Goal: Task Accomplishment & Management: Use online tool/utility

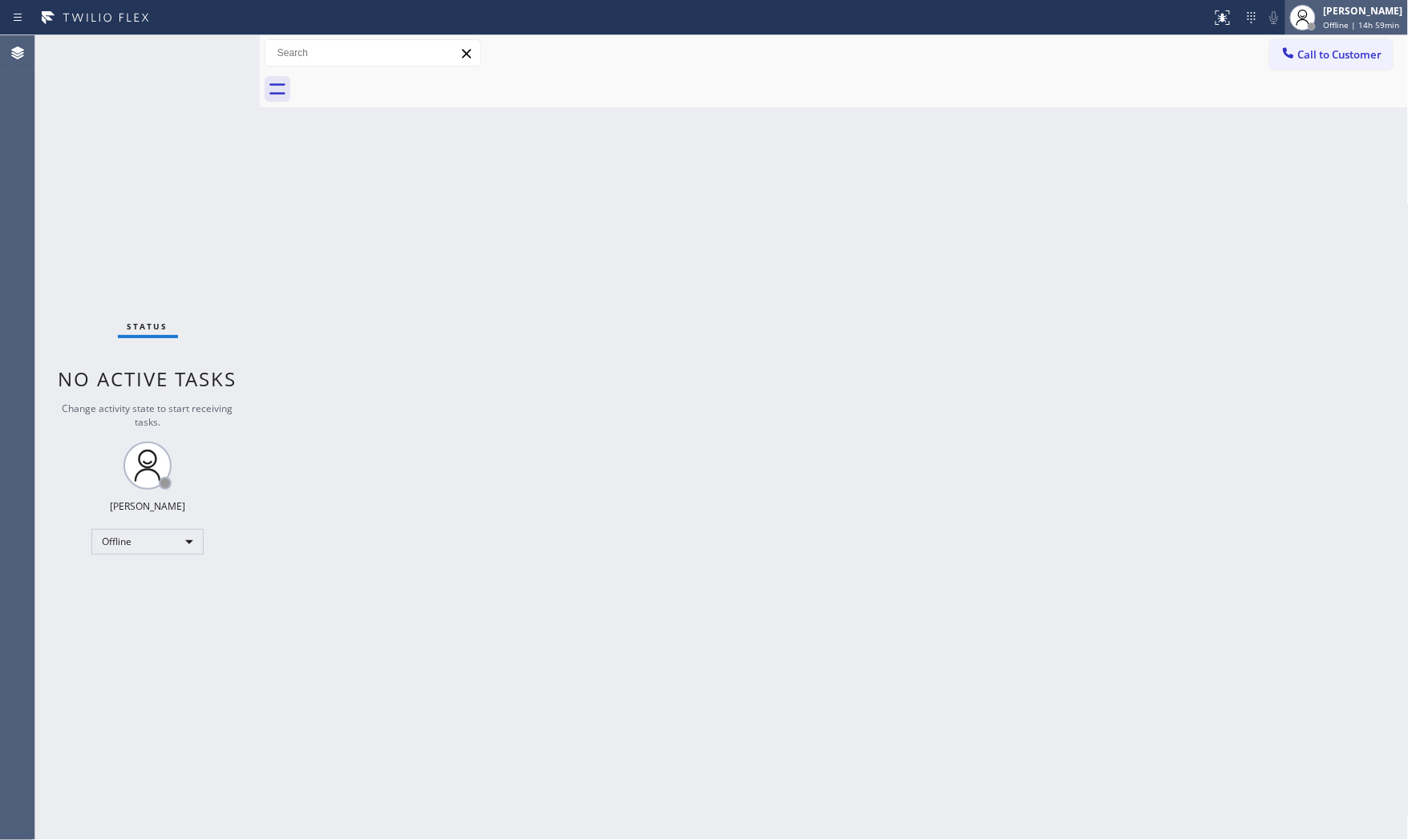
click at [1315, 8] on div at bounding box center [1302, 17] width 35 height 35
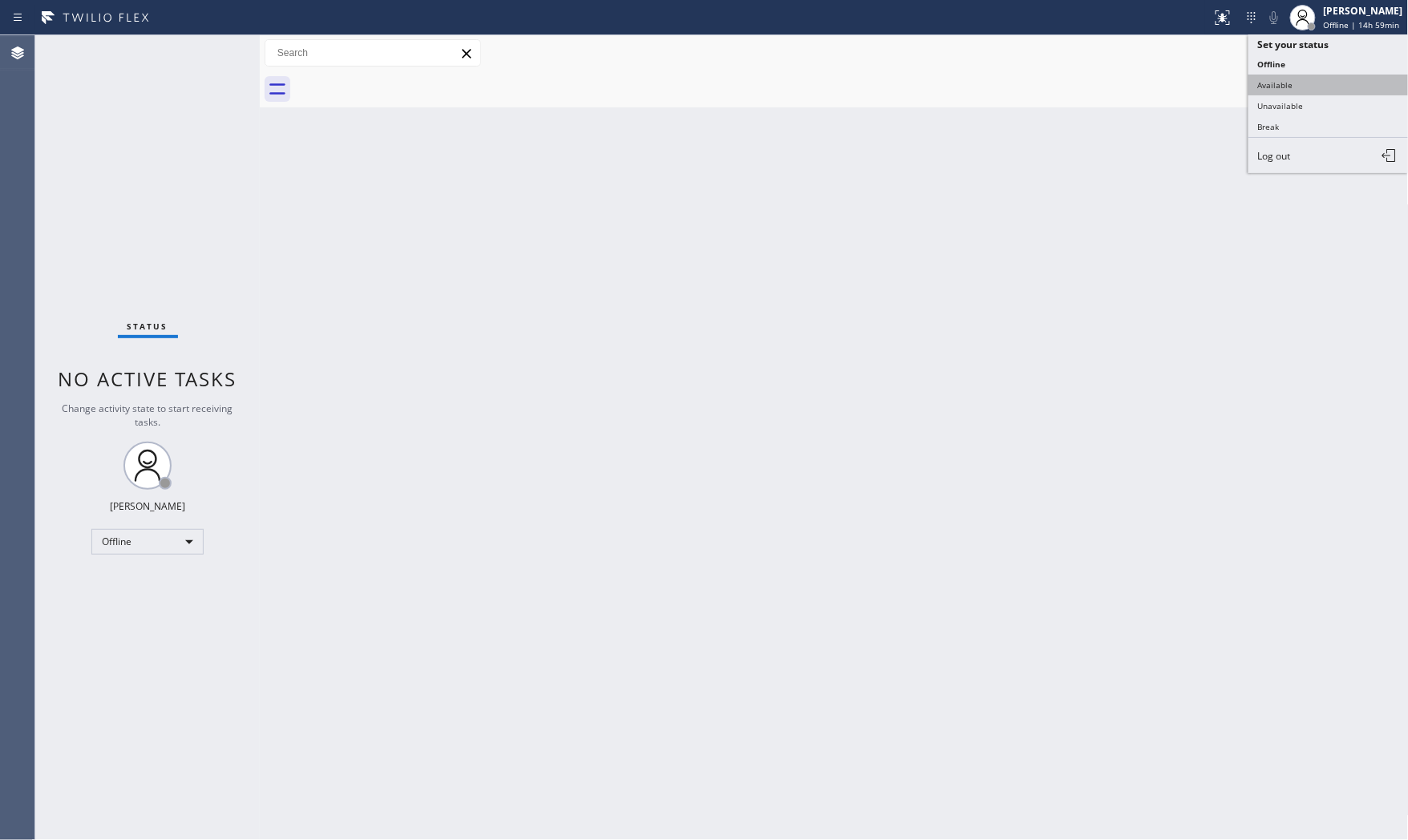
click at [1308, 93] on button "Available" at bounding box center [1329, 85] width 161 height 21
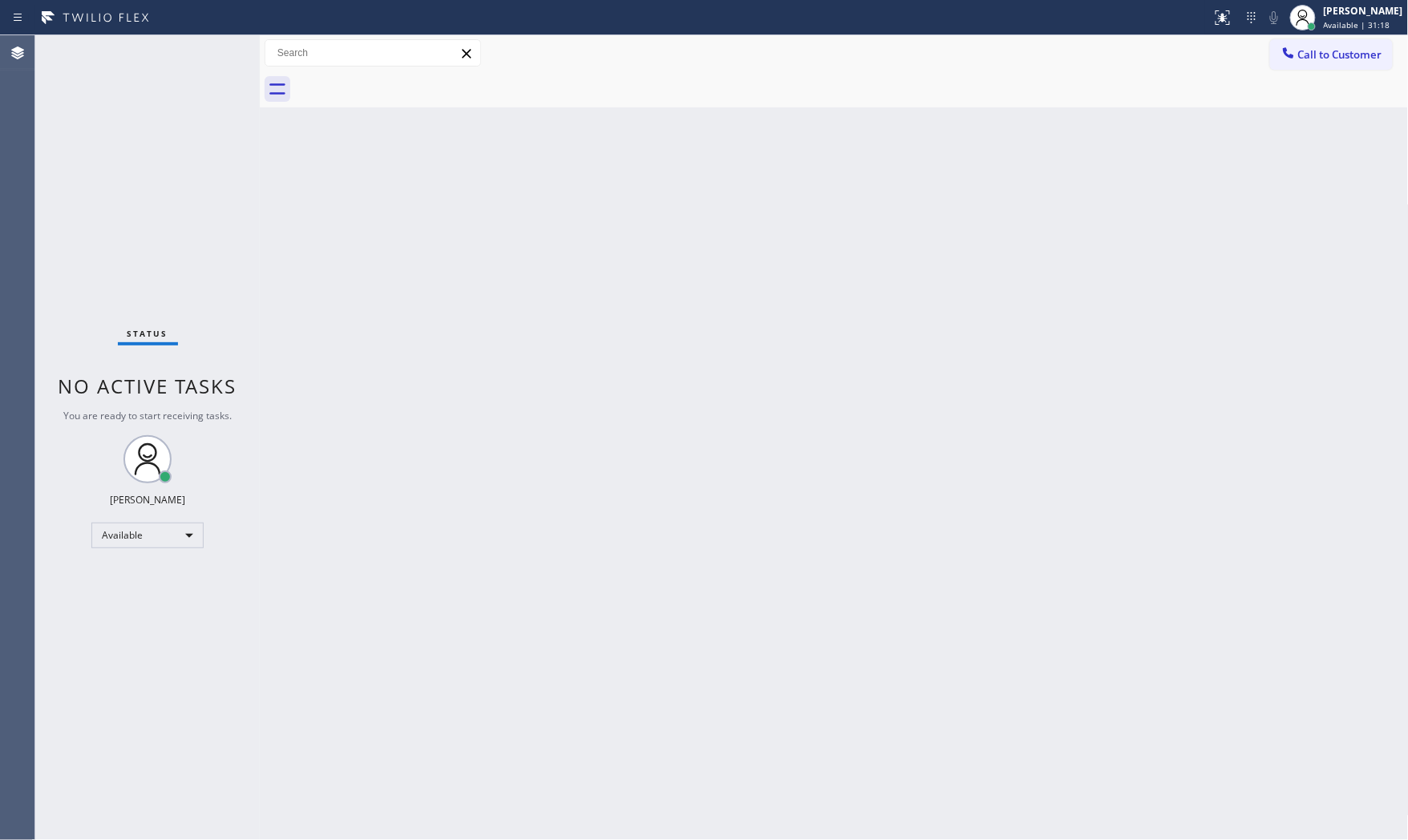
click at [578, 62] on div "Call to Customer Outbound call Location Search location Your caller id phone nu…" at bounding box center [834, 53] width 1149 height 28
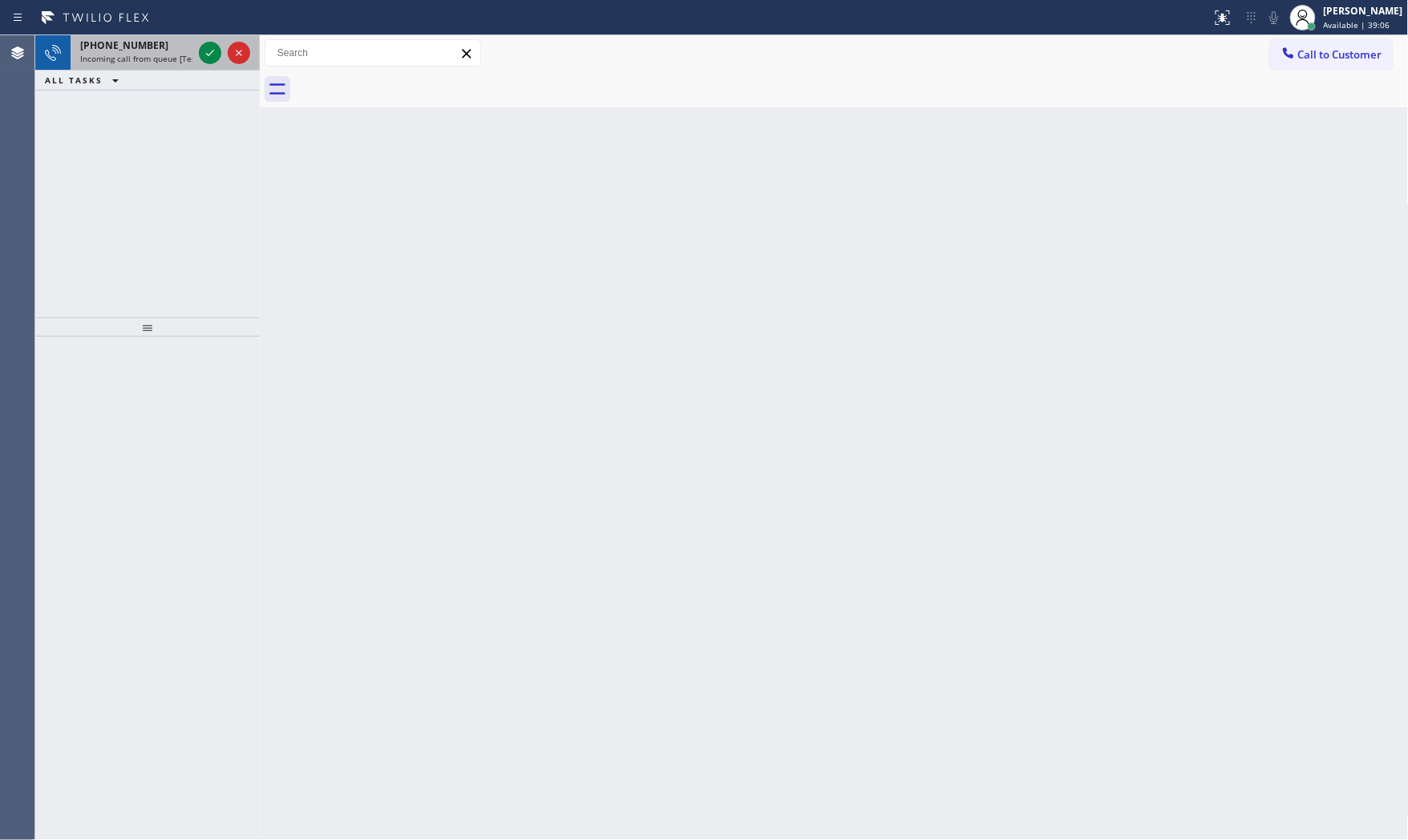
click at [172, 67] on div "+15184214768 Incoming call from queue [Test] All" at bounding box center [133, 52] width 125 height 35
click at [177, 45] on div "+13475705153" at bounding box center [136, 45] width 112 height 14
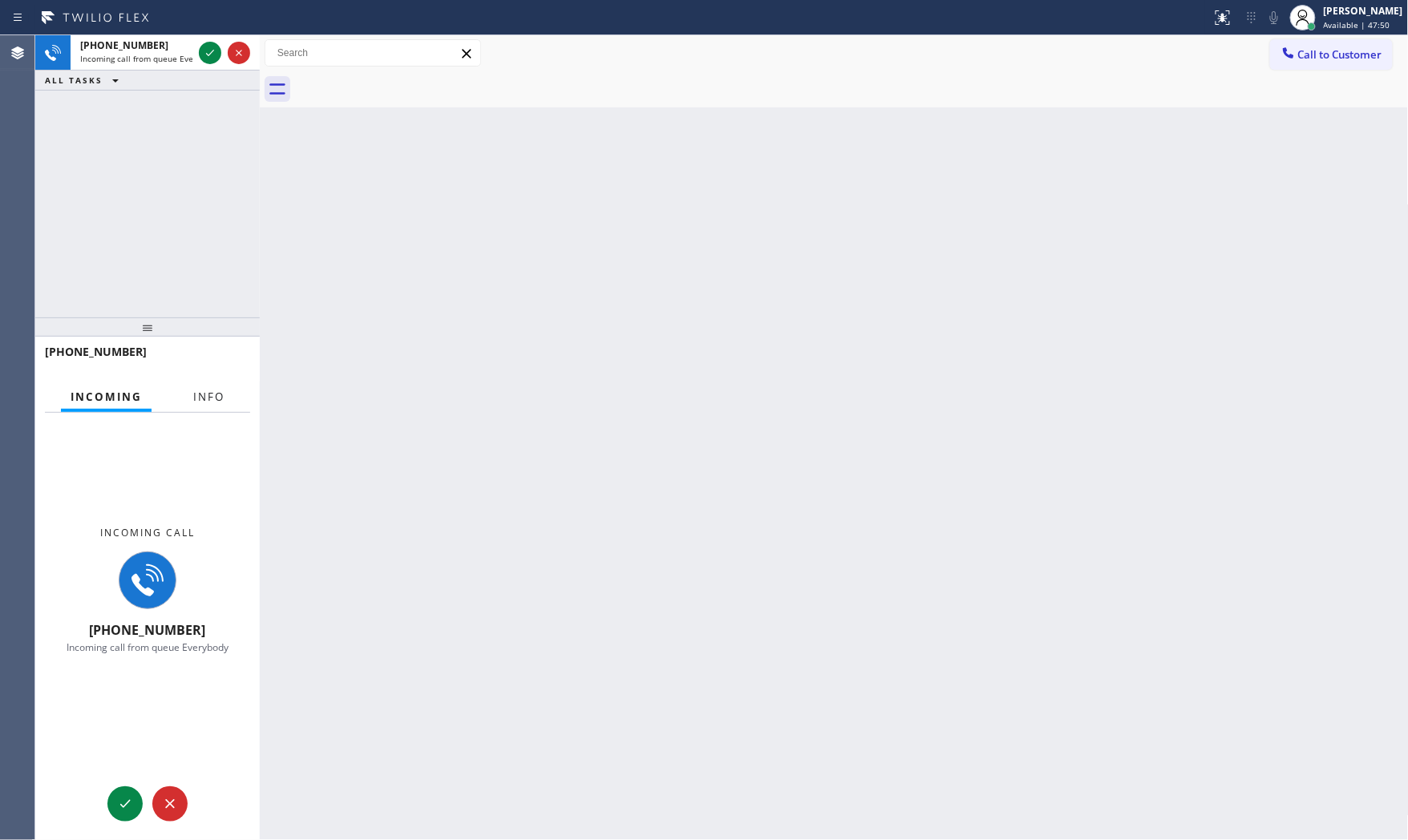
click at [205, 390] on span "Info" at bounding box center [209, 397] width 32 height 15
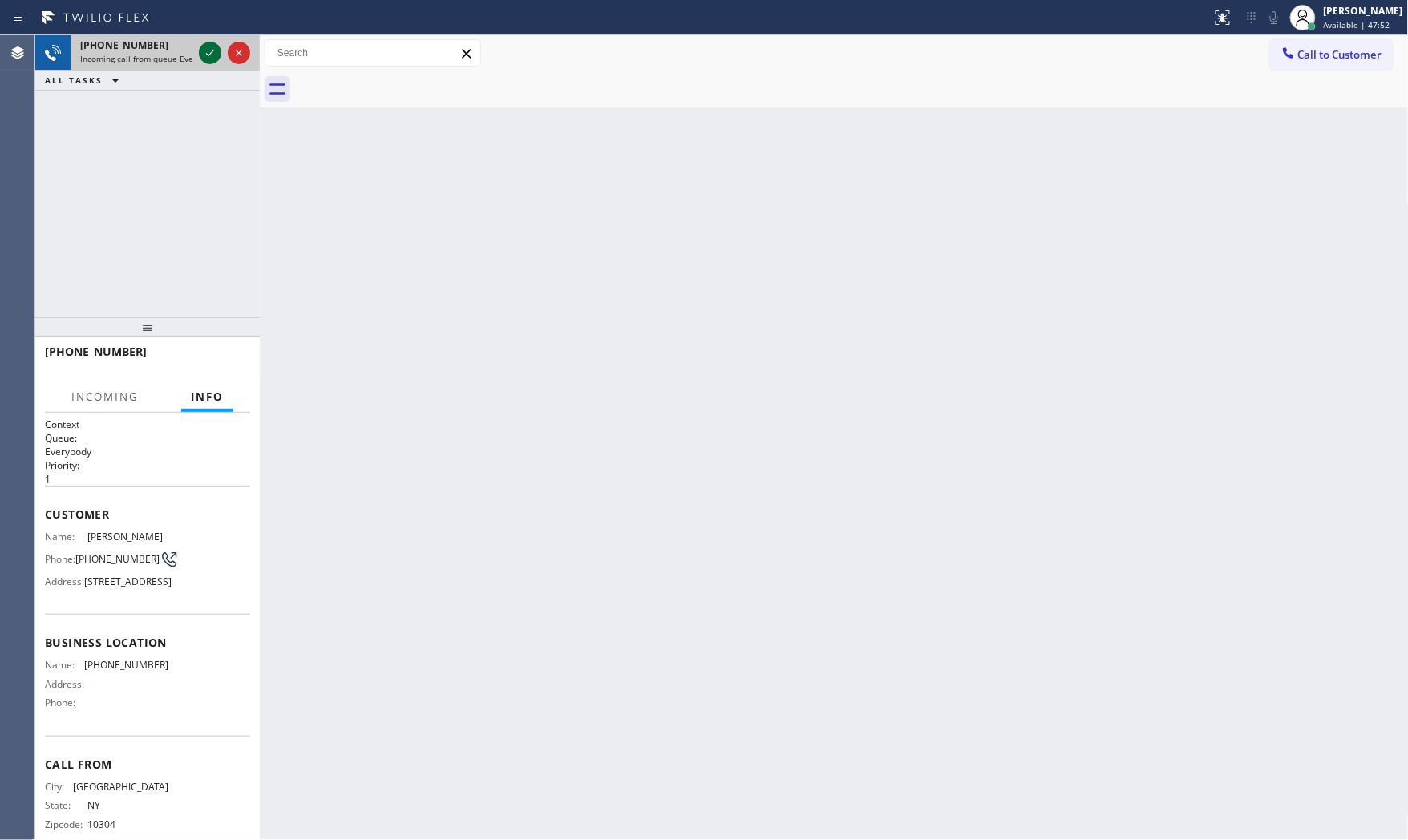
click at [218, 54] on icon at bounding box center [210, 53] width 19 height 19
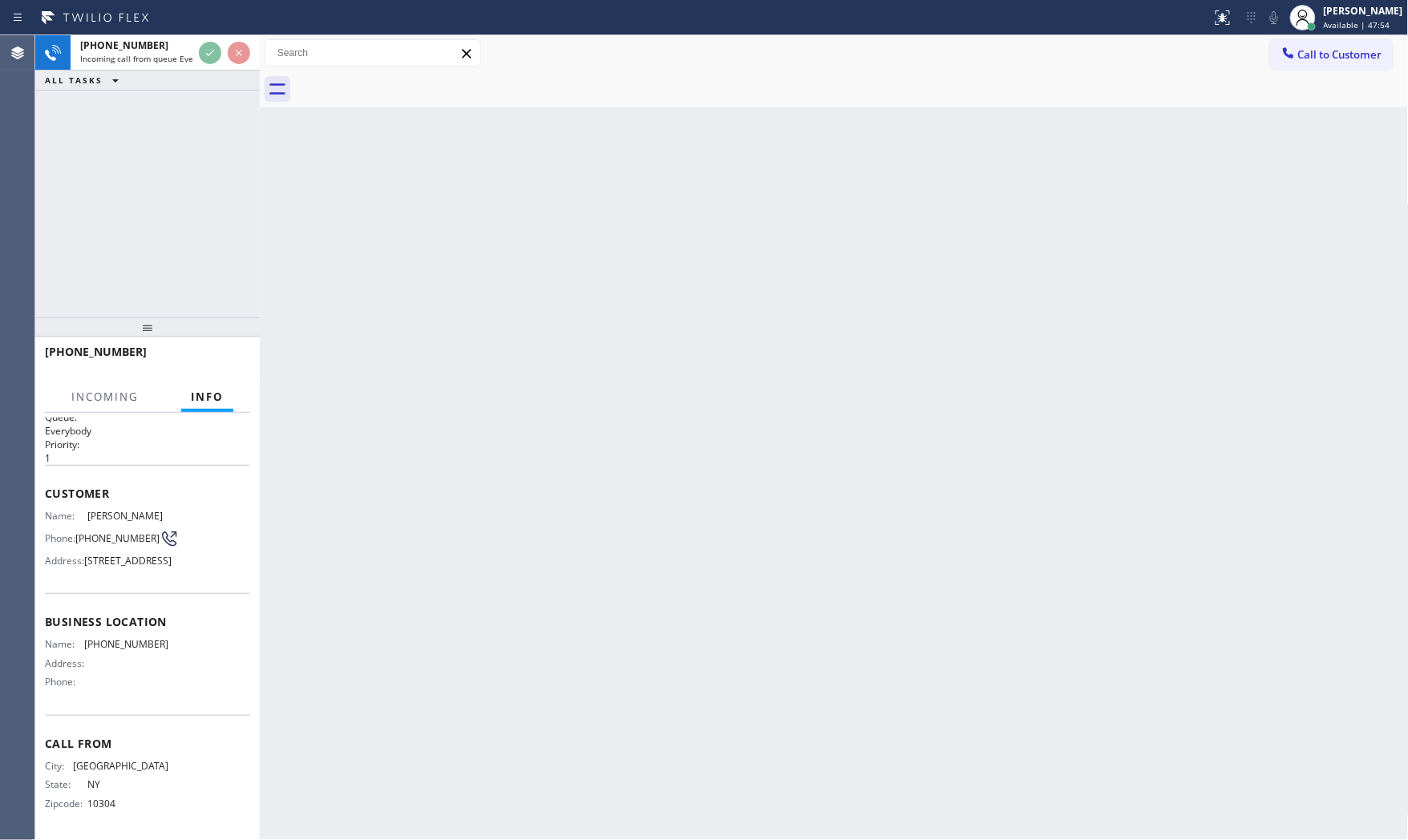
scroll to position [62, 0]
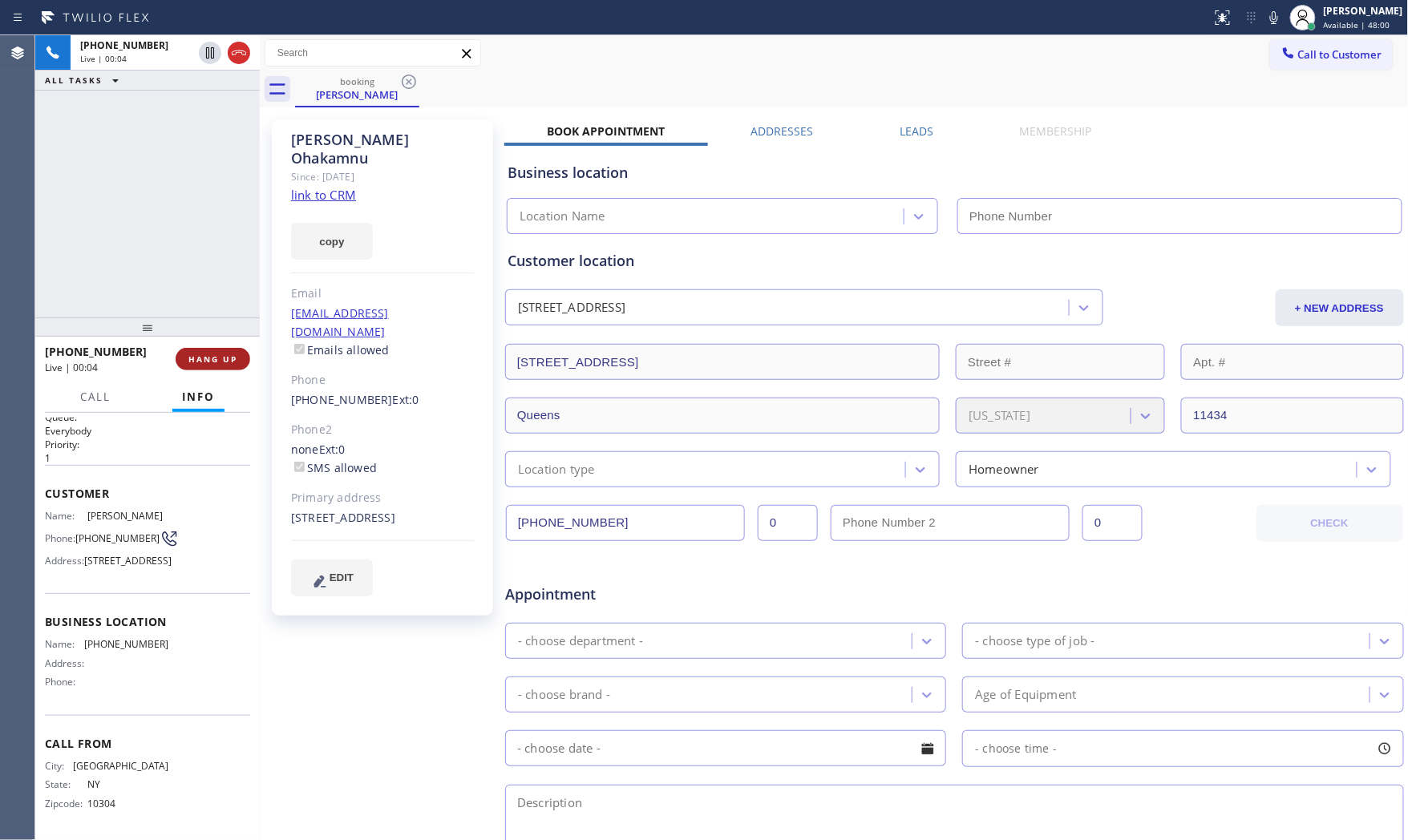
click at [203, 358] on span "HANG UP" at bounding box center [213, 360] width 49 height 11
click at [322, 187] on link "link to CRM" at bounding box center [324, 195] width 65 height 16
click at [222, 366] on button "COMPLETE" at bounding box center [209, 360] width 81 height 23
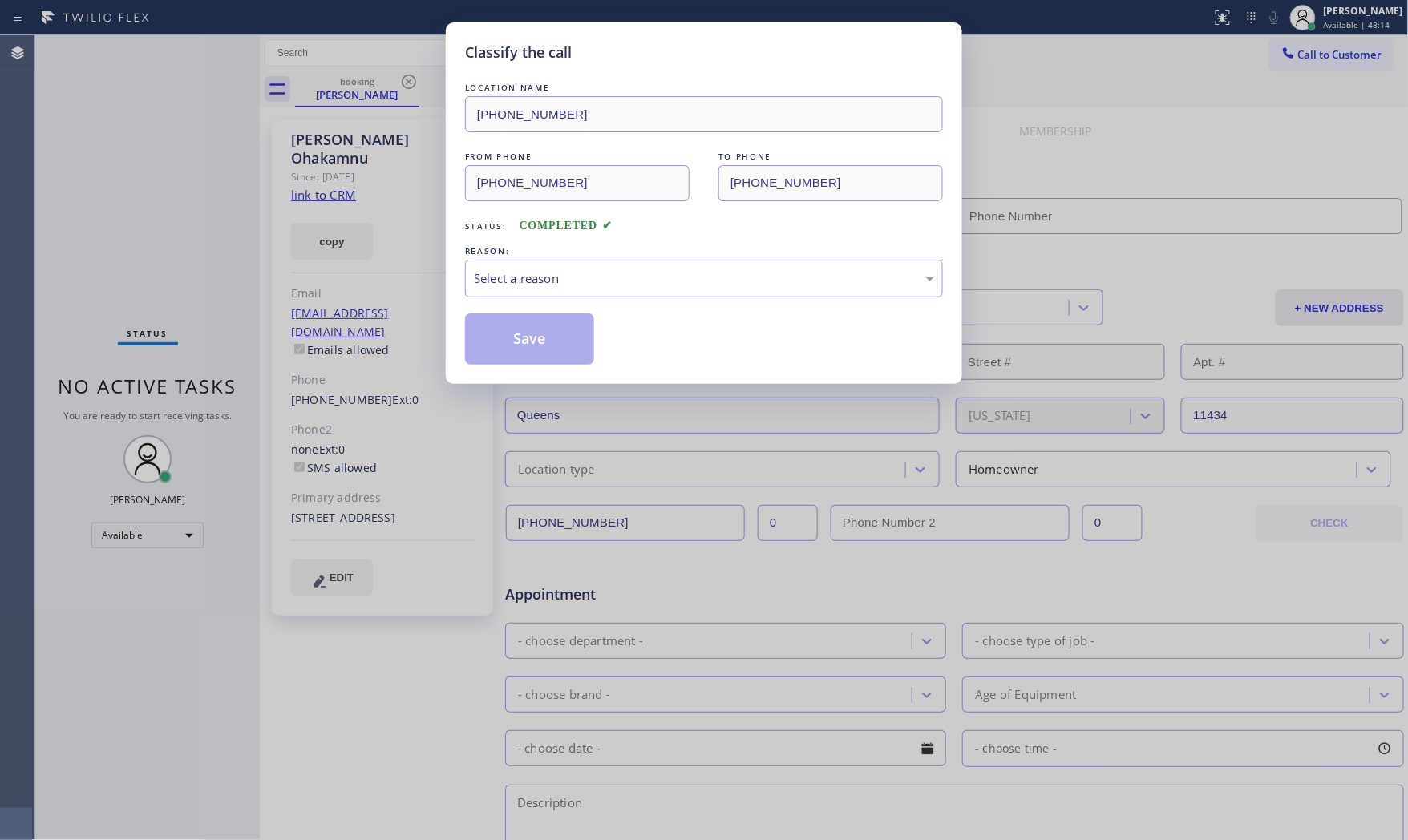
click at [568, 257] on div "REASON:" at bounding box center [704, 251] width 478 height 17
click at [565, 274] on div "Select a reason" at bounding box center [704, 278] width 460 height 19
click at [539, 337] on button "Save" at bounding box center [529, 338] width 129 height 51
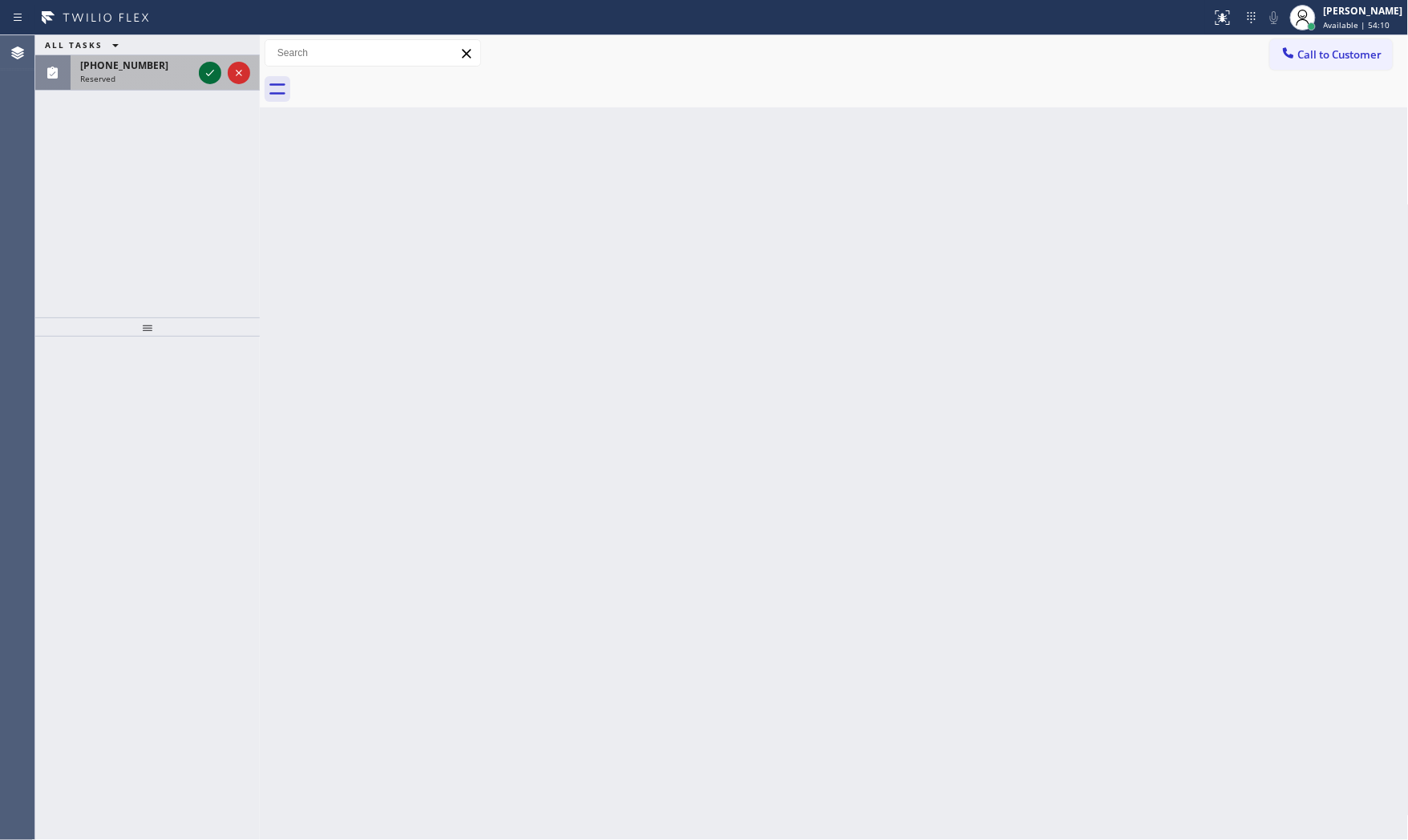
click at [210, 73] on icon at bounding box center [210, 73] width 19 height 19
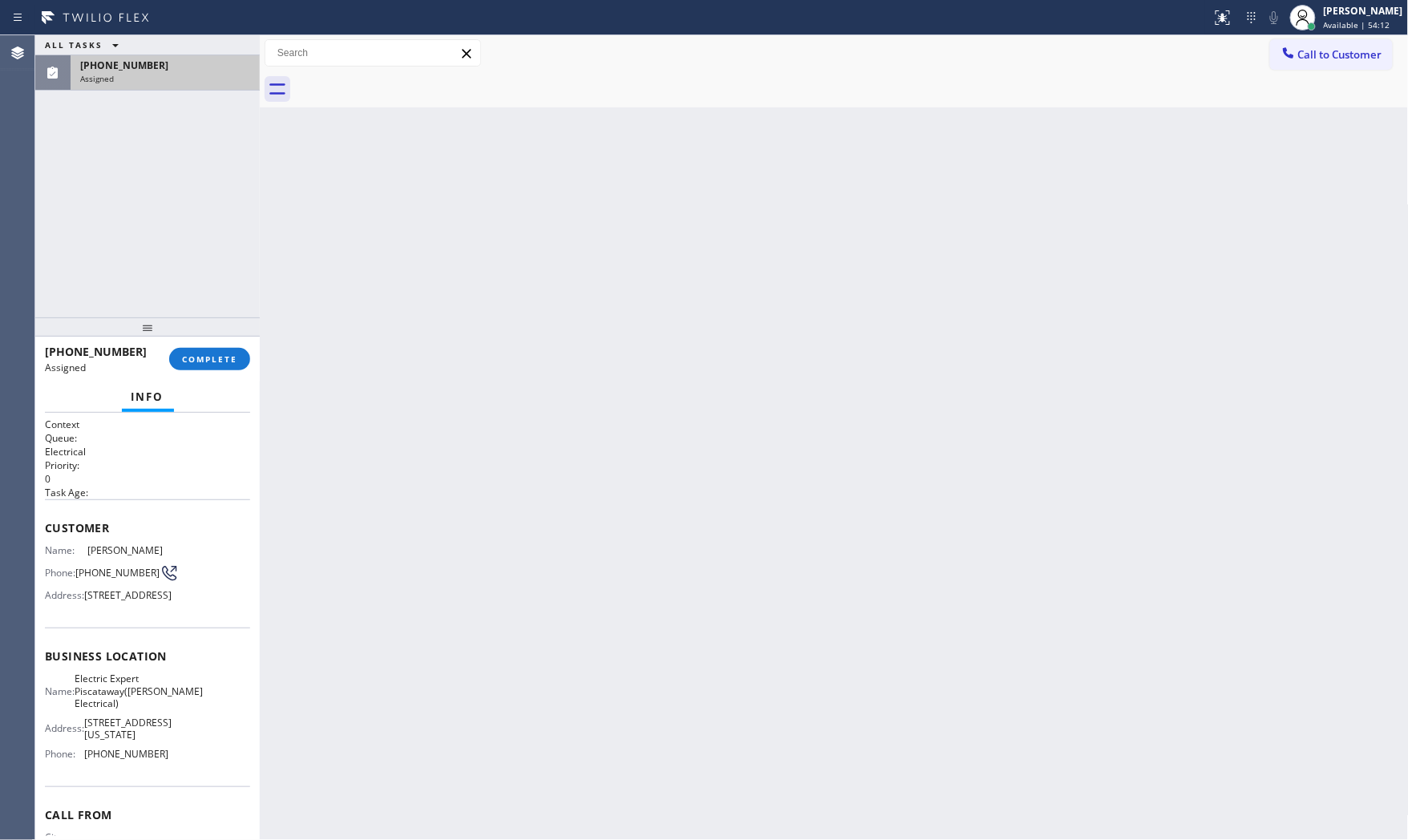
click at [197, 387] on div "Info" at bounding box center [147, 398] width 205 height 32
click at [211, 364] on span "COMPLETE" at bounding box center [209, 360] width 55 height 11
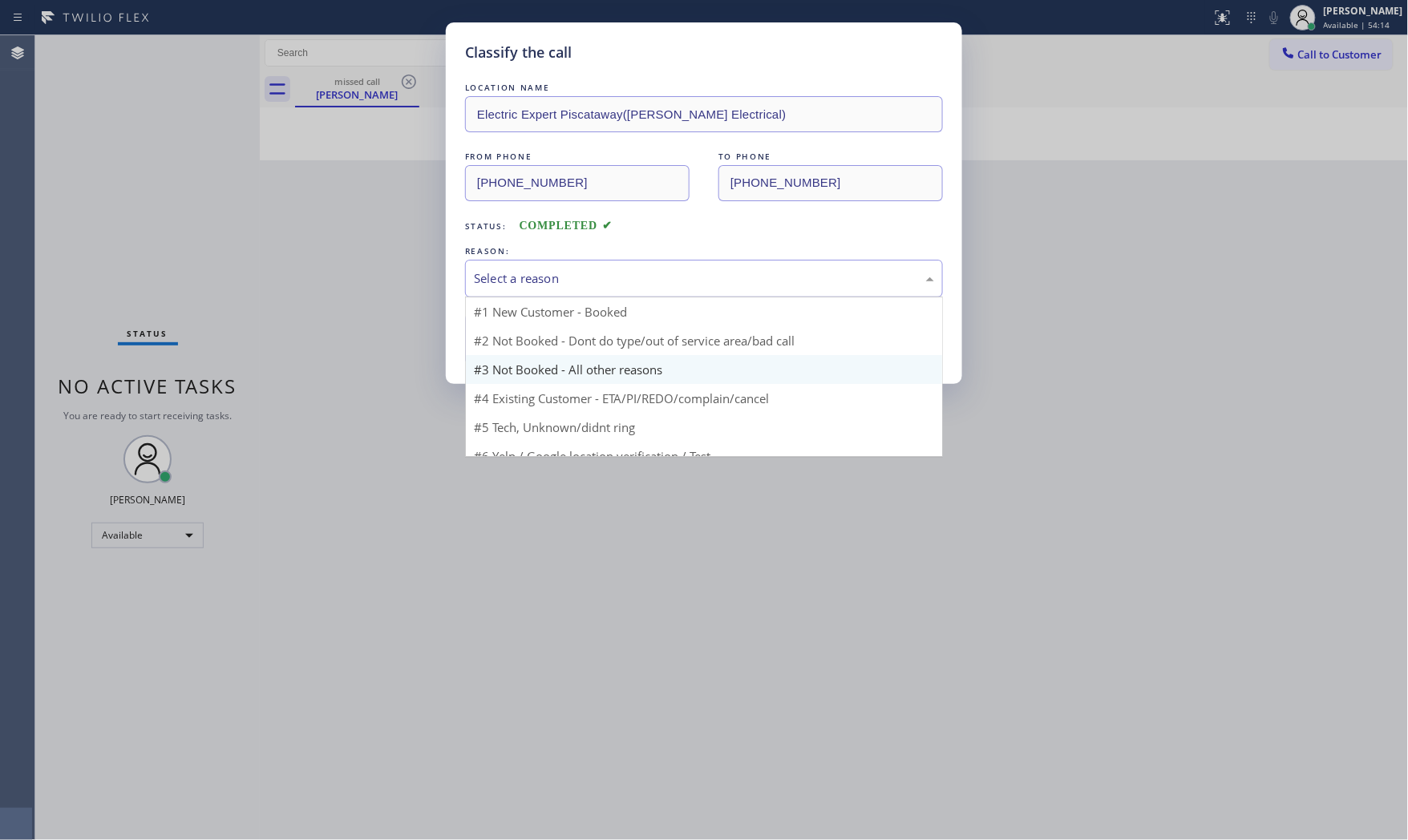
drag, startPoint x: 507, startPoint y: 273, endPoint x: 513, endPoint y: 329, distance: 56.3
click at [507, 274] on div "Select a reason" at bounding box center [704, 278] width 460 height 19
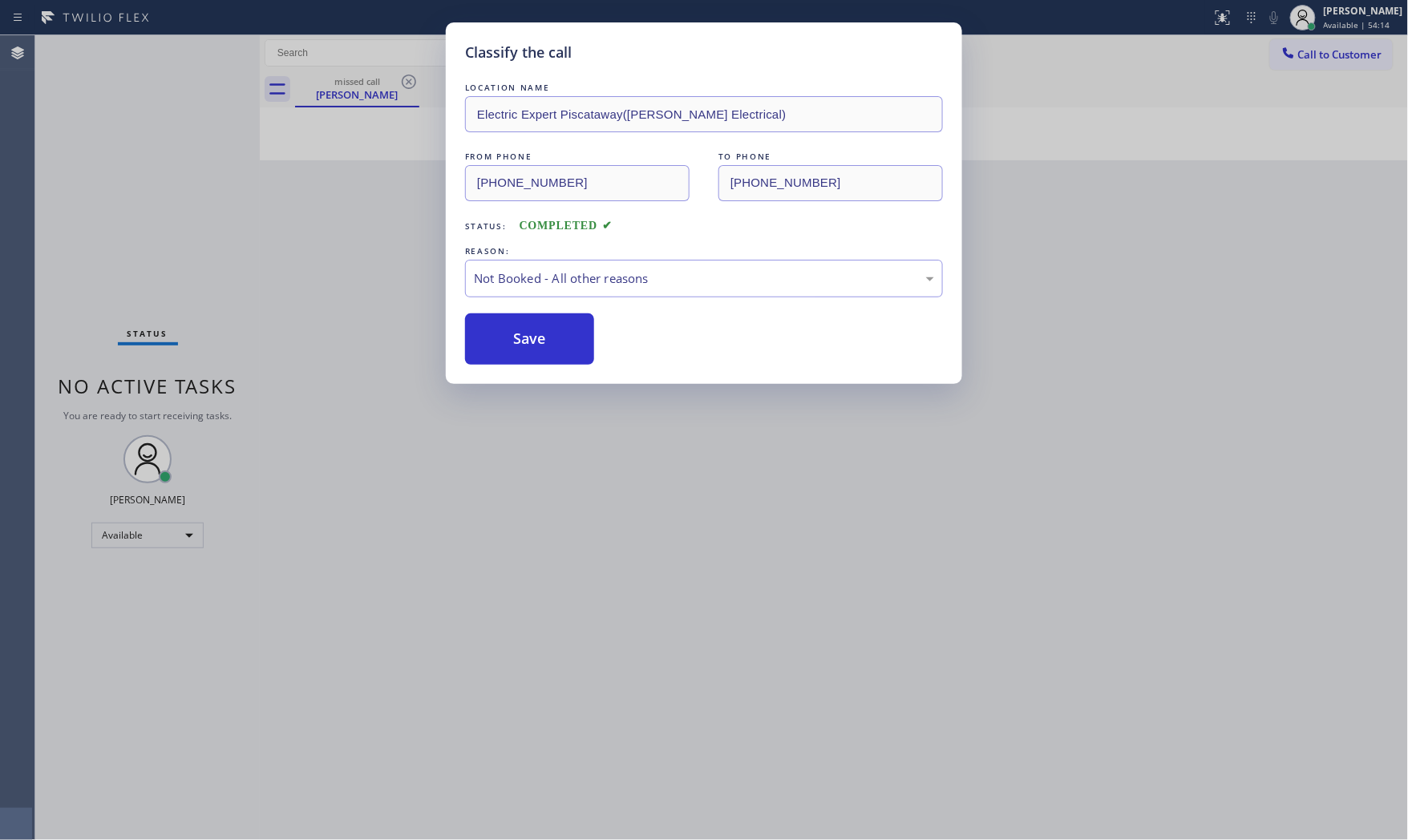
click at [514, 341] on button "Save" at bounding box center [529, 338] width 129 height 51
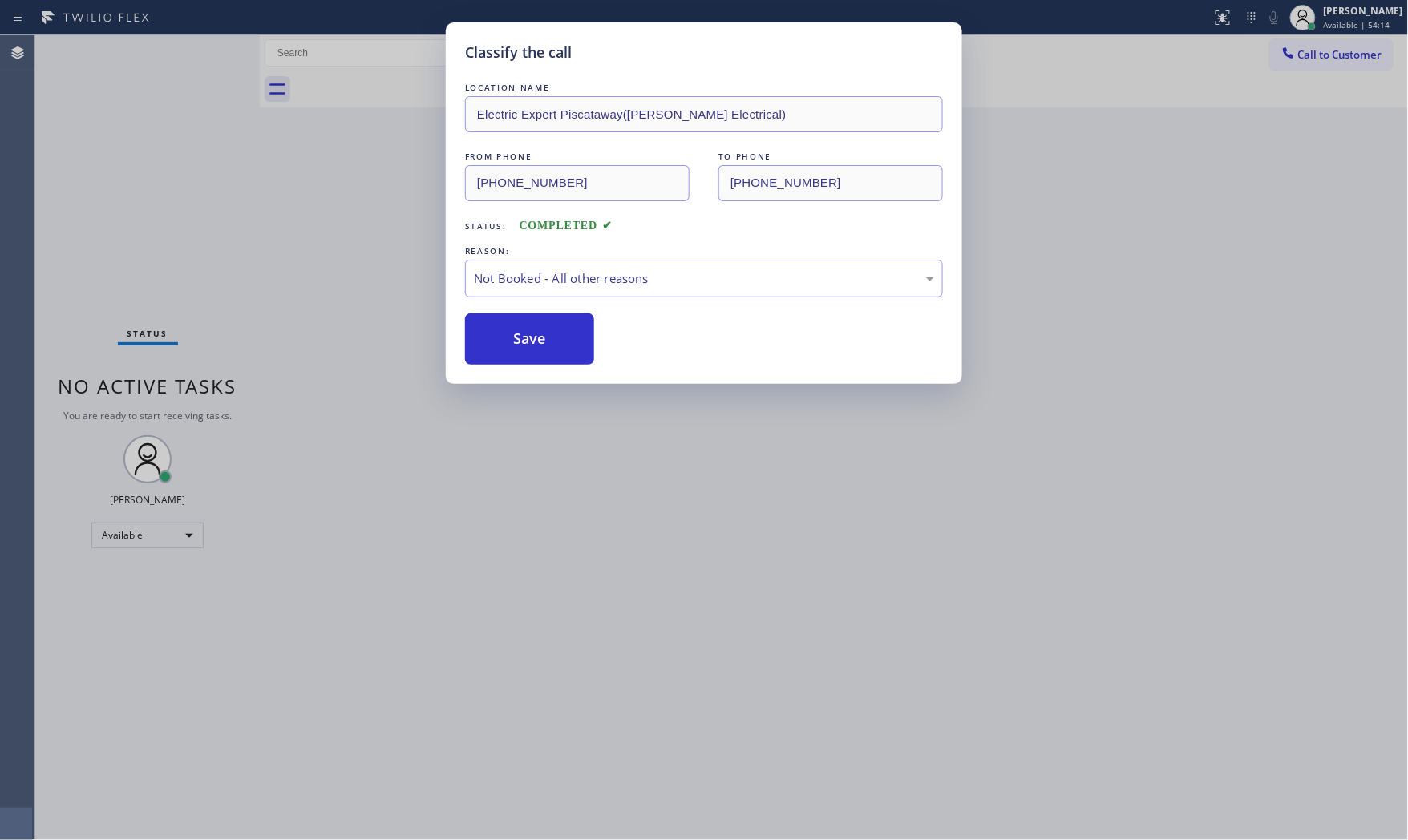
click at [514, 341] on button "Save" at bounding box center [529, 338] width 129 height 51
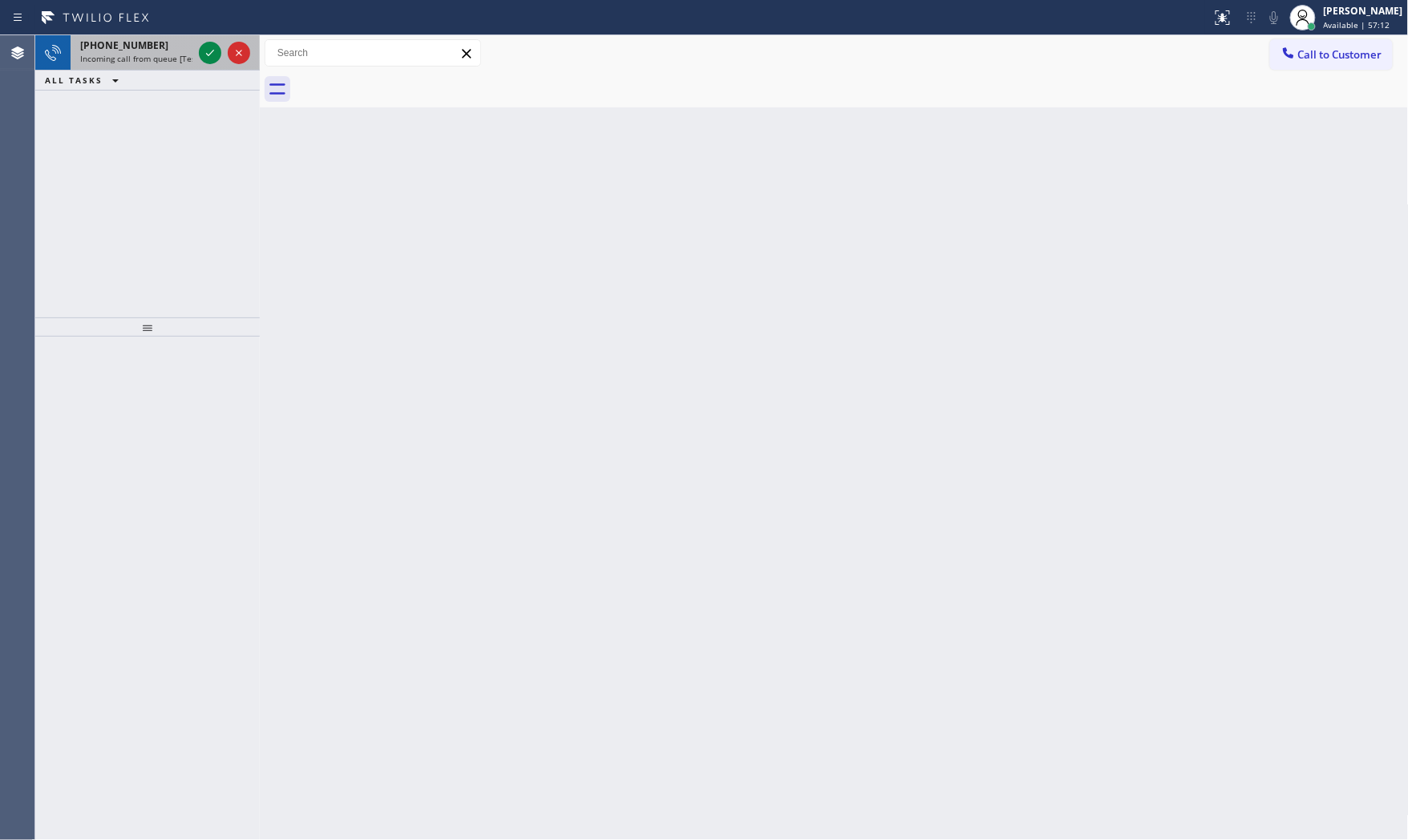
click at [140, 62] on div "+17322077113 Incoming call from queue [Test] All" at bounding box center [133, 52] width 125 height 35
click at [129, 45] on span "+16469917499" at bounding box center [124, 45] width 89 height 14
click at [158, 51] on div "+17868858374" at bounding box center [136, 45] width 112 height 14
click at [190, 59] on span "Incoming call from queue [Test] All" at bounding box center [147, 58] width 133 height 11
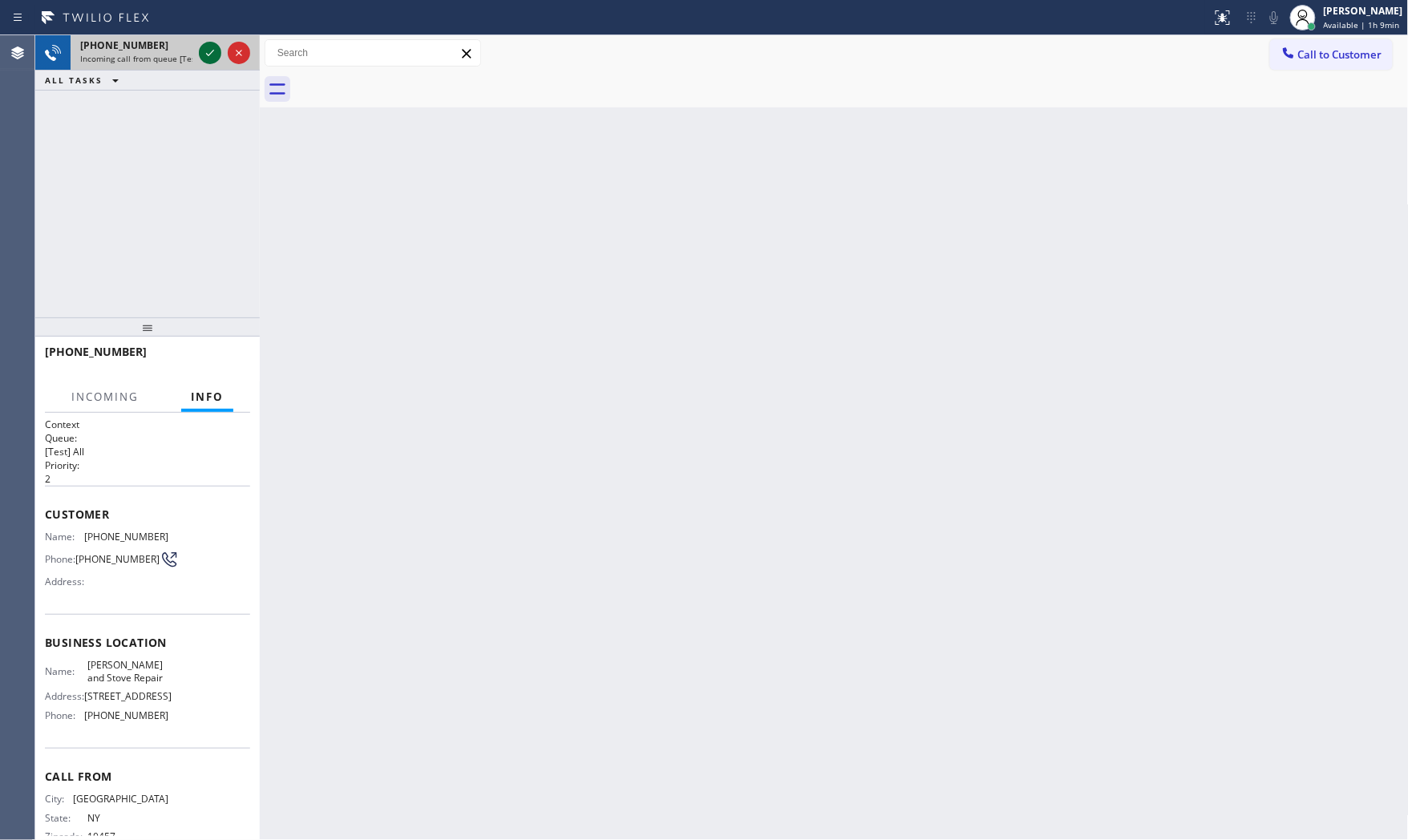
click at [204, 54] on icon at bounding box center [210, 53] width 19 height 19
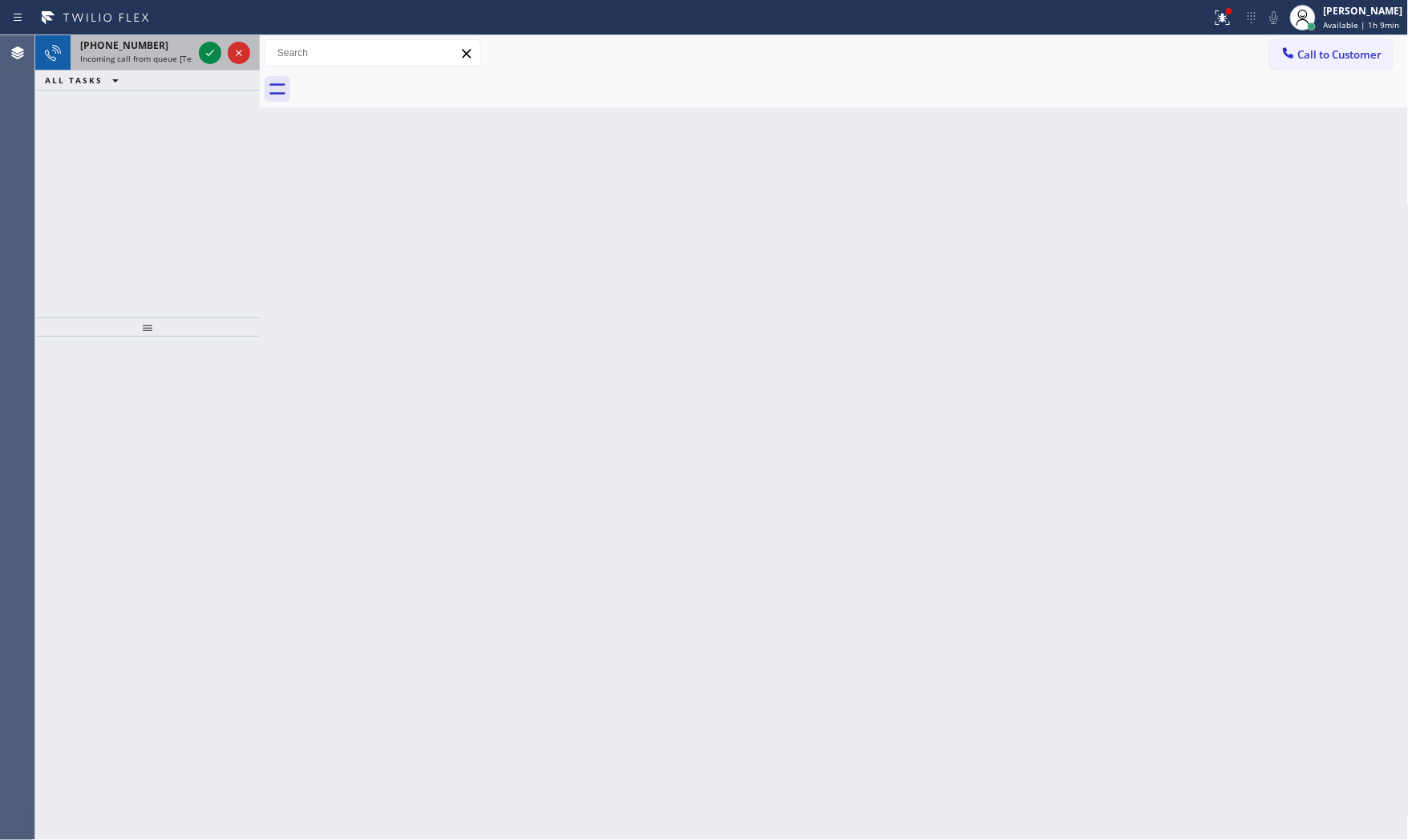
click at [179, 54] on span "Incoming call from queue [Test] All" at bounding box center [147, 58] width 133 height 11
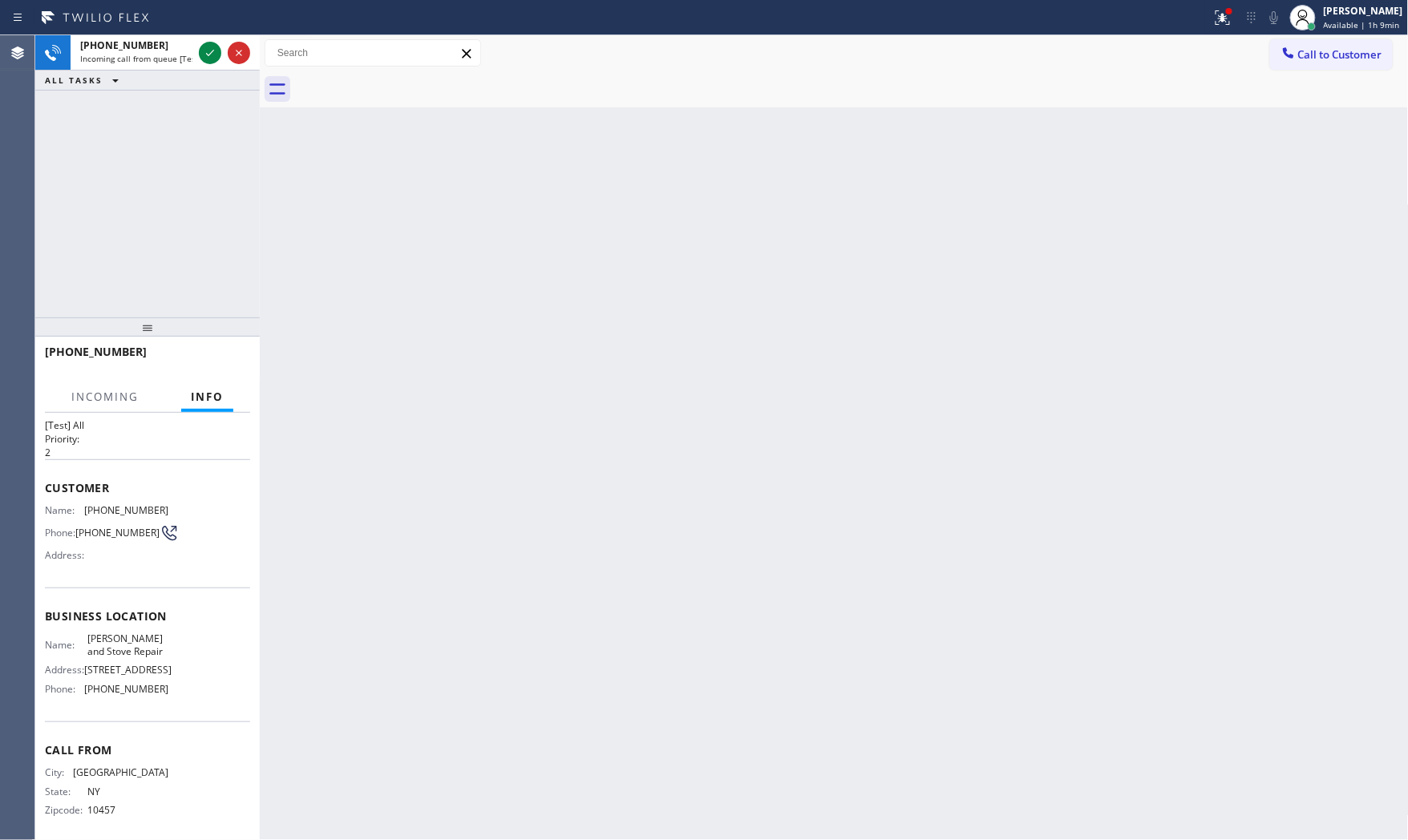
scroll to position [50, 0]
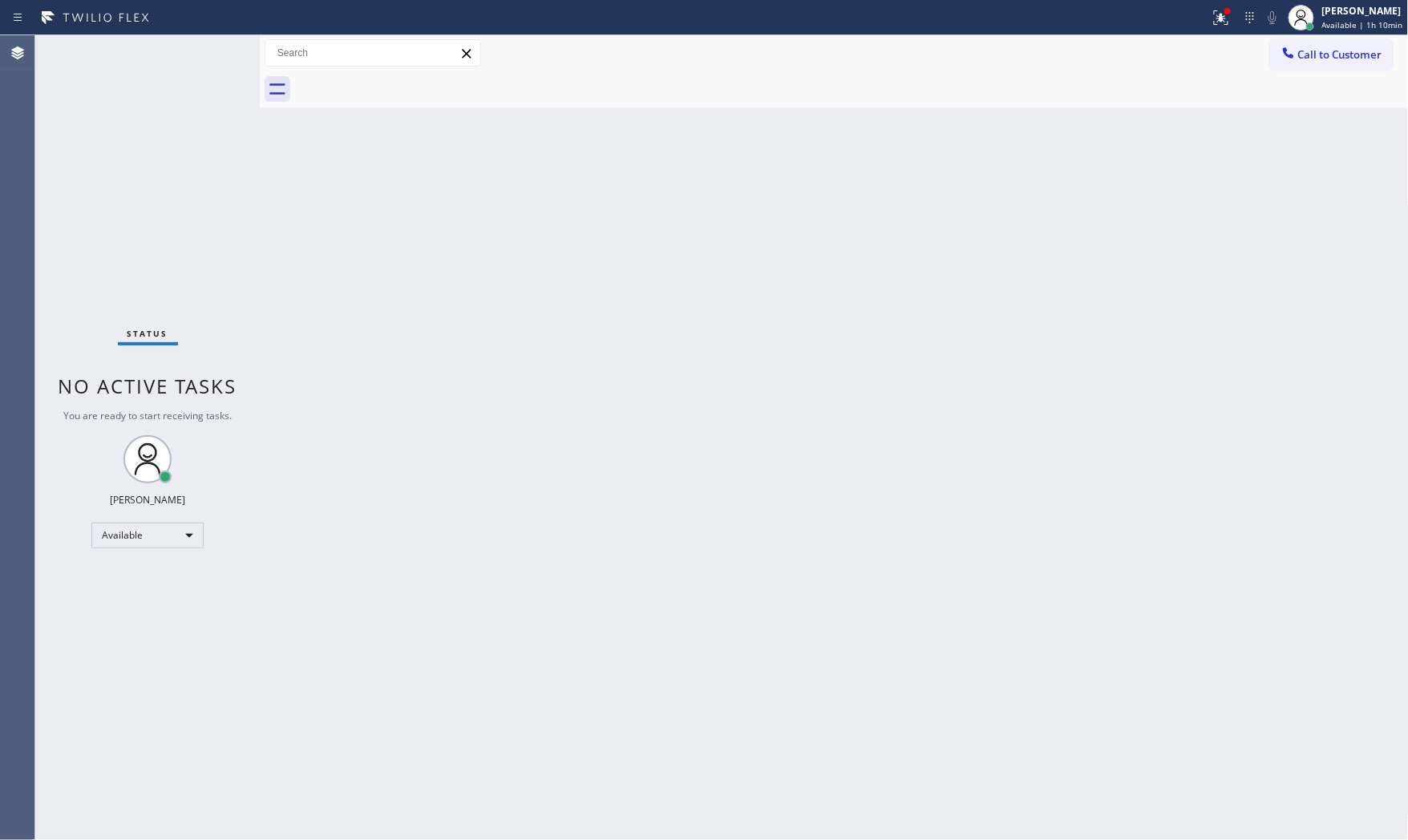
click at [1222, 40] on div "Call to Customer Outbound call Location Search location Your caller id phone nu…" at bounding box center [834, 53] width 1149 height 28
click at [1217, 35] on div "Call to Customer Outbound call Location Search location Your caller id phone nu…" at bounding box center [834, 53] width 1149 height 36
click at [1215, 31] on button at bounding box center [1221, 17] width 35 height 35
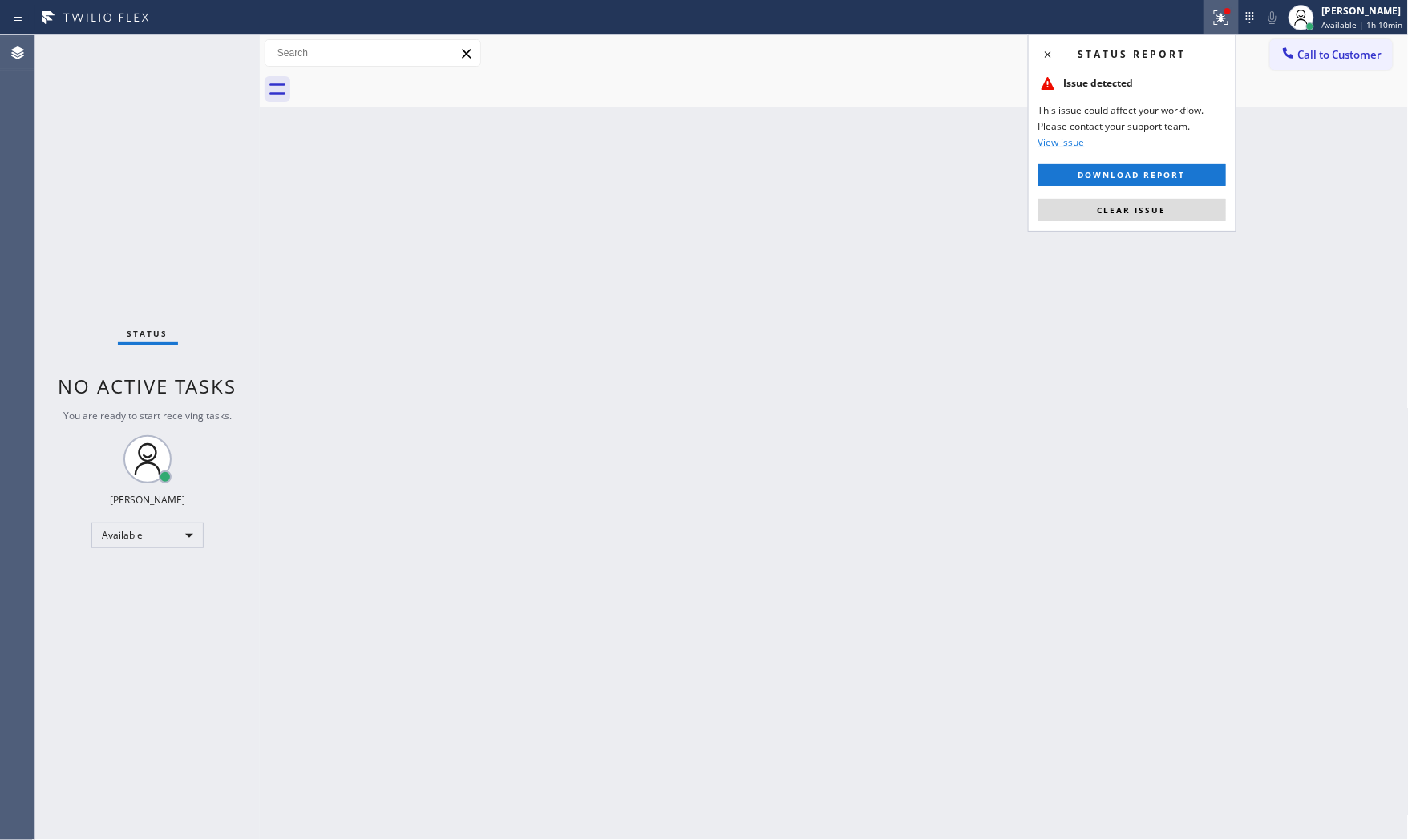
click at [1215, 31] on button at bounding box center [1221, 17] width 35 height 35
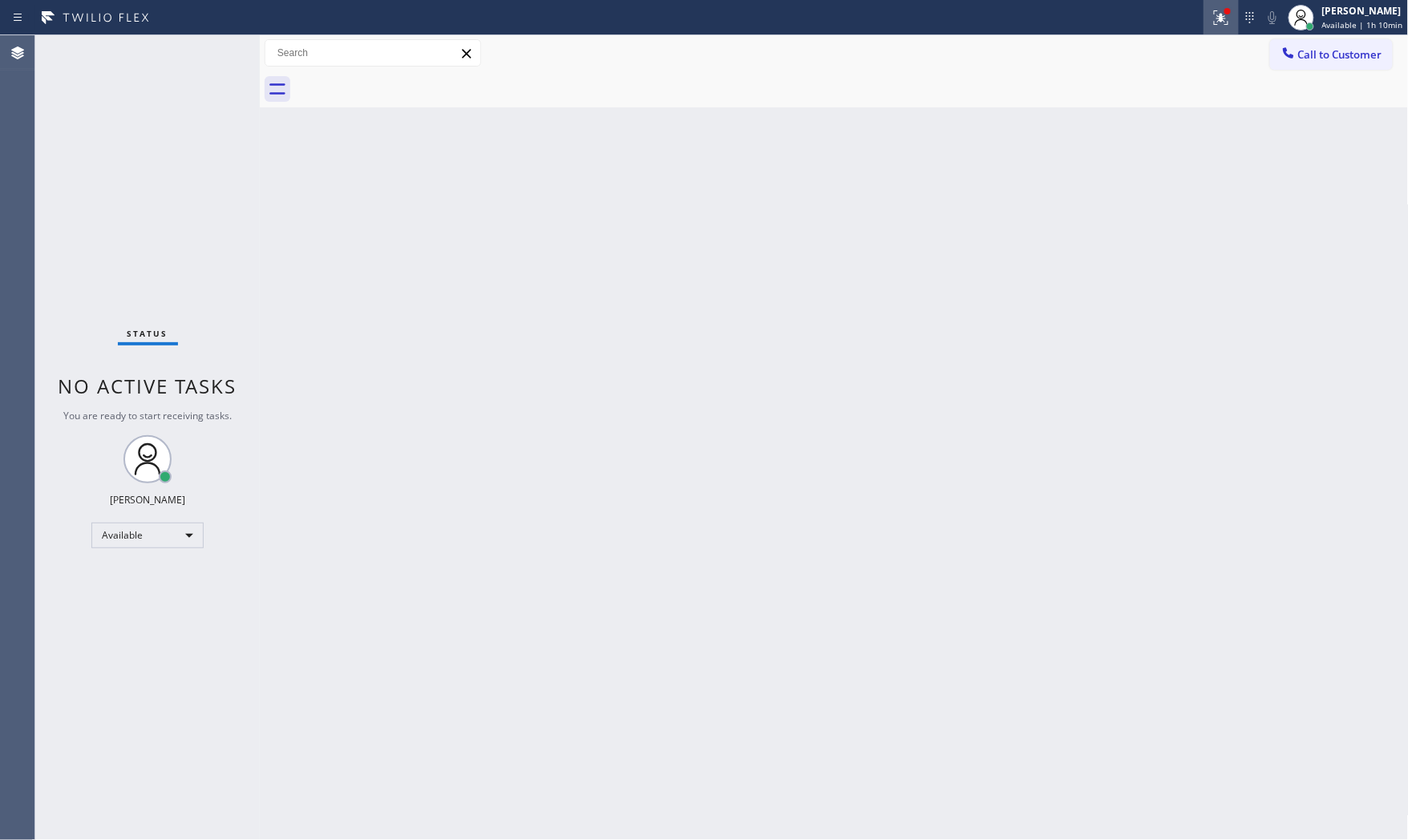
click at [1215, 31] on button at bounding box center [1221, 17] width 35 height 35
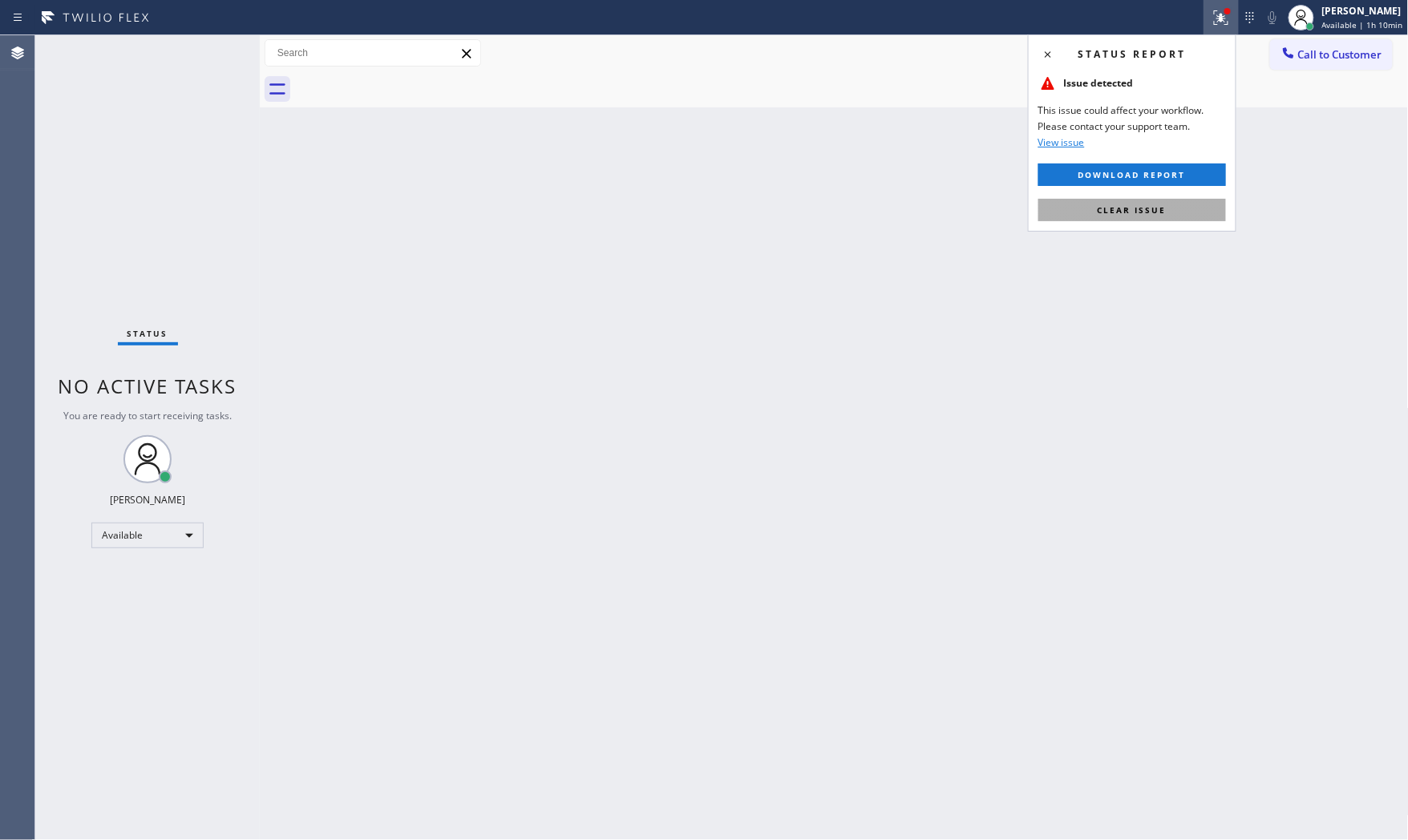
click at [1161, 209] on span "Clear issue" at bounding box center [1132, 210] width 69 height 11
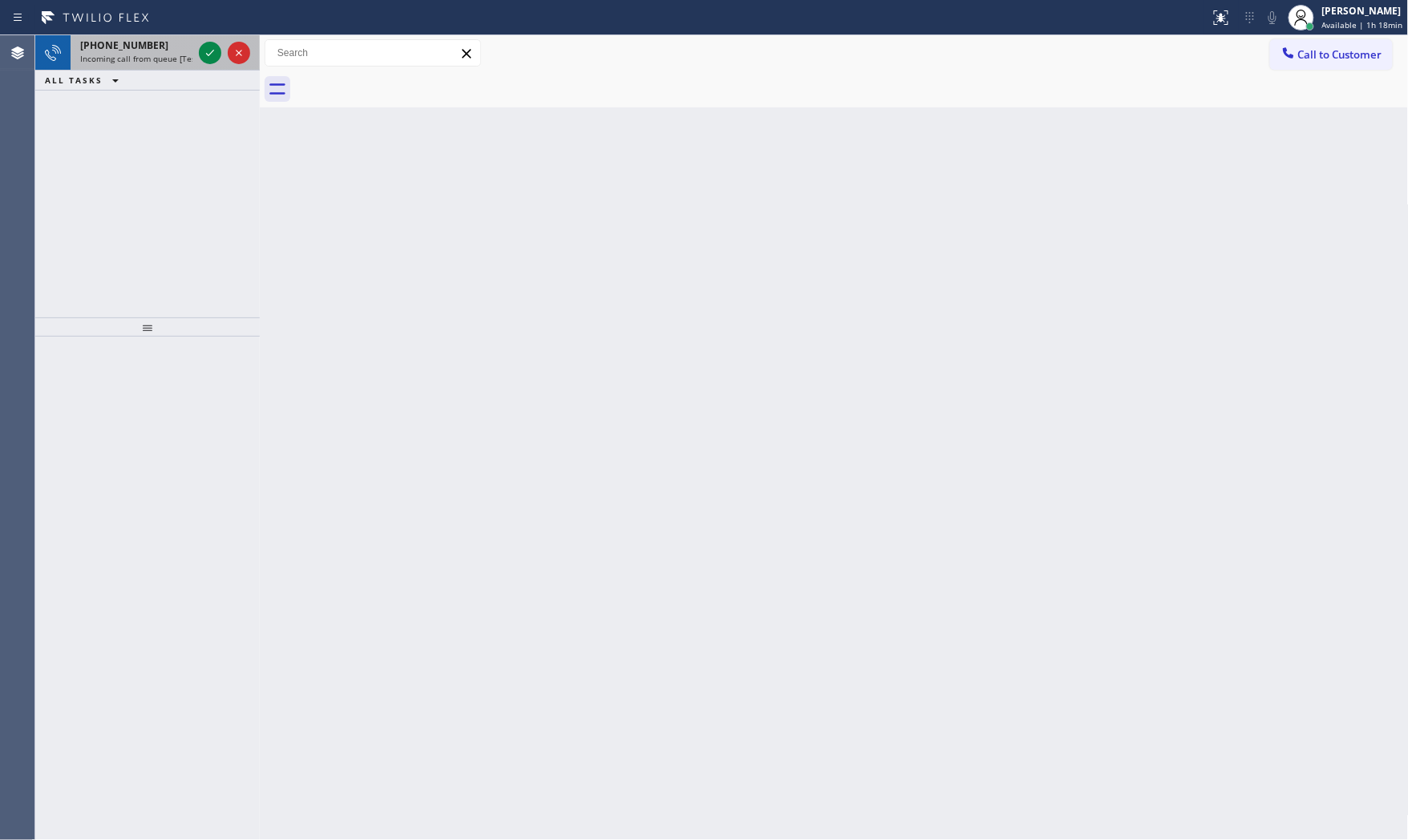
click at [149, 53] on span "Incoming call from queue [Test] All" at bounding box center [147, 58] width 133 height 11
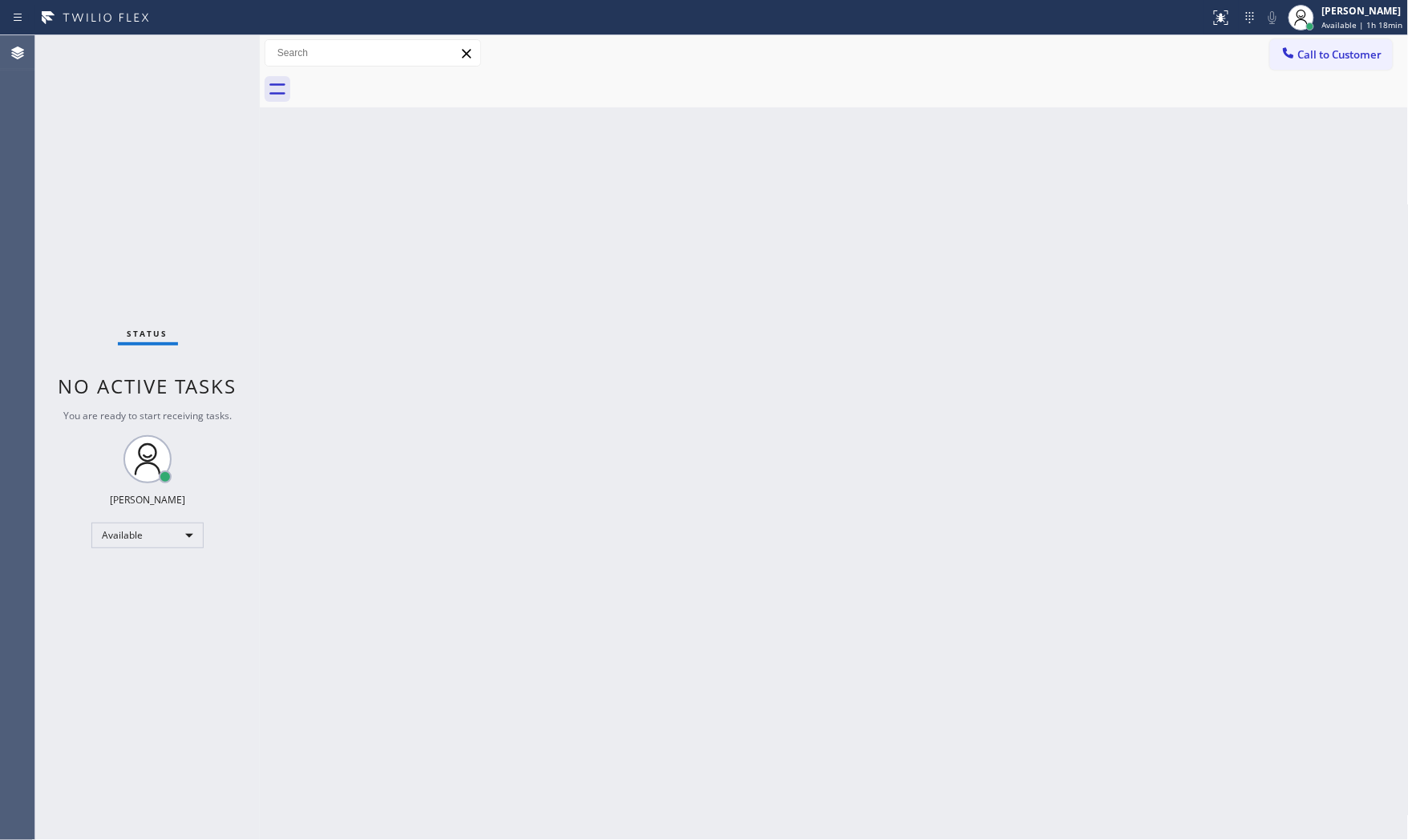
drag, startPoint x: 201, startPoint y: 50, endPoint x: 408, endPoint y: 316, distance: 337.1
click at [203, 54] on div "Status No active tasks You are ready to start receiving tasks. [PERSON_NAME] Av…" at bounding box center [147, 437] width 225 height 805
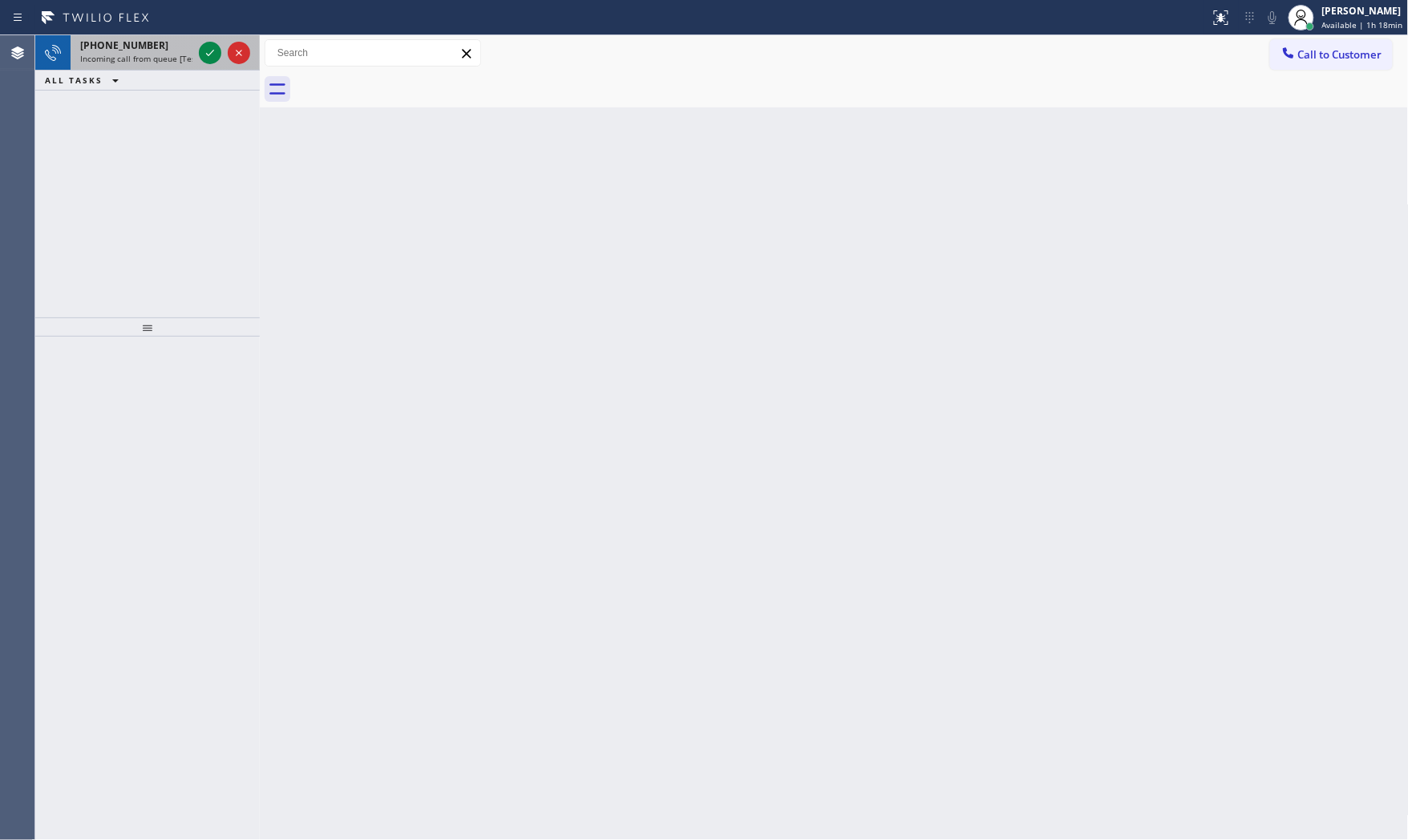
click at [173, 45] on div "+17282277101" at bounding box center [136, 45] width 112 height 14
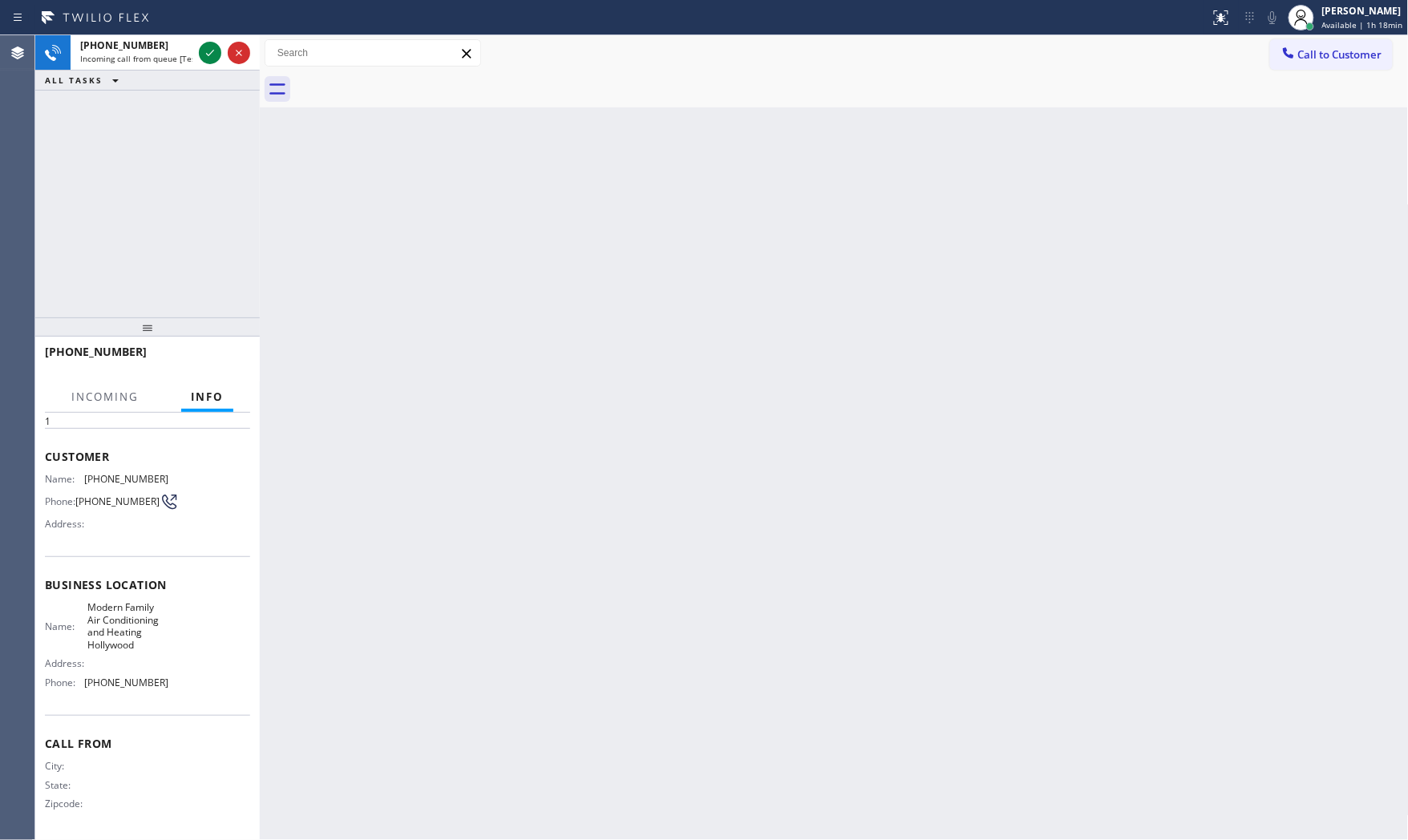
scroll to position [62, 0]
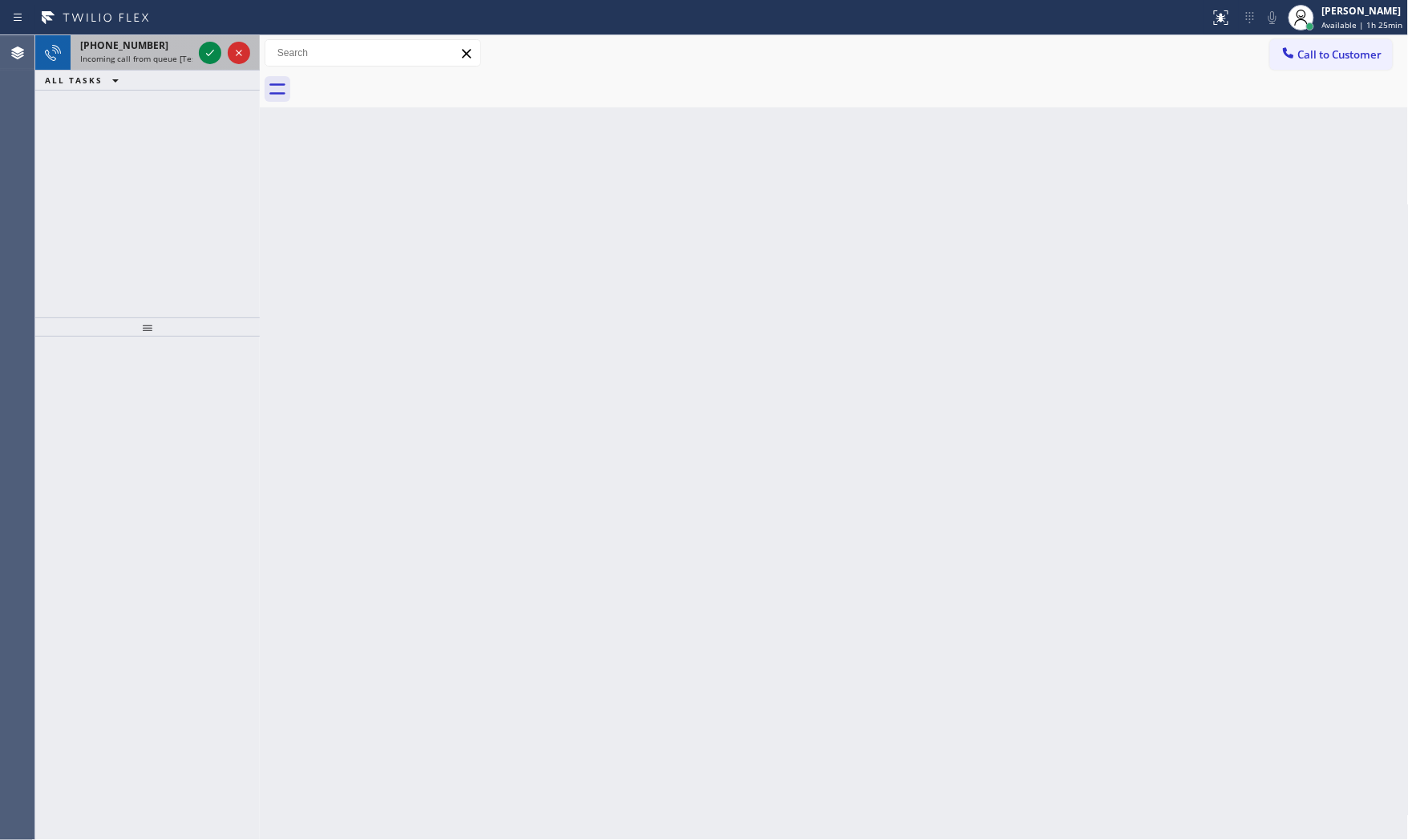
click at [153, 50] on div "+19549318231" at bounding box center [136, 45] width 112 height 14
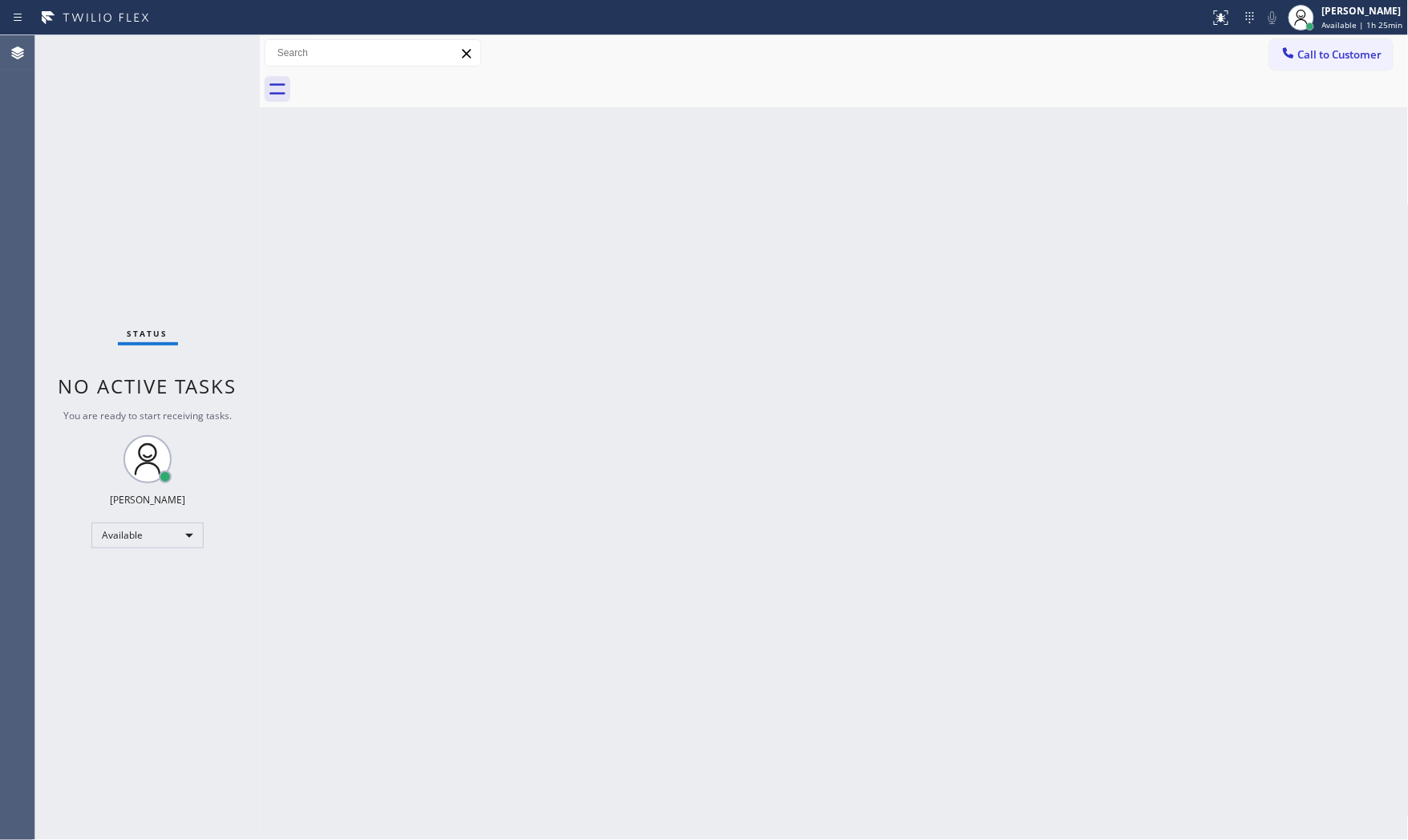
click at [210, 41] on div "Status No active tasks You are ready to start receiving tasks. [PERSON_NAME] Av…" at bounding box center [147, 437] width 225 height 805
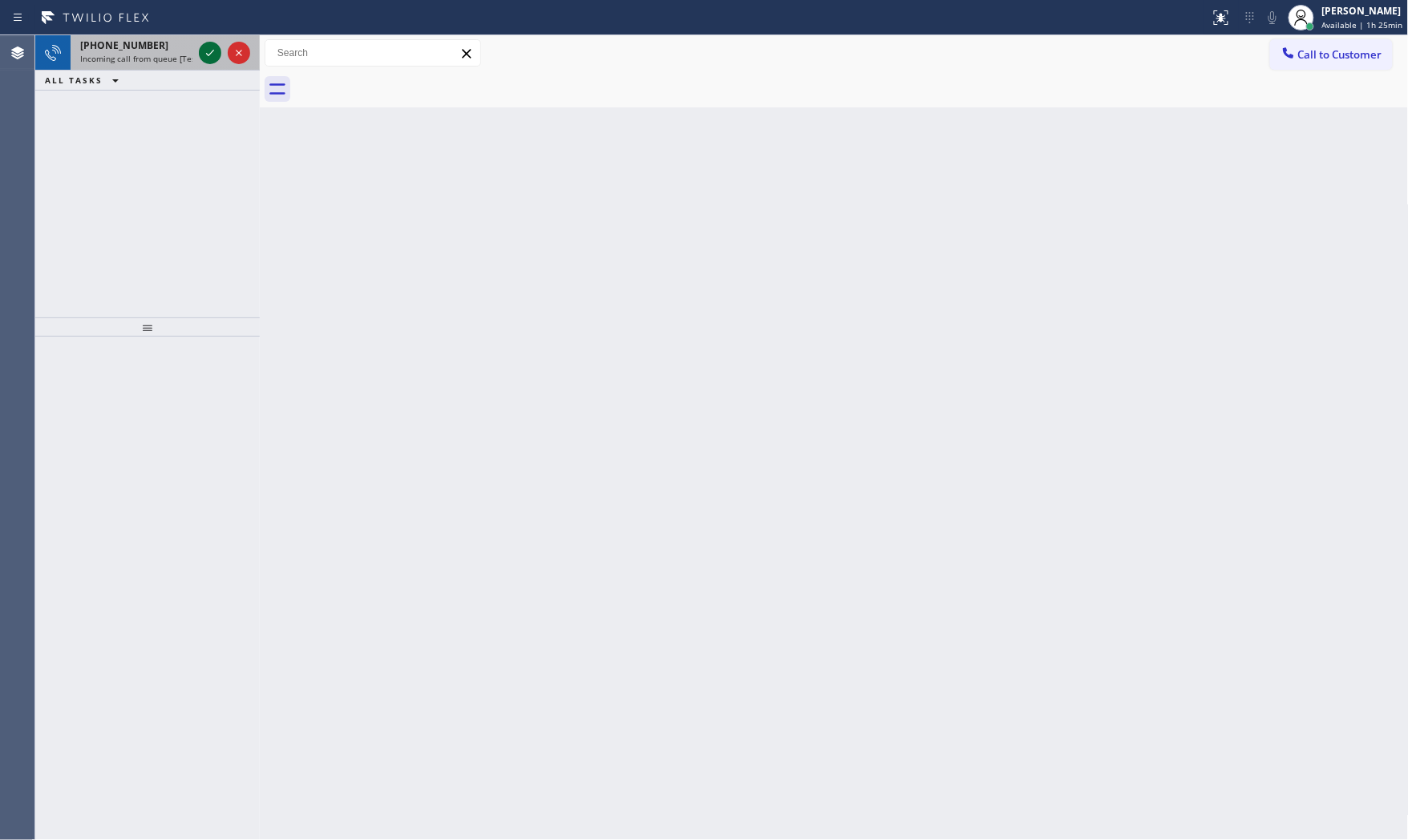
click at [209, 50] on icon at bounding box center [210, 53] width 19 height 19
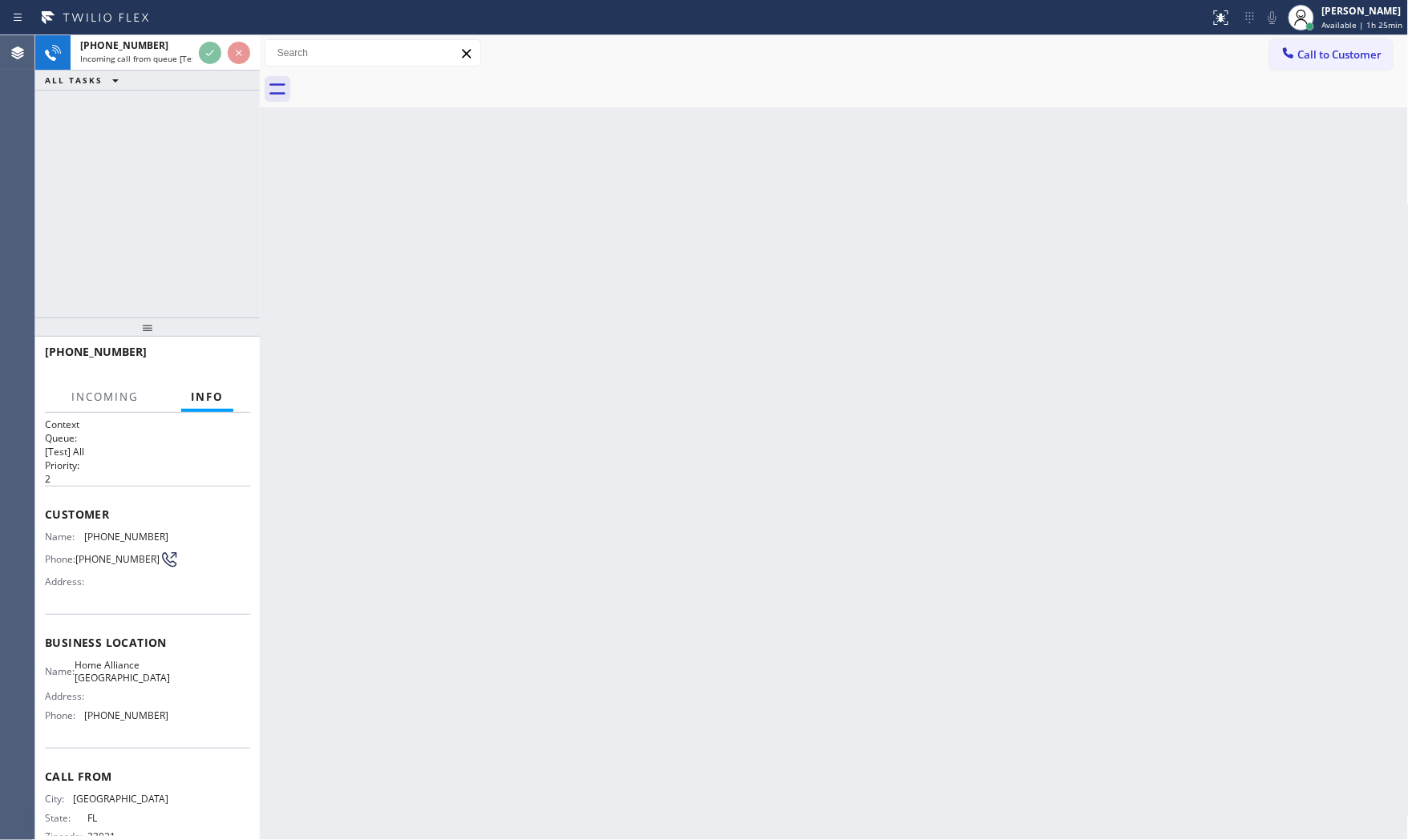
scroll to position [37, 0]
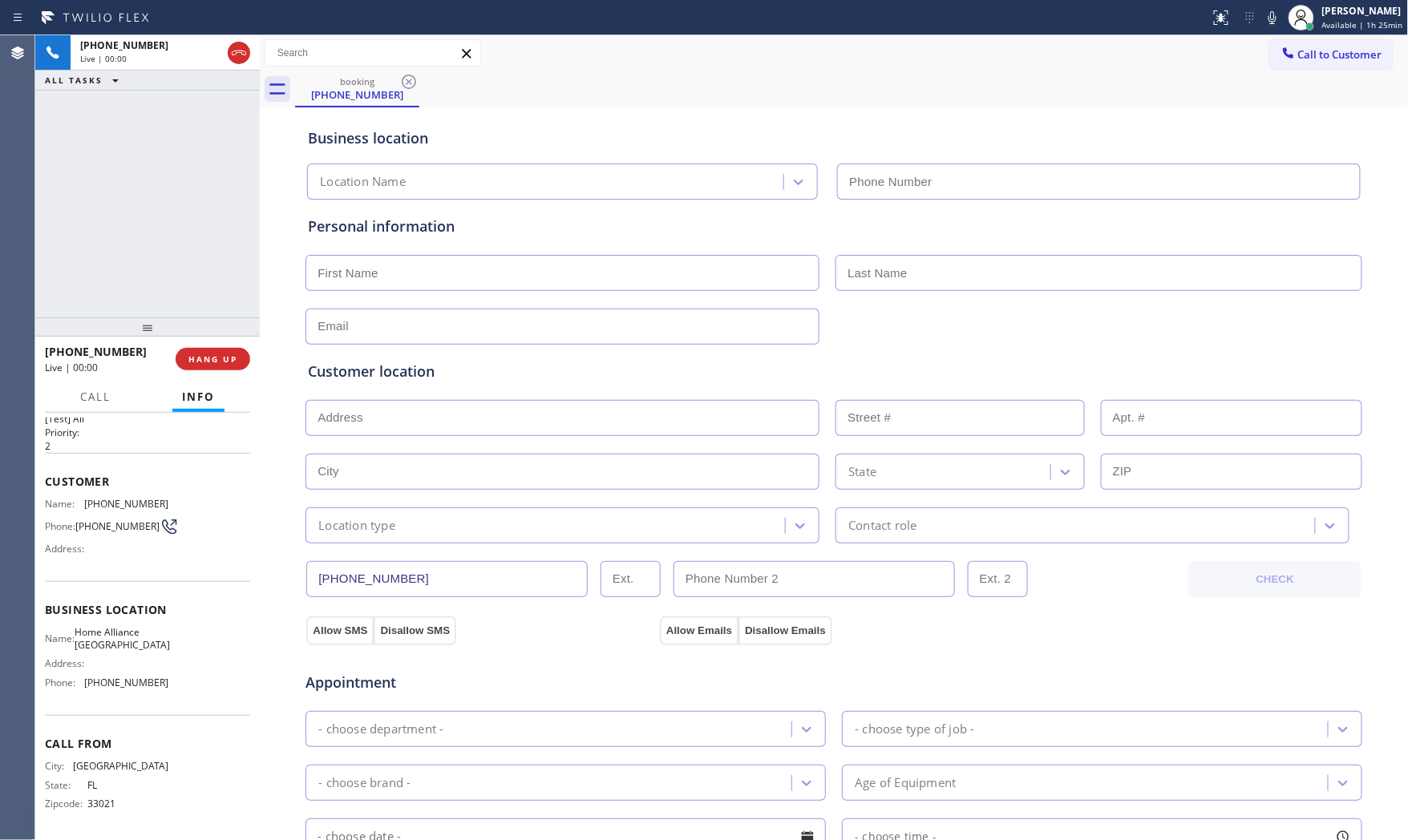
type input "(954) 889-1358"
click at [1268, 11] on icon at bounding box center [1273, 18] width 19 height 19
click at [227, 347] on div "+19543943081 Live | 00:32 HANG UP" at bounding box center [147, 359] width 205 height 41
click at [226, 355] on span "HANG UP" at bounding box center [213, 360] width 49 height 11
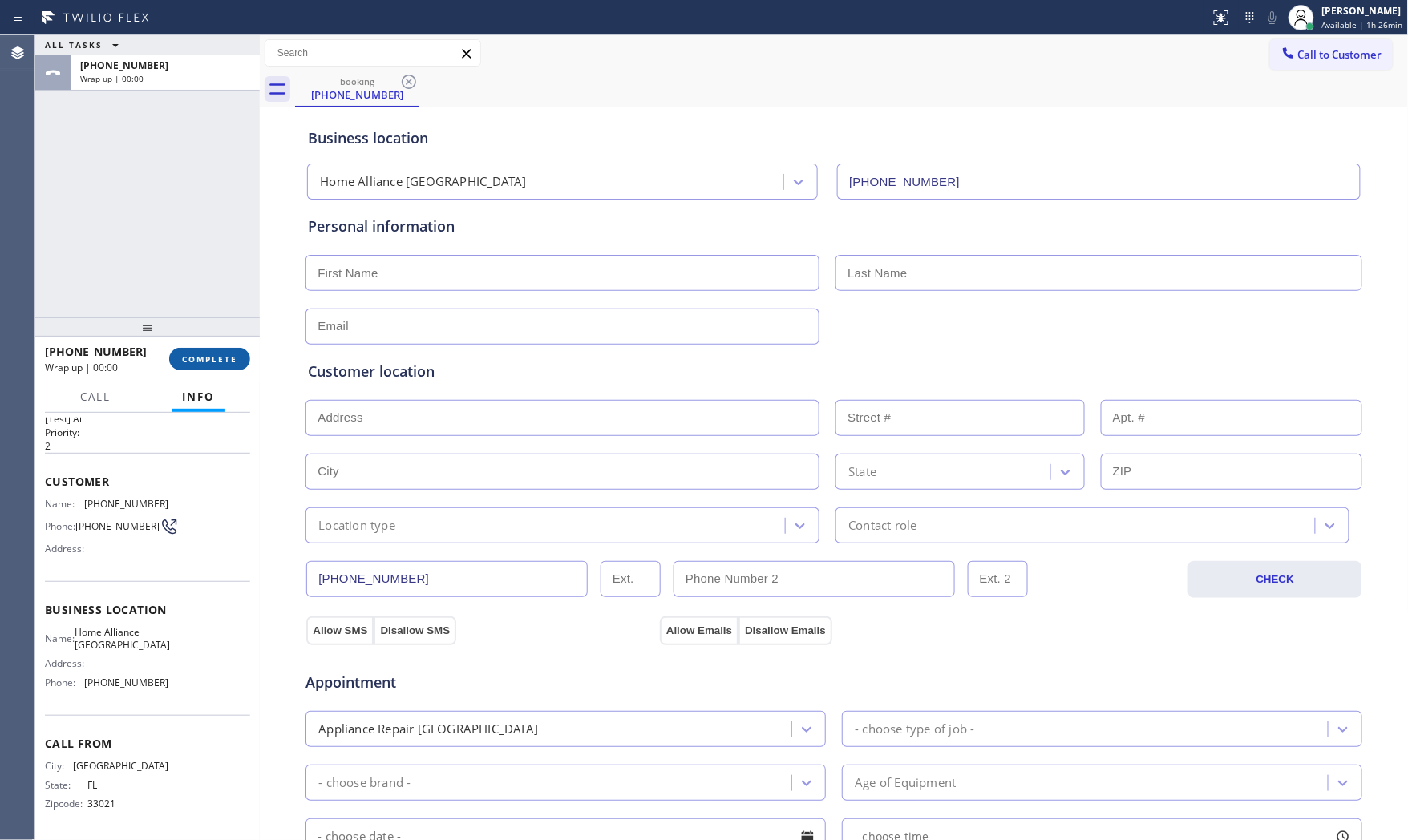
click at [227, 351] on button "COMPLETE" at bounding box center [209, 360] width 81 height 23
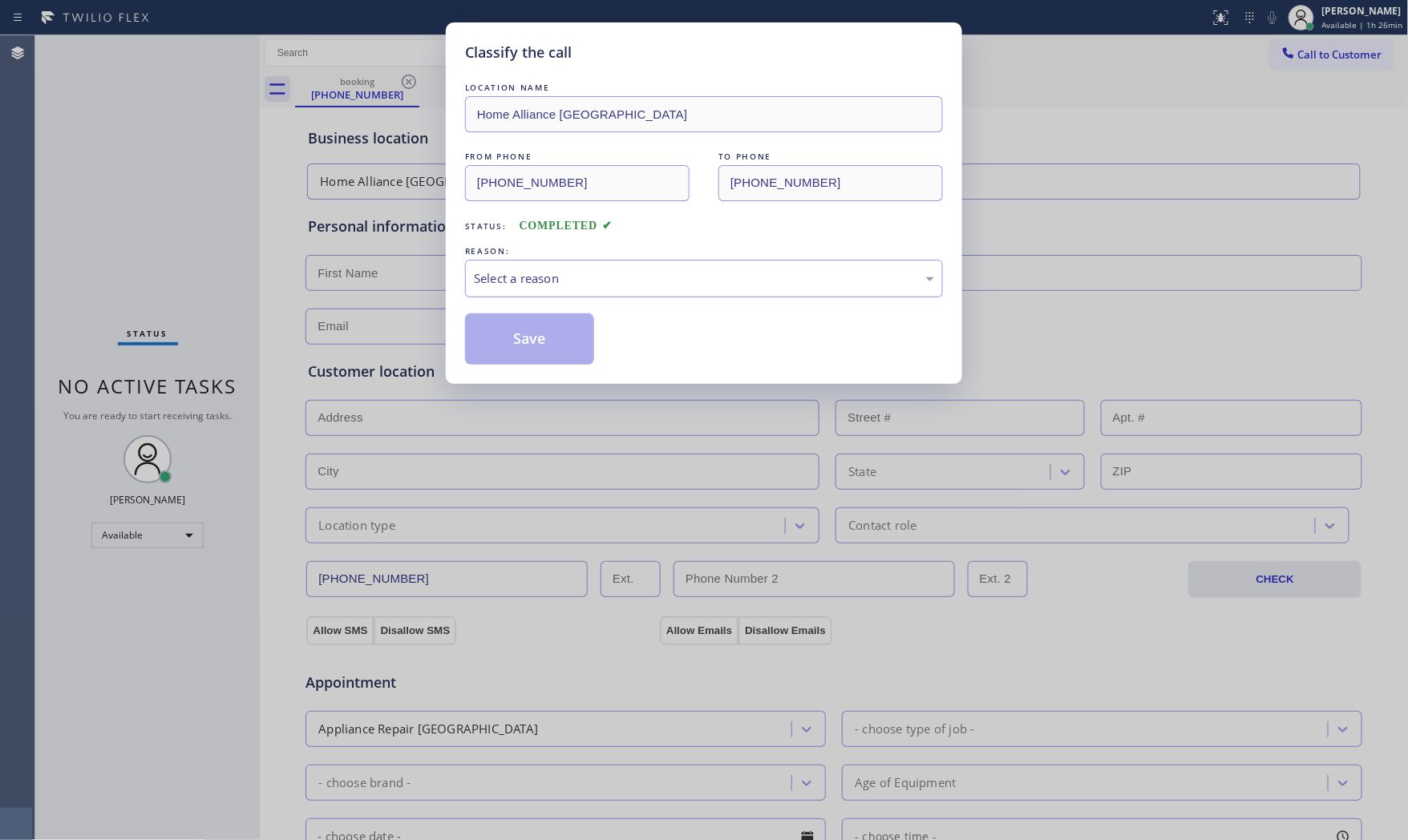
click at [515, 274] on div "Select a reason" at bounding box center [704, 278] width 460 height 19
click at [525, 342] on button "Save" at bounding box center [529, 338] width 129 height 51
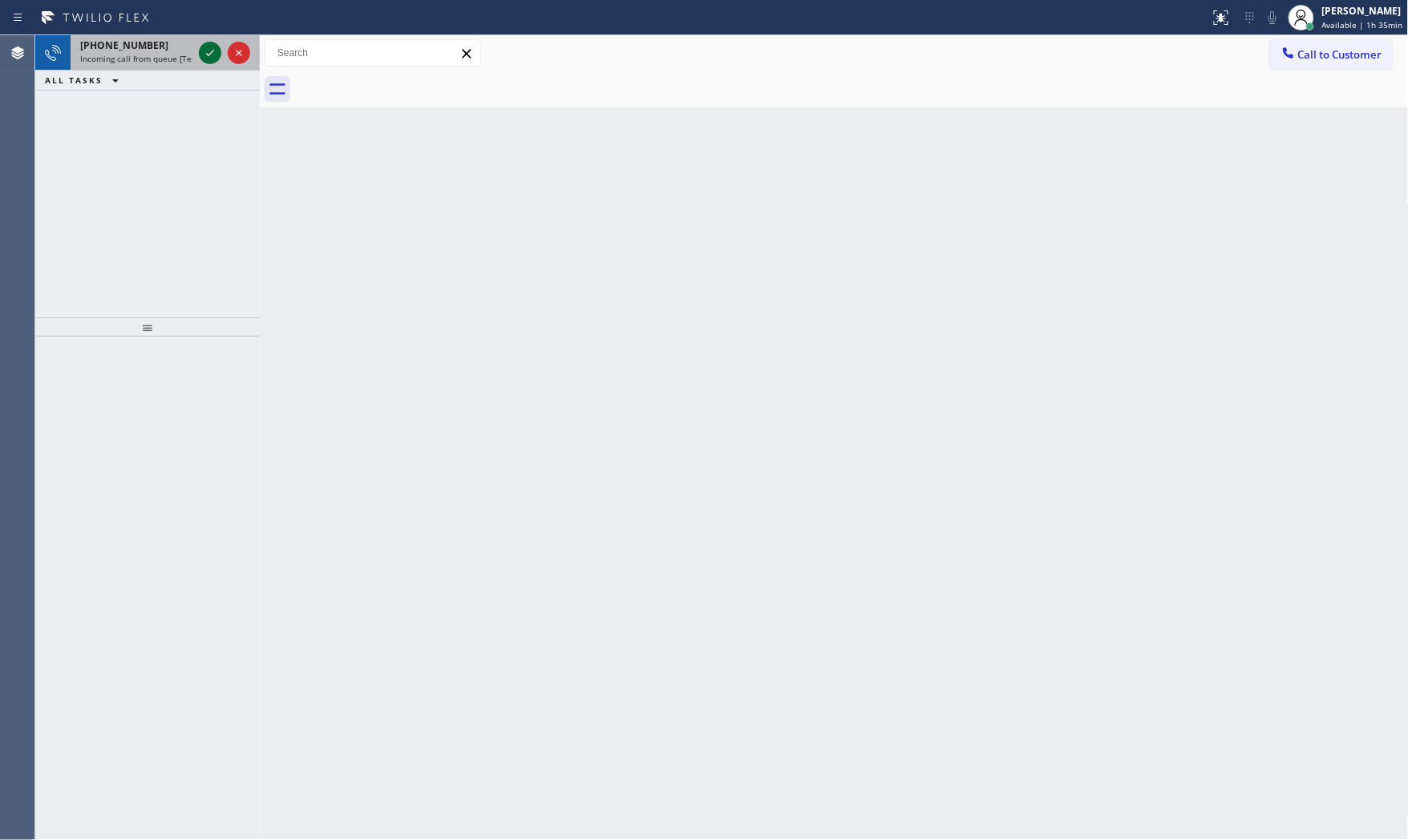
click at [199, 59] on div at bounding box center [210, 53] width 23 height 19
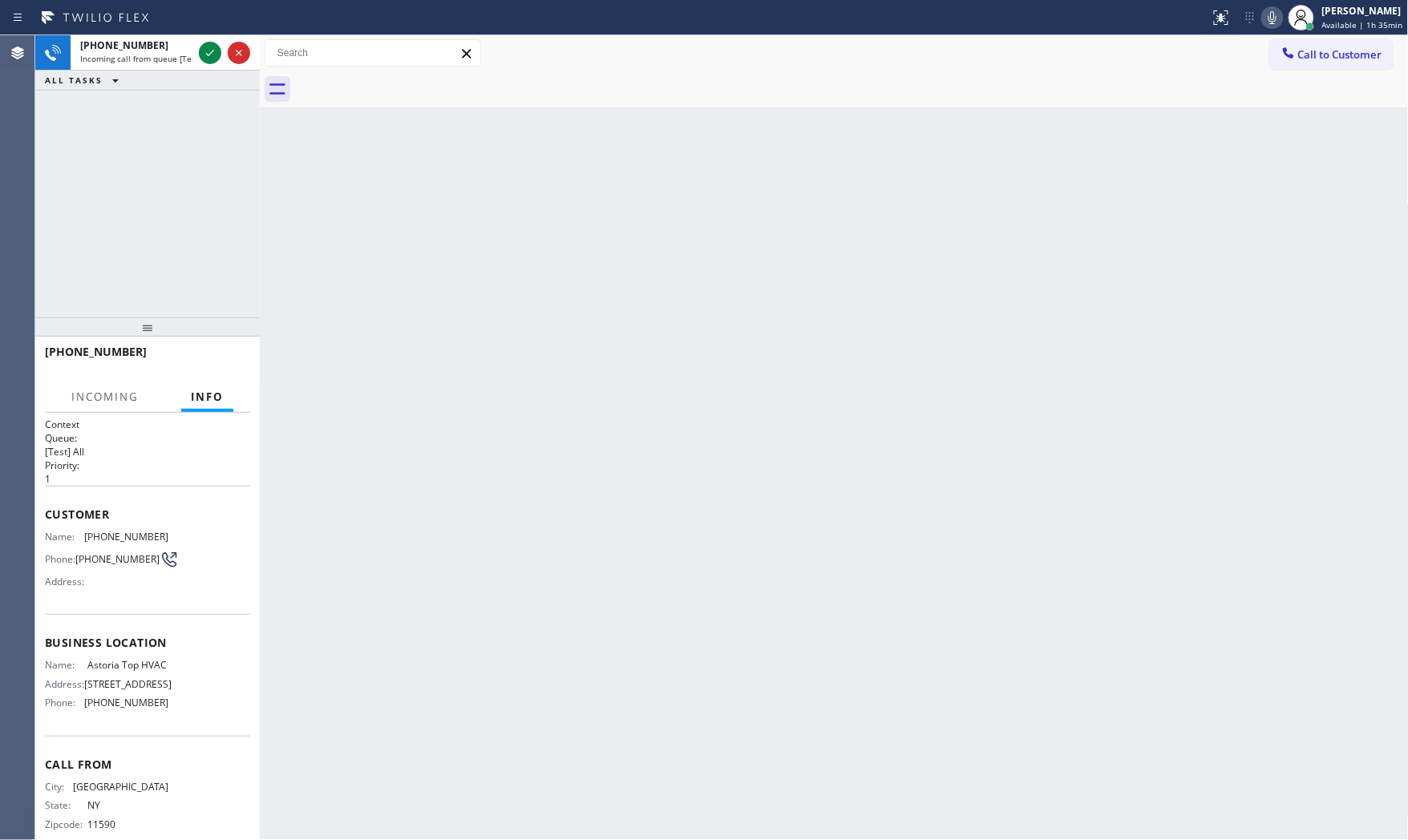
click at [218, 346] on div "+16313527355" at bounding box center [147, 359] width 205 height 41
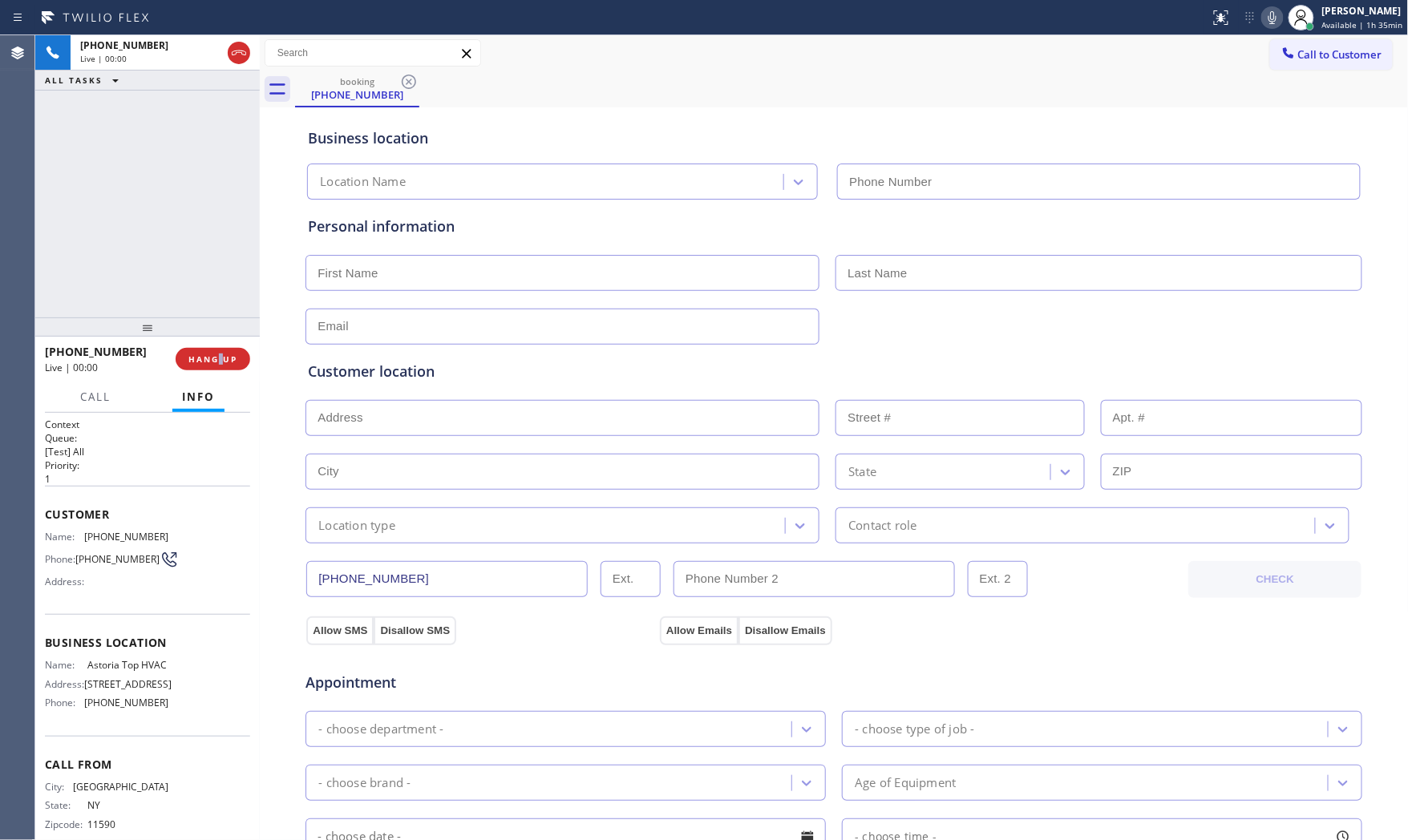
click at [218, 346] on div "+16313527355 Live | 00:00 HANG UP" at bounding box center [147, 359] width 205 height 41
type input "(347) 836-6461"
click at [218, 346] on div "+16313527355 Live | 00:00 HANG UP" at bounding box center [147, 359] width 205 height 41
click at [218, 355] on span "HANG UP" at bounding box center [213, 360] width 49 height 11
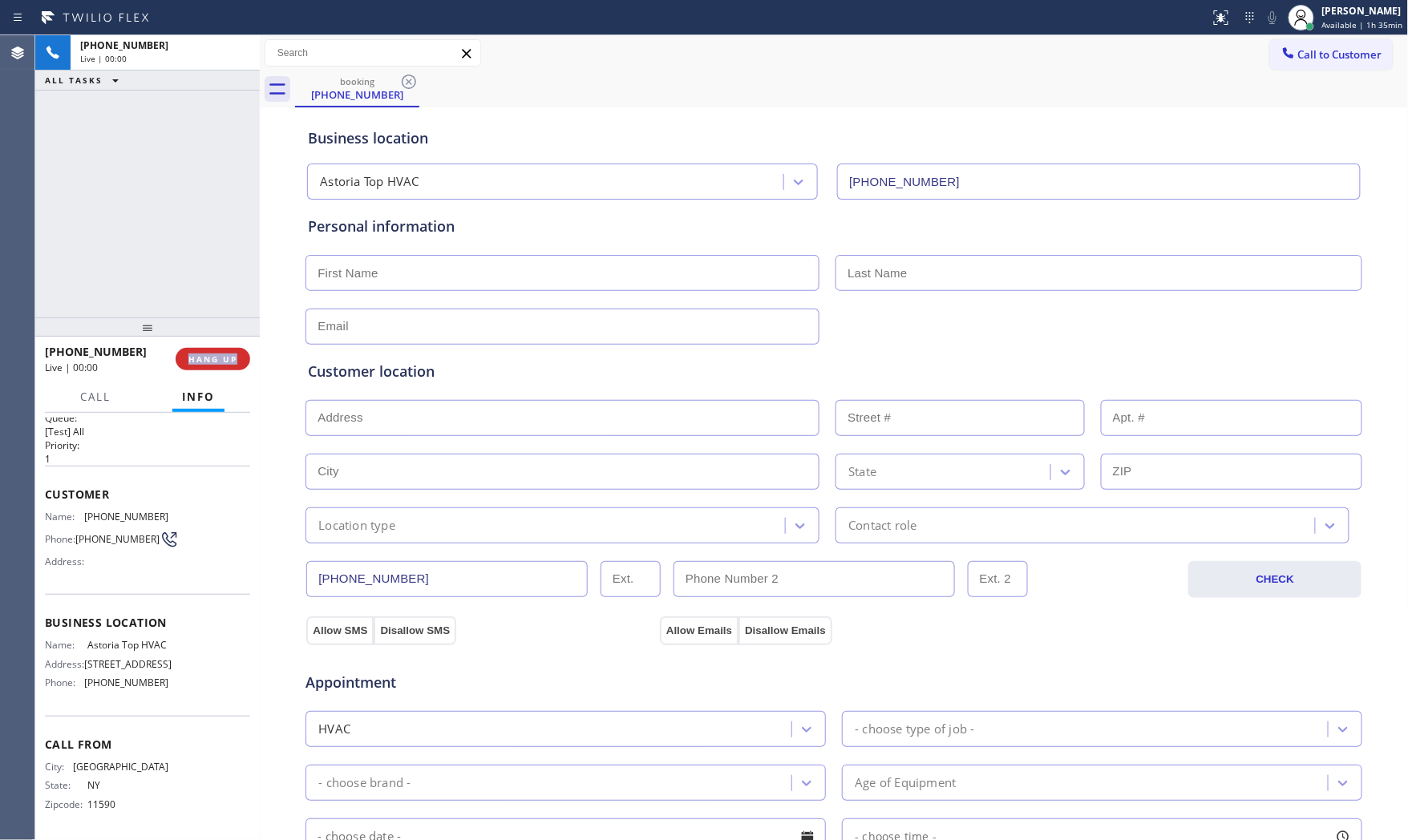
scroll to position [50, 0]
click at [207, 354] on span "COMPLETE" at bounding box center [209, 360] width 55 height 11
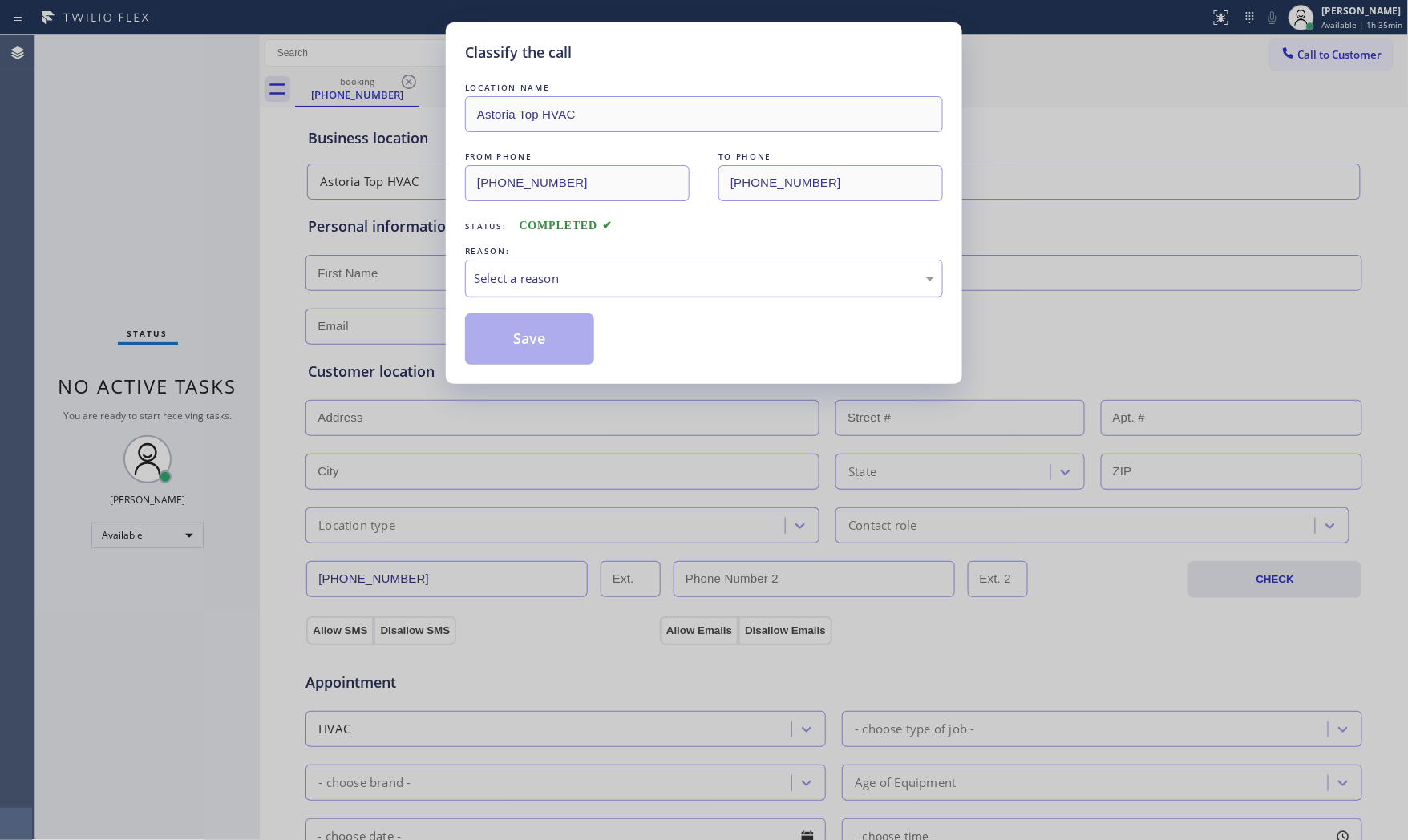
click at [486, 279] on div "Select a reason" at bounding box center [704, 278] width 460 height 19
click at [497, 341] on button "Save" at bounding box center [529, 338] width 129 height 51
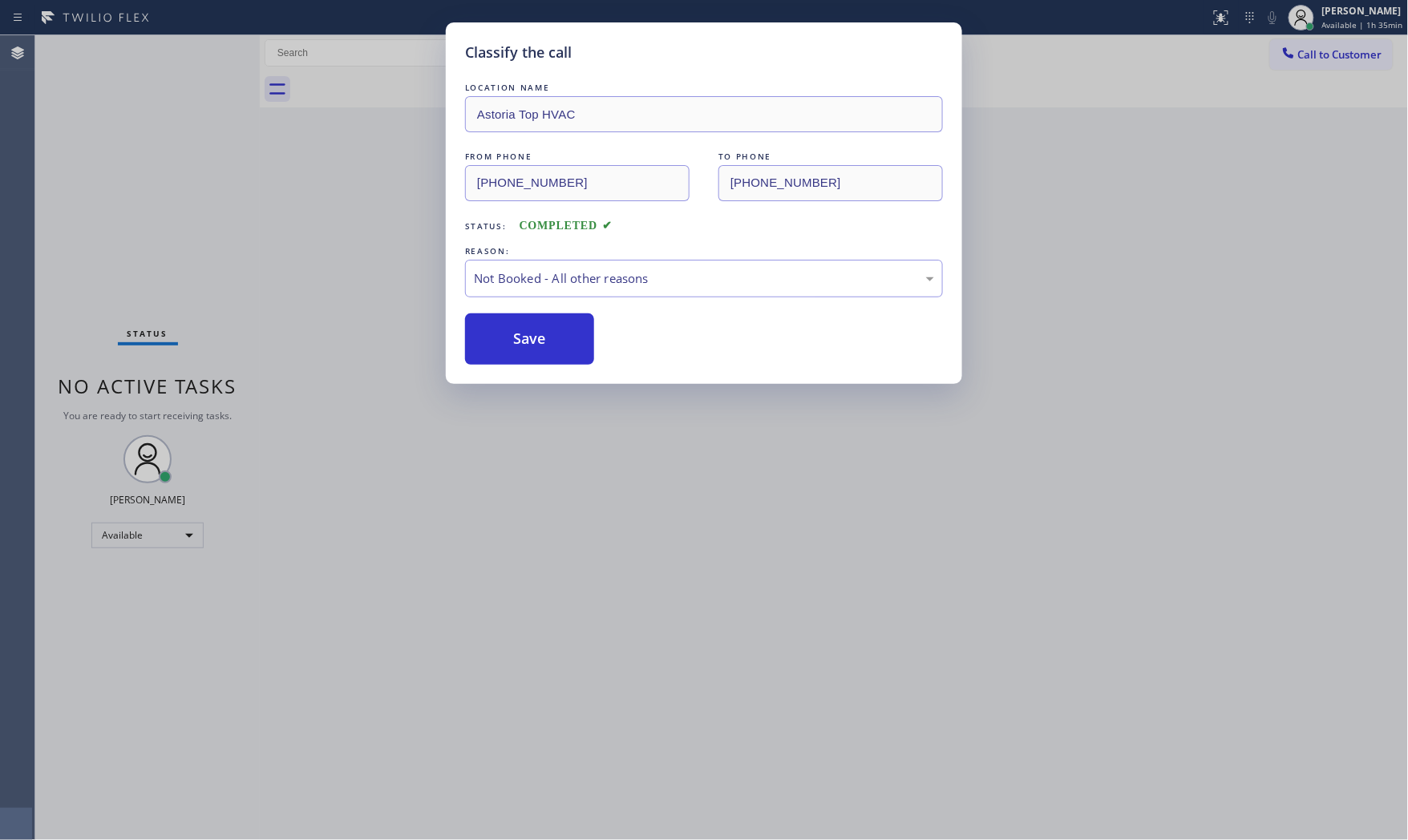
click at [497, 341] on button "Save" at bounding box center [529, 338] width 129 height 51
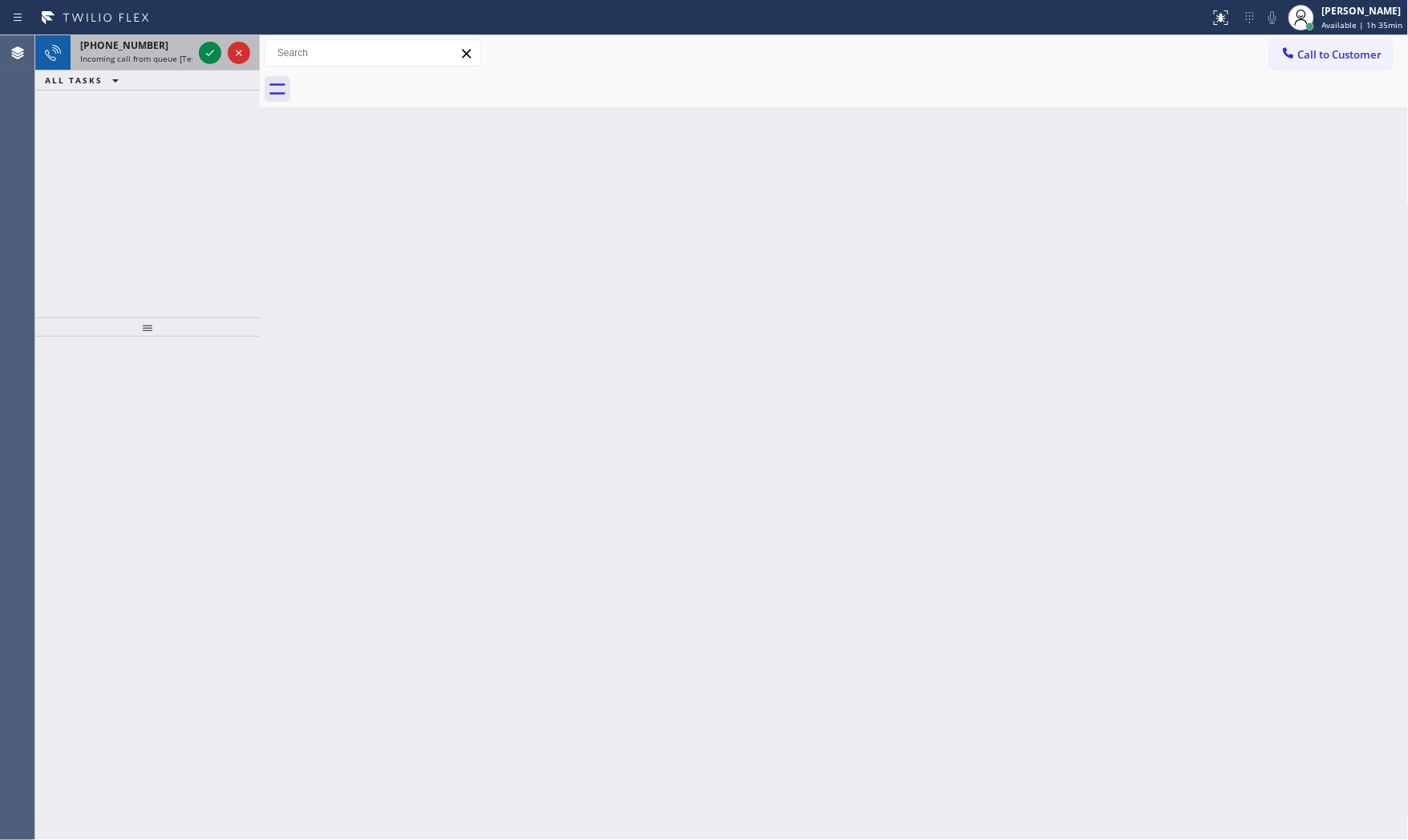
click at [139, 53] on span "Incoming call from queue [Test] All" at bounding box center [147, 58] width 133 height 11
click at [120, 73] on icon at bounding box center [115, 80] width 19 height 19
click at [130, 53] on span "Incoming call from queue [Test] All" at bounding box center [147, 58] width 133 height 11
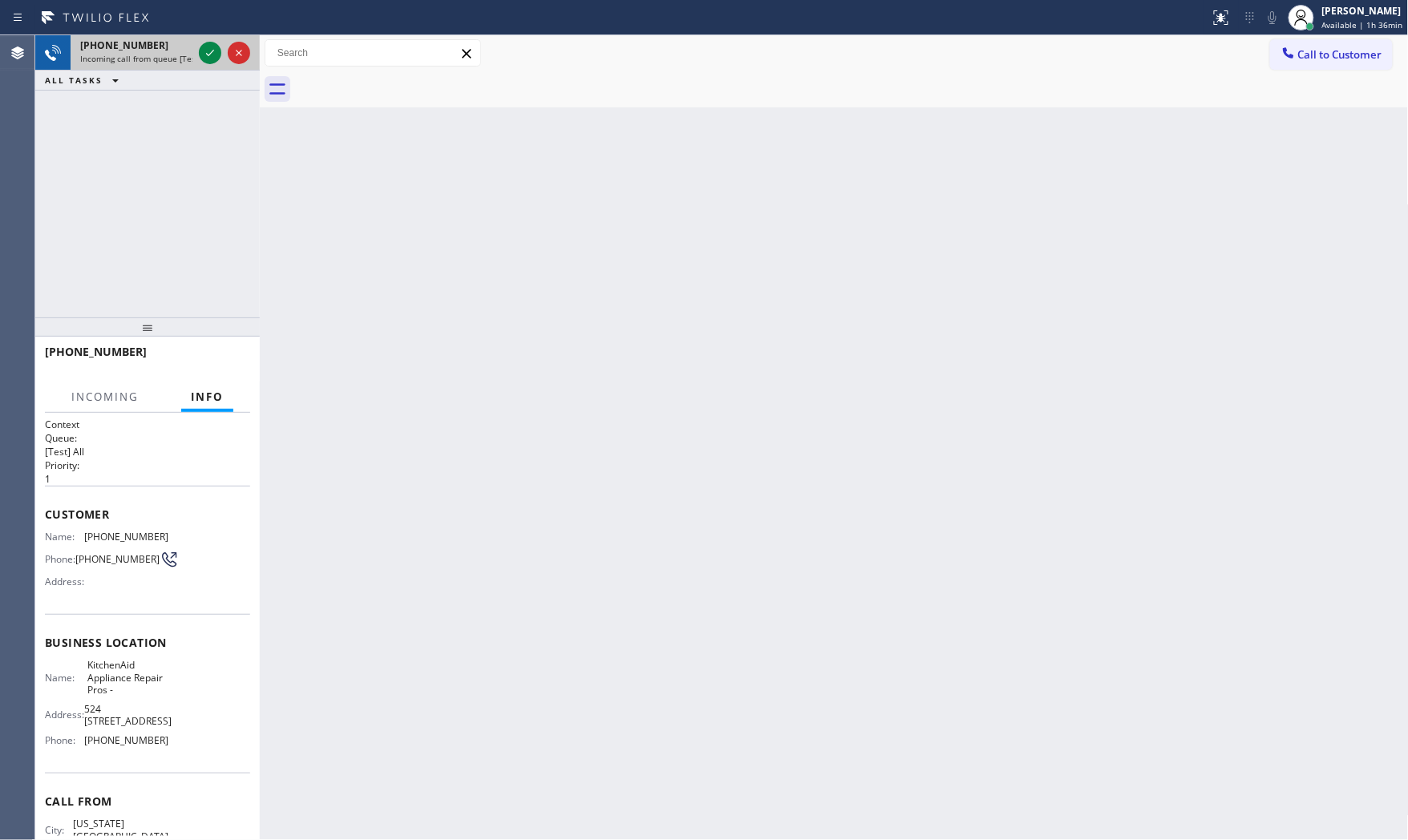
click at [164, 51] on div "+14058261662" at bounding box center [136, 45] width 112 height 14
click at [190, 51] on div "+14058261662" at bounding box center [136, 45] width 112 height 14
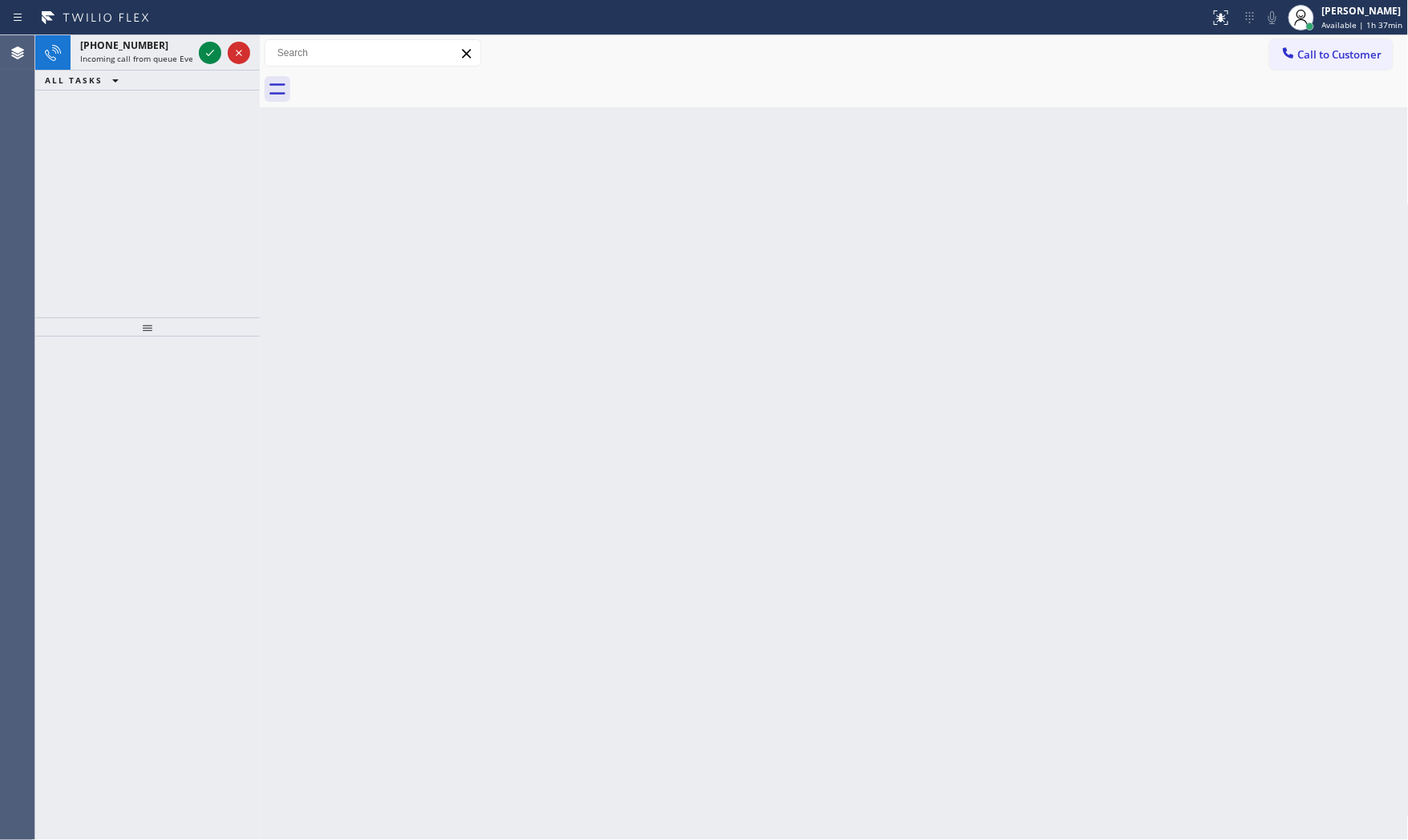
click at [199, 26] on div at bounding box center [605, 18] width 1198 height 26
click at [193, 38] on div "+19515335081 Incoming call from queue Everybody" at bounding box center [133, 52] width 125 height 35
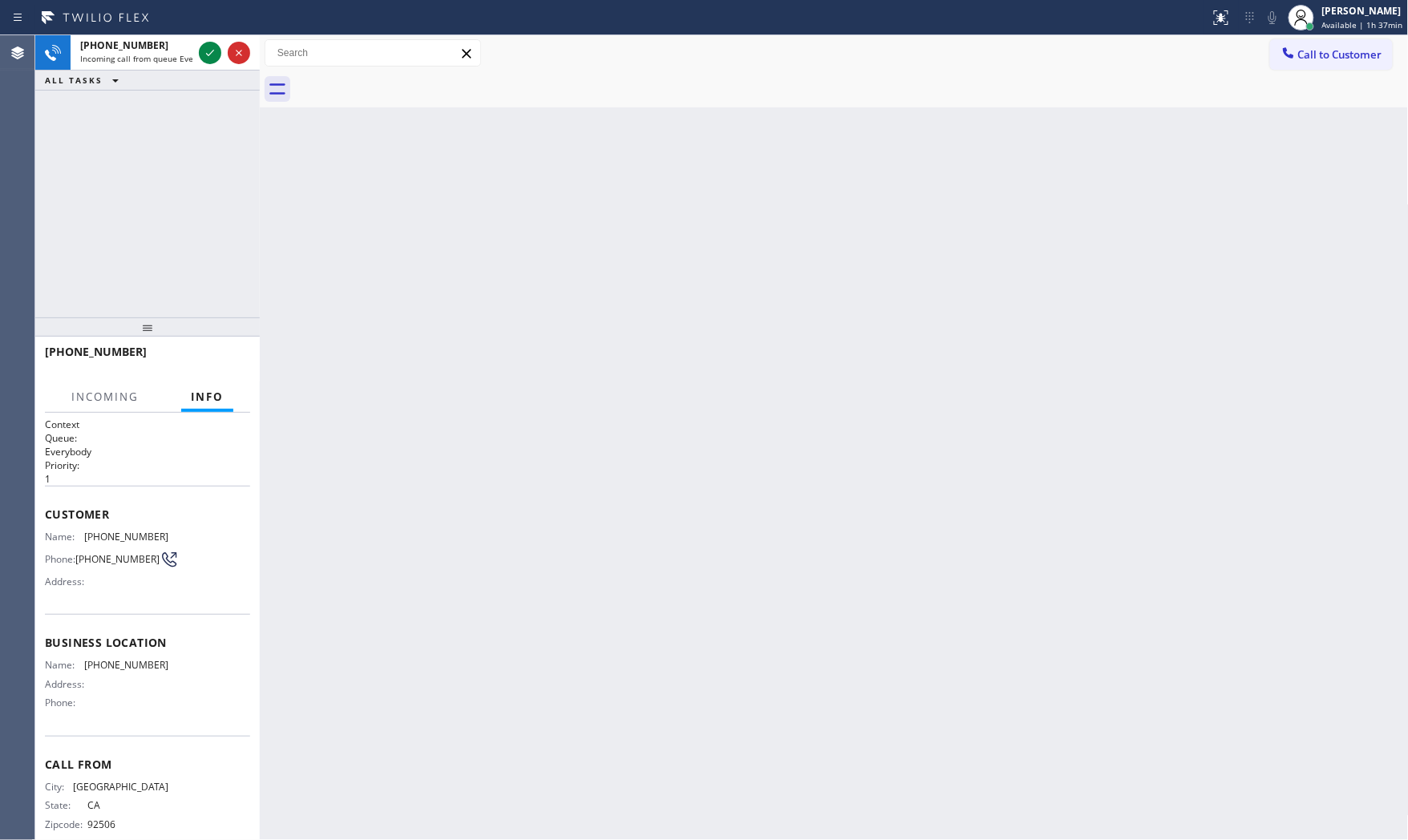
drag, startPoint x: 201, startPoint y: 62, endPoint x: 153, endPoint y: 625, distance: 565.0
click at [153, 625] on div "+19515335081 Incoming call from queue Everybody ALL TASKS ALL TASKS ACTIVE TASK…" at bounding box center [147, 437] width 225 height 805
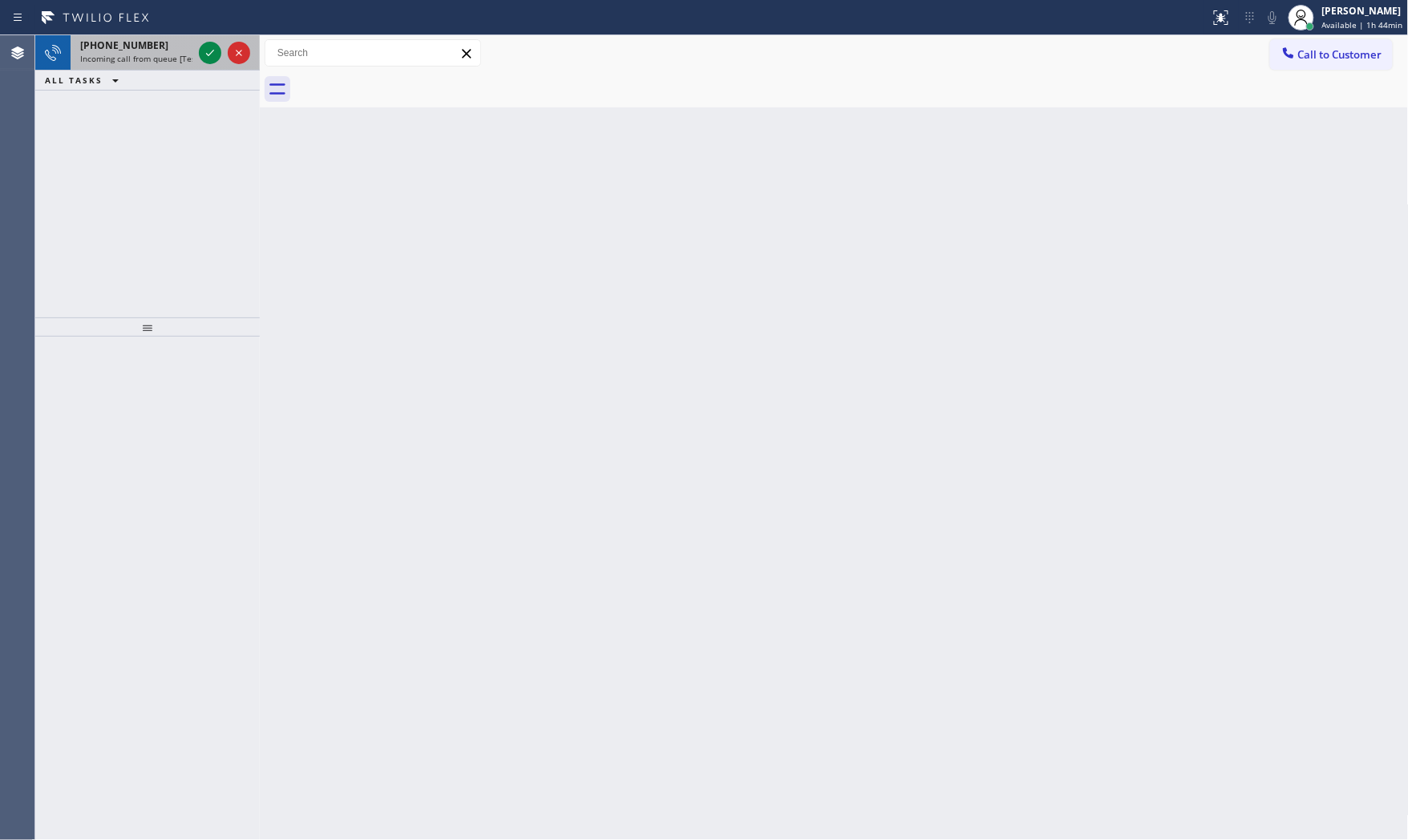
click at [158, 38] on div "+16822085192" at bounding box center [136, 45] width 112 height 14
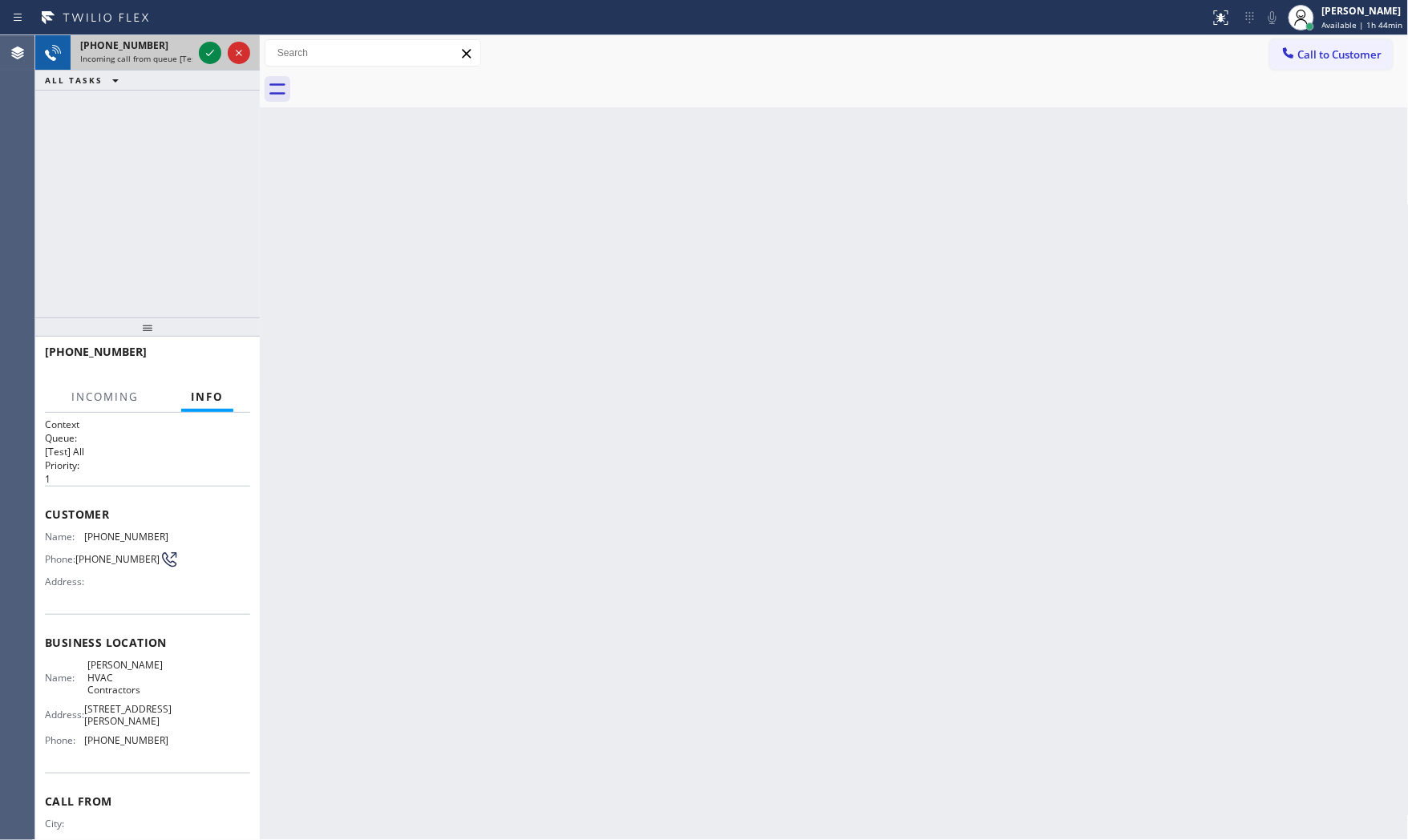
click at [137, 53] on span "Incoming call from queue [Test] All" at bounding box center [147, 58] width 133 height 11
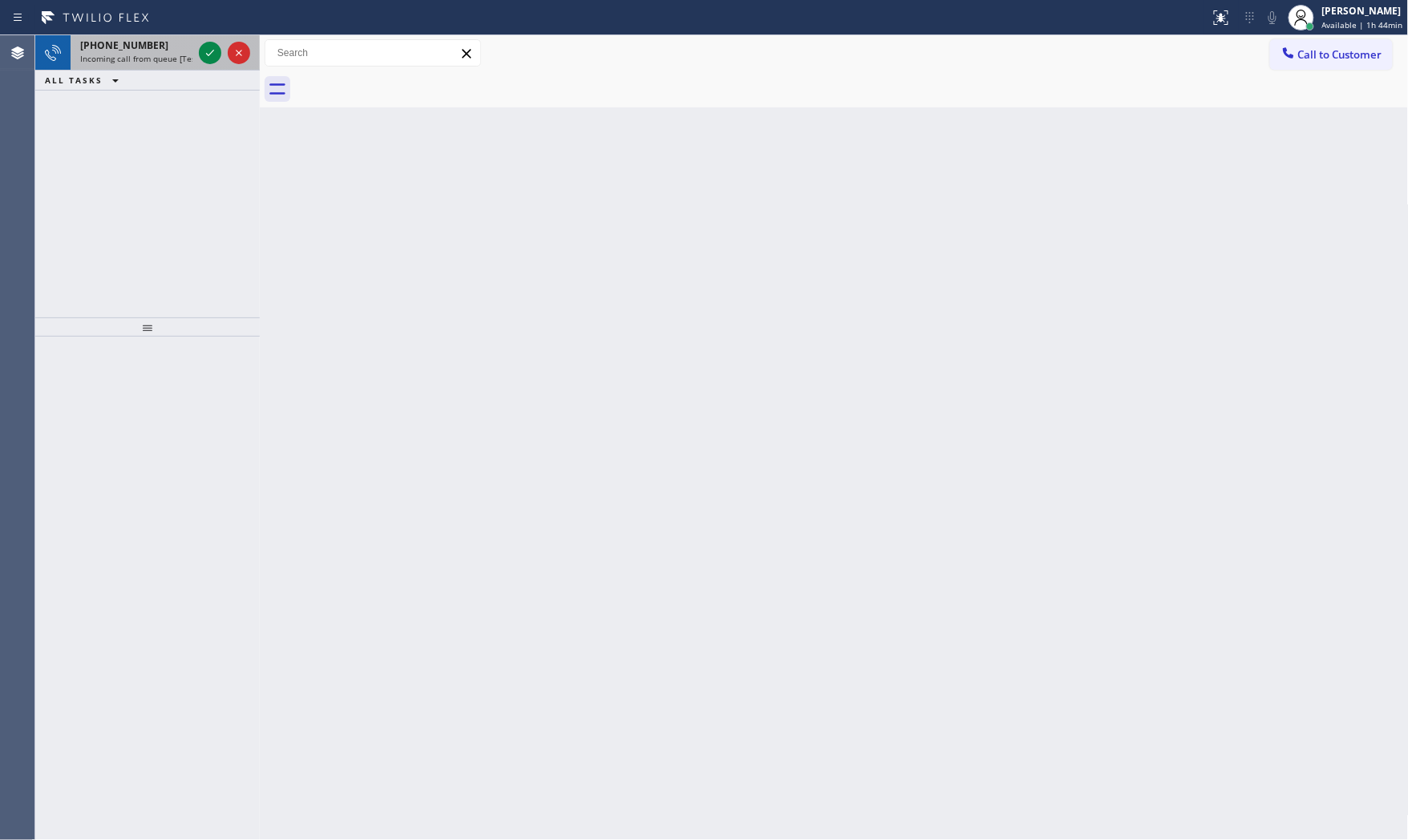
click at [172, 66] on div "+17865093953 Incoming call from queue [Test] All" at bounding box center [133, 52] width 125 height 35
click at [153, 58] on span "Incoming call from queue [Test] All" at bounding box center [147, 58] width 133 height 11
click at [174, 58] on span "Incoming call from queue [Test] All" at bounding box center [147, 58] width 133 height 11
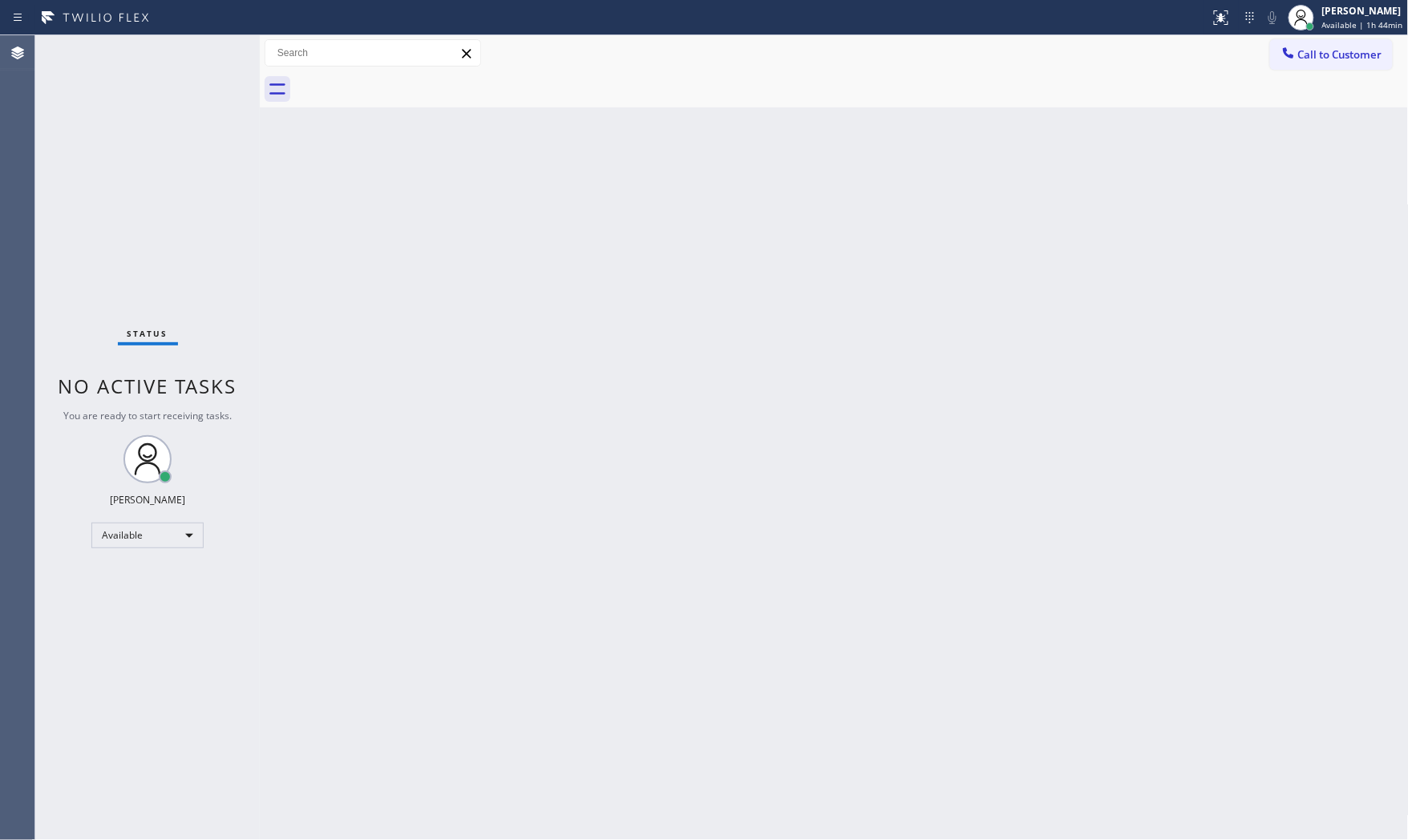
click at [199, 56] on div "Status No active tasks You are ready to start receiving tasks. [PERSON_NAME] Av…" at bounding box center [147, 437] width 225 height 805
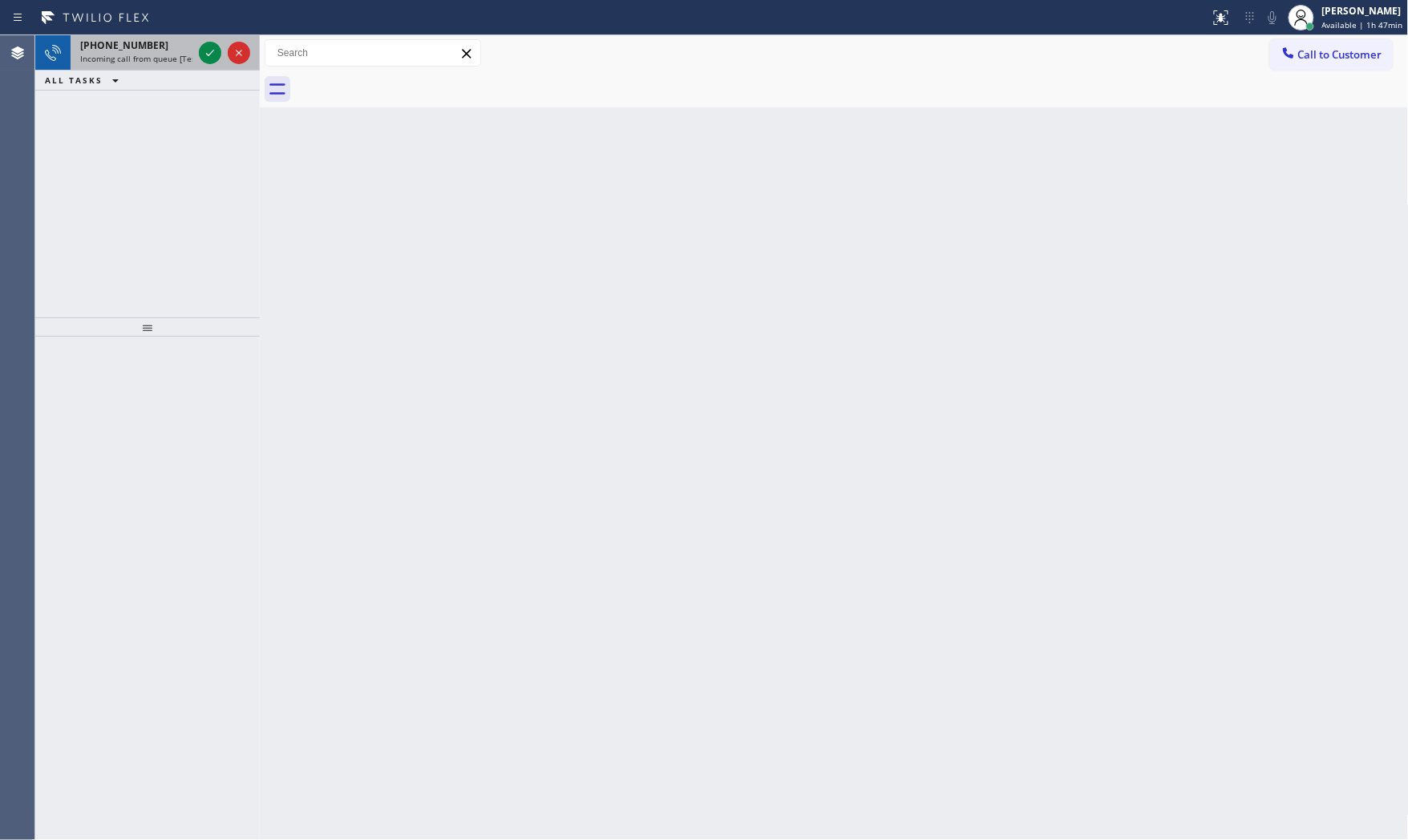
click at [147, 54] on span "Incoming call from queue [Test] All" at bounding box center [147, 58] width 133 height 11
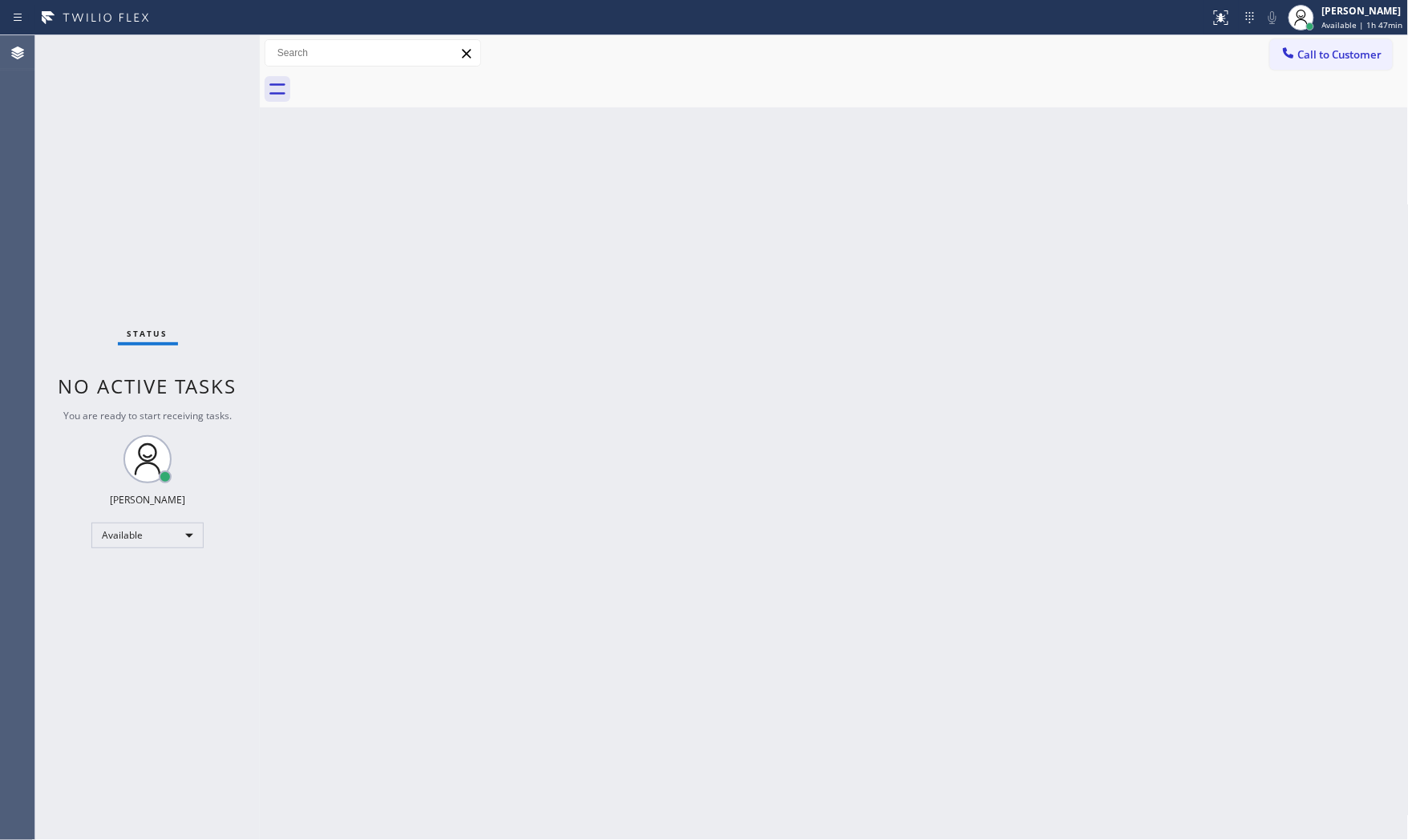
click at [185, 49] on div "Status No active tasks You are ready to start receiving tasks. [PERSON_NAME] Av…" at bounding box center [147, 437] width 225 height 805
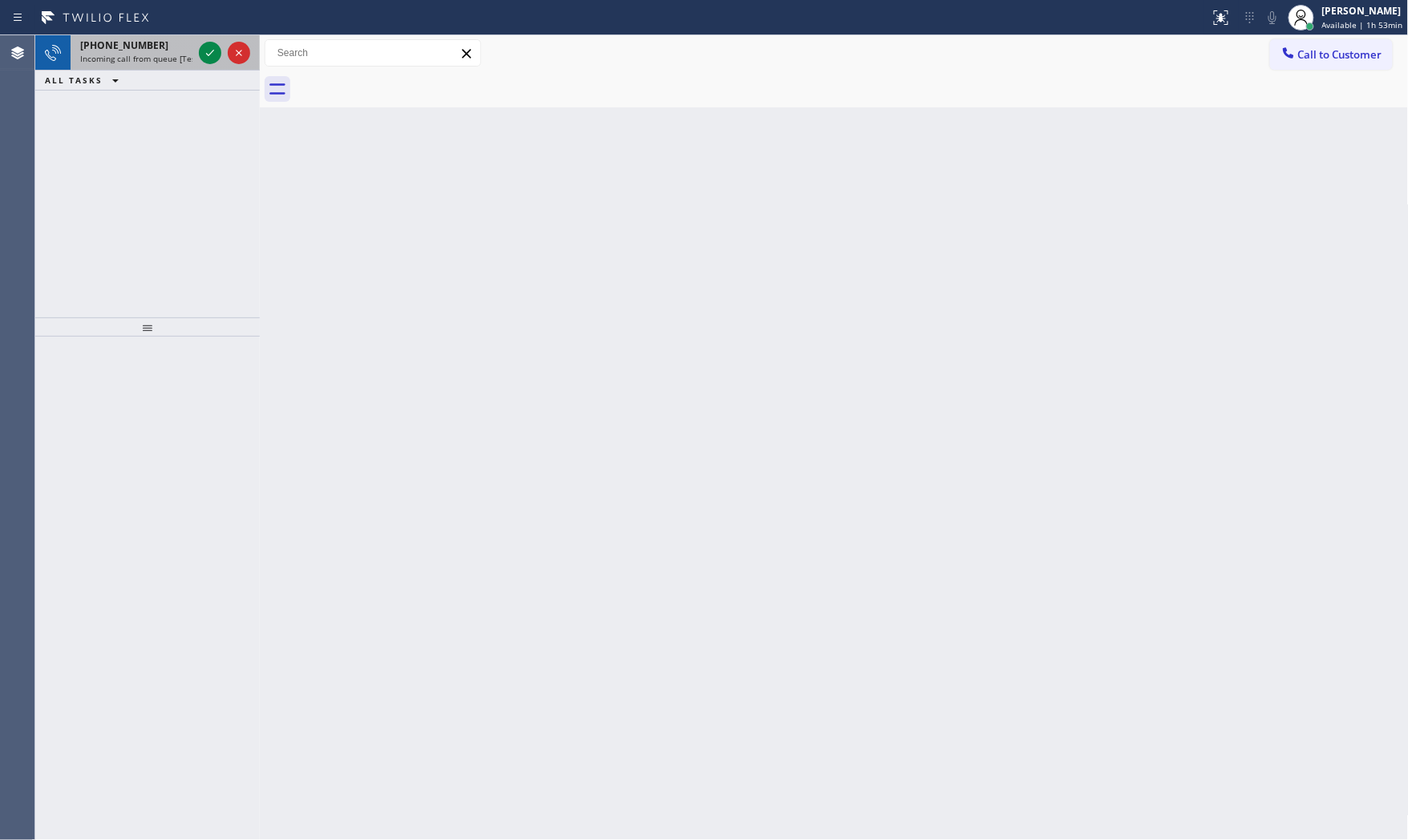
click at [172, 53] on span "Incoming call from queue [Test] All" at bounding box center [147, 58] width 133 height 11
click at [127, 54] on span "Incoming call from queue [Test] All" at bounding box center [147, 58] width 133 height 11
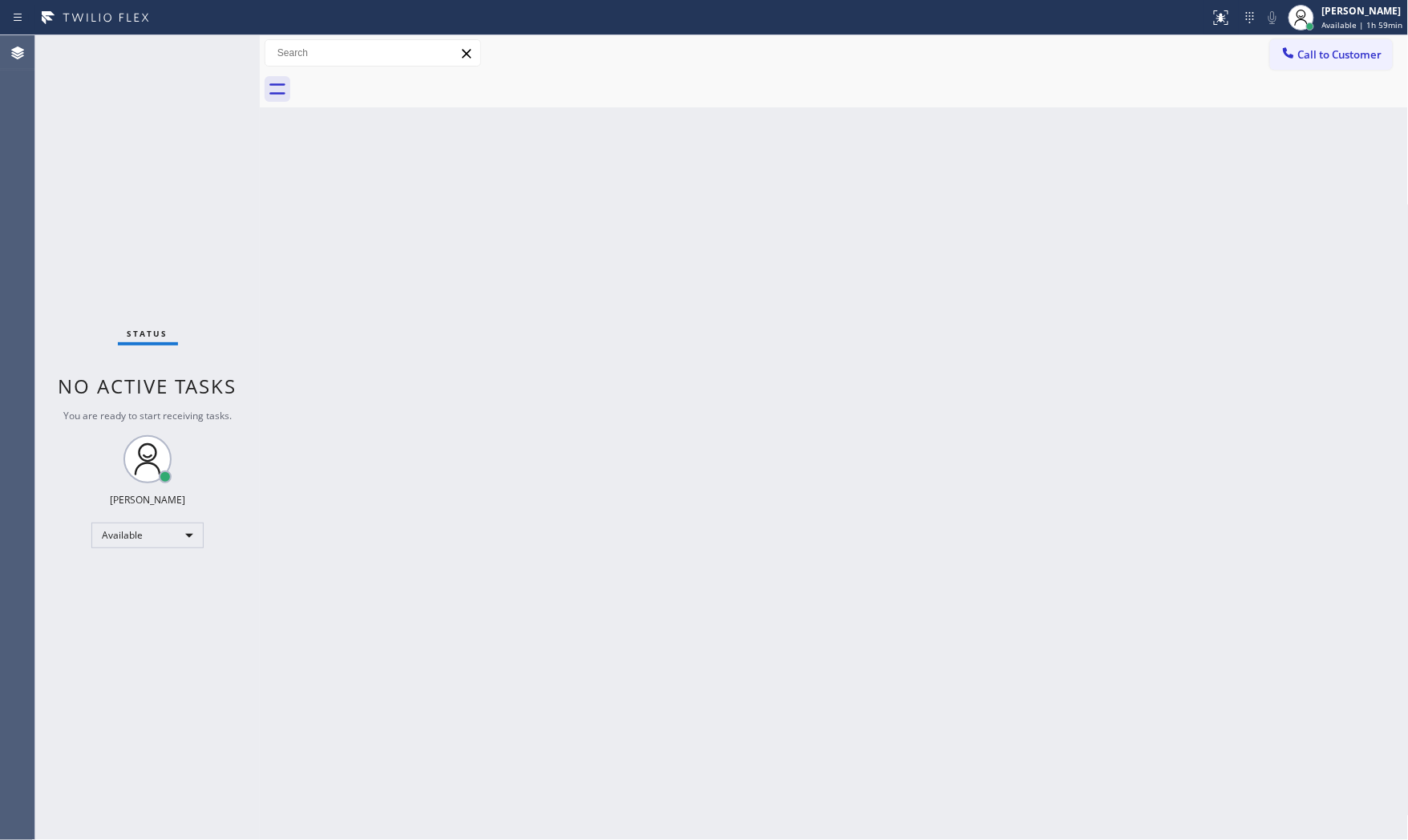
click at [201, 50] on div "Status No active tasks You are ready to start receiving tasks. [PERSON_NAME] Av…" at bounding box center [147, 437] width 225 height 805
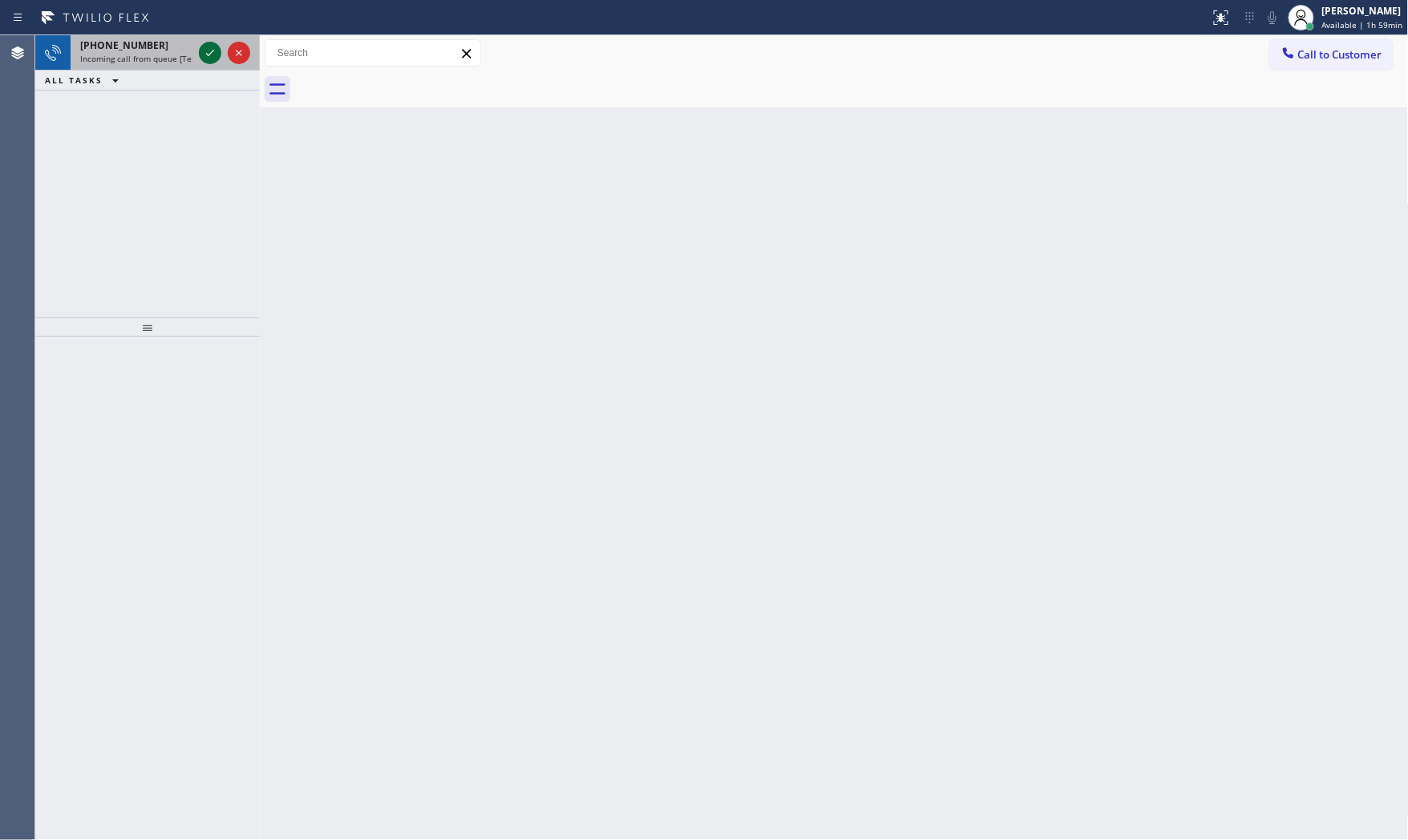
click at [199, 45] on div at bounding box center [210, 53] width 23 height 19
click at [186, 49] on div "+17862046898" at bounding box center [136, 45] width 112 height 14
click at [154, 54] on span "Incoming call from queue [Test] All" at bounding box center [147, 58] width 133 height 11
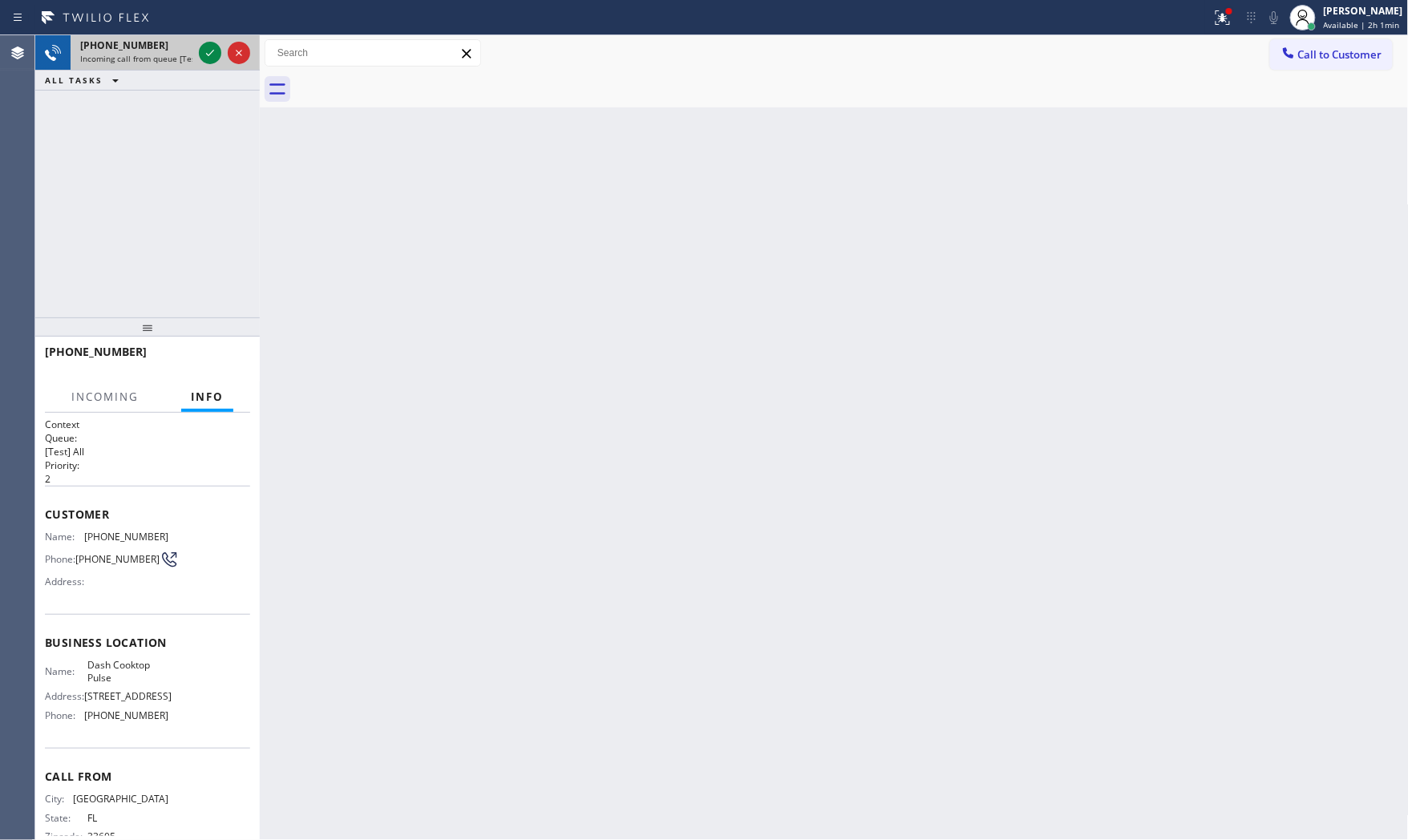
click at [197, 56] on div at bounding box center [224, 52] width 58 height 35
click at [207, 52] on icon at bounding box center [210, 53] width 19 height 19
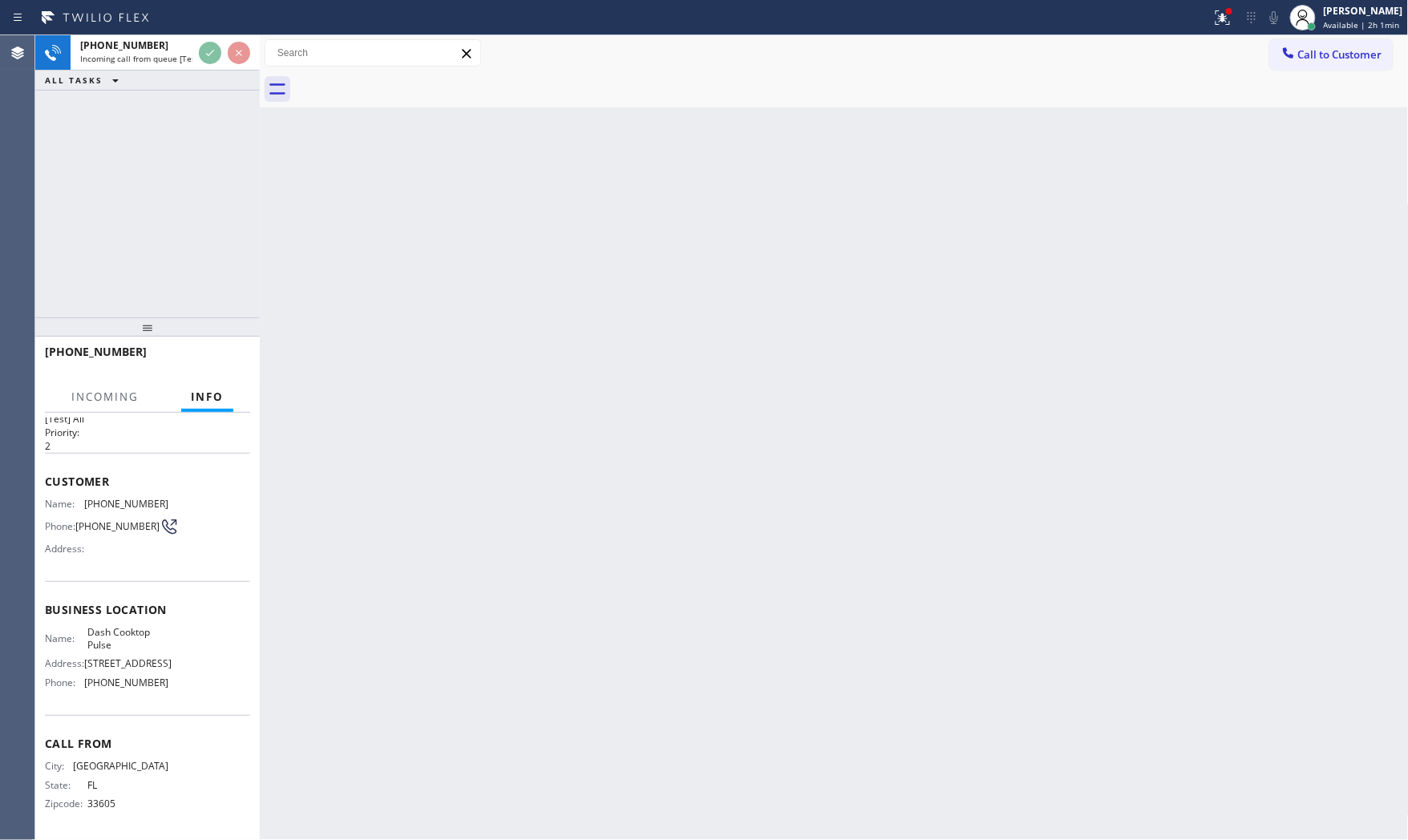
scroll to position [37, 0]
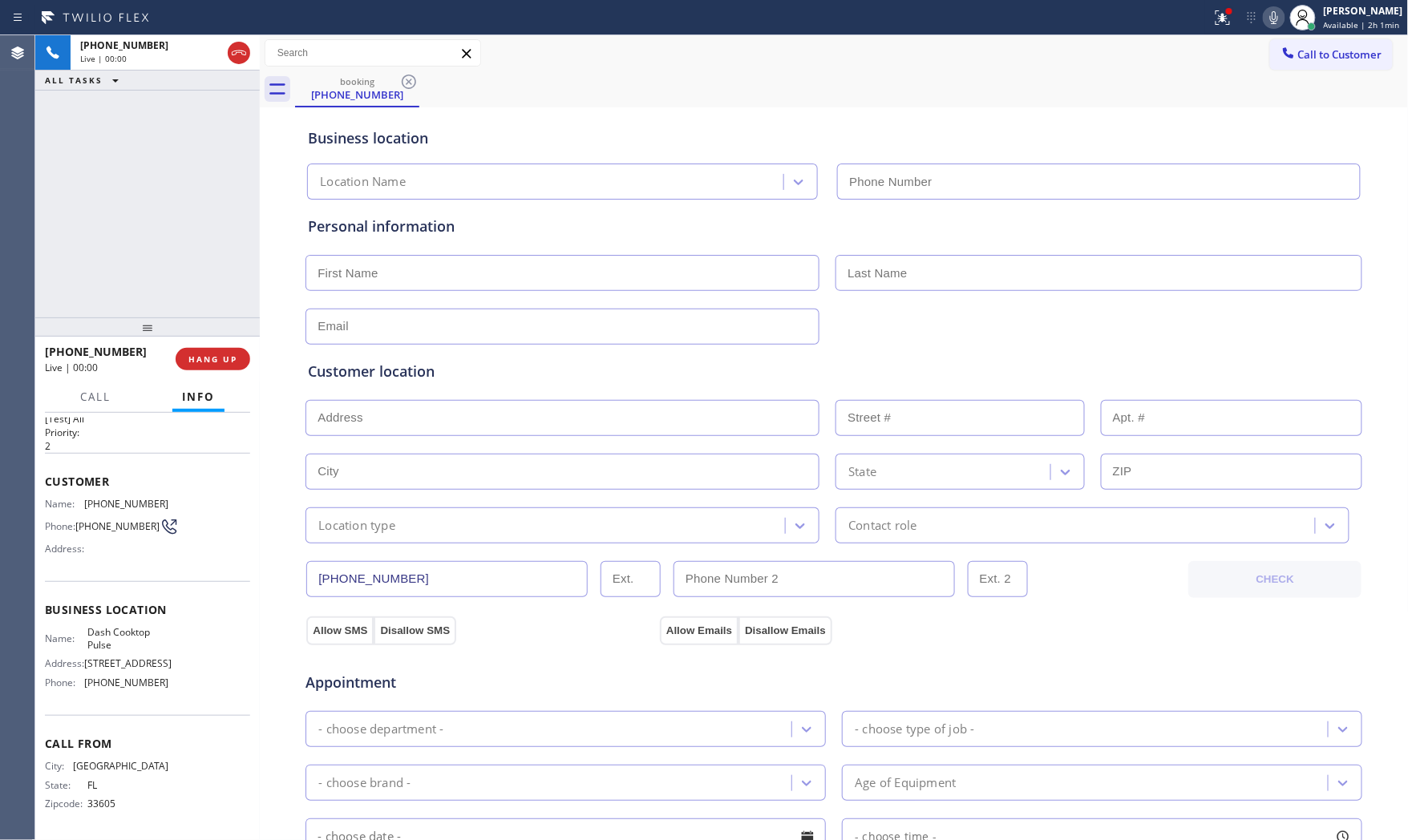
type input "(813) 370-1626"
click at [235, 365] on button "HANG UP" at bounding box center [213, 360] width 75 height 23
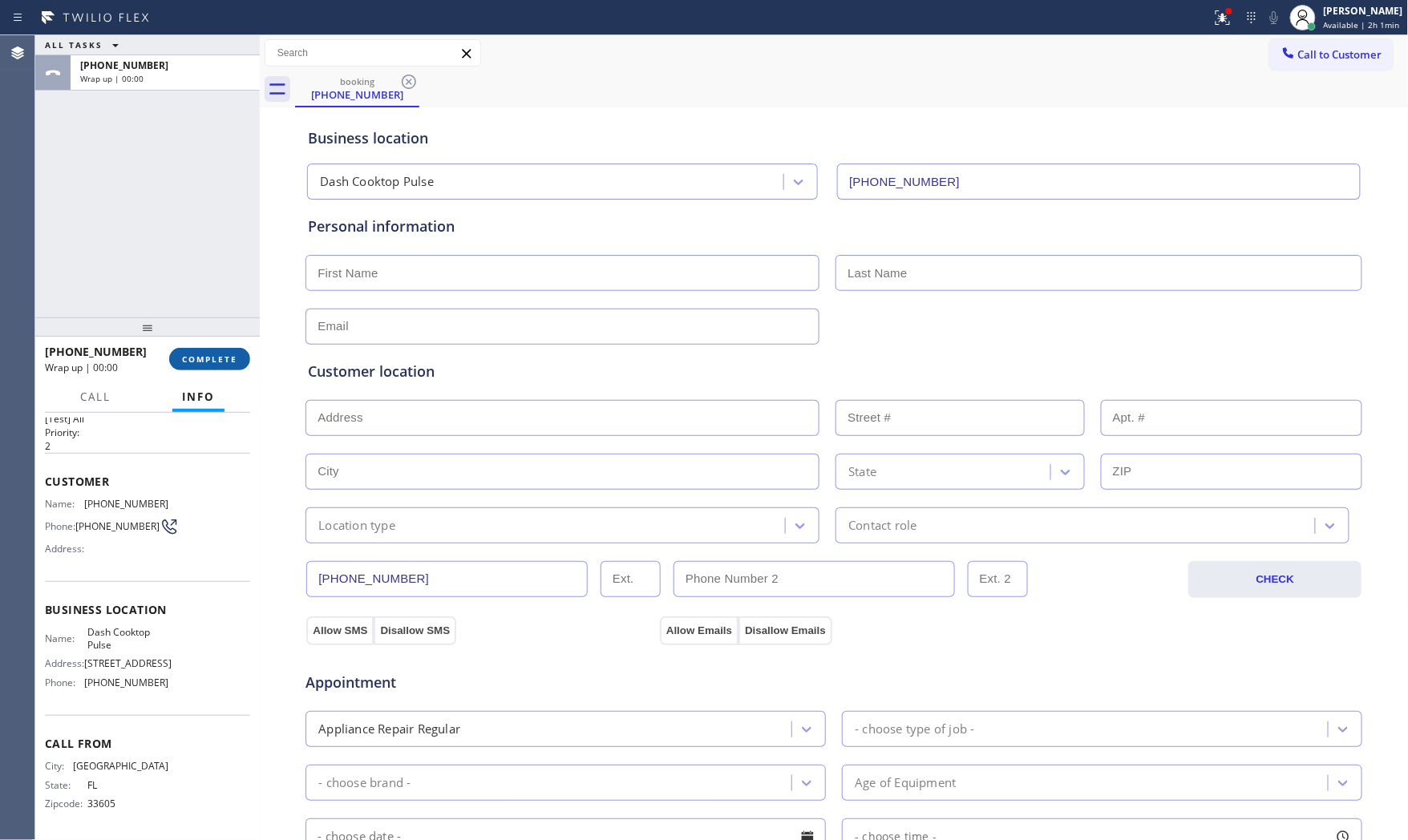
click at [235, 363] on span "COMPLETE" at bounding box center [209, 360] width 55 height 11
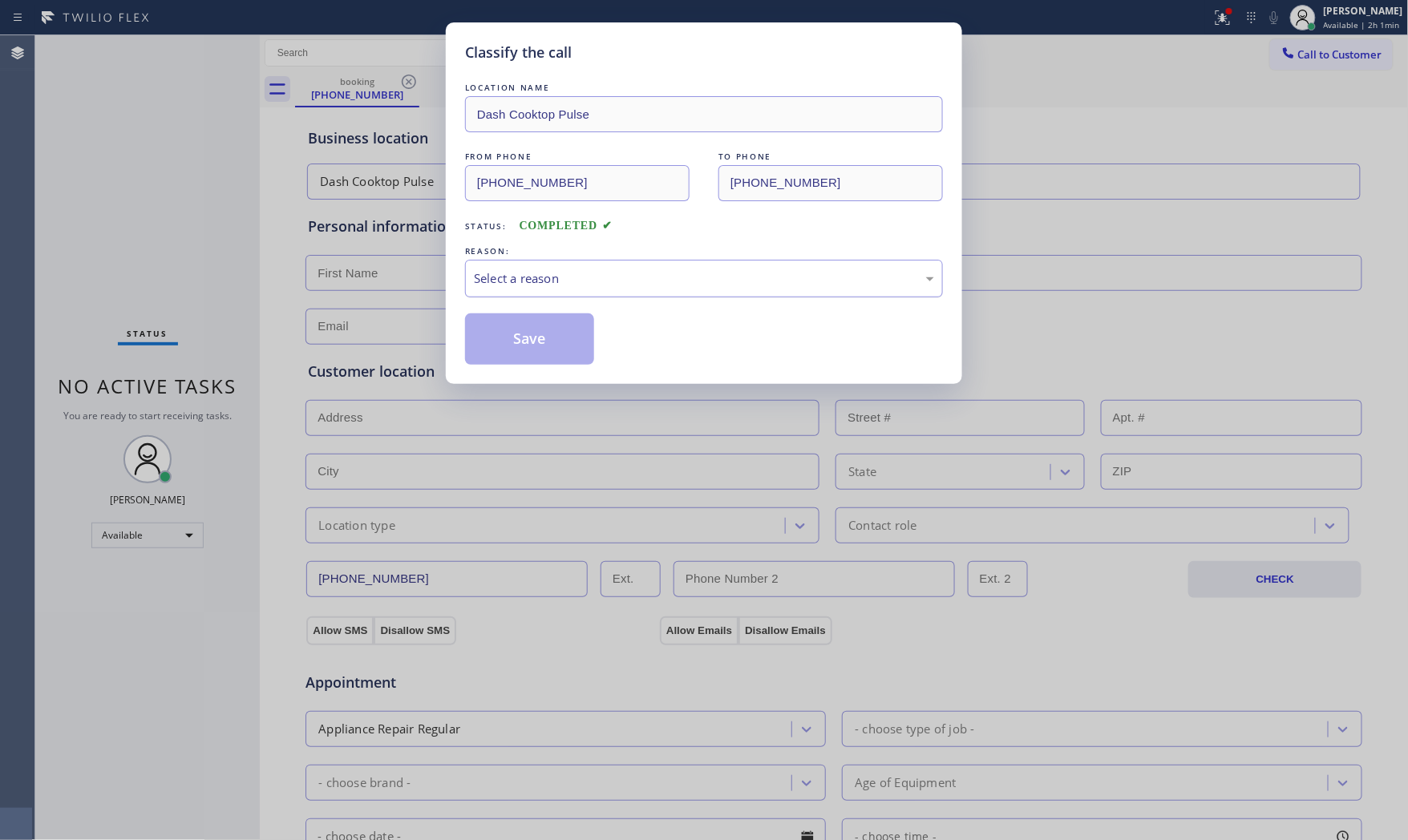
click at [582, 289] on div "Select a reason" at bounding box center [704, 278] width 478 height 37
click at [551, 339] on button "Save" at bounding box center [529, 338] width 129 height 51
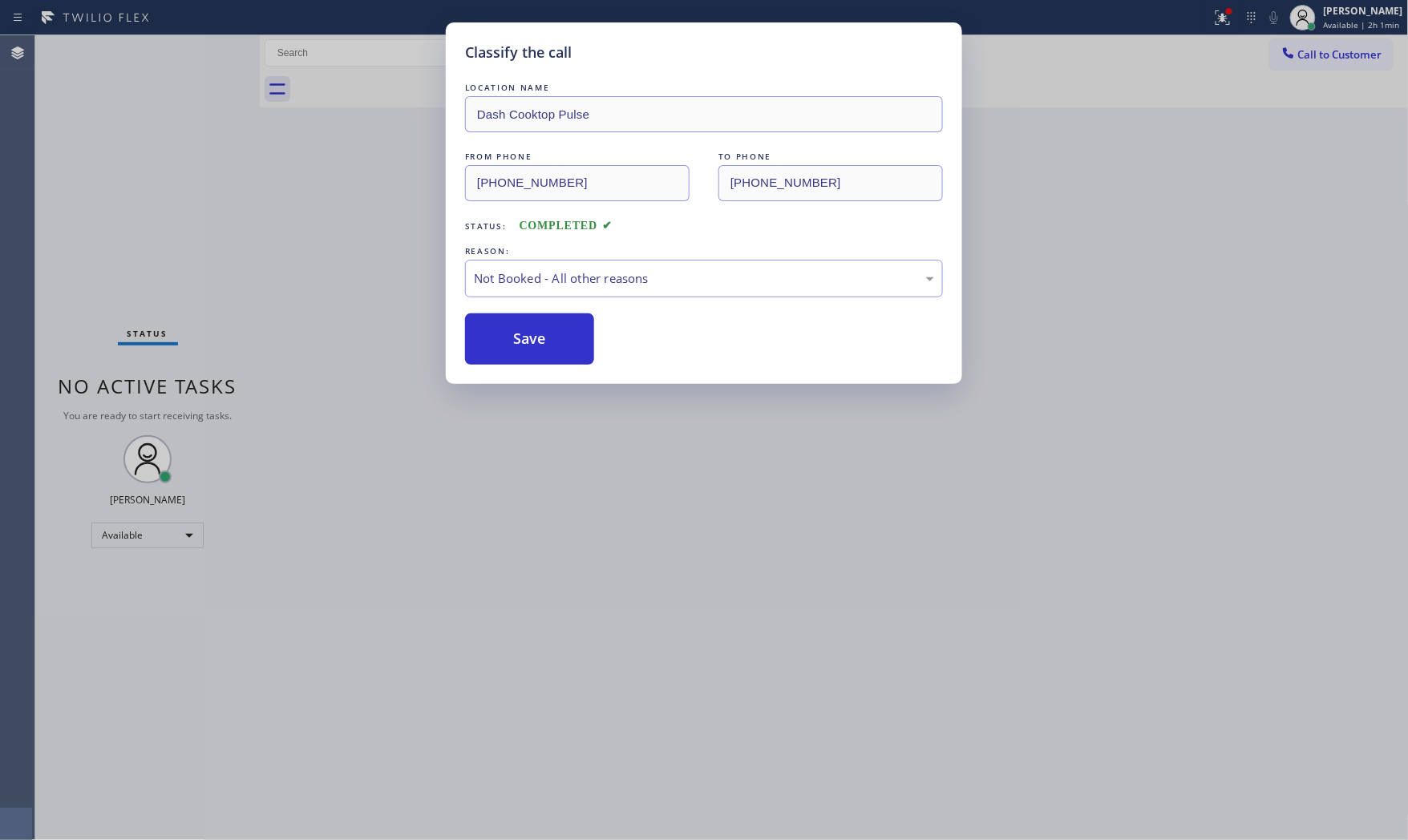
click at [551, 339] on button "Save" at bounding box center [529, 338] width 129 height 51
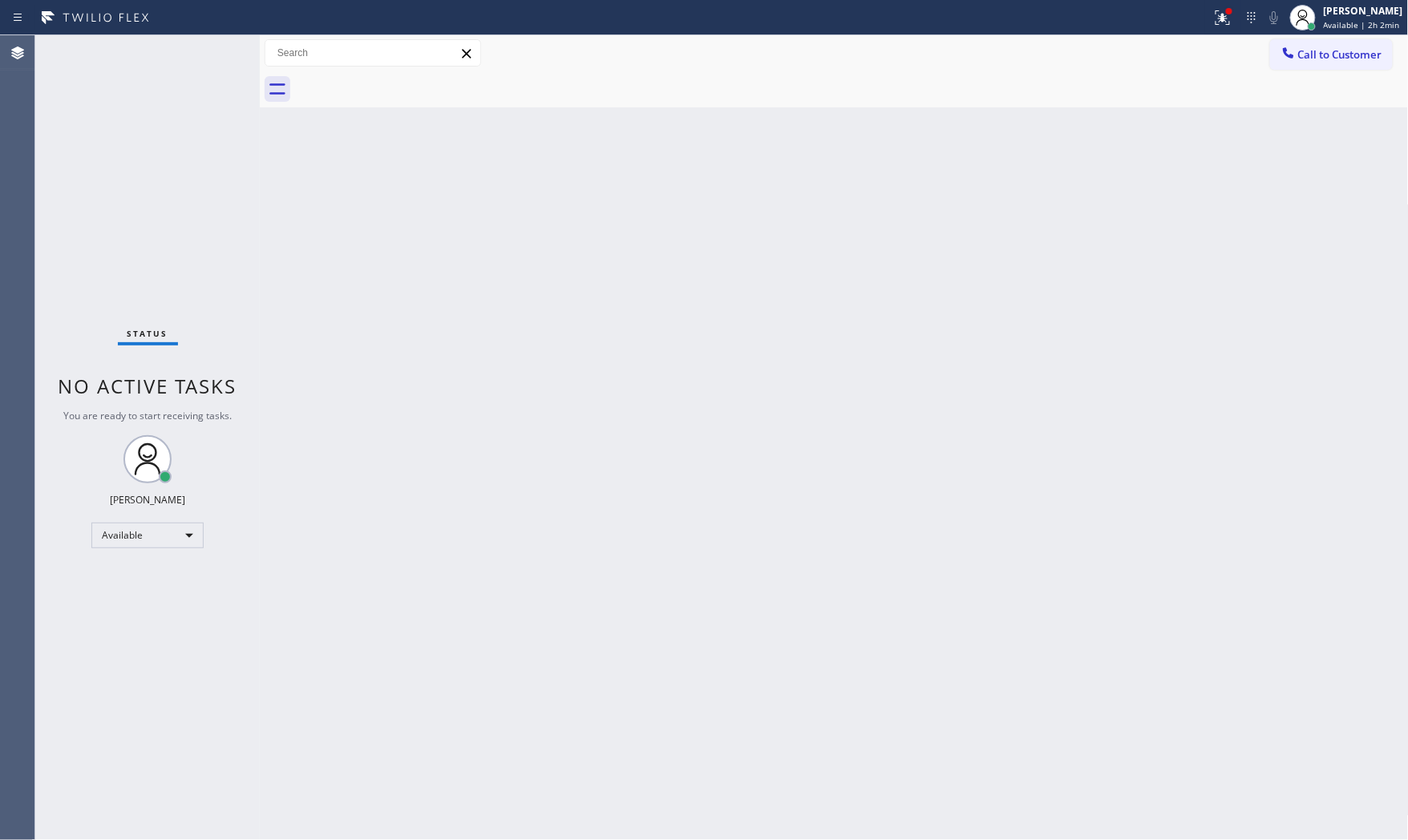
drag, startPoint x: 1189, startPoint y: 19, endPoint x: 1199, endPoint y: 19, distance: 10.0
click at [1191, 19] on div at bounding box center [606, 18] width 1199 height 26
click at [1206, 19] on div at bounding box center [1223, 18] width 35 height 19
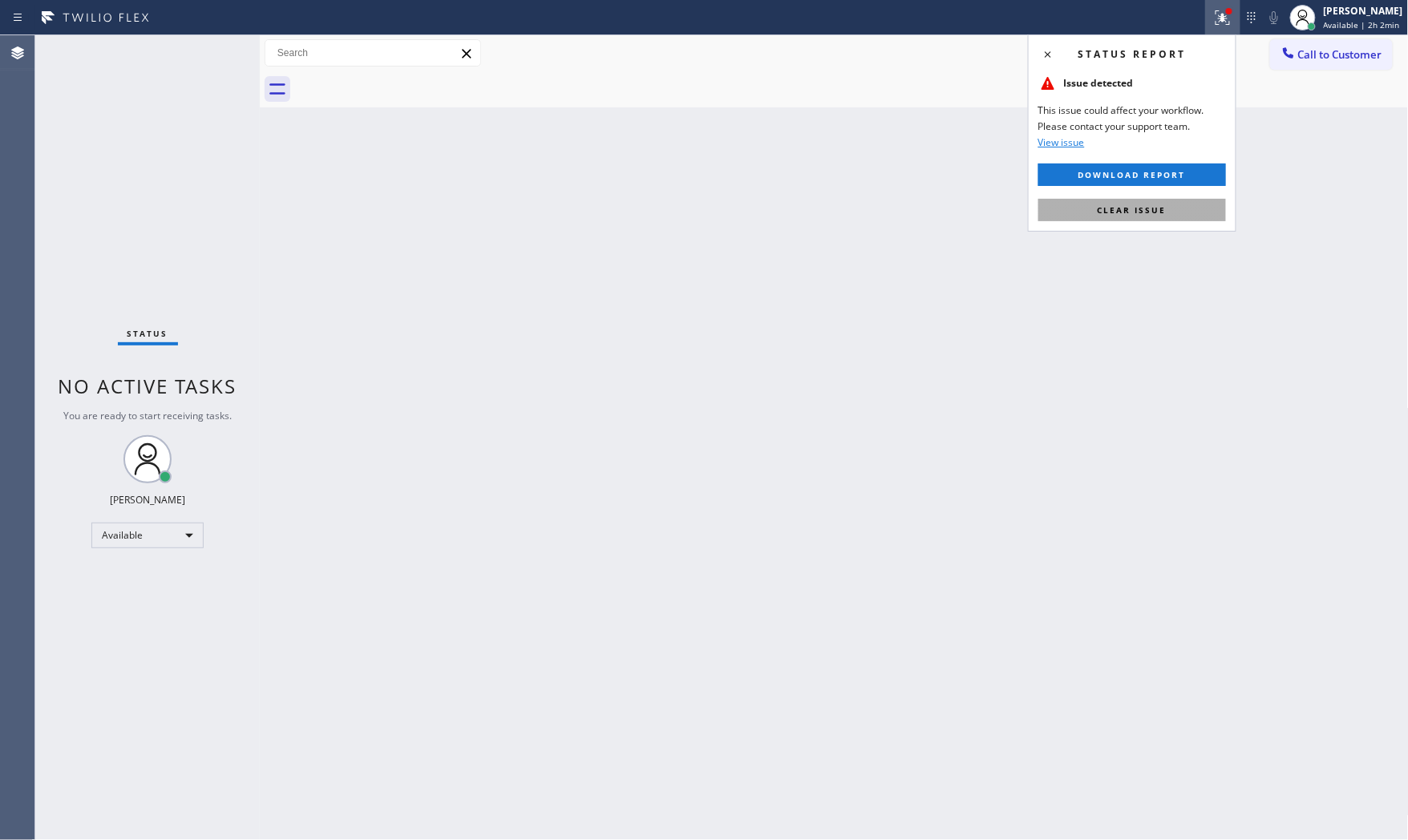
click at [1168, 199] on button "Clear issue" at bounding box center [1132, 210] width 188 height 23
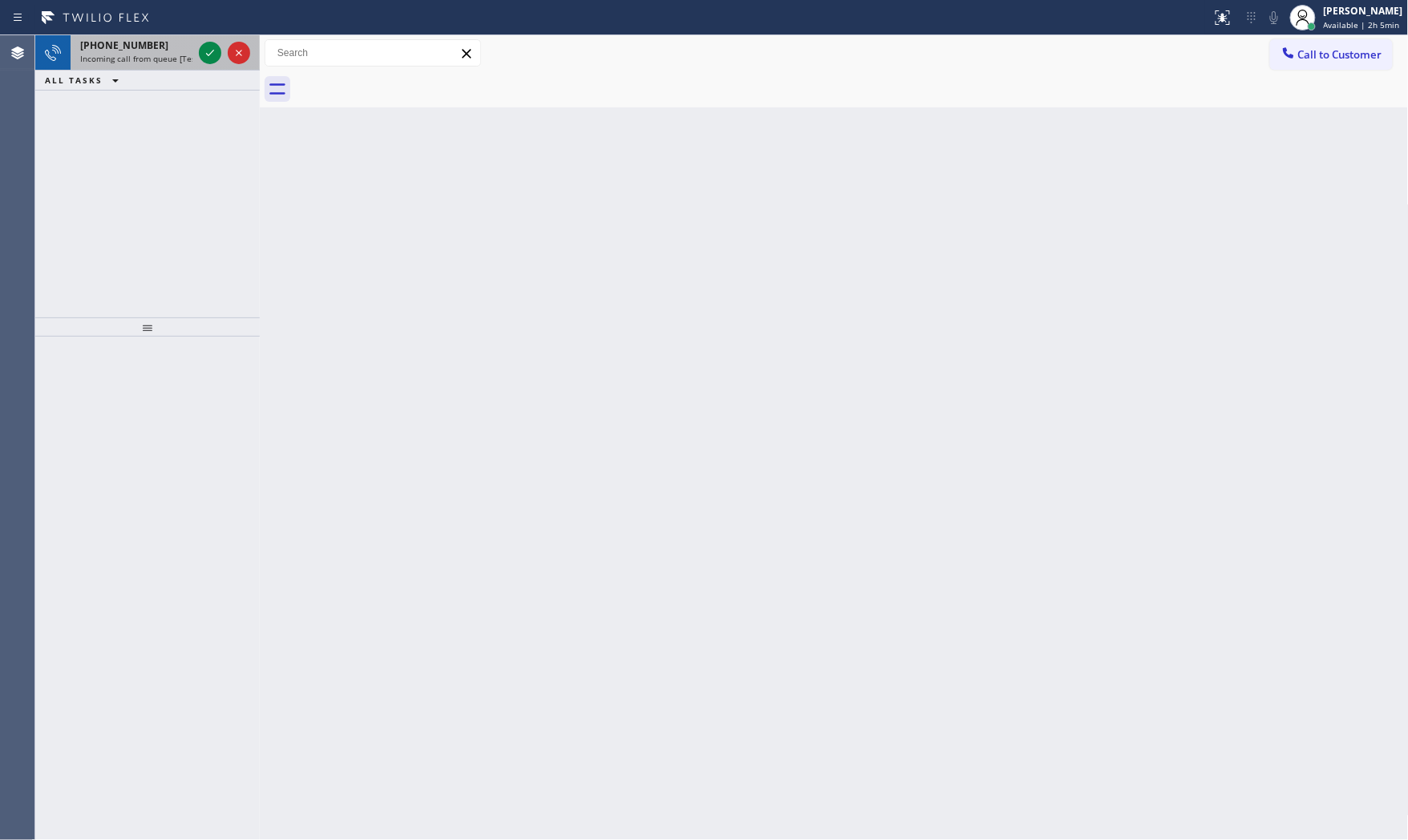
click at [187, 49] on div "+16094248173" at bounding box center [136, 45] width 112 height 14
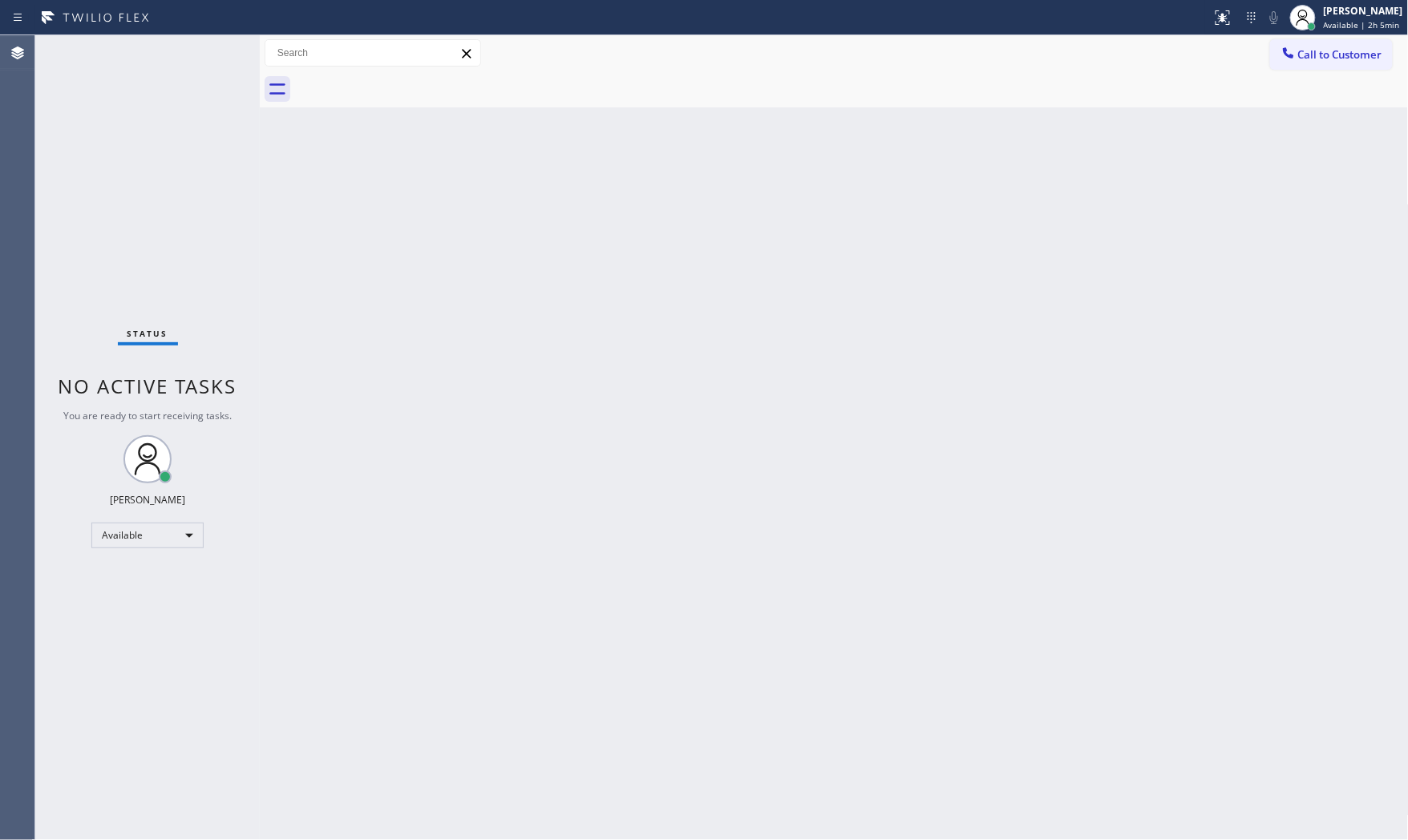
drag, startPoint x: 207, startPoint y: 51, endPoint x: 238, endPoint y: 282, distance: 233.1
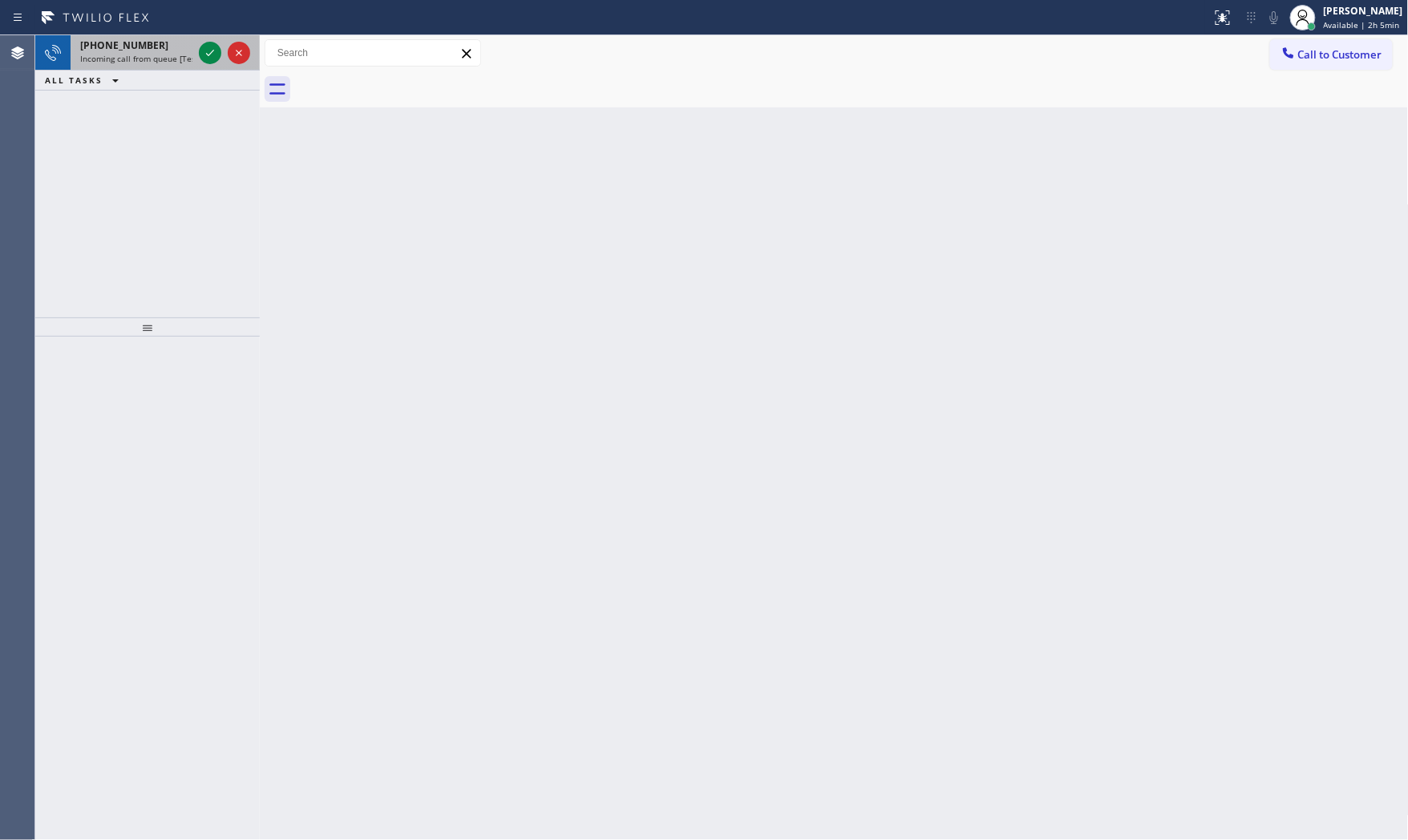
click at [151, 52] on div "+16098618105 Incoming call from queue [Test] All" at bounding box center [133, 52] width 125 height 35
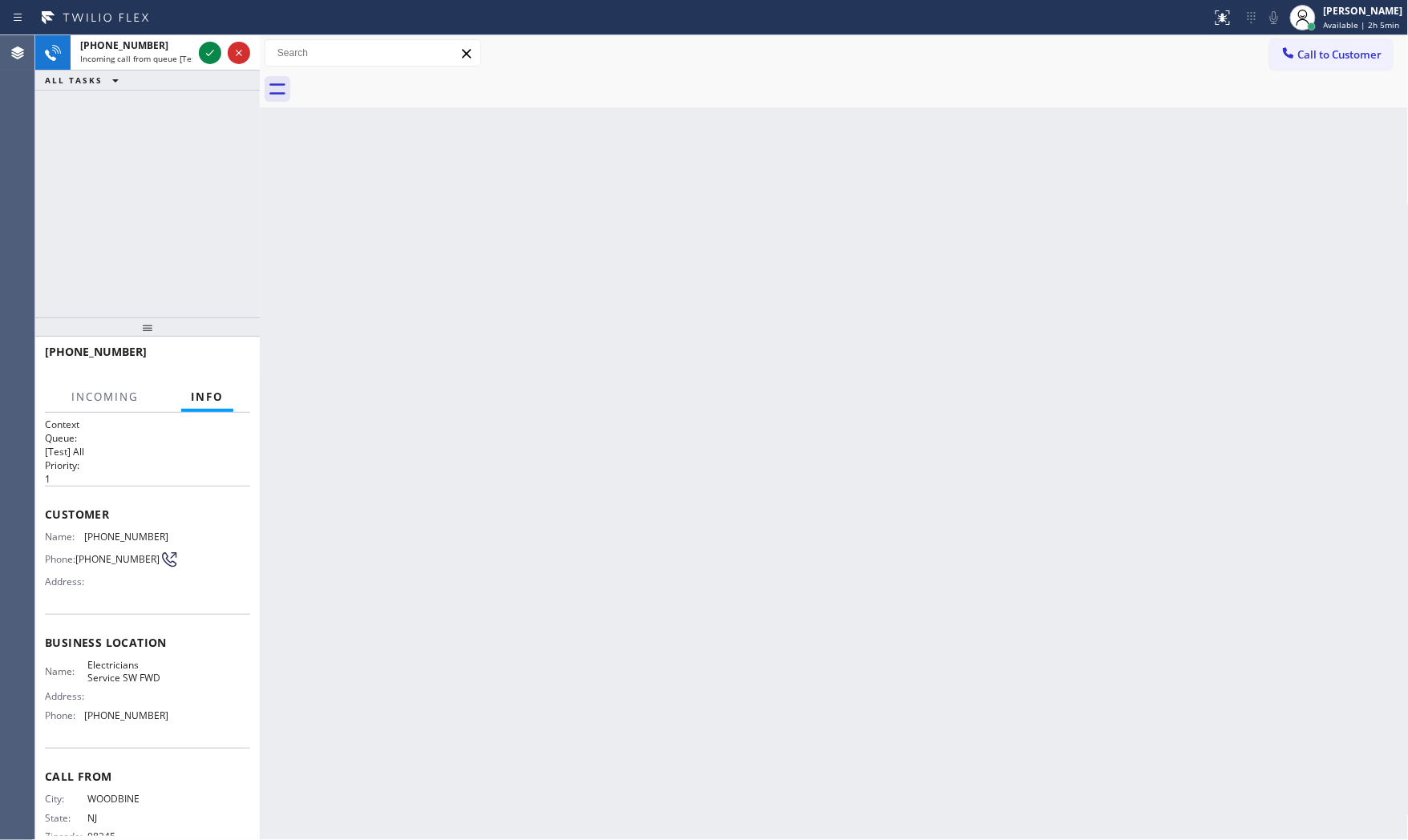
scroll to position [37, 0]
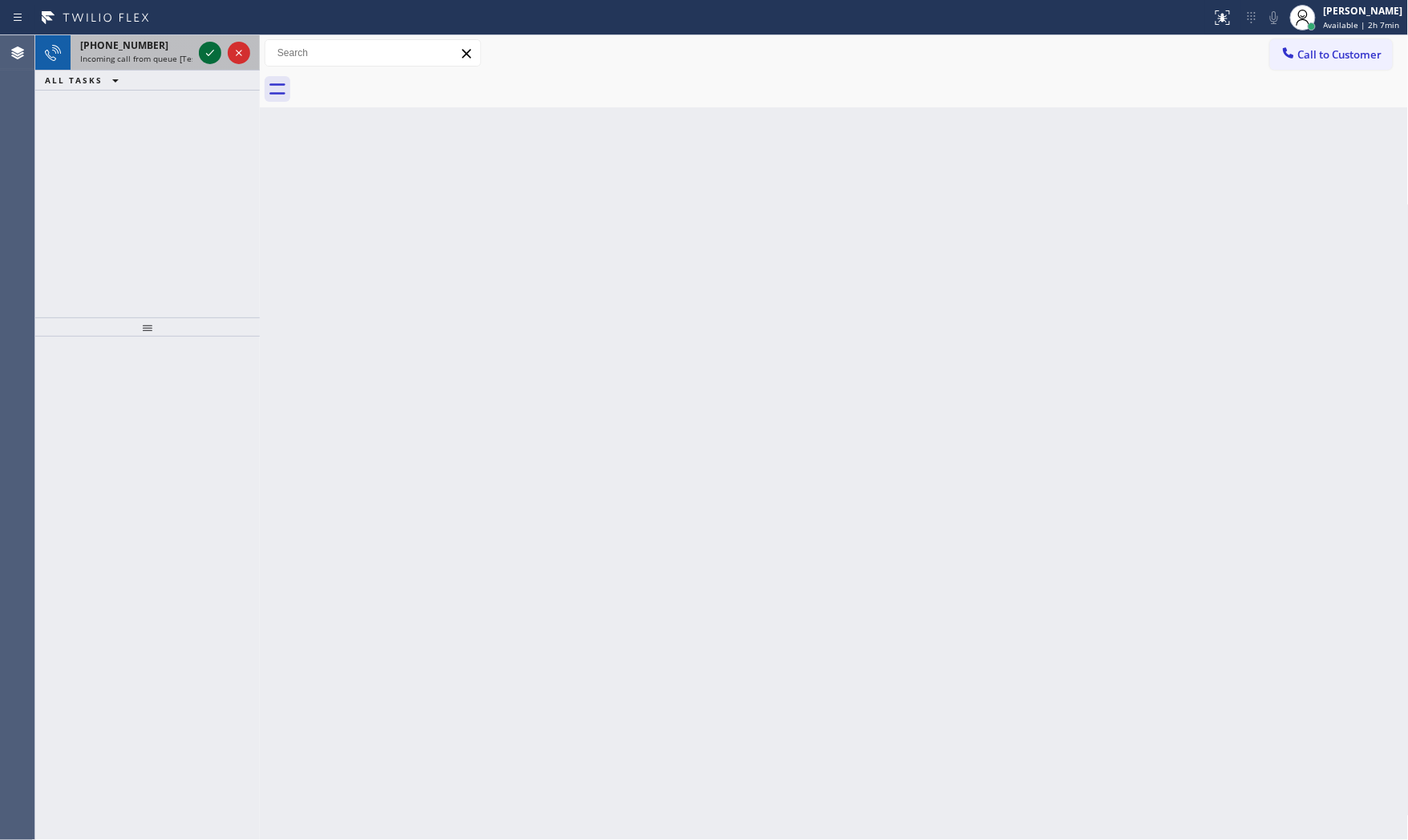
click at [221, 58] on div at bounding box center [210, 53] width 23 height 19
click at [192, 51] on div "+16316644735" at bounding box center [136, 45] width 112 height 14
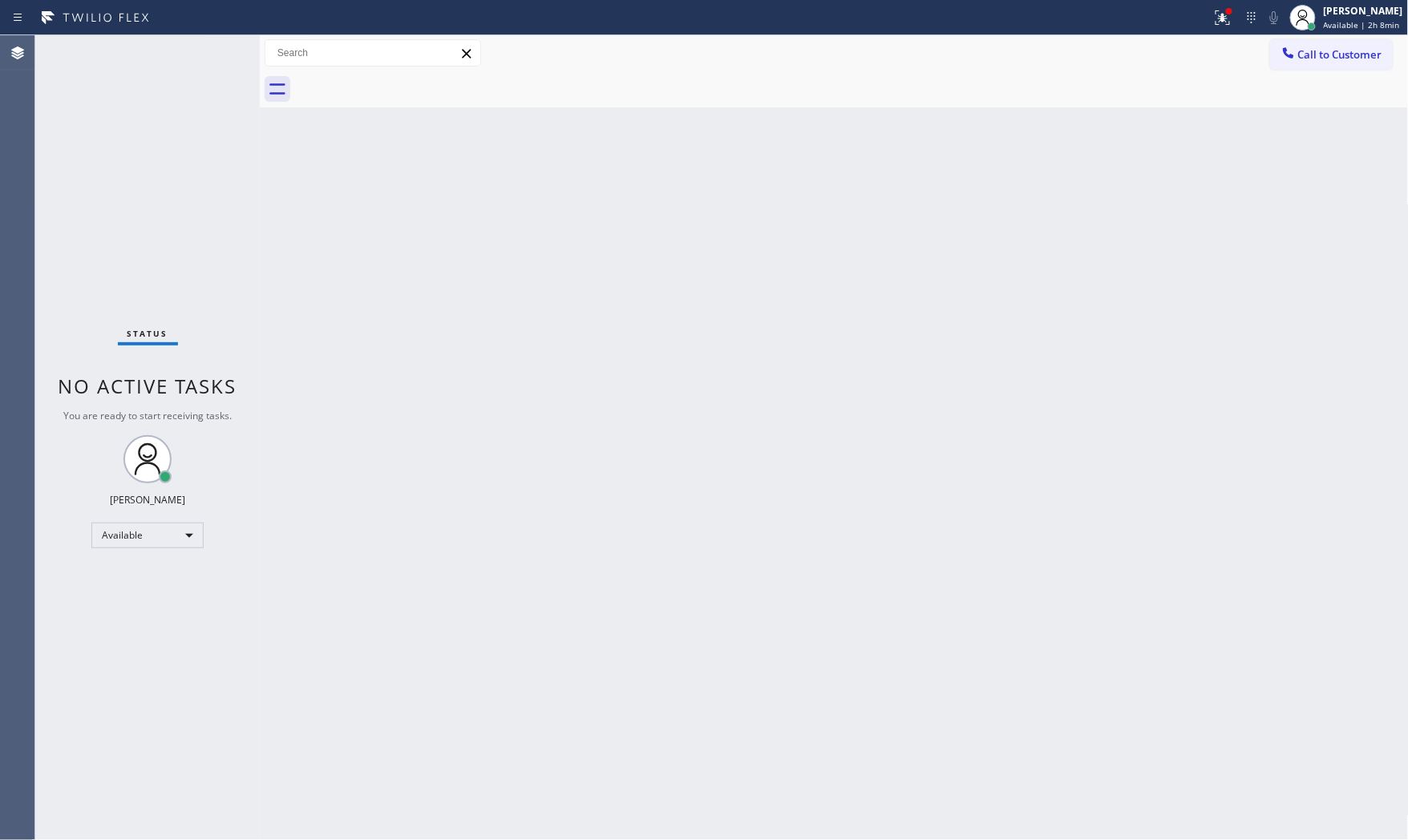
click at [201, 54] on div "Status No active tasks You are ready to start receiving tasks. [PERSON_NAME] Av…" at bounding box center [147, 437] width 225 height 805
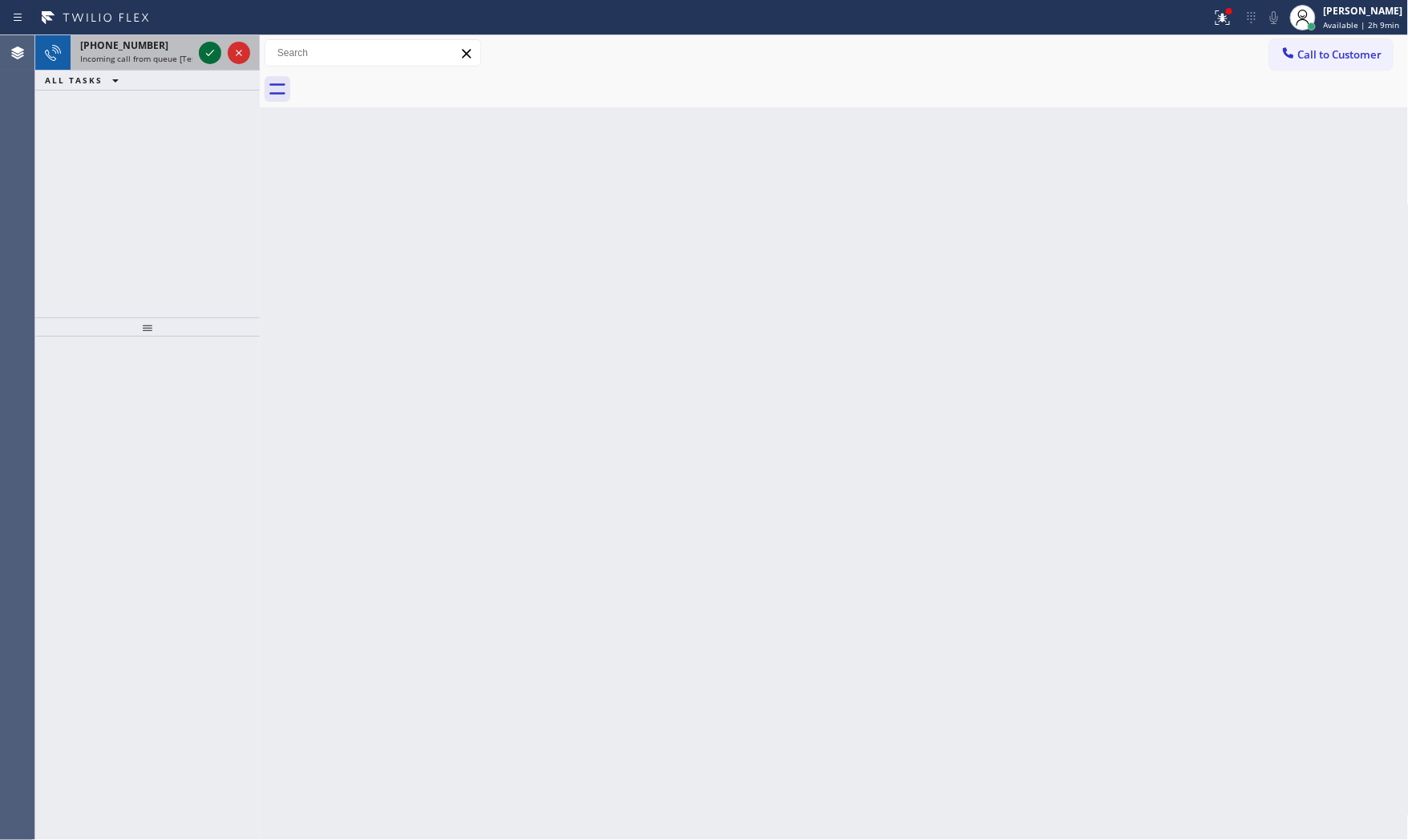
click at [203, 50] on icon at bounding box center [210, 53] width 19 height 19
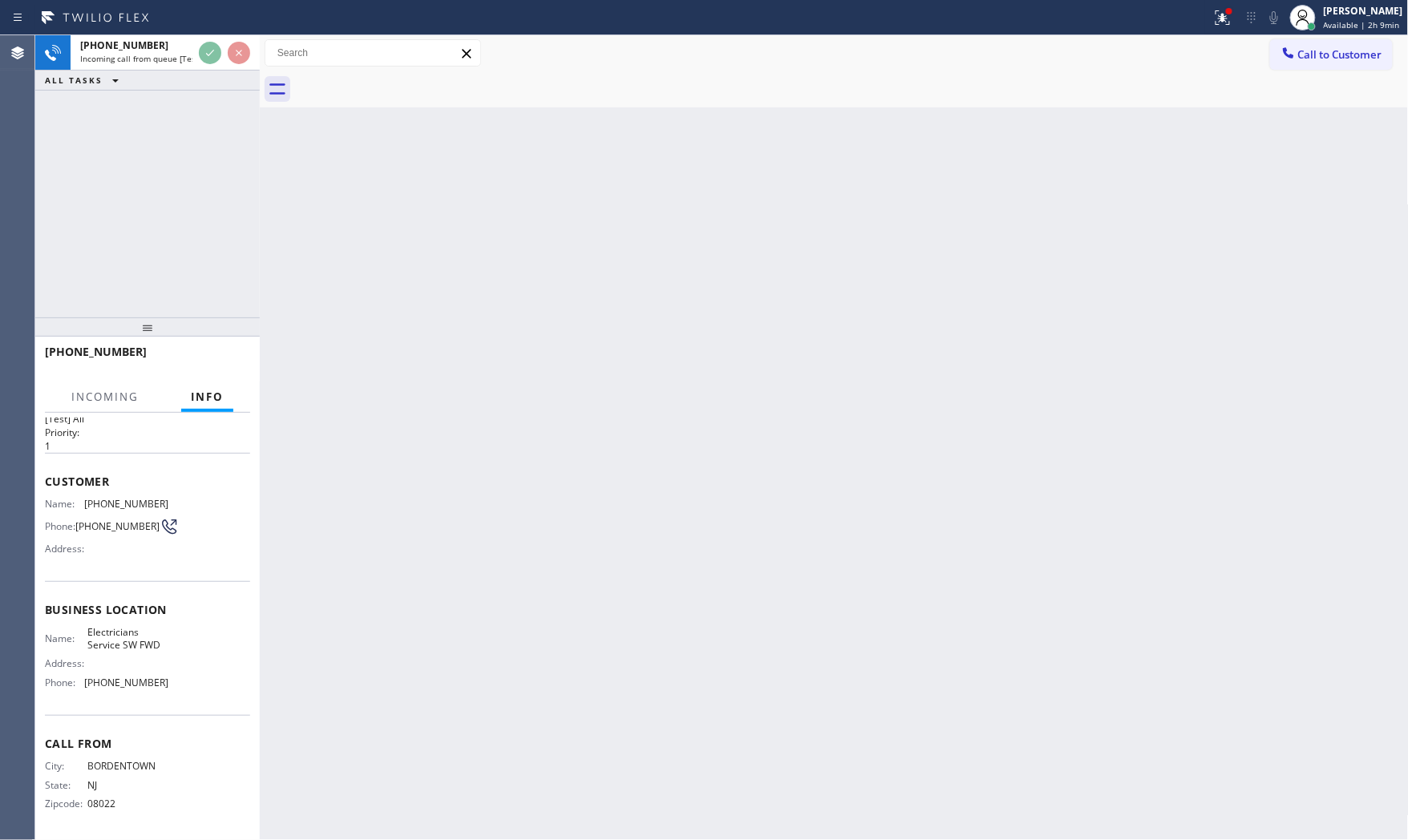
scroll to position [37, 0]
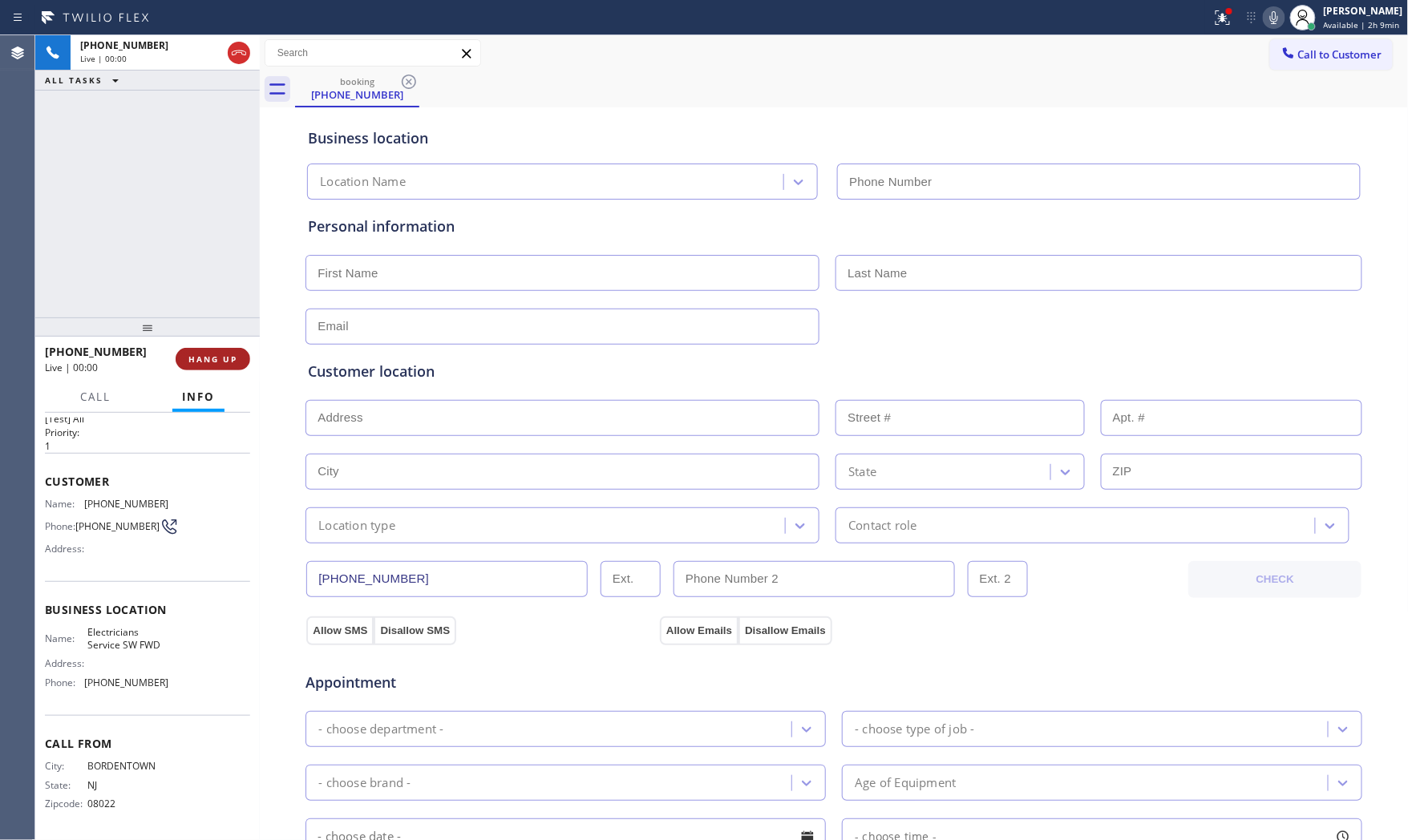
type input "[PHONE_NUMBER]"
click at [215, 367] on button "HANG UP" at bounding box center [213, 360] width 75 height 23
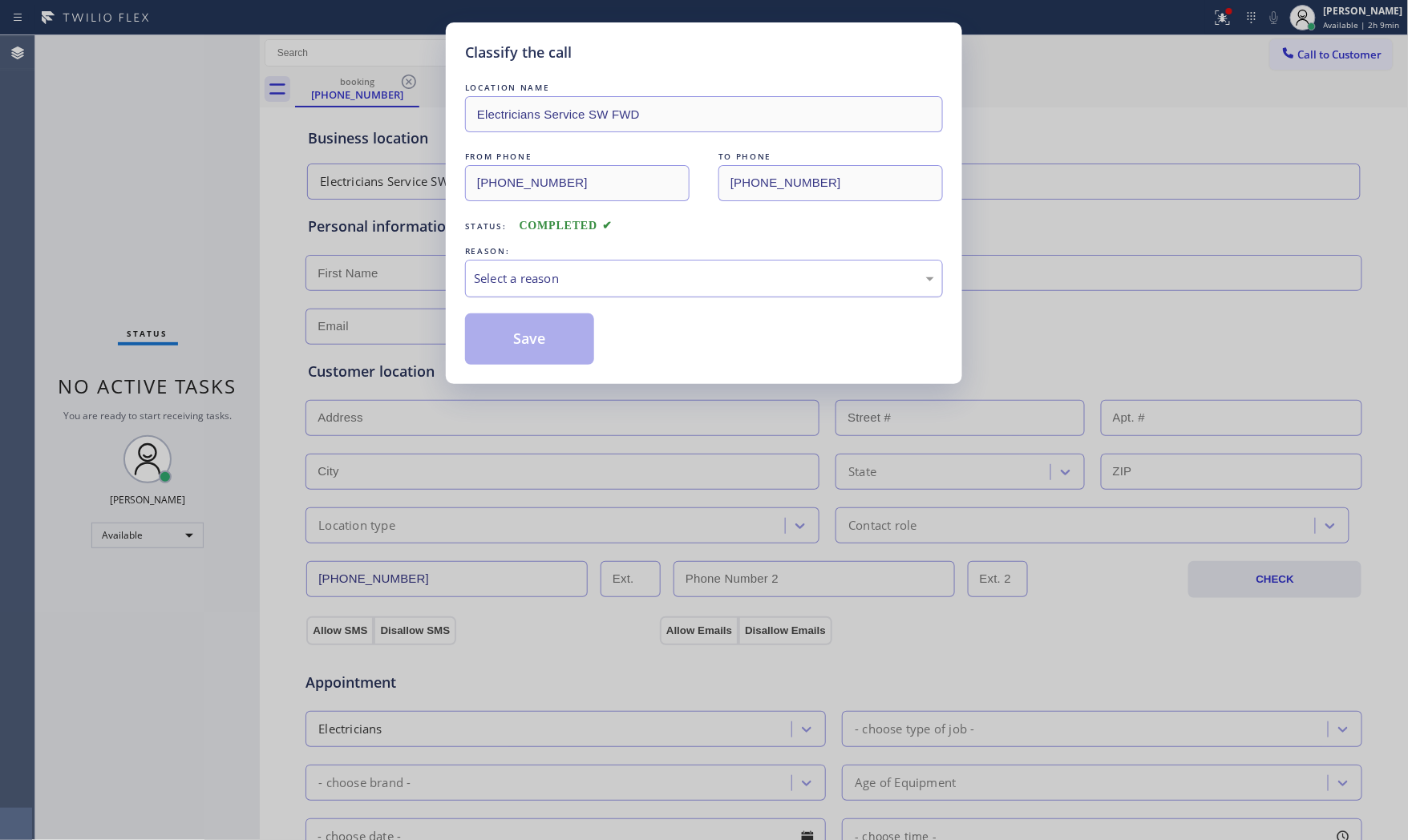
click at [611, 287] on div "Select a reason" at bounding box center [704, 278] width 460 height 19
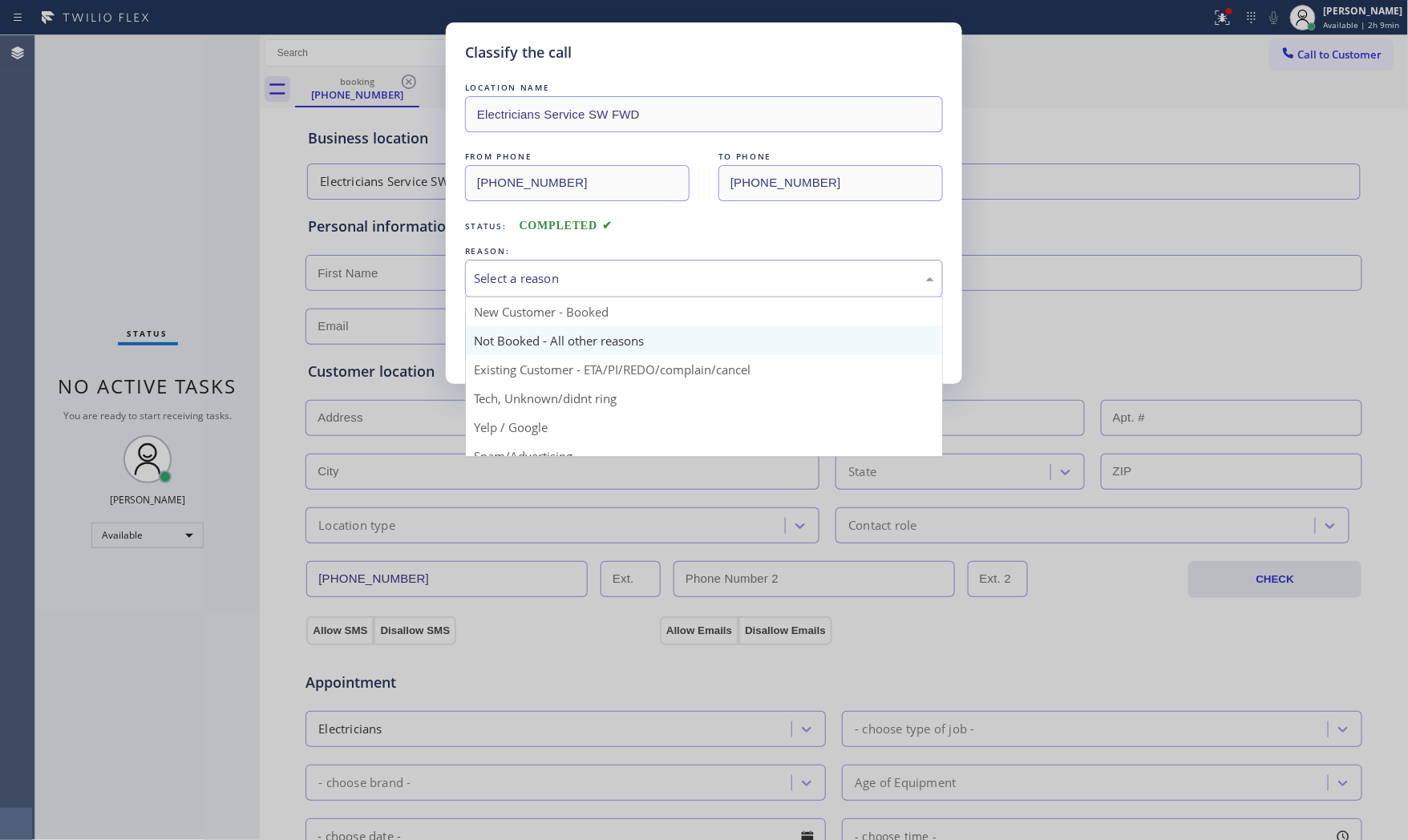
click at [548, 334] on button "Save" at bounding box center [529, 338] width 129 height 51
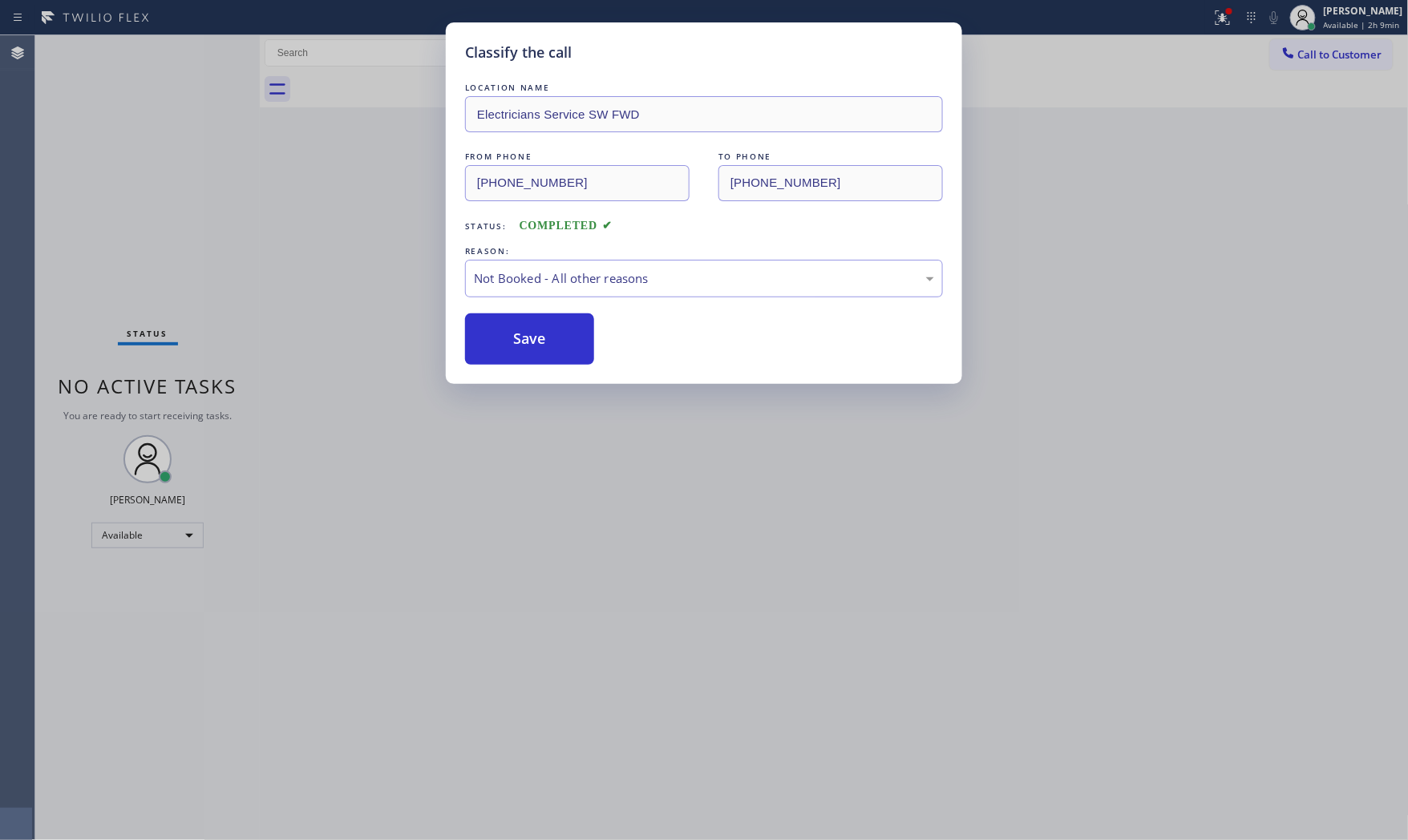
click at [548, 334] on button "Save" at bounding box center [529, 338] width 129 height 51
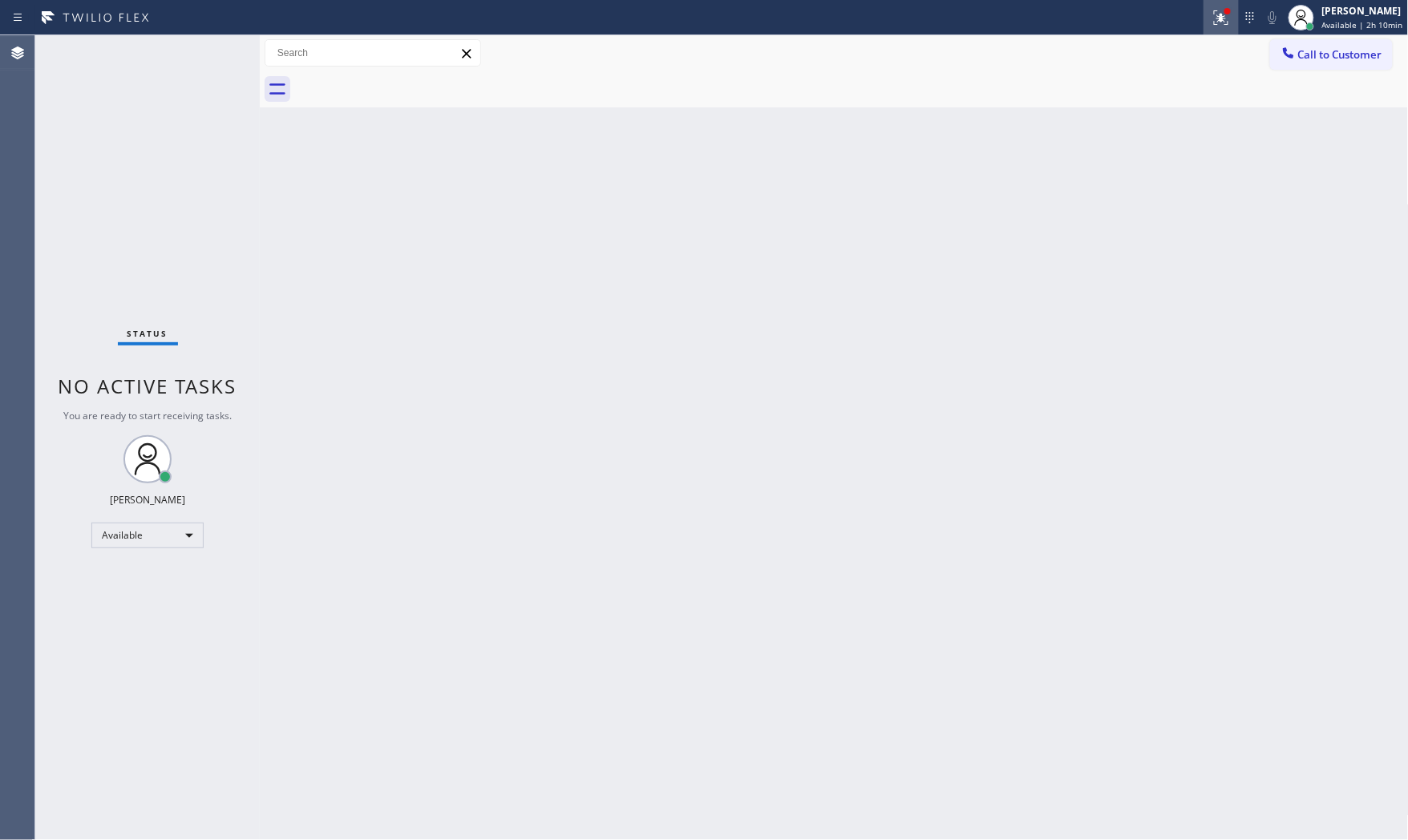
click at [1215, 3] on button at bounding box center [1221, 17] width 35 height 35
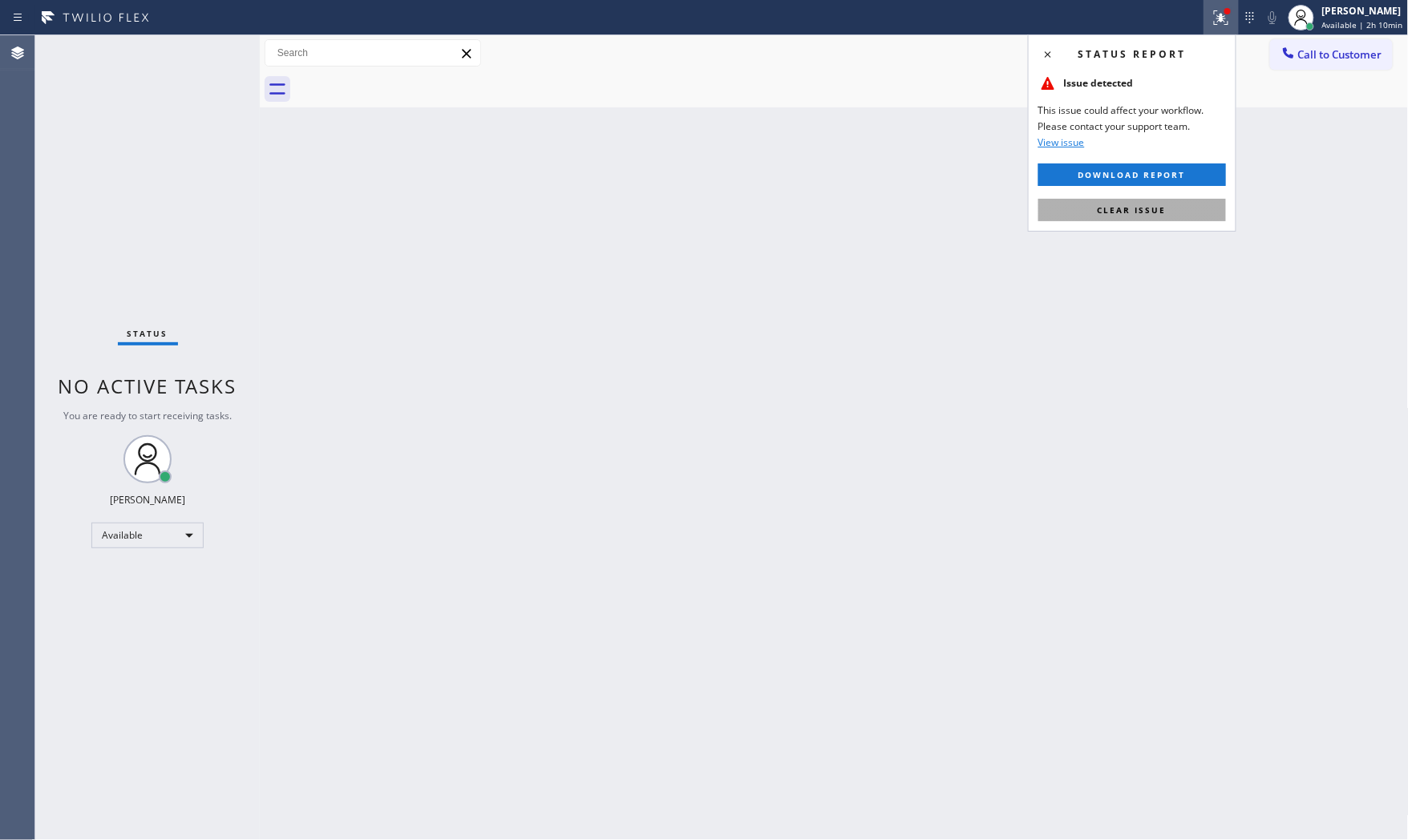
click at [1142, 225] on div "Status report Issue detected This issue could affect your workflow. Please cont…" at bounding box center [1132, 132] width 209 height 197
click at [1145, 211] on span "Clear issue" at bounding box center [1132, 210] width 69 height 11
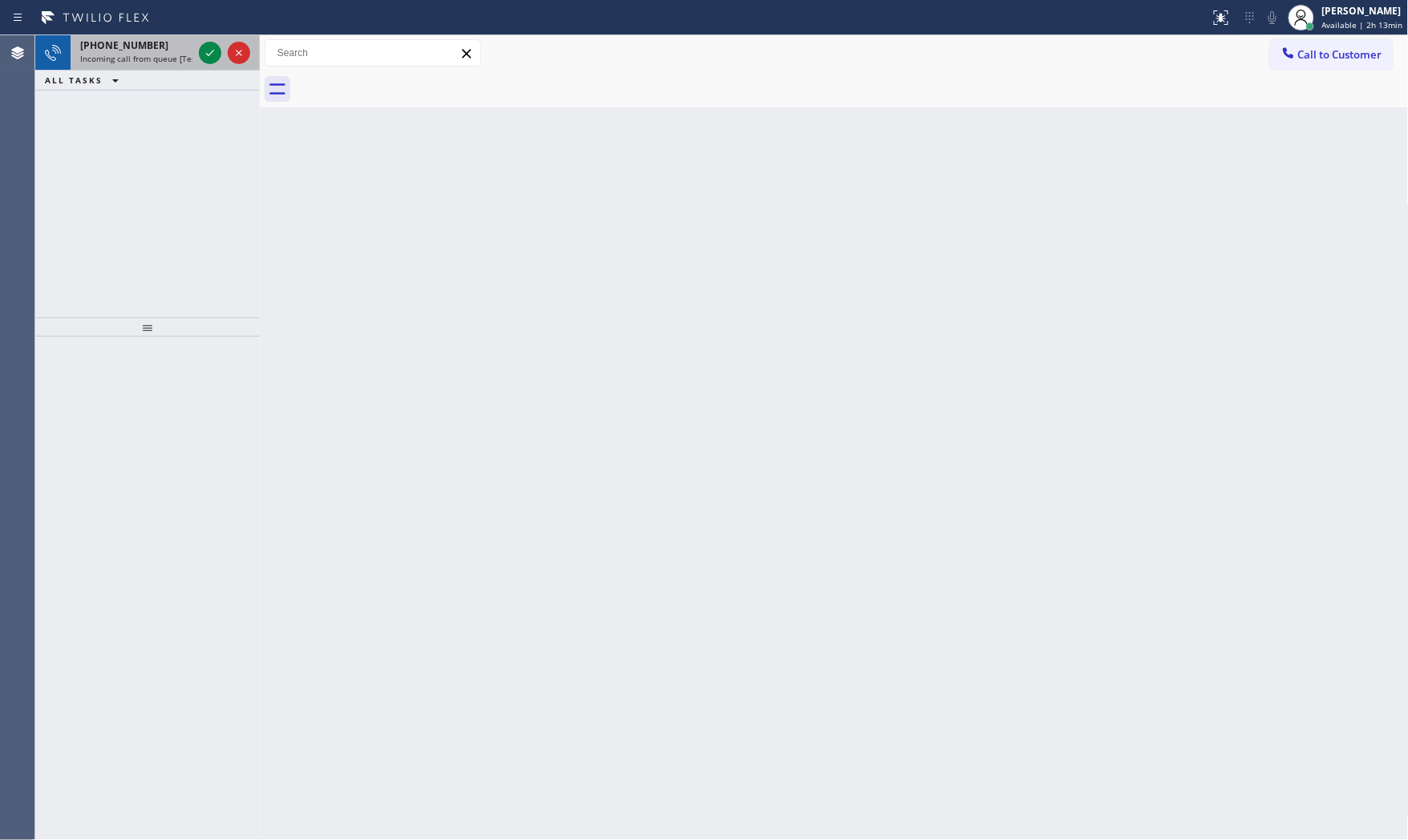
click at [139, 45] on span "+15162973414" at bounding box center [124, 45] width 89 height 14
click at [173, 65] on div "+15618218266 Incoming call from queue [Test] All" at bounding box center [133, 52] width 125 height 35
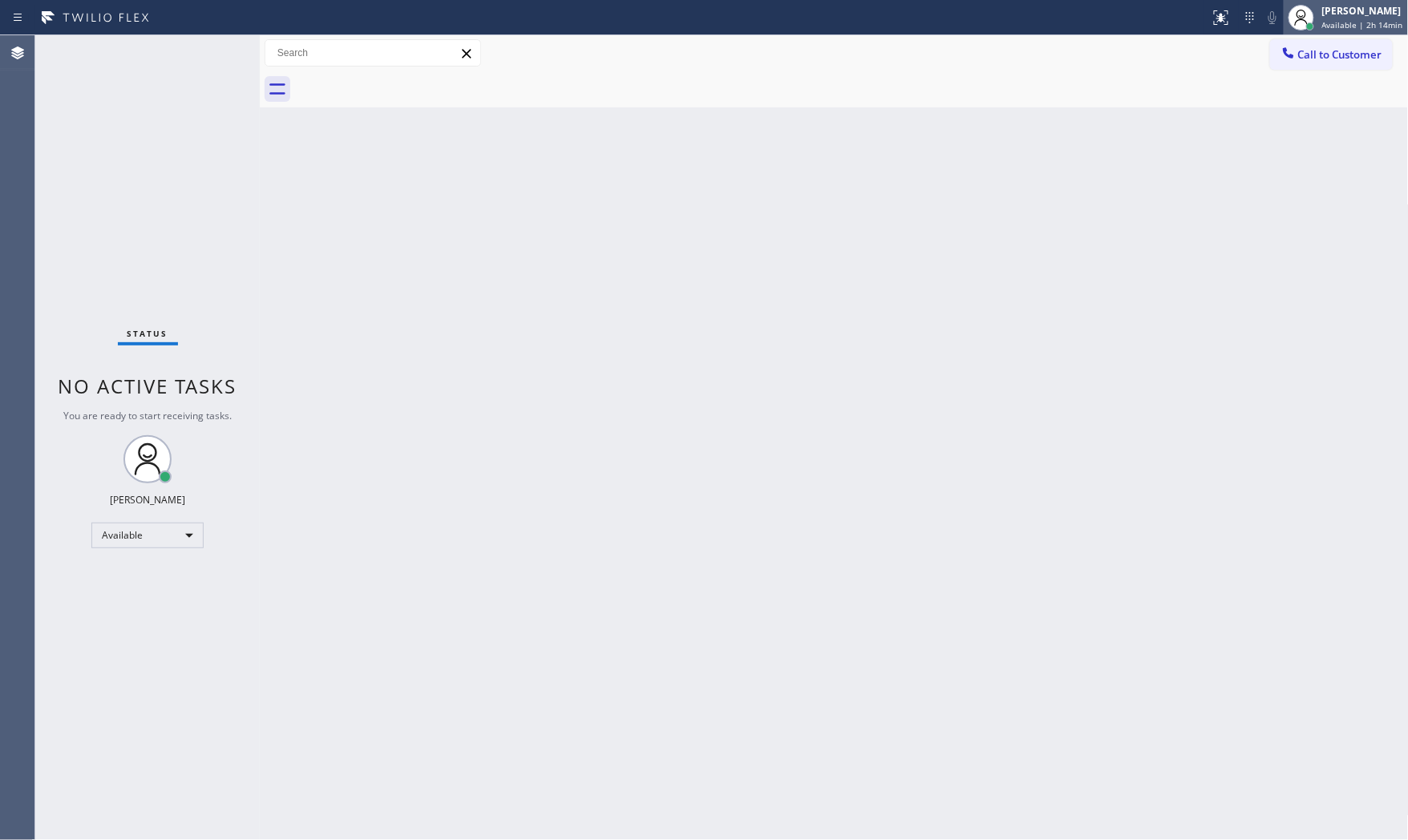
click at [1358, 22] on span "Available | 2h 14min" at bounding box center [1363, 25] width 81 height 11
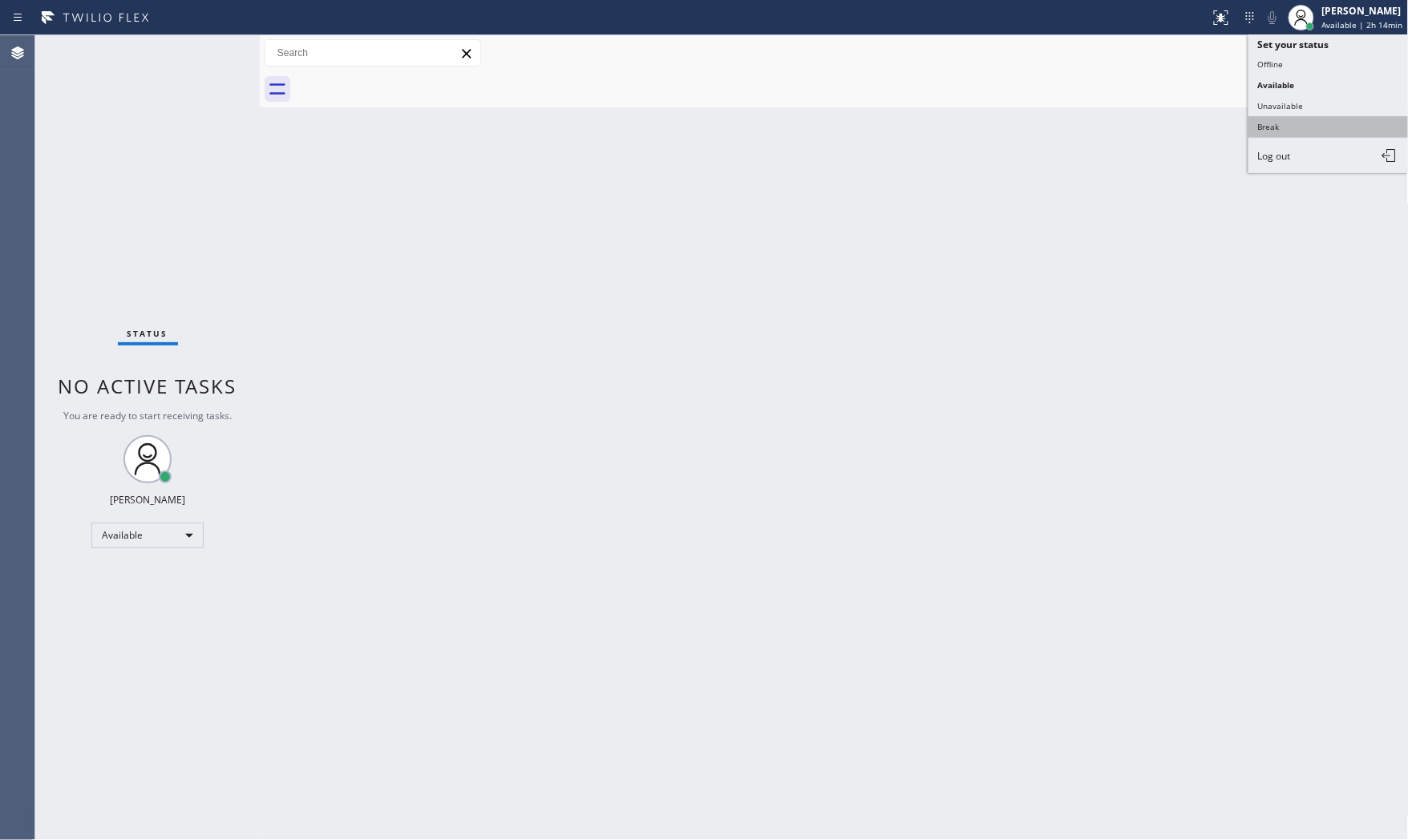
click at [1307, 125] on button "Break" at bounding box center [1329, 127] width 161 height 21
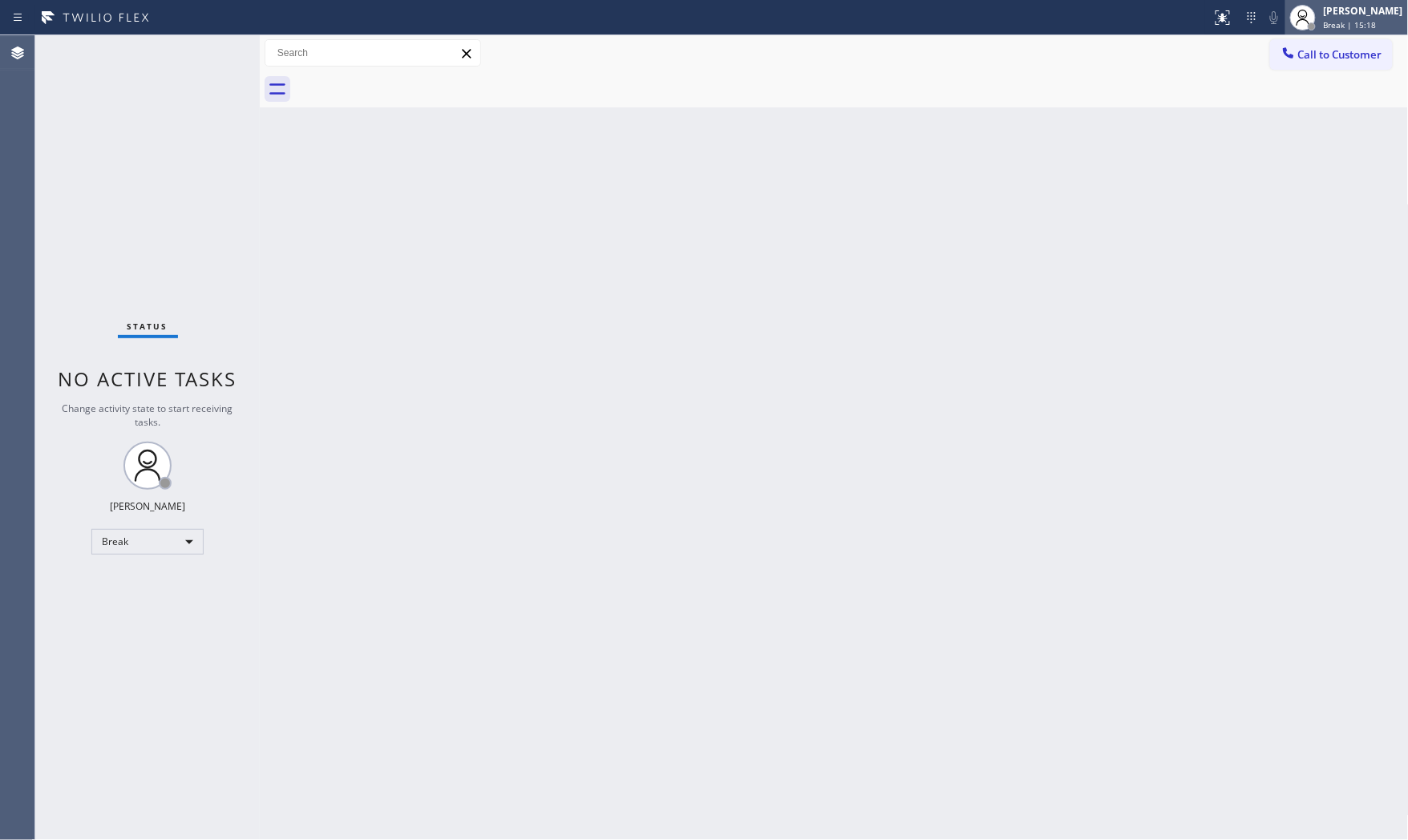
click at [1351, 25] on span "Break | 15:18" at bounding box center [1350, 25] width 53 height 11
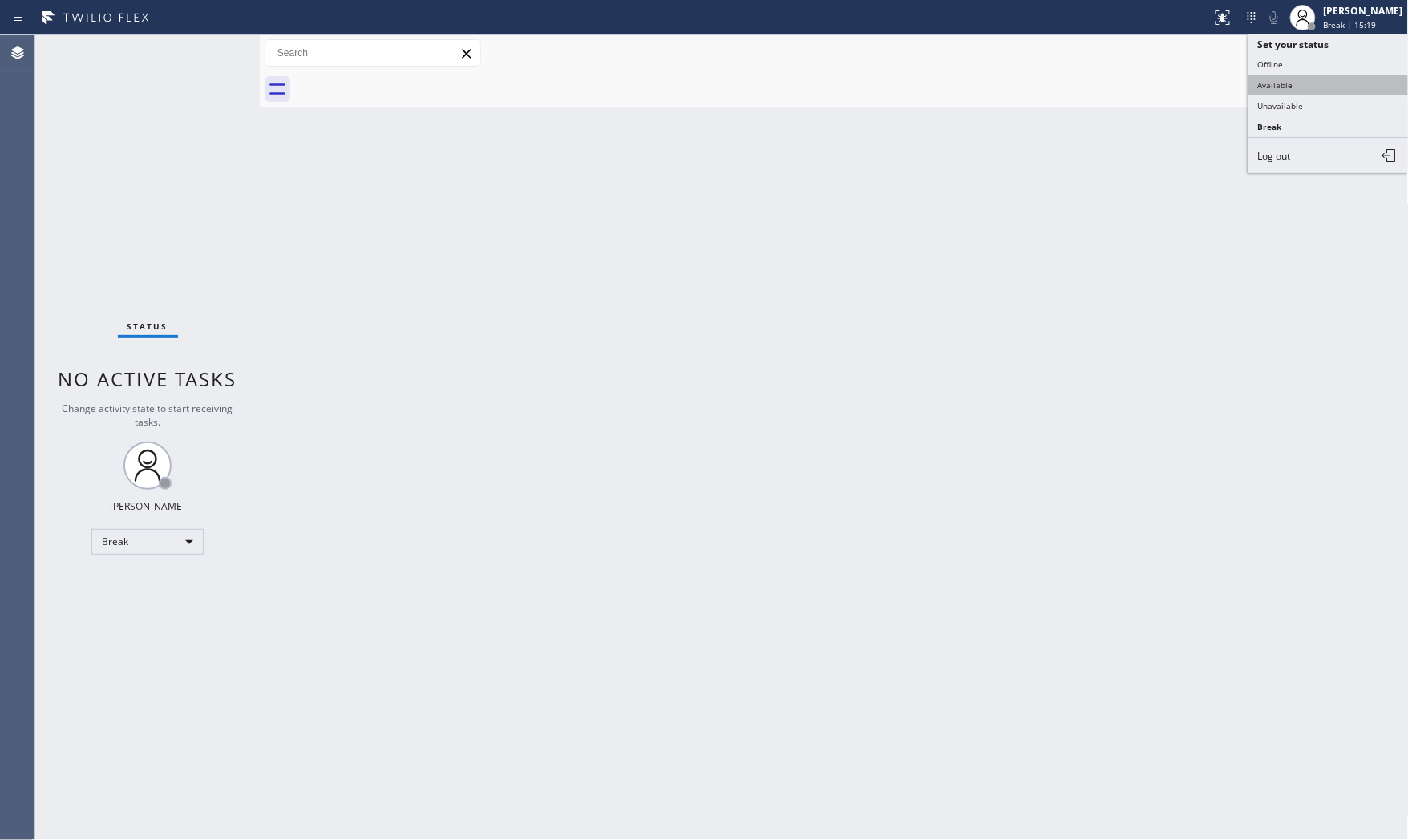
click at [1337, 91] on button "Available" at bounding box center [1329, 85] width 161 height 21
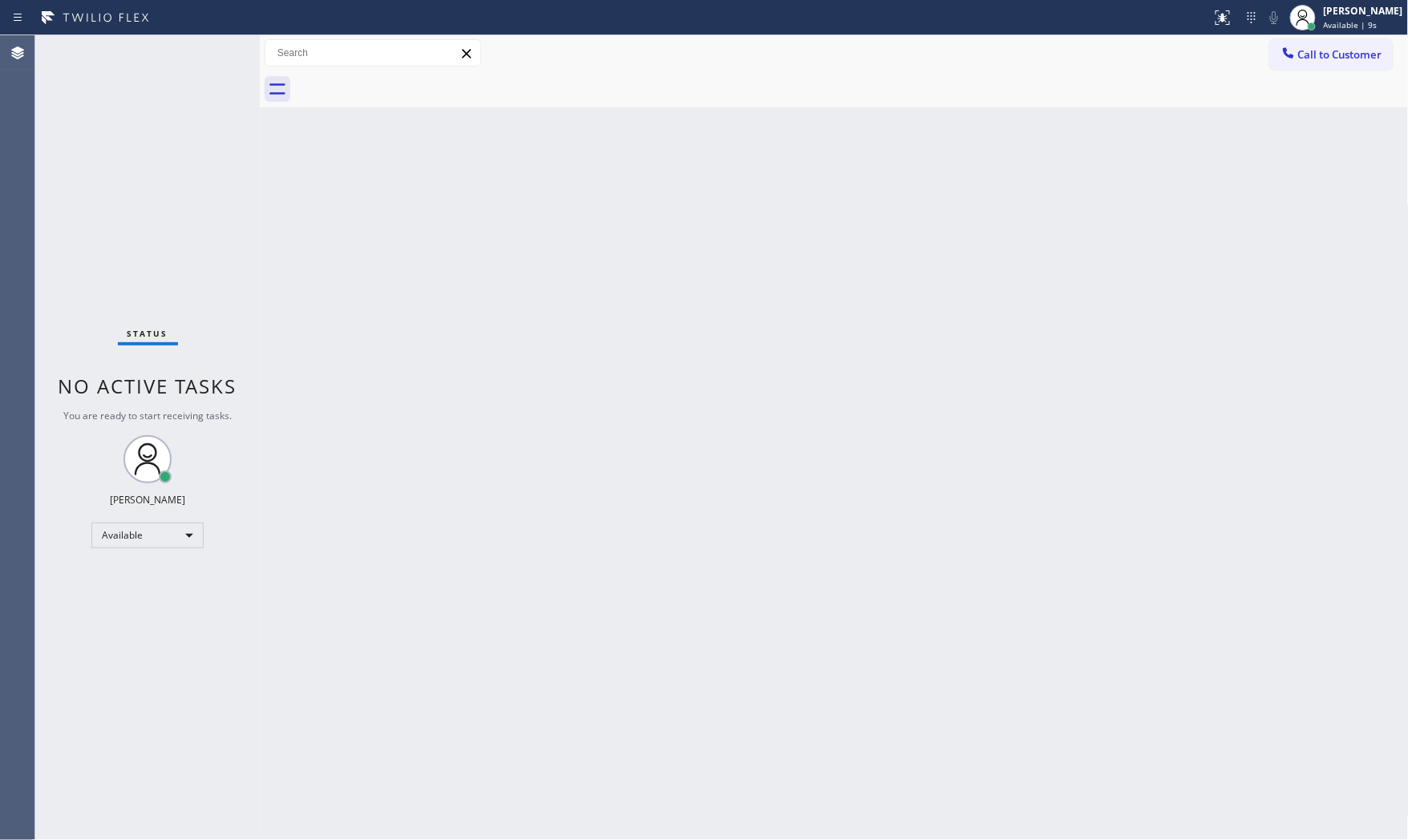
click at [198, 45] on div "Status No active tasks You are ready to start receiving tasks. [PERSON_NAME] Av…" at bounding box center [147, 437] width 225 height 805
click at [112, 67] on div "Status No active tasks You are ready to start receiving tasks. [PERSON_NAME] Av…" at bounding box center [147, 437] width 225 height 805
click at [188, 45] on div "Status No active tasks You are ready to start receiving tasks. [PERSON_NAME] Av…" at bounding box center [147, 437] width 225 height 805
click at [113, 31] on div "Status report No issues detected If you experience an issue, please download th…" at bounding box center [704, 17] width 1408 height 35
click at [130, 31] on div "Status report No issues detected If you experience an issue, please download th…" at bounding box center [704, 17] width 1408 height 35
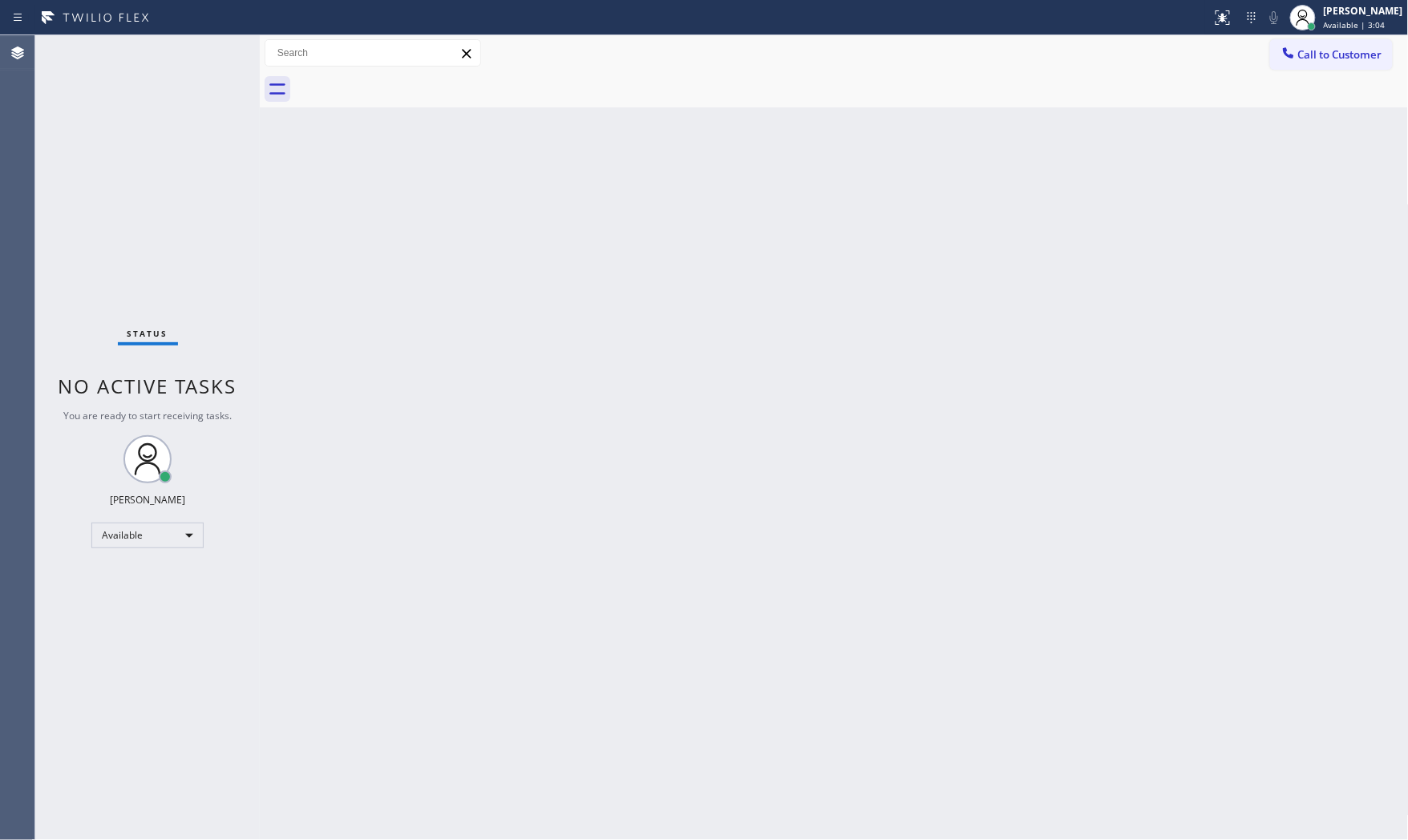
click at [130, 31] on div "Status report No issues detected If you experience an issue, please download th…" at bounding box center [704, 17] width 1408 height 35
click at [217, 54] on div "Status No active tasks You are ready to start receiving tasks. [PERSON_NAME] Av…" at bounding box center [147, 437] width 225 height 805
click at [214, 54] on div "Status No active tasks You are ready to start receiving tasks. [PERSON_NAME] Av…" at bounding box center [147, 437] width 225 height 805
click at [213, 54] on div "Status No active tasks You are ready to start receiving tasks. [PERSON_NAME] Av…" at bounding box center [147, 437] width 225 height 805
click at [212, 50] on div "Status No active tasks You are ready to start receiving tasks. [PERSON_NAME] Av…" at bounding box center [147, 437] width 225 height 805
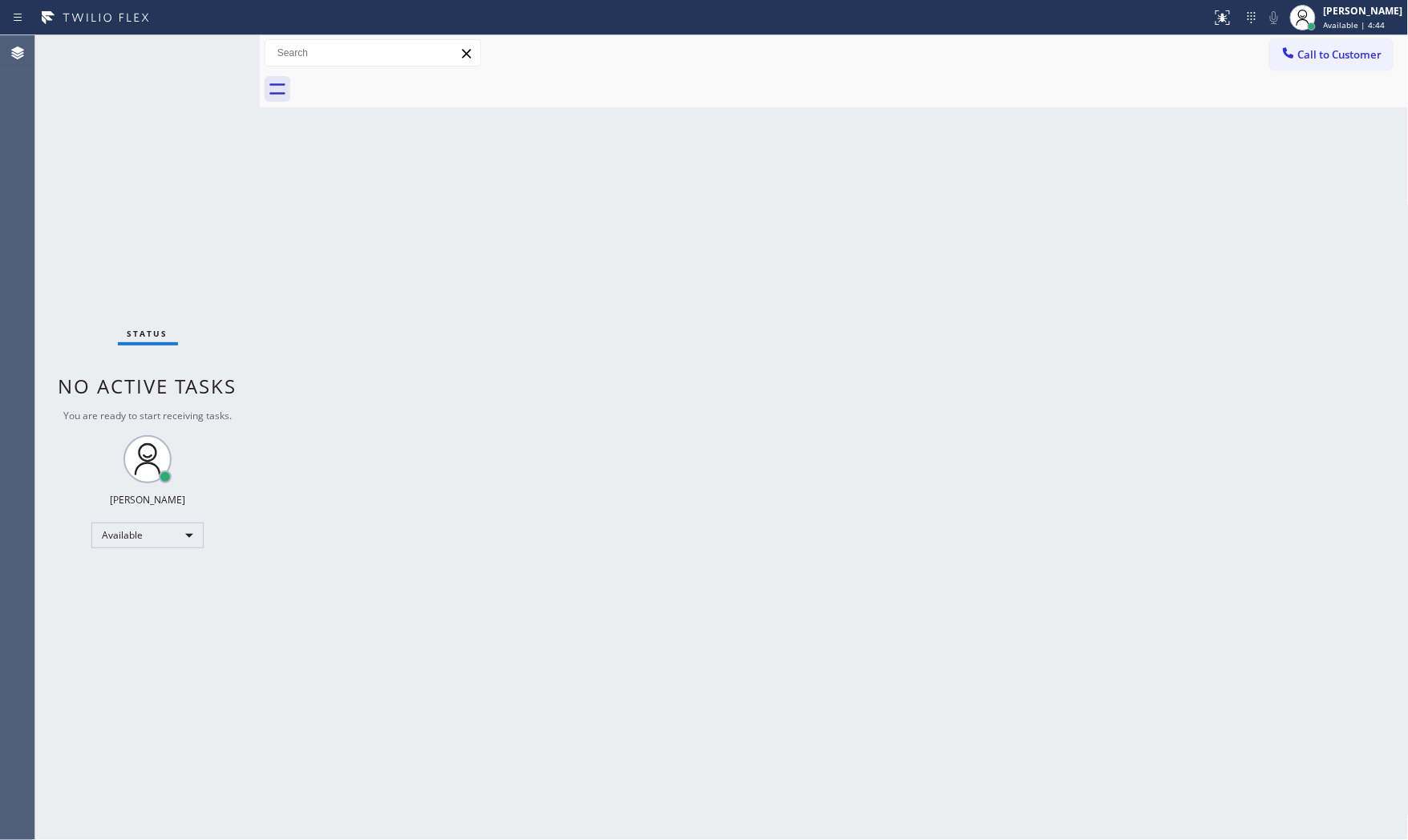
click at [218, 50] on div "Status No active tasks You are ready to start receiving tasks. [PERSON_NAME] Av…" at bounding box center [147, 437] width 225 height 805
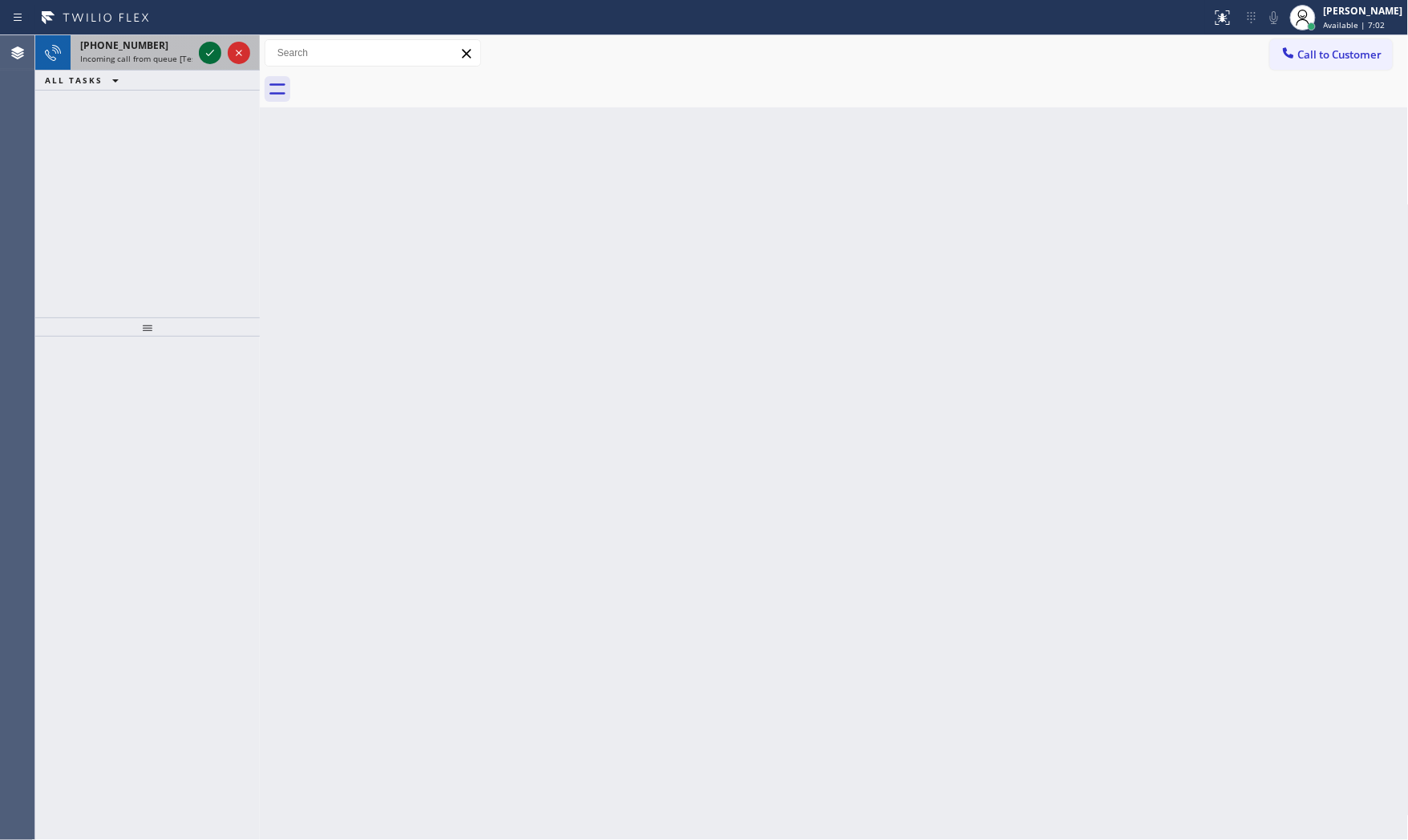
click at [218, 53] on icon at bounding box center [210, 53] width 19 height 19
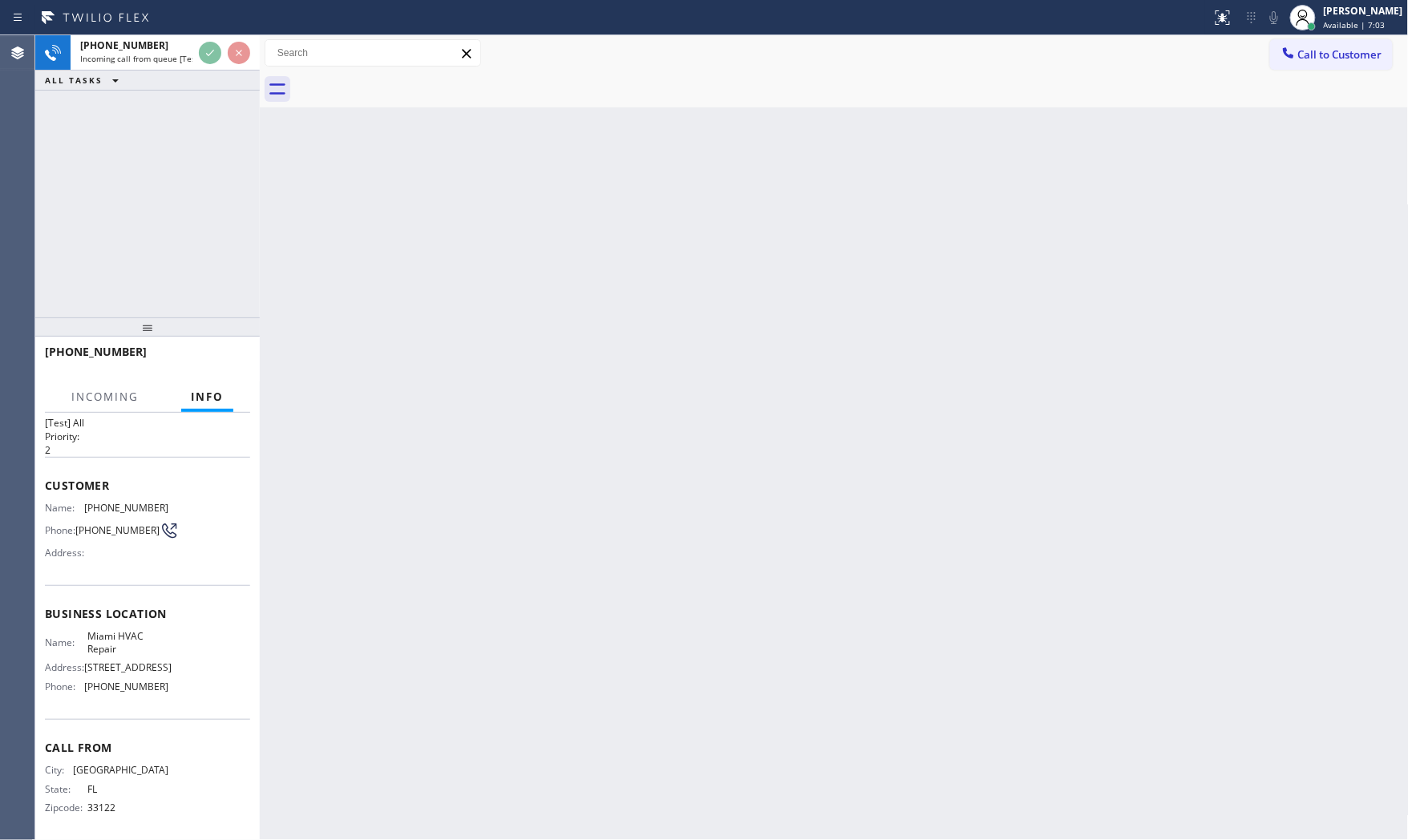
scroll to position [50, 0]
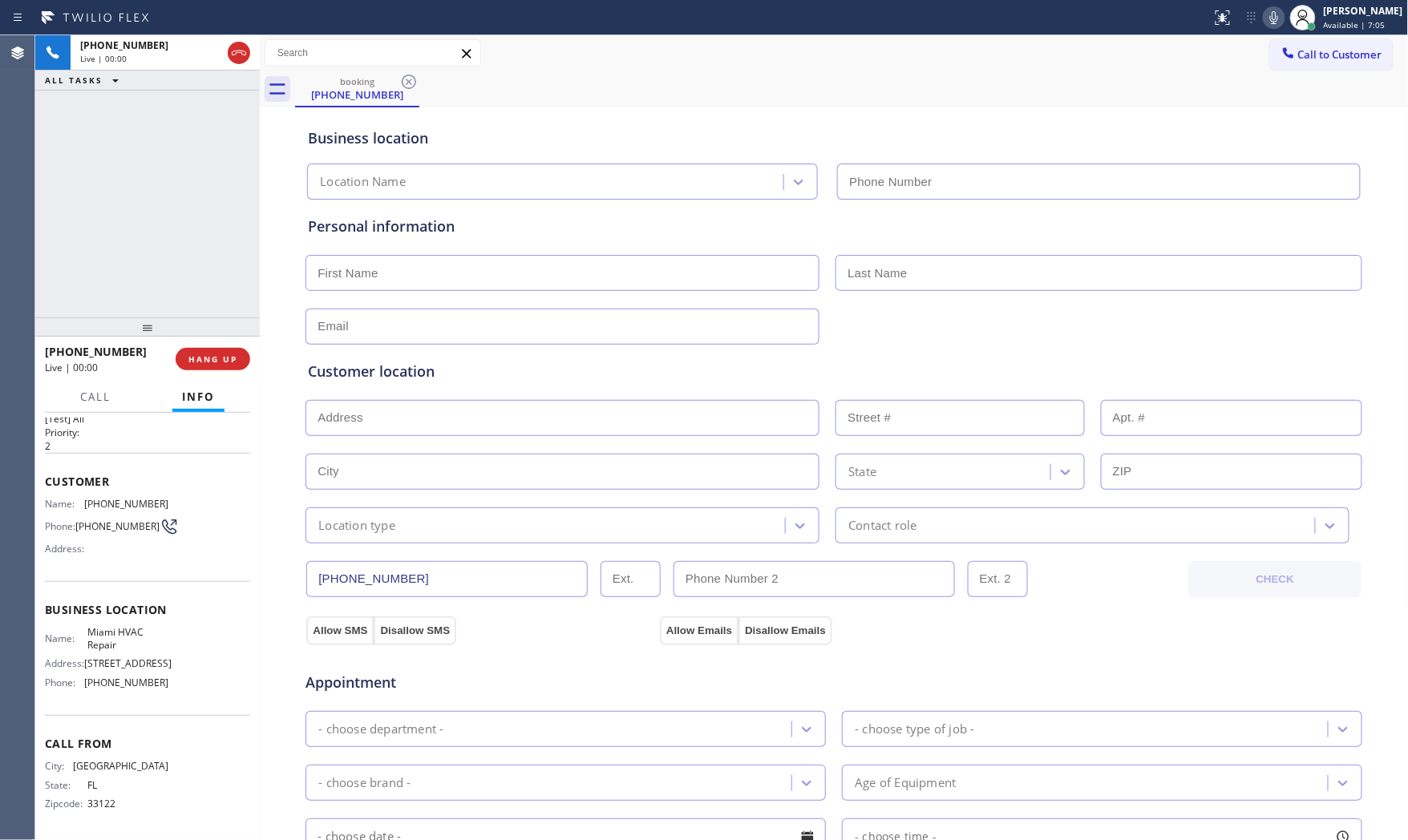
type input "(305) 912-2291"
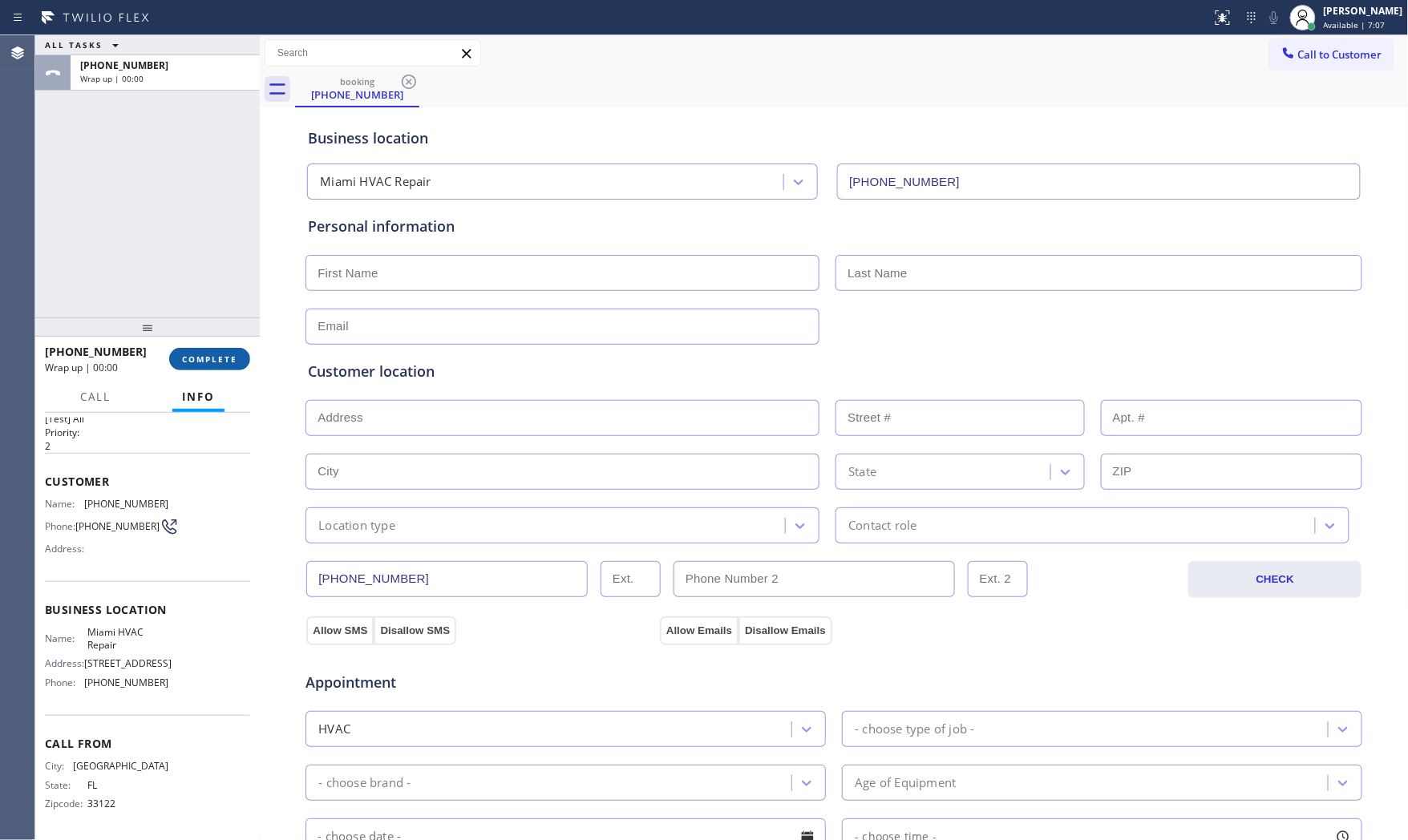
drag, startPoint x: 232, startPoint y: 338, endPoint x: 231, endPoint y: 351, distance: 13.0
click at [232, 337] on div at bounding box center [147, 327] width 225 height 19
click at [231, 354] on button "COMPLETE" at bounding box center [209, 361] width 81 height 23
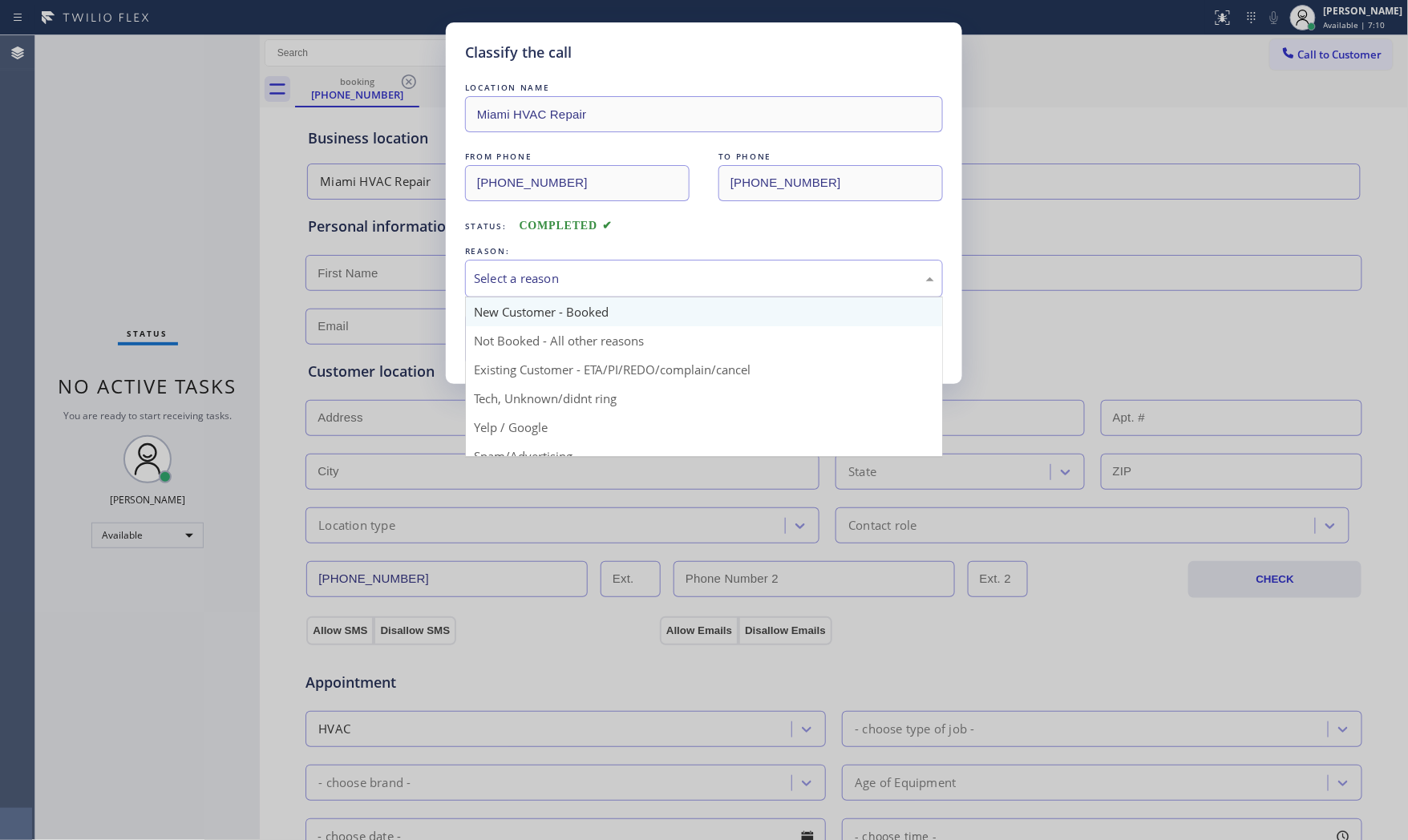
drag, startPoint x: 600, startPoint y: 283, endPoint x: 582, endPoint y: 317, distance: 38.5
click at [597, 291] on div "Select a reason" at bounding box center [704, 278] width 478 height 37
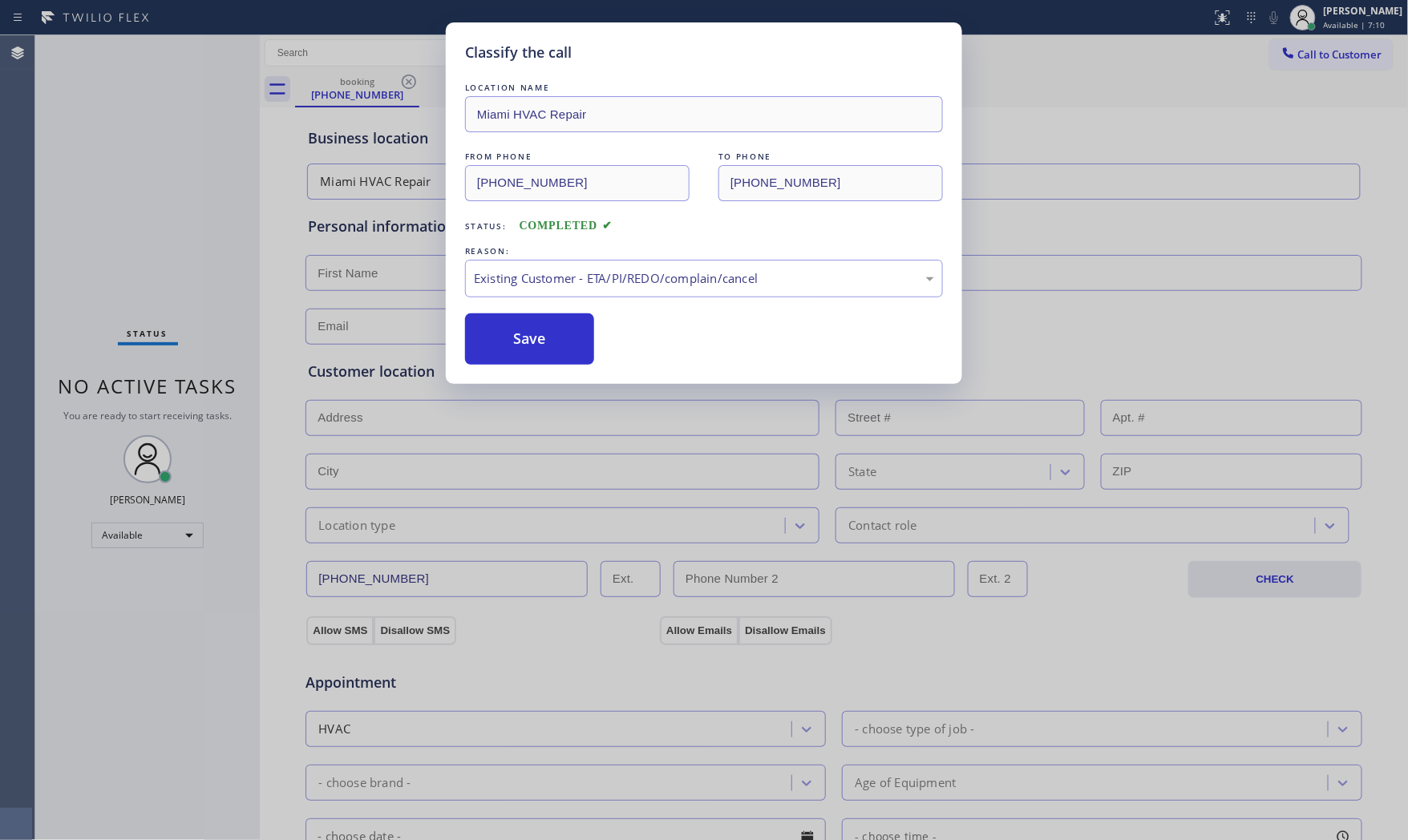
click at [561, 355] on button "Save" at bounding box center [529, 338] width 129 height 51
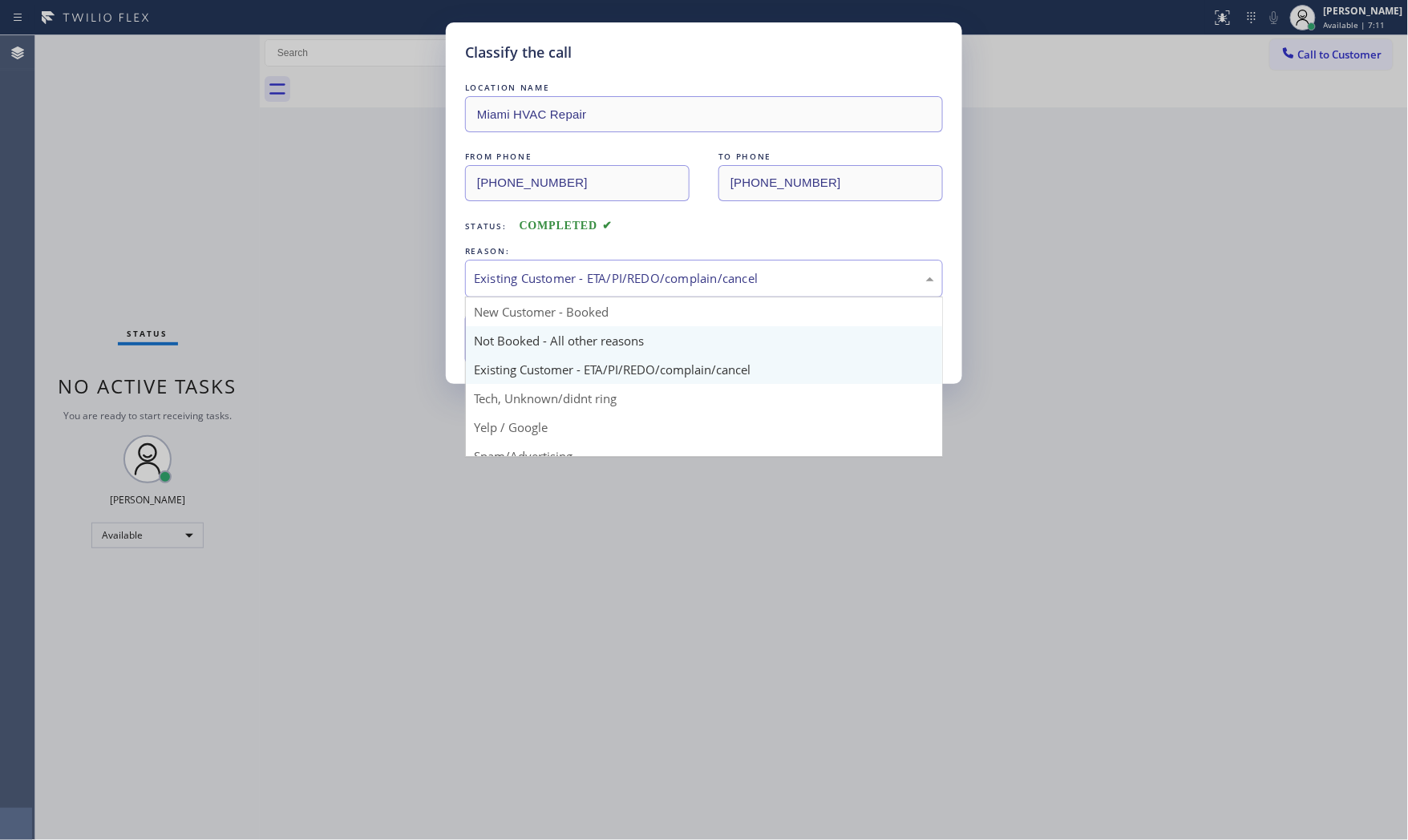
drag, startPoint x: 581, startPoint y: 277, endPoint x: 559, endPoint y: 329, distance: 56.5
click at [577, 290] on div "Existing Customer - ETA/PI/REDO/complain/cancel" at bounding box center [704, 278] width 478 height 37
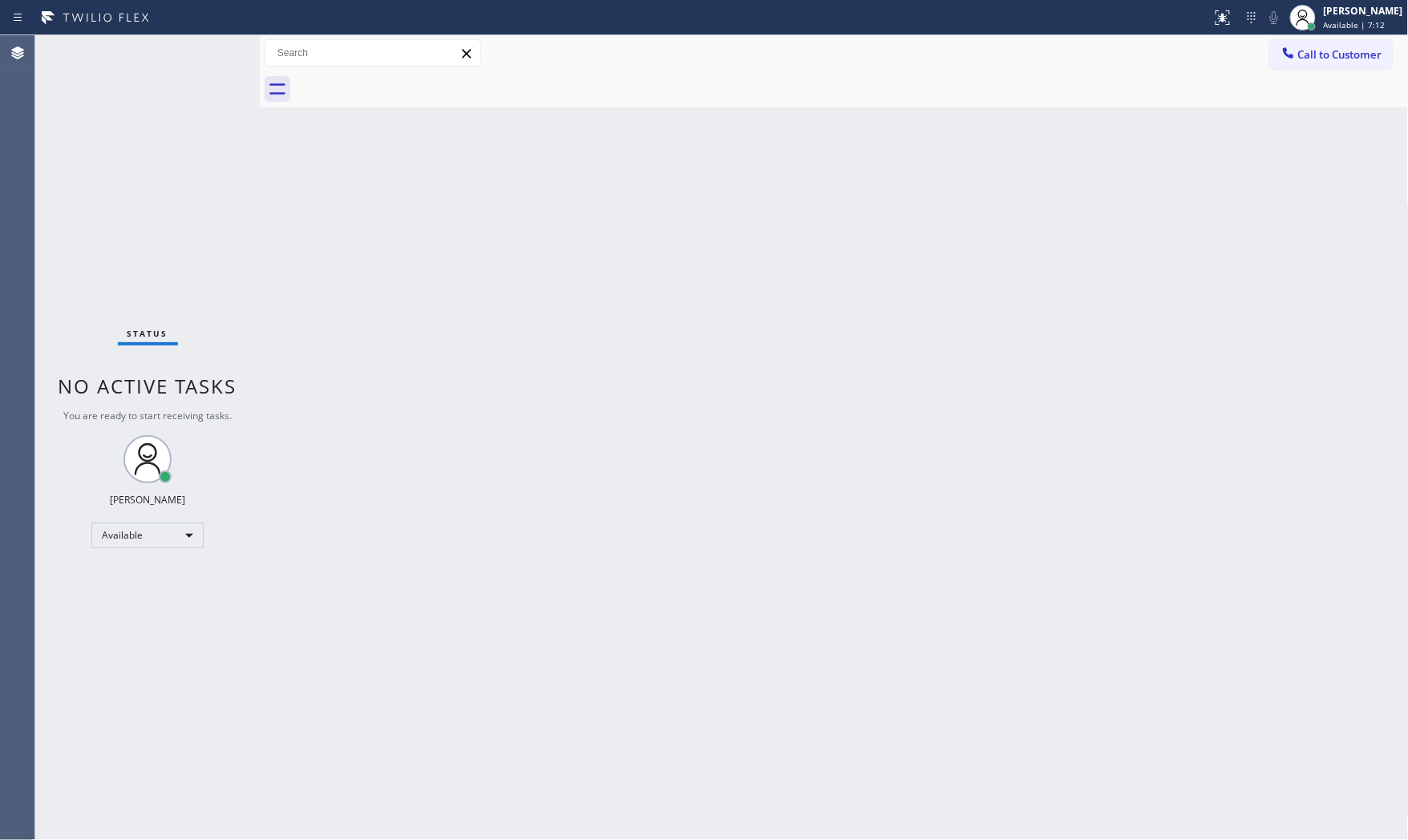
click at [559, 330] on div "Back to Dashboard Change Sender ID Customers Technicians Select a contact Outbo…" at bounding box center [834, 437] width 1149 height 805
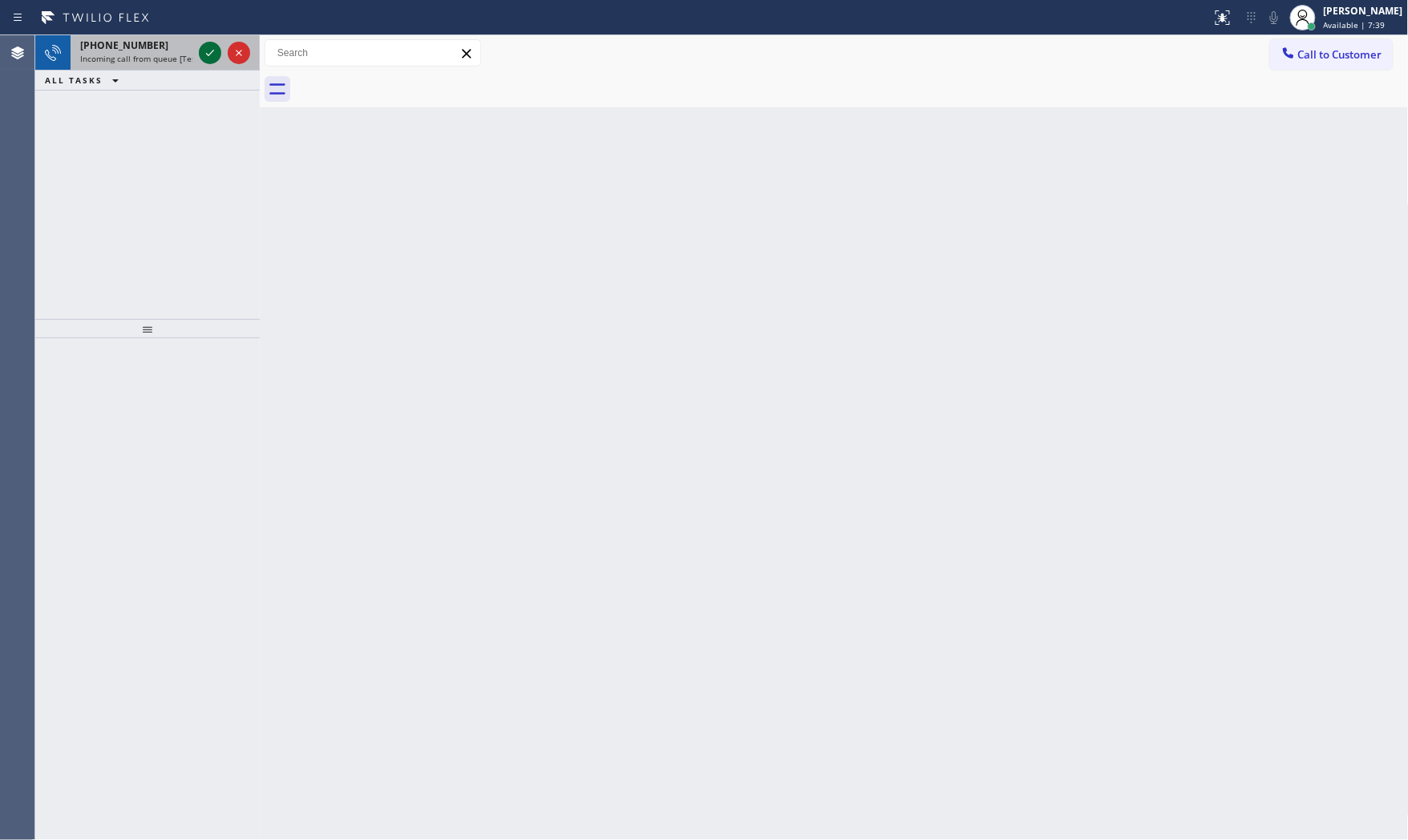
click at [203, 50] on icon at bounding box center [210, 53] width 19 height 19
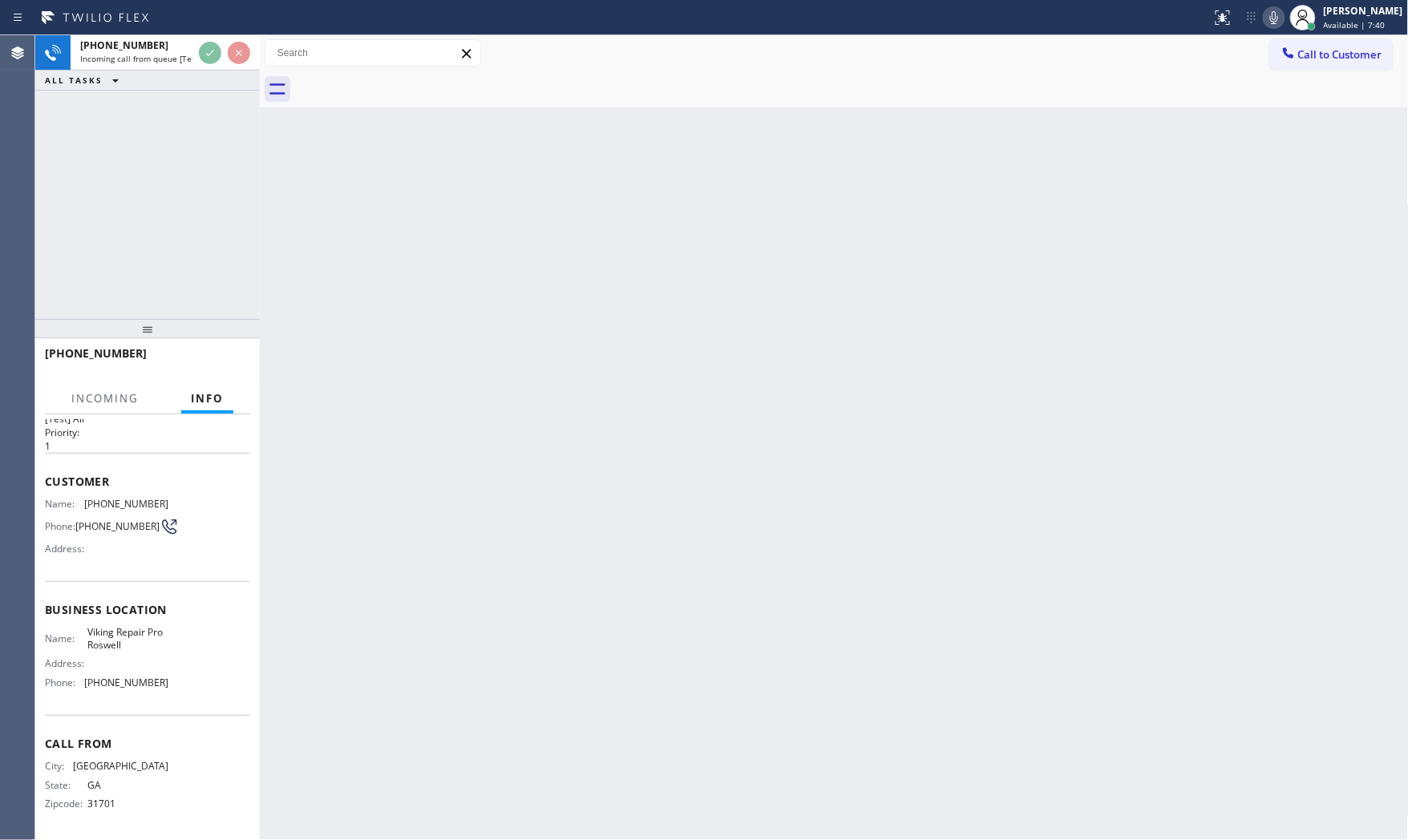
scroll to position [38, 0]
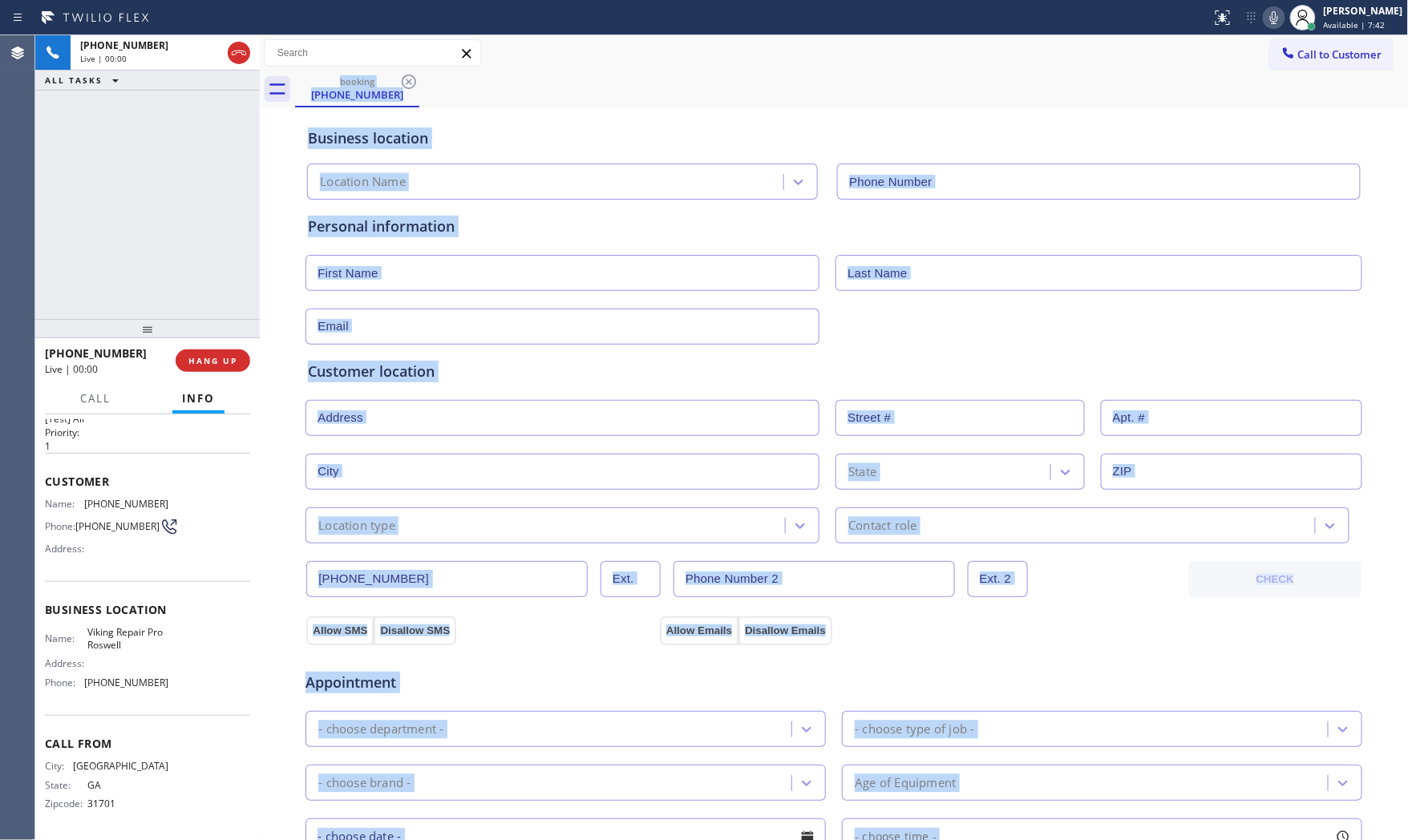
type input "(770) 872-6411"
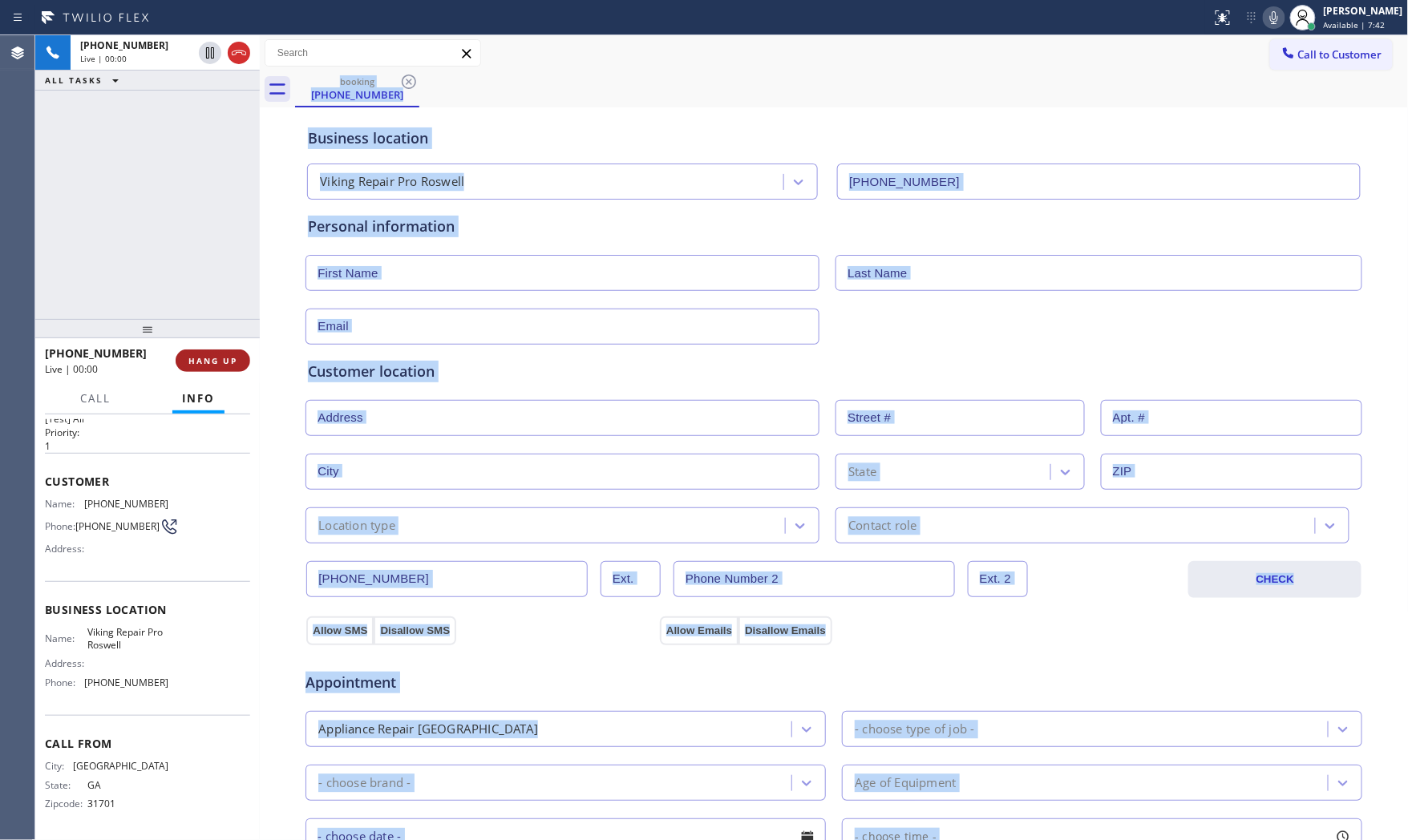
click at [227, 356] on span "HANG UP" at bounding box center [213, 361] width 49 height 11
click at [227, 356] on span "COMPLETE" at bounding box center [209, 361] width 55 height 11
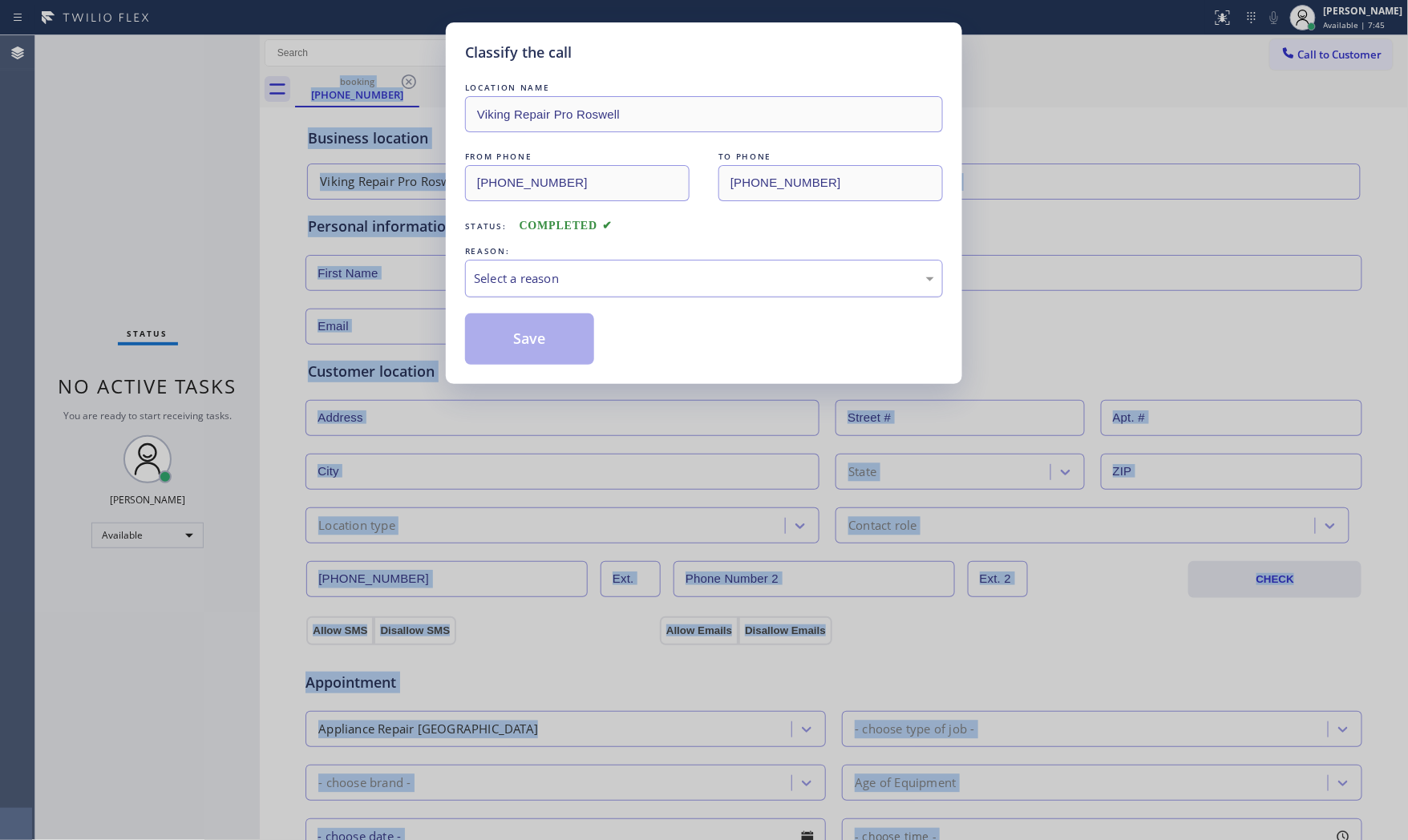
click at [503, 275] on div "Select a reason" at bounding box center [704, 278] width 460 height 19
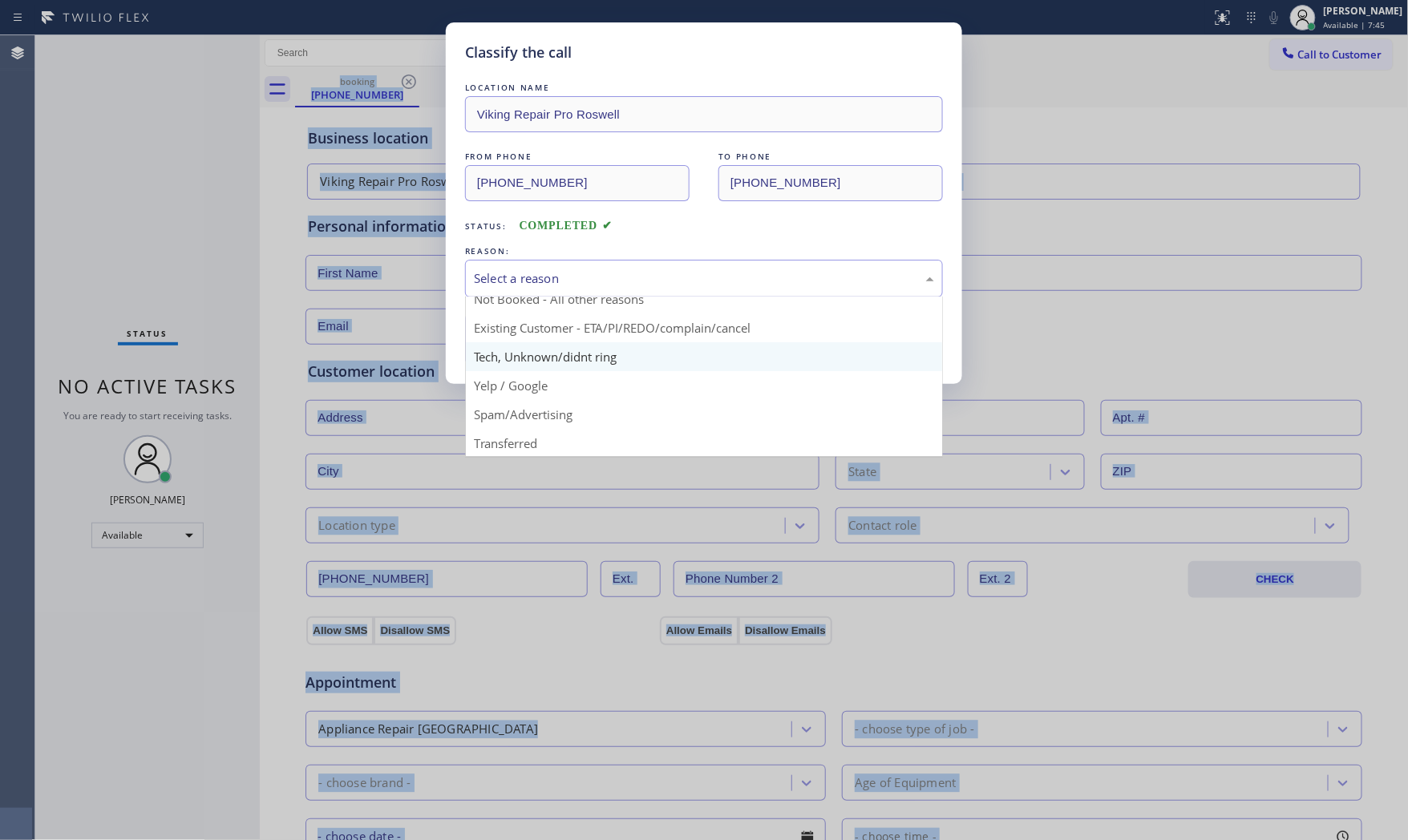
scroll to position [100, 0]
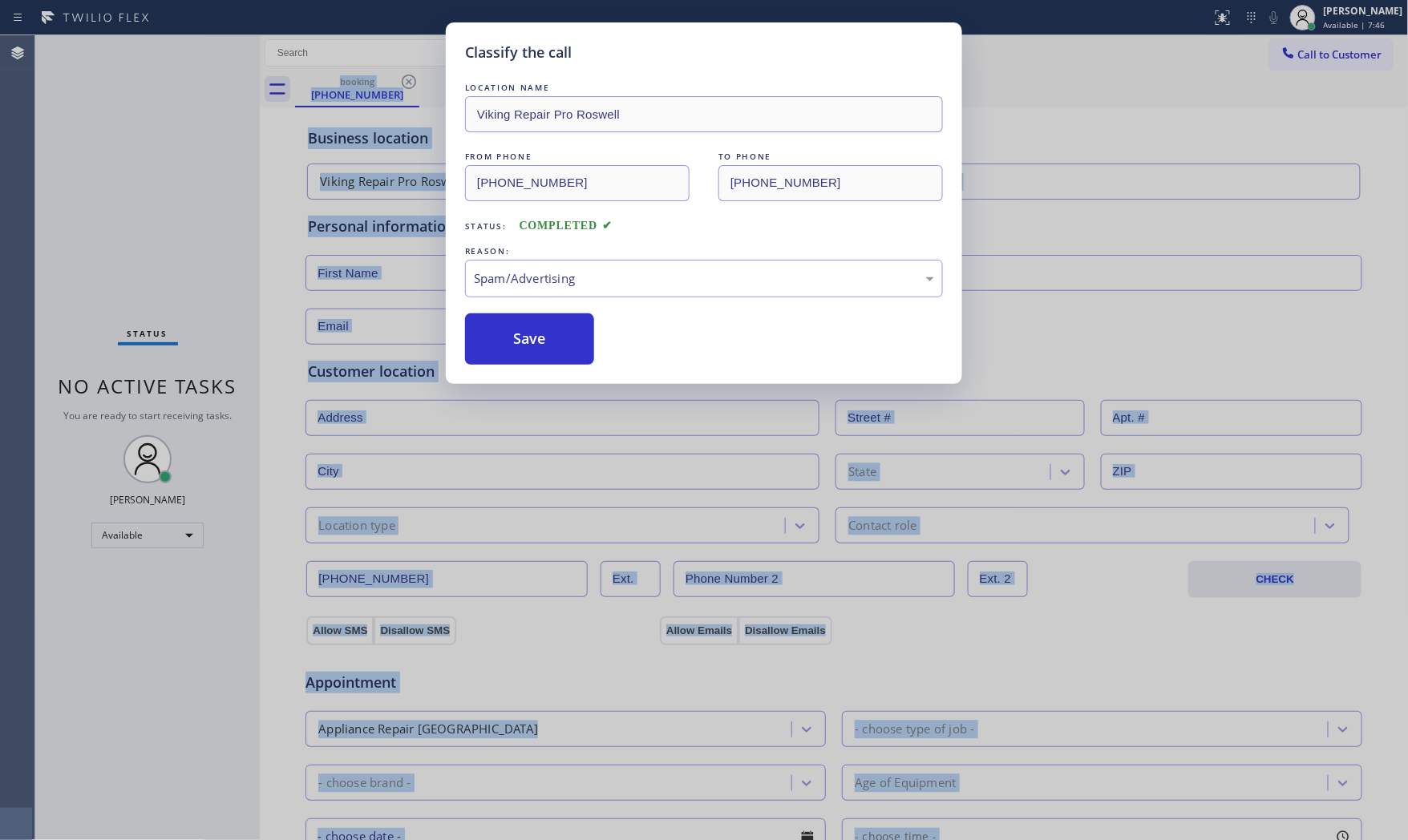
click at [540, 356] on button "Save" at bounding box center [529, 338] width 129 height 51
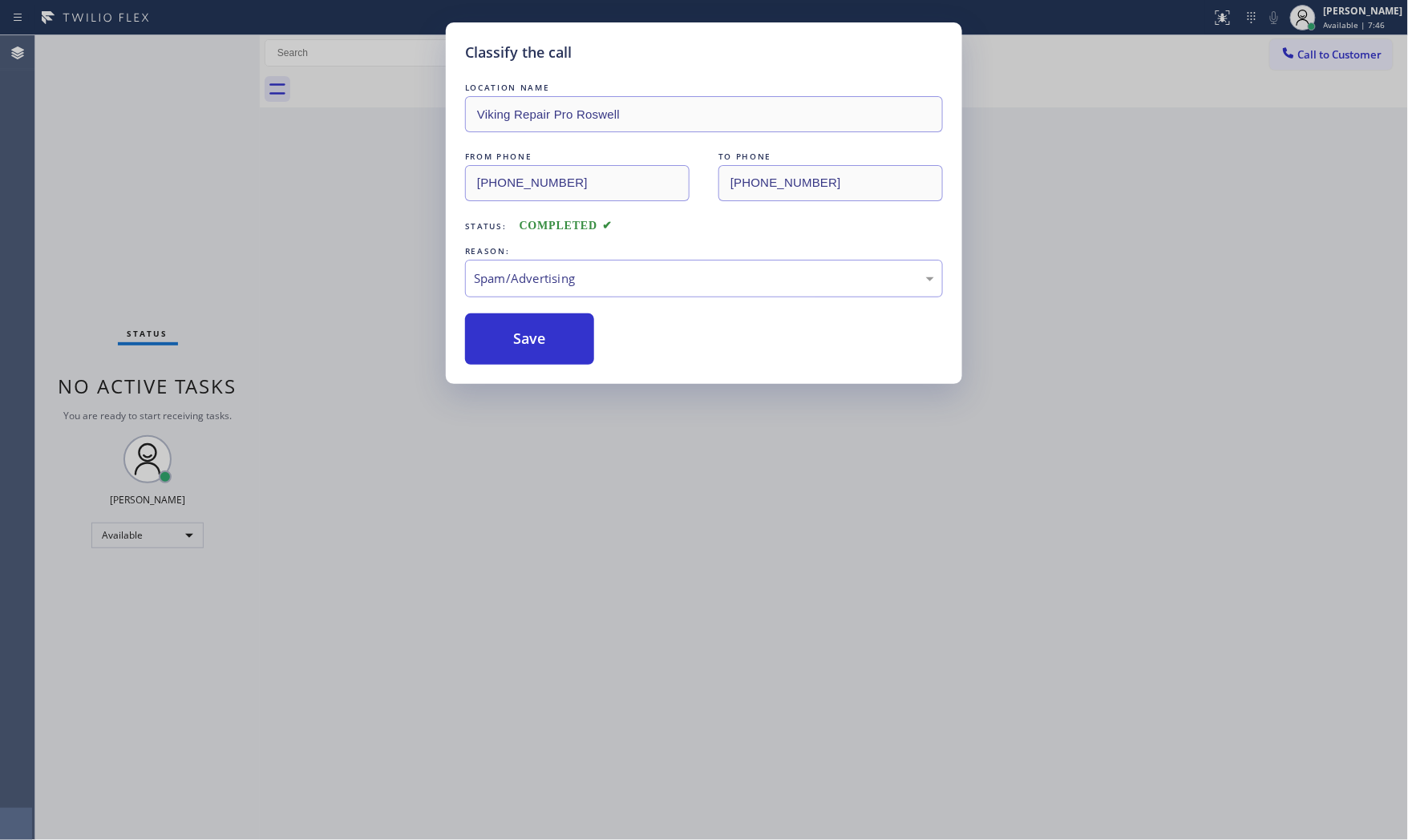
click at [540, 356] on button "Save" at bounding box center [529, 338] width 129 height 51
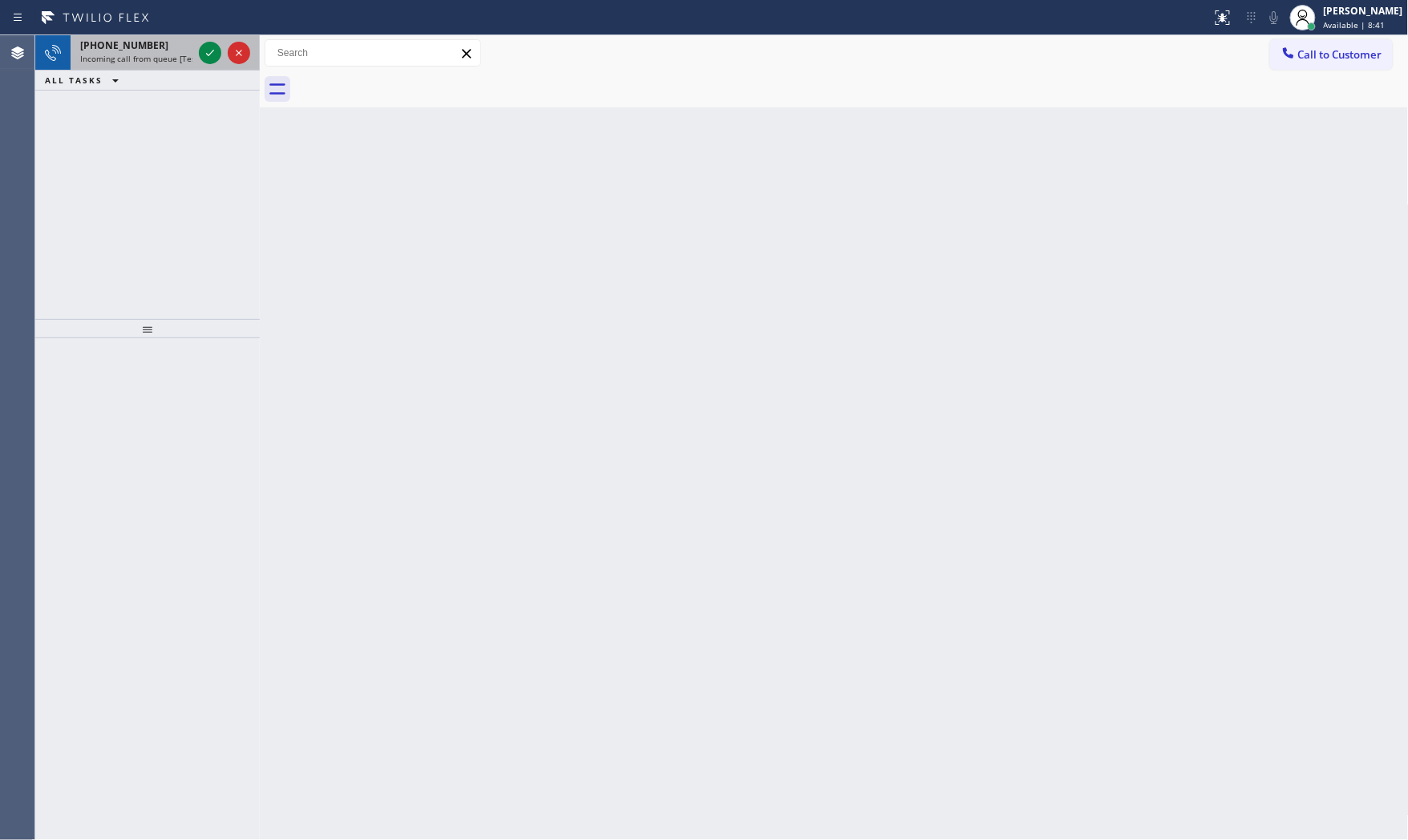
click at [189, 46] on div "+13475888706" at bounding box center [136, 45] width 112 height 14
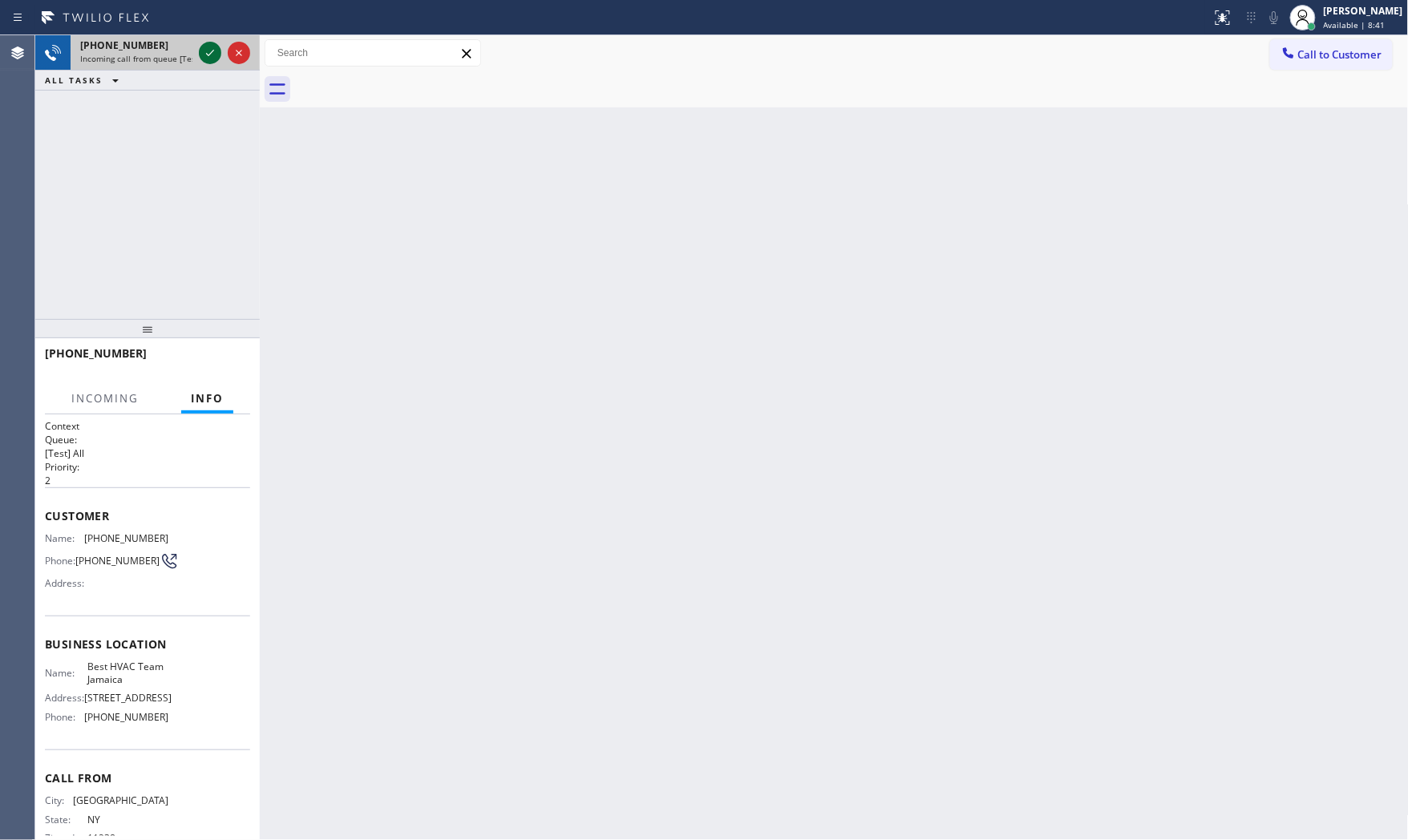
click at [203, 52] on icon at bounding box center [210, 53] width 19 height 19
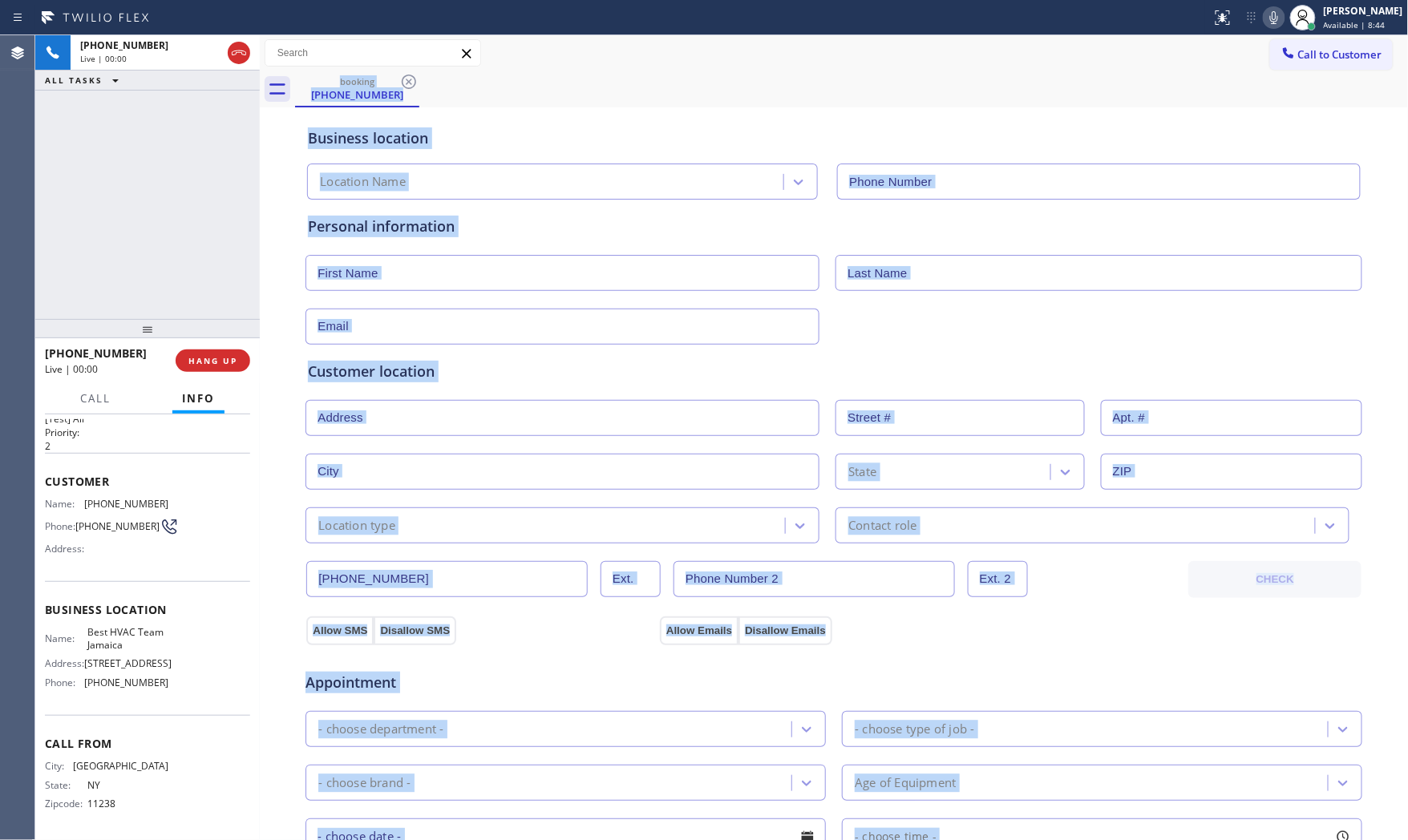
type input "(347) 508-8095"
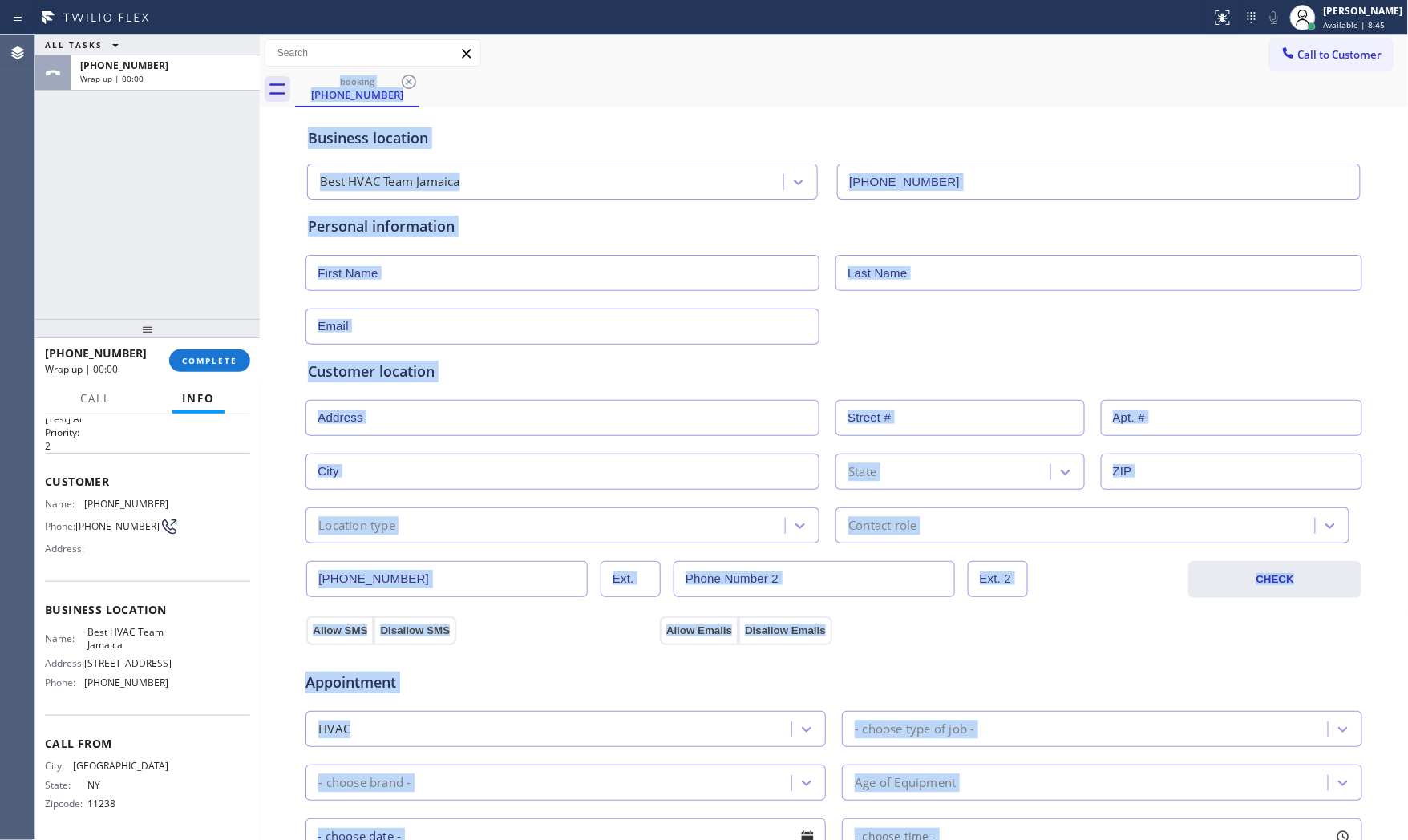
click at [589, 117] on div "Business location Best HVAC Team Jamaica (347) 508-8095" at bounding box center [834, 155] width 1059 height 88
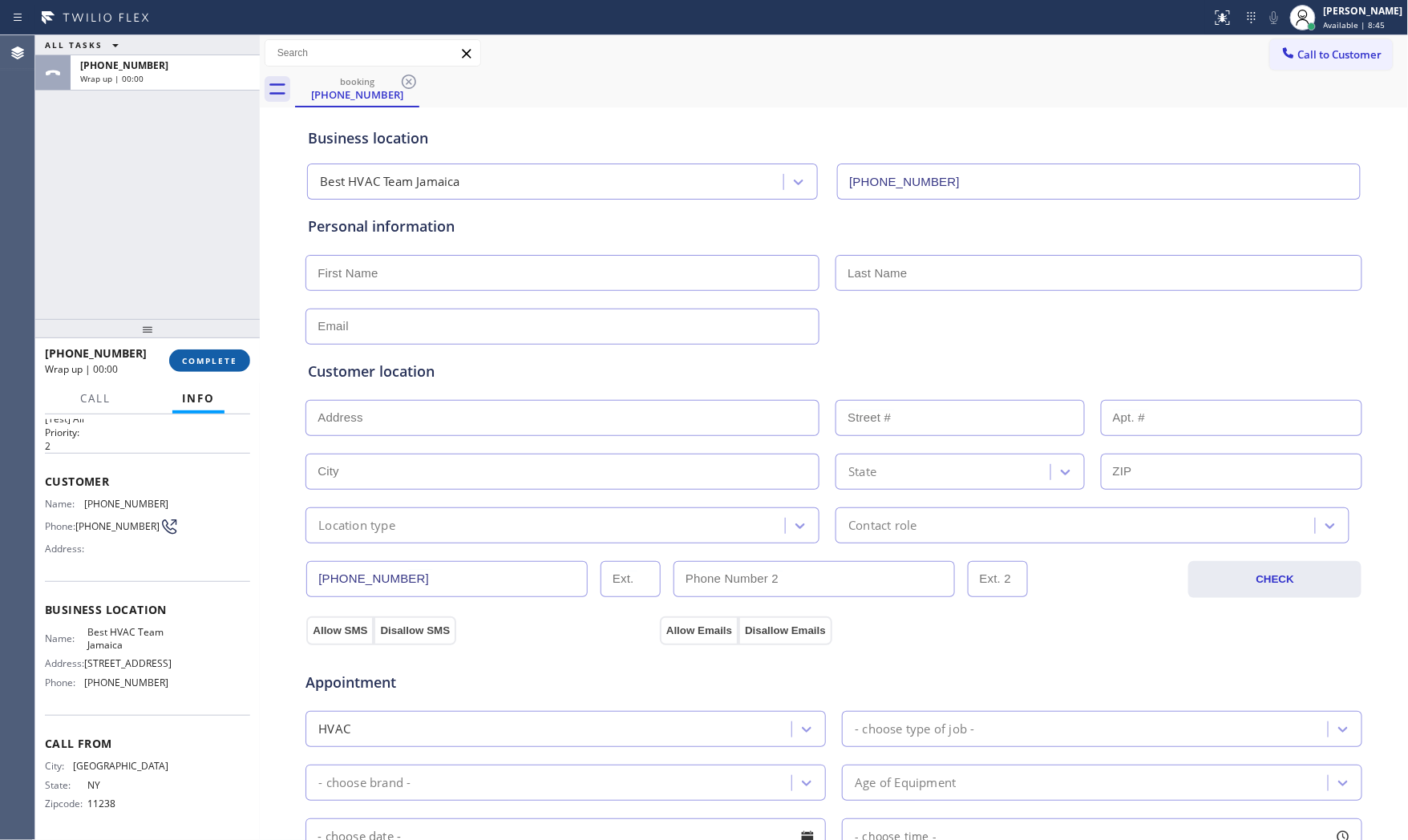
click at [236, 364] on button "COMPLETE" at bounding box center [209, 361] width 81 height 23
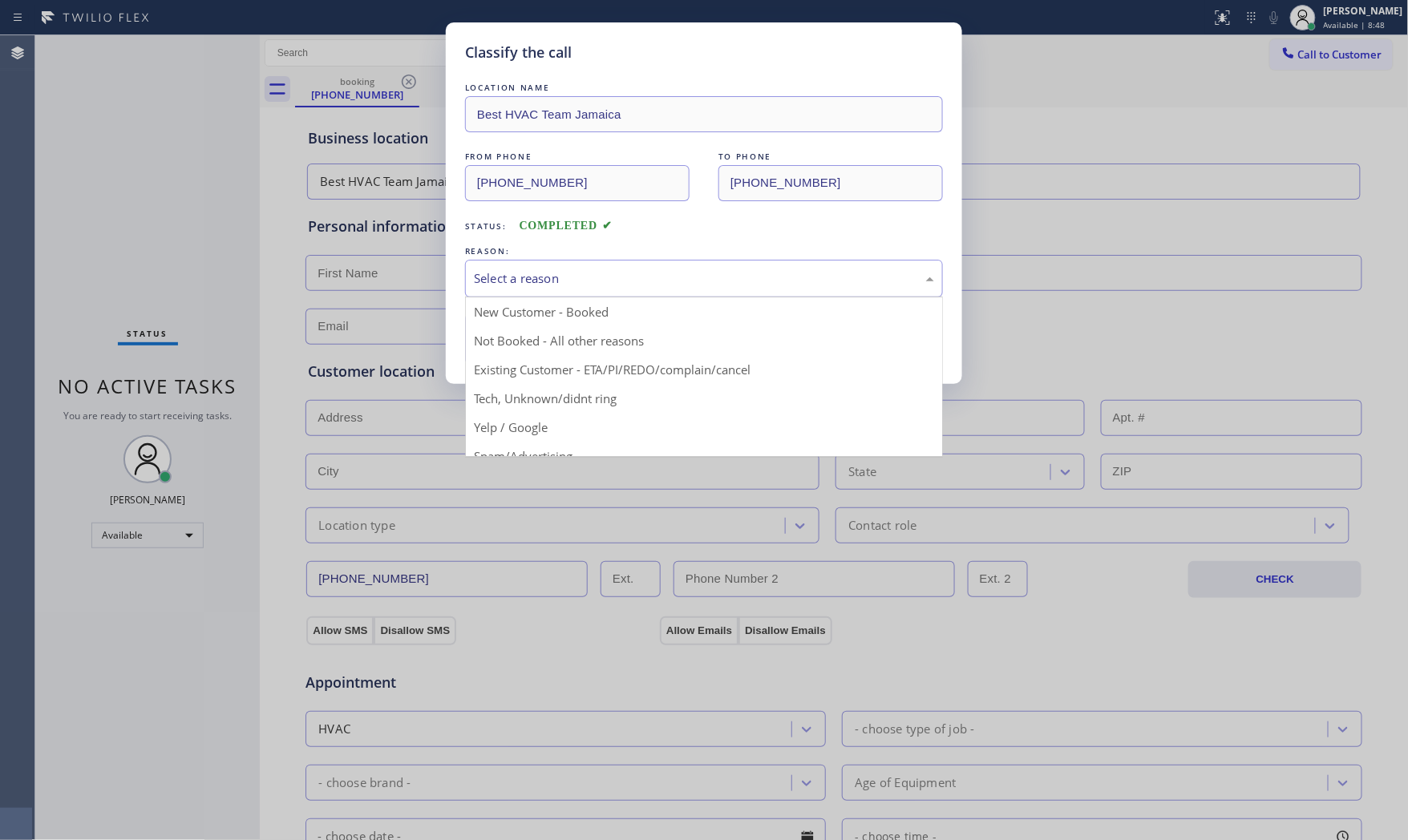
click at [502, 283] on div "Select a reason" at bounding box center [704, 278] width 460 height 19
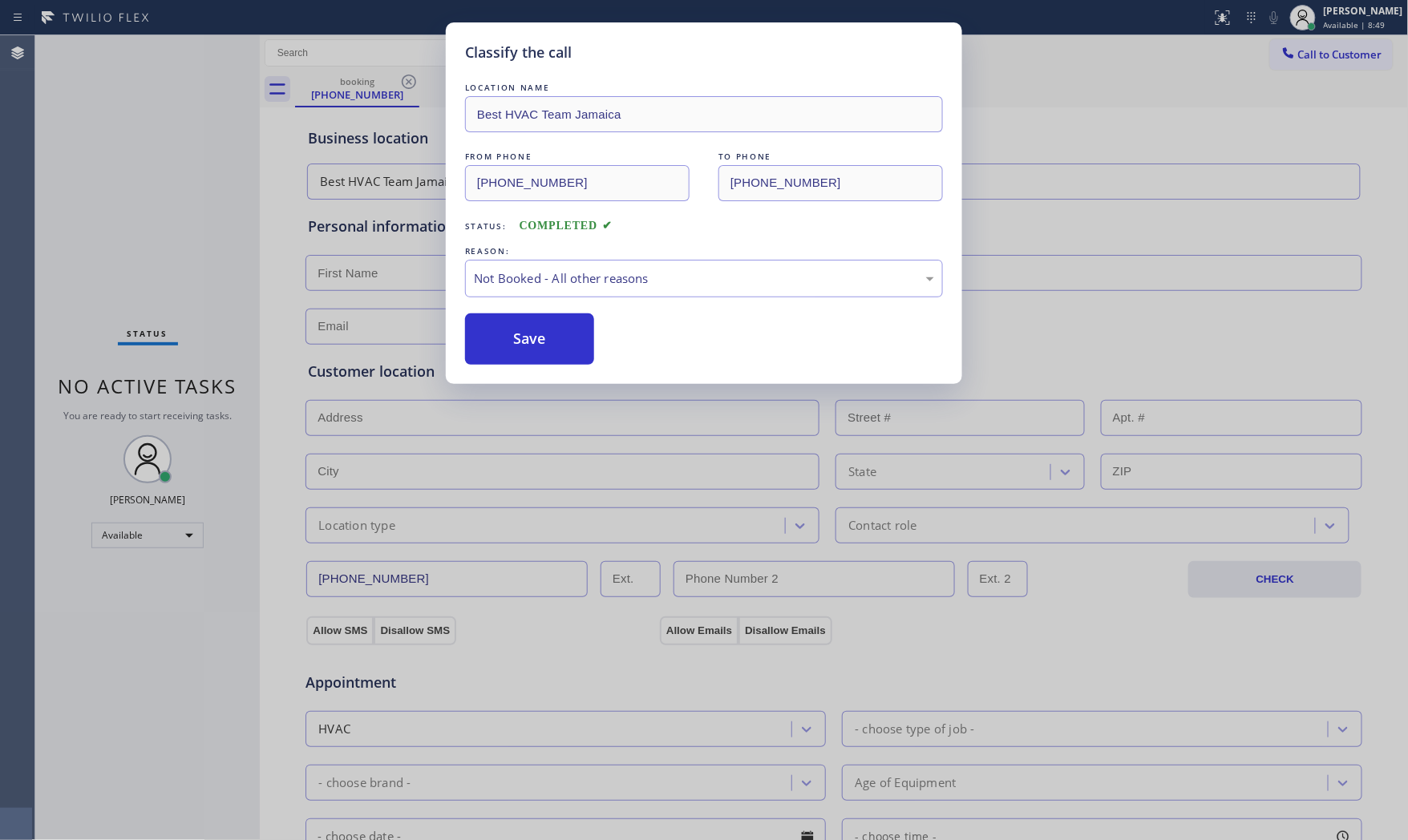
click at [506, 345] on button "Save" at bounding box center [529, 338] width 129 height 51
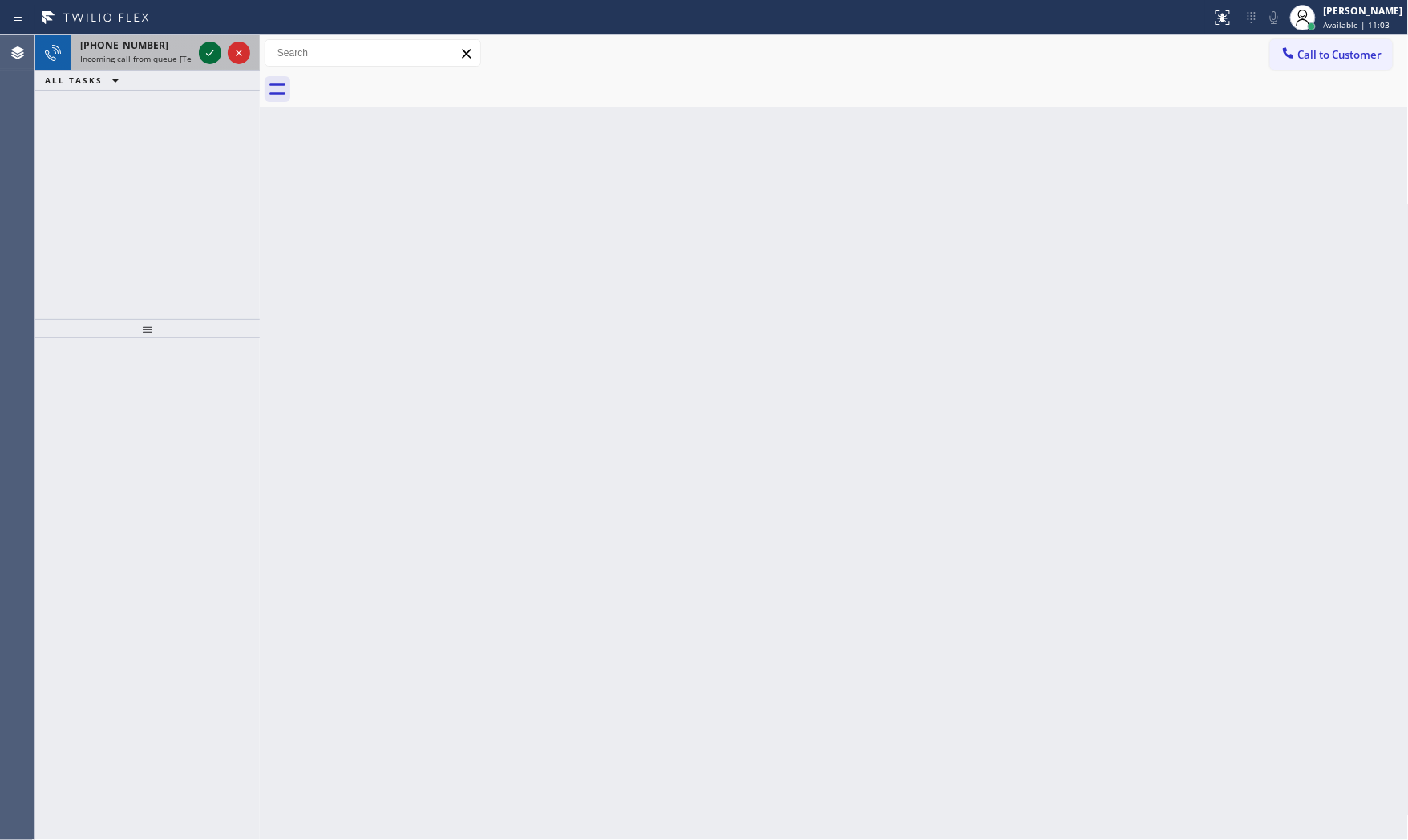
click at [202, 49] on icon at bounding box center [210, 53] width 19 height 19
click at [207, 50] on icon at bounding box center [210, 53] width 19 height 19
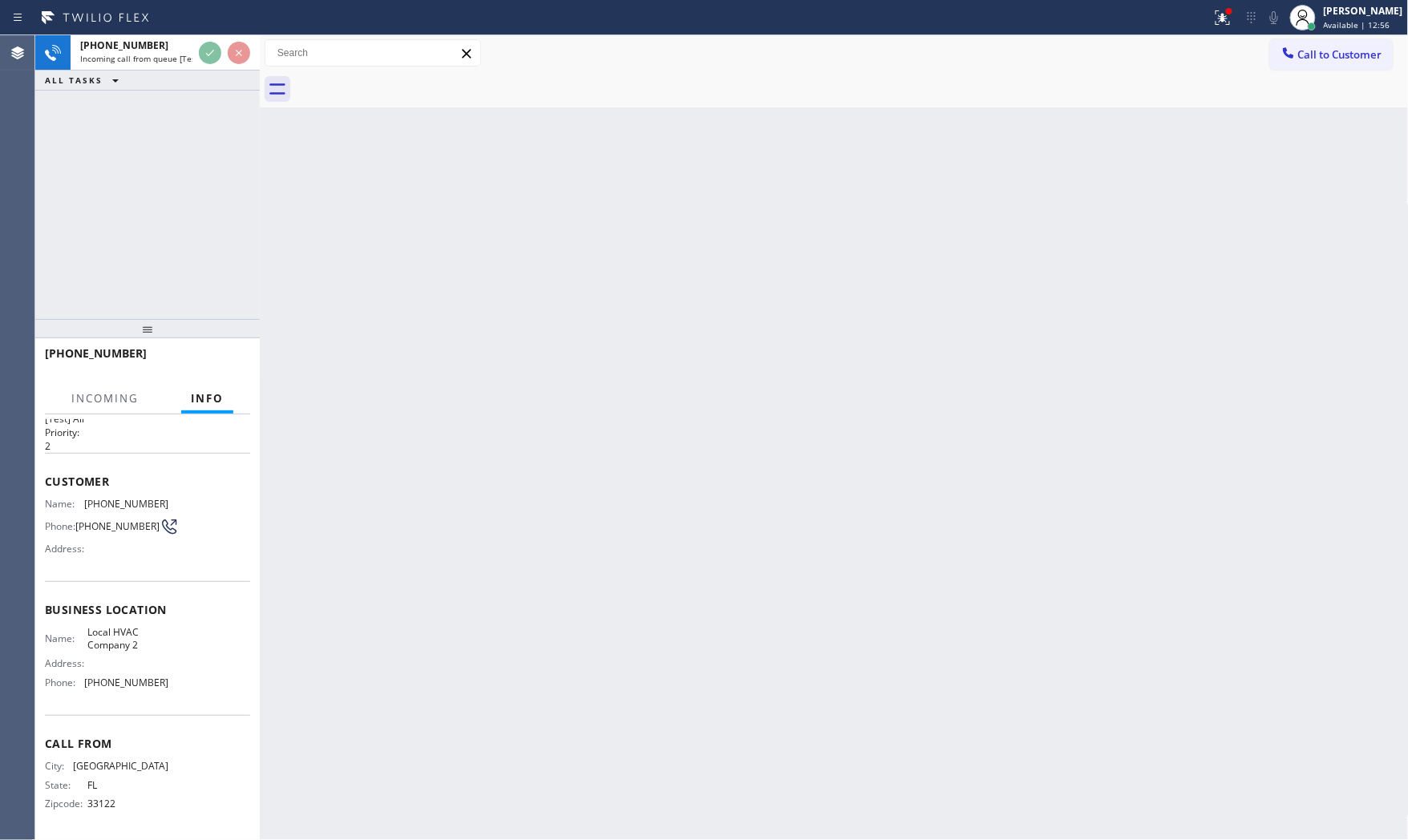
scroll to position [38, 0]
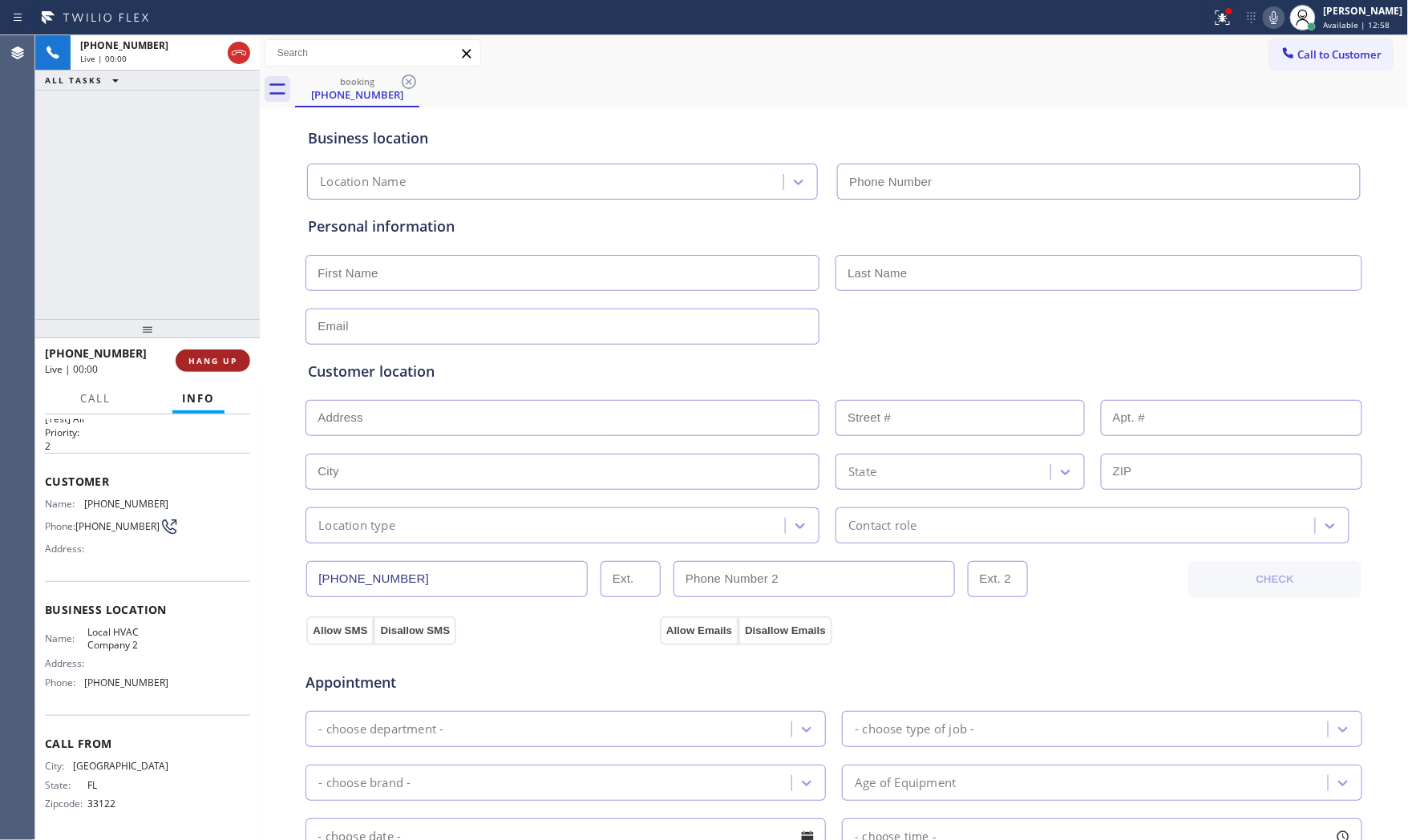
type input "(305) 697-3849"
click at [209, 350] on button "HANG UP" at bounding box center [213, 361] width 75 height 23
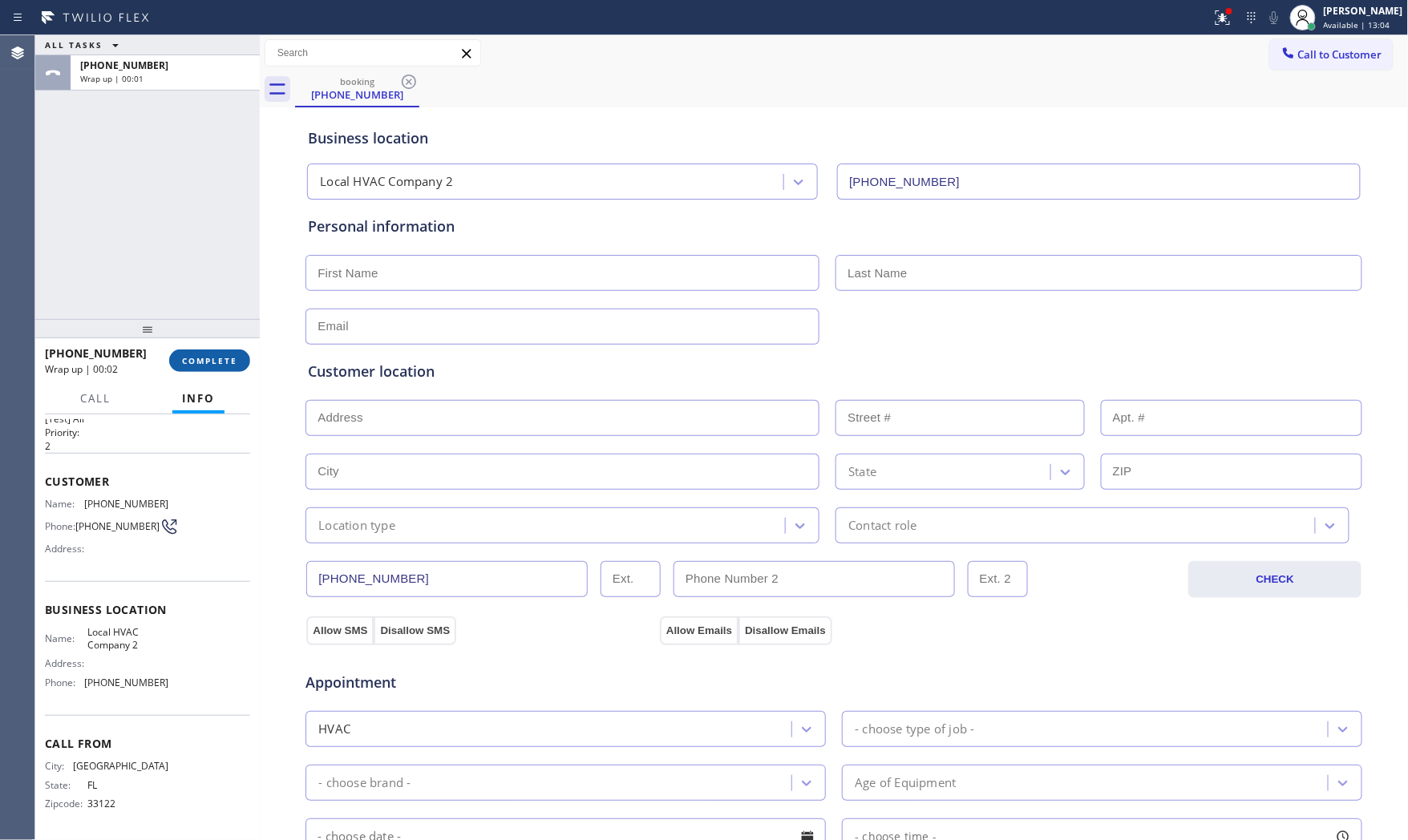
click at [209, 350] on button "COMPLETE" at bounding box center [209, 361] width 81 height 23
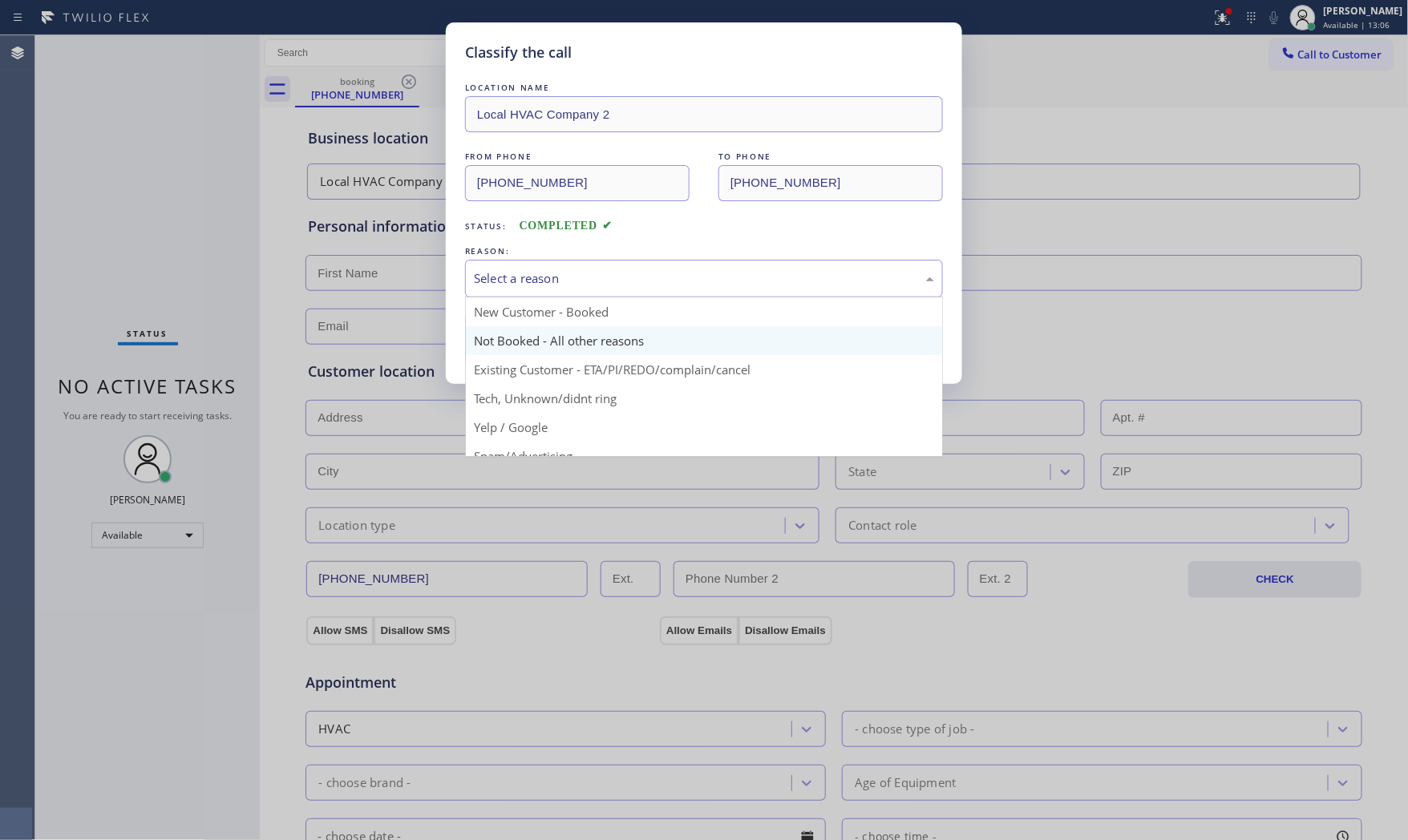
drag, startPoint x: 515, startPoint y: 274, endPoint x: 514, endPoint y: 331, distance: 57.0
click at [515, 295] on div "Select a reason" at bounding box center [704, 278] width 478 height 37
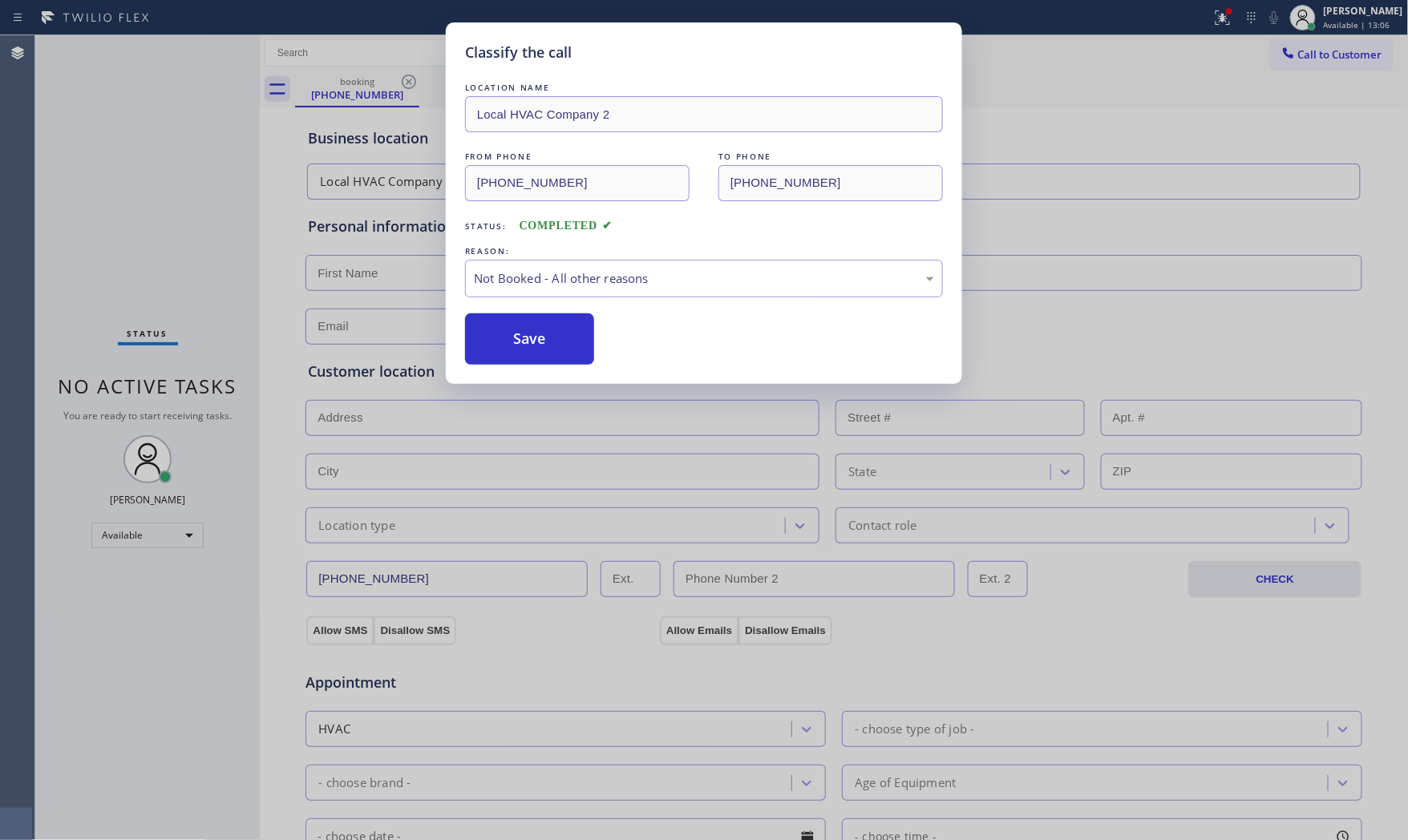
click at [514, 333] on button "Save" at bounding box center [529, 338] width 129 height 51
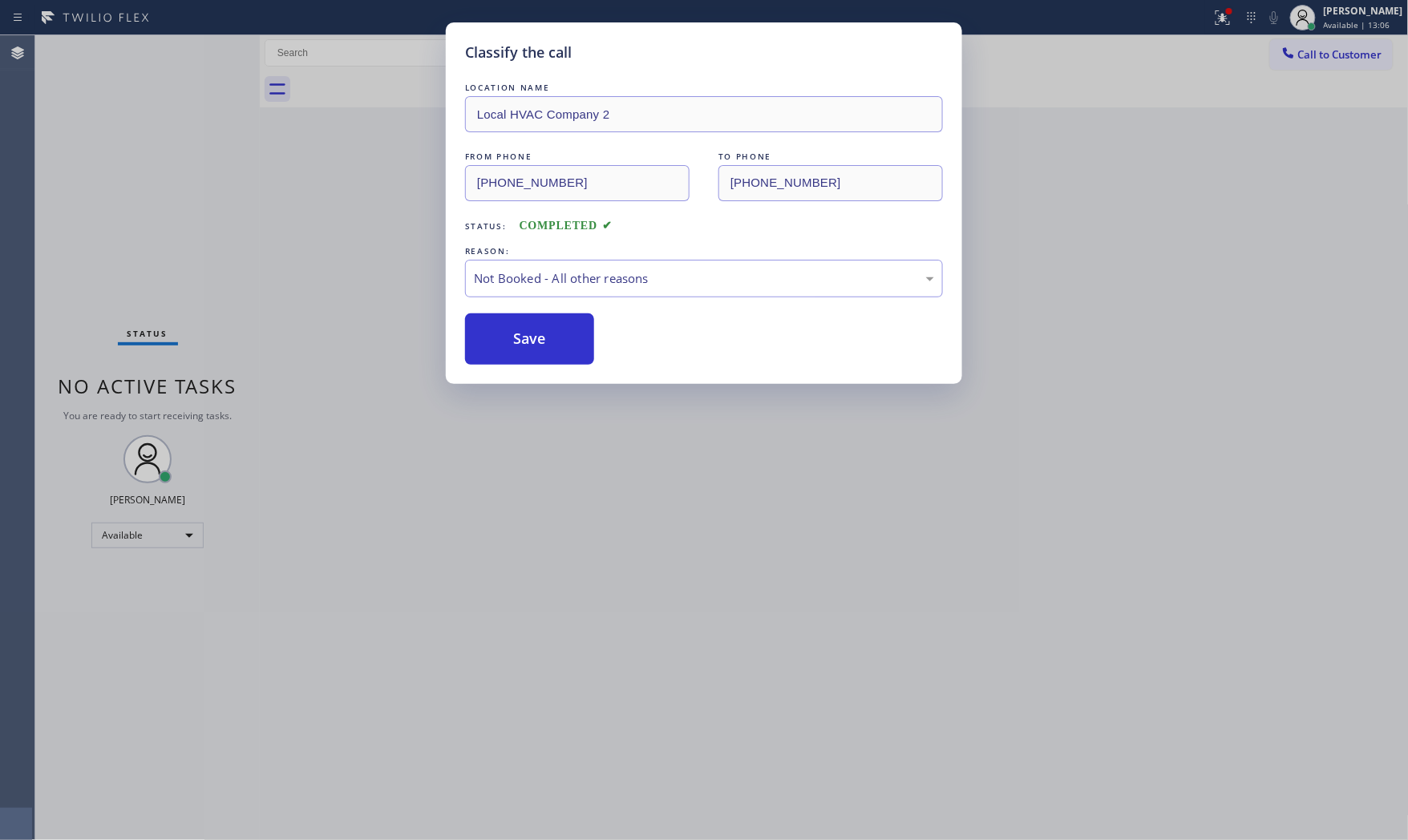
click at [514, 333] on button "Save" at bounding box center [529, 338] width 129 height 51
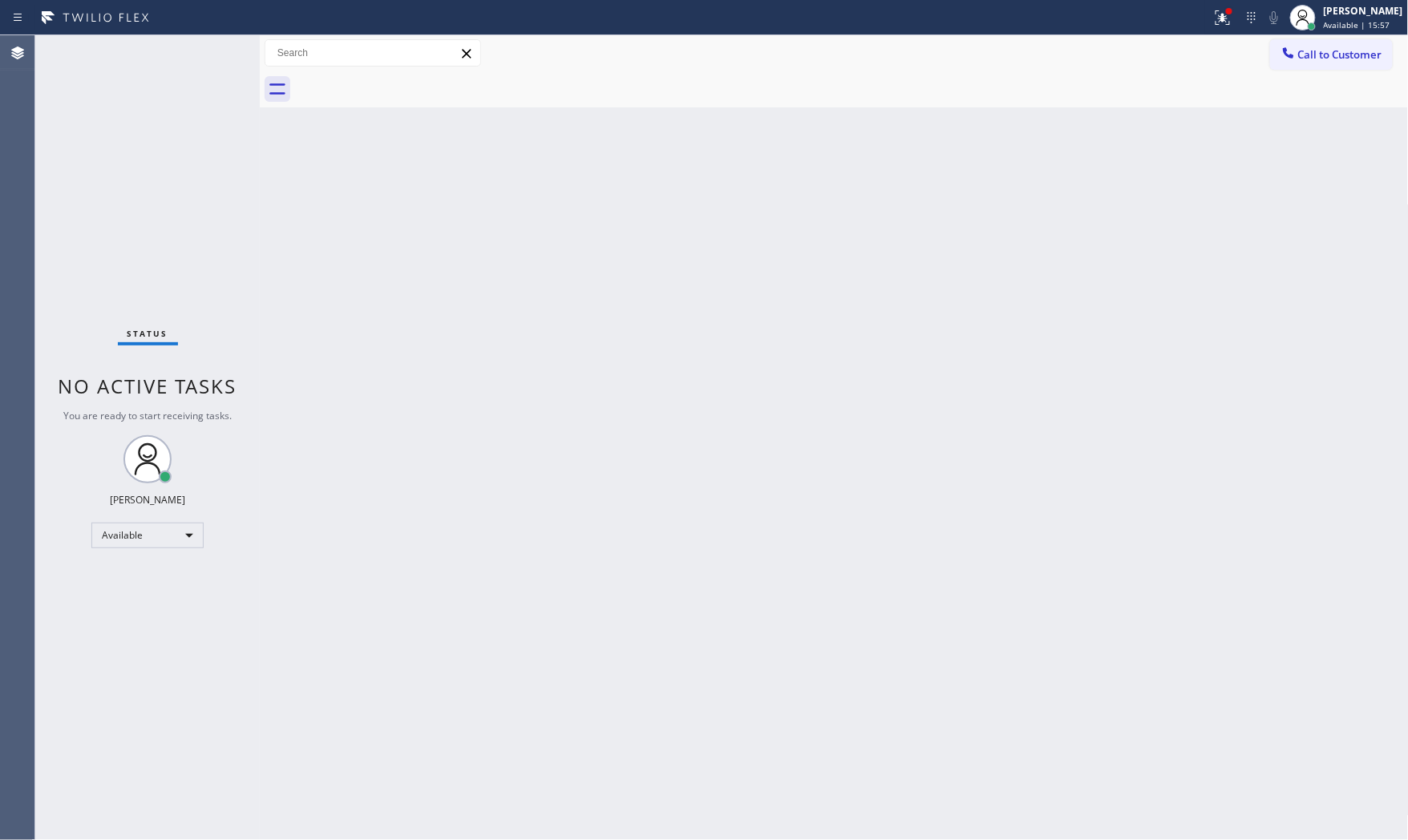
click at [213, 45] on div "Status No active tasks You are ready to start receiving tasks. [PERSON_NAME] Av…" at bounding box center [147, 437] width 225 height 805
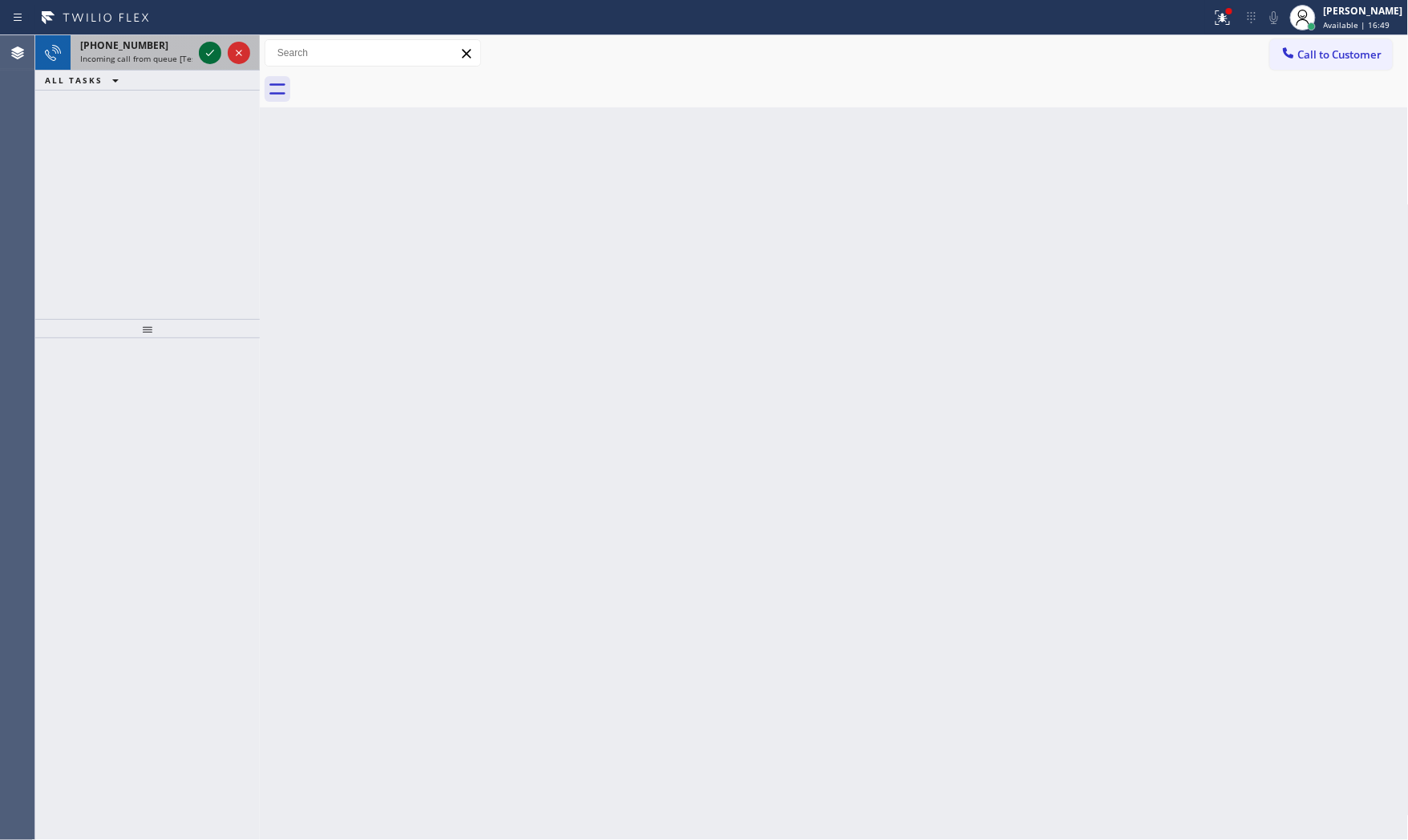
click at [213, 45] on icon at bounding box center [210, 53] width 19 height 19
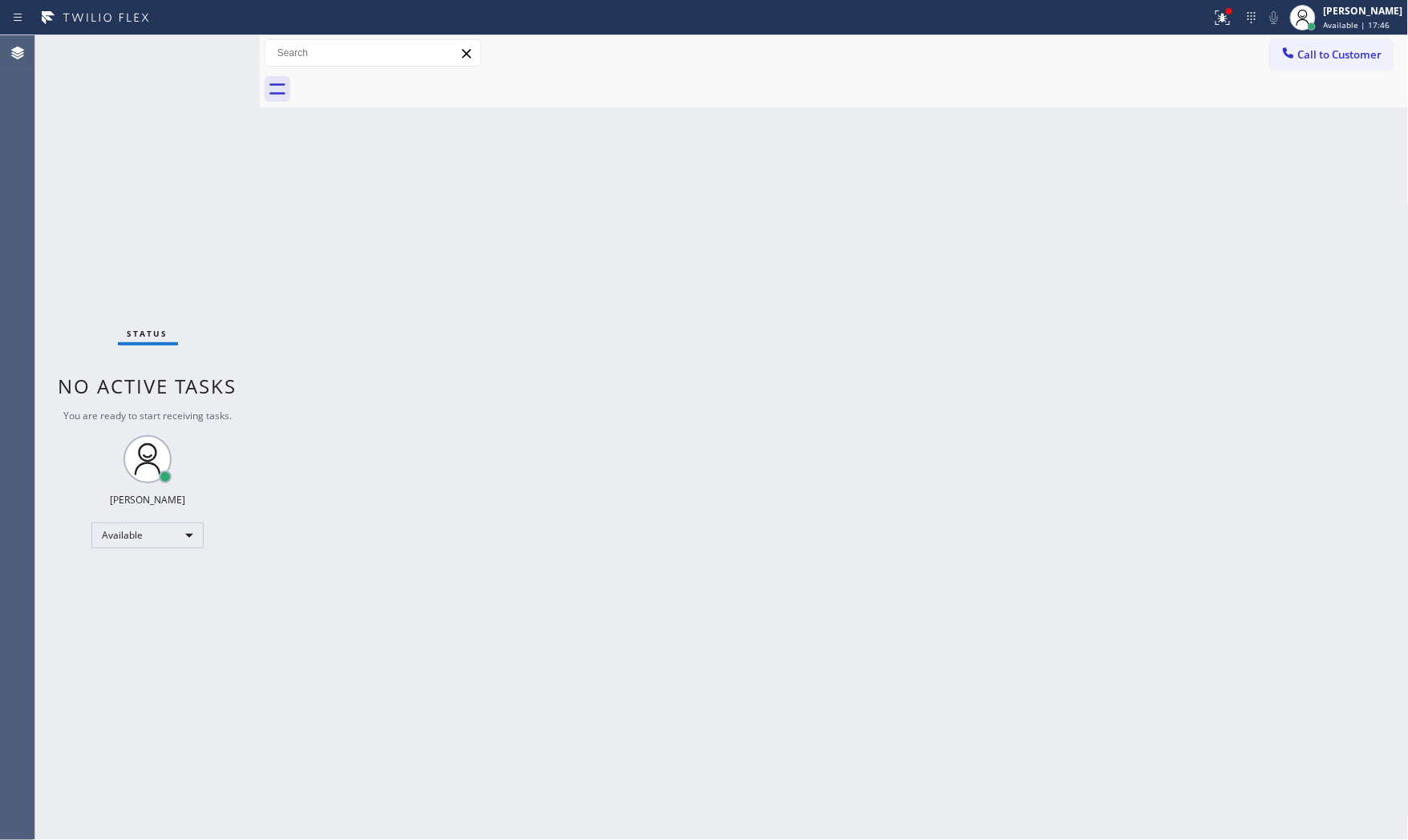
click at [181, 20] on div at bounding box center [606, 18] width 1199 height 26
click at [211, 46] on div "Status No active tasks You are ready to start receiving tasks. [PERSON_NAME] Av…" at bounding box center [147, 437] width 225 height 805
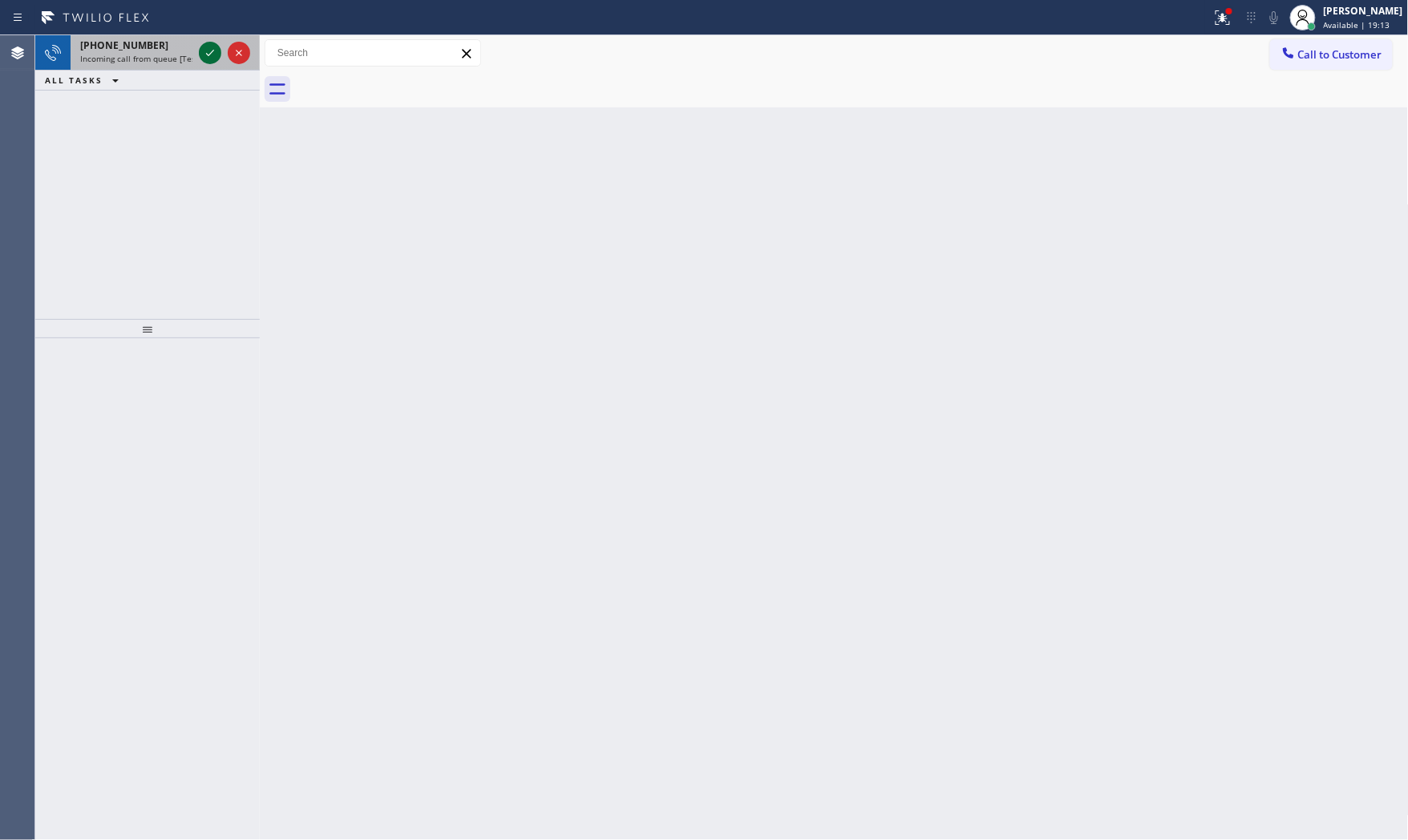
click at [199, 45] on div at bounding box center [210, 53] width 23 height 19
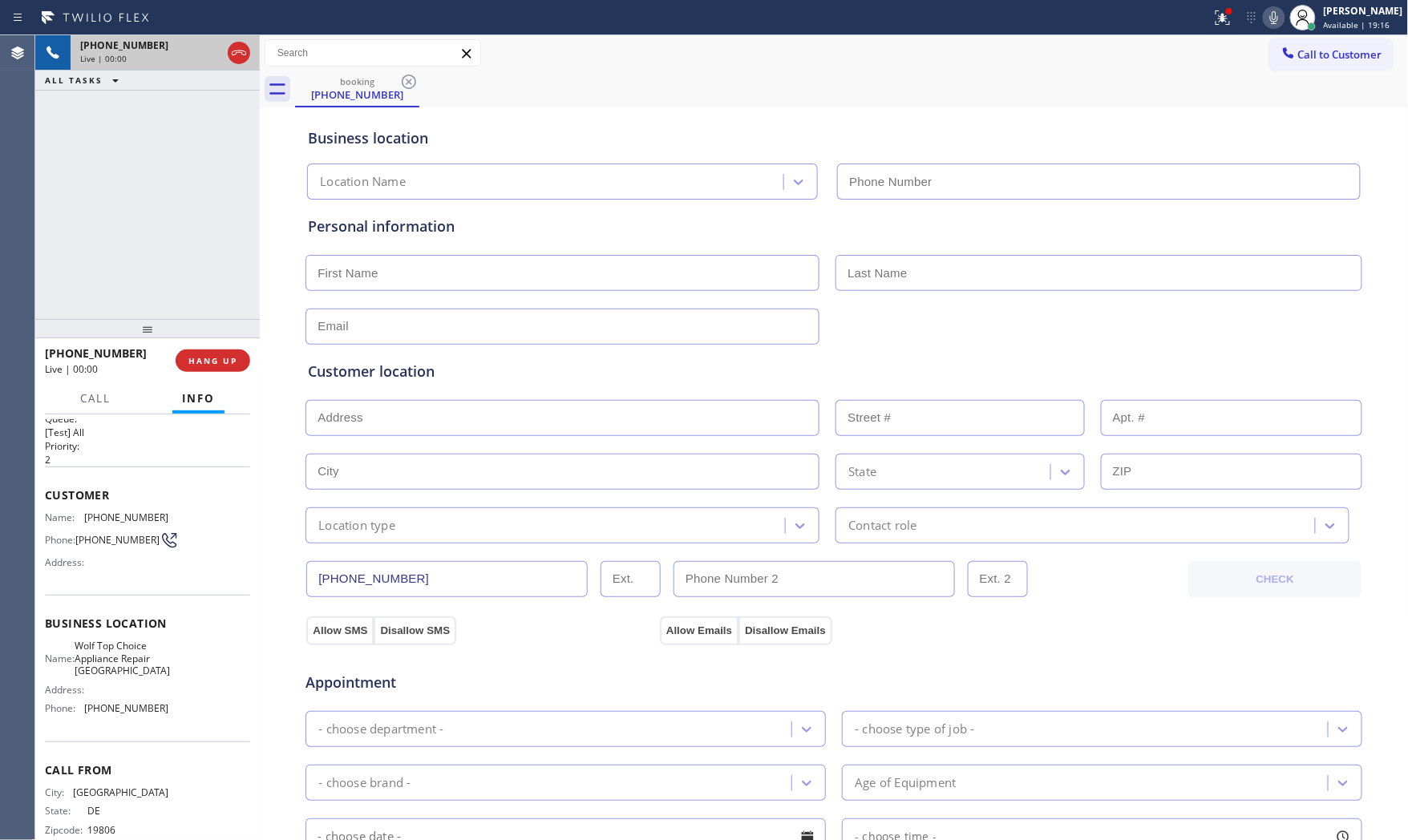
scroll to position [50, 0]
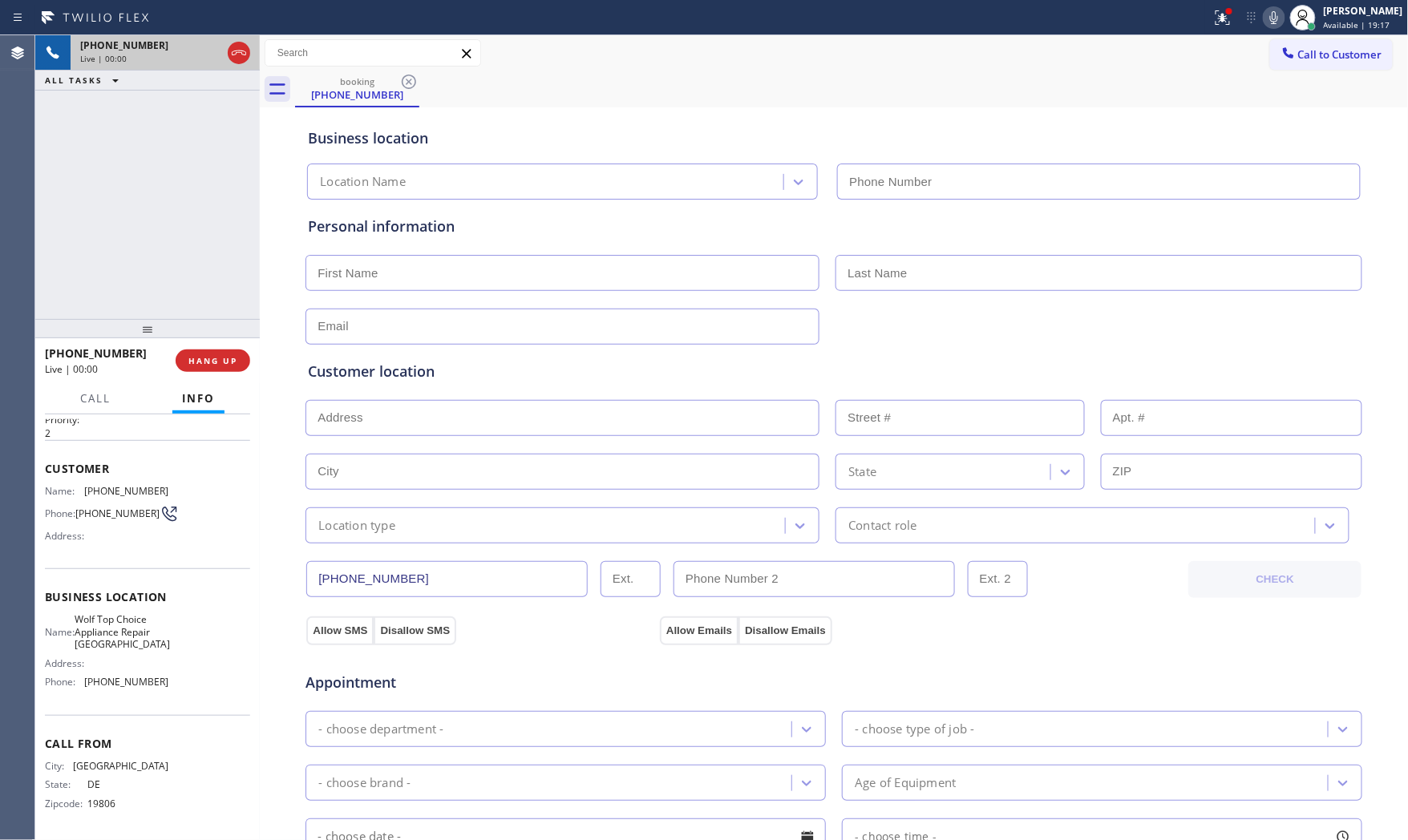
type input "(302) 550-9995"
click at [193, 363] on span "HANG UP" at bounding box center [213, 361] width 49 height 11
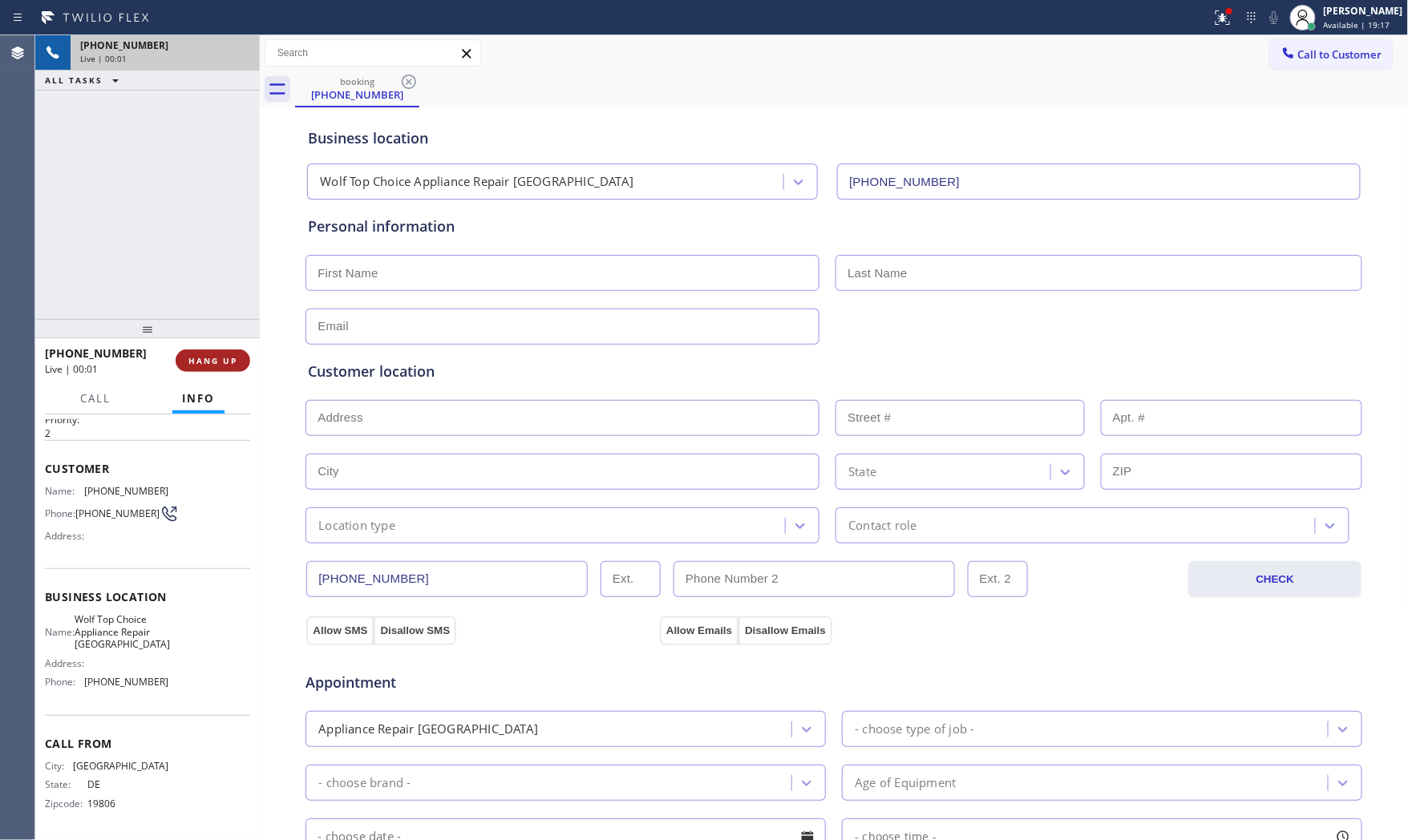
click at [193, 363] on span "HANG UP" at bounding box center [213, 361] width 49 height 11
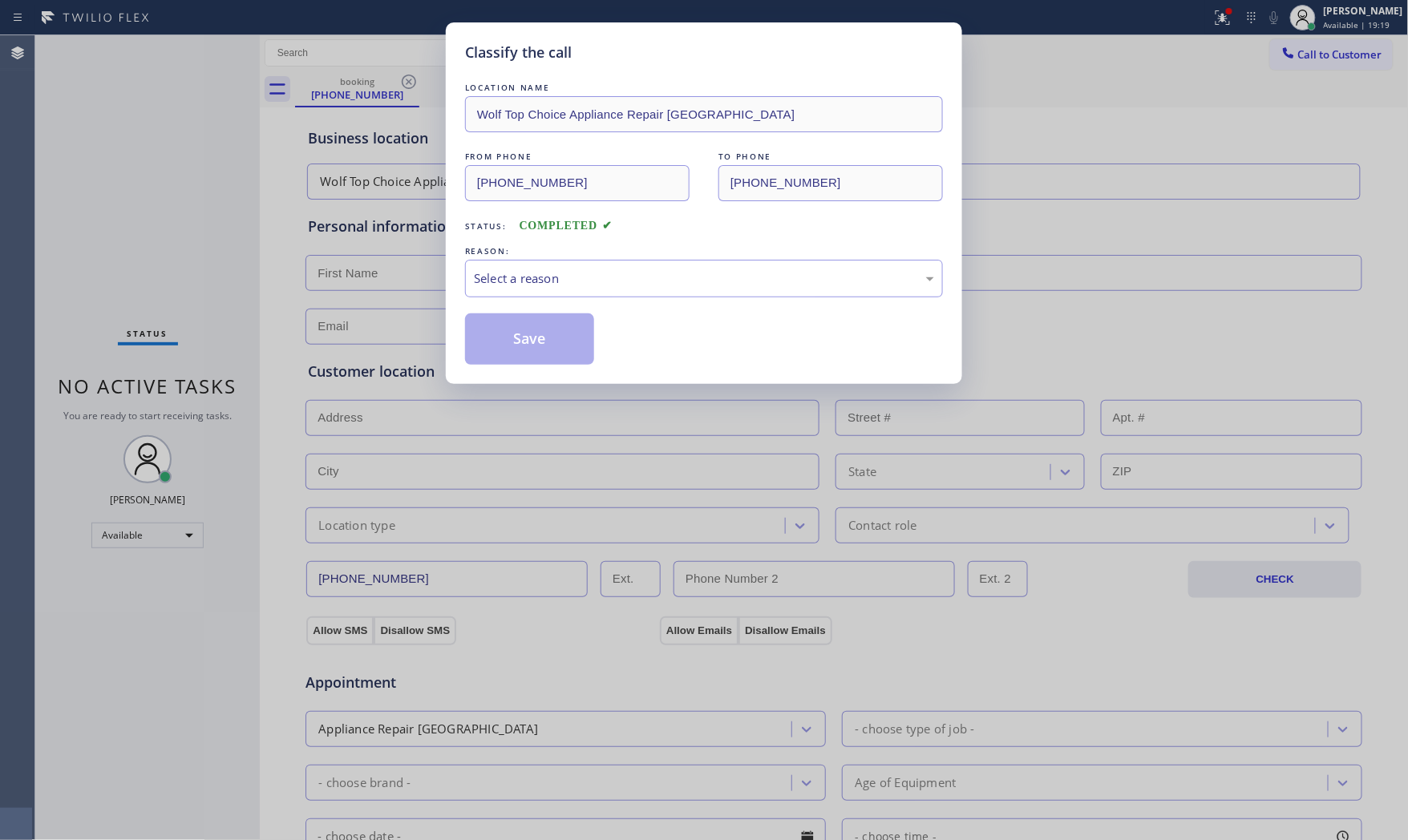
click at [689, 299] on div "LOCATION NAME Wolf Top Choice Appliance Repair Elsmere FROM PHONE (302) 384-973…" at bounding box center [704, 222] width 478 height 286
drag, startPoint x: 669, startPoint y: 286, endPoint x: 661, endPoint y: 286, distance: 8.0
click at [668, 286] on div "Select a reason" at bounding box center [704, 278] width 460 height 19
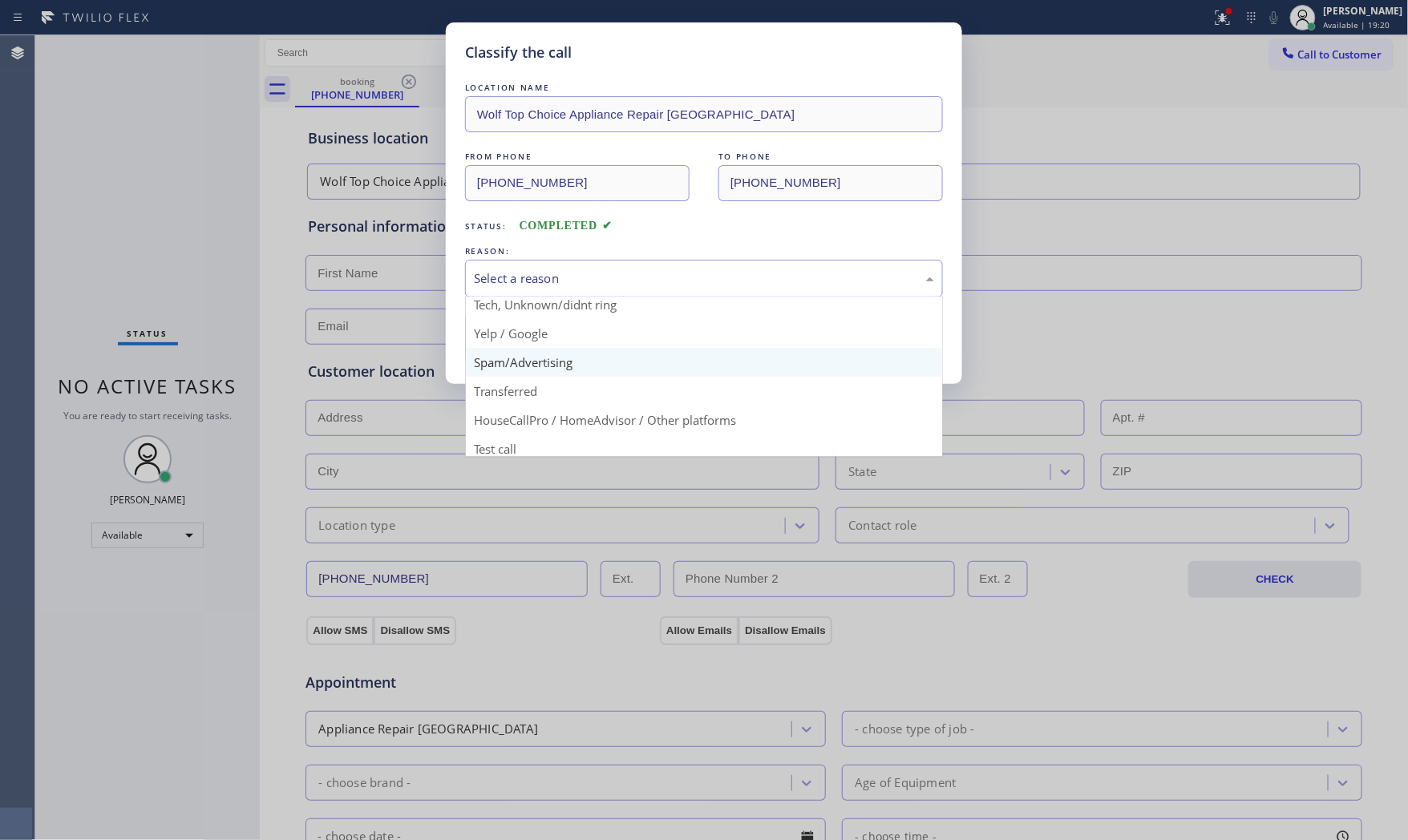
scroll to position [100, 0]
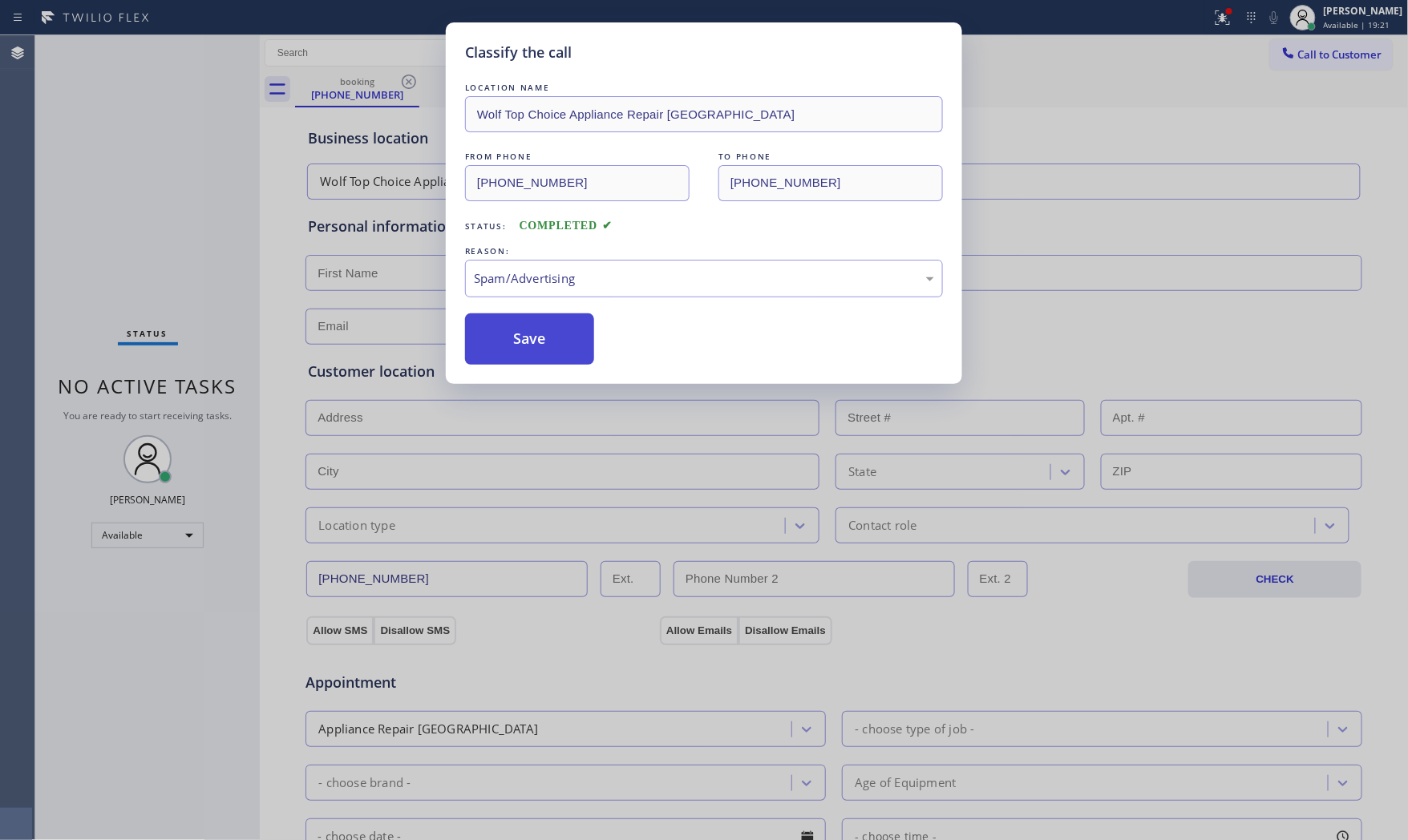
click at [556, 346] on button "Save" at bounding box center [529, 338] width 129 height 51
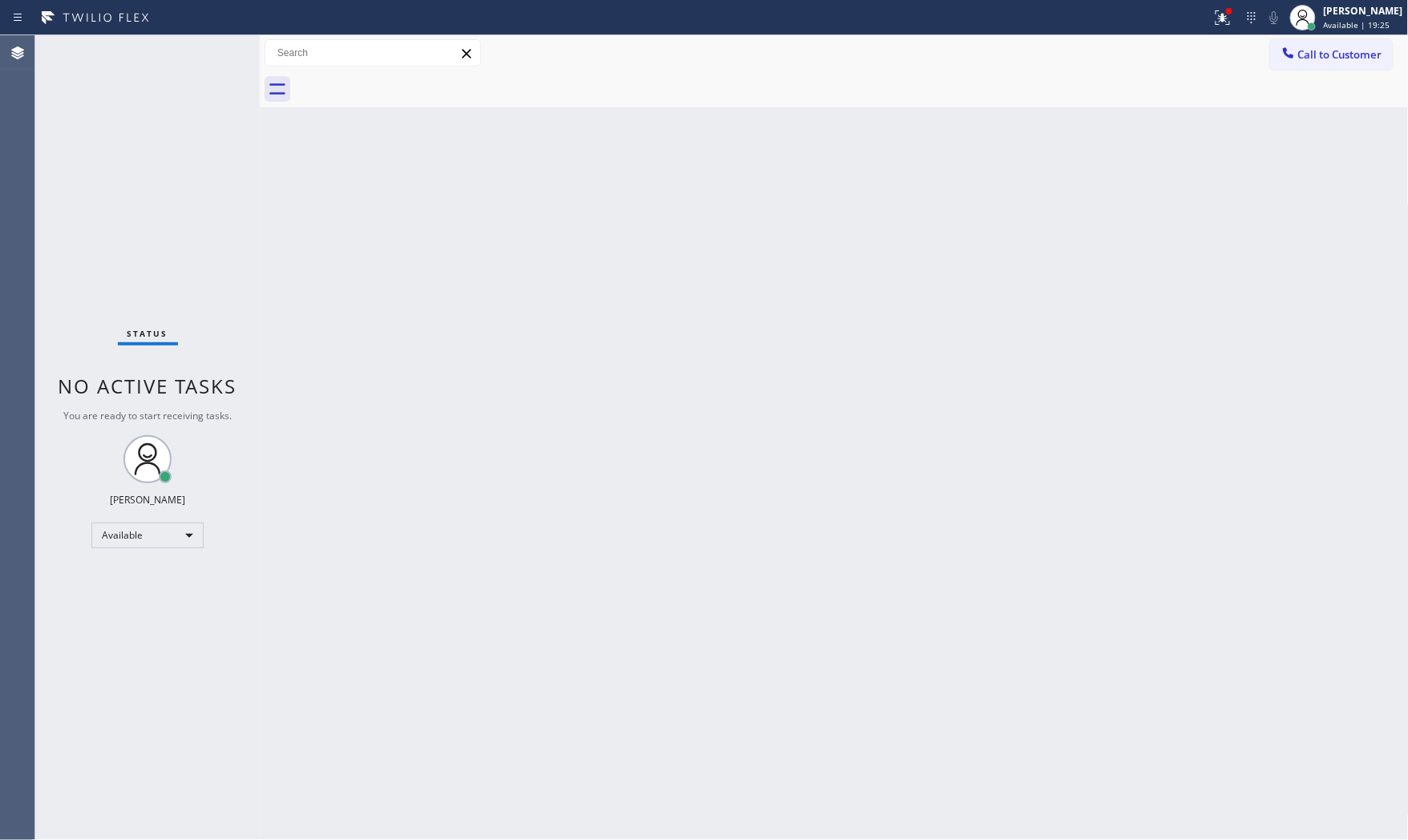
click at [222, 50] on div "Status No active tasks You are ready to start receiving tasks. [PERSON_NAME] Av…" at bounding box center [147, 437] width 225 height 805
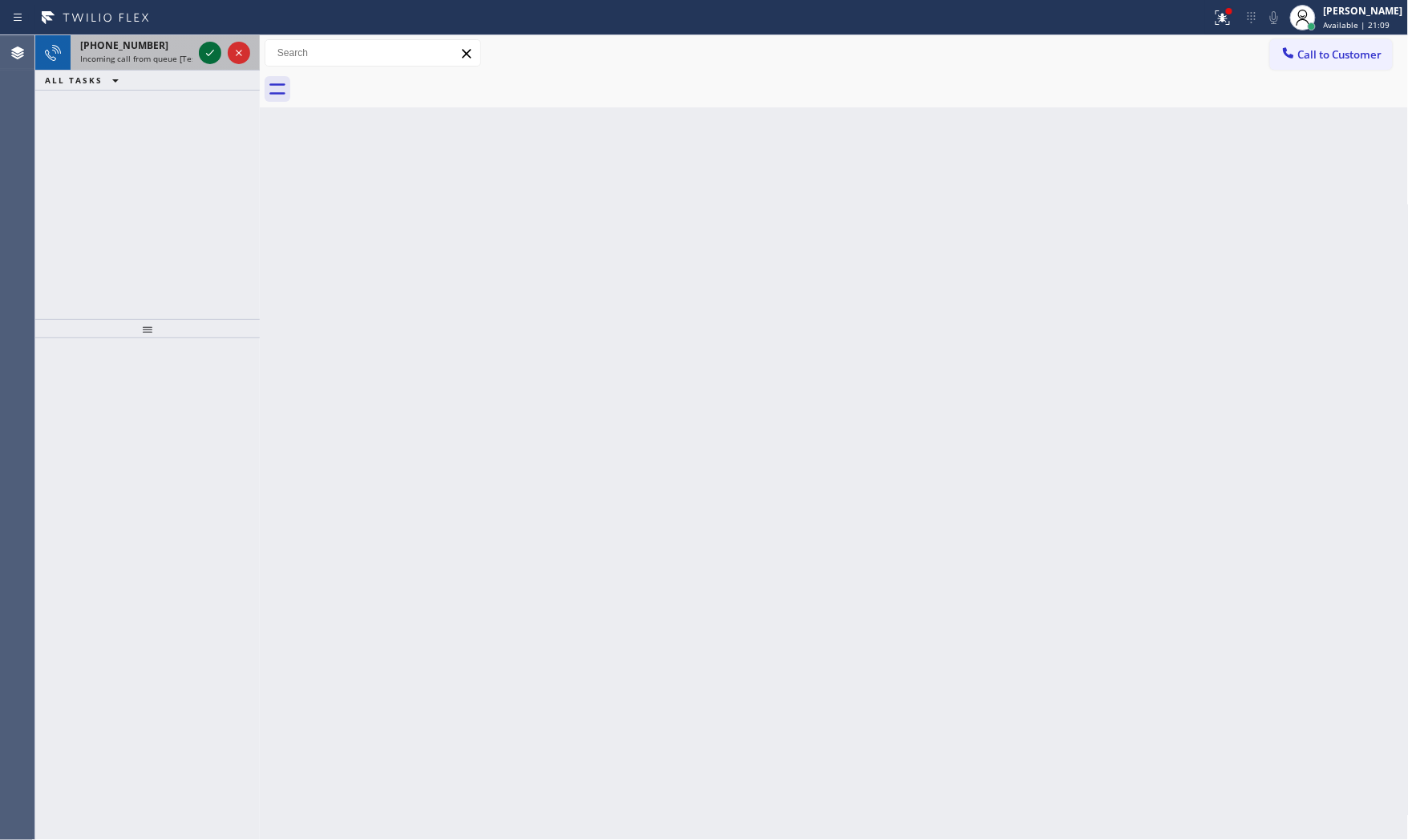
click at [218, 50] on icon at bounding box center [210, 53] width 19 height 19
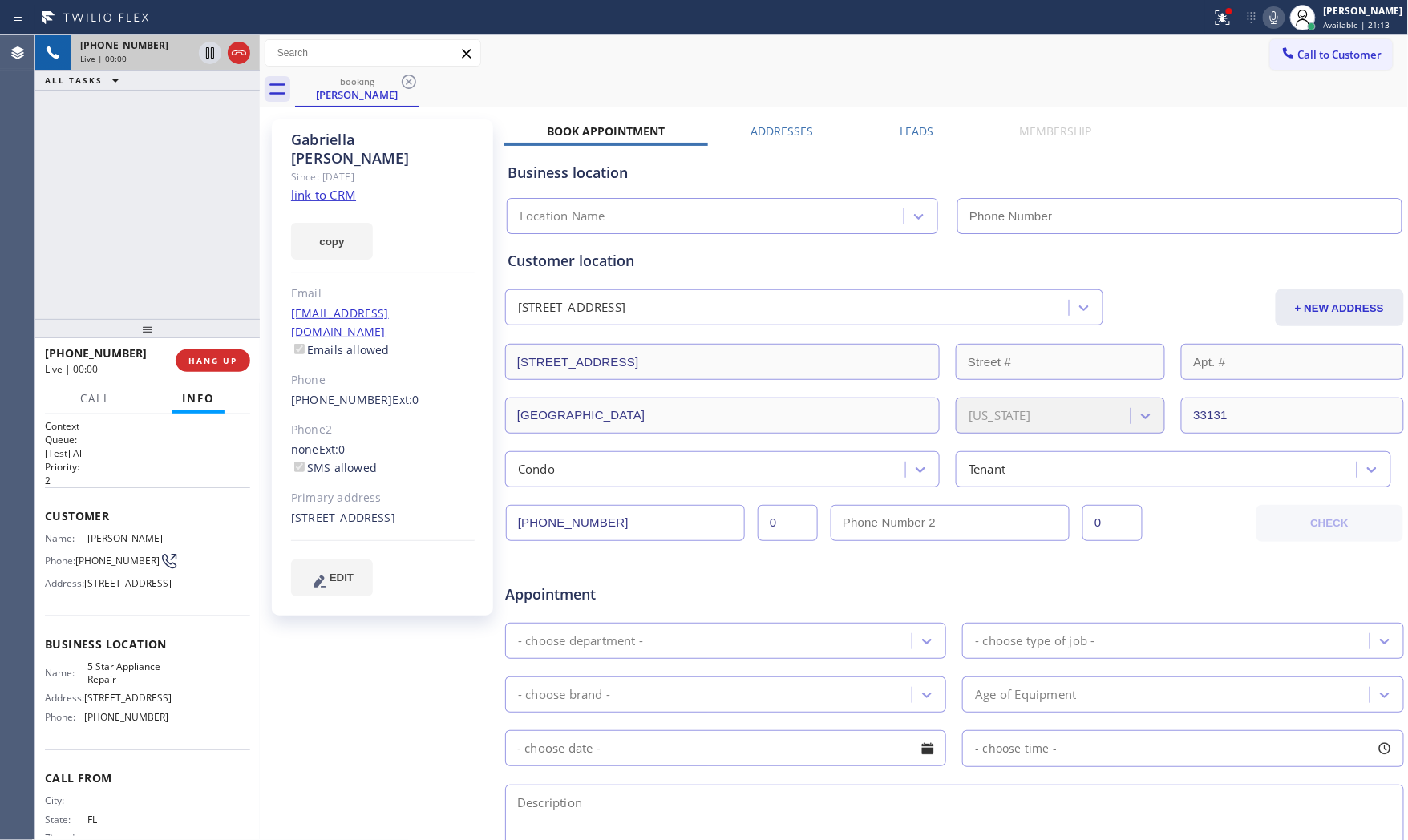
type input "[PHONE_NUMBER]"
click at [319, 187] on link "link to CRM" at bounding box center [324, 195] width 65 height 16
click at [1277, 14] on icon at bounding box center [1275, 18] width 19 height 19
click at [1263, 28] on div "Status report Issues detected These issues could affect your workflow. Please c…" at bounding box center [1307, 17] width 203 height 35
click at [1266, 26] on icon at bounding box center [1275, 18] width 19 height 19
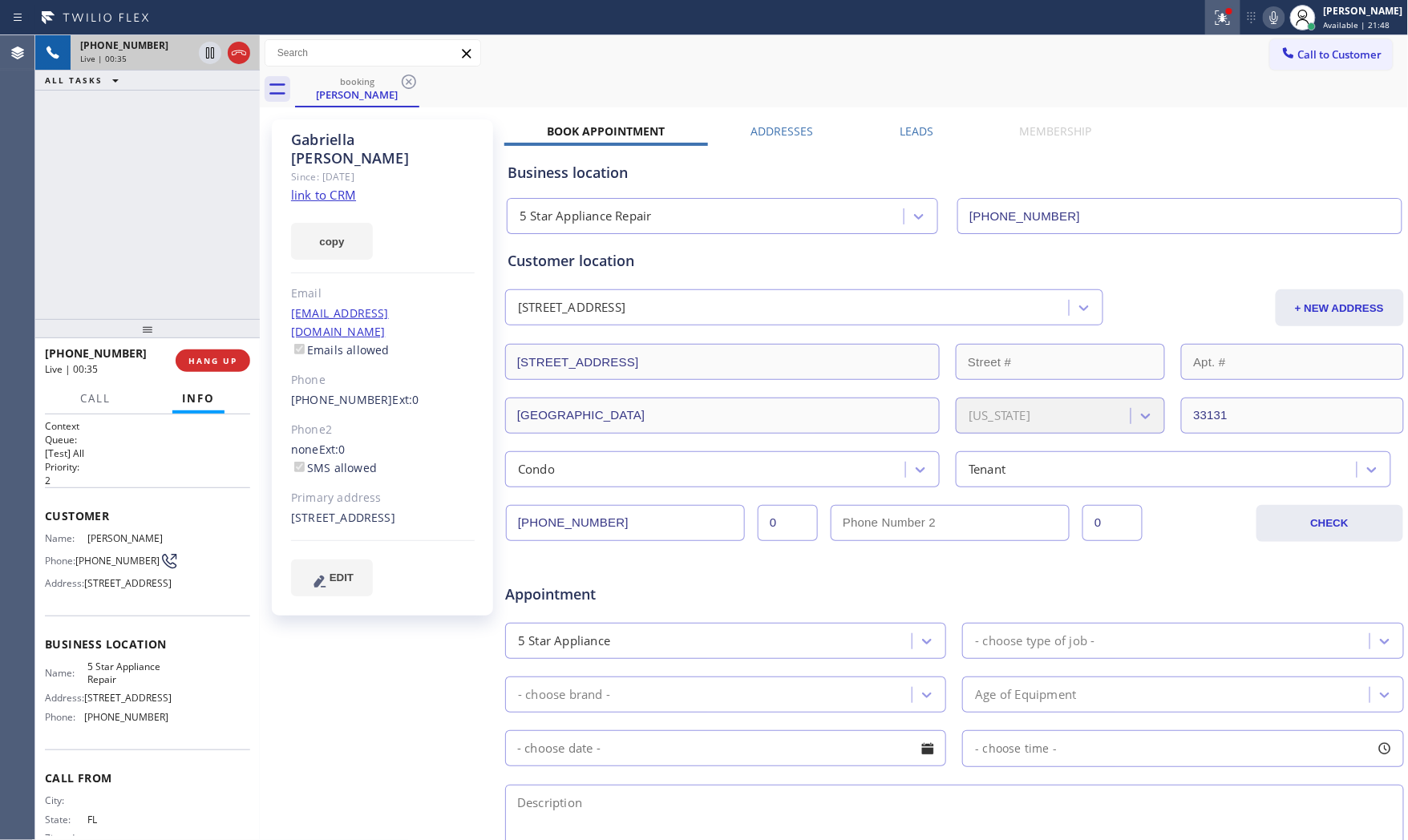
click at [1217, 33] on button at bounding box center [1223, 17] width 35 height 35
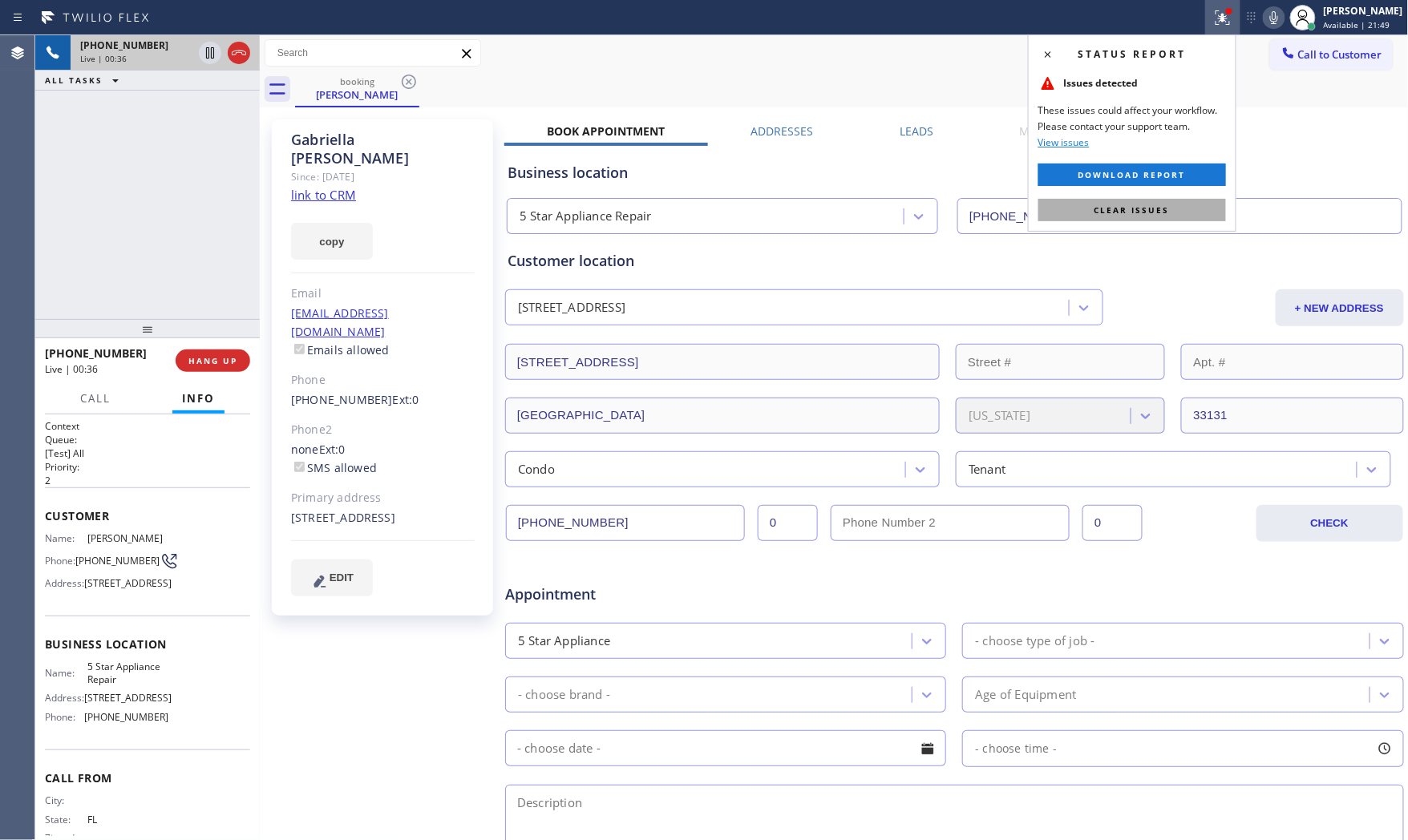
click at [1126, 209] on span "Clear issues" at bounding box center [1132, 210] width 76 height 11
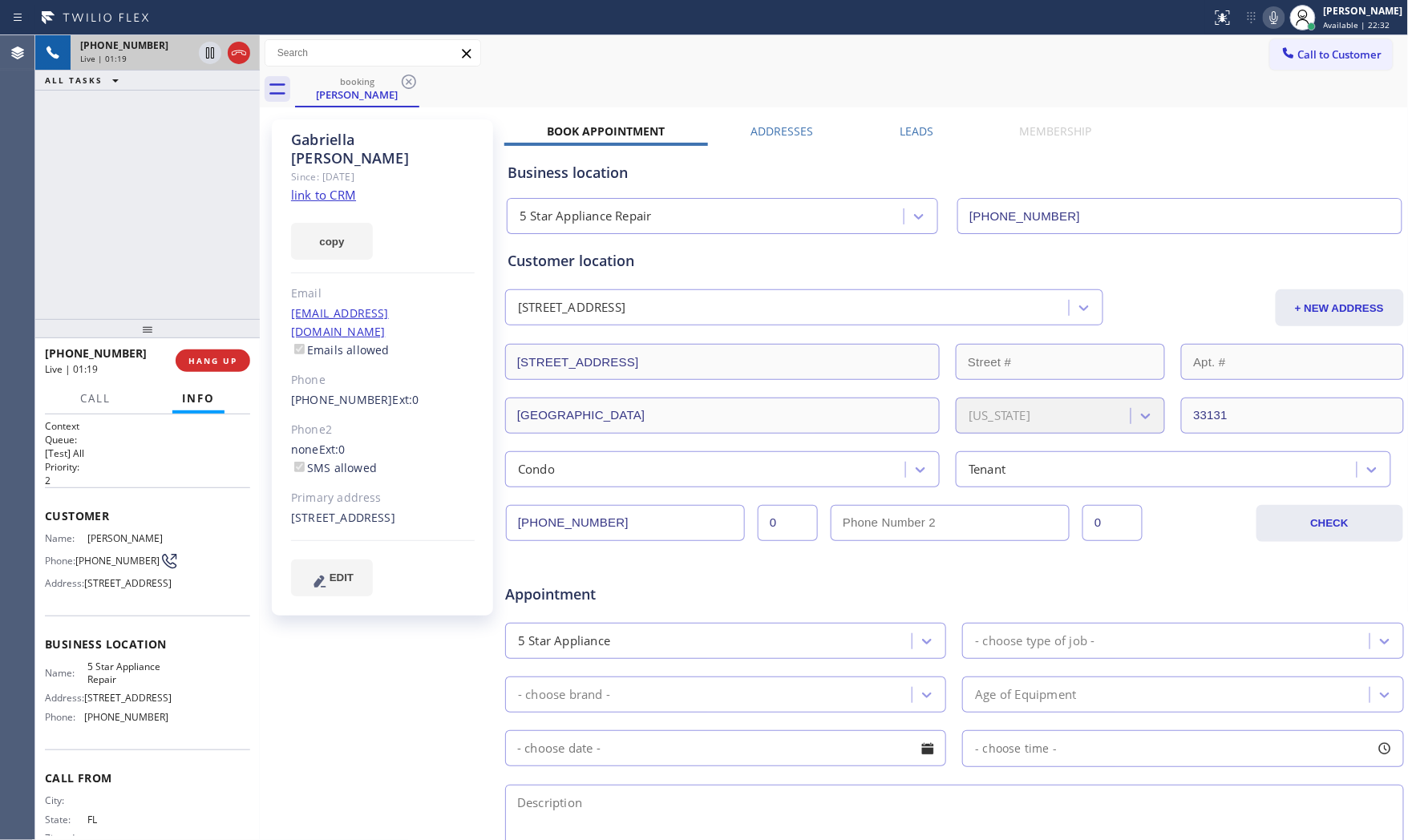
click at [1265, 16] on icon at bounding box center [1275, 18] width 19 height 19
click at [1265, 19] on icon at bounding box center [1275, 18] width 19 height 19
click at [207, 57] on icon at bounding box center [210, 53] width 19 height 19
click at [1265, 18] on icon at bounding box center [1275, 18] width 19 height 19
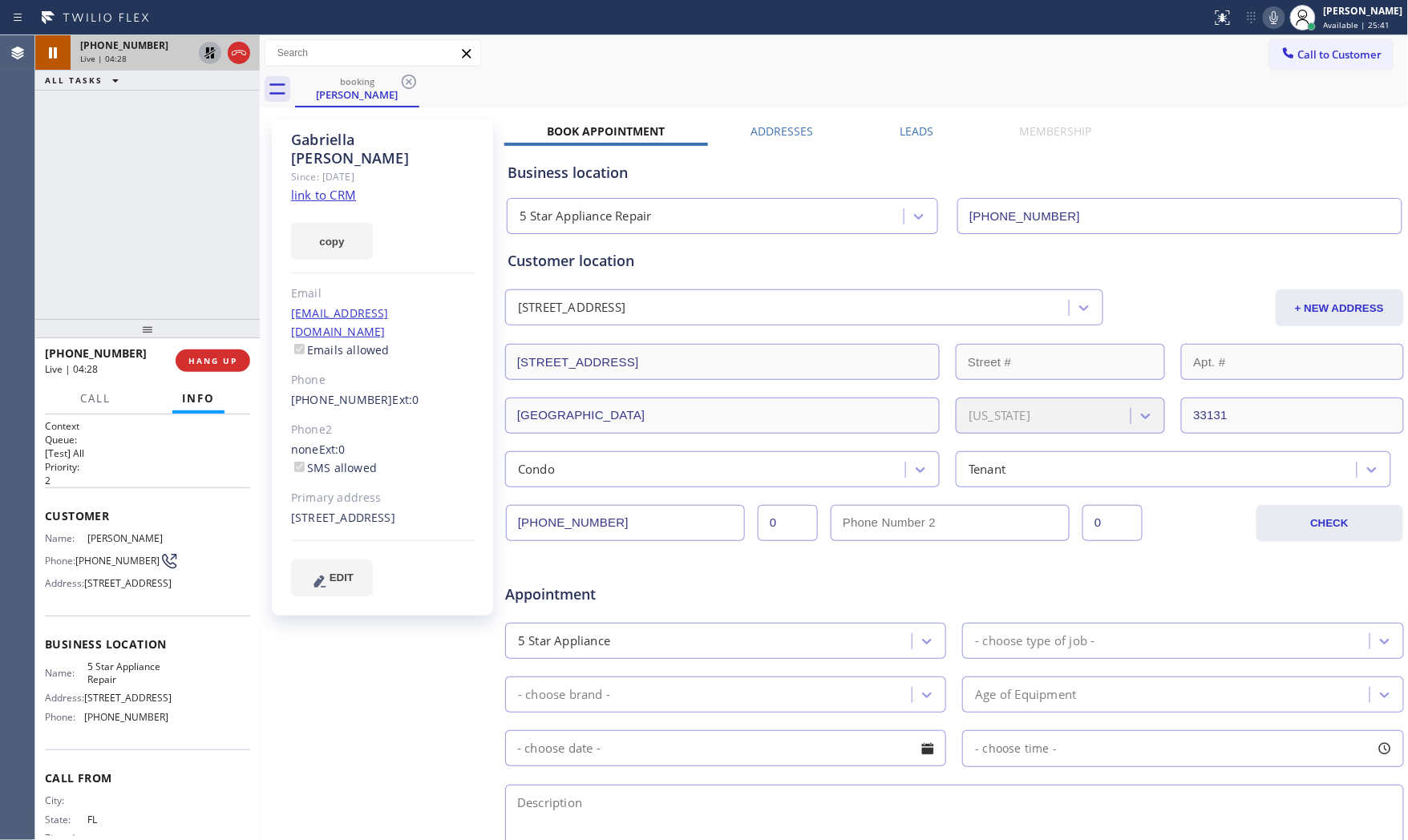
click at [210, 49] on icon at bounding box center [210, 53] width 19 height 19
click at [1272, 11] on icon at bounding box center [1275, 18] width 8 height 13
click at [1265, 15] on icon at bounding box center [1275, 18] width 19 height 19
click at [1266, 21] on icon at bounding box center [1275, 18] width 19 height 19
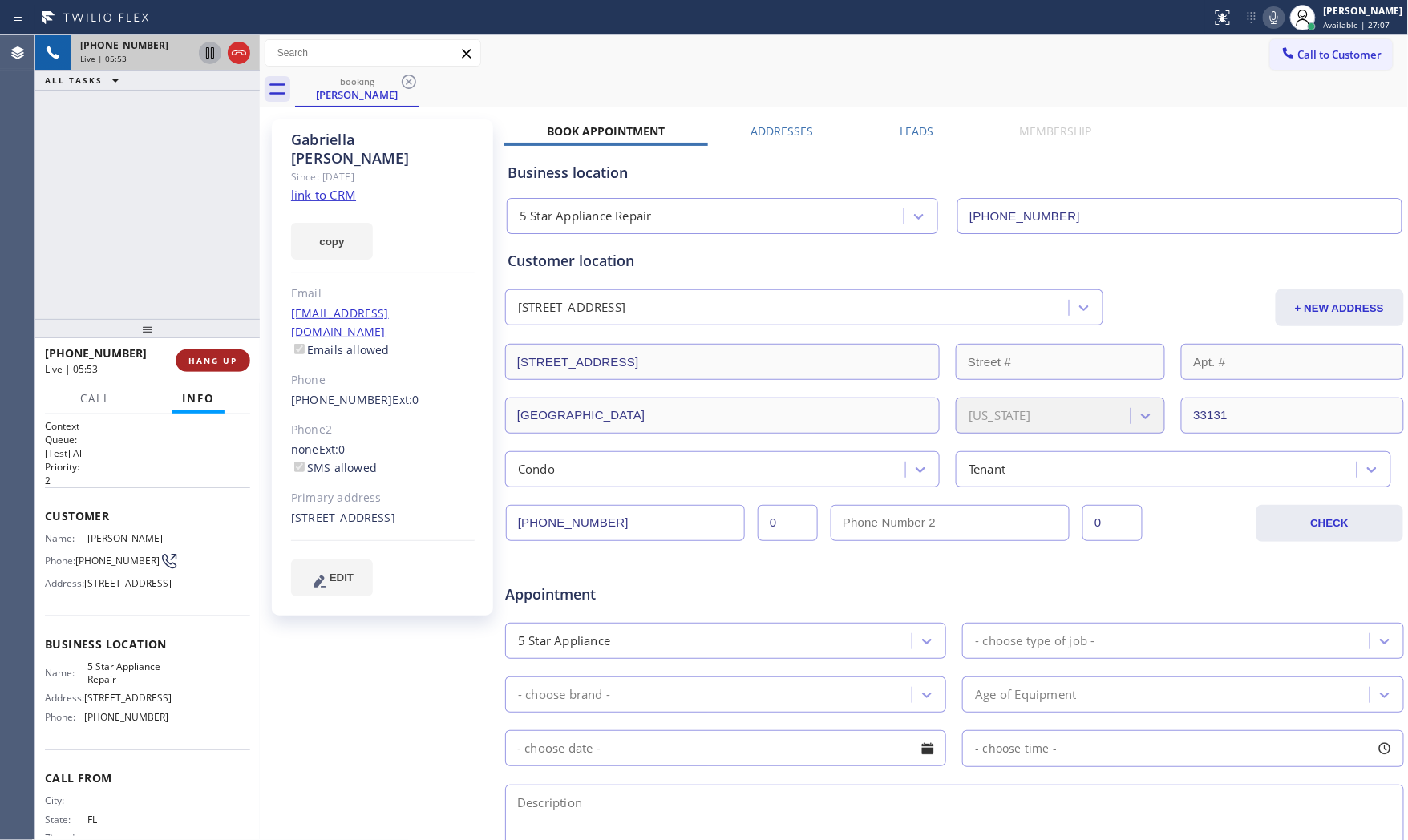
click at [226, 359] on span "HANG UP" at bounding box center [213, 361] width 49 height 11
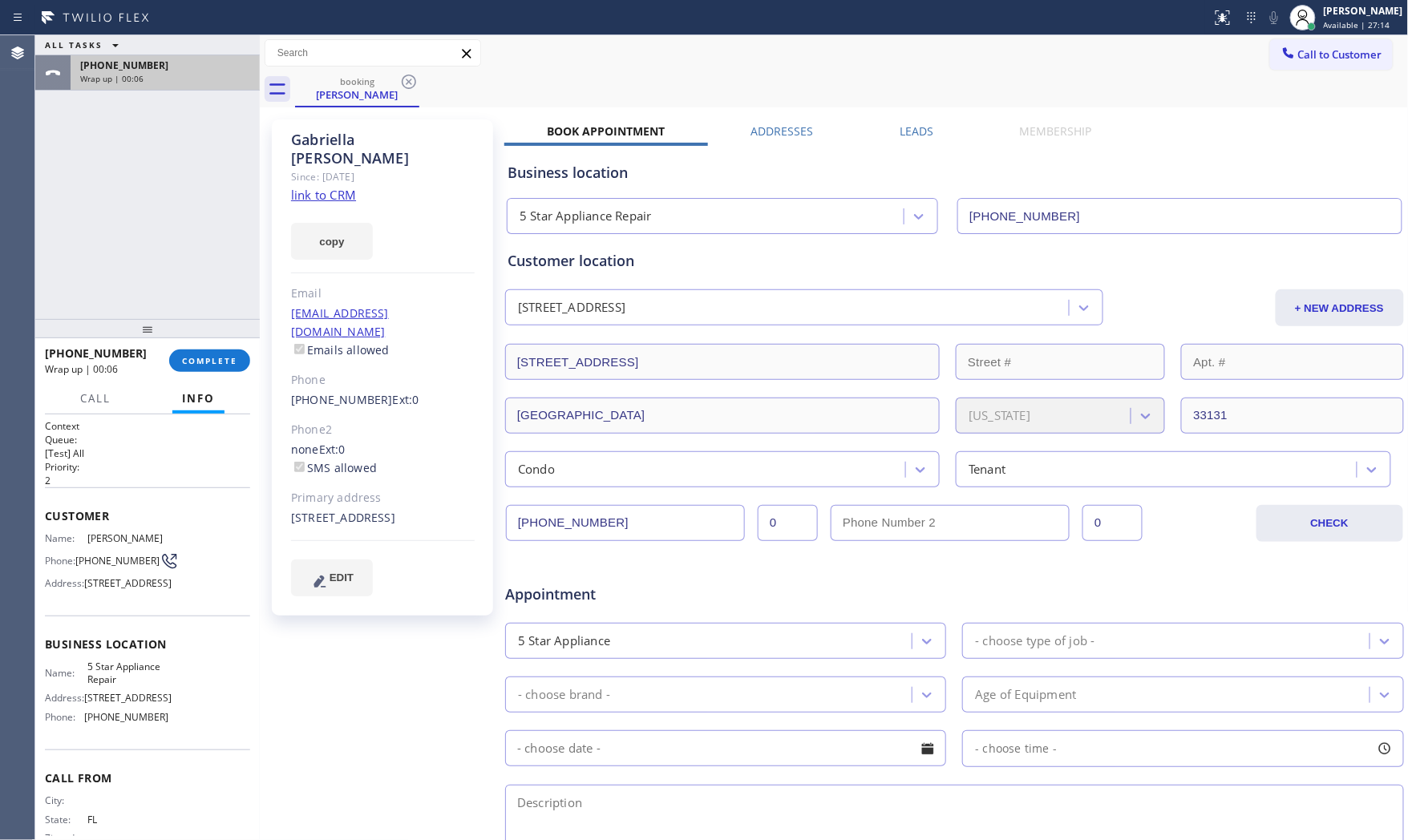
click at [209, 70] on div "+15612213527" at bounding box center [165, 65] width 170 height 14
click at [213, 330] on div at bounding box center [147, 329] width 225 height 19
click at [213, 356] on button "COMPLETE" at bounding box center [209, 362] width 81 height 23
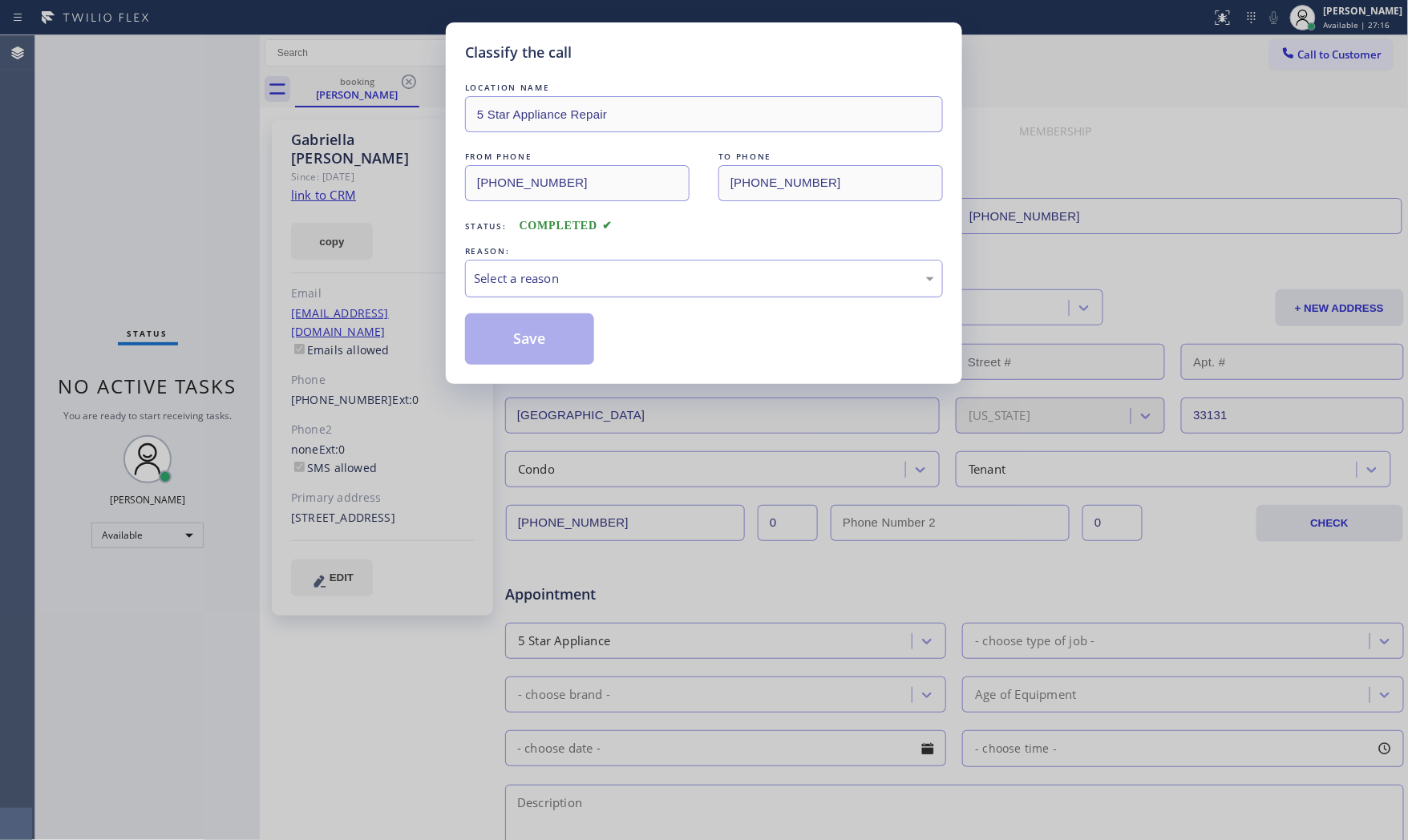
click at [479, 284] on div "Select a reason" at bounding box center [704, 278] width 460 height 19
click at [530, 348] on button "Save" at bounding box center [529, 338] width 129 height 51
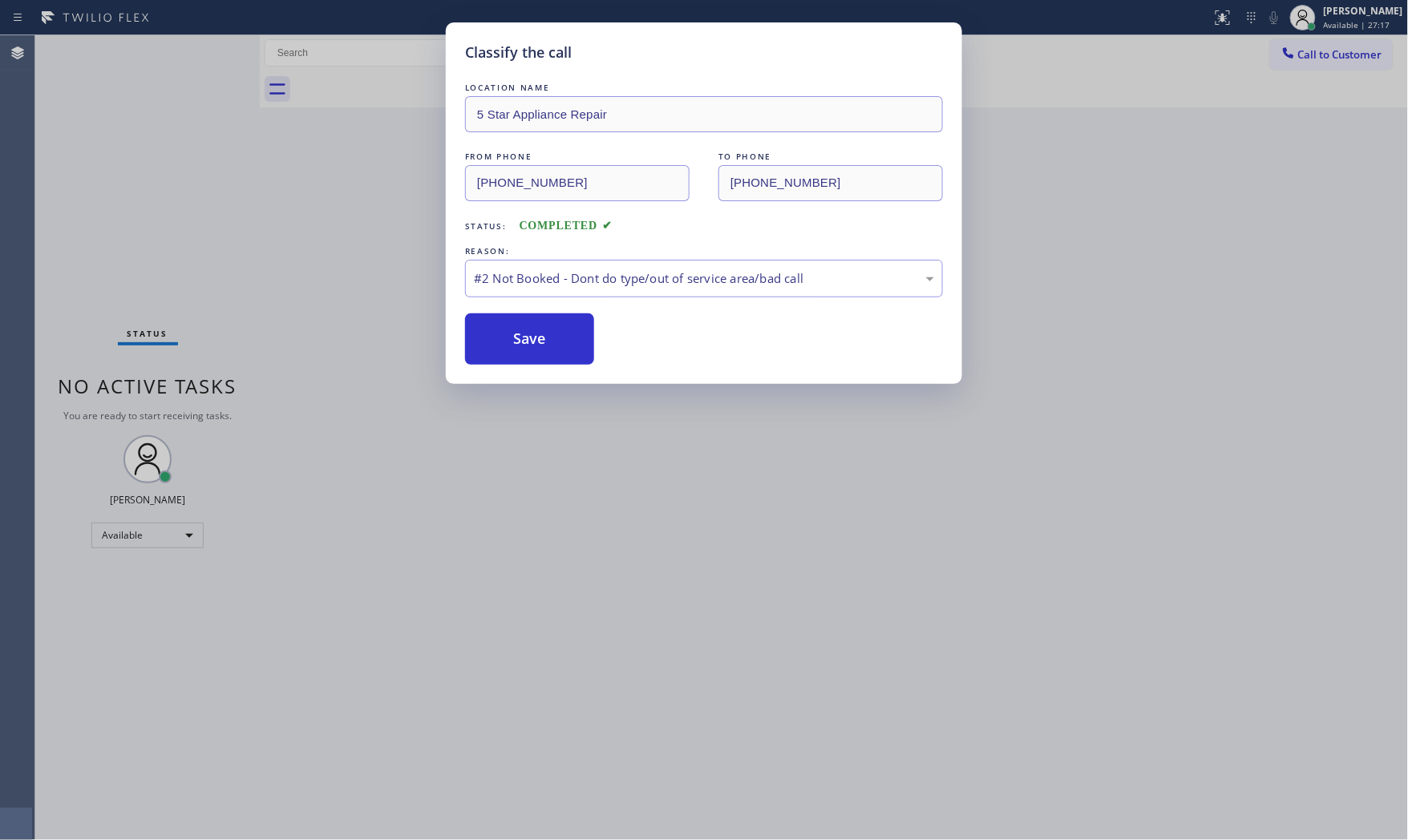
click at [530, 348] on button "Save" at bounding box center [529, 338] width 129 height 51
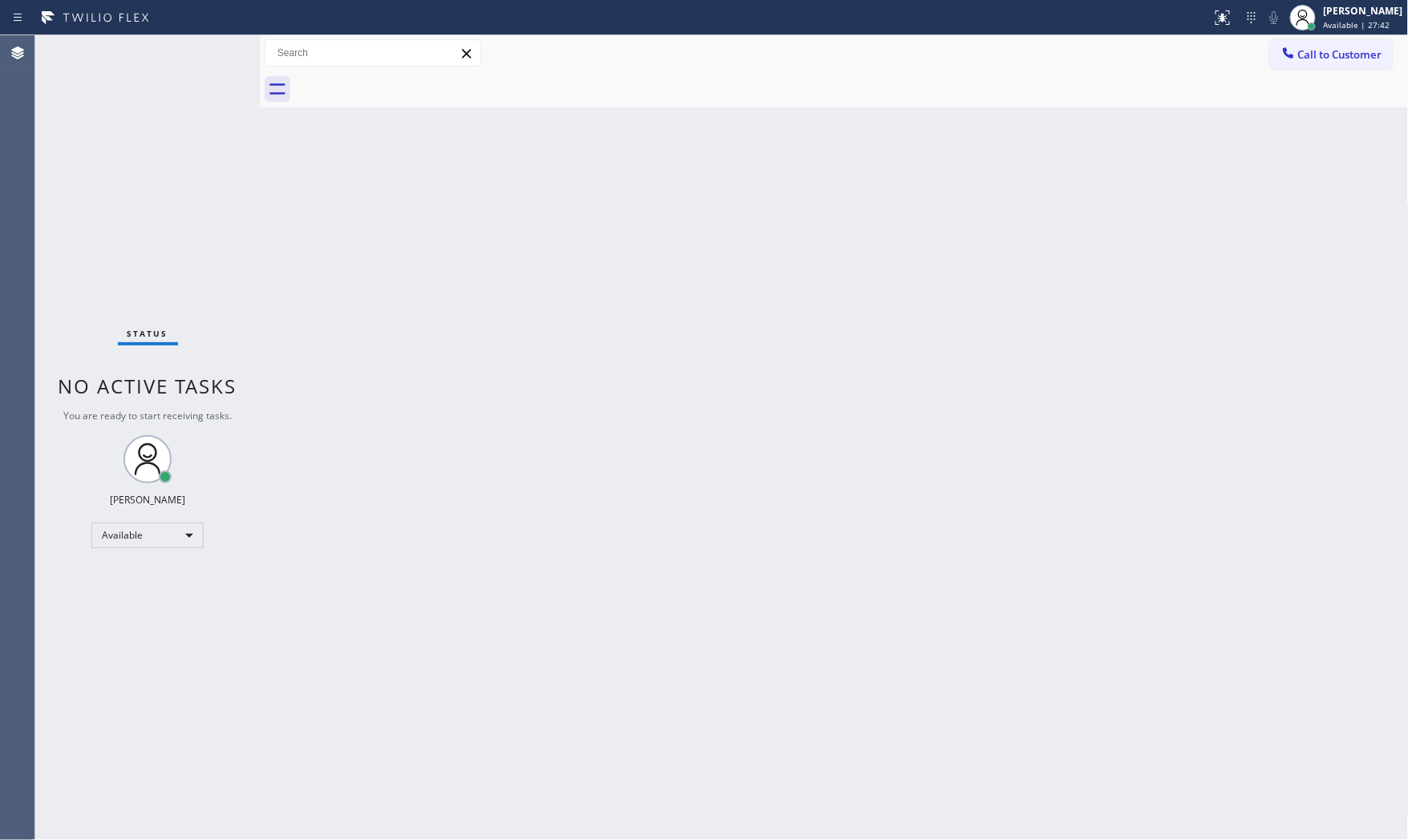
click at [203, 58] on div "Status No active tasks You are ready to start receiving tasks. [PERSON_NAME] Av…" at bounding box center [147, 437] width 225 height 805
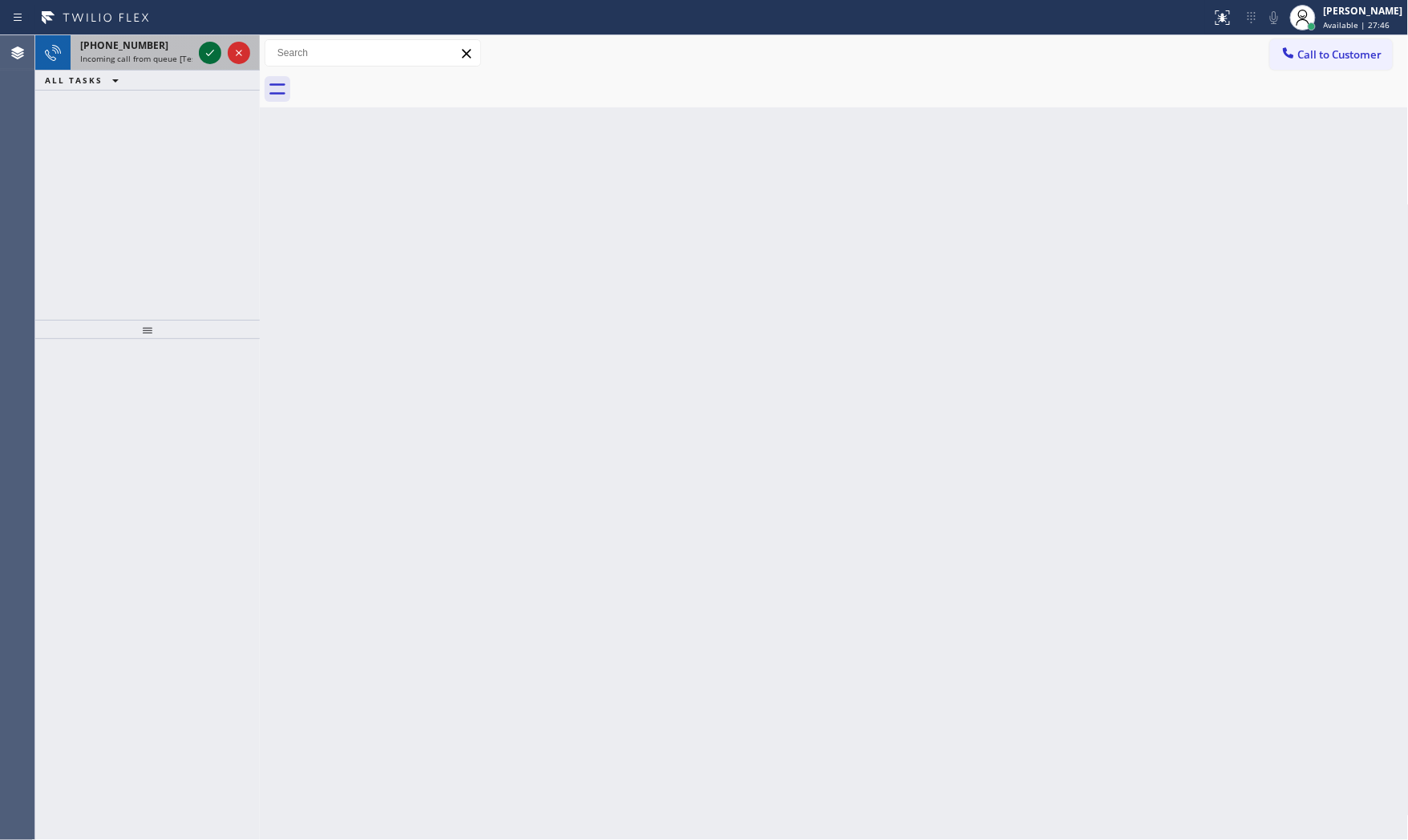
click at [209, 52] on icon at bounding box center [210, 53] width 19 height 19
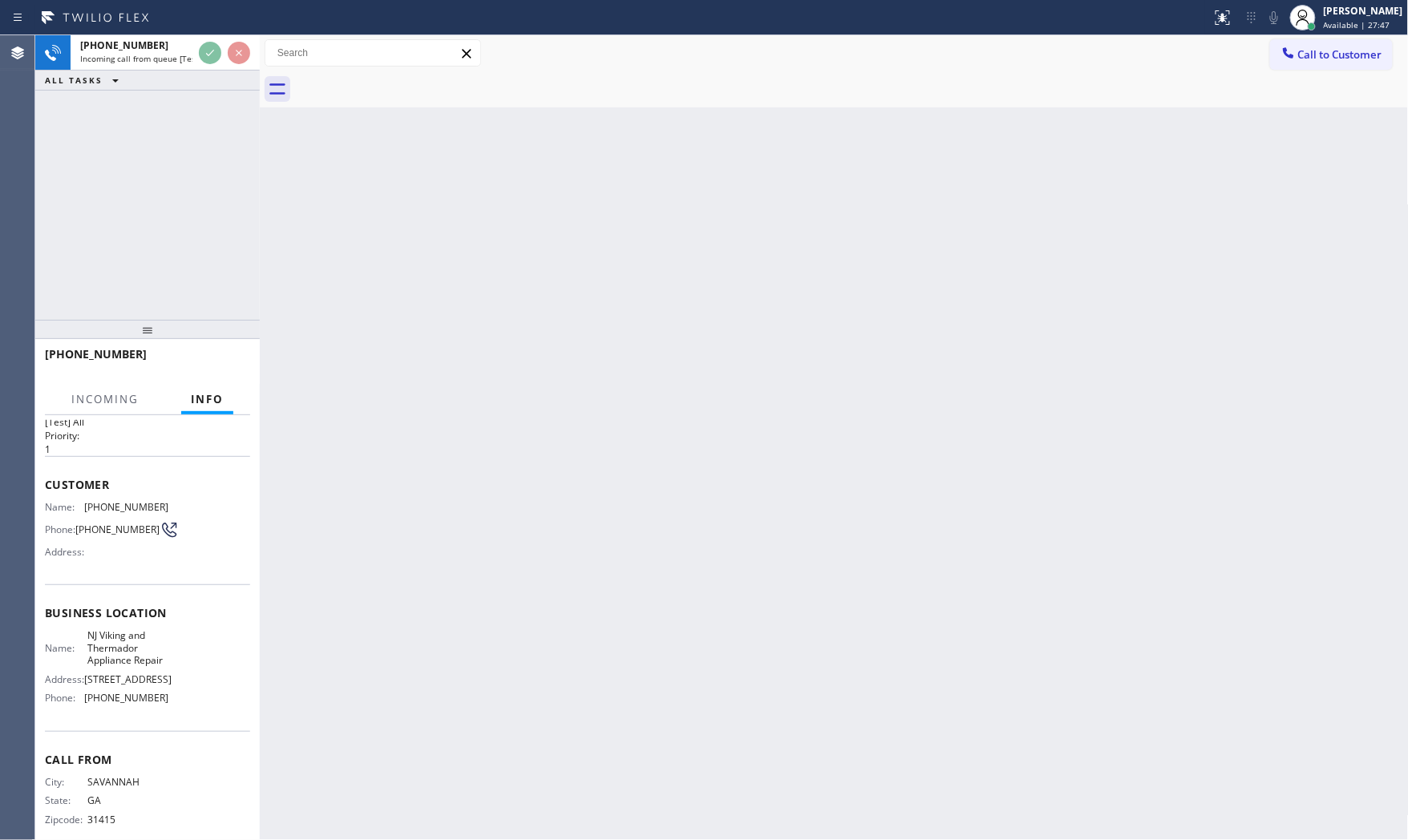
scroll to position [64, 0]
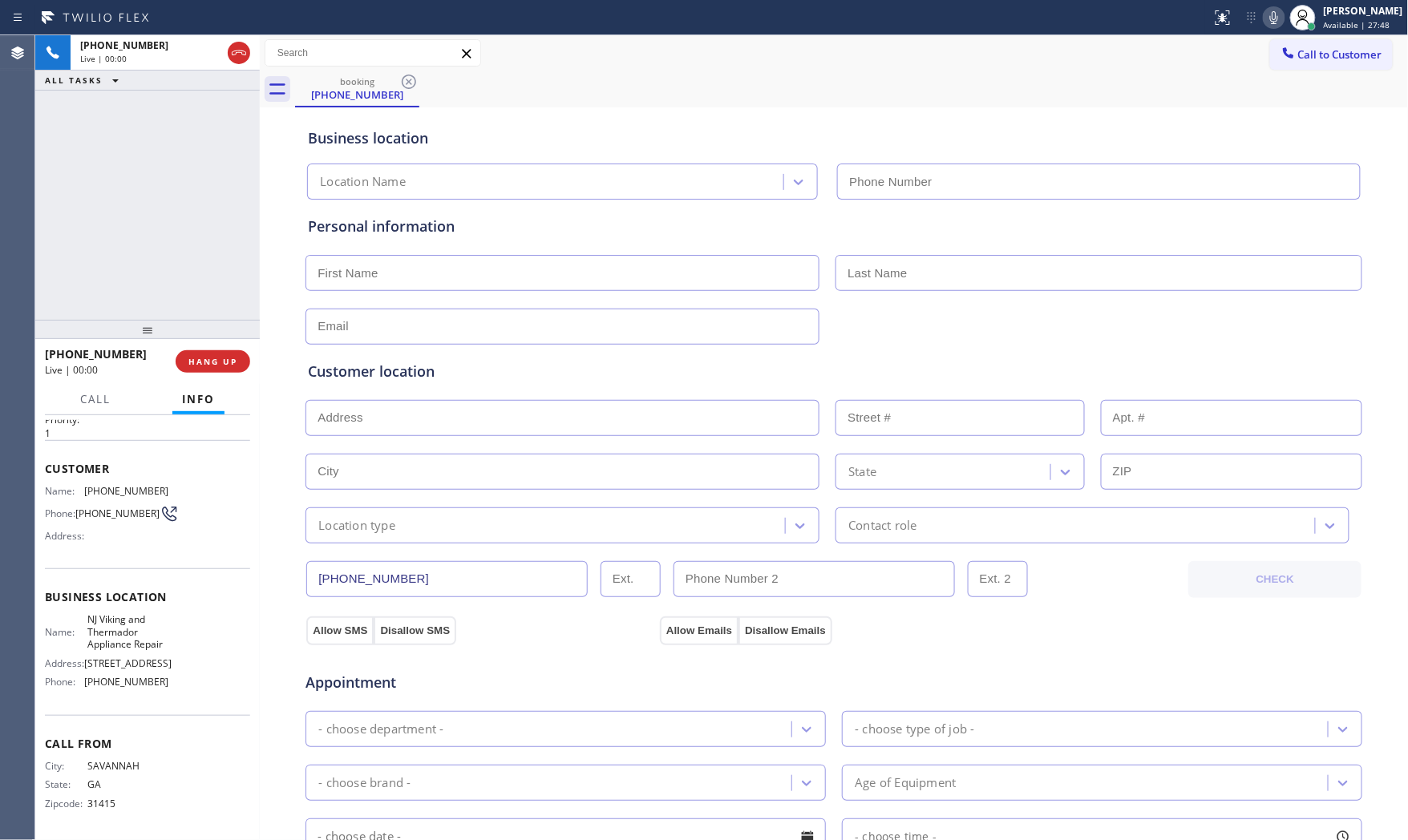
type input "(848) 233-3286"
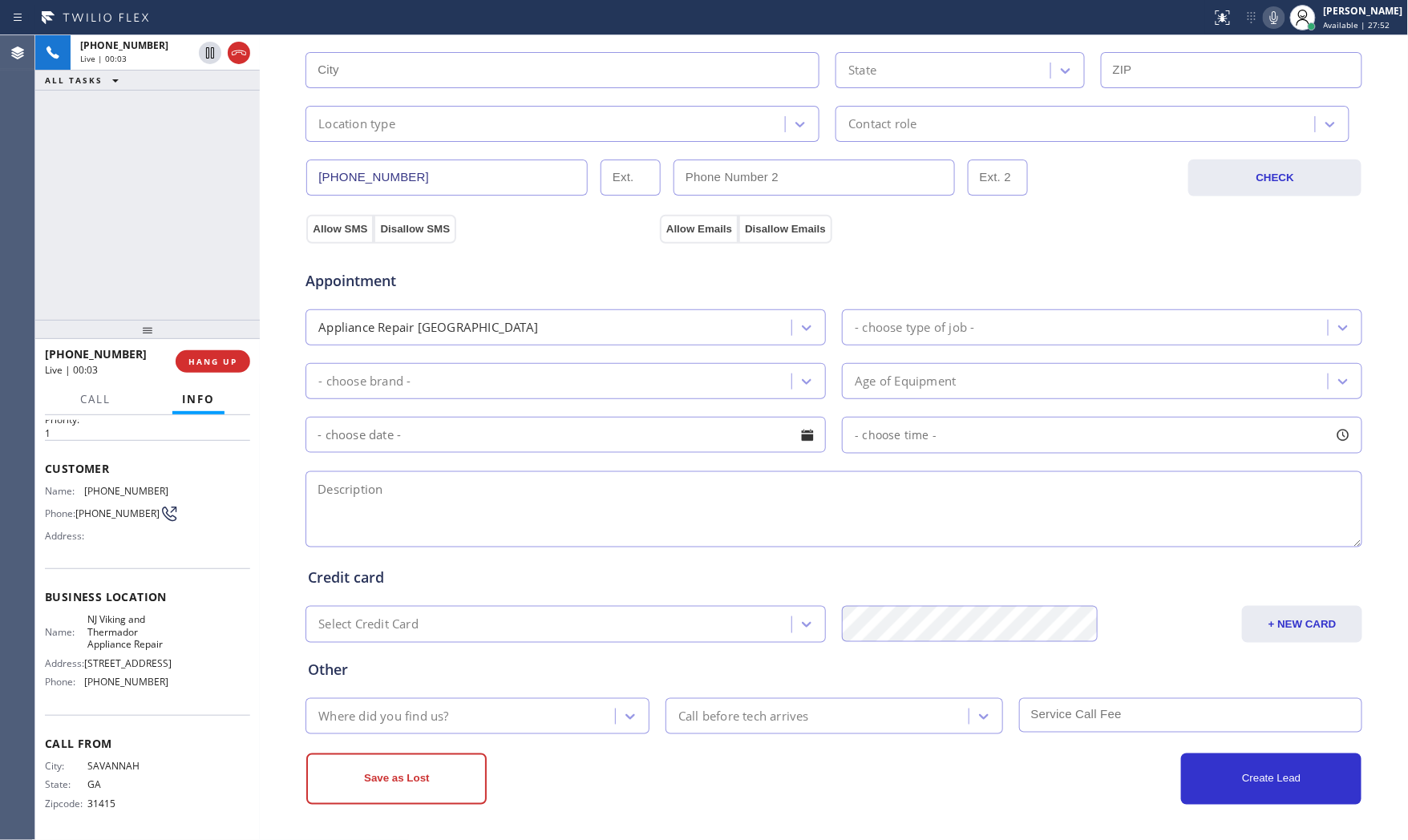
scroll to position [0, 0]
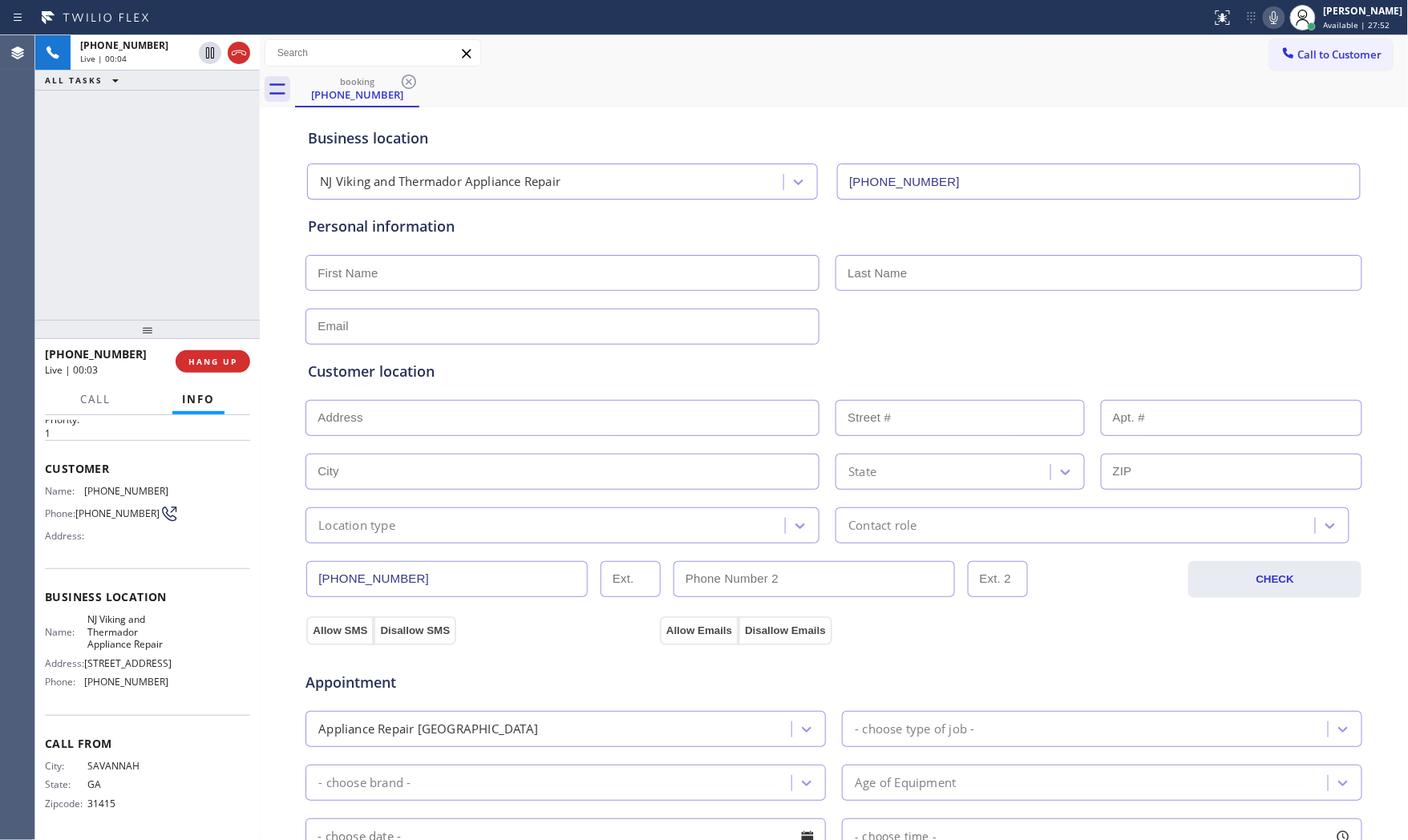
click at [1272, 35] on div "Call to Customer Outbound call Location Search location Your caller id phone nu…" at bounding box center [834, 53] width 1149 height 36
click at [1271, 23] on icon at bounding box center [1275, 18] width 8 height 13
click at [1279, 20] on icon at bounding box center [1275, 18] width 19 height 19
click at [1272, 27] on icon at bounding box center [1275, 18] width 19 height 19
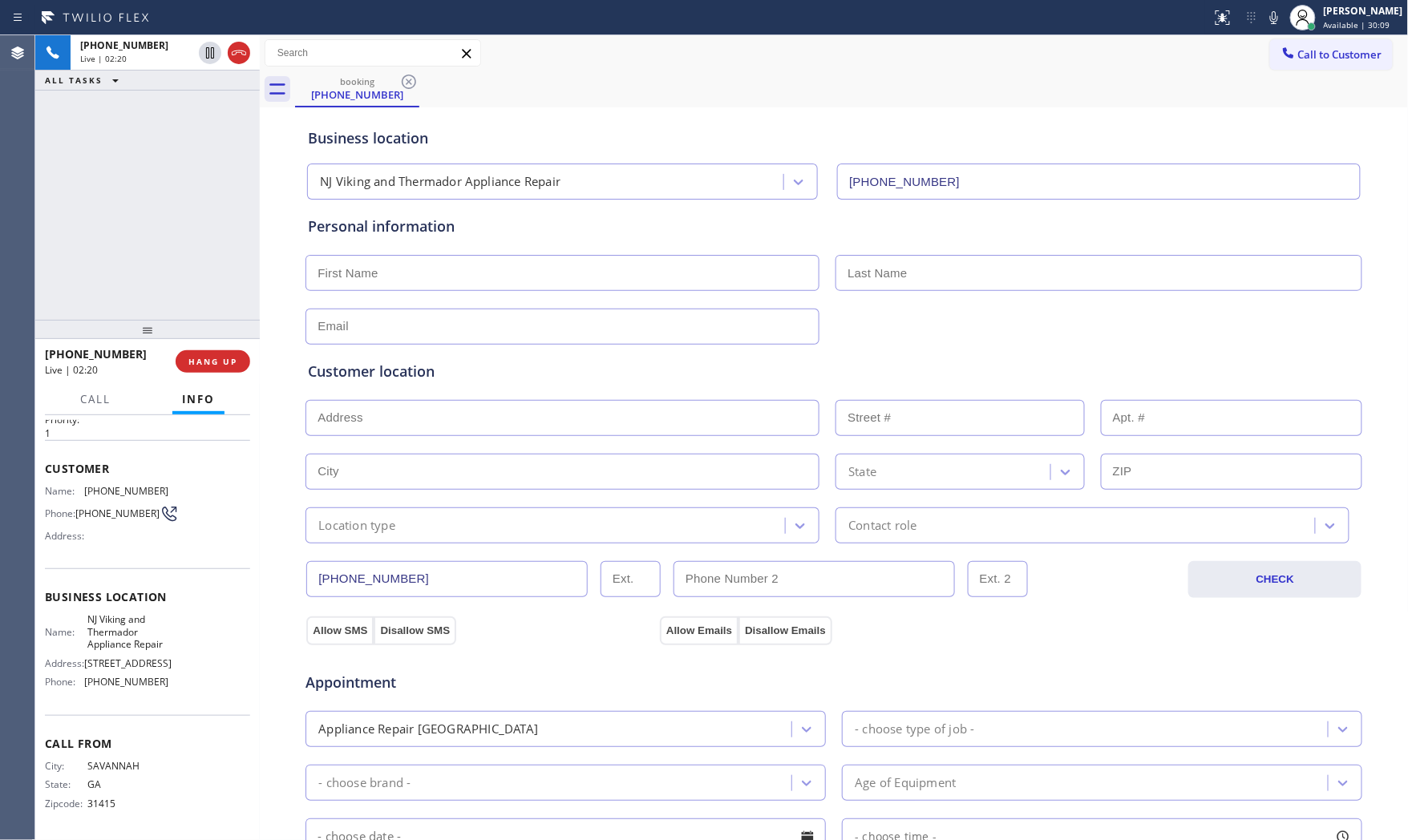
drag, startPoint x: 1270, startPoint y: 20, endPoint x: 1250, endPoint y: 24, distance: 20.4
click at [1270, 20] on icon at bounding box center [1275, 18] width 19 height 19
click at [204, 53] on icon at bounding box center [210, 53] width 19 height 19
click at [147, 58] on div "Live | 02:43" at bounding box center [136, 58] width 112 height 11
click at [1272, 18] on icon at bounding box center [1275, 18] width 19 height 19
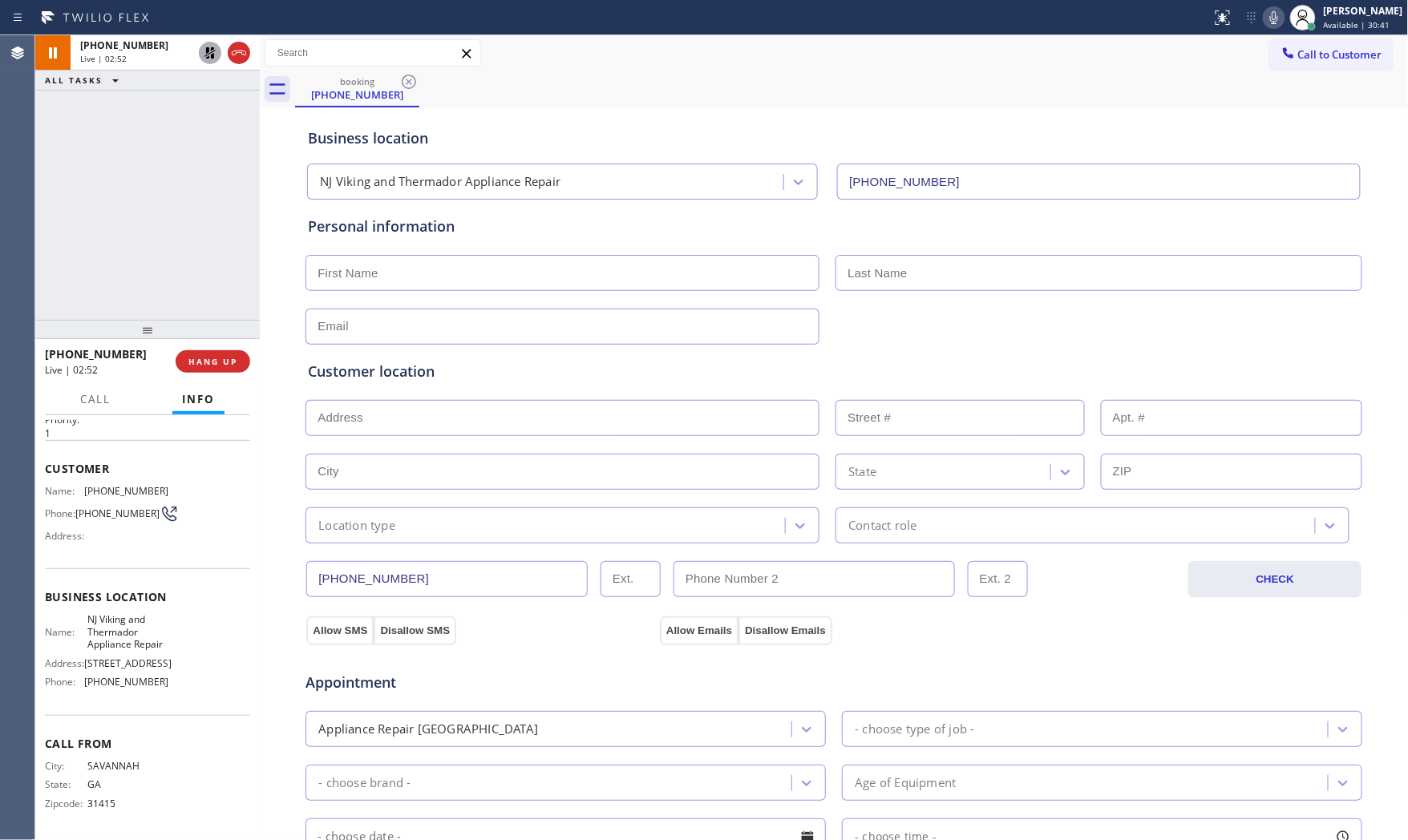
click at [1271, 11] on icon at bounding box center [1275, 18] width 8 height 13
drag, startPoint x: 1269, startPoint y: 11, endPoint x: 1173, endPoint y: 24, distance: 96.9
click at [1268, 11] on icon at bounding box center [1275, 18] width 19 height 19
click at [209, 52] on icon at bounding box center [210, 53] width 19 height 19
click at [1265, 23] on icon at bounding box center [1275, 18] width 19 height 19
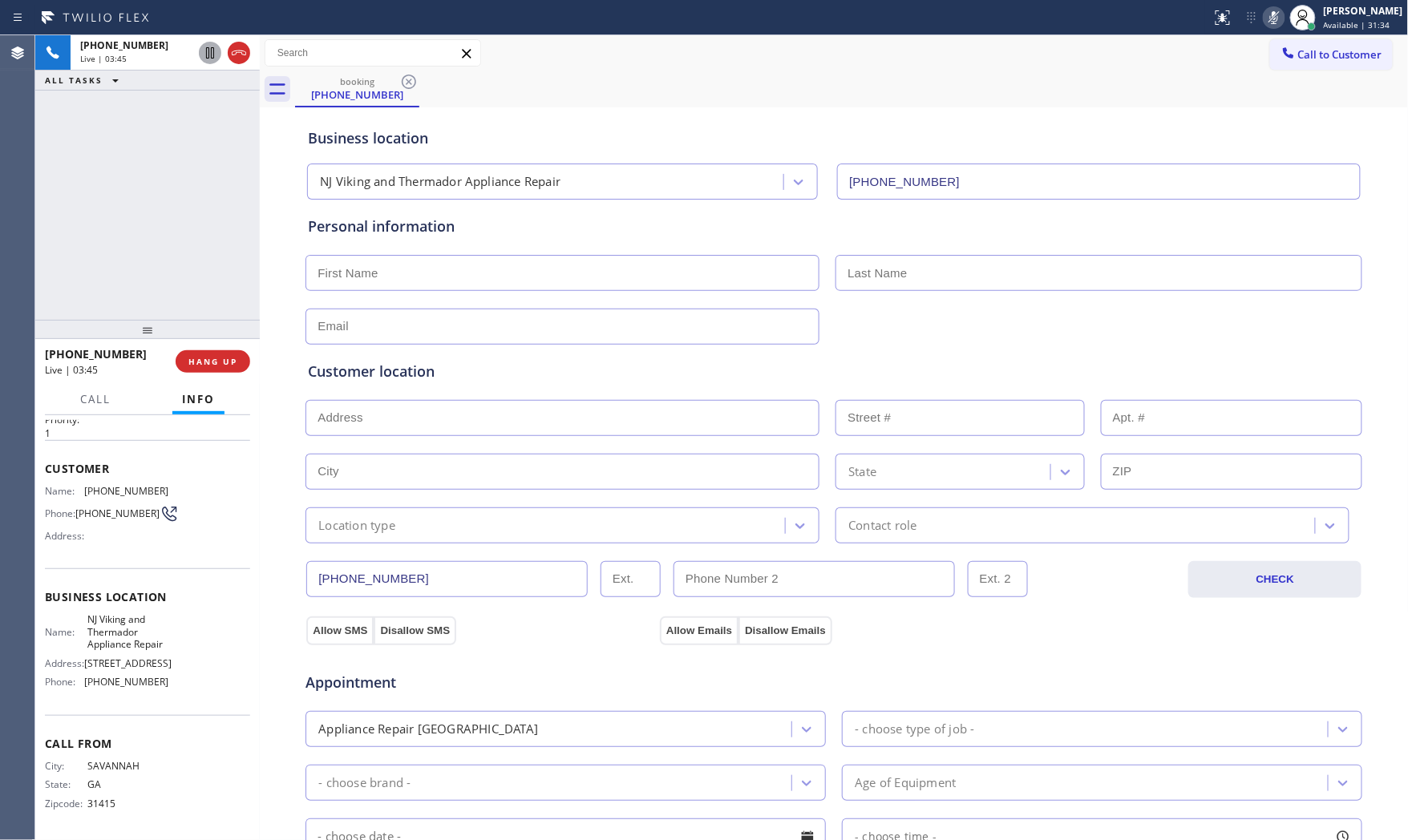
click at [1272, 24] on icon at bounding box center [1275, 18] width 19 height 19
click at [1265, 20] on icon at bounding box center [1275, 18] width 19 height 19
click at [1277, 20] on icon at bounding box center [1275, 18] width 19 height 19
click at [1260, 5] on div "Status report No issues detected If you experience an issue, please download th…" at bounding box center [1307, 17] width 203 height 35
click at [1265, 14] on icon at bounding box center [1275, 18] width 19 height 19
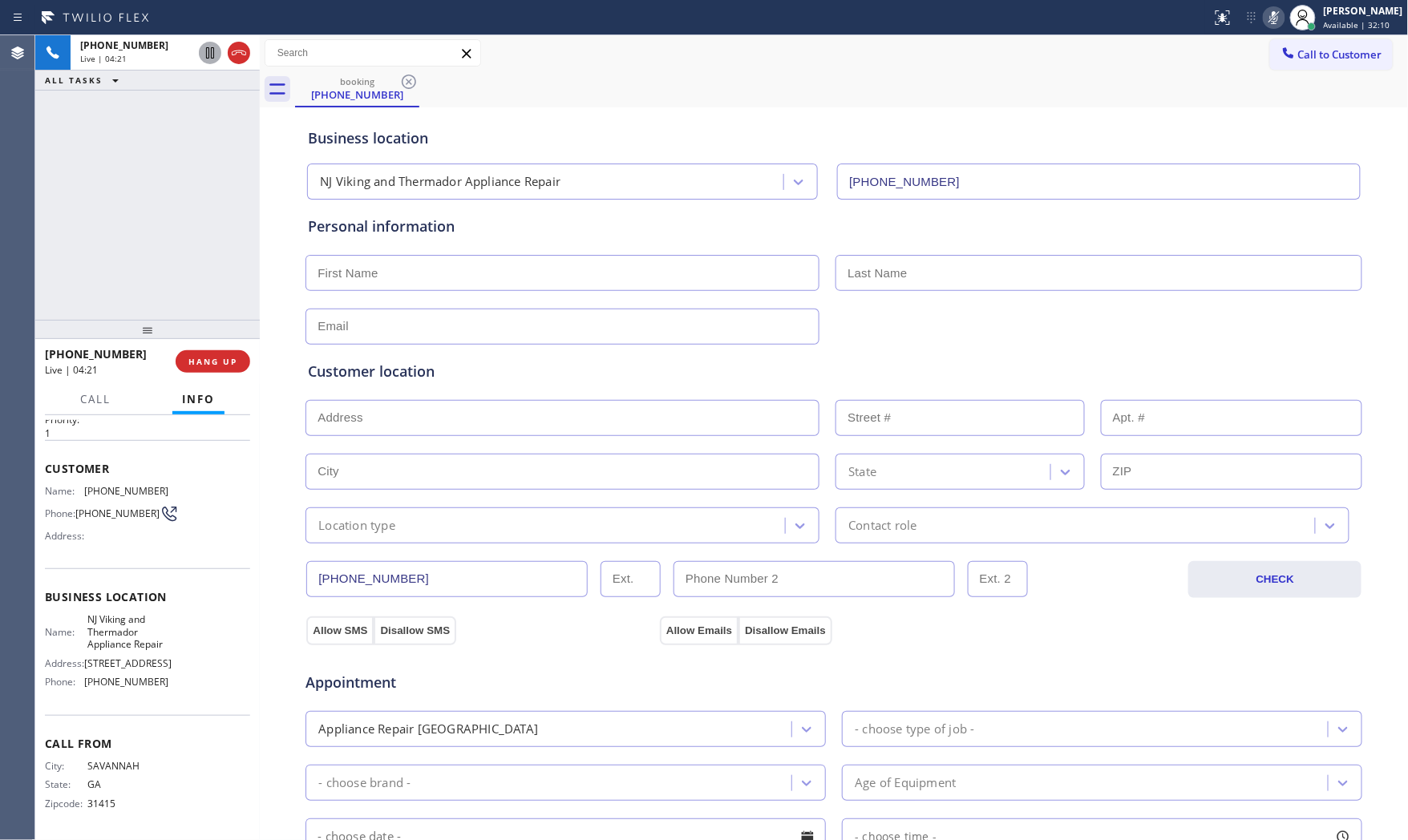
click at [1269, 19] on rect at bounding box center [1275, 16] width 11 height 11
click at [227, 364] on span "HANG UP" at bounding box center [213, 362] width 49 height 11
click at [330, 273] on input "text" at bounding box center [562, 273] width 514 height 36
type input "Mr"
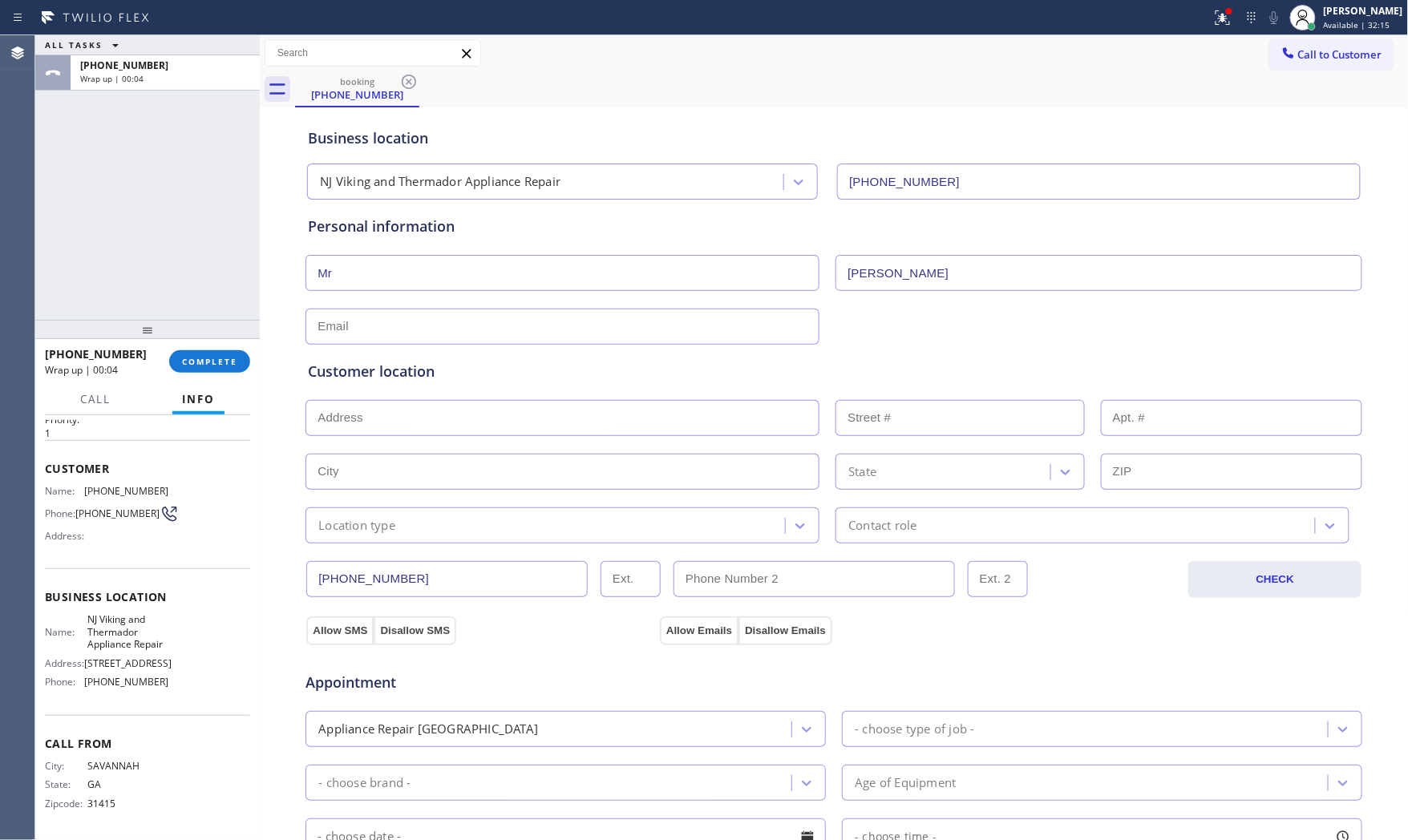
type input "Werner"
type input "[EMAIL_ADDRESS][DOMAIN_NAME]"
click at [465, 426] on input "text" at bounding box center [562, 418] width 514 height 36
paste input "Jersey City, NJ 07304"
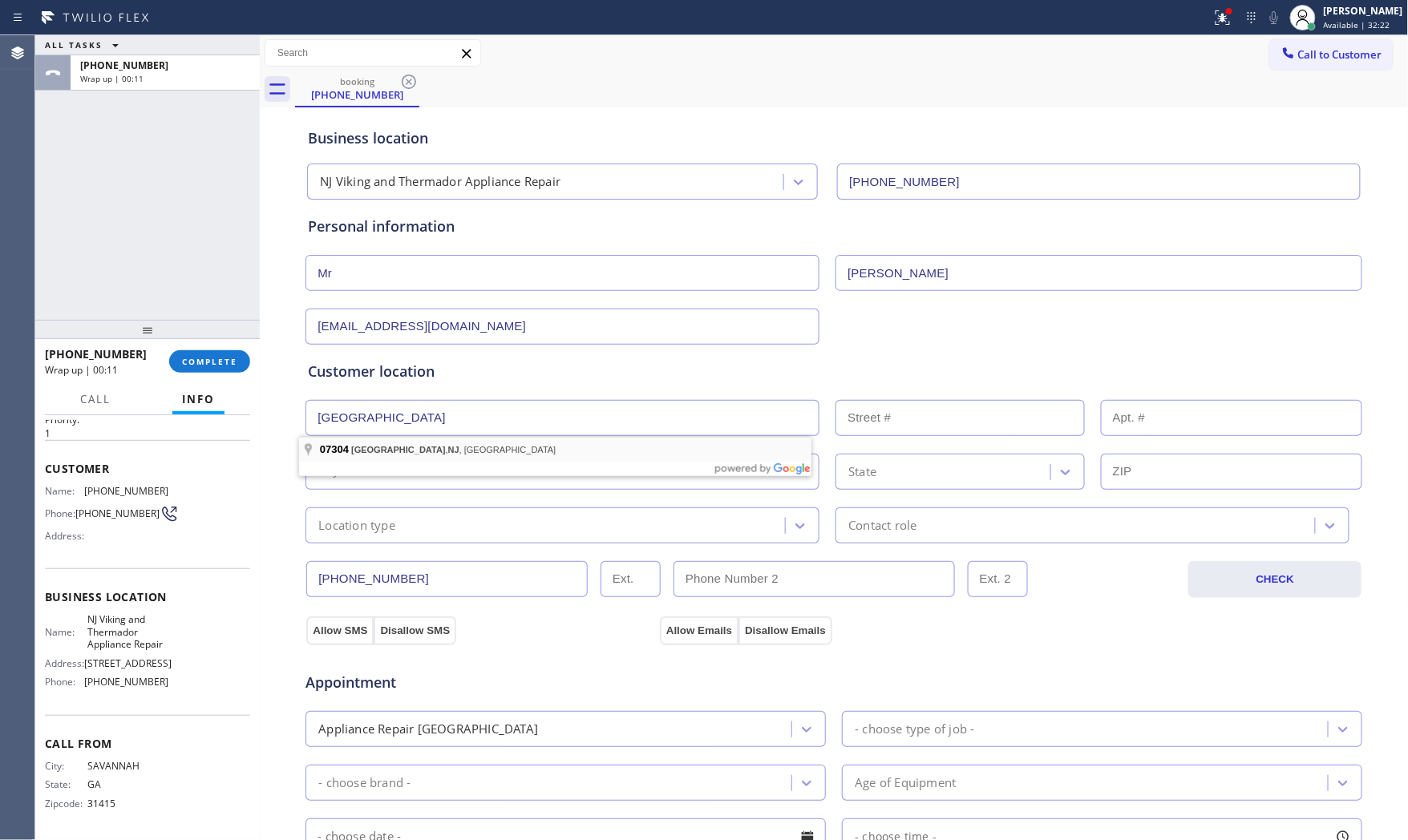
type input "Jersey City, NJ 07304, USA"
type input "Jersey City"
type input "07304"
click at [443, 573] on input "(912) 396-9383" at bounding box center [447, 579] width 282 height 36
drag, startPoint x: 430, startPoint y: 508, endPoint x: 425, endPoint y: 518, distance: 11.2
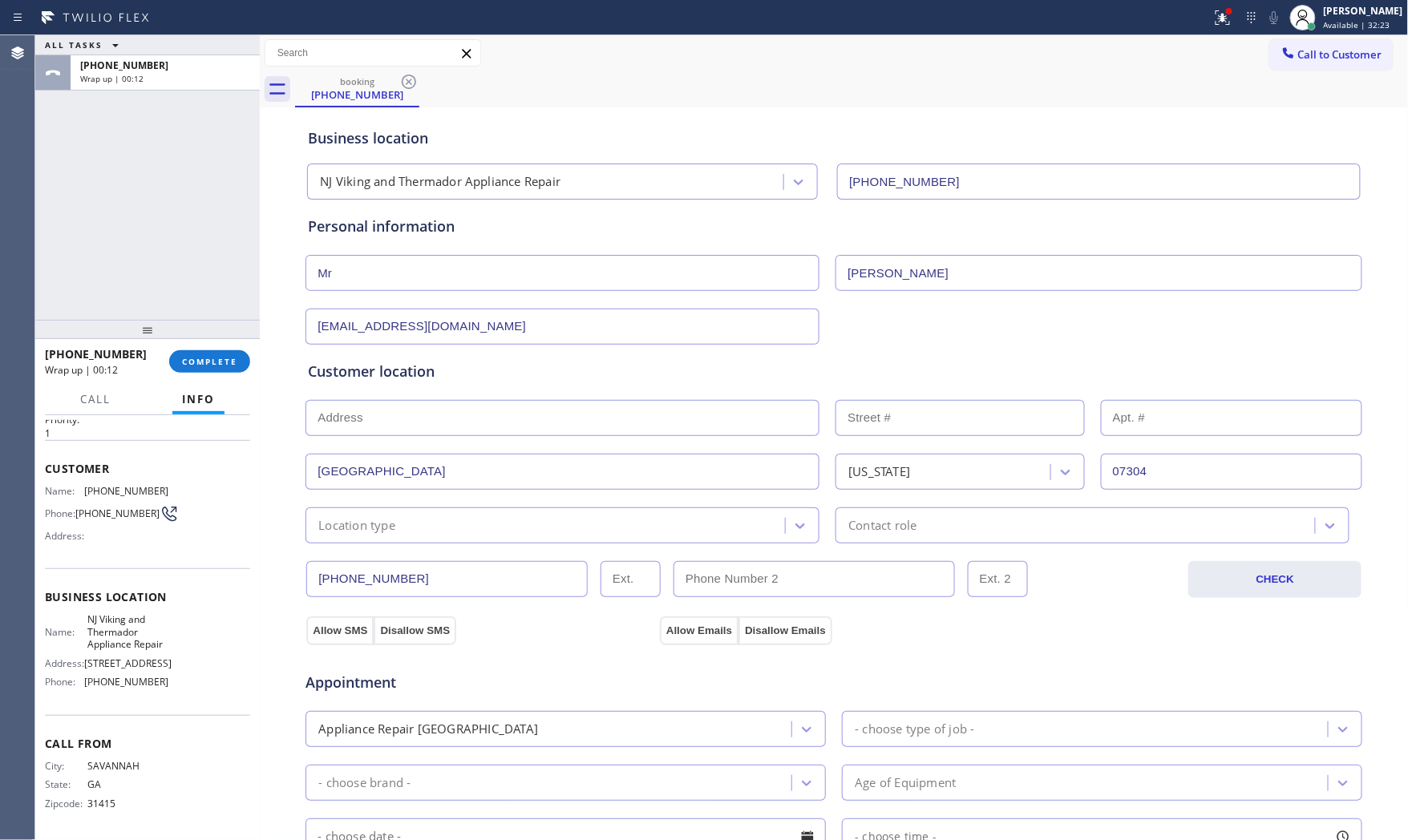
click at [428, 510] on div "Location type" at bounding box center [562, 525] width 514 height 36
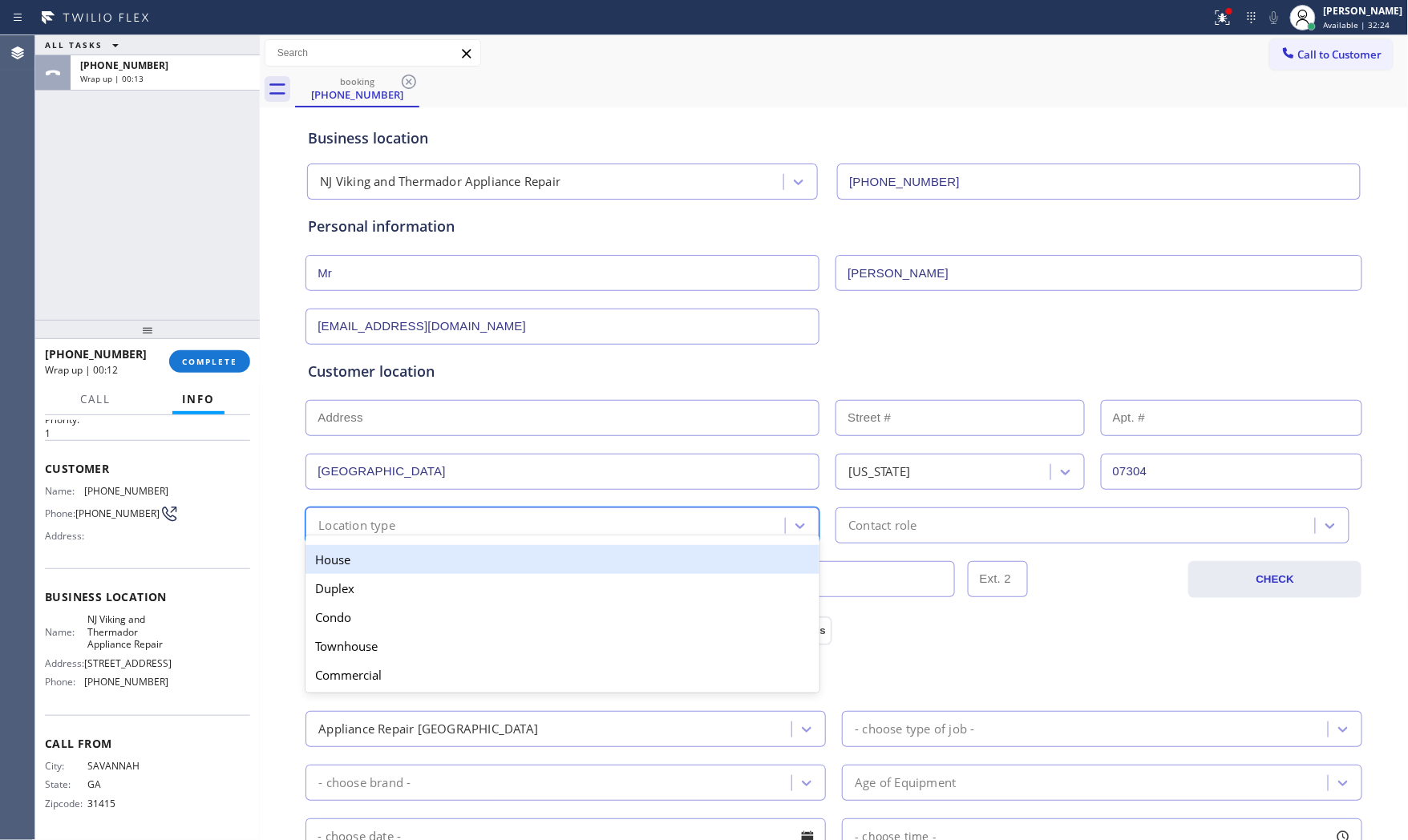
drag, startPoint x: 400, startPoint y: 558, endPoint x: 446, endPoint y: 563, distance: 46.3
click at [416, 562] on div "House" at bounding box center [562, 560] width 514 height 29
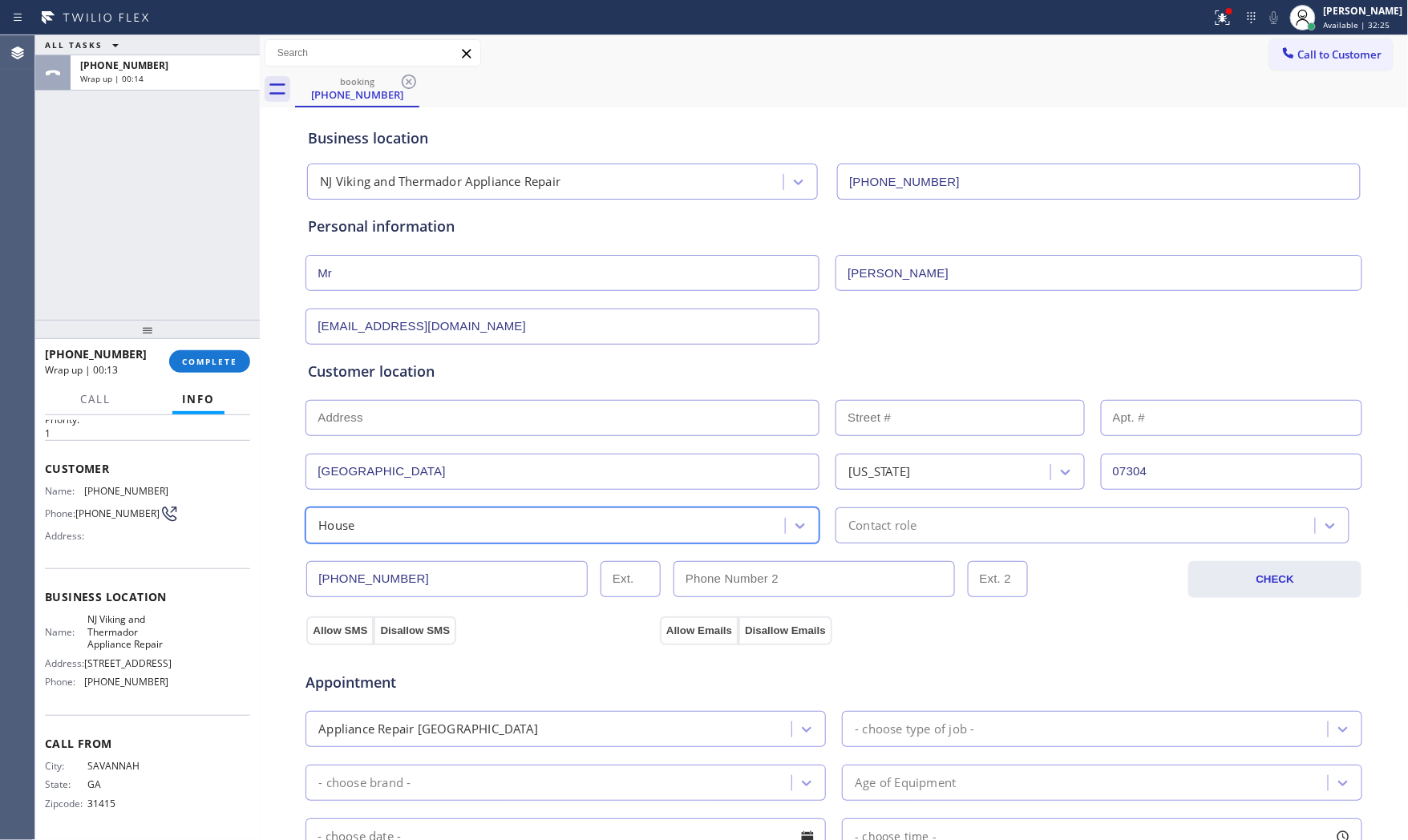
click at [913, 533] on div "Contact role" at bounding box center [1078, 525] width 475 height 28
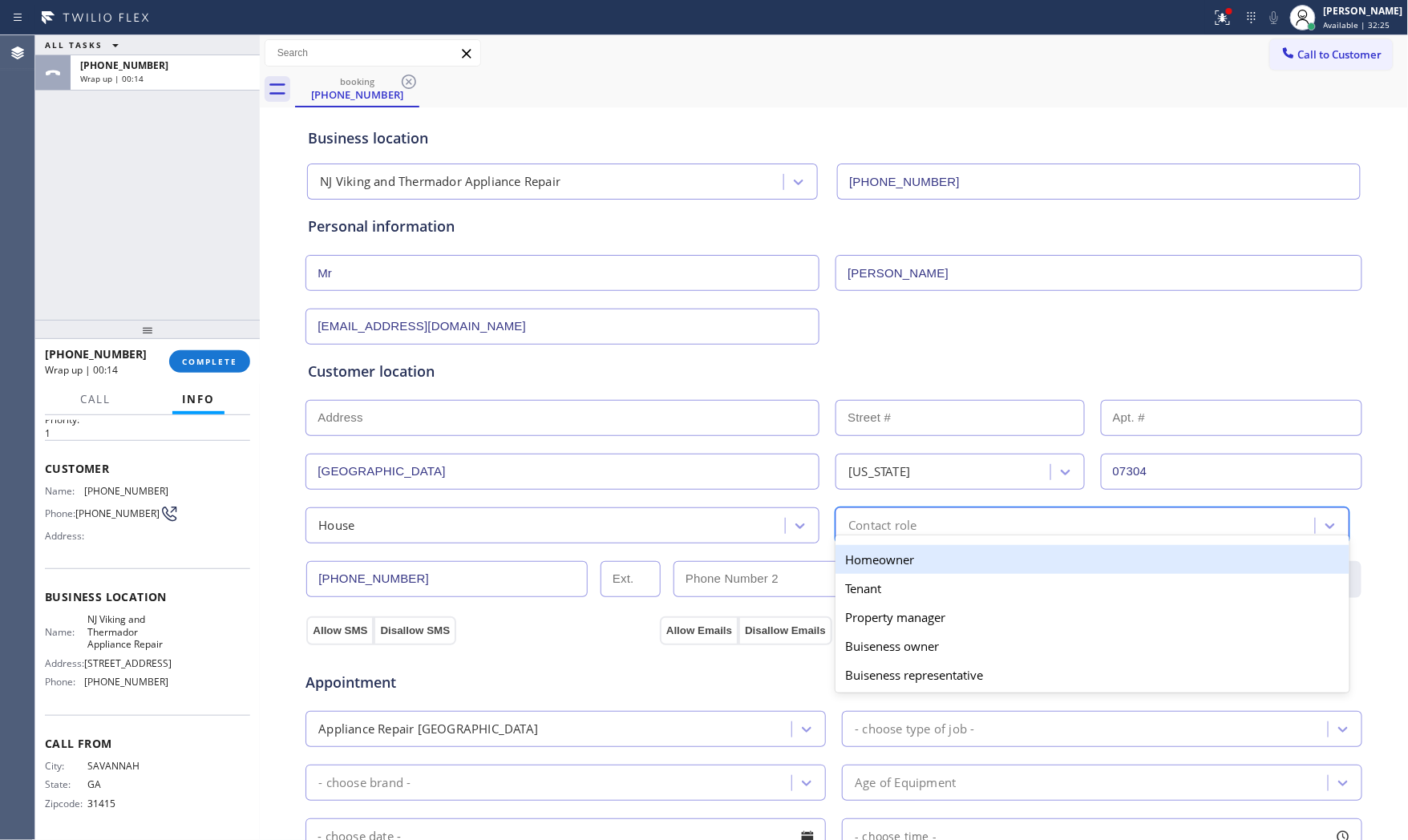
click at [888, 554] on div "Homeowner" at bounding box center [1092, 560] width 514 height 29
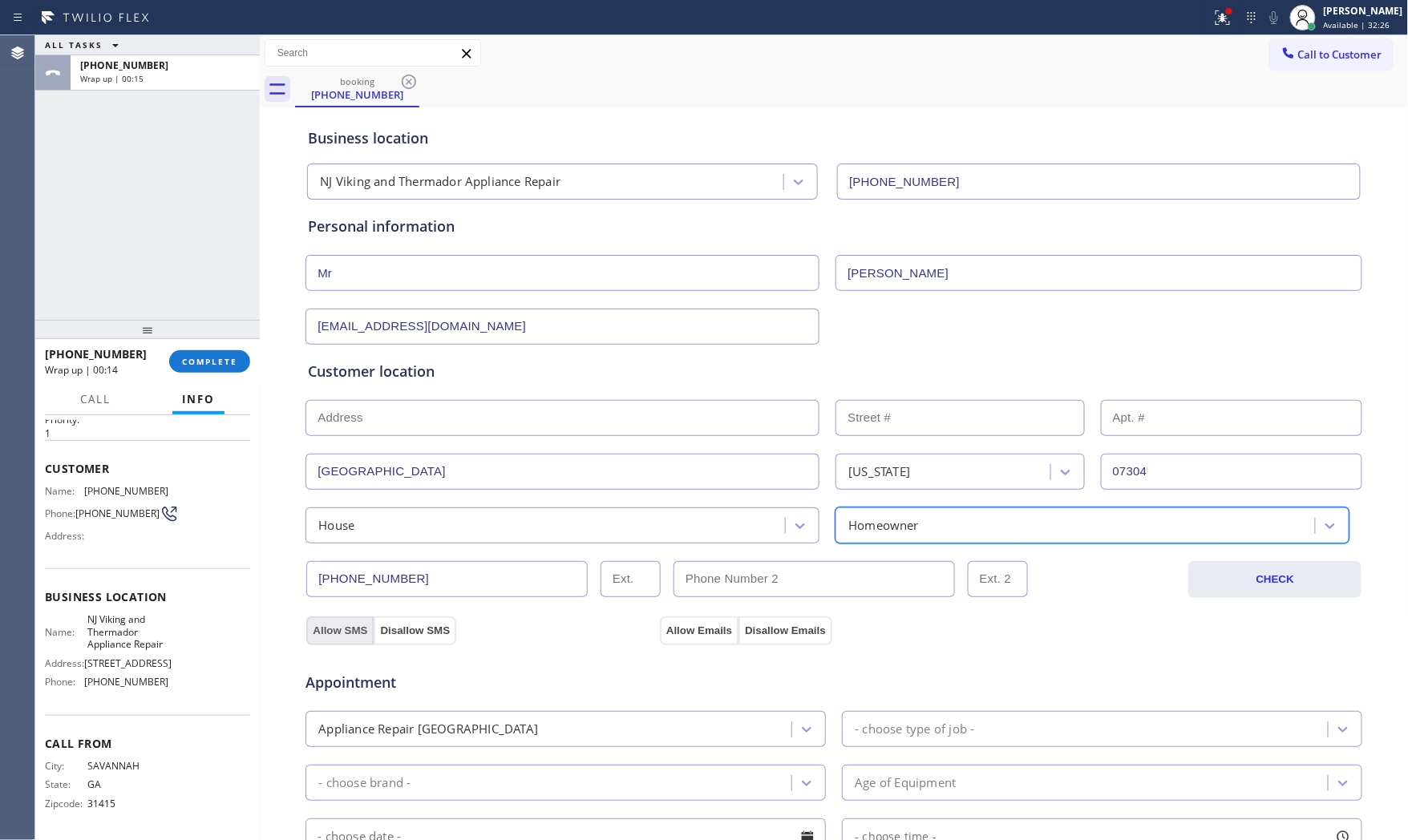
click at [322, 618] on button "Allow SMS" at bounding box center [339, 631] width 67 height 29
click at [685, 627] on button "Allow Emails" at bounding box center [699, 631] width 79 height 29
click at [598, 736] on div "Appliance Repair [GEOGRAPHIC_DATA]" at bounding box center [551, 729] width 482 height 28
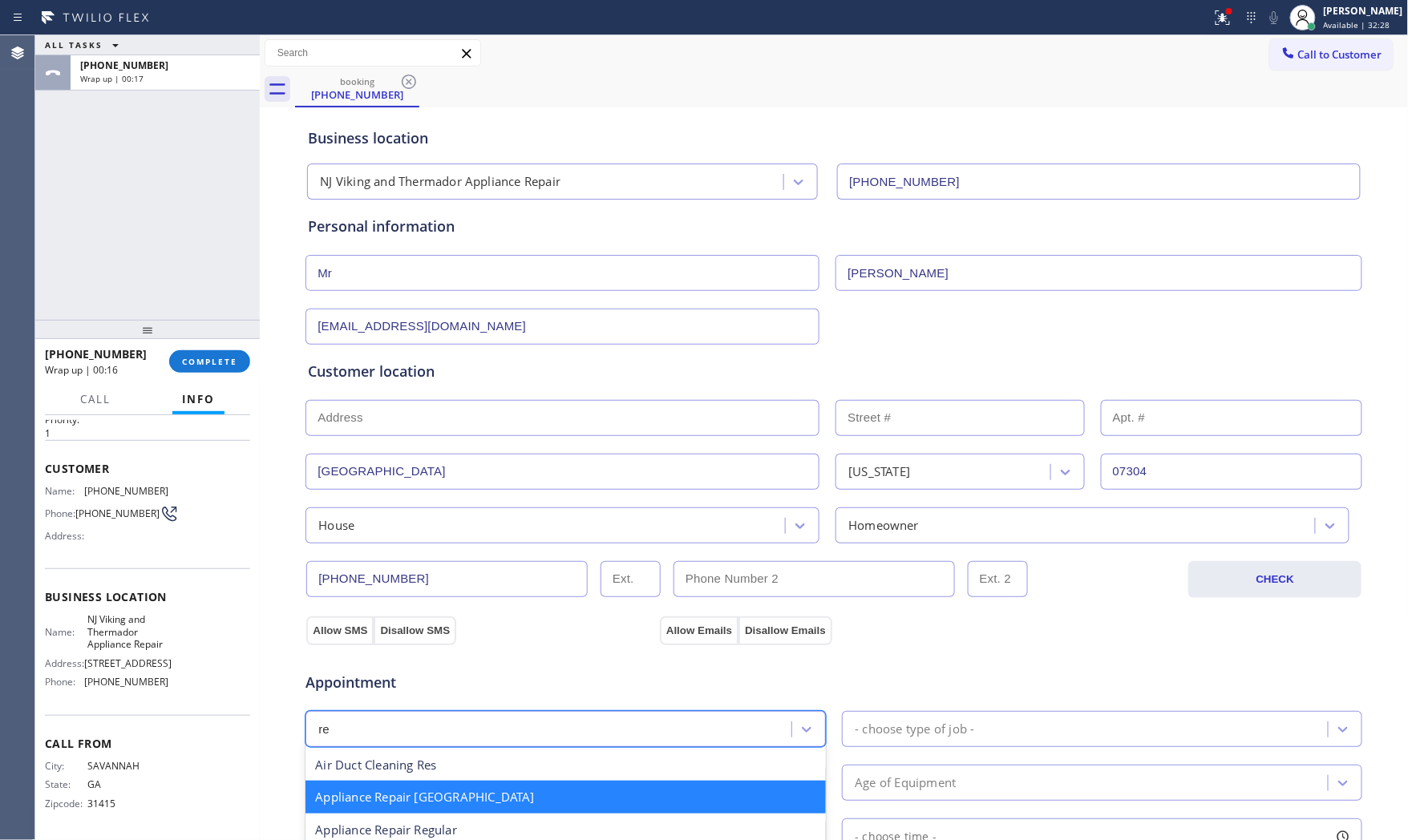
type input "reg"
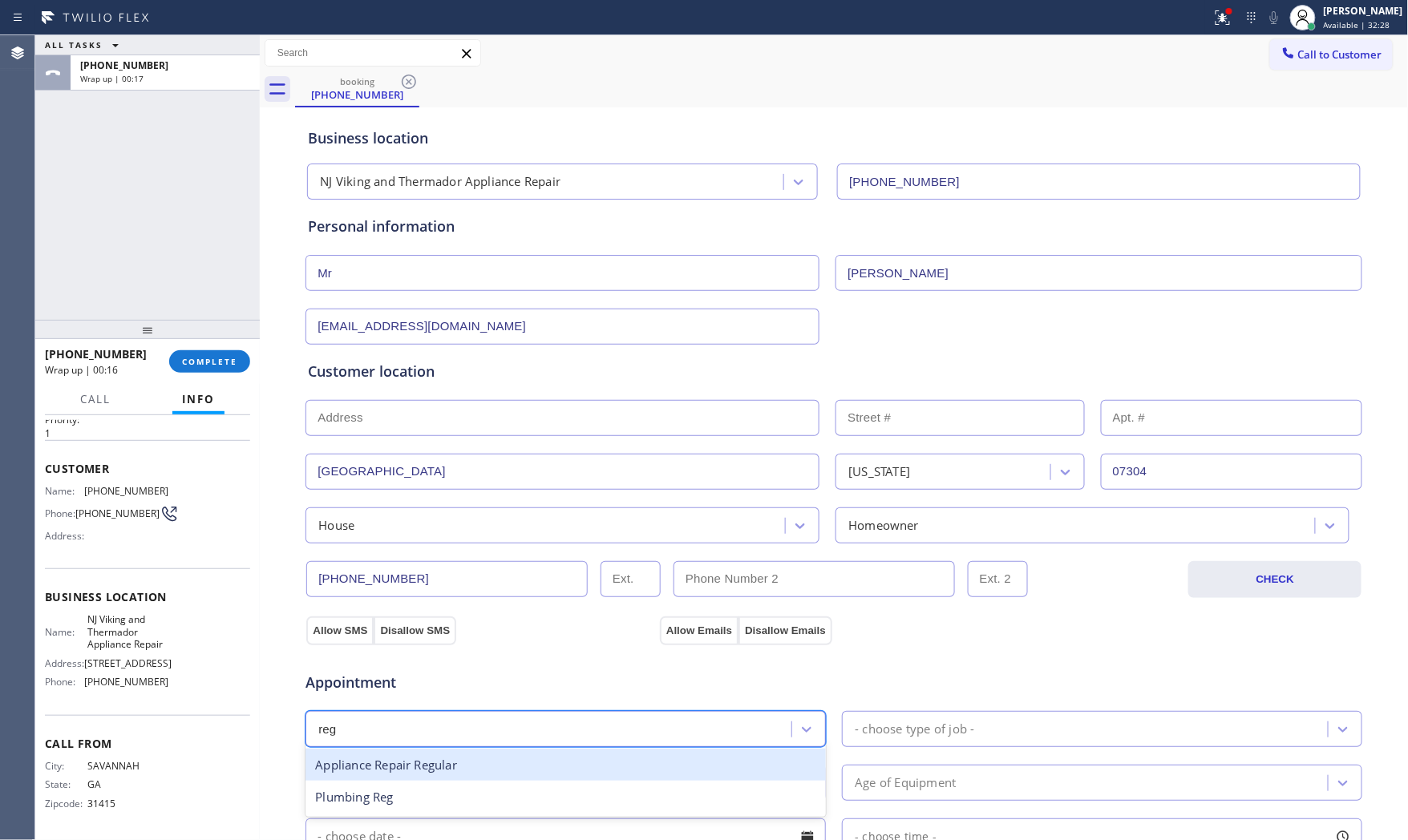
click at [457, 761] on div "Appliance Repair Regular" at bounding box center [565, 765] width 520 height 32
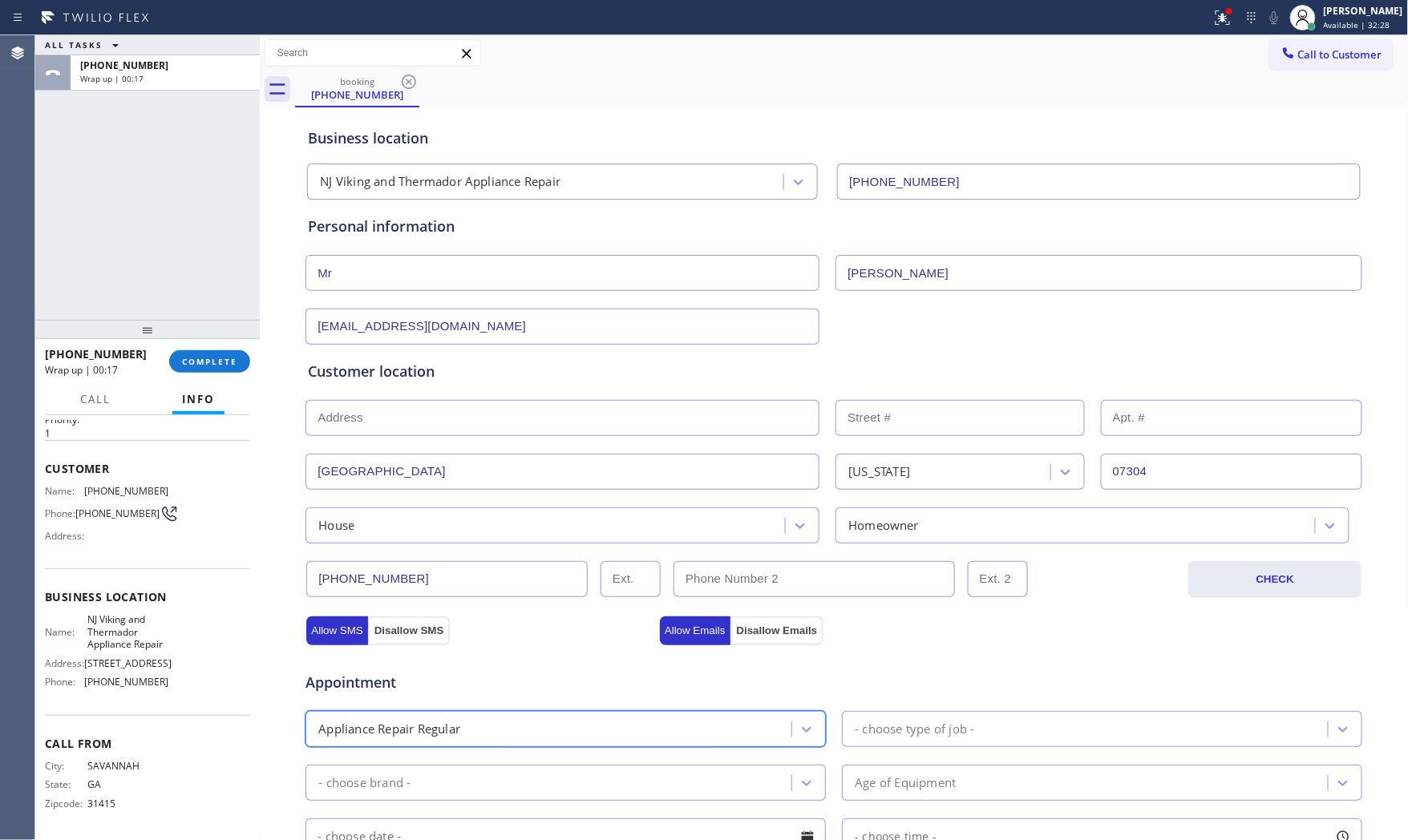
click at [865, 728] on div "- choose type of job -" at bounding box center [914, 729] width 119 height 19
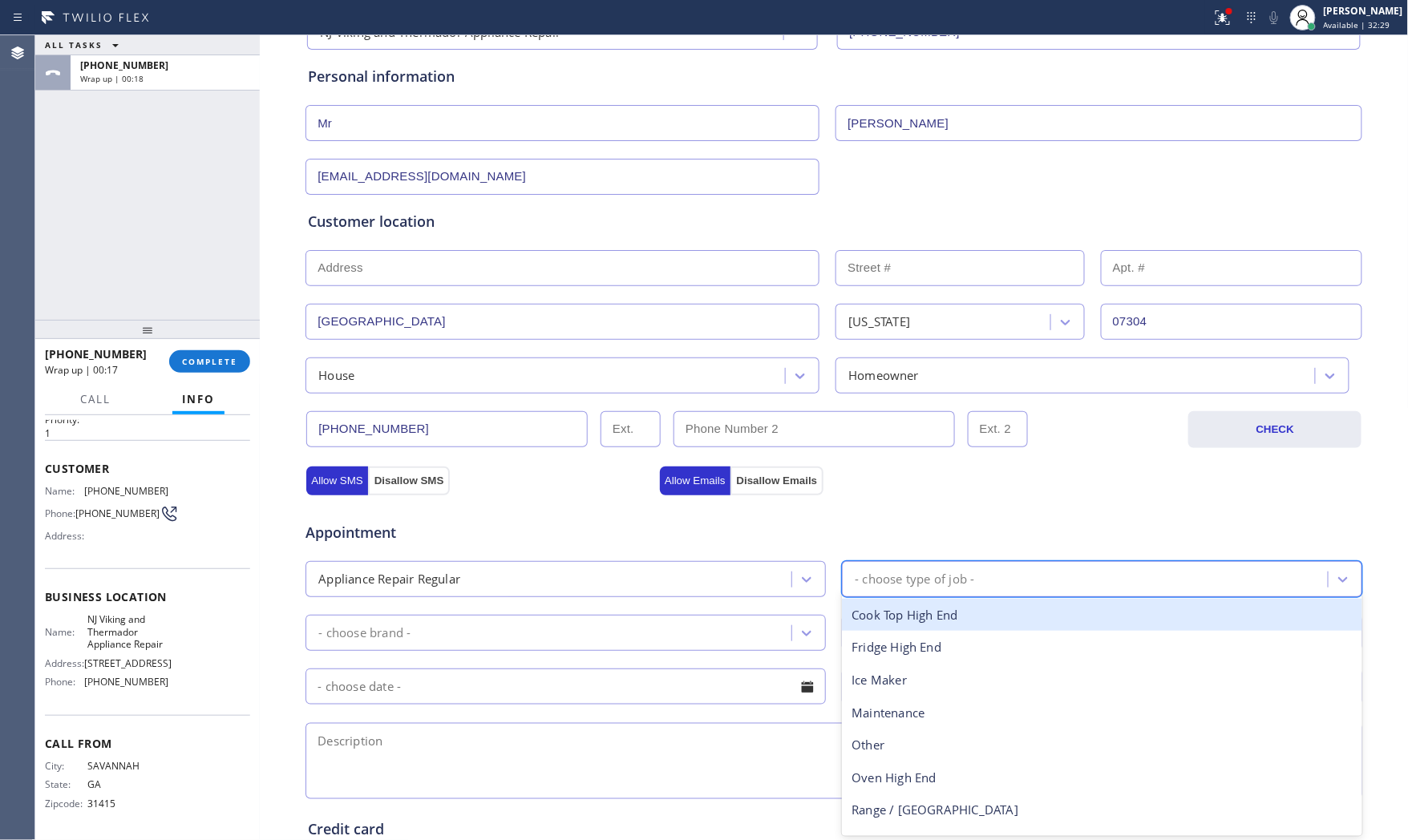
scroll to position [178, 0]
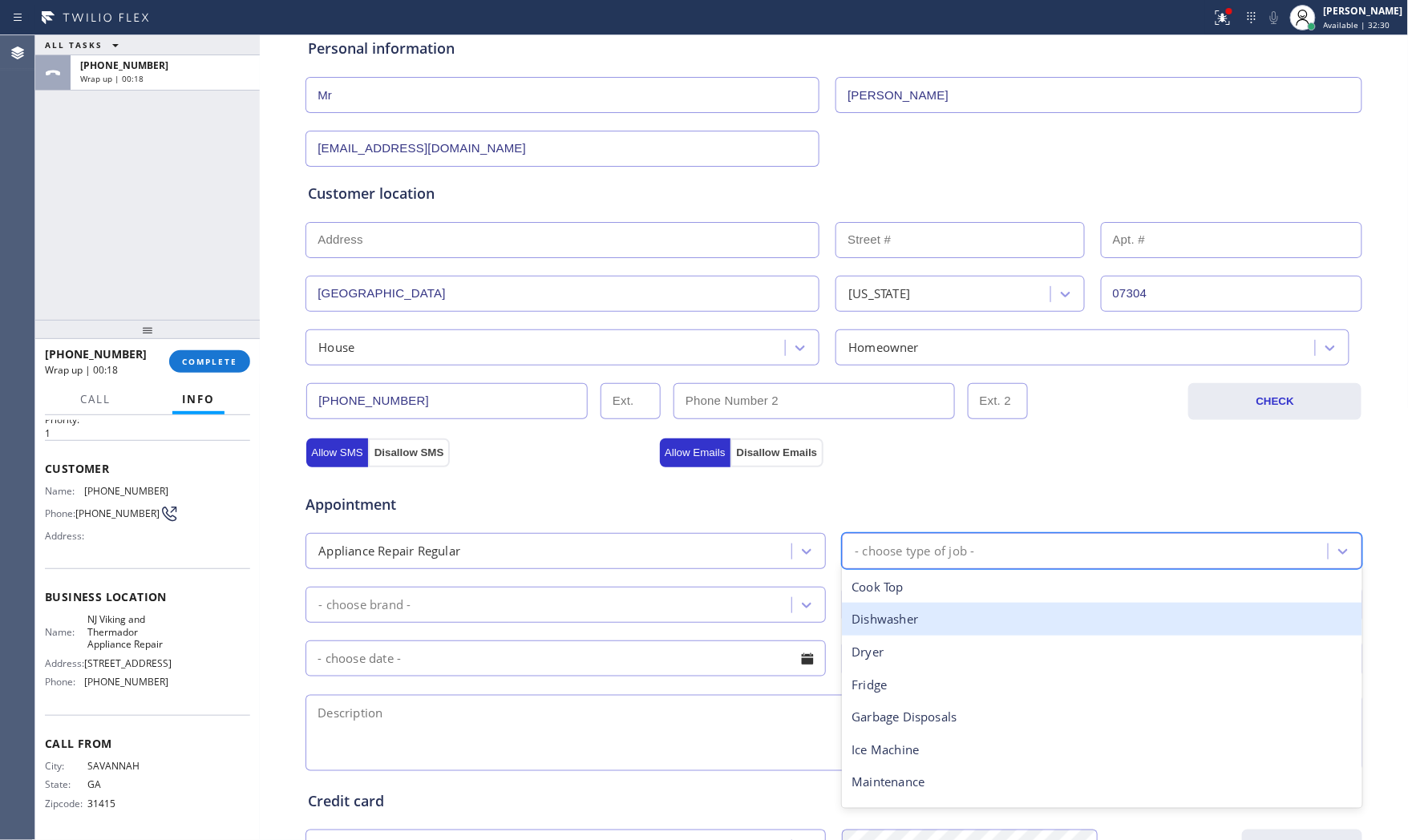
type input "f"
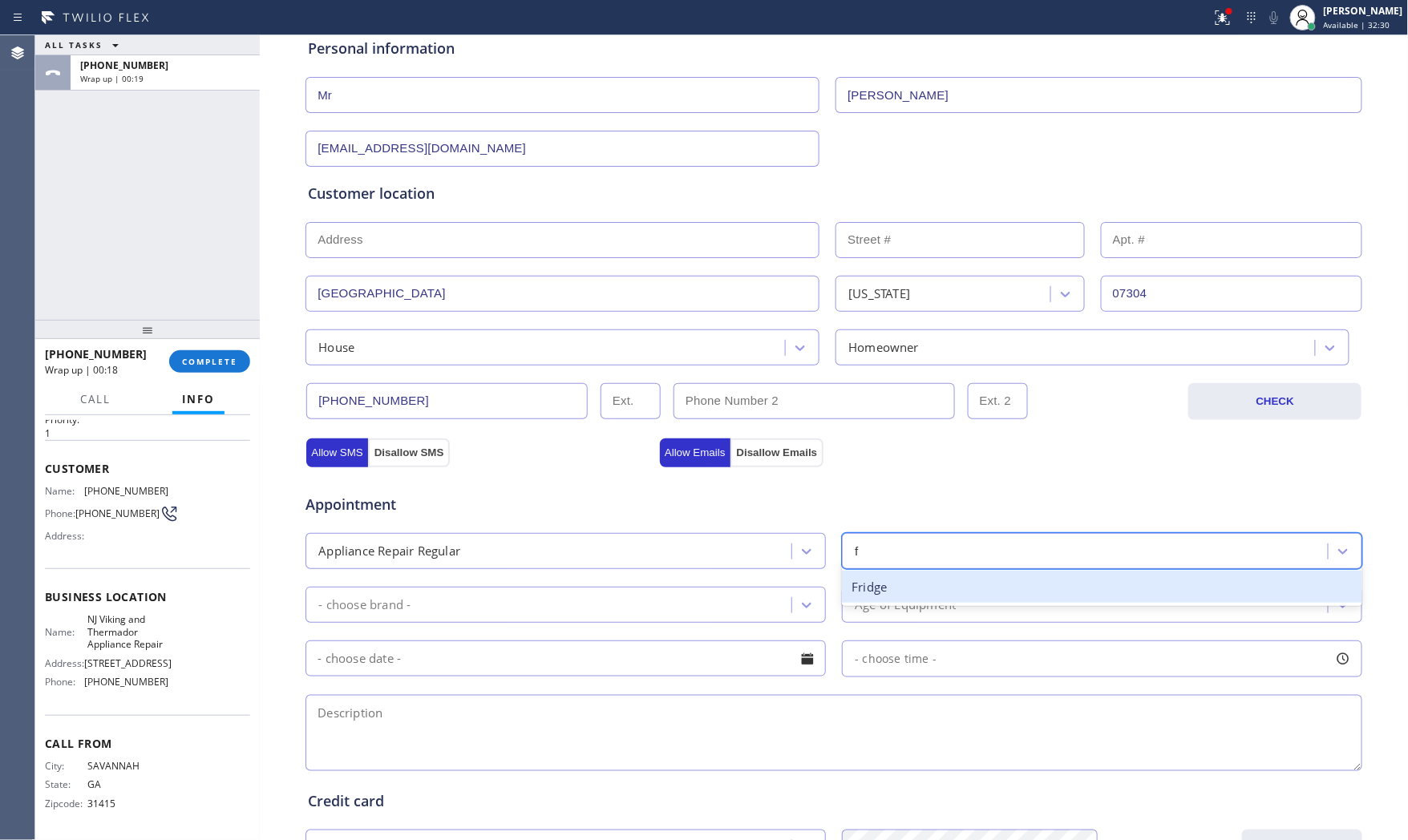
drag, startPoint x: 911, startPoint y: 593, endPoint x: 675, endPoint y: 594, distance: 236.0
click at [900, 593] on div "Fridge" at bounding box center [1102, 587] width 520 height 32
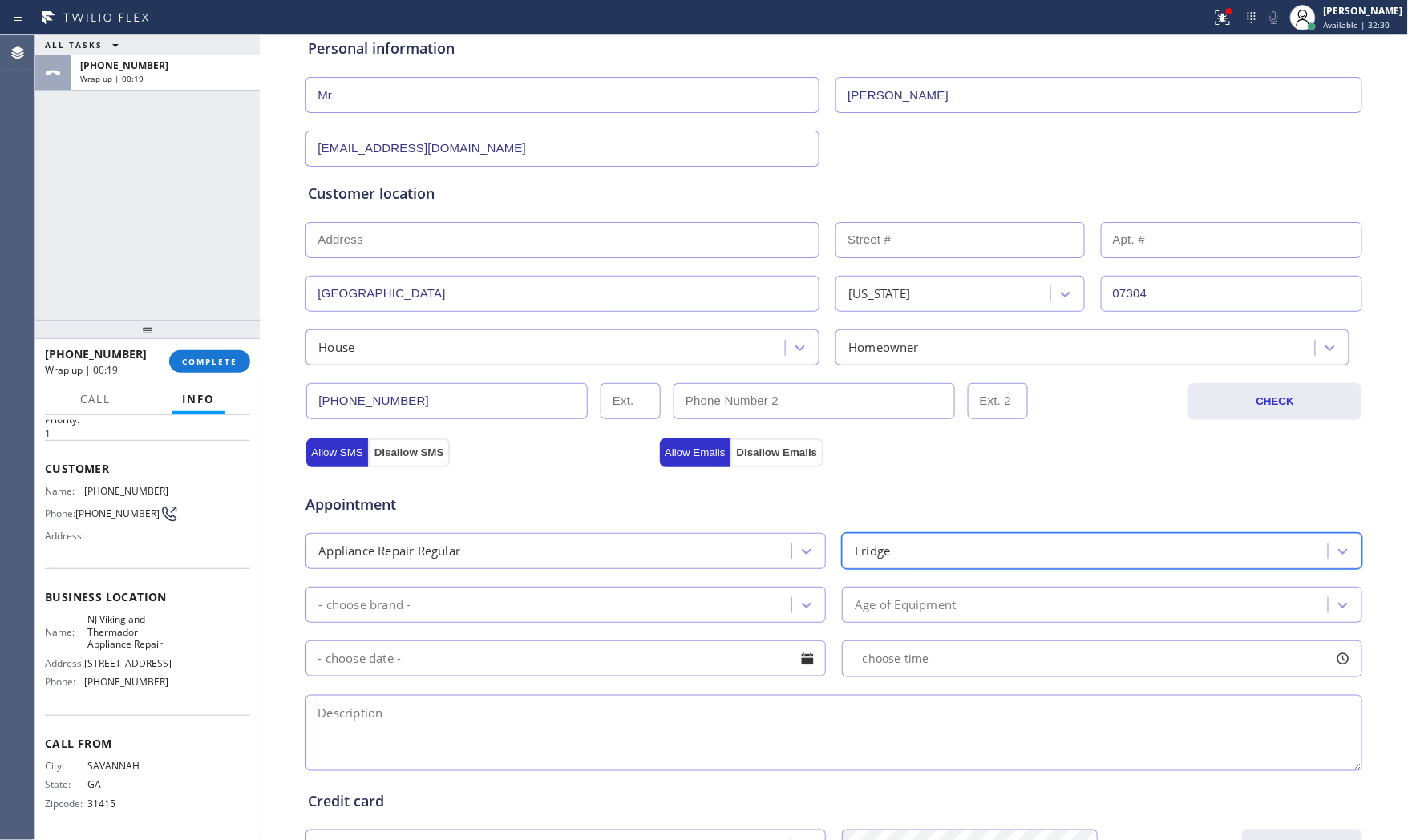
click at [546, 594] on div "- choose brand -" at bounding box center [551, 605] width 482 height 28
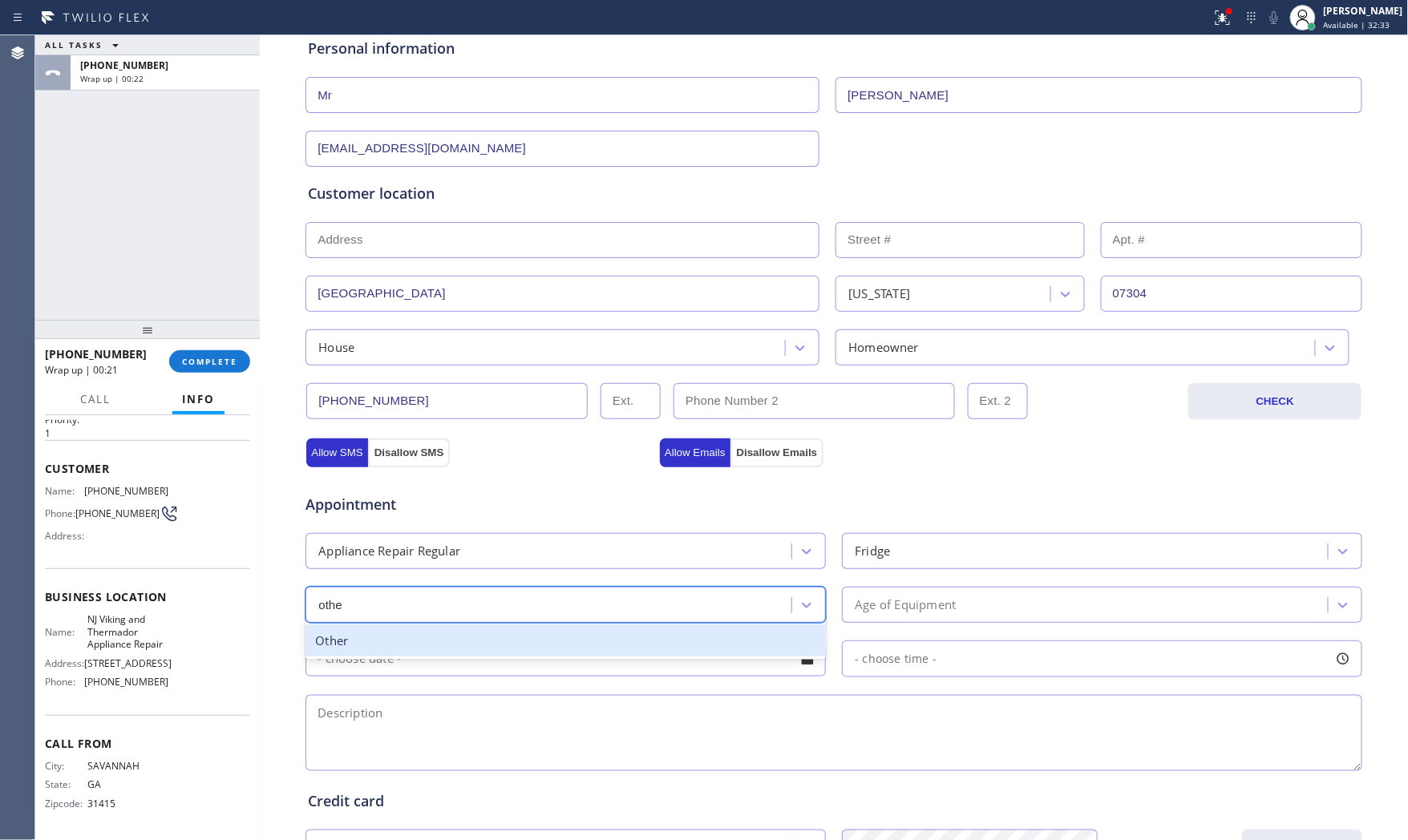
type input "other"
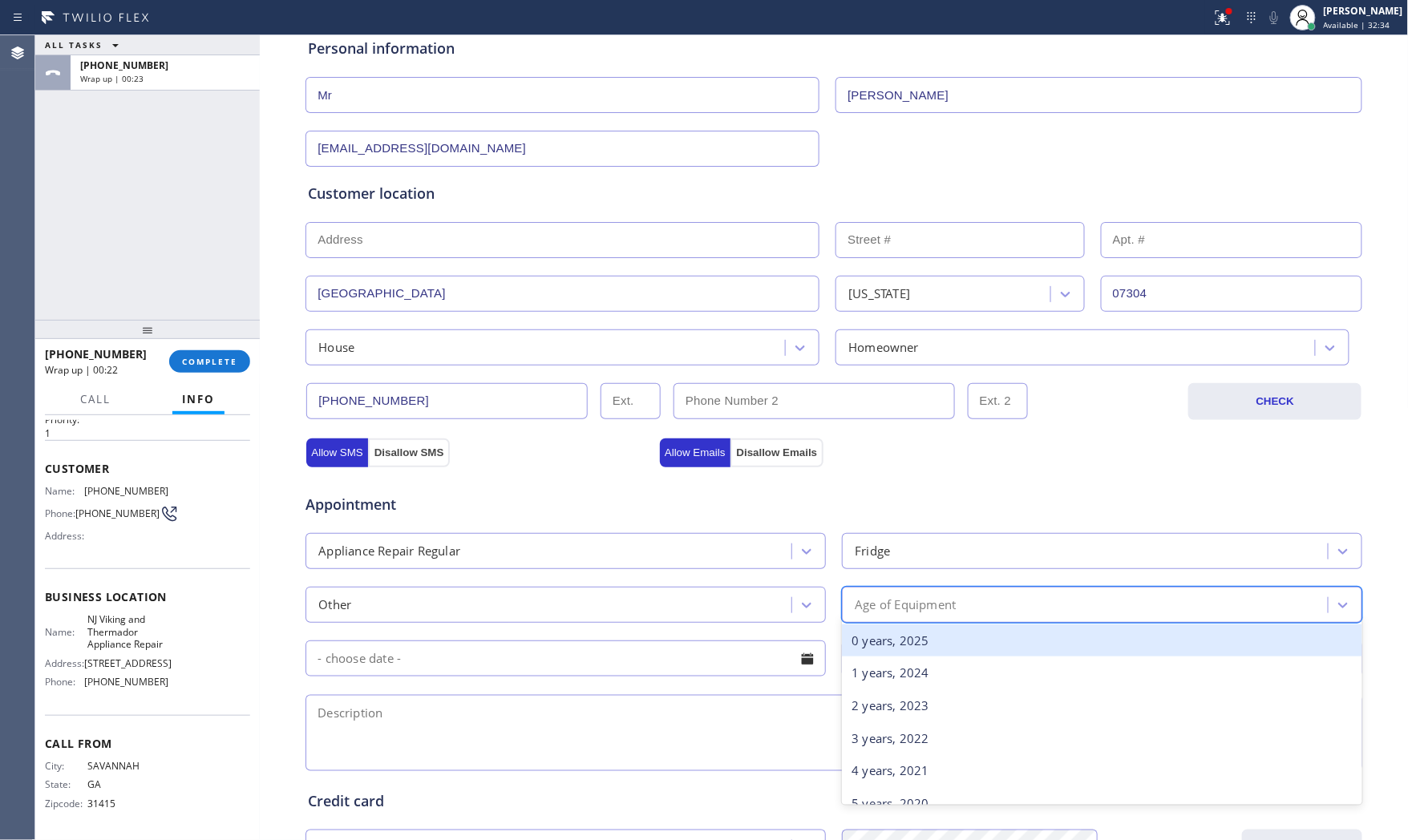
click at [909, 610] on div "Age of Equipment" at bounding box center [905, 605] width 101 height 19
click at [893, 647] on div "0 years, 2025" at bounding box center [1102, 640] width 520 height 32
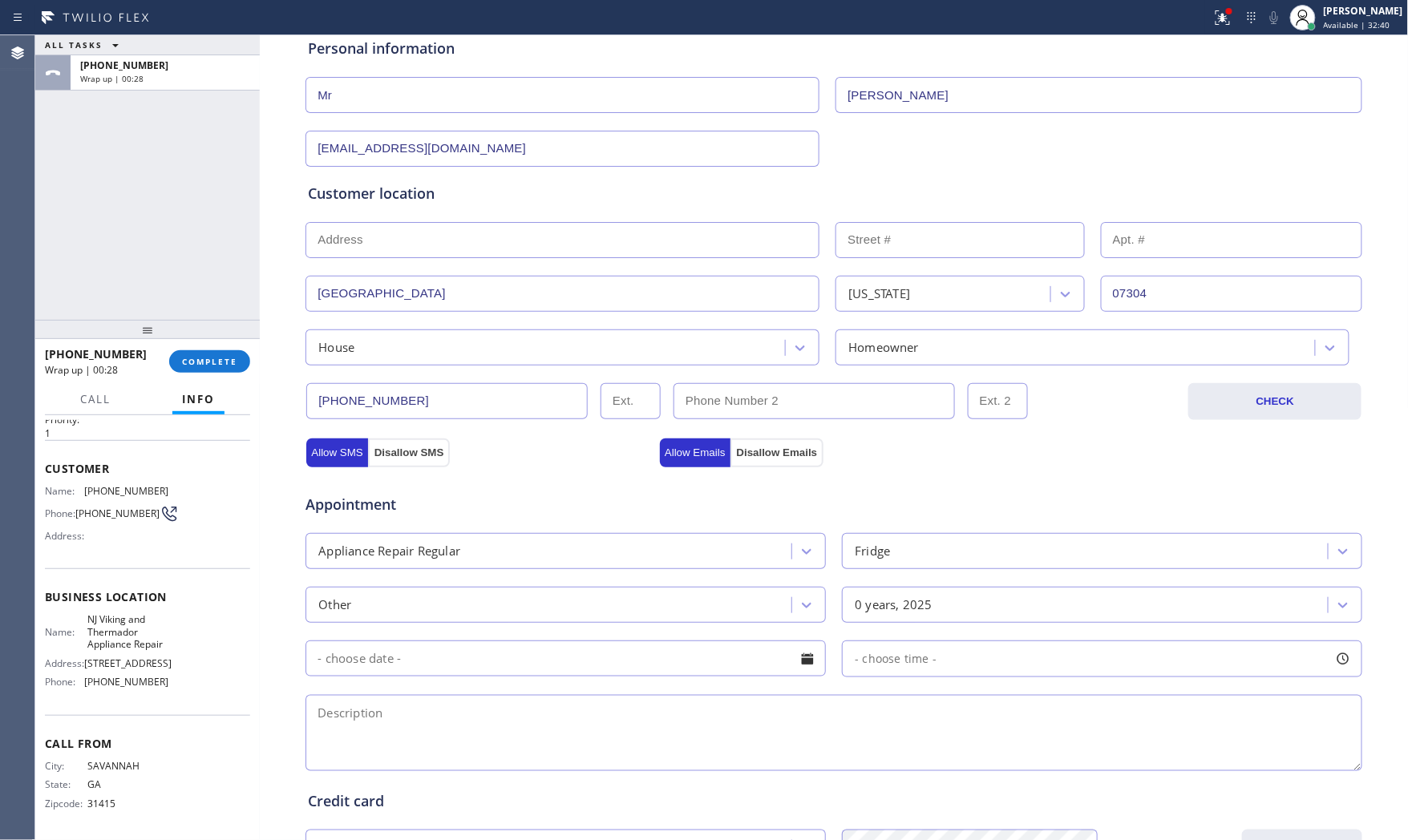
click at [414, 730] on textarea at bounding box center [834, 733] width 1057 height 76
paste textarea "Kings bottle fridge | some reason compressor want start then it just die | 2mon…"
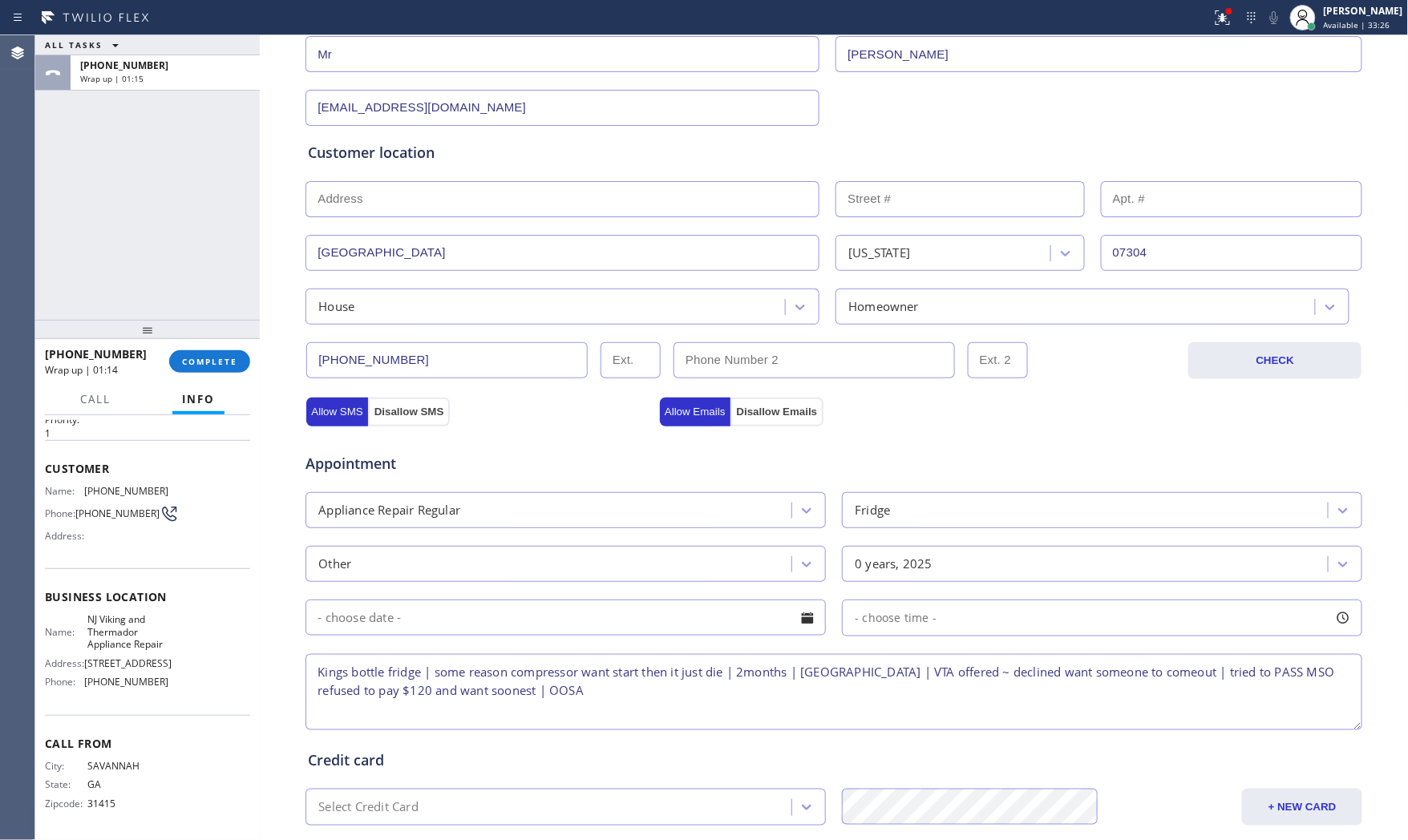
scroll to position [402, 0]
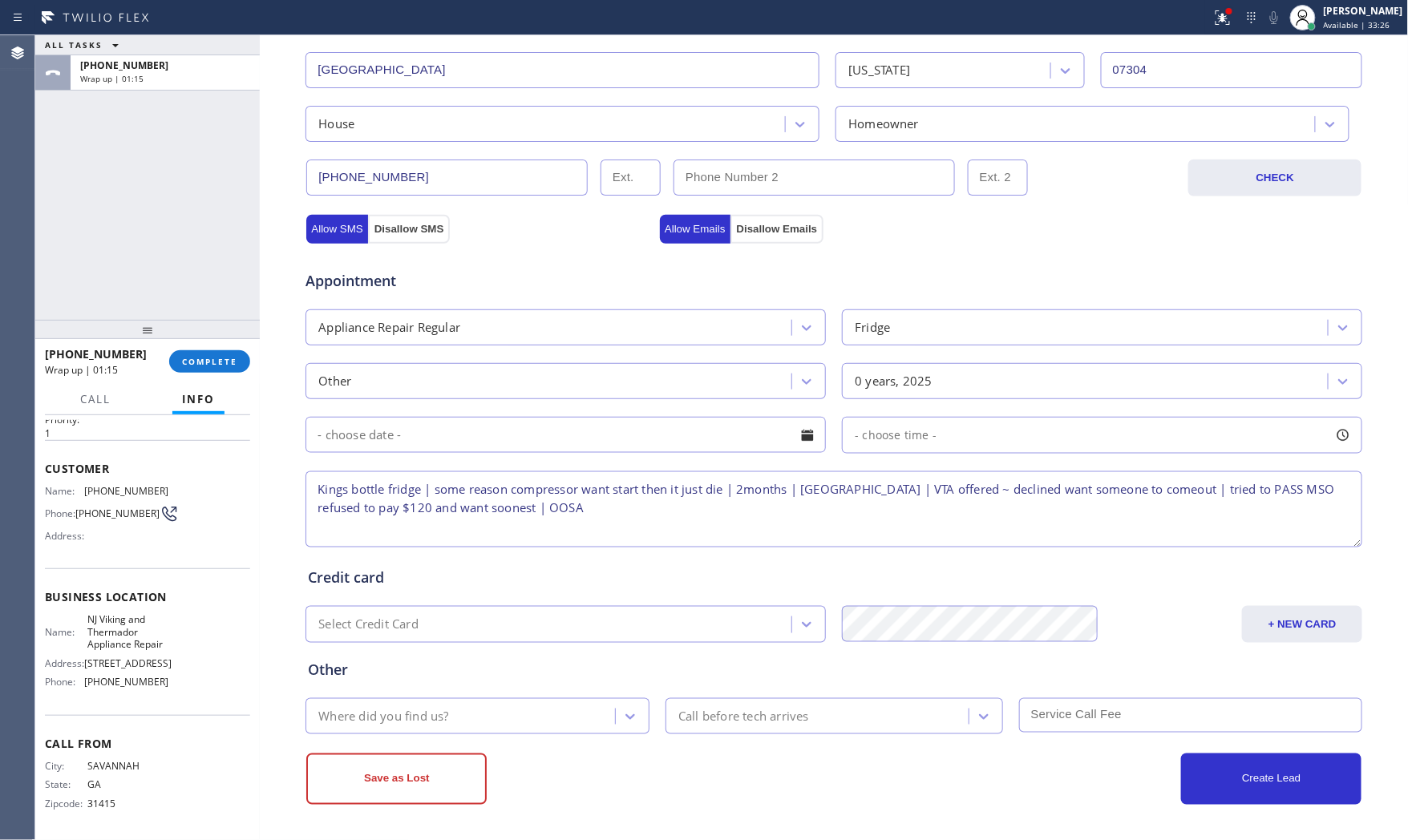
type textarea "Kings bottle fridge | some reason compressor want start then it just die | 2mon…"
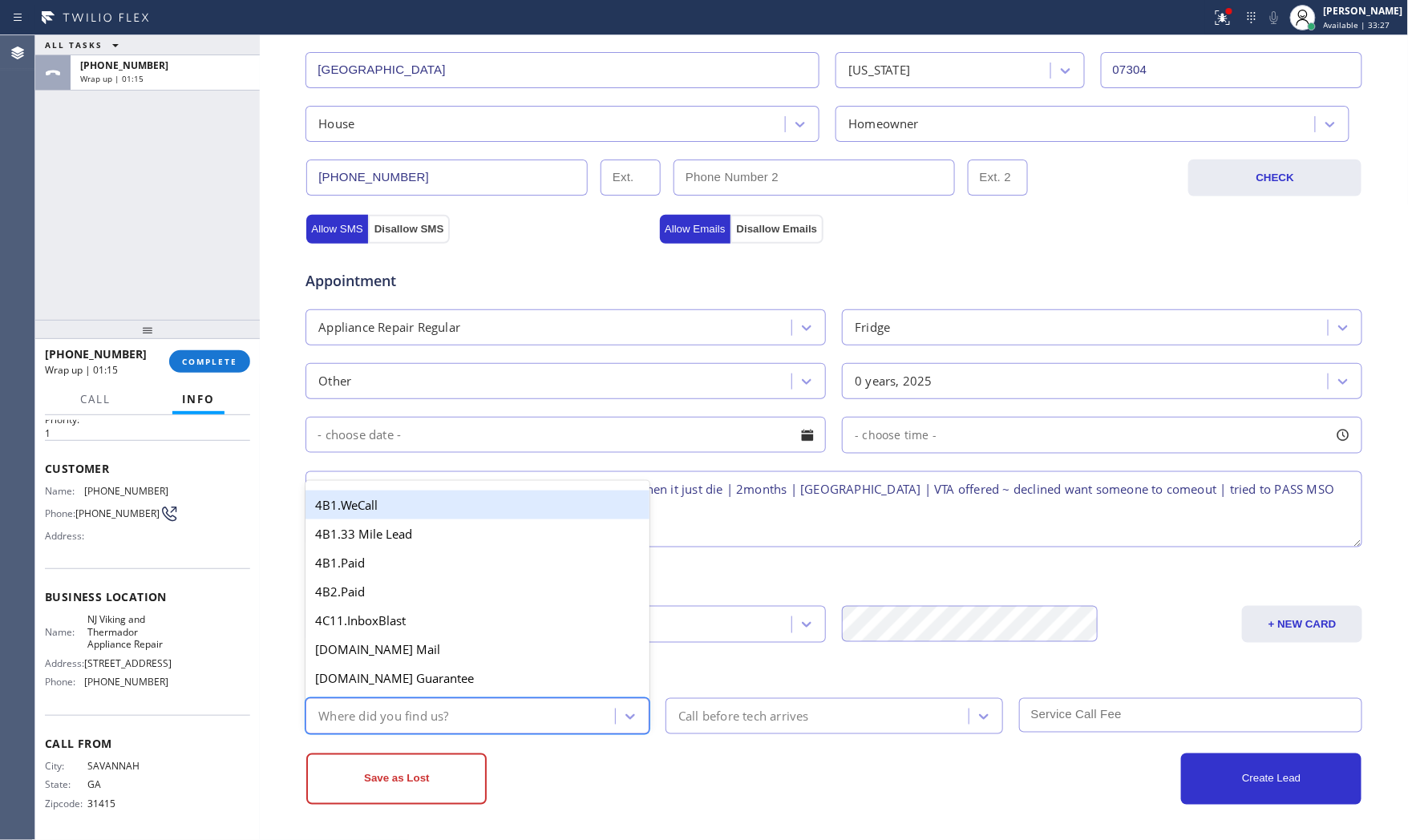
click at [506, 718] on div "Where did you find us?" at bounding box center [462, 716] width 304 height 28
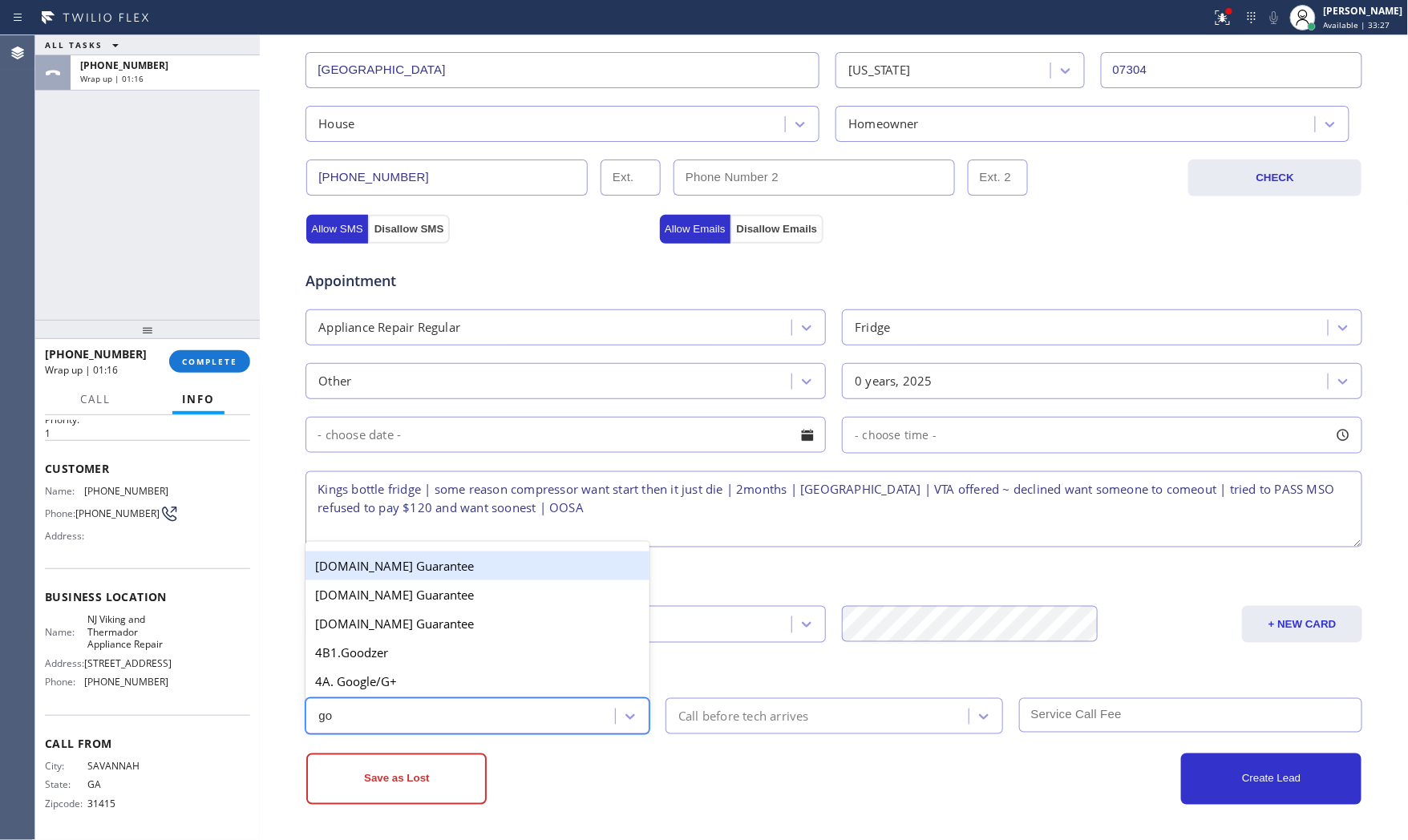
type input "goo"
click at [493, 678] on div "4A. Google/G+" at bounding box center [477, 682] width 344 height 29
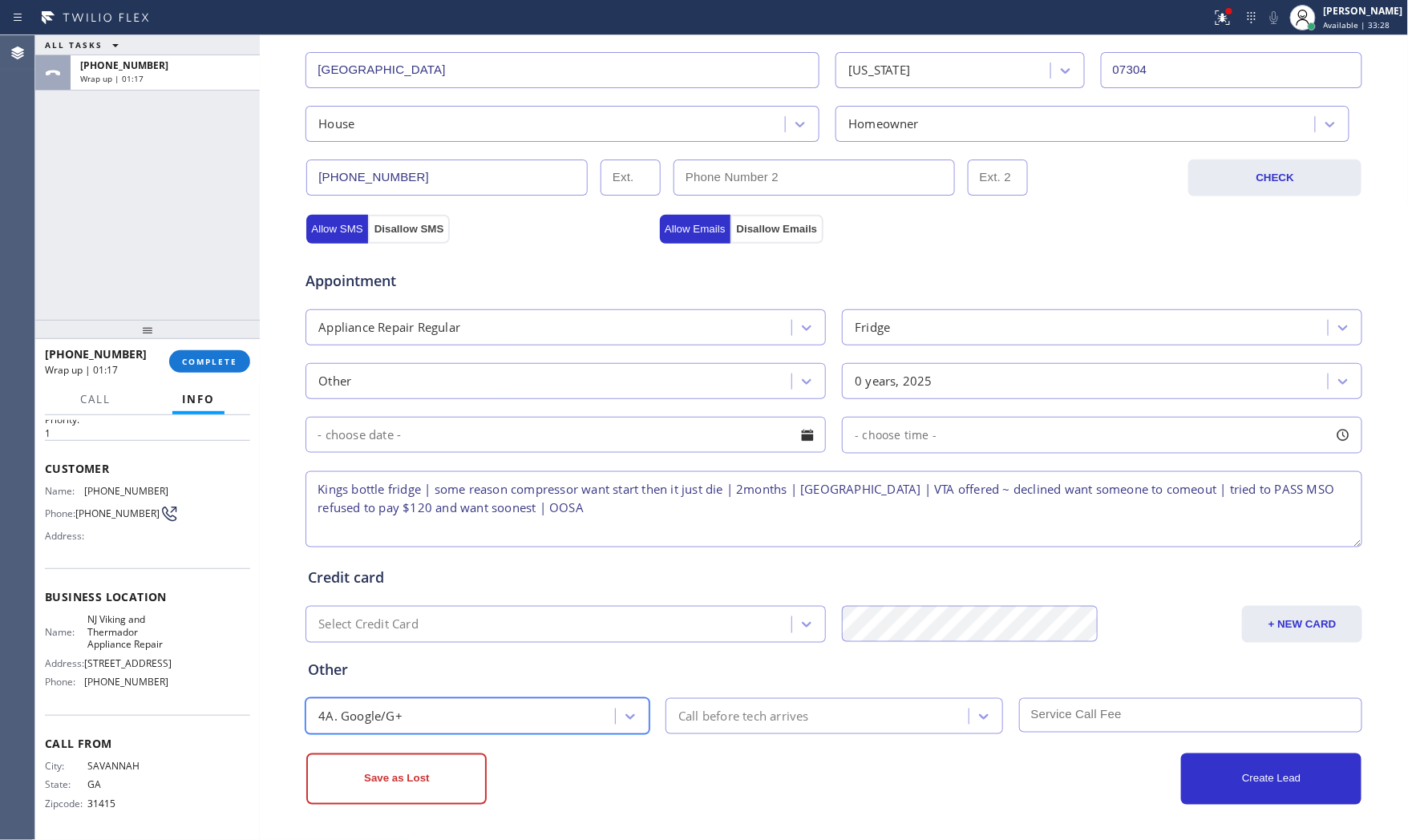
click at [786, 493] on textarea "Kings bottle fridge | some reason compressor want start then it just die | 2mon…" at bounding box center [834, 510] width 1057 height 76
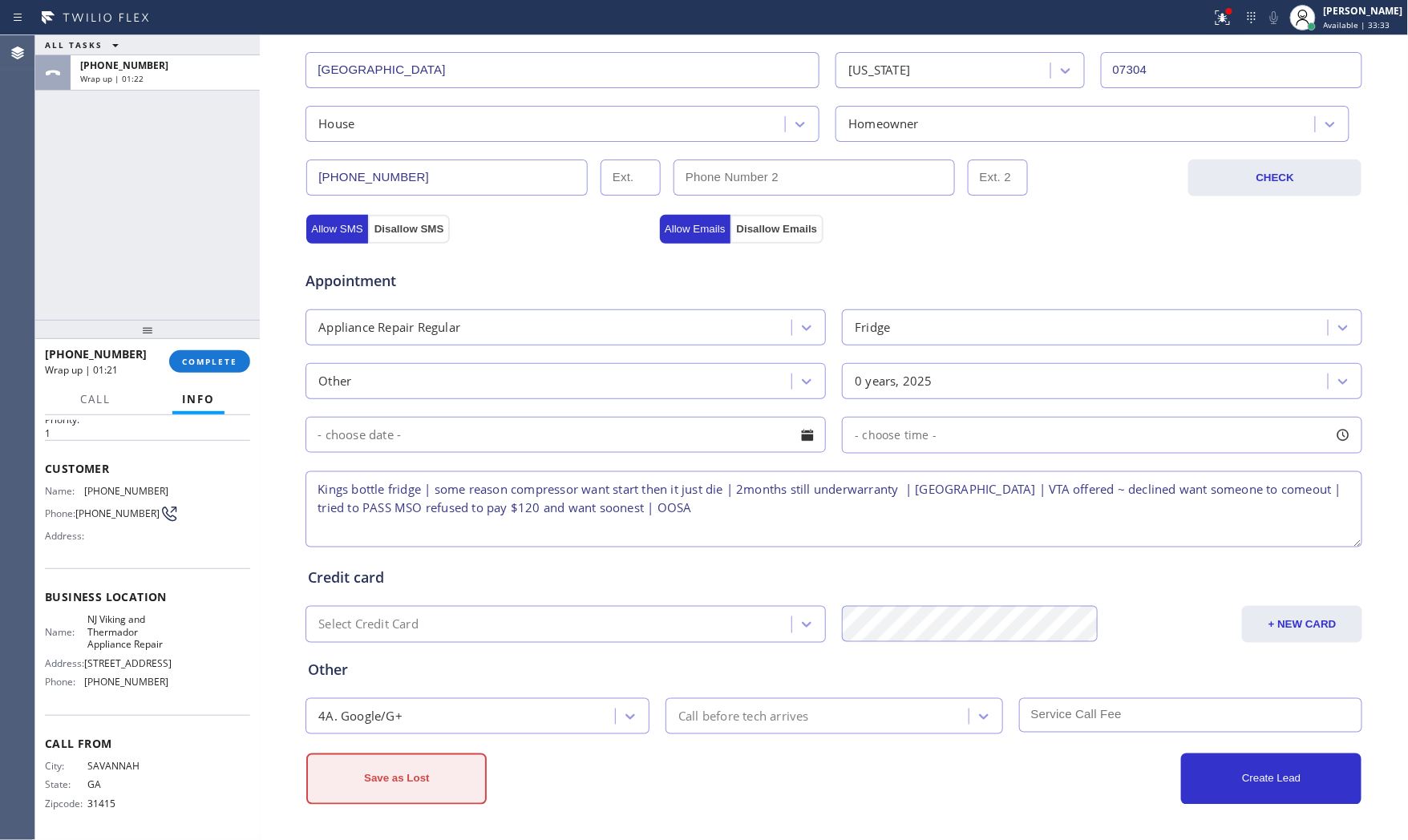
type textarea "Kings bottle fridge | some reason compressor want start then it just die | 2mon…"
click at [437, 776] on button "Save as Lost" at bounding box center [396, 778] width 180 height 51
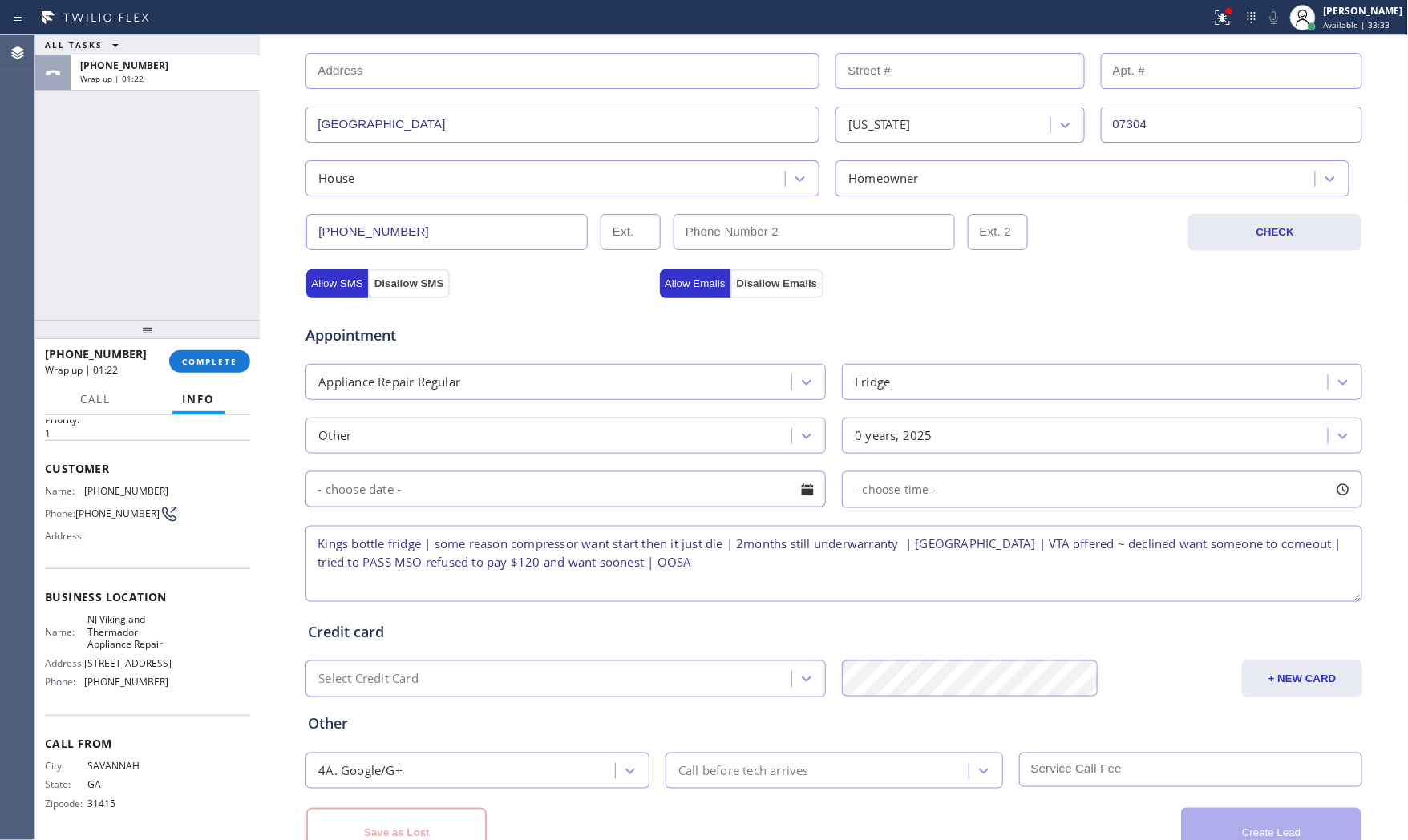
scroll to position [455, 0]
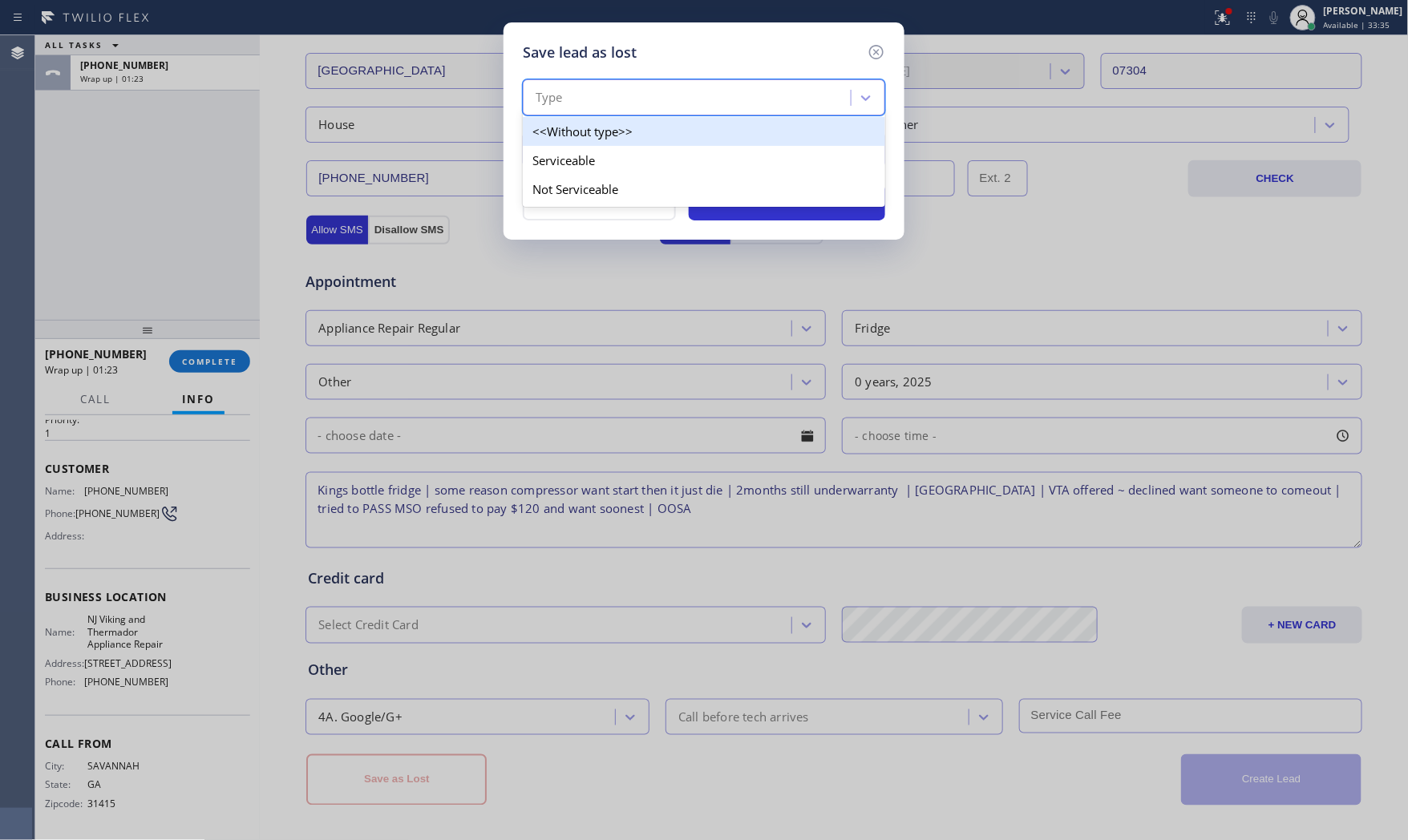
click at [631, 101] on div "Type" at bounding box center [689, 98] width 323 height 28
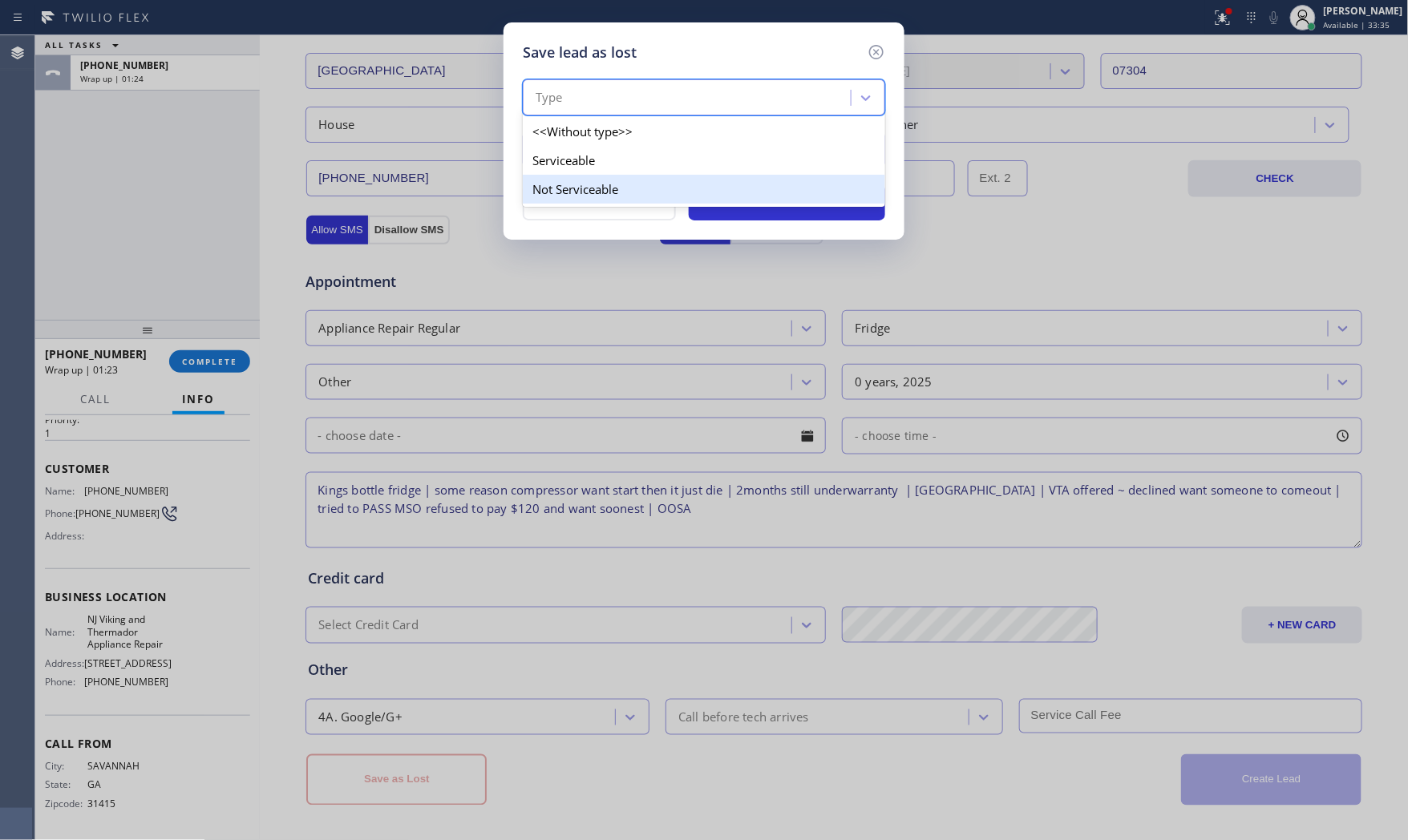
click at [603, 178] on div "Not Serviceable" at bounding box center [704, 189] width 362 height 29
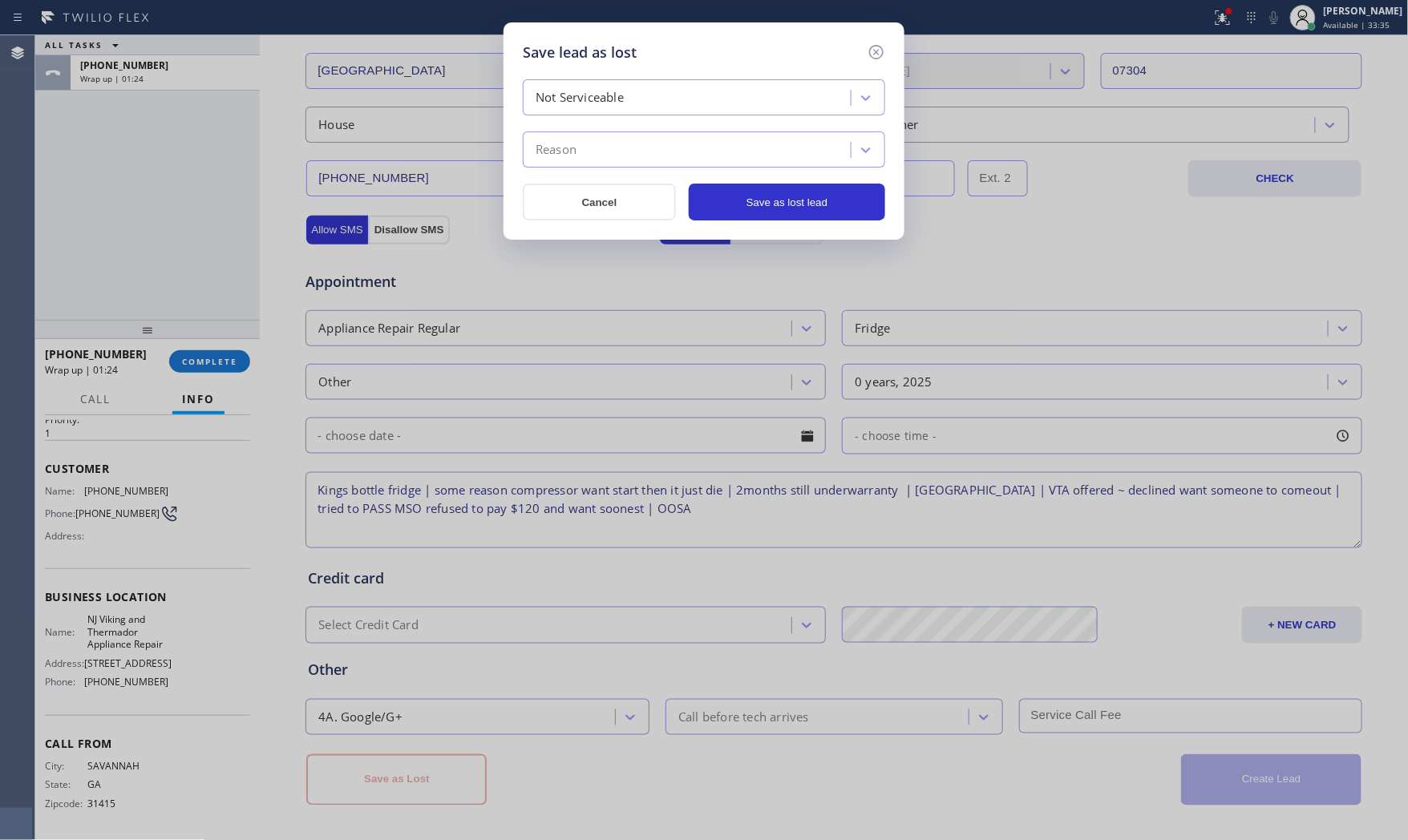
click at [603, 162] on div "Reason" at bounding box center [689, 150] width 323 height 28
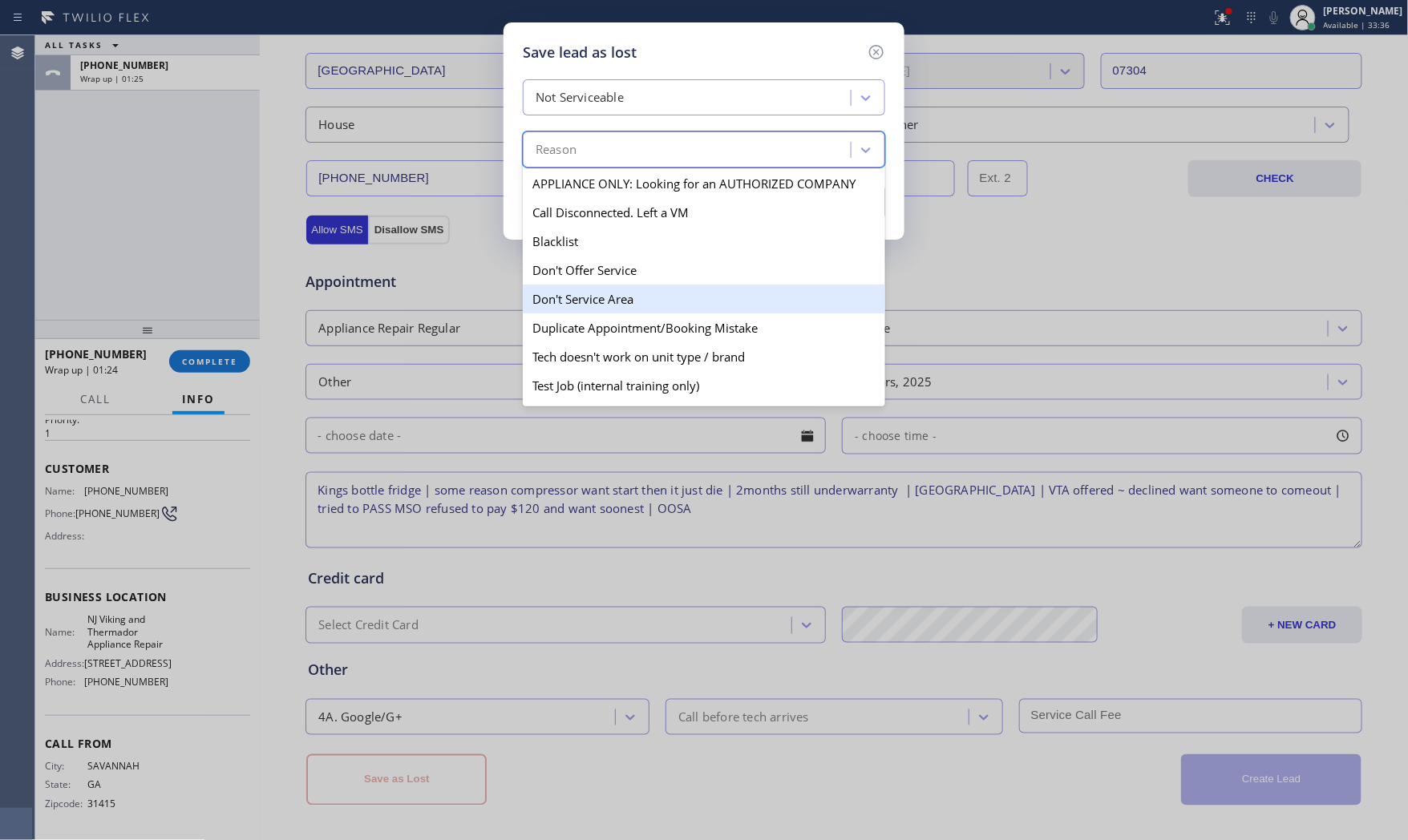
click at [607, 286] on div "Don't Service Area" at bounding box center [704, 299] width 362 height 29
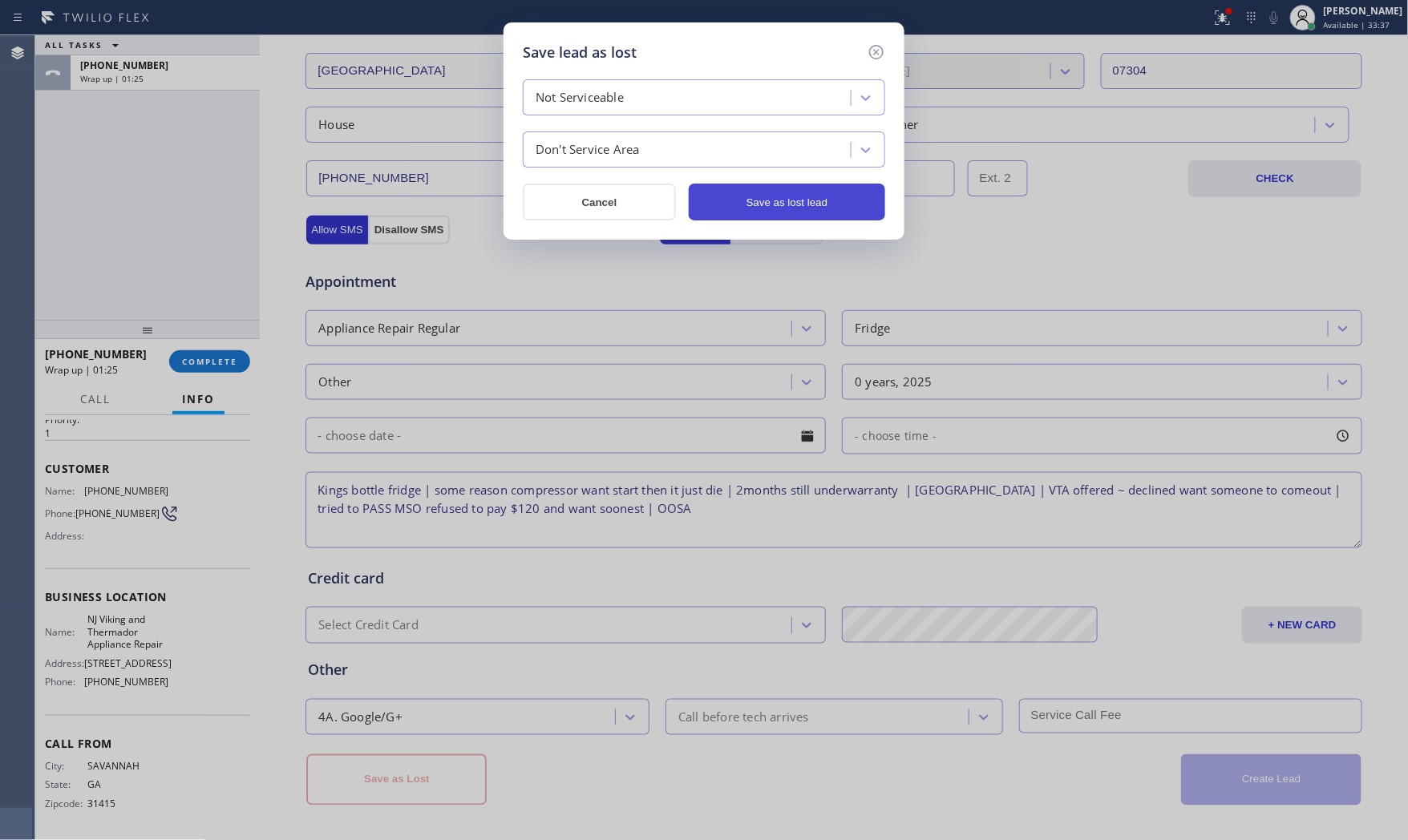
drag, startPoint x: 755, startPoint y: 225, endPoint x: 767, endPoint y: 198, distance: 29.5
click at [757, 222] on div "Save lead as lost Not Serviceable Don't Service Area Cancel Save as lost lead" at bounding box center [704, 131] width 401 height 218
click at [767, 198] on button "Save as lost lead" at bounding box center [787, 201] width 197 height 37
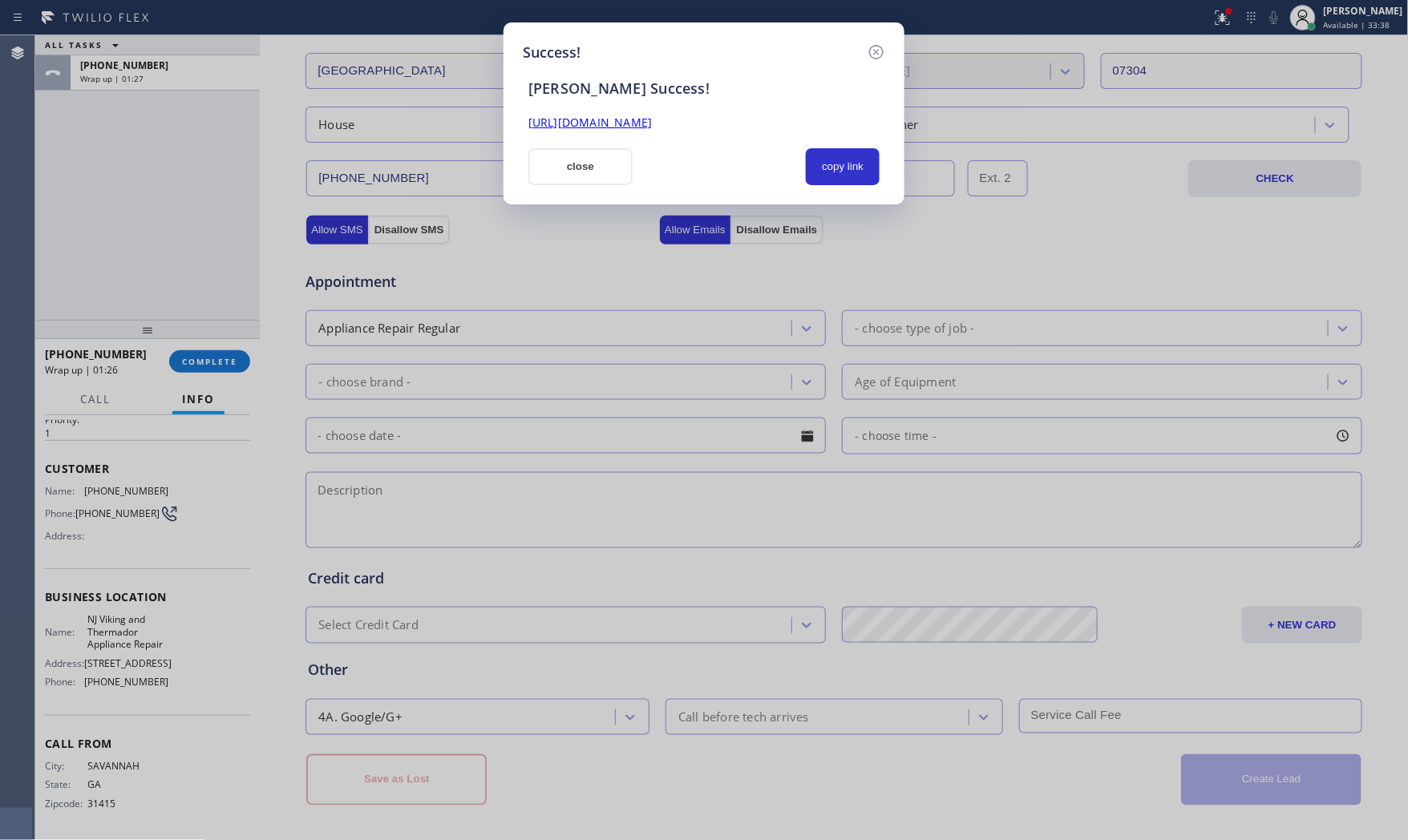
drag, startPoint x: 568, startPoint y: 159, endPoint x: 335, endPoint y: 266, distance: 256.4
click at [564, 159] on button "close" at bounding box center [581, 166] width 104 height 37
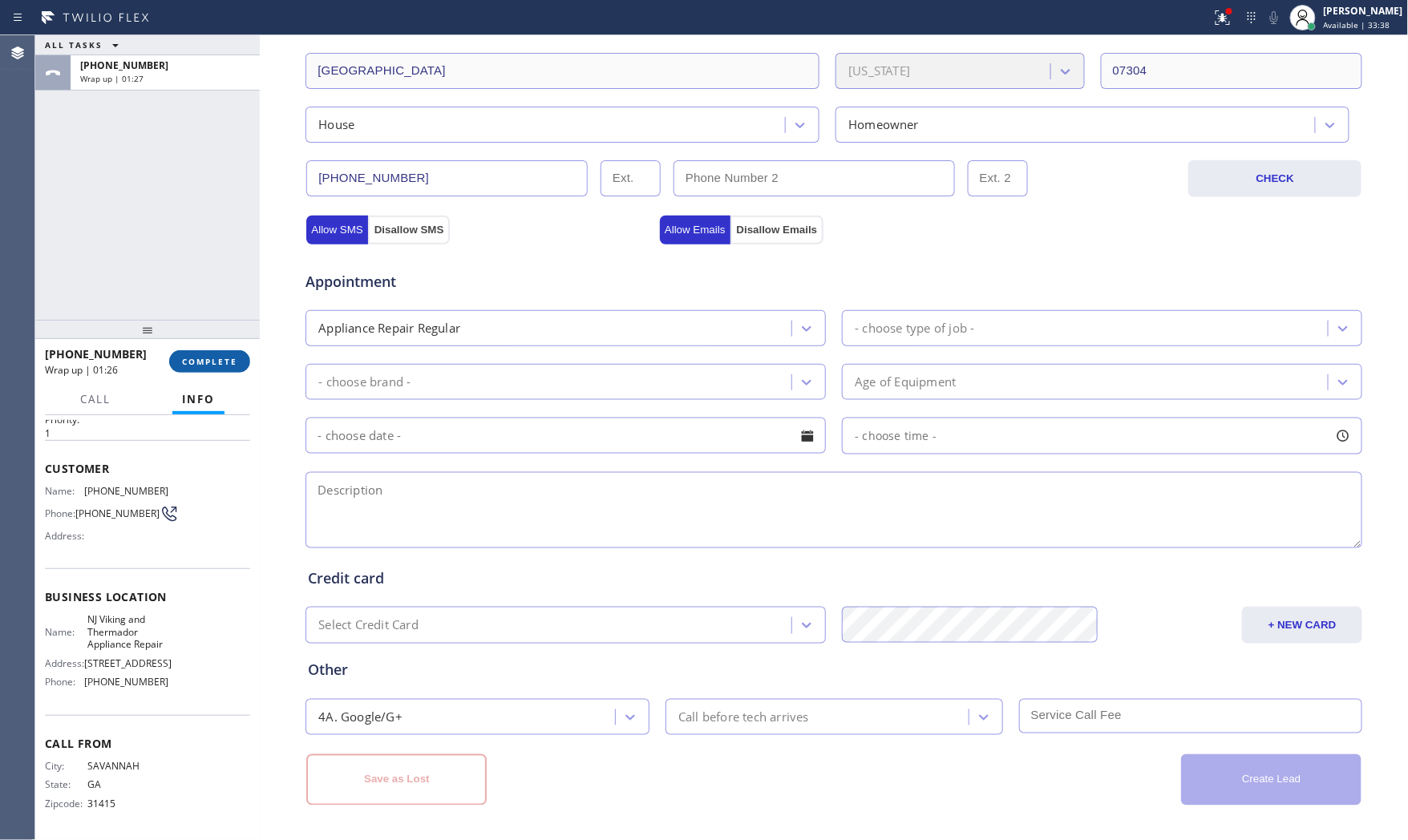
click at [201, 351] on button "COMPLETE" at bounding box center [209, 362] width 81 height 23
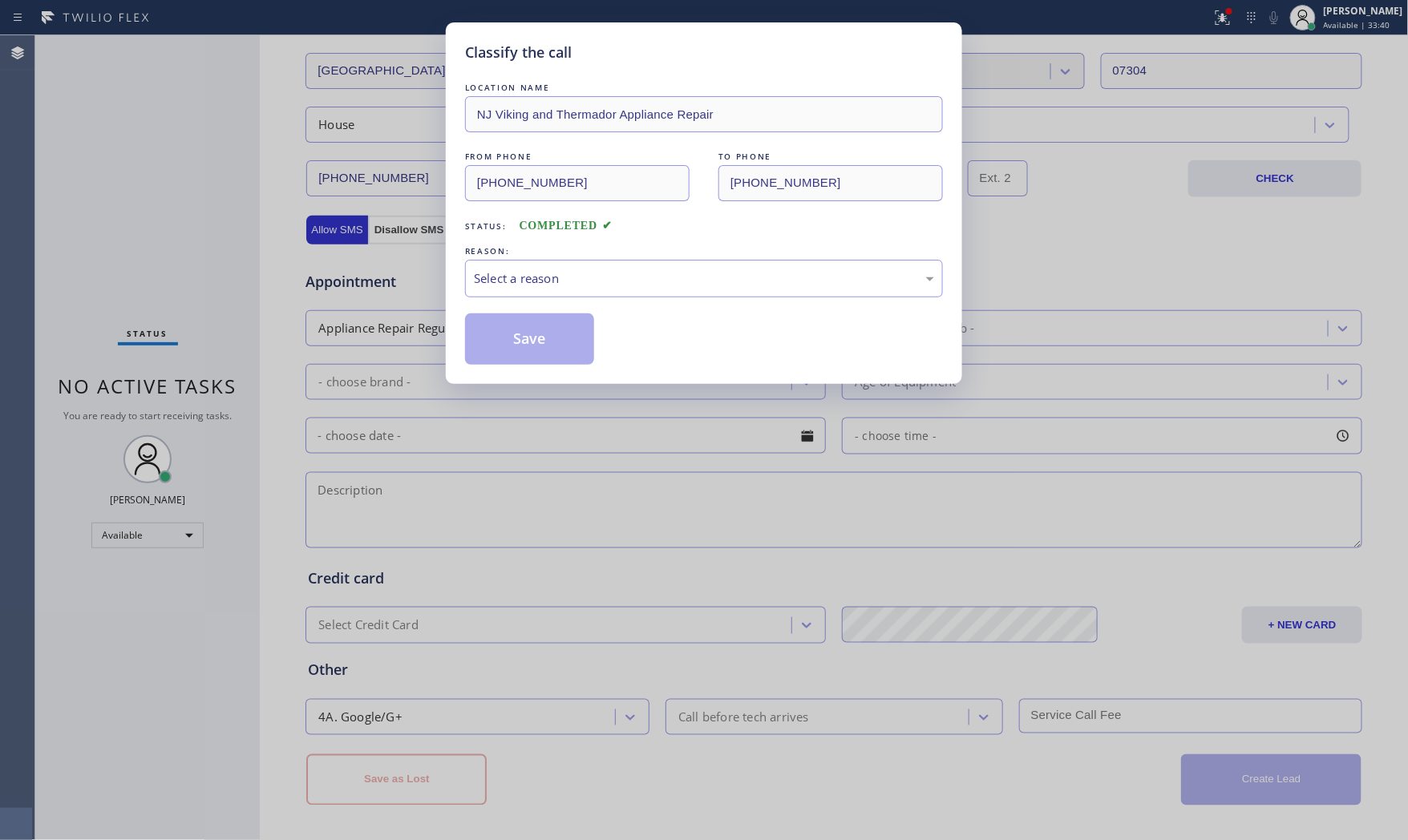
click at [602, 265] on div "Select a reason" at bounding box center [704, 278] width 478 height 37
click at [555, 330] on button "Save" at bounding box center [529, 338] width 129 height 51
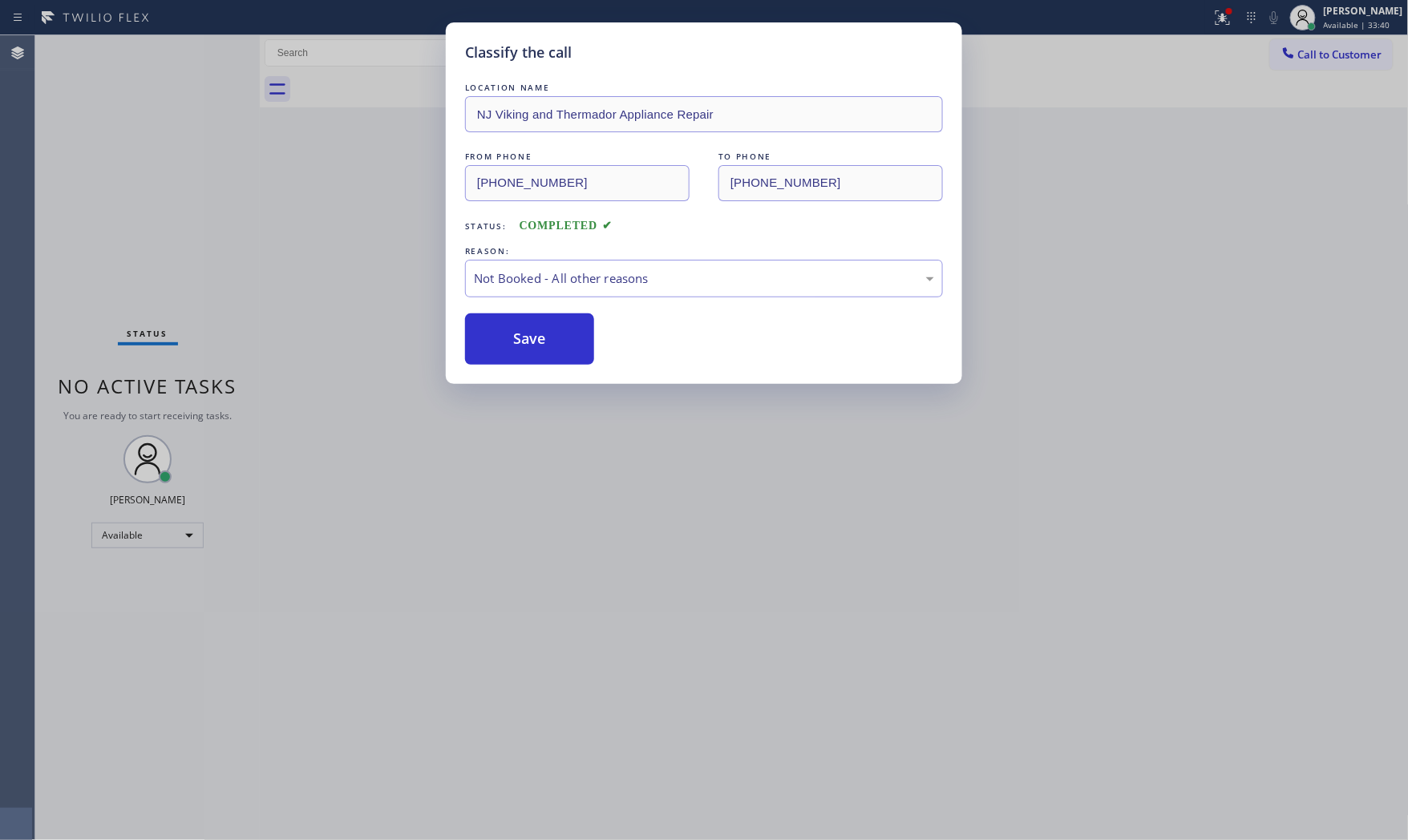
click at [555, 330] on button "Save" at bounding box center [529, 338] width 129 height 51
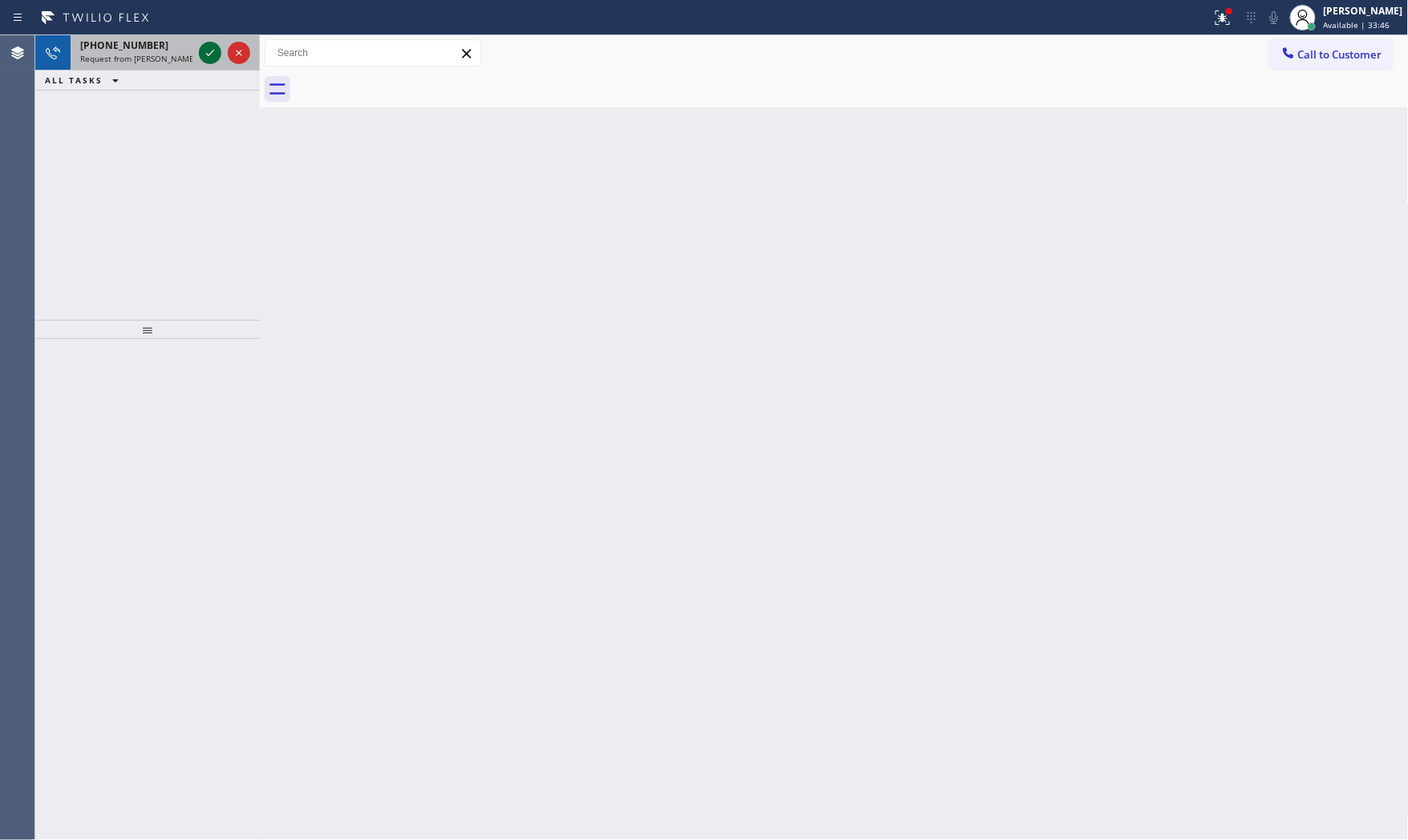
click at [214, 53] on icon at bounding box center [210, 53] width 19 height 19
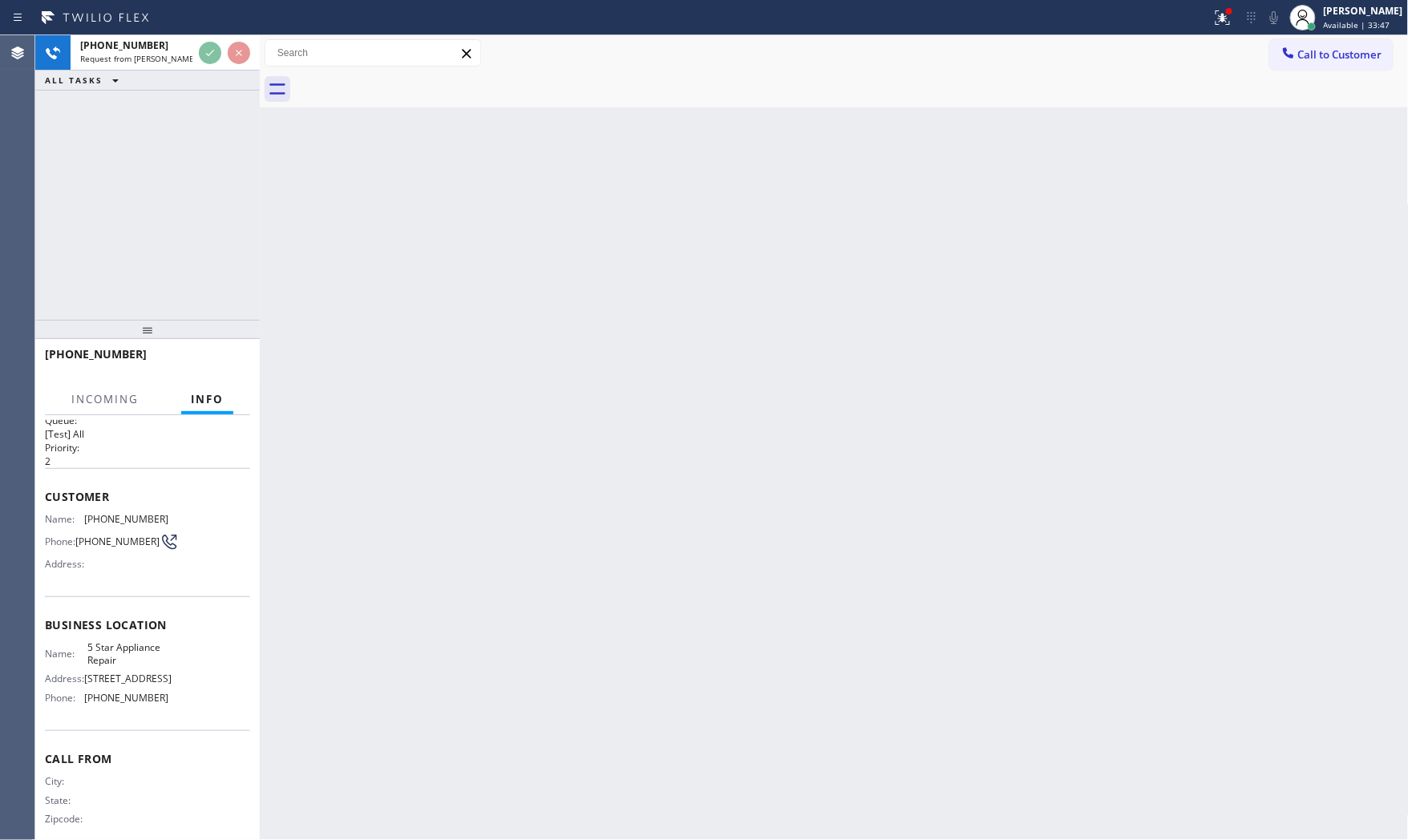
scroll to position [38, 0]
click at [1190, 35] on div "Call to Customer Outbound call Location Search location Your caller id phone nu…" at bounding box center [834, 53] width 1149 height 36
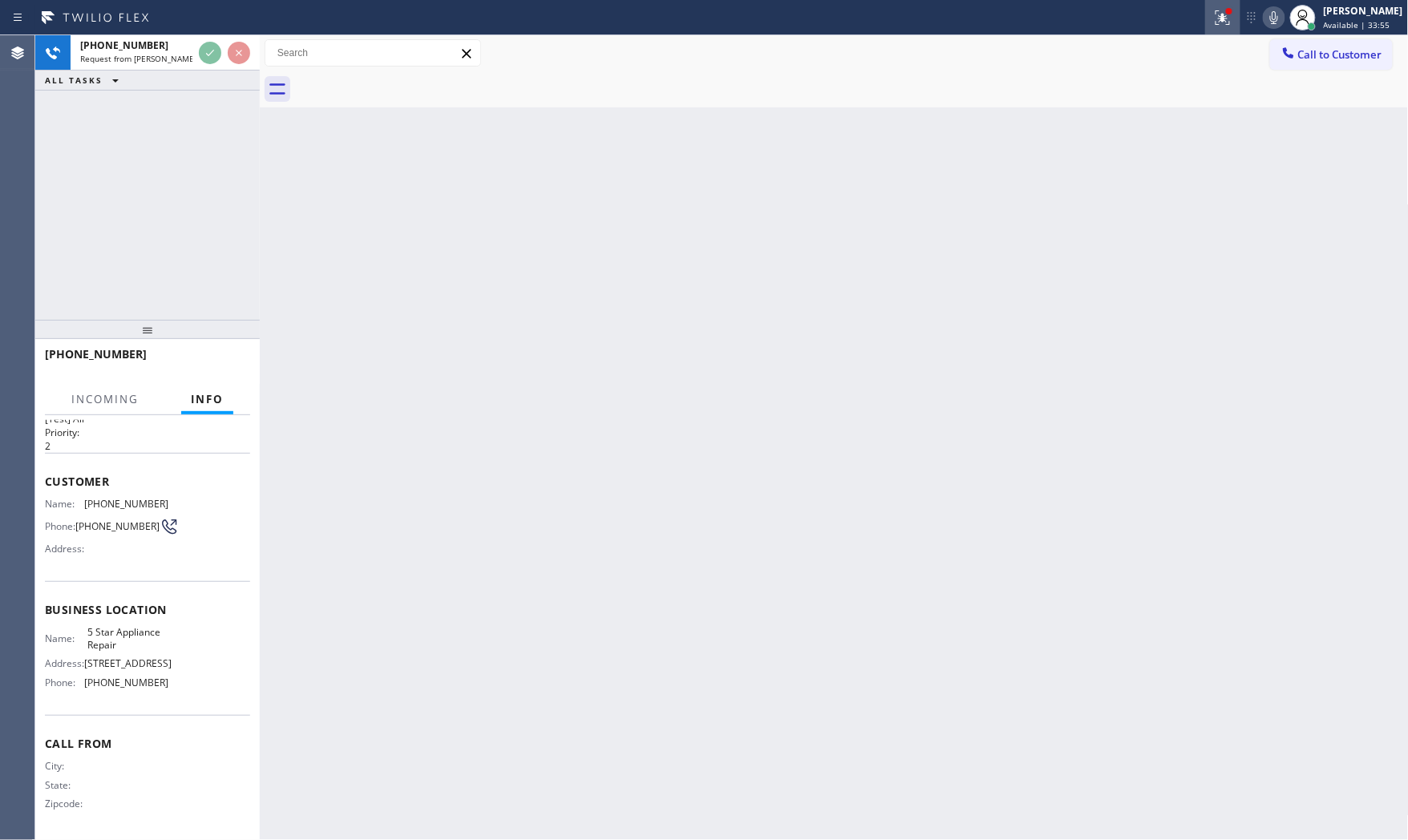
click at [1206, 28] on button at bounding box center [1223, 17] width 35 height 35
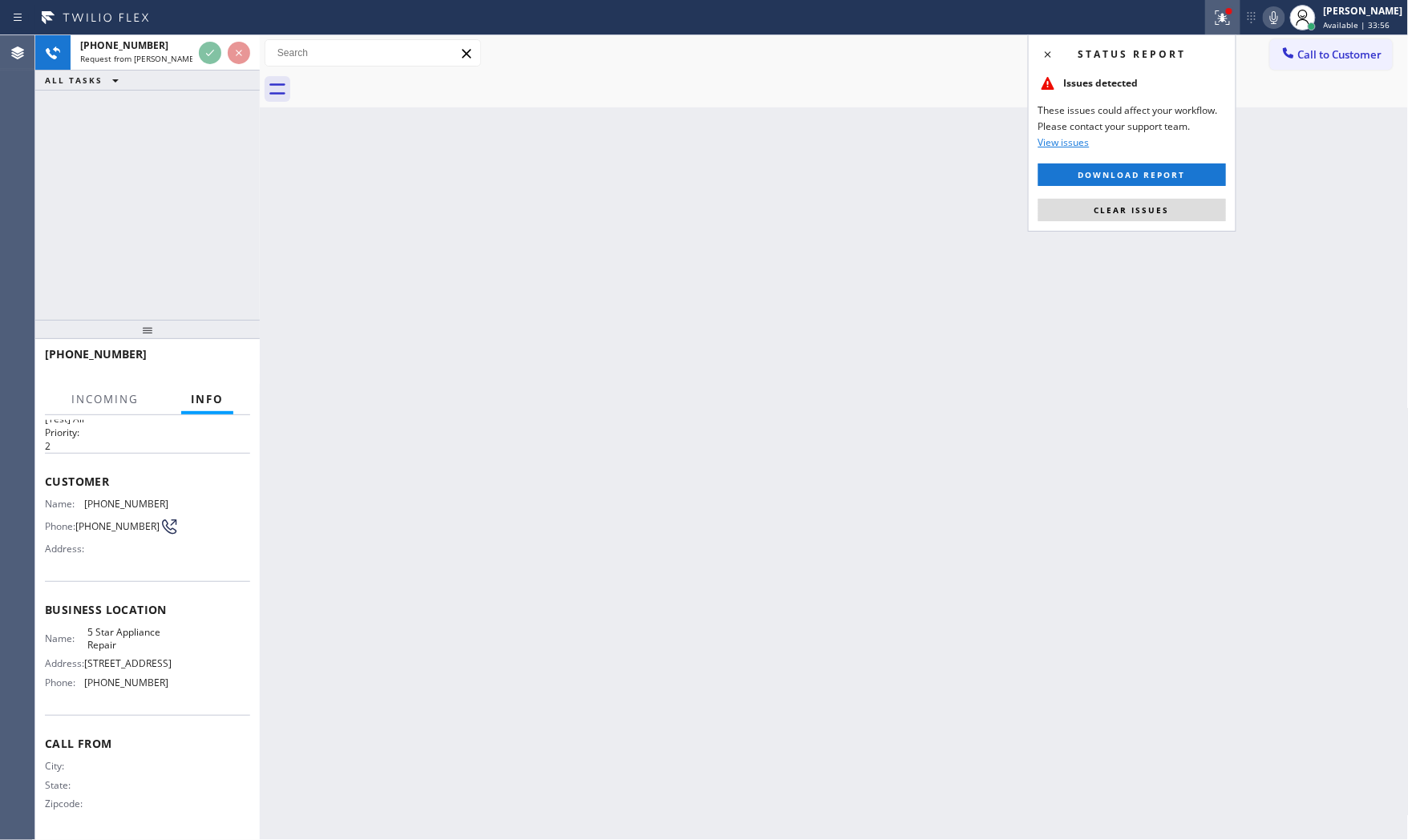
click at [1152, 223] on div "Status report Issues detected These issues could affect your workflow. Please c…" at bounding box center [1132, 132] width 209 height 197
click at [1152, 213] on span "Clear issues" at bounding box center [1132, 210] width 76 height 11
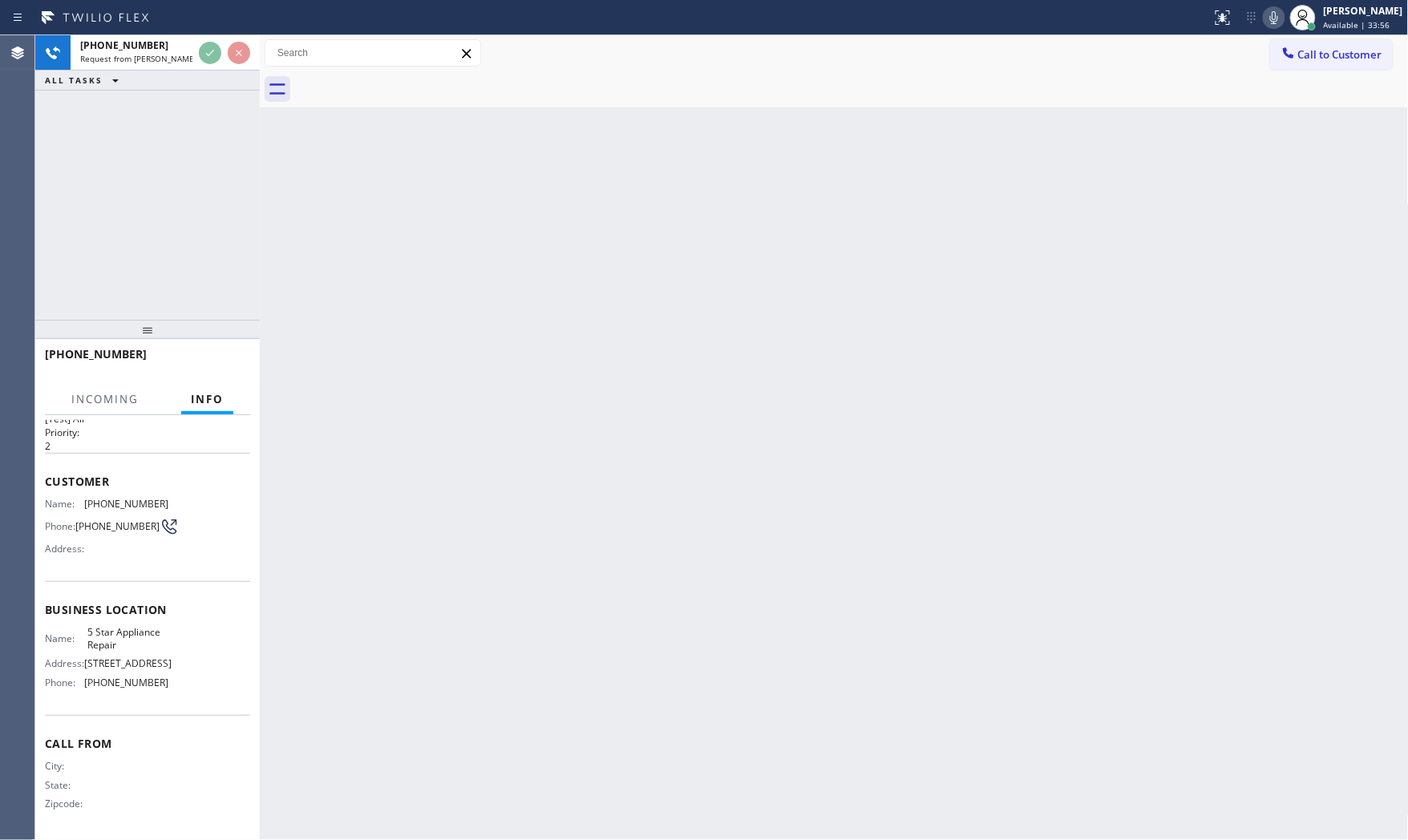
click at [733, 214] on div "Back to Dashboard Change Sender ID Customers Technicians Select a contact Outbo…" at bounding box center [834, 437] width 1149 height 805
drag, startPoint x: 732, startPoint y: 214, endPoint x: 723, endPoint y: 214, distance: 9.0
click at [730, 214] on div "Back to Dashboard Change Sender ID Customers Technicians Select a contact Outbo…" at bounding box center [834, 437] width 1149 height 805
drag, startPoint x: 723, startPoint y: 214, endPoint x: 704, endPoint y: 211, distance: 19.2
click at [719, 213] on div "Back to Dashboard Change Sender ID Customers Technicians Select a contact Outbo…" at bounding box center [834, 437] width 1149 height 805
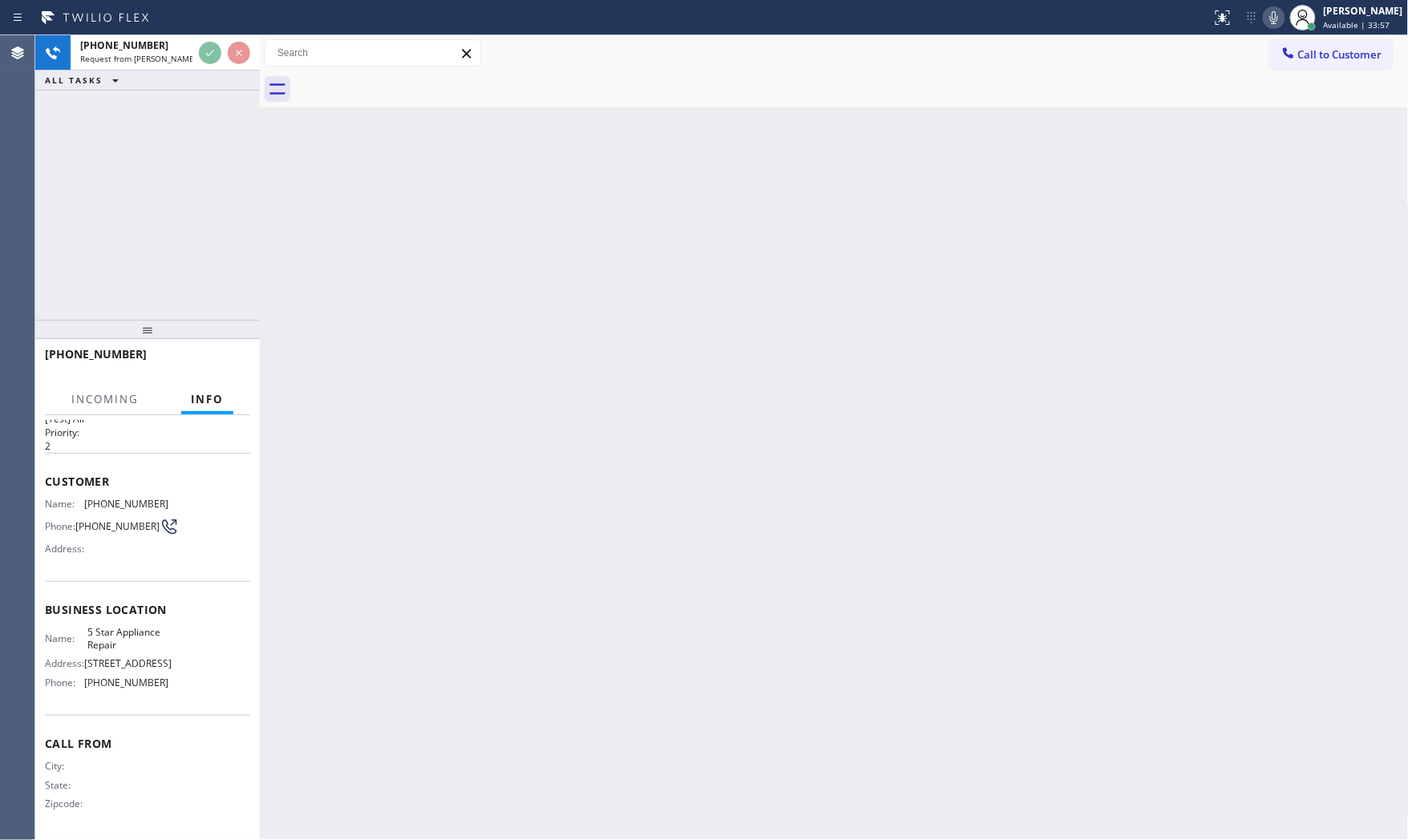
drag, startPoint x: 704, startPoint y: 211, endPoint x: 692, endPoint y: 207, distance: 12.6
click at [701, 210] on div "Back to Dashboard Change Sender ID Customers Technicians Select a contact Outbo…" at bounding box center [834, 437] width 1149 height 805
drag, startPoint x: 692, startPoint y: 207, endPoint x: 637, endPoint y: 204, distance: 55.1
click at [687, 207] on div "Back to Dashboard Change Sender ID Customers Technicians Select a contact Outbo…" at bounding box center [834, 437] width 1149 height 805
click at [179, 54] on span "Request from [PERSON_NAME] (direct)" at bounding box center [153, 58] width 146 height 11
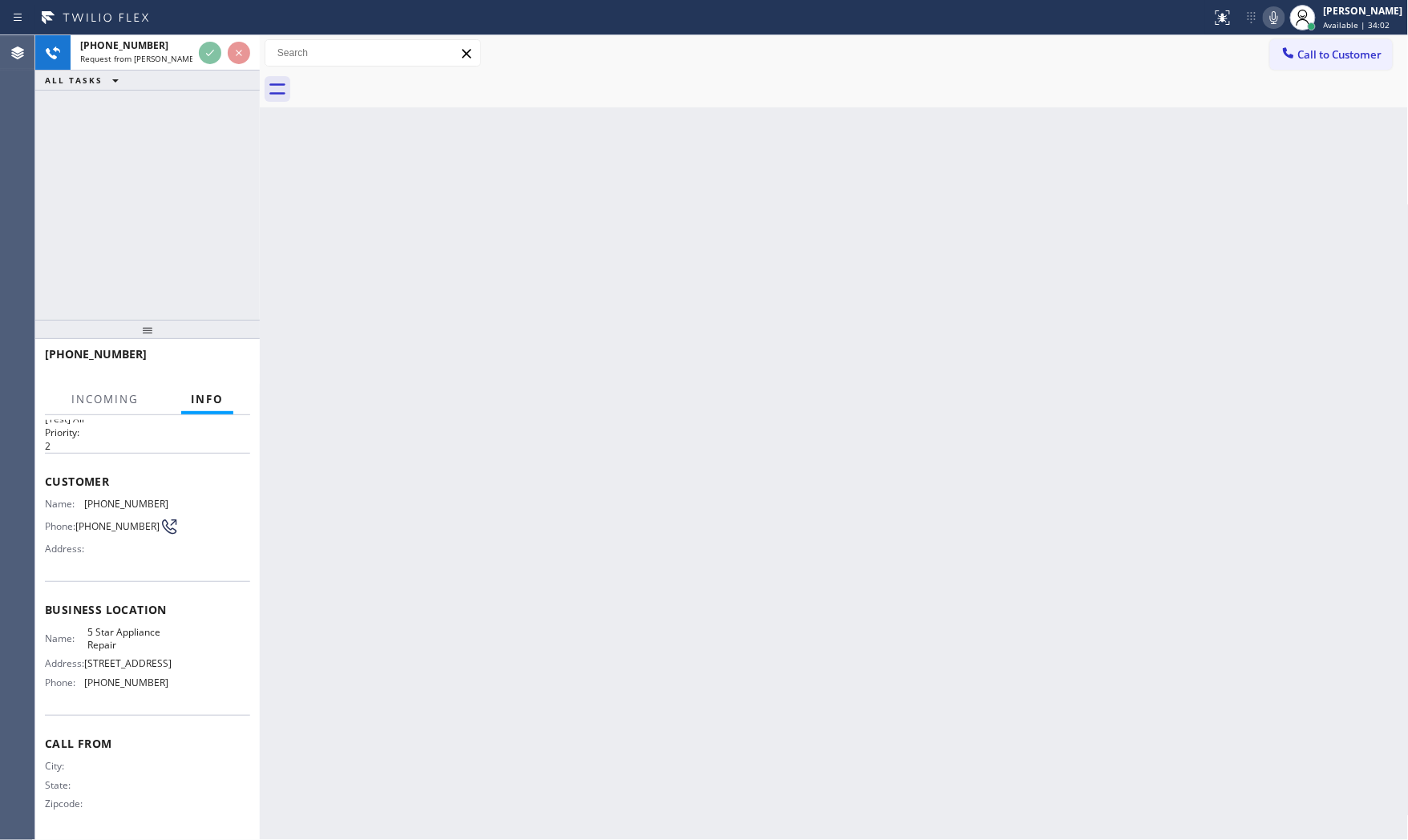
click at [290, 393] on div "Back to Dashboard Change Sender ID Customers Technicians Select a contact Outbo…" at bounding box center [834, 437] width 1149 height 805
click at [340, 68] on div "Call to Customer Outbound call Location Search location Your caller id phone nu…" at bounding box center [834, 53] width 1149 height 36
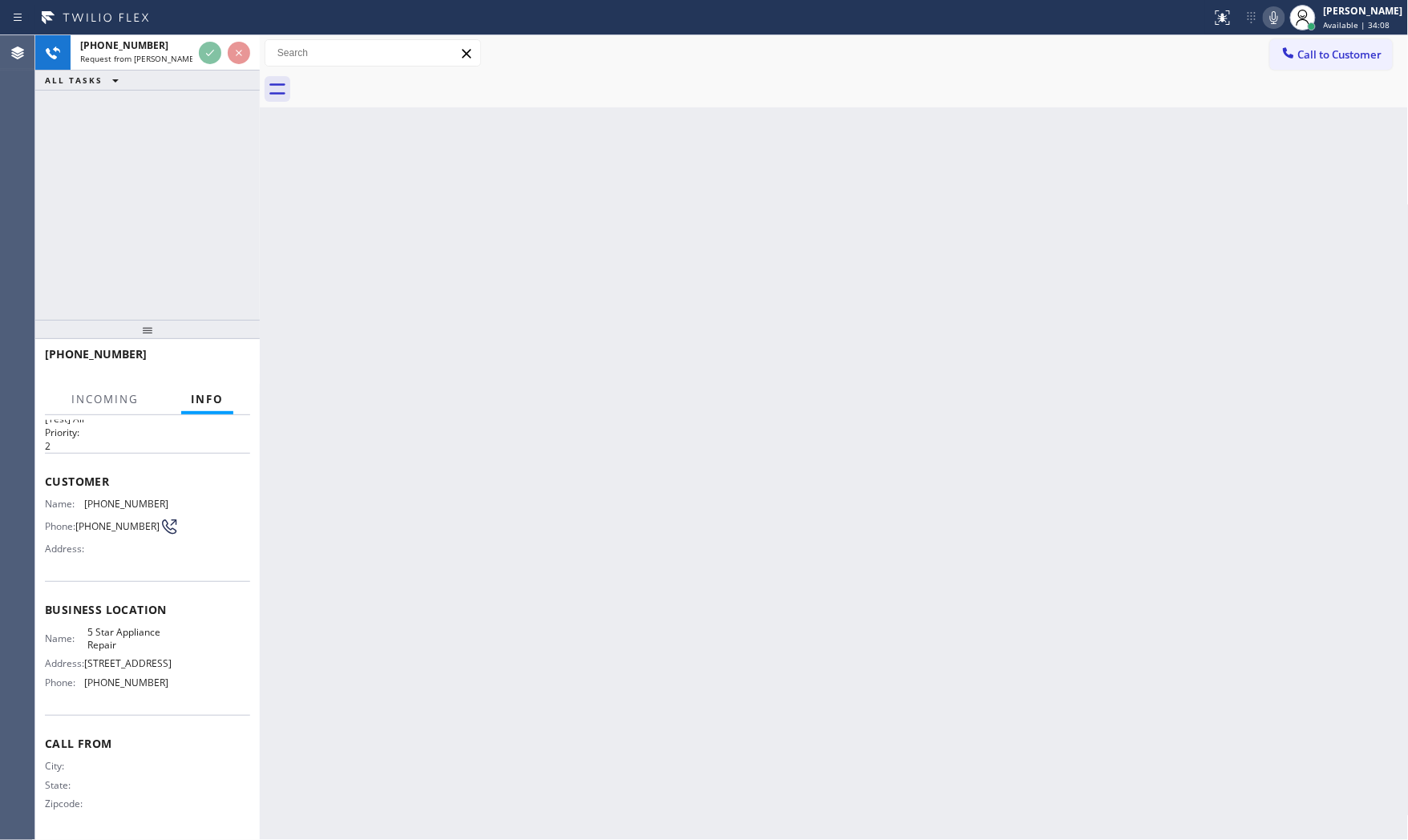
click at [339, 68] on div "Call to Customer Outbound call Location Search location Your caller id phone nu…" at bounding box center [834, 53] width 1149 height 36
click at [343, 102] on div at bounding box center [852, 89] width 1114 height 36
click at [345, 102] on div at bounding box center [852, 89] width 1114 height 36
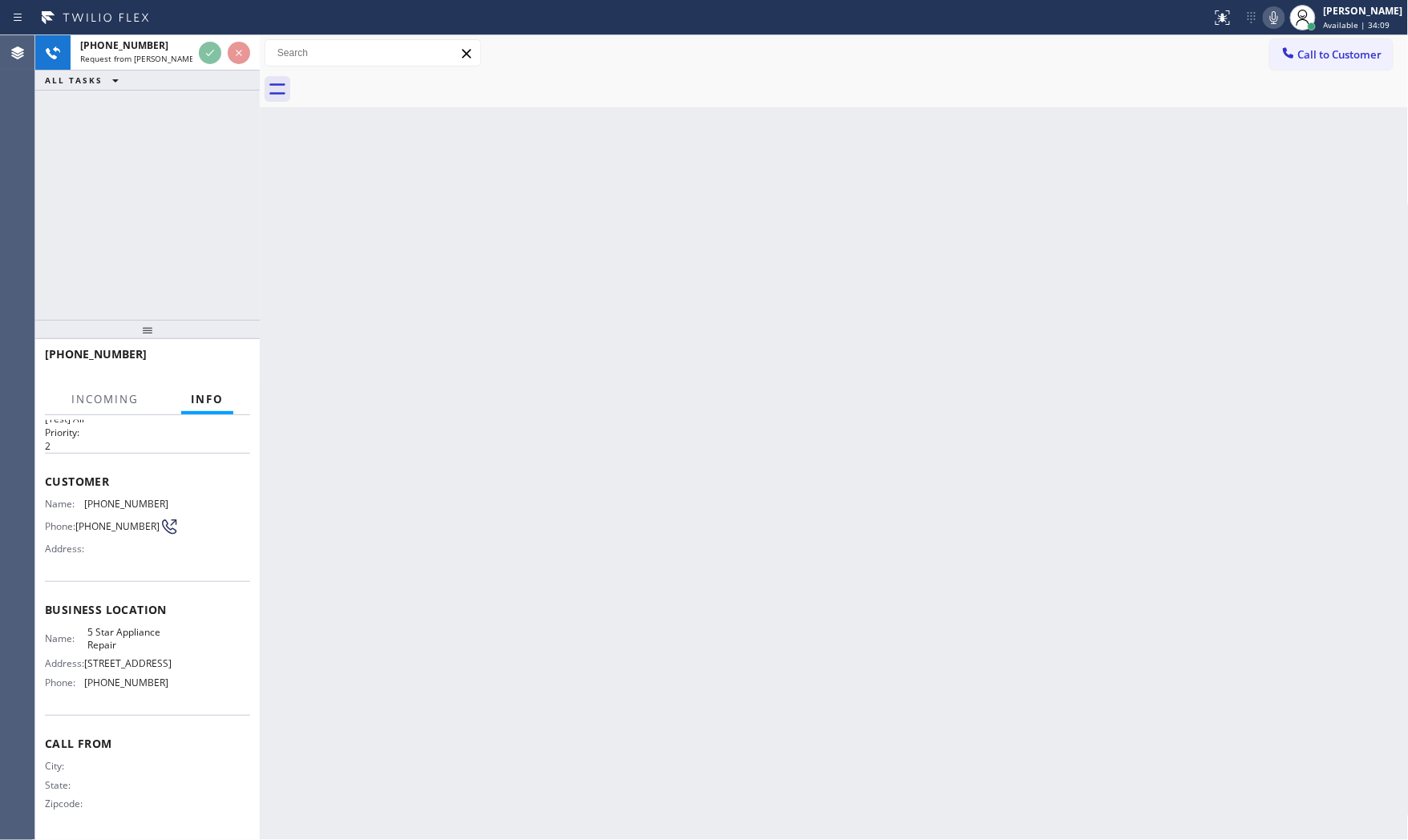
drag, startPoint x: 345, startPoint y: 102, endPoint x: 441, endPoint y: 104, distance: 96.0
click at [374, 105] on div at bounding box center [852, 89] width 1114 height 36
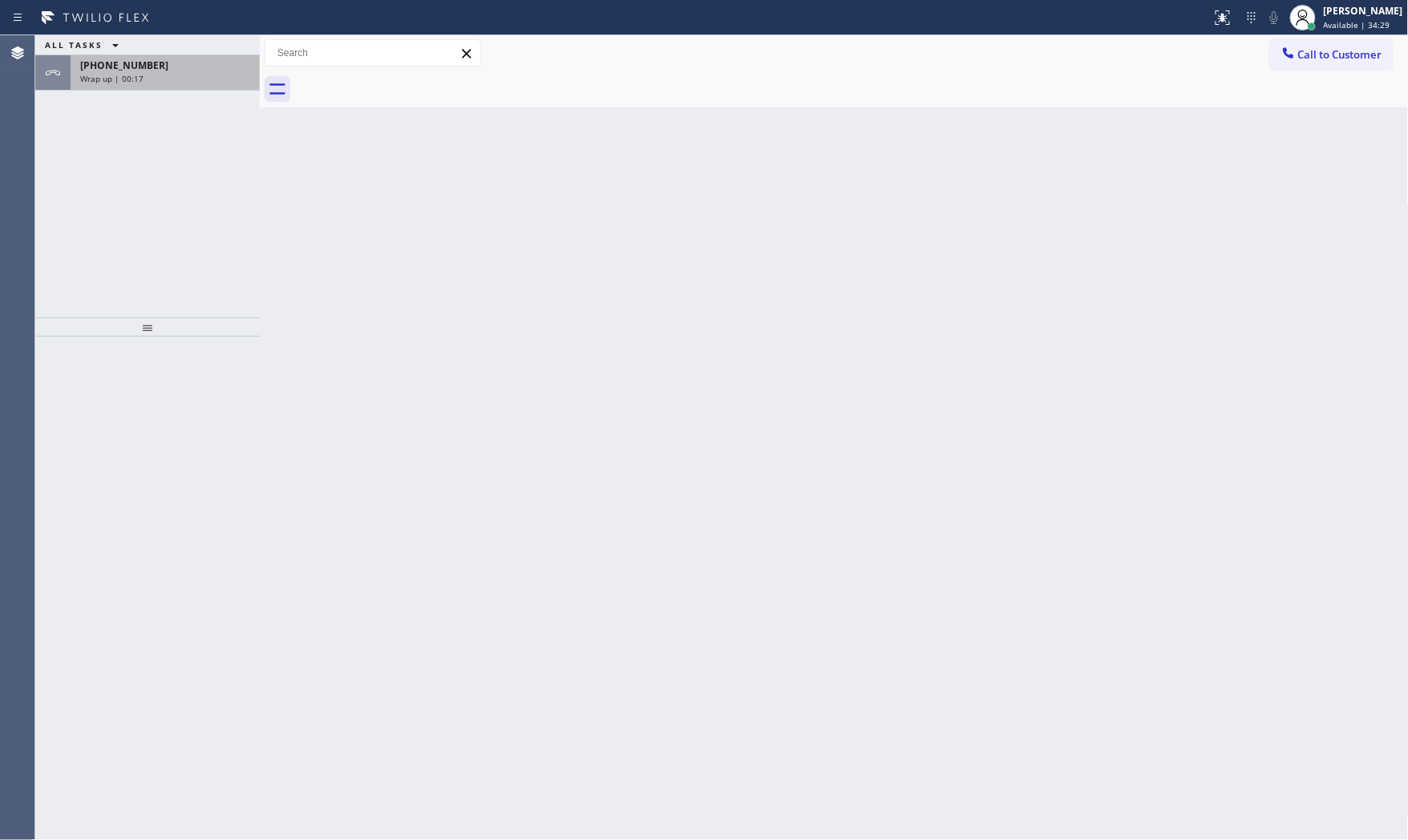
click at [191, 67] on div "[PHONE_NUMBER]" at bounding box center [165, 65] width 170 height 14
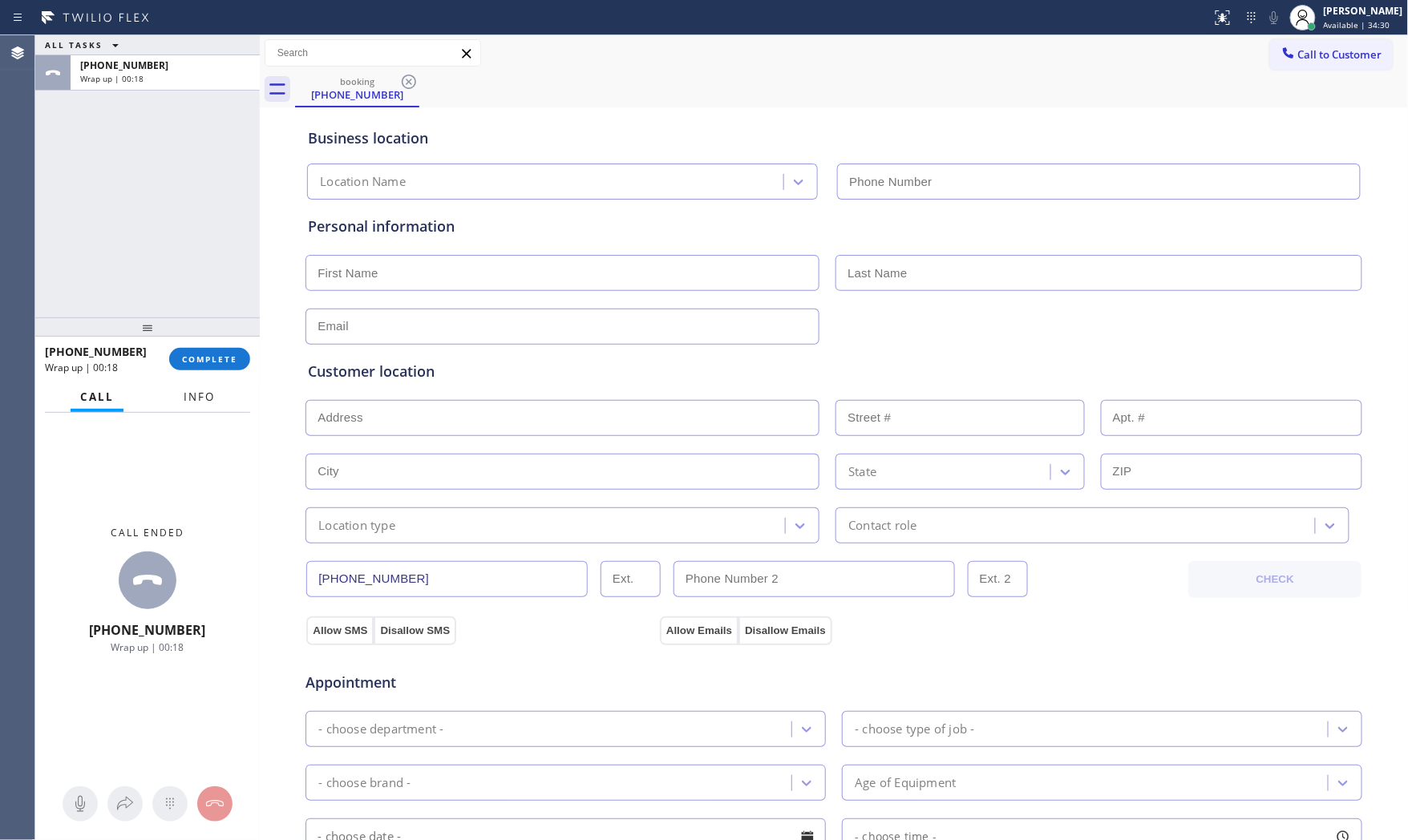
type input "[PHONE_NUMBER]"
click at [197, 413] on div "Call ended [PHONE_NUMBER] Wrap up | 00:18" at bounding box center [147, 590] width 225 height 355
click at [198, 396] on span "Info" at bounding box center [199, 397] width 32 height 15
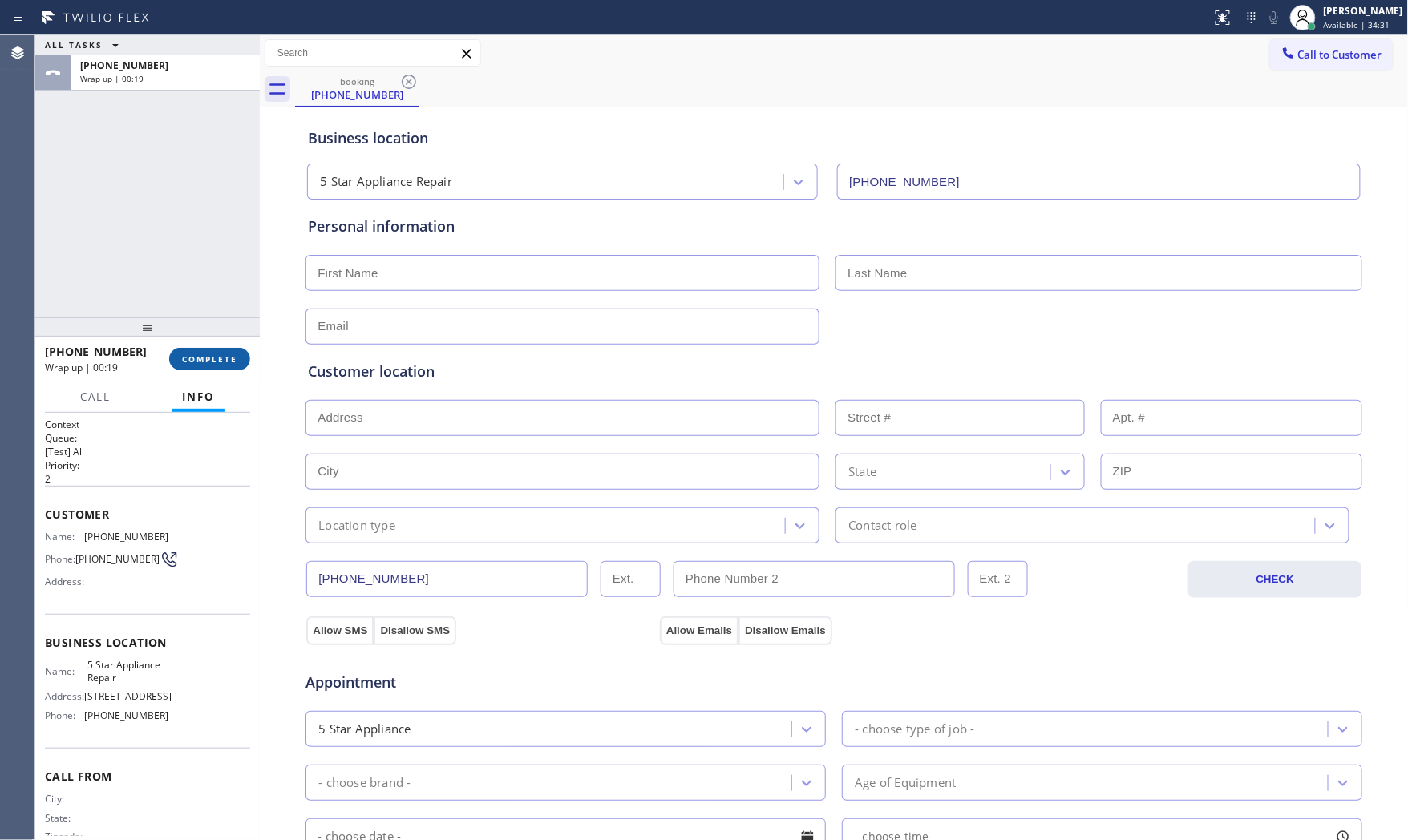
click at [198, 362] on span "COMPLETE" at bounding box center [209, 360] width 55 height 11
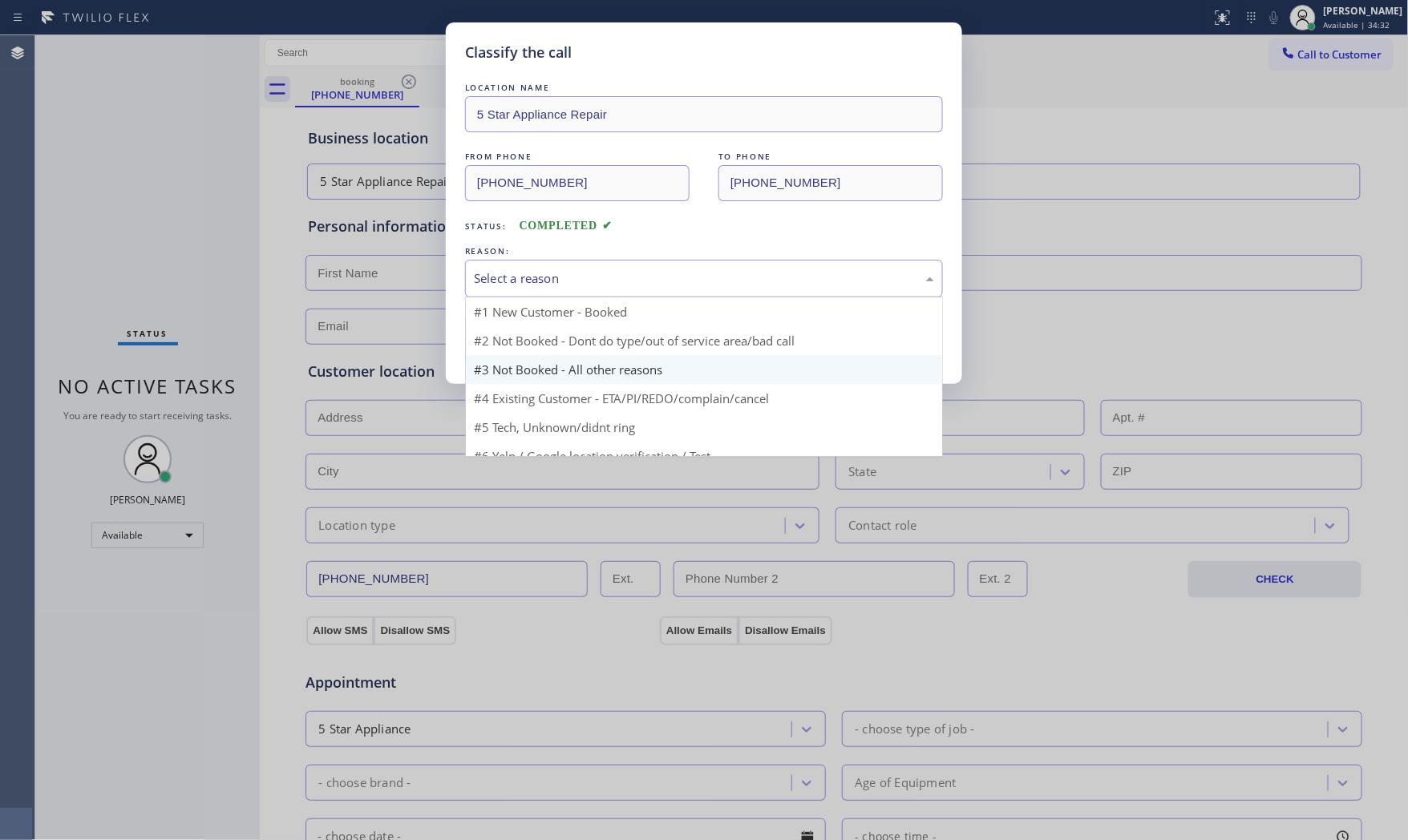
drag, startPoint x: 501, startPoint y: 274, endPoint x: 507, endPoint y: 334, distance: 60.3
click at [501, 278] on div "Select a reason" at bounding box center [704, 278] width 460 height 19
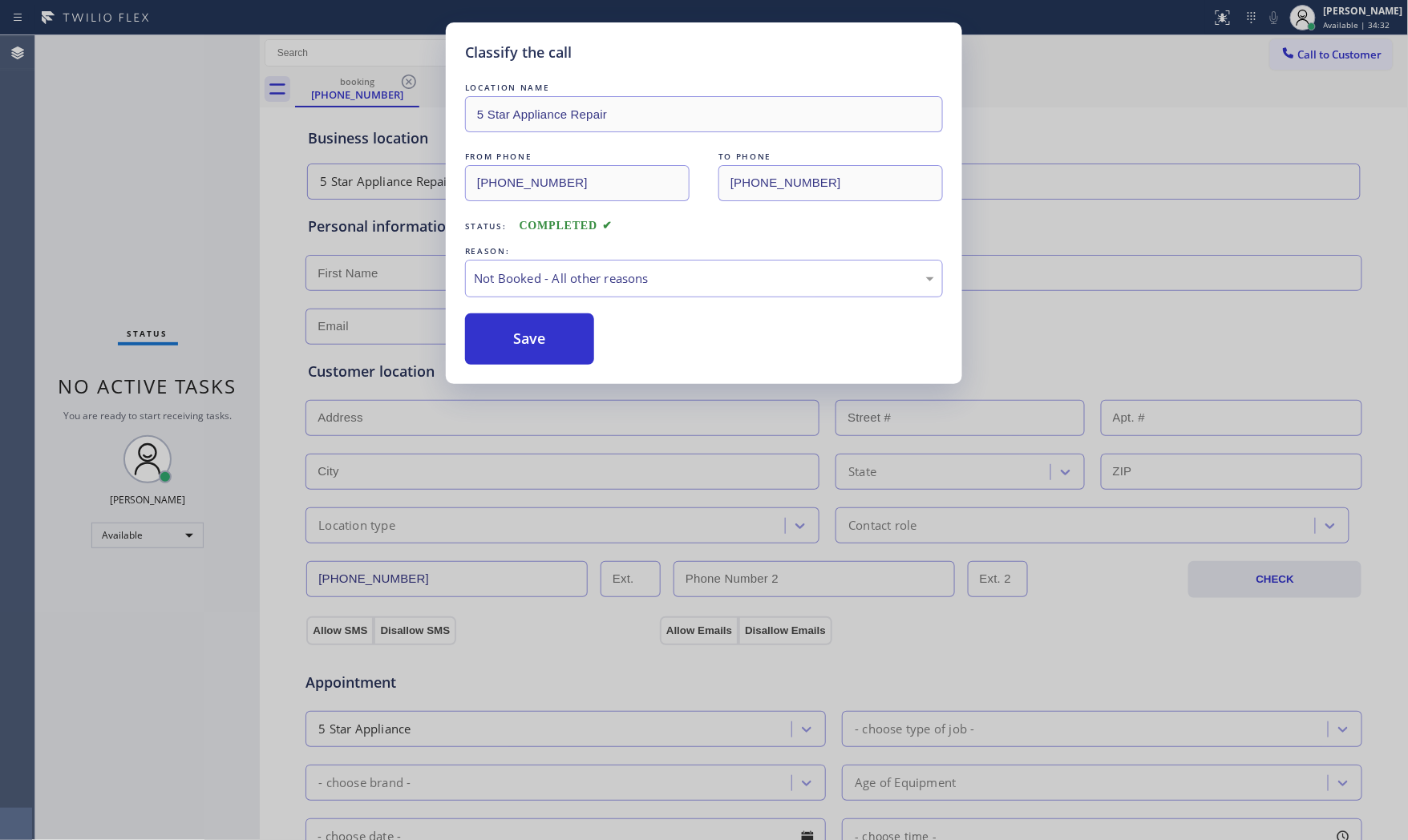
click at [507, 335] on button "Save" at bounding box center [529, 338] width 129 height 51
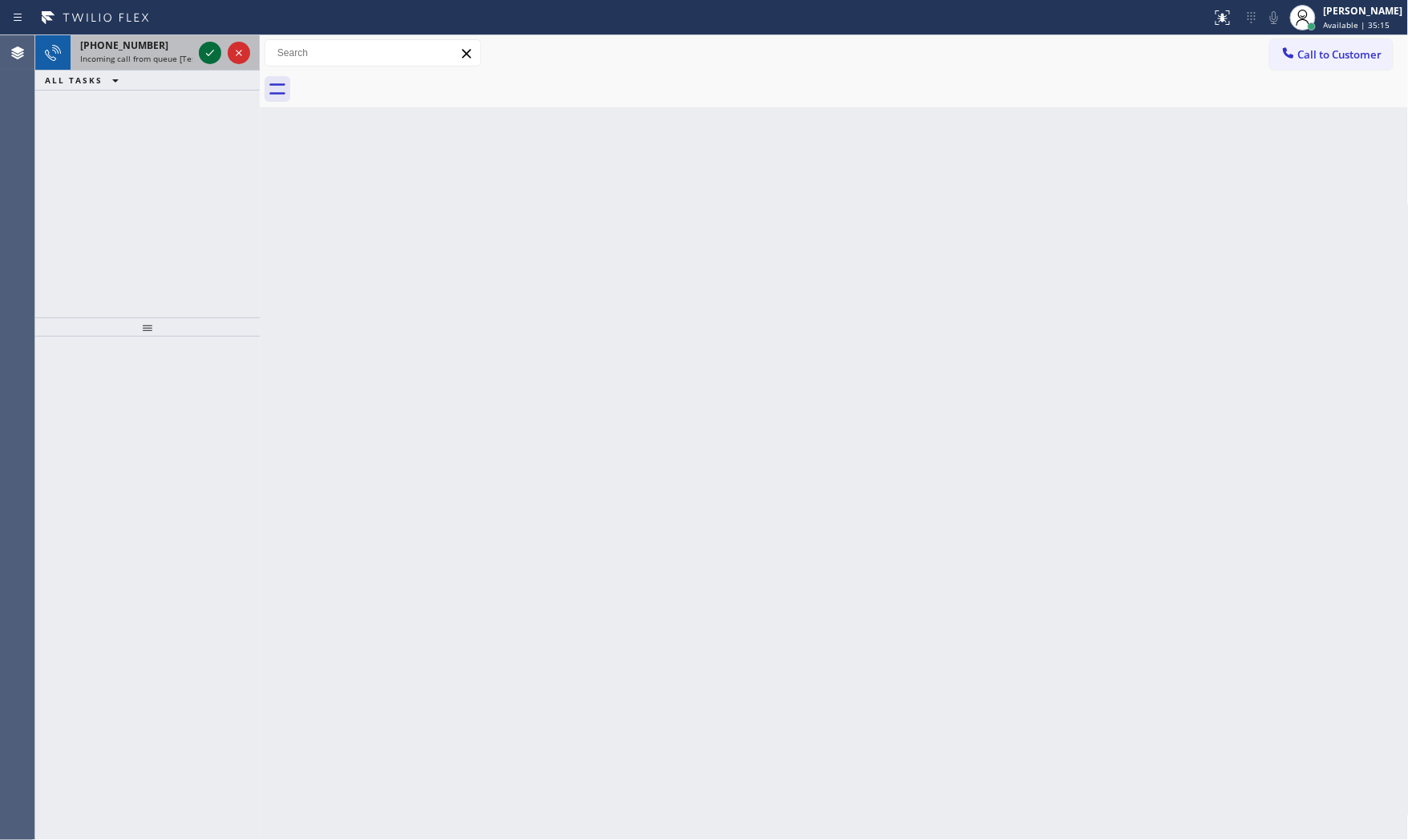
click at [209, 60] on icon at bounding box center [210, 53] width 19 height 19
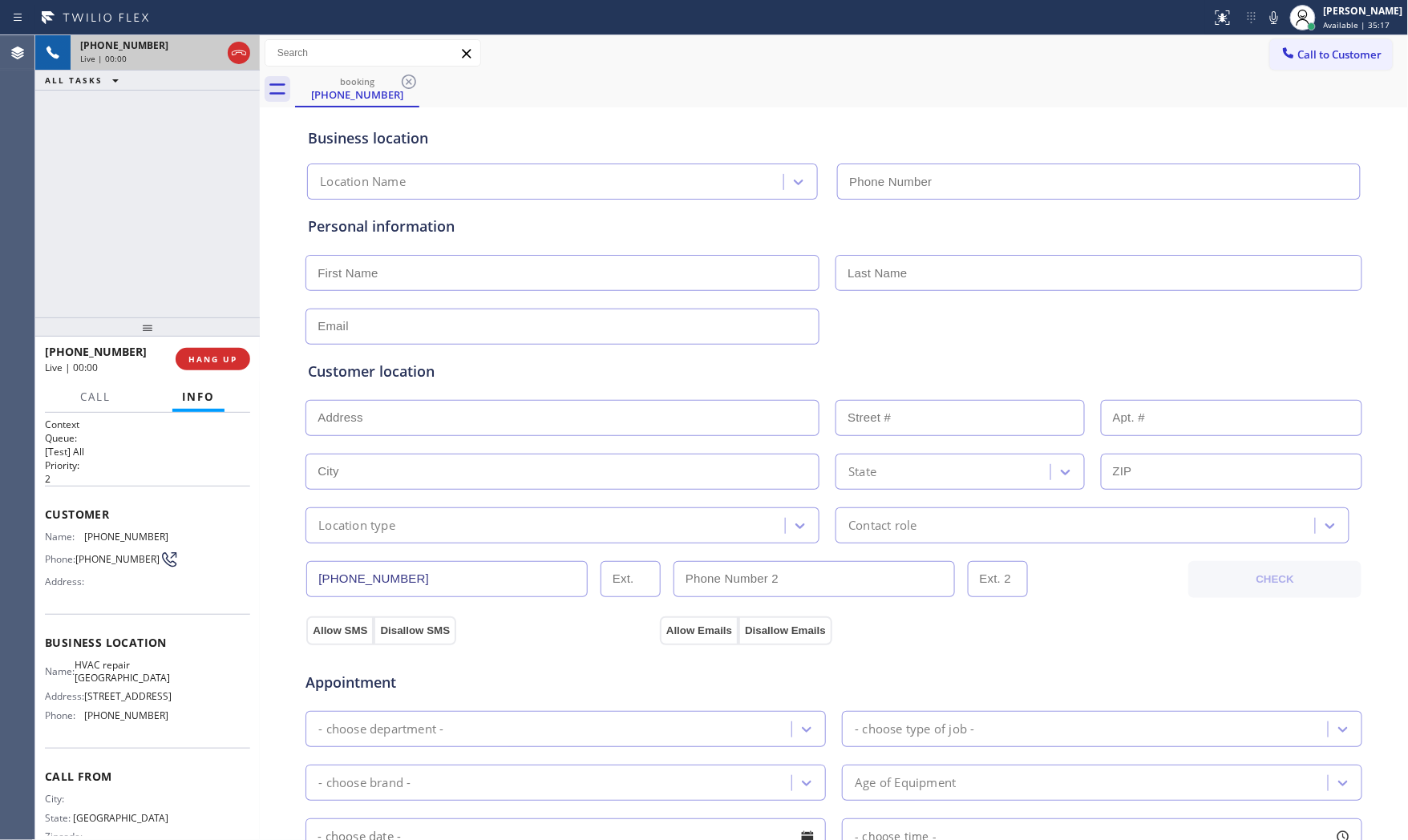
type input "[PHONE_NUMBER]"
click at [205, 361] on span "HANG UP" at bounding box center [213, 360] width 49 height 11
click at [205, 358] on span "HANG UP" at bounding box center [213, 360] width 49 height 11
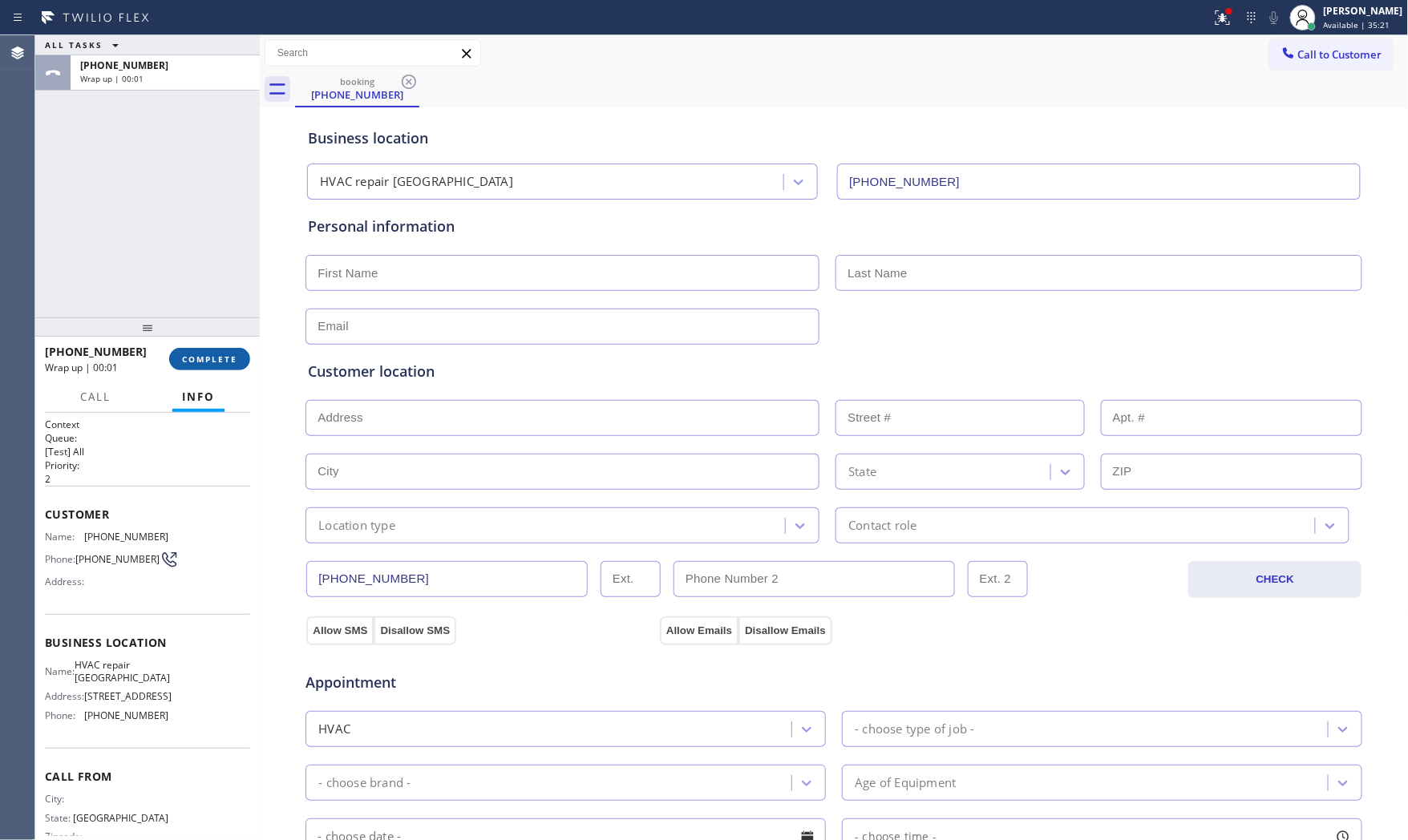
click at [215, 356] on span "COMPLETE" at bounding box center [209, 360] width 55 height 11
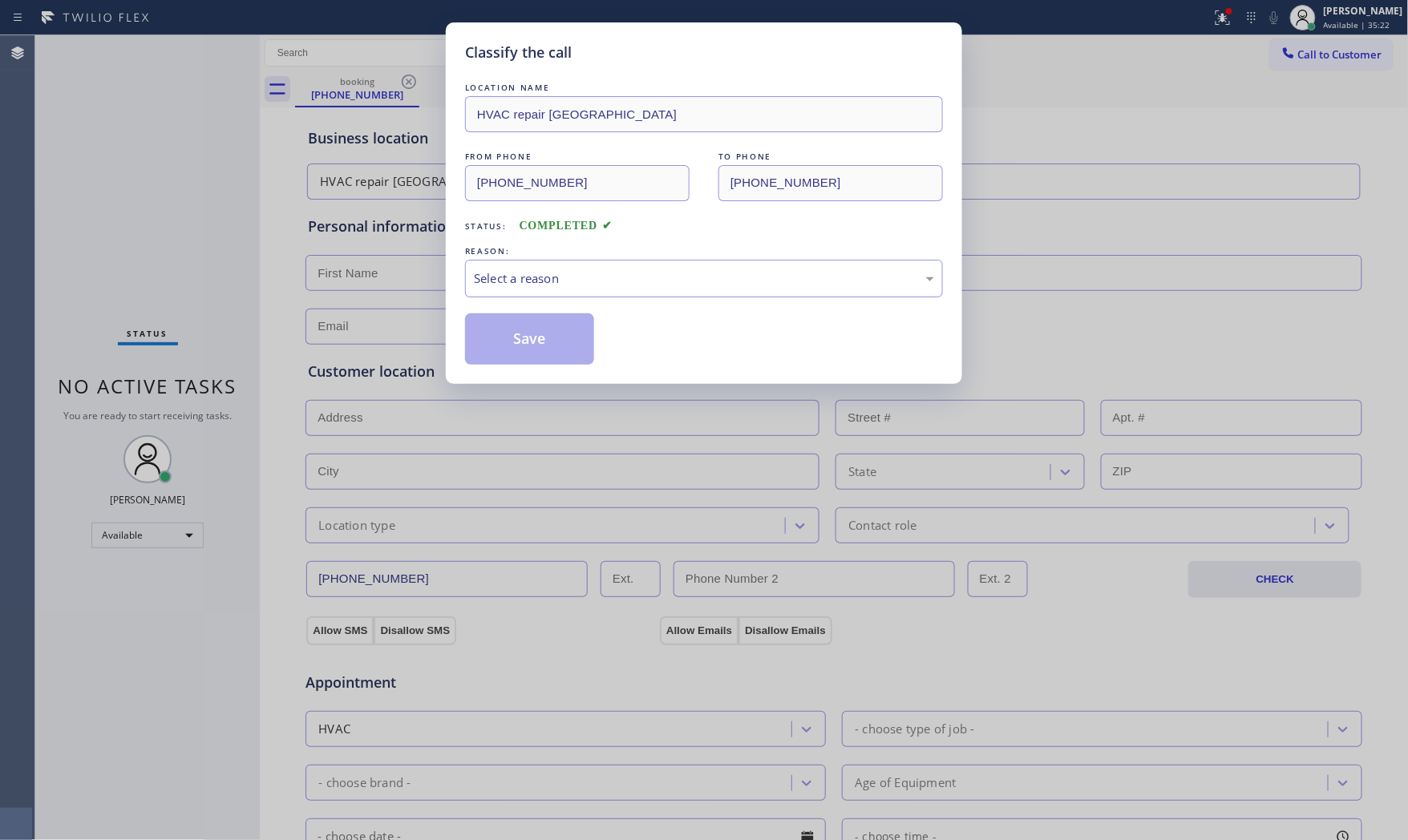
click at [605, 283] on div "Select a reason" at bounding box center [704, 278] width 460 height 19
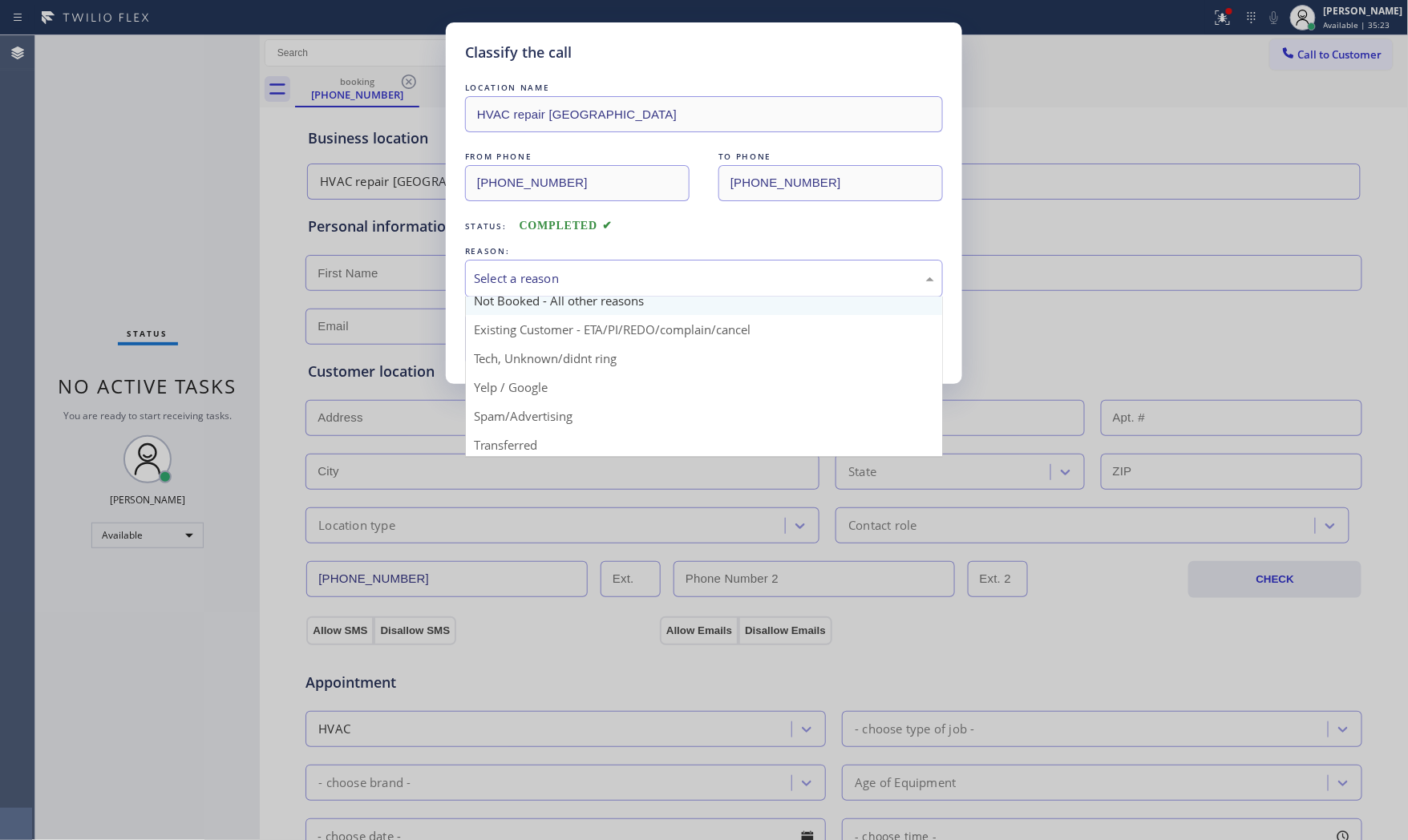
scroll to position [100, 0]
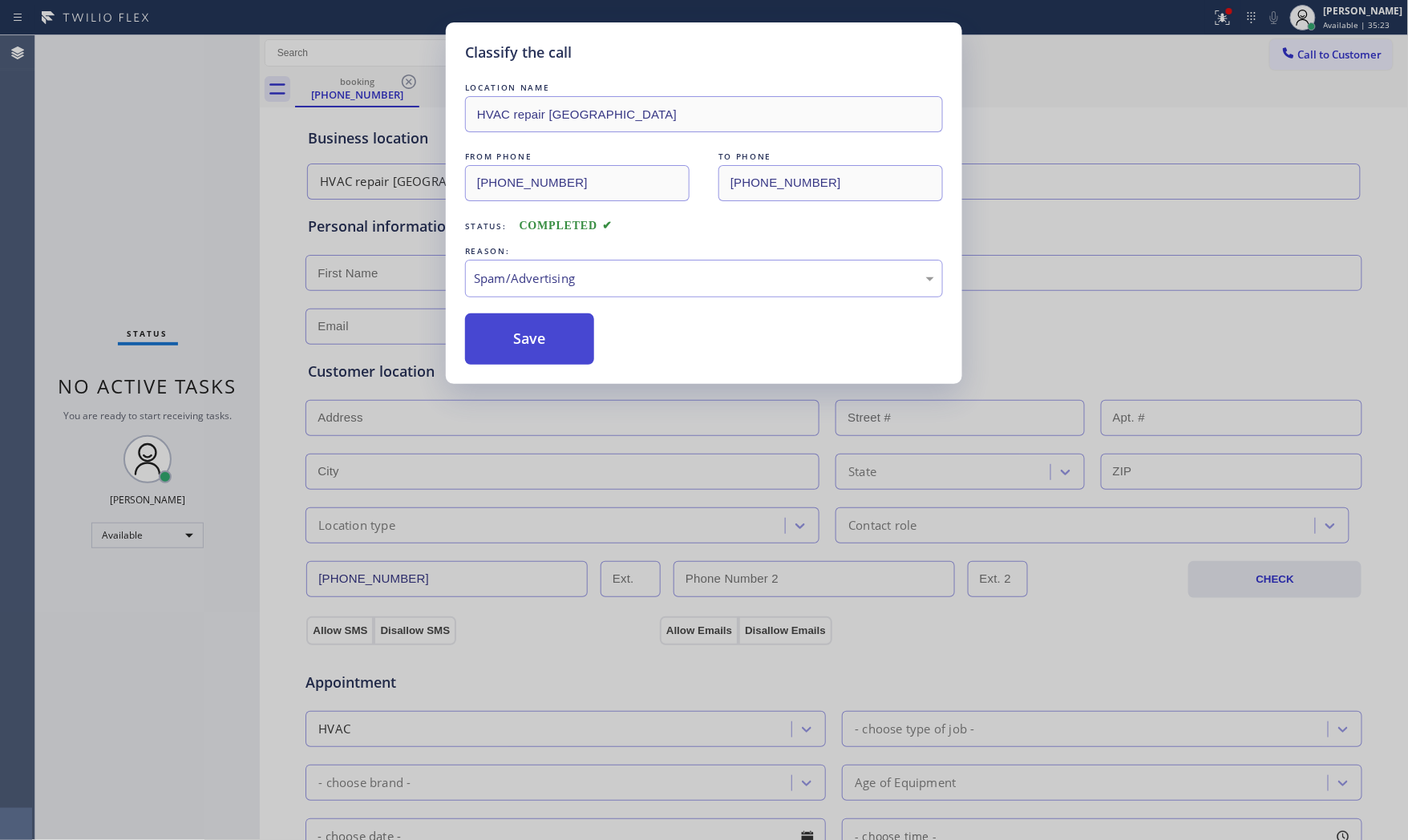
click at [551, 349] on button "Save" at bounding box center [529, 338] width 129 height 51
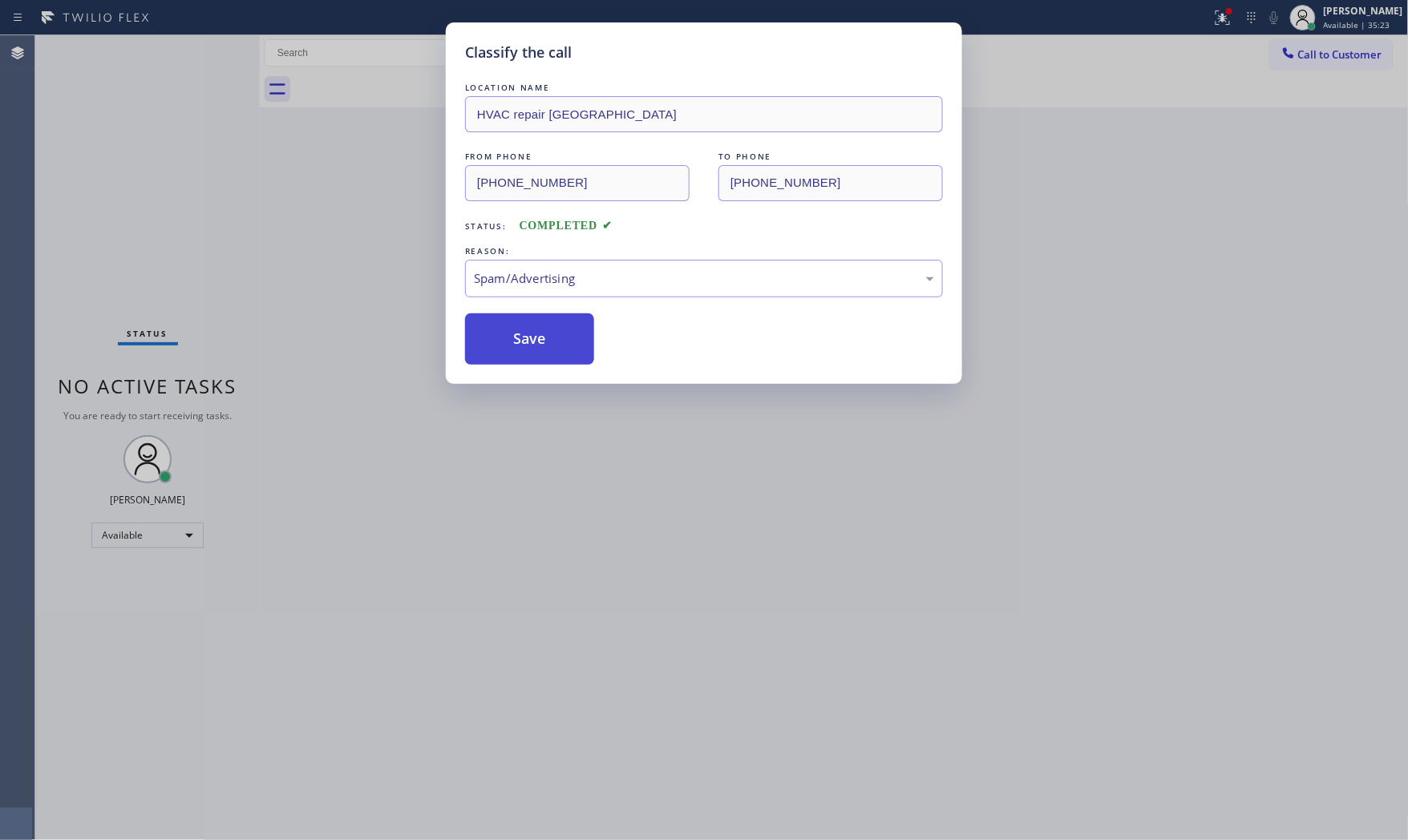
click at [551, 349] on button "Save" at bounding box center [529, 338] width 129 height 51
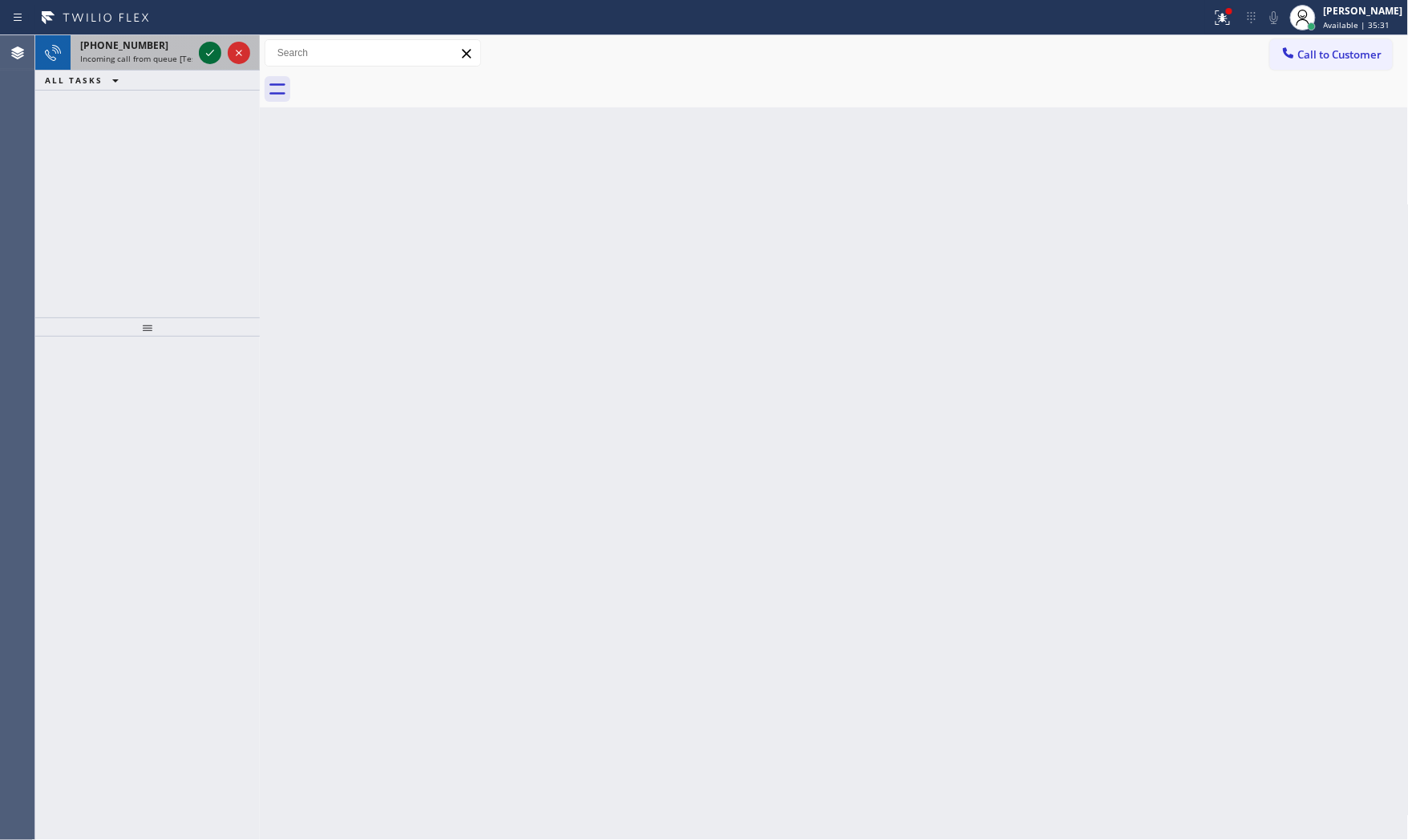
click at [201, 49] on icon at bounding box center [210, 53] width 19 height 19
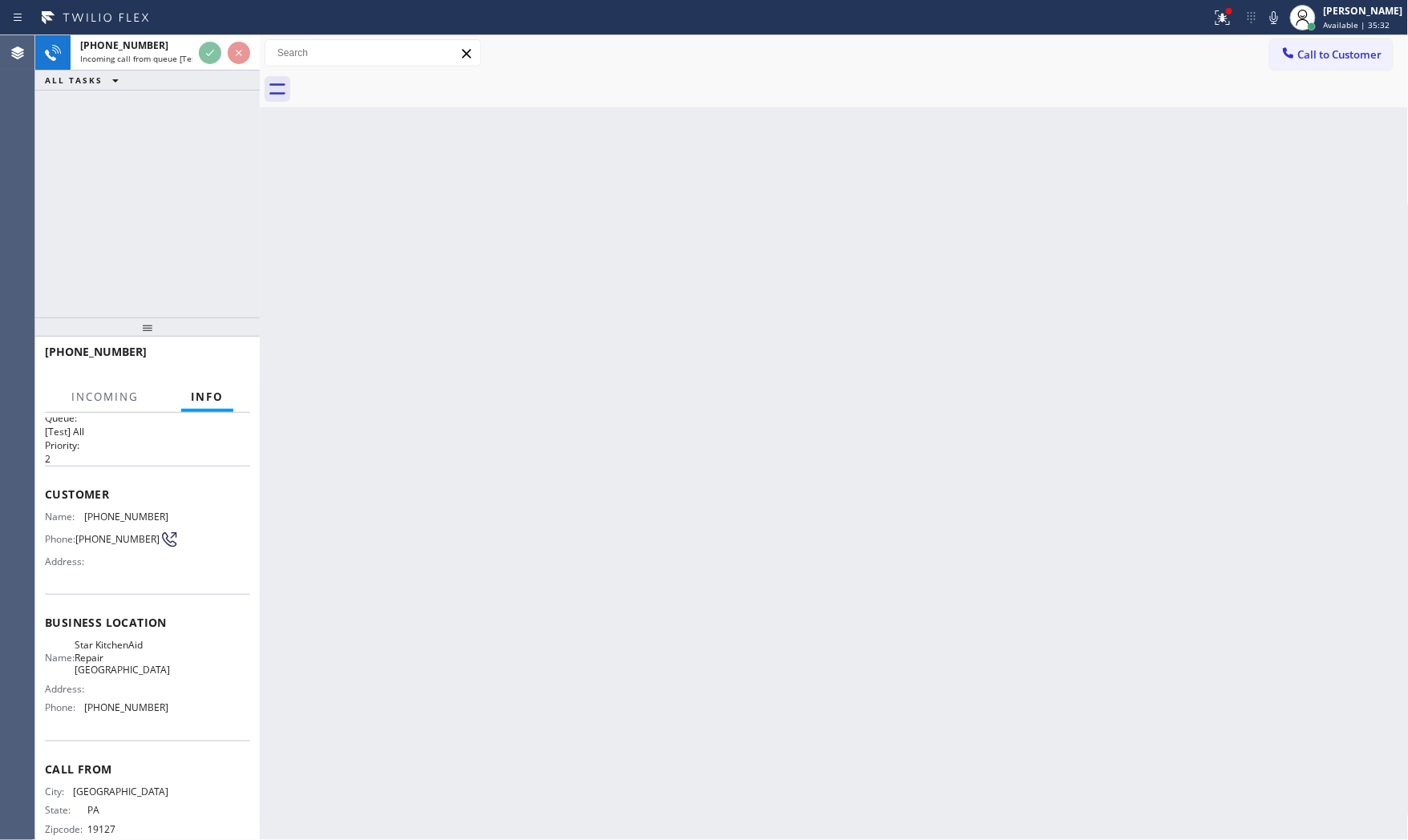
scroll to position [50, 0]
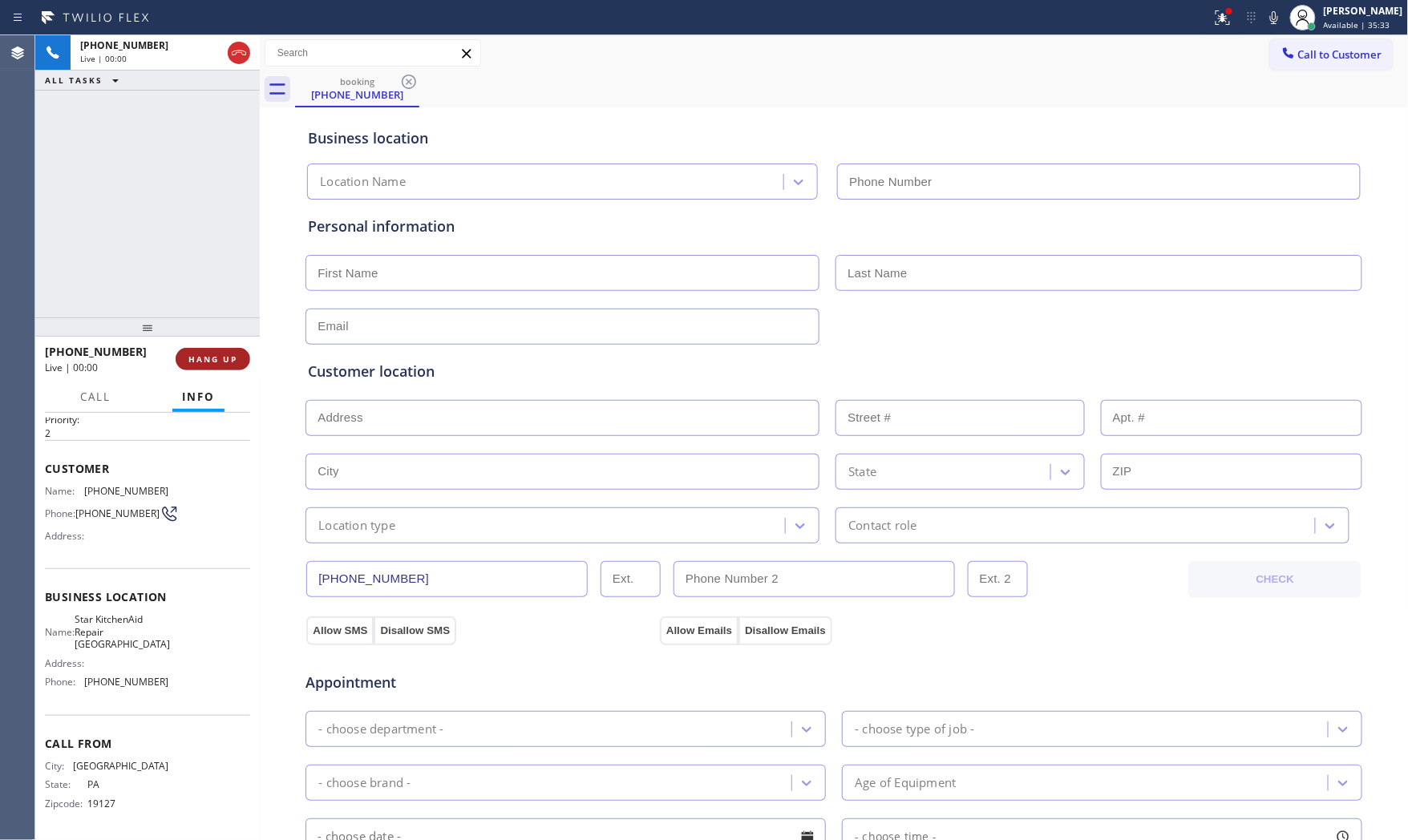
click at [225, 364] on button "HANG UP" at bounding box center [213, 360] width 75 height 23
type input "[PHONE_NUMBER]"
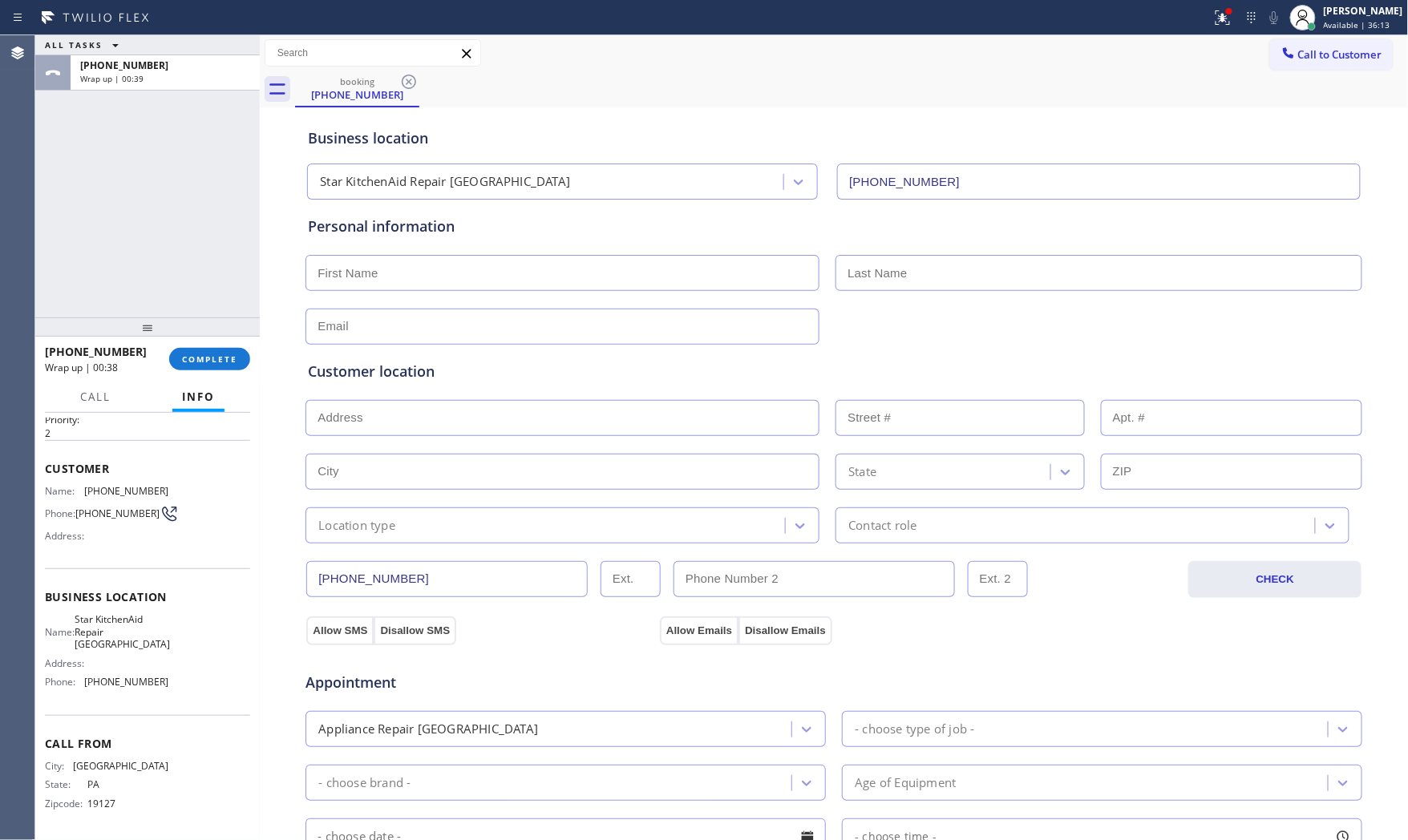
click at [124, 48] on button "ALL TASKS" at bounding box center [84, 45] width 99 height 19
click at [136, 62] on button "ALL TASKS" at bounding box center [93, 65] width 115 height 21
click at [206, 364] on span "COMPLETE" at bounding box center [209, 360] width 55 height 11
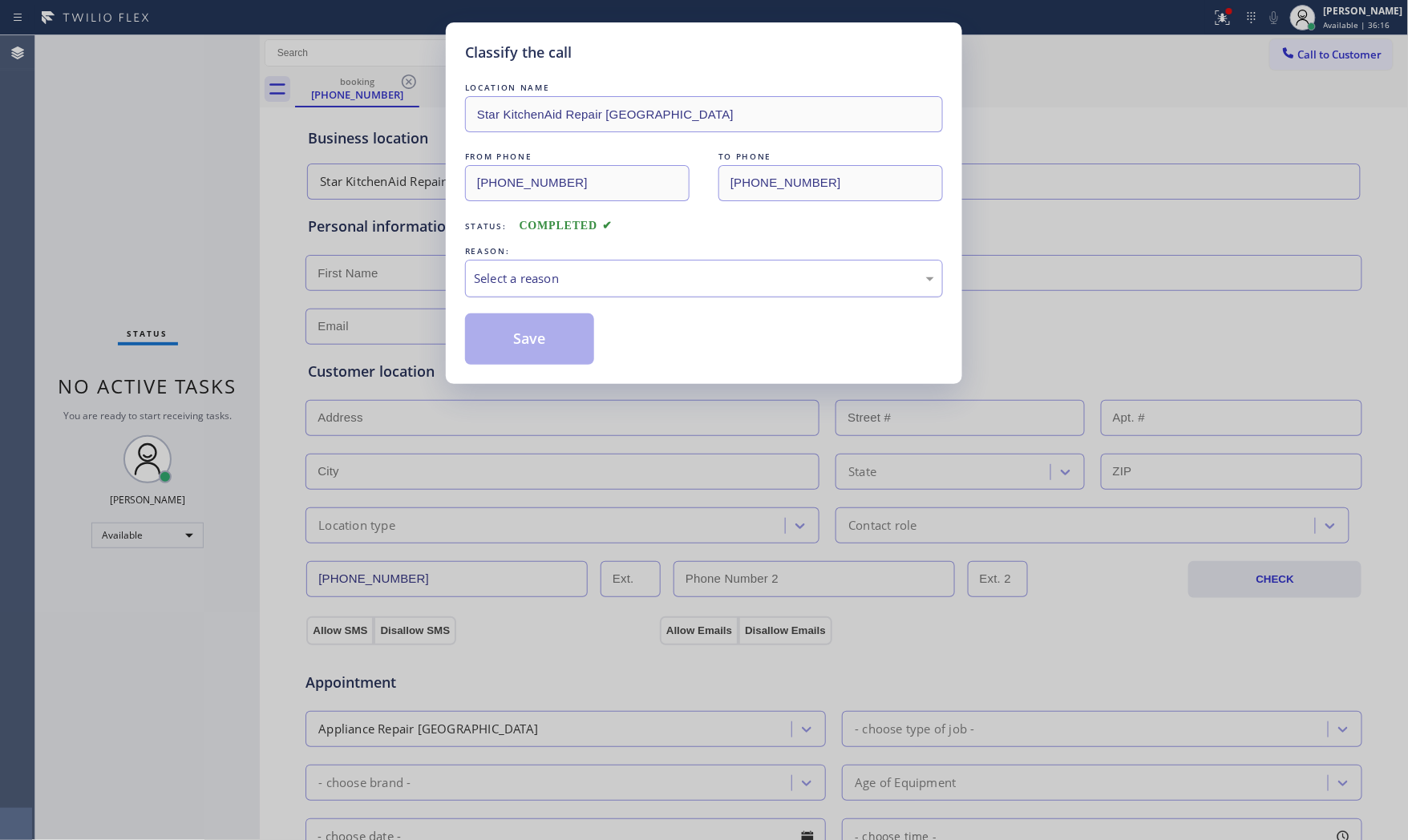
click at [528, 290] on div "Select a reason" at bounding box center [704, 278] width 478 height 37
click at [531, 338] on button "Save" at bounding box center [529, 338] width 129 height 51
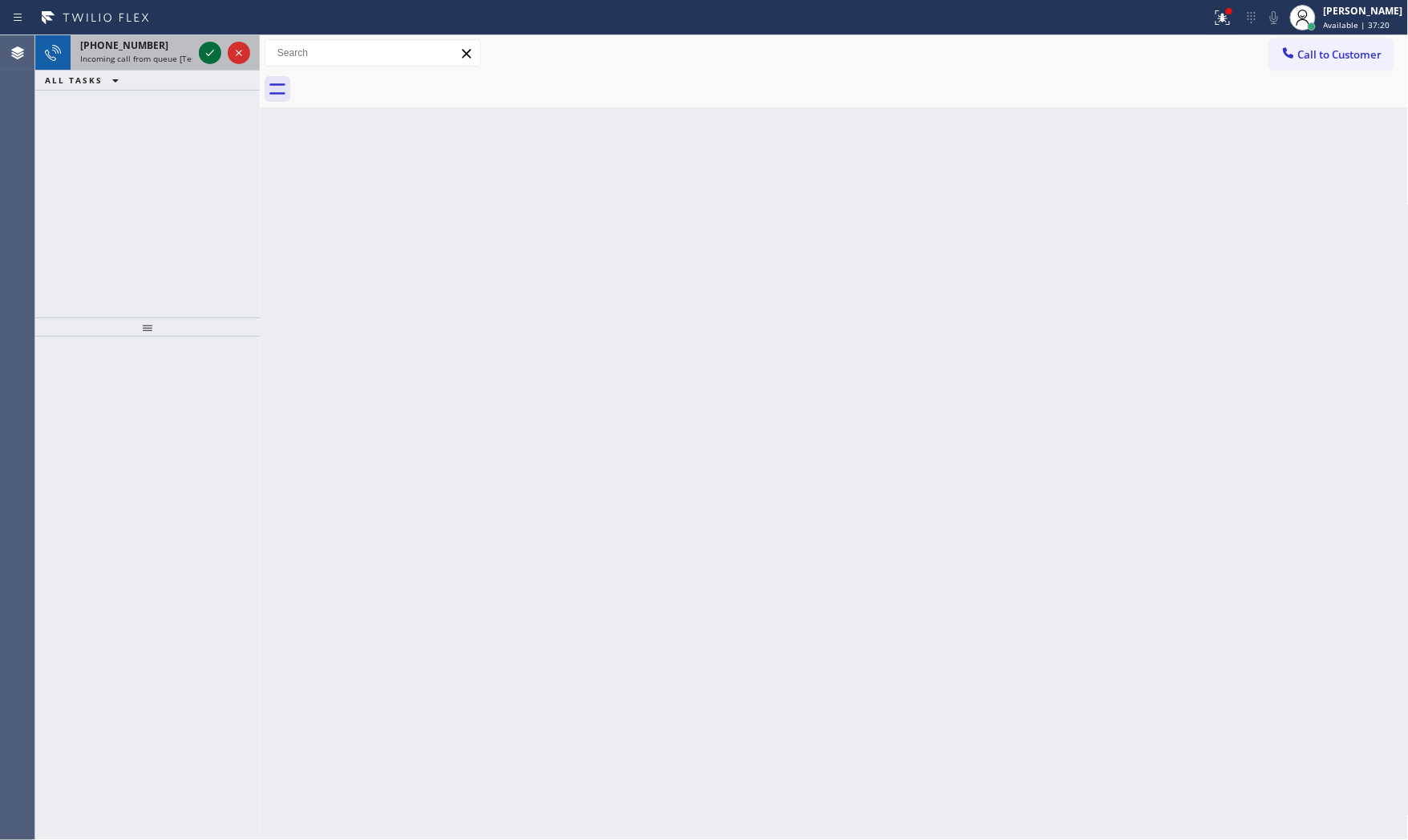
click at [204, 58] on icon at bounding box center [210, 53] width 19 height 19
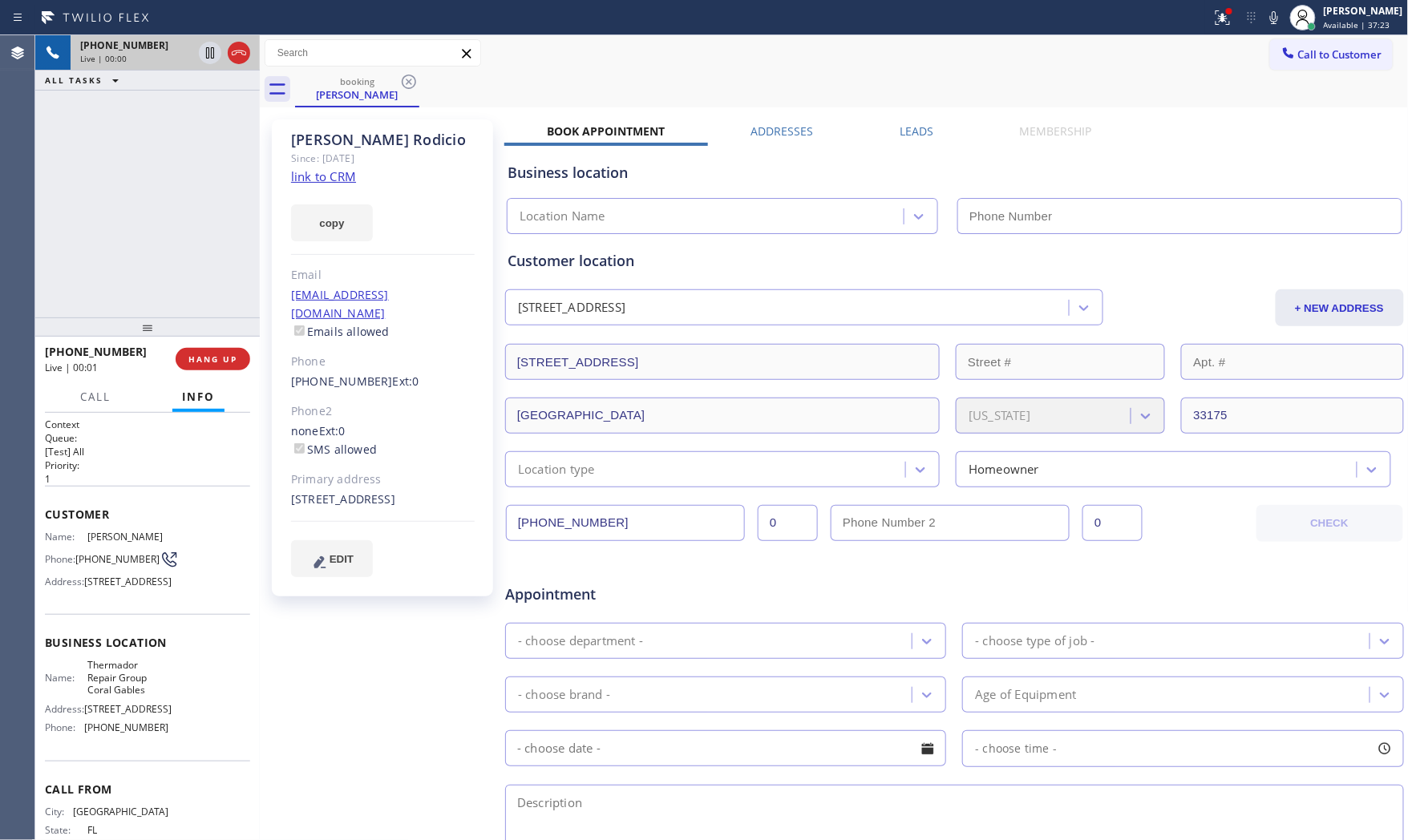
type input "[PHONE_NUMBER]"
click at [321, 176] on link "link to CRM" at bounding box center [324, 176] width 65 height 16
click at [232, 355] on span "HANG UP" at bounding box center [213, 360] width 49 height 11
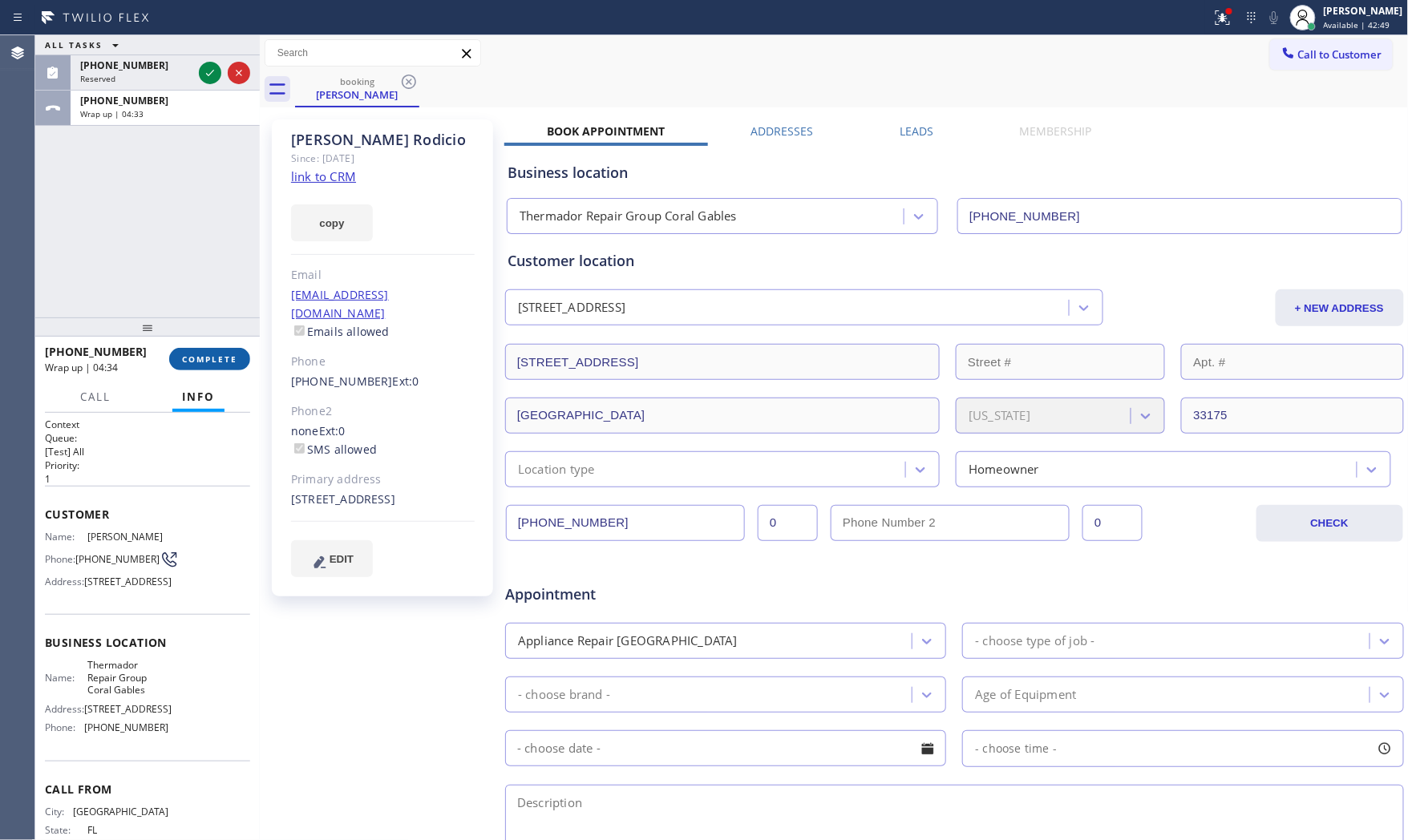
click at [192, 364] on button "COMPLETE" at bounding box center [209, 360] width 81 height 23
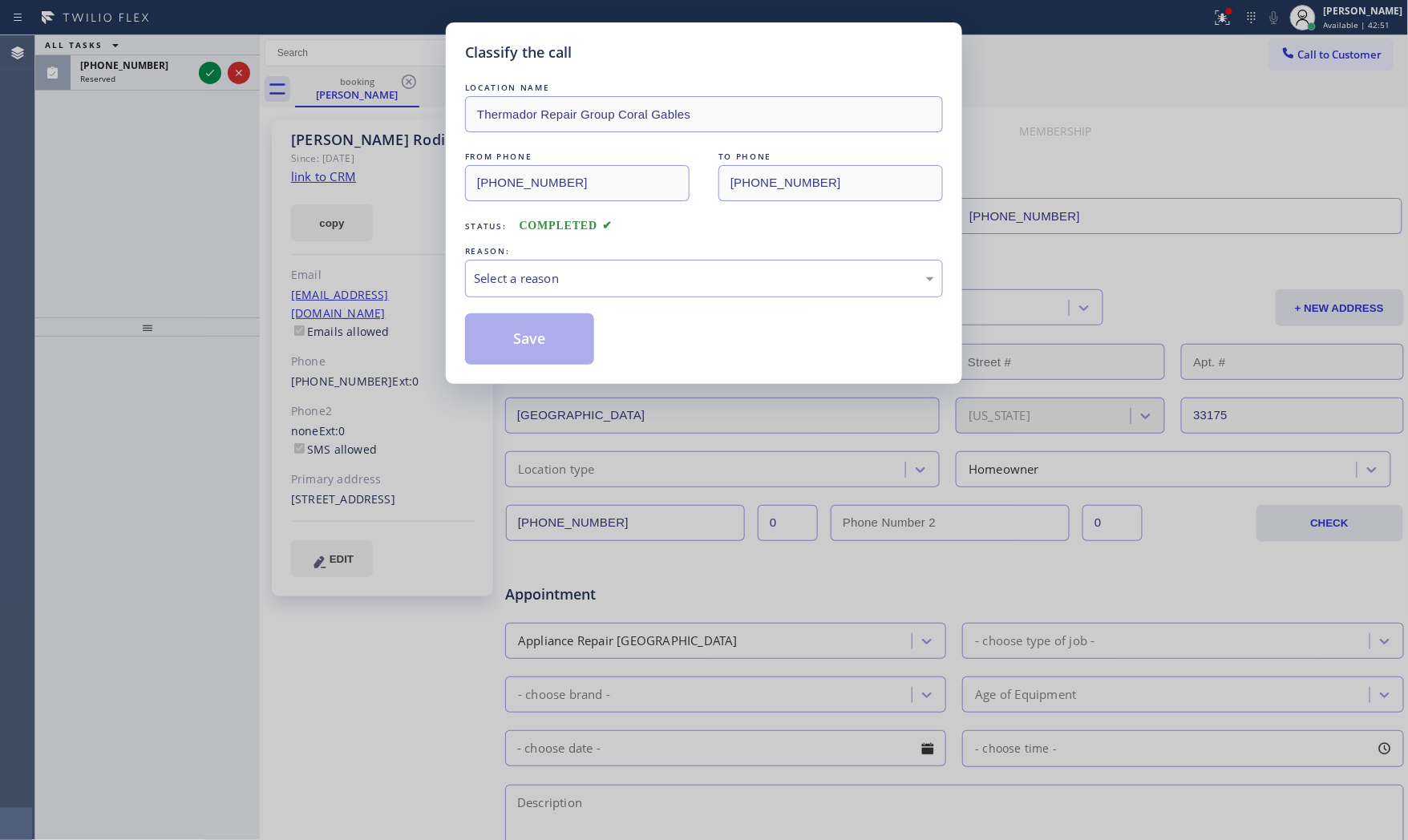
click at [527, 299] on div "LOCATION NAME Thermador Repair Group Coral Gables FROM PHONE [PHONE_NUMBER] TO …" at bounding box center [704, 222] width 478 height 286
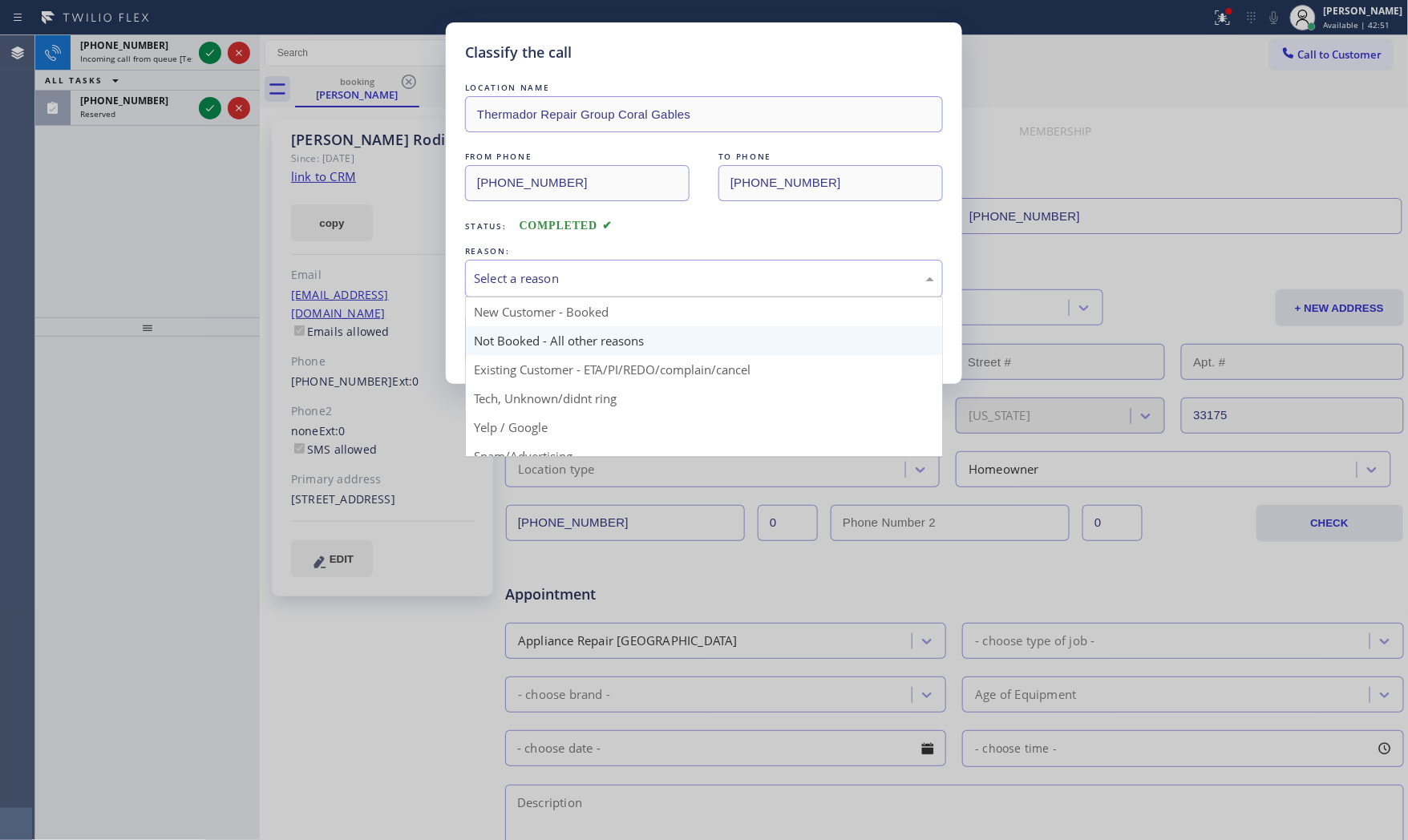
drag, startPoint x: 532, startPoint y: 291, endPoint x: 526, endPoint y: 334, distance: 43.4
click at [533, 297] on div "Select a reason New Customer - Booked Not Booked - All other reasons Existing C…" at bounding box center [704, 278] width 478 height 37
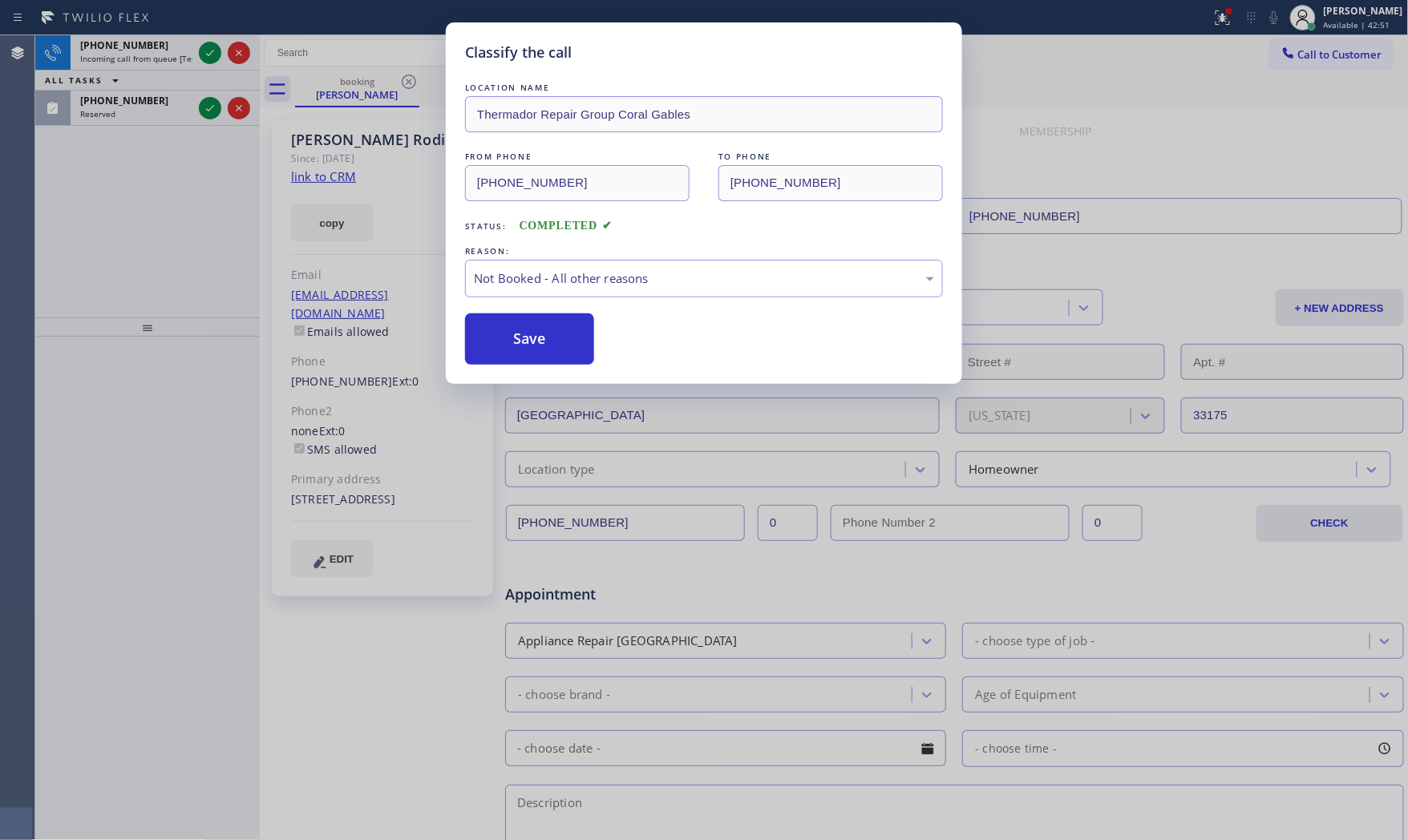
click at [526, 334] on button "Save" at bounding box center [529, 338] width 129 height 51
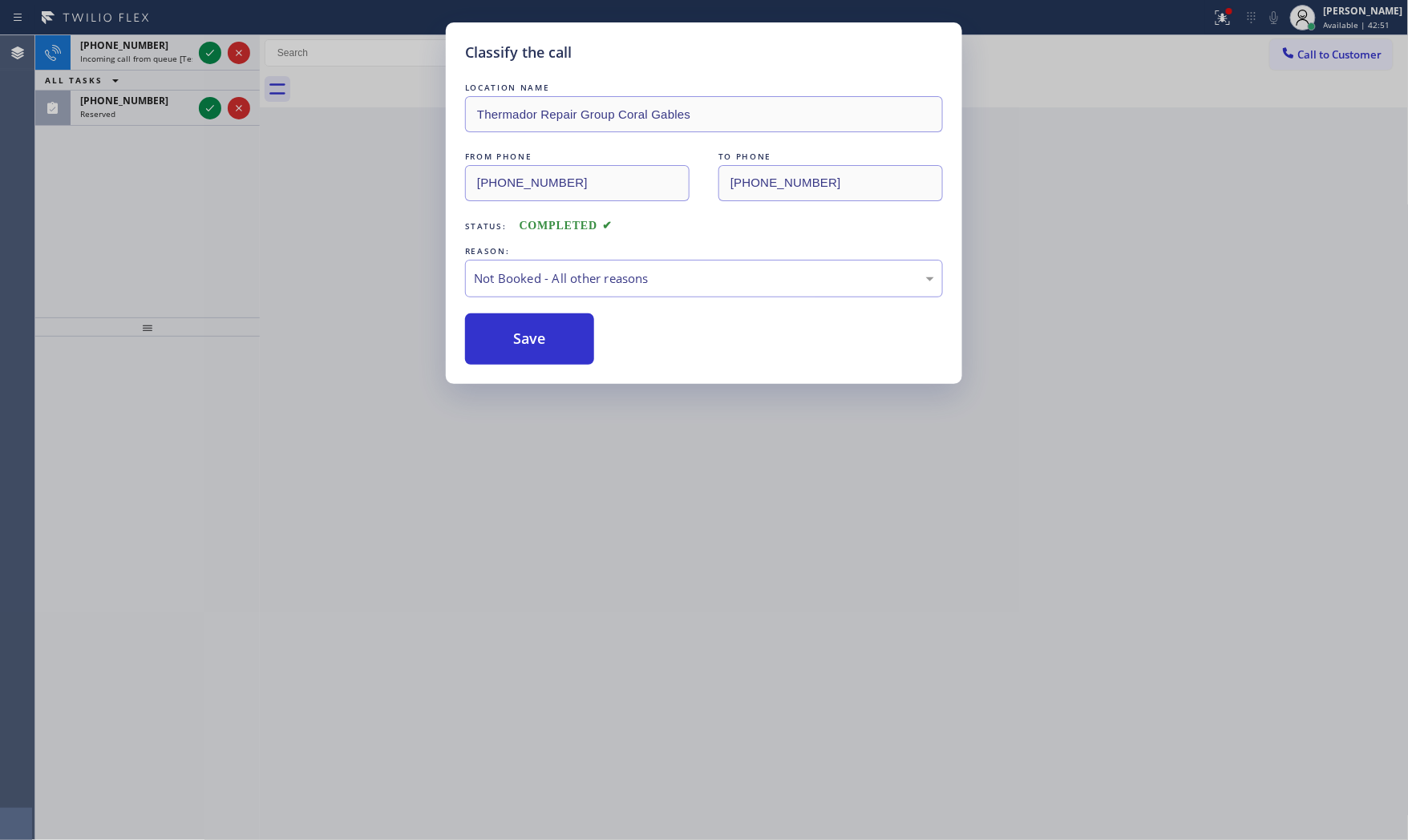
click at [526, 334] on button "Save" at bounding box center [529, 338] width 129 height 51
drag, startPoint x: 526, startPoint y: 334, endPoint x: 467, endPoint y: 307, distance: 64.9
click at [523, 334] on button "Save" at bounding box center [529, 338] width 129 height 51
click at [209, 51] on div "Classify the call LOCATION NAME 5 Star Appliance Repair FROM PHONE [PHONE_NUMBE…" at bounding box center [721, 437] width 1373 height 805
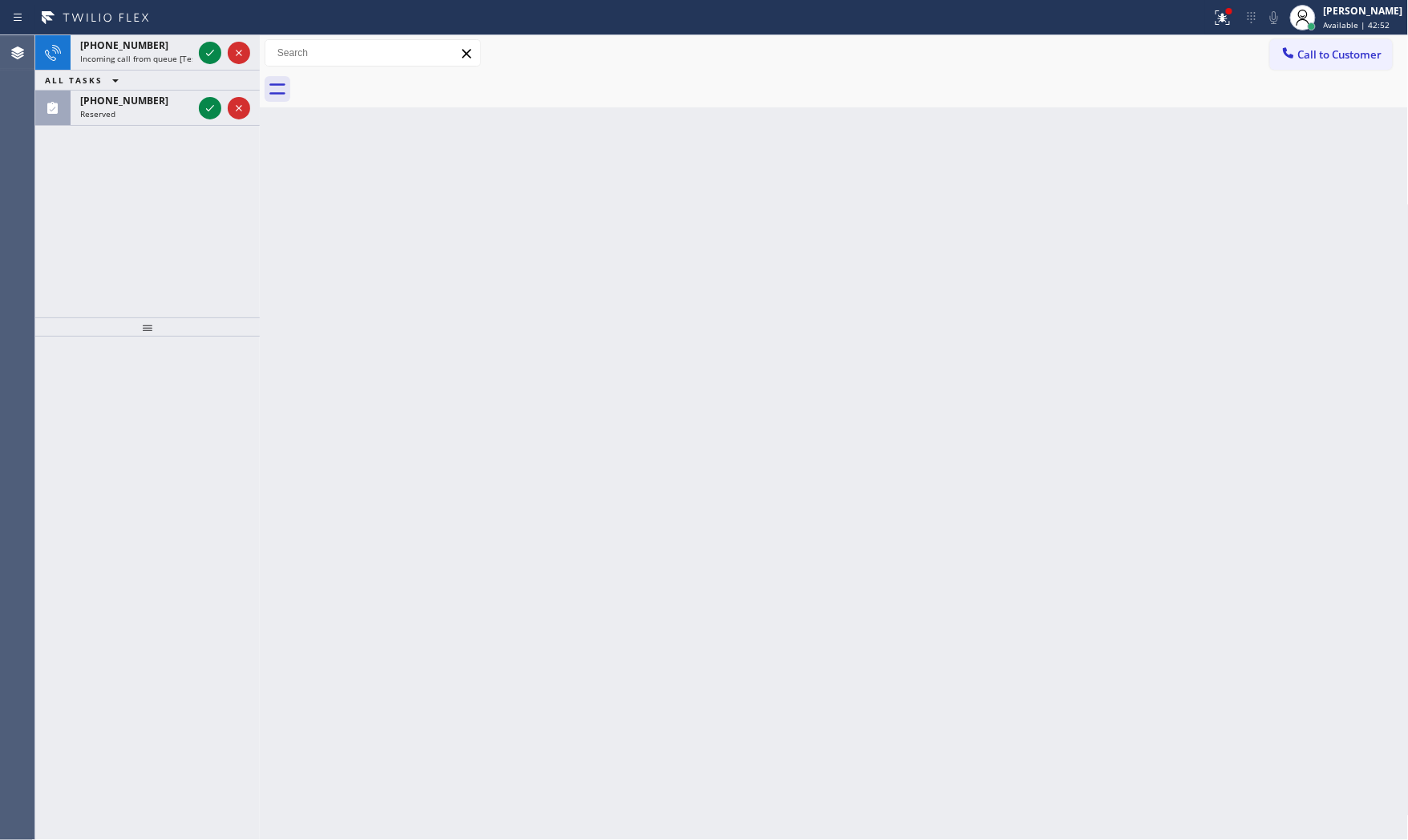
click at [209, 51] on icon at bounding box center [210, 53] width 19 height 19
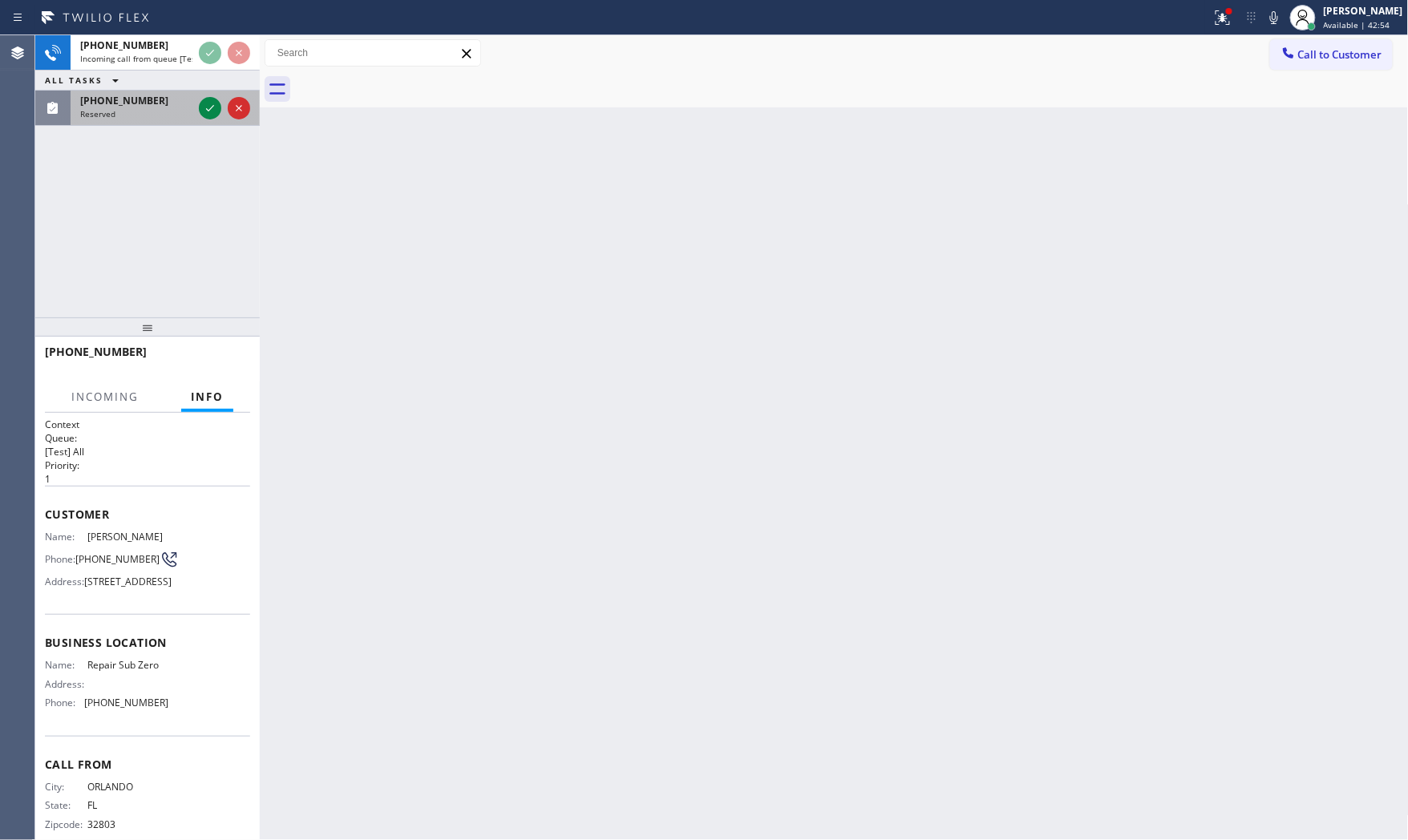
click at [138, 121] on div "[PHONE_NUMBER] Reserved" at bounding box center [133, 108] width 125 height 35
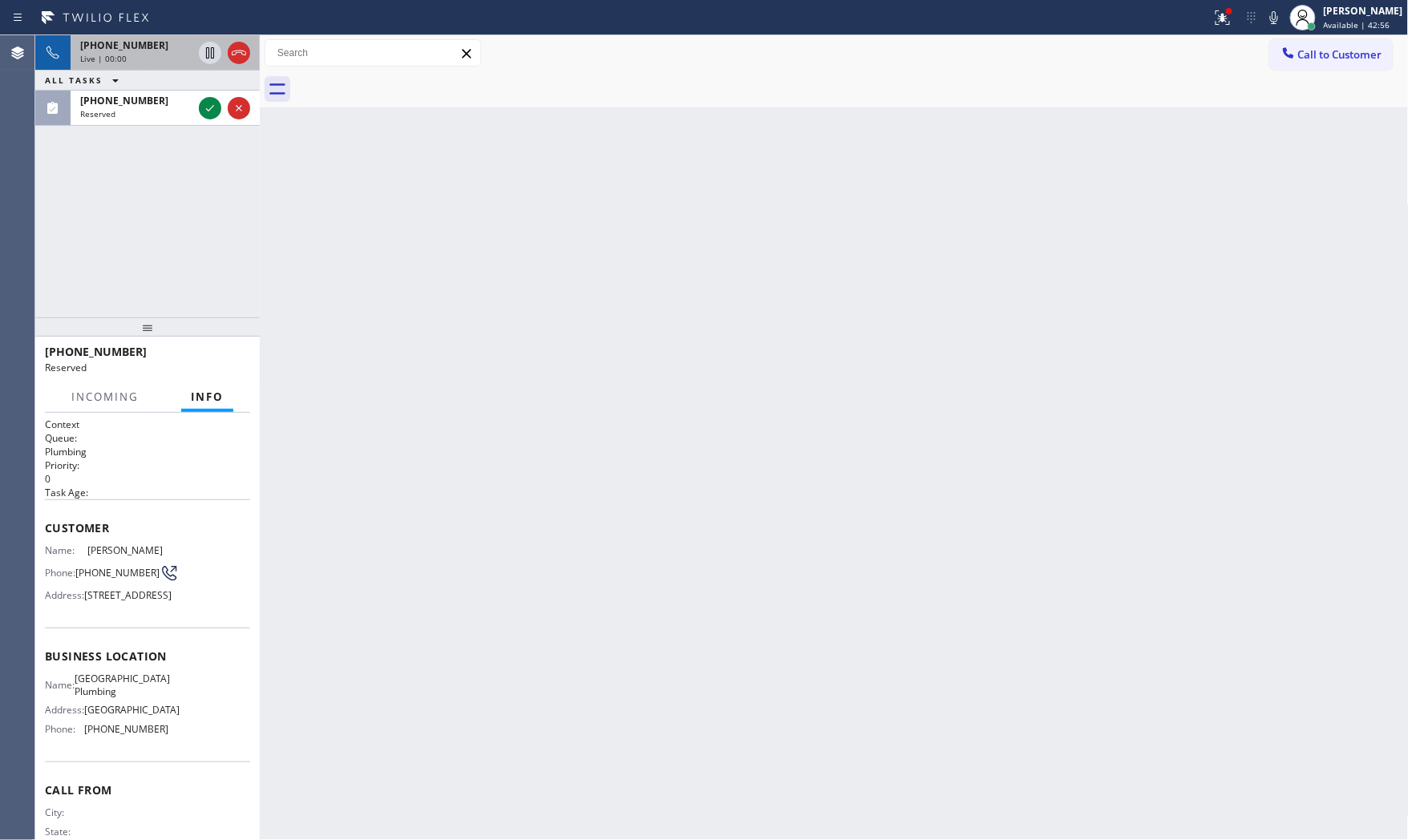
click at [154, 57] on div "Live | 00:00" at bounding box center [136, 58] width 112 height 11
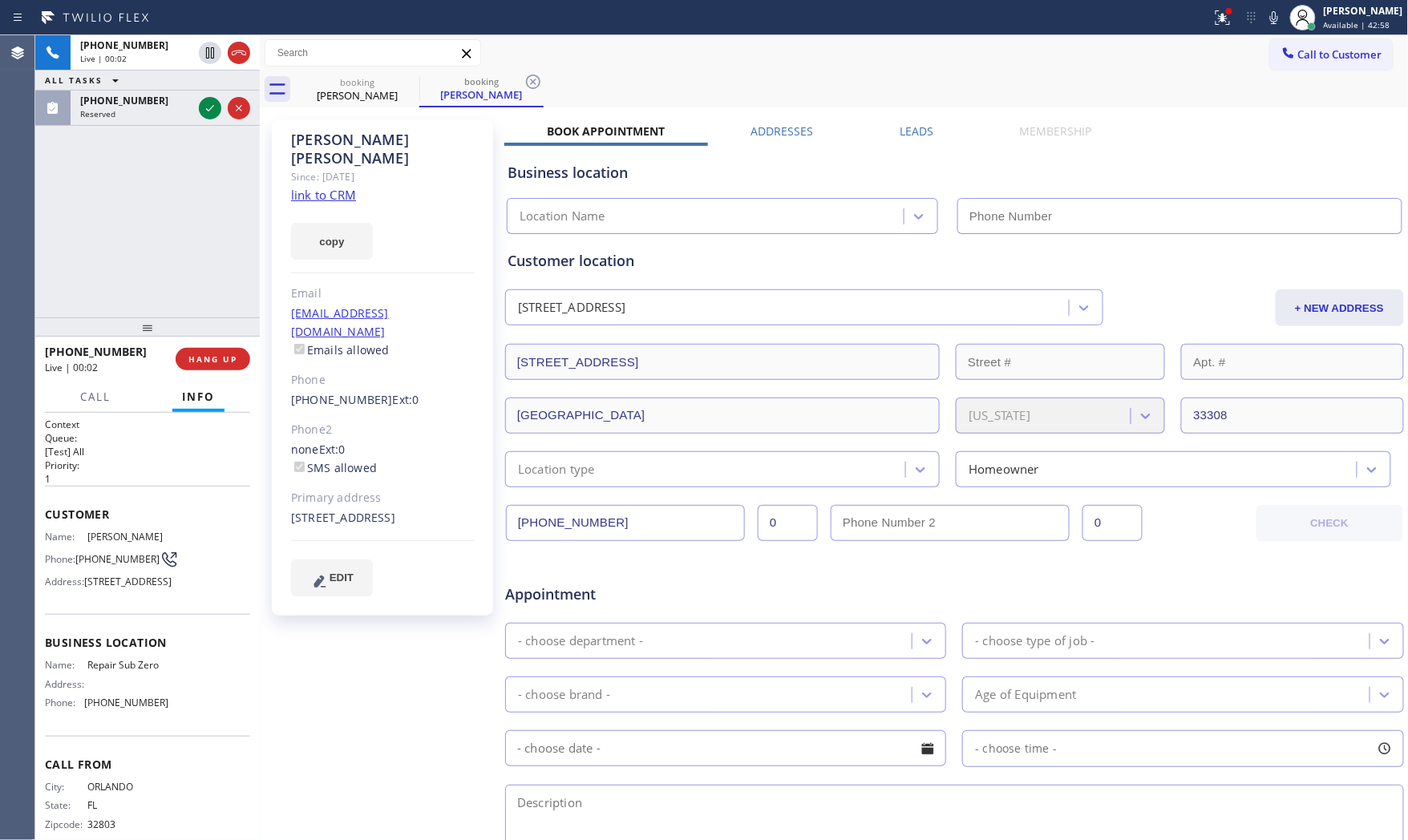
click at [316, 187] on link "link to CRM" at bounding box center [324, 195] width 65 height 16
type input "[PHONE_NUMBER]"
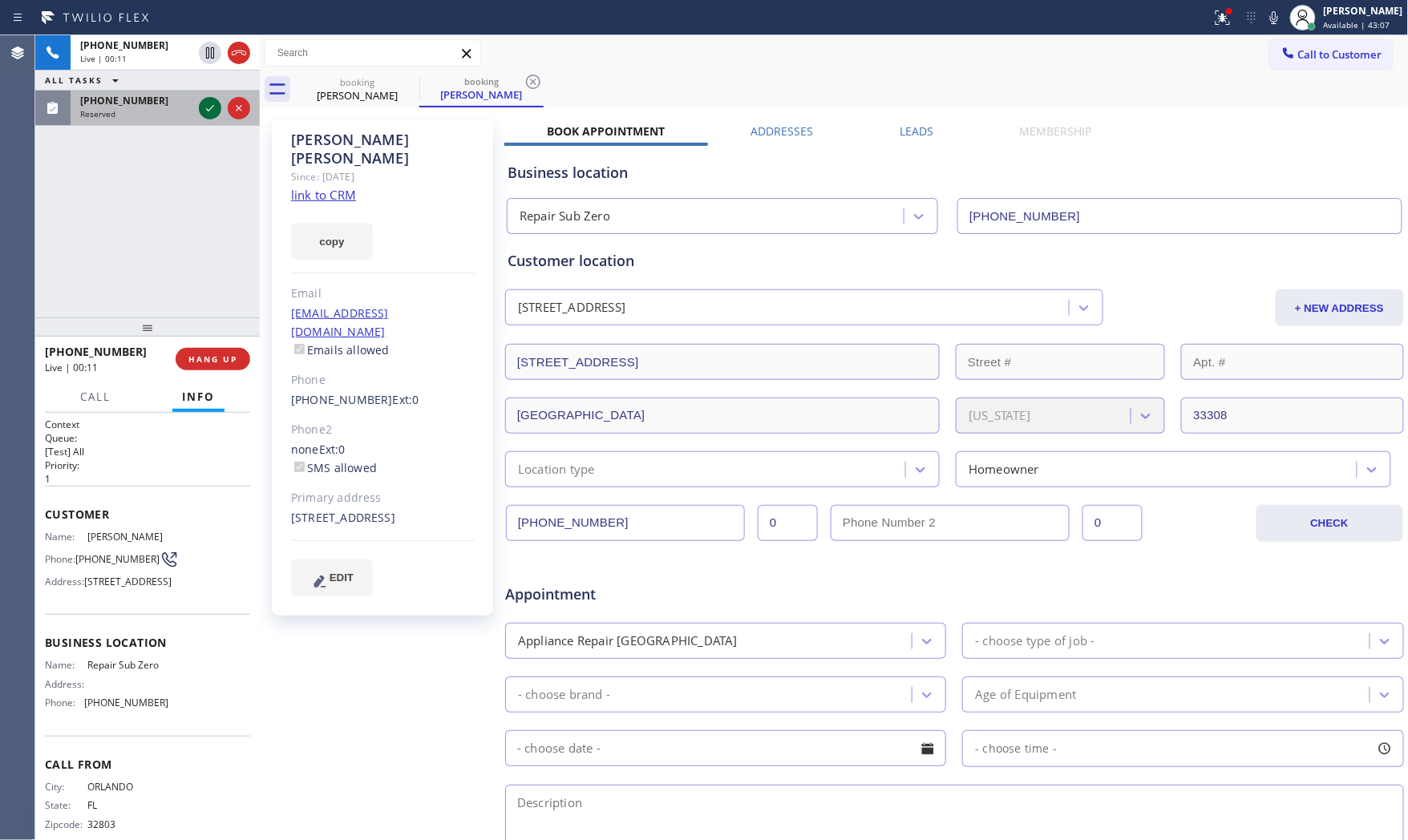
click at [199, 110] on div at bounding box center [210, 108] width 23 height 19
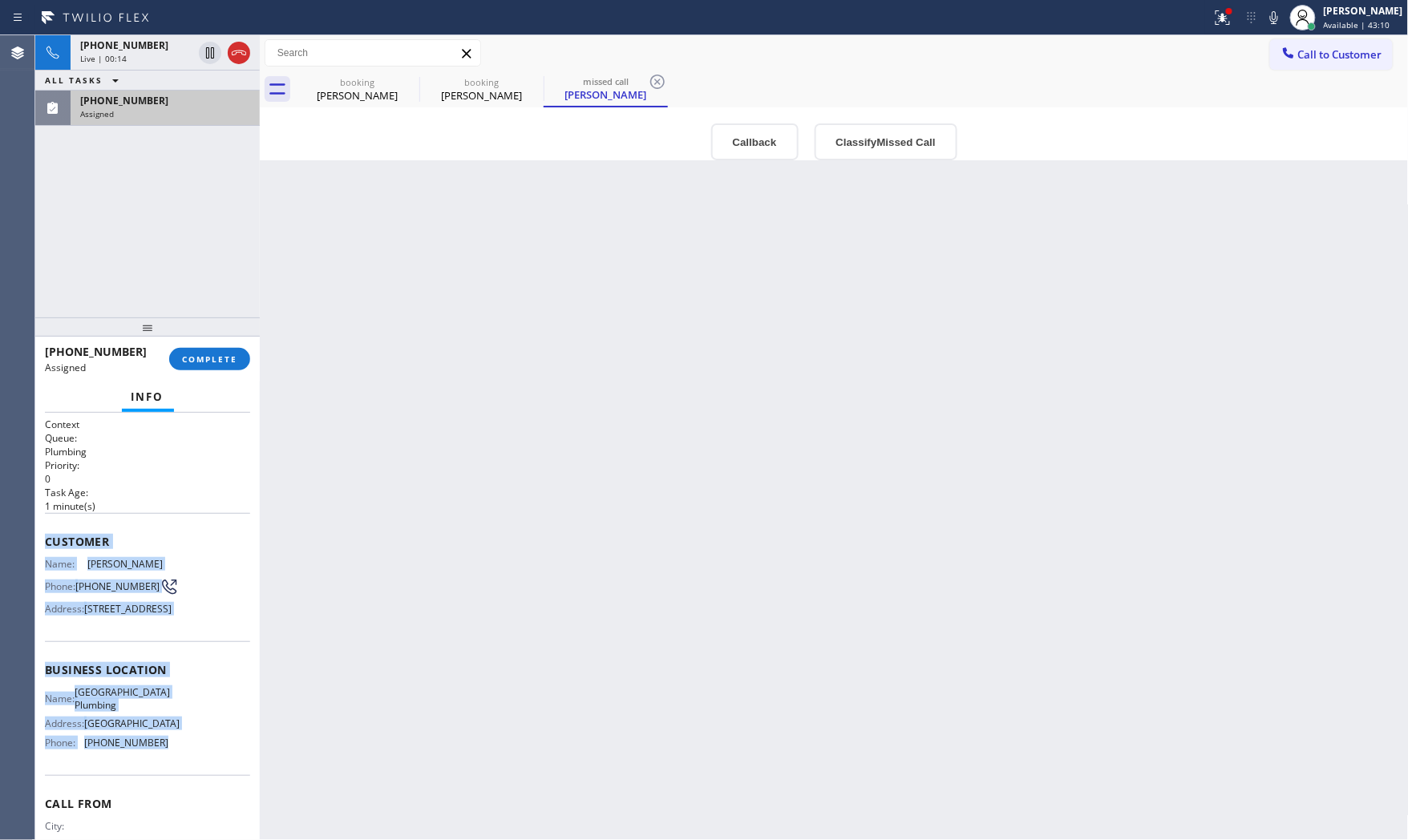
drag, startPoint x: 43, startPoint y: 536, endPoint x: 178, endPoint y: 786, distance: 284.1
click at [178, 786] on div "Context Queue: Plumbing Priority: 0 Task Age: [DEMOGRAPHIC_DATA] minute(s) Cust…" at bounding box center [147, 627] width 225 height 428
copy div "Customer Name: [PERSON_NAME] Phone: [PHONE_NUMBER] Address: [STREET_ADDRESS] Bu…"
click at [1225, 28] on button at bounding box center [1223, 17] width 35 height 35
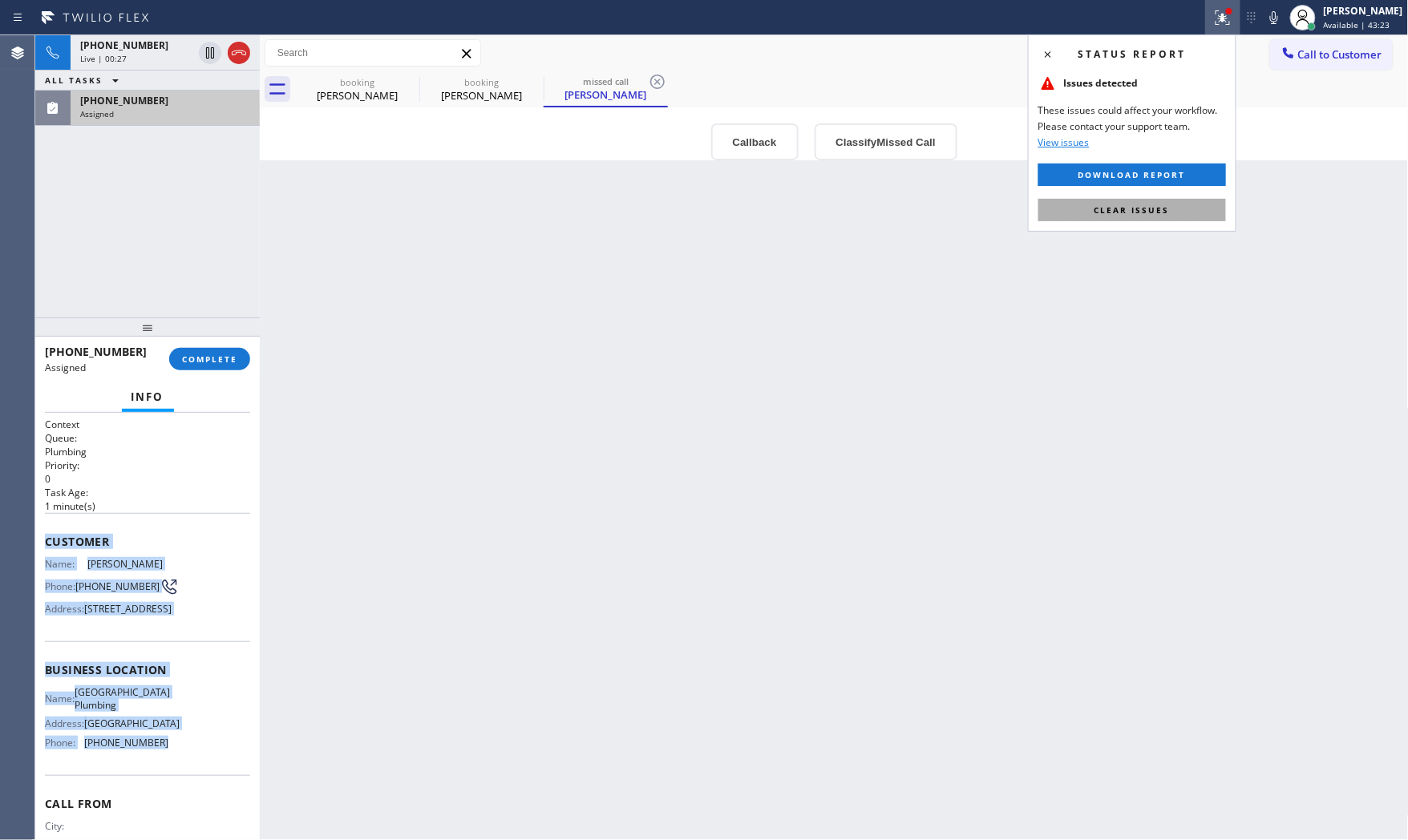
click at [1173, 211] on button "Clear issues" at bounding box center [1132, 210] width 188 height 23
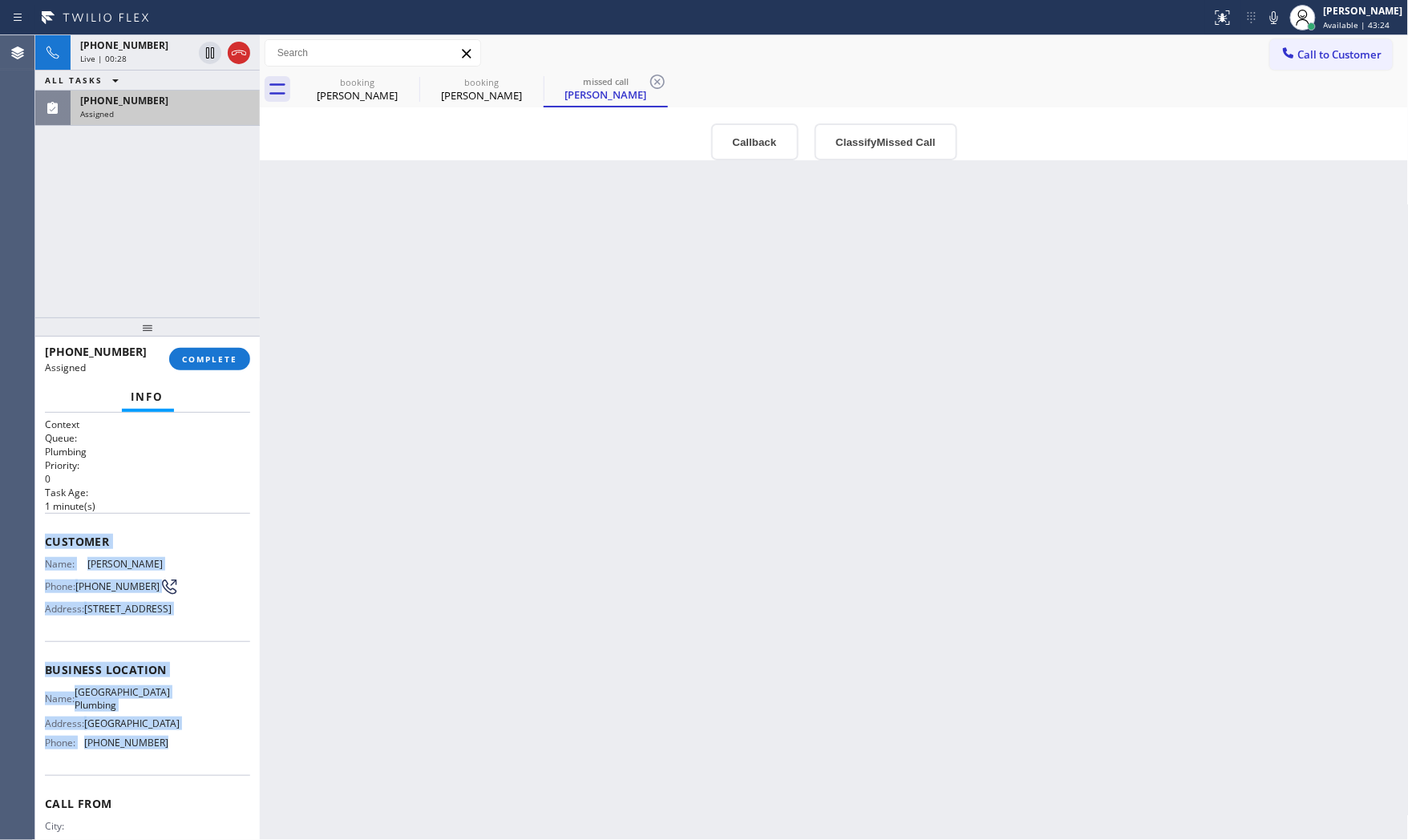
click at [194, 101] on div "[PHONE_NUMBER]" at bounding box center [165, 101] width 170 height 14
click at [212, 358] on span "COMPLETE" at bounding box center [209, 360] width 55 height 11
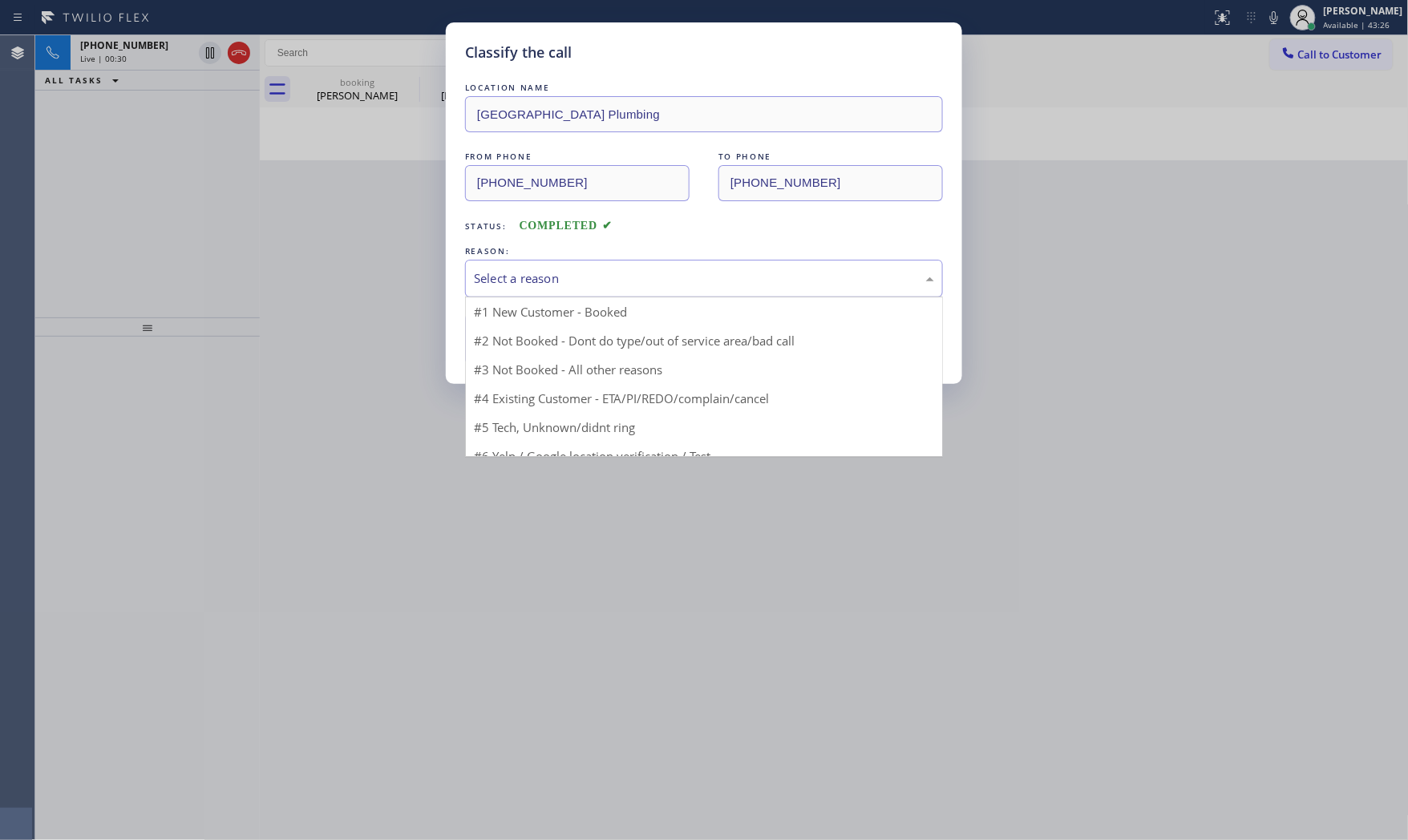
click at [516, 278] on div "Select a reason" at bounding box center [704, 278] width 460 height 19
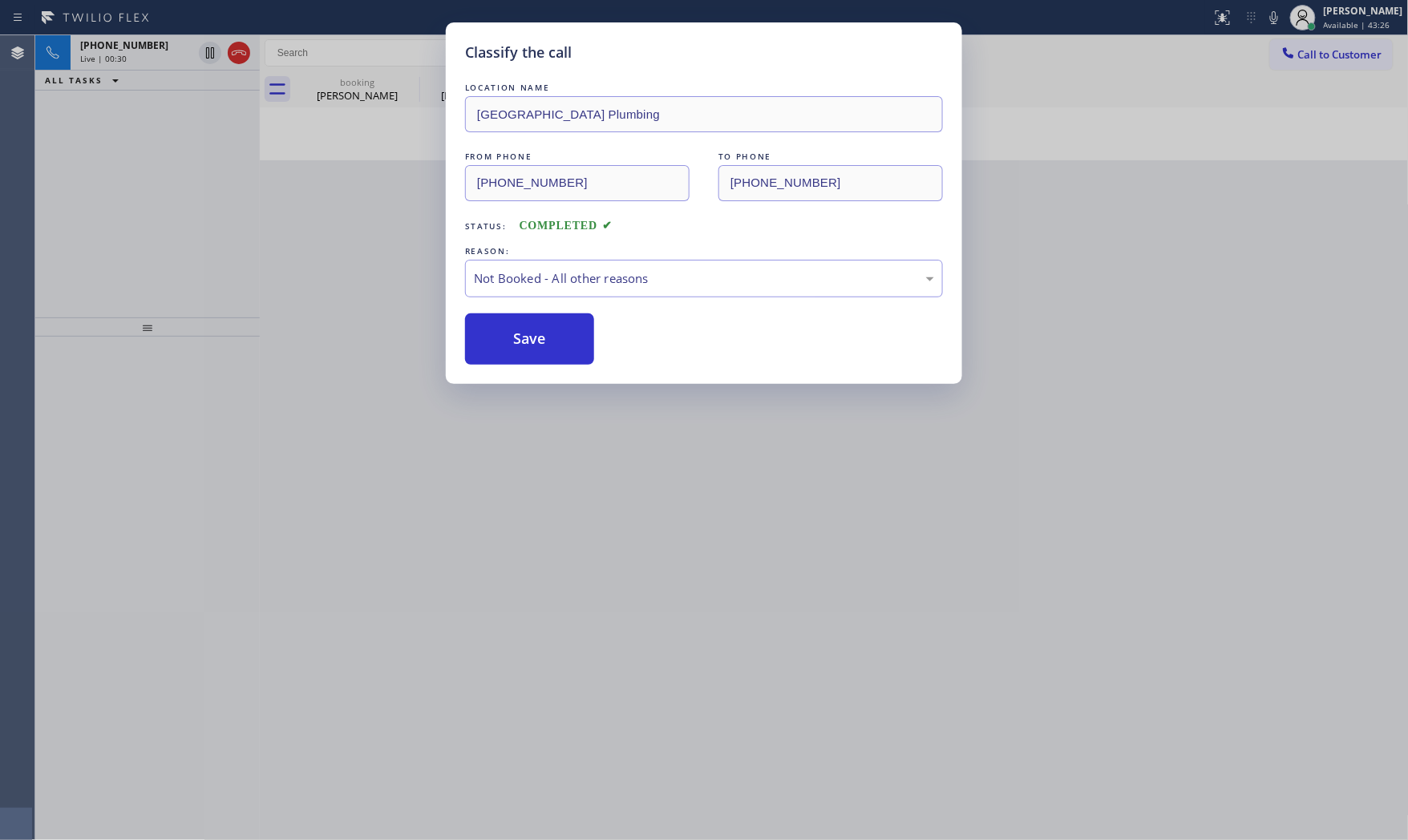
click at [510, 340] on button "Save" at bounding box center [529, 338] width 129 height 51
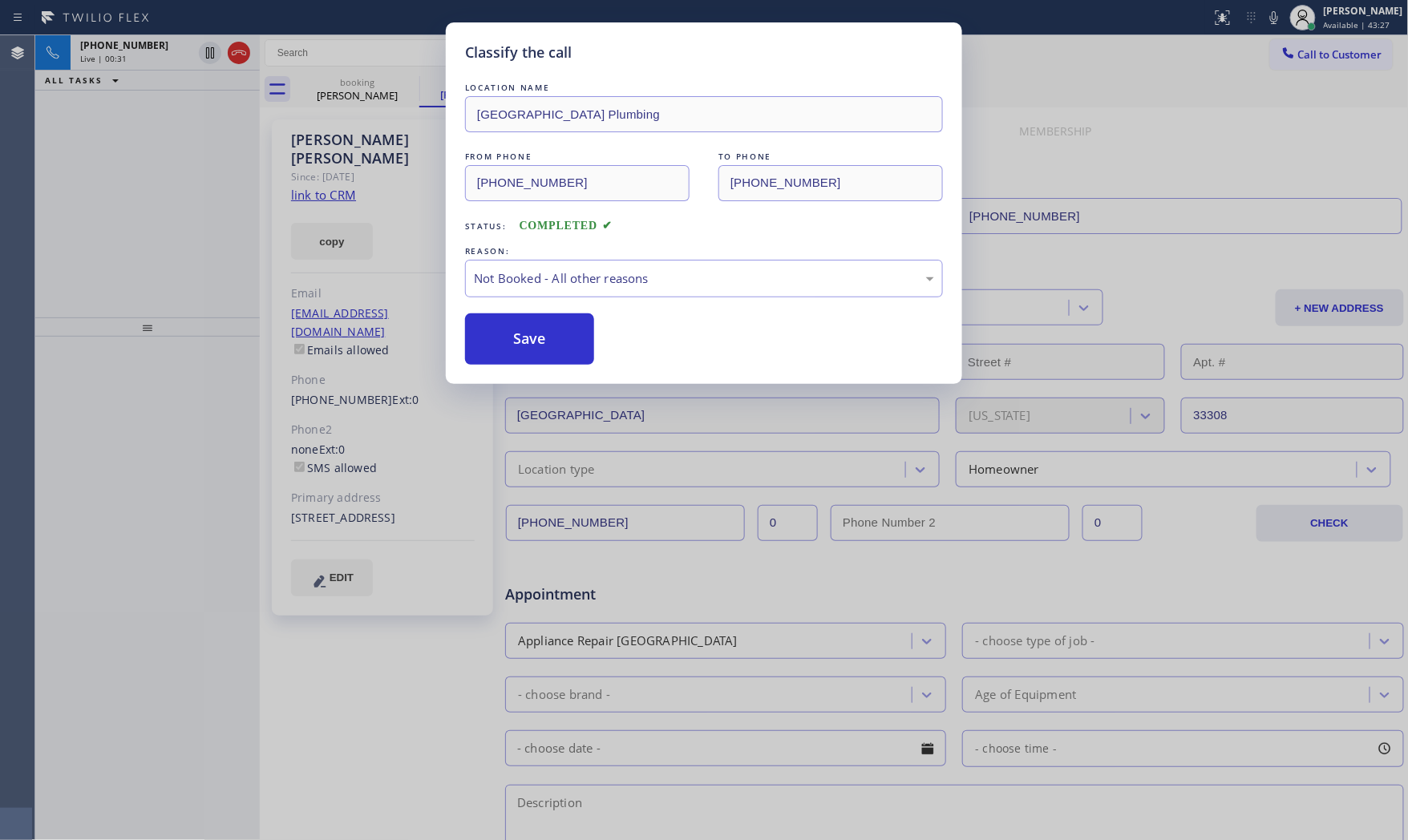
click at [510, 340] on button "Save" at bounding box center [529, 338] width 129 height 51
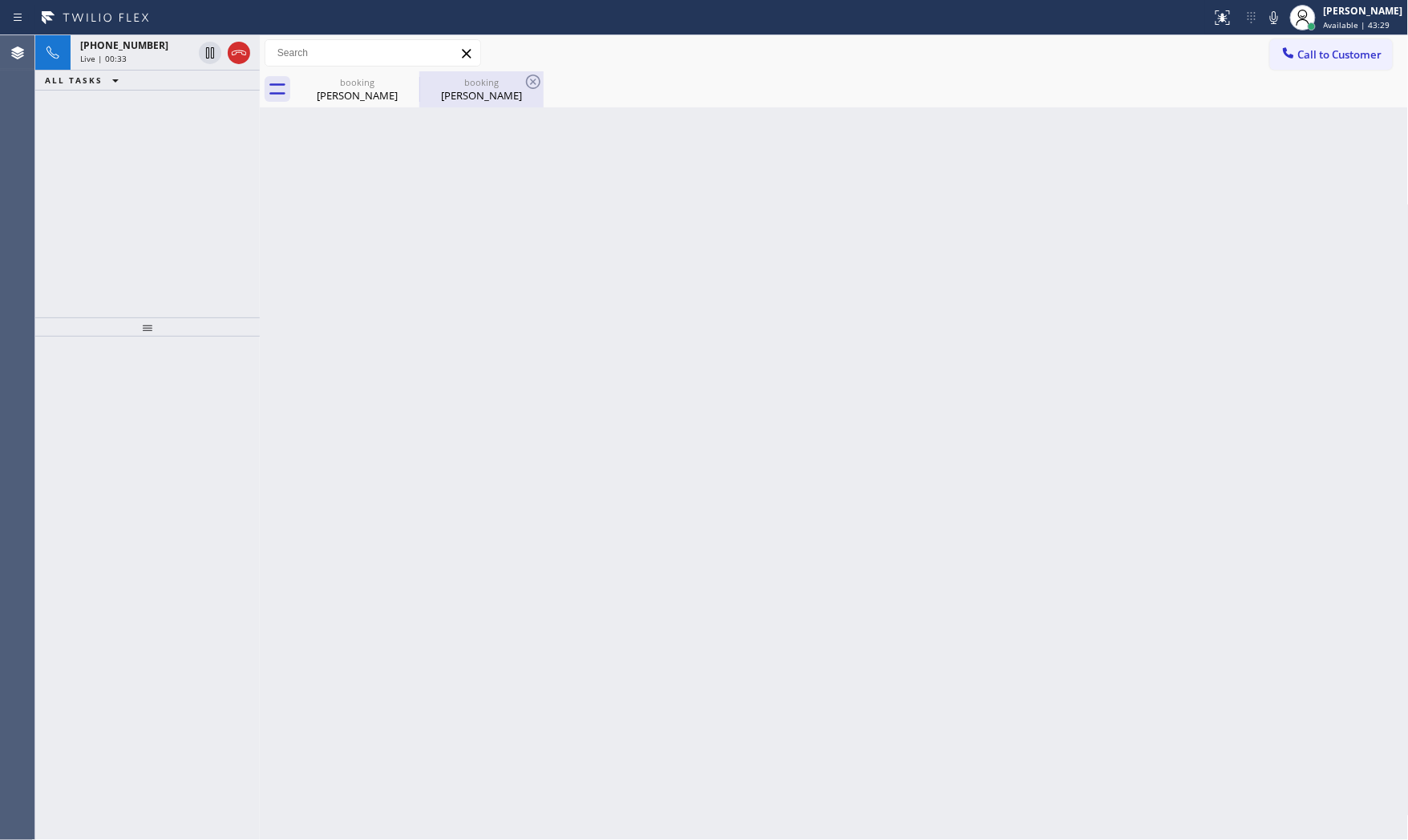
click at [492, 80] on div "booking" at bounding box center [482, 82] width 121 height 12
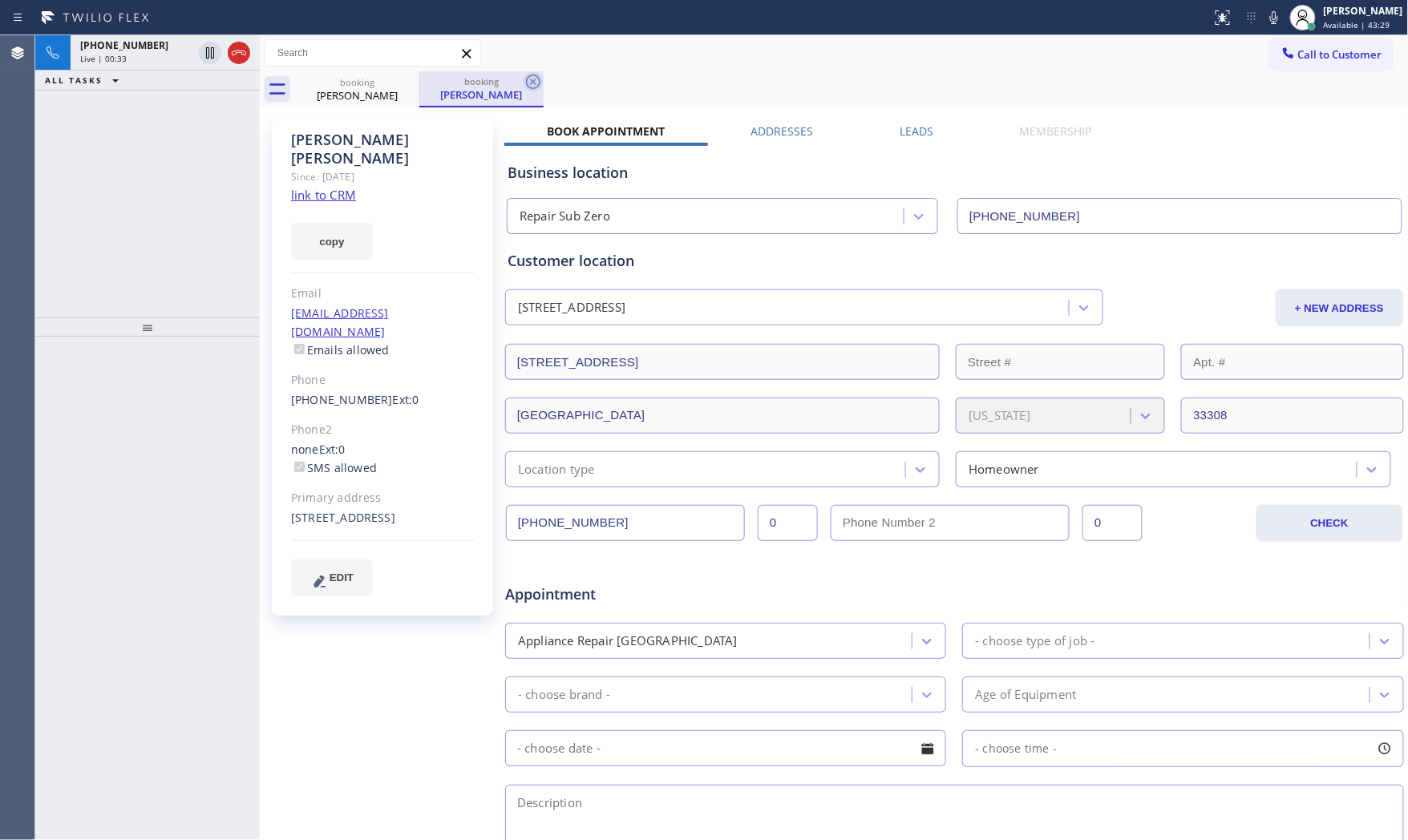
click at [533, 76] on icon at bounding box center [533, 82] width 19 height 19
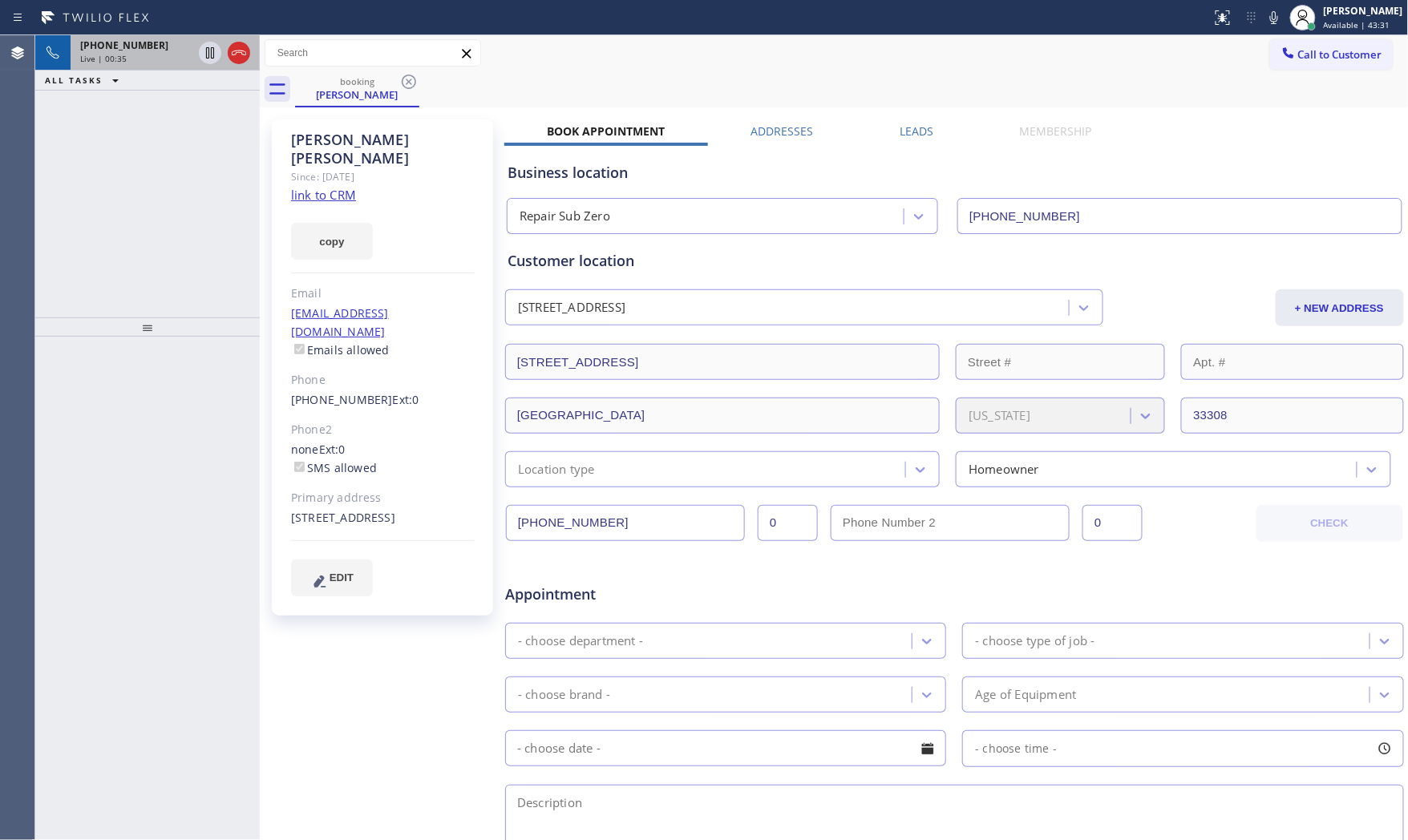
click at [154, 53] on div "Live | 00:35" at bounding box center [136, 58] width 112 height 11
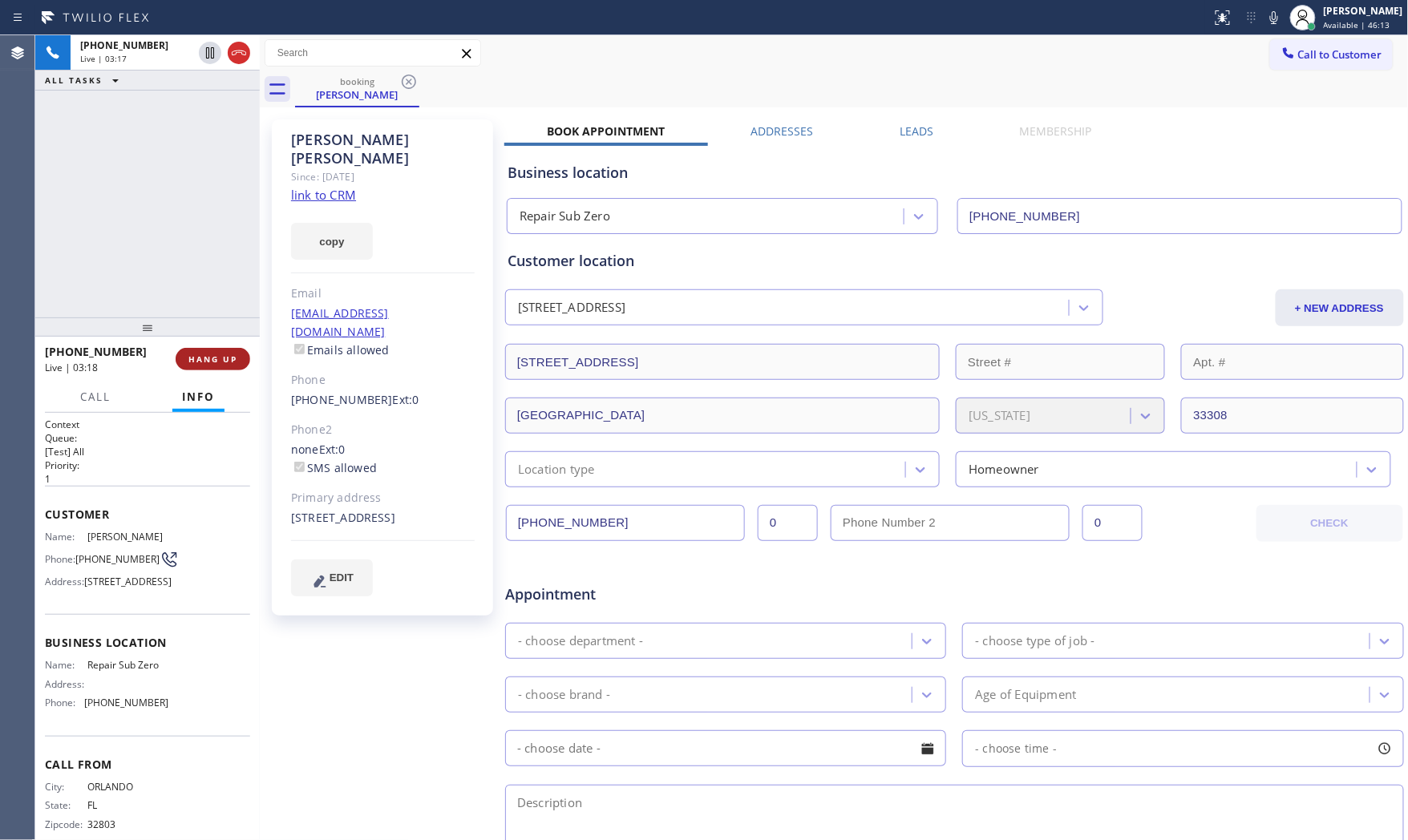
drag, startPoint x: 221, startPoint y: 358, endPoint x: 393, endPoint y: 116, distance: 296.9
click at [222, 358] on span "HANG UP" at bounding box center [213, 360] width 49 height 11
click at [211, 359] on span "COMPLETE" at bounding box center [209, 360] width 55 height 11
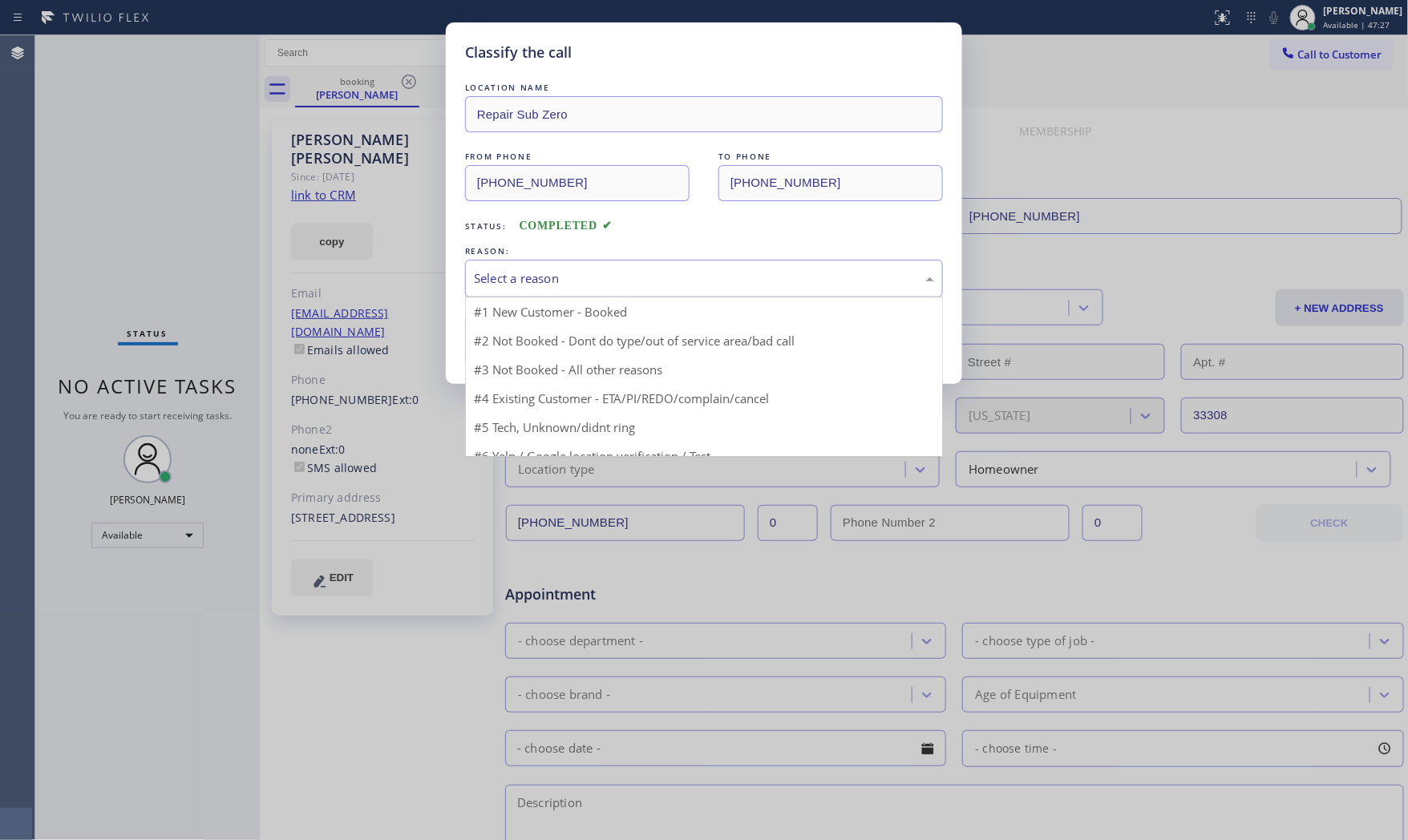
click at [572, 282] on div "Select a reason" at bounding box center [704, 278] width 460 height 19
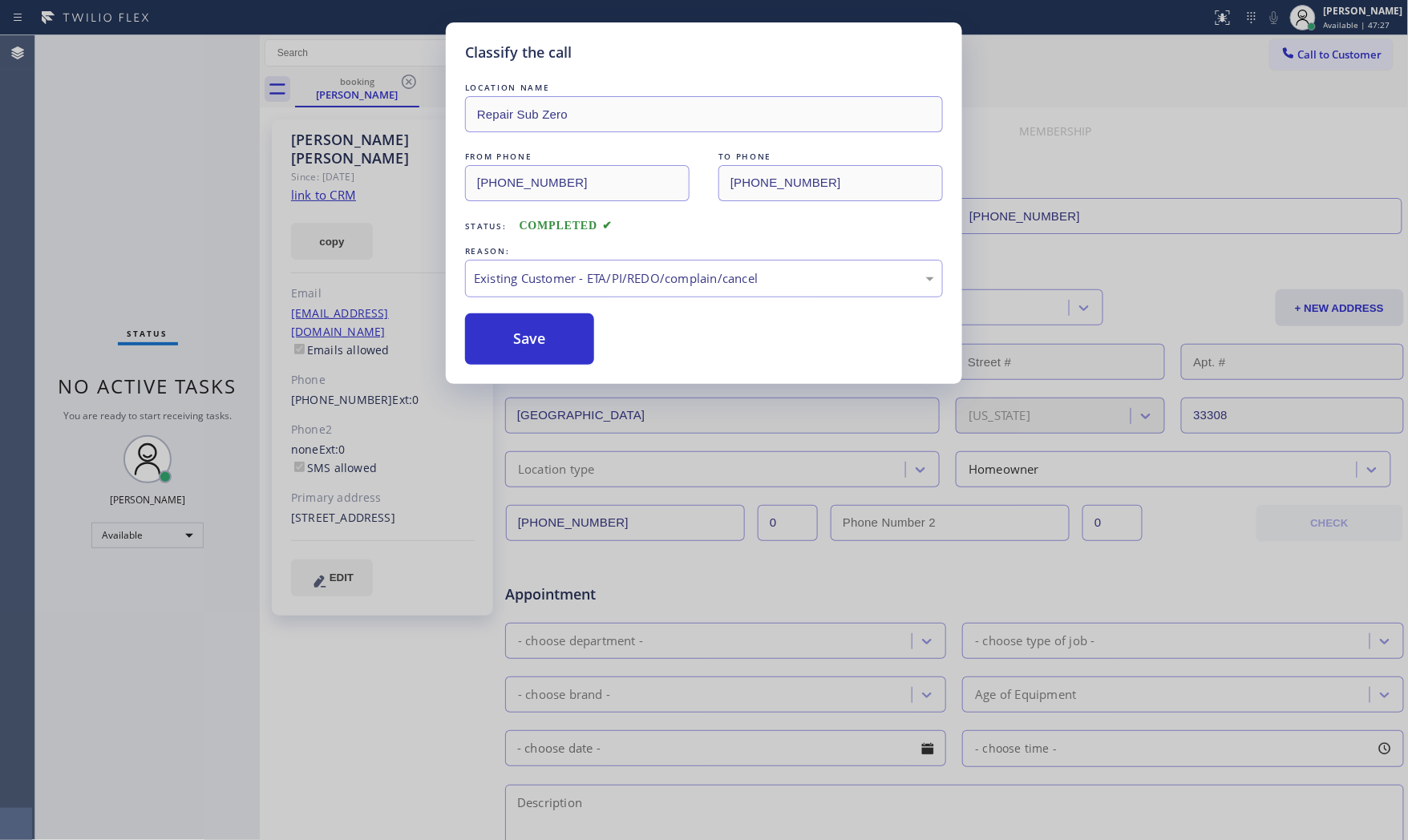
click at [538, 364] on div "Classify the call LOCATION NAME Repair Sub Zero FROM PHONE [PHONE_NUMBER] TO PH…" at bounding box center [704, 203] width 516 height 361
click at [538, 359] on button "Save" at bounding box center [529, 338] width 129 height 51
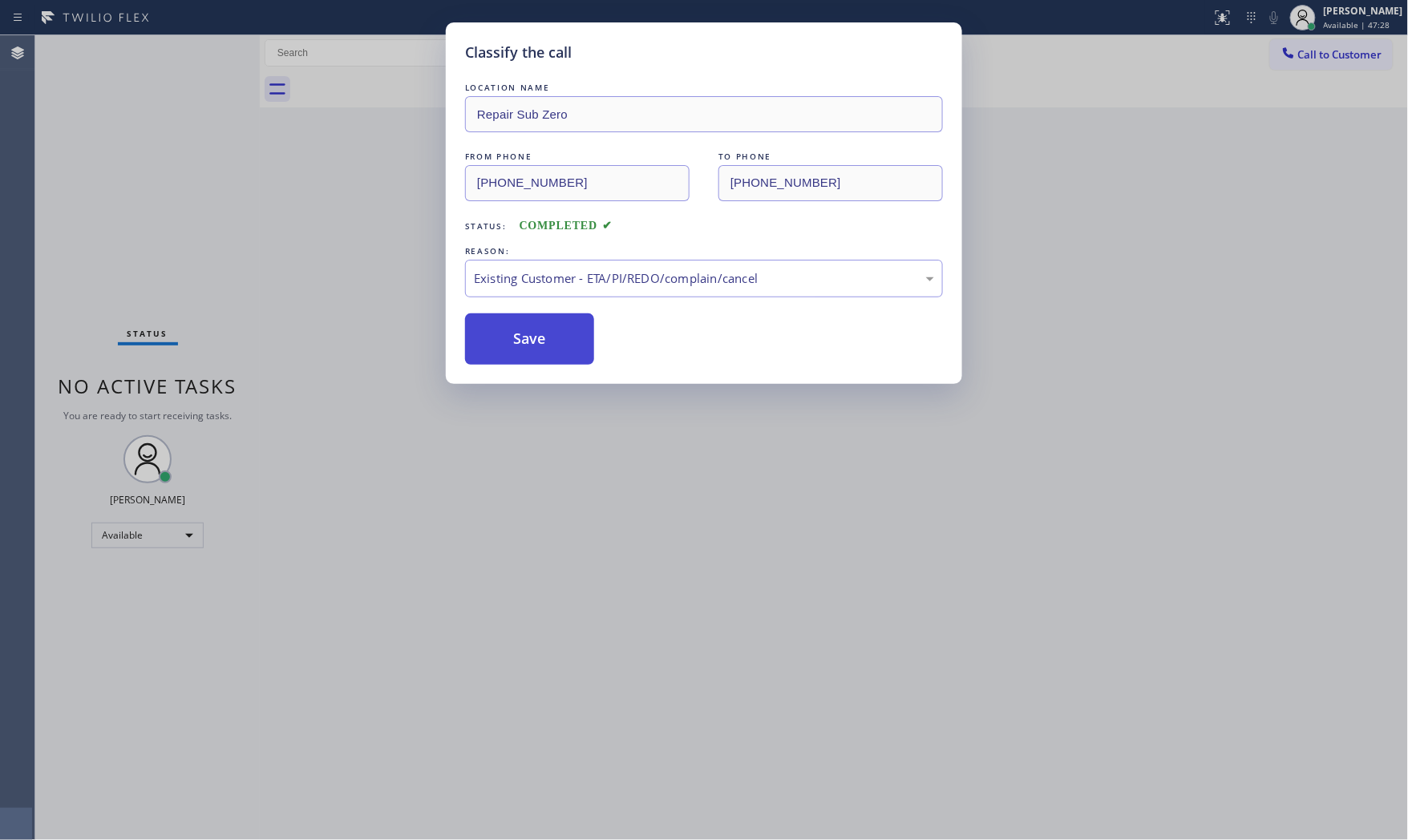
click at [538, 359] on button "Save" at bounding box center [529, 338] width 129 height 51
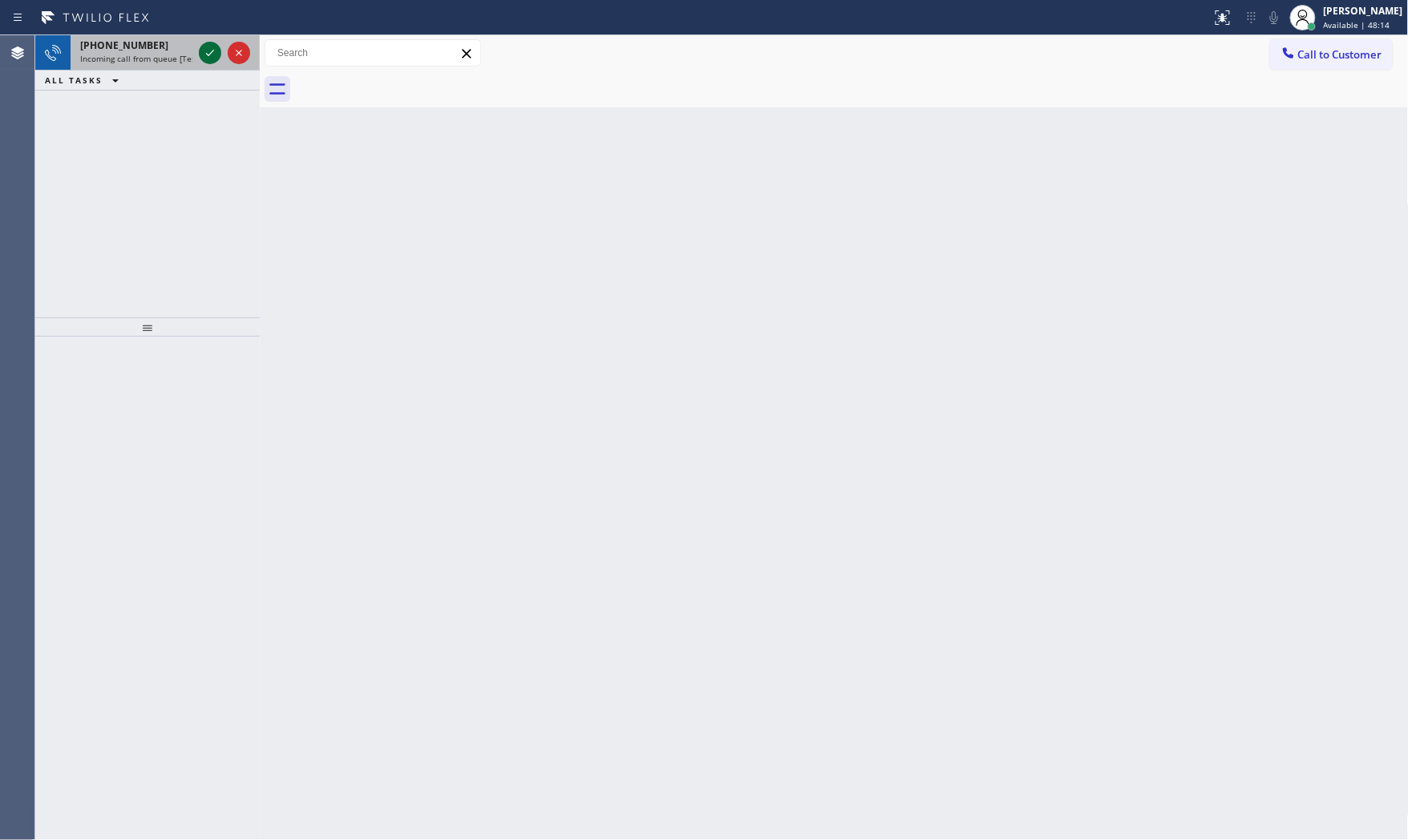
click at [209, 57] on icon at bounding box center [210, 53] width 19 height 19
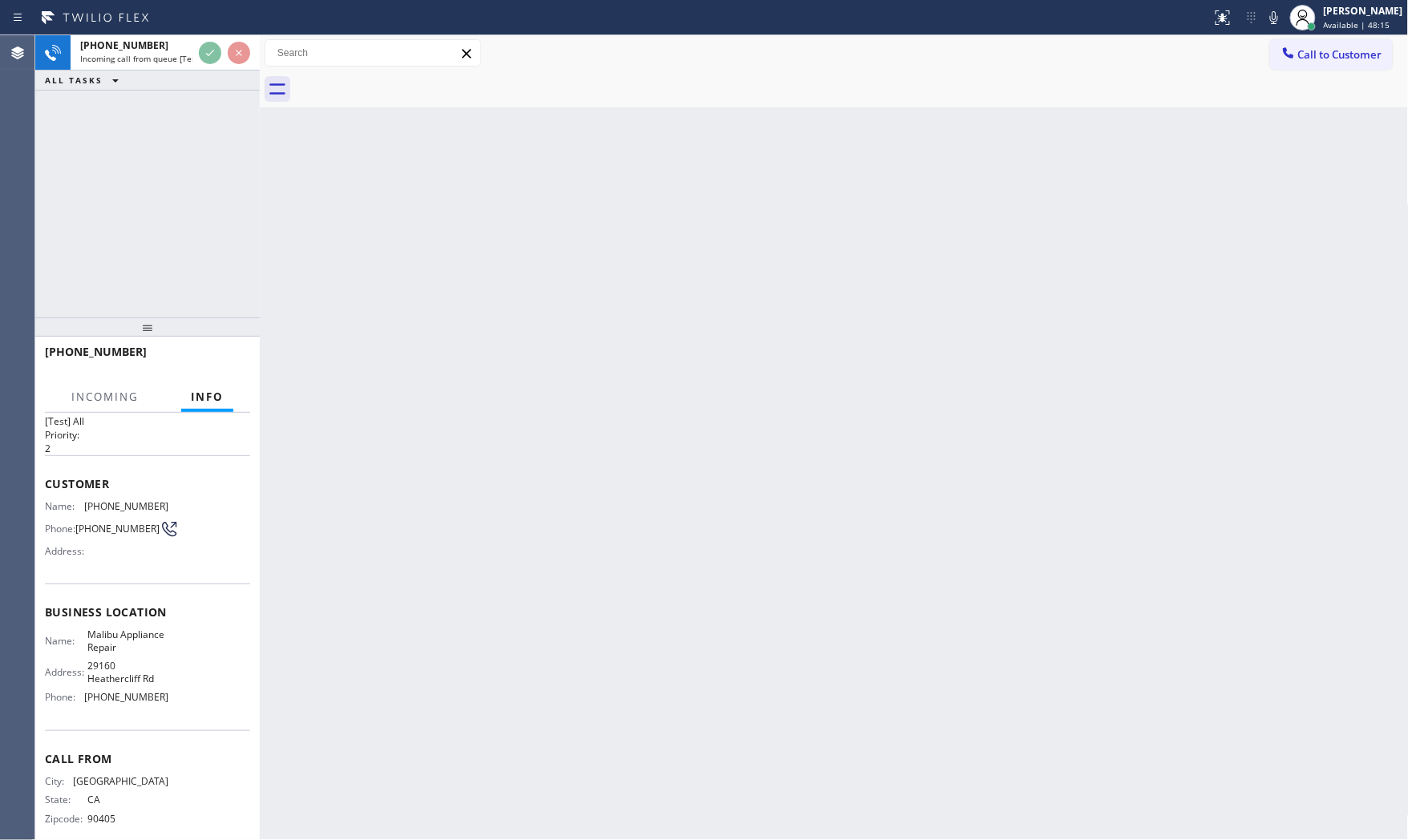
scroll to position [62, 0]
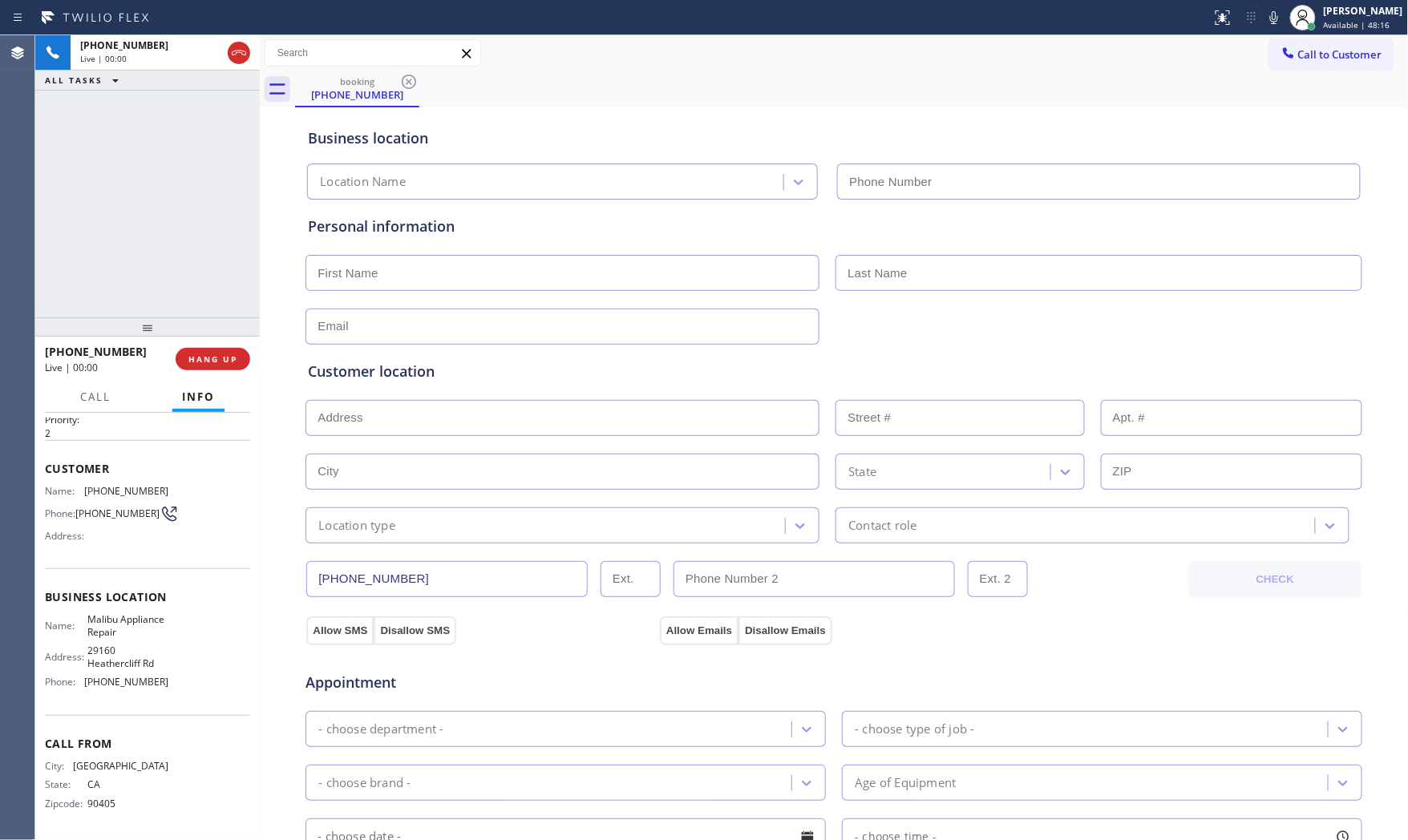
type input "[PHONE_NUMBER]"
click at [1265, 19] on icon at bounding box center [1275, 18] width 19 height 19
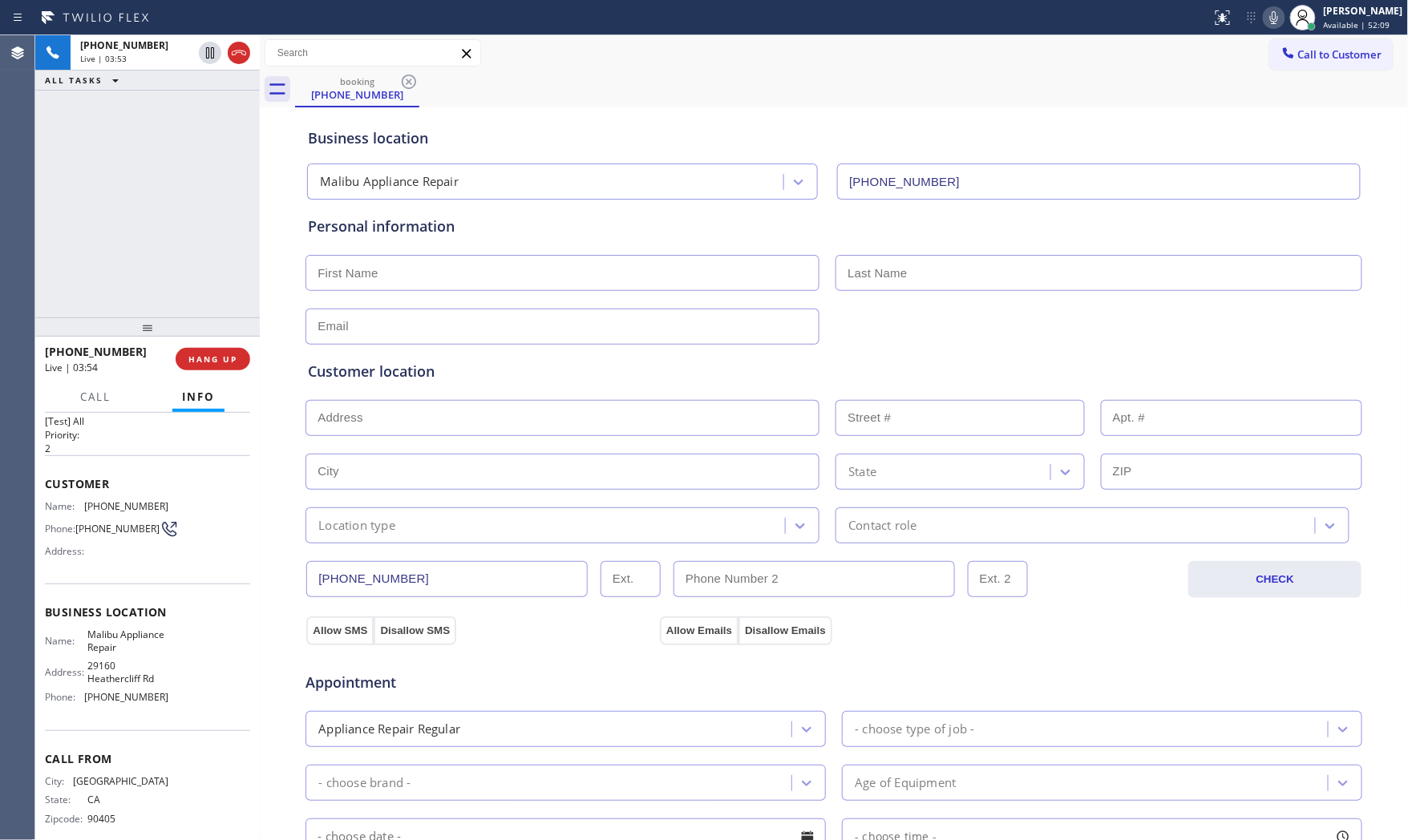
scroll to position [0, 0]
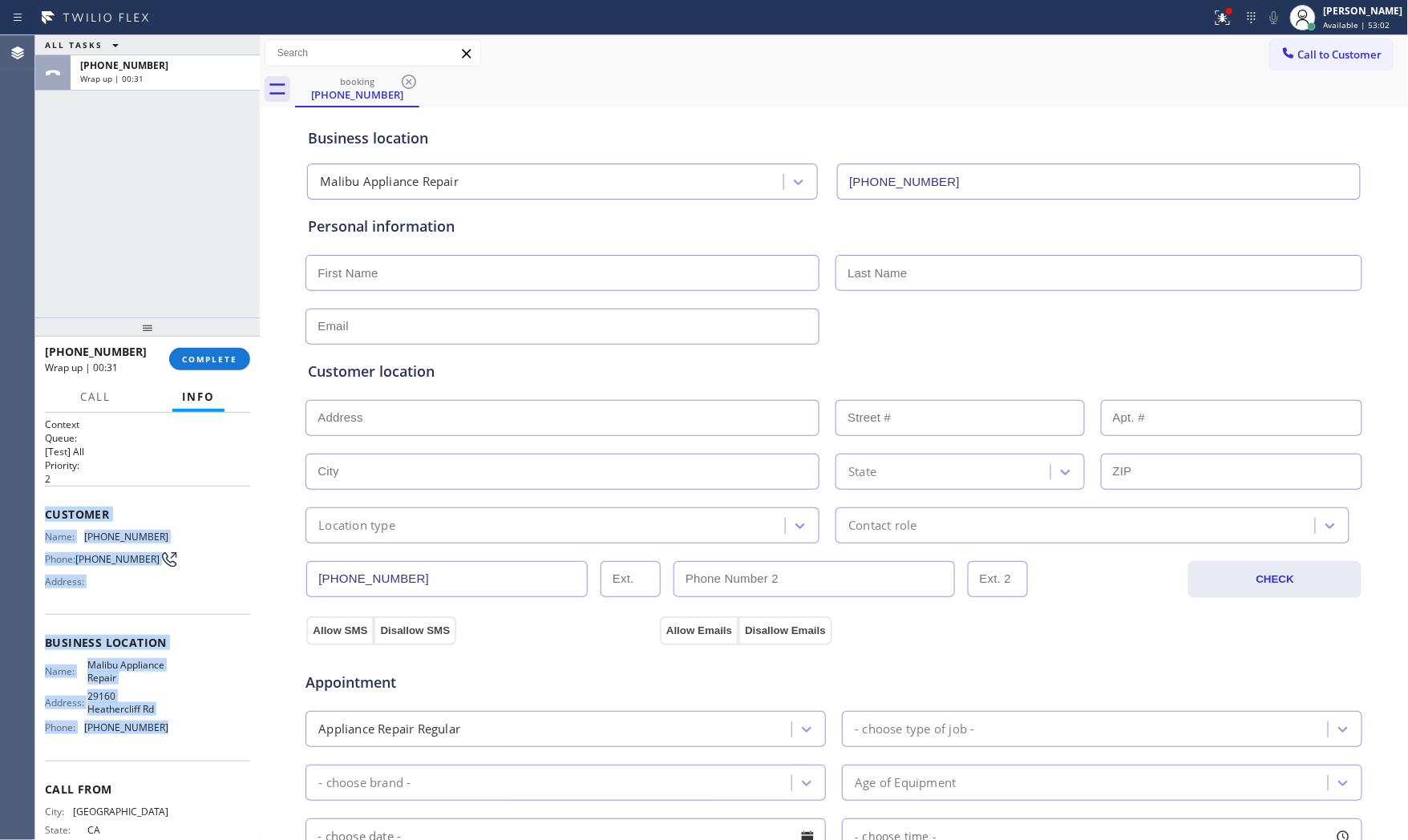
drag, startPoint x: 42, startPoint y: 510, endPoint x: 185, endPoint y: 754, distance: 282.8
click at [185, 754] on div "Context Queue: [Test] All Priority: 2 Customer Name: [PHONE_NUMBER] Phone: [PHO…" at bounding box center [147, 627] width 225 height 428
copy div "Customer Name: [PHONE_NUMBER] Phone: [PHONE_NUMBER] Address: Business location …"
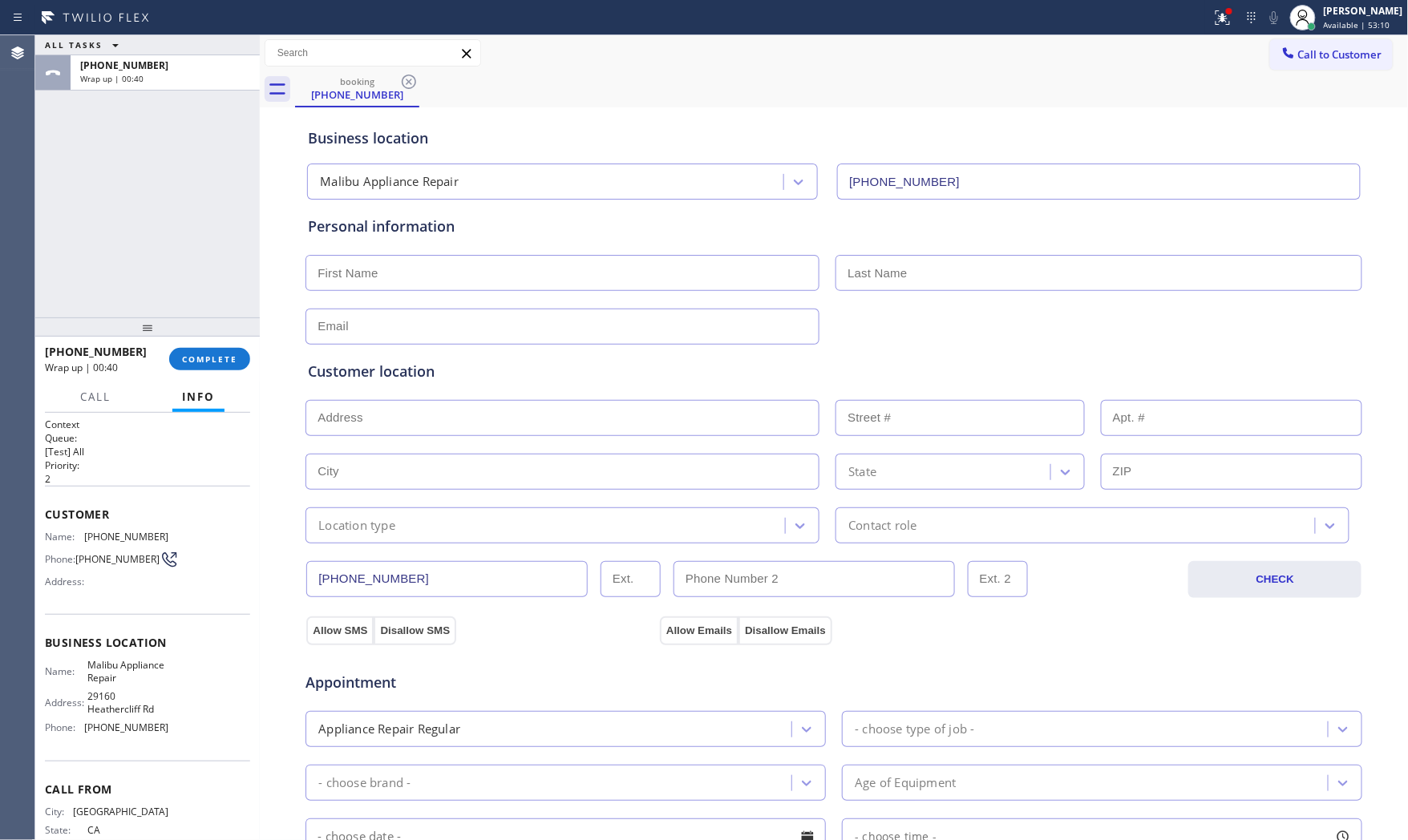
click at [487, 265] on input "text" at bounding box center [562, 273] width 514 height 36
paste input "[PERSON_NAME]"
type input "[PERSON_NAME]"
click at [910, 285] on input "text" at bounding box center [1099, 273] width 527 height 36
paste input "[PERSON_NAME]"
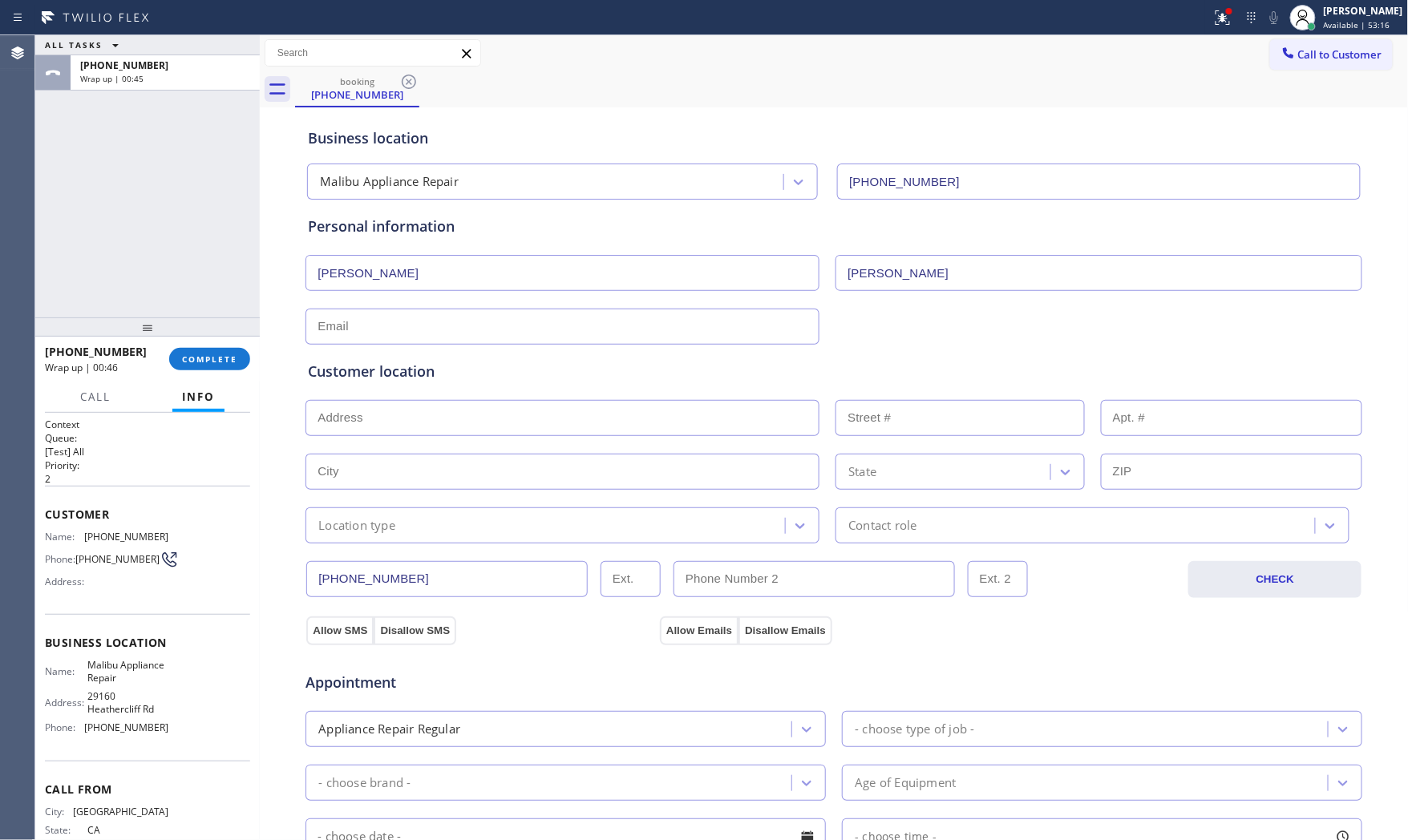
type input "[PERSON_NAME]"
click at [401, 329] on input "text" at bounding box center [562, 326] width 514 height 36
type input "[EMAIL_ADDRESS][DOMAIN_NAME]"
click at [476, 411] on input "text" at bounding box center [562, 418] width 514 height 36
paste input "[STREET_ADDRESS]"
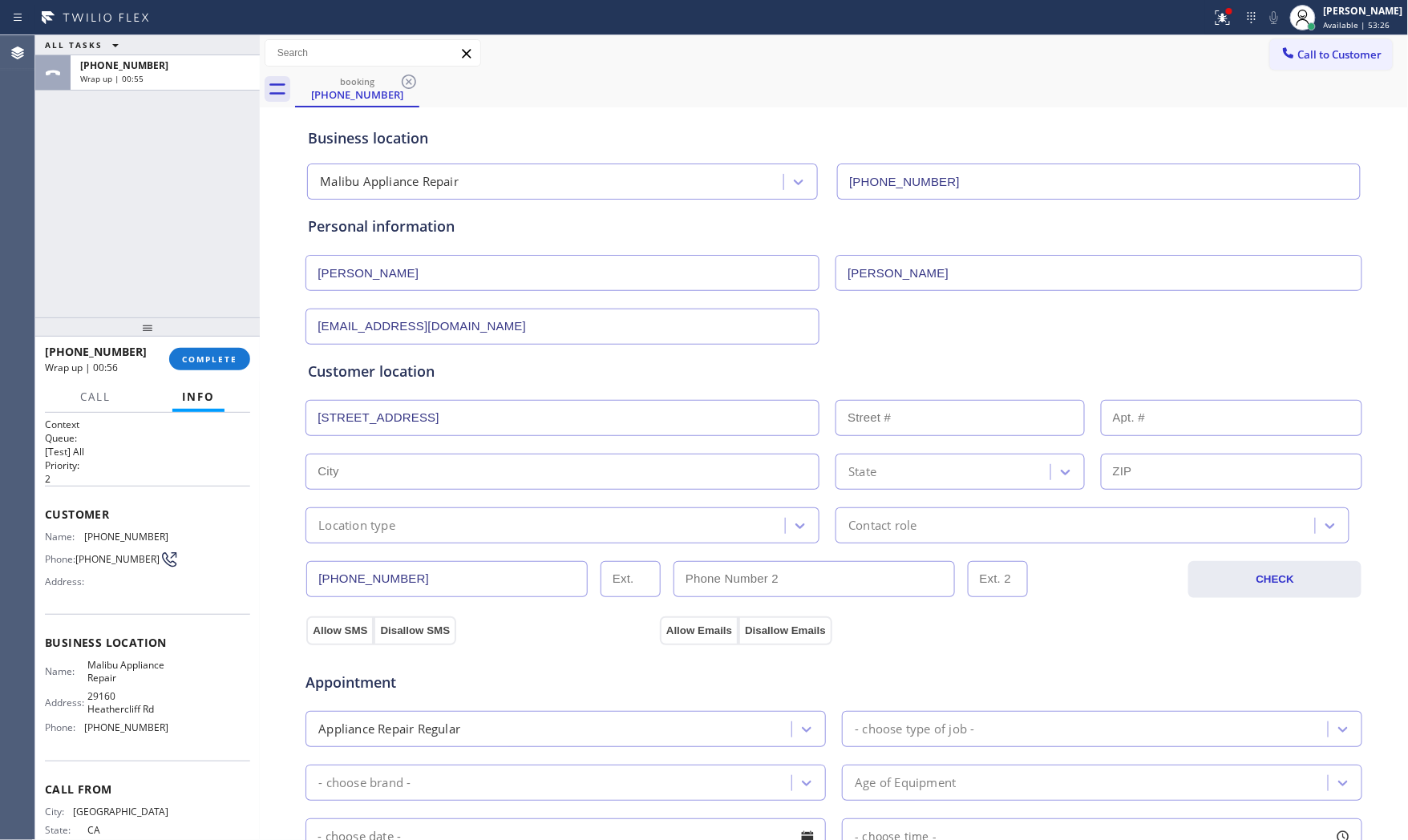
type input "[STREET_ADDRESS]"
type input "26668"
type input "Malibu"
type input "90265"
click at [383, 532] on div "Location type" at bounding box center [356, 525] width 77 height 19
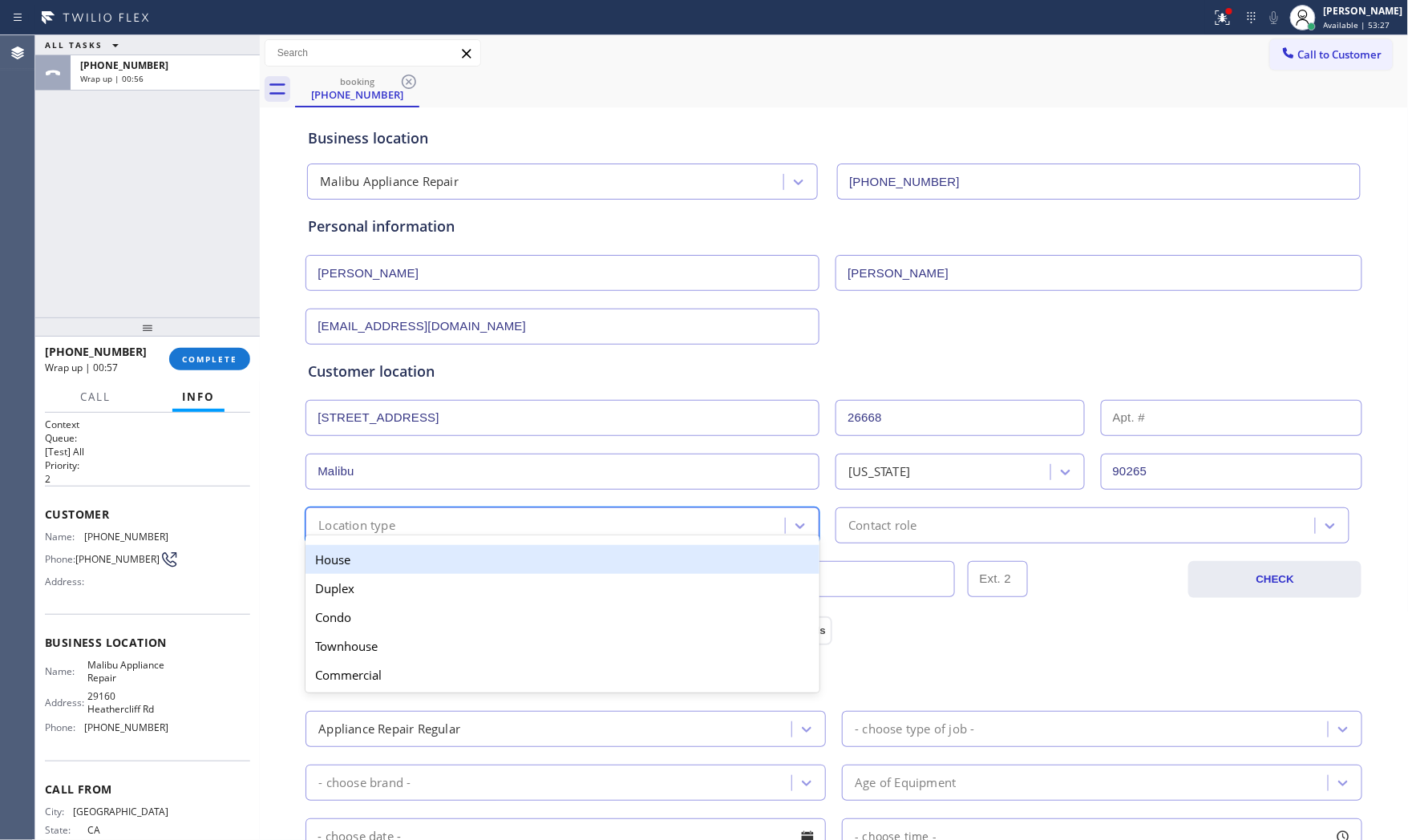
drag, startPoint x: 365, startPoint y: 562, endPoint x: 382, endPoint y: 564, distance: 17.1
click at [365, 562] on div "House" at bounding box center [562, 560] width 514 height 29
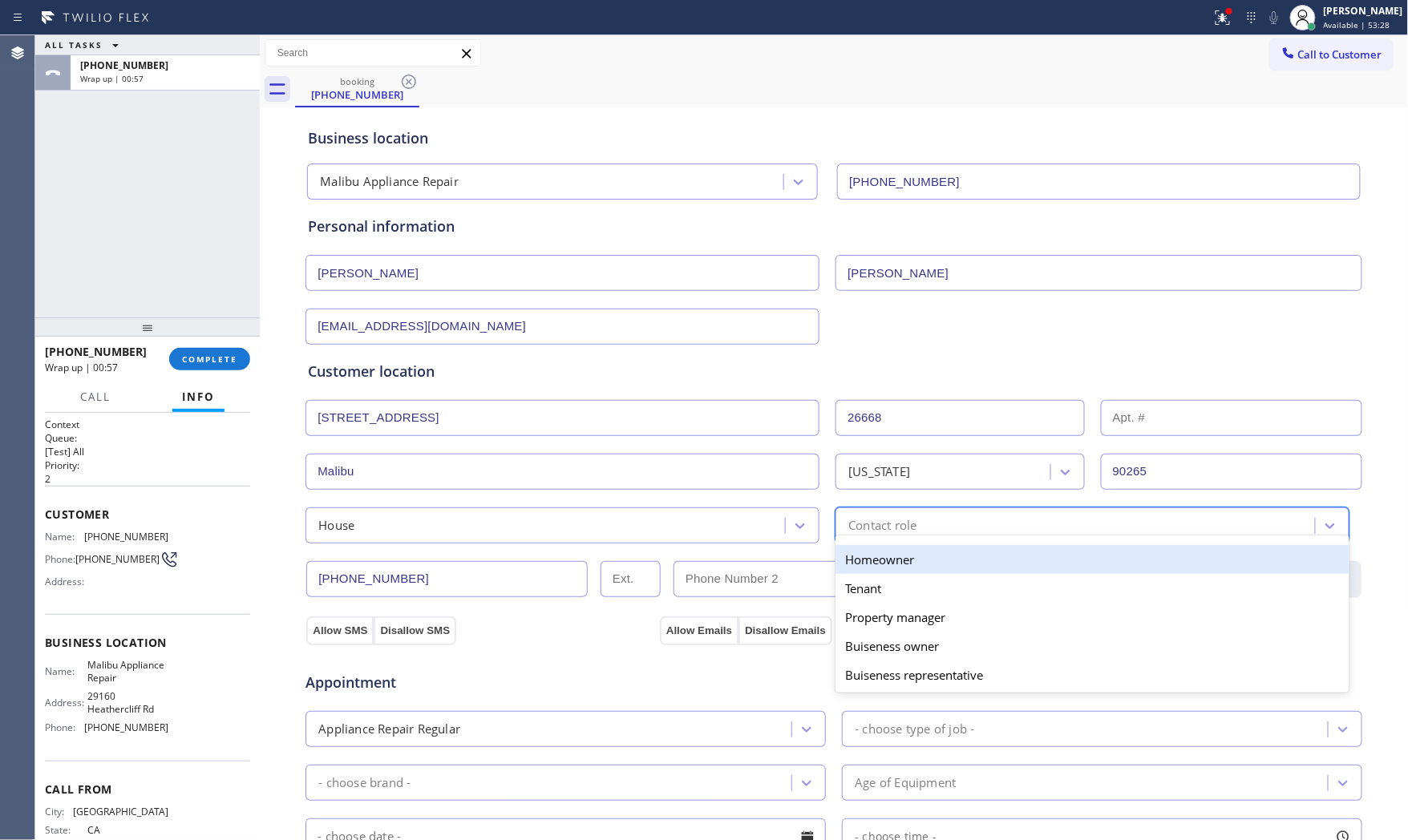
click at [945, 542] on div "option Homeowner focused, 1 of 5. 5 results available. Use Up and Down to choos…" at bounding box center [1092, 525] width 514 height 36
drag, startPoint x: 894, startPoint y: 562, endPoint x: 822, endPoint y: 571, distance: 72.6
click at [892, 563] on div "Homeowner" at bounding box center [1092, 560] width 514 height 29
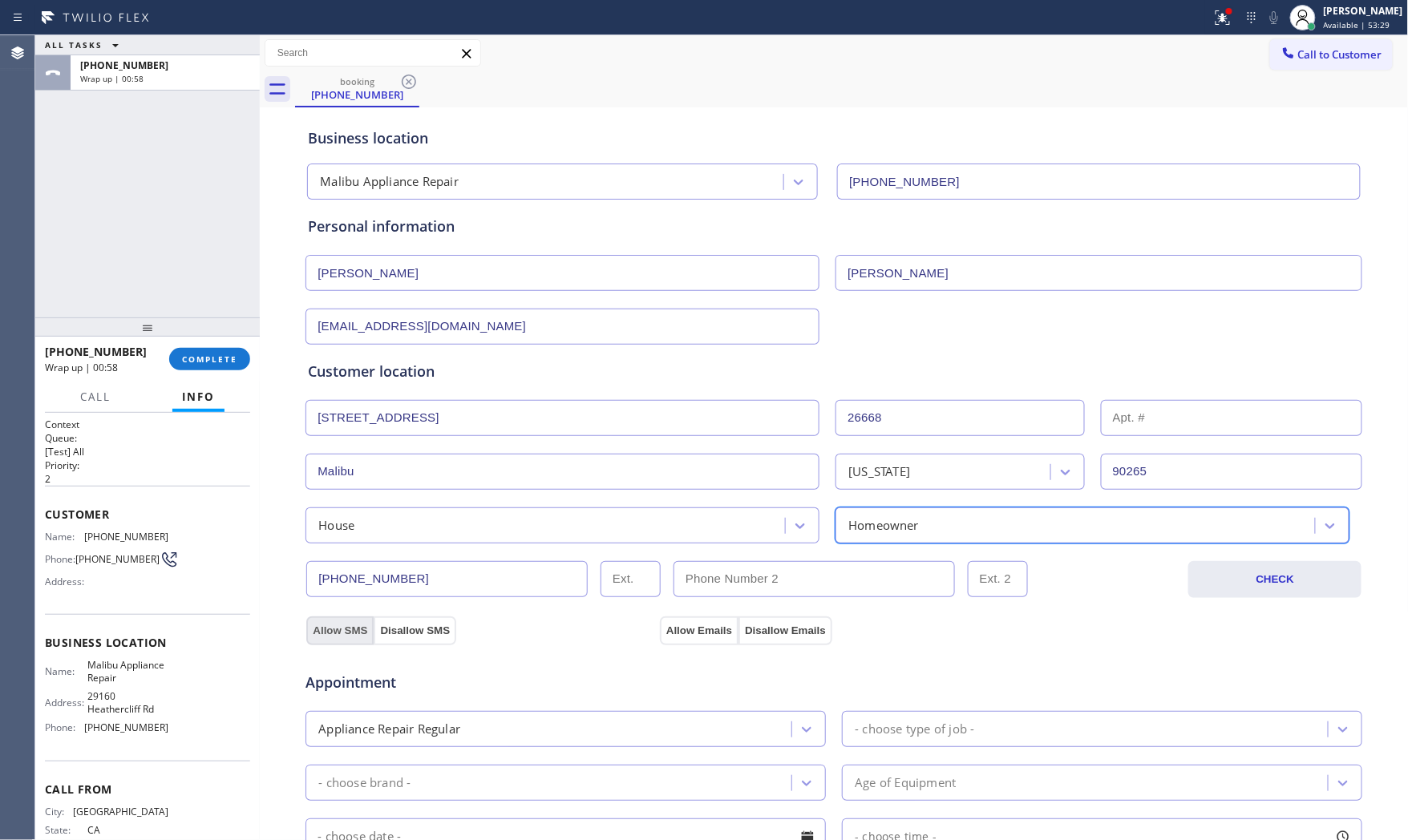
click at [330, 628] on button "Allow SMS" at bounding box center [339, 631] width 67 height 29
click at [677, 631] on button "Allow Emails" at bounding box center [699, 631] width 79 height 29
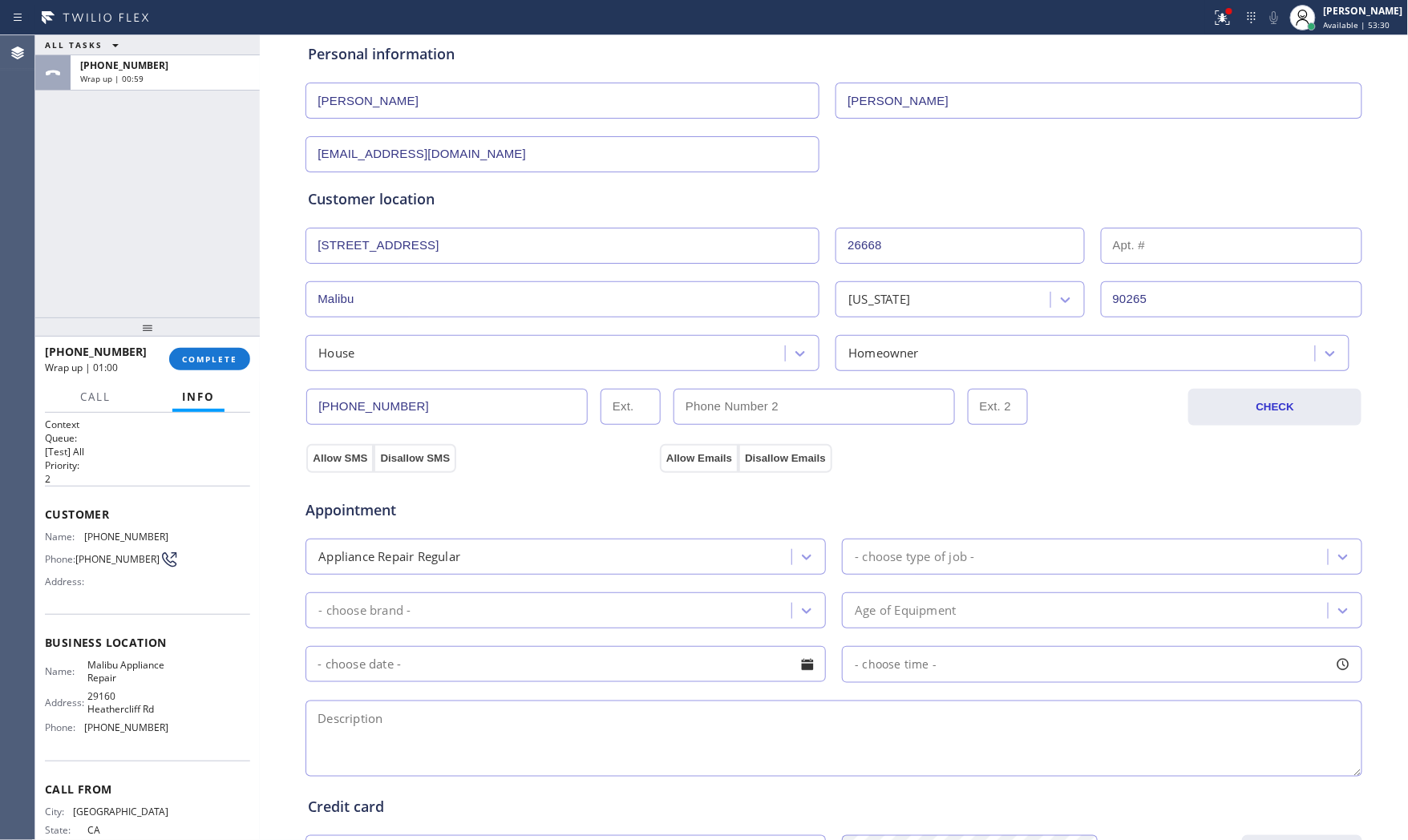
scroll to position [178, 0]
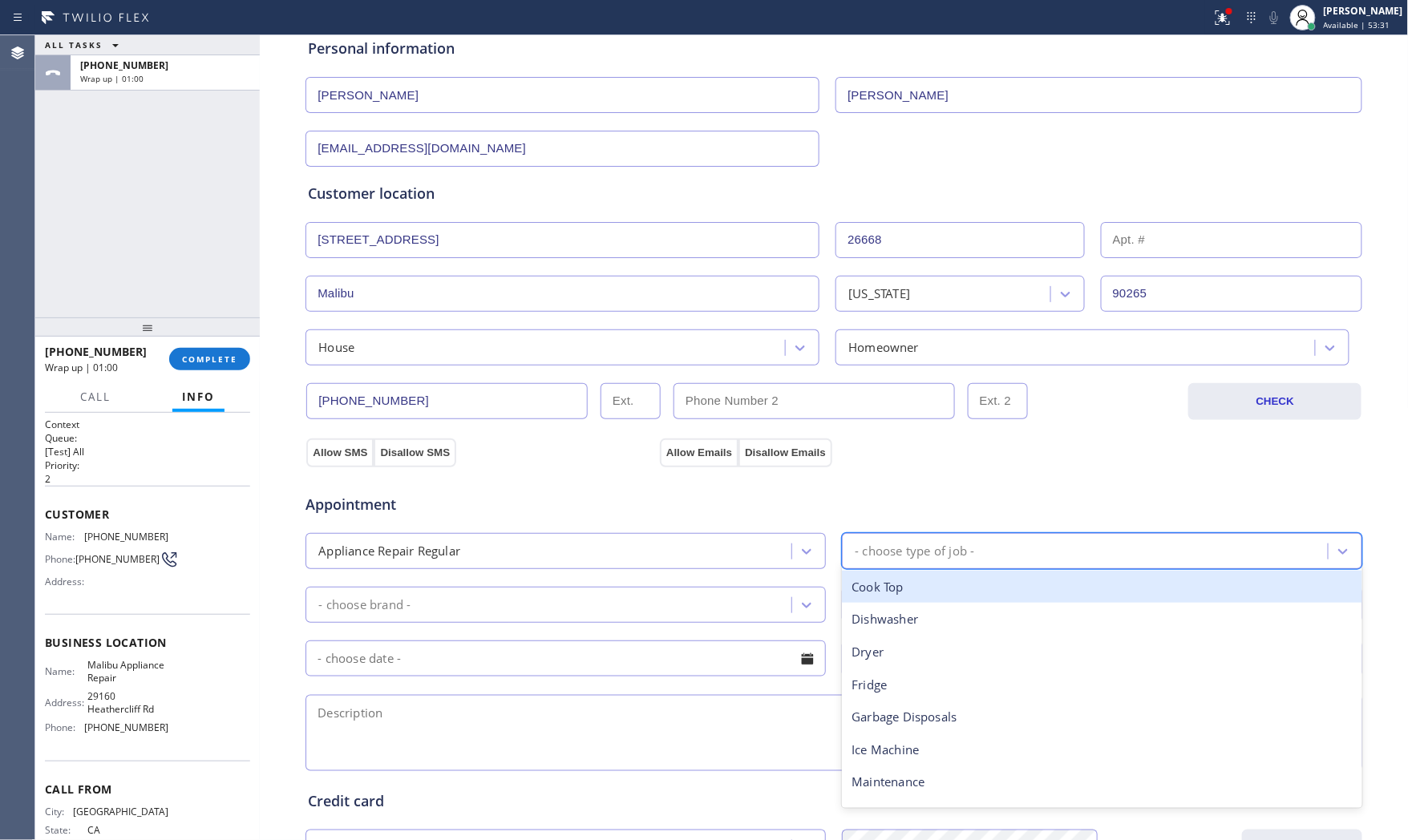
click at [933, 559] on div "- choose type of job -" at bounding box center [914, 551] width 119 height 19
drag, startPoint x: 907, startPoint y: 619, endPoint x: 895, endPoint y: 621, distance: 12.2
click at [900, 621] on div "Dishwasher" at bounding box center [1102, 619] width 520 height 32
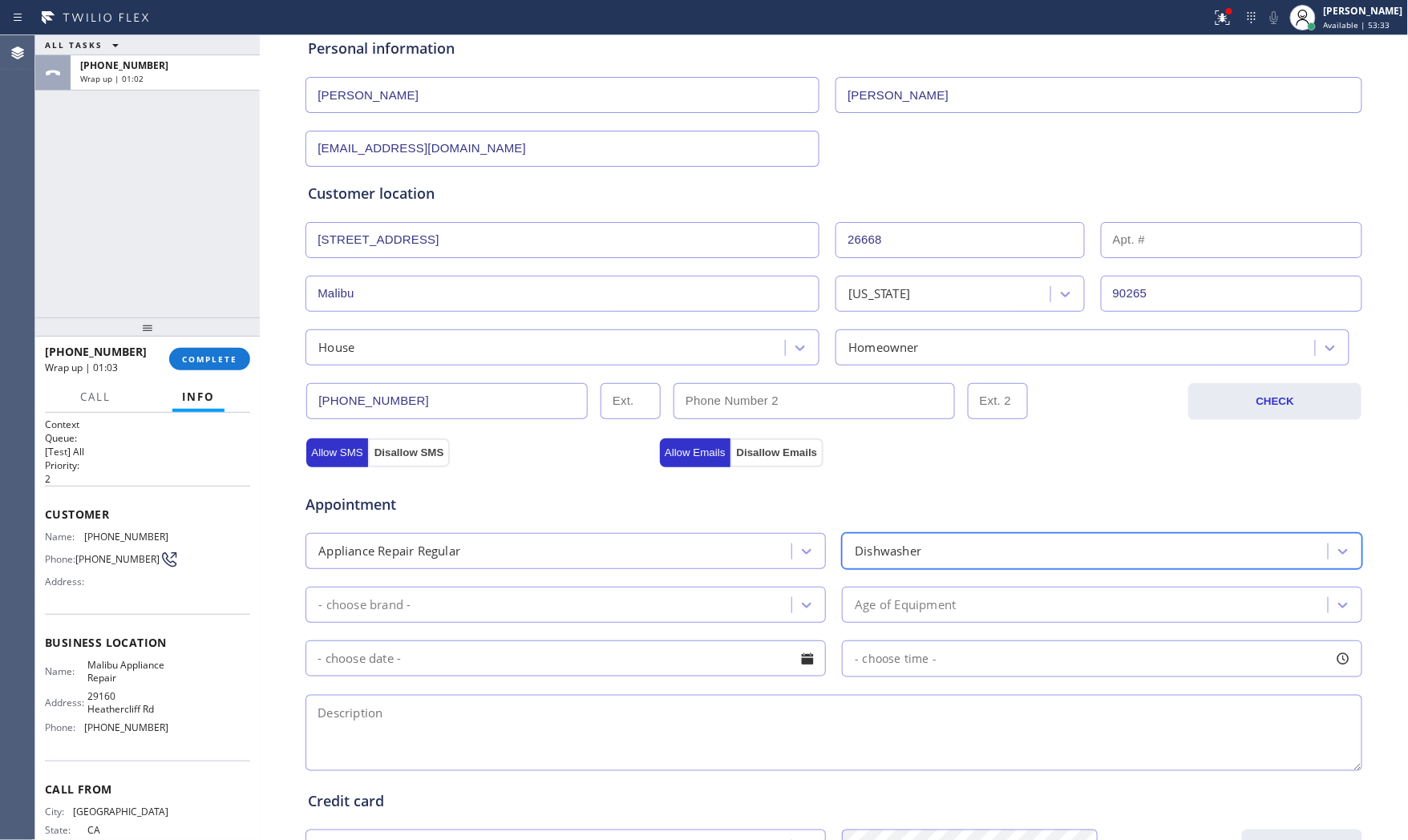
click at [605, 615] on div "- choose brand -" at bounding box center [551, 605] width 482 height 28
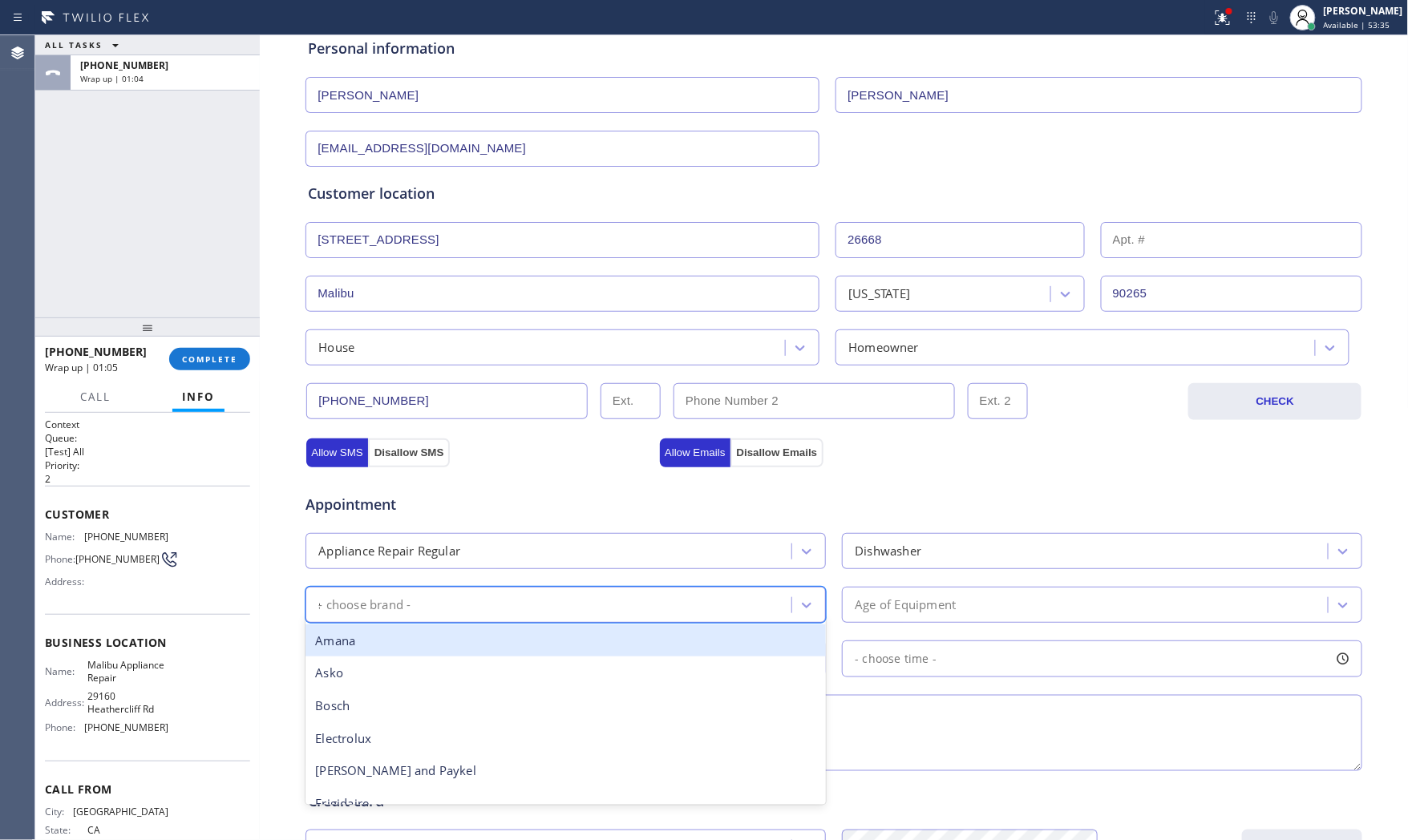
type input "sa"
click at [500, 637] on div "Samsung" at bounding box center [565, 640] width 520 height 32
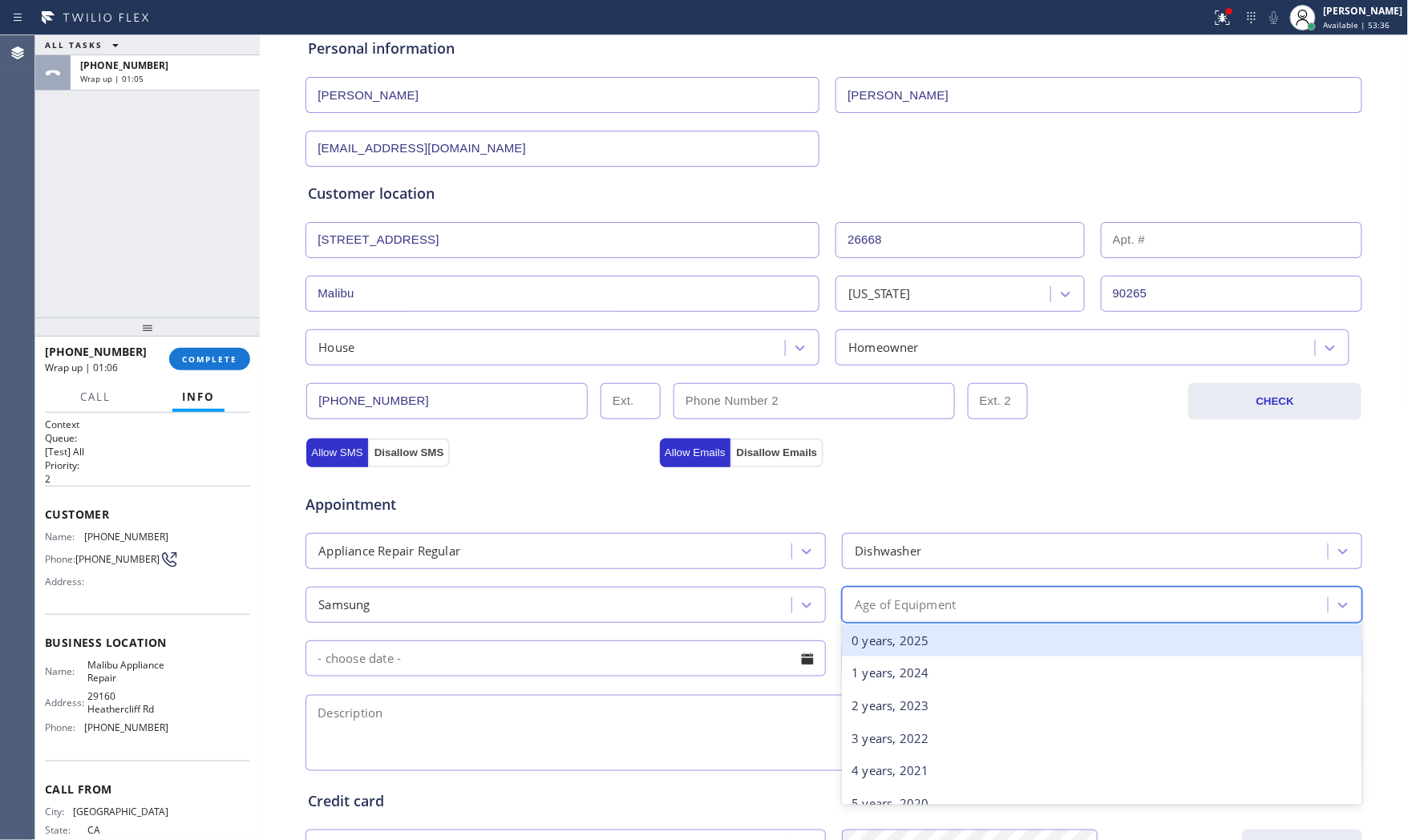
click at [853, 595] on div "Age of Equipment" at bounding box center [1087, 605] width 482 height 28
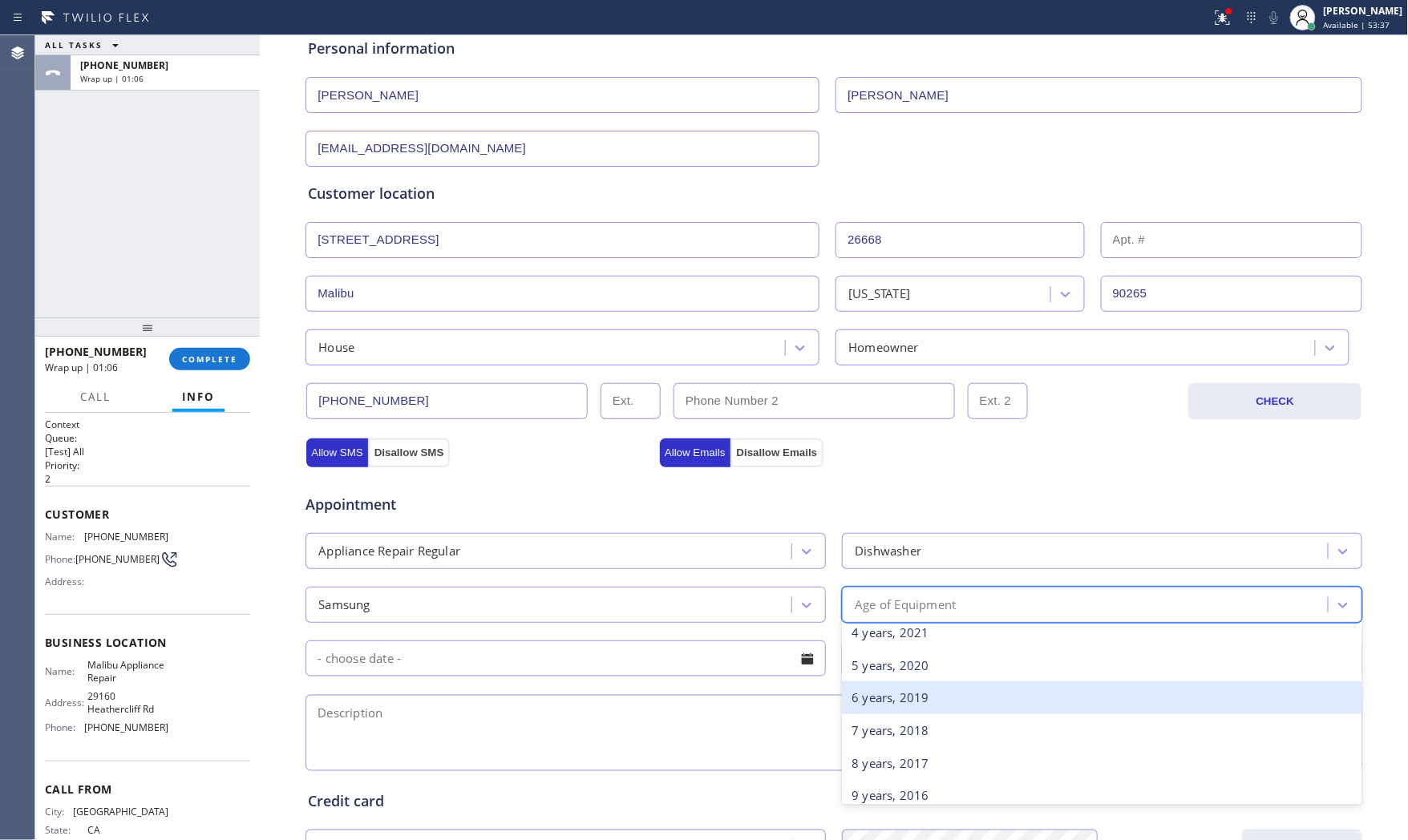
scroll to position [267, 0]
click at [885, 698] on div "10 years, 2015" at bounding box center [1102, 700] width 520 height 32
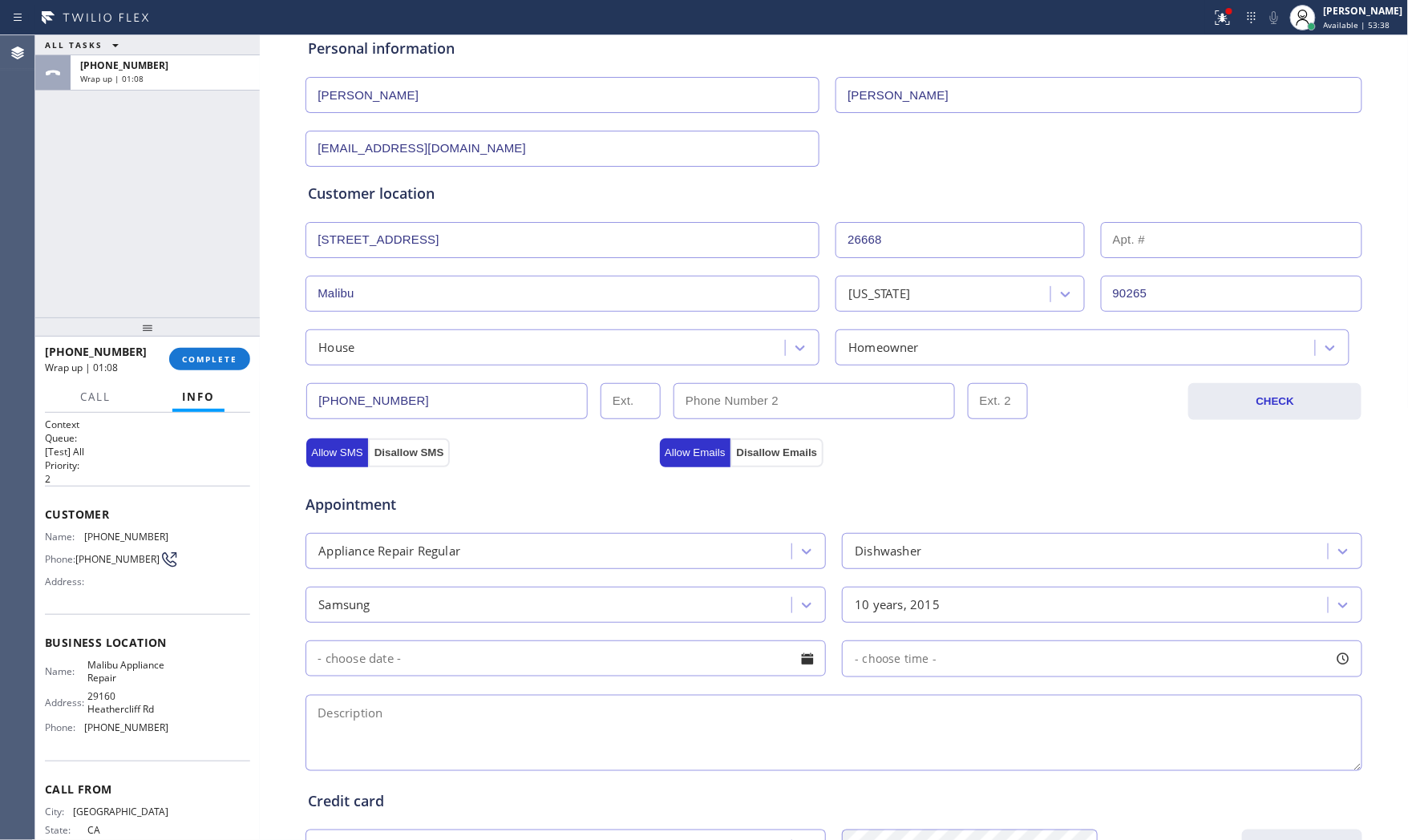
click at [579, 667] on input "text" at bounding box center [565, 658] width 520 height 36
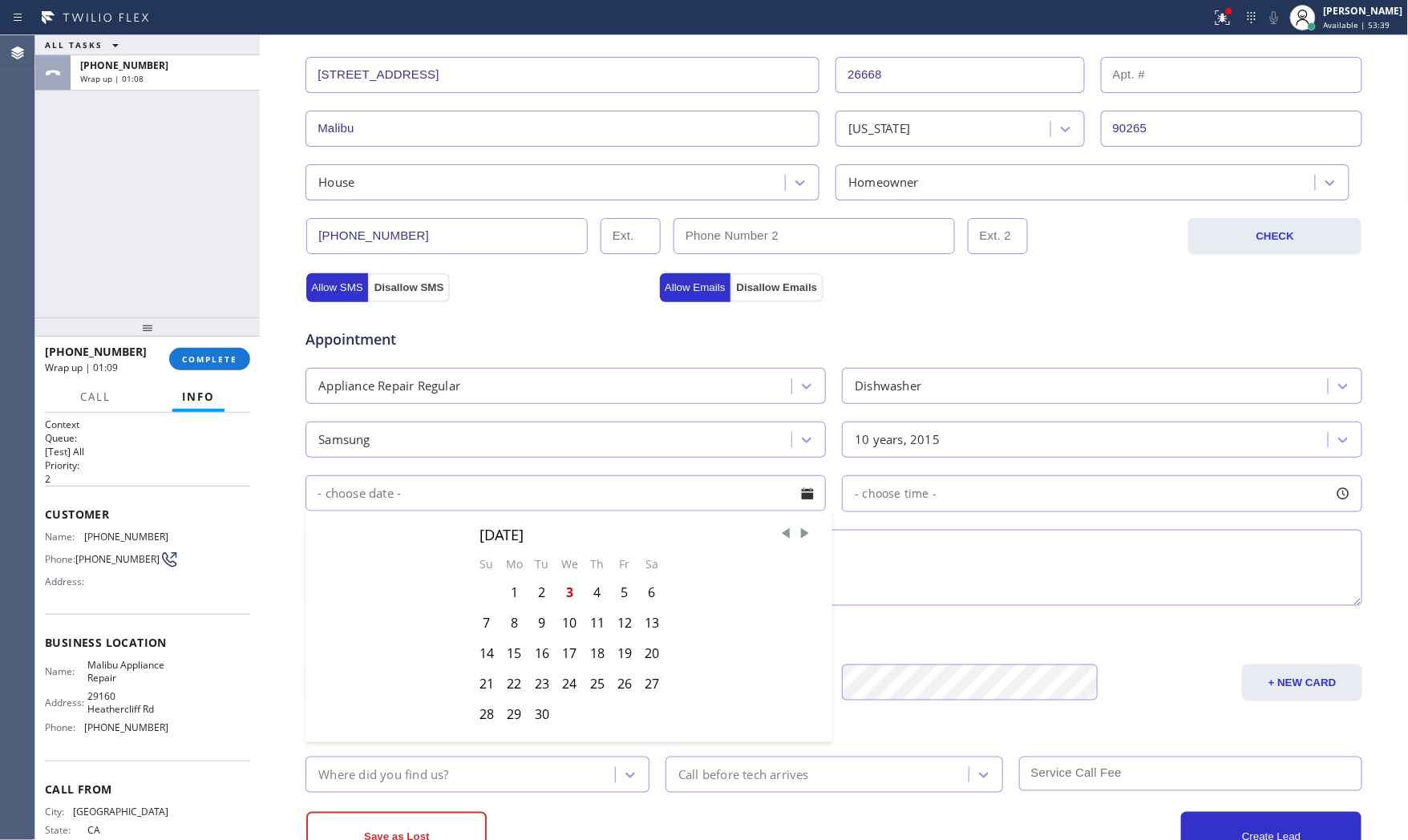
scroll to position [356, 0]
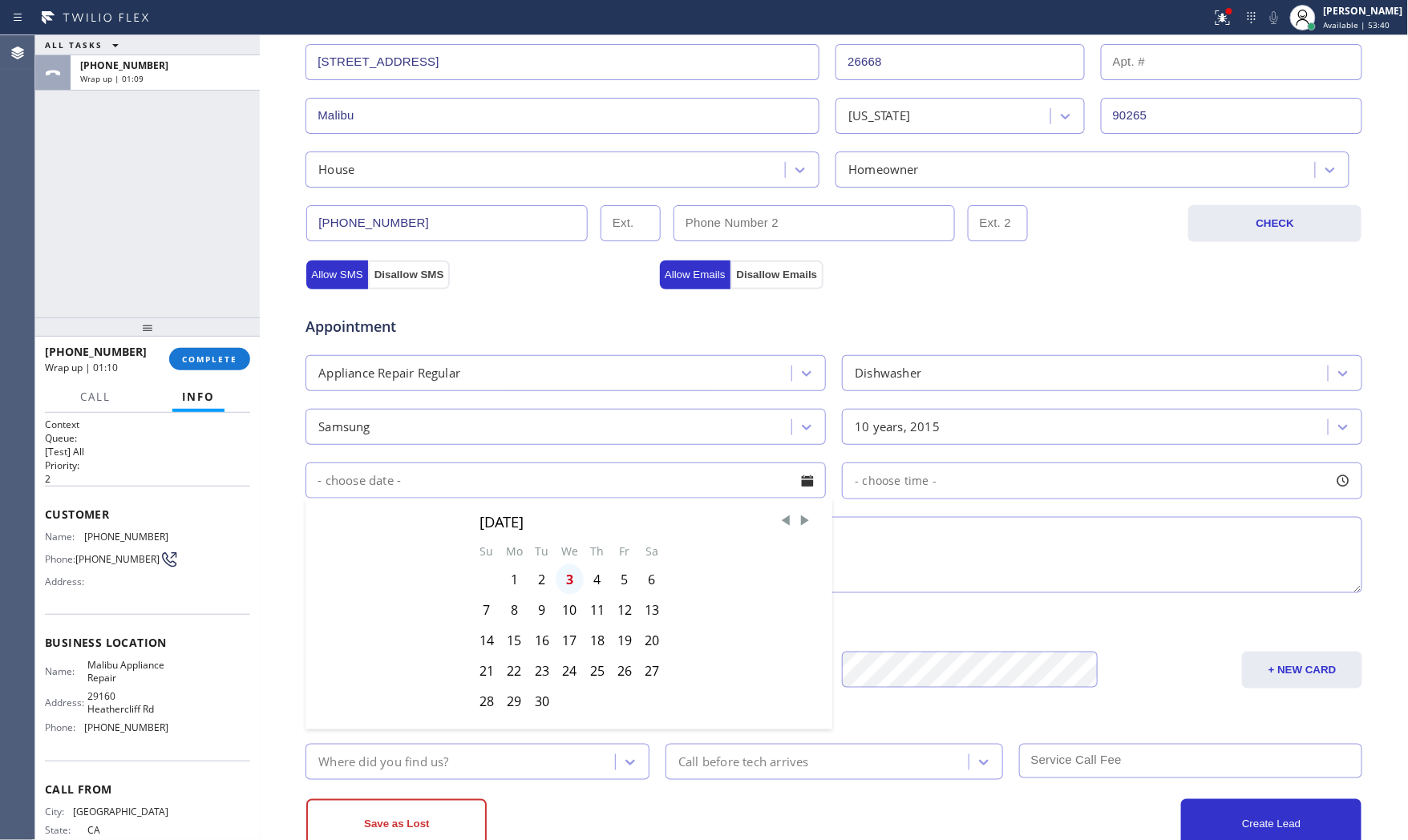
click at [569, 586] on div "3" at bounding box center [569, 579] width 28 height 31
type input "[DATE]"
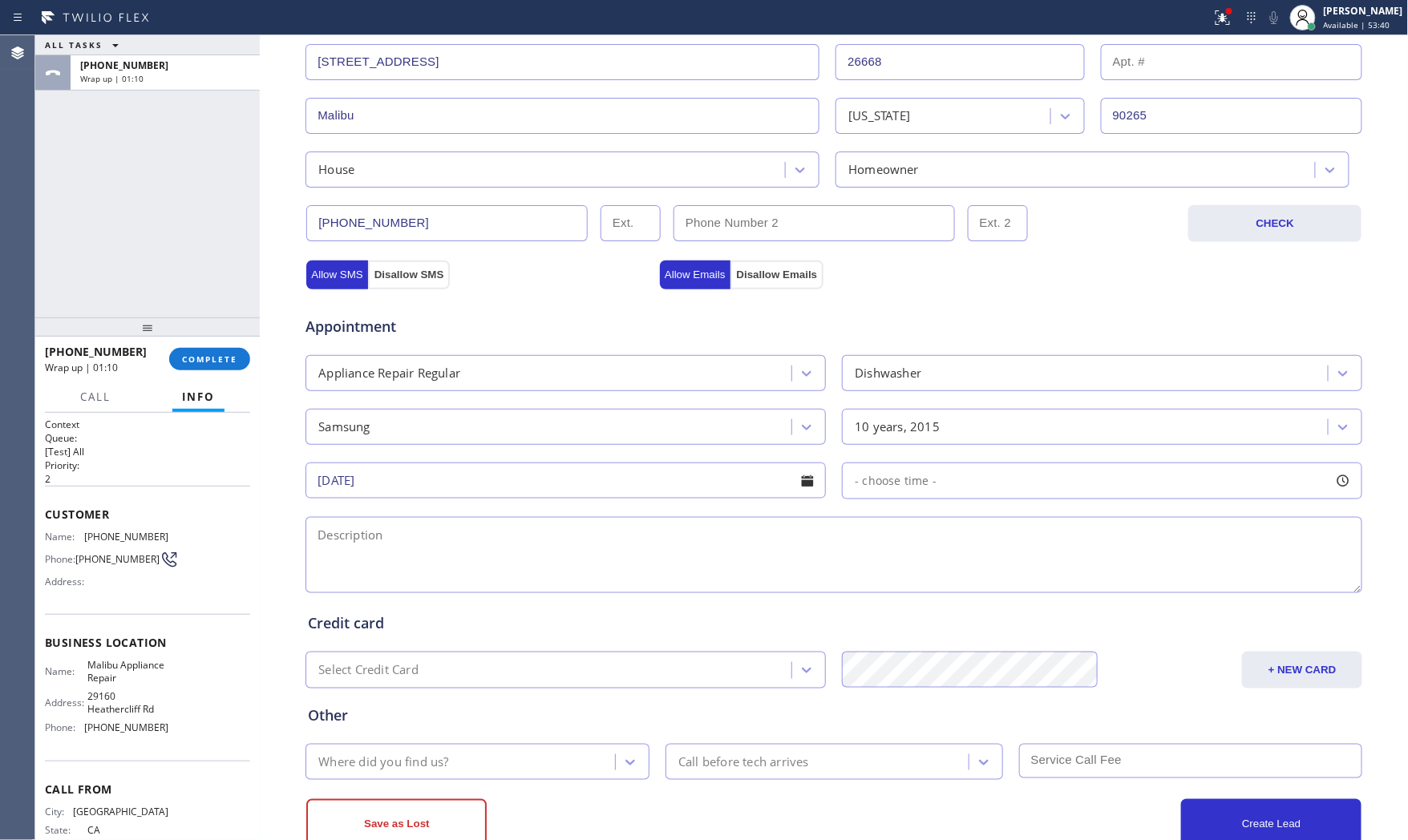
click at [948, 474] on div "- choose time -" at bounding box center [1102, 480] width 520 height 37
drag, startPoint x: 883, startPoint y: 587, endPoint x: 1078, endPoint y: 583, distance: 195.0
click at [1078, 583] on div at bounding box center [1088, 578] width 19 height 33
drag, startPoint x: 854, startPoint y: 583, endPoint x: 962, endPoint y: 582, distance: 108.0
click at [964, 582] on div at bounding box center [974, 578] width 19 height 33
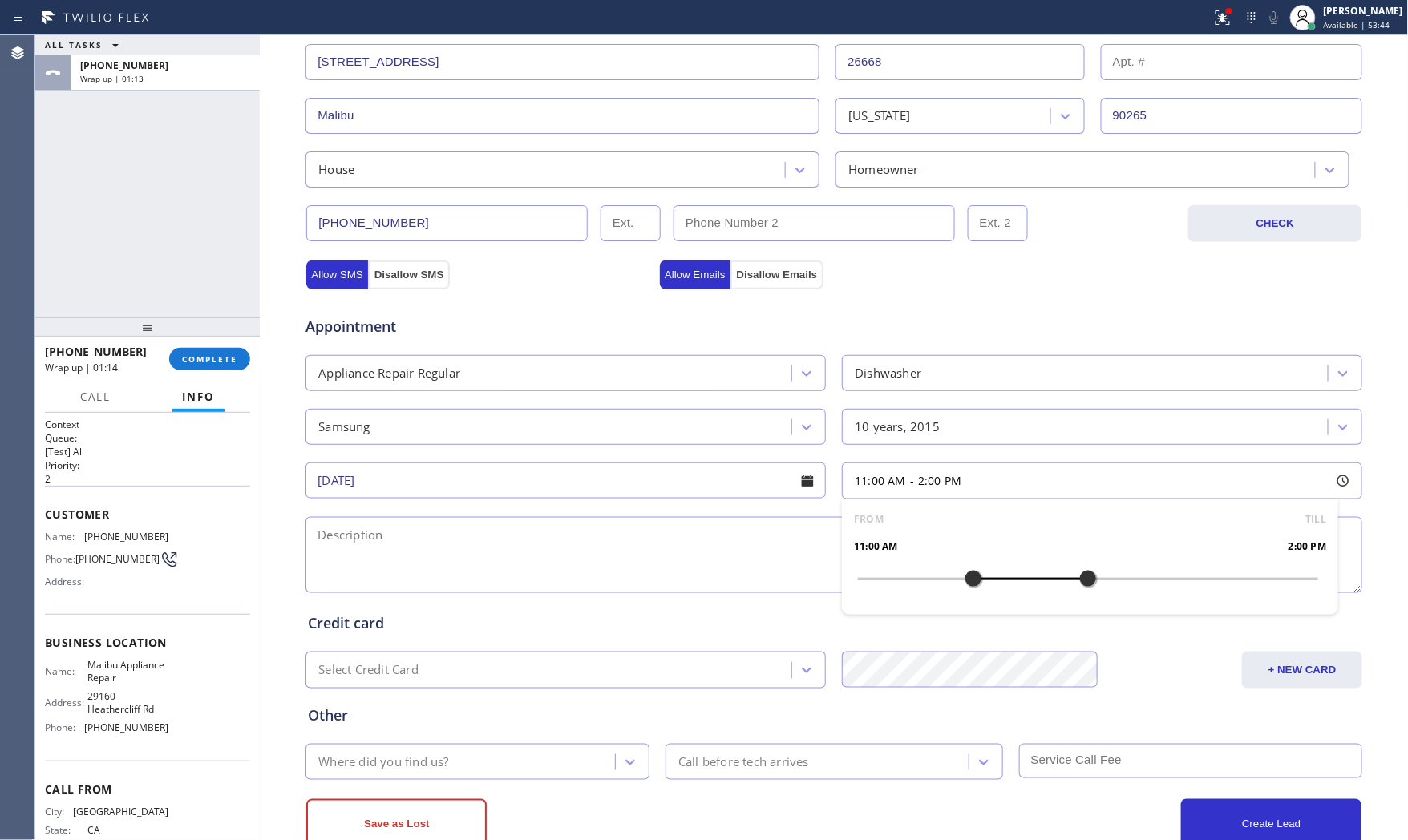
click at [702, 554] on textarea at bounding box center [834, 555] width 1057 height 76
click at [98, 684] on span "Malibu Appliance Repair" at bounding box center [127, 671] width 80 height 25
copy span "Malibu Appliance Repair"
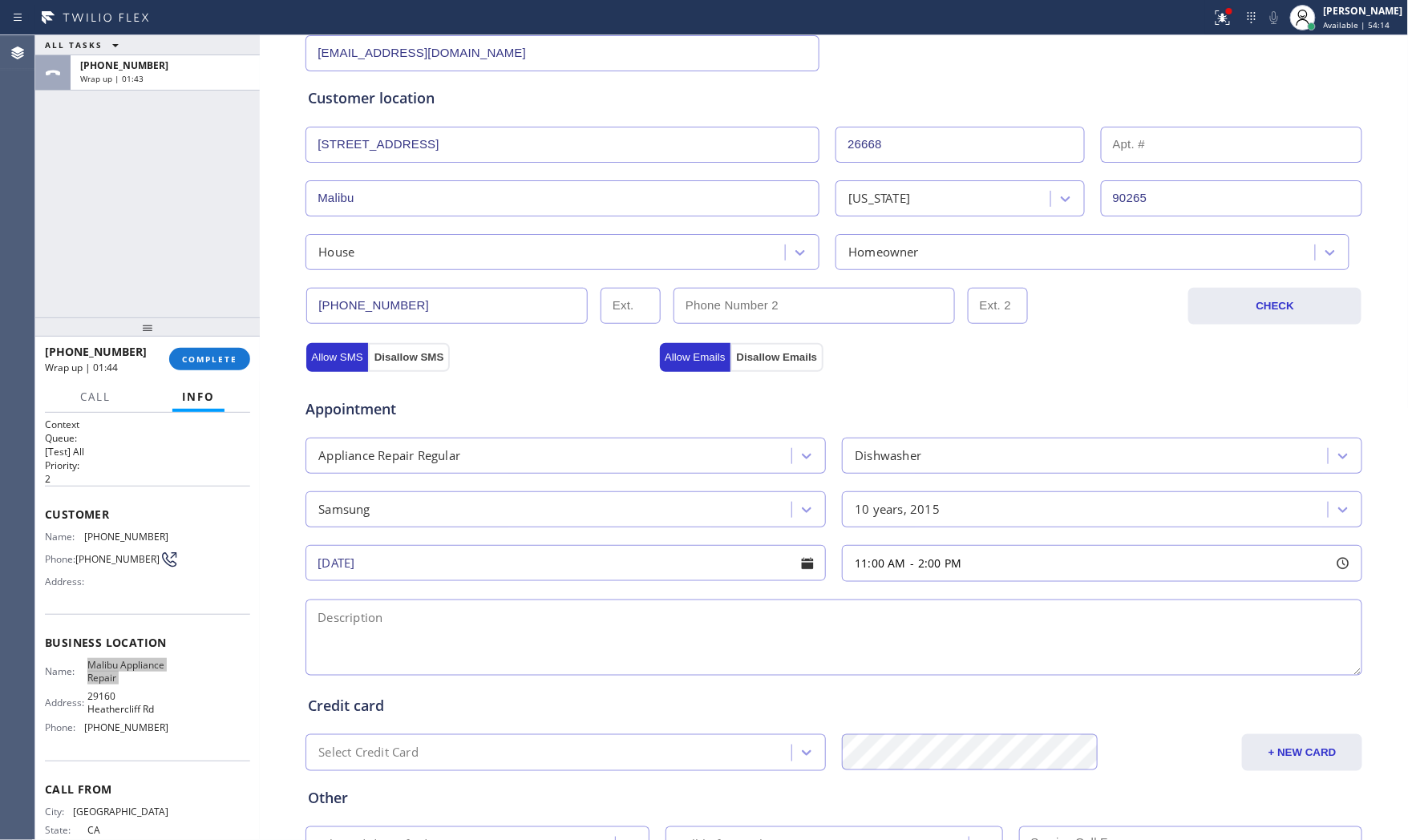
scroll to position [89, 0]
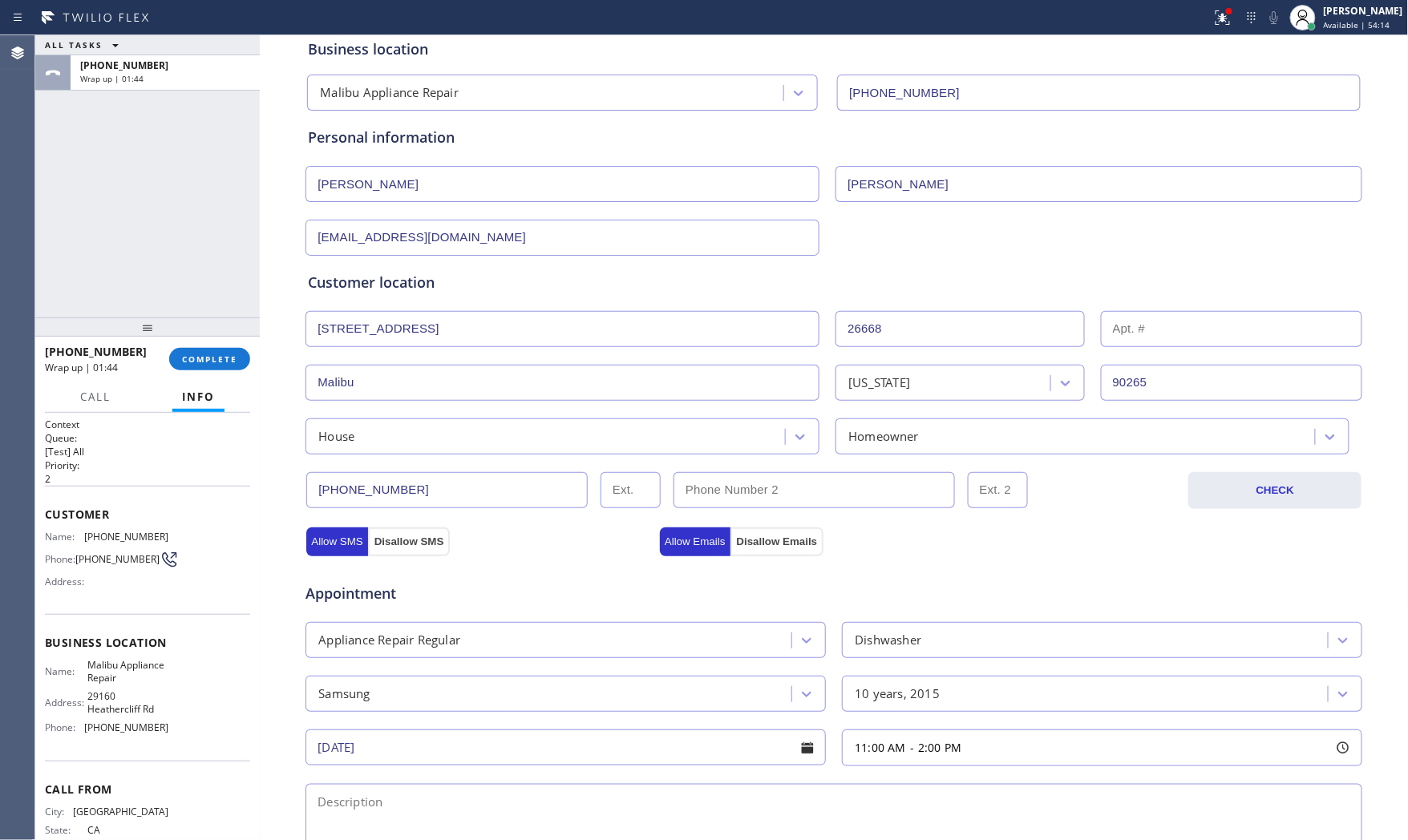
click at [1153, 325] on input "text" at bounding box center [1232, 329] width 262 height 36
type input "D204"
click at [962, 565] on div "Appointment" at bounding box center [834, 584] width 1060 height 41
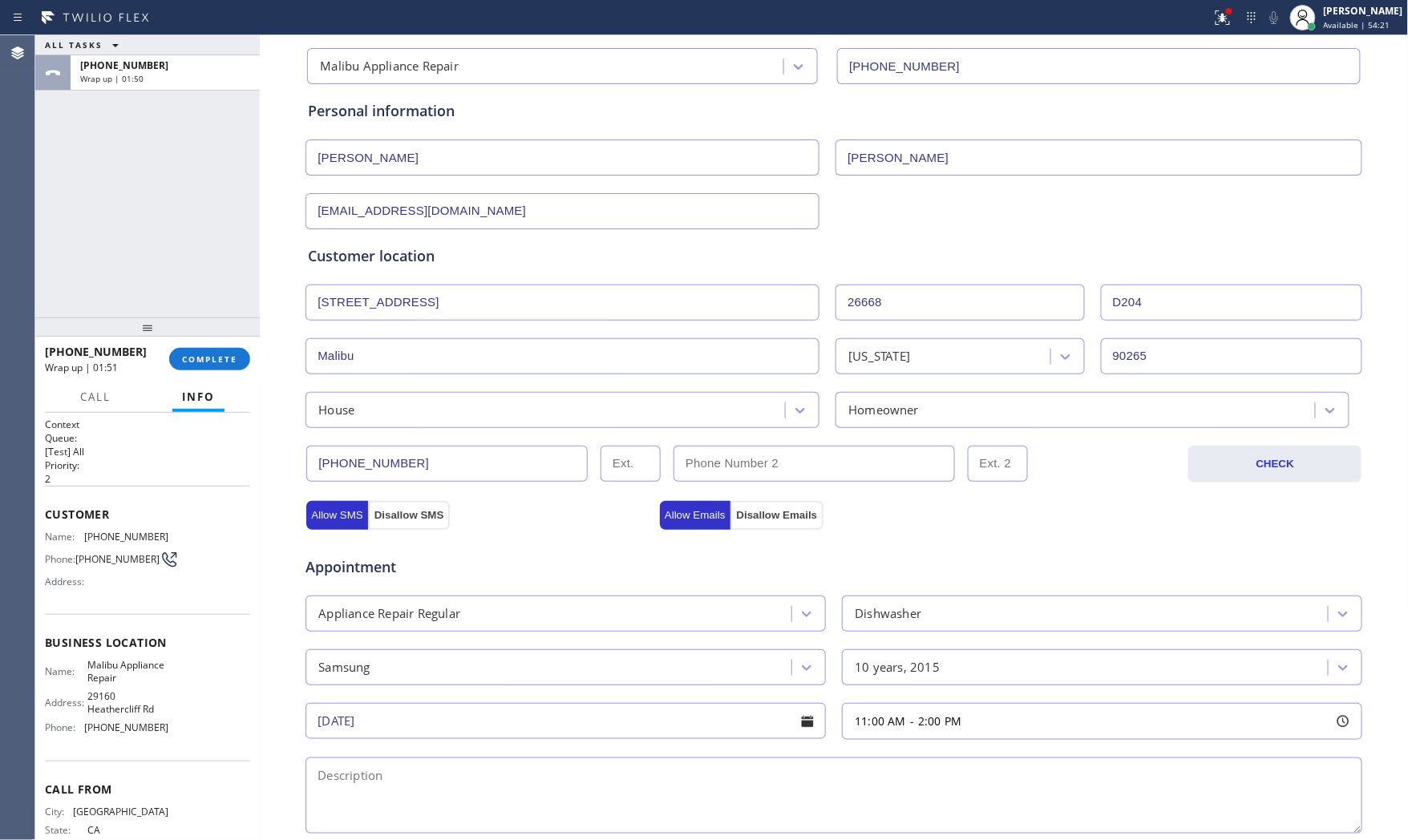
scroll to position [267, 0]
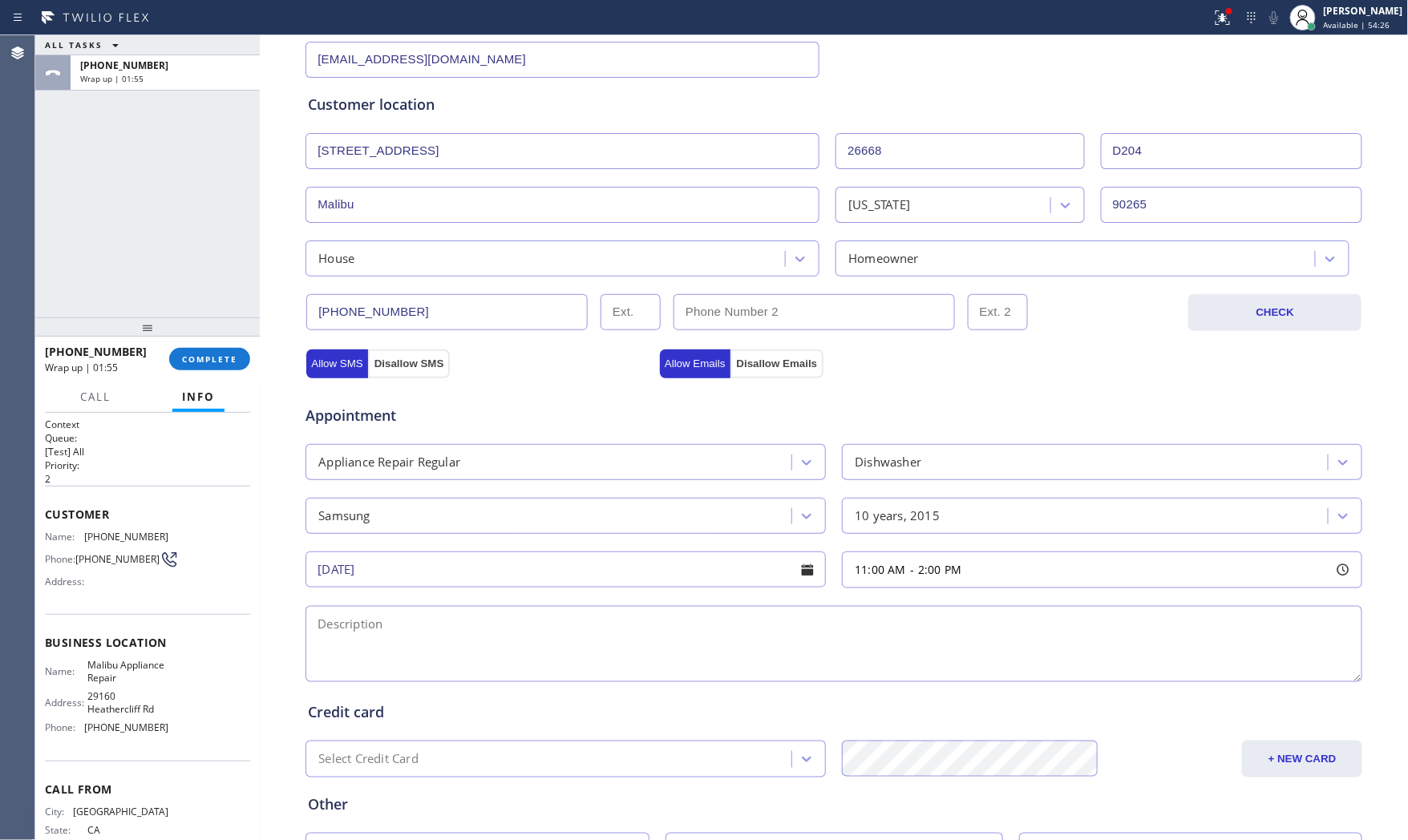
click at [404, 631] on textarea at bounding box center [834, 644] width 1057 height 76
paste textarea "11-2 $69 Samsung | dishwasher | its doesnt turn on | [DEMOGRAPHIC_DATA] | apt -…"
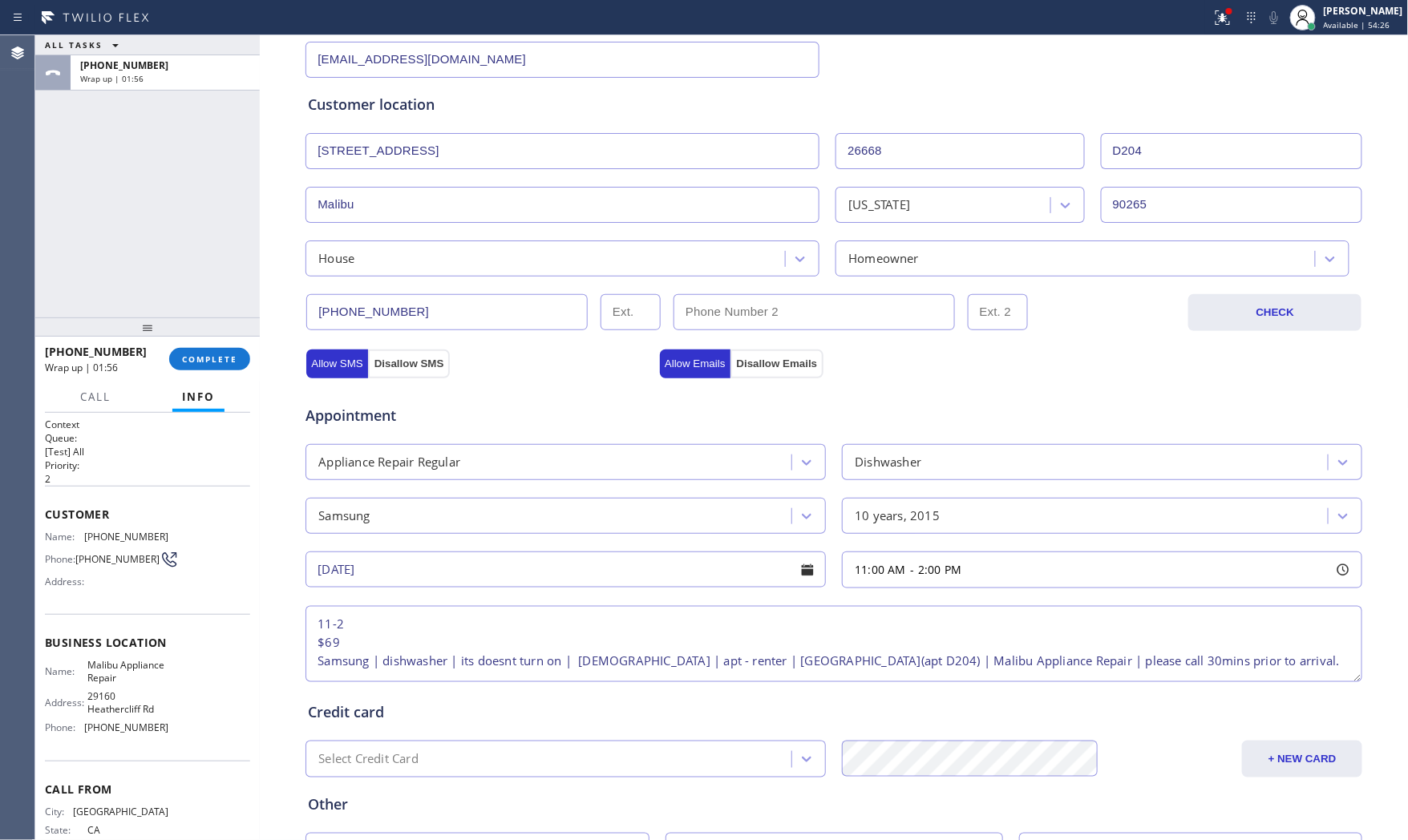
scroll to position [0, 0]
click at [358, 628] on textarea "11-2 $69 Samsung | dishwasher | its doesnt turn on | [DEMOGRAPHIC_DATA] | apt -…" at bounding box center [834, 644] width 1057 height 76
click at [309, 643] on textarea "11-2 $69 Samsung | dishwasher | its doesnt turn on | [DEMOGRAPHIC_DATA] | apt -…" at bounding box center [834, 644] width 1057 height 76
click at [470, 644] on textarea "11-2 $69 Samsung | dishwasher | its doesnt turn on | [DEMOGRAPHIC_DATA] | apt -…" at bounding box center [834, 644] width 1057 height 76
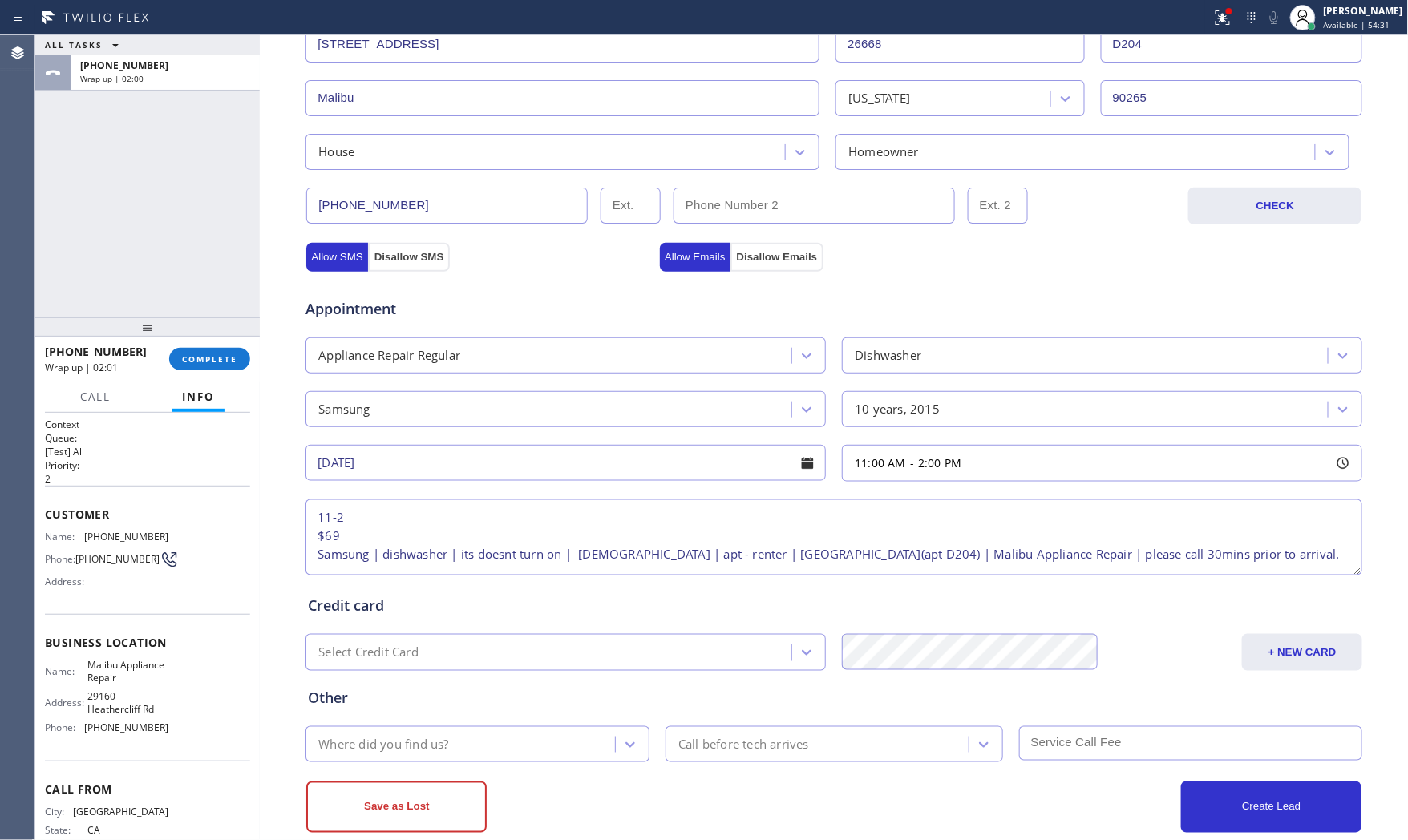
scroll to position [402, 0]
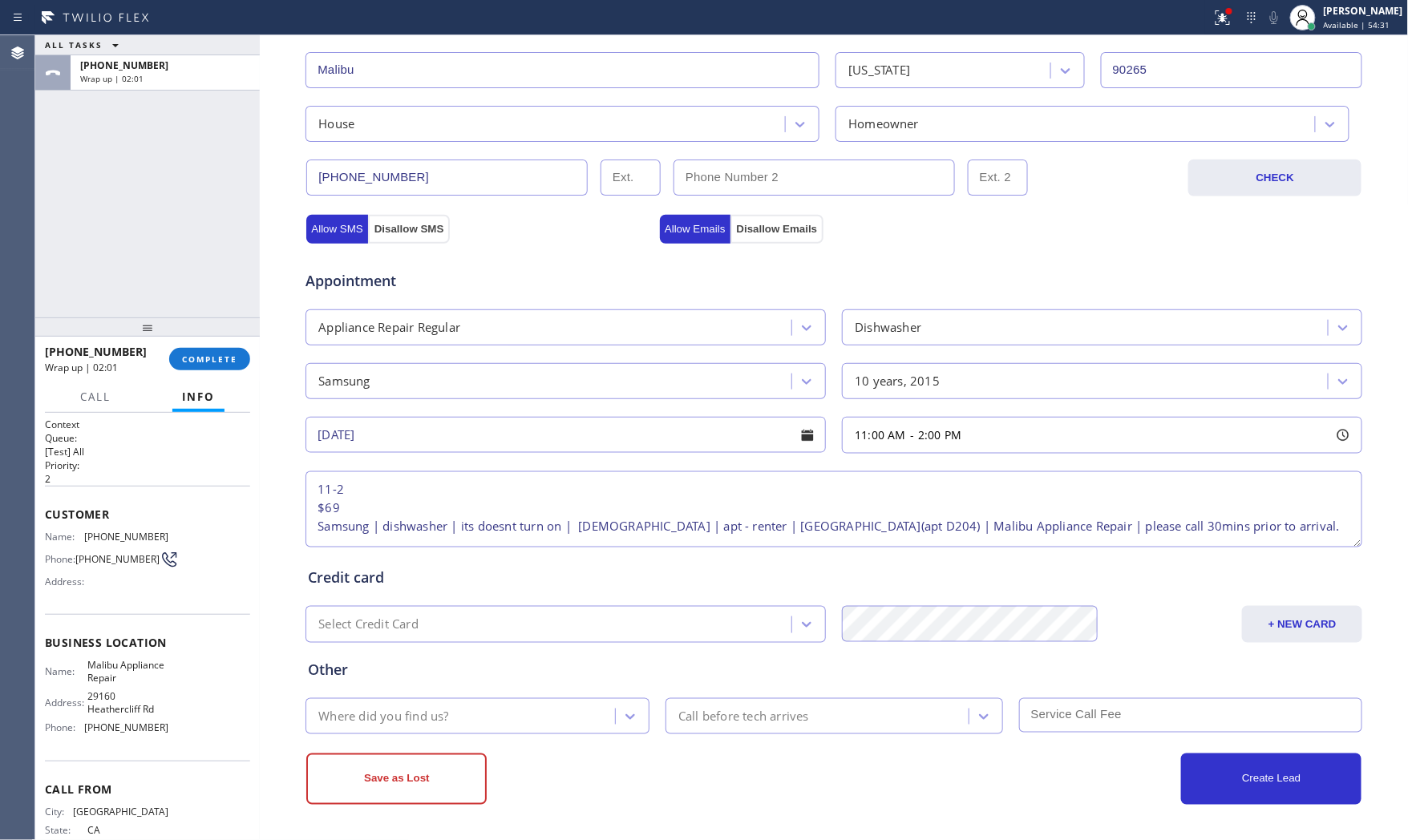
type textarea "11-2 $69 Samsung | dishwasher | its doesnt turn on | [DEMOGRAPHIC_DATA] | apt -…"
click at [502, 724] on div "Where did you find us?" at bounding box center [462, 716] width 304 height 28
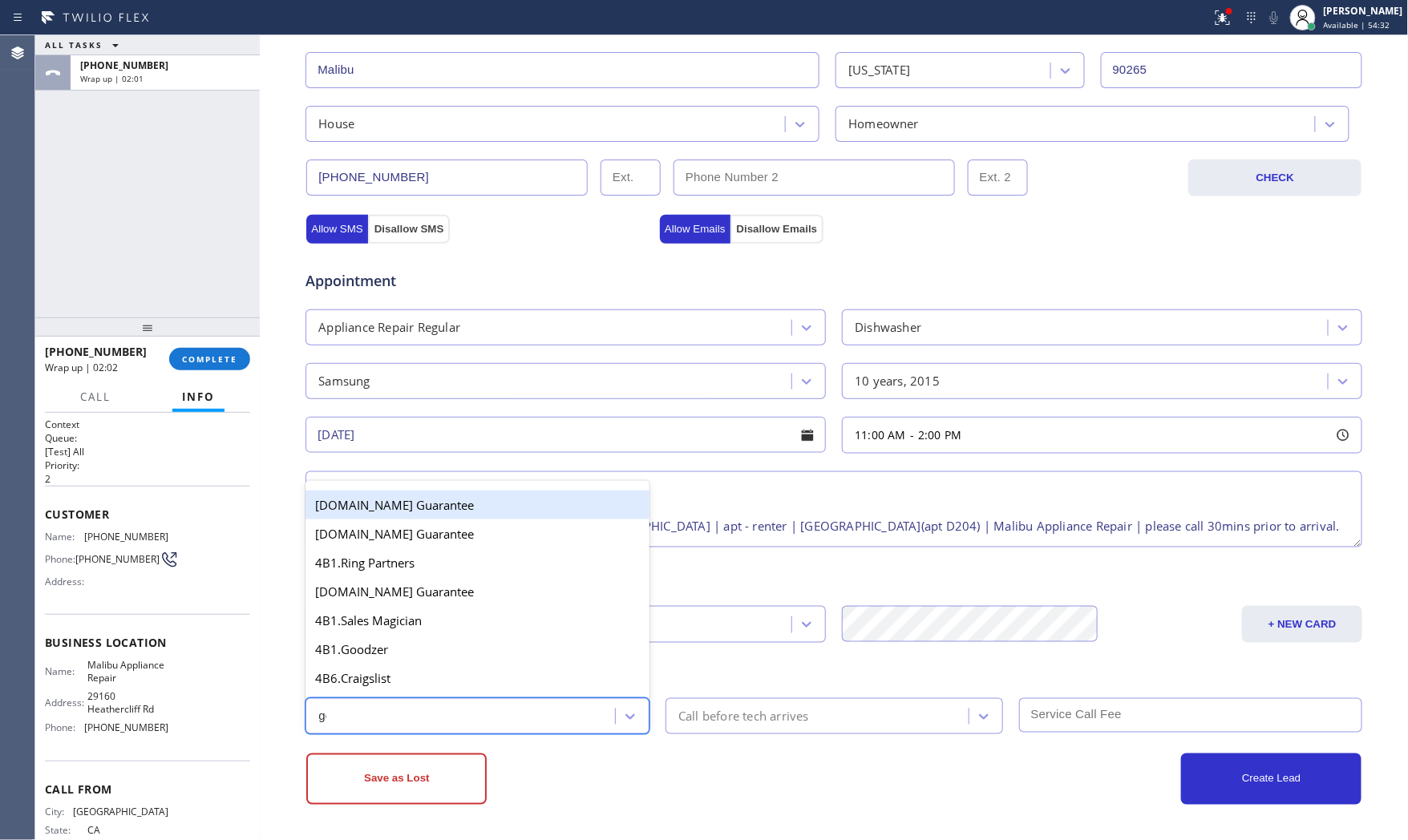
type input "goo"
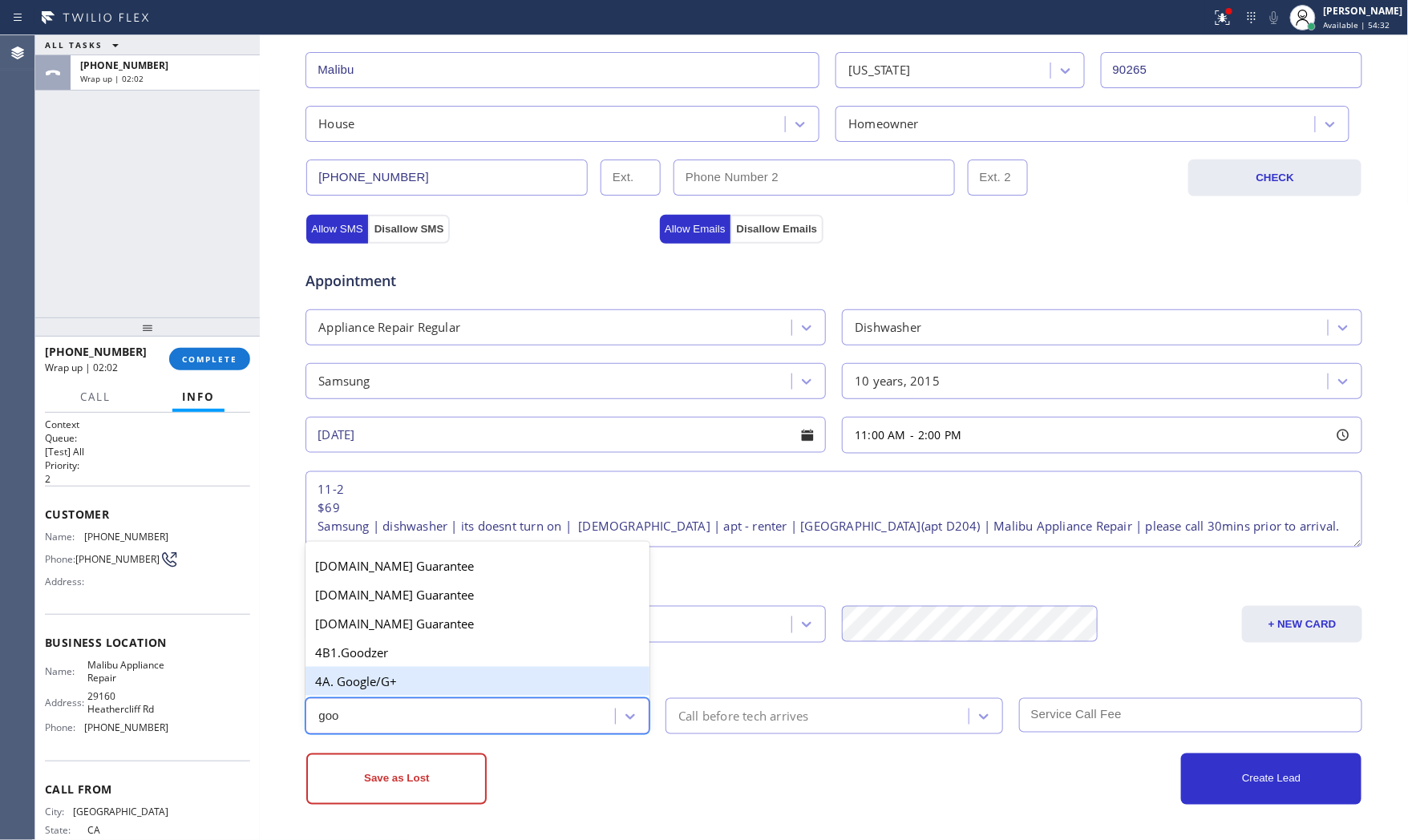
click at [494, 686] on div "4A. Google/G+" at bounding box center [477, 682] width 344 height 29
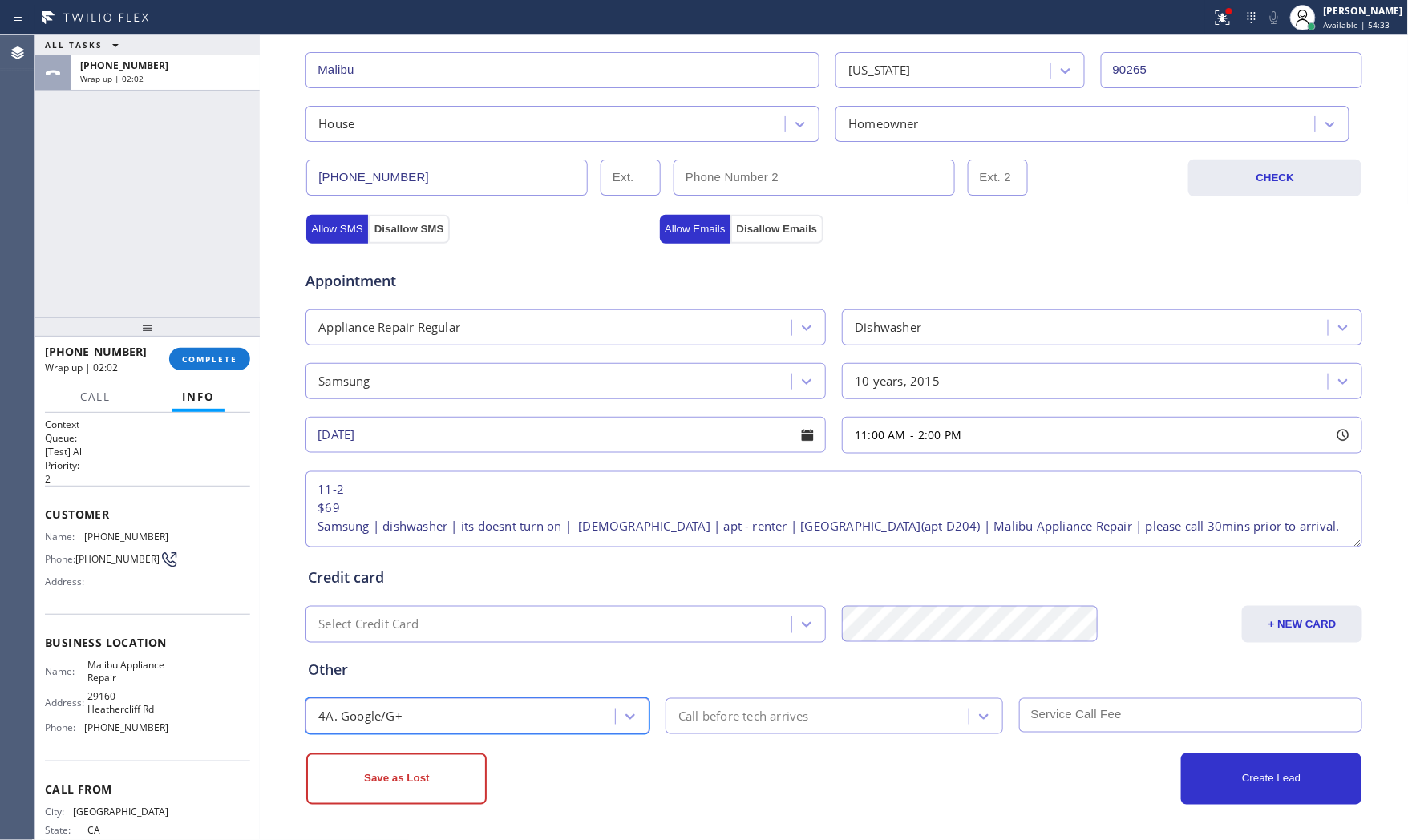
click at [712, 719] on div "Call before tech arrives" at bounding box center [744, 716] width 131 height 19
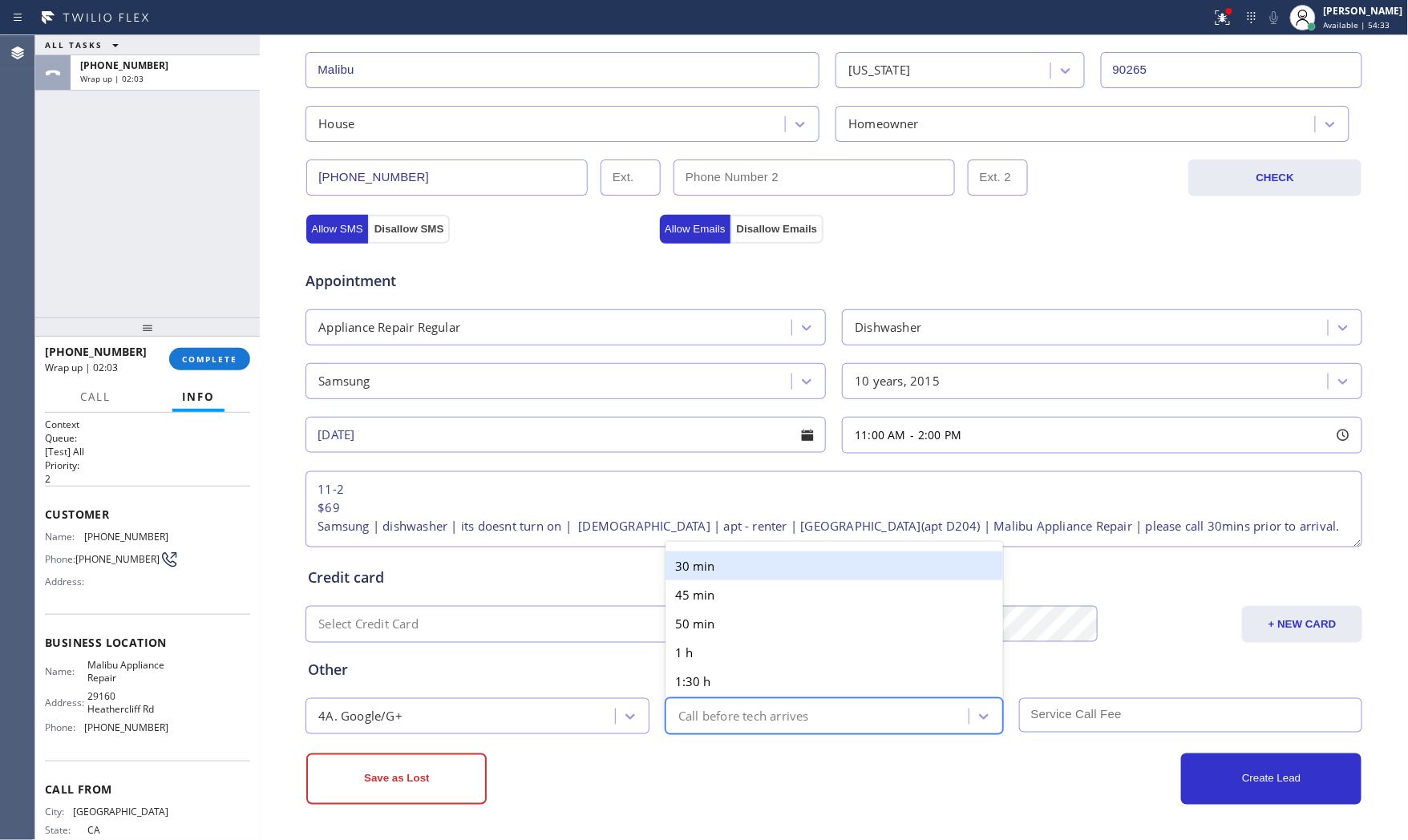
click at [719, 573] on div "30 min" at bounding box center [835, 566] width 338 height 29
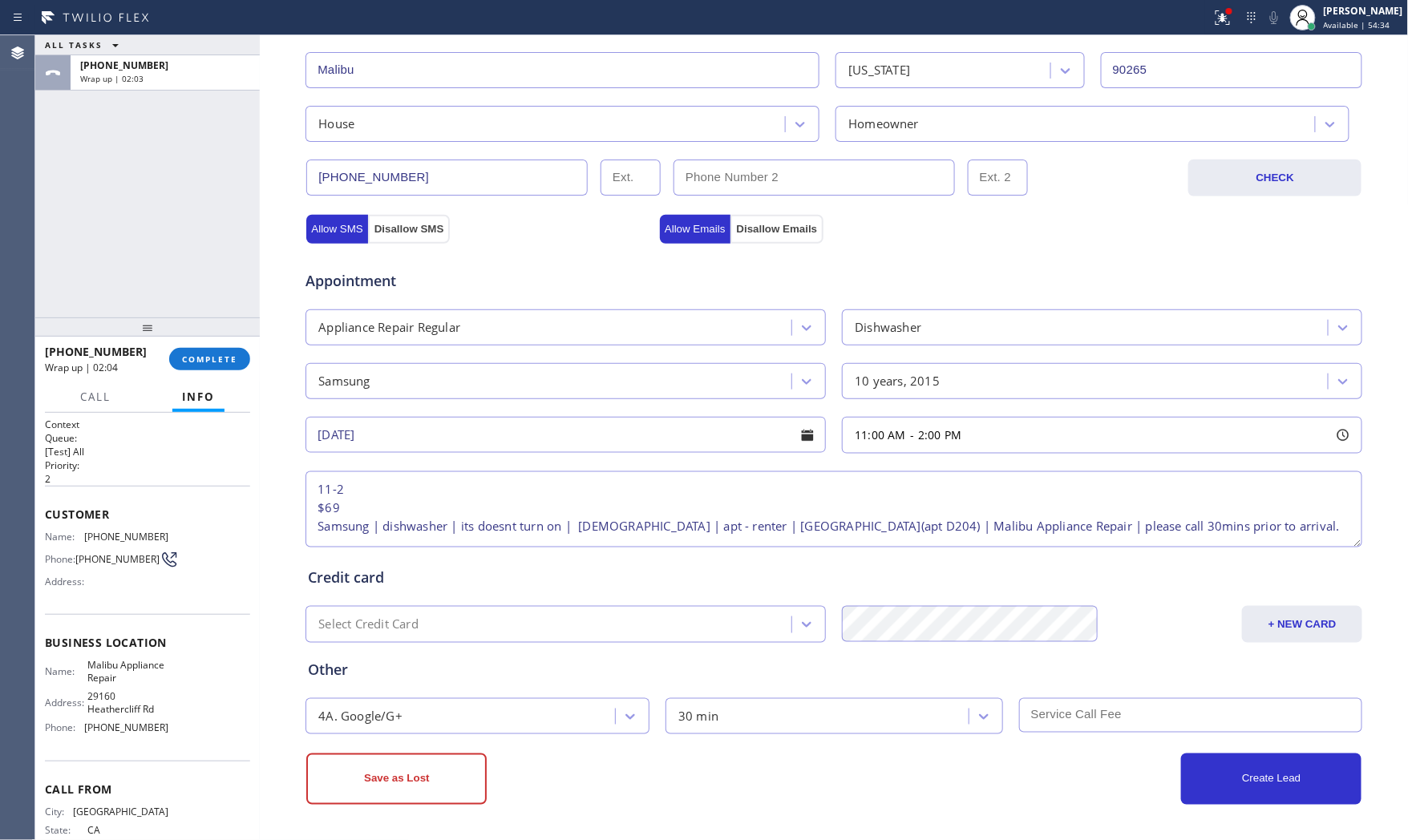
click at [1116, 713] on input "text" at bounding box center [1191, 715] width 344 height 34
type input "69"
click at [975, 773] on div "Create Lead" at bounding box center [1098, 778] width 528 height 51
click at [561, 541] on textarea "11-2 $69 Samsung | dishwasher | its doesnt turn on | [DEMOGRAPHIC_DATA] | apt -…" at bounding box center [834, 510] width 1057 height 76
paste textarea "Gate 6475"
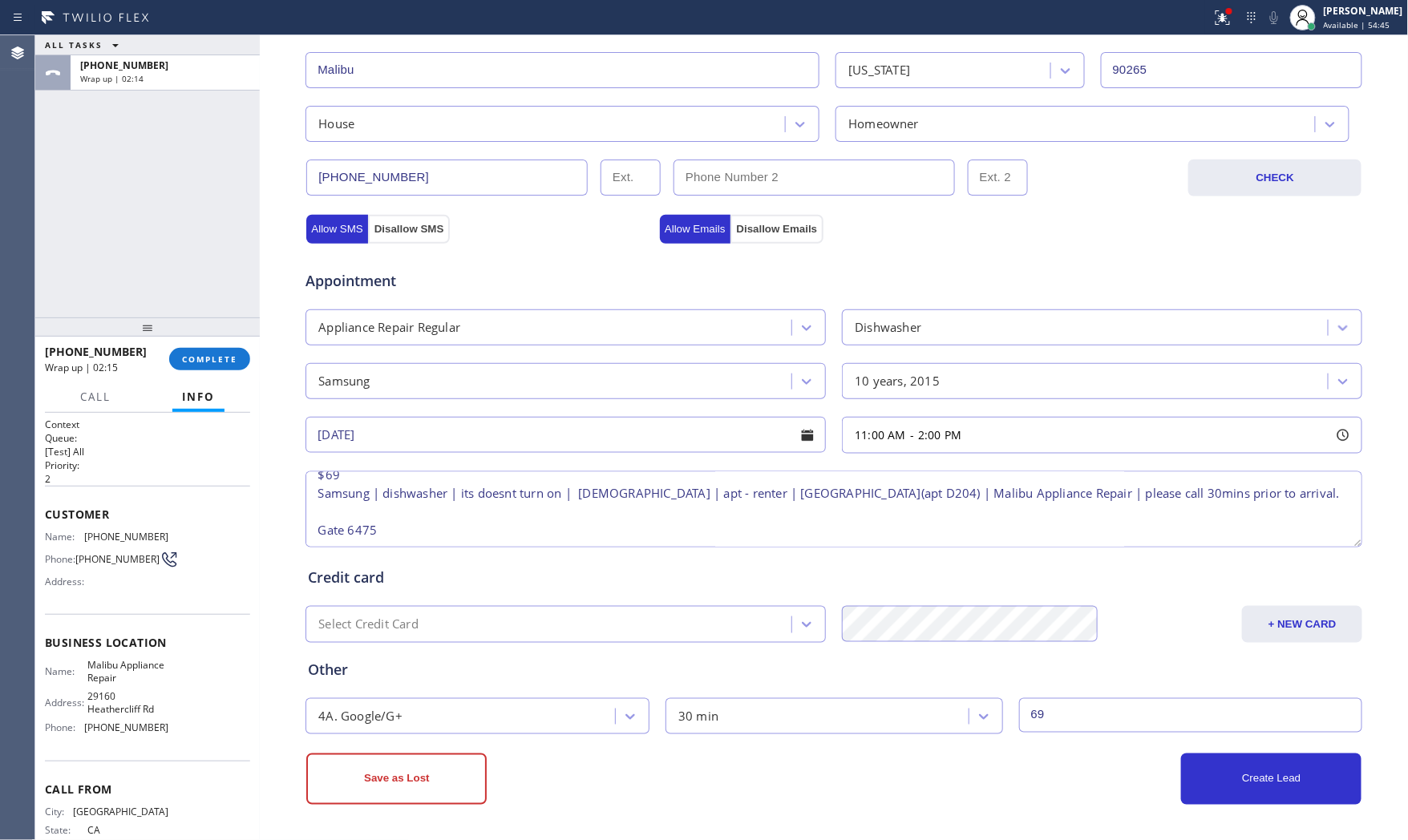
scroll to position [62, 0]
click at [309, 525] on textarea "11-2 $69 Samsung | dishwasher | its doesnt turn on | [DEMOGRAPHIC_DATA] | apt -…" at bounding box center [834, 510] width 1057 height 76
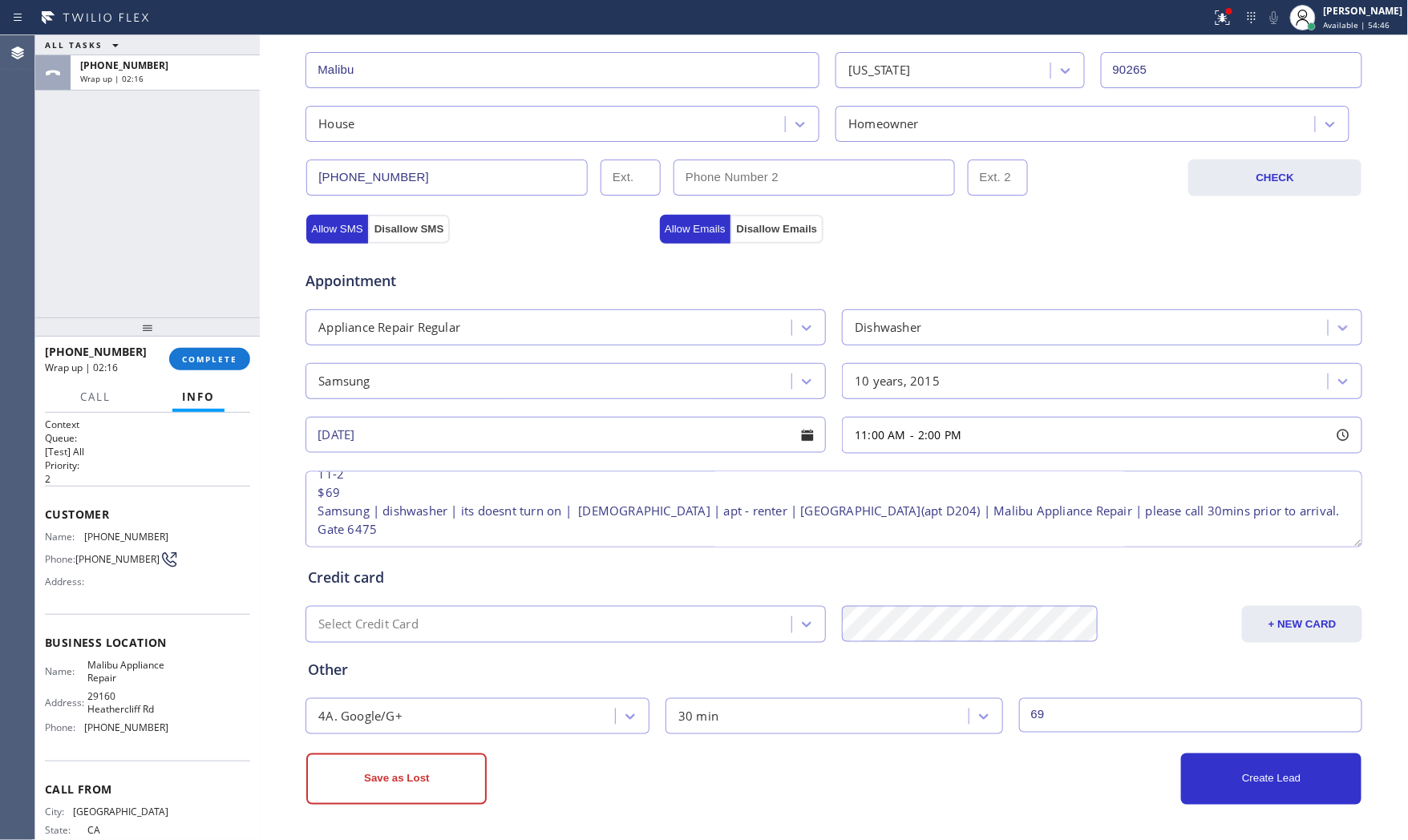
scroll to position [51, 0]
click at [340, 510] on textarea "11-2 $69 Samsung | dishwasher | its doesnt turn on | [DEMOGRAPHIC_DATA] | apt -…" at bounding box center [834, 510] width 1057 height 76
type textarea "11-2 $69 Samsung | dishwasher | its doesnt turn on | [DEMOGRAPHIC_DATA] | apt -…"
drag, startPoint x: 1039, startPoint y: 774, endPoint x: 1078, endPoint y: 780, distance: 39.5
click at [1054, 778] on div "Create Lead" at bounding box center [1098, 778] width 528 height 51
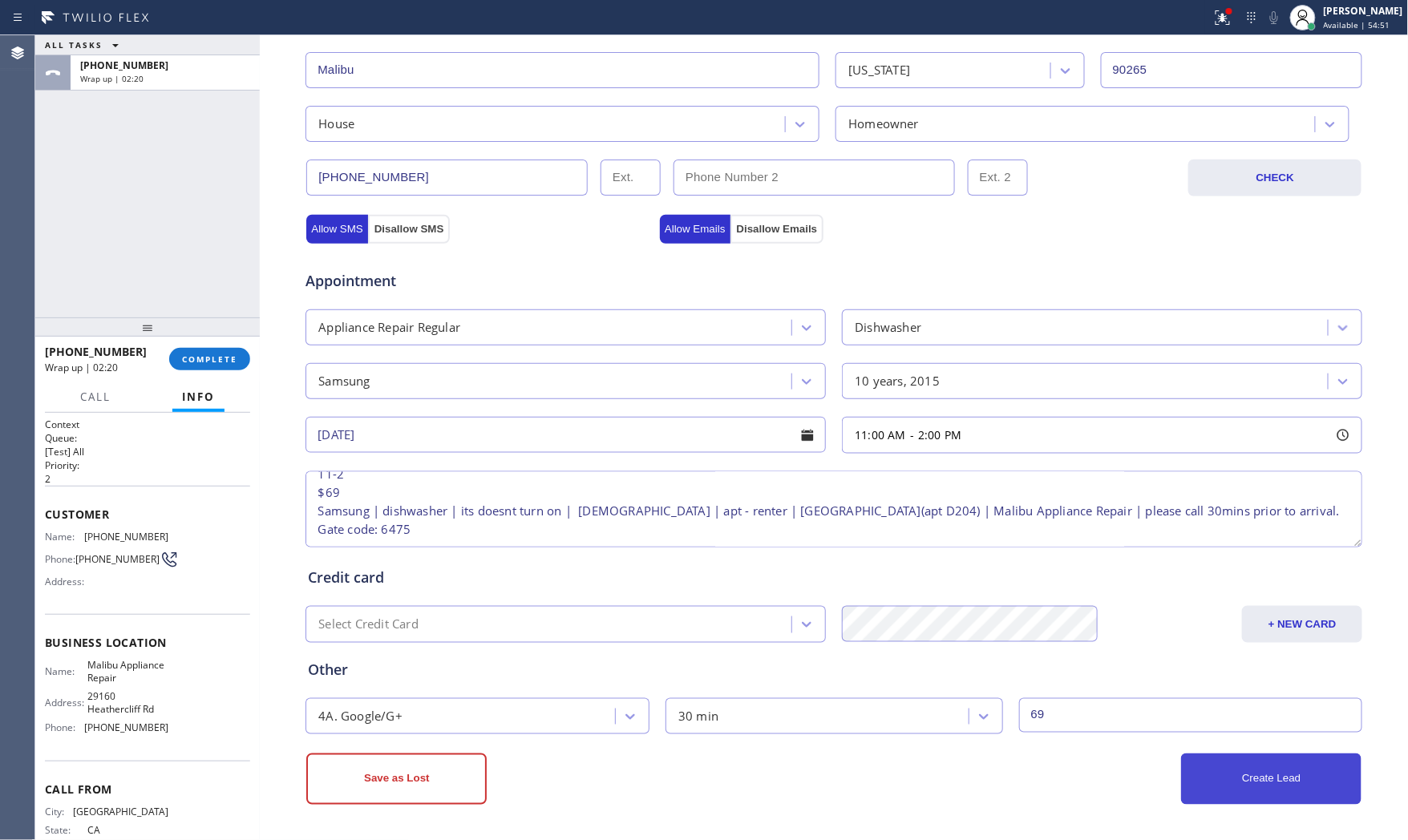
click at [1204, 776] on button "Create Lead" at bounding box center [1272, 778] width 180 height 51
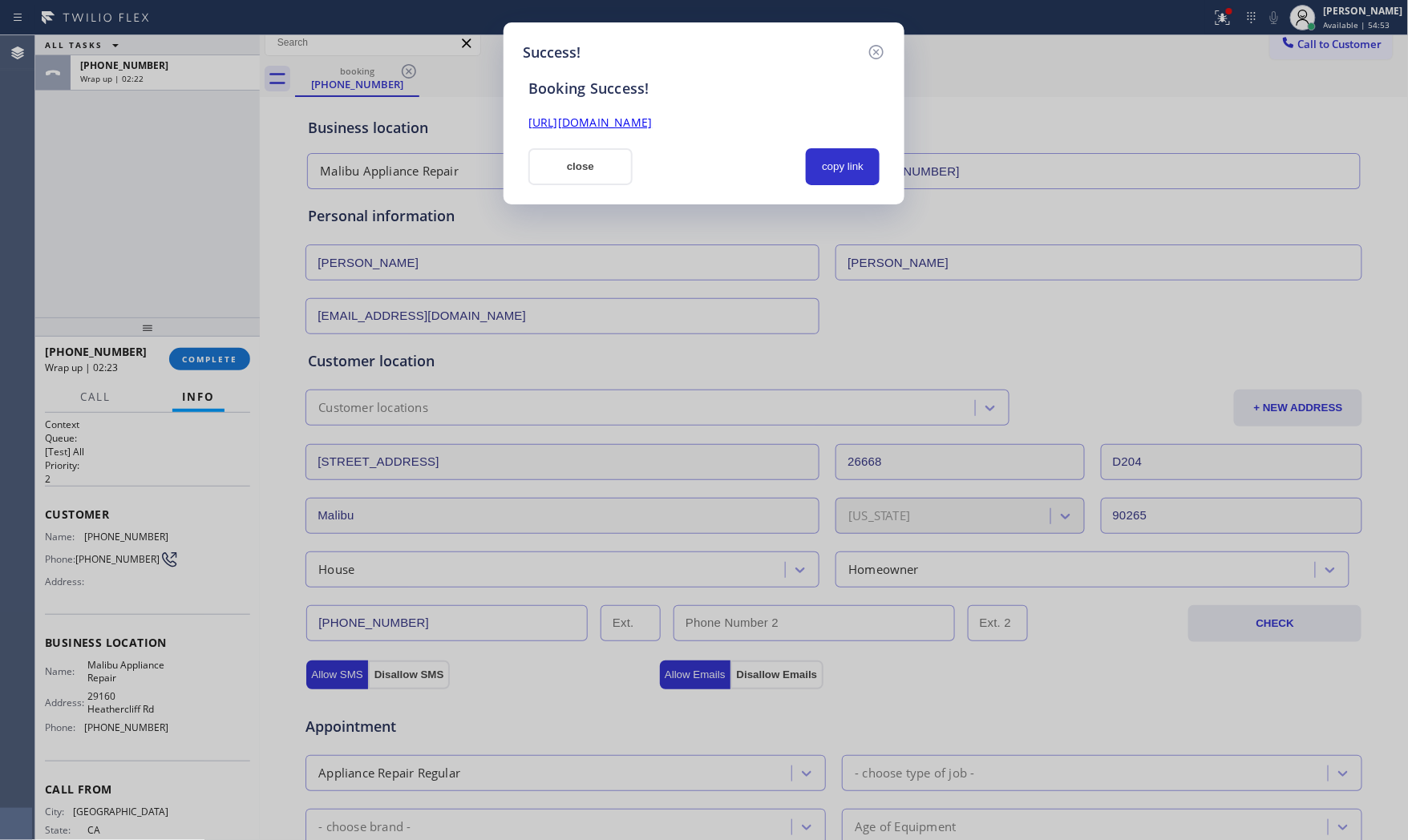
scroll to position [0, 0]
click at [821, 163] on button "copy link" at bounding box center [843, 166] width 74 height 37
click at [602, 169] on button "close" at bounding box center [581, 166] width 104 height 37
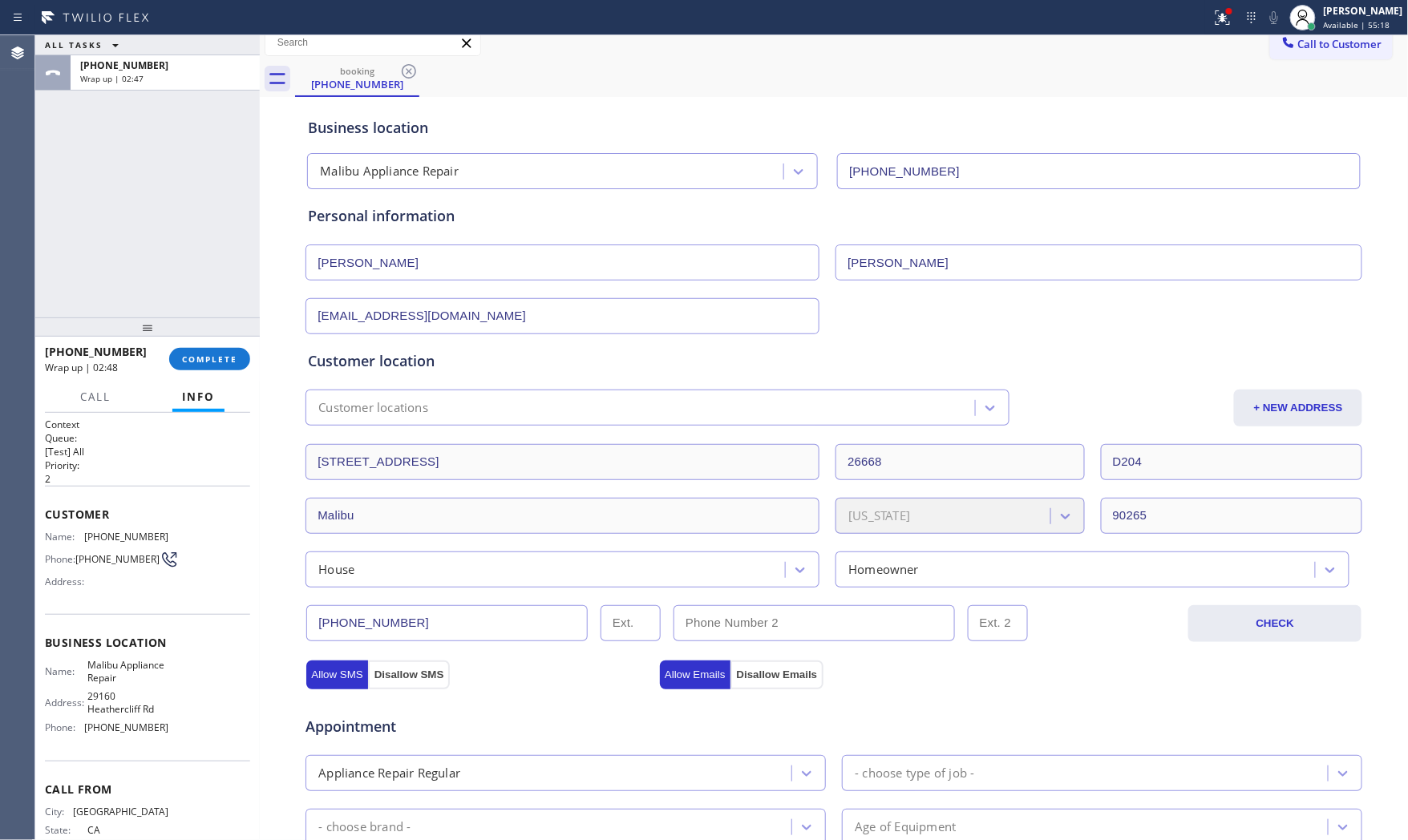
click at [179, 53] on div "ALL TASKS ALL TASKS ACTIVE TASKS TASKS IN WRAP UP" at bounding box center [147, 45] width 225 height 20
click at [178, 62] on div "[PHONE_NUMBER]" at bounding box center [165, 65] width 170 height 14
click at [218, 365] on button "COMPLETE" at bounding box center [209, 360] width 81 height 23
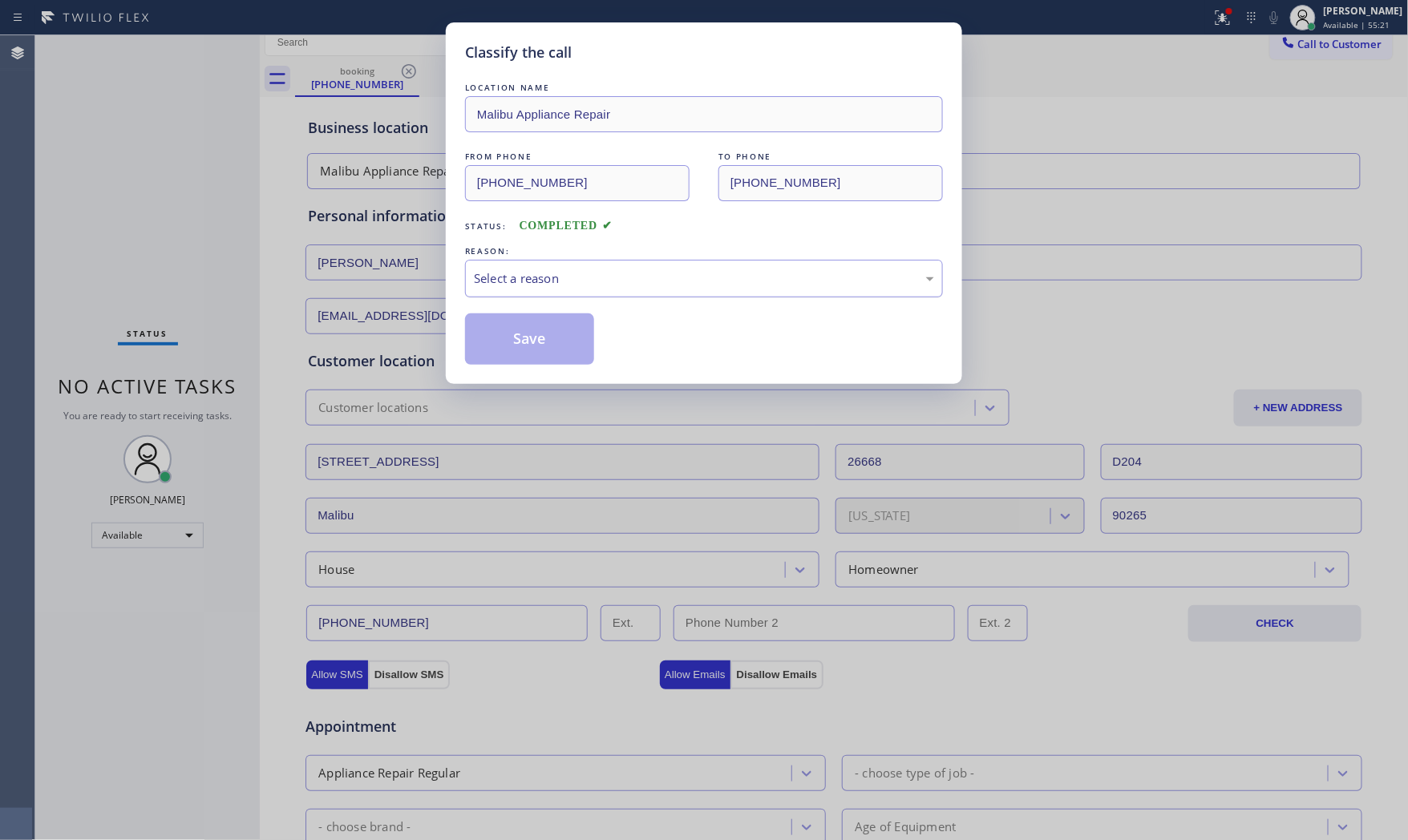
drag, startPoint x: 587, startPoint y: 278, endPoint x: 573, endPoint y: 295, distance: 22.0
click at [587, 278] on div "Select a reason" at bounding box center [704, 278] width 460 height 19
click at [540, 338] on button "Save" at bounding box center [529, 338] width 129 height 51
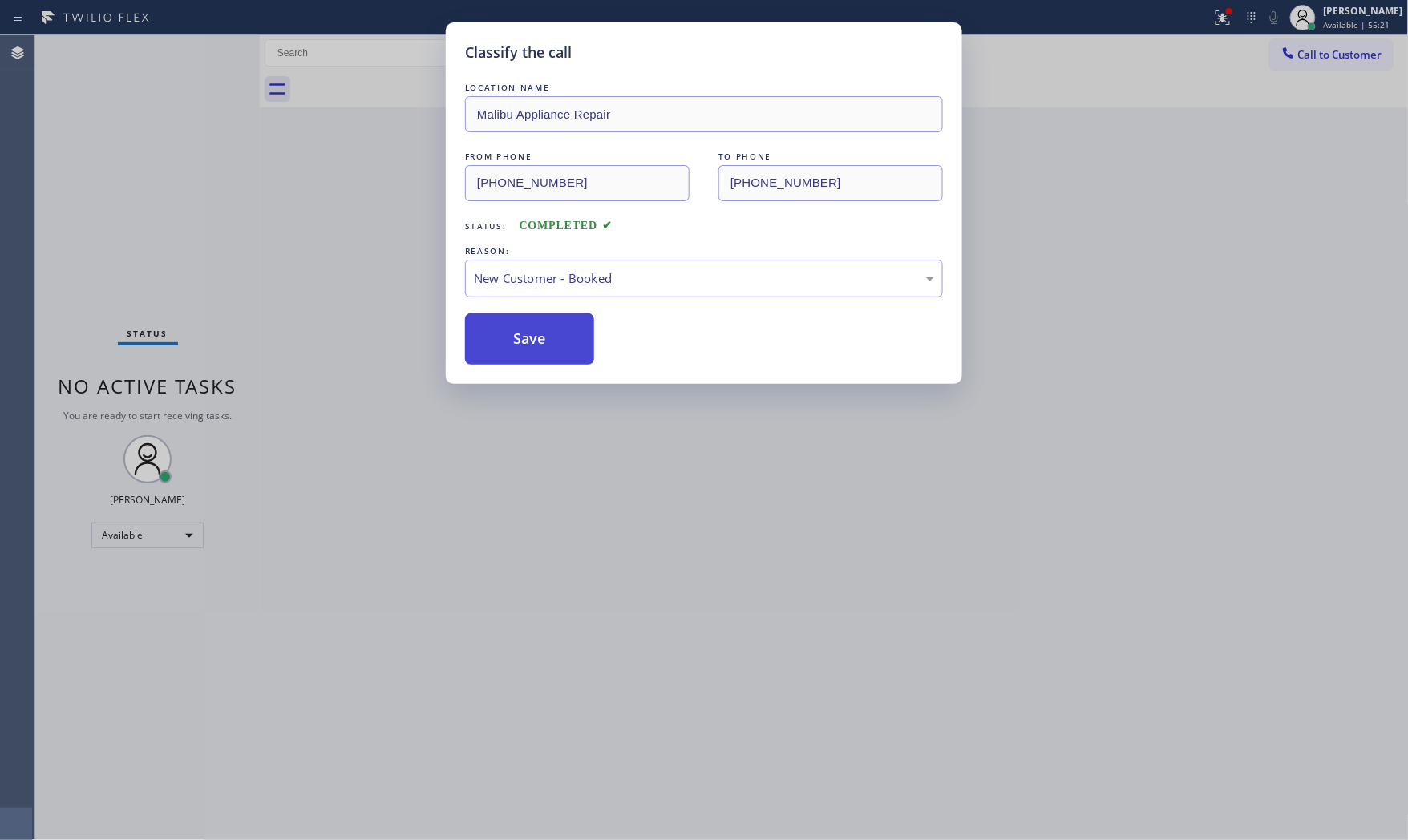
click at [540, 338] on button "Save" at bounding box center [529, 338] width 129 height 51
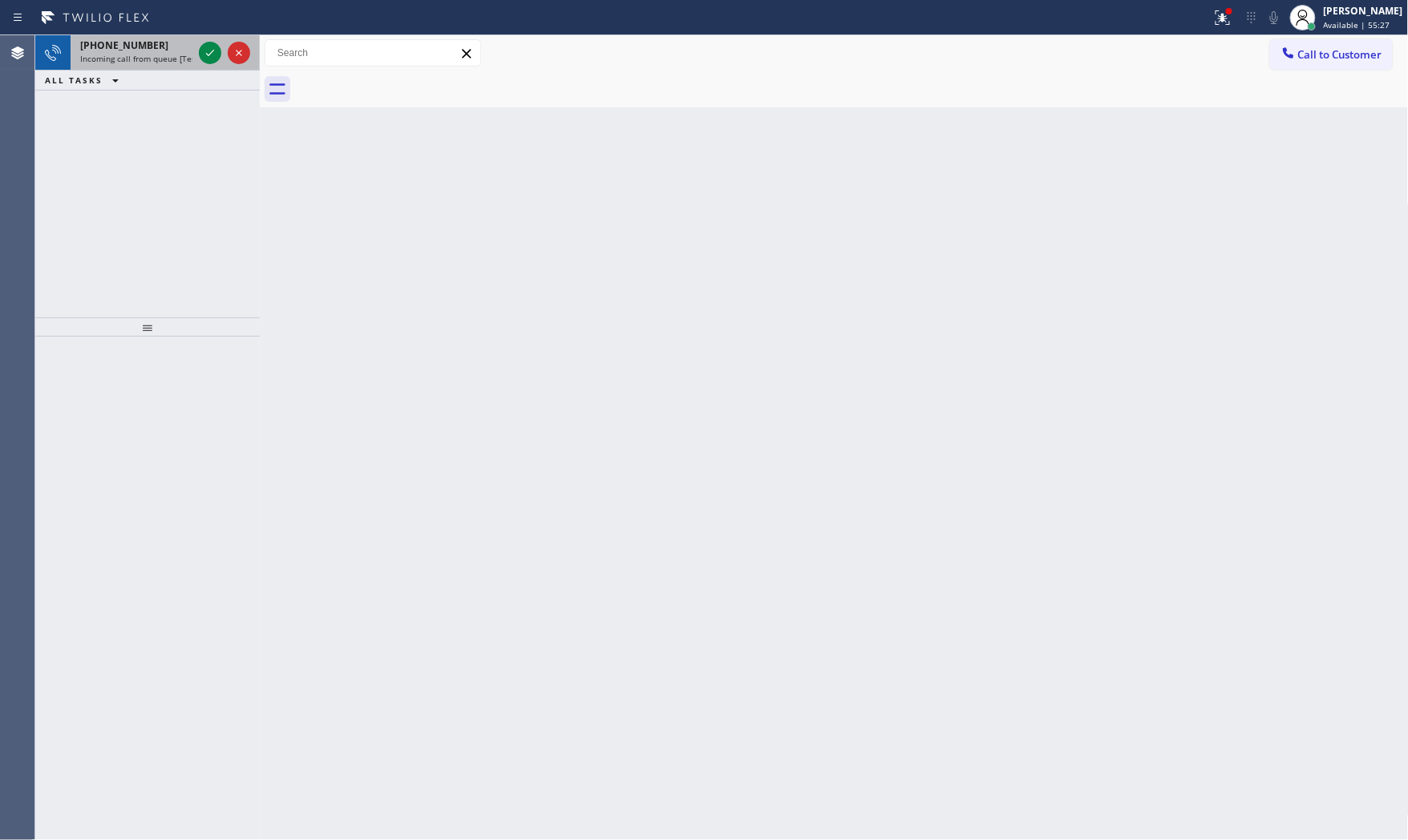
click at [117, 48] on span "[PHONE_NUMBER]" at bounding box center [124, 45] width 89 height 14
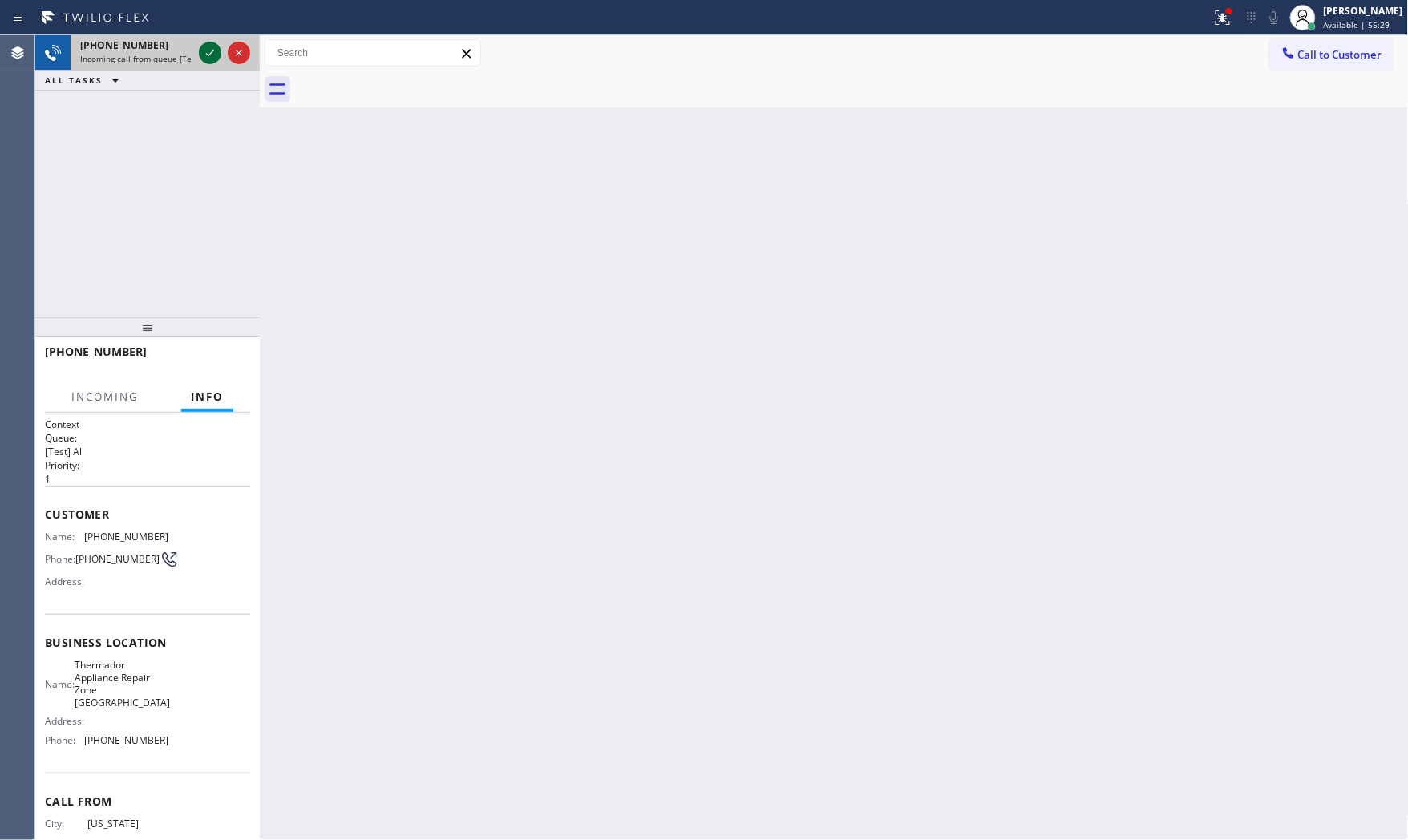
click at [205, 54] on icon at bounding box center [210, 53] width 19 height 19
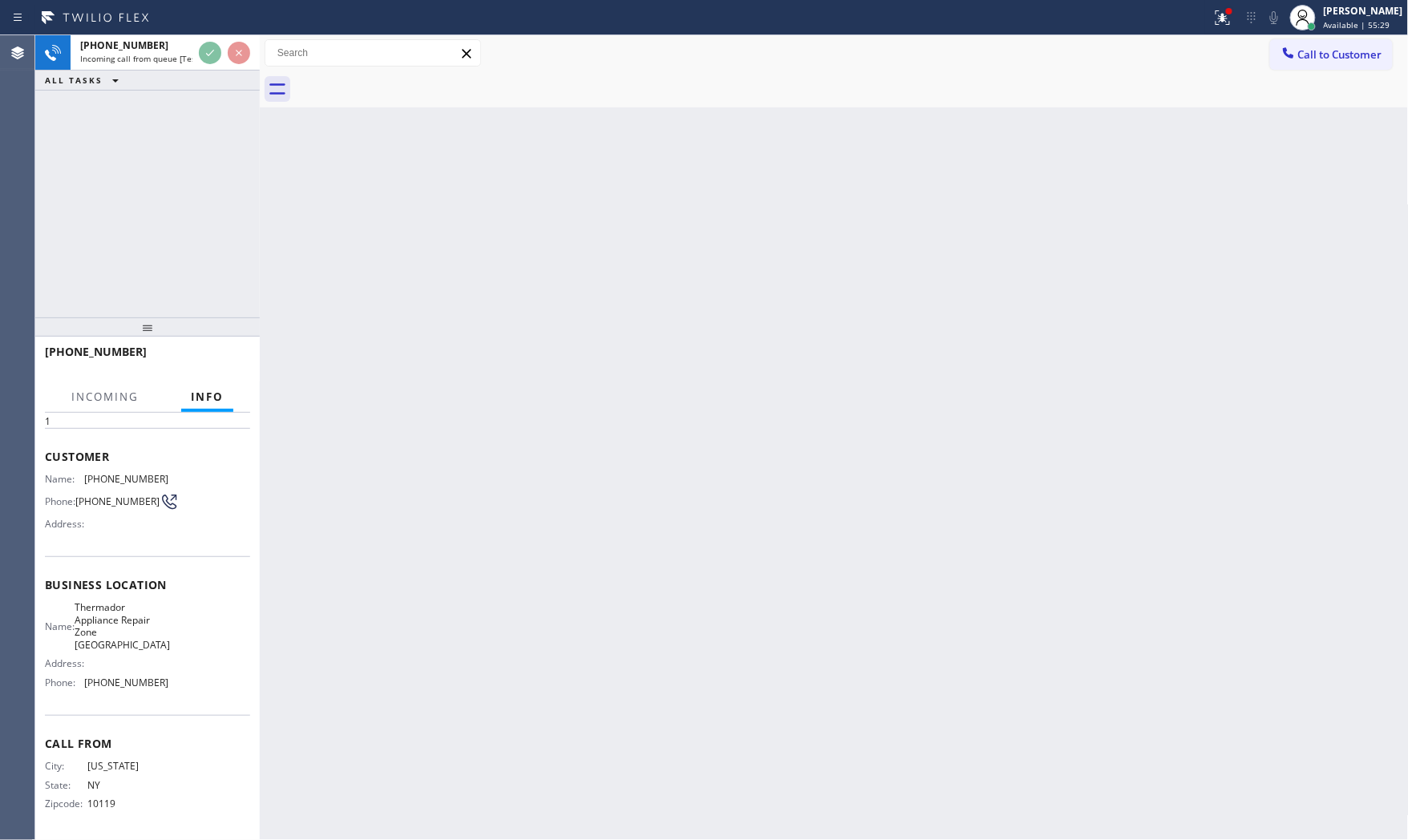
scroll to position [62, 0]
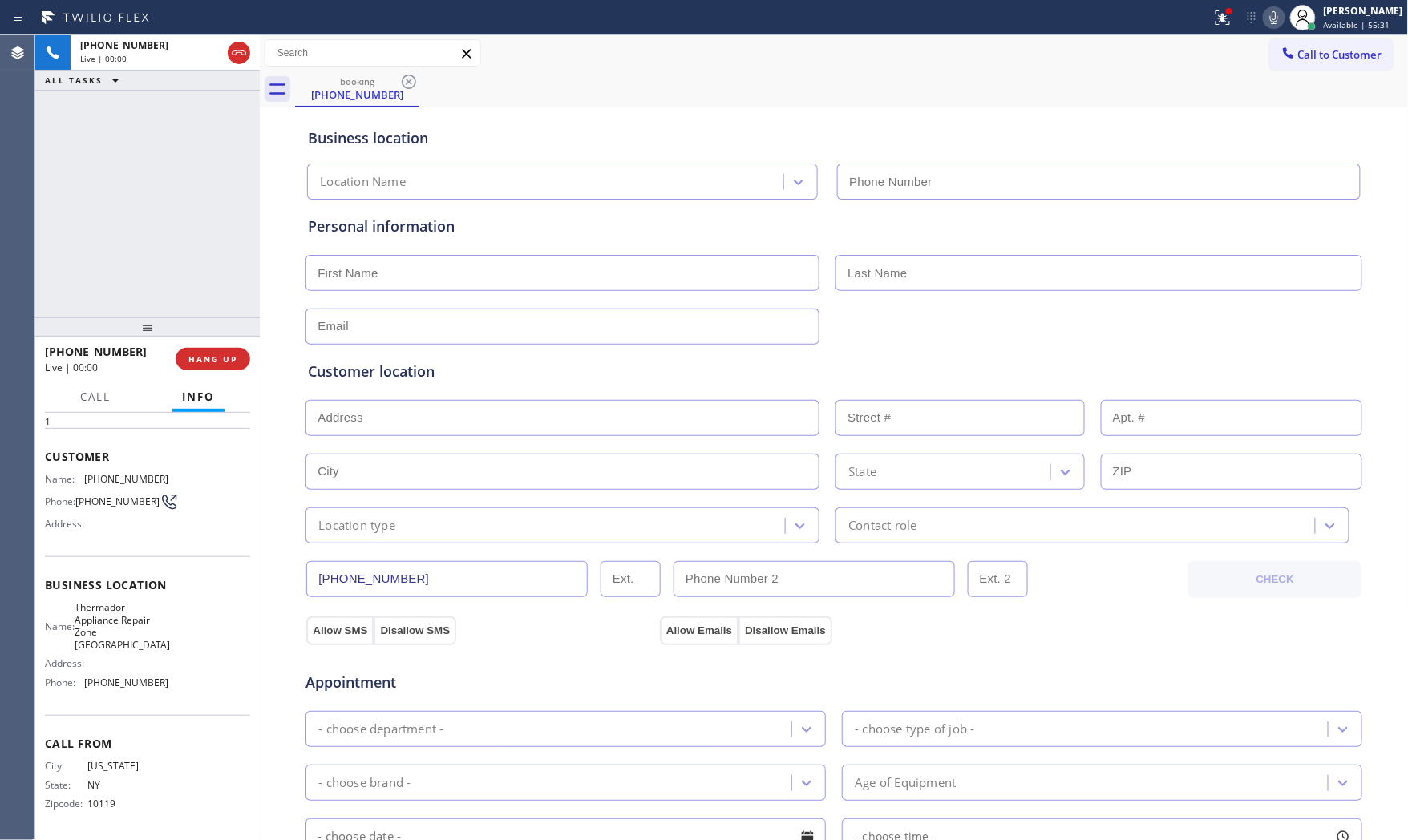
type input "[PHONE_NUMBER]"
click at [217, 364] on span "HANG UP" at bounding box center [213, 360] width 49 height 11
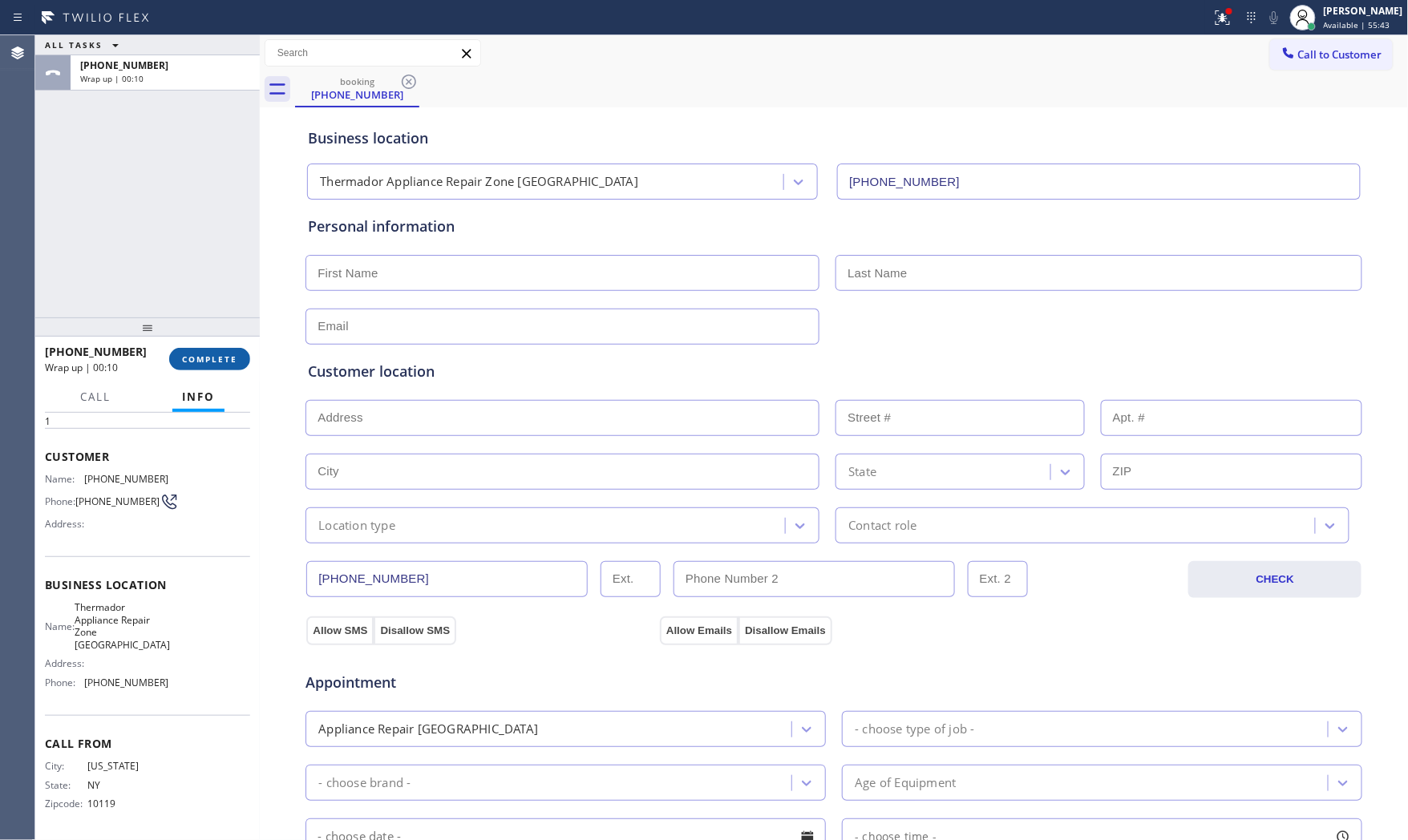
click at [189, 363] on span "COMPLETE" at bounding box center [209, 360] width 55 height 11
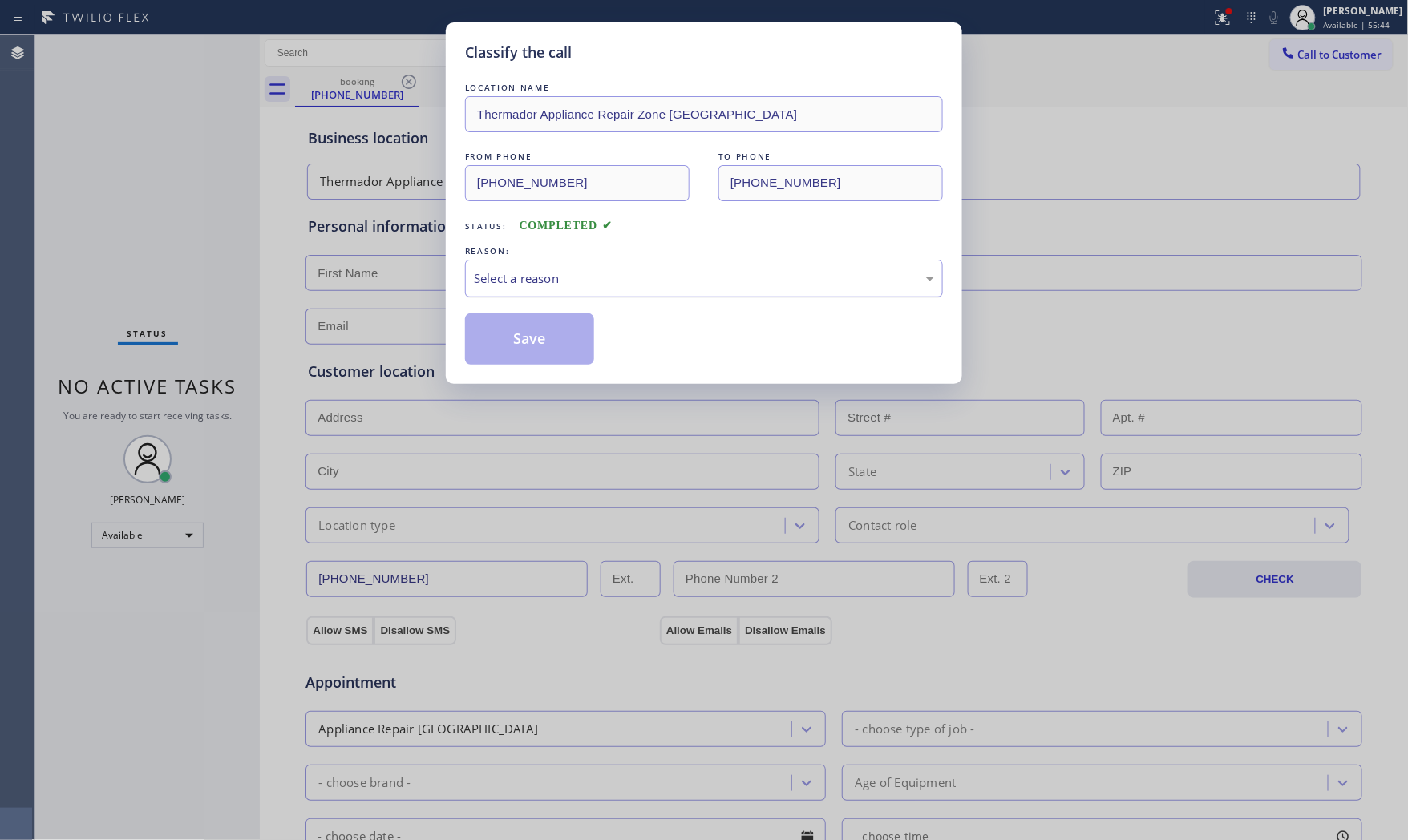
click at [546, 274] on div "Select a reason" at bounding box center [704, 278] width 460 height 19
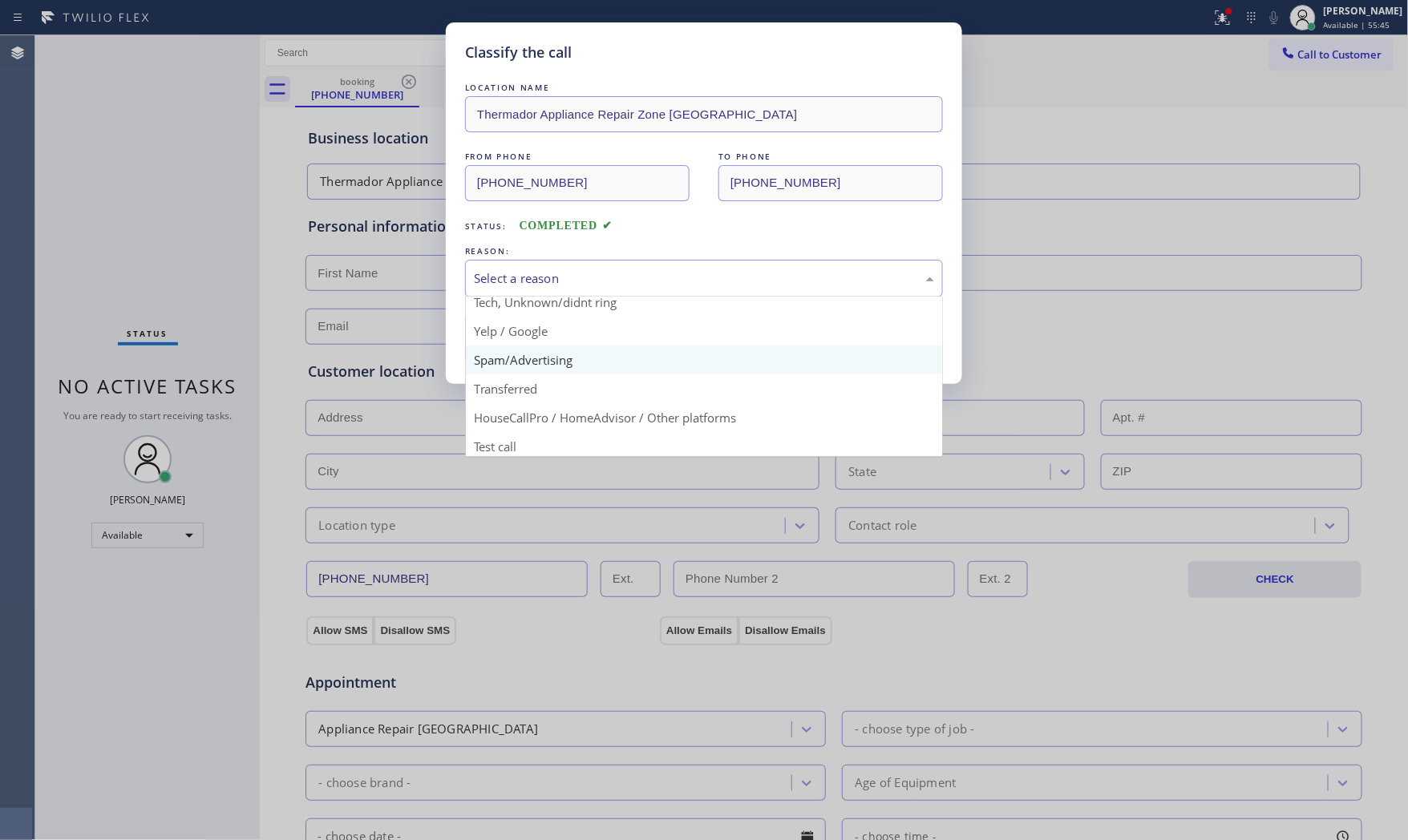
scroll to position [100, 0]
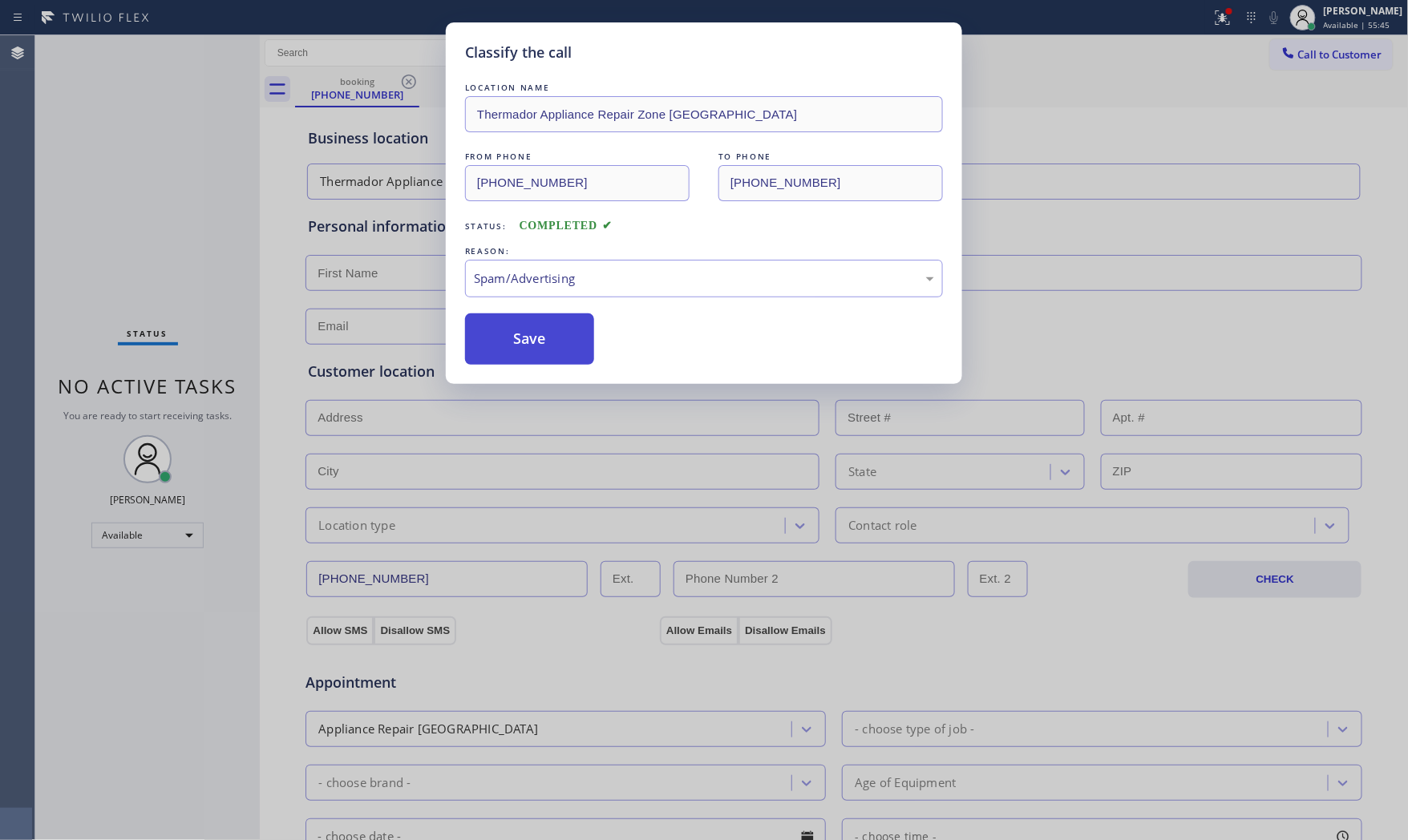
click at [542, 355] on button "Save" at bounding box center [529, 338] width 129 height 51
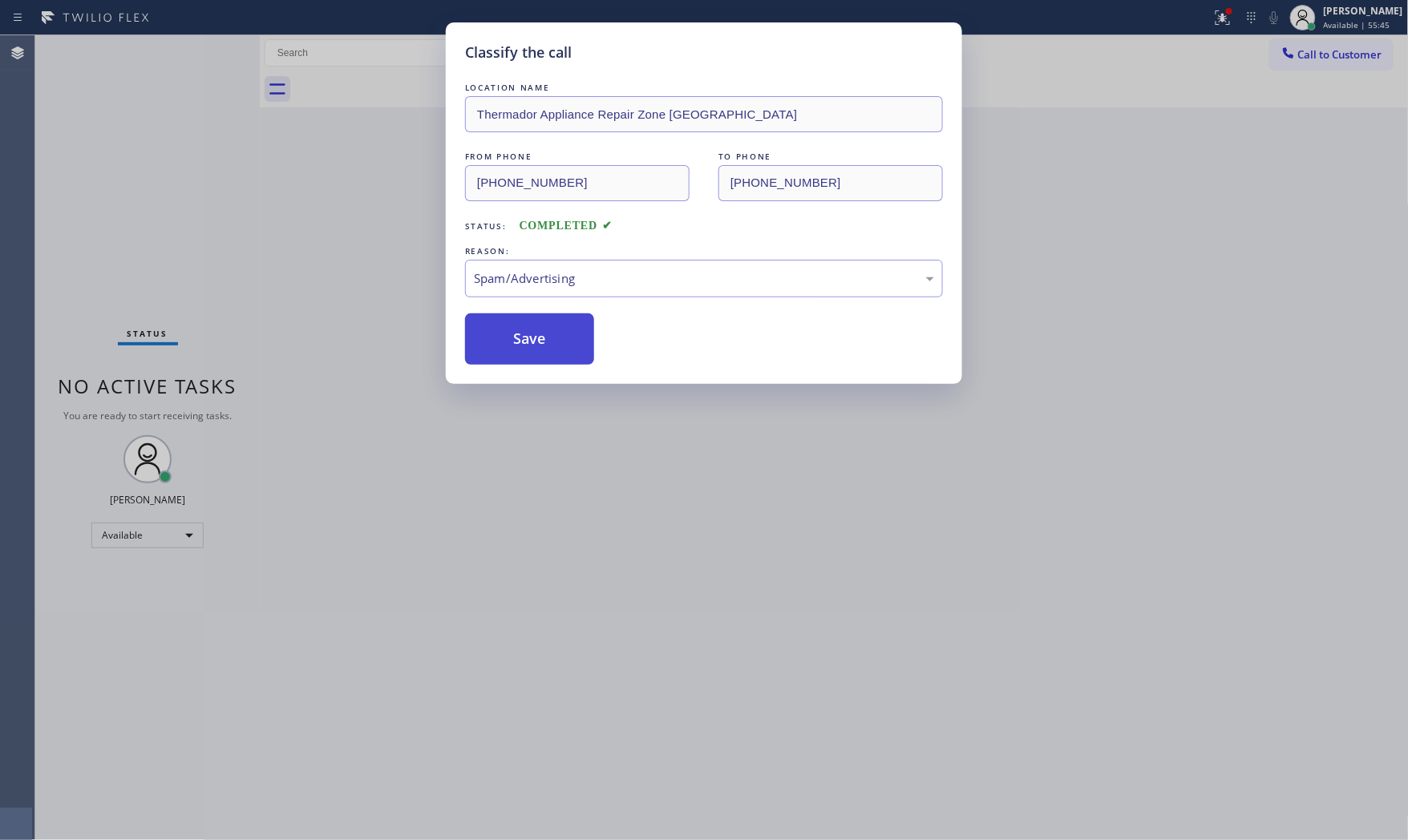
click at [542, 355] on button "Save" at bounding box center [529, 338] width 129 height 51
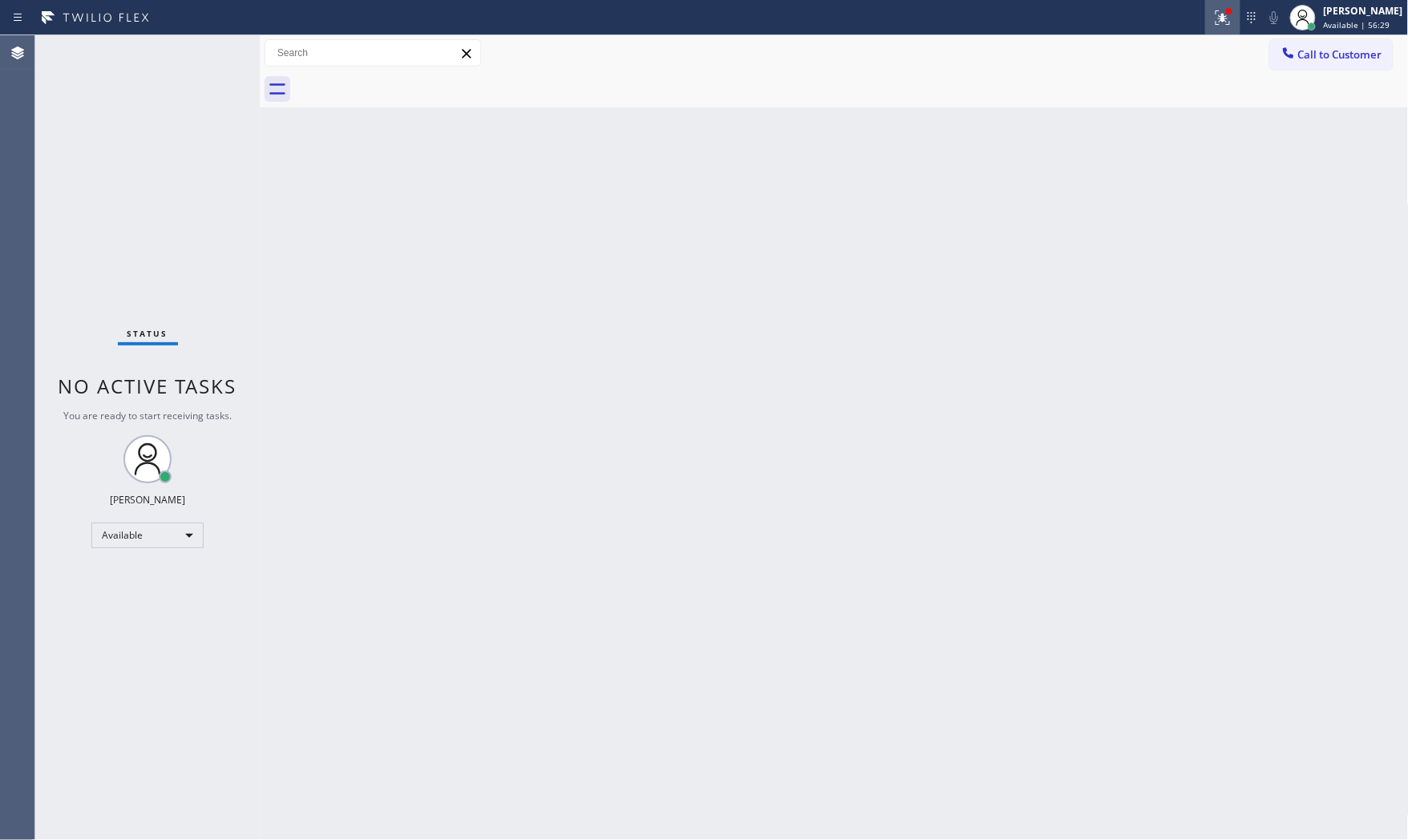
click at [1220, 19] on icon at bounding box center [1223, 18] width 19 height 19
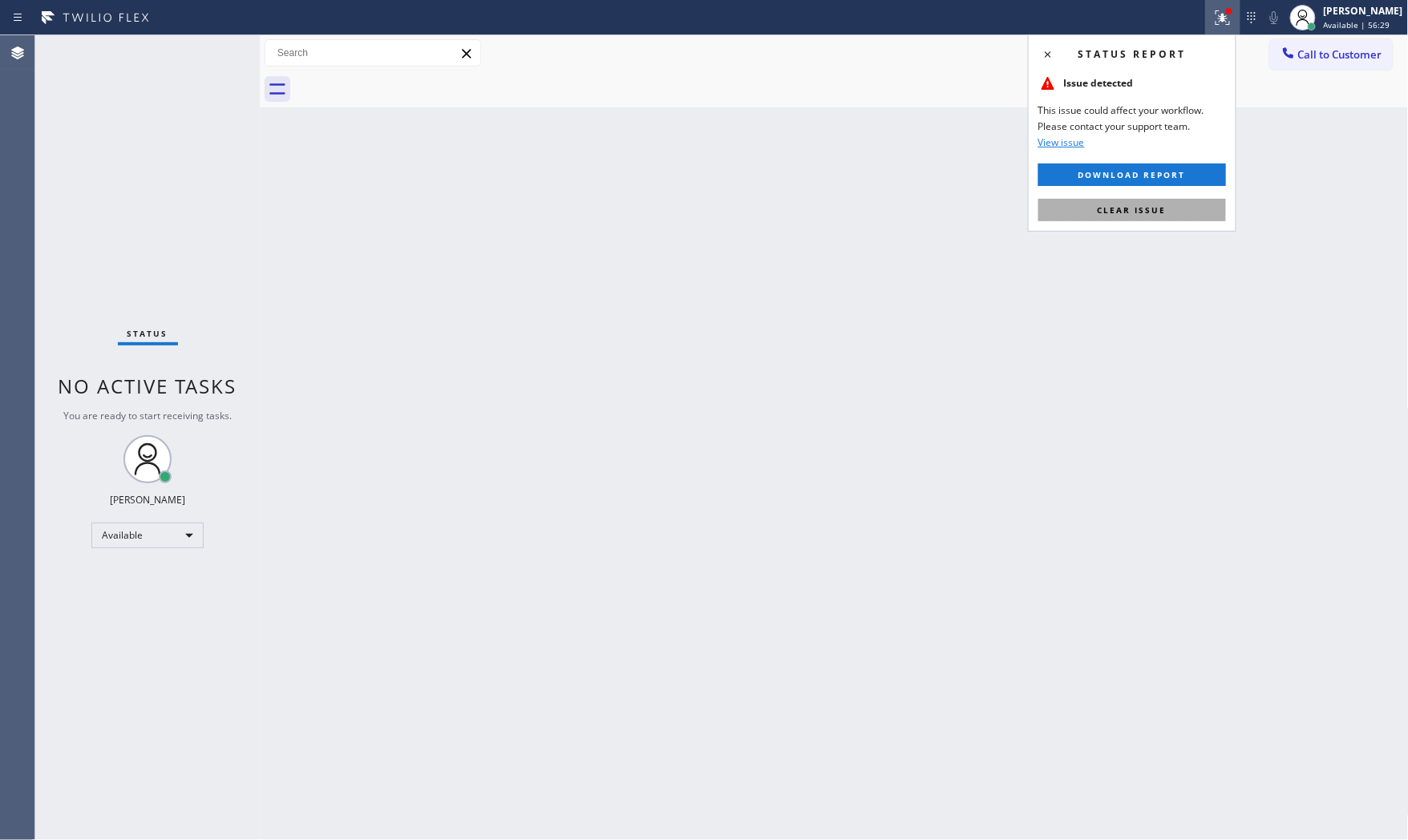
click at [1160, 203] on button "Clear issue" at bounding box center [1132, 210] width 188 height 23
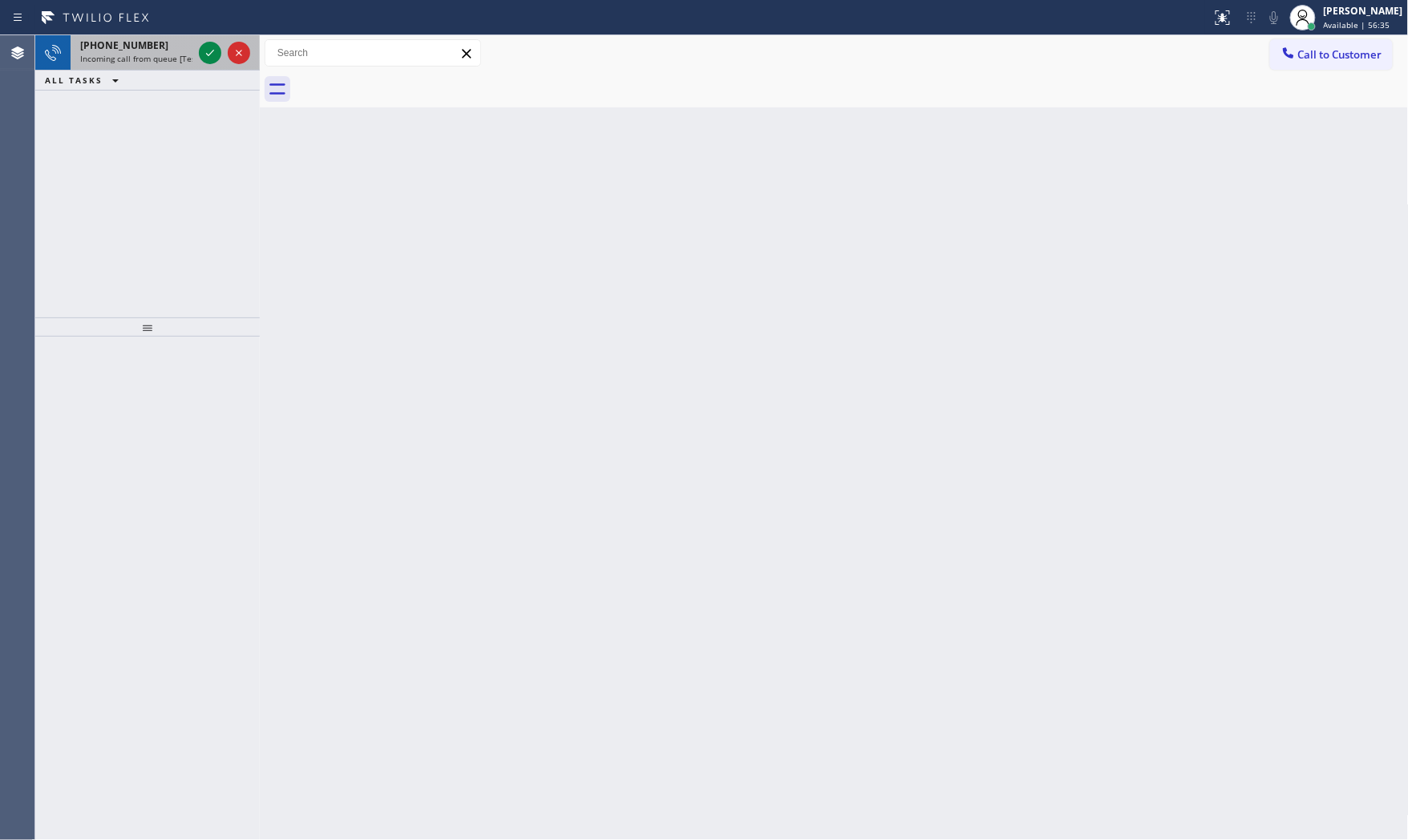
click at [196, 62] on div at bounding box center [224, 52] width 58 height 35
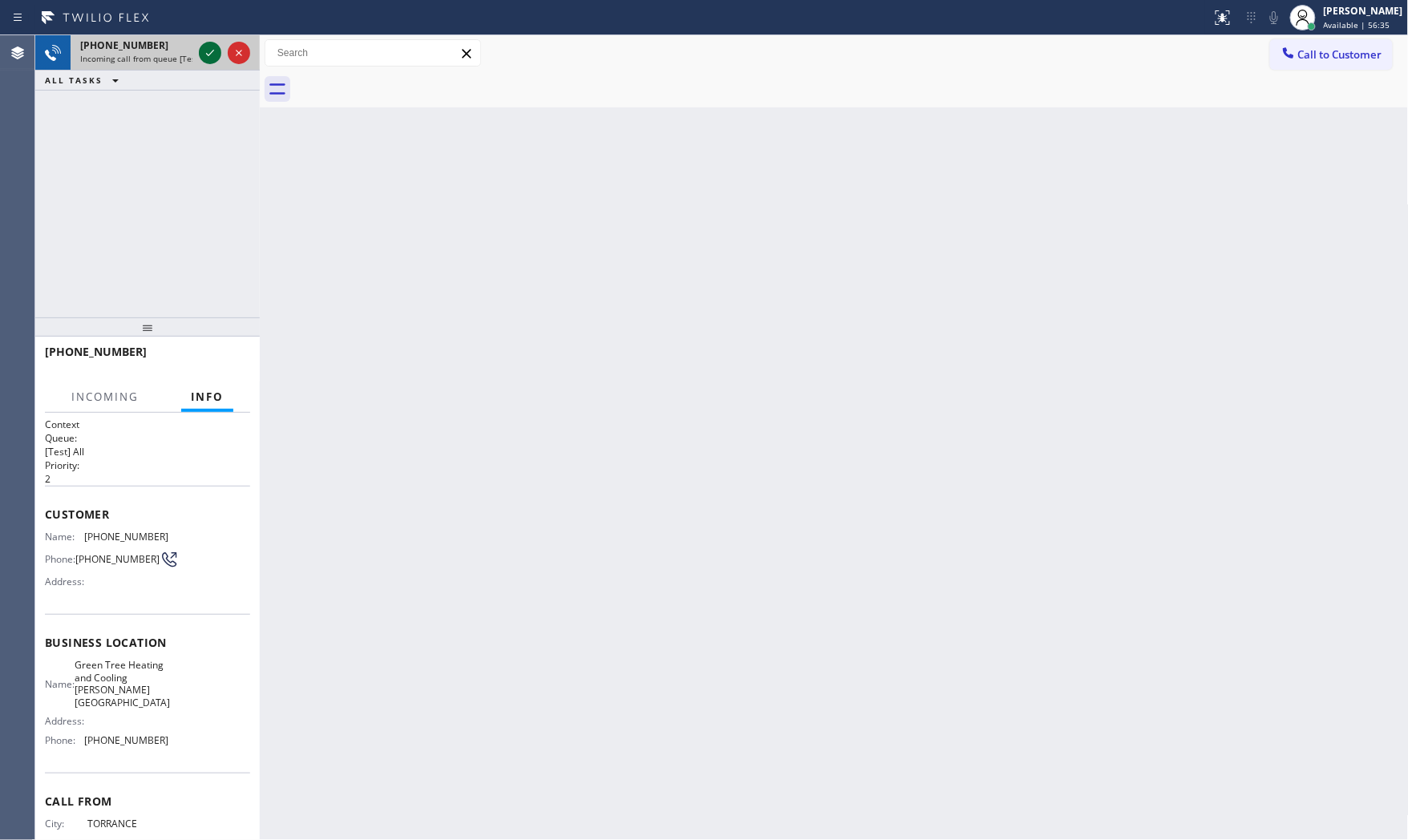
click at [211, 54] on icon at bounding box center [210, 53] width 19 height 19
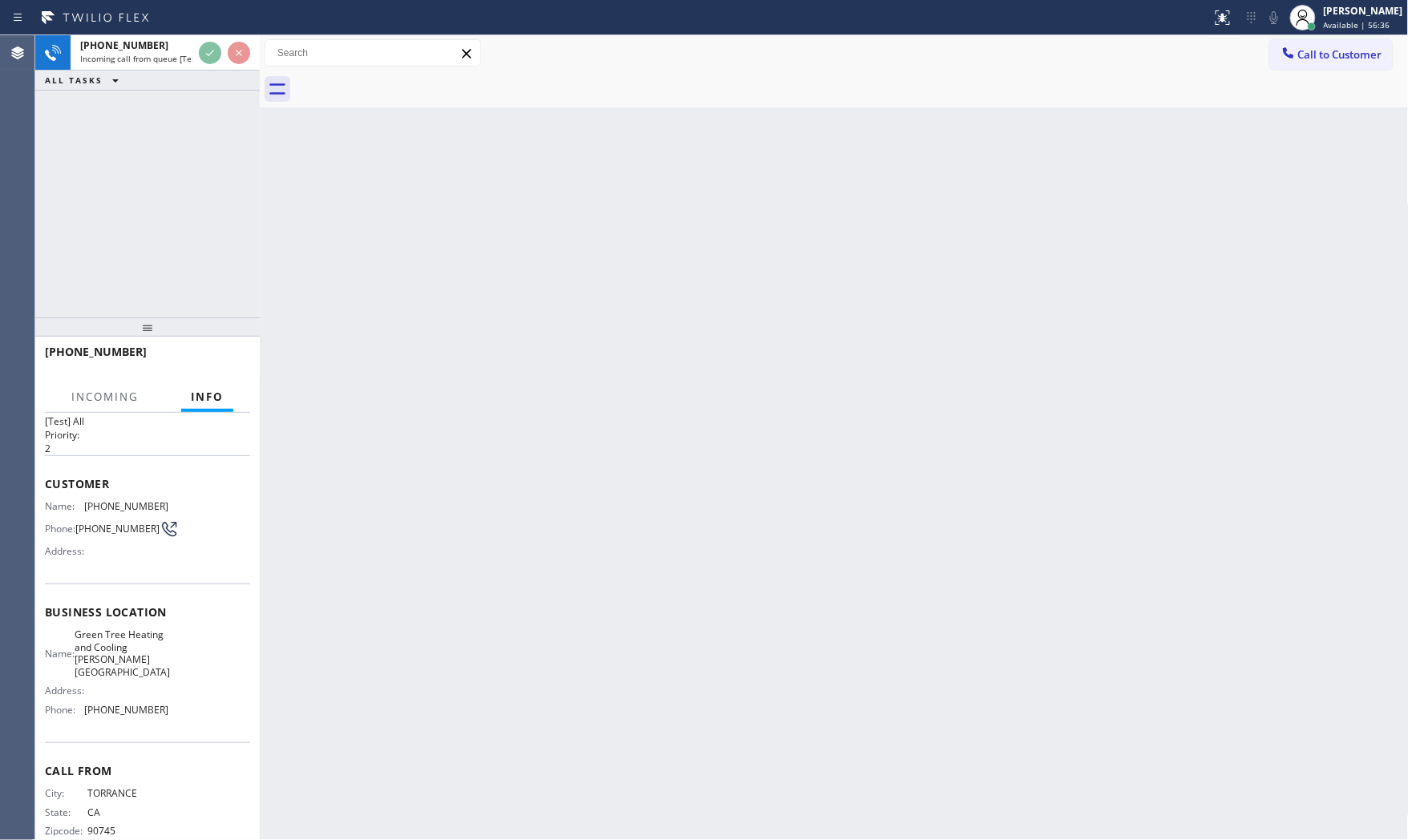
scroll to position [62, 0]
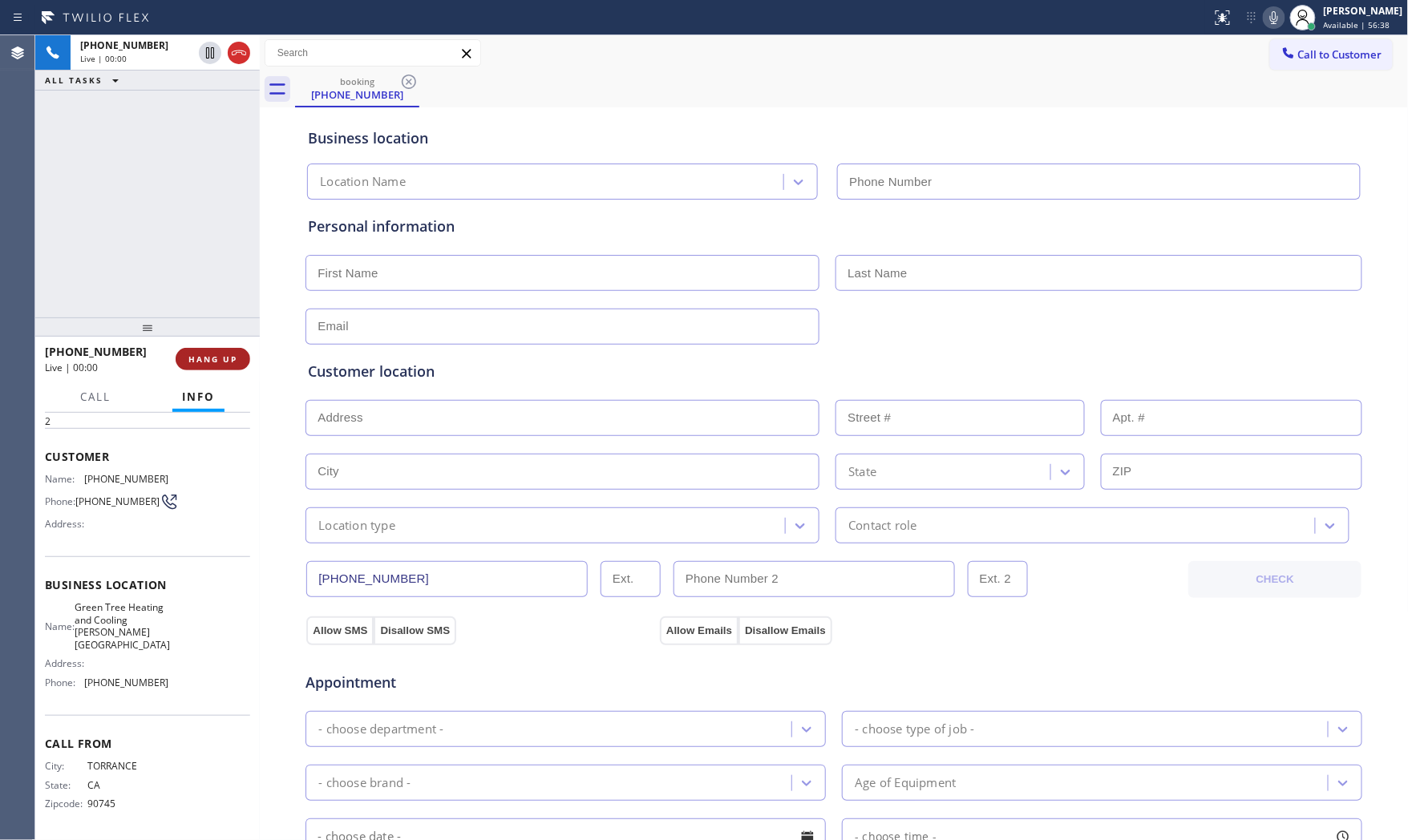
type input "[PHONE_NUMBER]"
click at [217, 362] on span "HANG UP" at bounding box center [213, 360] width 49 height 11
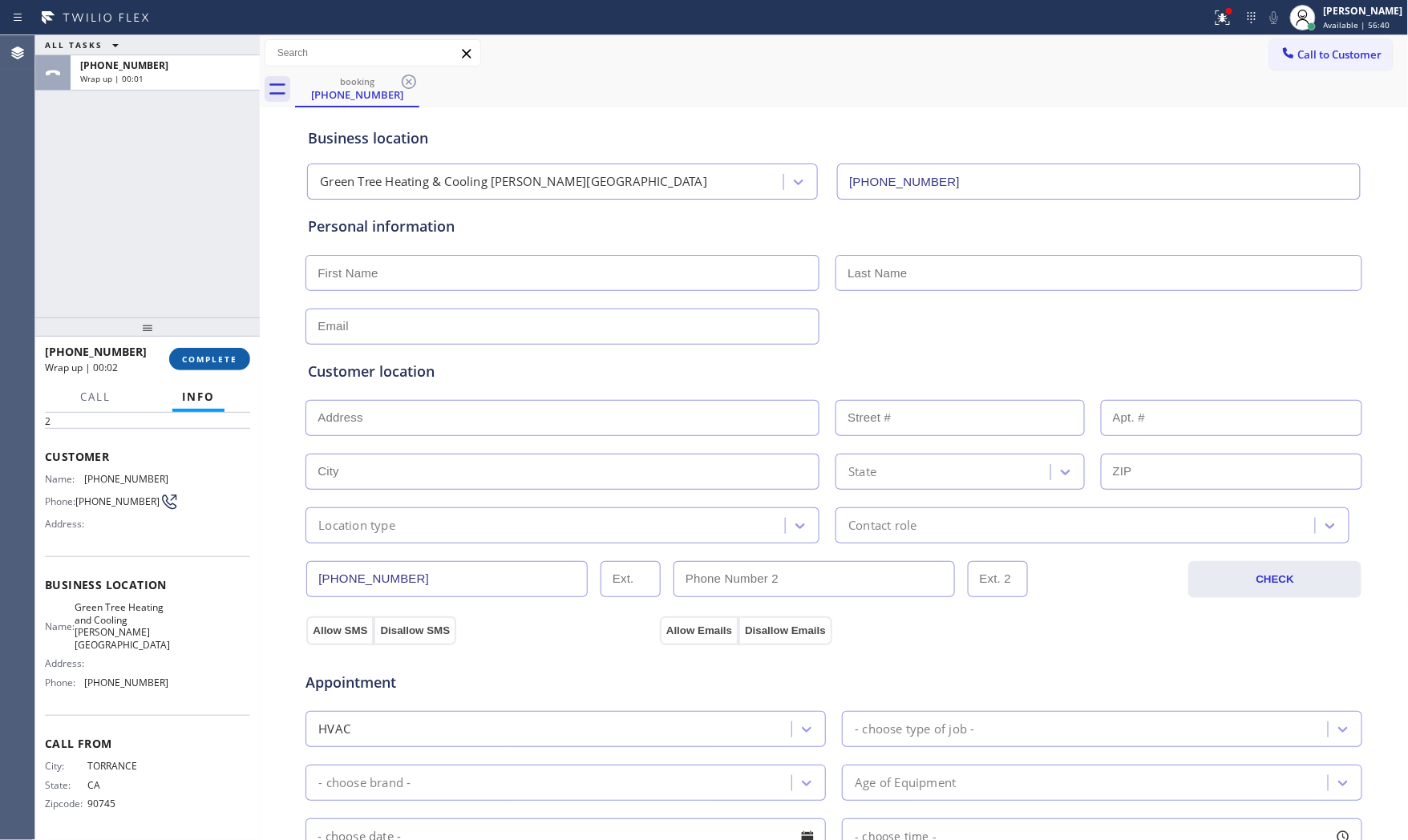
click at [231, 356] on span "COMPLETE" at bounding box center [209, 360] width 55 height 11
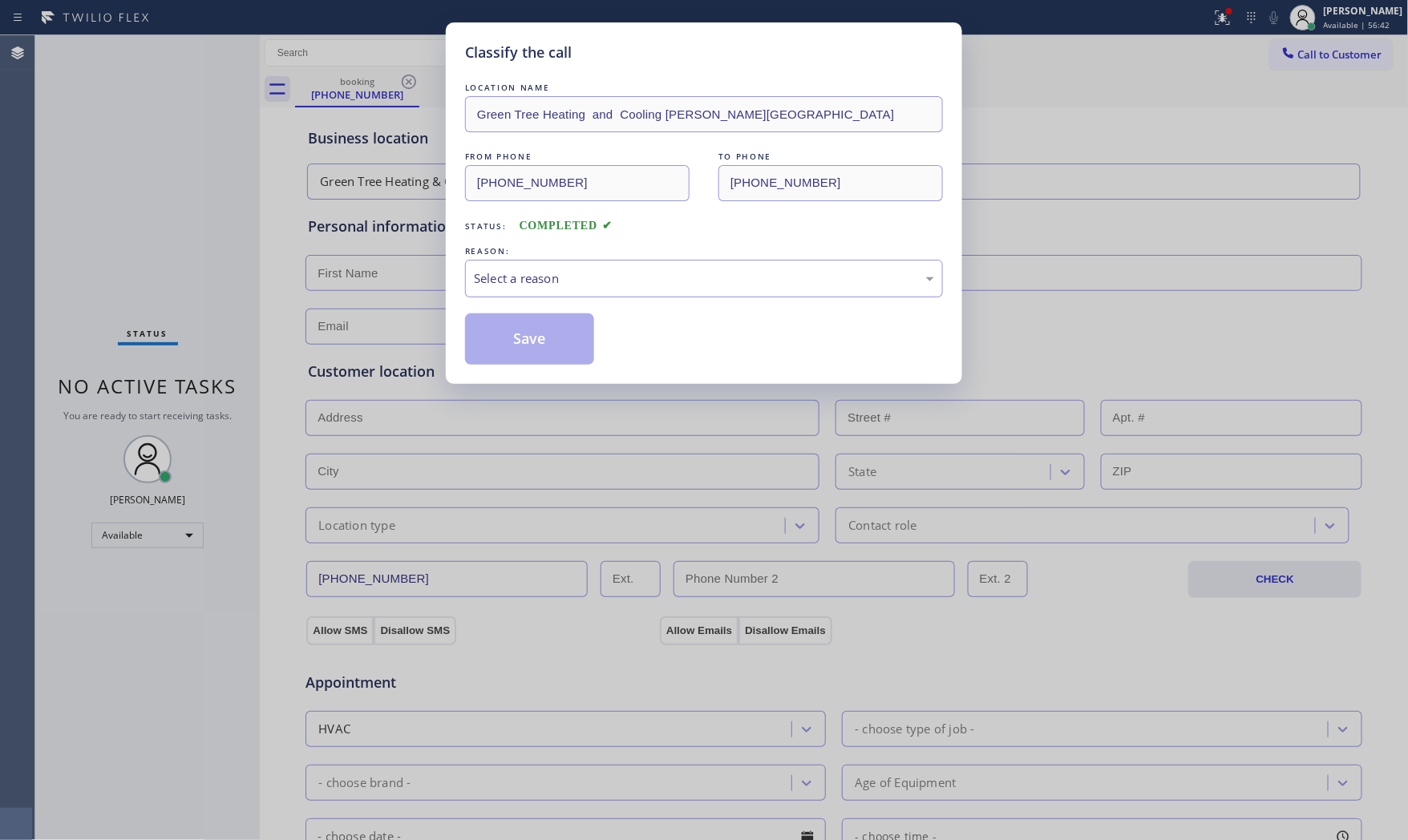
click at [597, 268] on div "Select a reason" at bounding box center [704, 278] width 478 height 37
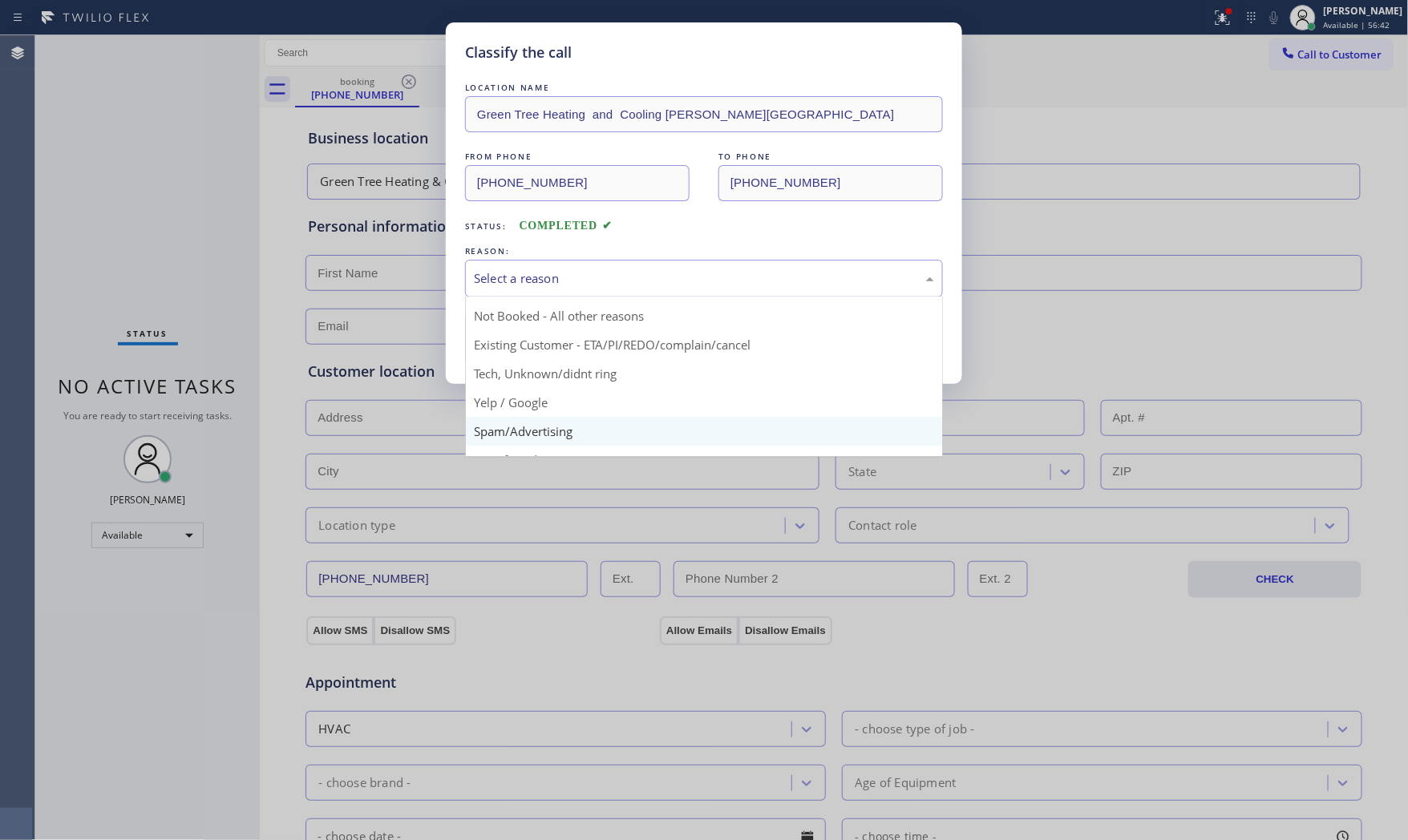
scroll to position [100, 0]
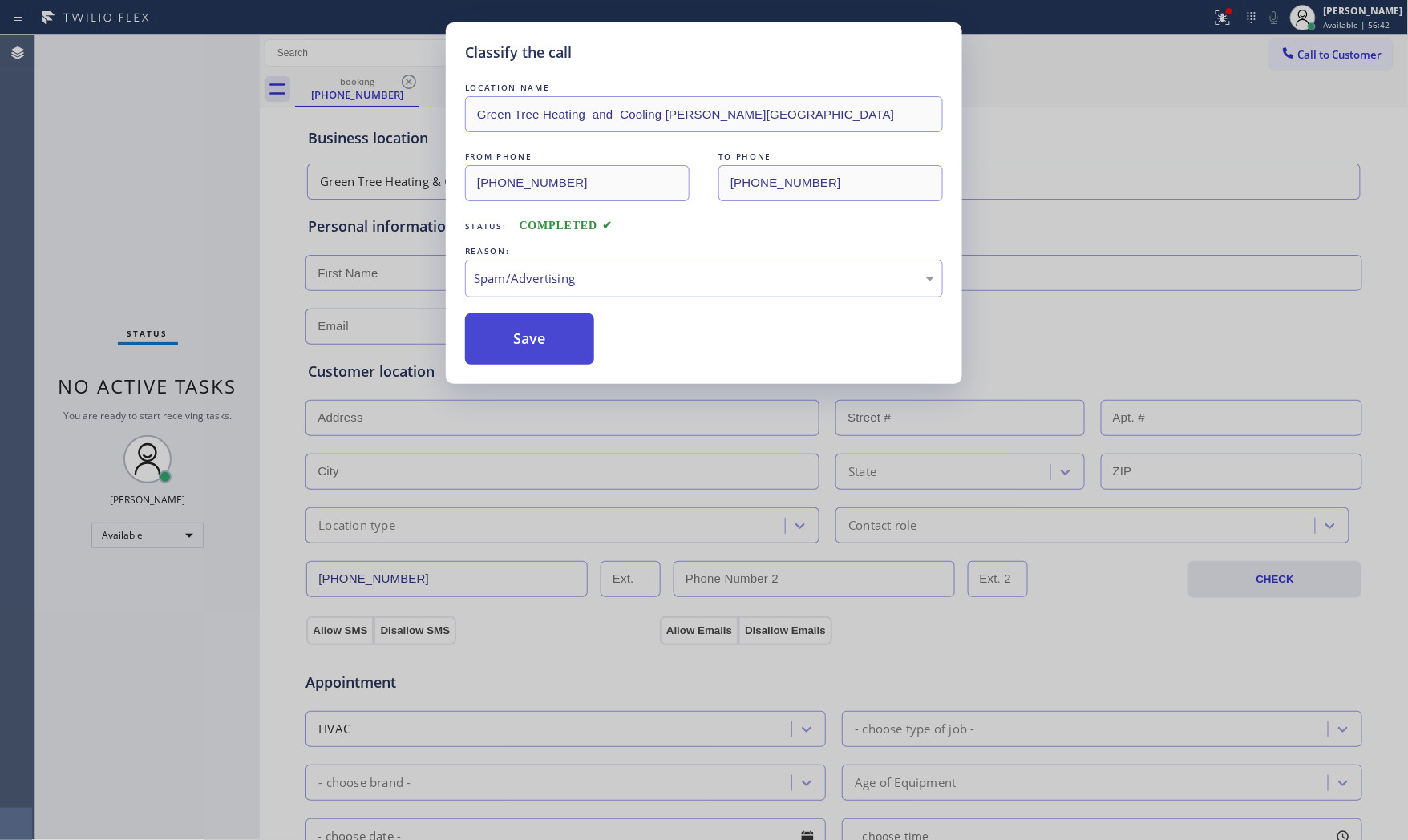
click at [549, 342] on button "Save" at bounding box center [529, 338] width 129 height 51
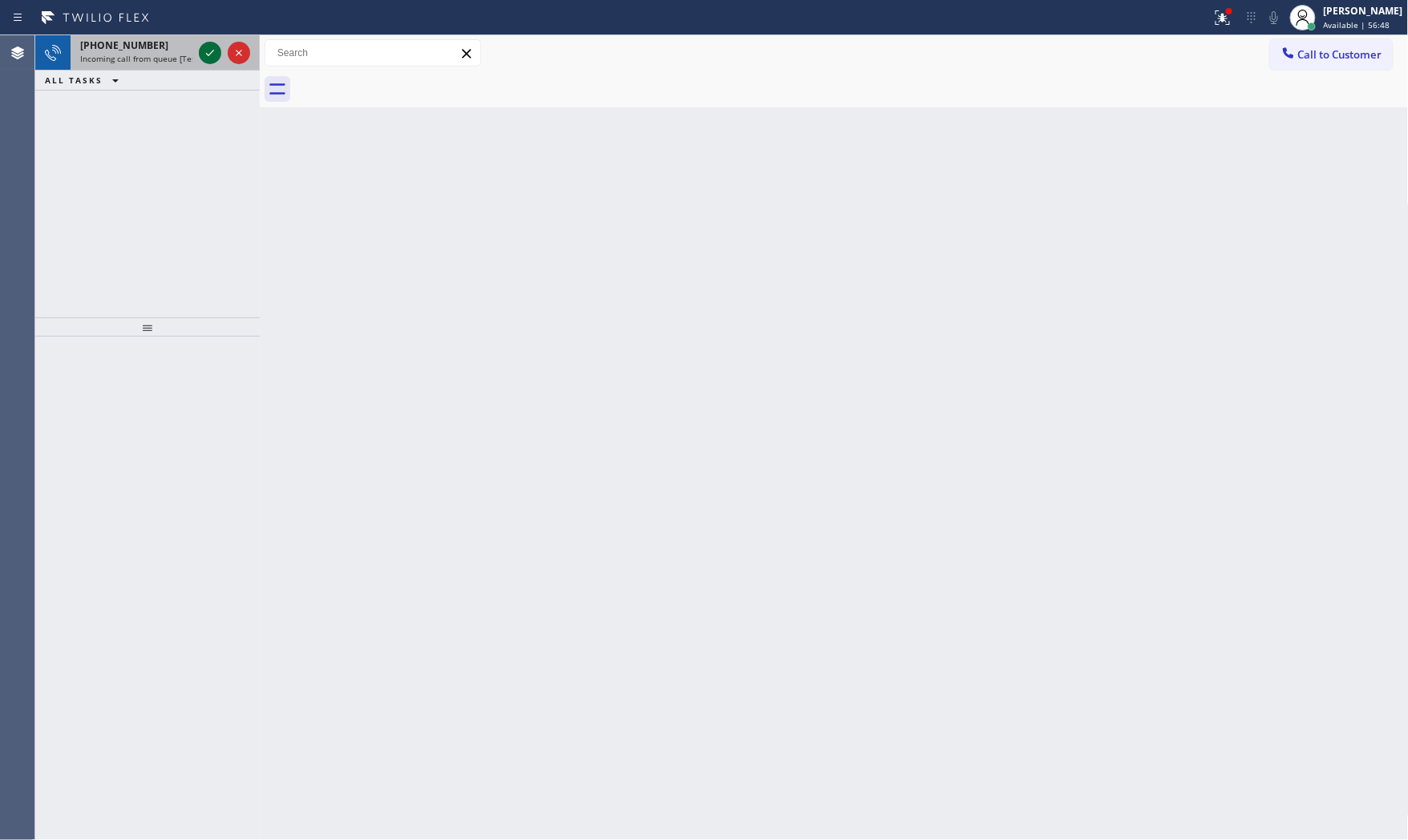
click at [201, 60] on icon at bounding box center [210, 53] width 19 height 19
click at [214, 53] on icon at bounding box center [210, 53] width 19 height 19
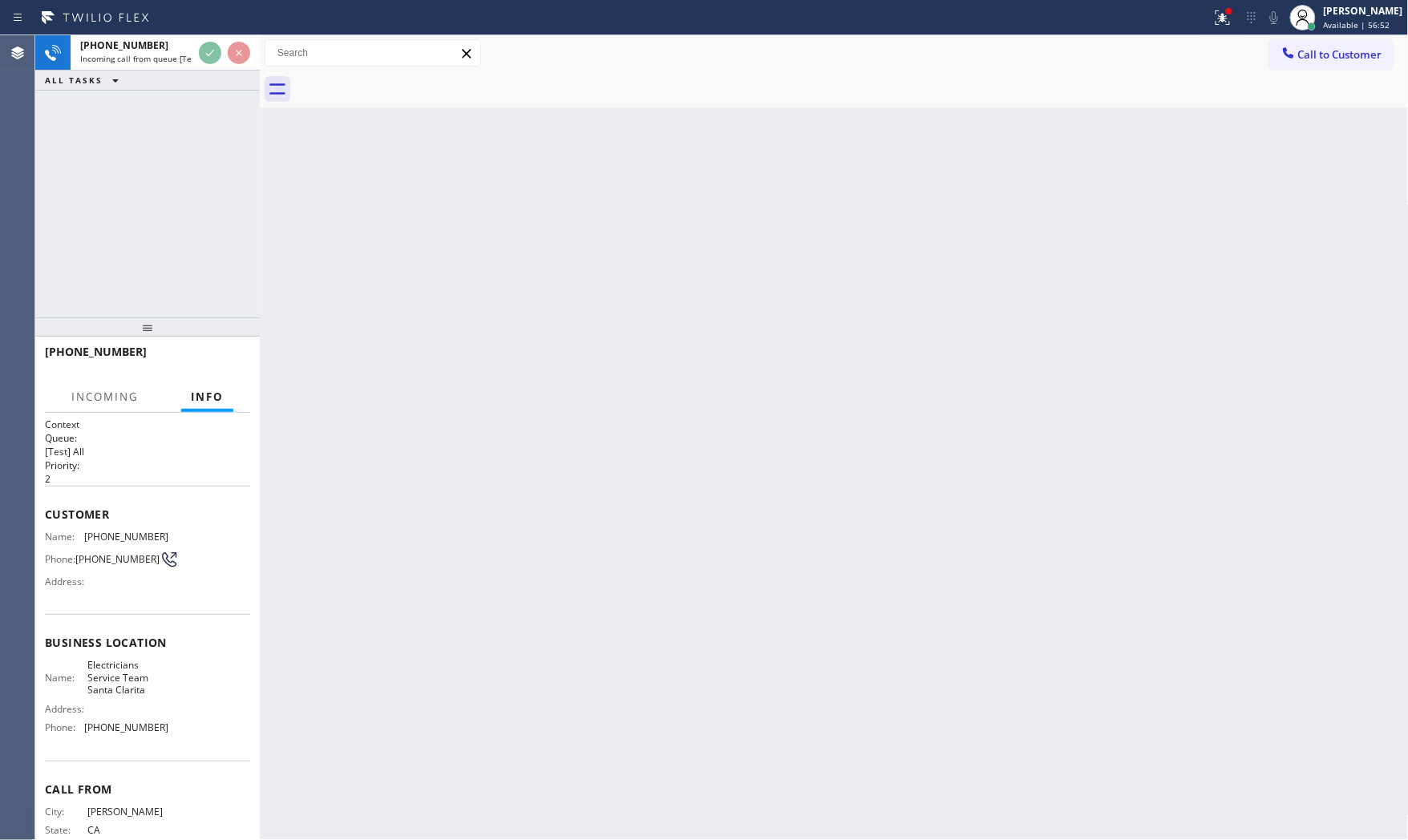
scroll to position [50, 0]
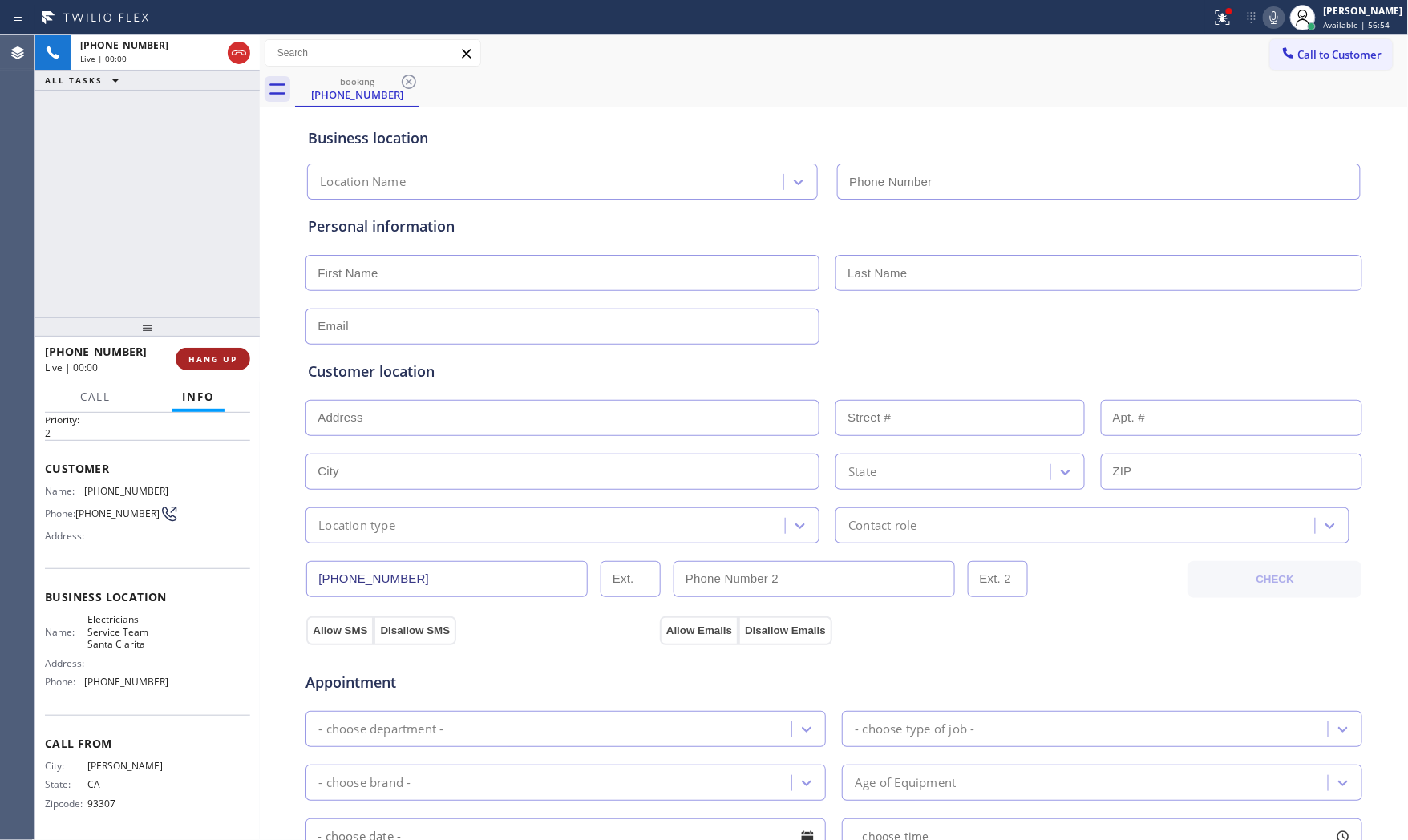
type input "[PHONE_NUMBER]"
click at [219, 356] on span "HANG UP" at bounding box center [213, 360] width 49 height 11
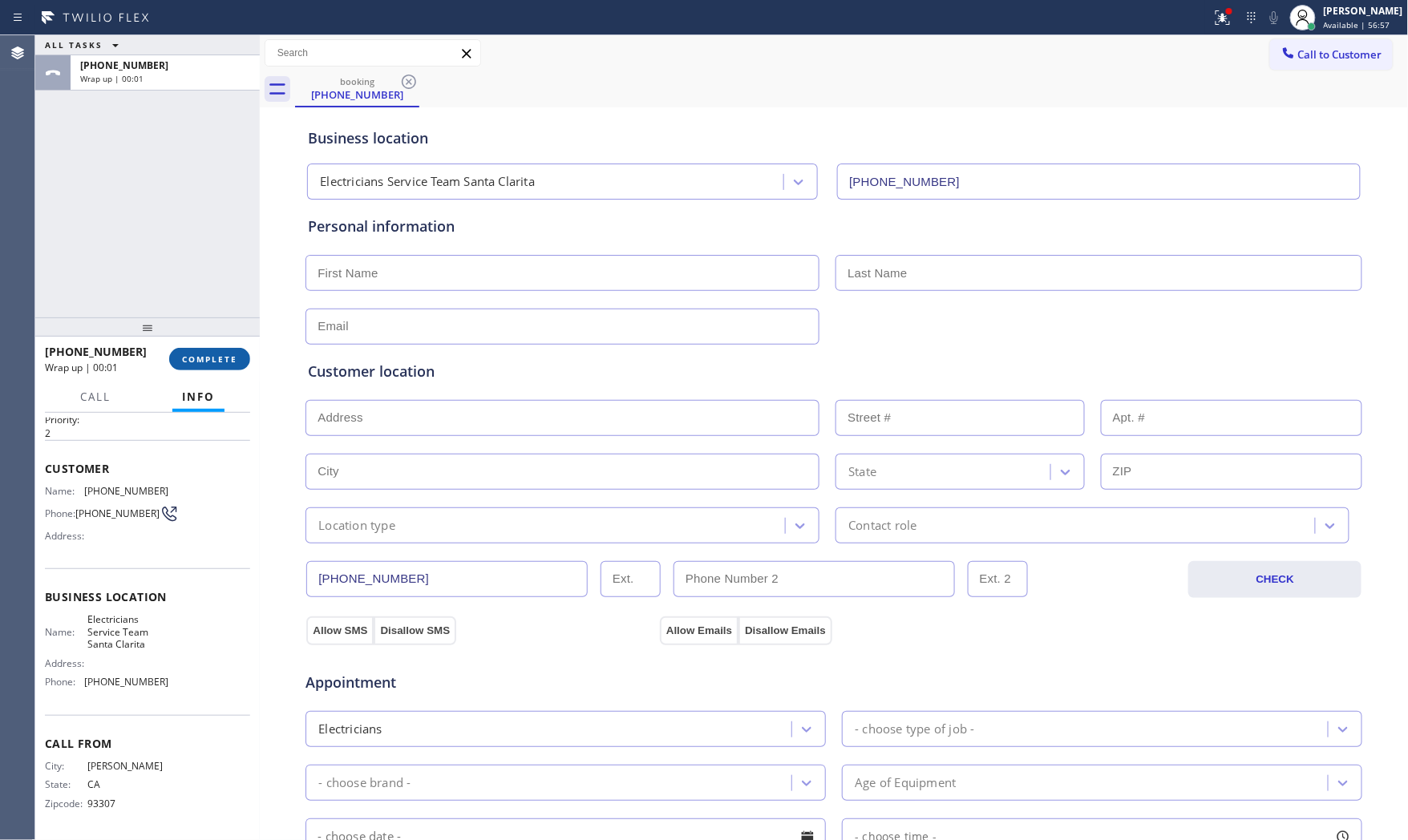
click at [223, 358] on span "COMPLETE" at bounding box center [209, 360] width 55 height 11
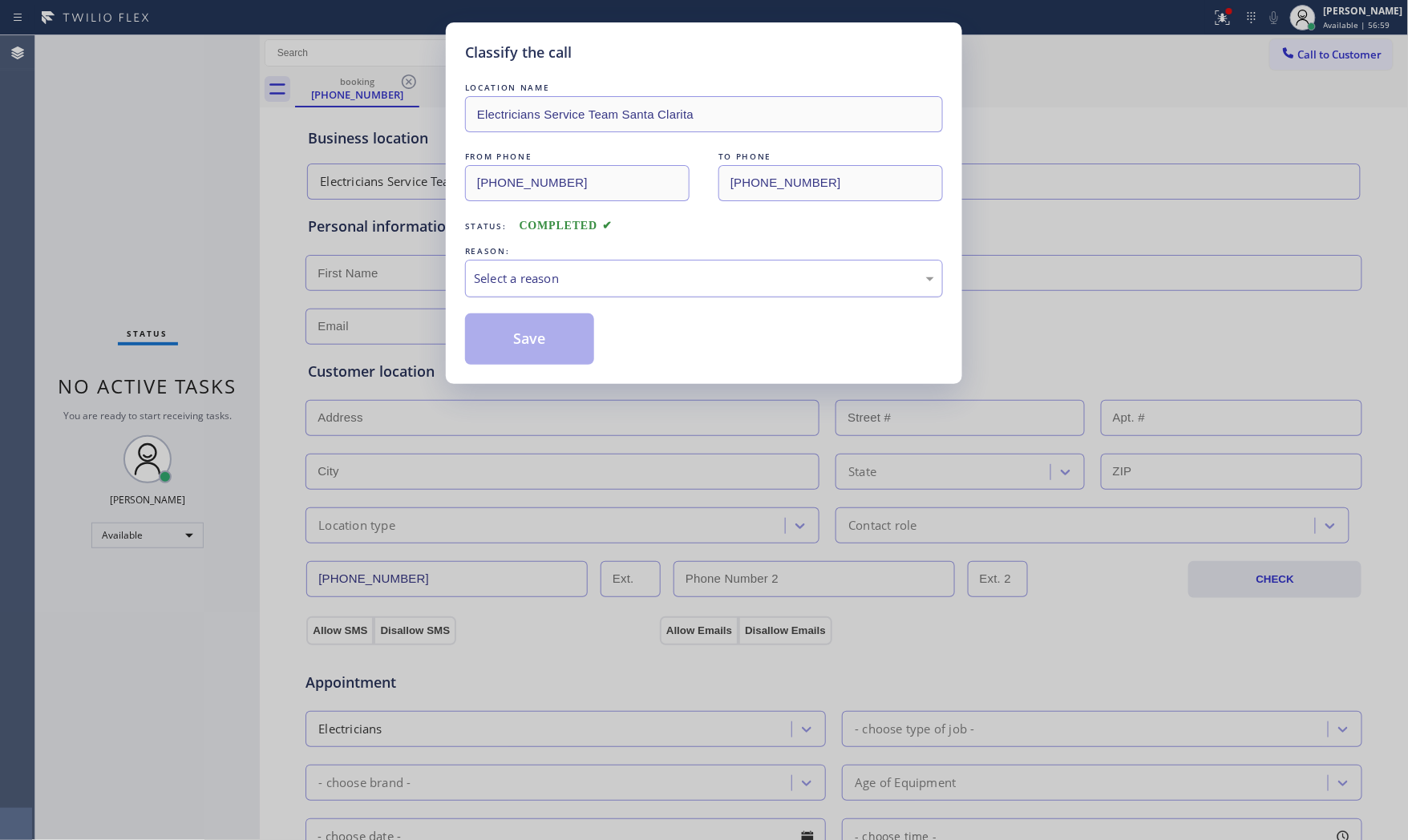
click at [607, 265] on div "Select a reason" at bounding box center [704, 278] width 478 height 37
click at [544, 327] on button "Save" at bounding box center [529, 338] width 129 height 51
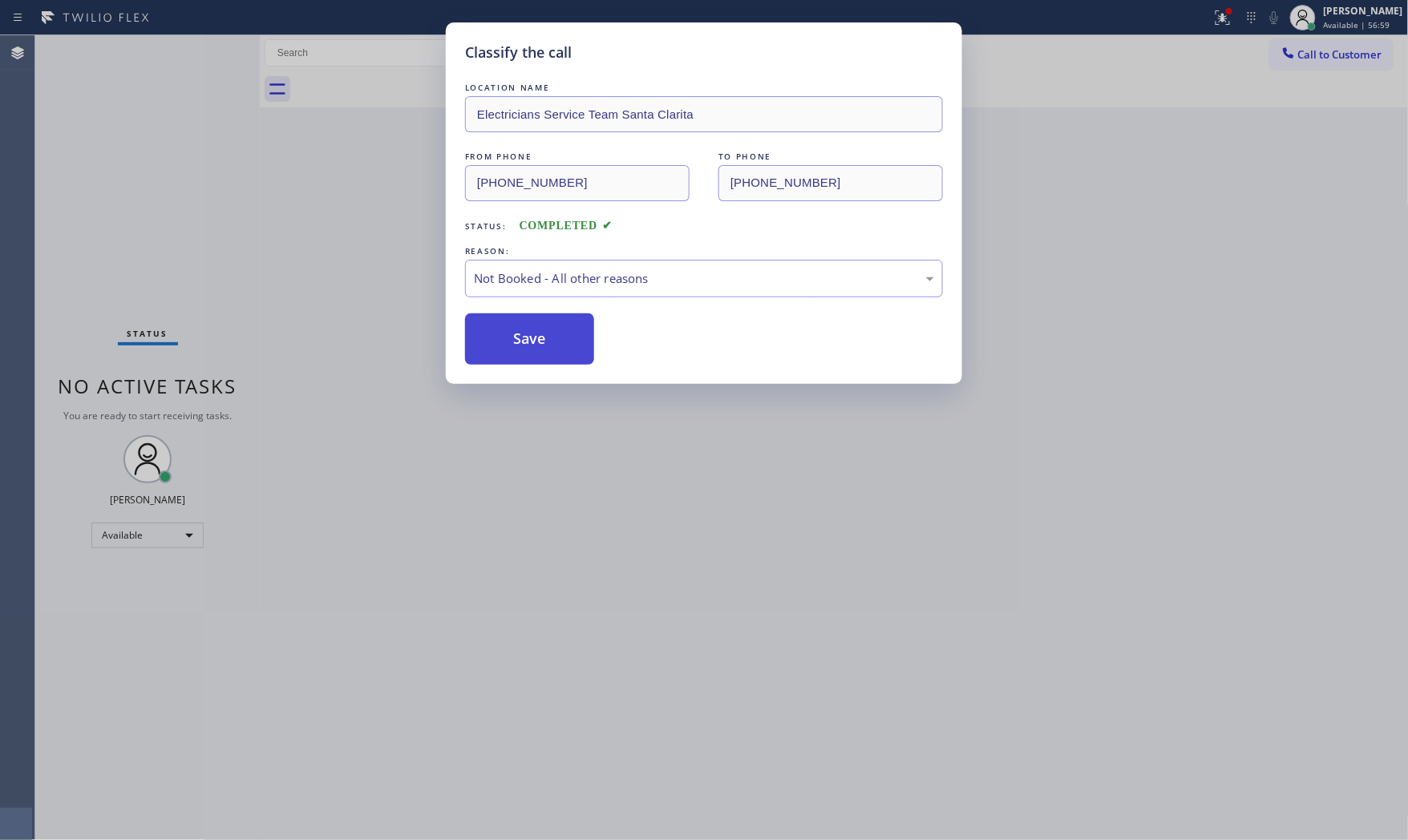
click at [544, 327] on button "Save" at bounding box center [529, 338] width 129 height 51
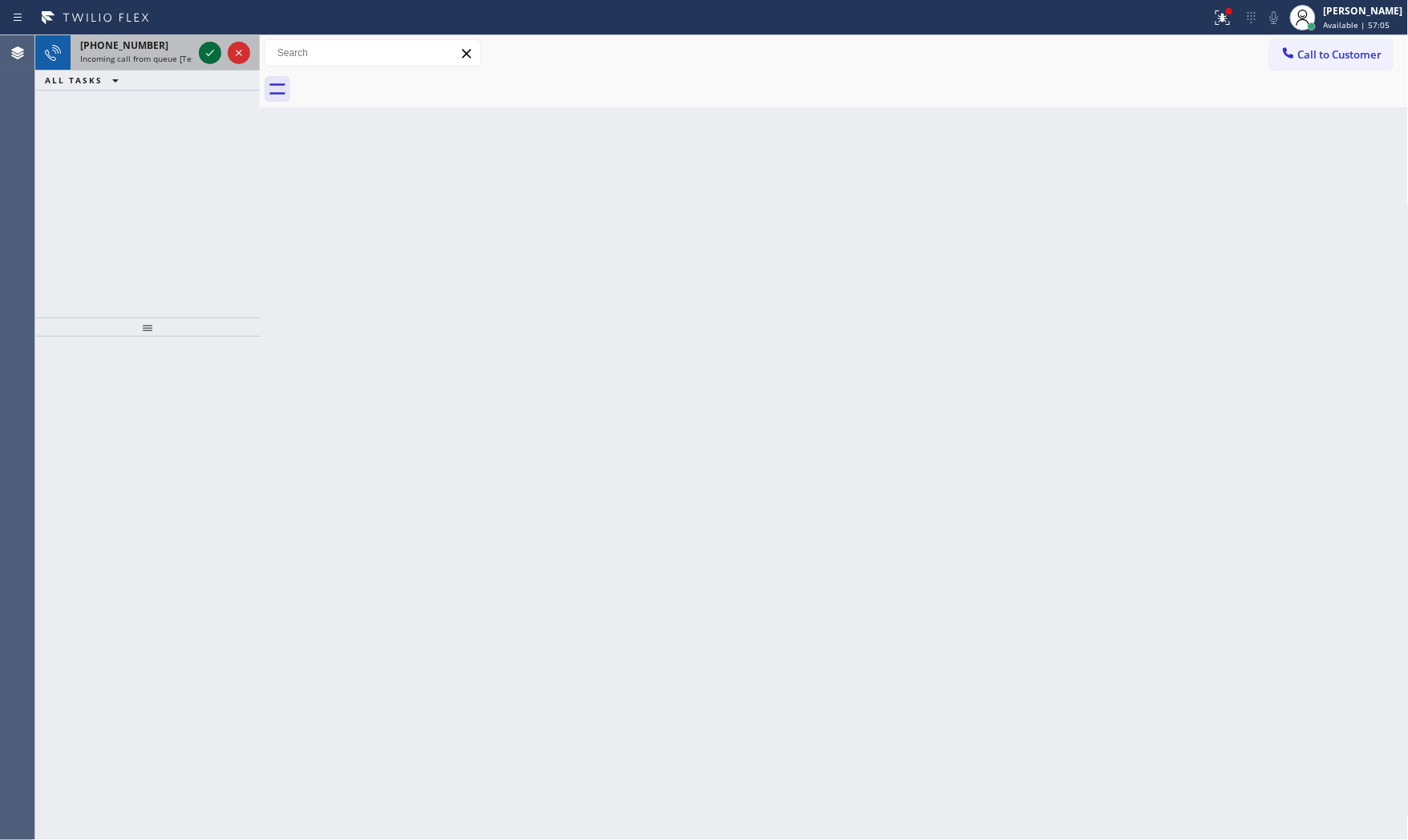
click at [209, 51] on icon at bounding box center [210, 53] width 19 height 19
click at [171, 54] on span "Incoming call from queue [Test] All" at bounding box center [147, 58] width 133 height 11
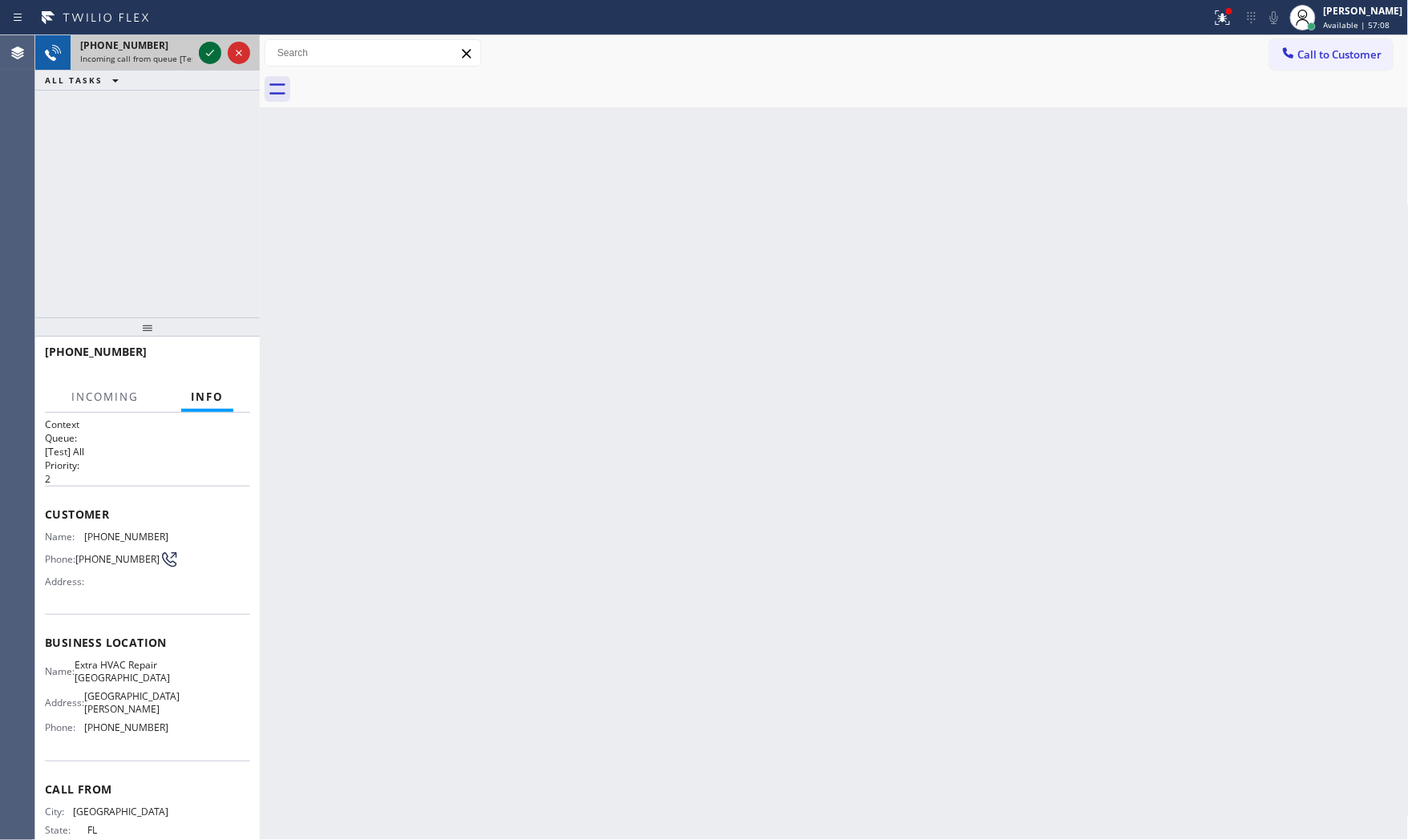
click at [206, 54] on icon at bounding box center [210, 53] width 19 height 19
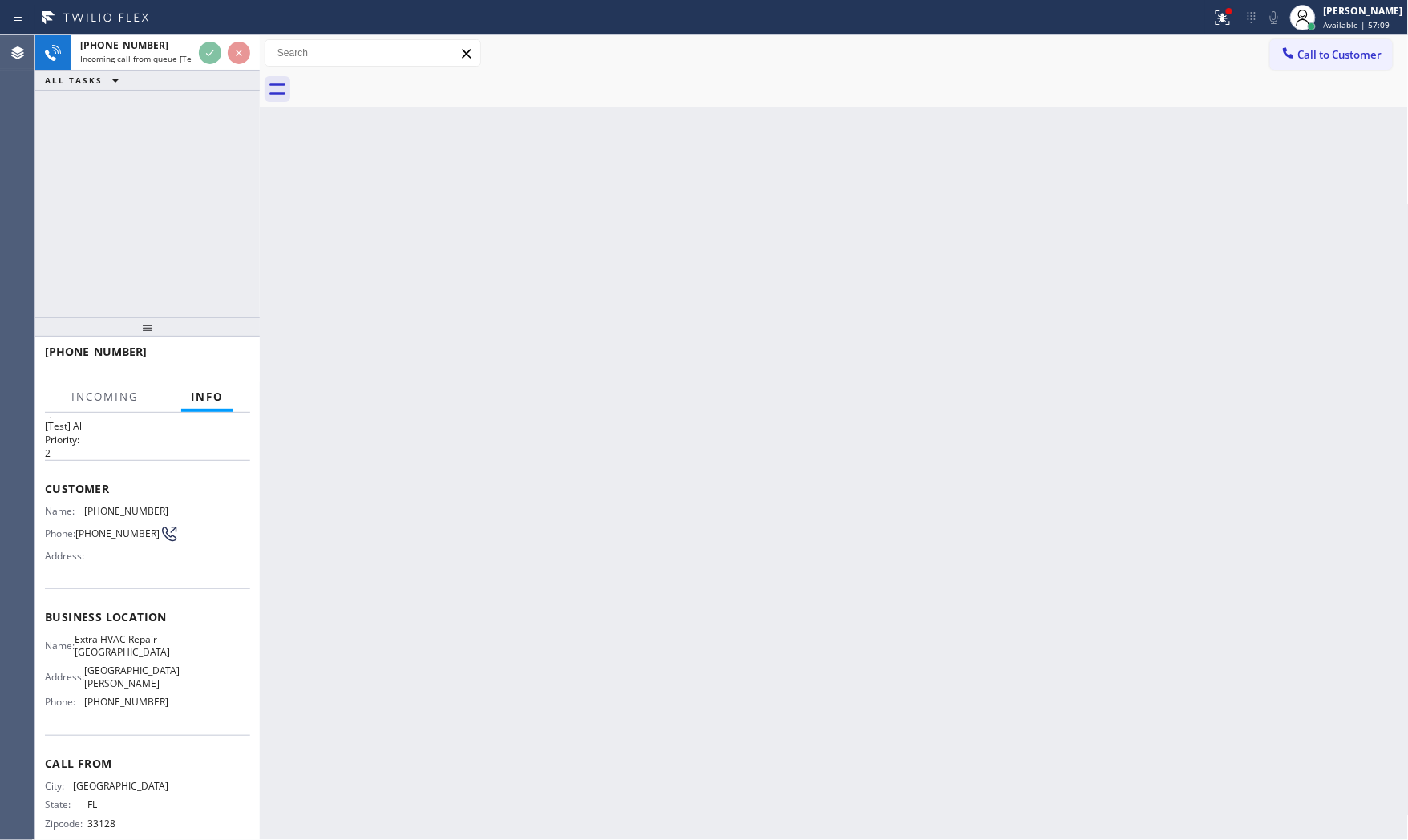
scroll to position [50, 0]
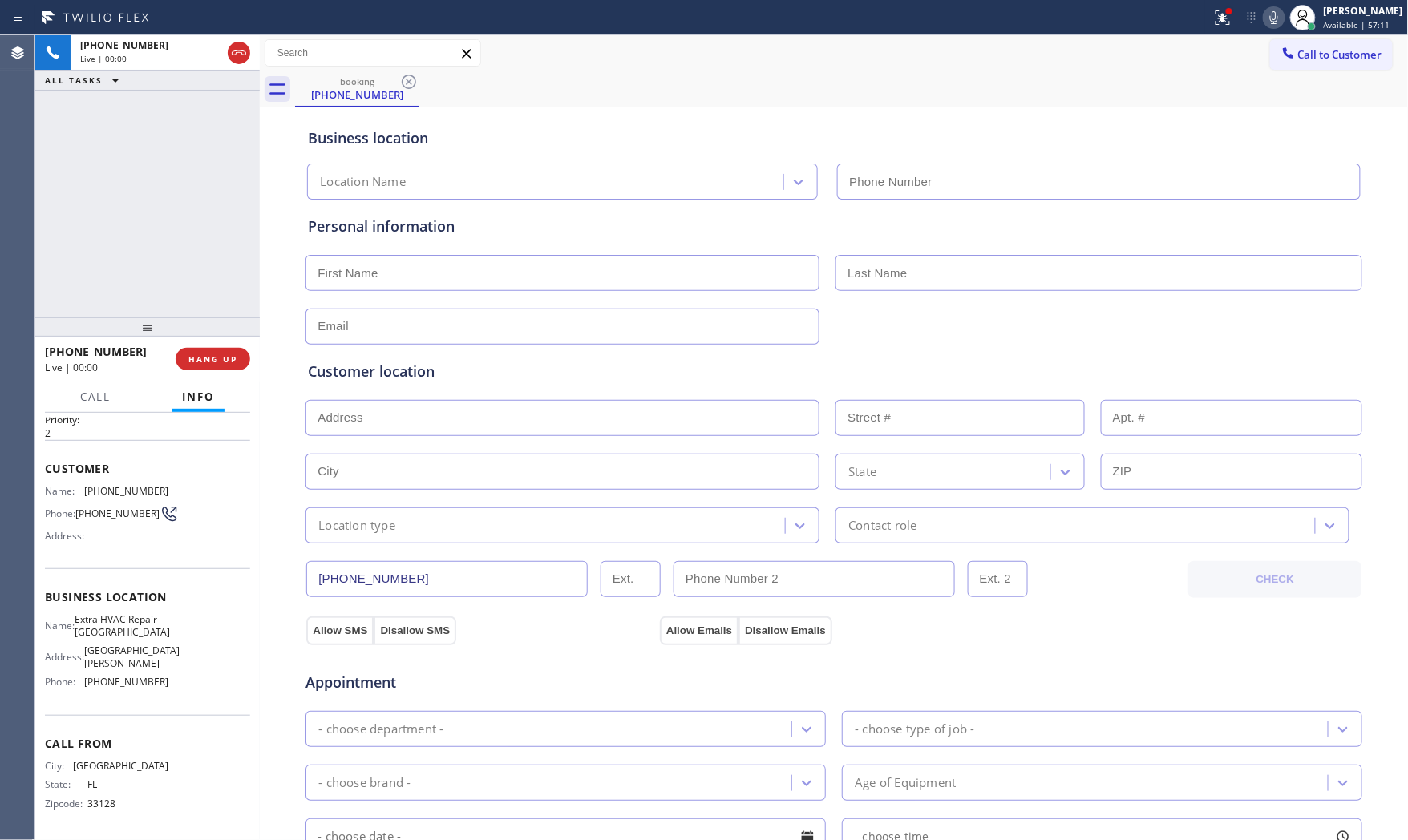
type input "[PHONE_NUMBER]"
click at [1193, 5] on div at bounding box center [606, 18] width 1199 height 26
click at [1206, 15] on div at bounding box center [1223, 18] width 35 height 19
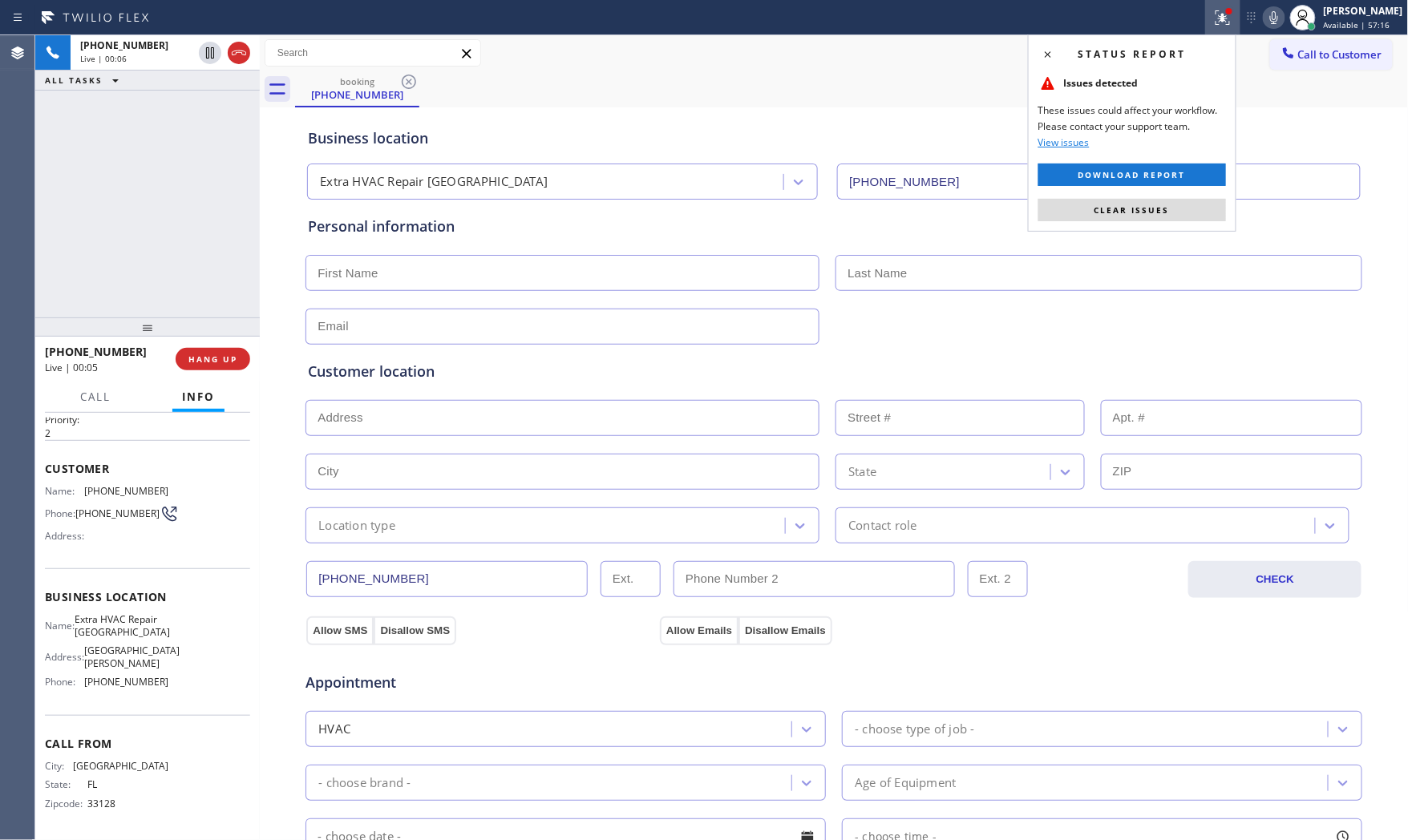
drag, startPoint x: 1157, startPoint y: 205, endPoint x: 781, endPoint y: 284, distance: 384.2
click at [1153, 207] on span "Clear issues" at bounding box center [1132, 210] width 76 height 11
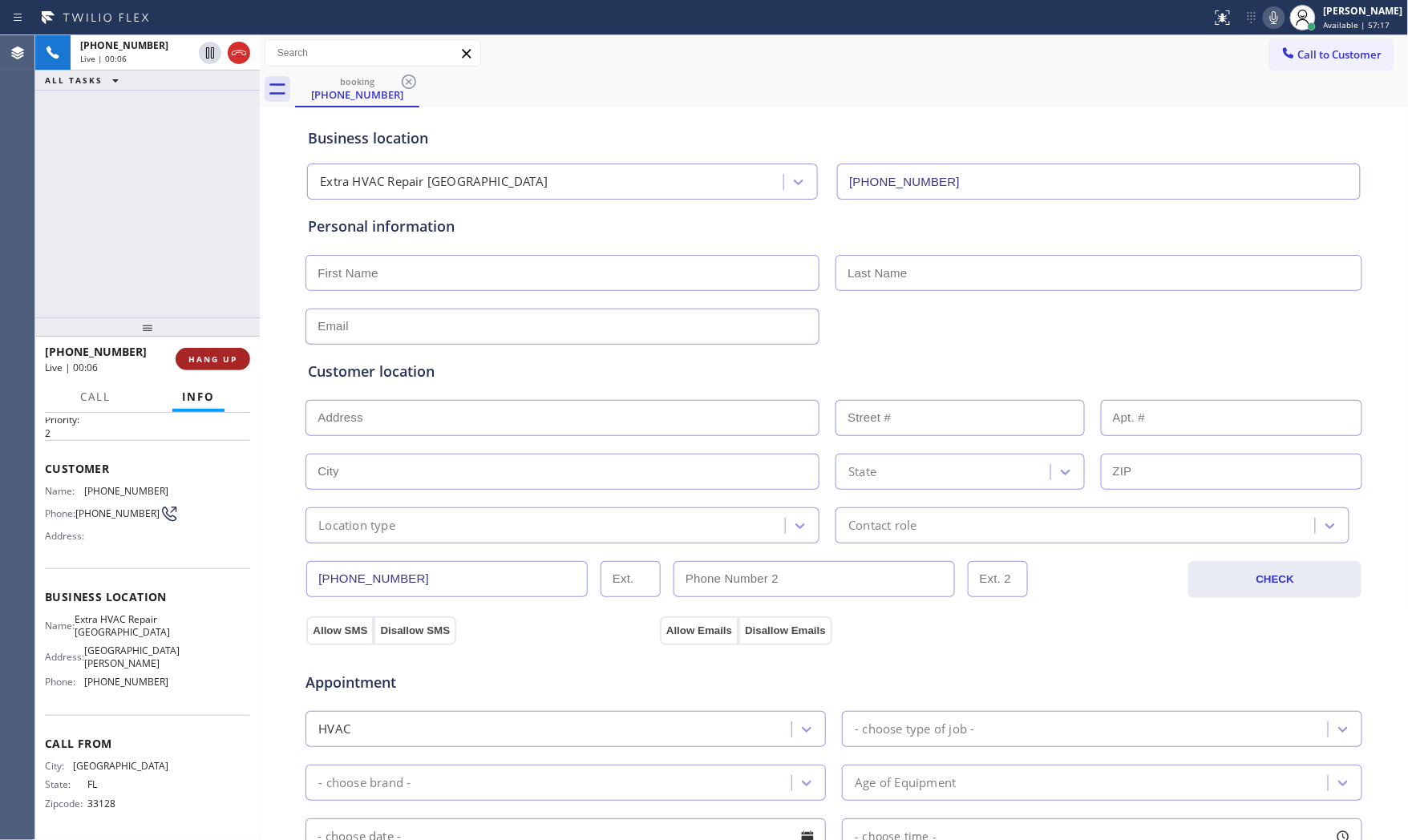
click at [244, 355] on button "HANG UP" at bounding box center [213, 360] width 75 height 23
click at [214, 337] on div at bounding box center [147, 327] width 225 height 19
click at [222, 371] on div "[PHONE_NUMBER] Wrap up | 00:18 COMPLETE" at bounding box center [147, 359] width 205 height 41
click at [222, 371] on div "[PHONE_NUMBER] Wrap up | 00:19 COMPLETE" at bounding box center [147, 359] width 205 height 41
click at [222, 369] on button "COMPLETE" at bounding box center [209, 360] width 81 height 23
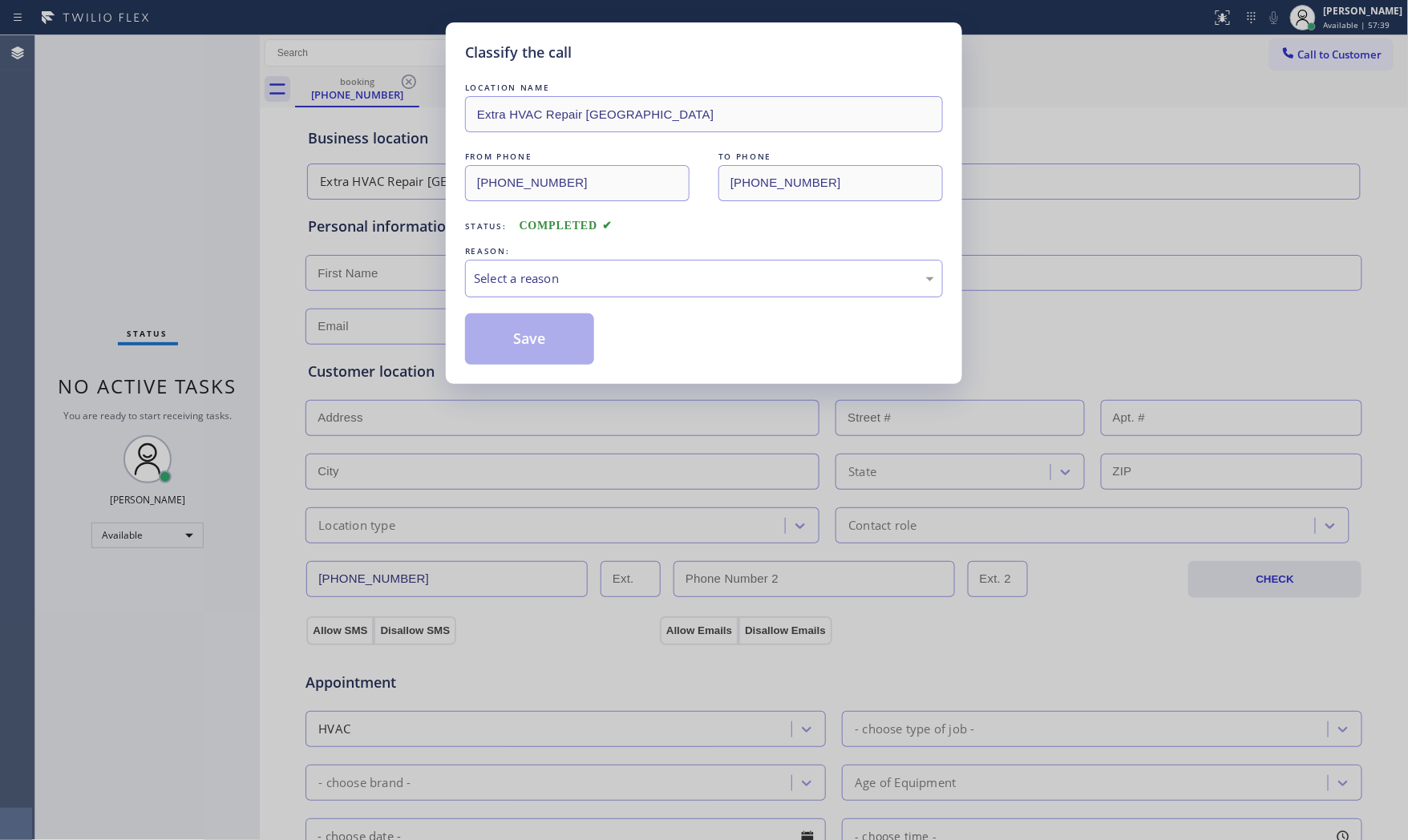
drag, startPoint x: 550, startPoint y: 267, endPoint x: 534, endPoint y: 290, distance: 28.0
click at [550, 269] on div "Select a reason" at bounding box center [704, 278] width 478 height 37
click at [497, 341] on button "Save" at bounding box center [529, 338] width 129 height 51
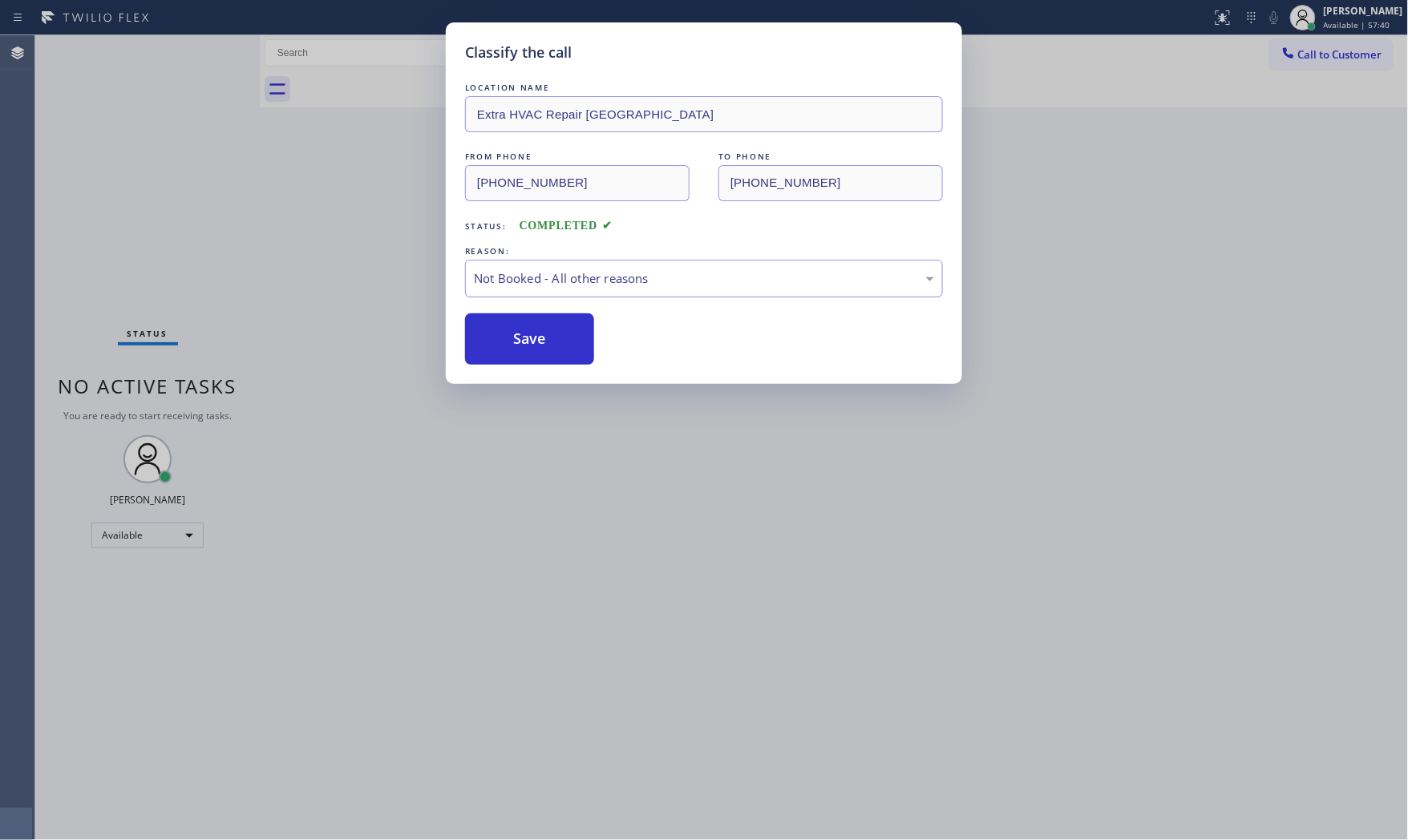
click at [497, 341] on button "Save" at bounding box center [529, 338] width 129 height 51
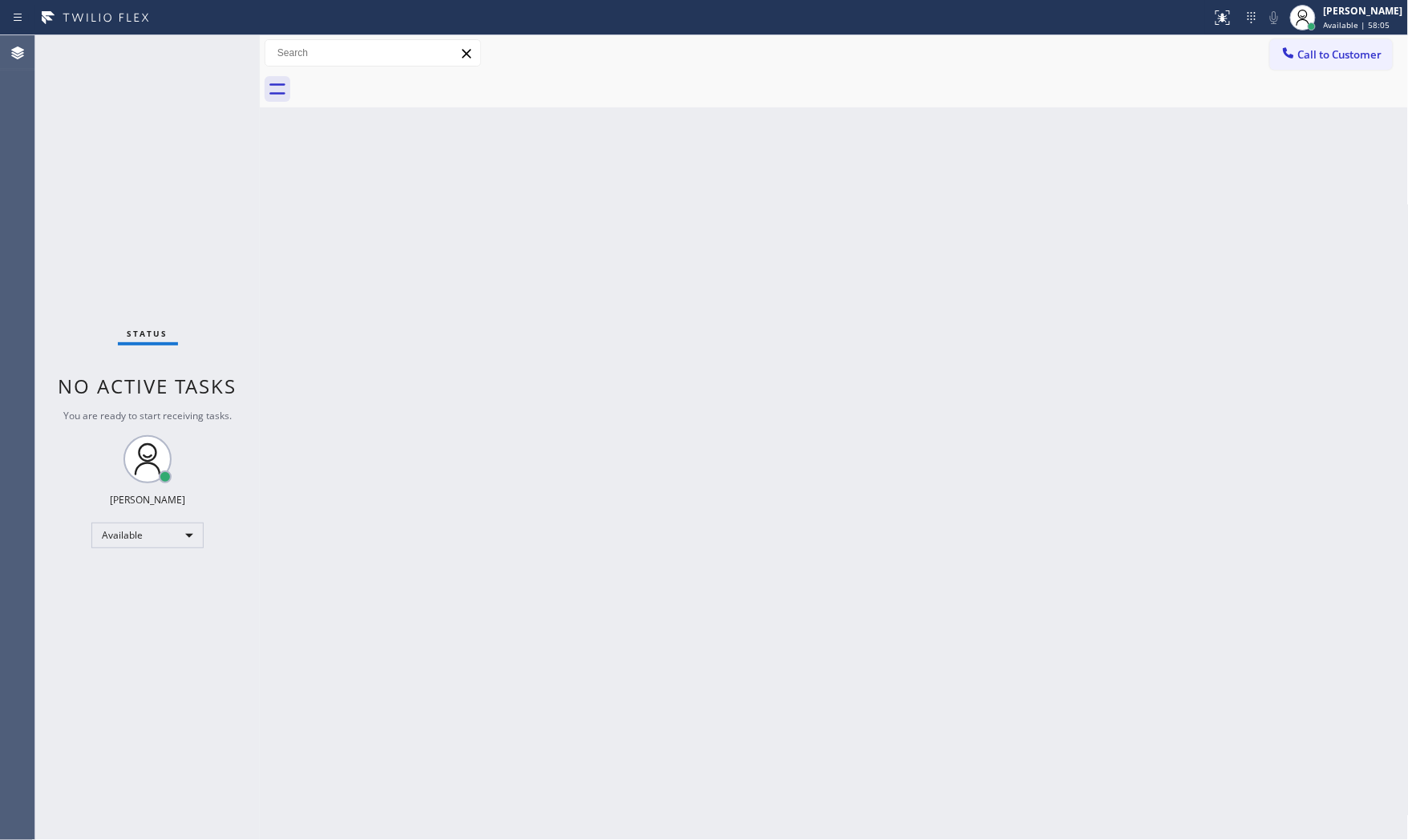
click at [211, 49] on div "Status No active tasks You are ready to start receiving tasks. [PERSON_NAME] Av…" at bounding box center [147, 437] width 225 height 805
drag, startPoint x: 253, startPoint y: 286, endPoint x: 273, endPoint y: 297, distance: 22.8
click at [263, 291] on div "Status No active tasks You are ready to start receiving tasks. [PERSON_NAME] Av…" at bounding box center [721, 437] width 1373 height 805
click at [222, 291] on div "Status No active tasks You are ready to start receiving tasks. [PERSON_NAME] Av…" at bounding box center [147, 437] width 225 height 805
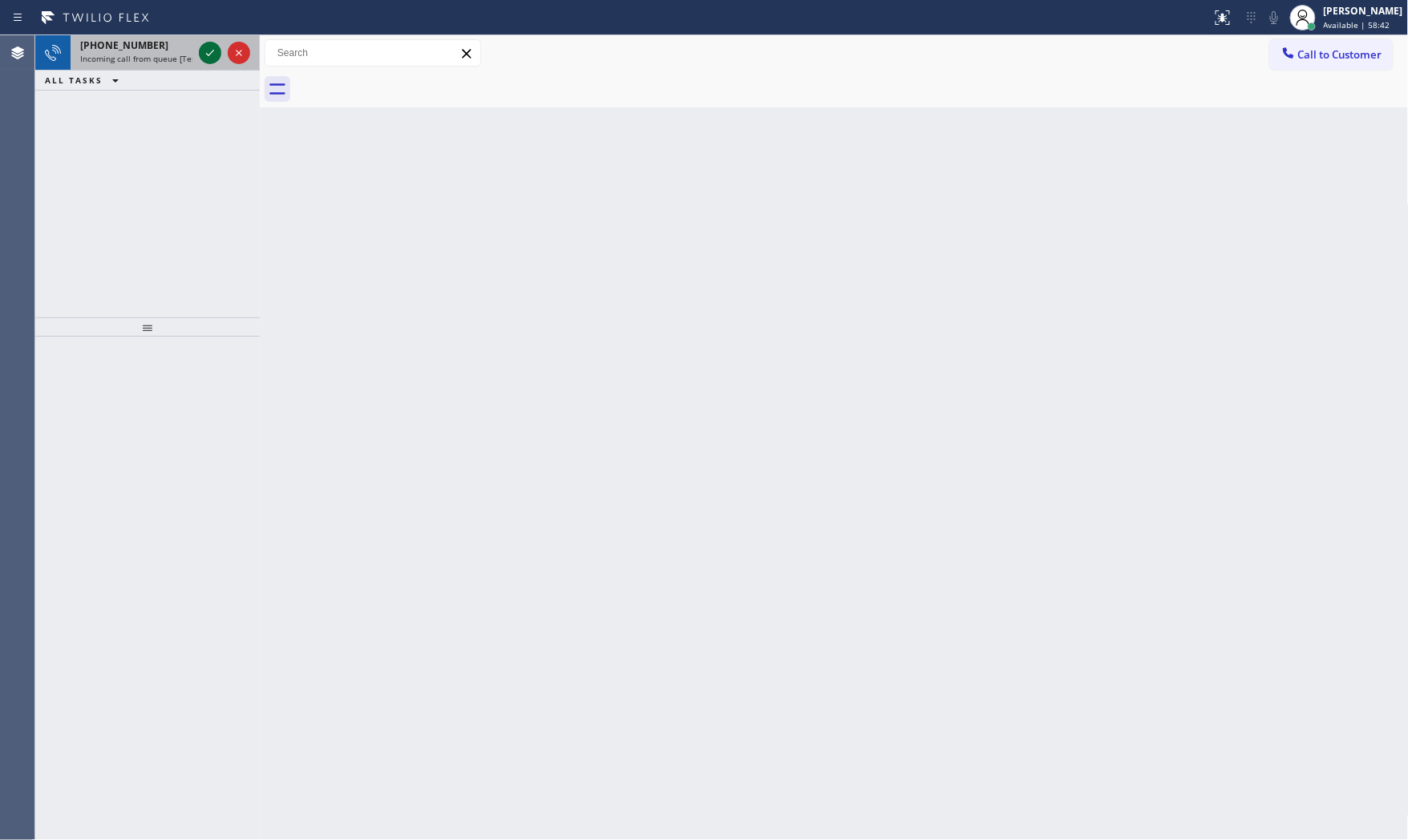
click at [204, 45] on icon at bounding box center [210, 53] width 19 height 19
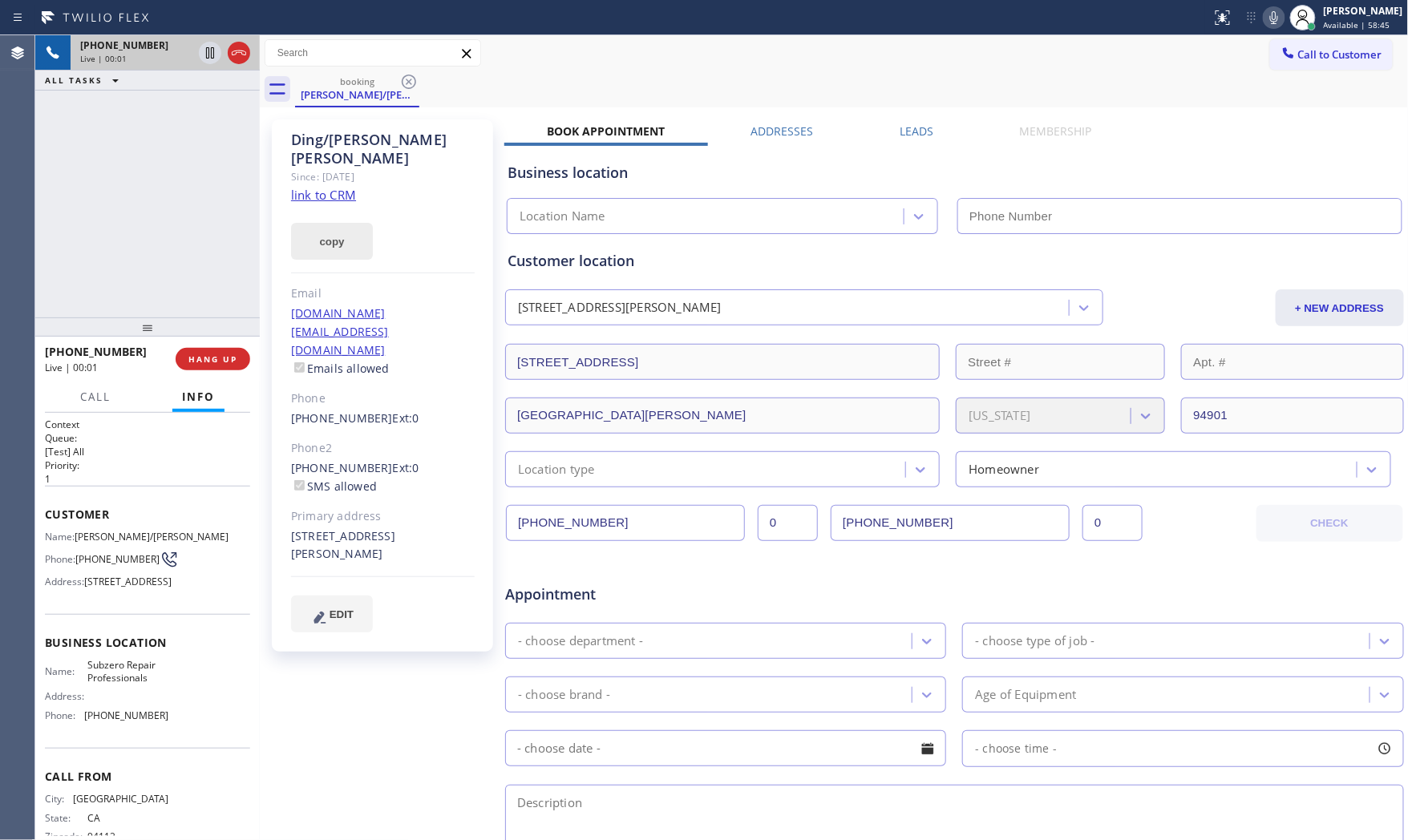
type input "[PHONE_NUMBER]"
click at [339, 187] on link "link to CRM" at bounding box center [324, 195] width 65 height 16
click at [1268, 25] on icon at bounding box center [1275, 18] width 19 height 19
click at [214, 58] on icon at bounding box center [210, 53] width 19 height 19
click at [1268, 17] on icon at bounding box center [1275, 18] width 19 height 19
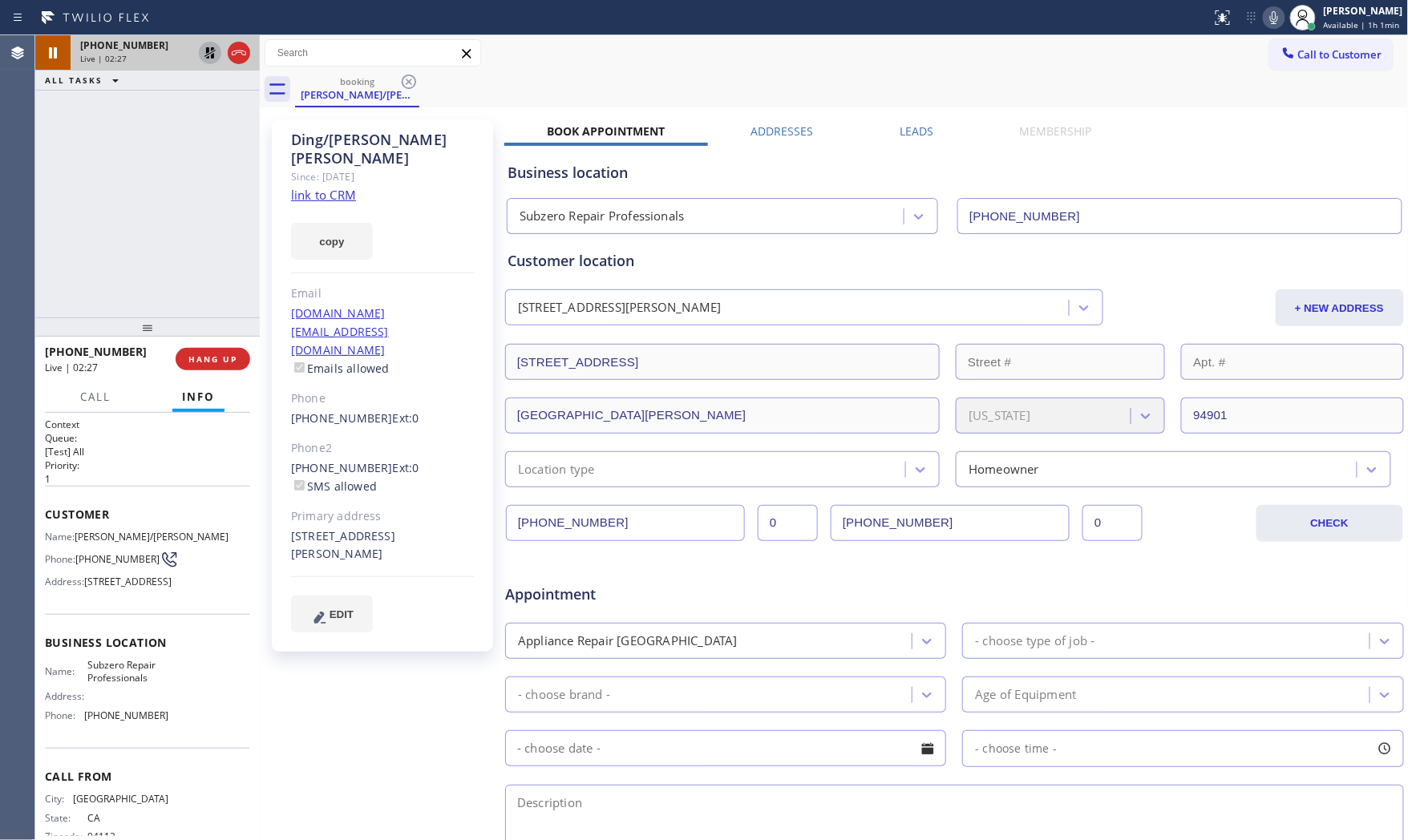
click at [211, 51] on icon at bounding box center [210, 53] width 19 height 19
click at [199, 359] on span "HANG UP" at bounding box center [213, 360] width 49 height 11
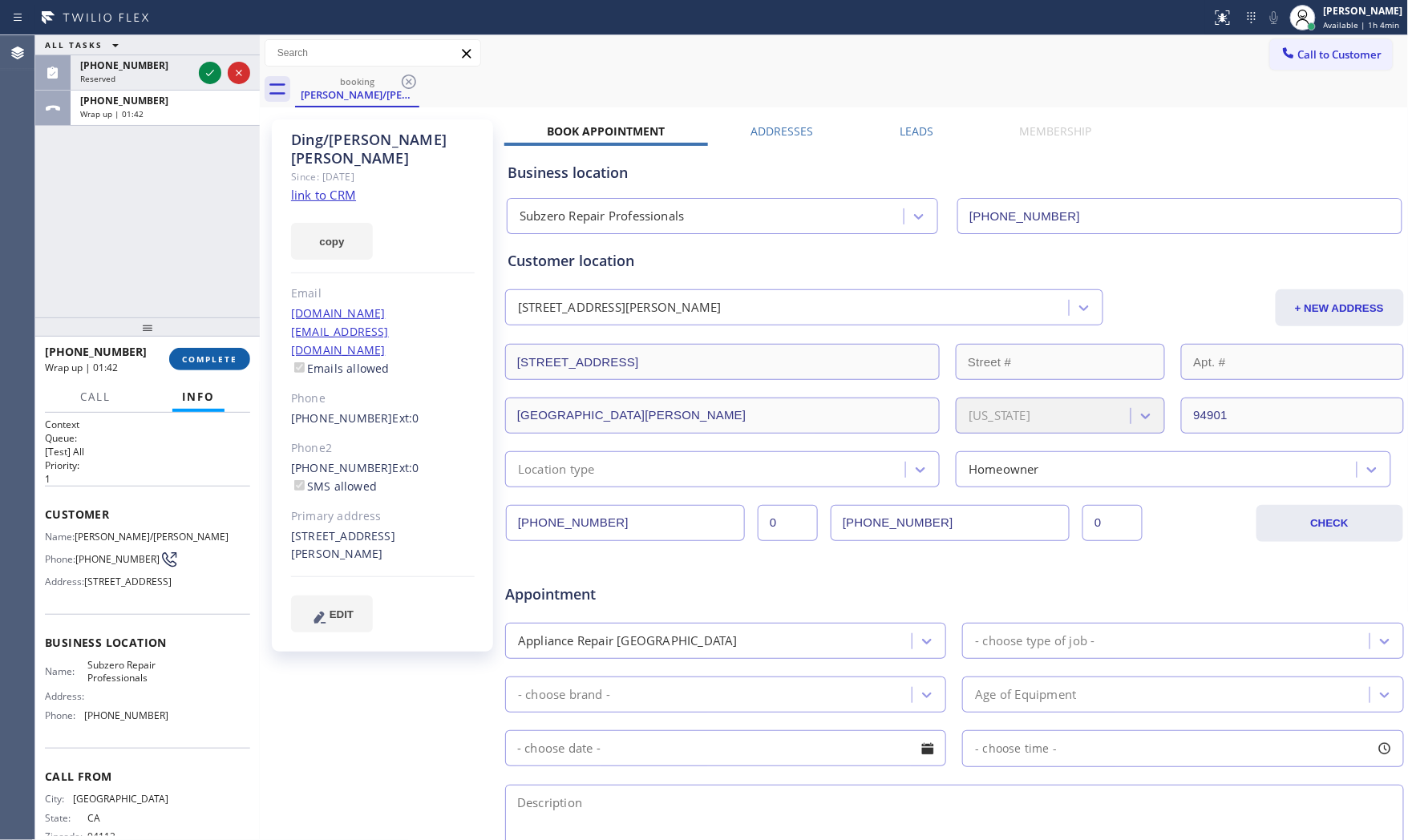
click at [207, 351] on button "COMPLETE" at bounding box center [209, 360] width 81 height 23
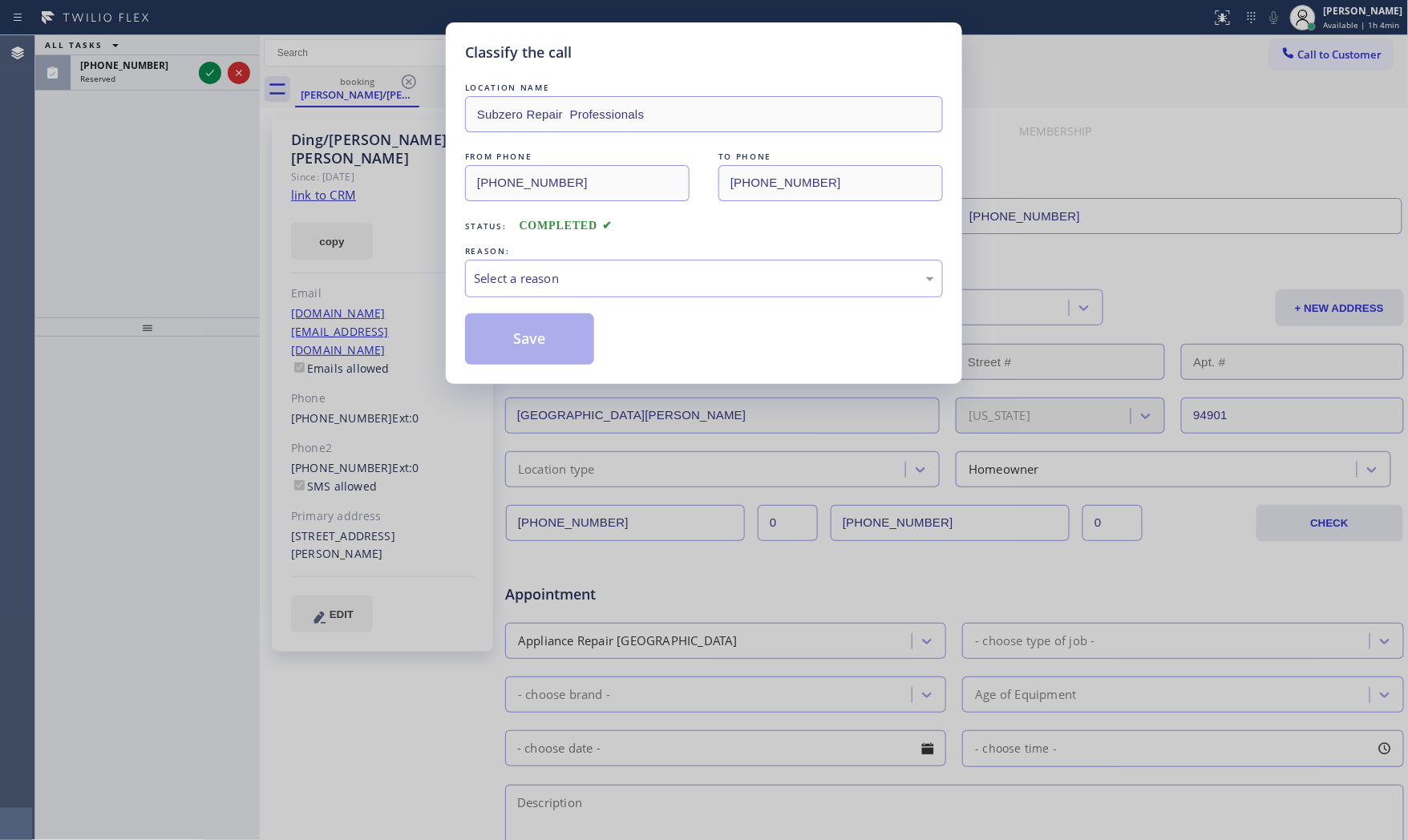
click at [651, 270] on div "Select a reason" at bounding box center [704, 278] width 460 height 19
click at [575, 338] on button "Save" at bounding box center [529, 338] width 129 height 51
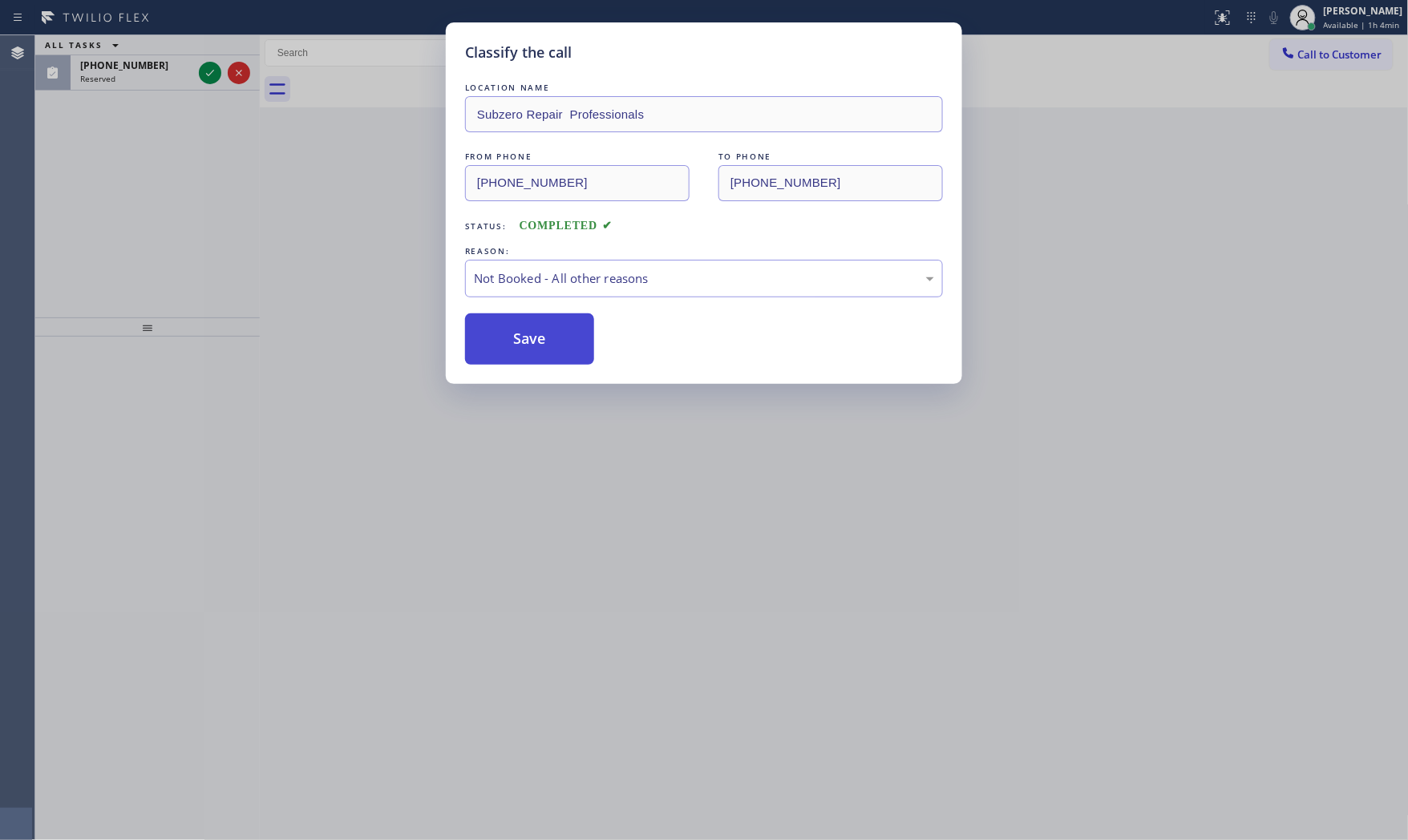
drag, startPoint x: 575, startPoint y: 338, endPoint x: 428, endPoint y: 221, distance: 187.9
click at [568, 337] on button "Save" at bounding box center [529, 338] width 129 height 51
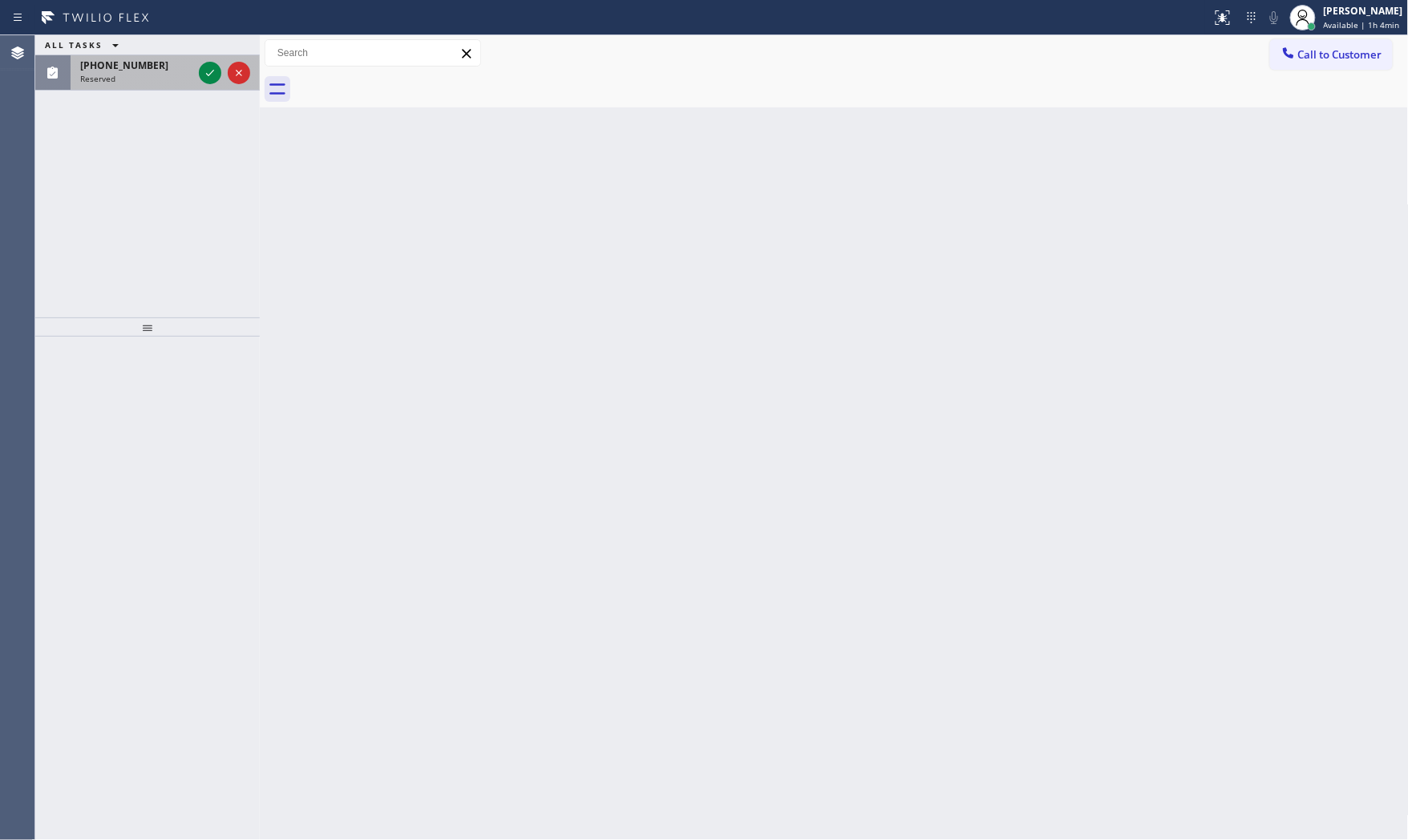
click at [188, 76] on div "Reserved" at bounding box center [136, 79] width 112 height 11
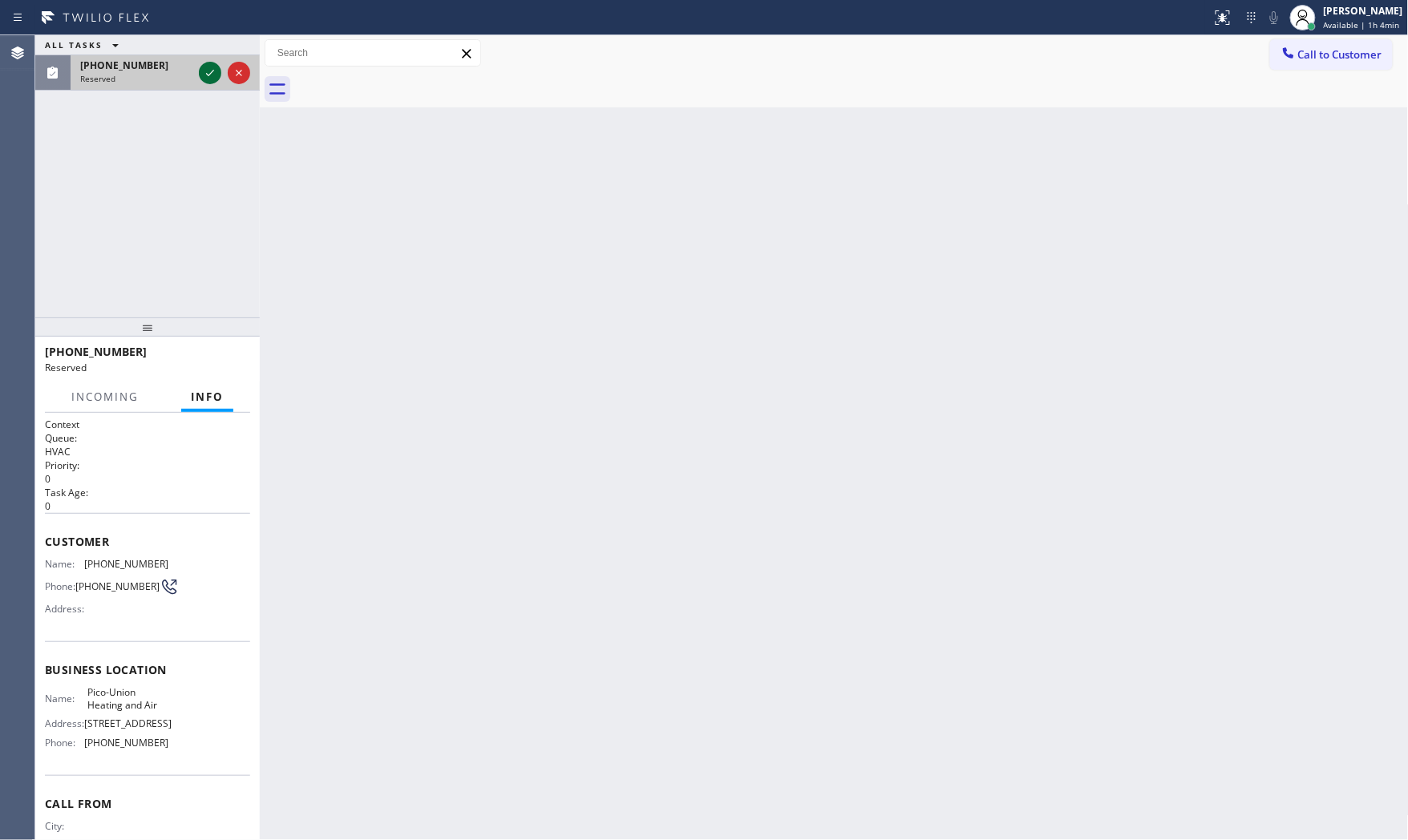
click at [202, 68] on icon at bounding box center [210, 73] width 19 height 19
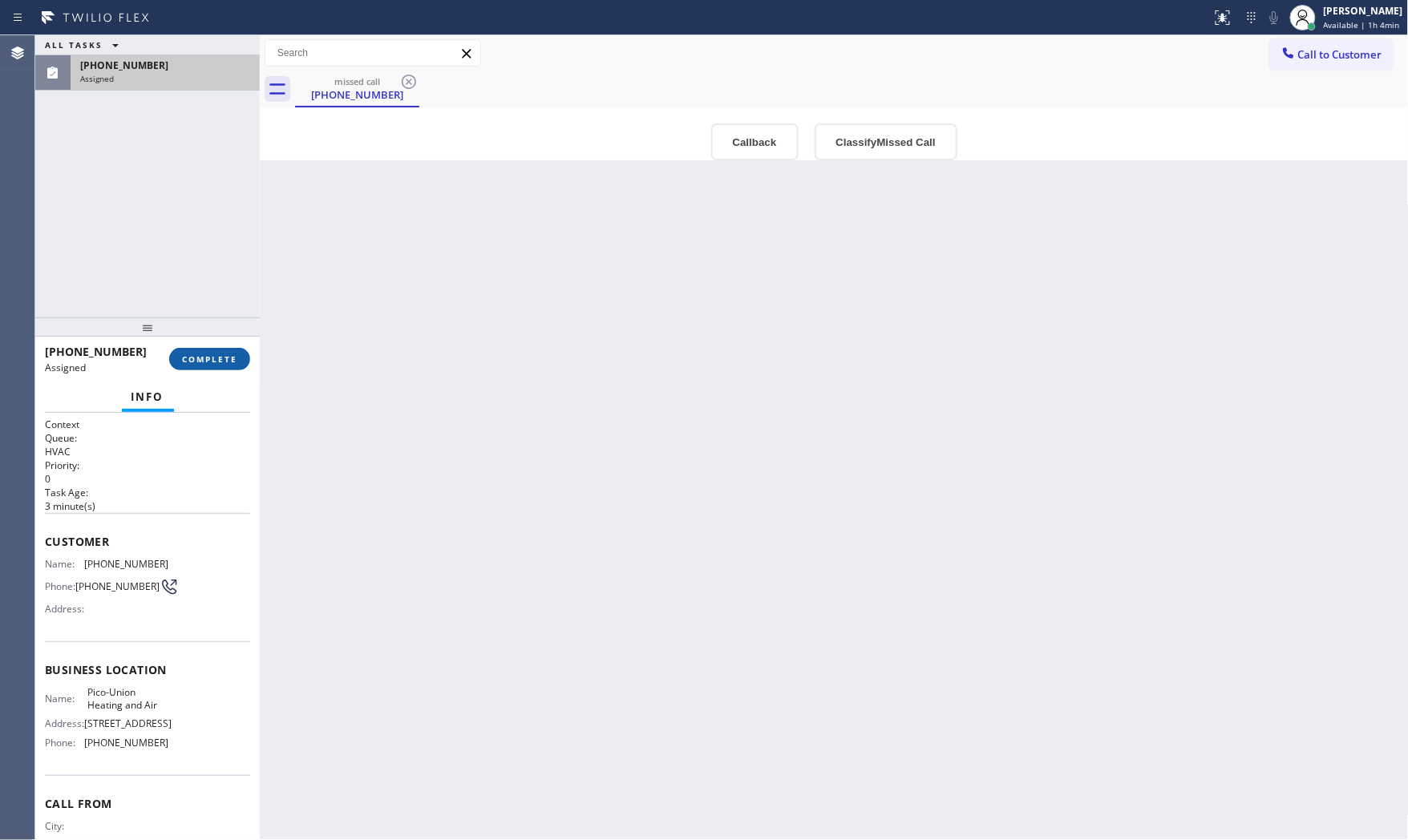
click at [222, 355] on span "COMPLETE" at bounding box center [209, 360] width 55 height 11
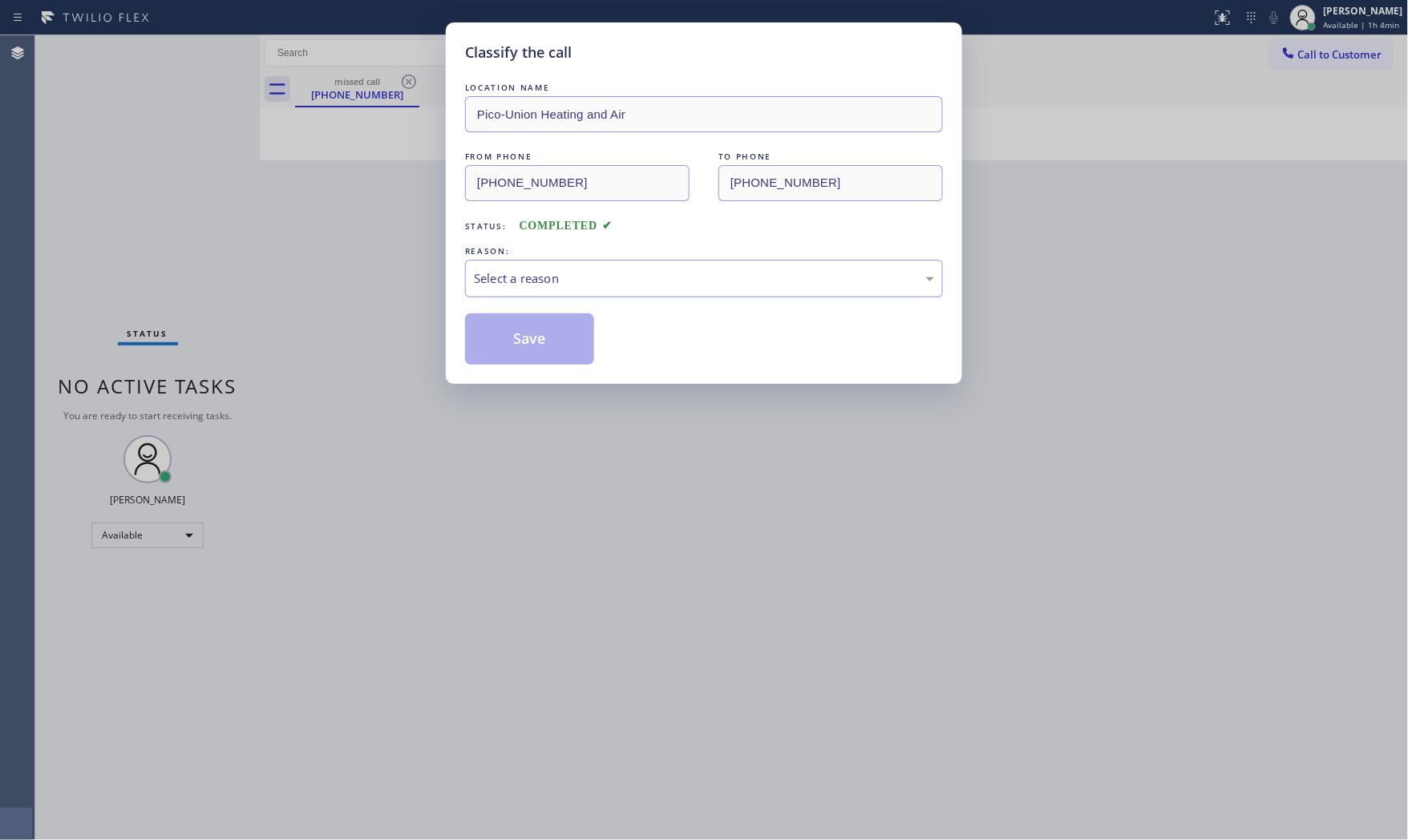
click at [536, 297] on div "Select a reason" at bounding box center [704, 278] width 478 height 37
click at [525, 341] on button "Save" at bounding box center [529, 338] width 129 height 51
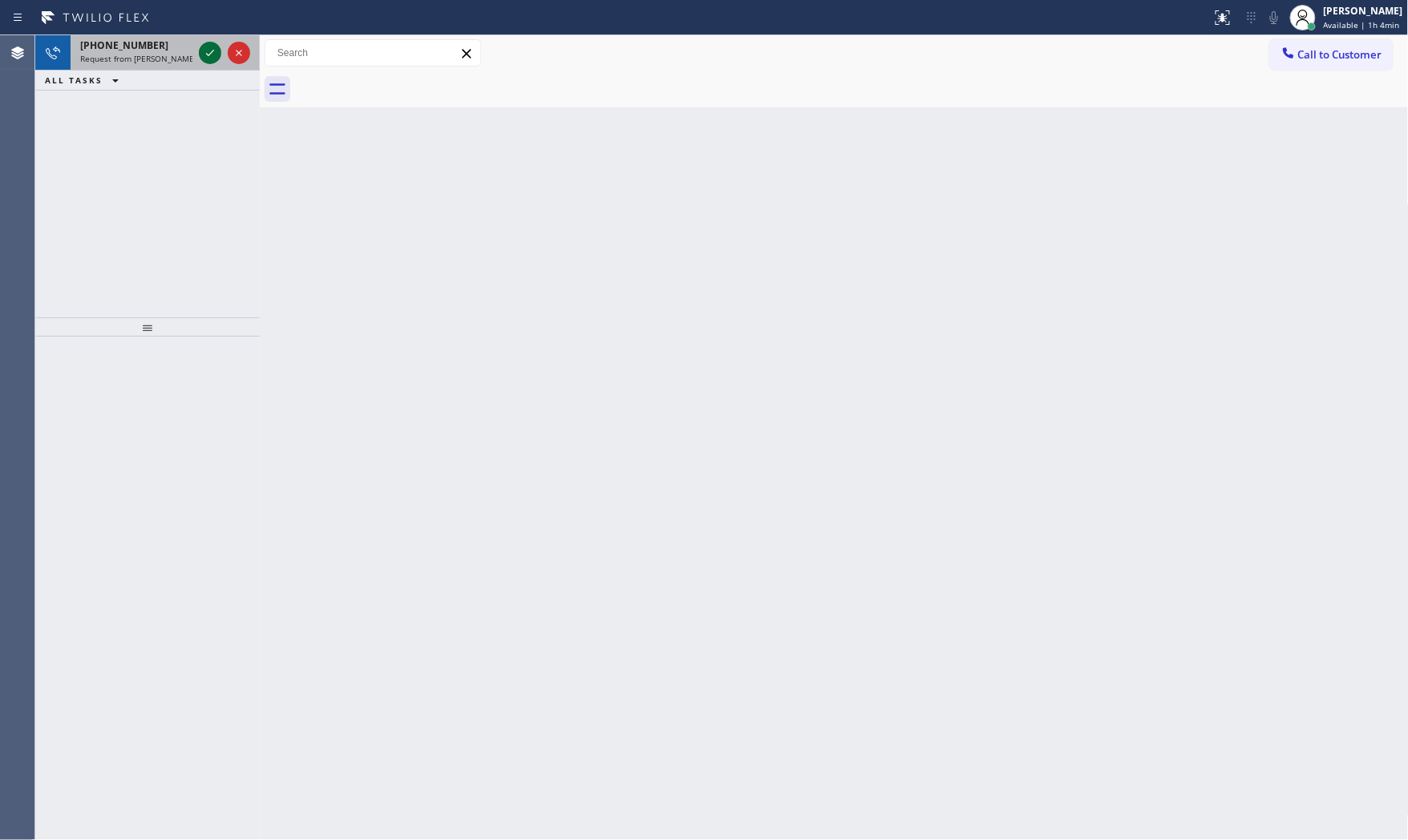
click at [210, 51] on icon at bounding box center [210, 53] width 19 height 19
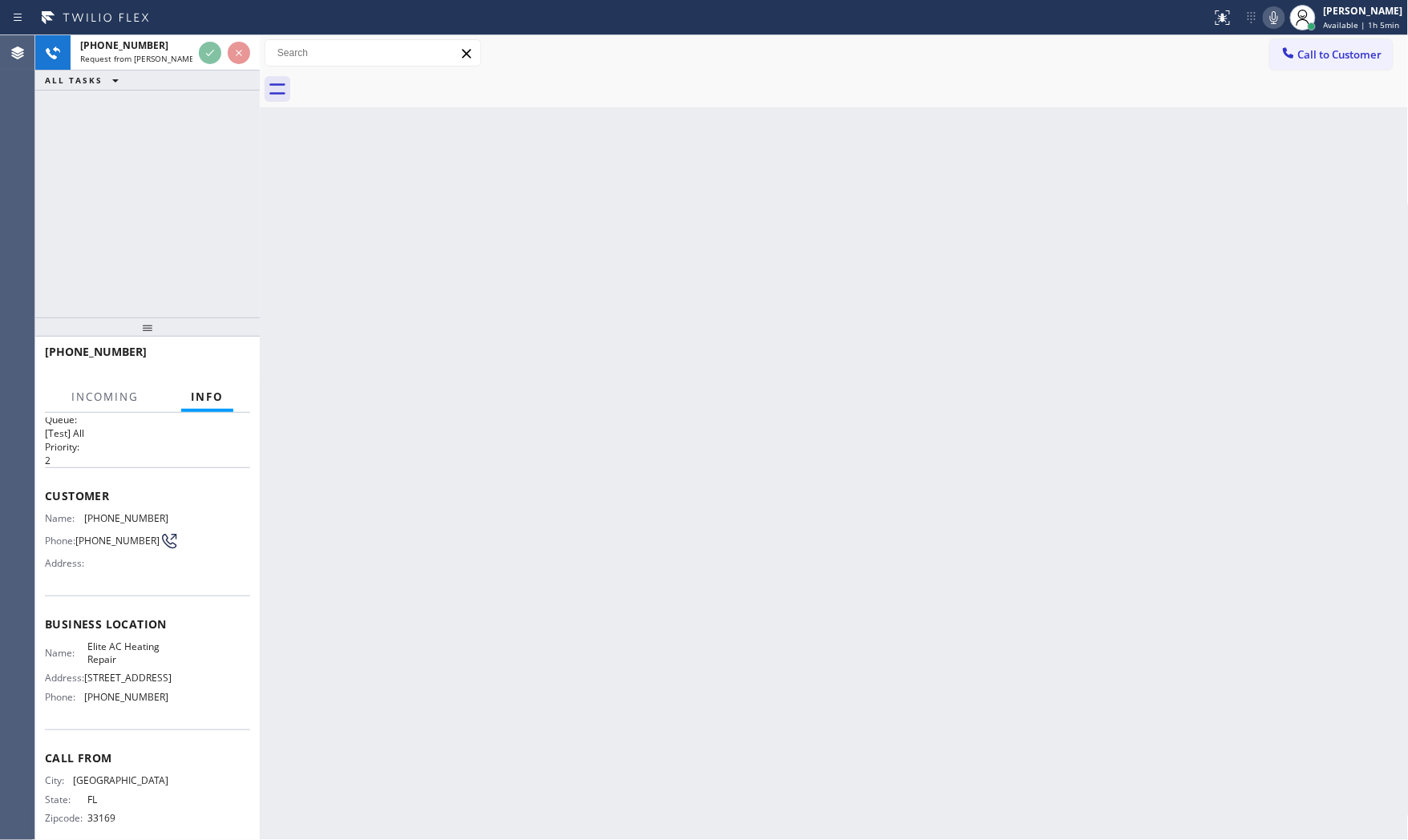
scroll to position [37, 0]
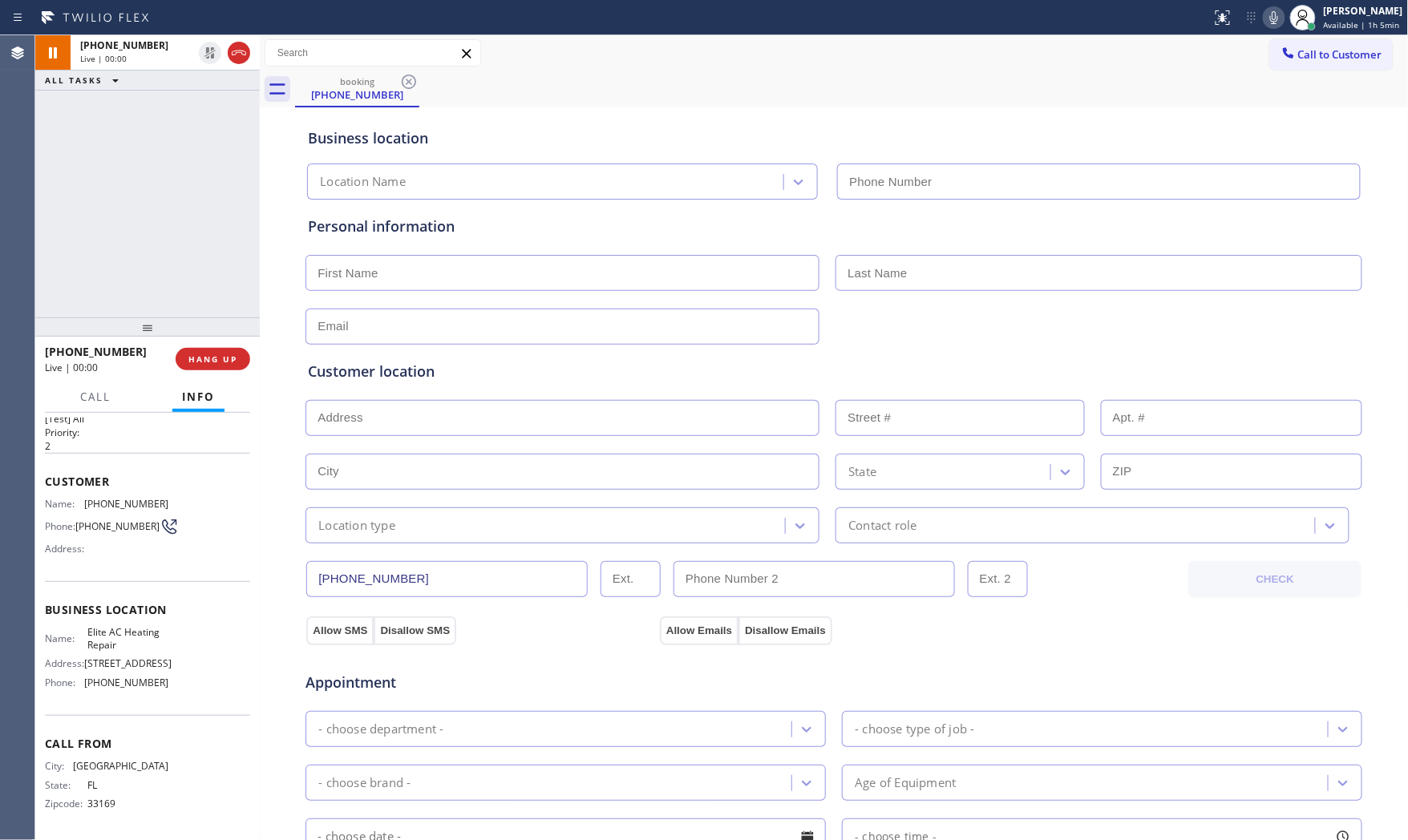
type input "[PHONE_NUMBER]"
click at [1273, 18] on icon at bounding box center [1275, 18] width 19 height 19
click at [1266, 25] on icon at bounding box center [1275, 18] width 19 height 19
click at [1271, 20] on icon at bounding box center [1275, 18] width 8 height 13
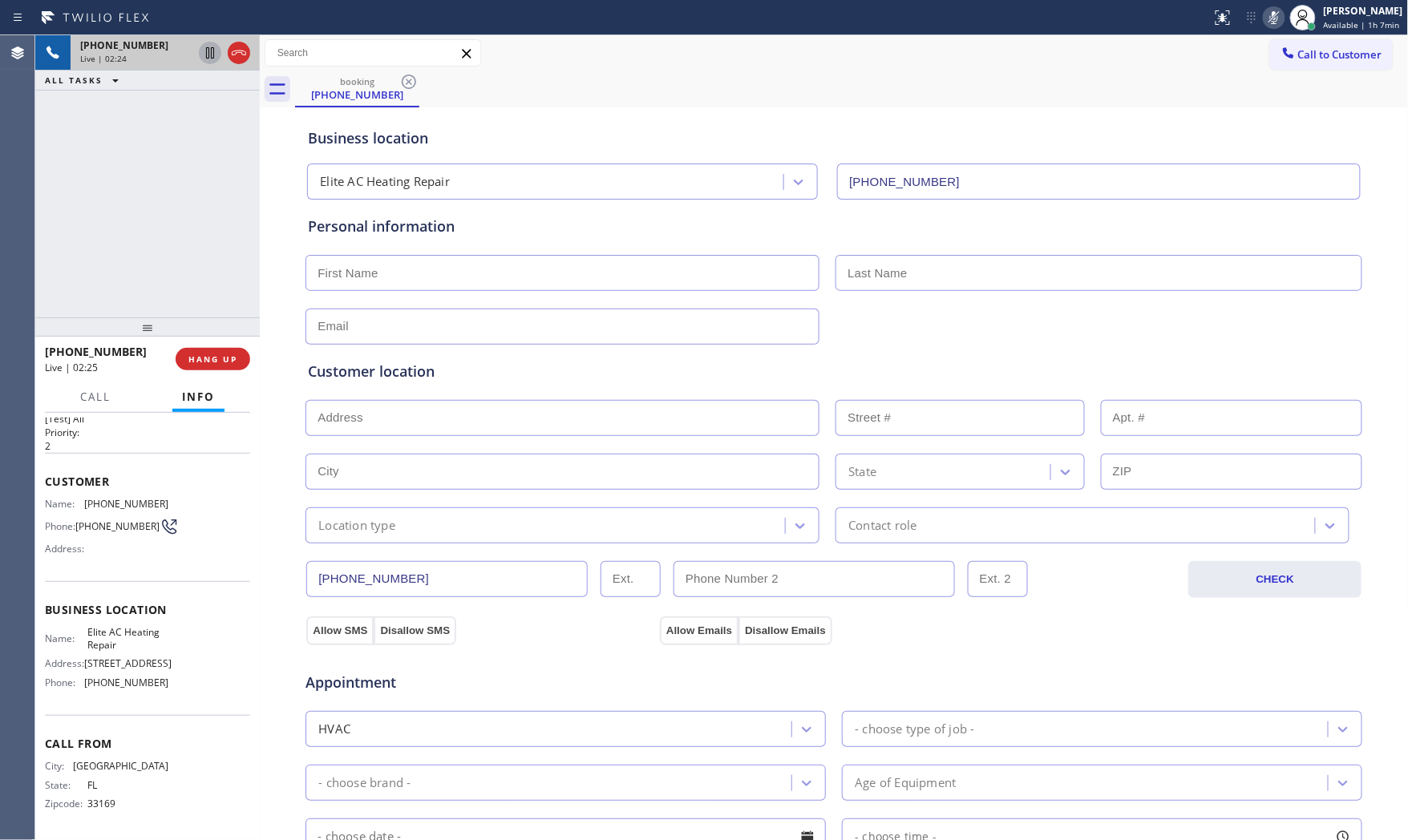
click at [215, 57] on icon at bounding box center [210, 53] width 19 height 19
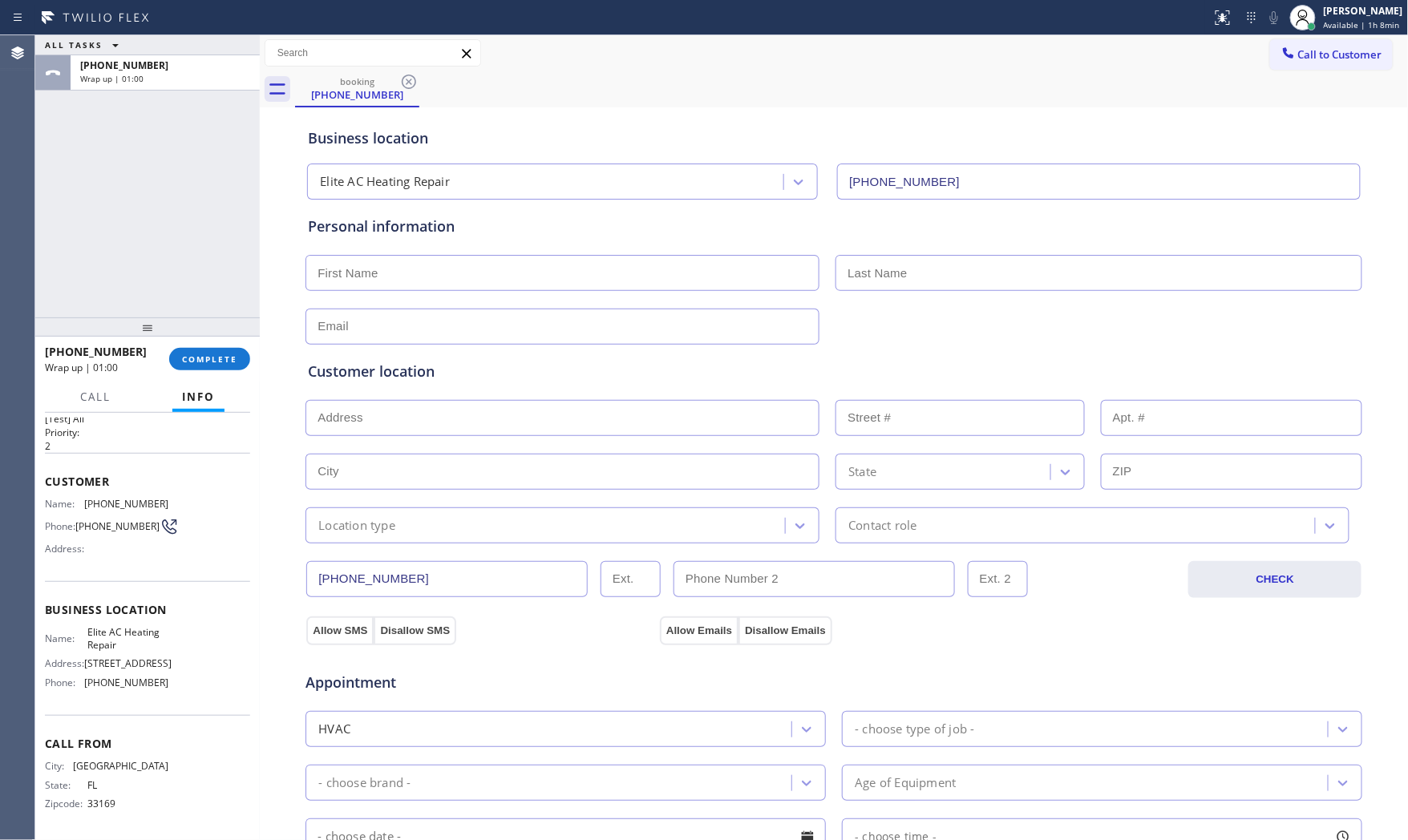
click at [110, 486] on div "Customer Name: [PHONE_NUMBER] Phone: [PHONE_NUMBER] Address:" at bounding box center [147, 517] width 205 height 128
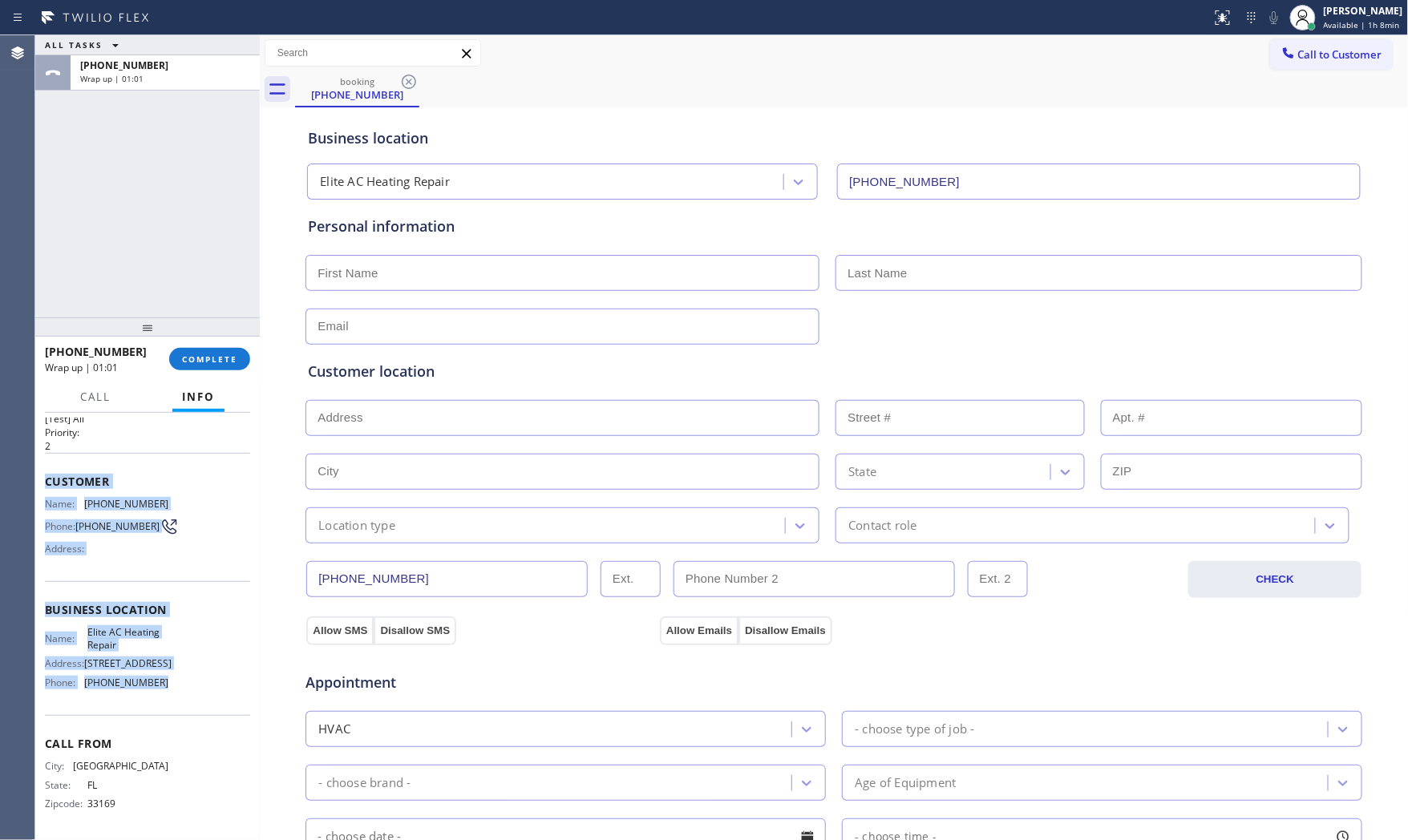
drag, startPoint x: 45, startPoint y: 476, endPoint x: 188, endPoint y: 678, distance: 247.5
click at [188, 678] on div "Context Queue: [Test] All Priority: 2 Customer Name: [PHONE_NUMBER] Phone: [PHO…" at bounding box center [147, 610] width 205 height 451
copy div "Customer Name: [PHONE_NUMBER] Phone: [PHONE_NUMBER] Address: Business location …"
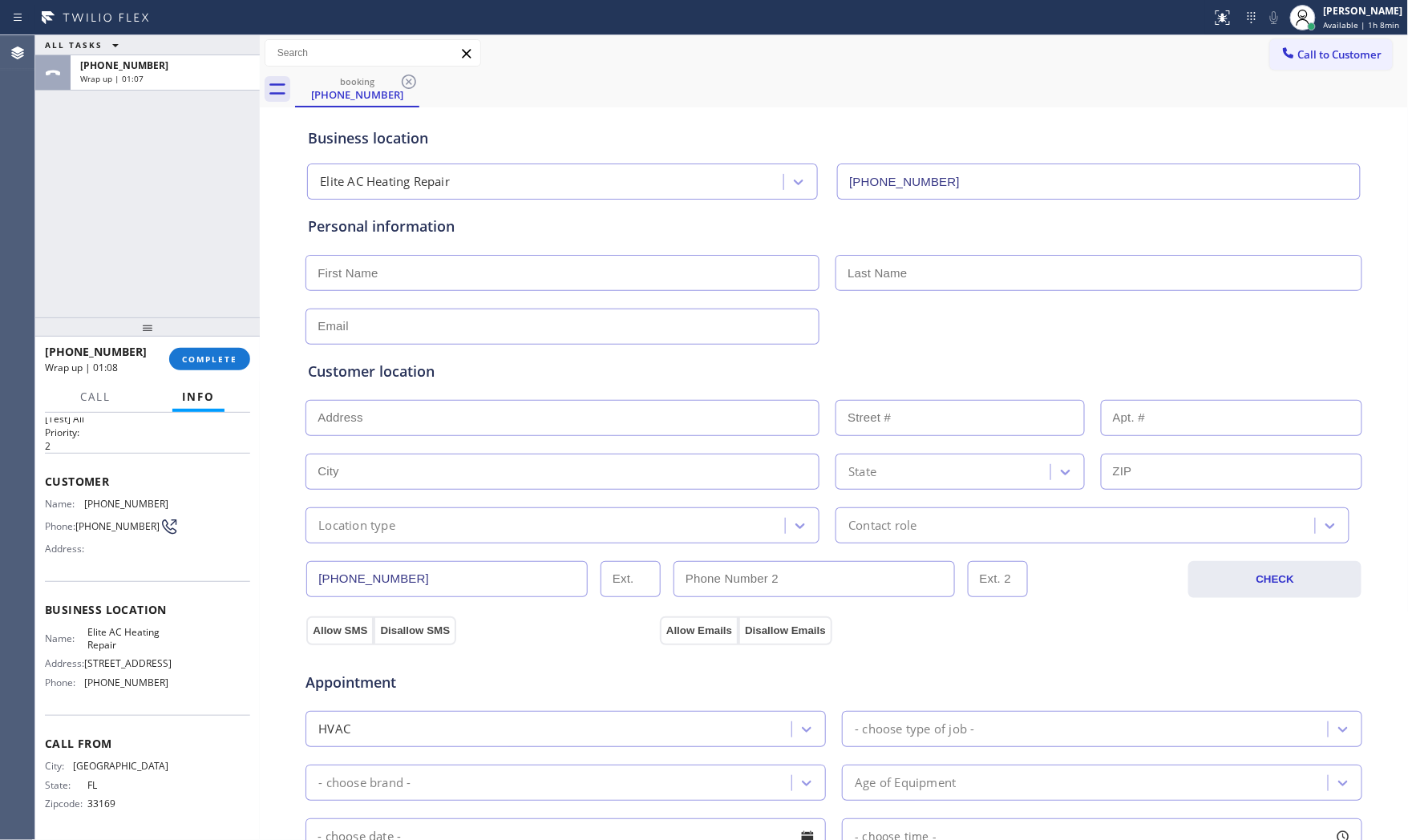
click at [542, 50] on div "Call to Customer Outbound call Location Search location Your caller id phone nu…" at bounding box center [834, 53] width 1149 height 28
click at [434, 269] on input "text" at bounding box center [562, 273] width 514 height 36
type input "Los"
type input "[PERSON_NAME]"
type input "[EMAIL_ADDRESS][DOMAIN_NAME]"
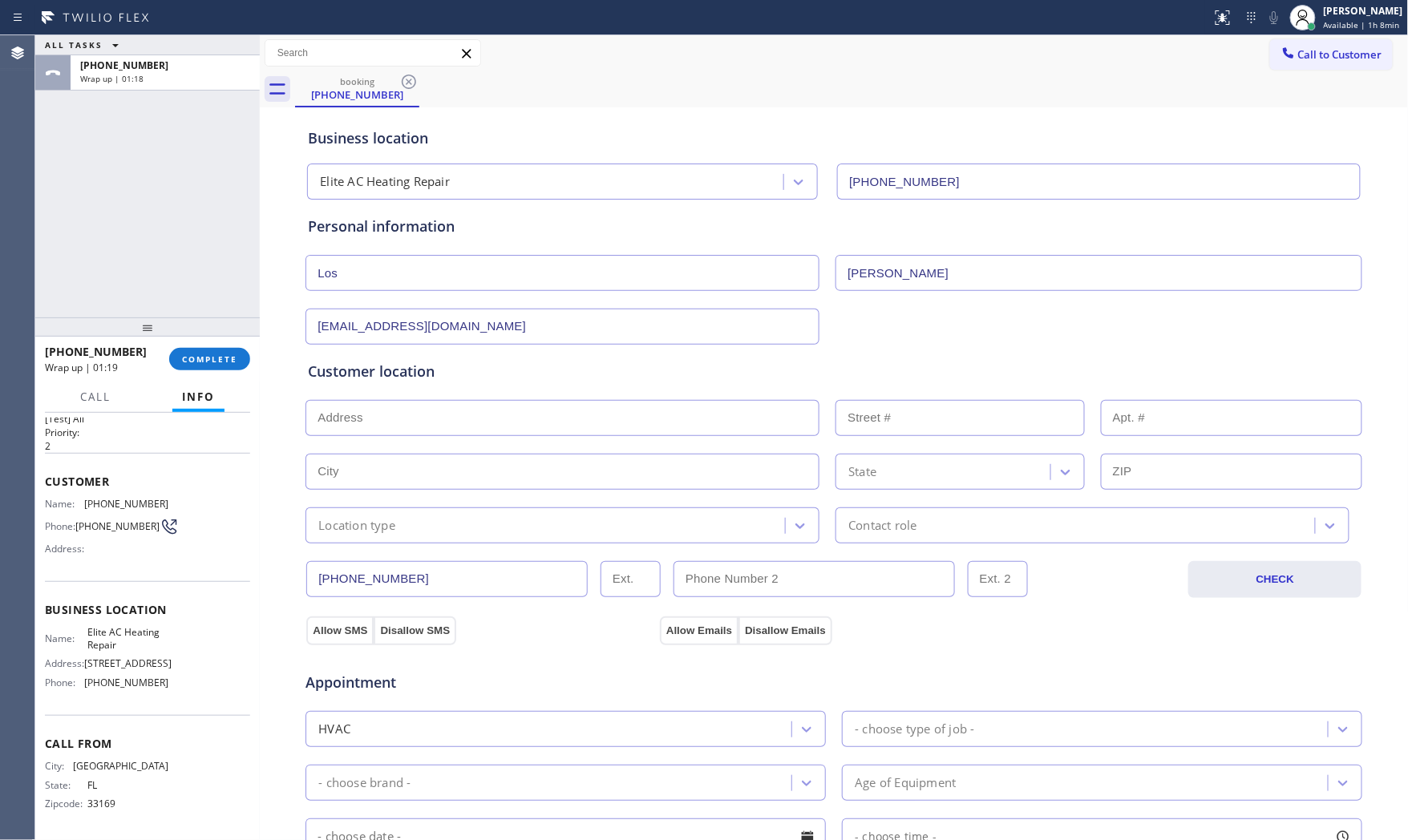
click at [443, 420] on input "text" at bounding box center [562, 418] width 514 height 36
paste input "[GEOGRAPHIC_DATA]"
type input "[GEOGRAPHIC_DATA], [GEOGRAPHIC_DATA]"
type input "Coral Gables"
type input "33145"
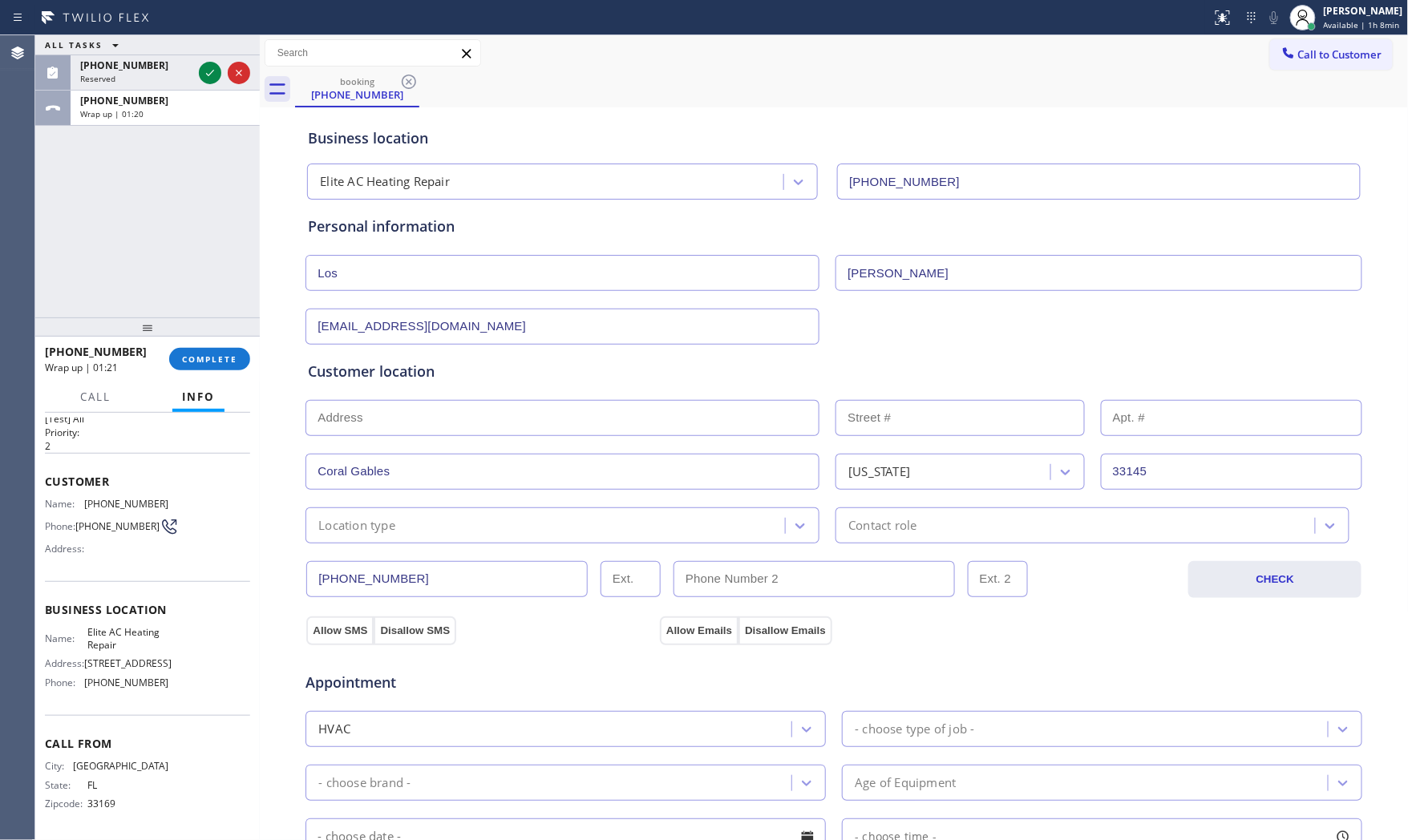
click at [347, 531] on div "Location type" at bounding box center [356, 525] width 77 height 19
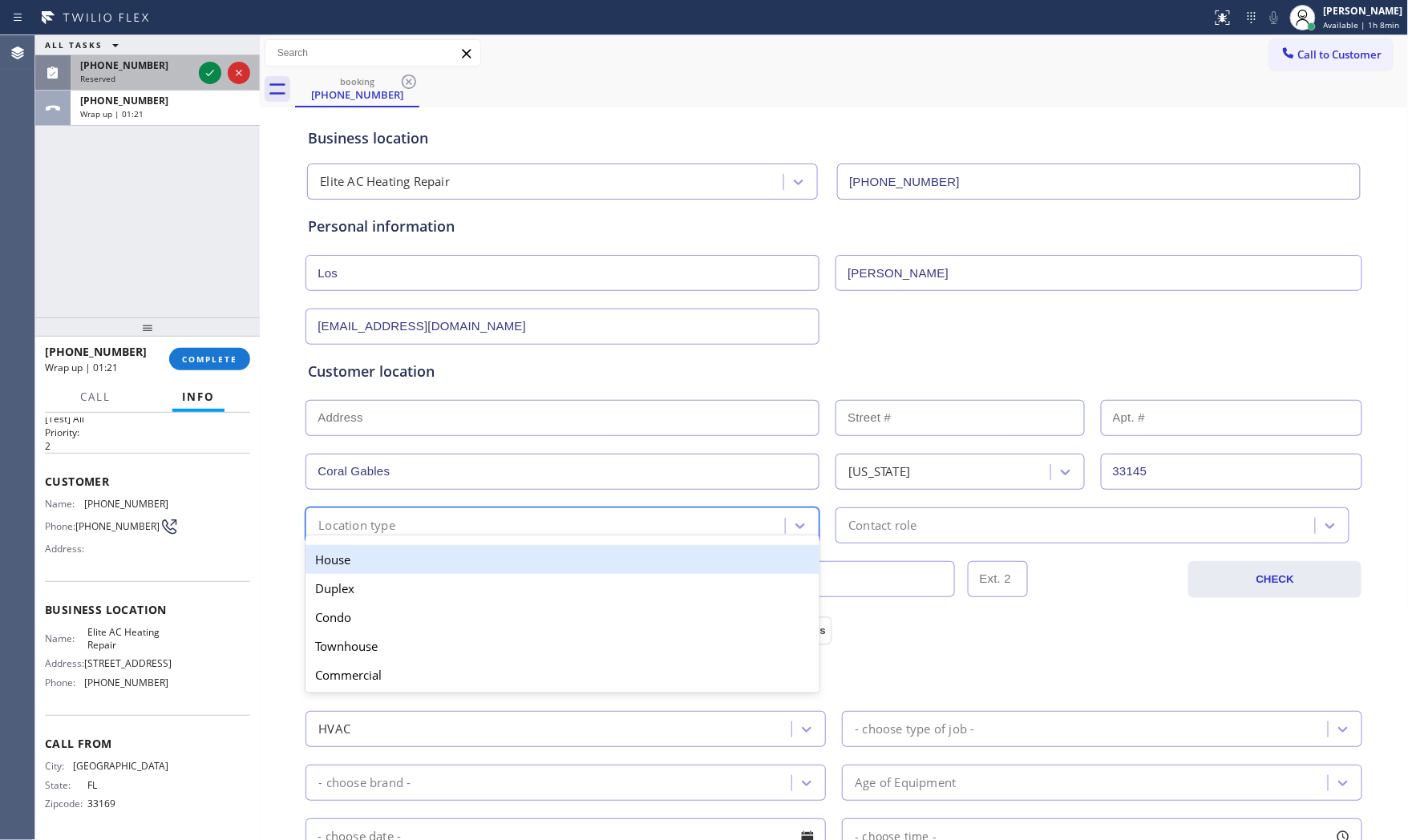
click at [113, 81] on span "Reserved" at bounding box center [97, 79] width 35 height 11
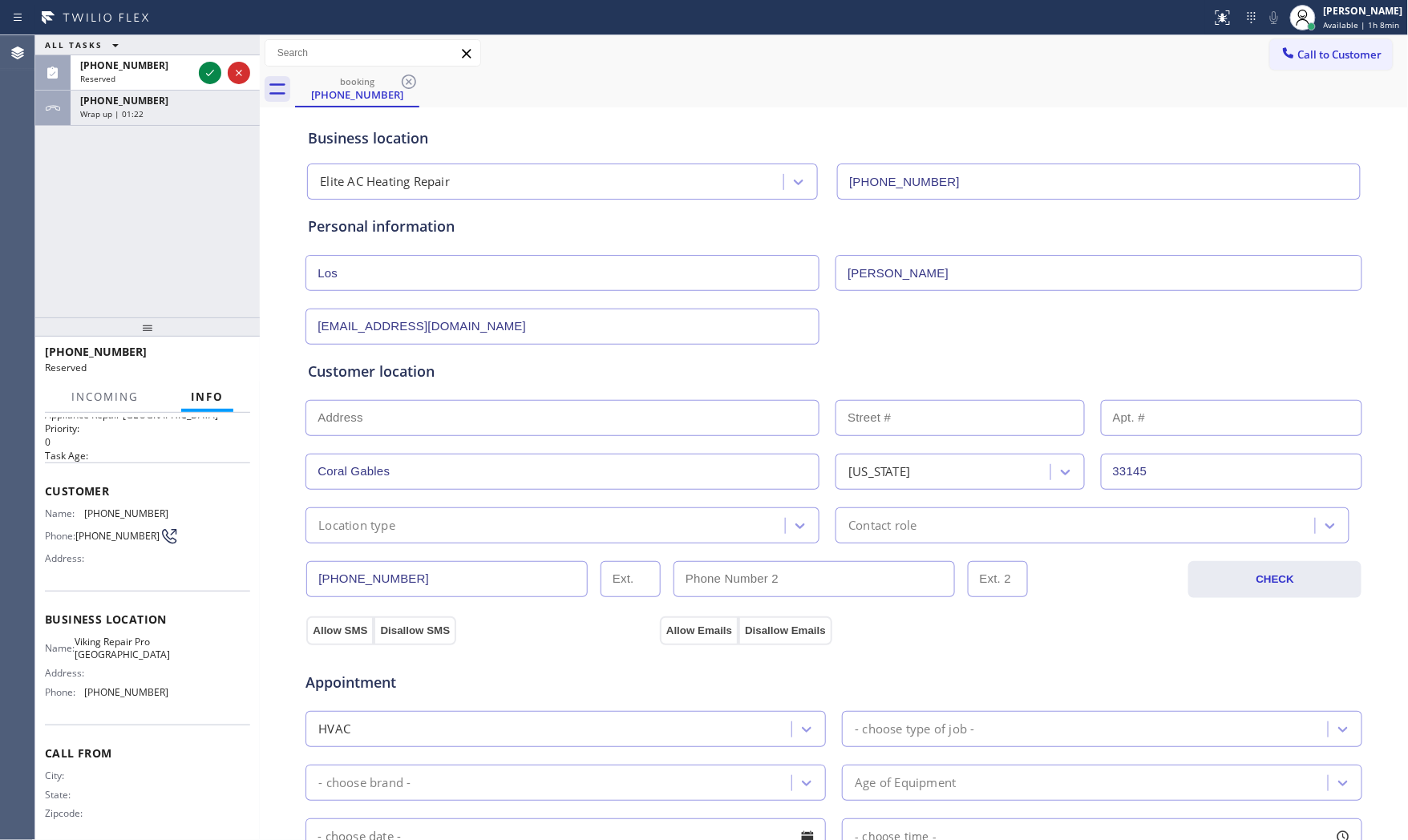
click at [353, 526] on div "Location type" at bounding box center [356, 525] width 77 height 19
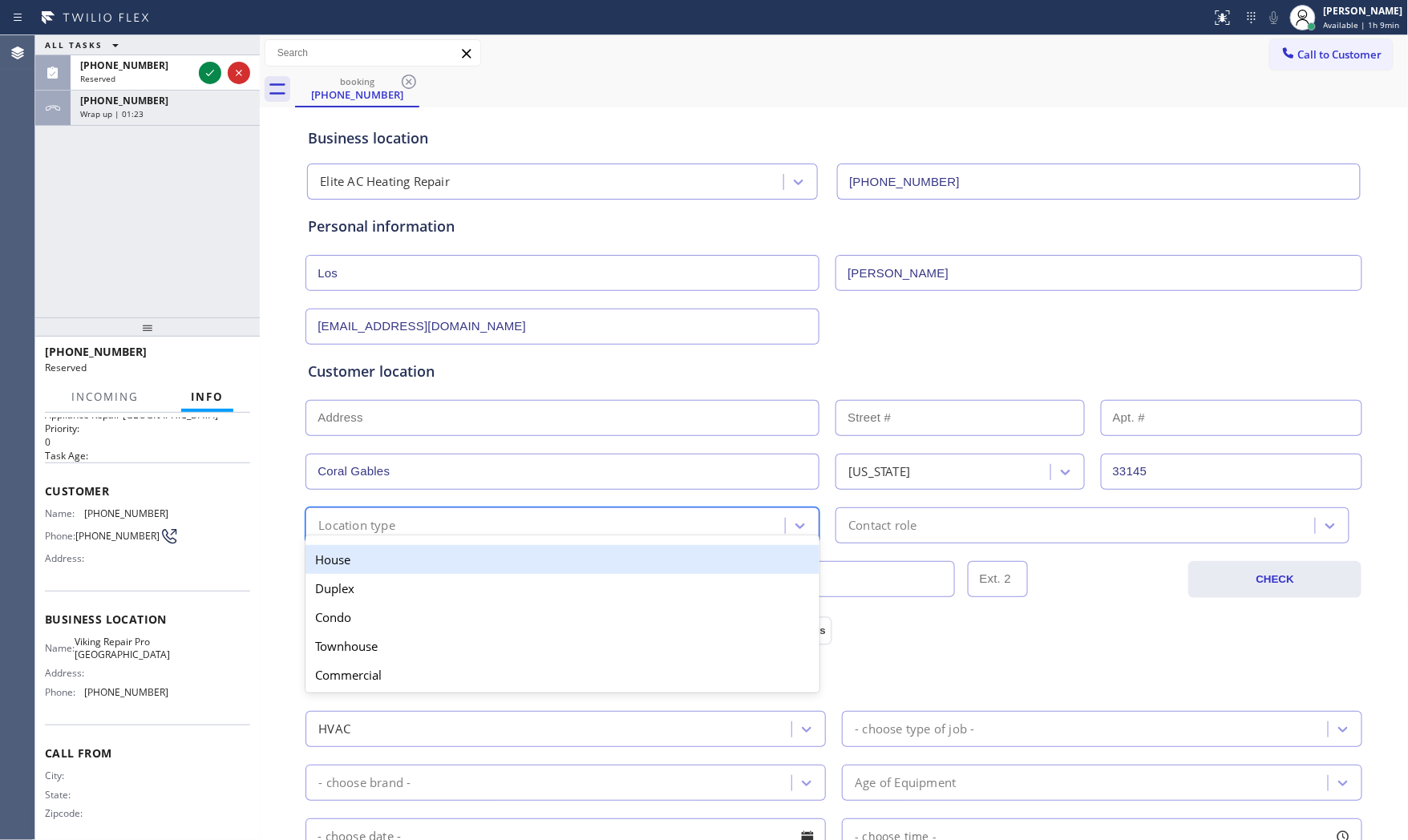
click at [364, 562] on div "House" at bounding box center [562, 560] width 514 height 29
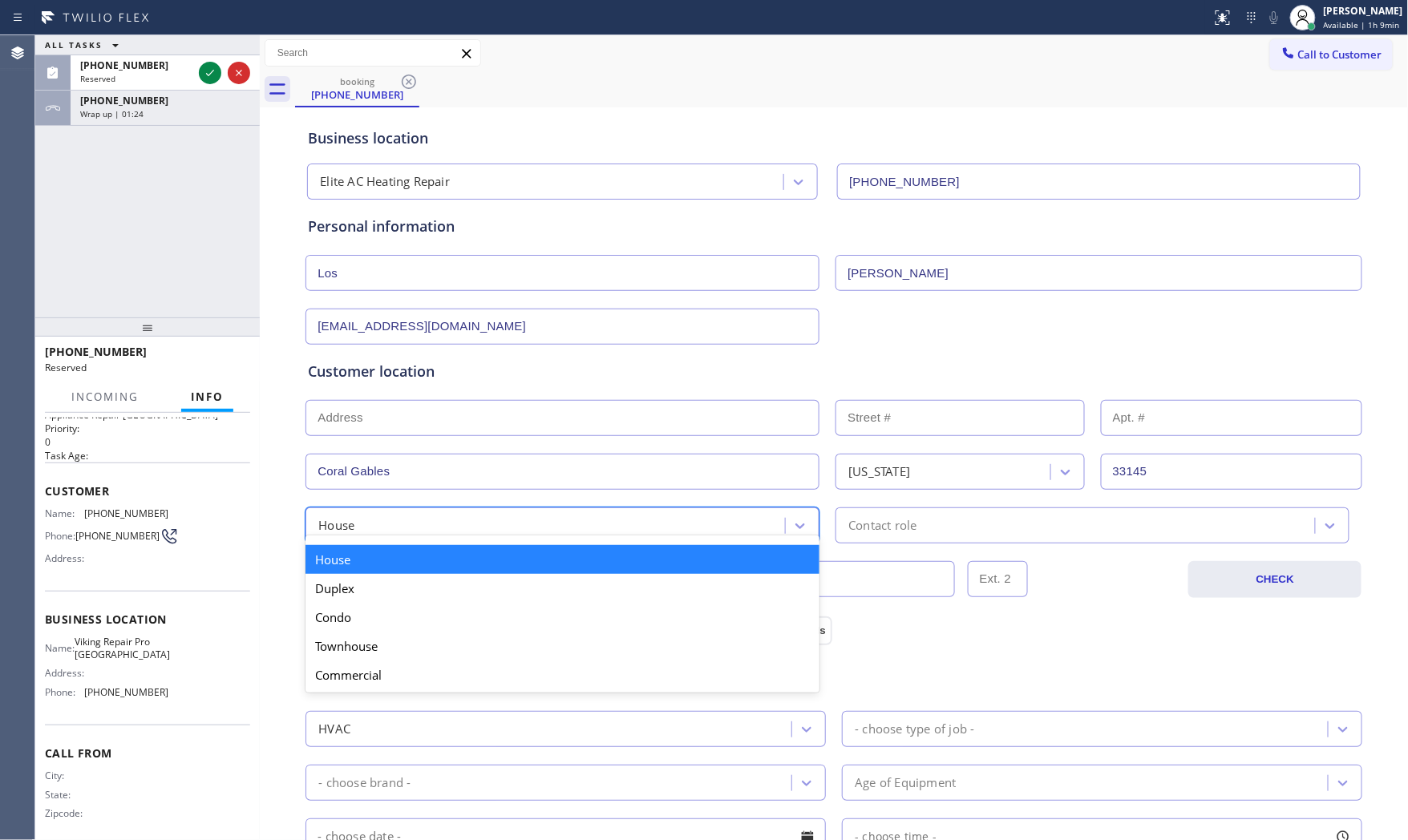
click at [562, 528] on div "House" at bounding box center [547, 525] width 475 height 28
click at [416, 581] on div "Duplex" at bounding box center [562, 588] width 514 height 29
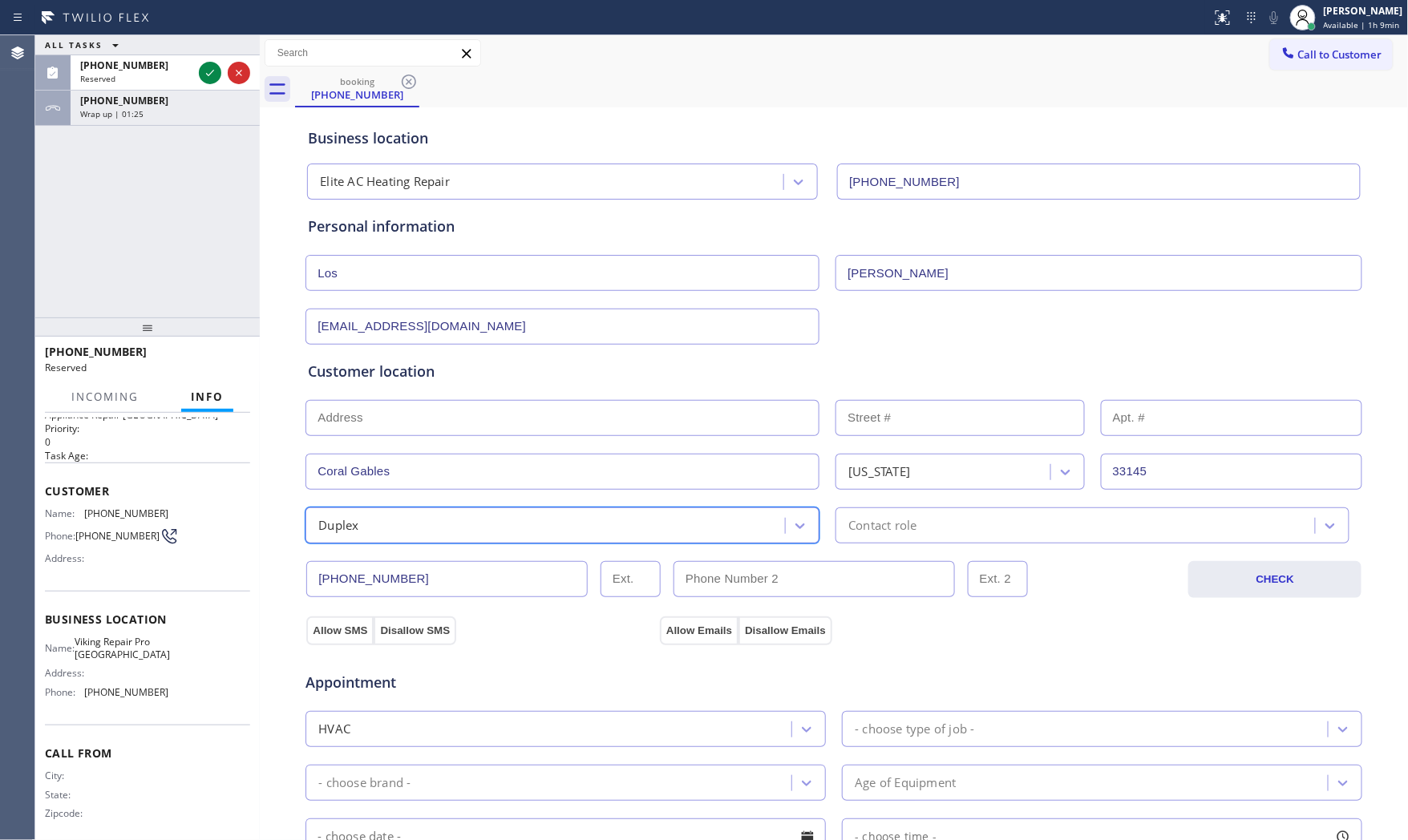
click at [928, 548] on div "[PHONE_NUMBER] CHECK" at bounding box center [834, 571] width 1059 height 54
click at [921, 530] on div "Contact role" at bounding box center [1078, 525] width 475 height 28
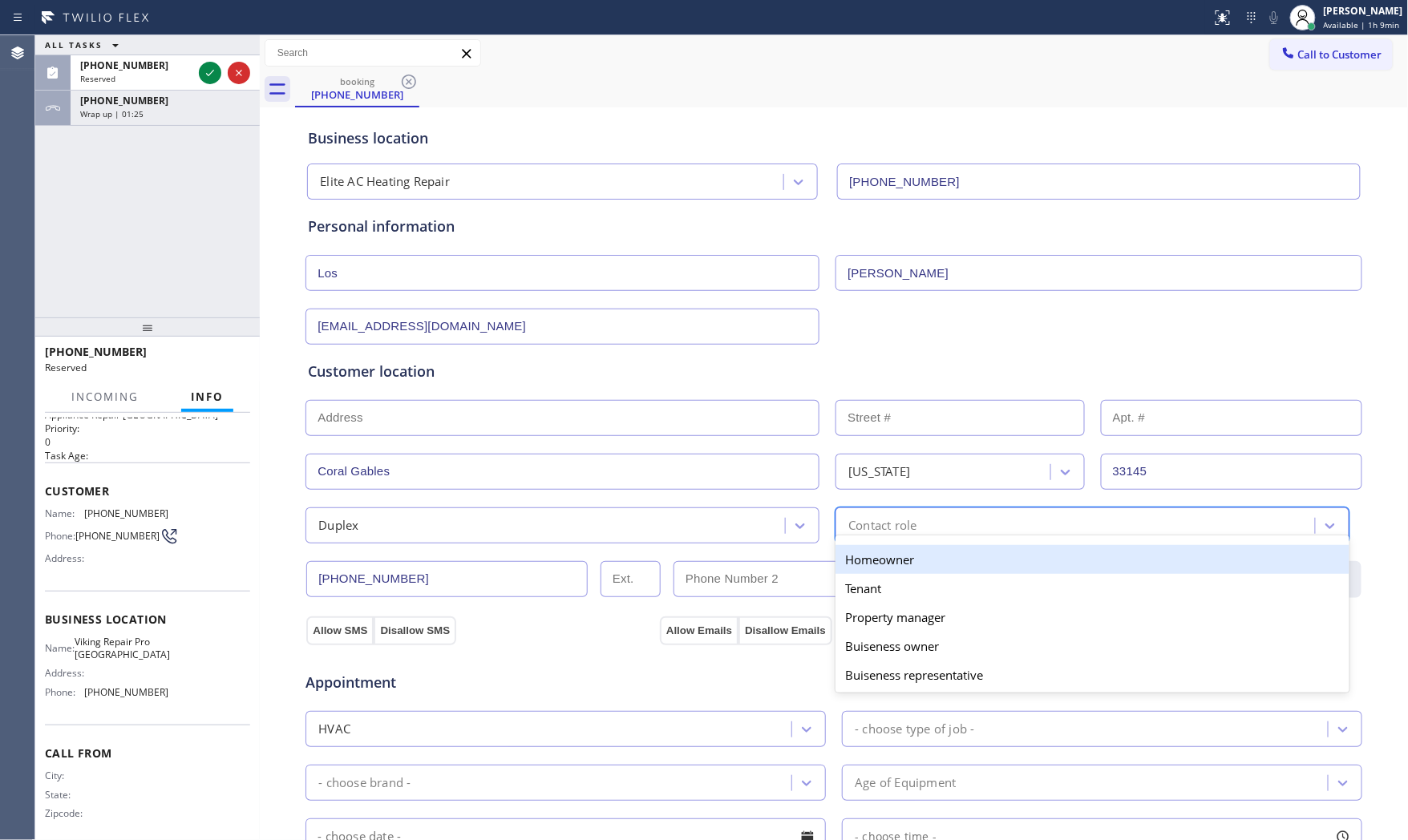
click at [881, 559] on div "Homeowner" at bounding box center [1092, 560] width 514 height 29
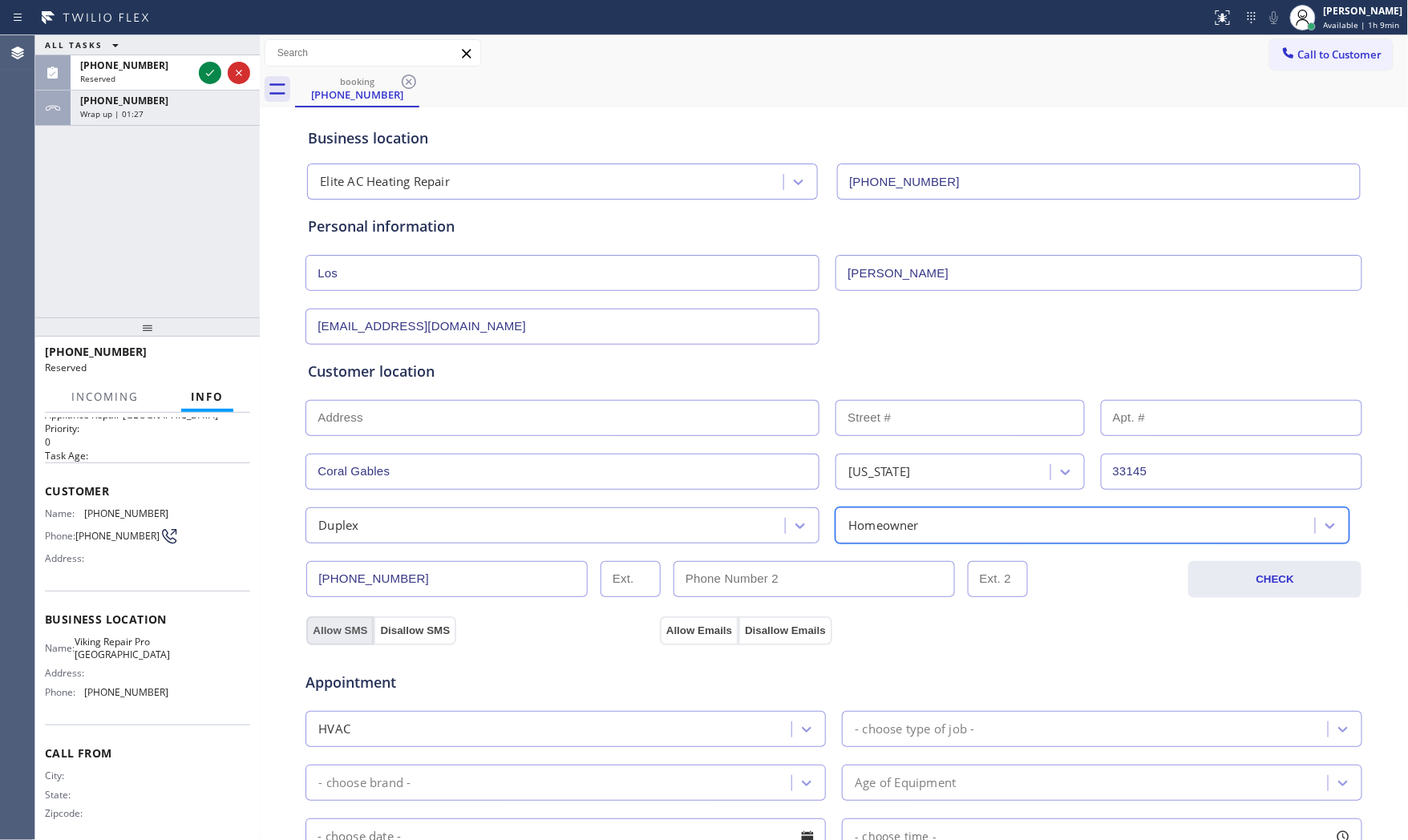
click at [323, 619] on button "Allow SMS" at bounding box center [339, 631] width 67 height 29
drag, startPoint x: 324, startPoint y: 622, endPoint x: 343, endPoint y: 627, distance: 19.6
click at [330, 625] on button "Allow SMS" at bounding box center [339, 631] width 67 height 29
drag, startPoint x: 637, startPoint y: 630, endPoint x: 662, endPoint y: 630, distance: 25.0
click at [638, 630] on div "Allow SMS Disallow SMS" at bounding box center [481, 631] width 354 height 29
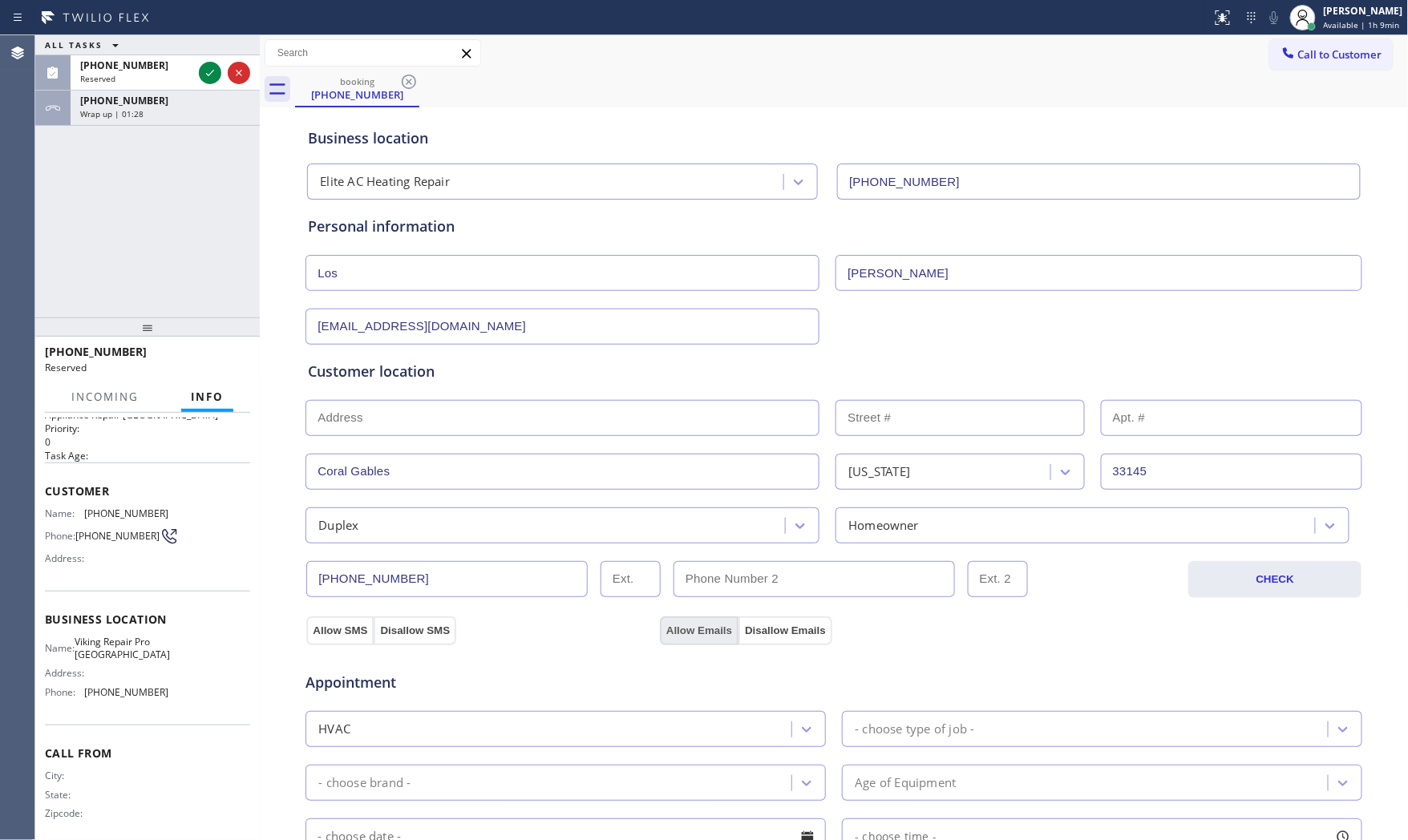
click at [680, 630] on button "Allow Emails" at bounding box center [699, 631] width 79 height 29
click at [754, 54] on div "Call to Customer Outbound call Location Search location Your caller id phone nu…" at bounding box center [834, 53] width 1149 height 28
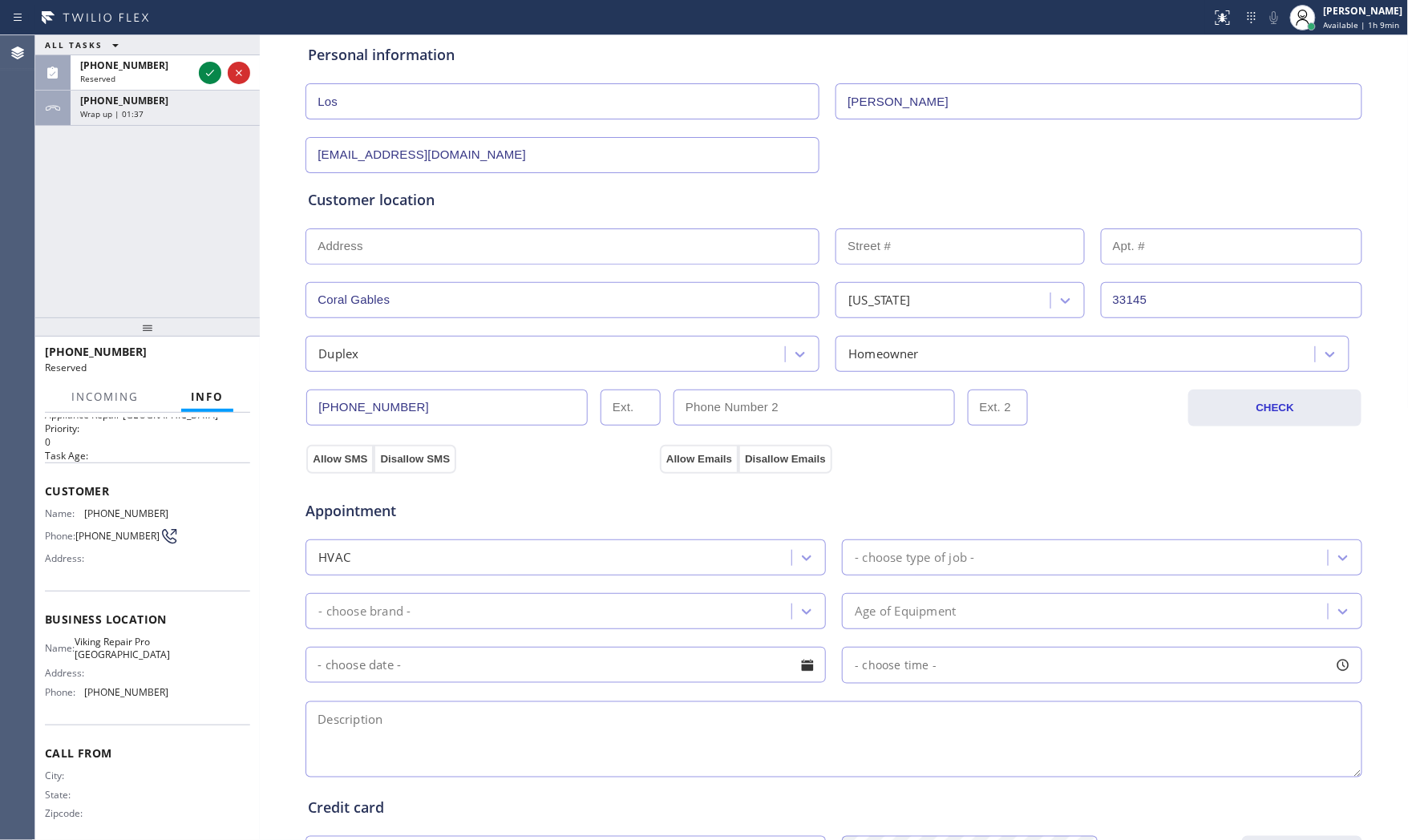
scroll to position [178, 0]
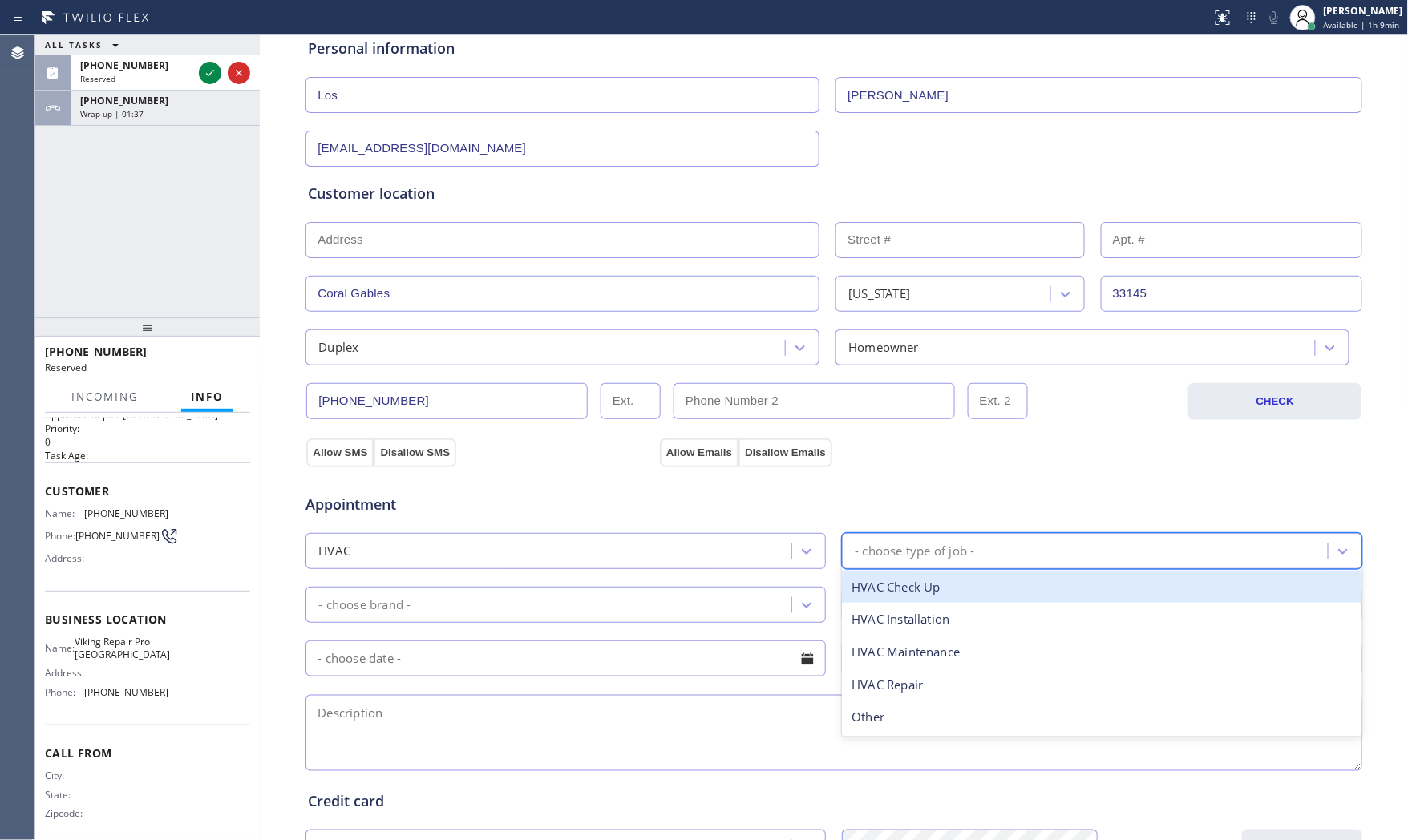
click at [925, 534] on div "- choose type of job -" at bounding box center [1102, 551] width 520 height 36
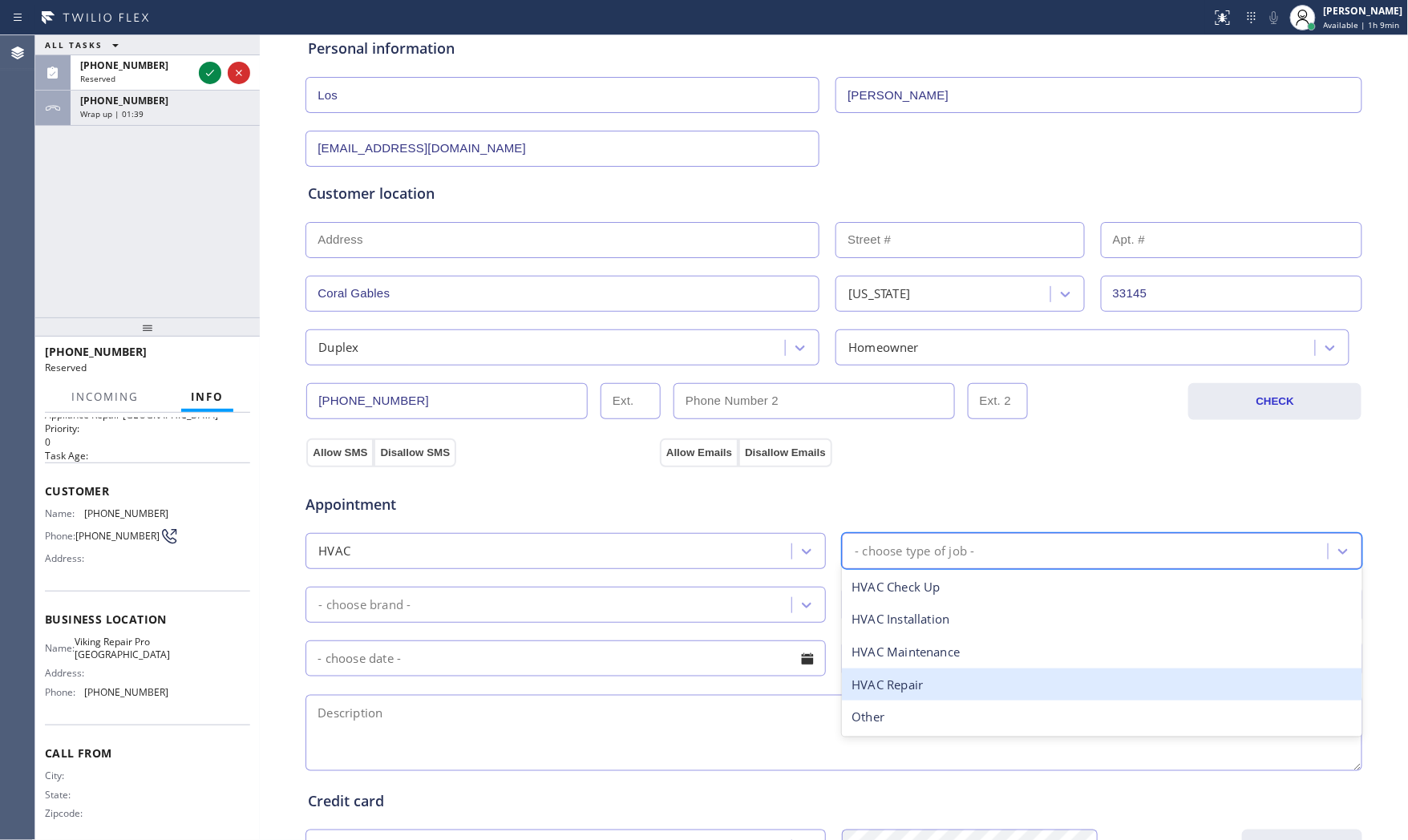
click at [904, 672] on div "HVAC Repair" at bounding box center [1102, 685] width 520 height 32
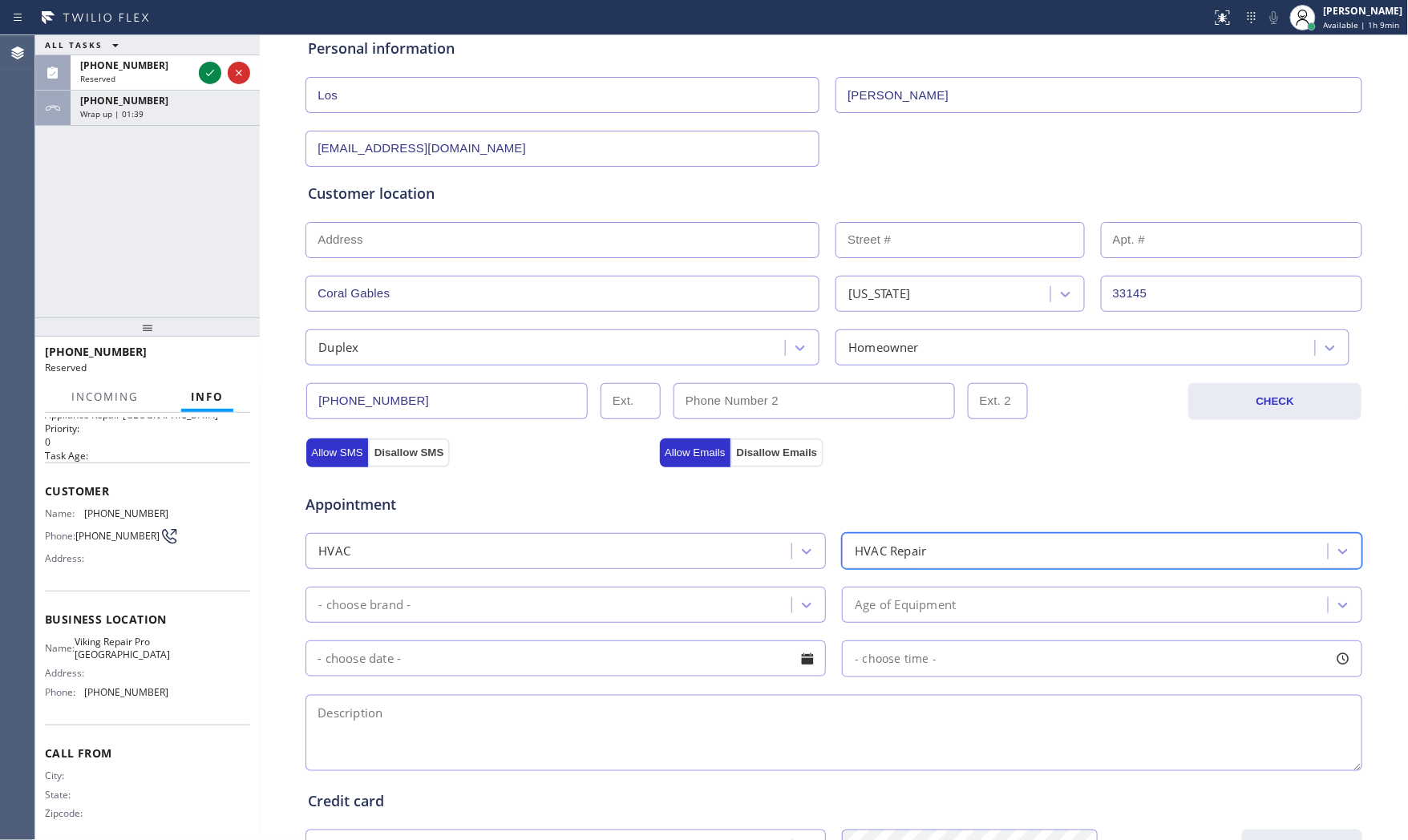
click at [624, 627] on div "Appointment HVAC option HVAC Repair, selected. 5 results available. Select is f…" at bounding box center [834, 624] width 1052 height 299
click at [622, 618] on div "- choose brand -" at bounding box center [551, 605] width 482 height 28
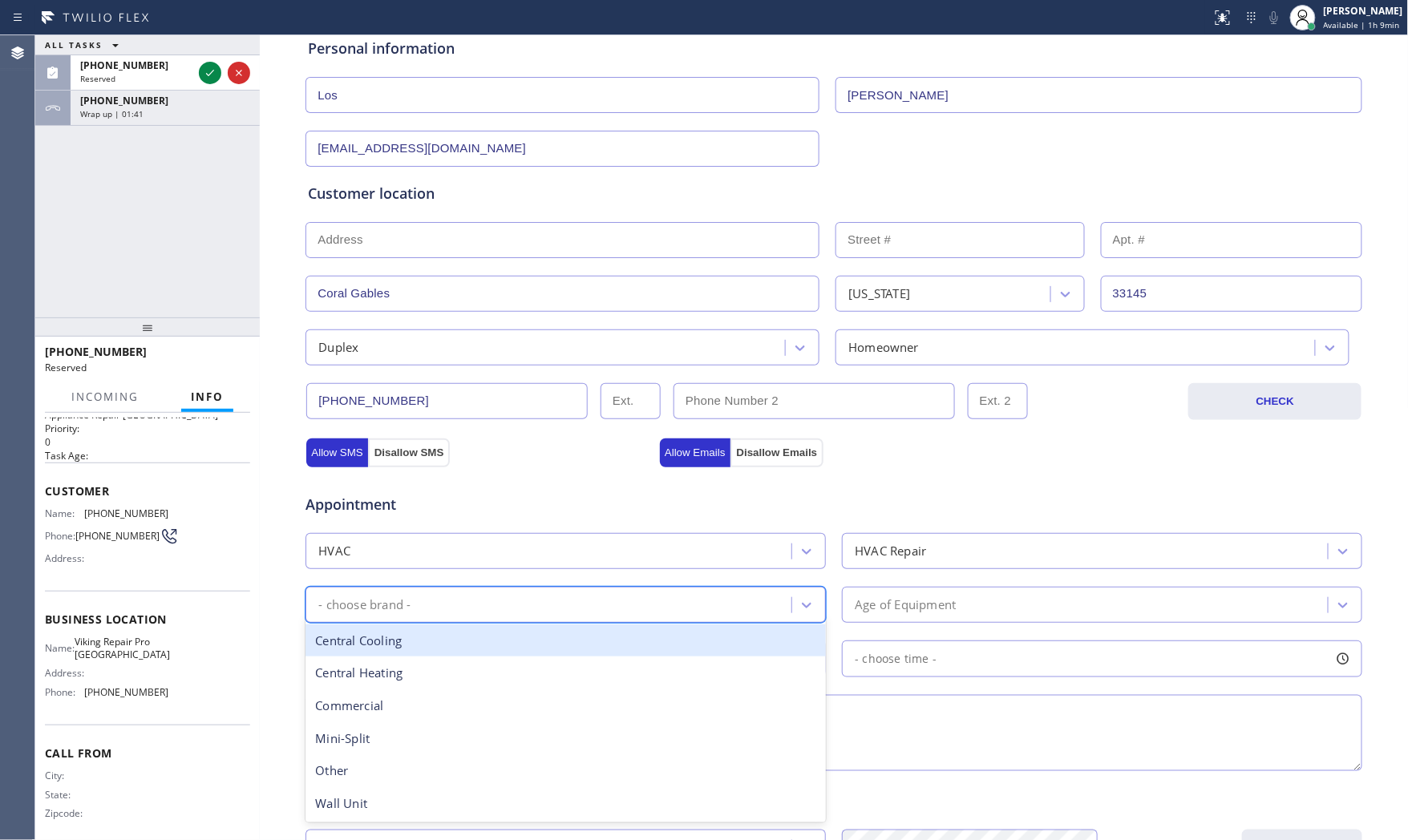
click at [533, 649] on div "Central Cooling" at bounding box center [565, 640] width 520 height 32
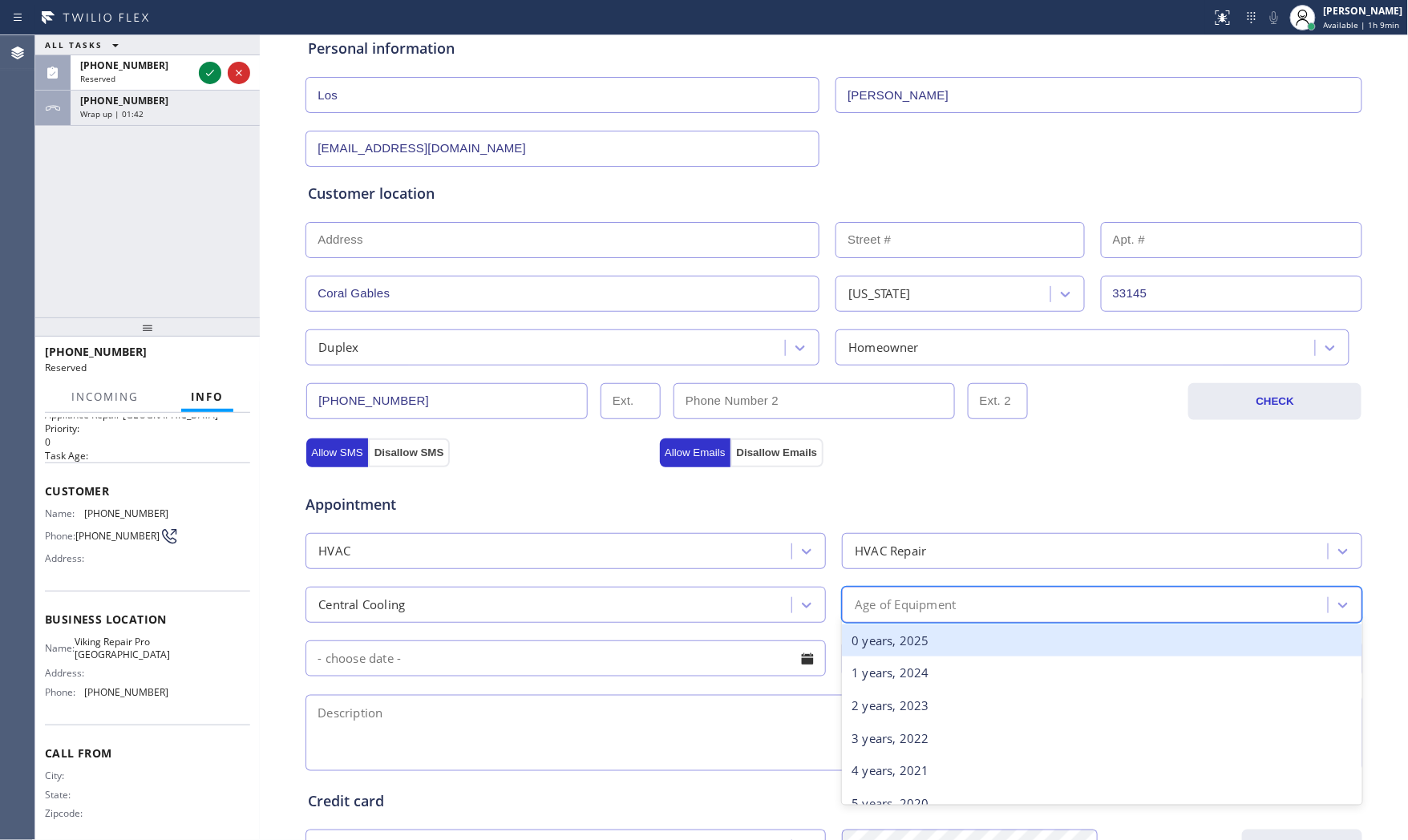
click at [931, 615] on div "Age of Equipment" at bounding box center [1087, 605] width 482 height 28
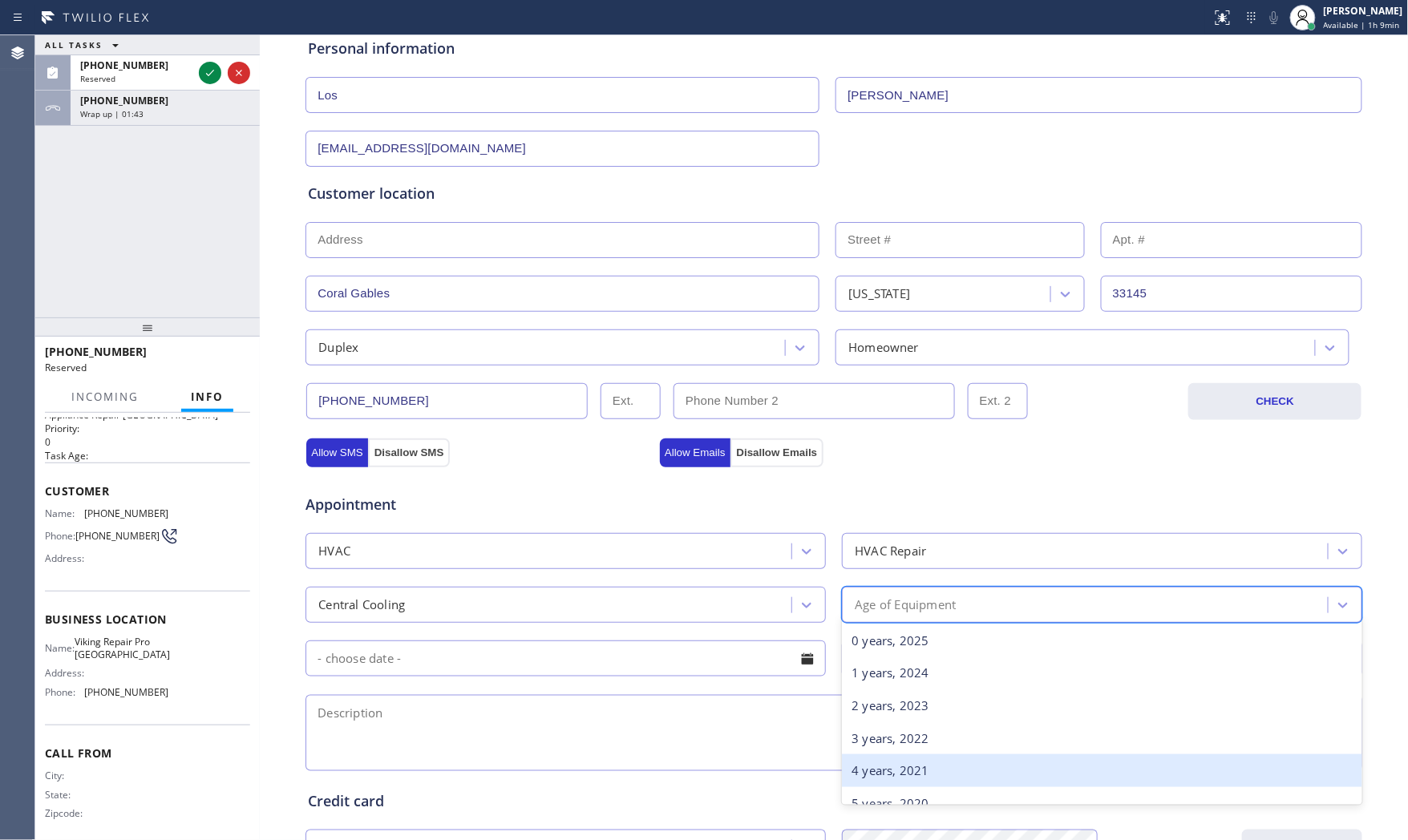
click at [878, 757] on div "4 years, 2021" at bounding box center [1102, 770] width 520 height 32
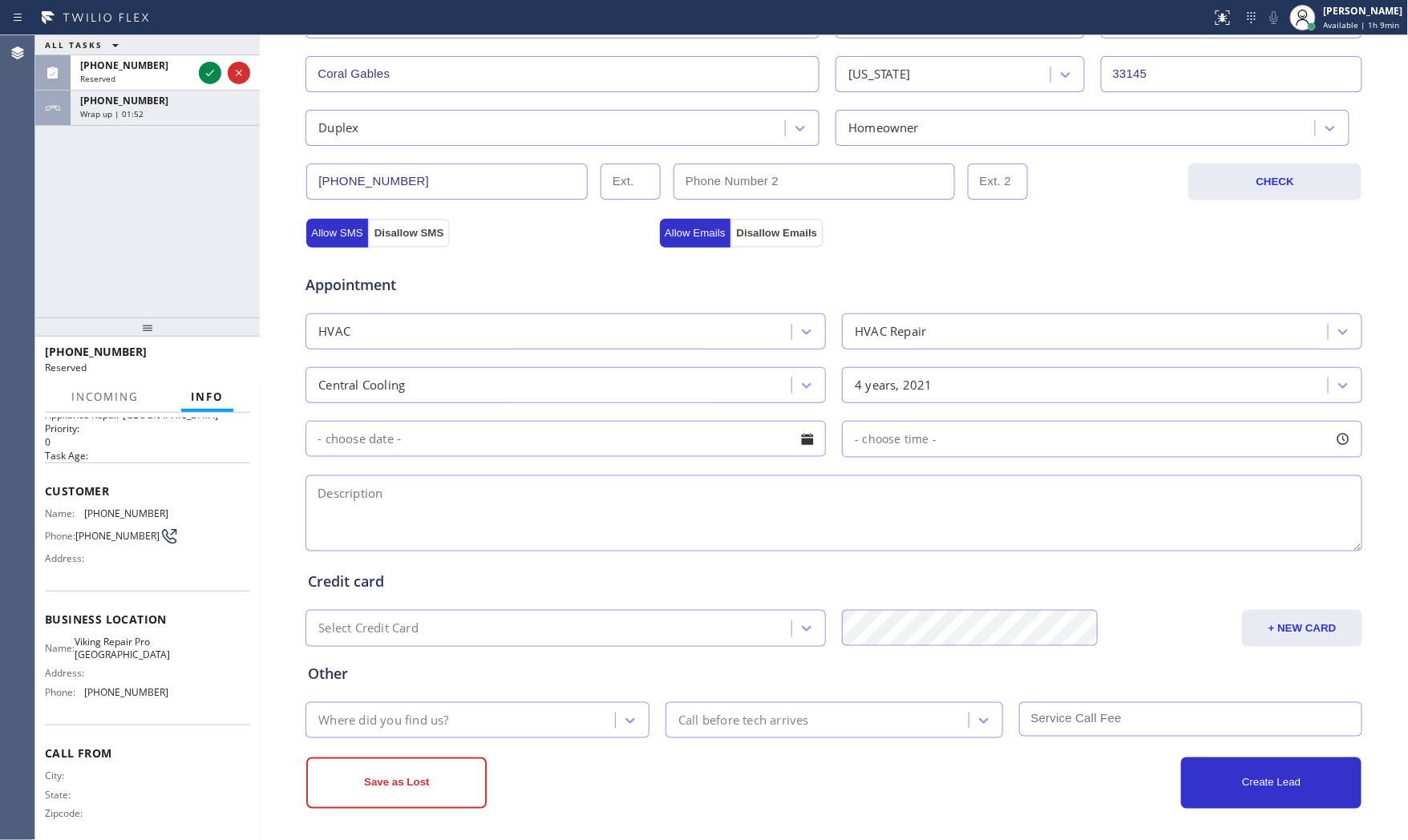
scroll to position [402, 0]
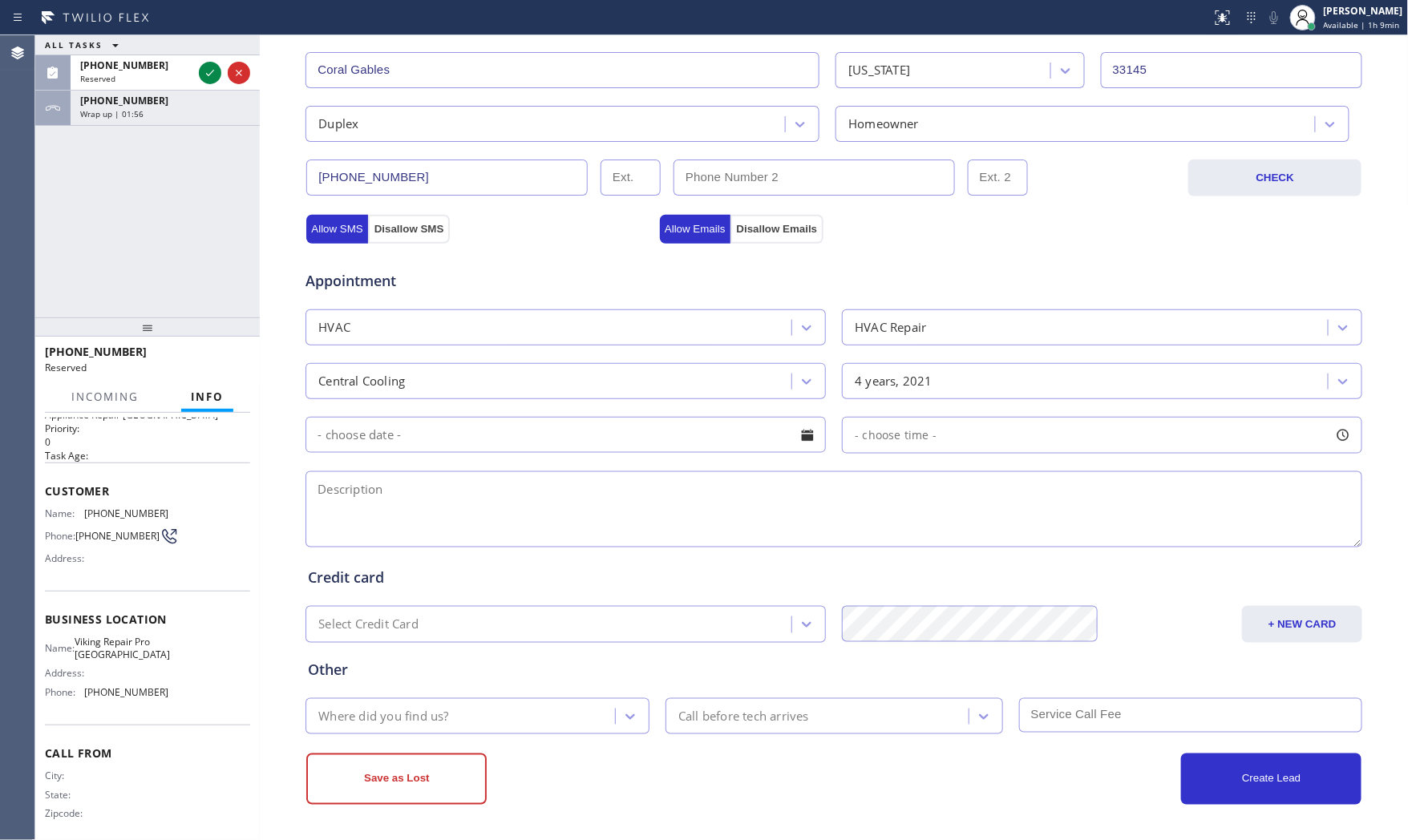
click at [599, 487] on textarea at bounding box center [834, 510] width 1057 height 76
paste textarea "Central AC | not starting in the inside unit and outside, condenser is on roof …"
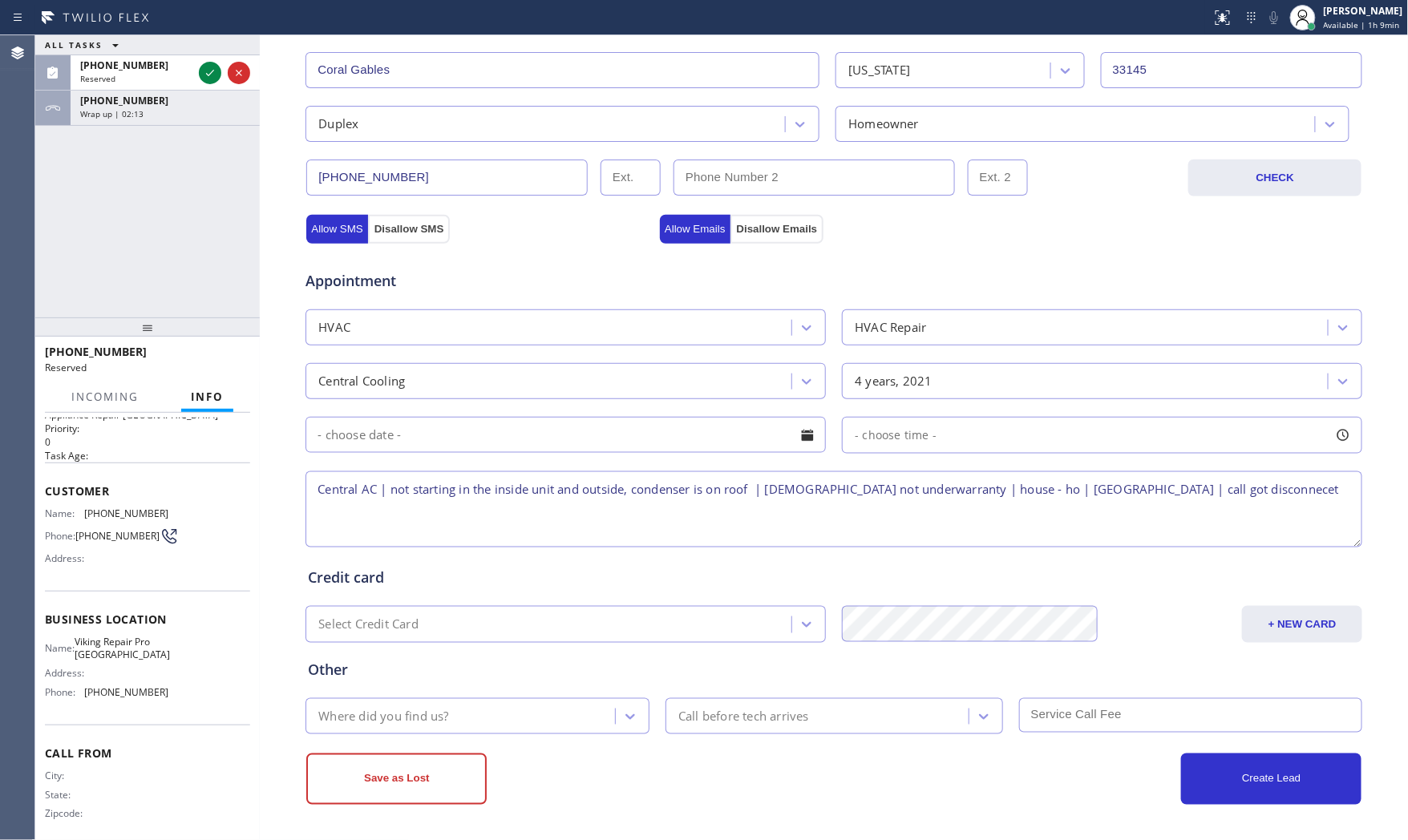
click at [659, 25] on div at bounding box center [606, 18] width 1199 height 26
click at [1217, 493] on textarea "Central AC | not starting in the inside unit and outside, condenser is on roof …" at bounding box center [834, 510] width 1057 height 76
type textarea "Central AC | not starting in the inside unit and outside, condenser is on roof …"
click at [519, 708] on div "Where did you find us?" at bounding box center [462, 716] width 304 height 28
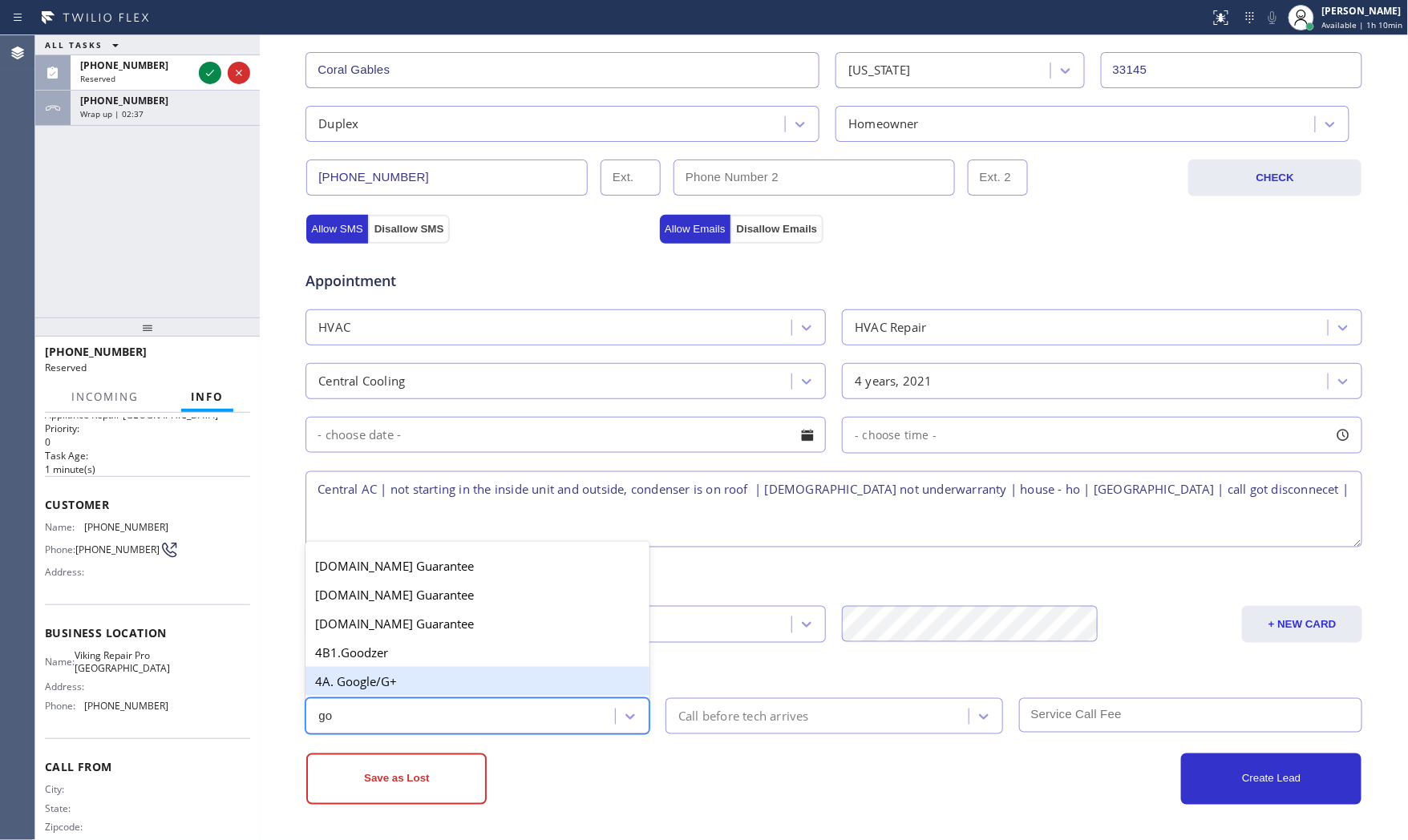
type input "goo"
click at [520, 684] on div "4A. Google/G+" at bounding box center [477, 682] width 344 height 29
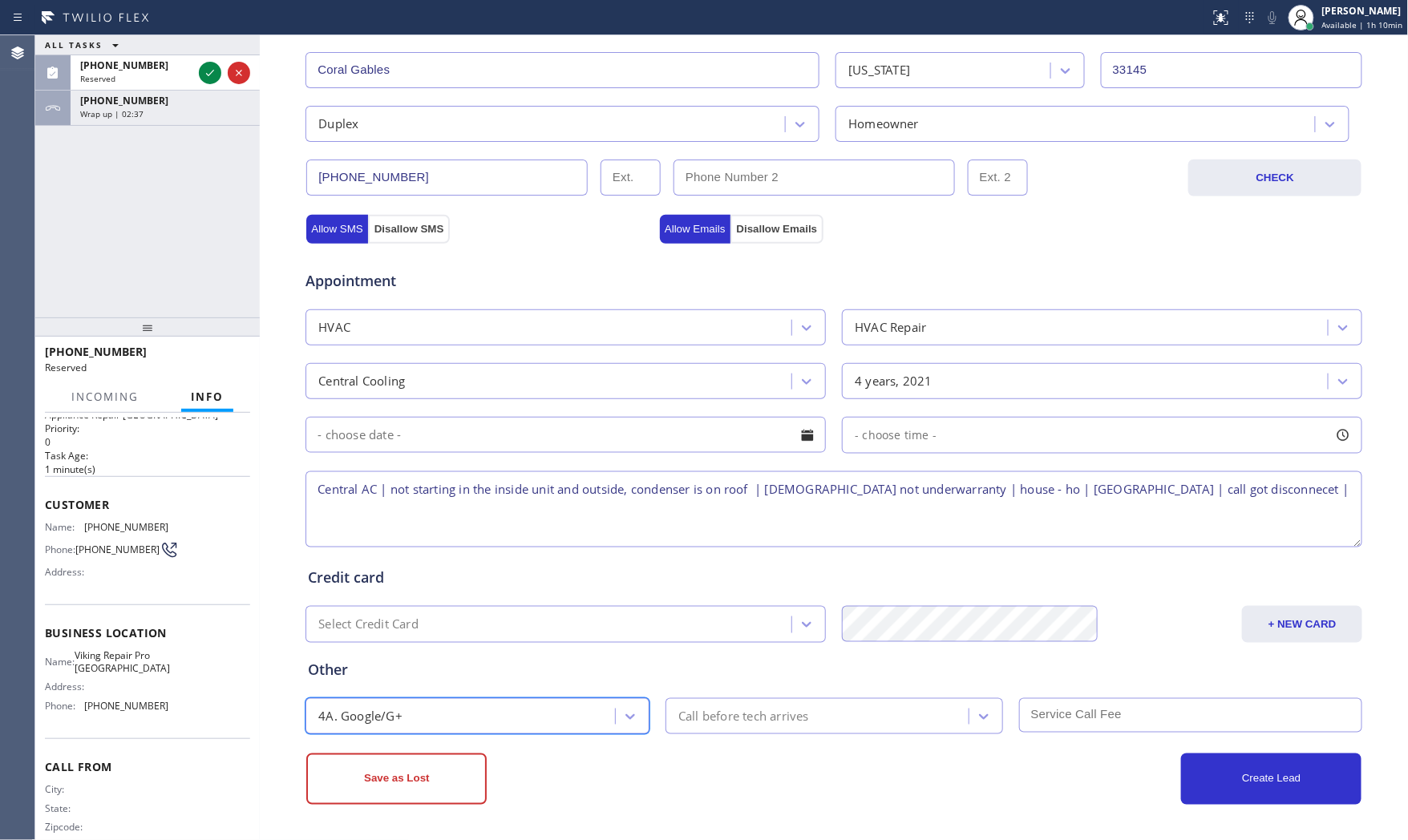
click at [668, 767] on div "Save as Lost" at bounding box center [570, 778] width 528 height 51
click at [718, 778] on div "Save as Lost" at bounding box center [570, 778] width 528 height 51
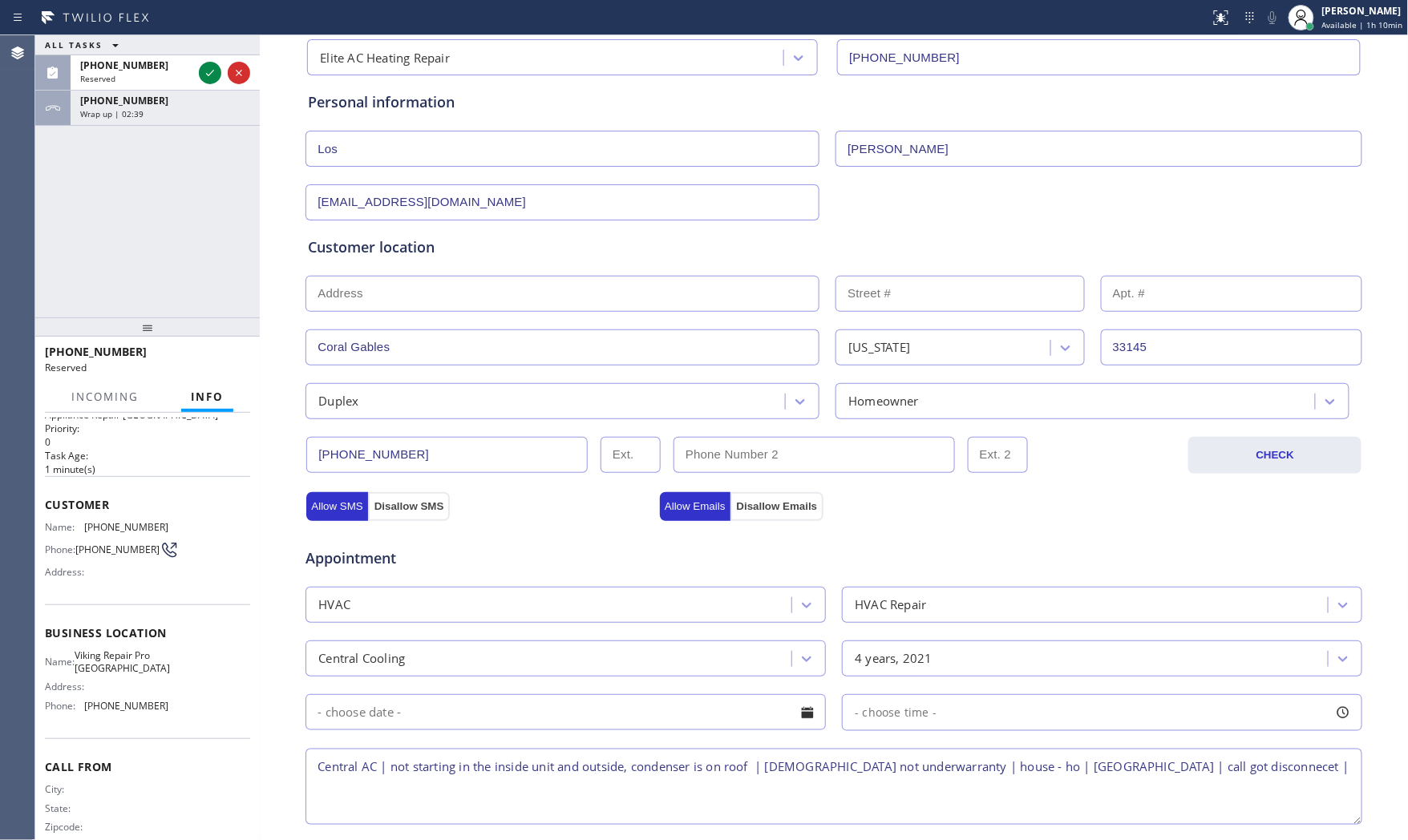
scroll to position [45, 0]
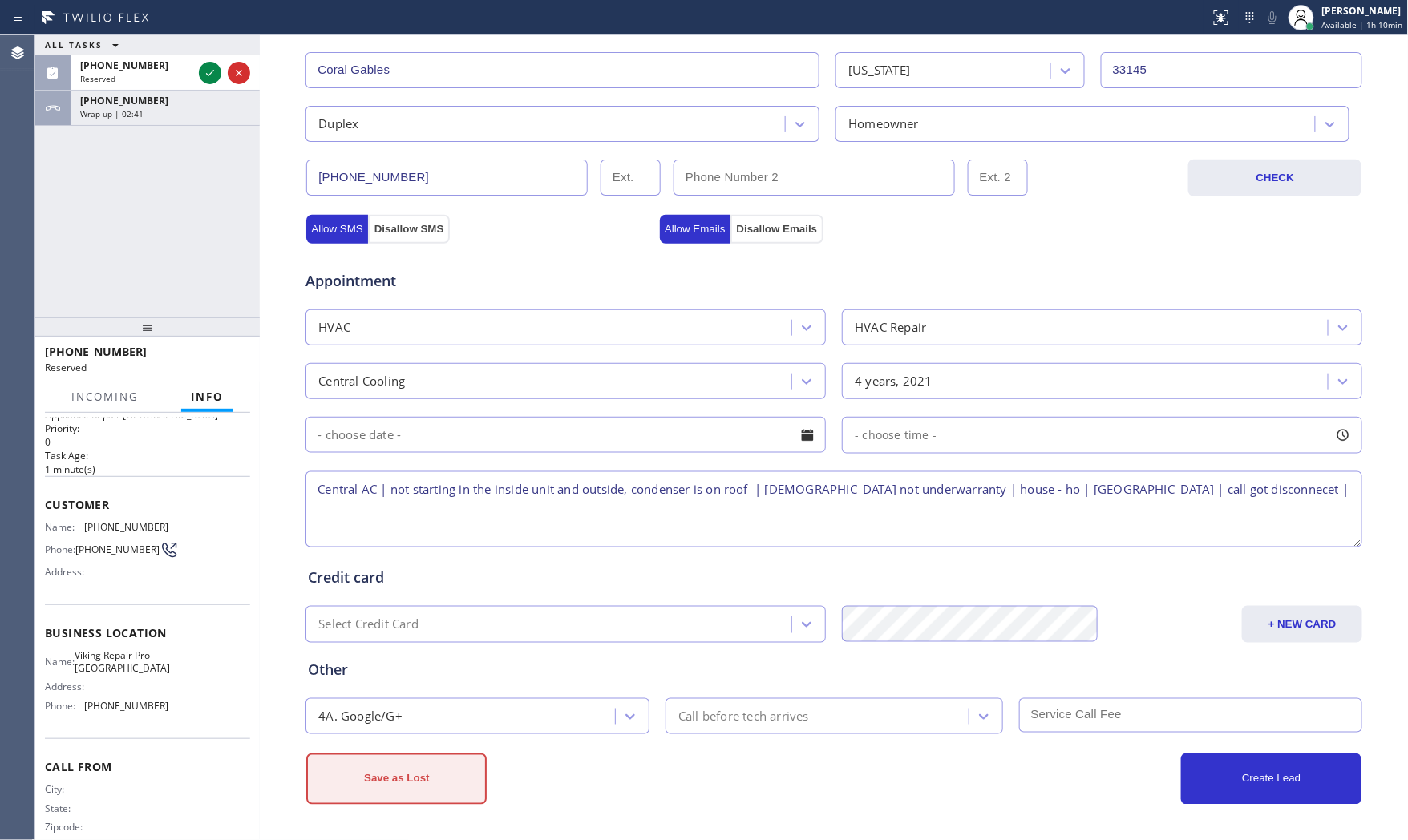
click at [459, 764] on button "Save as Lost" at bounding box center [396, 778] width 180 height 51
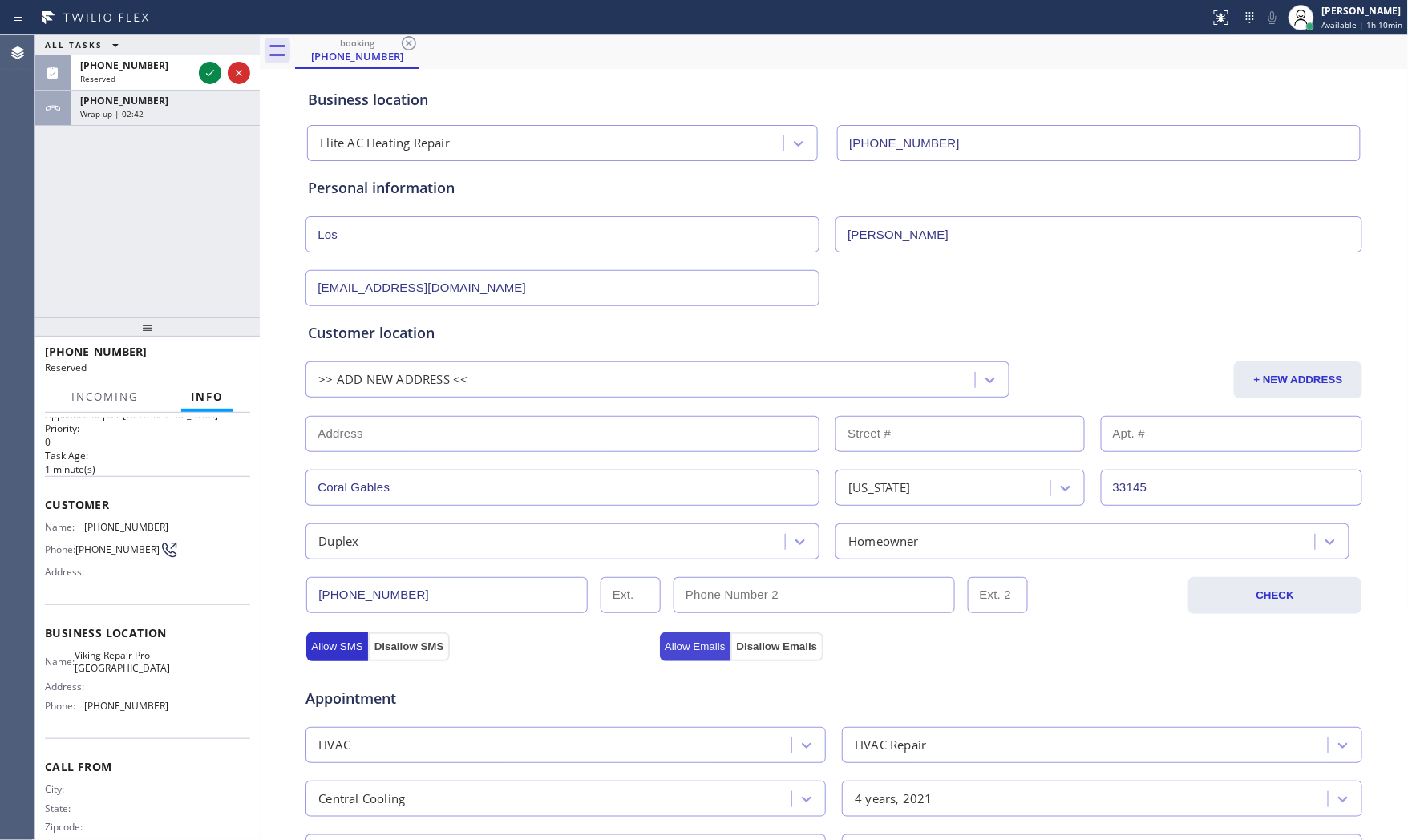
scroll to position [11, 0]
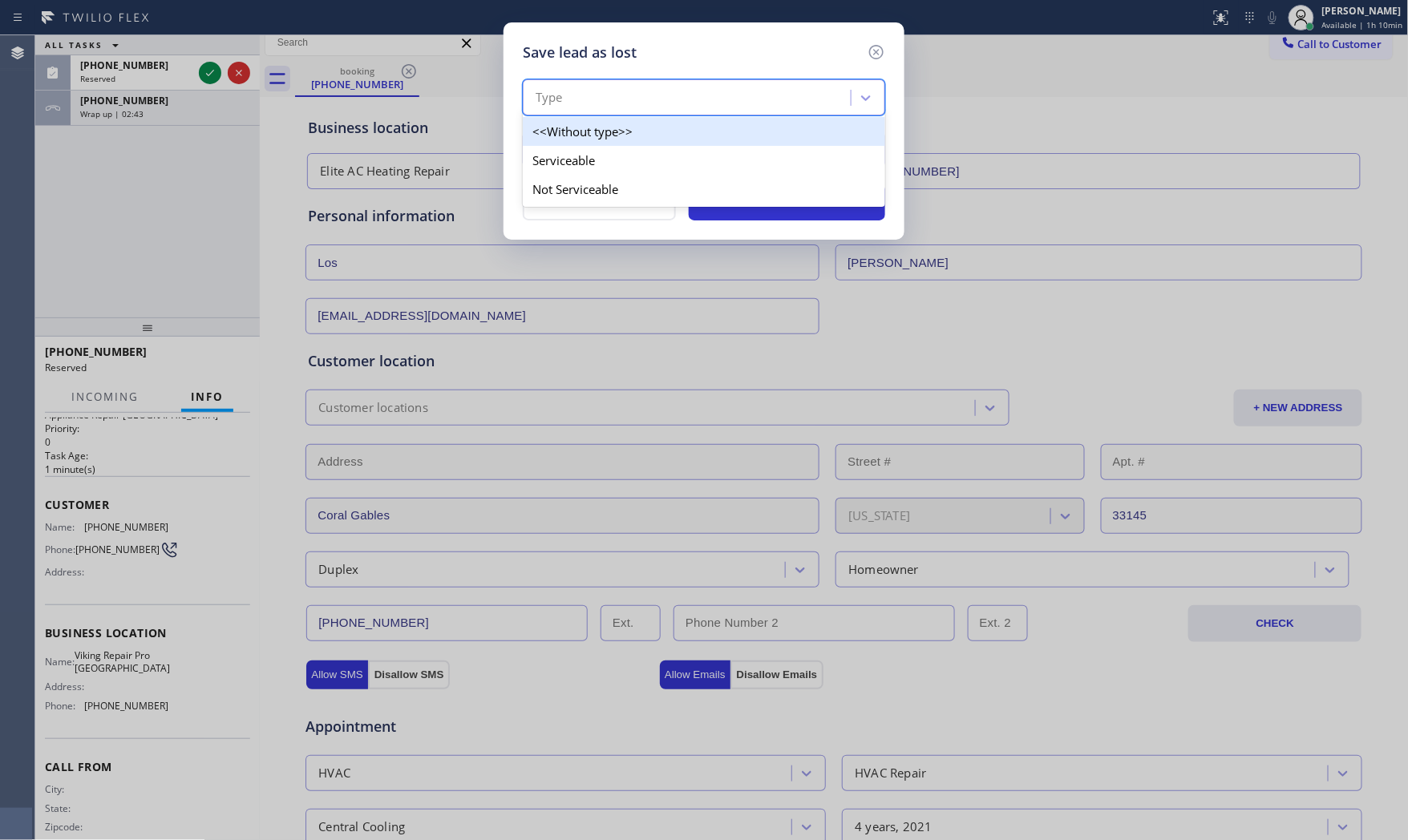
click at [625, 89] on div "Type" at bounding box center [689, 98] width 323 height 28
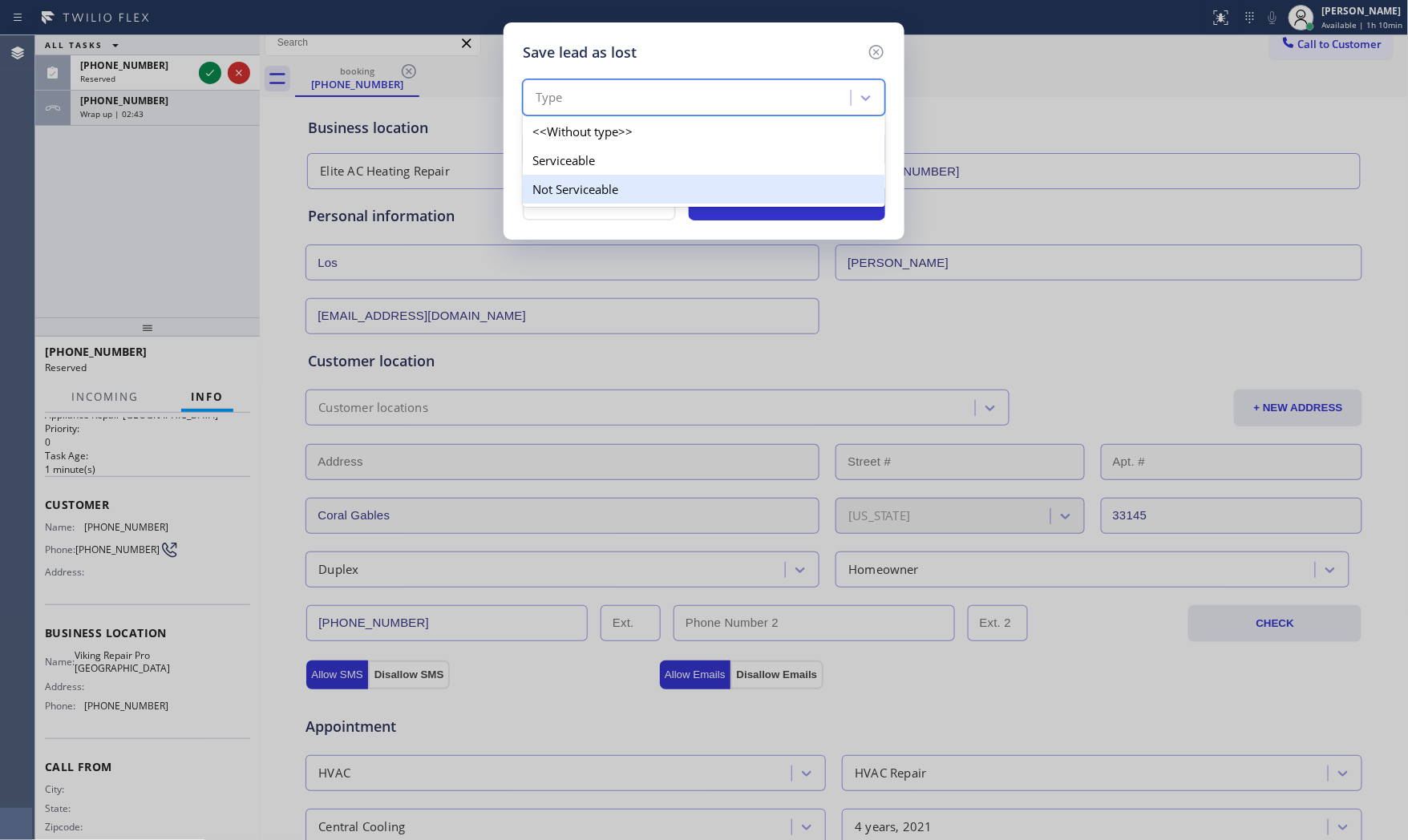
click at [598, 181] on div "Not Serviceable" at bounding box center [704, 189] width 362 height 29
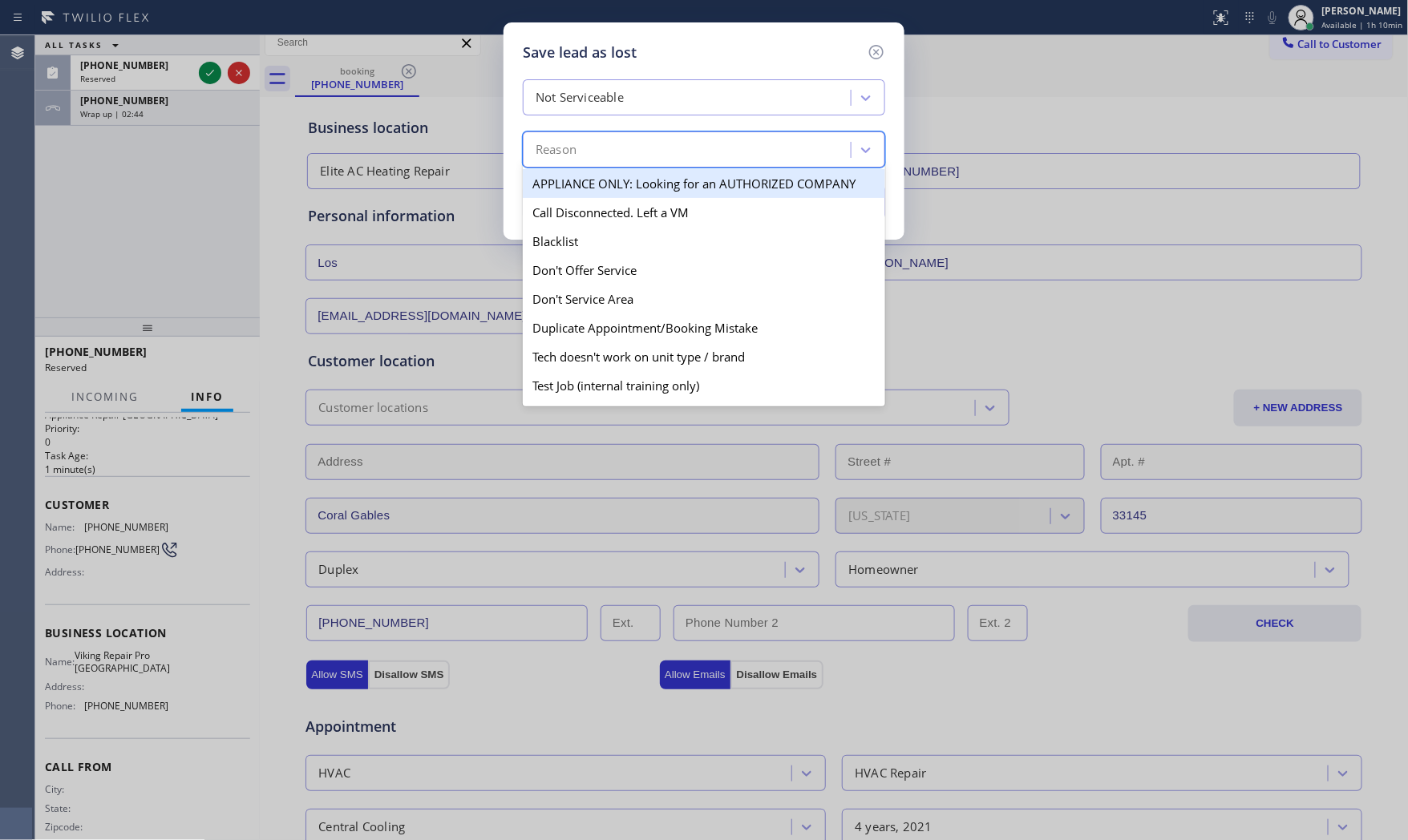
click at [603, 146] on div "Reason" at bounding box center [689, 150] width 323 height 28
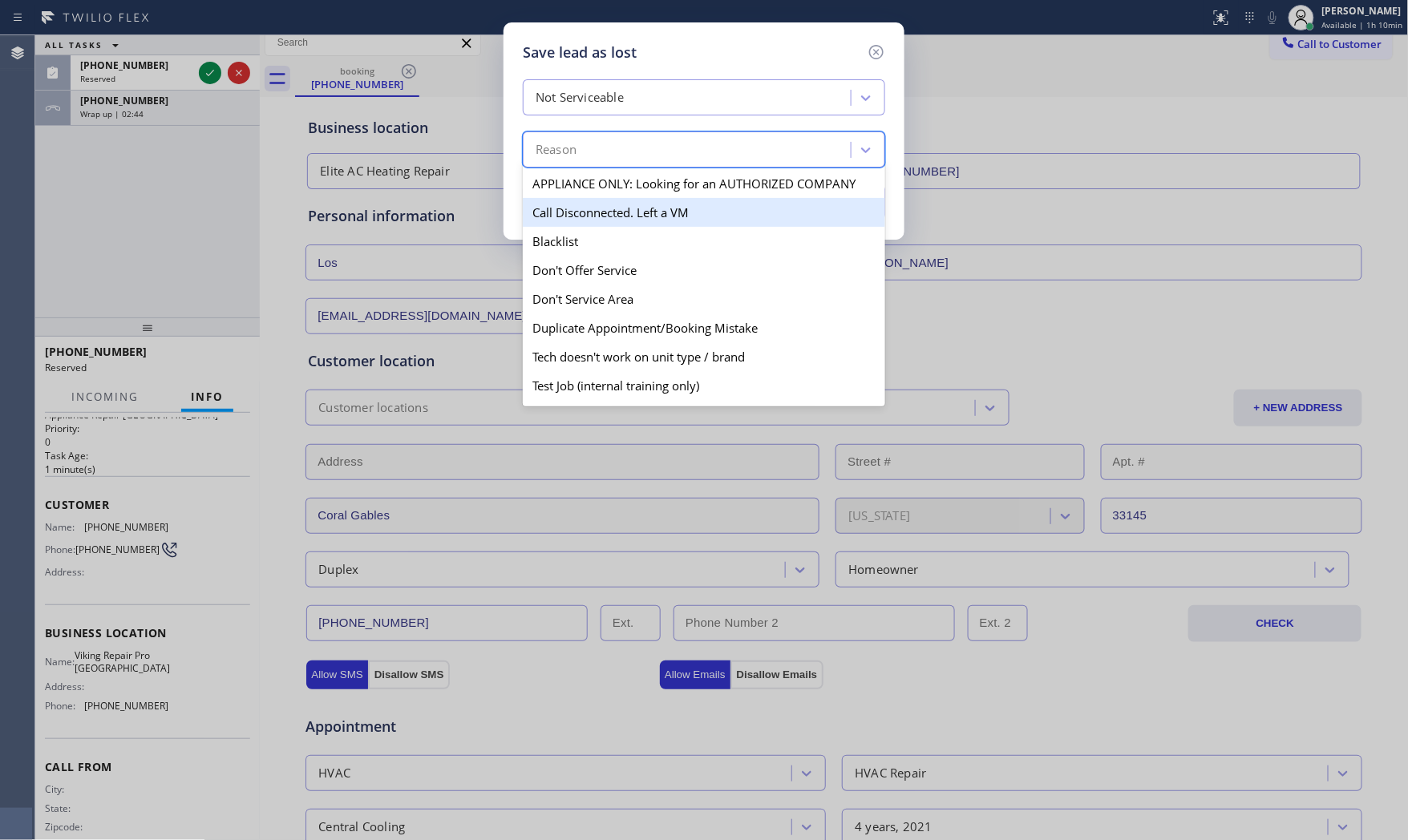
click at [600, 215] on div "Call Disconnected. Left a VM" at bounding box center [704, 213] width 362 height 29
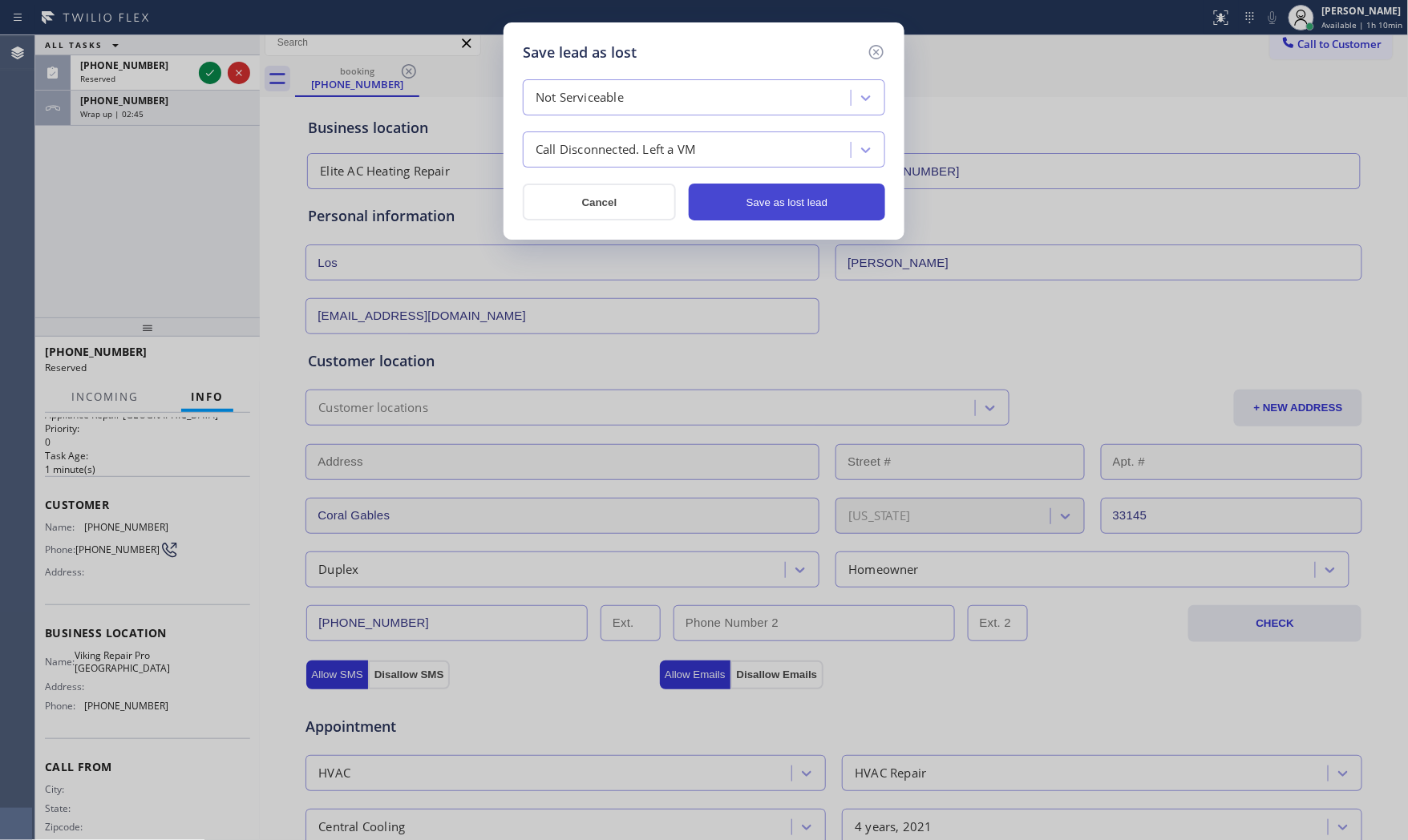
click at [795, 195] on button "Save as lost lead" at bounding box center [787, 201] width 197 height 37
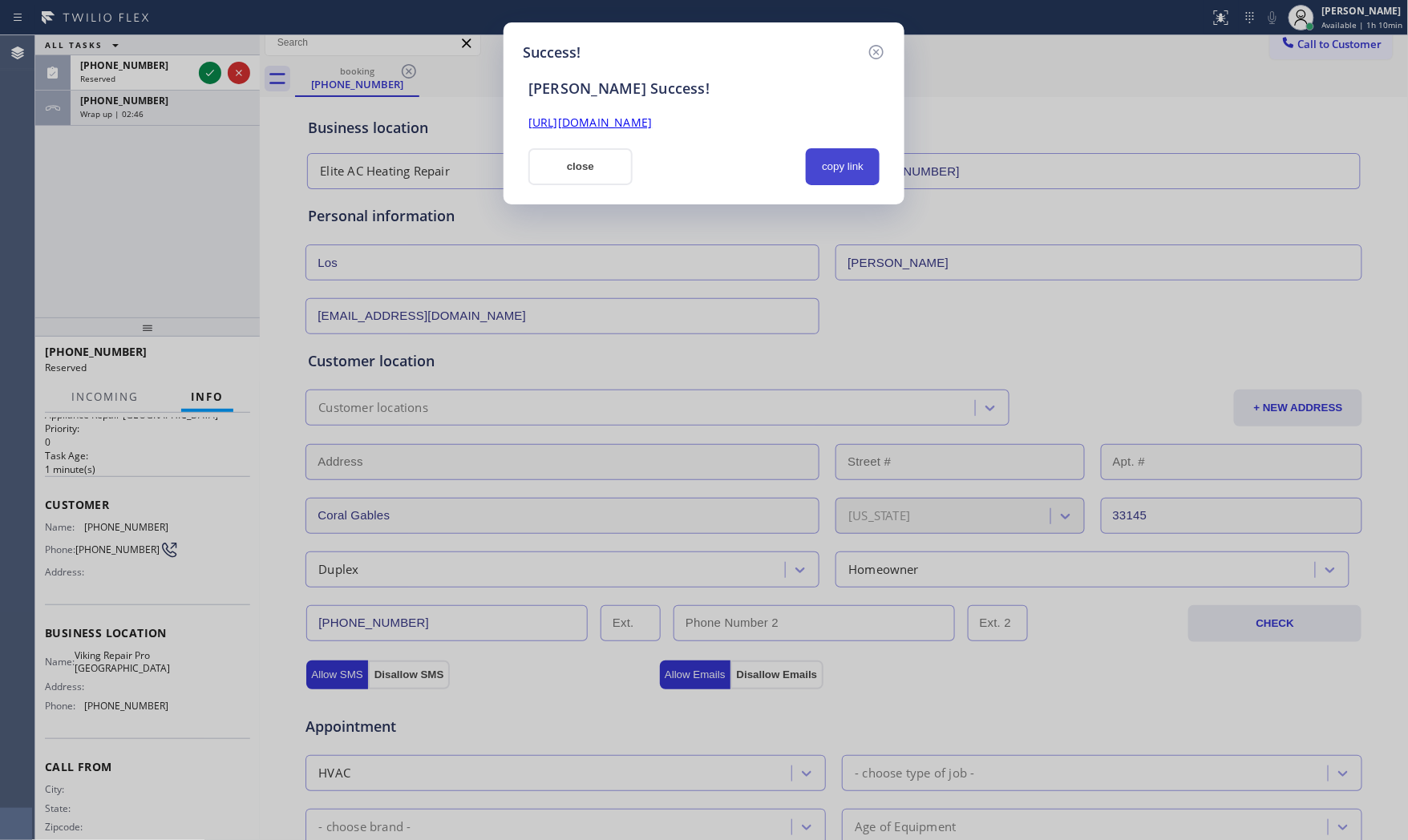
click at [854, 164] on button "copy link" at bounding box center [843, 166] width 74 height 37
click at [562, 166] on button "close" at bounding box center [581, 166] width 104 height 37
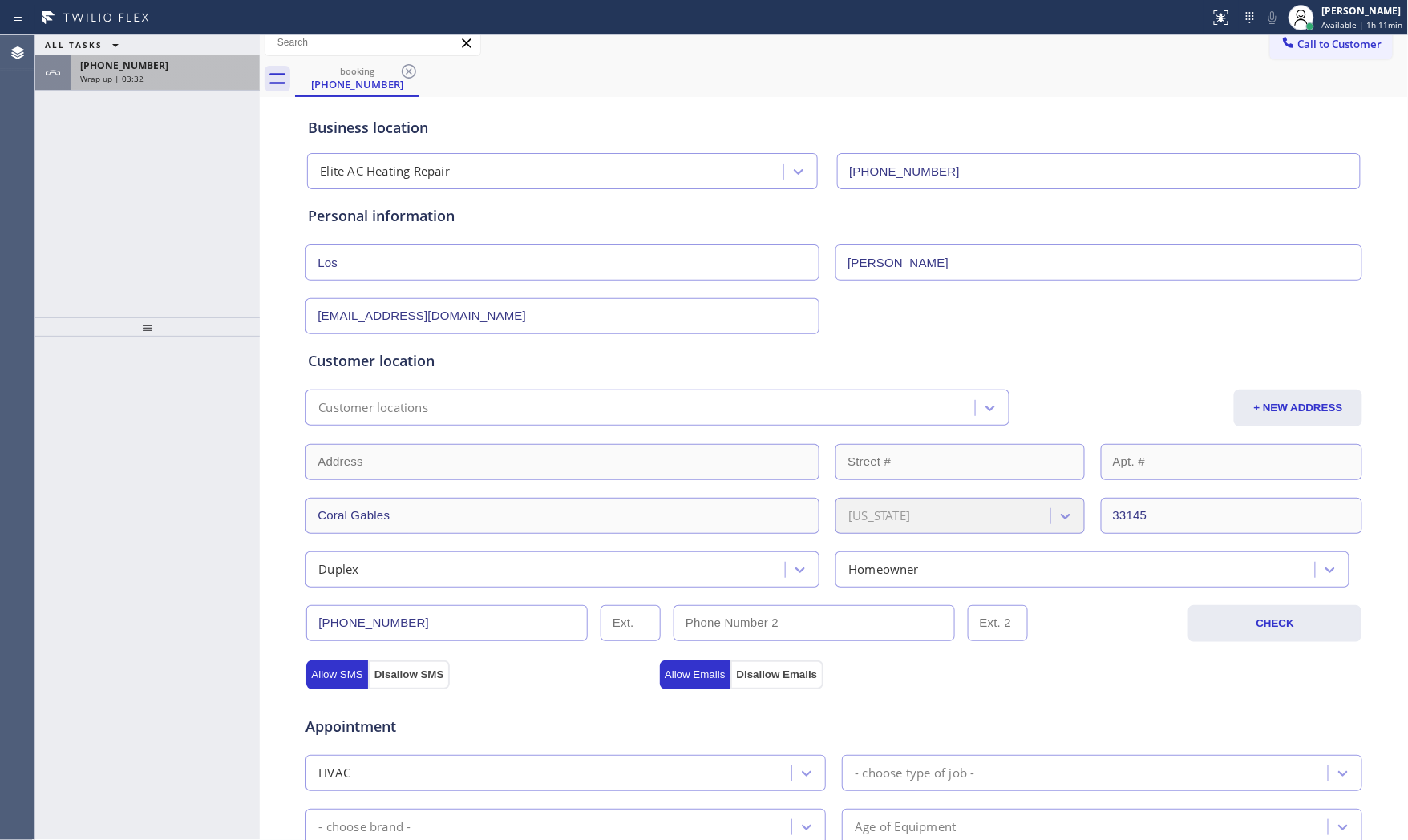
click at [175, 73] on div "[PHONE_NUMBER] Wrap up | 03:32" at bounding box center [162, 72] width 183 height 35
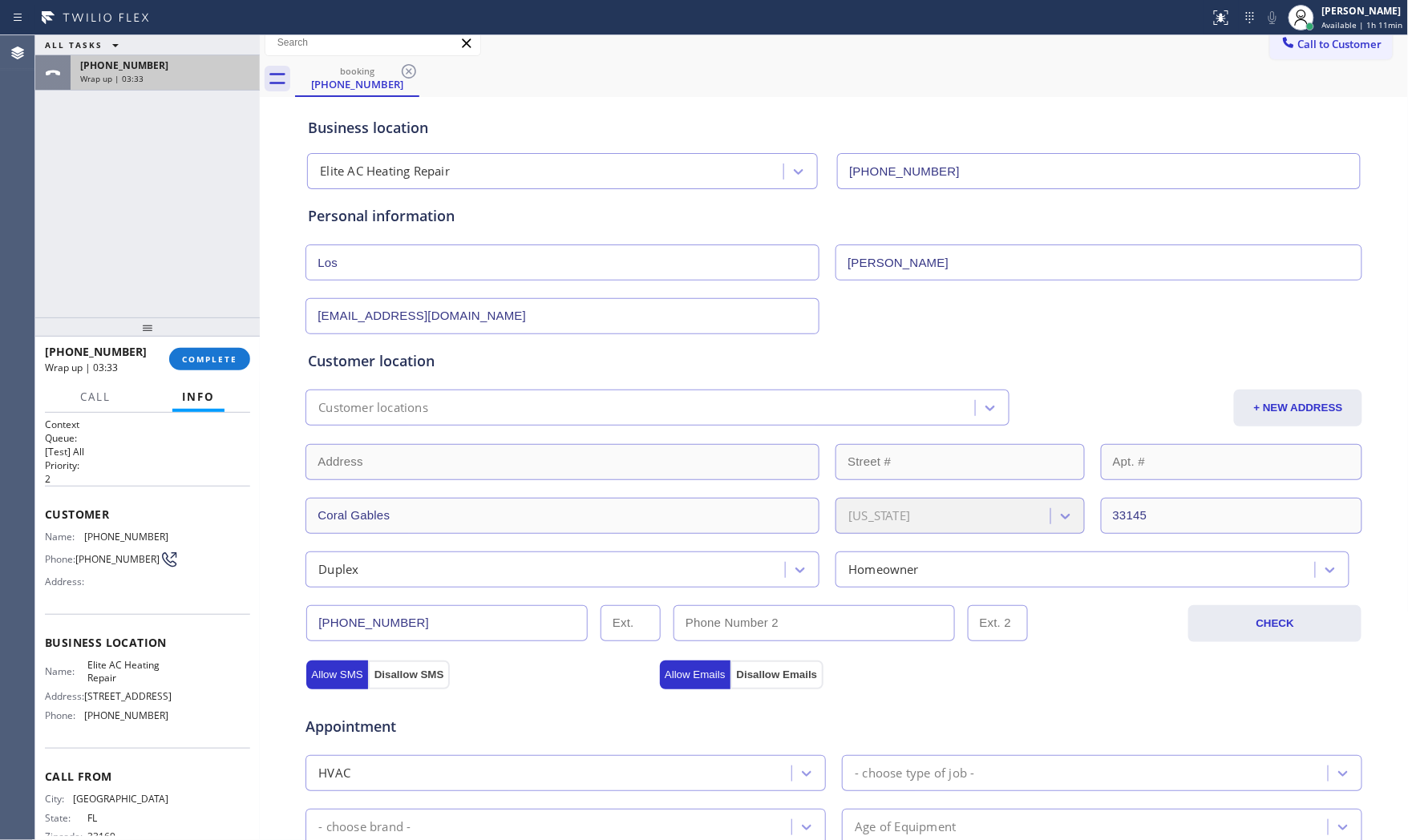
click at [175, 73] on div "Wrap up | 03:33" at bounding box center [165, 79] width 170 height 11
click at [223, 358] on span "COMPLETE" at bounding box center [209, 360] width 55 height 11
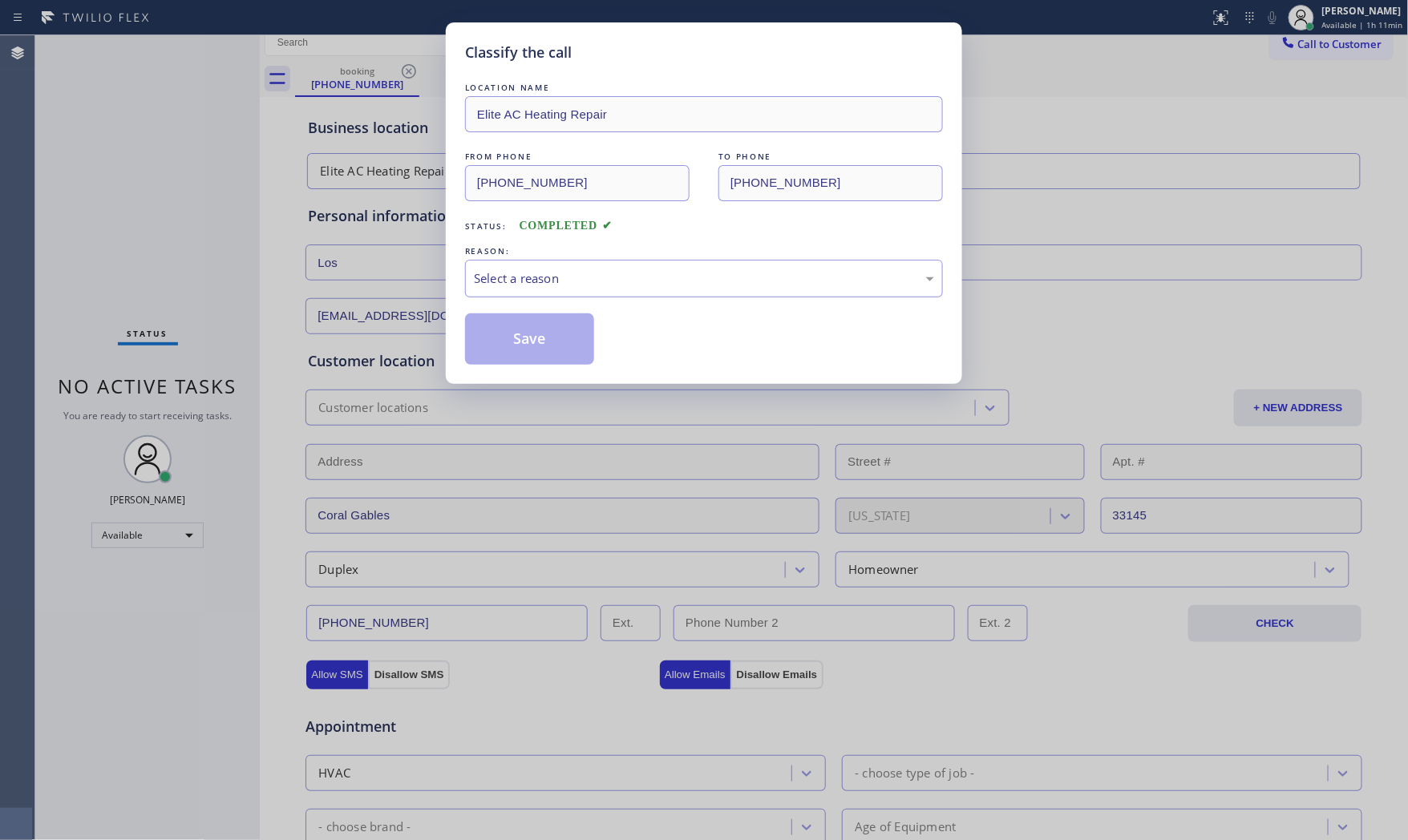
click at [497, 285] on div "Select a reason" at bounding box center [704, 278] width 460 height 19
click at [507, 341] on button "Save" at bounding box center [529, 338] width 129 height 51
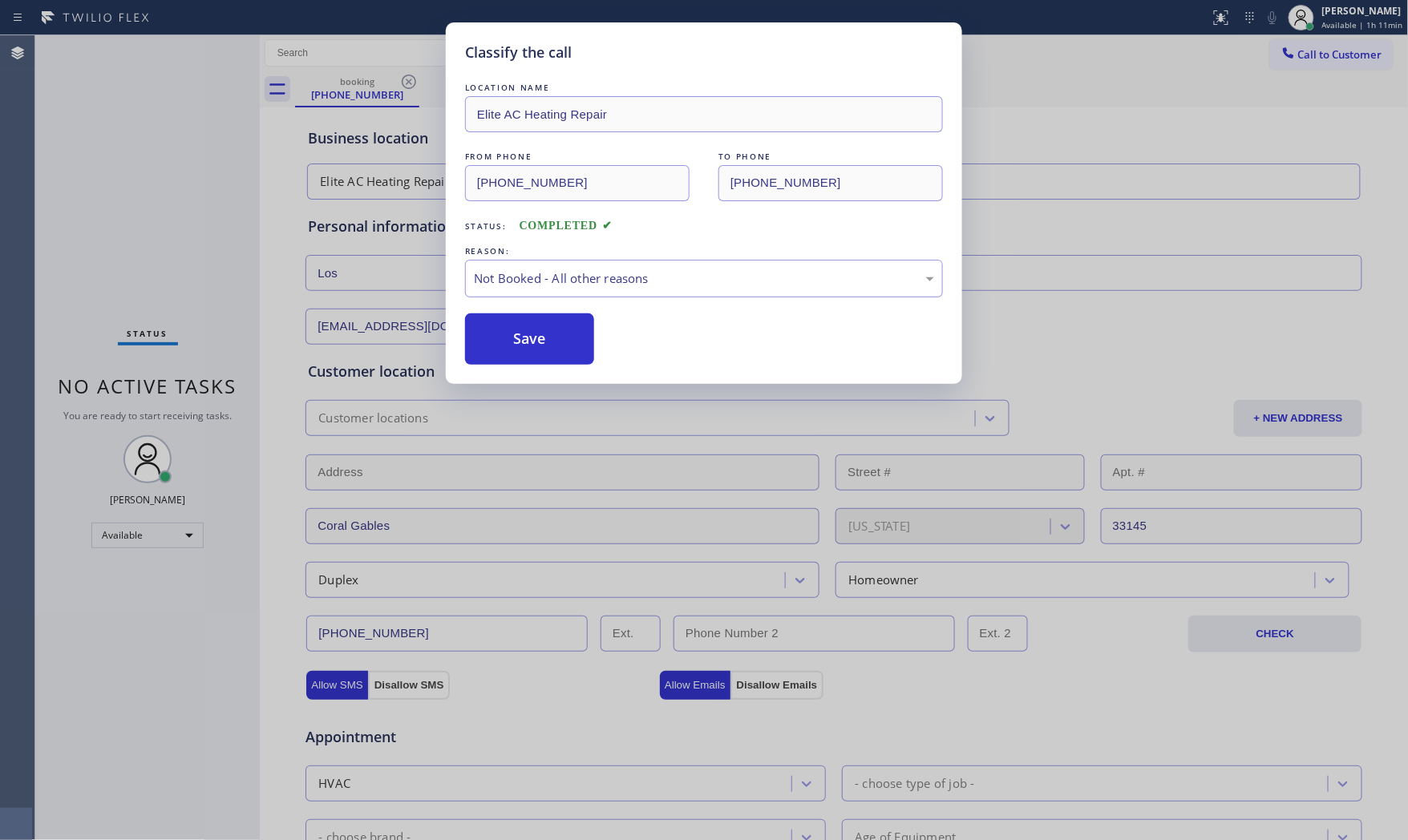
click at [507, 341] on button "Save" at bounding box center [529, 338] width 129 height 51
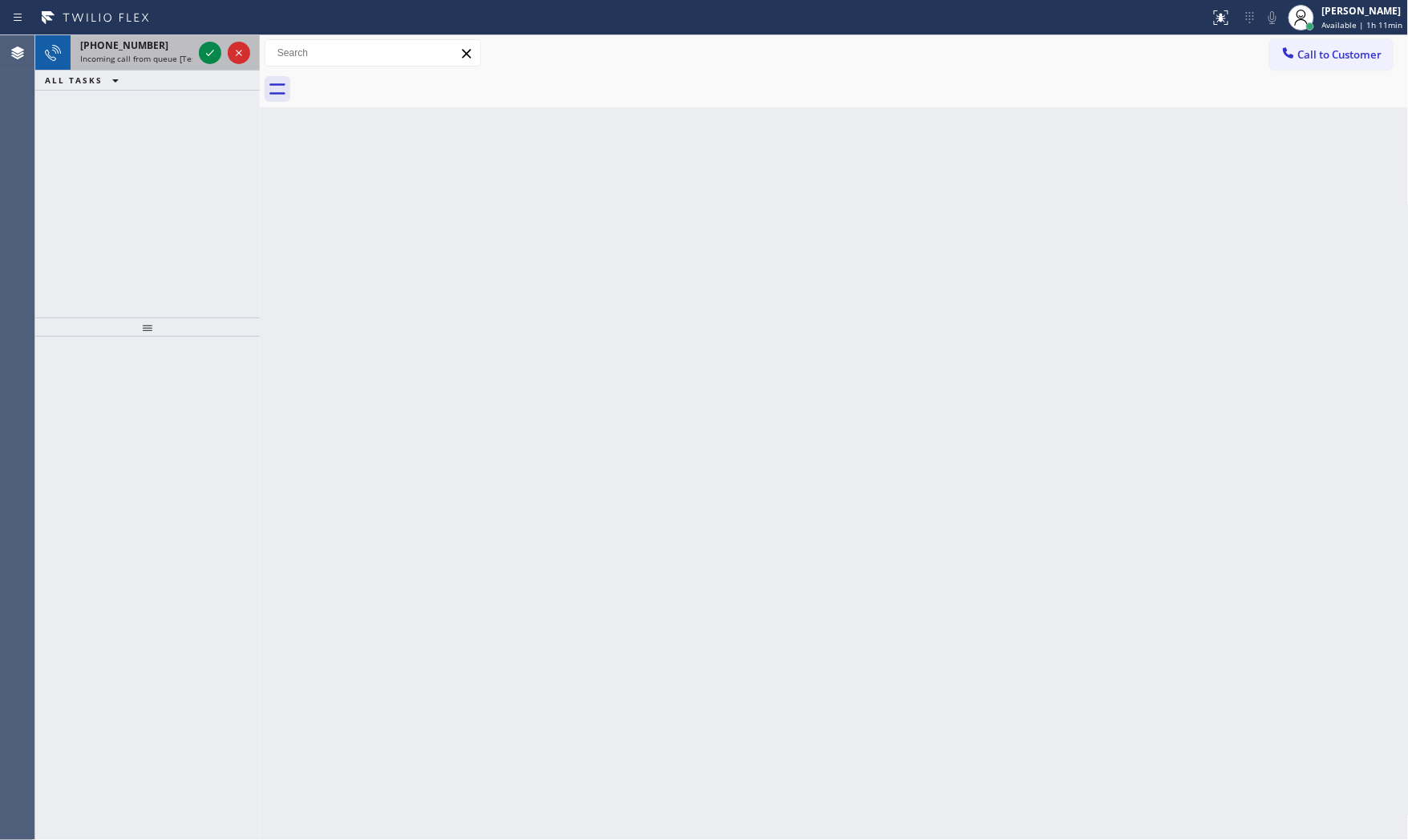
click at [158, 41] on div "[PHONE_NUMBER]" at bounding box center [136, 45] width 112 height 14
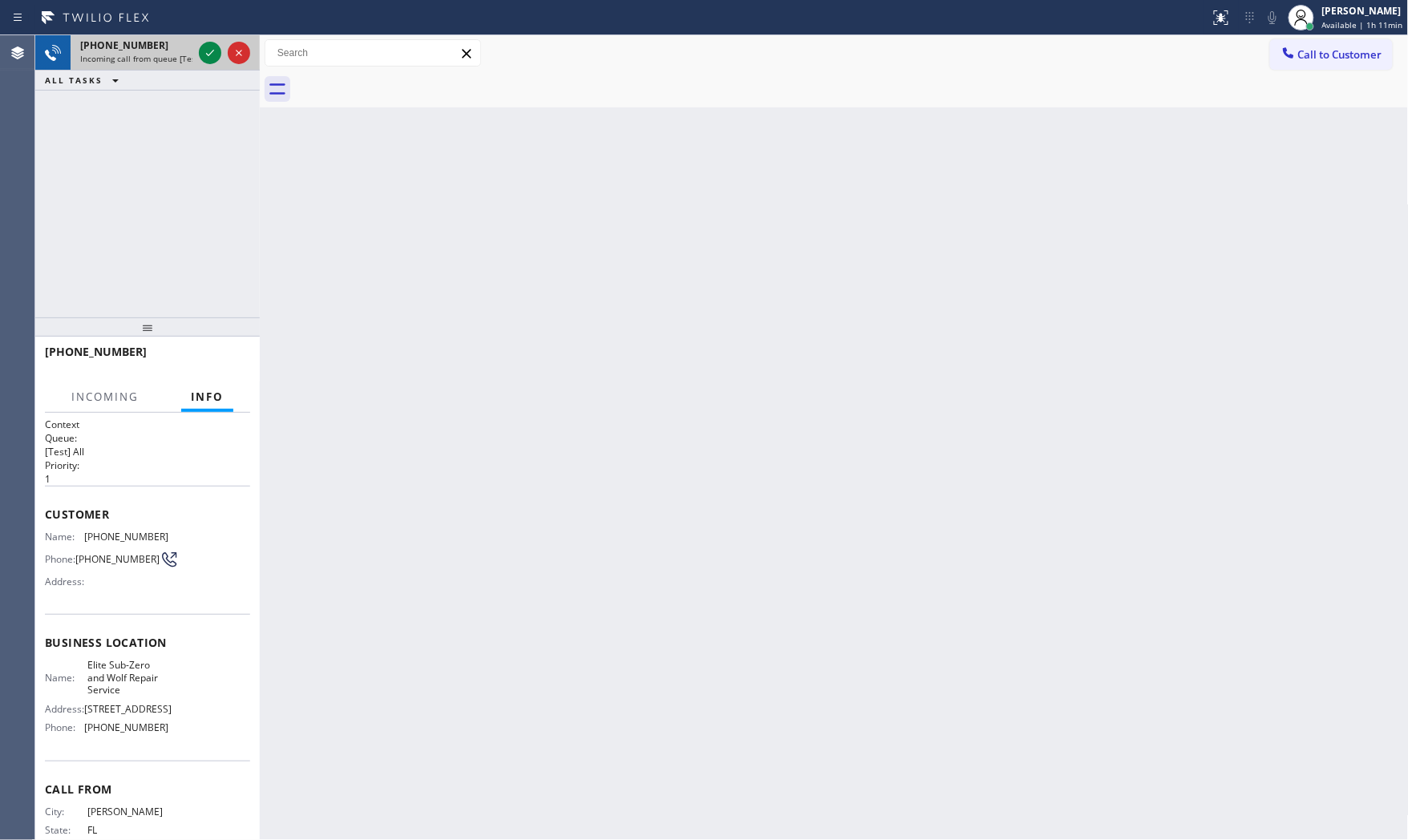
click at [223, 52] on div at bounding box center [224, 52] width 58 height 35
click at [219, 51] on icon at bounding box center [210, 53] width 19 height 19
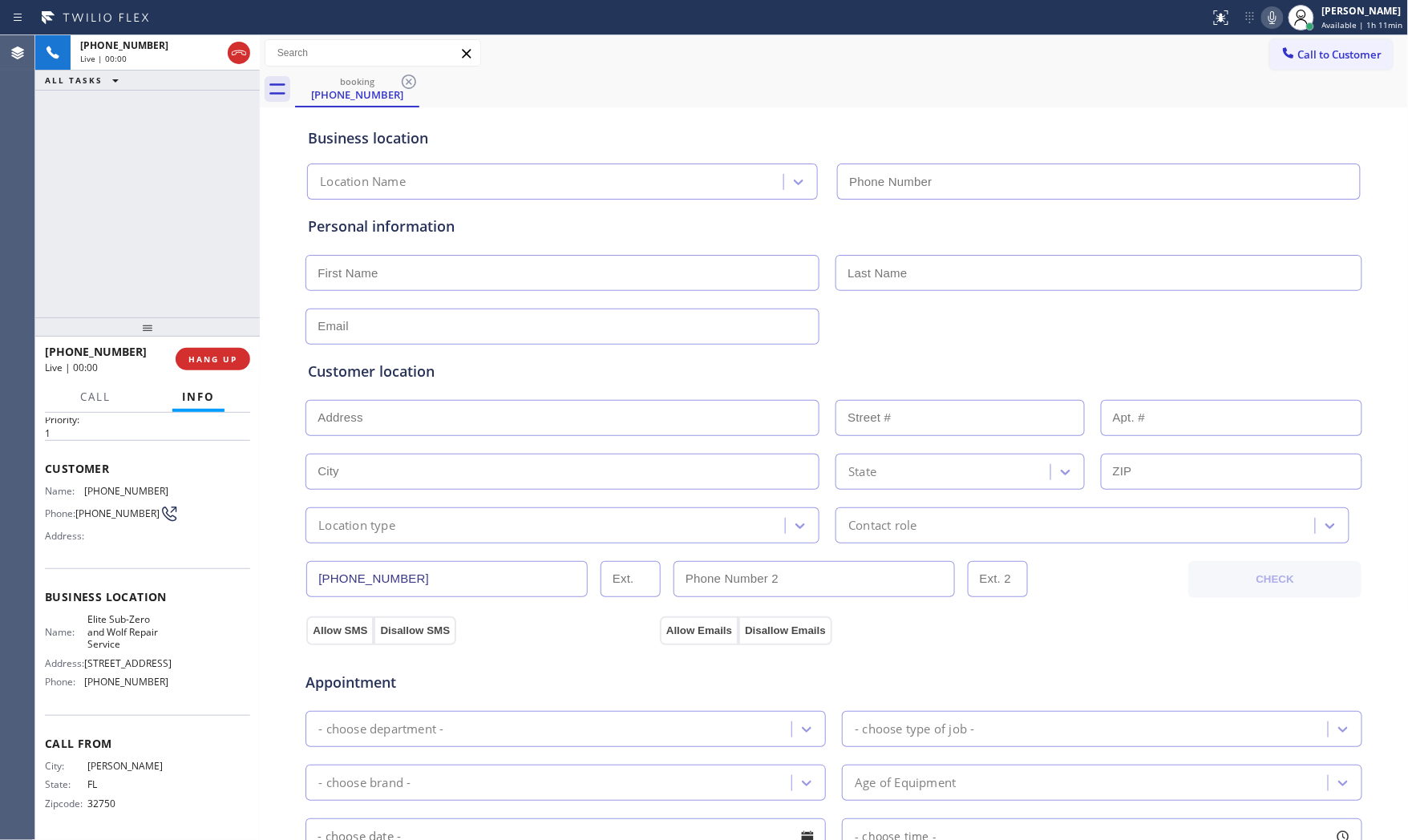
type input "[PHONE_NUMBER]"
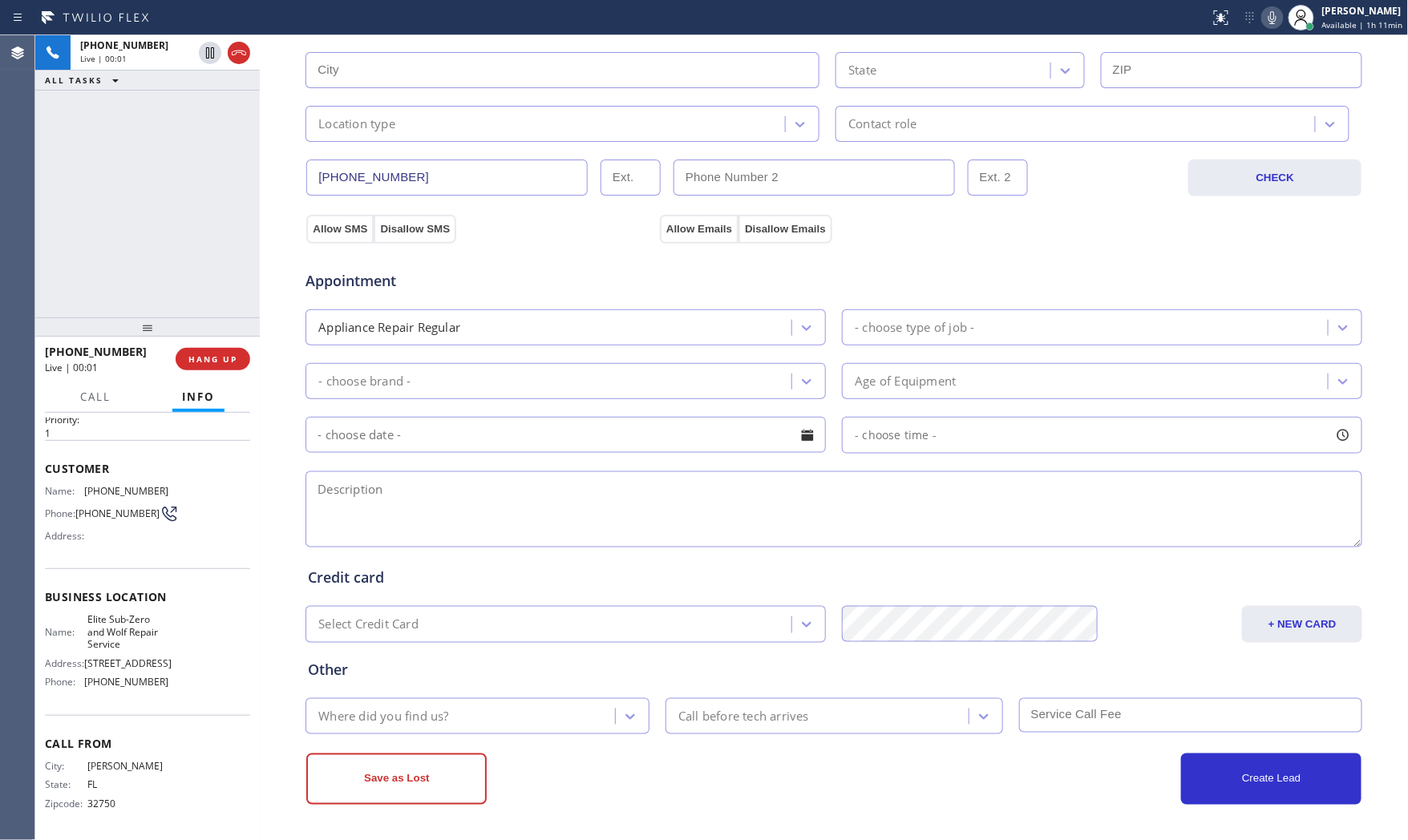
scroll to position [0, 0]
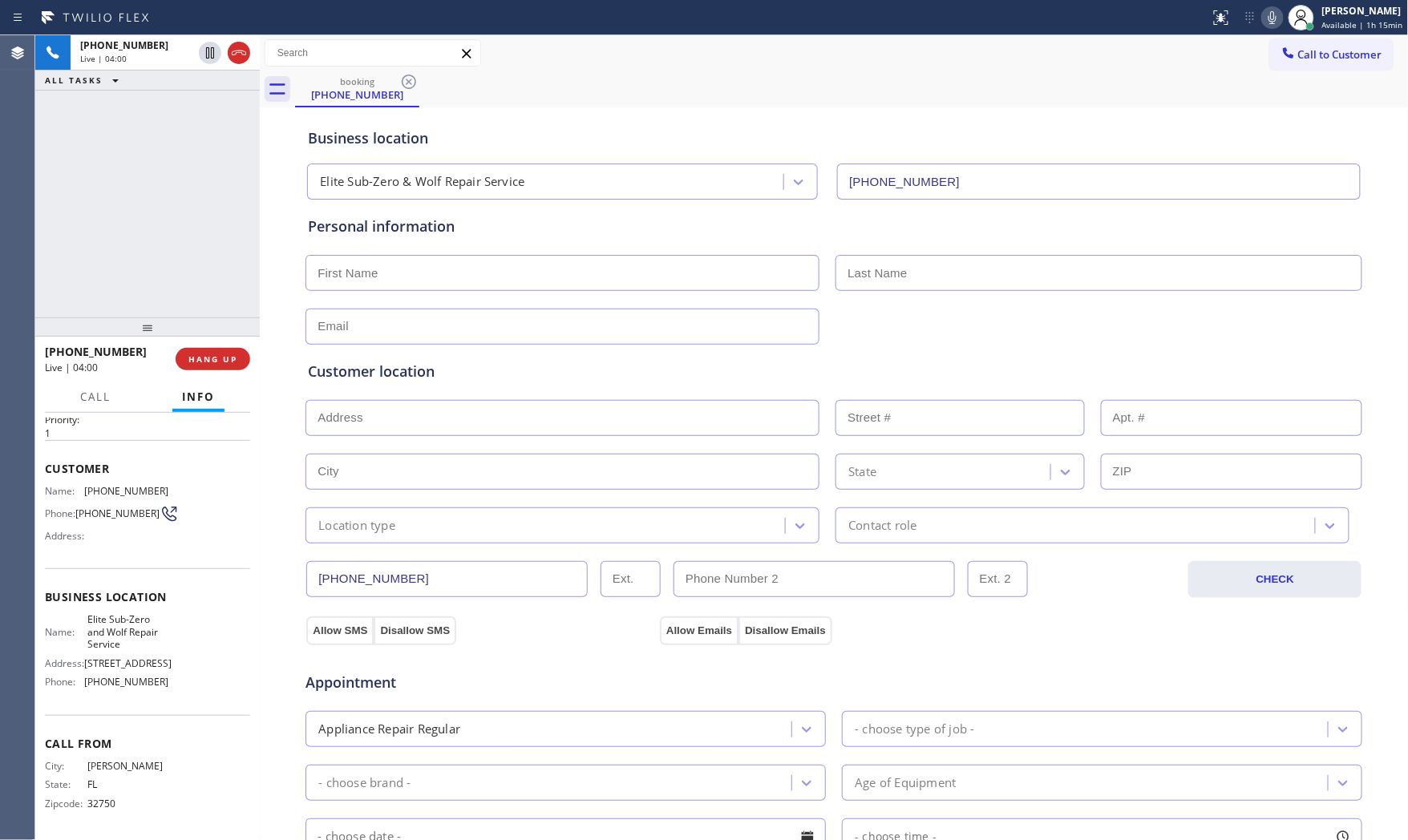
click at [1263, 21] on icon at bounding box center [1273, 18] width 19 height 19
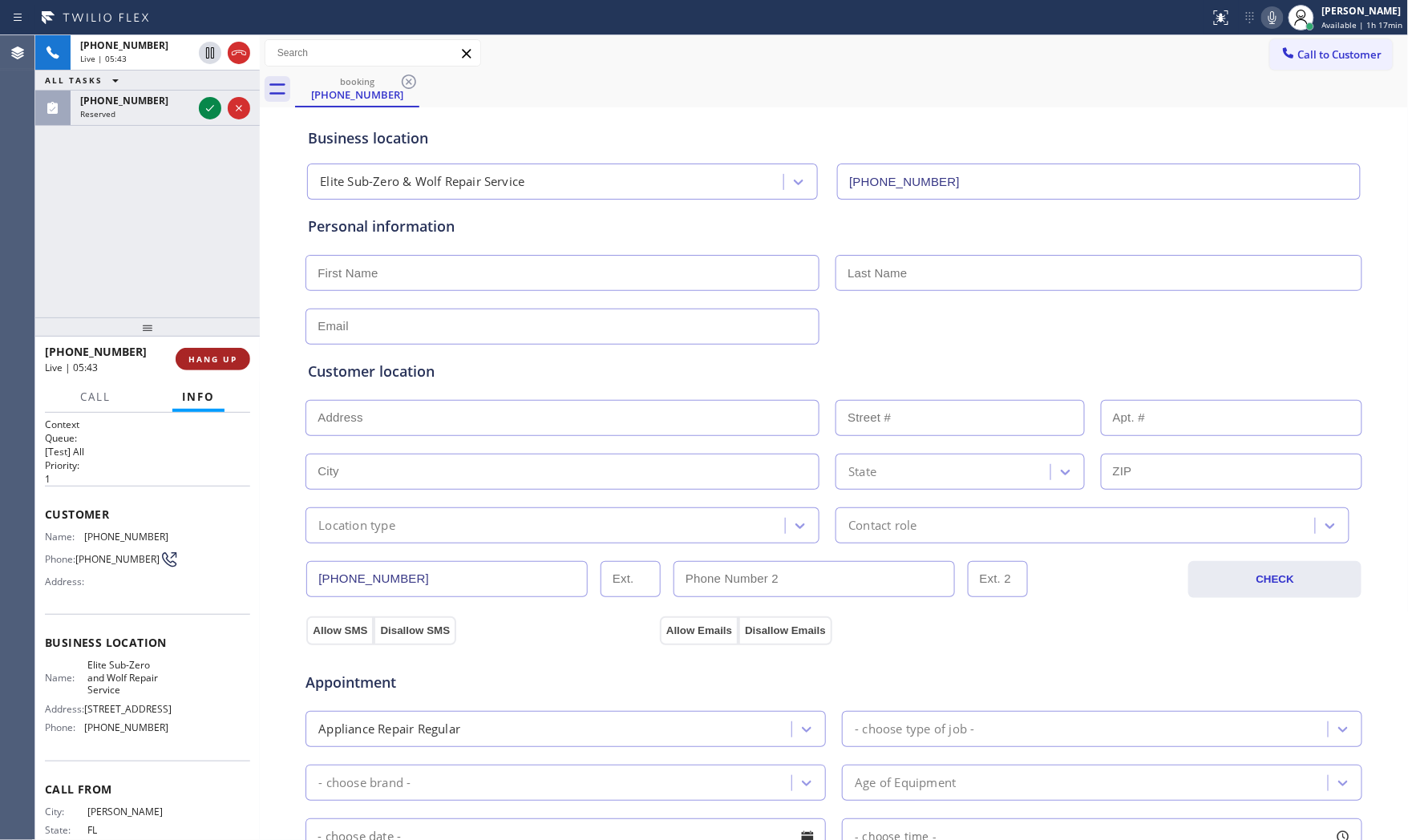
click at [228, 360] on span "HANG UP" at bounding box center [213, 360] width 49 height 11
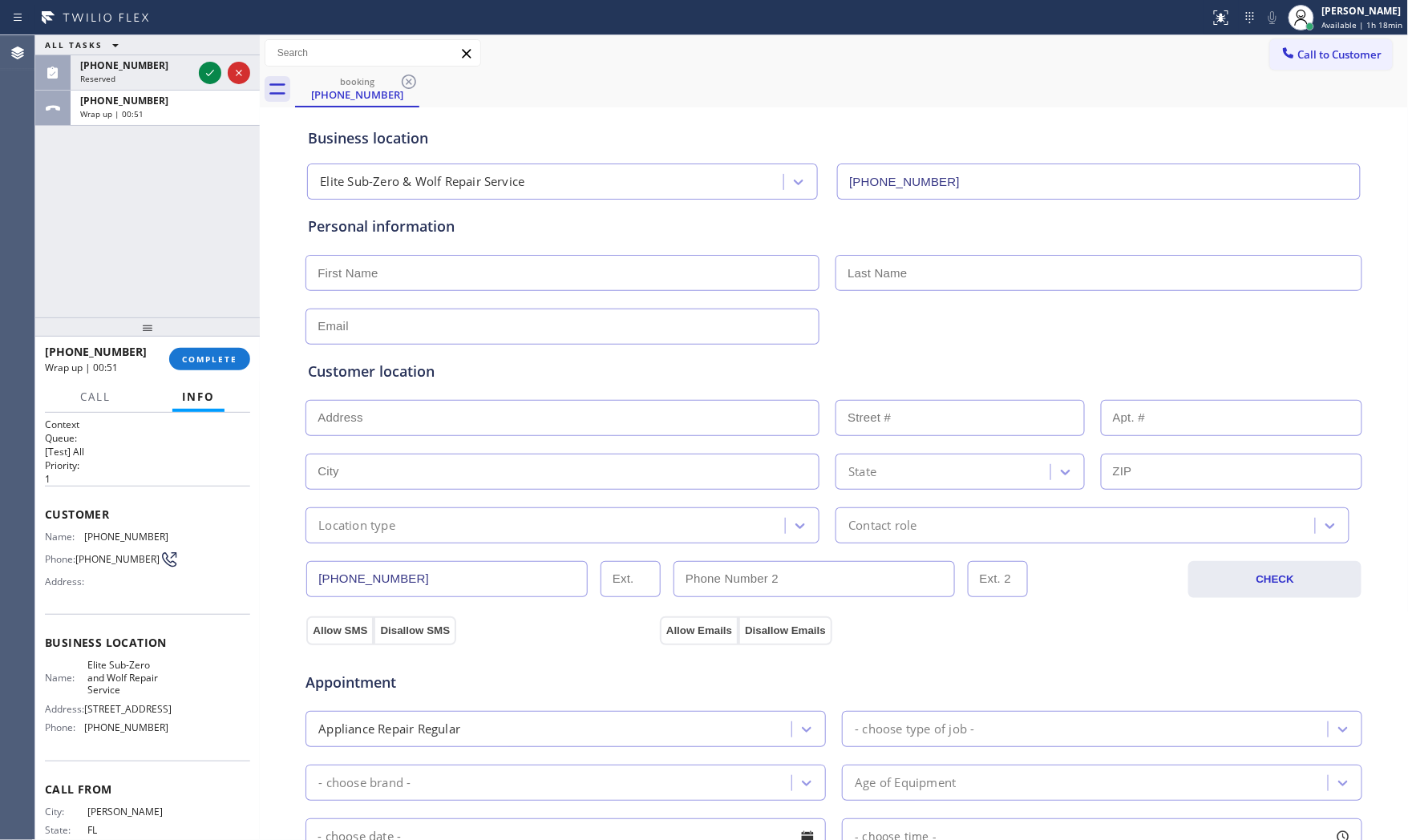
click at [117, 678] on span "Elite Sub-Zero and Wolf Repair Service" at bounding box center [127, 677] width 80 height 37
copy span "Elite Sub-Zero and Wolf Repair Service"
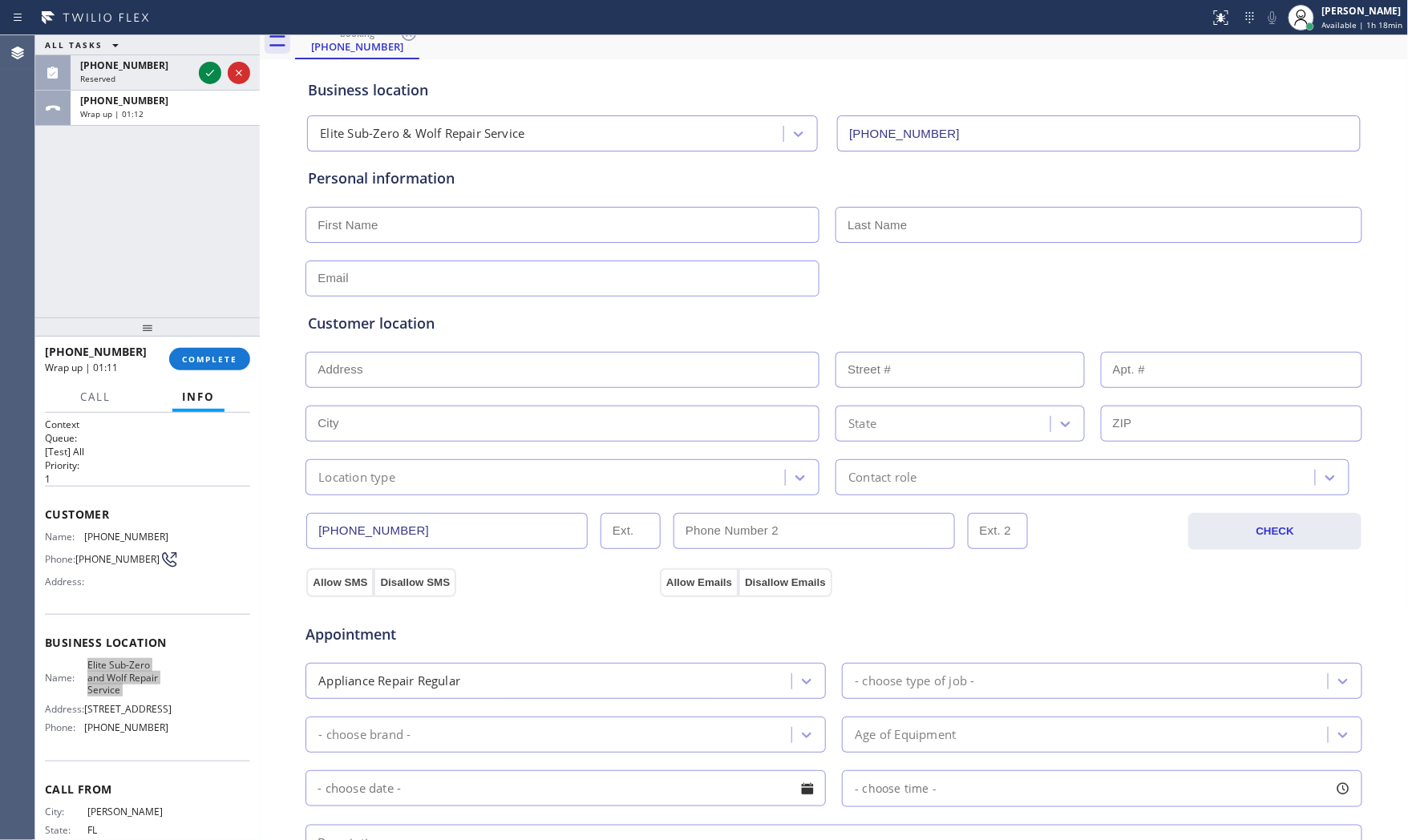
scroll to position [402, 0]
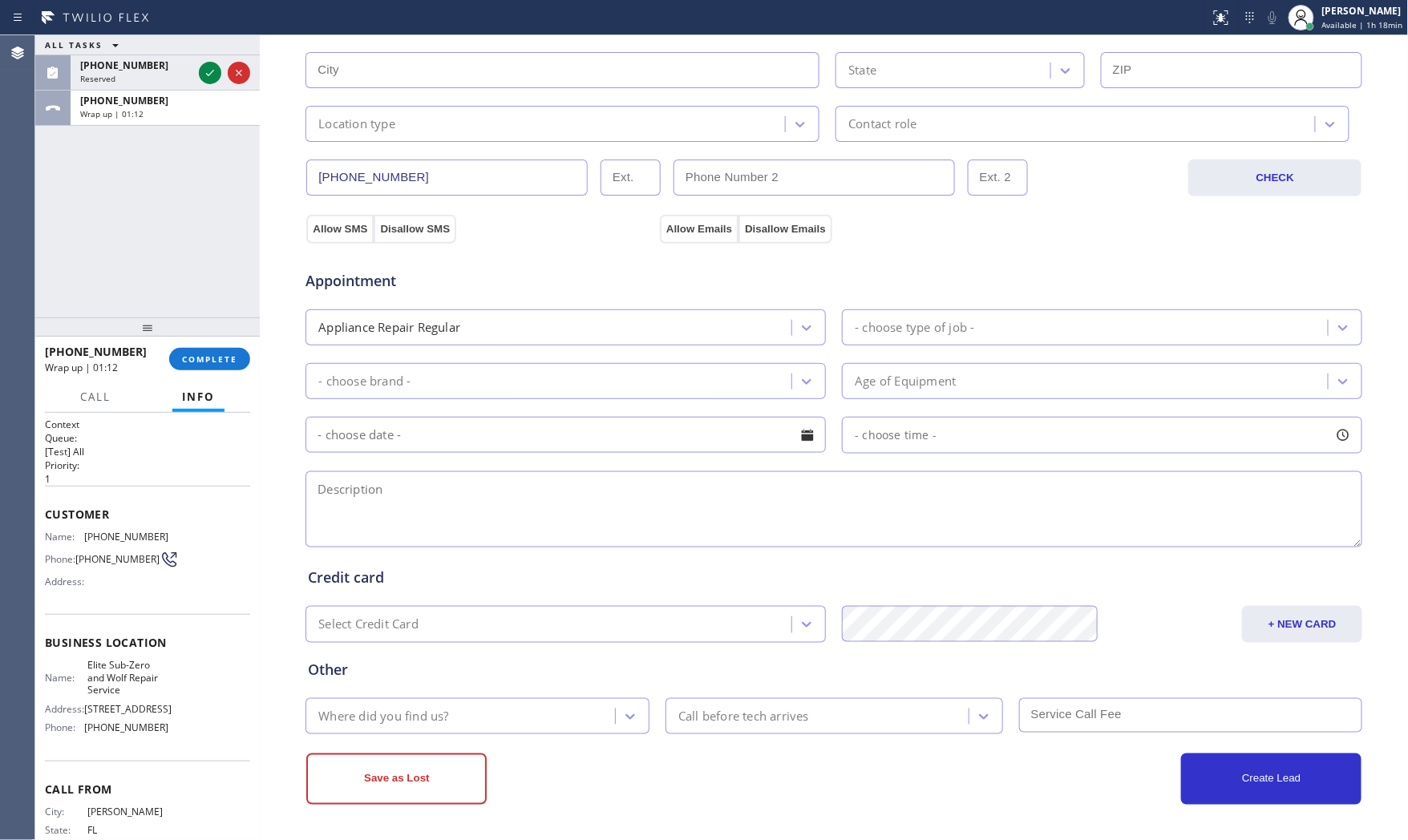
click at [462, 519] on textarea at bounding box center [834, 510] width 1057 height 76
paste textarea "12-3 $99 Wolf | oven | making crazy like squeezing noise | [DEMOGRAPHIC_DATA] |…"
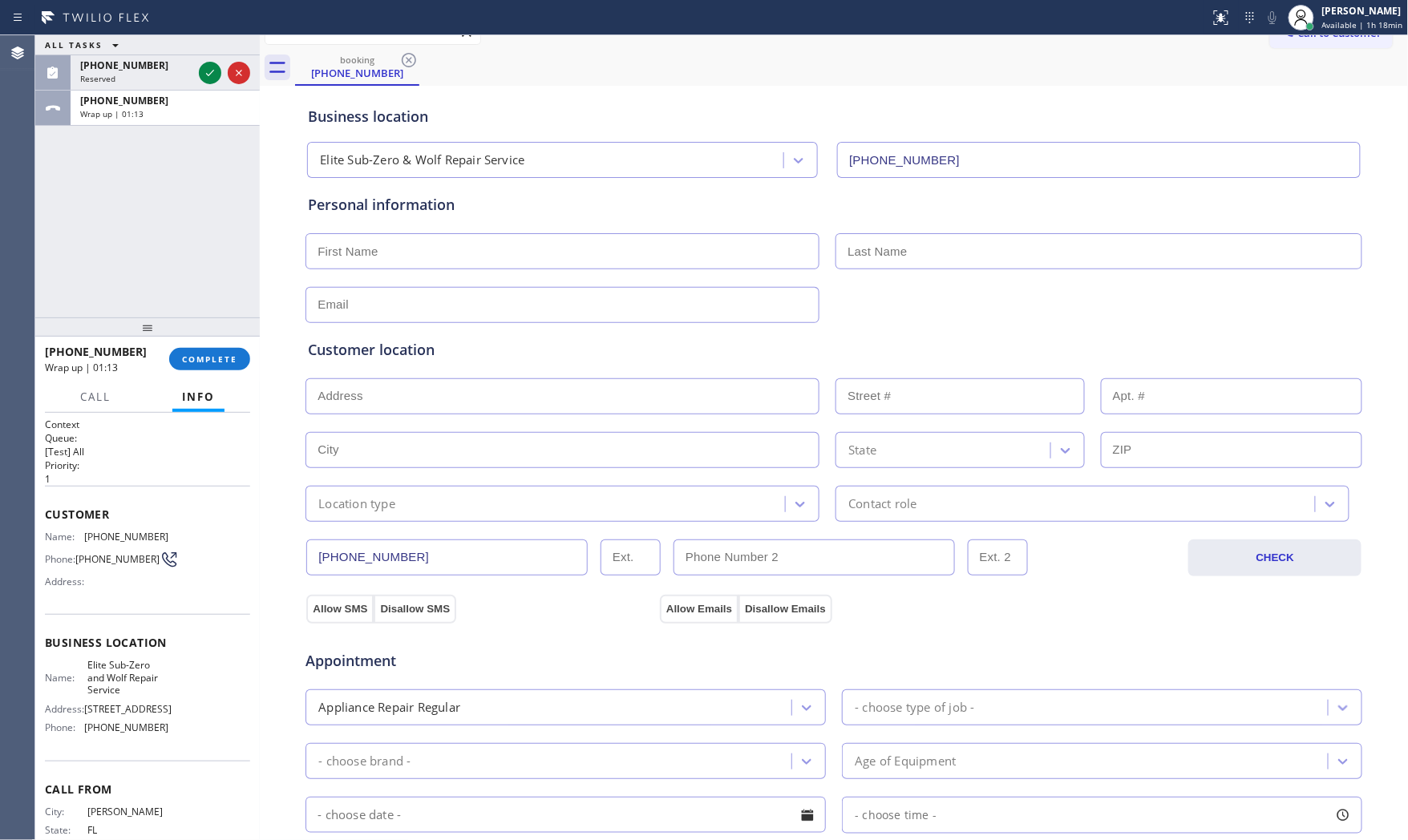
scroll to position [0, 0]
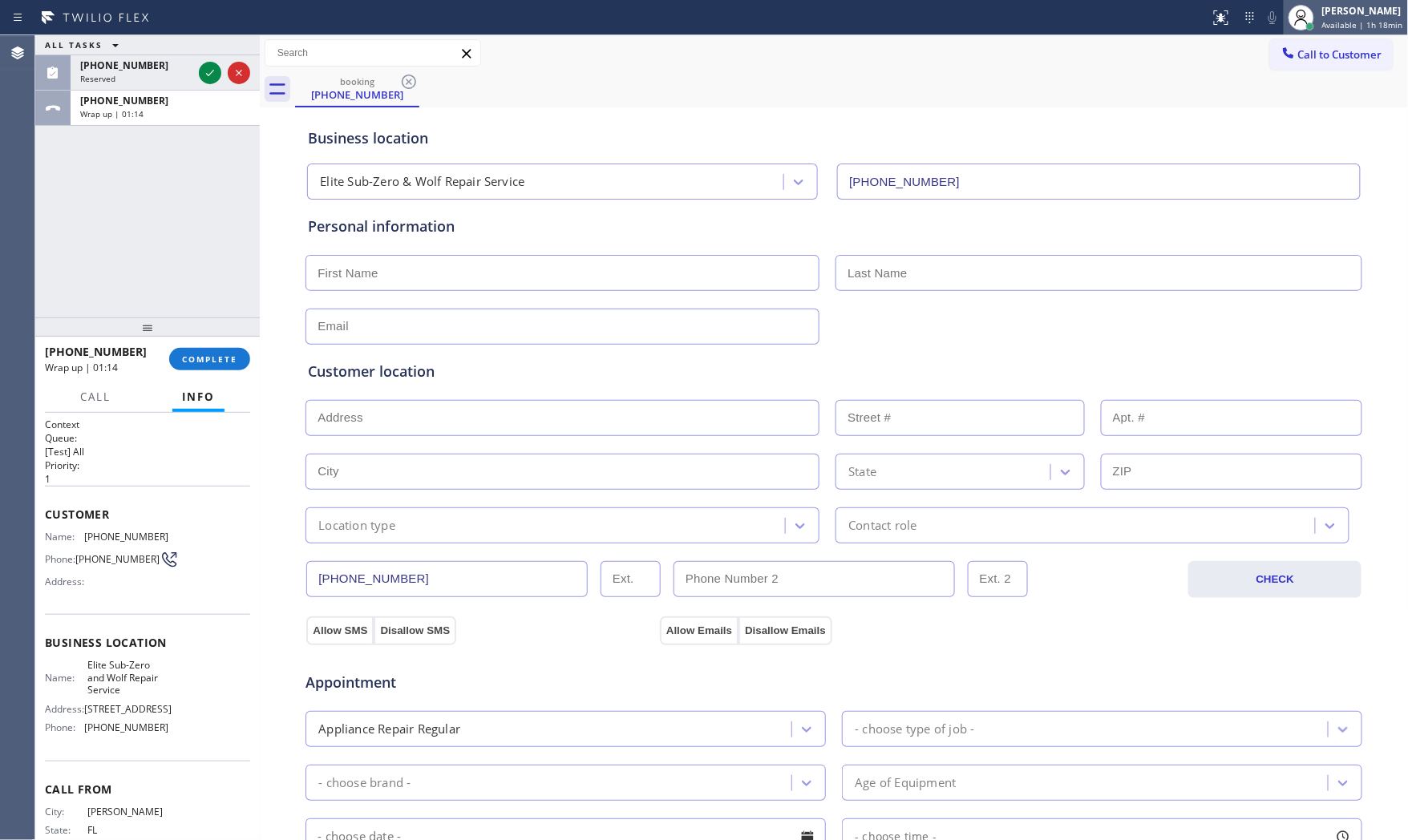
type textarea "12-3 $99 Wolf | oven | making crazy like squeezing noise | [DEMOGRAPHIC_DATA] |…"
click at [429, 257] on input "text" at bounding box center [562, 273] width 514 height 36
paste input "[PERSON_NAME]"
type input "[PERSON_NAME]"
click at [905, 282] on input "text" at bounding box center [1099, 273] width 527 height 36
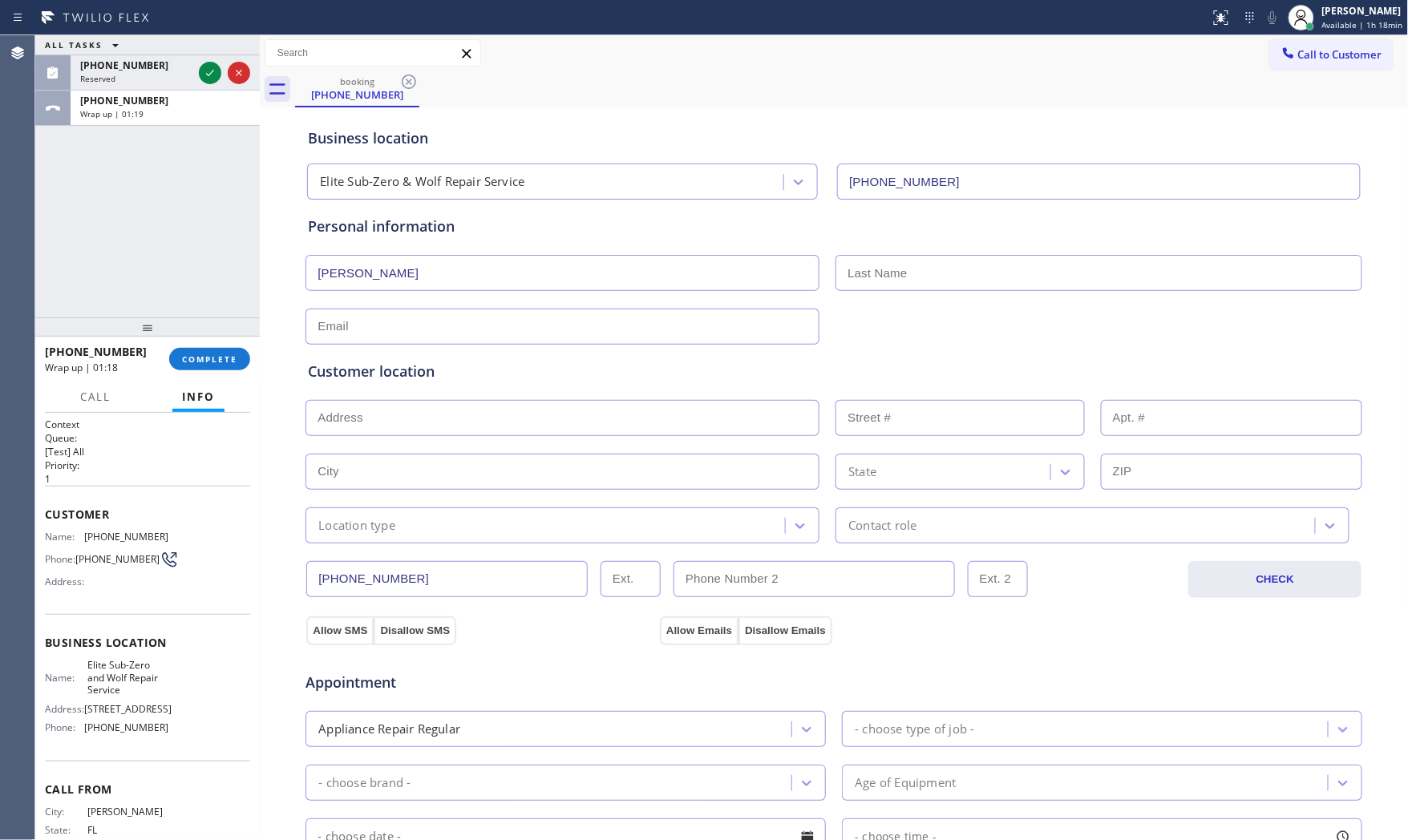
paste input "[PERSON_NAME]"
type input "[PERSON_NAME]"
click at [521, 326] on input "text" at bounding box center [562, 326] width 514 height 36
paste input "[PERSON_NAME][EMAIL_ADDRESS][DOMAIN_NAME]"
type input "[PERSON_NAME][EMAIL_ADDRESS][DOMAIN_NAME]"
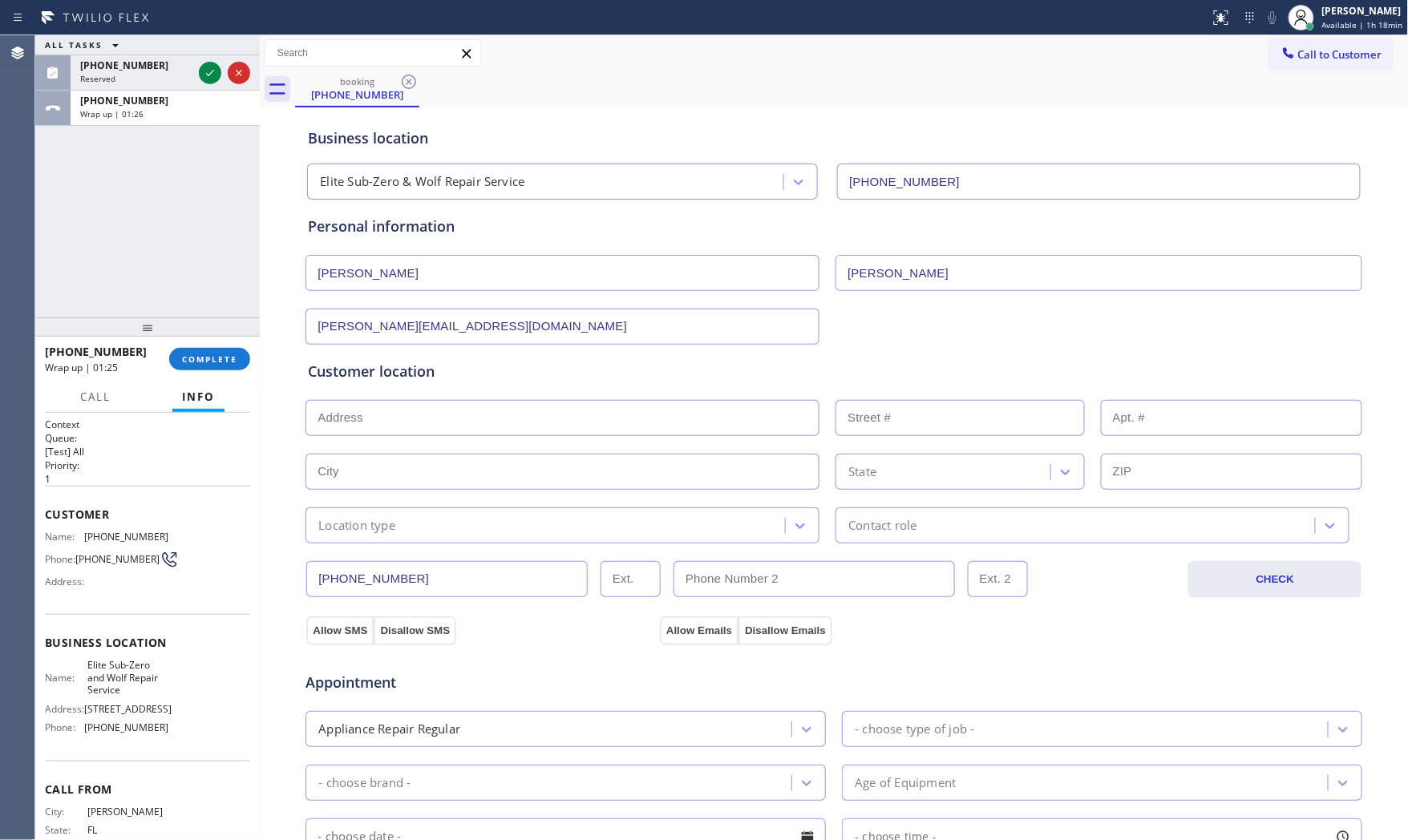
click at [574, 411] on input "text" at bounding box center [562, 418] width 514 height 36
paste input "[STREET_ADDRESS]"
type input "[STREET_ADDRESS]"
type input "269"
type input "[US_STATE]"
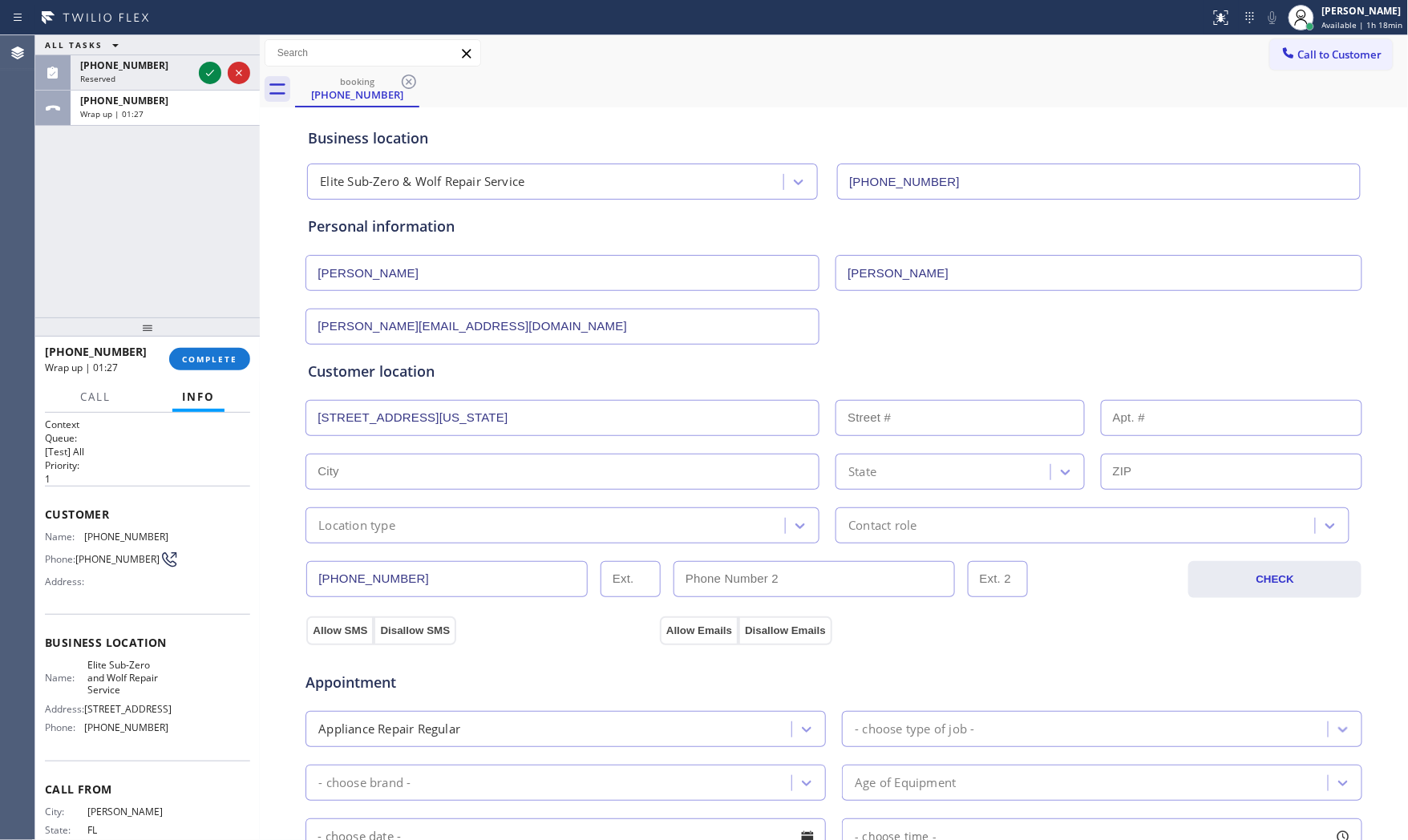
type input "10014"
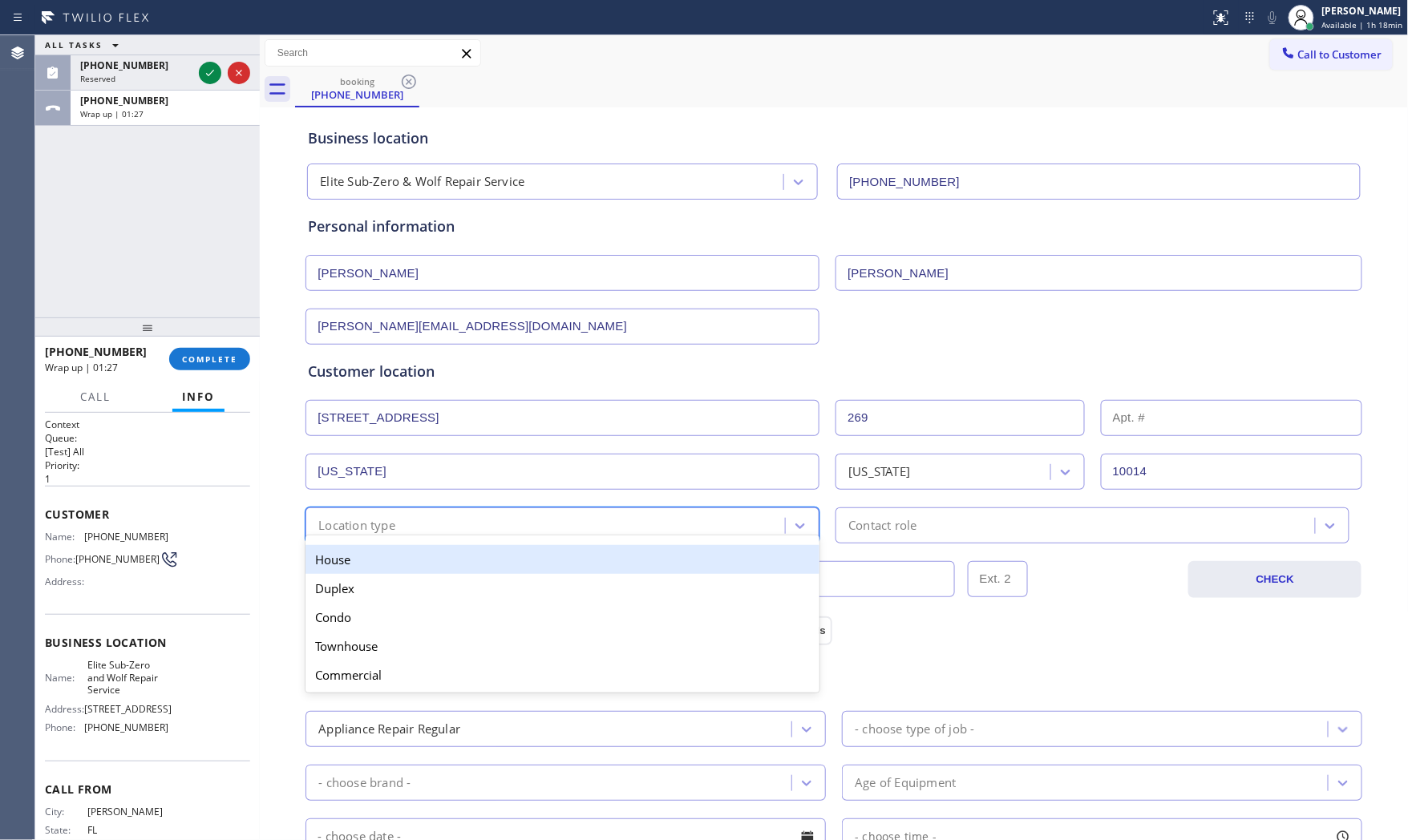
click at [382, 530] on div "Location type" at bounding box center [356, 525] width 77 height 19
drag, startPoint x: 379, startPoint y: 558, endPoint x: 407, endPoint y: 561, distance: 28.2
click at [379, 558] on div "House" at bounding box center [562, 560] width 514 height 29
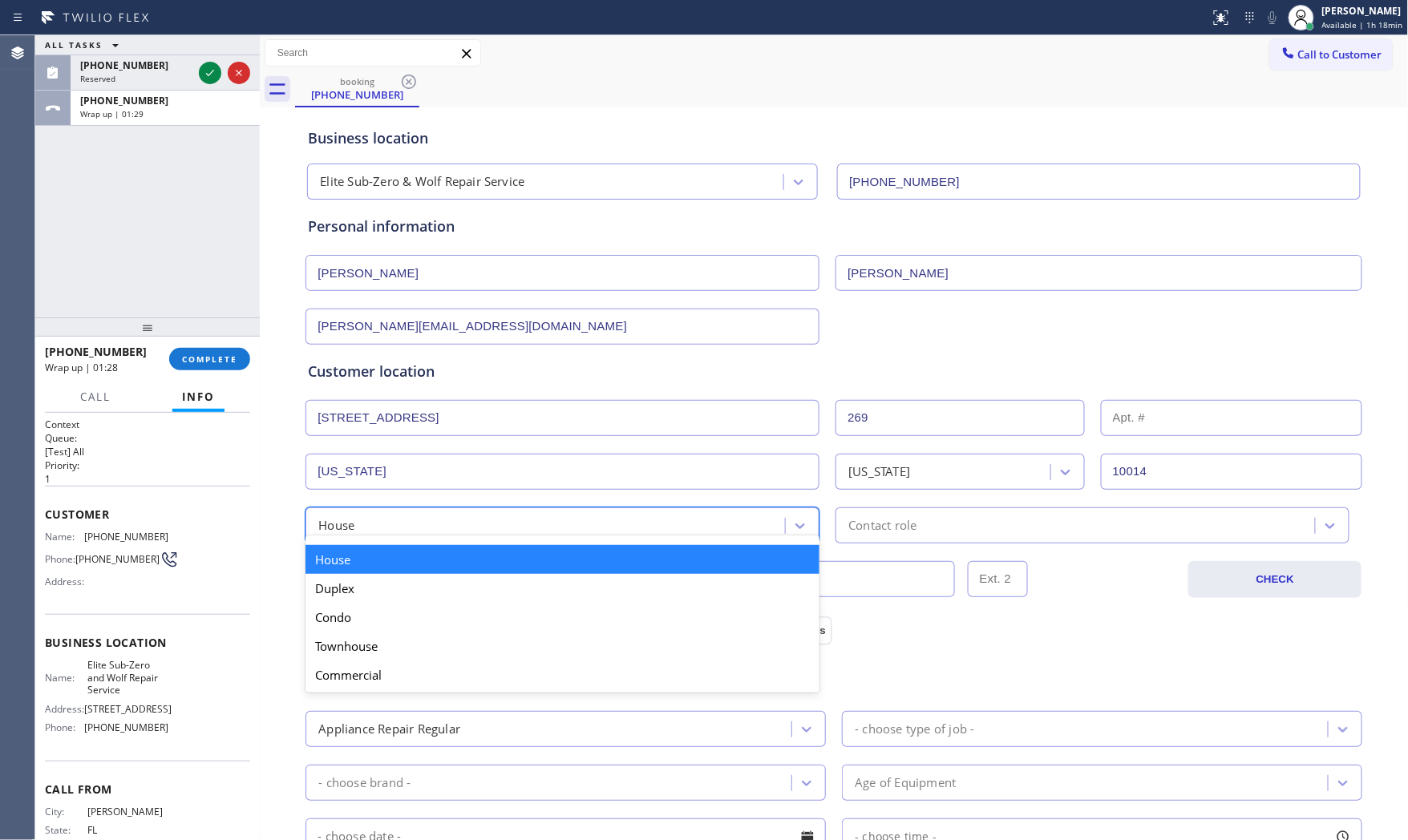
click at [622, 529] on div "House" at bounding box center [547, 525] width 475 height 28
click at [381, 642] on div "Townhouse" at bounding box center [562, 646] width 514 height 29
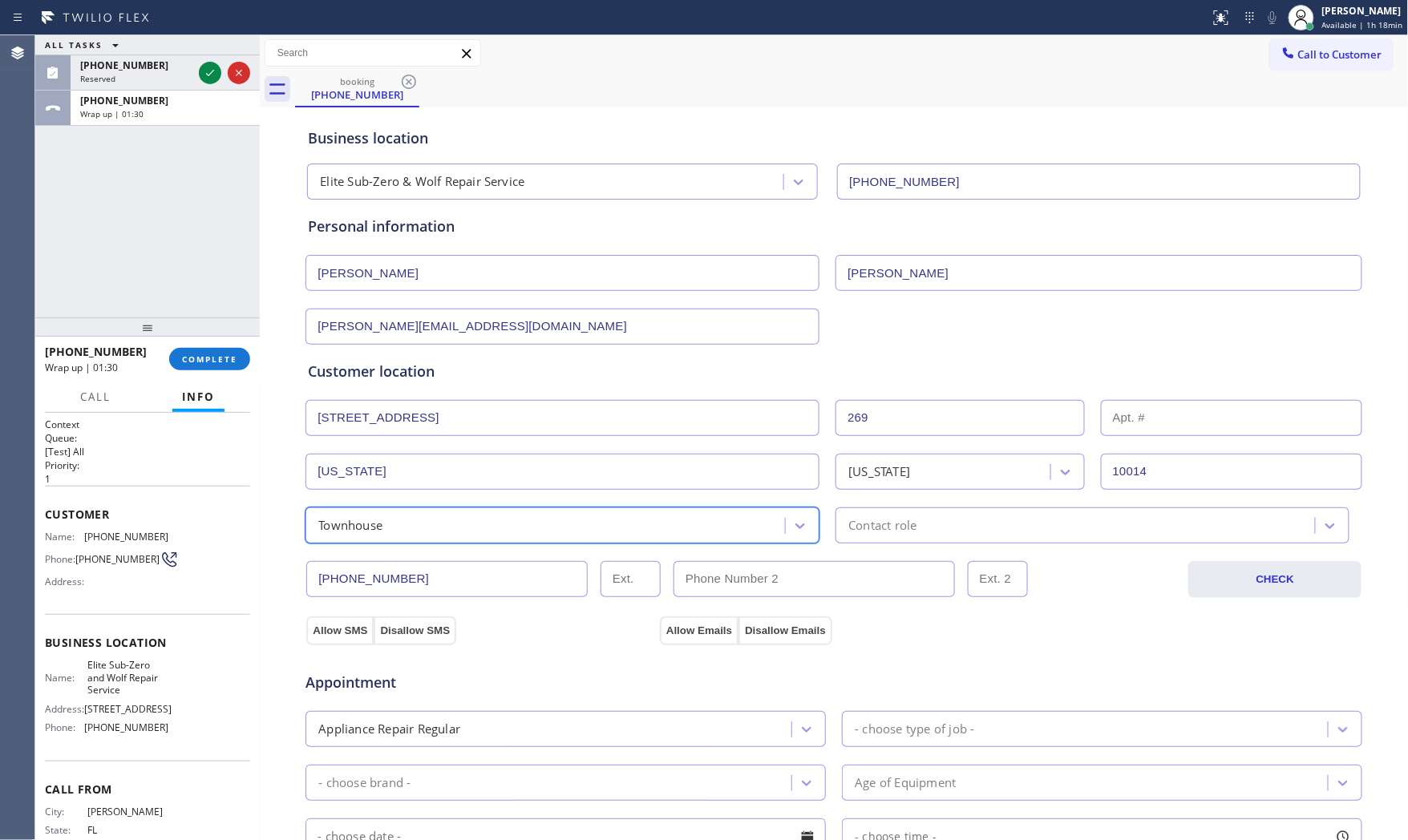
click at [909, 530] on div "Contact role" at bounding box center [883, 525] width 68 height 19
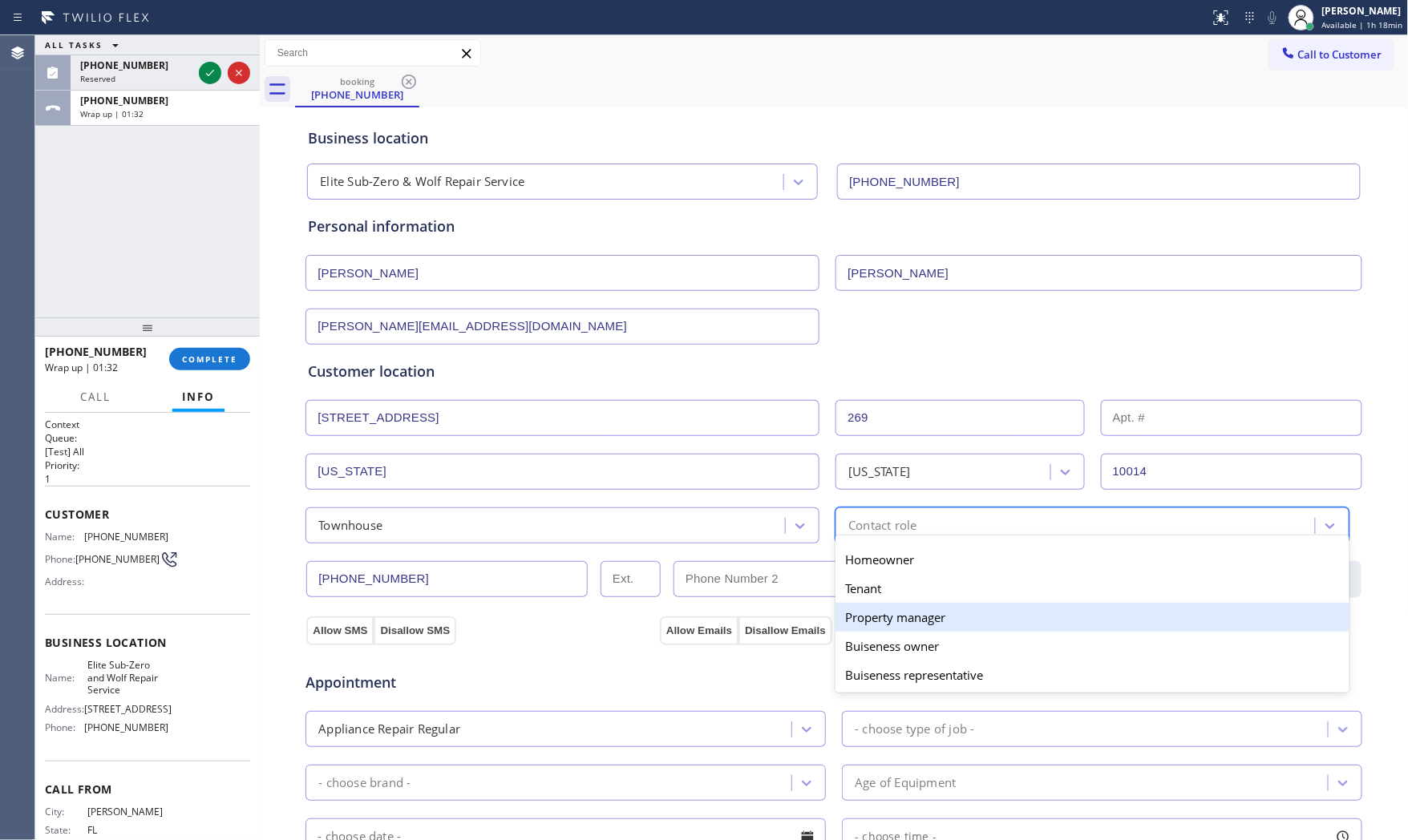
click at [883, 627] on div "Property manager" at bounding box center [1092, 618] width 514 height 29
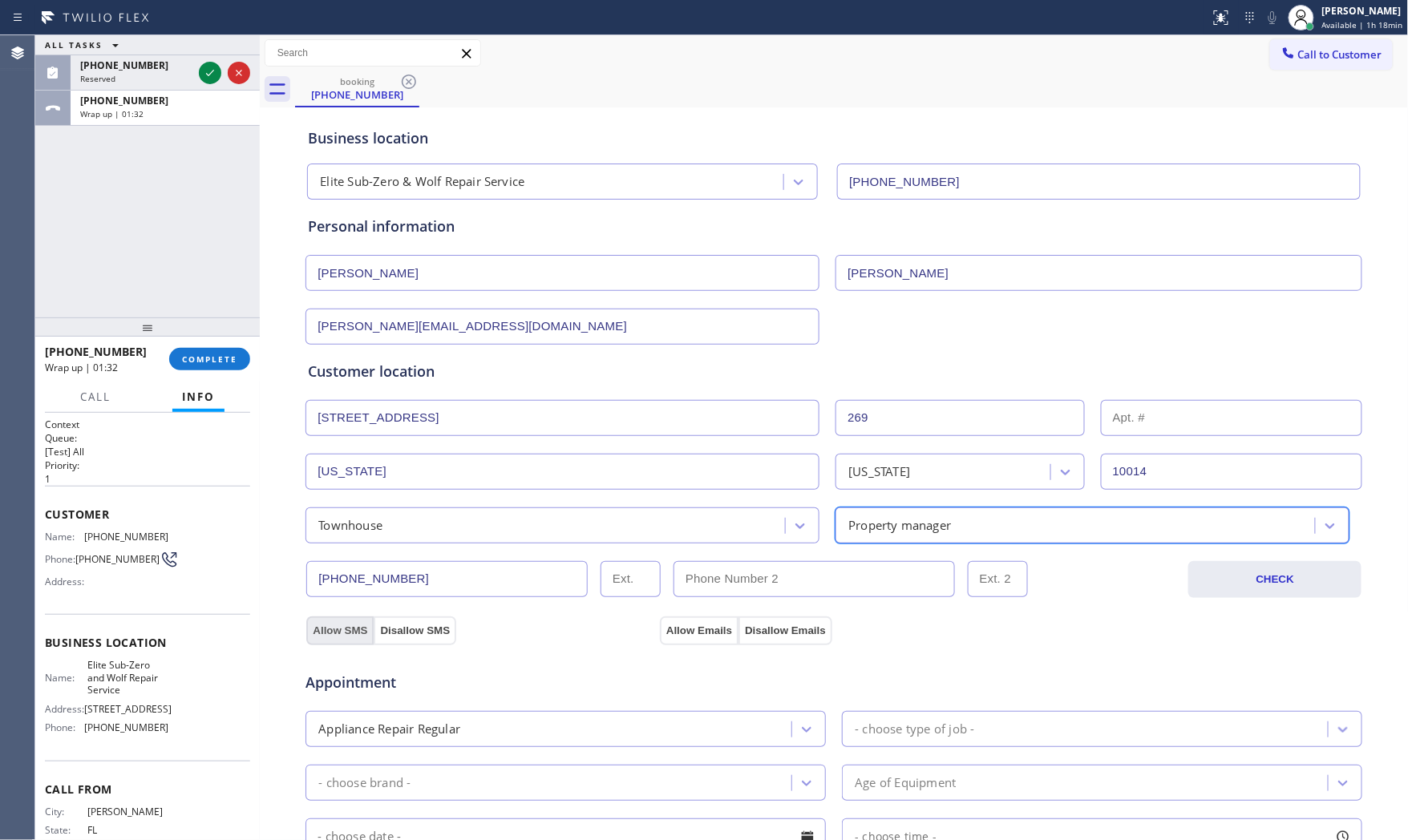
click at [324, 631] on button "Allow SMS" at bounding box center [339, 631] width 67 height 29
click at [718, 634] on button "Allow Emails" at bounding box center [699, 631] width 79 height 29
click at [909, 700] on div "Appointment Appliance Repair Regular - choose type of job - - choose brand - Ag…" at bounding box center [834, 802] width 1052 height 299
click at [914, 722] on div "- choose type of job -" at bounding box center [1087, 729] width 482 height 28
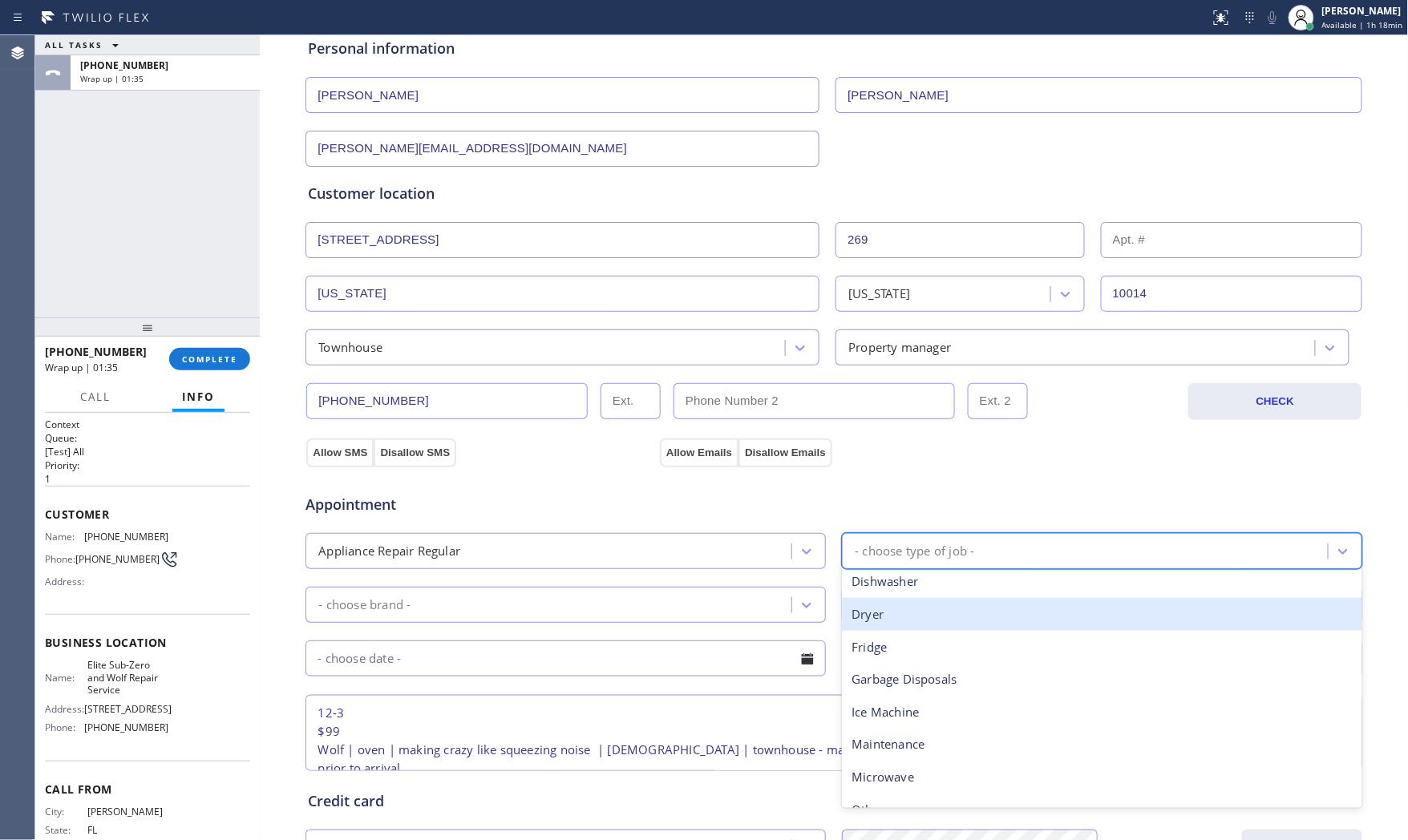
scroll to position [89, 0]
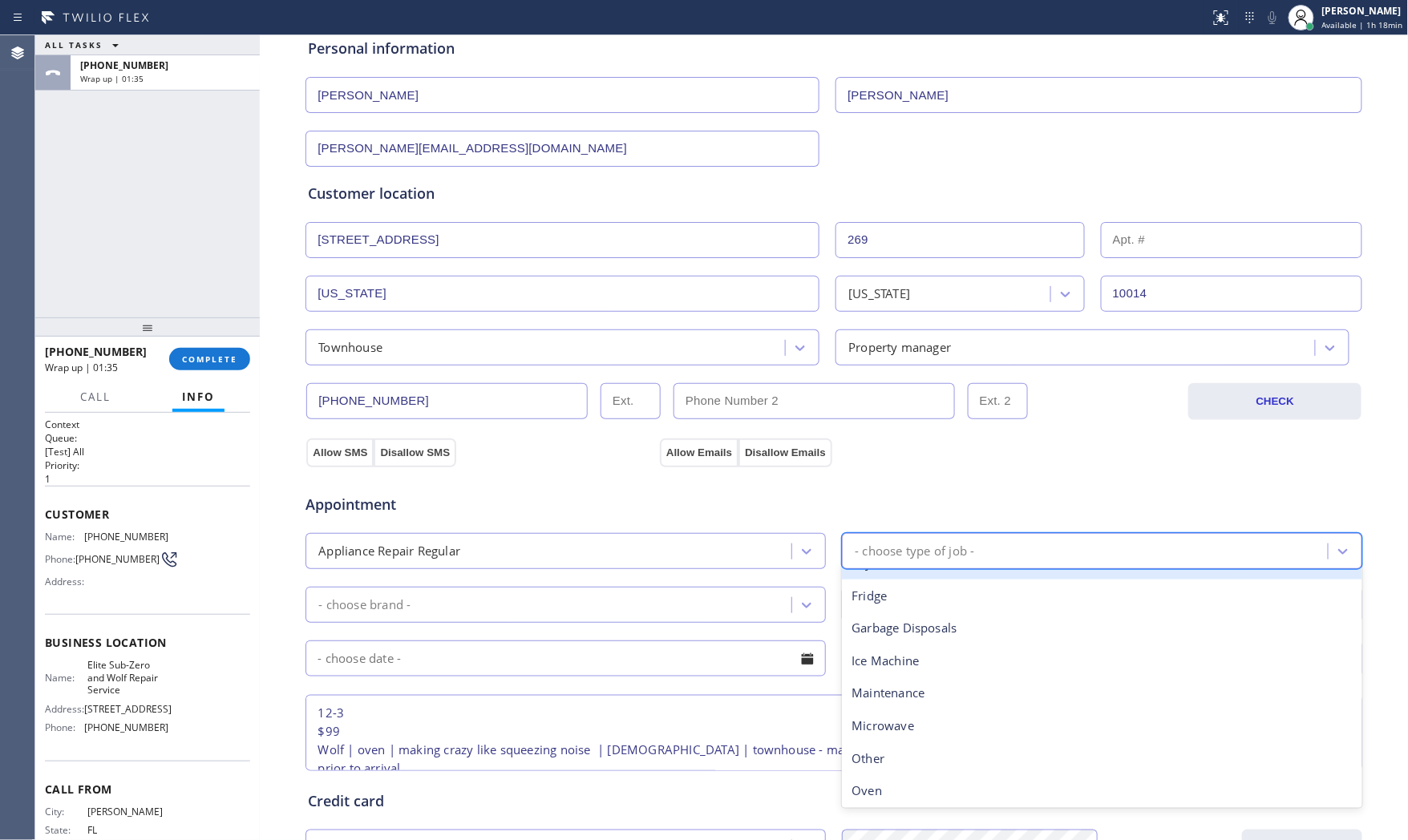
type input "f"
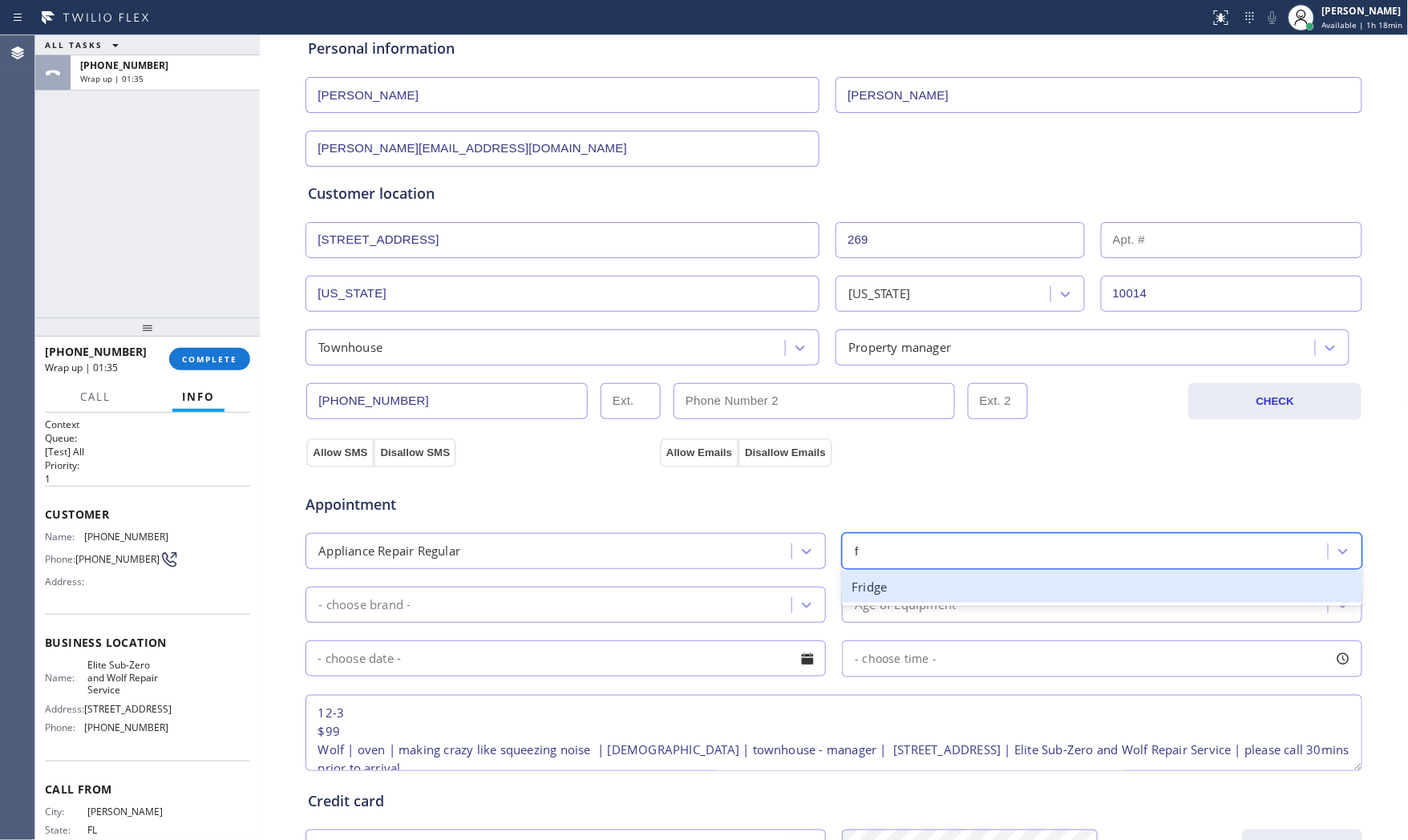
scroll to position [0, 0]
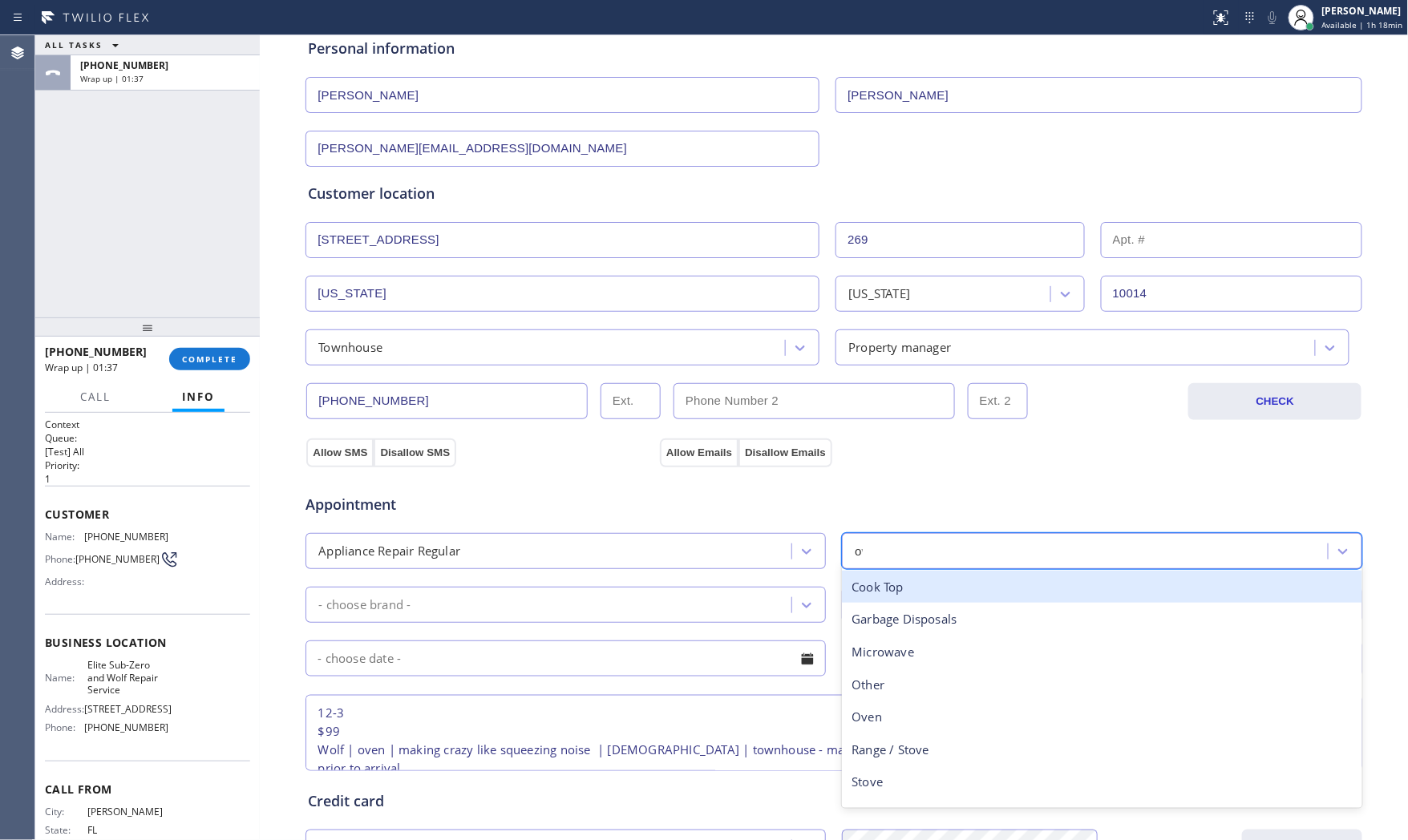
type input "ove"
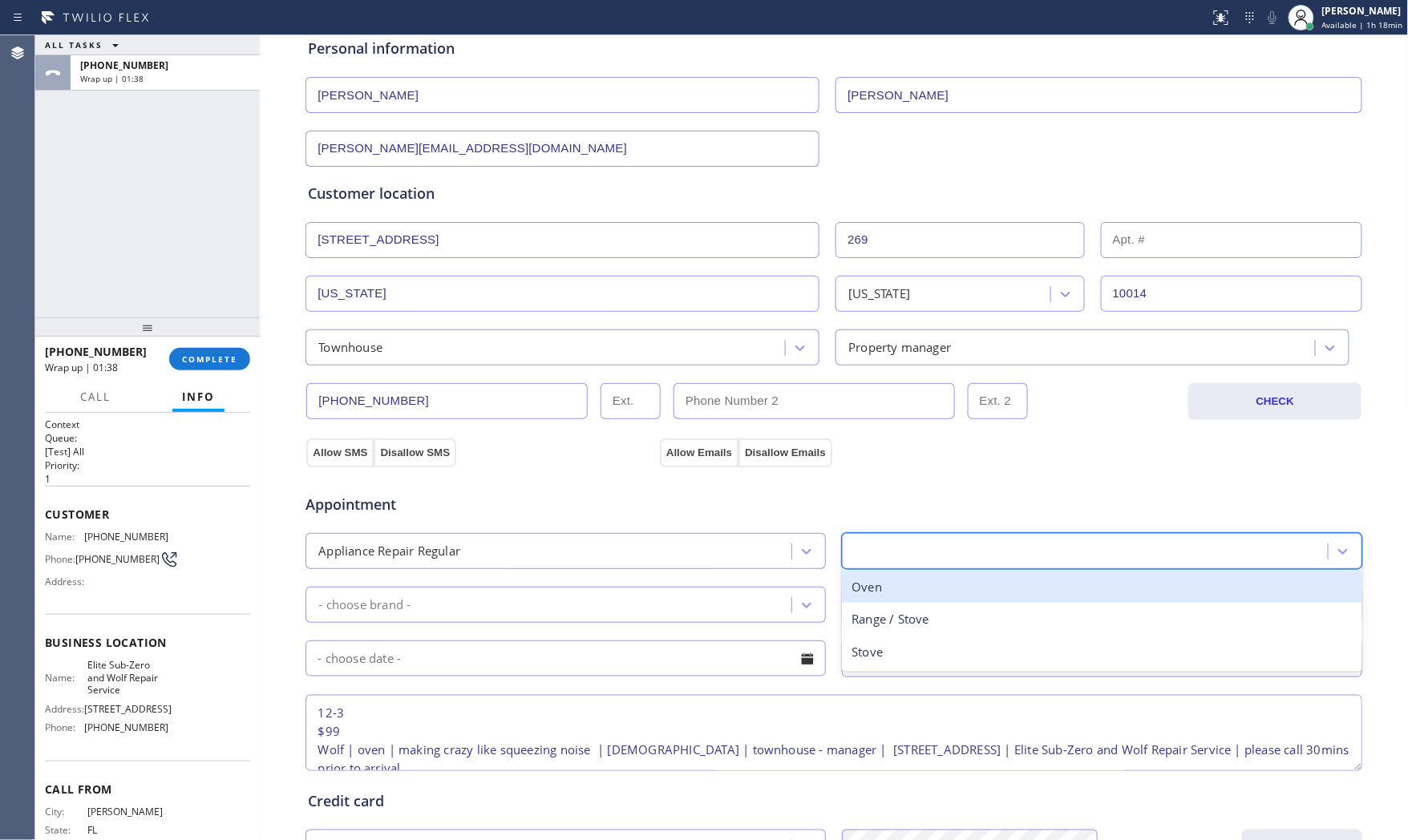
type input "\"
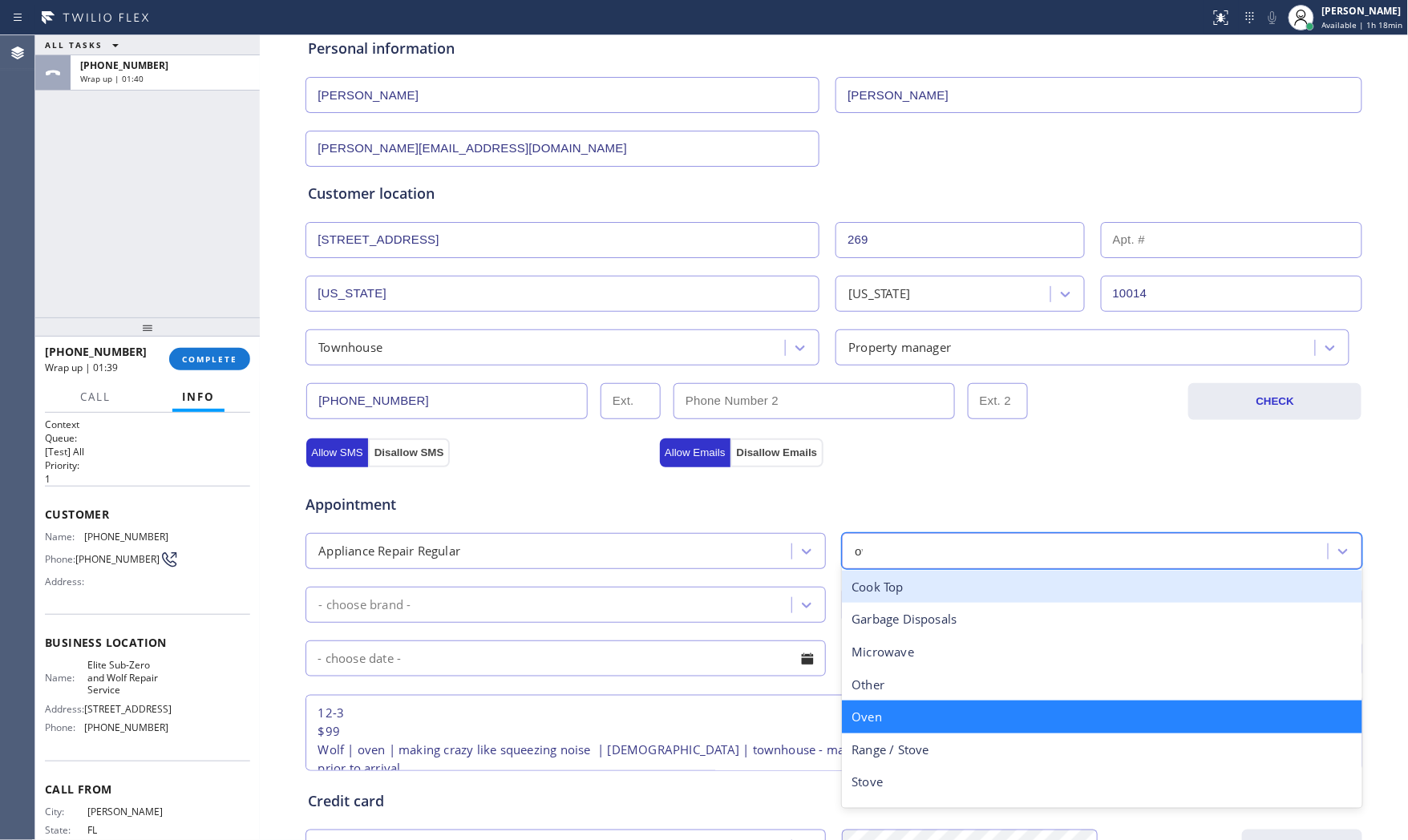
type input "ove"
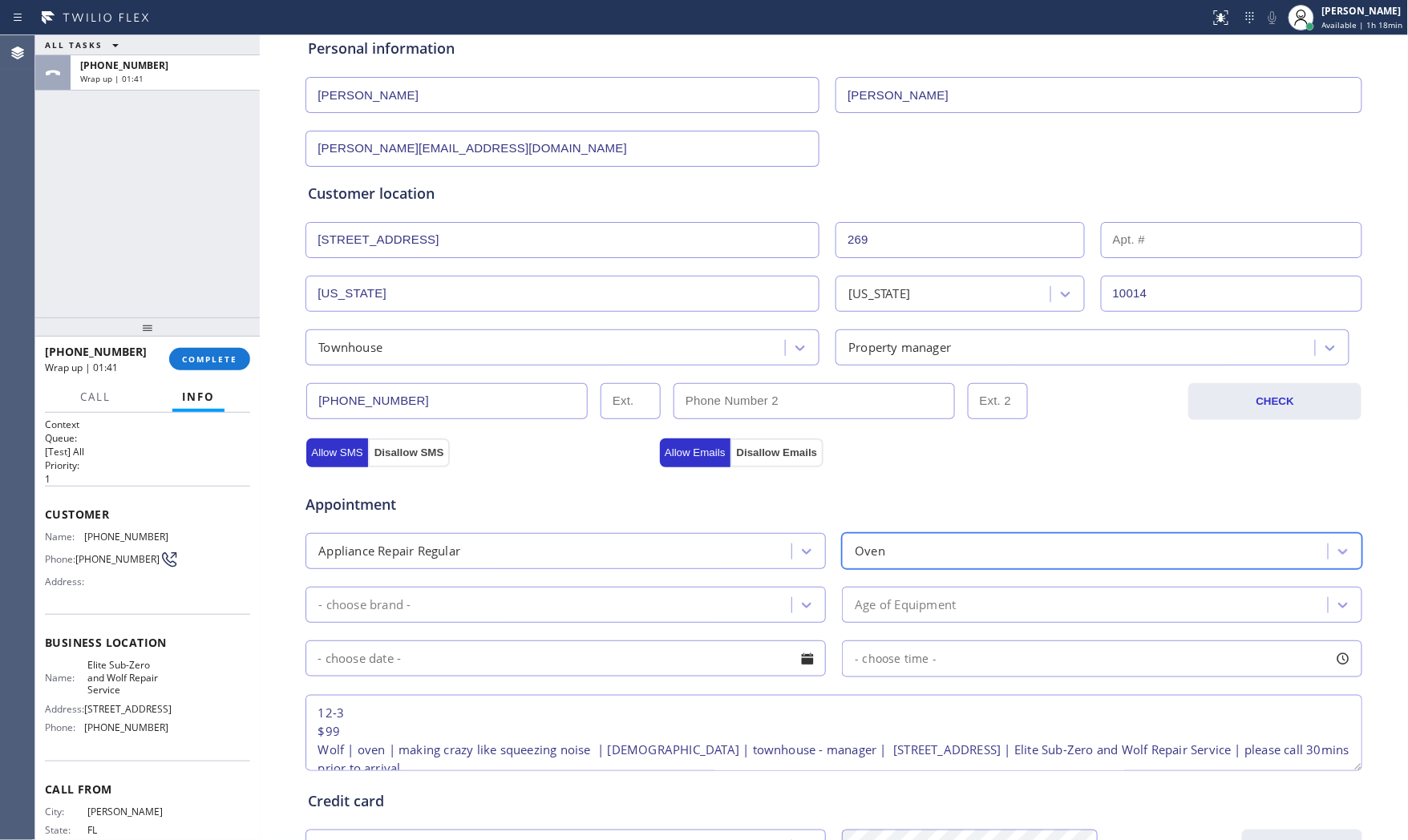
click at [581, 607] on div "- choose brand -" at bounding box center [551, 605] width 482 height 28
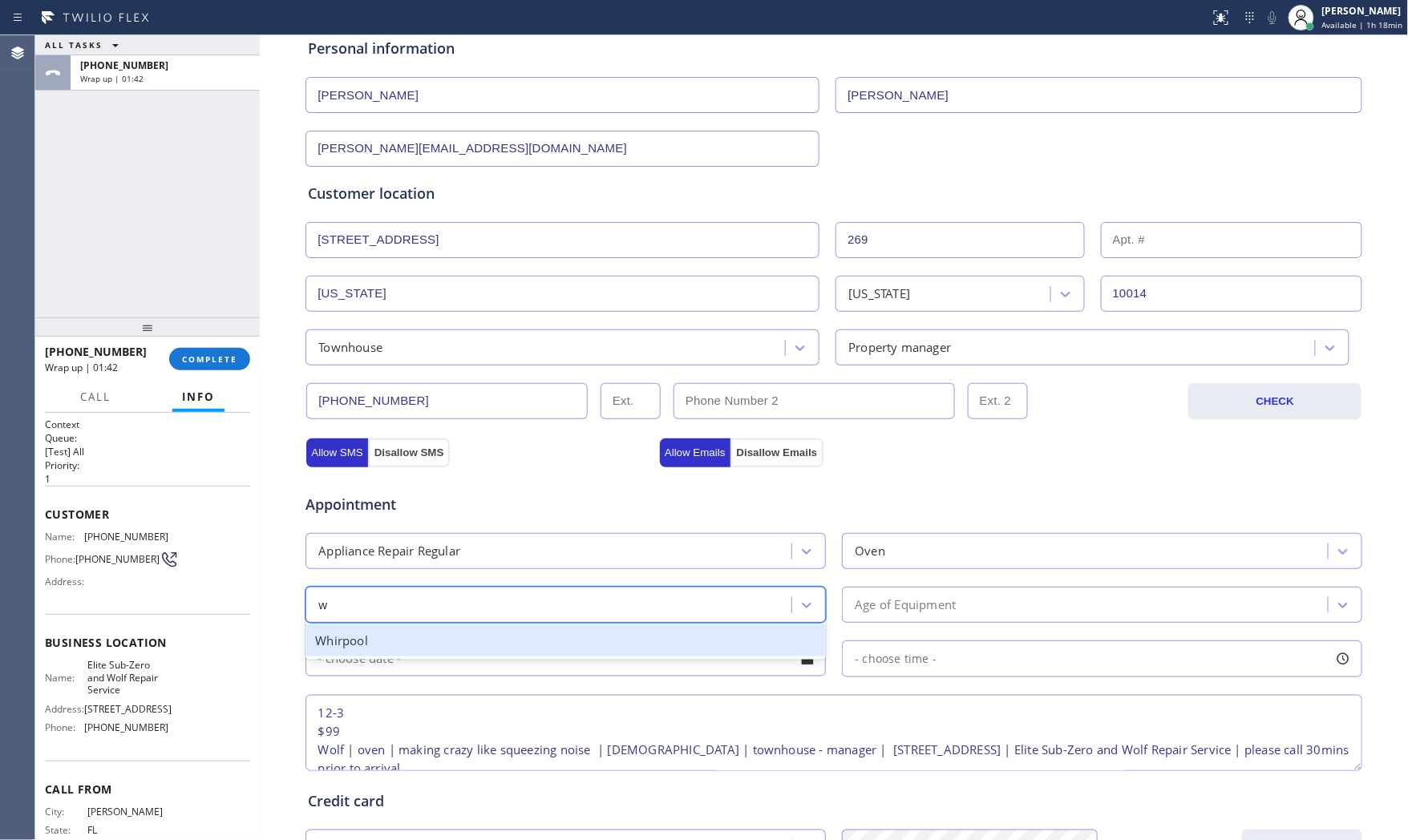
type input "w"
click at [588, 547] on div "Appliance Repair Regular" at bounding box center [551, 551] width 482 height 28
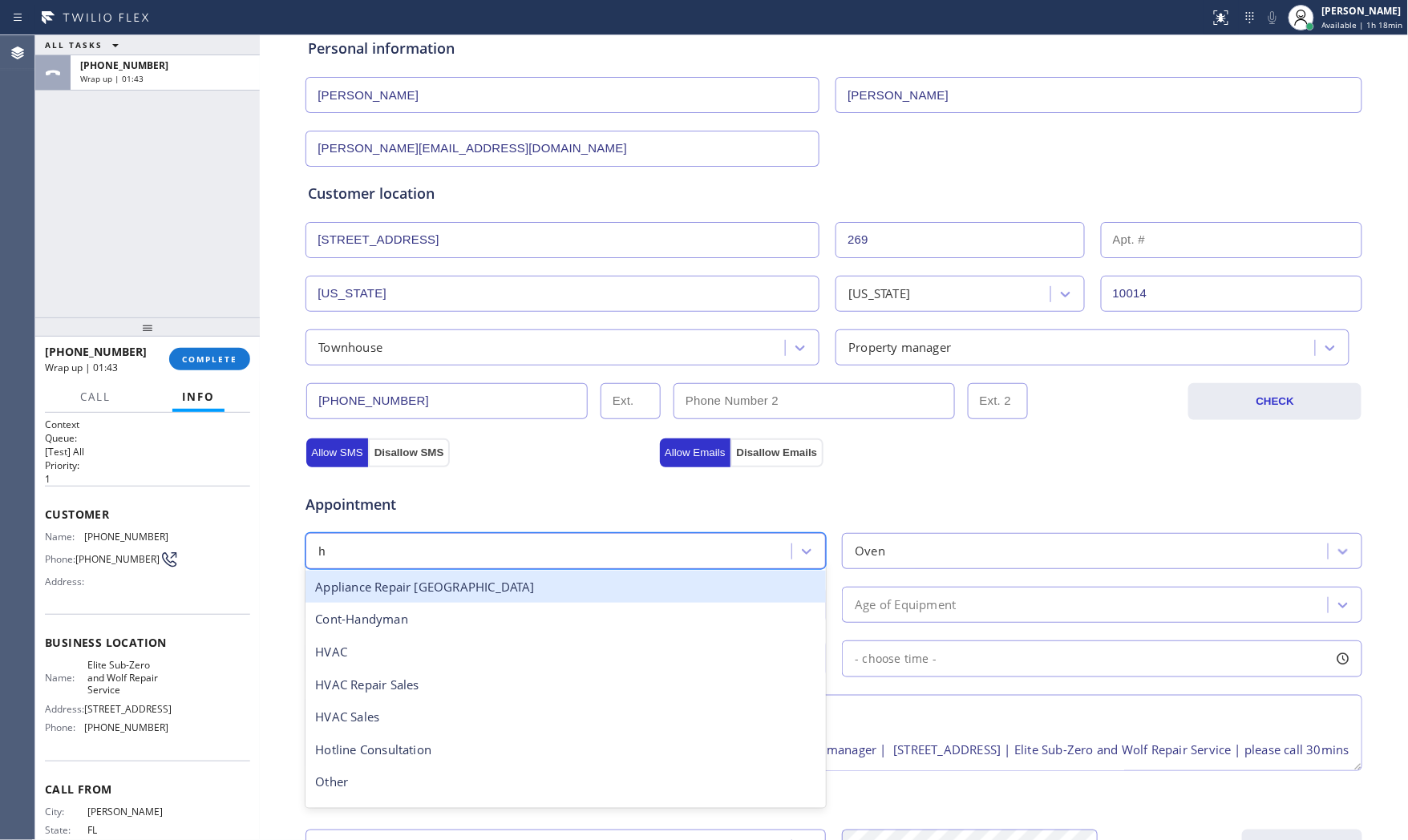
type input "hi"
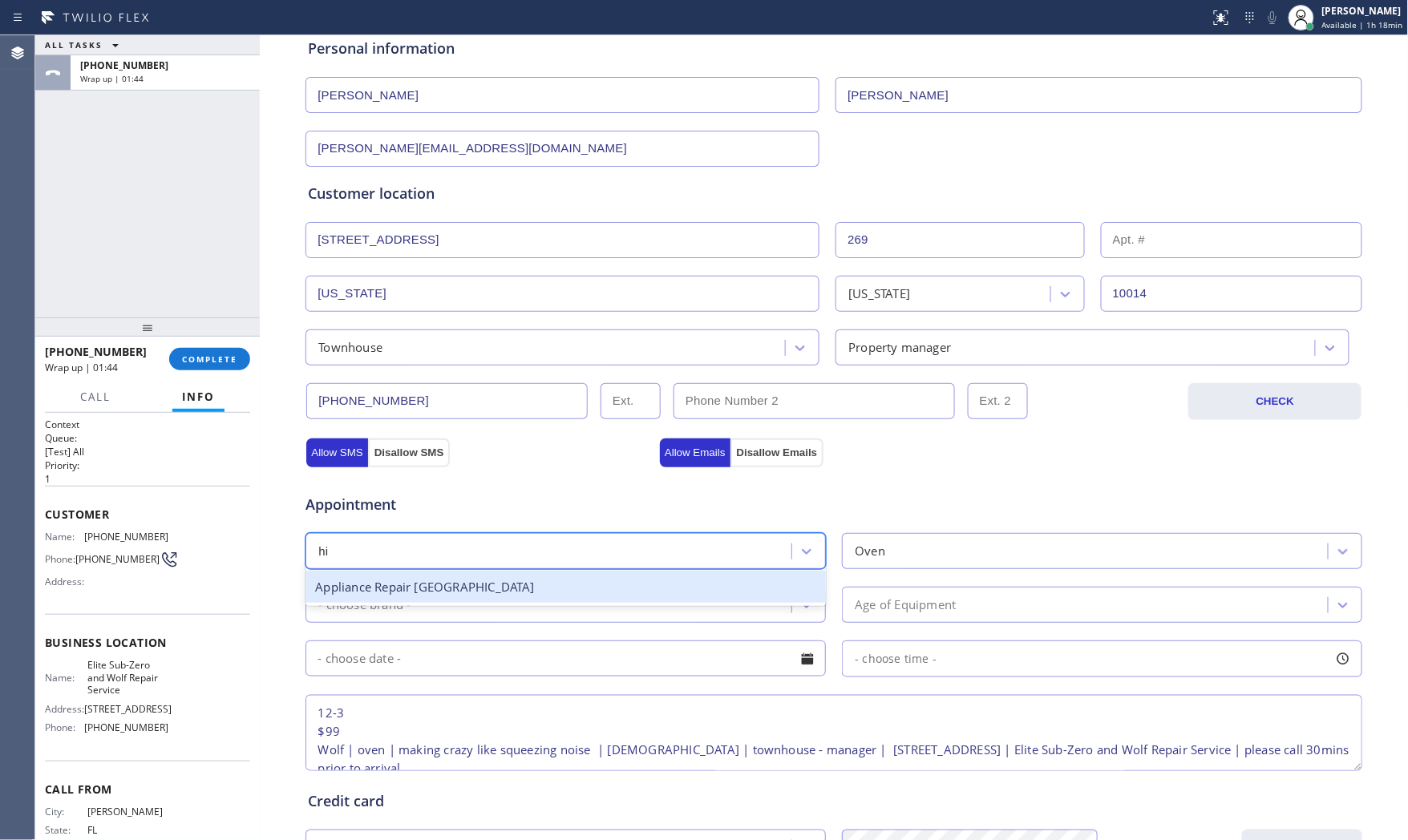
drag, startPoint x: 499, startPoint y: 587, endPoint x: 766, endPoint y: 572, distance: 267.4
click at [511, 587] on div "Appliance Repair [GEOGRAPHIC_DATA]" at bounding box center [565, 587] width 520 height 32
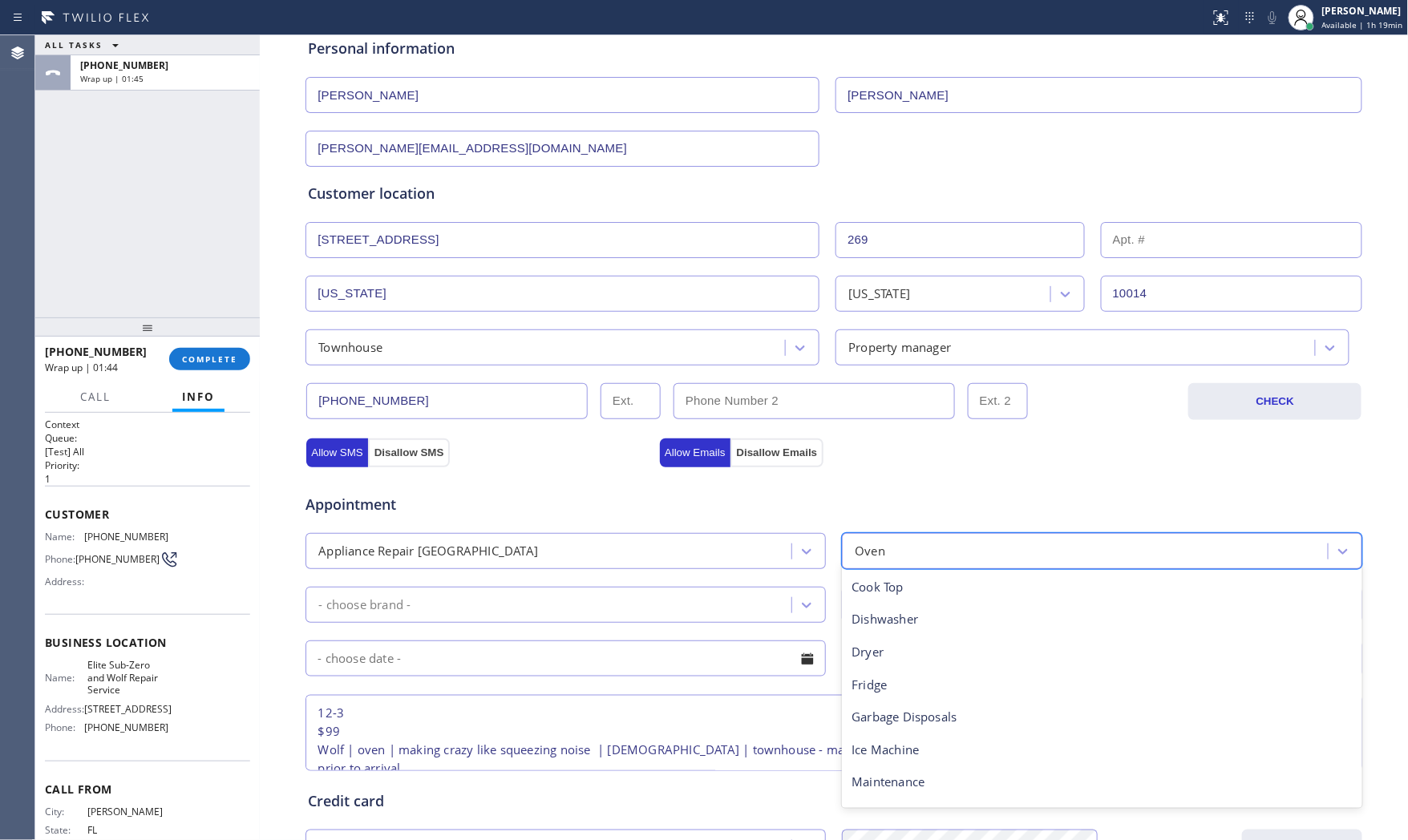
click at [855, 558] on div "Oven" at bounding box center [870, 551] width 31 height 19
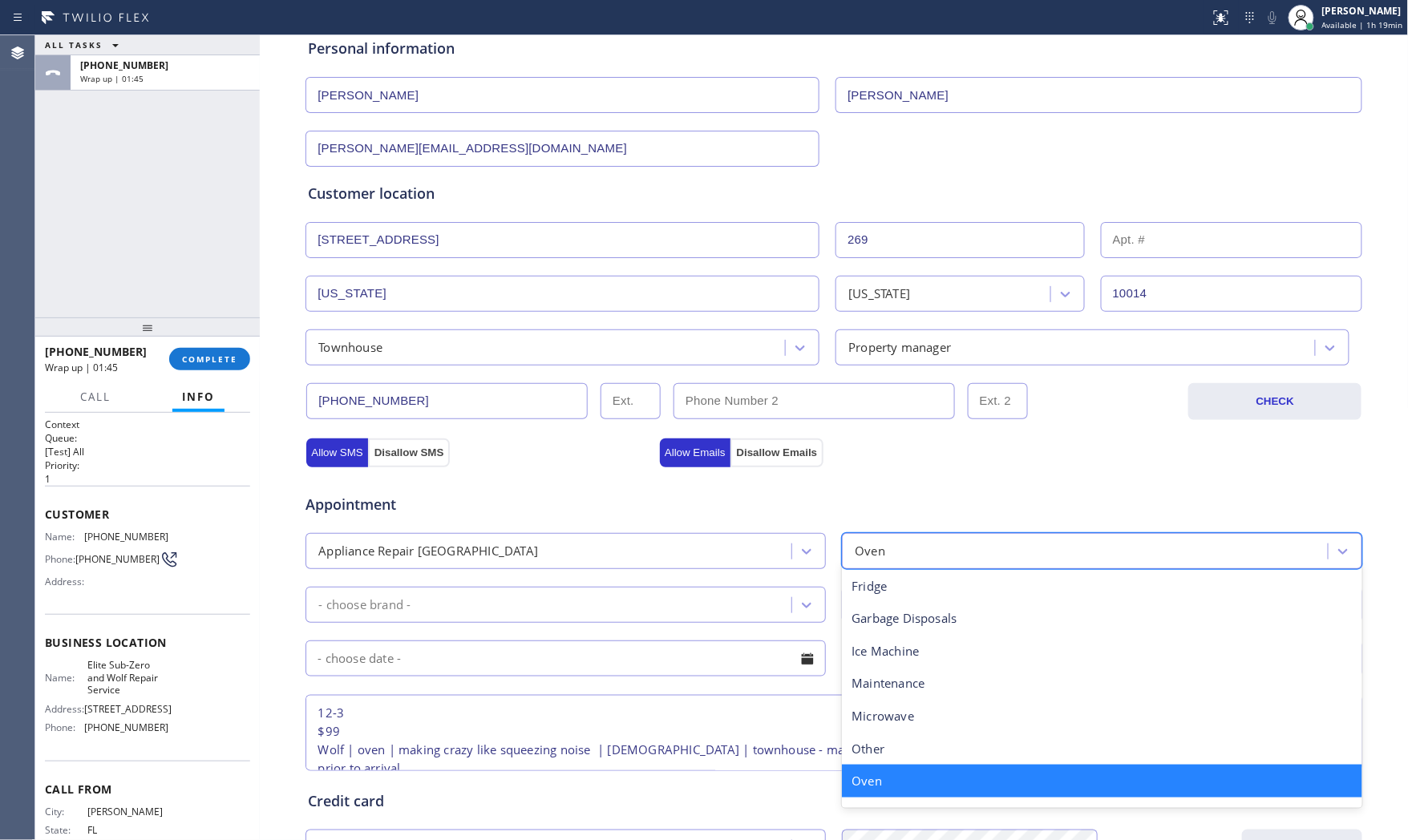
scroll to position [58, 0]
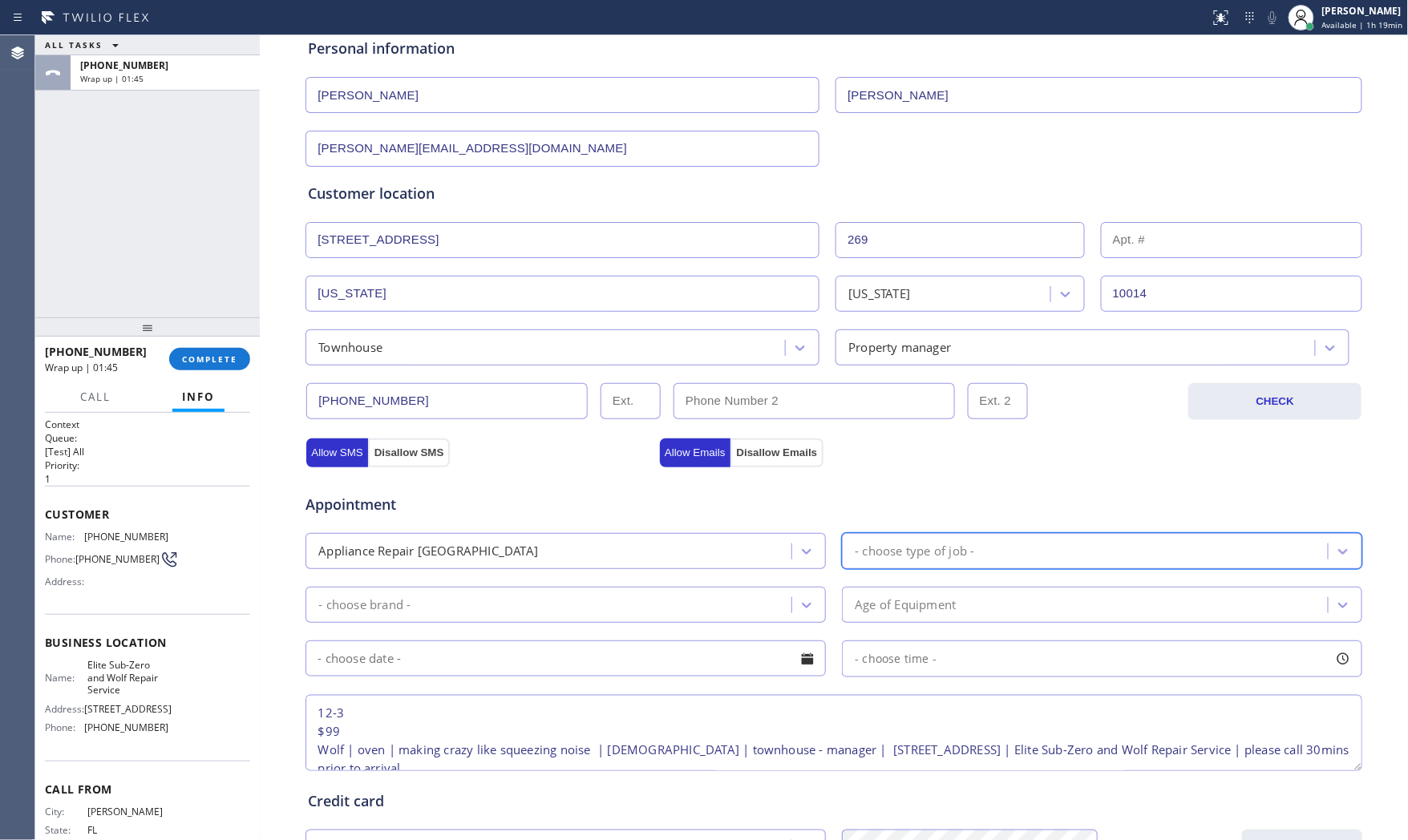
click at [855, 558] on div "- choose type of job -" at bounding box center [914, 551] width 119 height 19
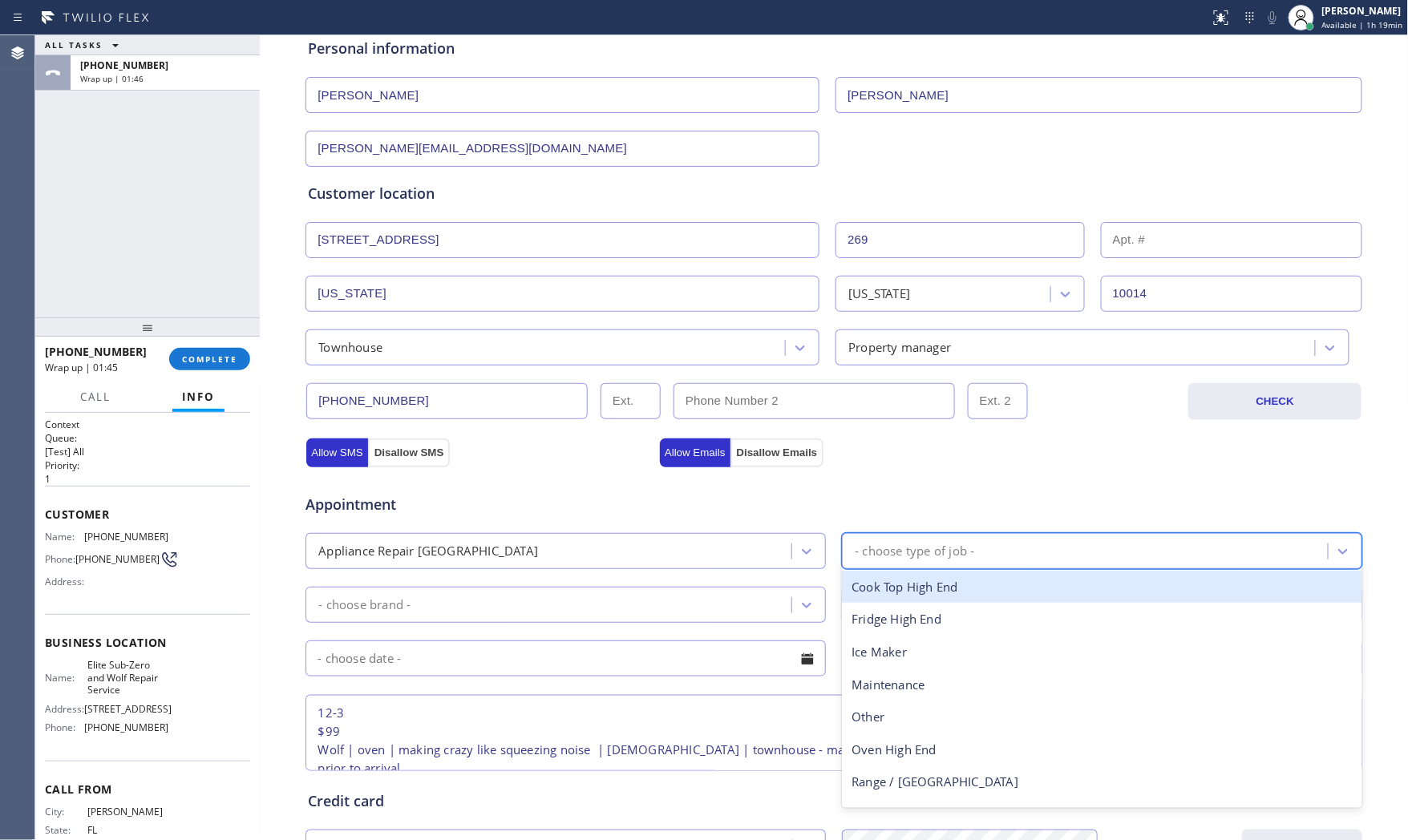
click at [855, 558] on div "- choose type of job -" at bounding box center [914, 551] width 119 height 19
type input "ove"
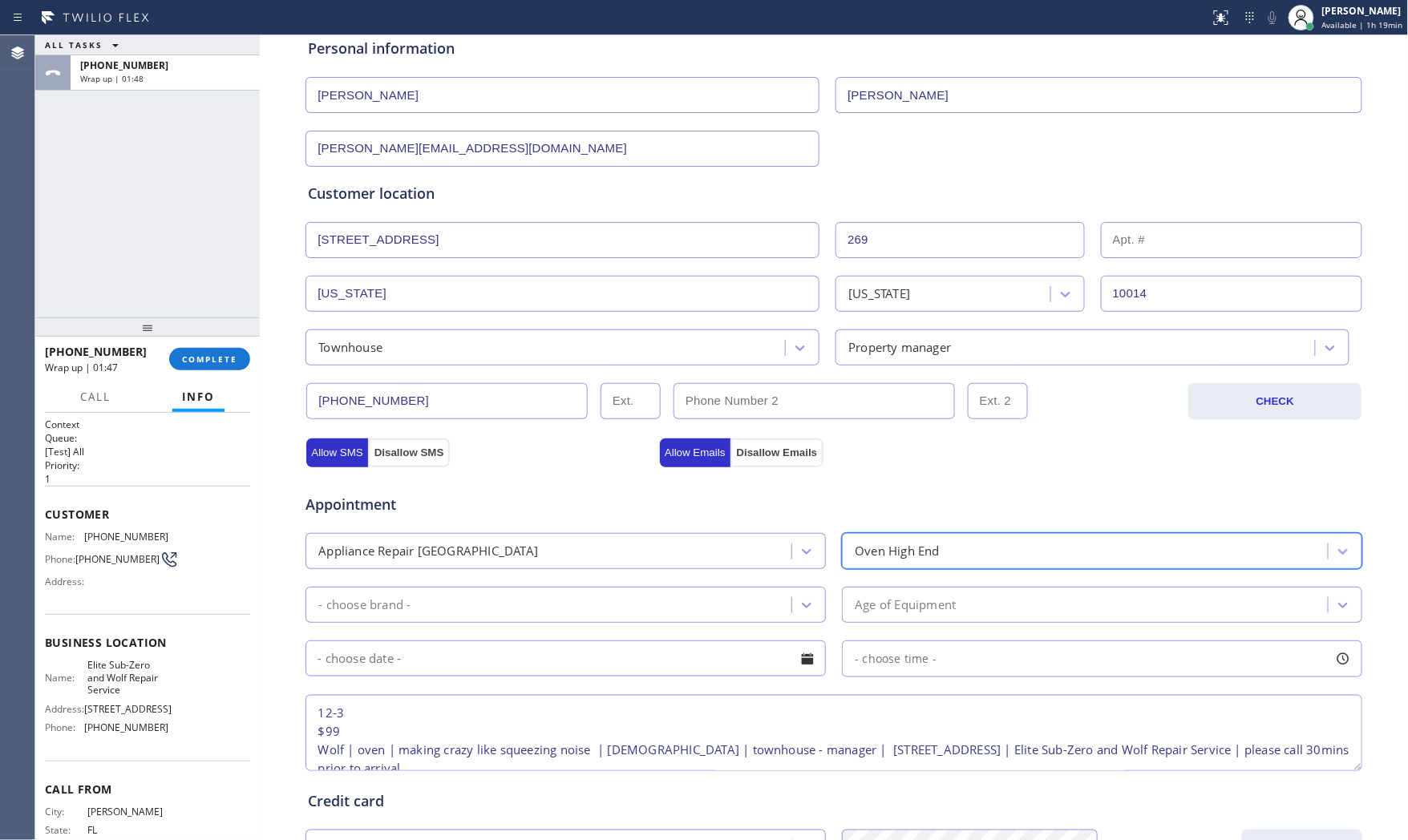
drag, startPoint x: 606, startPoint y: 597, endPoint x: 579, endPoint y: 614, distance: 31.9
click at [605, 598] on div "- choose brand -" at bounding box center [551, 605] width 482 height 28
type input "w"
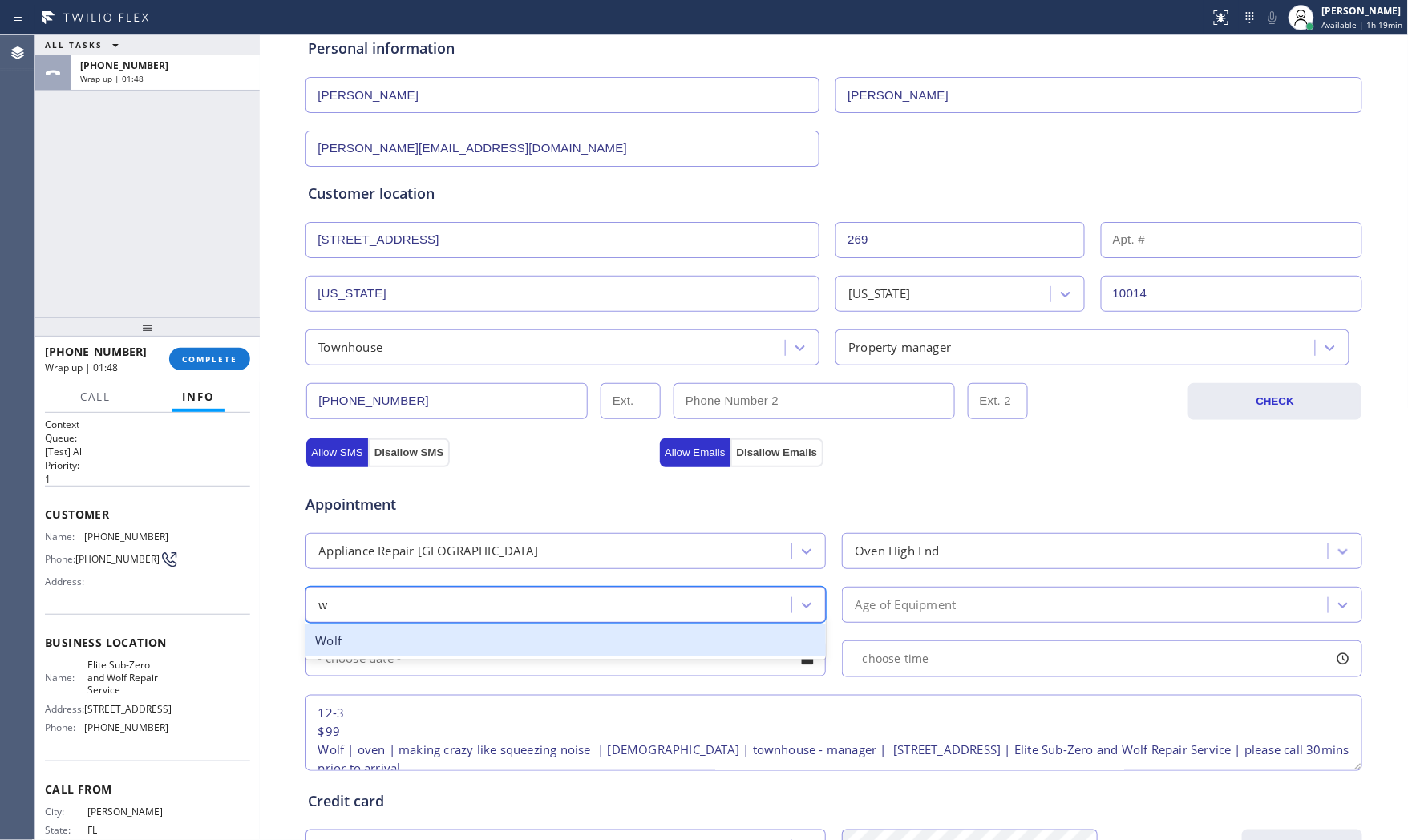
click at [460, 631] on div "Wolf" at bounding box center [565, 640] width 520 height 32
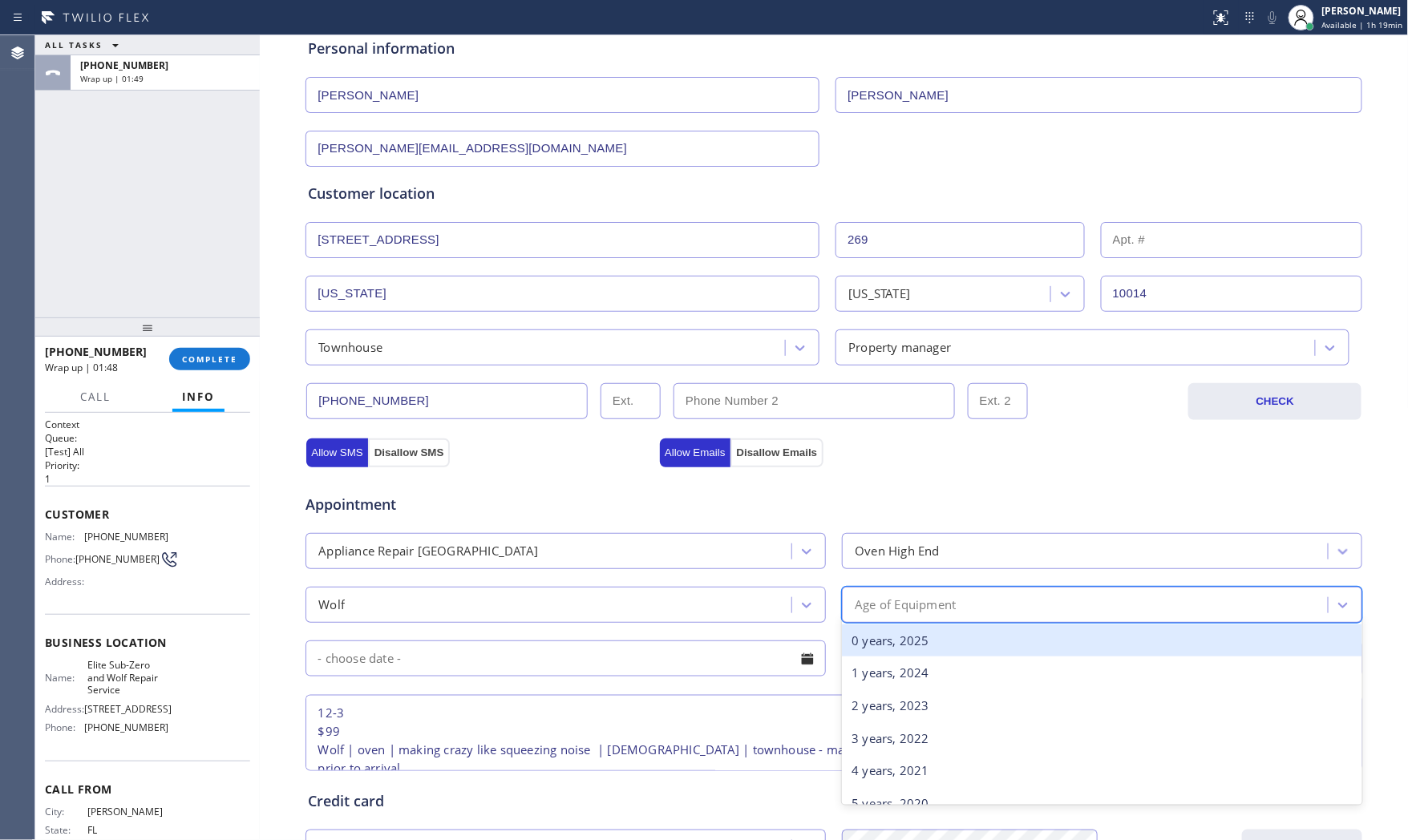
click at [935, 616] on div "Age of Equipment" at bounding box center [1087, 605] width 482 height 28
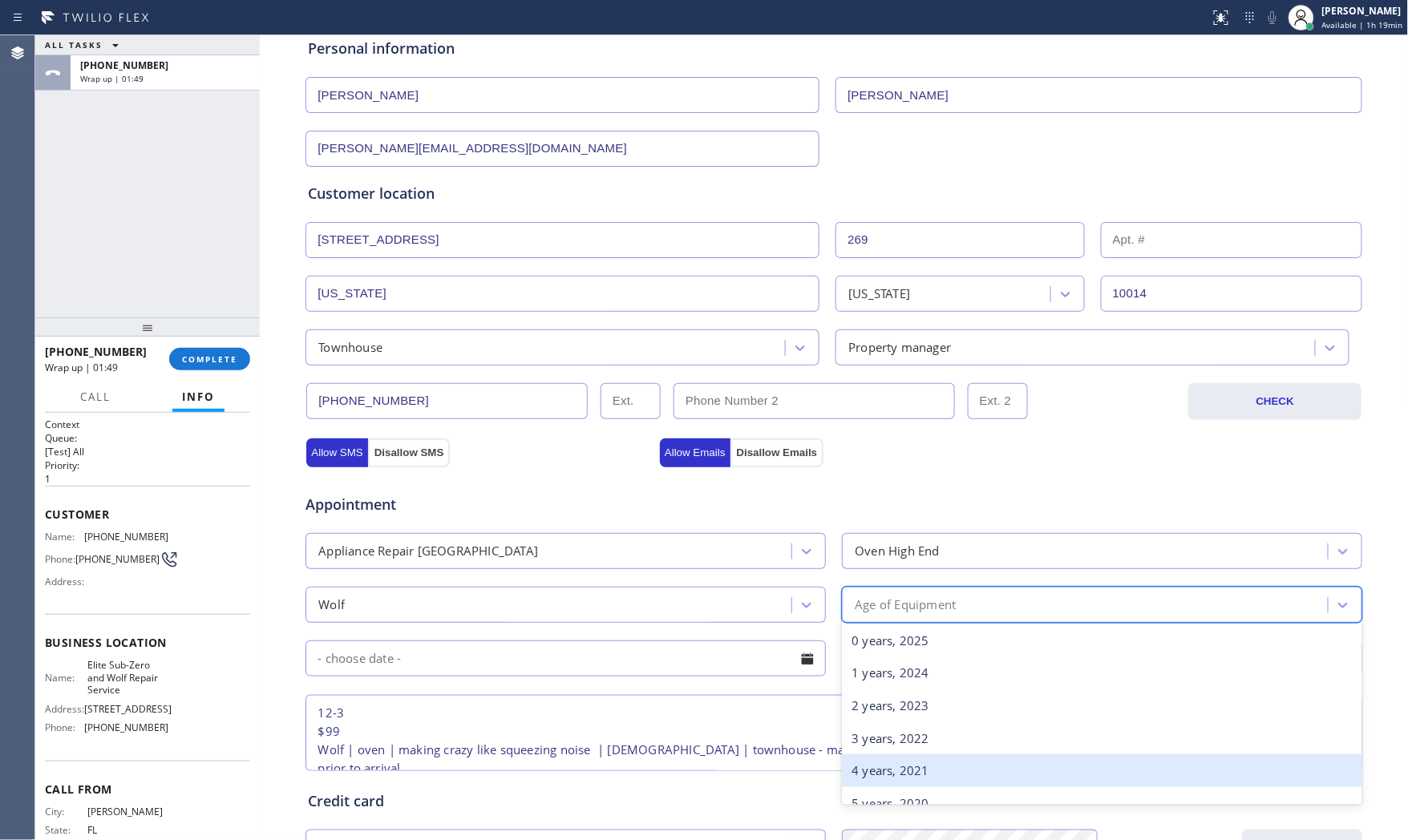
click at [891, 757] on div "4 years, 2021" at bounding box center [1102, 770] width 520 height 32
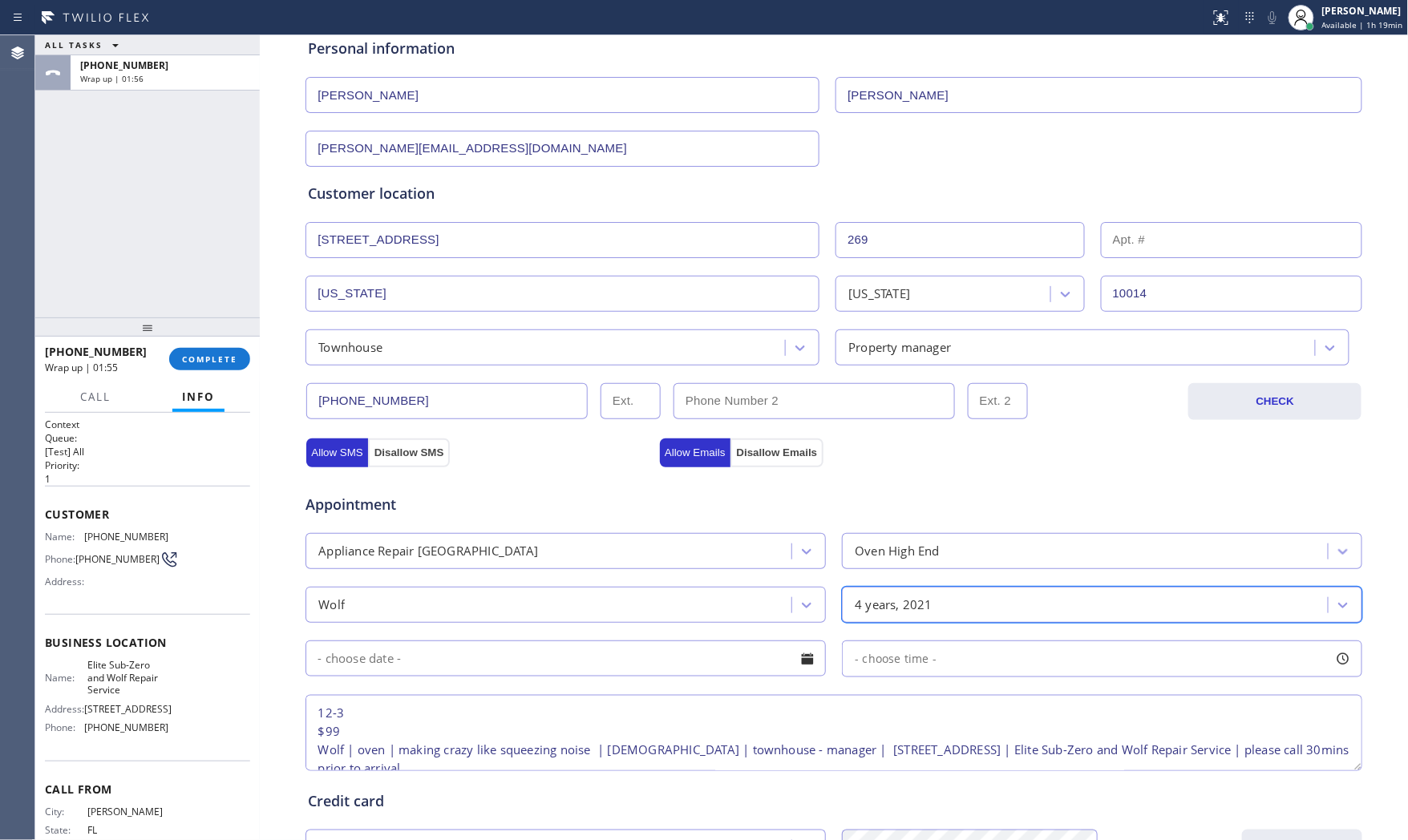
click at [467, 669] on input "text" at bounding box center [565, 658] width 520 height 36
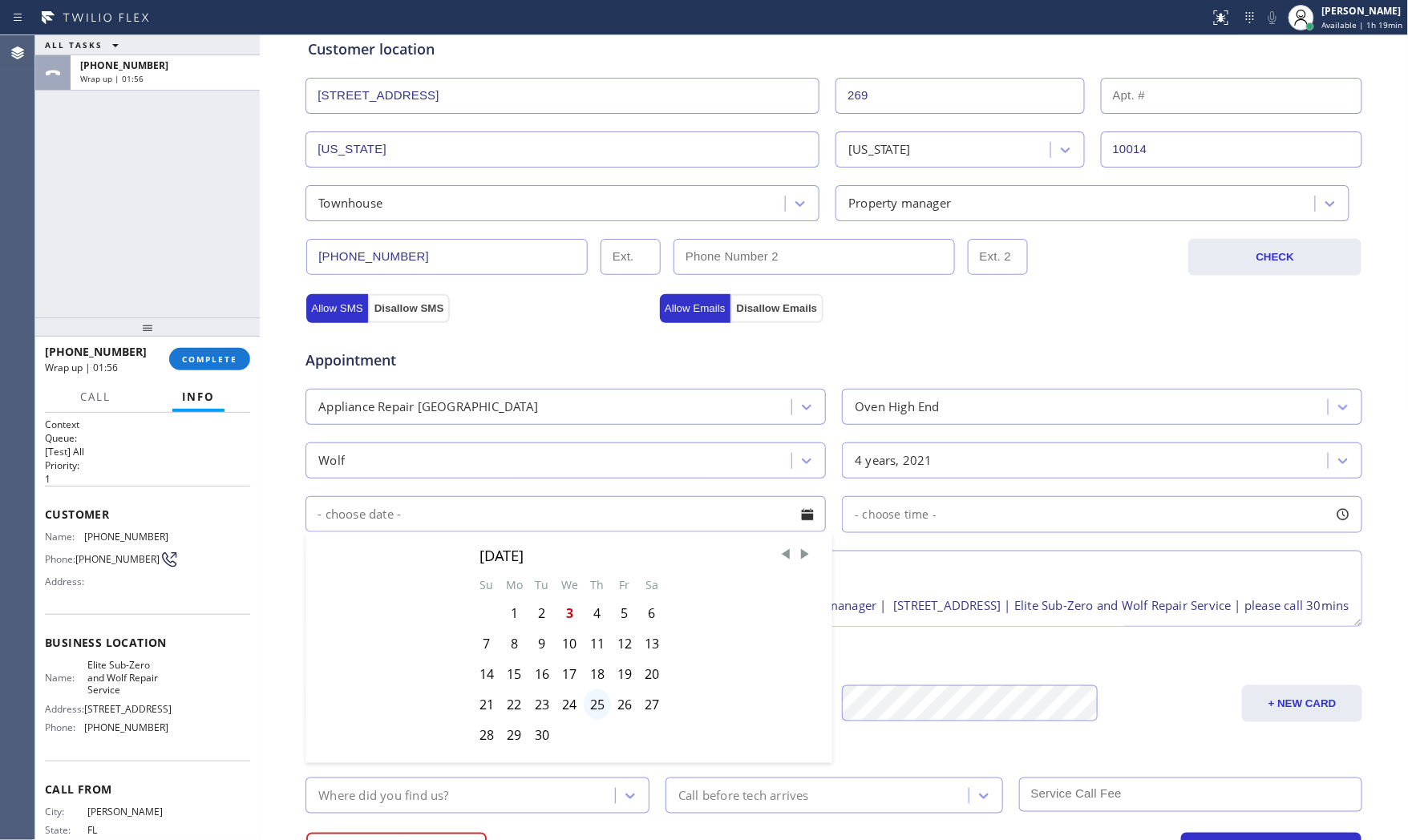
scroll to position [356, 0]
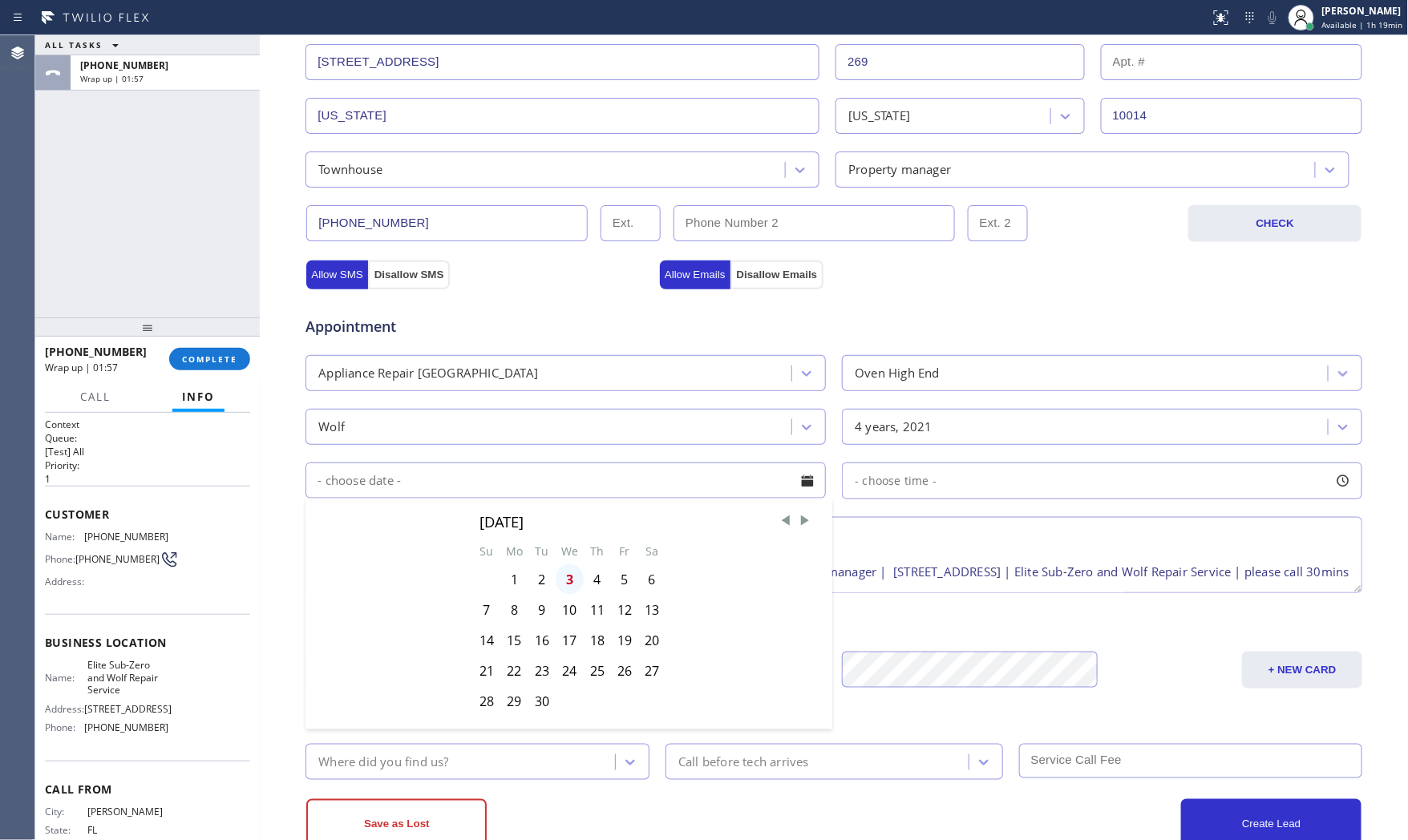
click at [563, 580] on div "3" at bounding box center [569, 579] width 28 height 31
type input "[DATE]"
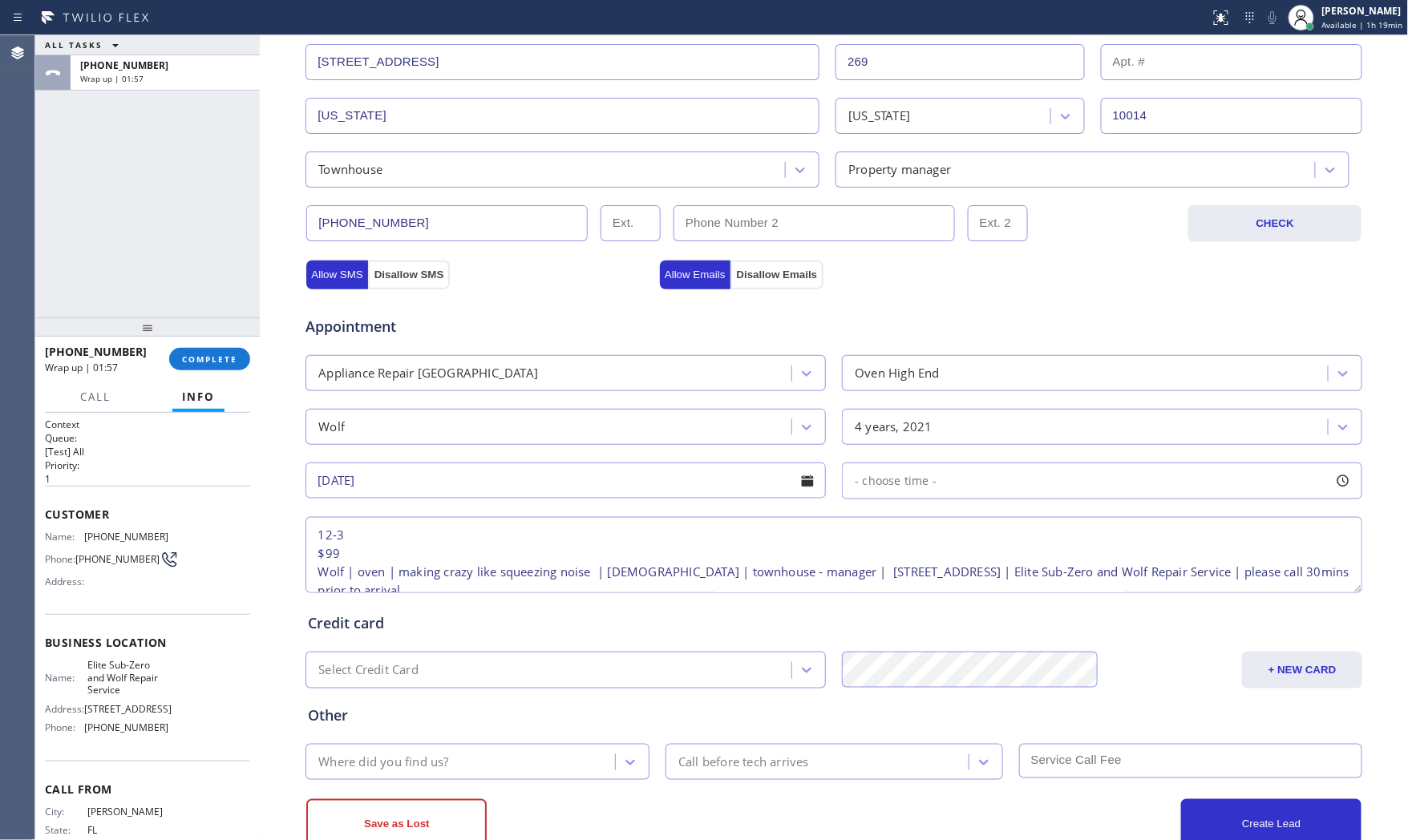
click at [943, 474] on div "- choose time -" at bounding box center [1102, 480] width 520 height 37
drag, startPoint x: 862, startPoint y: 581, endPoint x: 987, endPoint y: 580, distance: 125.0
click at [996, 580] on div "FROM TILL 8:00 AM 8:00 AM" at bounding box center [1090, 557] width 496 height 115
drag, startPoint x: 854, startPoint y: 580, endPoint x: 949, endPoint y: 579, distance: 95.0
click at [1124, 579] on div at bounding box center [1127, 578] width 19 height 33
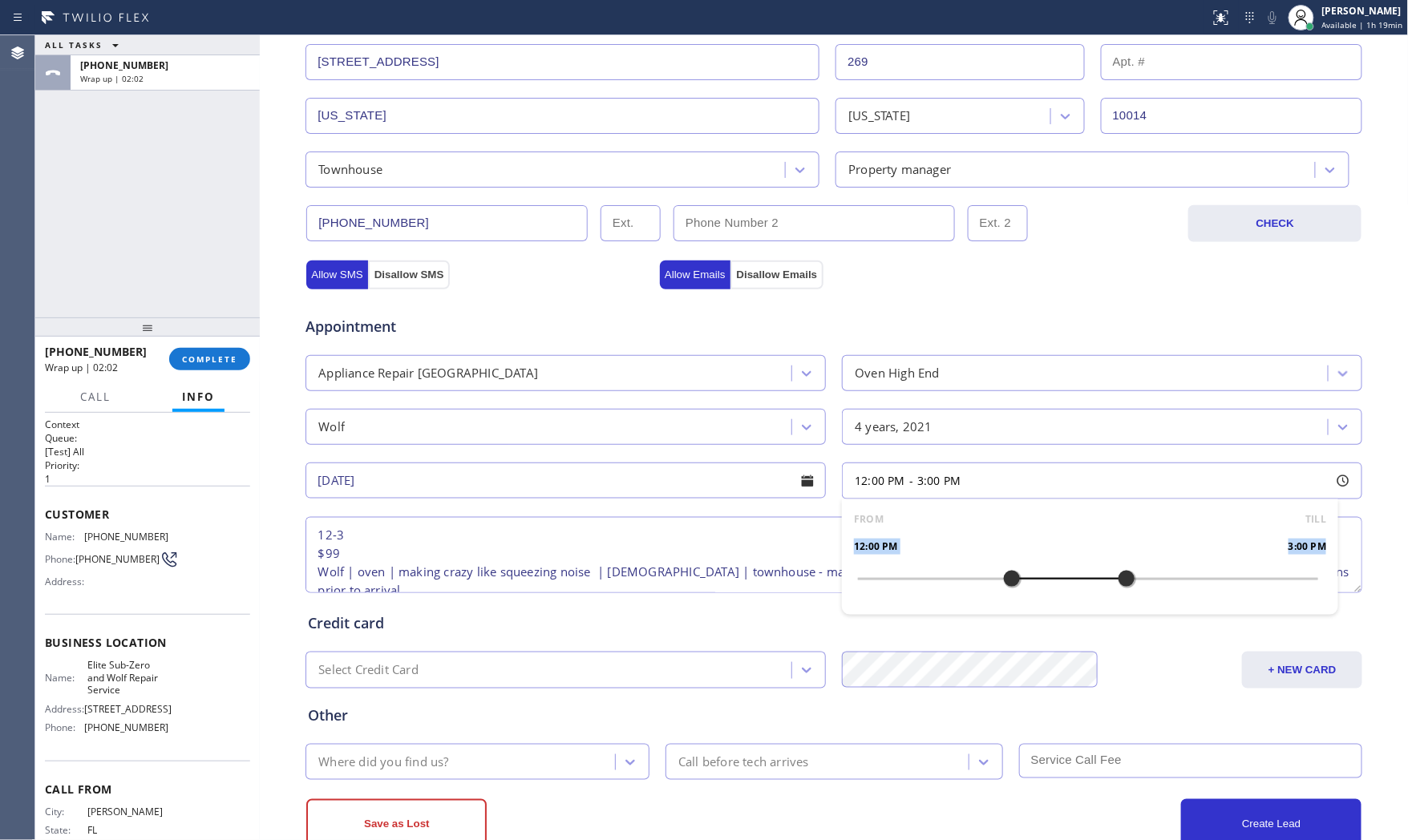
drag, startPoint x: 854, startPoint y: 580, endPoint x: 1001, endPoint y: 585, distance: 147.1
click at [1003, 585] on div at bounding box center [1013, 578] width 19 height 33
click at [684, 610] on div "Credit card Select Credit Card + NEW CARD CANCEL SAVE" at bounding box center [834, 643] width 1059 height 93
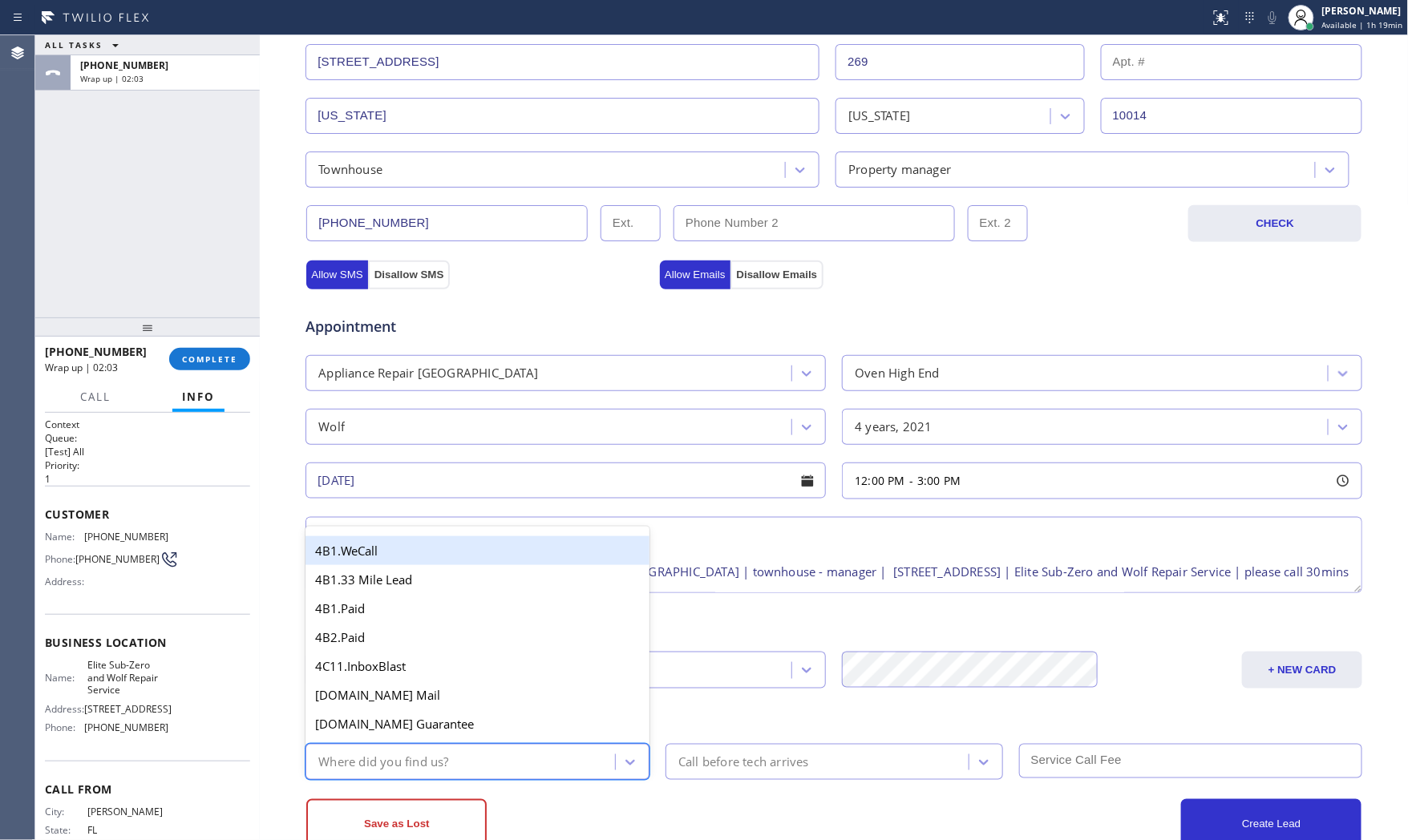
click at [473, 778] on div "Where did you find us?" at bounding box center [477, 762] width 344 height 36
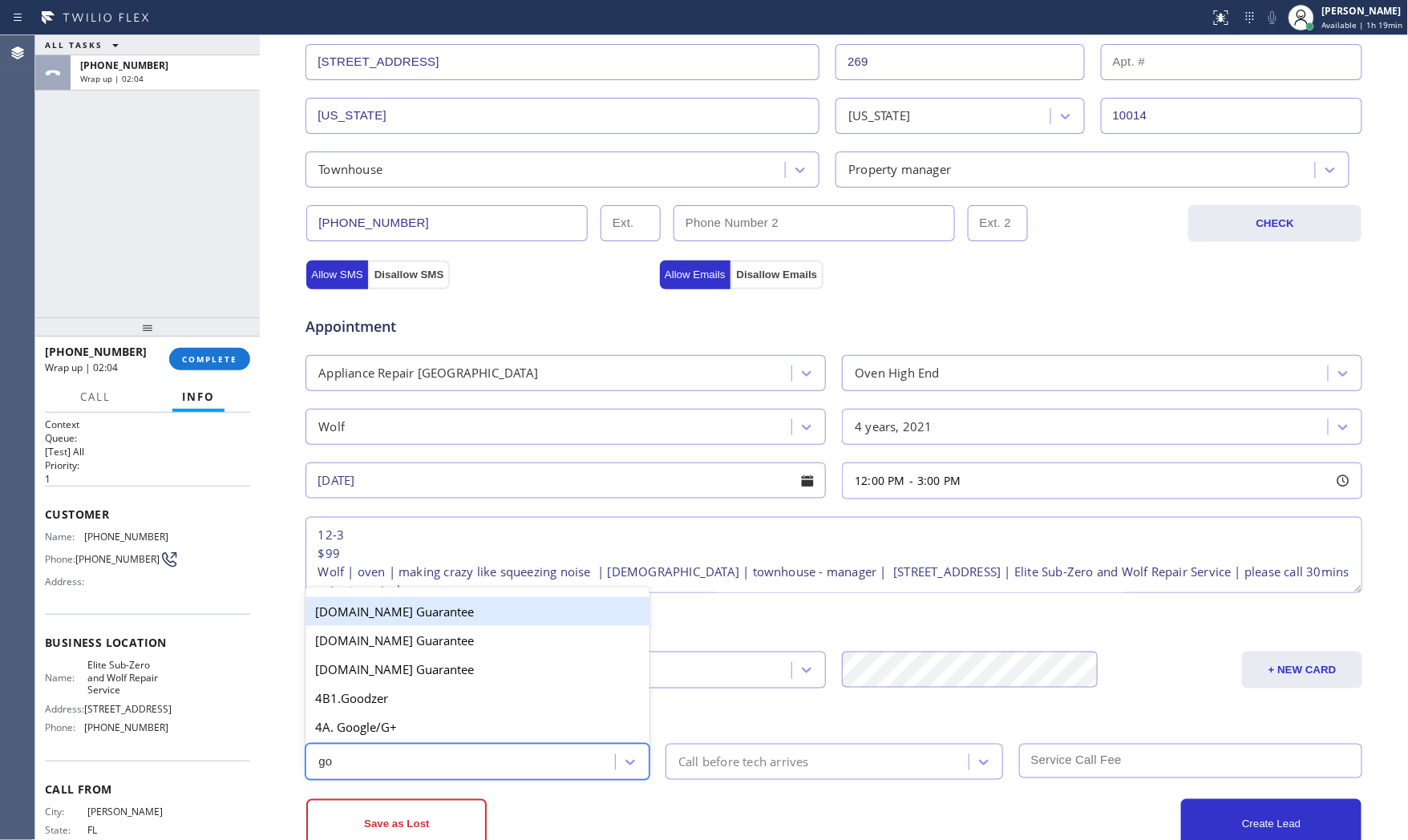
type input "goo"
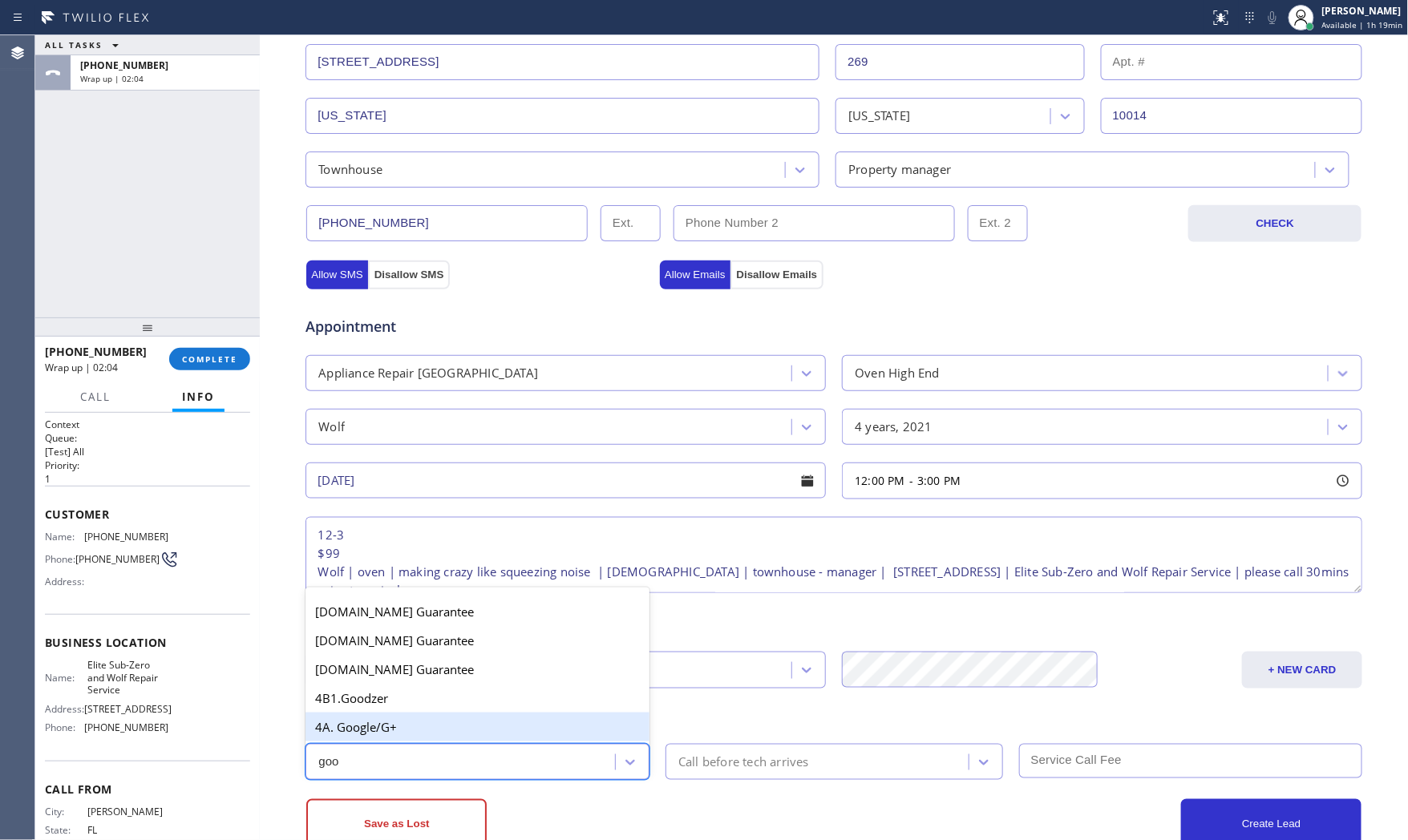
click at [473, 713] on div "4A. Google/G+" at bounding box center [477, 727] width 344 height 29
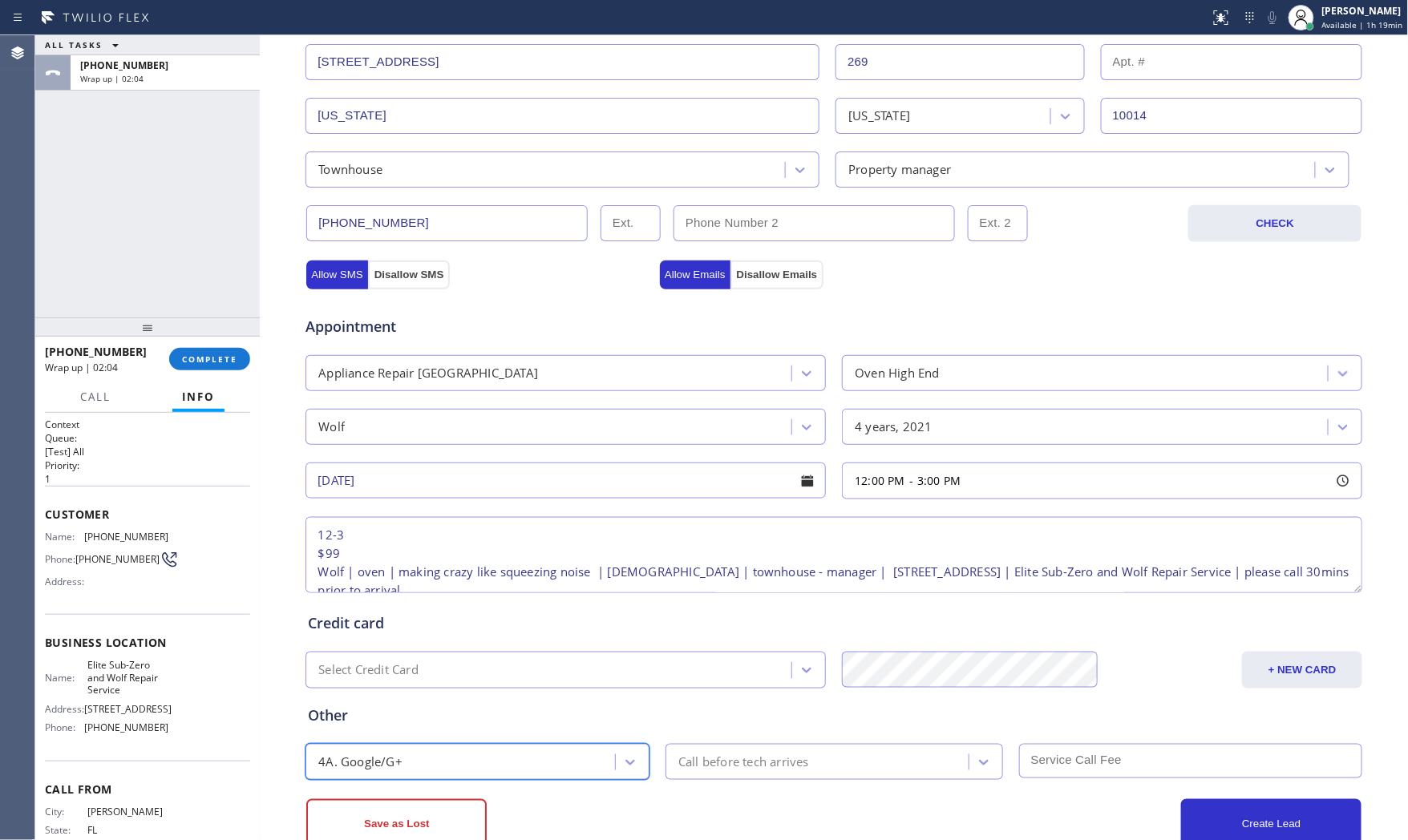
click at [779, 761] on div "Call before tech arrives" at bounding box center [744, 761] width 131 height 19
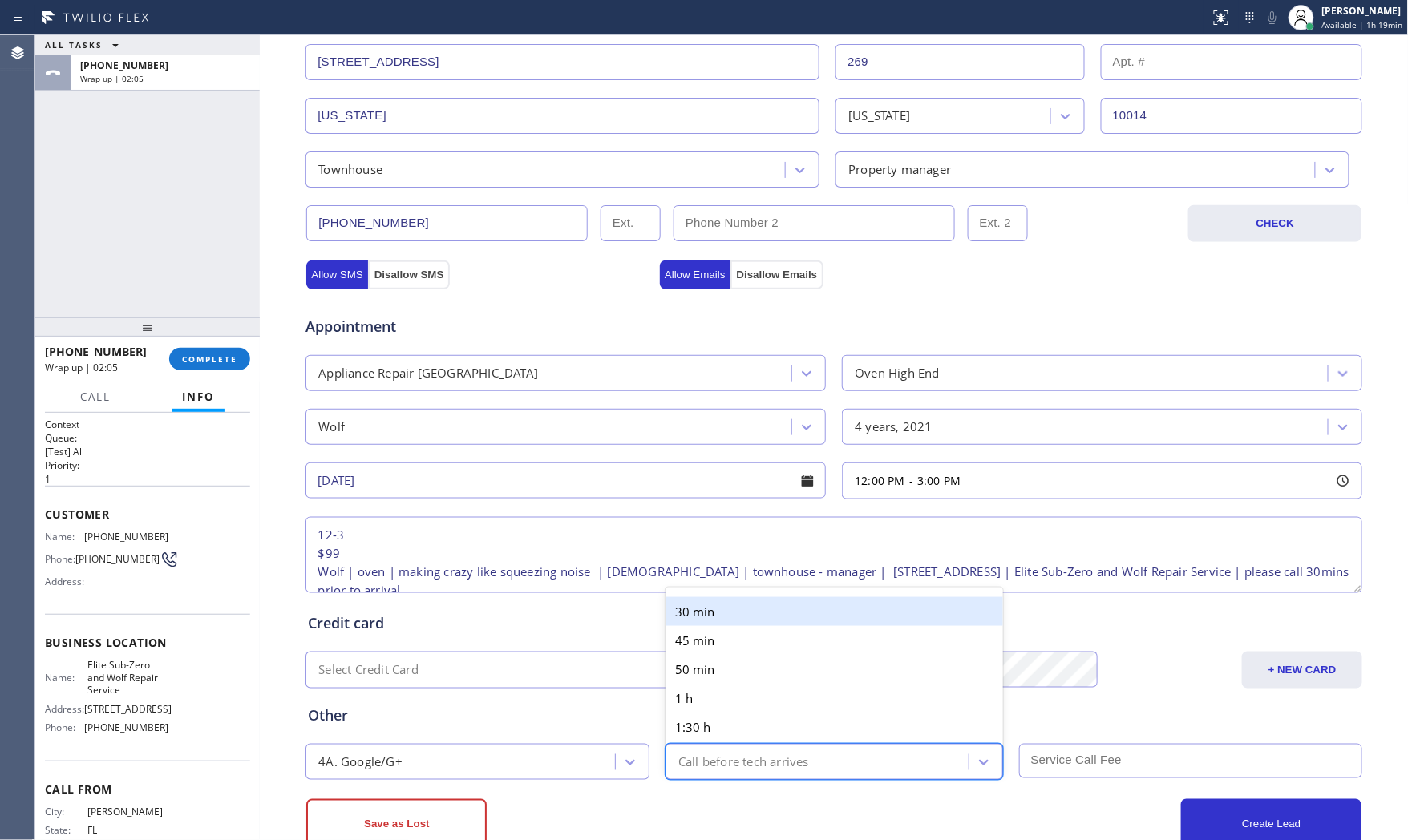
click at [767, 618] on div "30 min" at bounding box center [835, 612] width 338 height 29
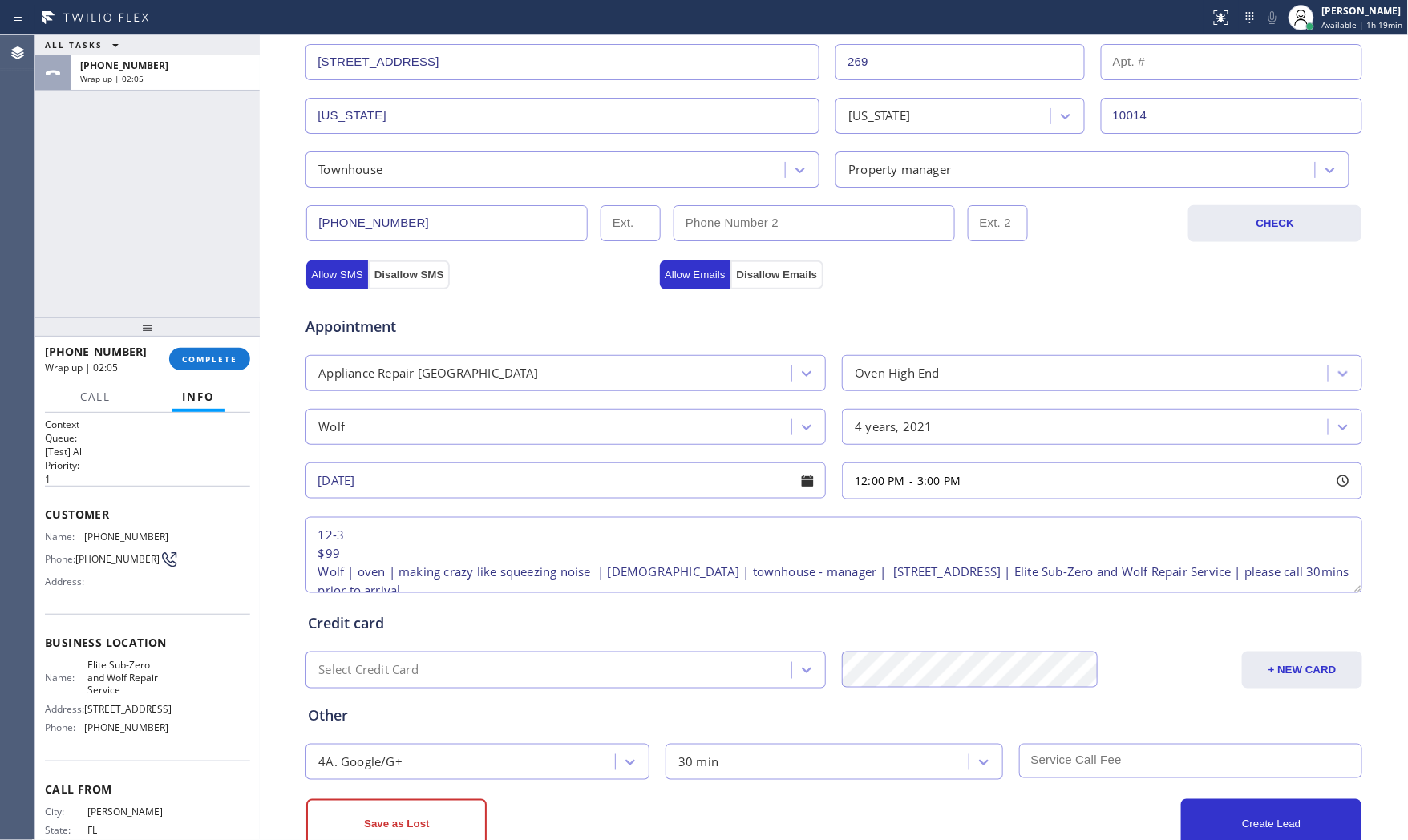
click at [1062, 759] on input "text" at bounding box center [1191, 761] width 344 height 34
type input "99"
click at [1082, 715] on div "Other" at bounding box center [834, 715] width 1052 height 22
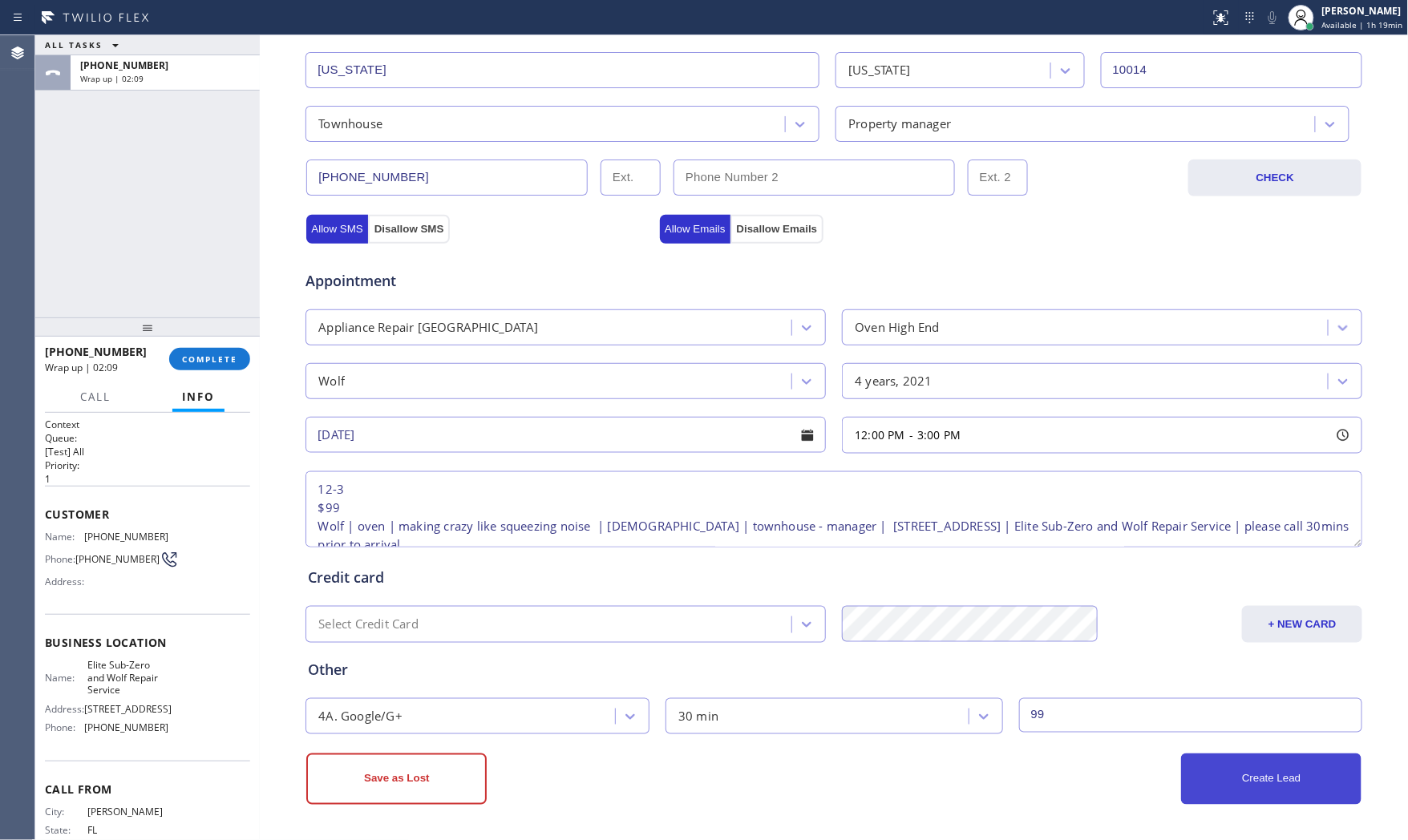
click at [1238, 784] on button "Create Lead" at bounding box center [1272, 778] width 180 height 51
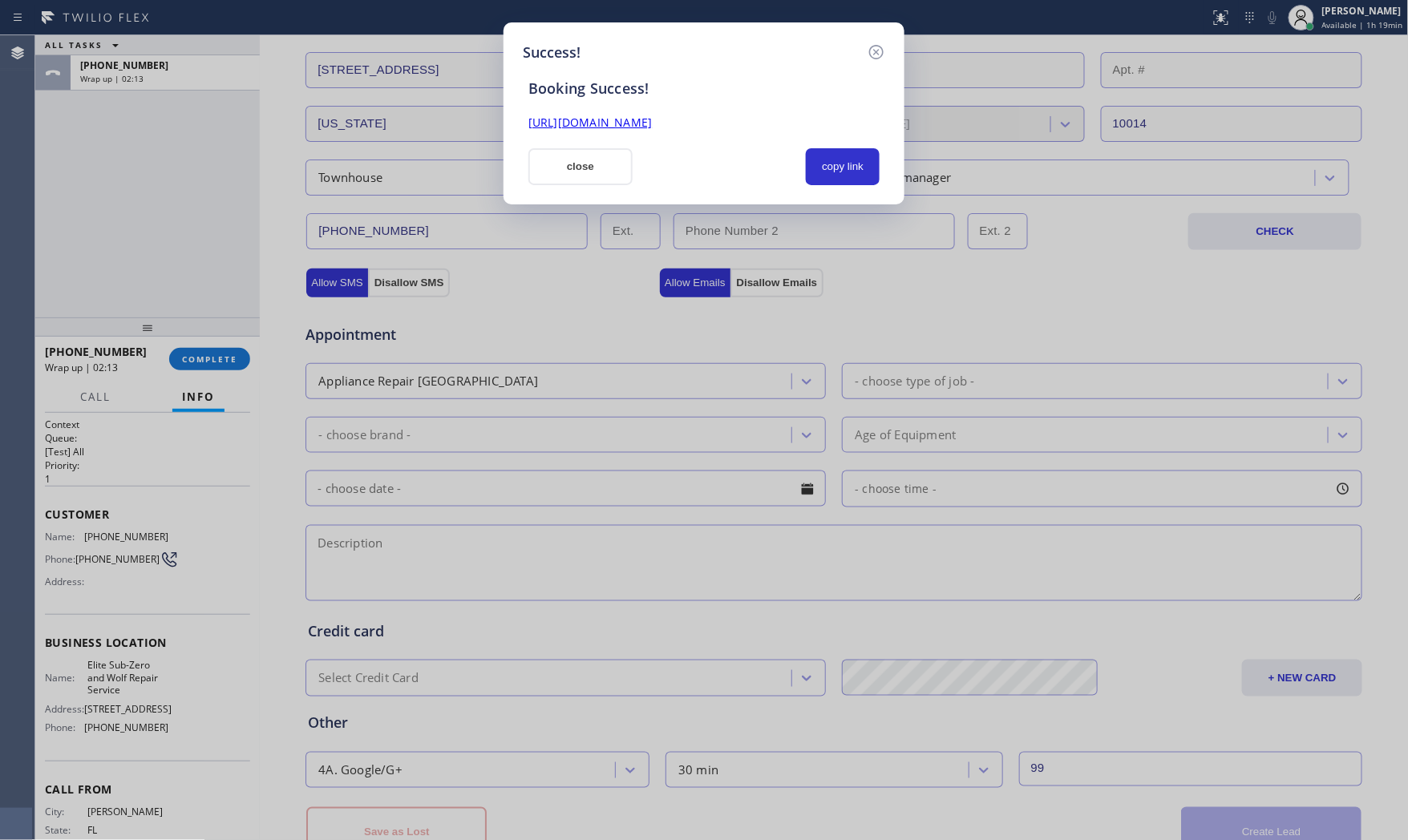
scroll to position [0, 0]
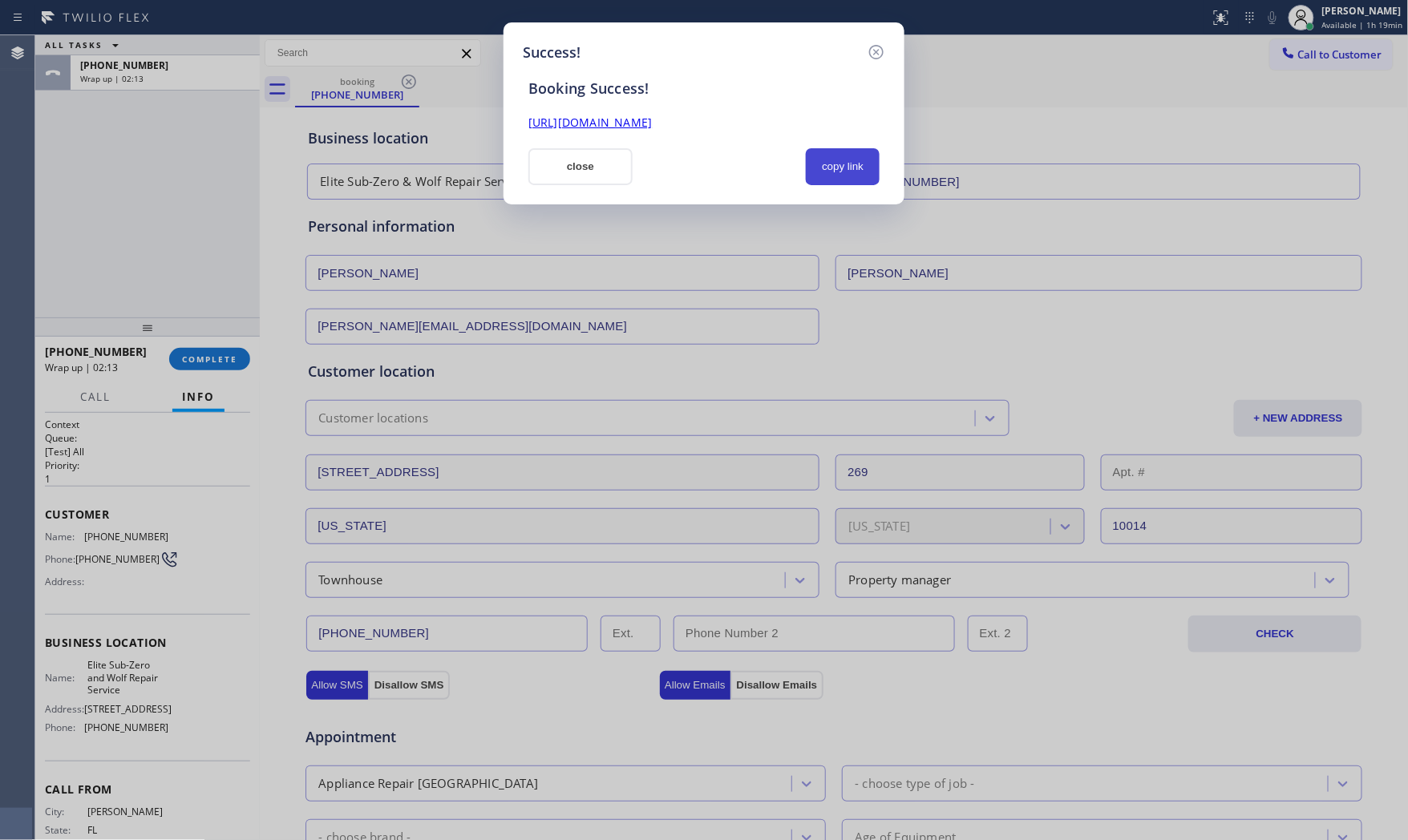
click at [864, 176] on button "copy link" at bounding box center [843, 166] width 74 height 37
click at [604, 169] on button "close" at bounding box center [581, 166] width 104 height 37
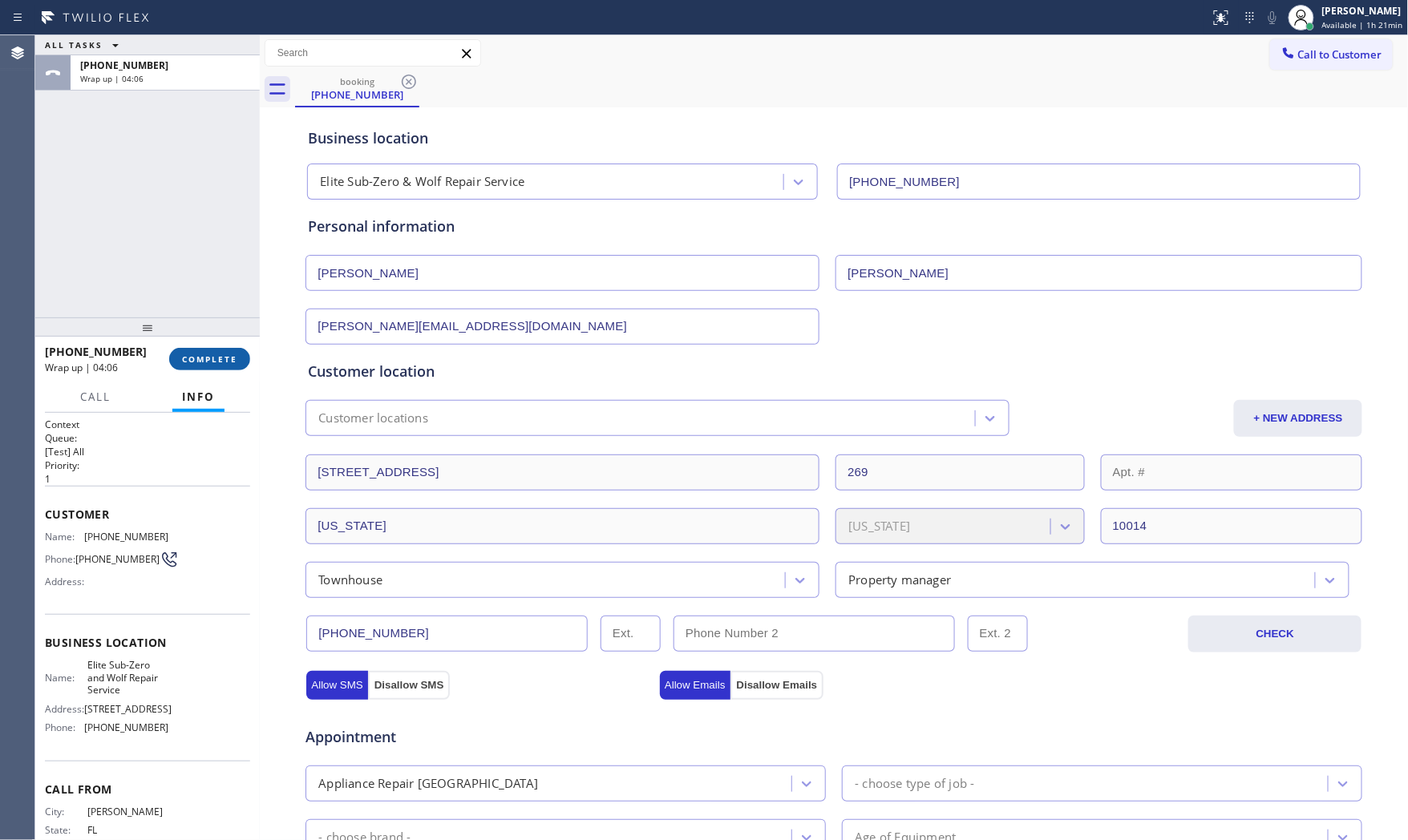
click at [215, 366] on button "COMPLETE" at bounding box center [209, 360] width 81 height 23
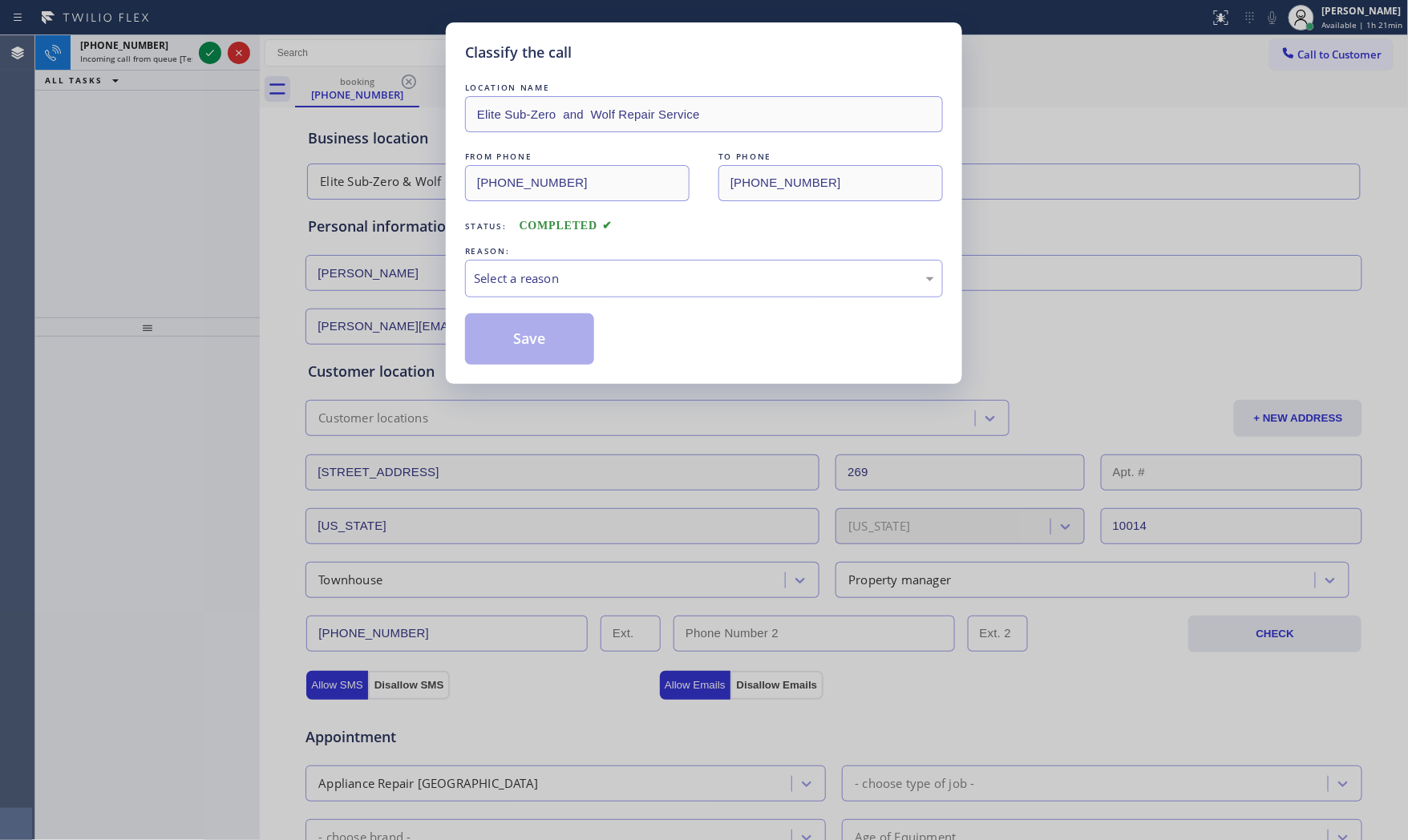
click at [518, 281] on div "Select a reason" at bounding box center [704, 278] width 460 height 19
click at [515, 334] on button "Save" at bounding box center [529, 338] width 129 height 51
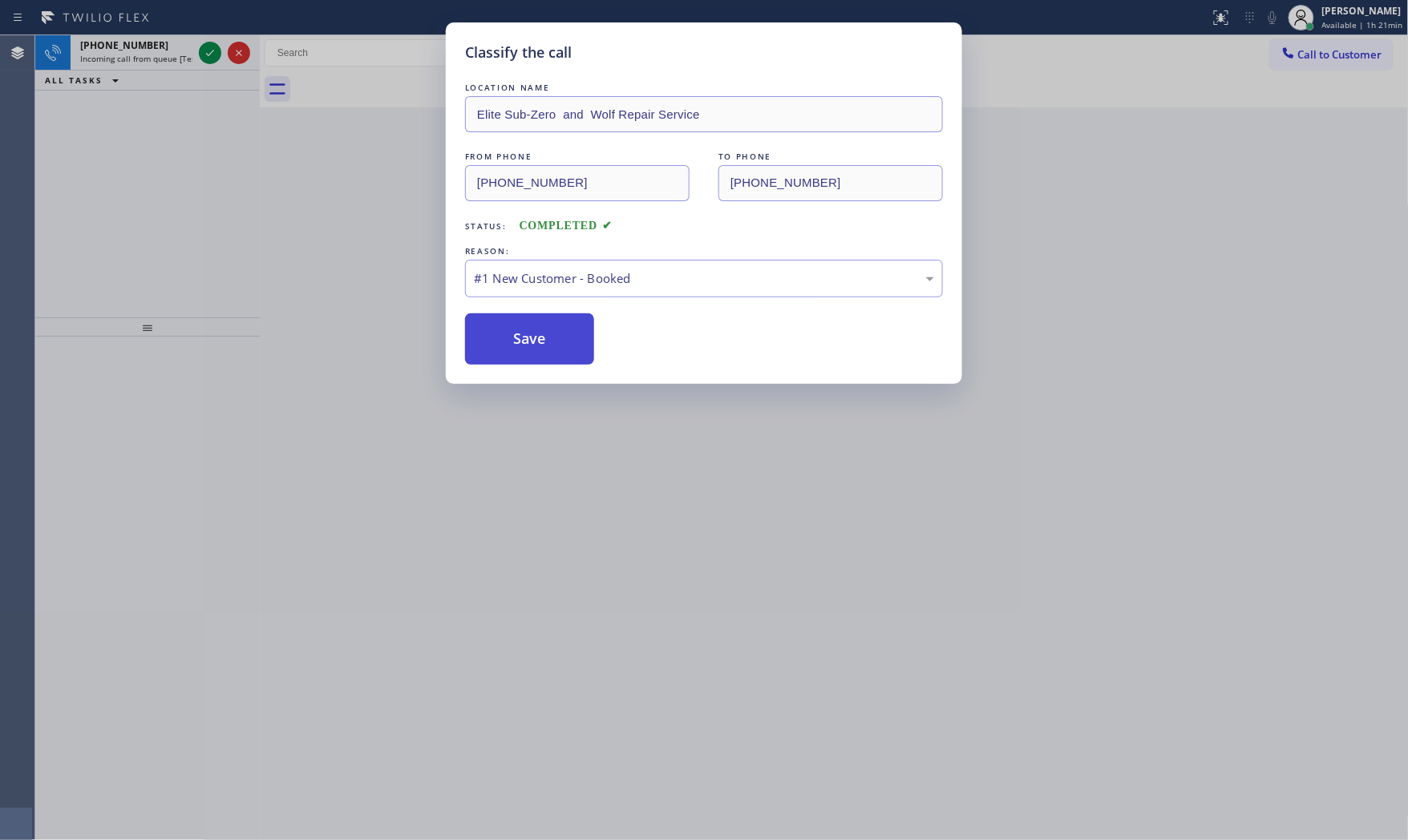
click at [515, 334] on button "Save" at bounding box center [529, 338] width 129 height 51
drag, startPoint x: 515, startPoint y: 334, endPoint x: 495, endPoint y: 325, distance: 21.9
click at [499, 327] on button "Save" at bounding box center [529, 338] width 129 height 51
click at [174, 62] on span "Incoming call from queue [Test] All" at bounding box center [147, 58] width 133 height 11
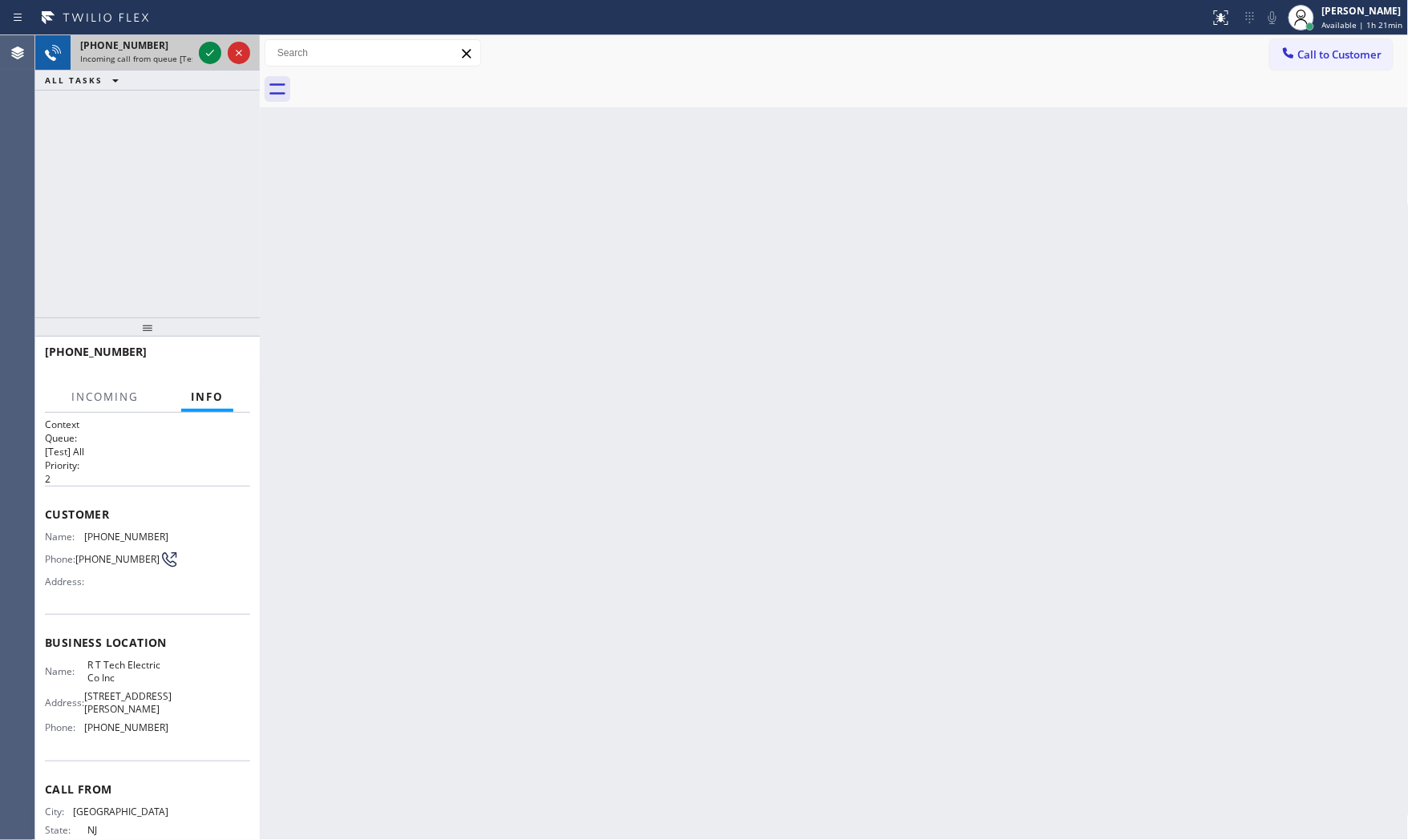
click at [173, 62] on span "Incoming call from queue [Test] All" at bounding box center [147, 58] width 133 height 11
click at [217, 52] on icon at bounding box center [210, 53] width 19 height 19
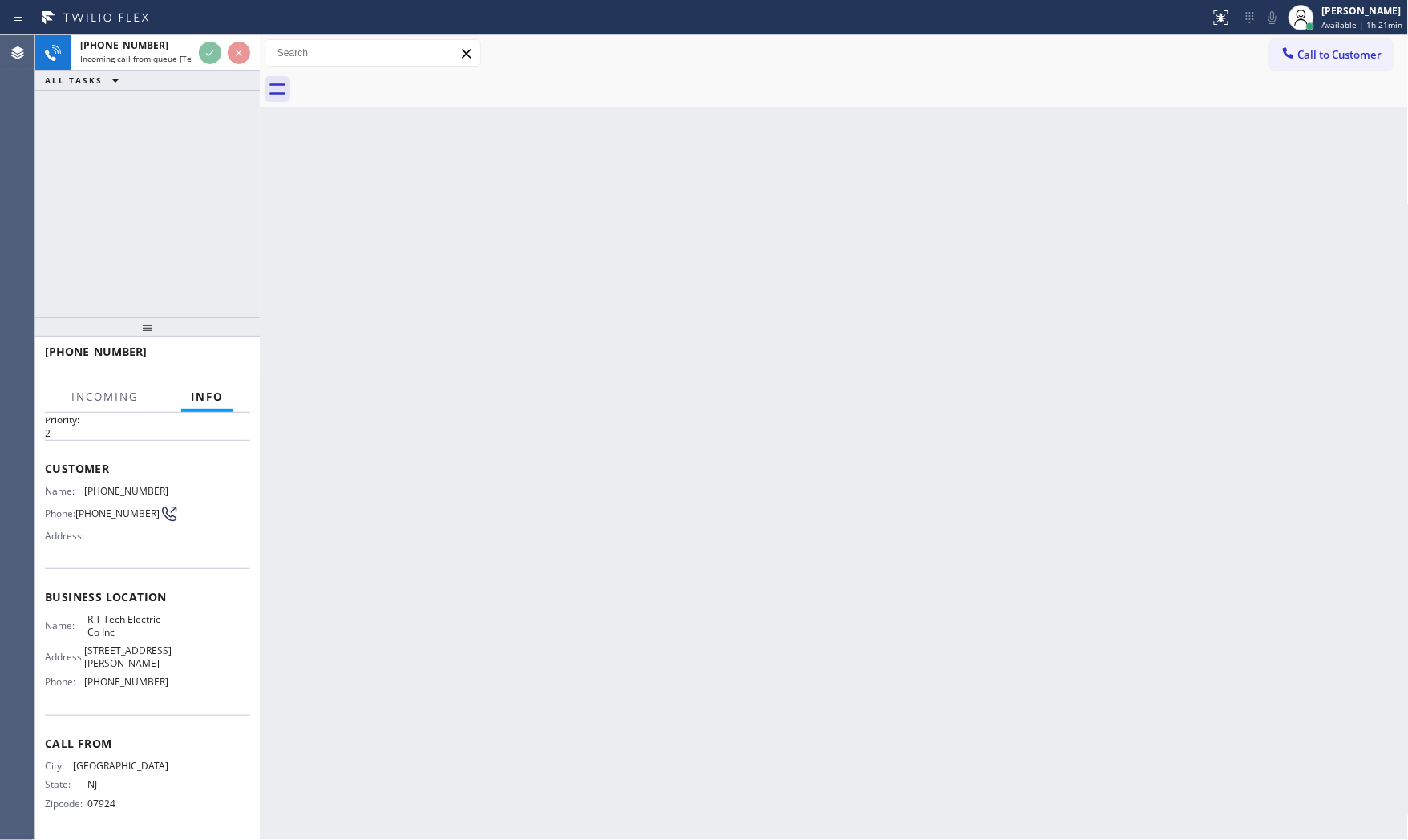
scroll to position [75, 0]
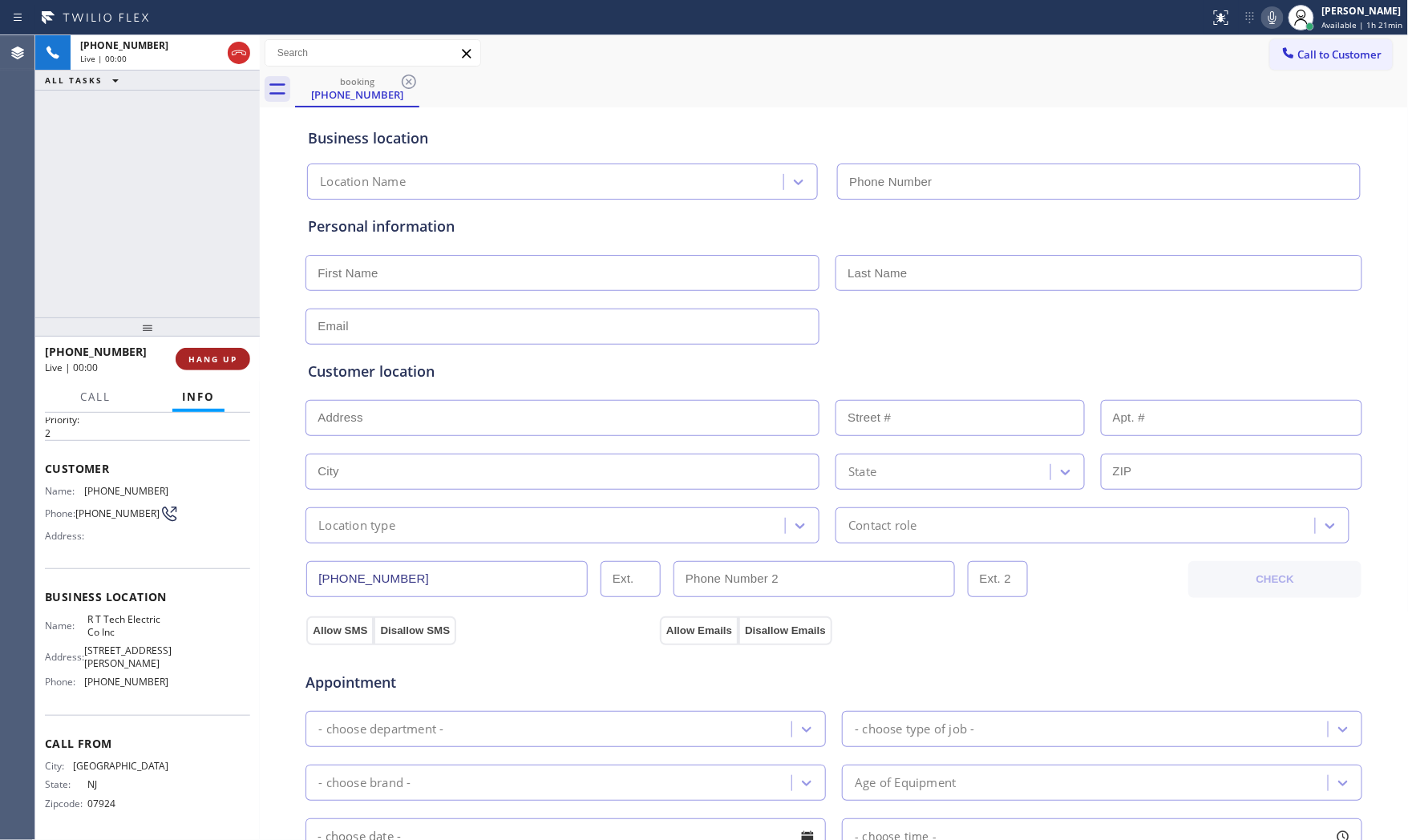
type input "[PHONE_NUMBER]"
click at [235, 359] on span "HANG UP" at bounding box center [213, 360] width 49 height 11
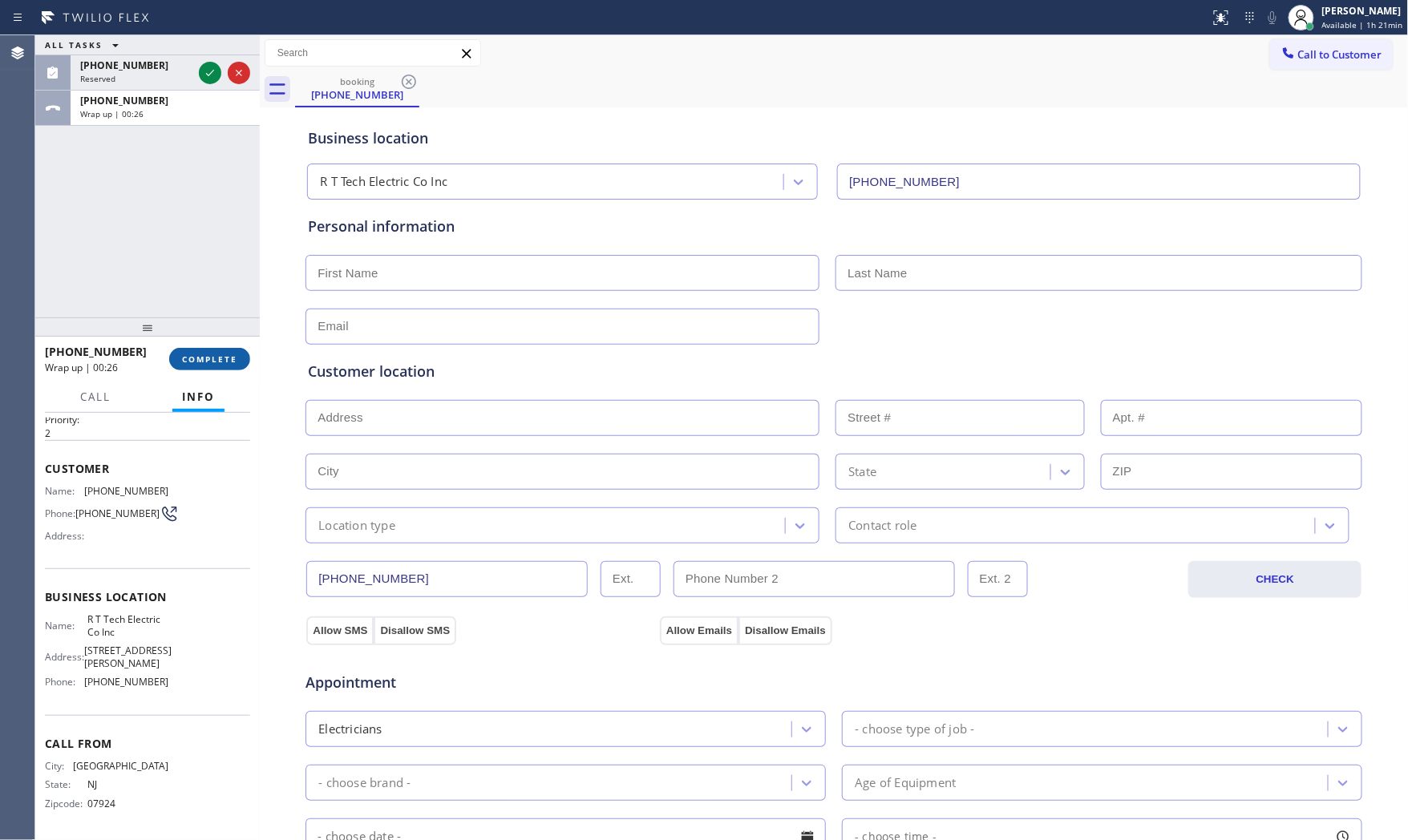
click at [201, 350] on button "COMPLETE" at bounding box center [209, 360] width 81 height 23
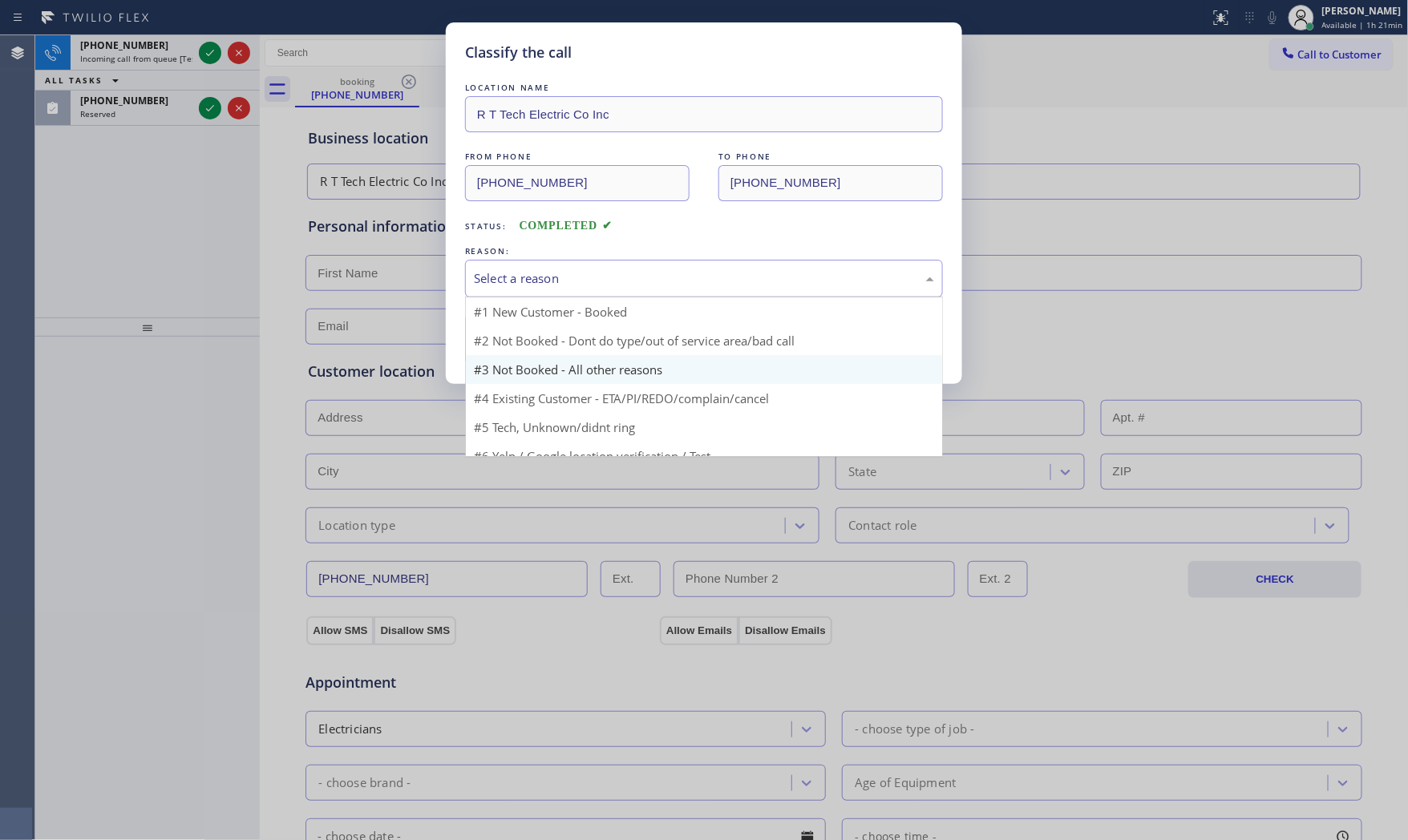
drag, startPoint x: 587, startPoint y: 286, endPoint x: 532, endPoint y: 351, distance: 85.1
click at [585, 291] on div "Select a reason" at bounding box center [704, 278] width 478 height 37
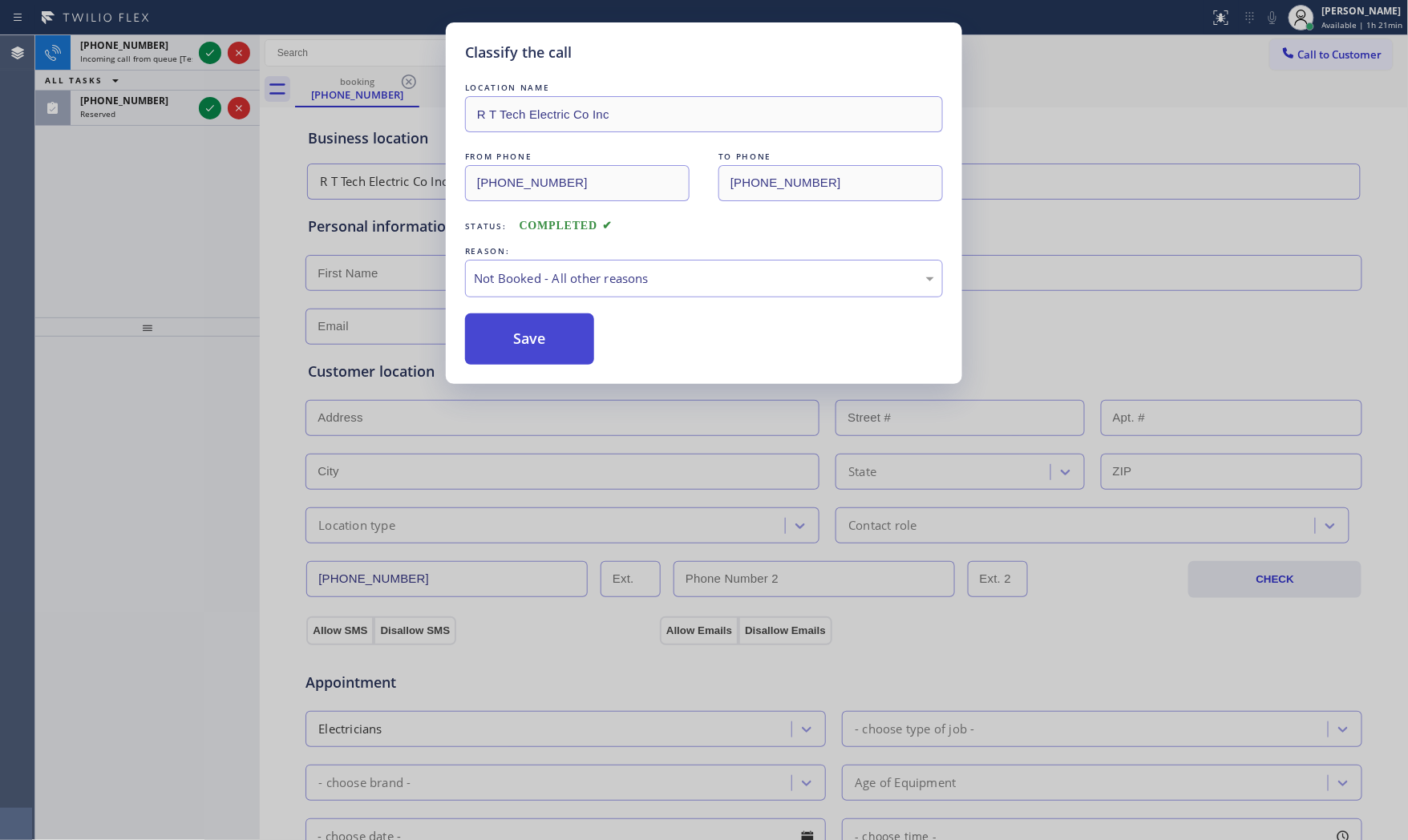
click at [534, 347] on button "Save" at bounding box center [529, 338] width 129 height 51
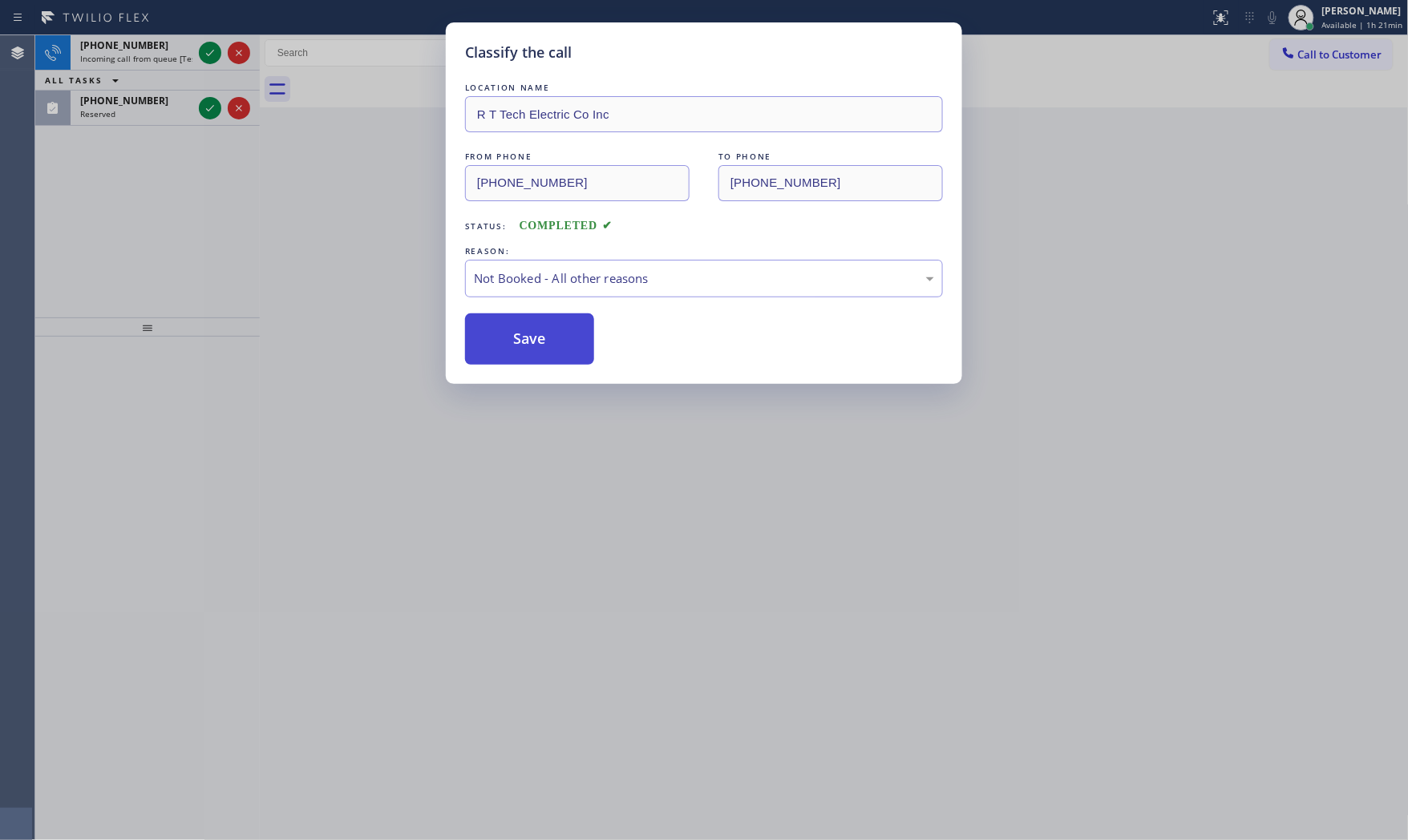
click at [534, 347] on button "Save" at bounding box center [529, 338] width 129 height 51
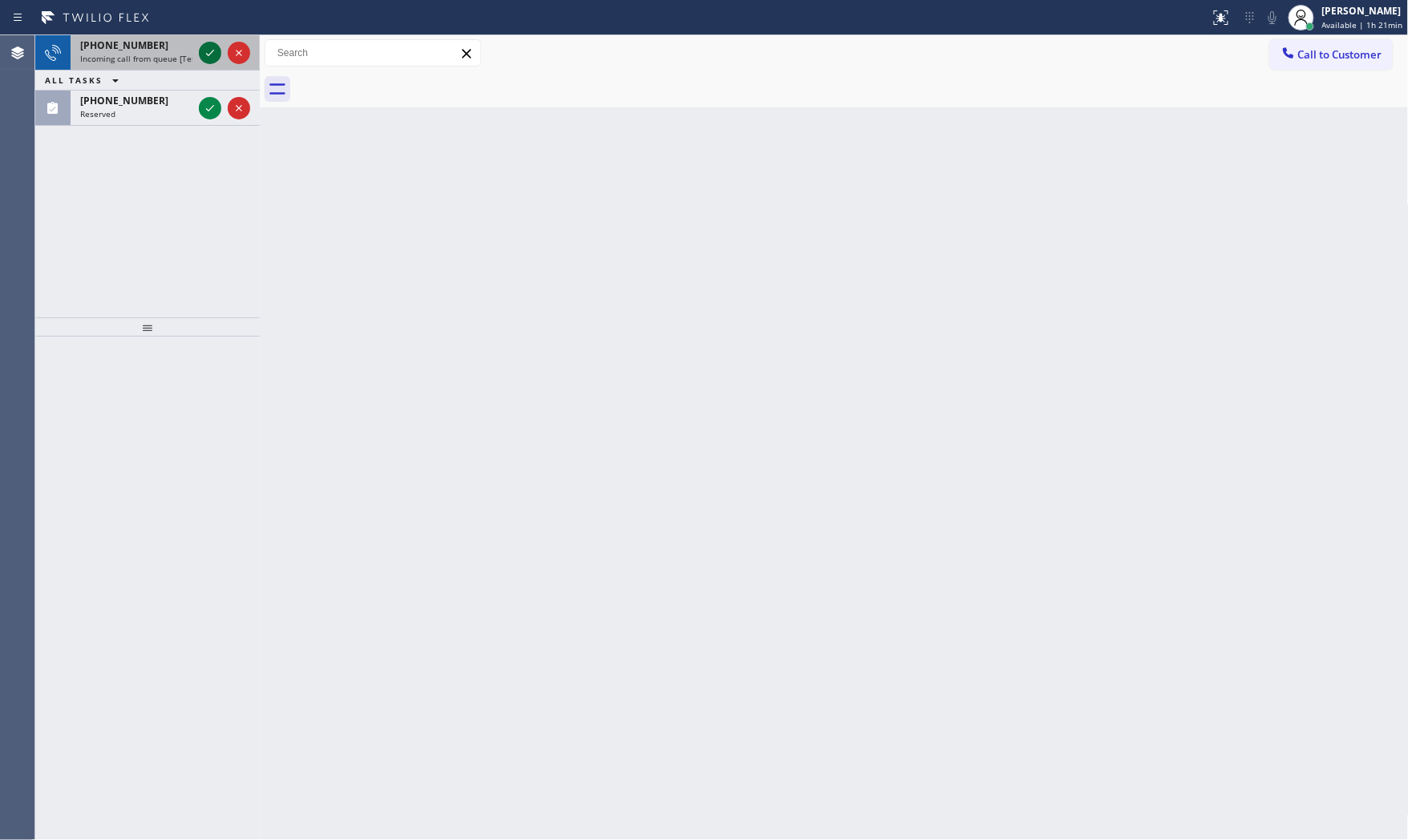
click at [211, 54] on icon at bounding box center [210, 53] width 19 height 19
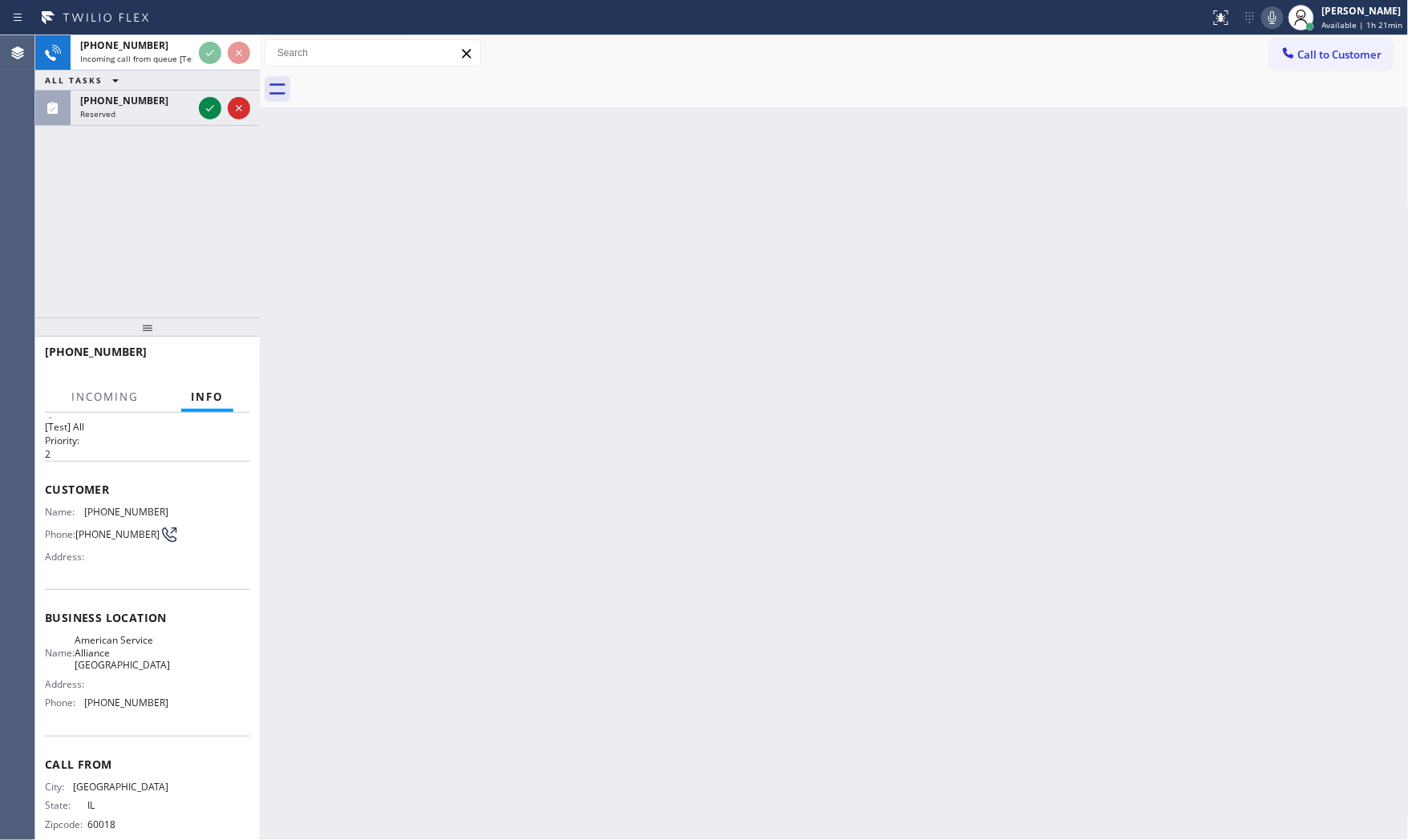
scroll to position [50, 0]
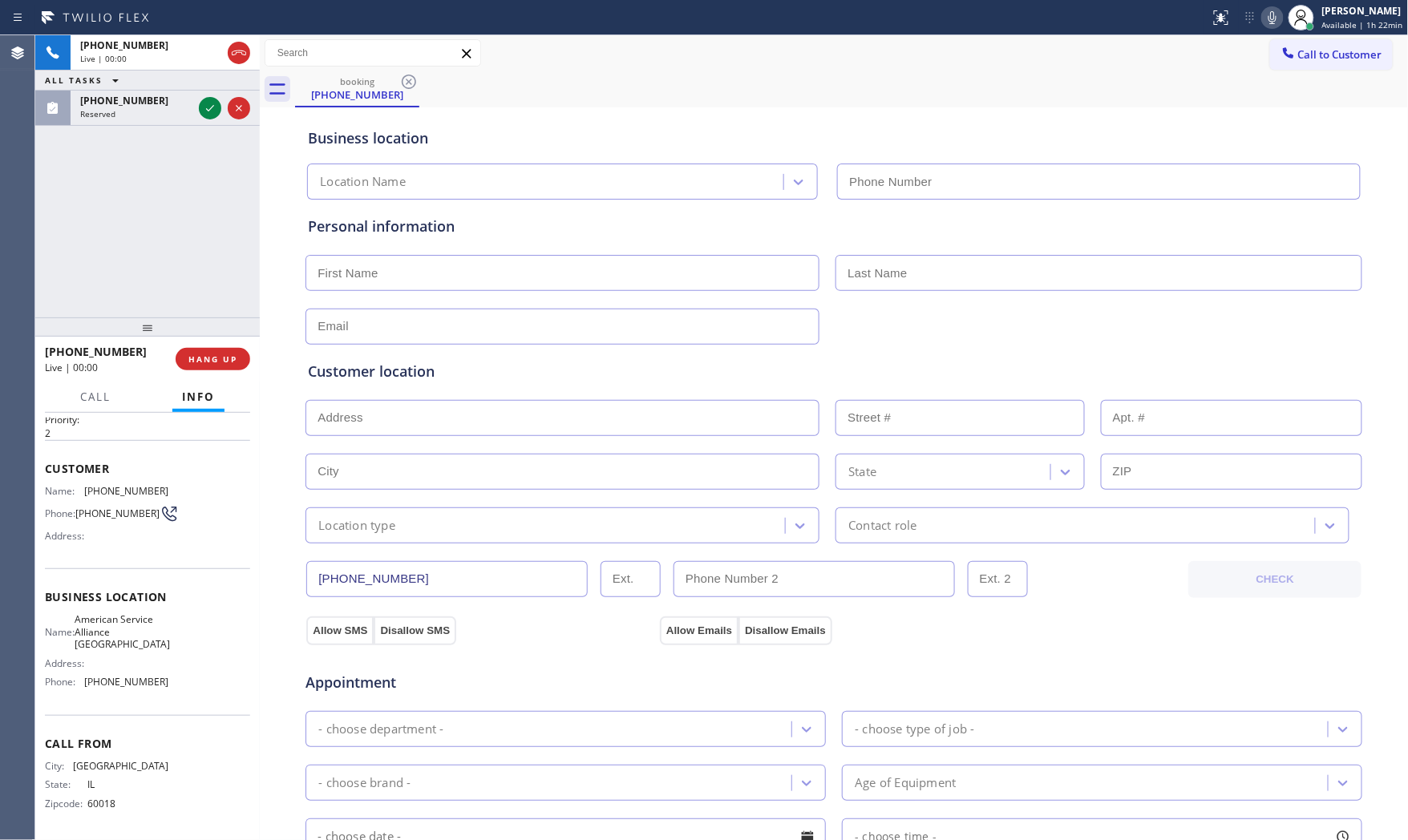
type input "[PHONE_NUMBER]"
click at [198, 363] on span "HANG UP" at bounding box center [213, 360] width 49 height 11
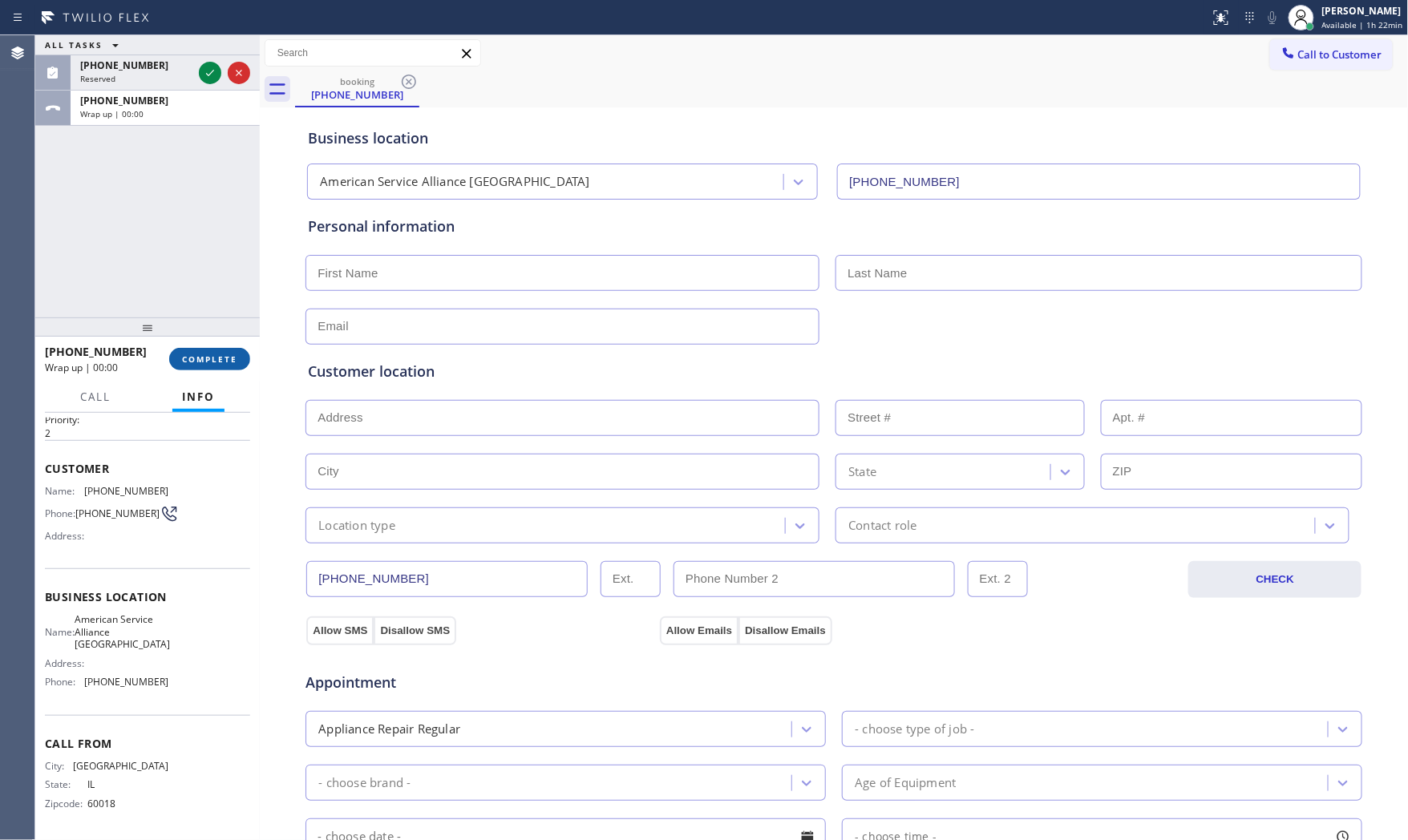
click at [198, 363] on span "COMPLETE" at bounding box center [209, 360] width 55 height 11
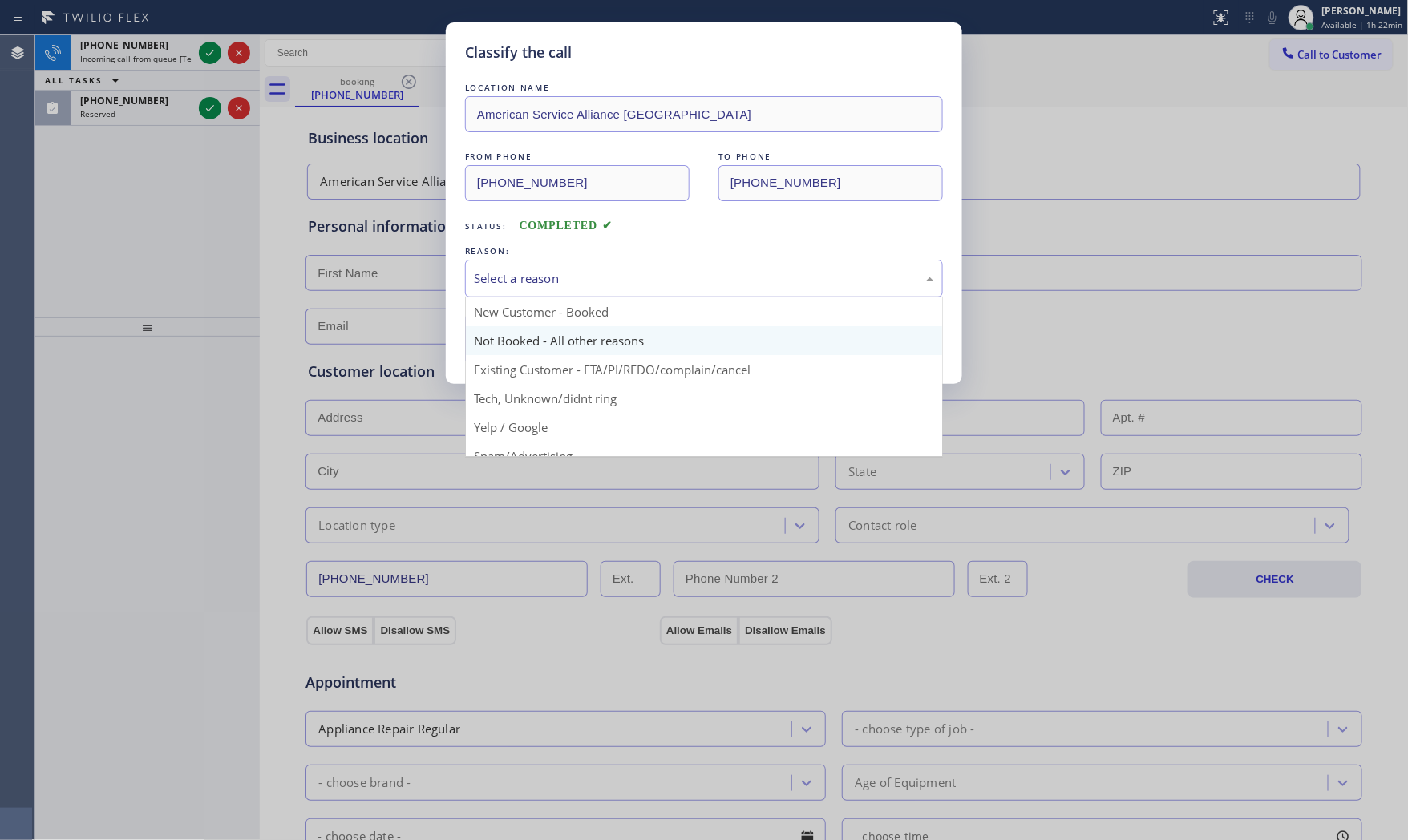
drag, startPoint x: 588, startPoint y: 274, endPoint x: 564, endPoint y: 327, distance: 58.2
click at [588, 275] on div "Select a reason" at bounding box center [704, 278] width 460 height 19
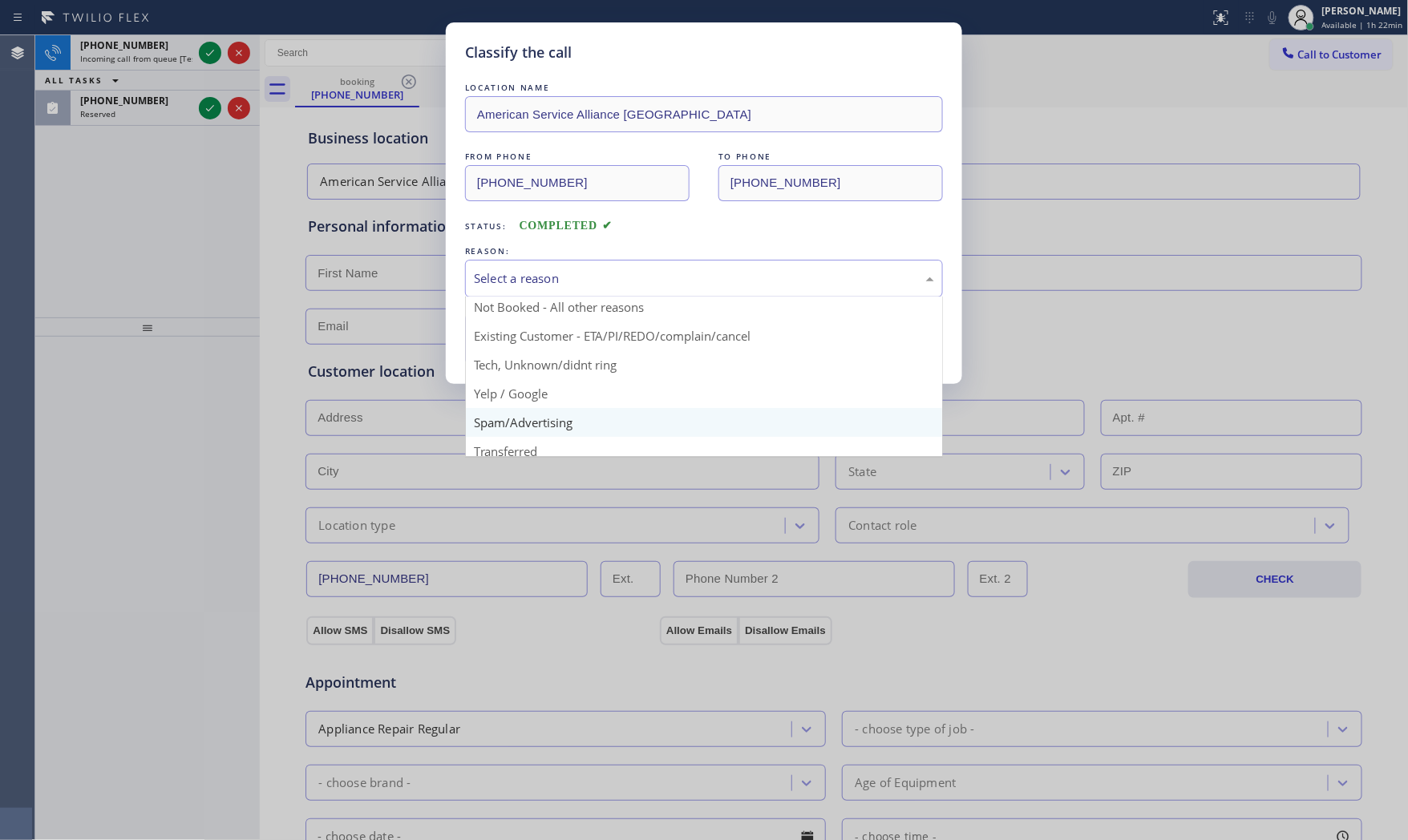
scroll to position [100, 0]
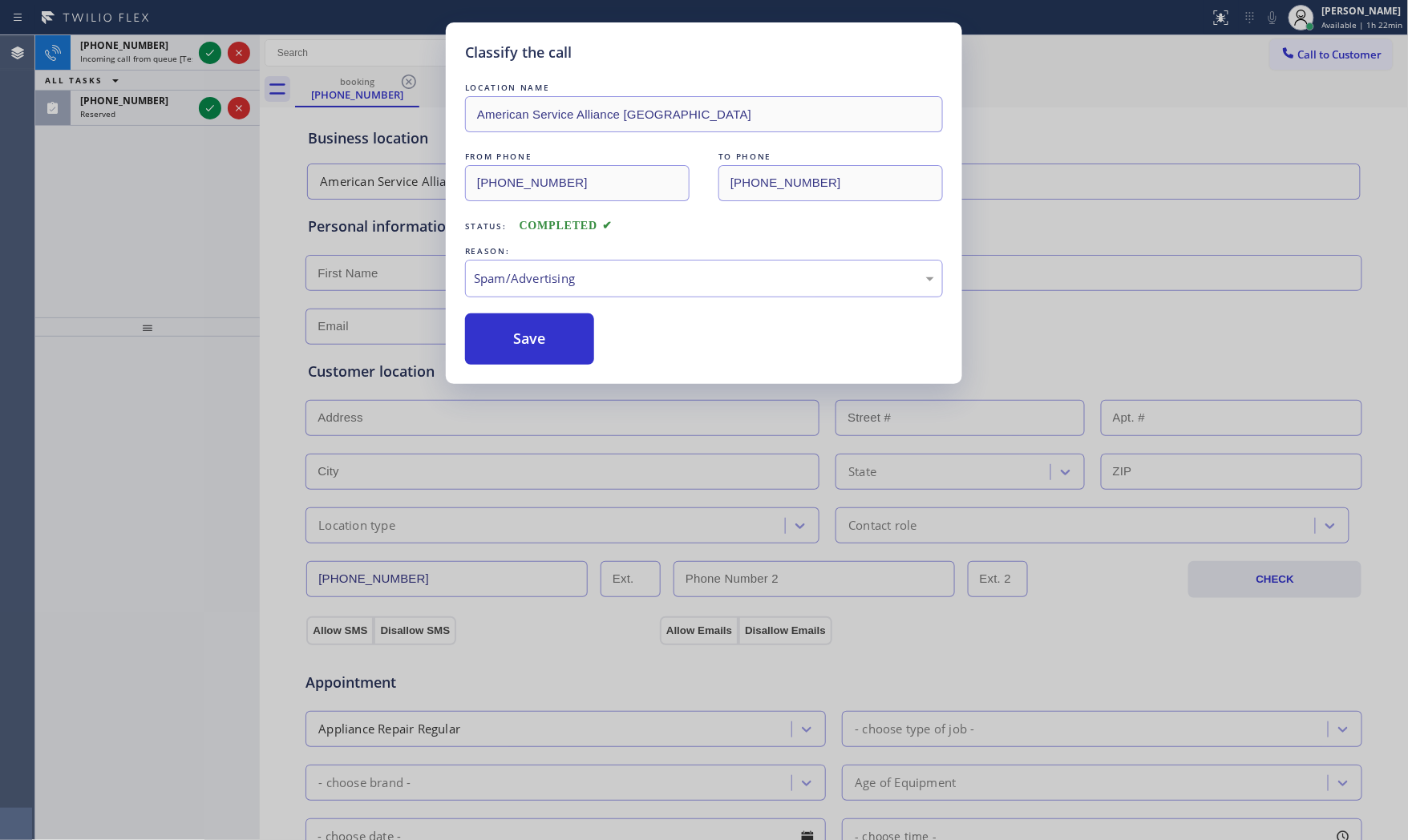
click at [550, 355] on button "Save" at bounding box center [529, 338] width 129 height 51
click at [548, 355] on button "Save" at bounding box center [529, 338] width 129 height 51
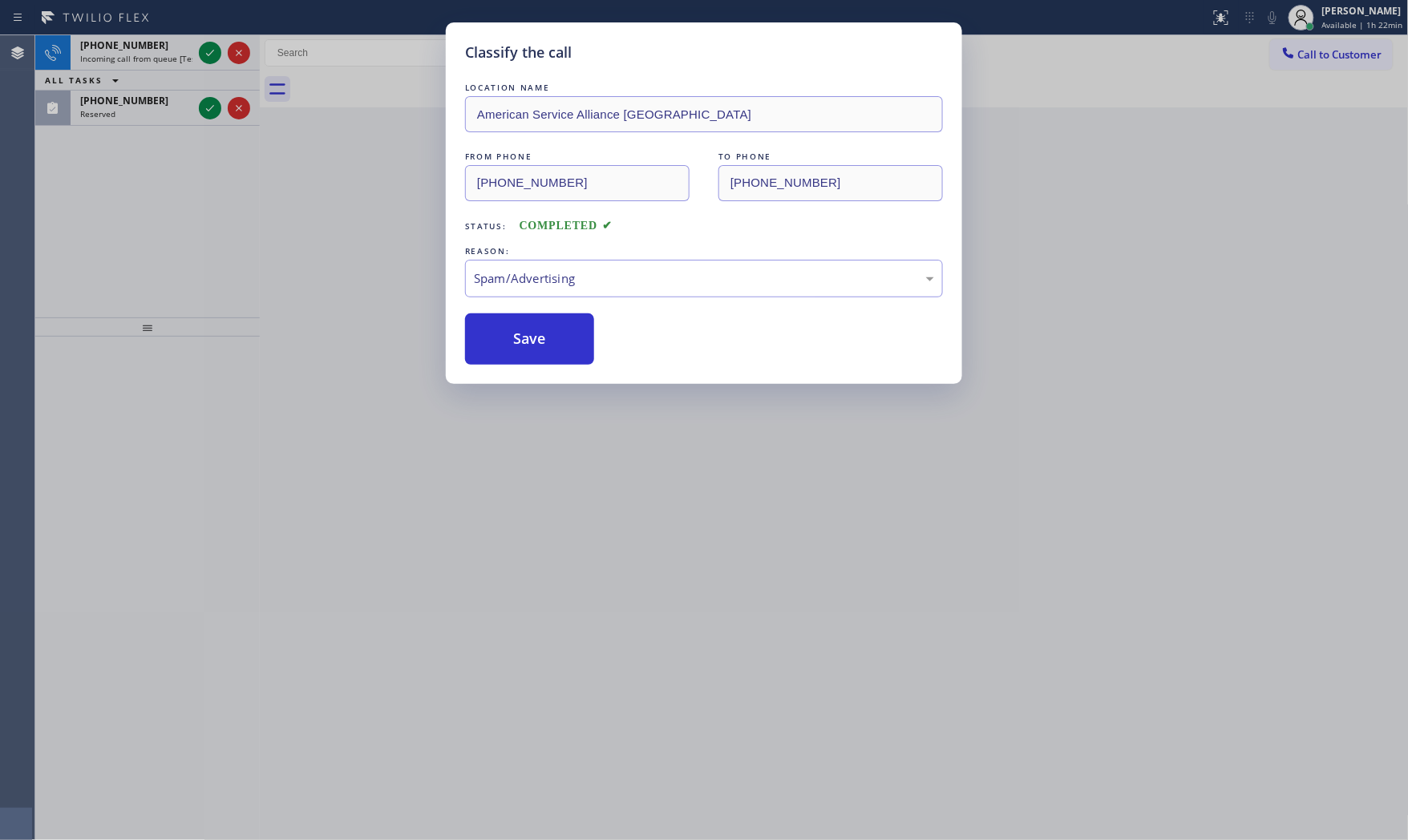
click at [205, 57] on div "Classify the call LOCATION NAME American Service Alliance Evanston FROM PHONE […" at bounding box center [704, 420] width 1408 height 840
click at [205, 57] on icon at bounding box center [210, 53] width 19 height 19
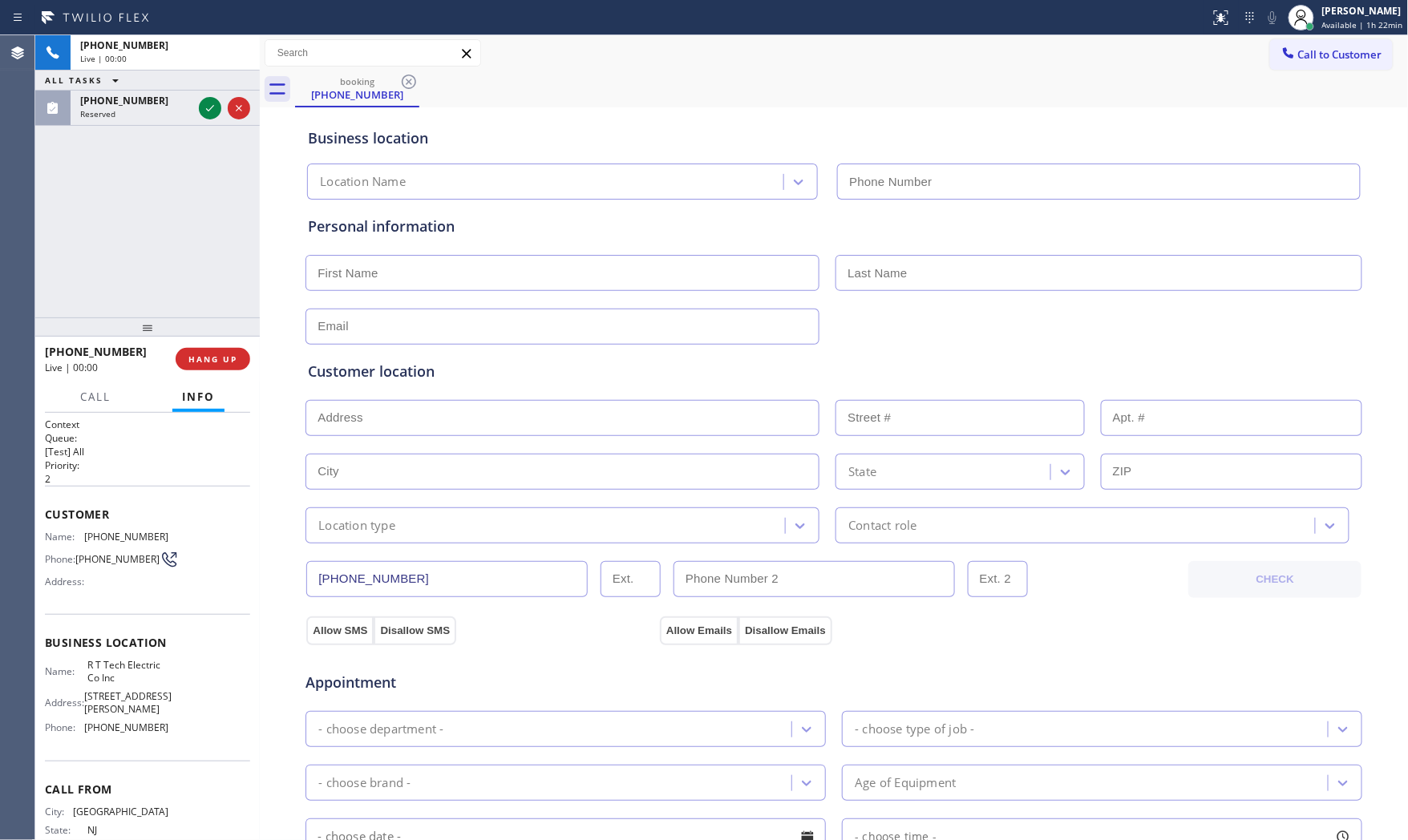
click at [218, 354] on span "HANG UP" at bounding box center [213, 360] width 49 height 11
type input "[PHONE_NUMBER]"
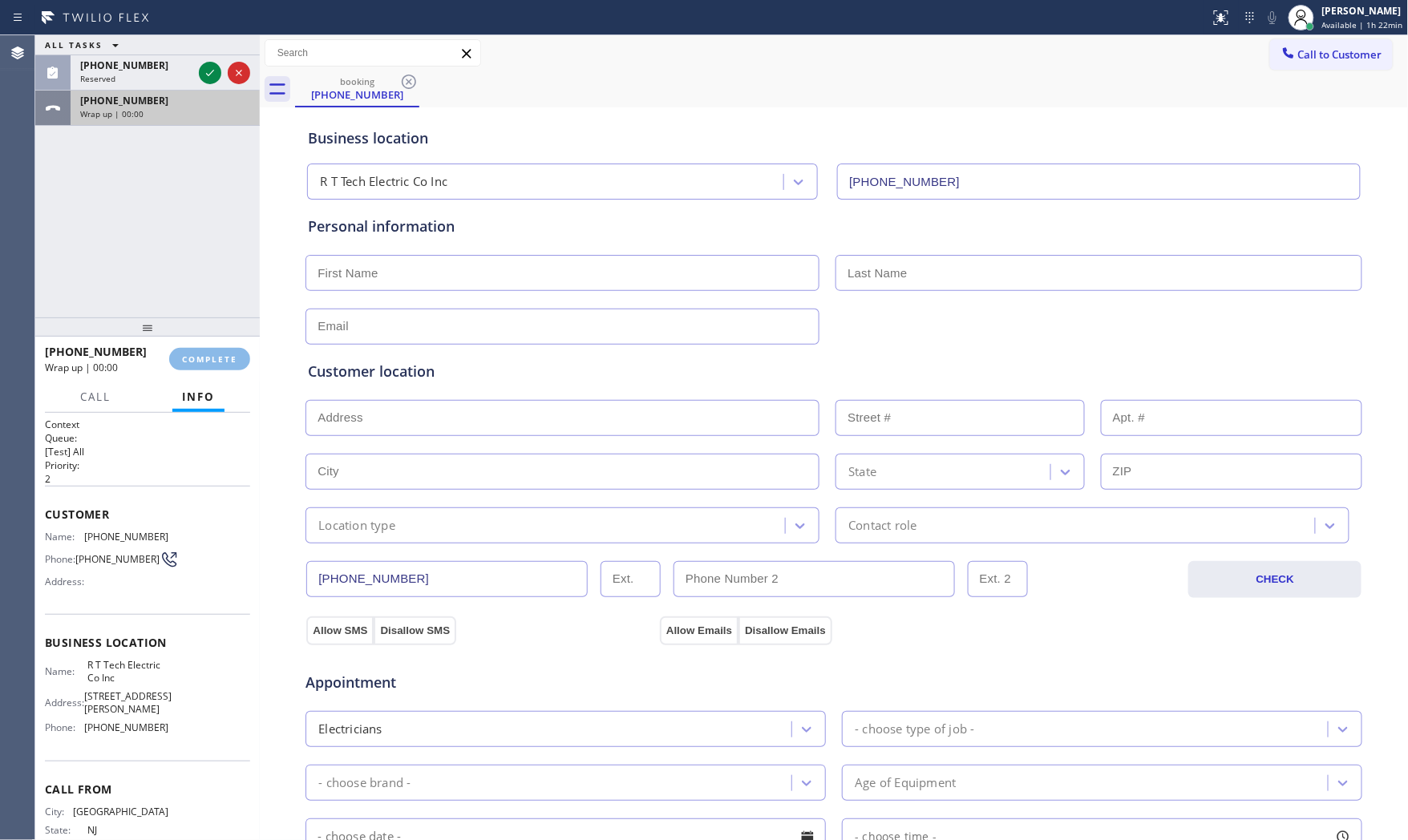
click at [211, 98] on div "[PHONE_NUMBER] Wrap up | 00:00" at bounding box center [162, 108] width 183 height 35
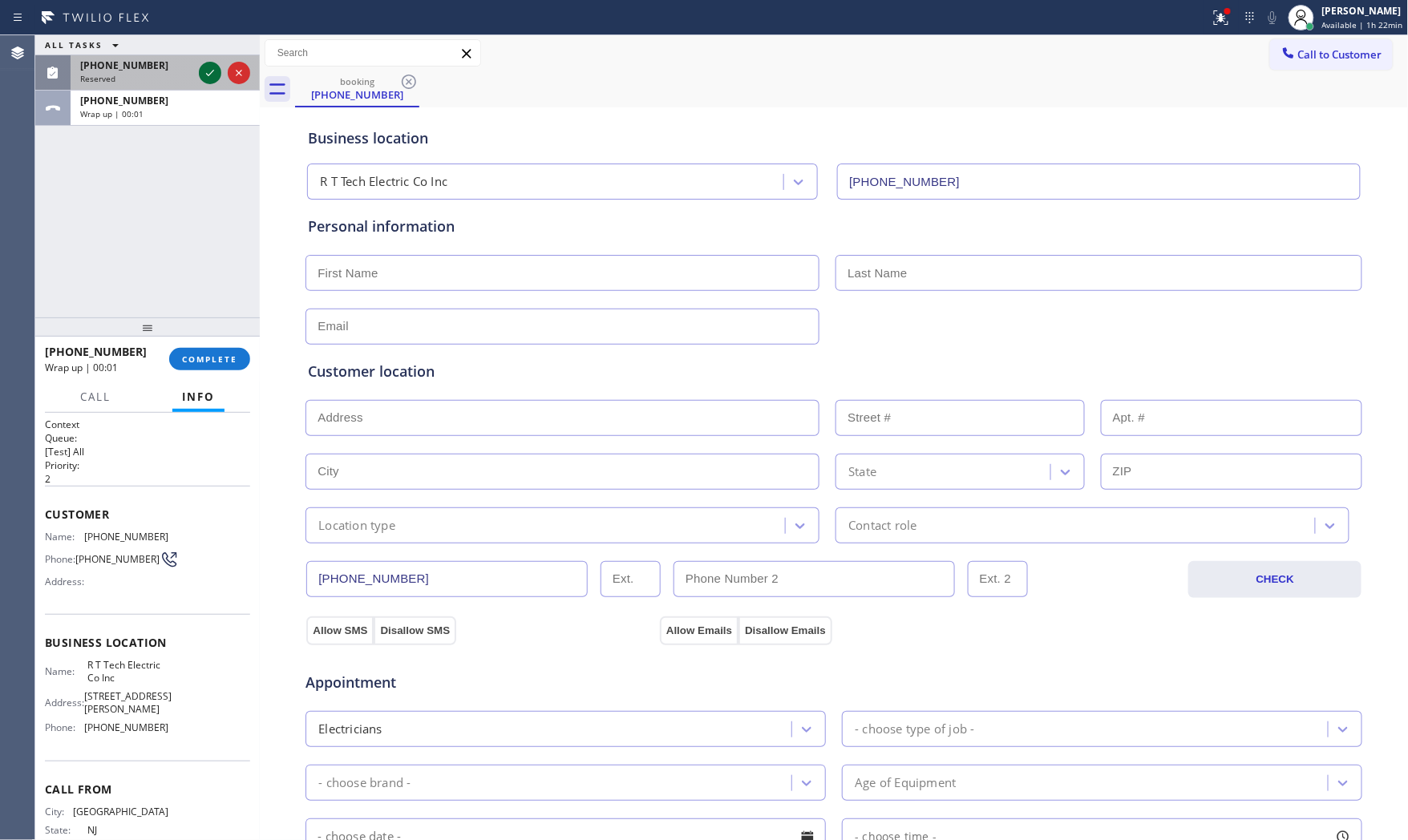
click at [205, 67] on icon at bounding box center [210, 73] width 19 height 19
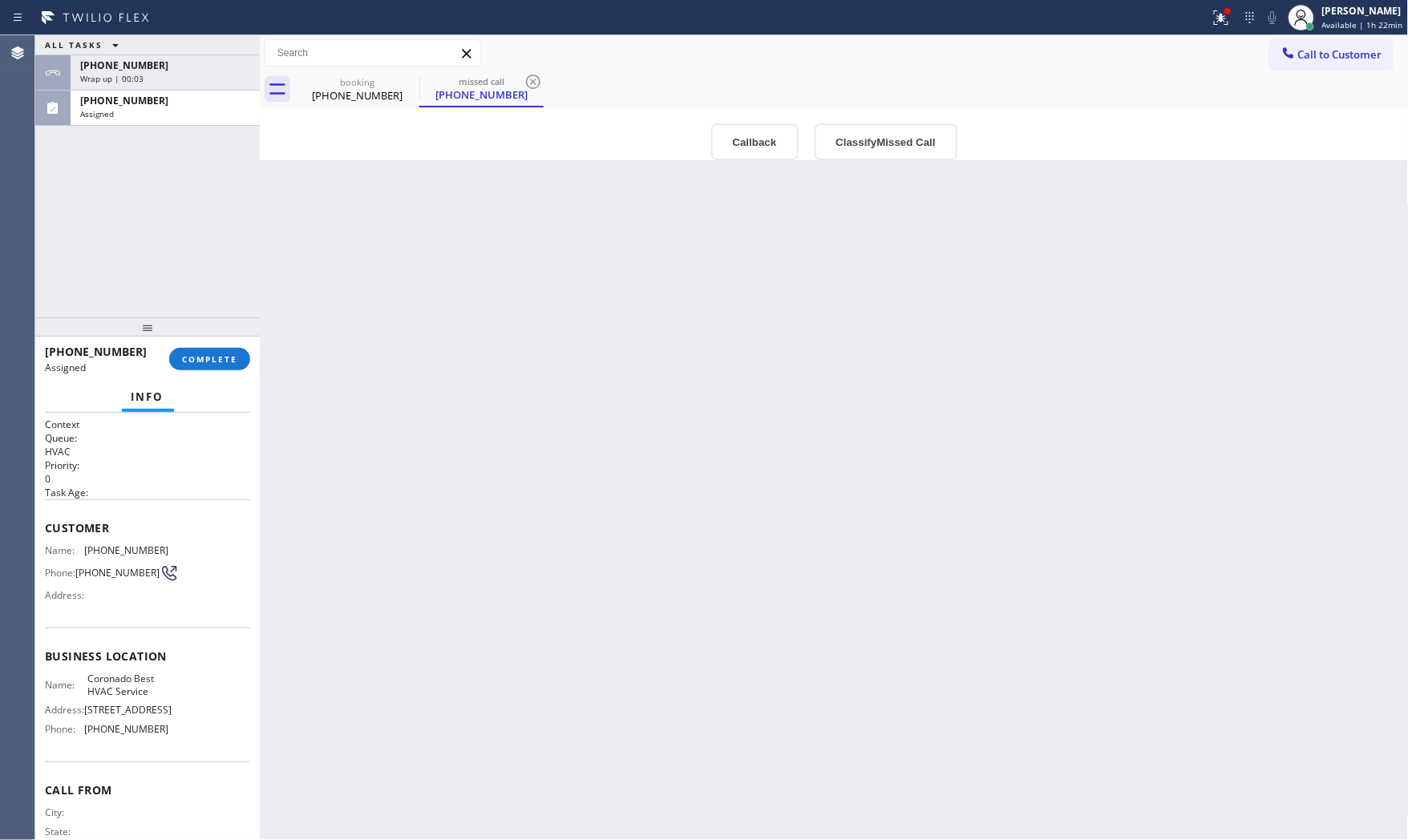
click at [168, 137] on div "ALL TASKS ALL TASKS ACTIVE TASKS TASKS IN WRAP UP [PHONE_NUMBER] Wrap up | 00:[…" at bounding box center [147, 176] width 225 height 282
click at [153, 67] on div "[PHONE_NUMBER]" at bounding box center [165, 65] width 170 height 14
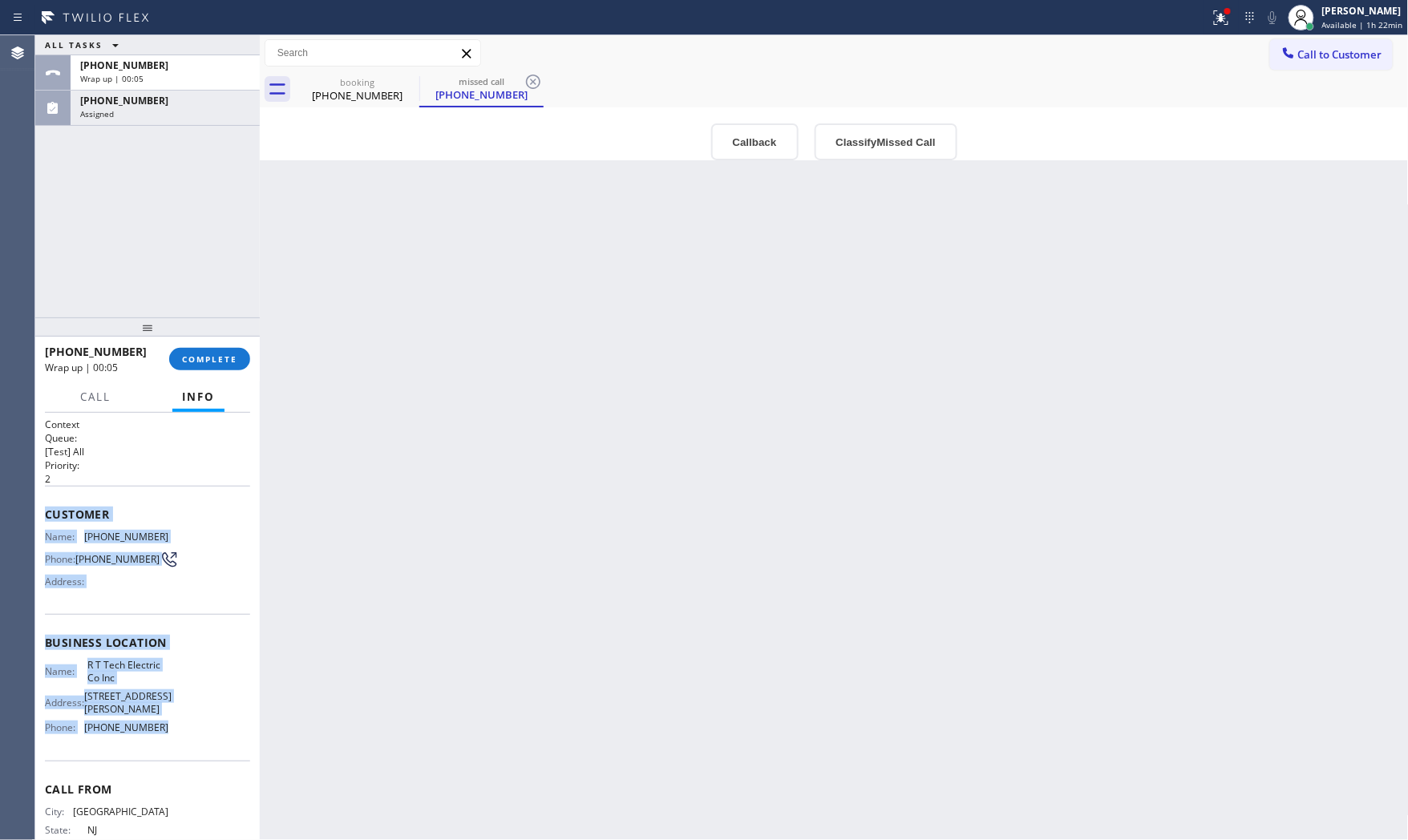
drag, startPoint x: 37, startPoint y: 511, endPoint x: 180, endPoint y: 766, distance: 292.4
click at [180, 766] on div "Context Queue: [Test] All Priority: 2 Customer Name: [PHONE_NUMBER] Phone: [PHO…" at bounding box center [147, 627] width 225 height 428
copy div "Customer Name: [PHONE_NUMBER] Phone: [PHONE_NUMBER] Address: Business location …"
click at [223, 358] on span "COMPLETE" at bounding box center [209, 360] width 55 height 11
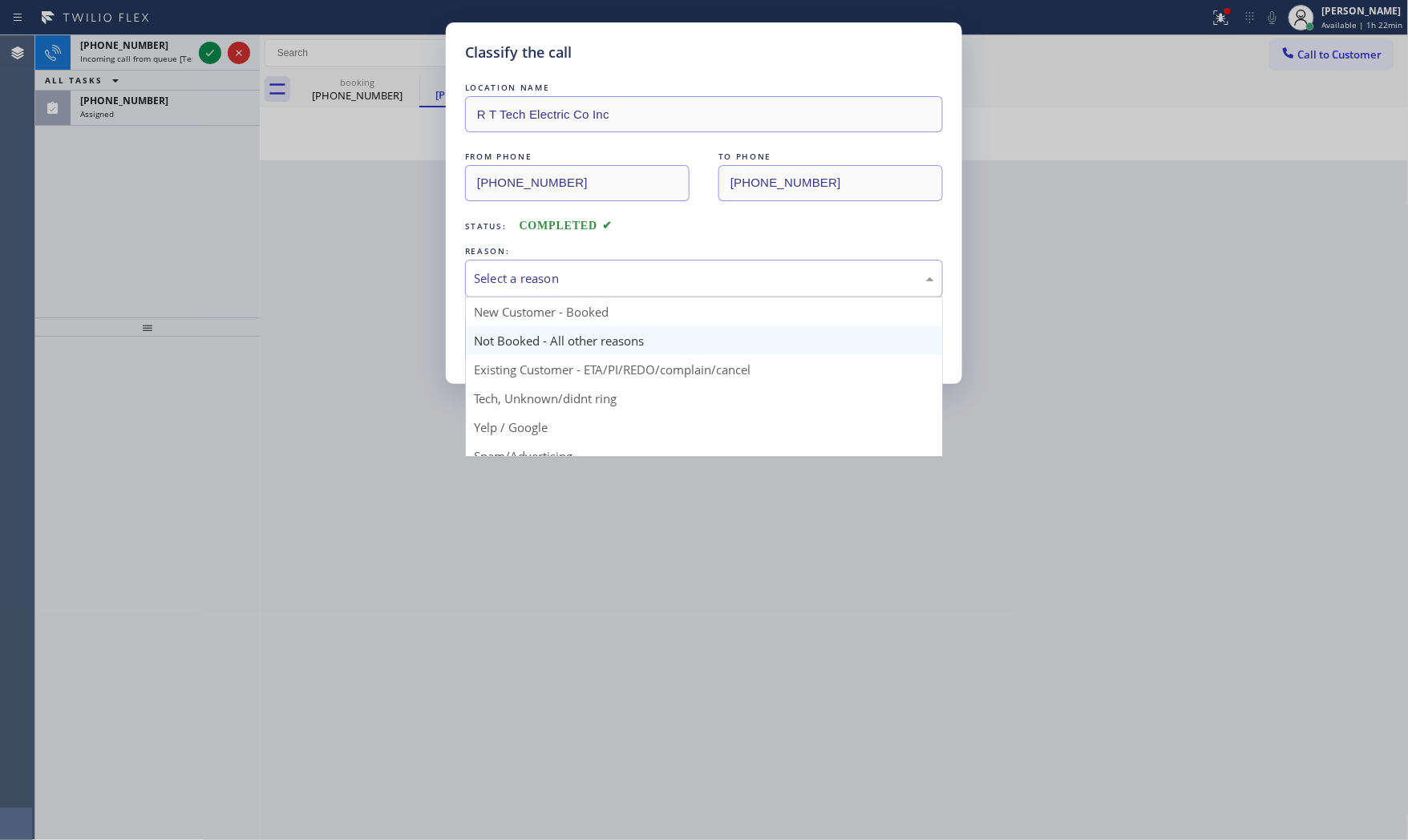
drag, startPoint x: 555, startPoint y: 285, endPoint x: 529, endPoint y: 330, distance: 52.0
click at [555, 290] on div "Select a reason" at bounding box center [704, 278] width 478 height 37
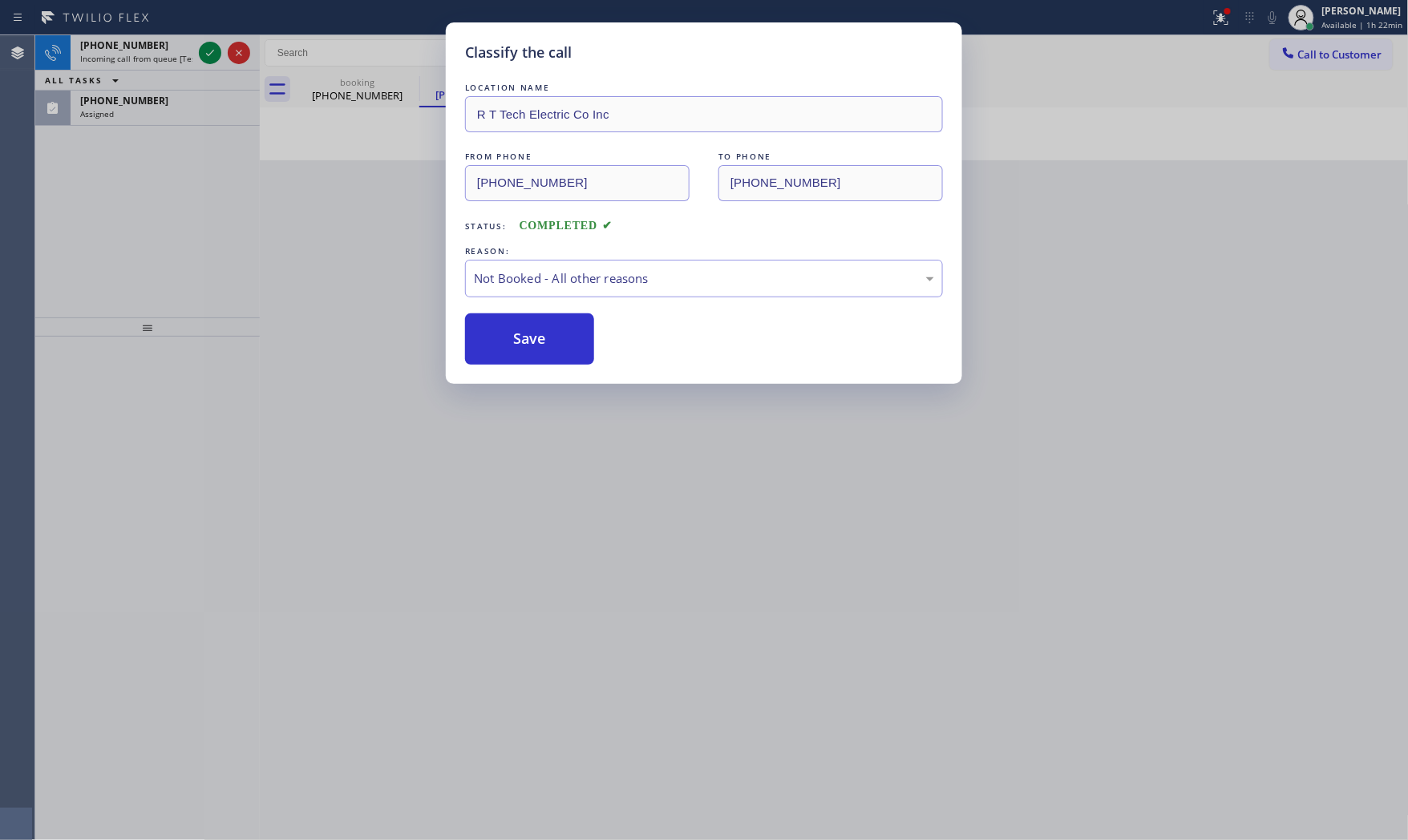
click at [529, 330] on button "Save" at bounding box center [529, 338] width 129 height 51
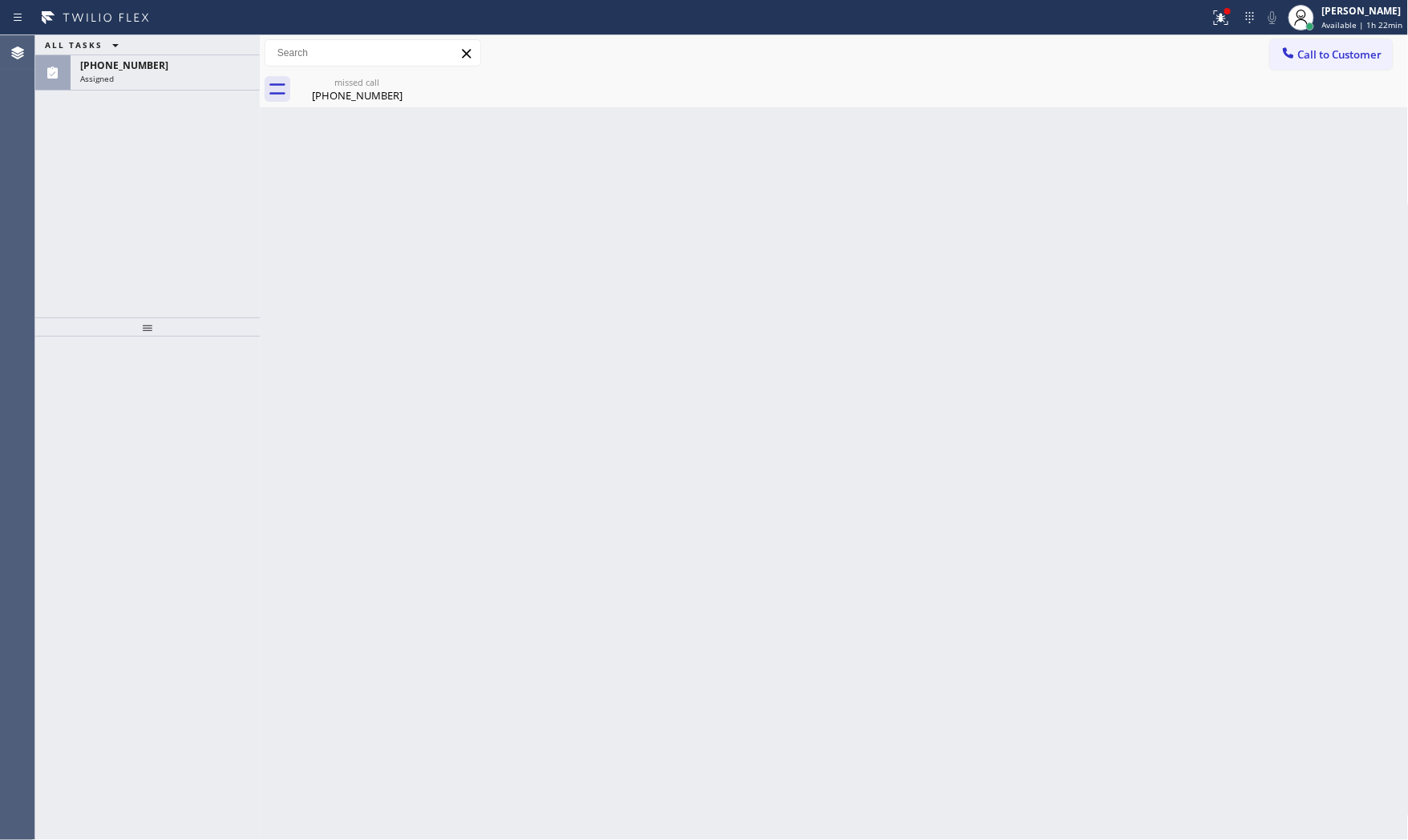
click at [170, 61] on div "ALL TASKS ALL TASKS ACTIVE TASKS TASKS IN WRAP UP [PHONE_NUMBER] Assigned" at bounding box center [147, 62] width 225 height 55
click at [170, 61] on span "Incoming call from queue [Test] All" at bounding box center [147, 58] width 133 height 11
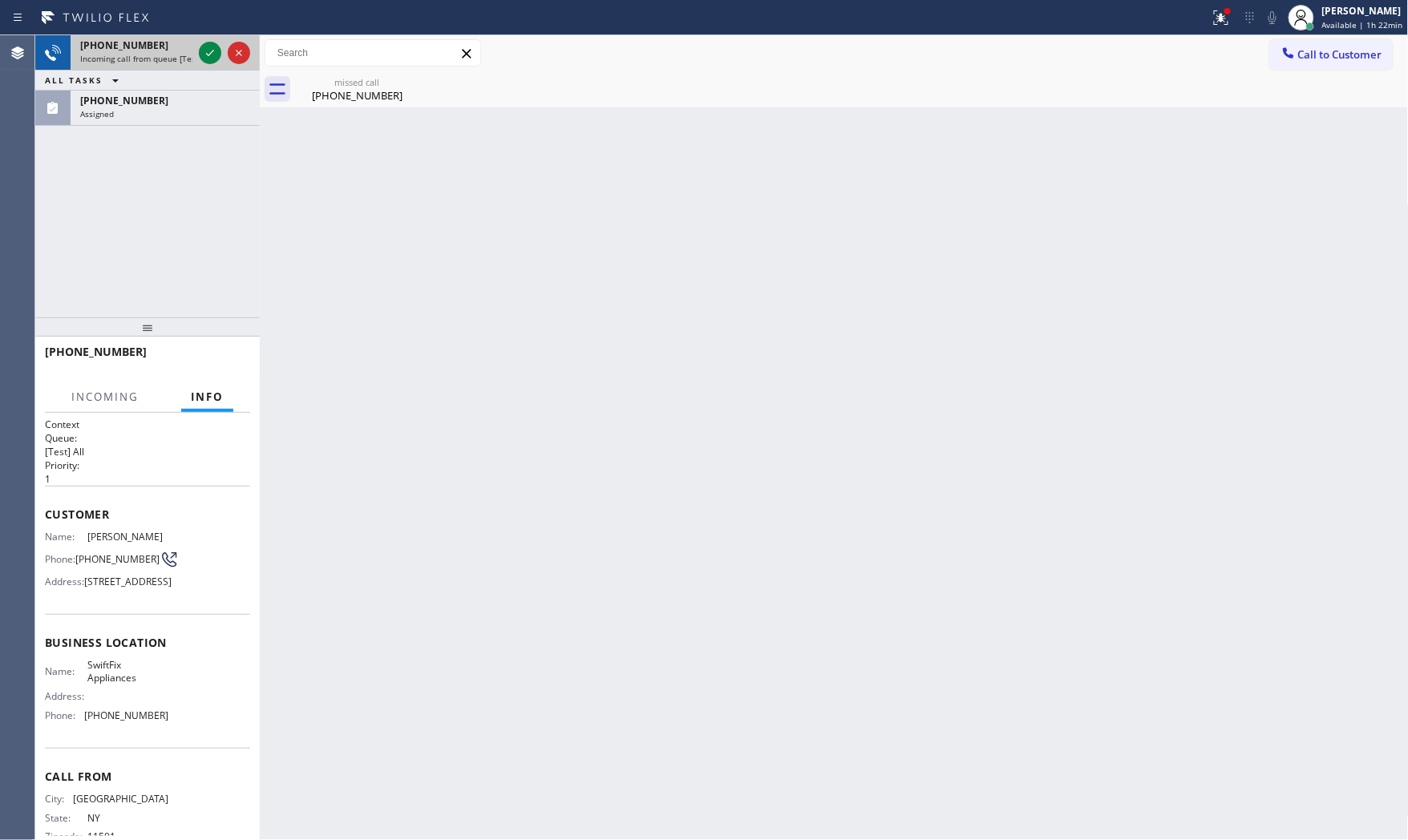
click at [196, 54] on div at bounding box center [224, 52] width 58 height 35
click at [207, 51] on icon at bounding box center [210, 53] width 19 height 19
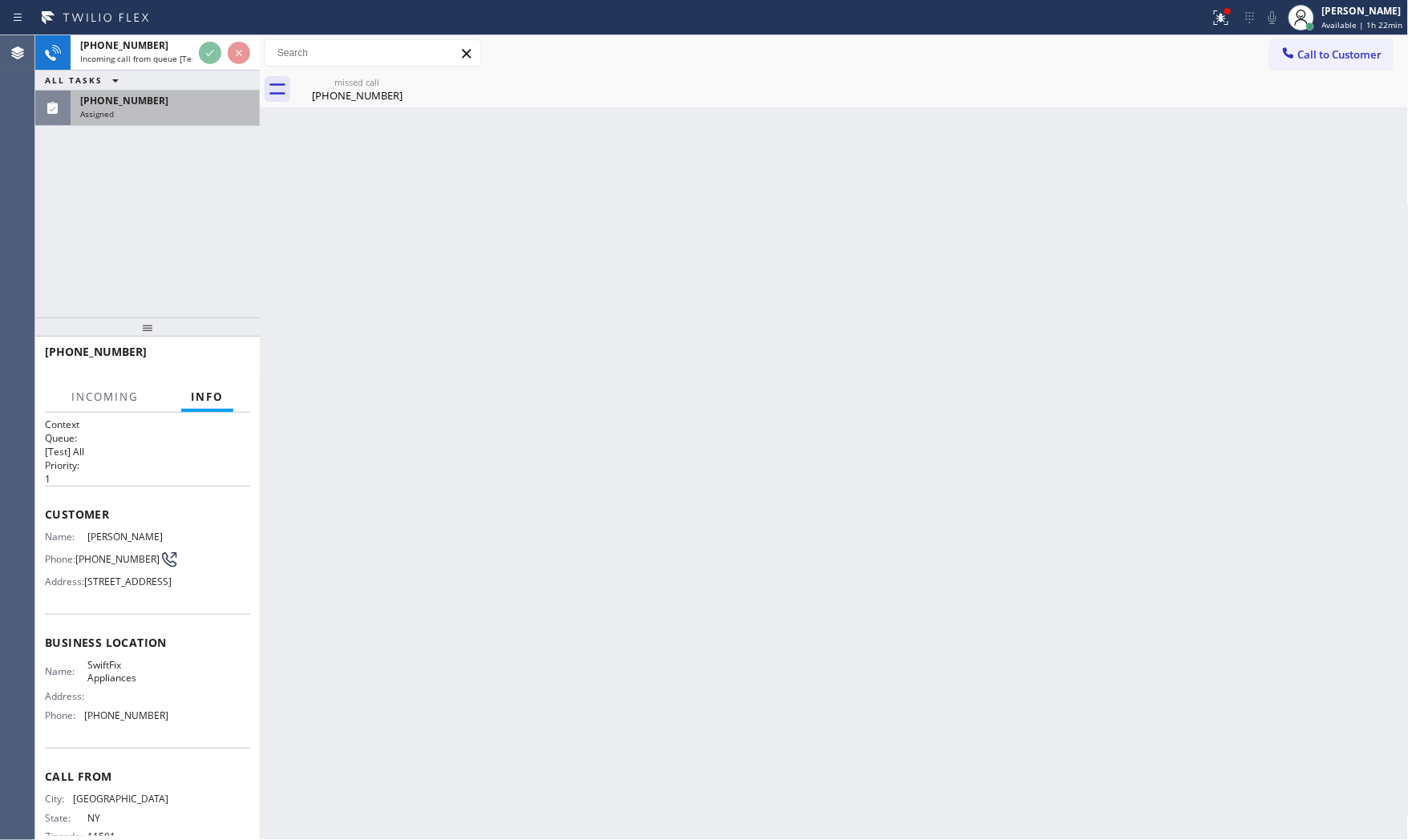
click at [205, 110] on div "Assigned" at bounding box center [165, 114] width 170 height 11
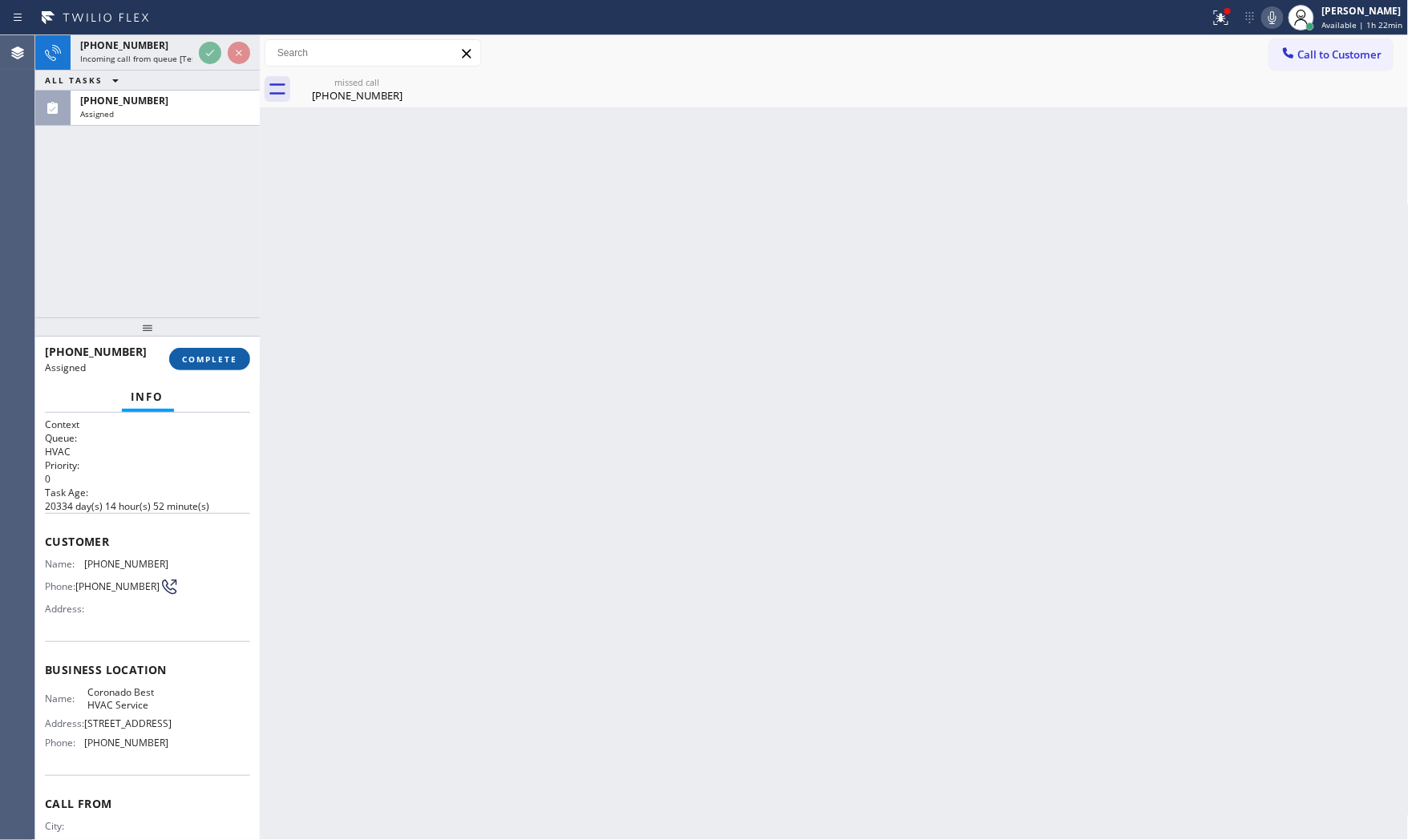
click at [231, 364] on button "COMPLETE" at bounding box center [209, 360] width 81 height 23
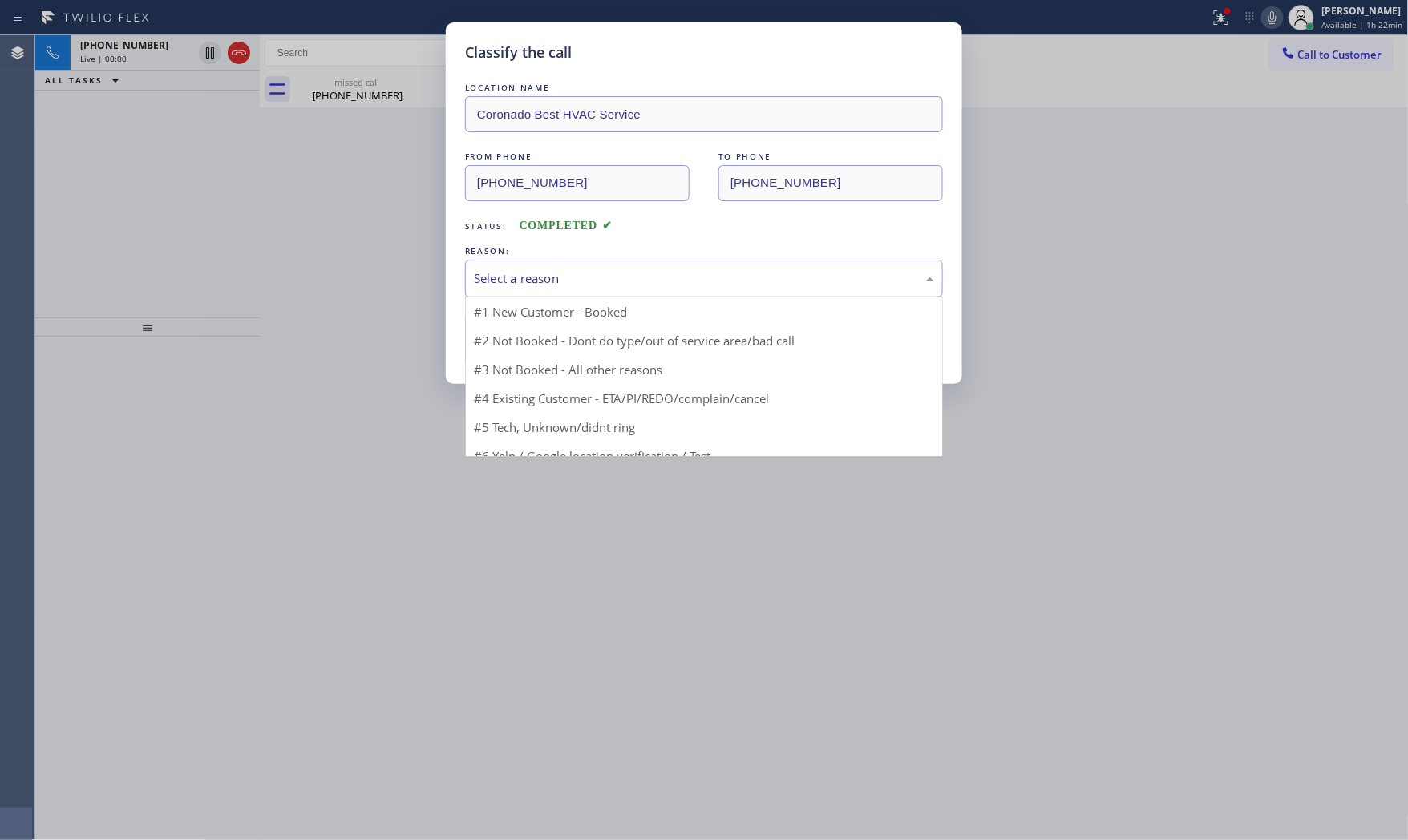
click at [590, 295] on div "Select a reason" at bounding box center [704, 278] width 478 height 37
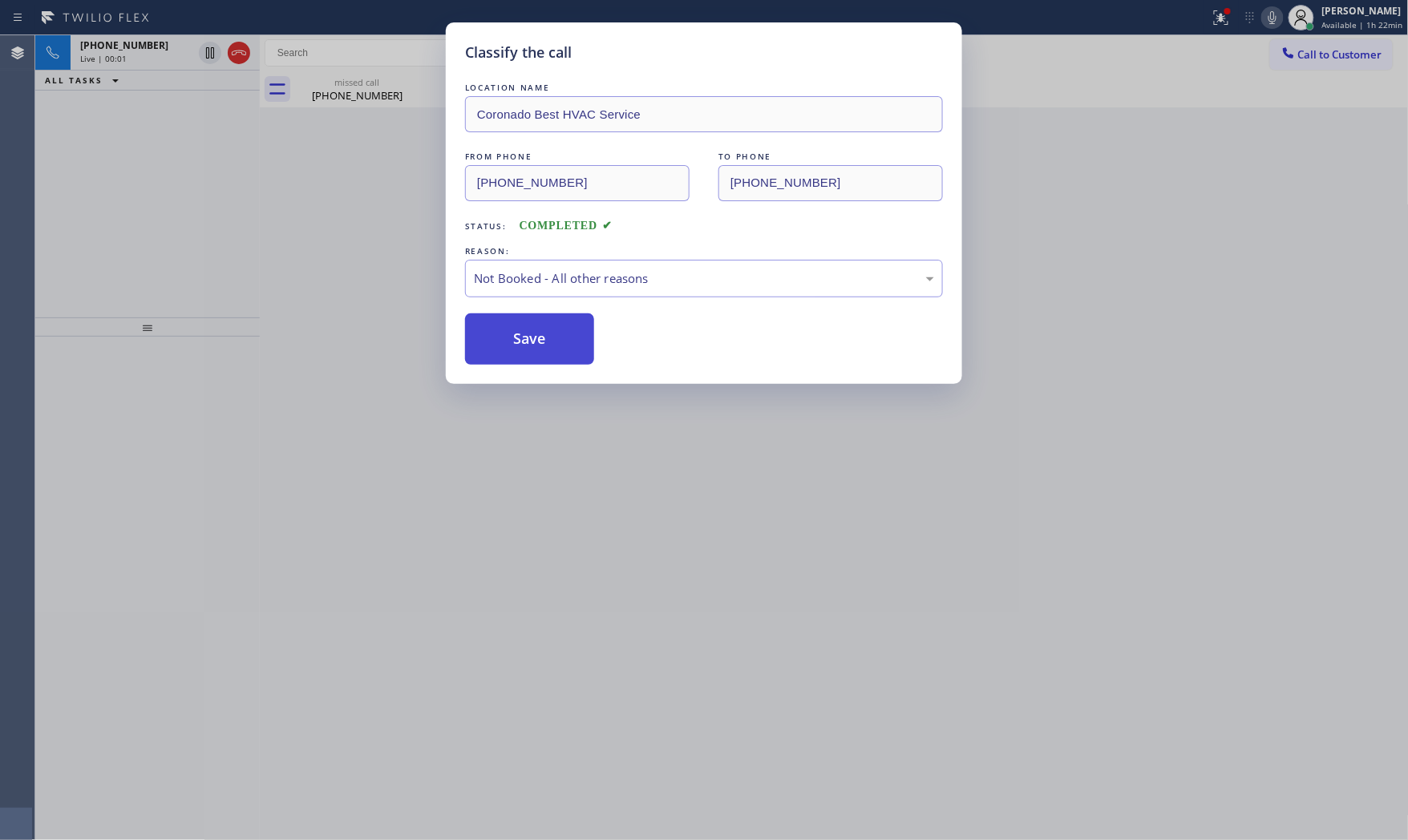
click at [546, 338] on button "Save" at bounding box center [529, 338] width 129 height 51
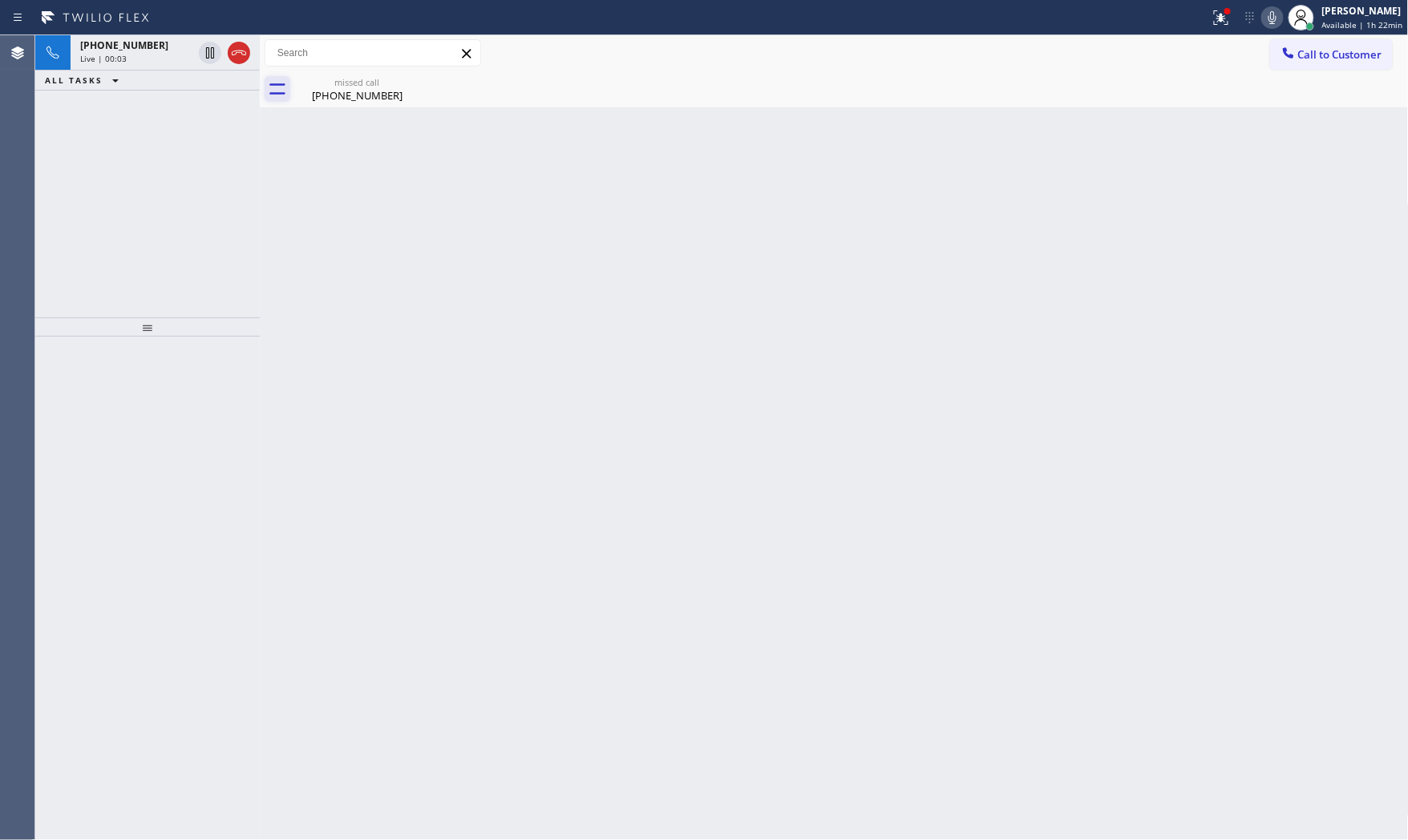
click at [150, 59] on div "Live | 00:03" at bounding box center [136, 58] width 112 height 11
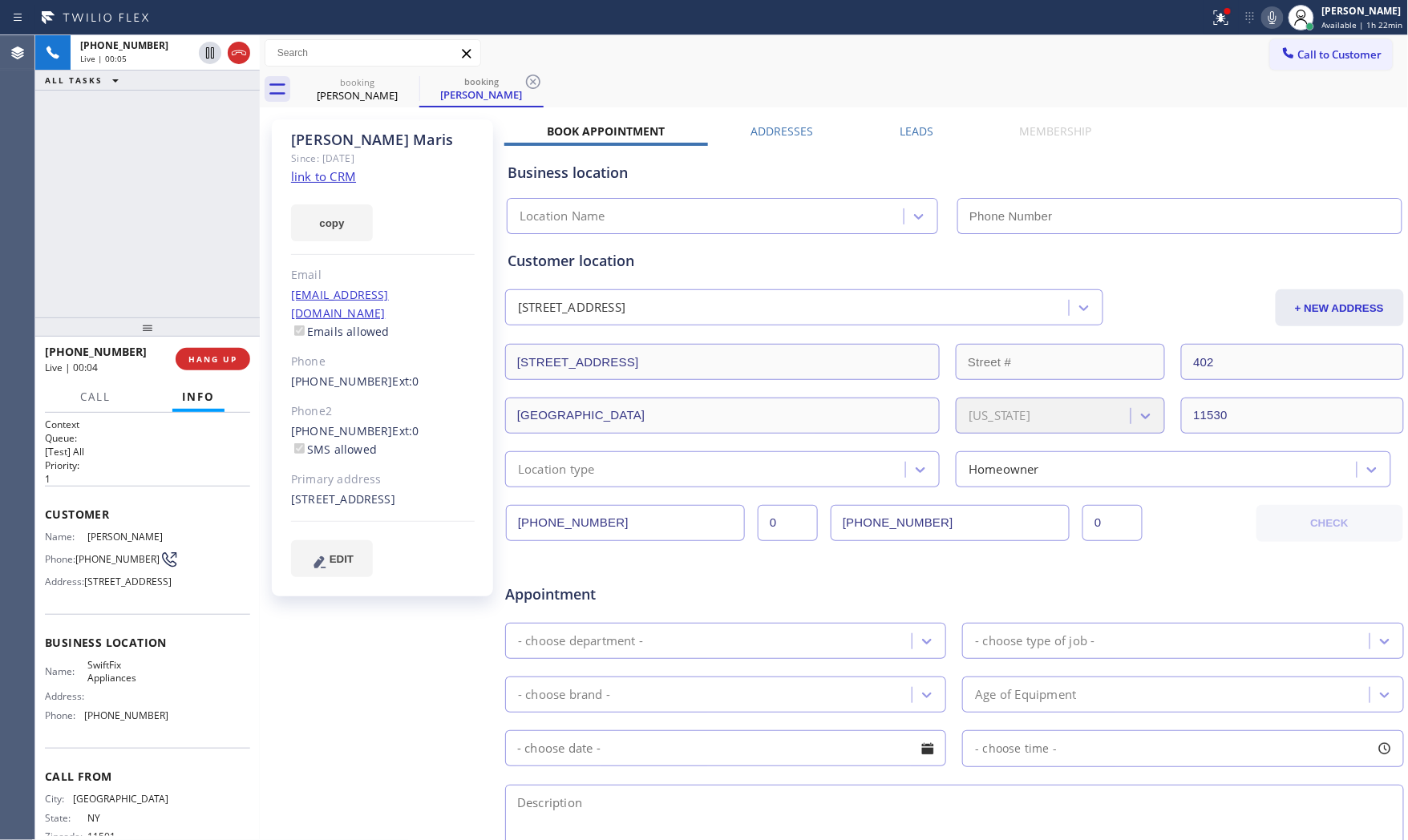
click at [326, 176] on link "link to CRM" at bounding box center [324, 176] width 65 height 16
type input "[PHONE_NUMBER]"
click at [209, 359] on span "HANG UP" at bounding box center [213, 360] width 49 height 11
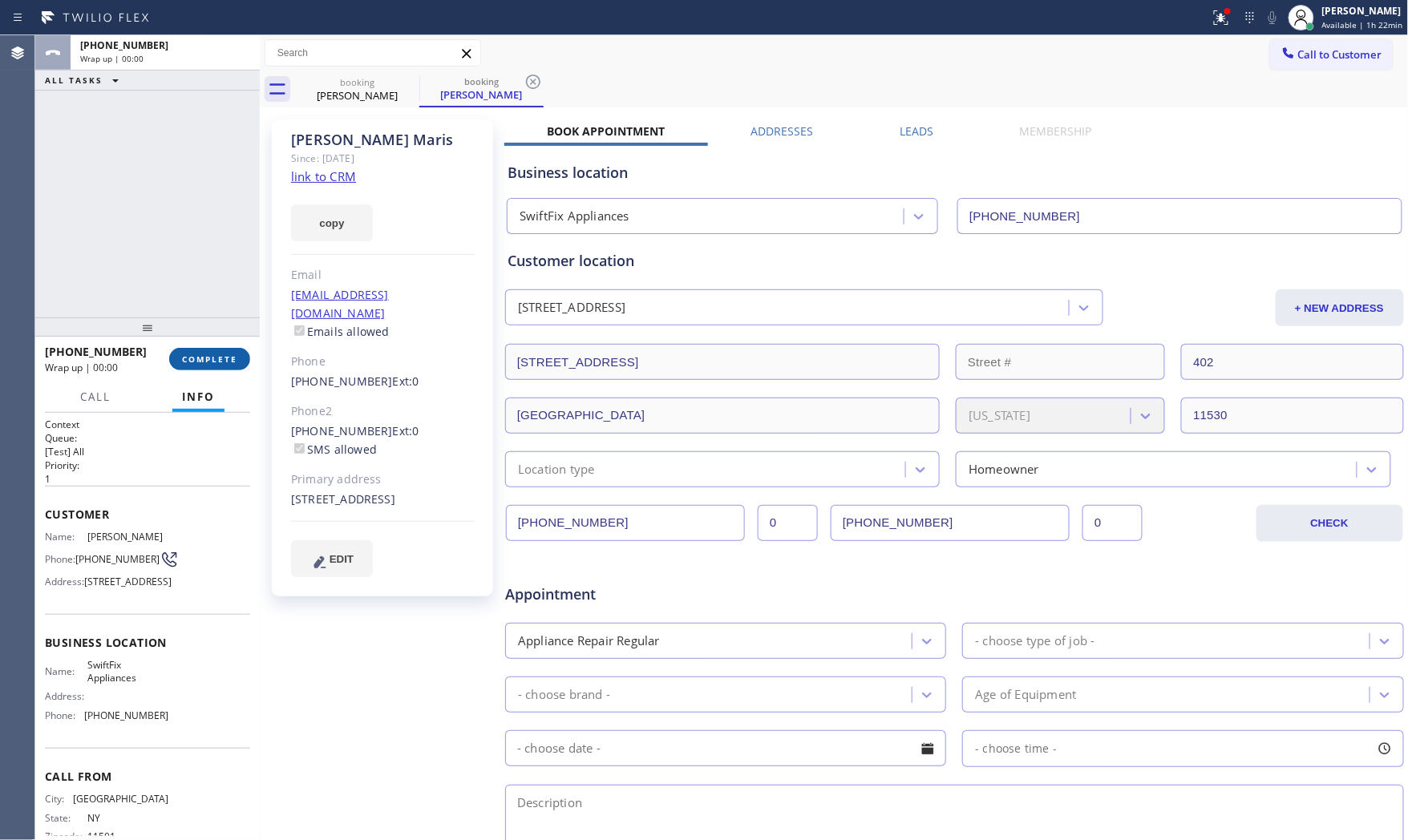
click at [211, 359] on span "COMPLETE" at bounding box center [209, 360] width 55 height 11
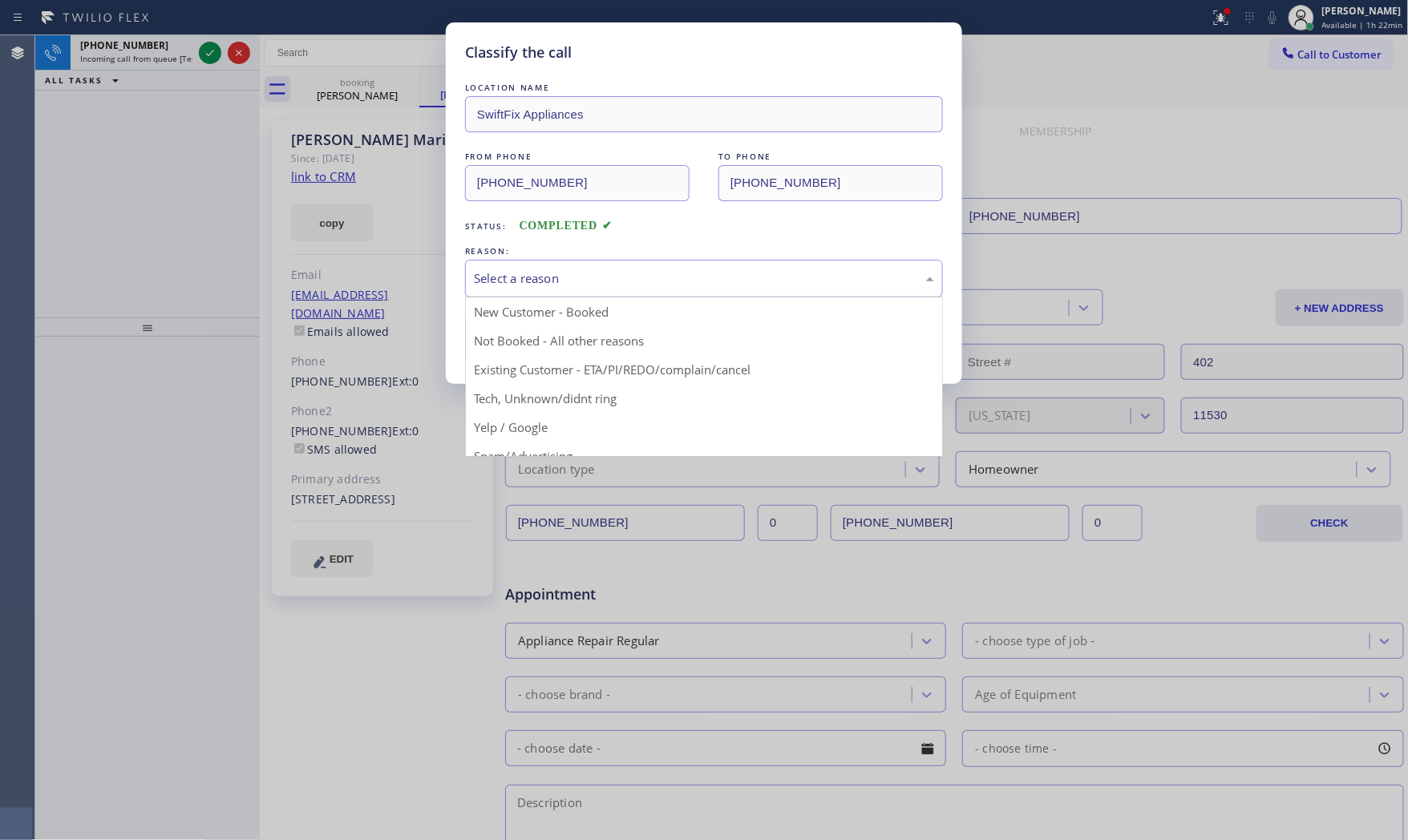
click at [533, 278] on div "Select a reason" at bounding box center [704, 278] width 460 height 19
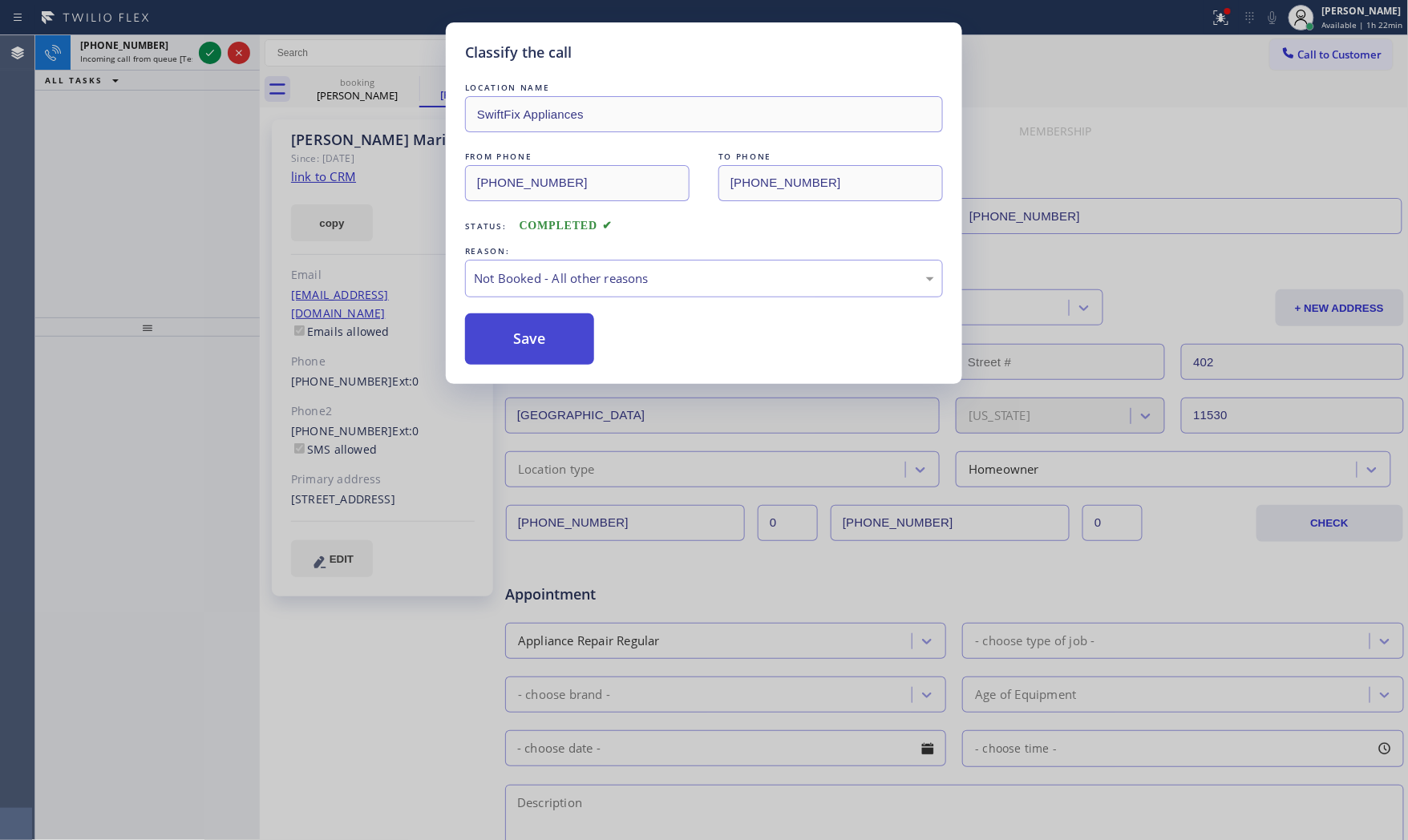
click at [519, 329] on button "Save" at bounding box center [529, 338] width 129 height 51
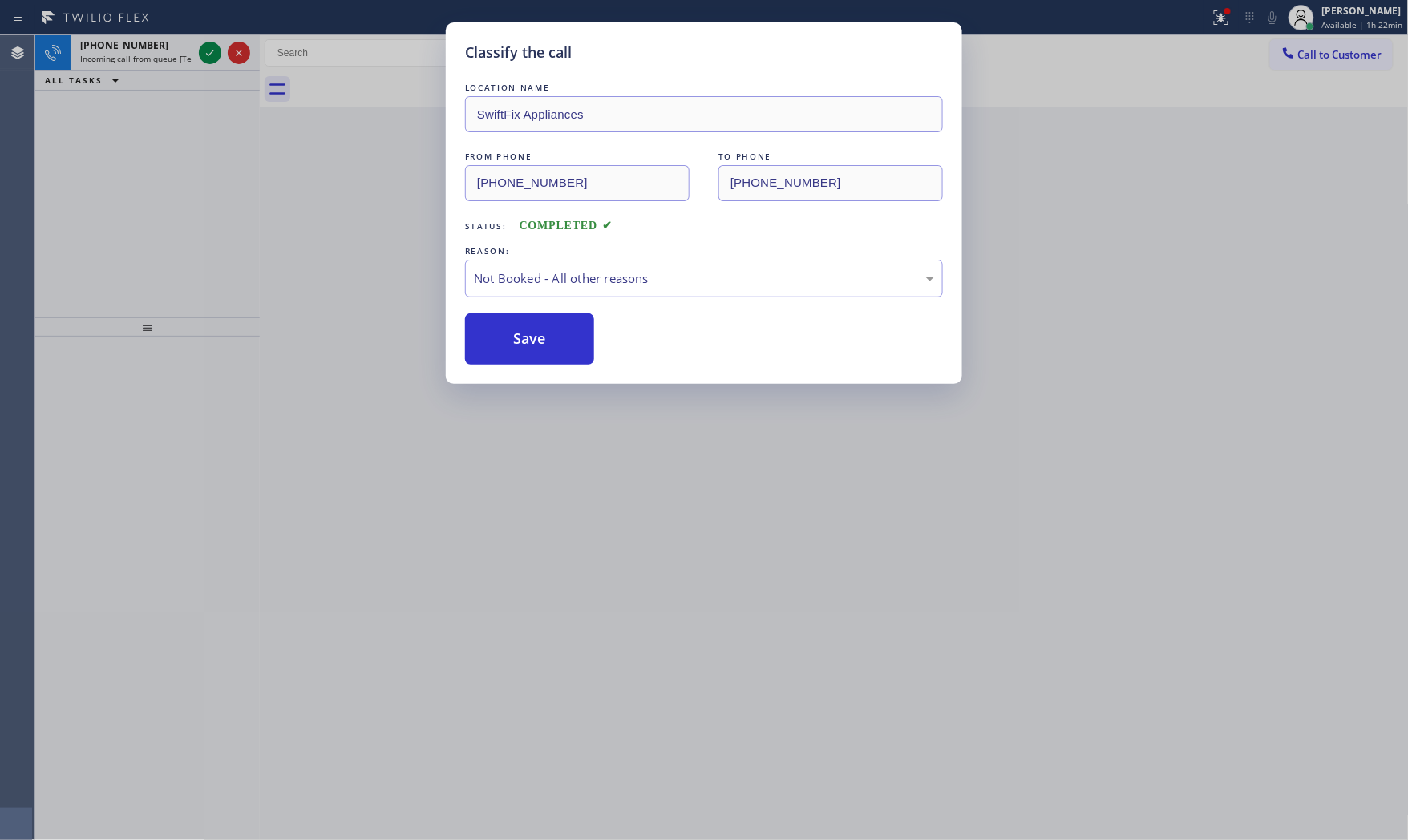
click at [175, 48] on div "Classify the call LOCATION NAME SwiftFix Appliances FROM PHONE [PHONE_NUMBER] T…" at bounding box center [704, 420] width 1408 height 840
click at [175, 48] on div "Classify the call LOCATION NAME 5 Star Appliance Repair FROM PHONE [PHONE_NUMBE…" at bounding box center [721, 437] width 1373 height 805
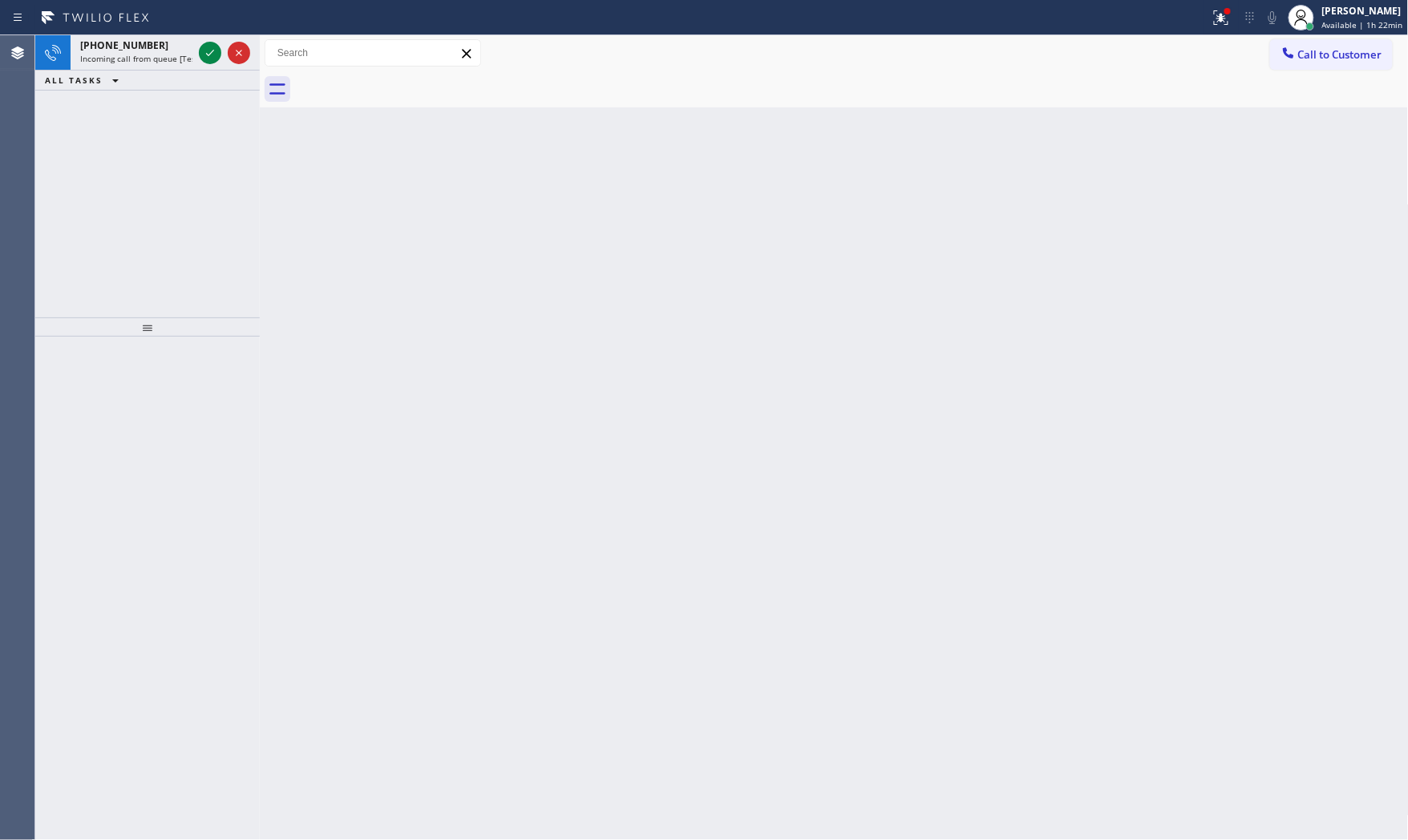
click at [175, 48] on div "[PHONE_NUMBER]" at bounding box center [136, 45] width 112 height 14
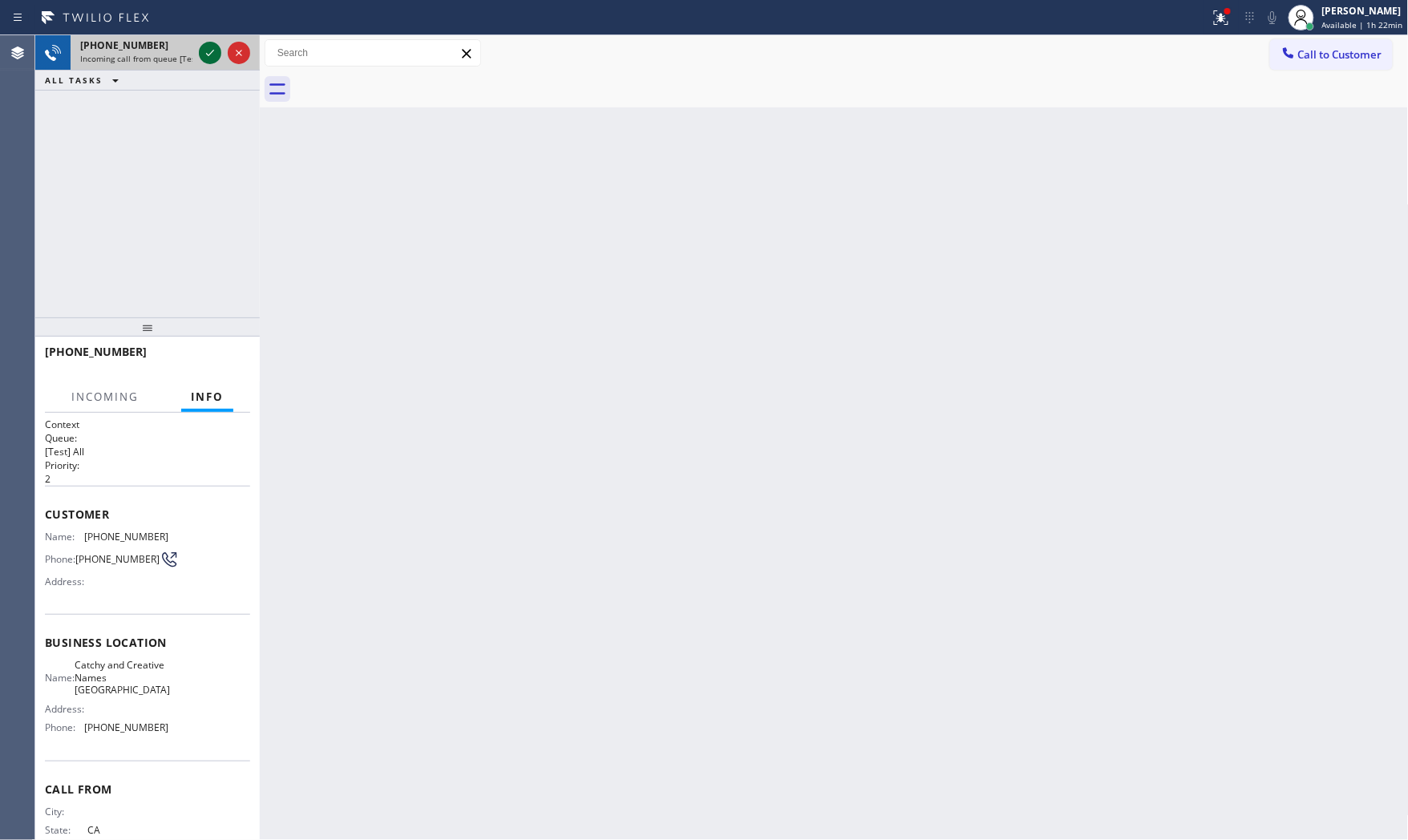
click at [210, 50] on icon at bounding box center [210, 53] width 19 height 19
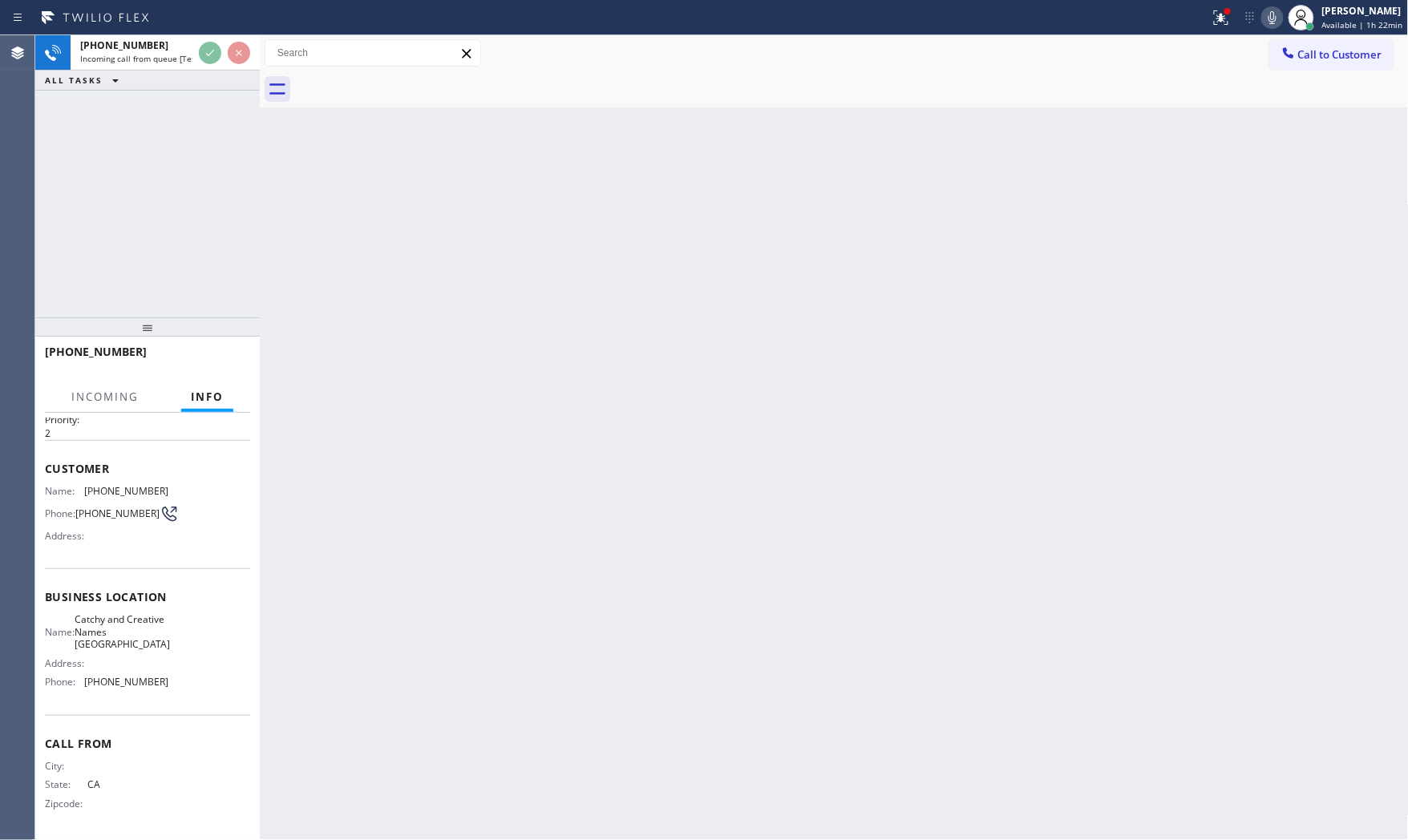
scroll to position [62, 0]
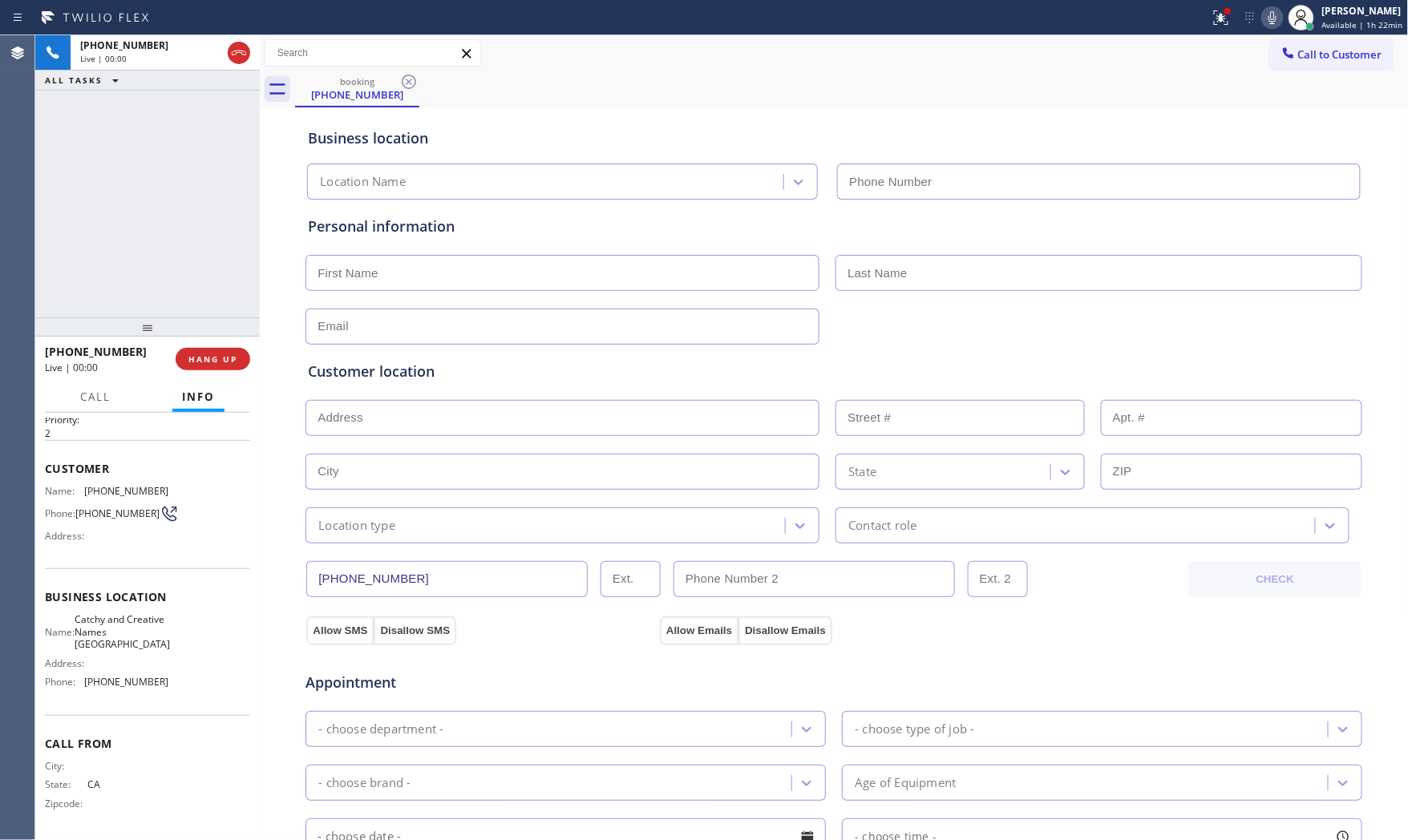
type input "[PHONE_NUMBER]"
click at [228, 361] on span "HANG UP" at bounding box center [213, 360] width 49 height 11
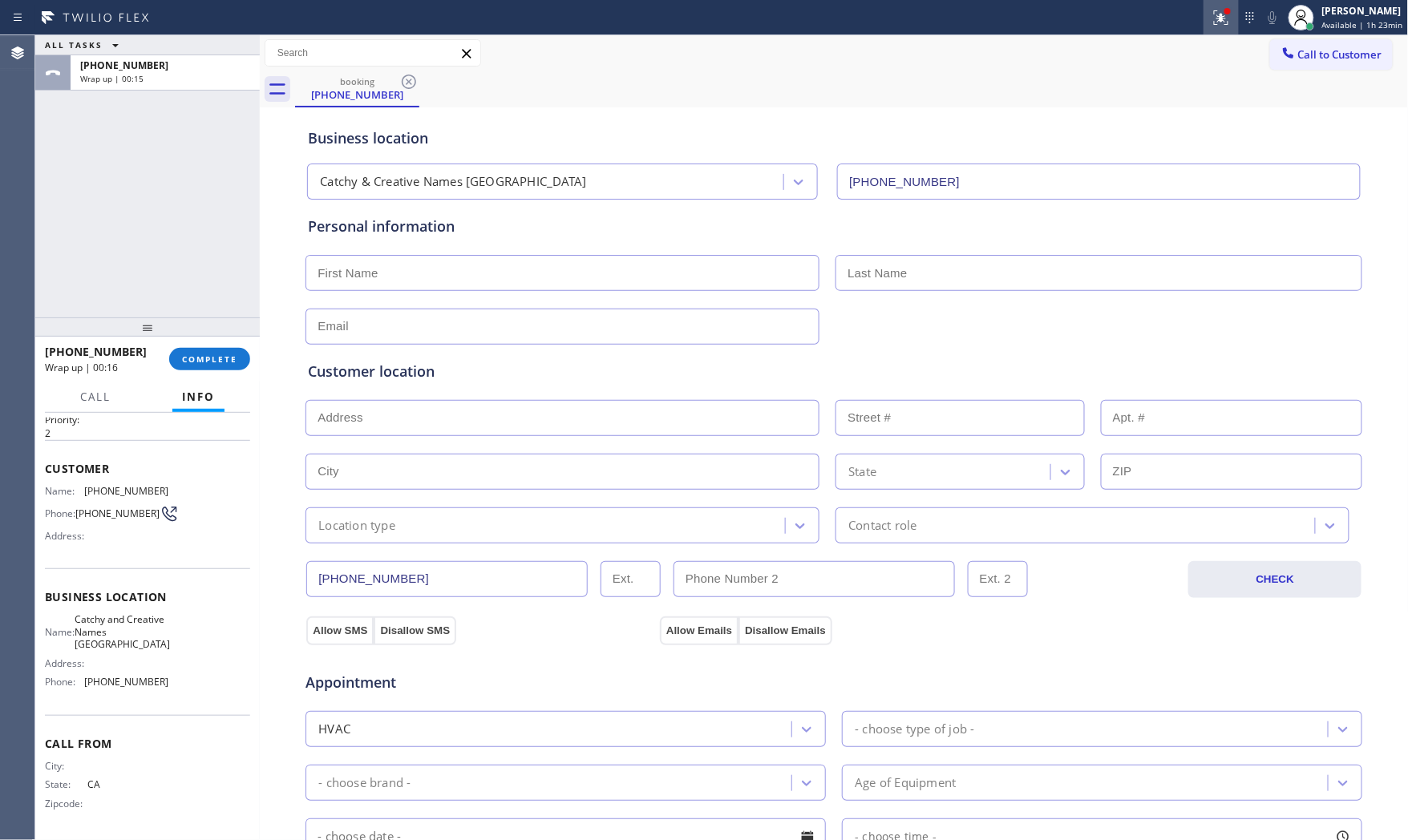
click at [1204, 20] on div at bounding box center [1221, 18] width 35 height 19
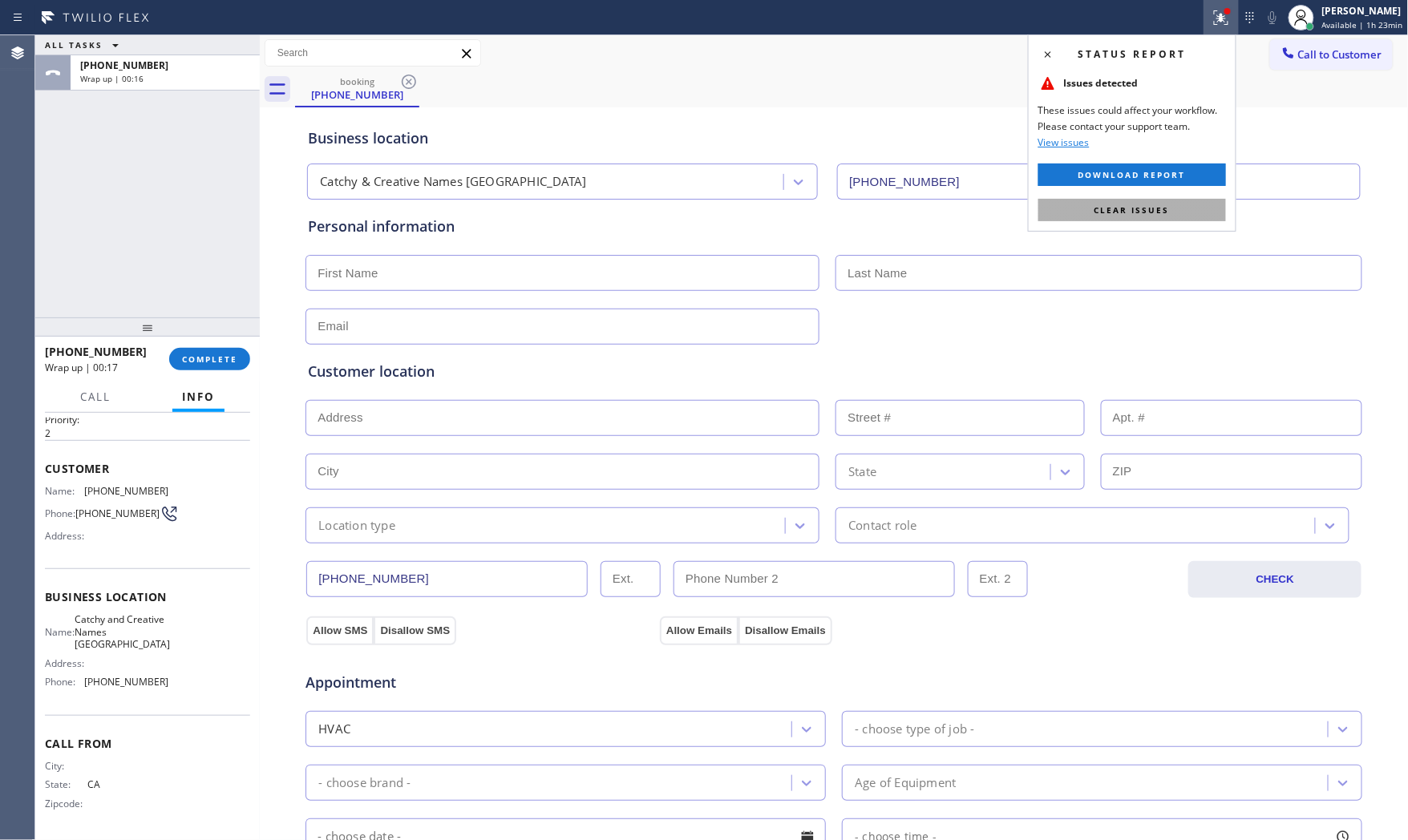
click at [1117, 203] on button "Clear issues" at bounding box center [1132, 210] width 188 height 23
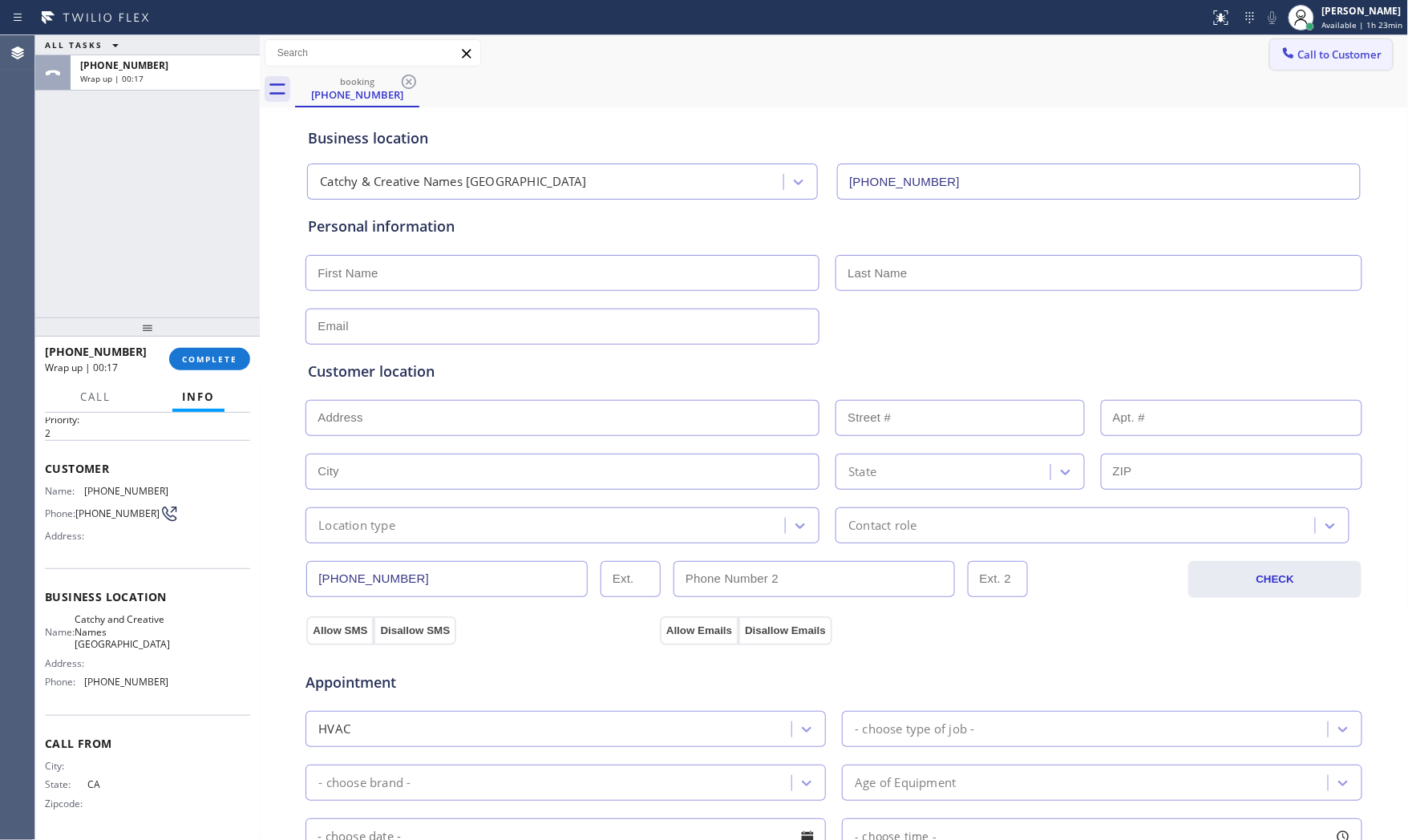
drag, startPoint x: 1333, startPoint y: 50, endPoint x: 1341, endPoint y: 58, distance: 11.3
click at [1333, 51] on span "Call to Customer" at bounding box center [1341, 54] width 84 height 15
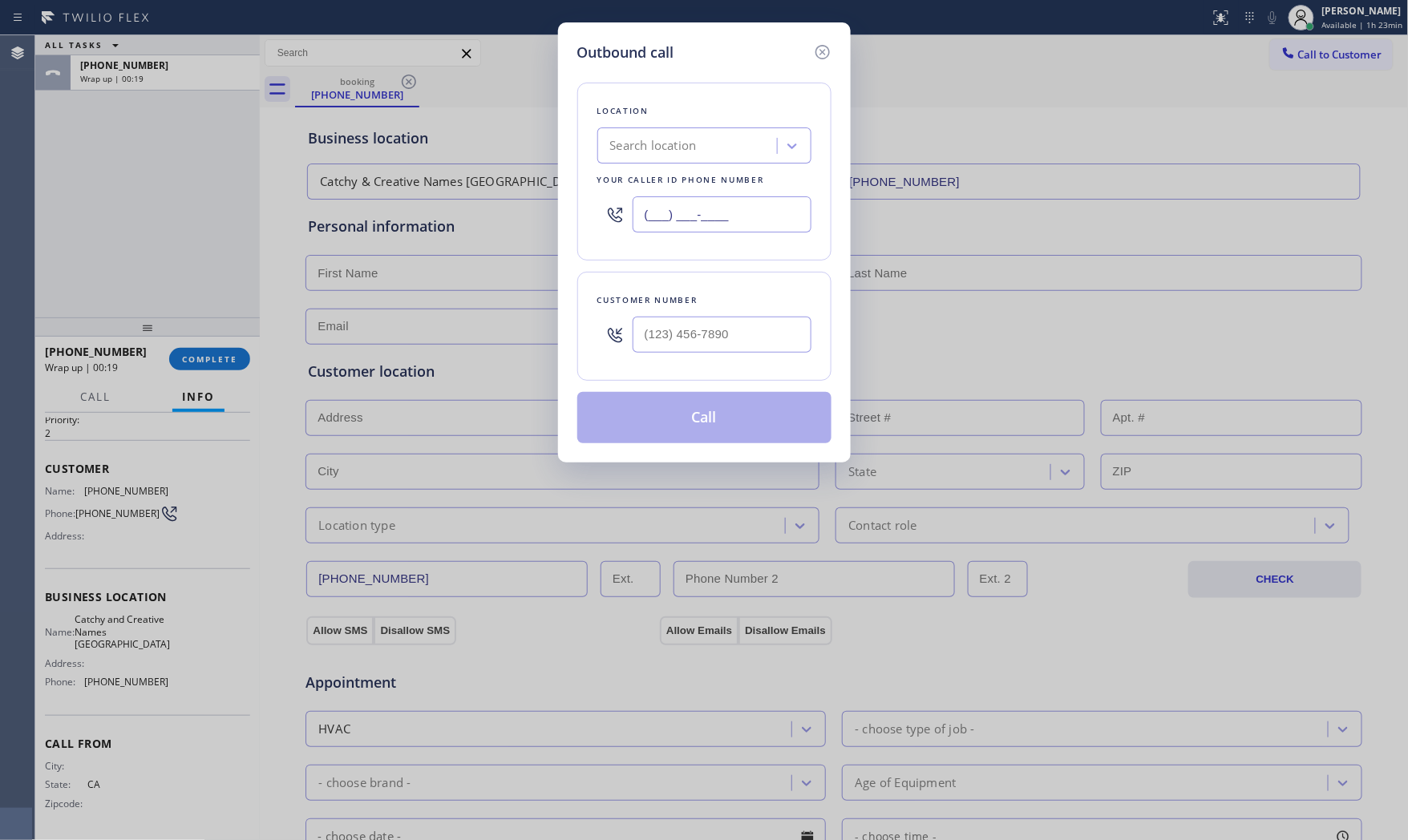
click at [754, 222] on input "(___) ___-____" at bounding box center [722, 214] width 179 height 36
paste input "305) 239-8487"
type input "[PHONE_NUMBER]"
click at [745, 346] on input "(___) ___-____" at bounding box center [722, 334] width 179 height 36
paste input "305) 542-0113"
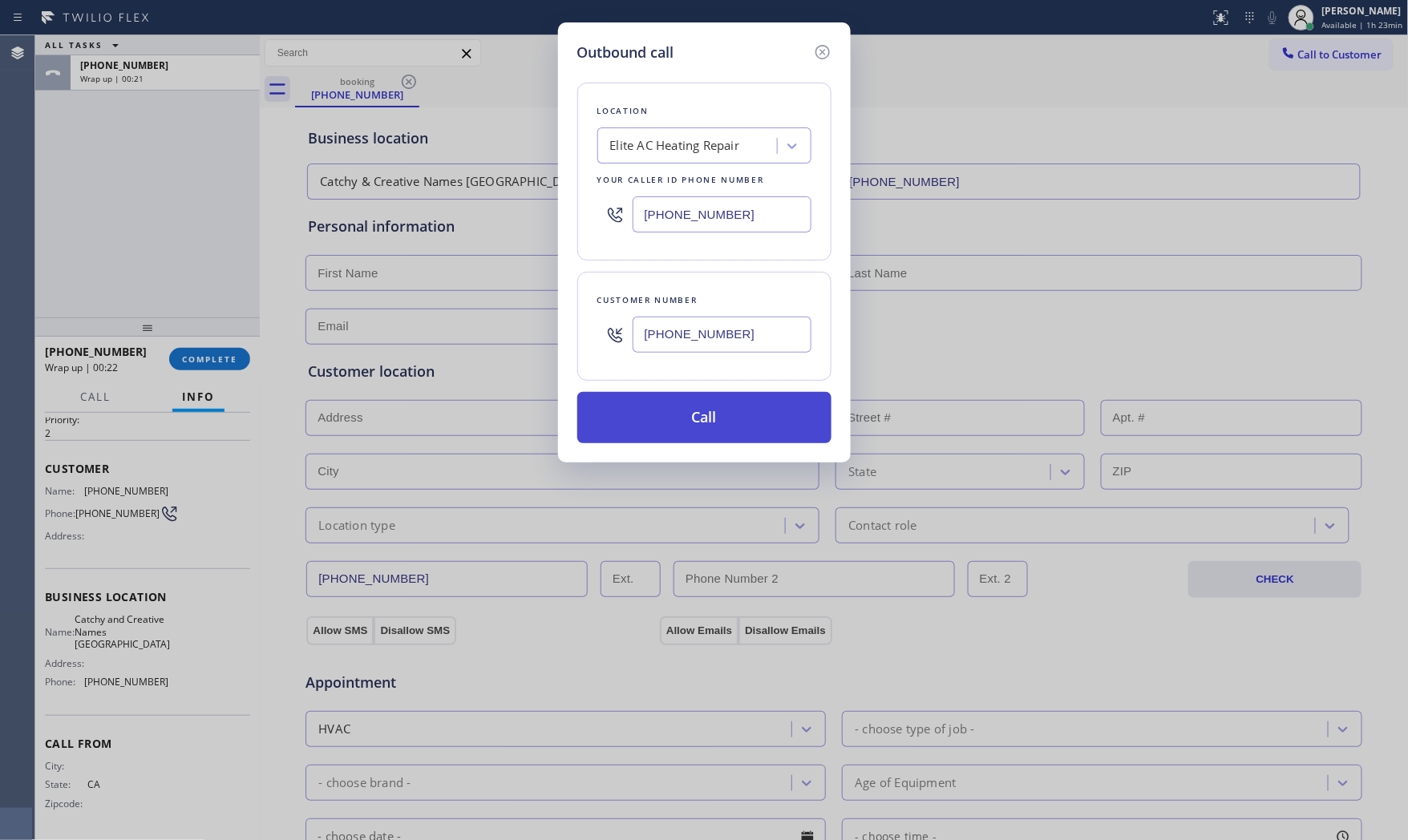
type input "[PHONE_NUMBER]"
click at [707, 423] on button "Call" at bounding box center [704, 417] width 254 height 51
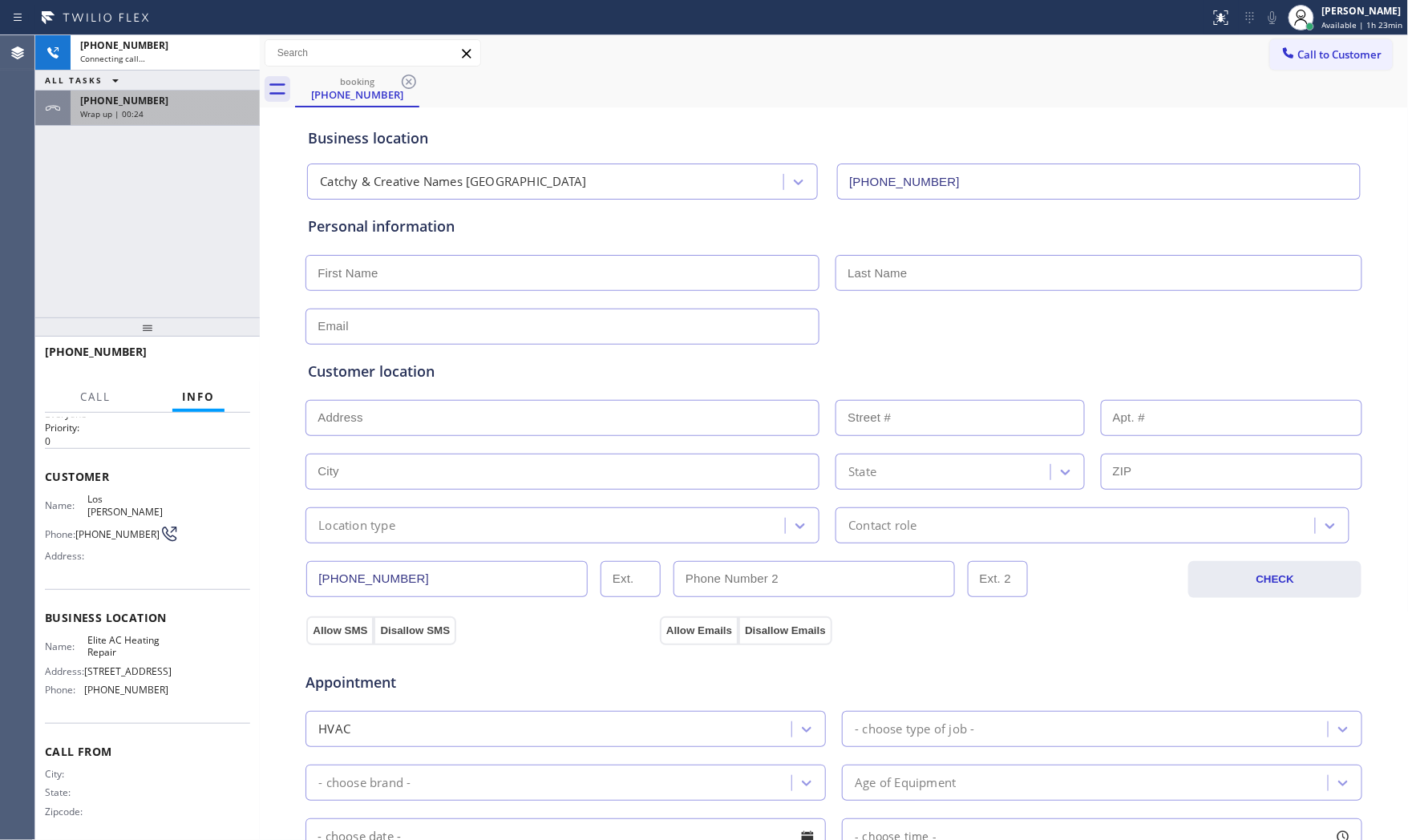
click at [146, 98] on span "[PHONE_NUMBER]" at bounding box center [124, 101] width 89 height 14
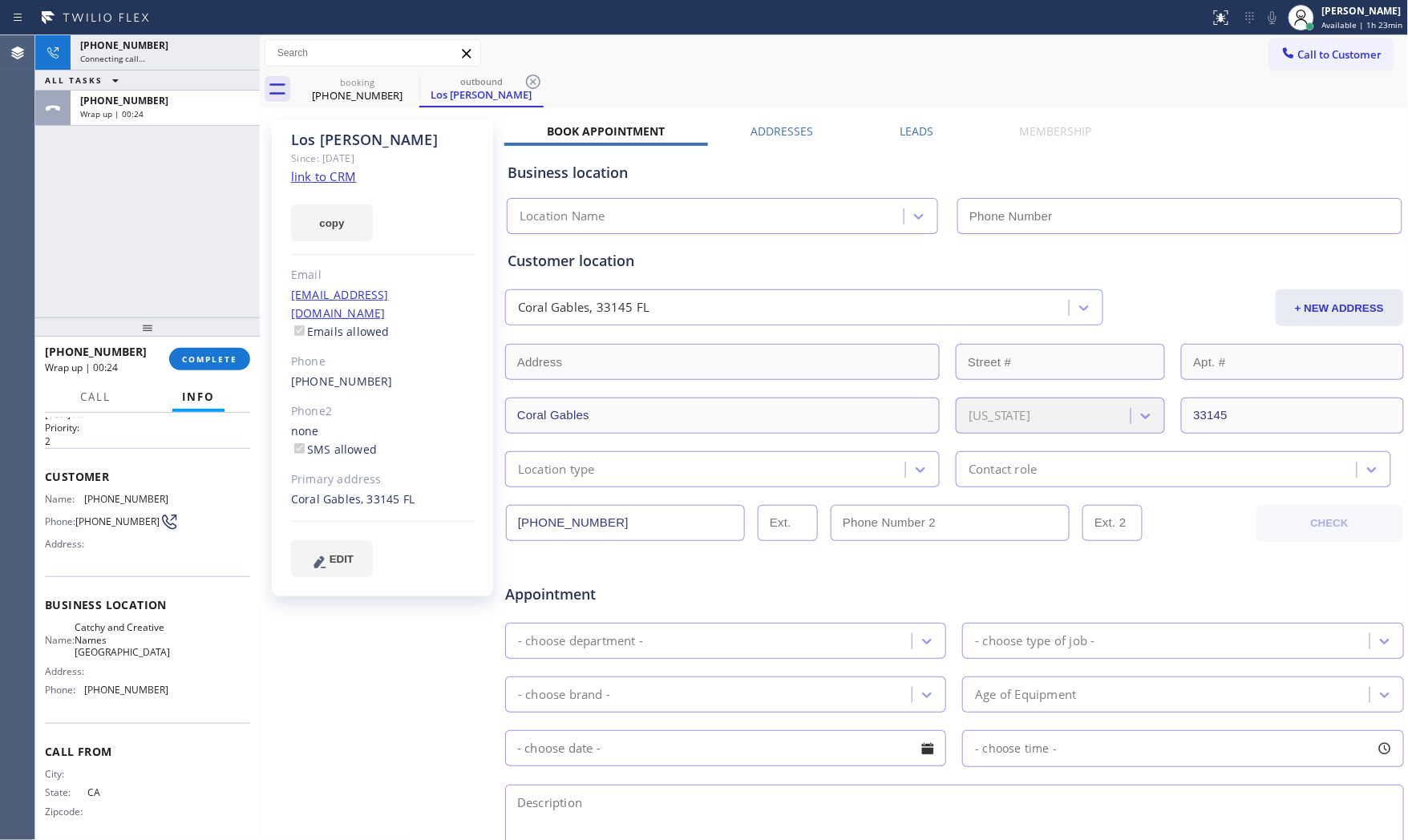
scroll to position [62, 0]
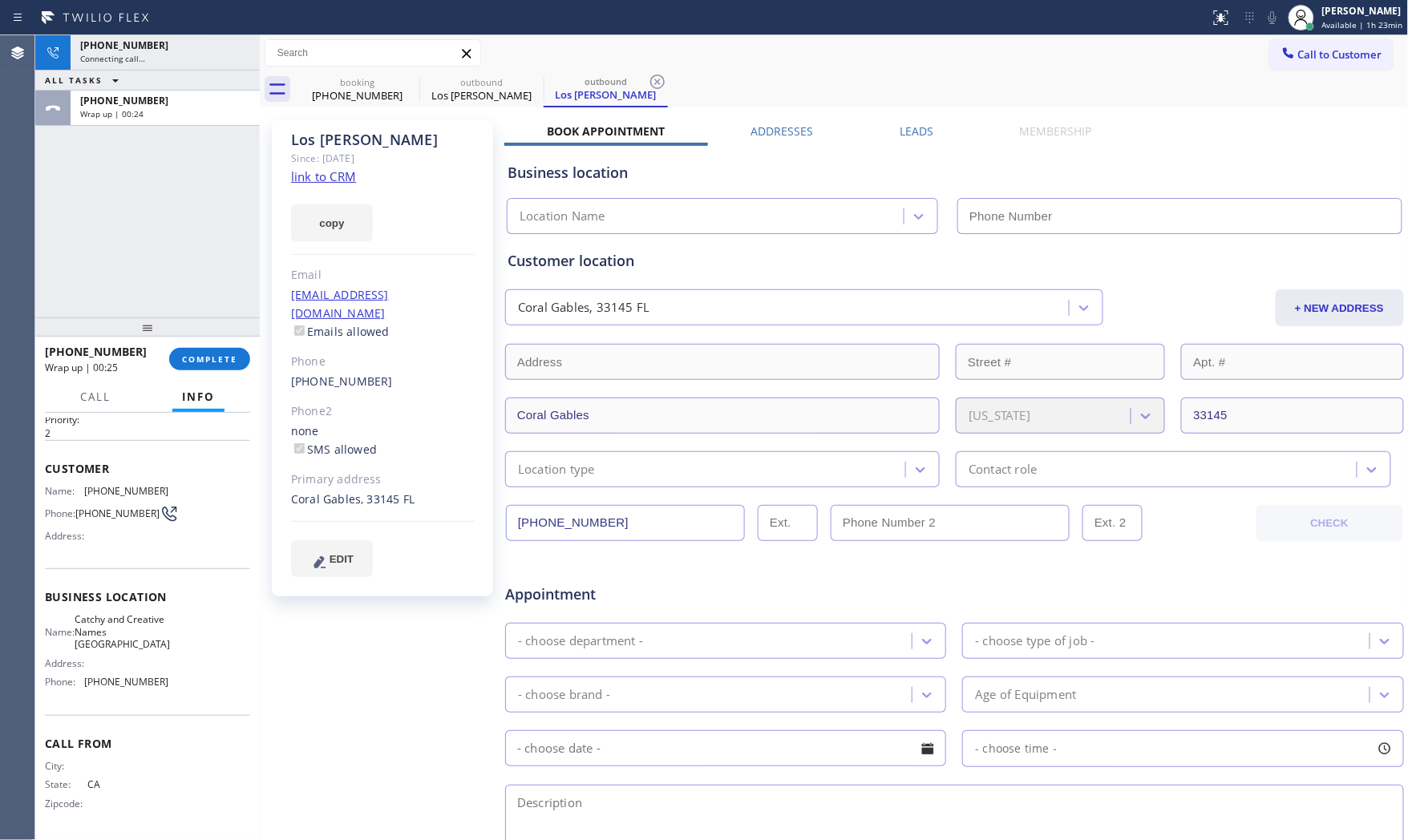
click at [217, 371] on div "[PHONE_NUMBER] Wrap up | 00:25 COMPLETE" at bounding box center [147, 359] width 205 height 41
click at [218, 362] on span "COMPLETE" at bounding box center [209, 360] width 55 height 11
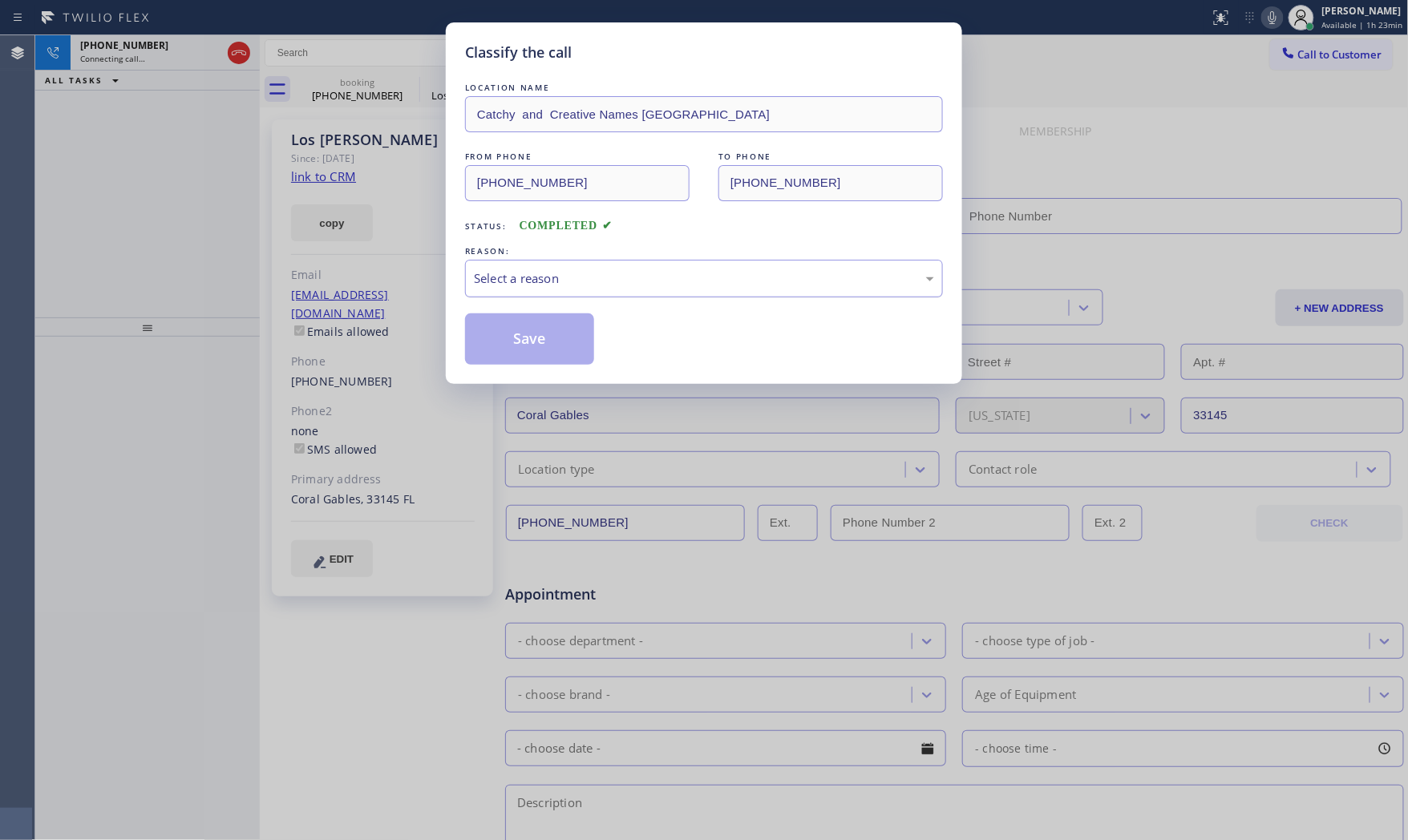
click at [512, 283] on div "Select a reason" at bounding box center [704, 278] width 460 height 19
click at [517, 338] on button "Save" at bounding box center [529, 338] width 129 height 51
click at [517, 338] on button "Save" at bounding box center [529, 338] width 129 height 51
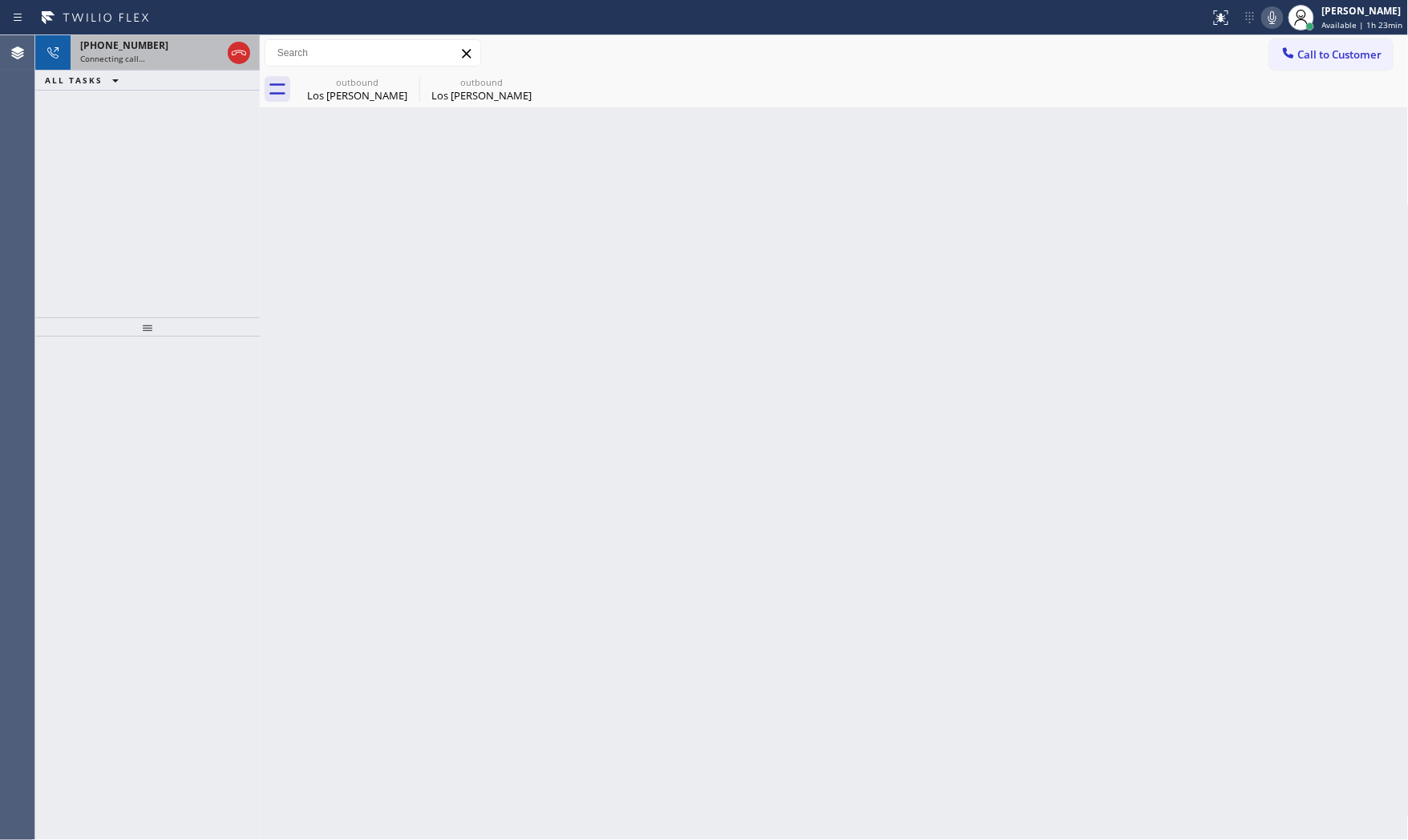
click at [137, 60] on span "Connecting call…" at bounding box center [113, 58] width 65 height 11
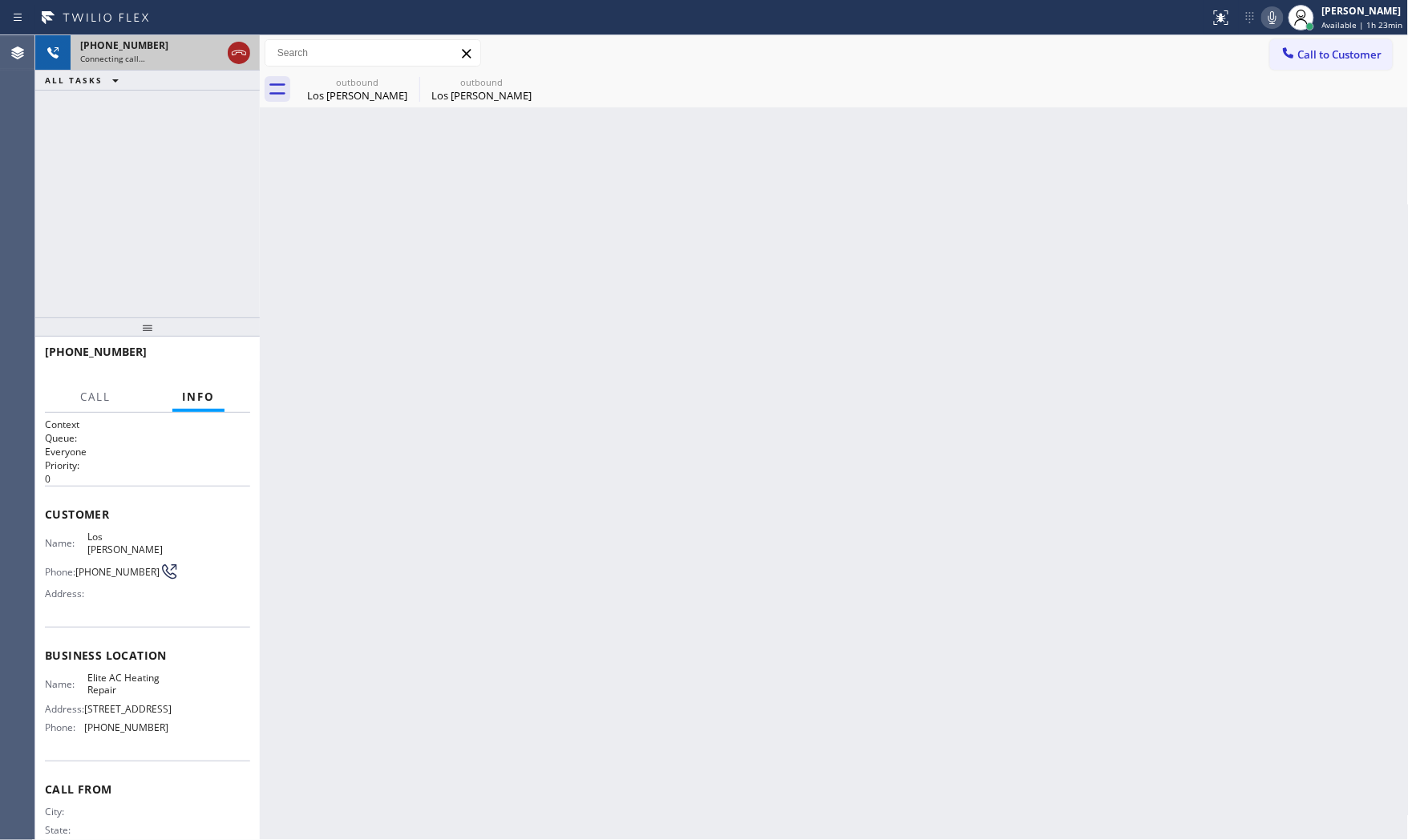
click at [237, 54] on icon at bounding box center [239, 53] width 19 height 19
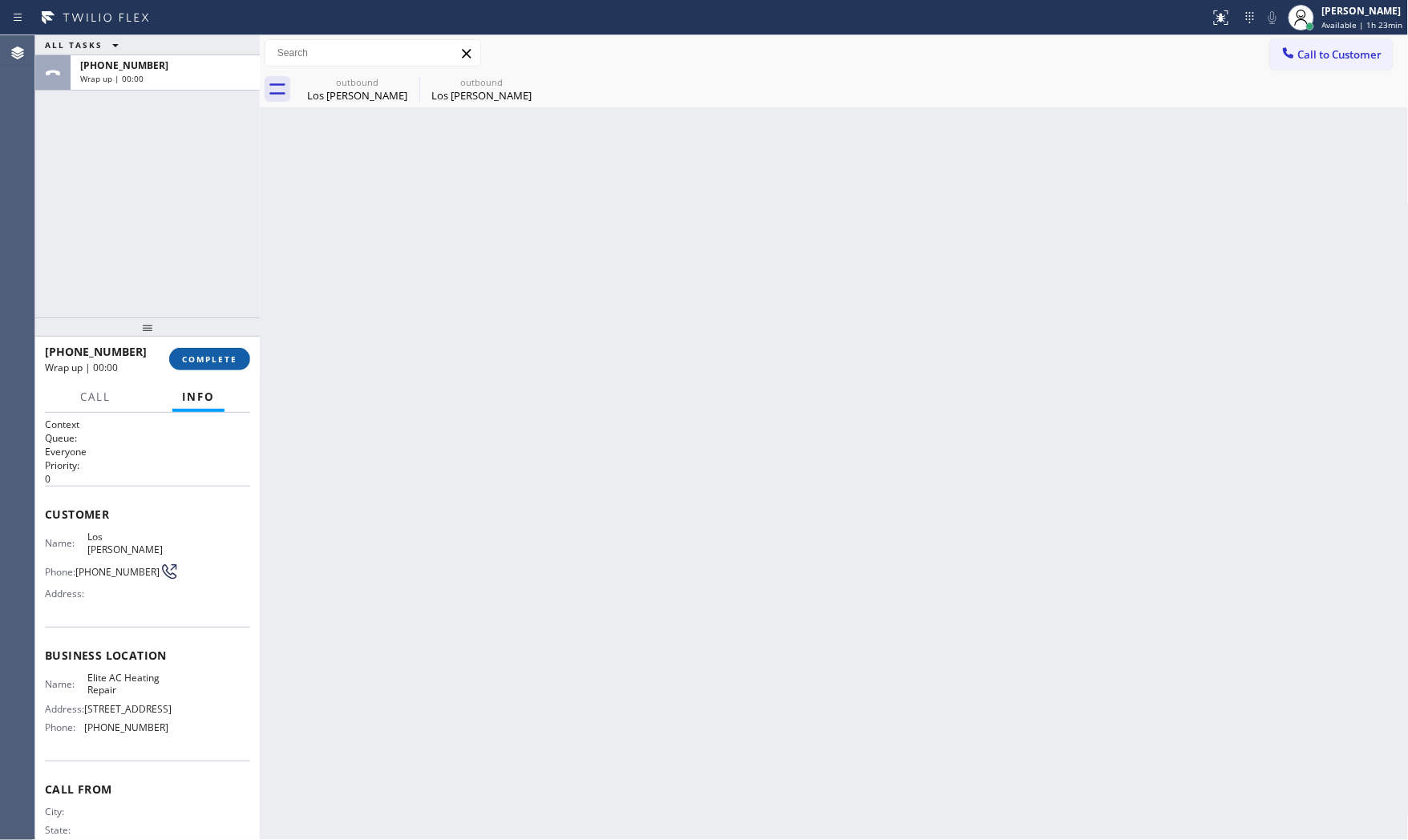
click at [227, 364] on button "COMPLETE" at bounding box center [209, 360] width 81 height 23
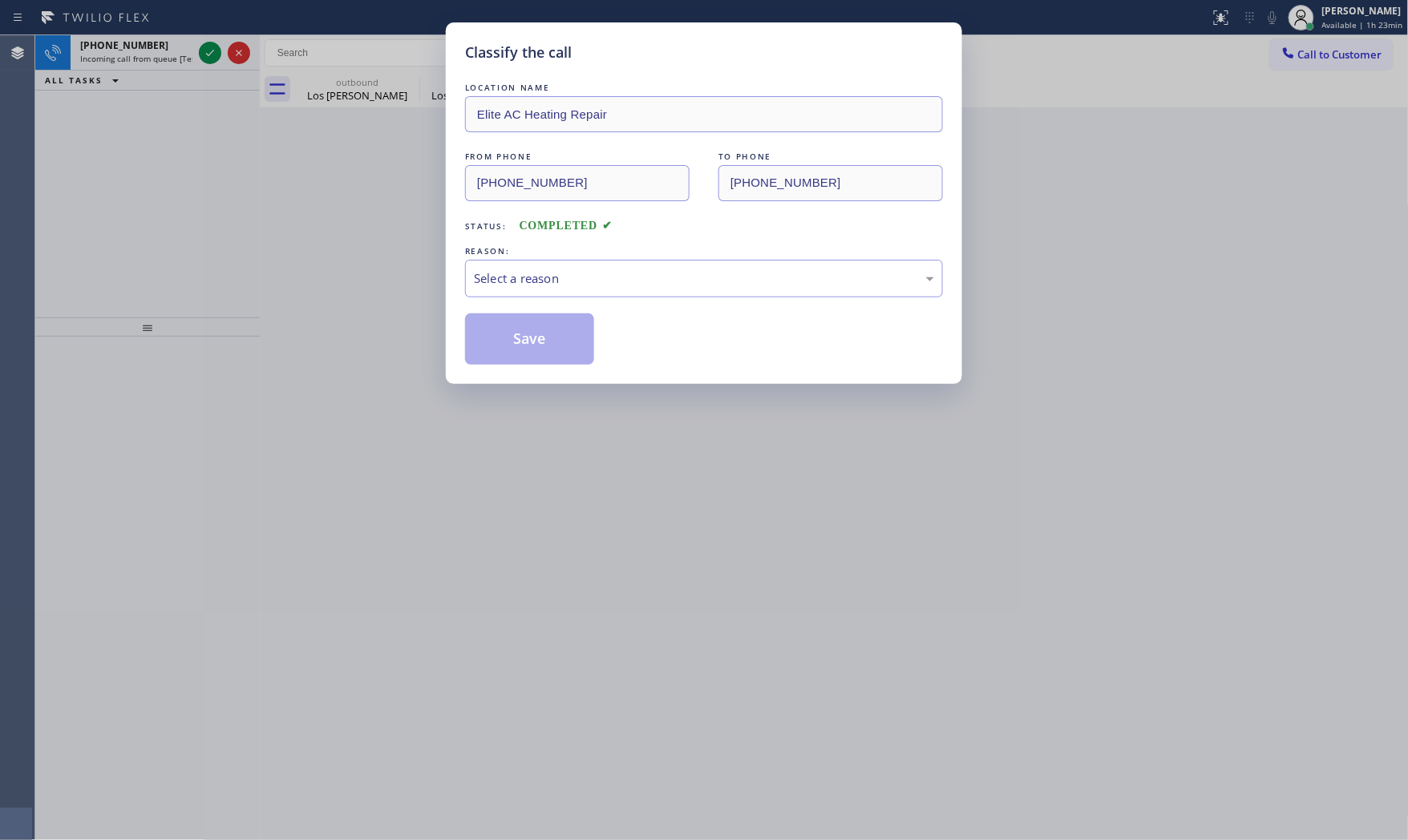
click at [597, 254] on div "REASON:" at bounding box center [704, 251] width 478 height 17
click at [567, 287] on div "Select a reason" at bounding box center [704, 278] width 460 height 19
click at [507, 348] on button "Save" at bounding box center [529, 338] width 129 height 51
click at [138, 54] on div "Classify the call LOCATION NAME 5 Star Appliance Repair FROM PHONE [PHONE_NUMBE…" at bounding box center [721, 437] width 1373 height 805
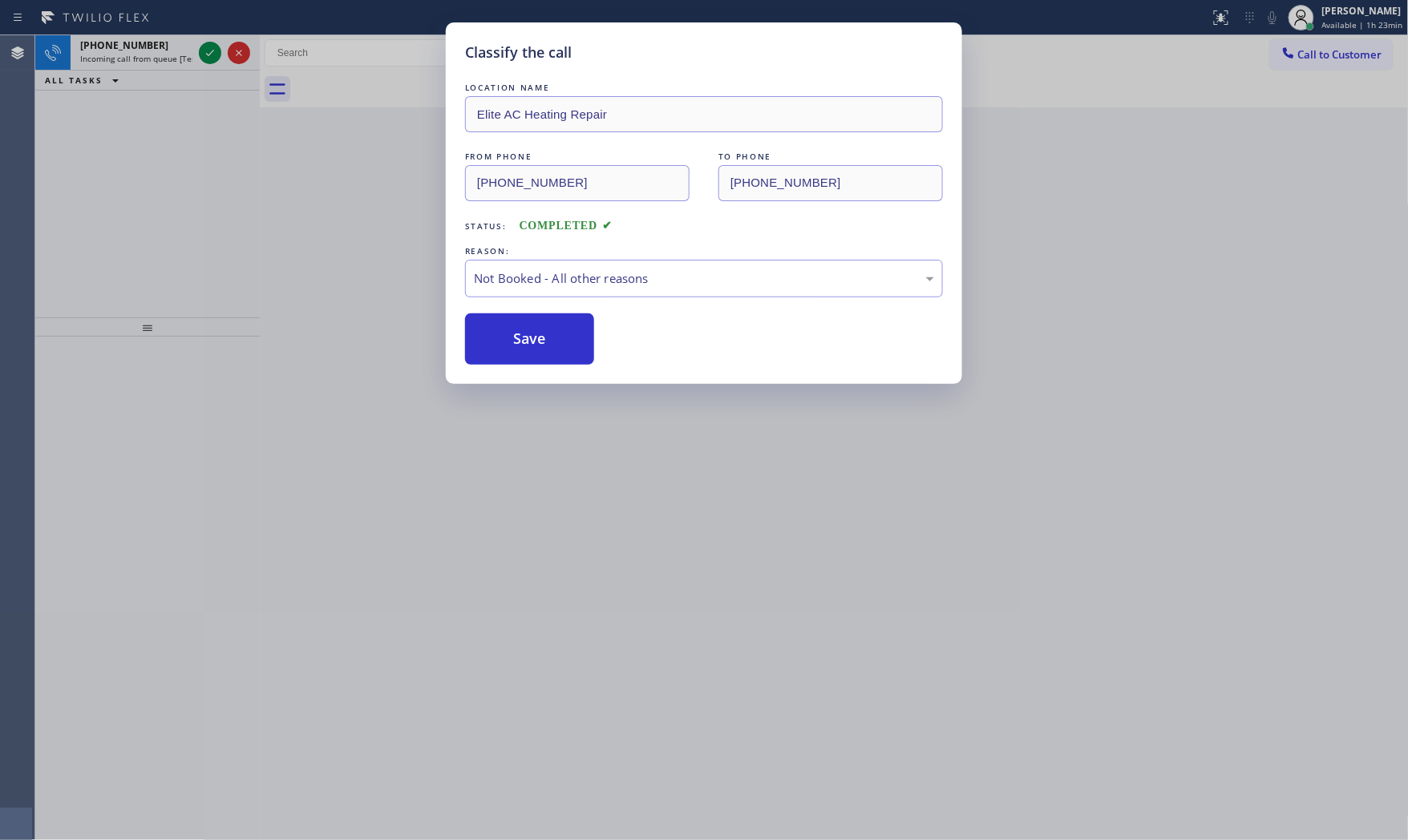
click at [138, 54] on span "Incoming call from queue [Test] All" at bounding box center [147, 58] width 133 height 11
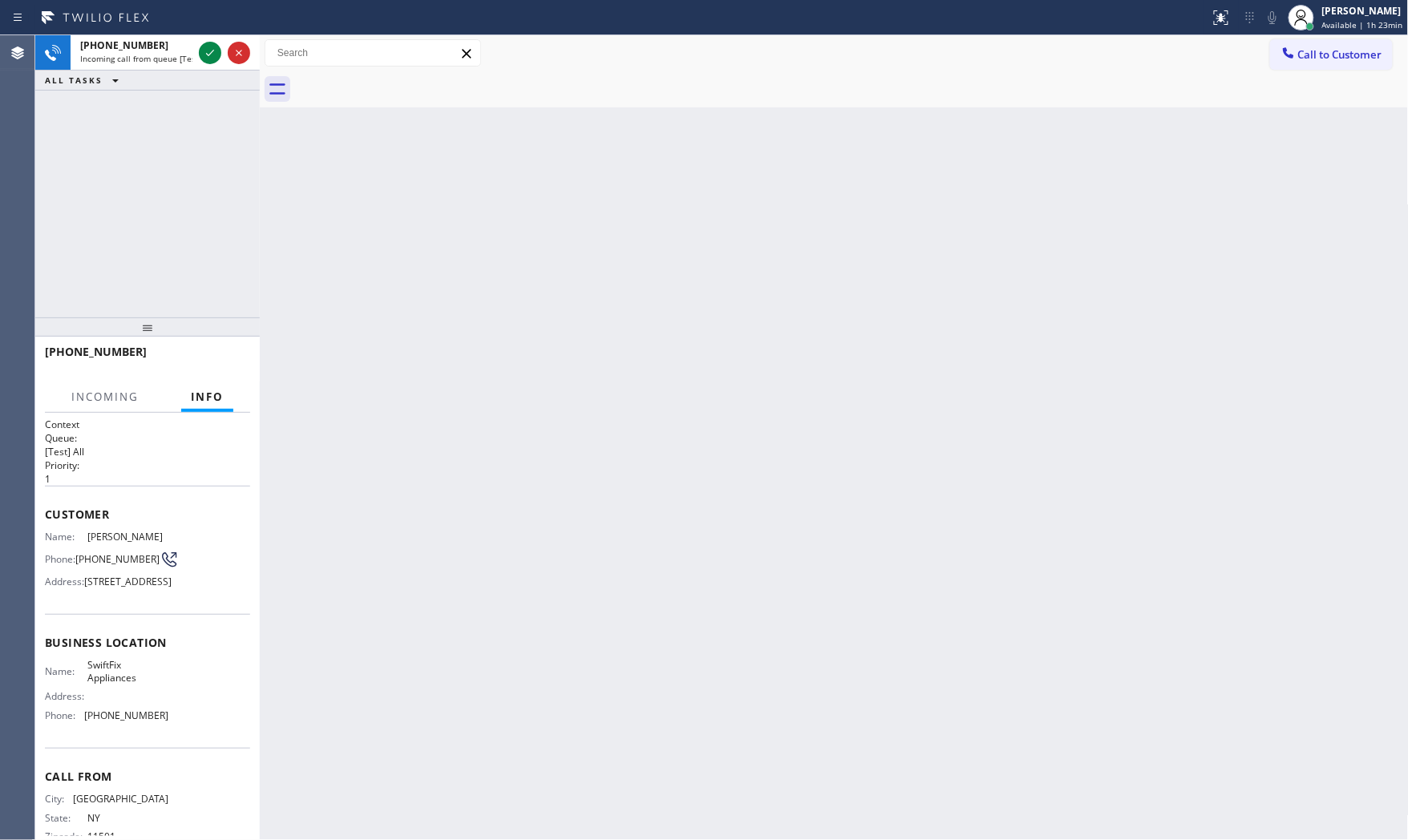
click at [138, 54] on span "Incoming call from queue [Test] All" at bounding box center [147, 58] width 133 height 11
click at [201, 45] on div at bounding box center [210, 53] width 23 height 19
click at [100, 106] on span "[PHONE_NUMBER]" at bounding box center [124, 101] width 89 height 14
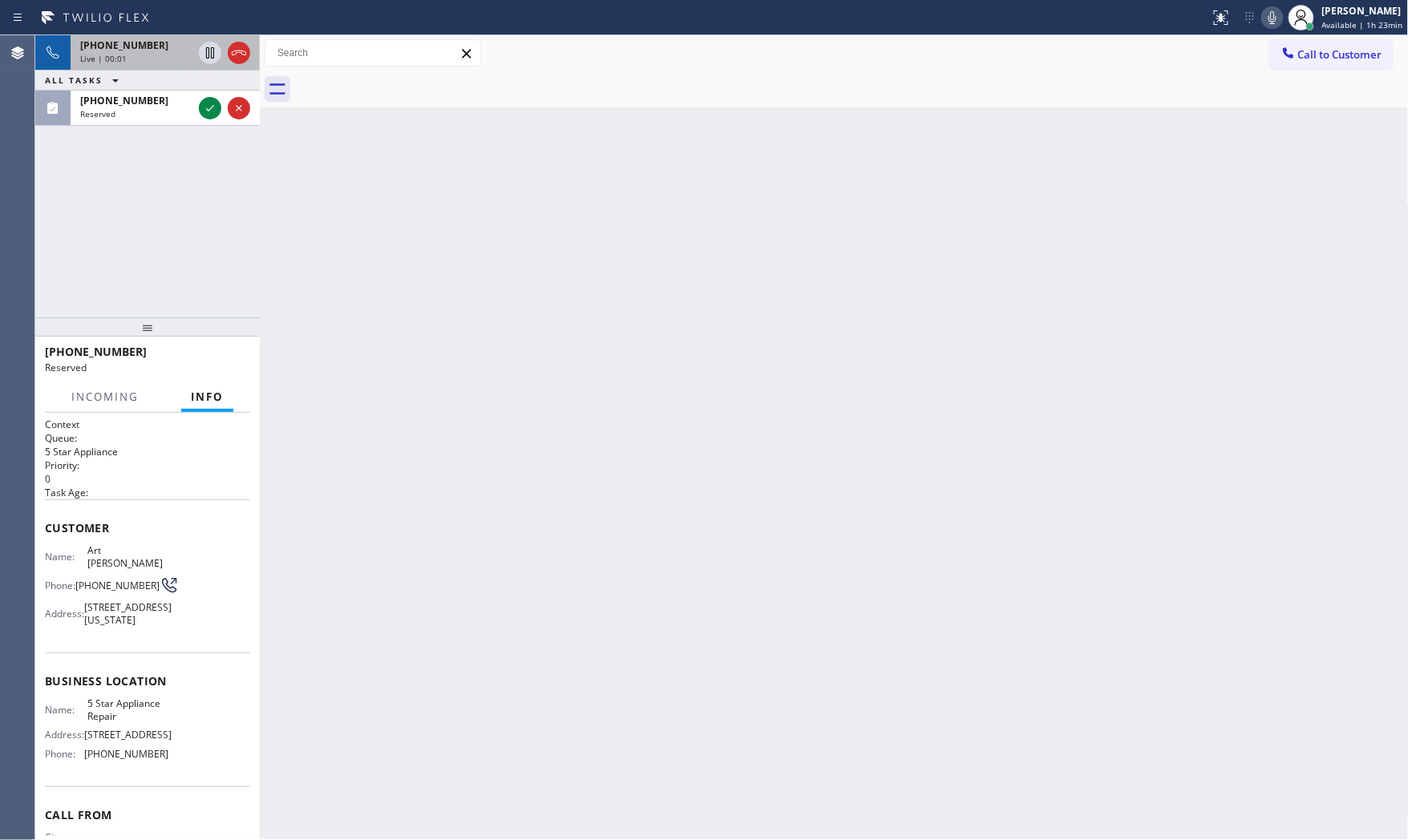
click at [132, 61] on div "Live | 00:02" at bounding box center [136, 58] width 112 height 11
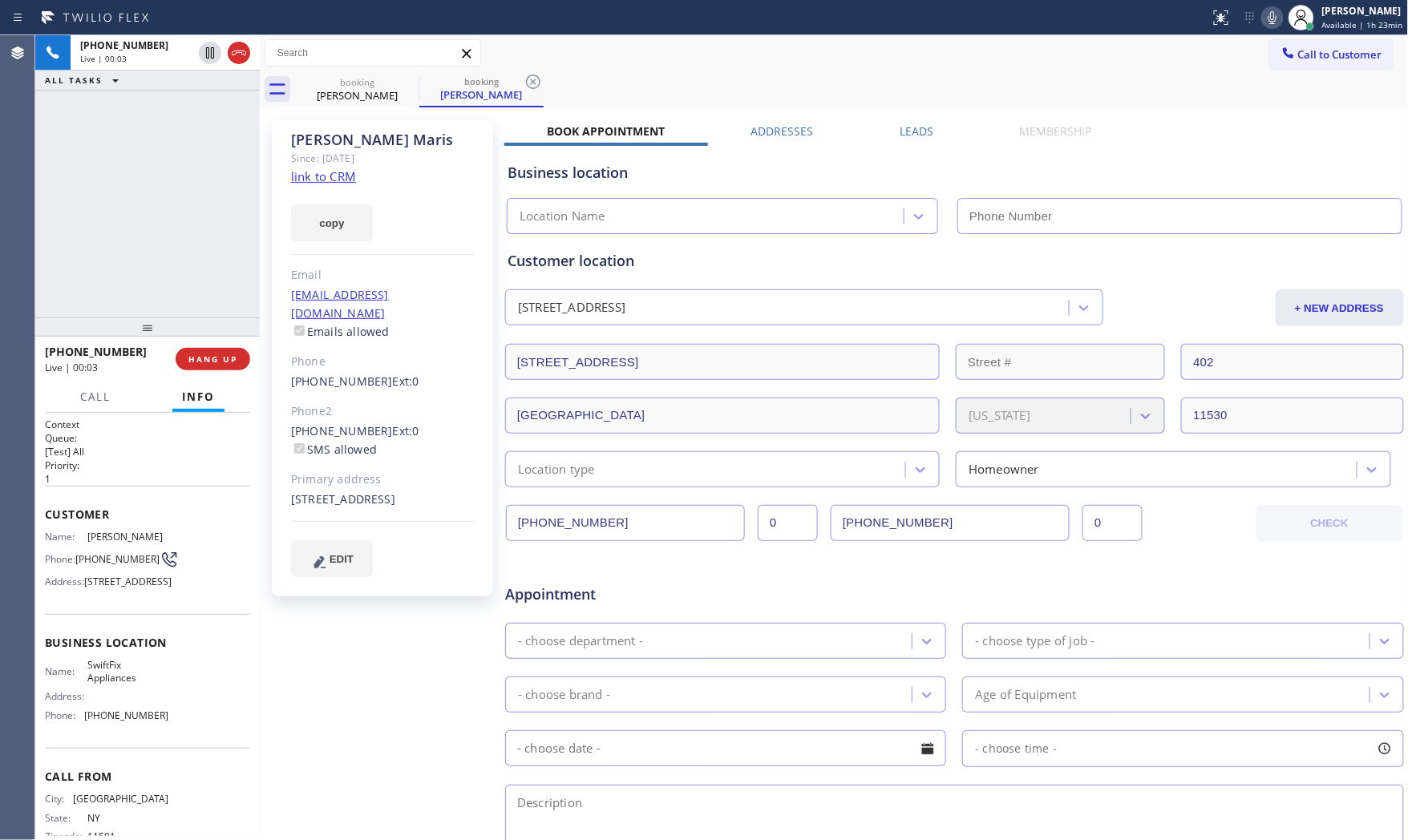
click at [339, 179] on link "link to CRM" at bounding box center [324, 176] width 65 height 16
type input "[PHONE_NUMBER]"
click at [239, 359] on button "HANG UP" at bounding box center [213, 360] width 75 height 23
click at [242, 359] on button "HANG UP" at bounding box center [213, 360] width 75 height 23
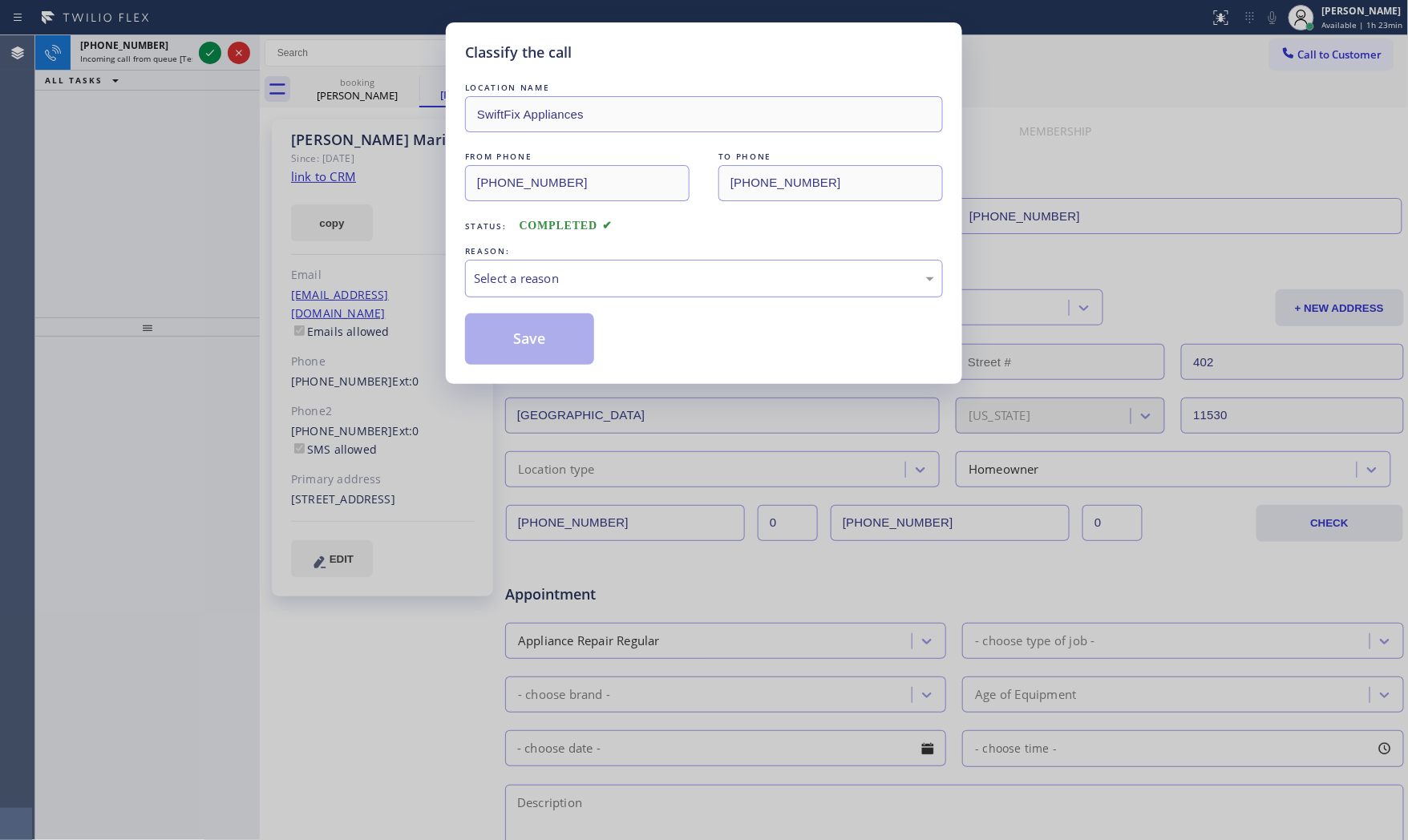
click at [605, 253] on div "REASON:" at bounding box center [704, 251] width 478 height 17
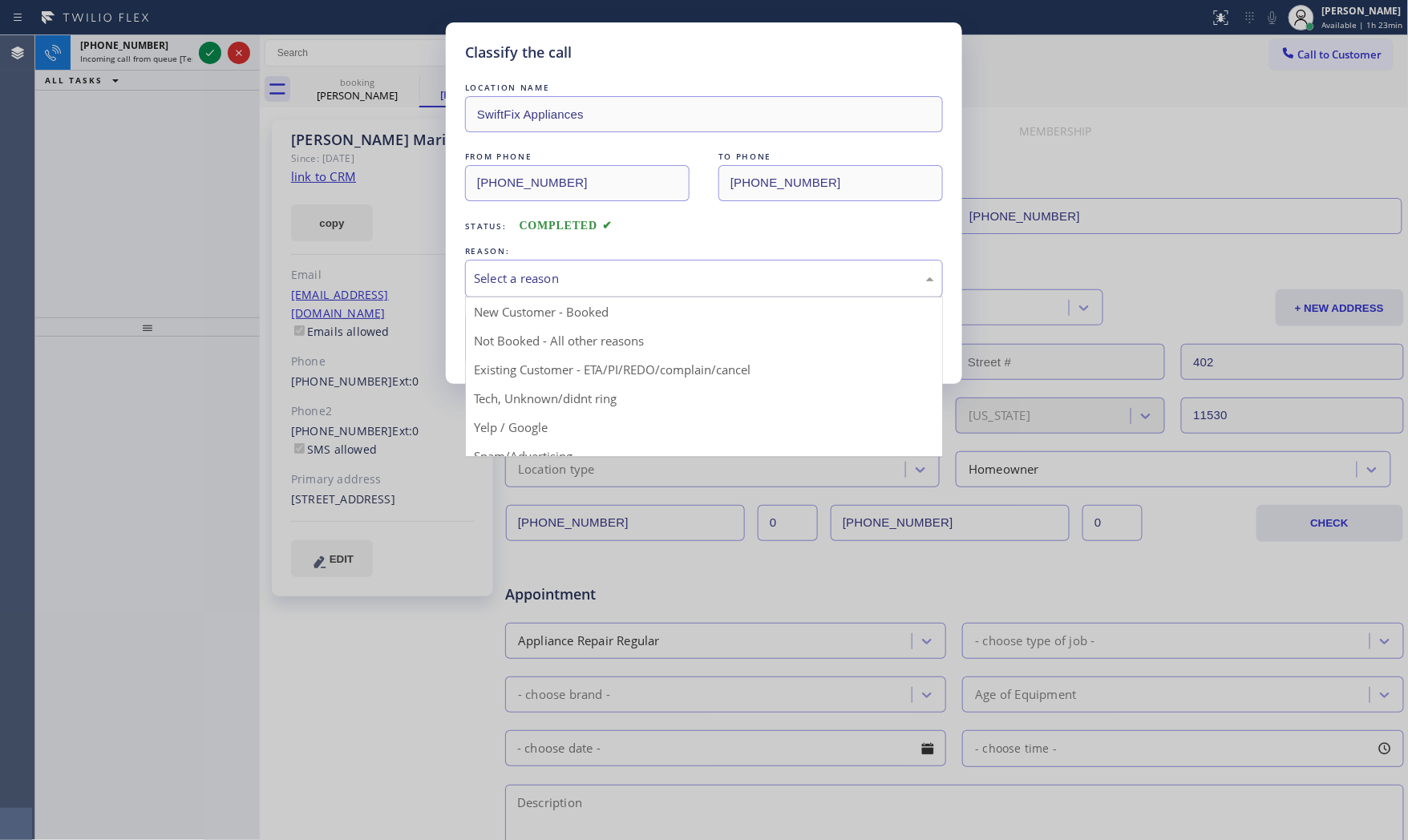
click at [588, 275] on div "Select a reason" at bounding box center [704, 278] width 460 height 19
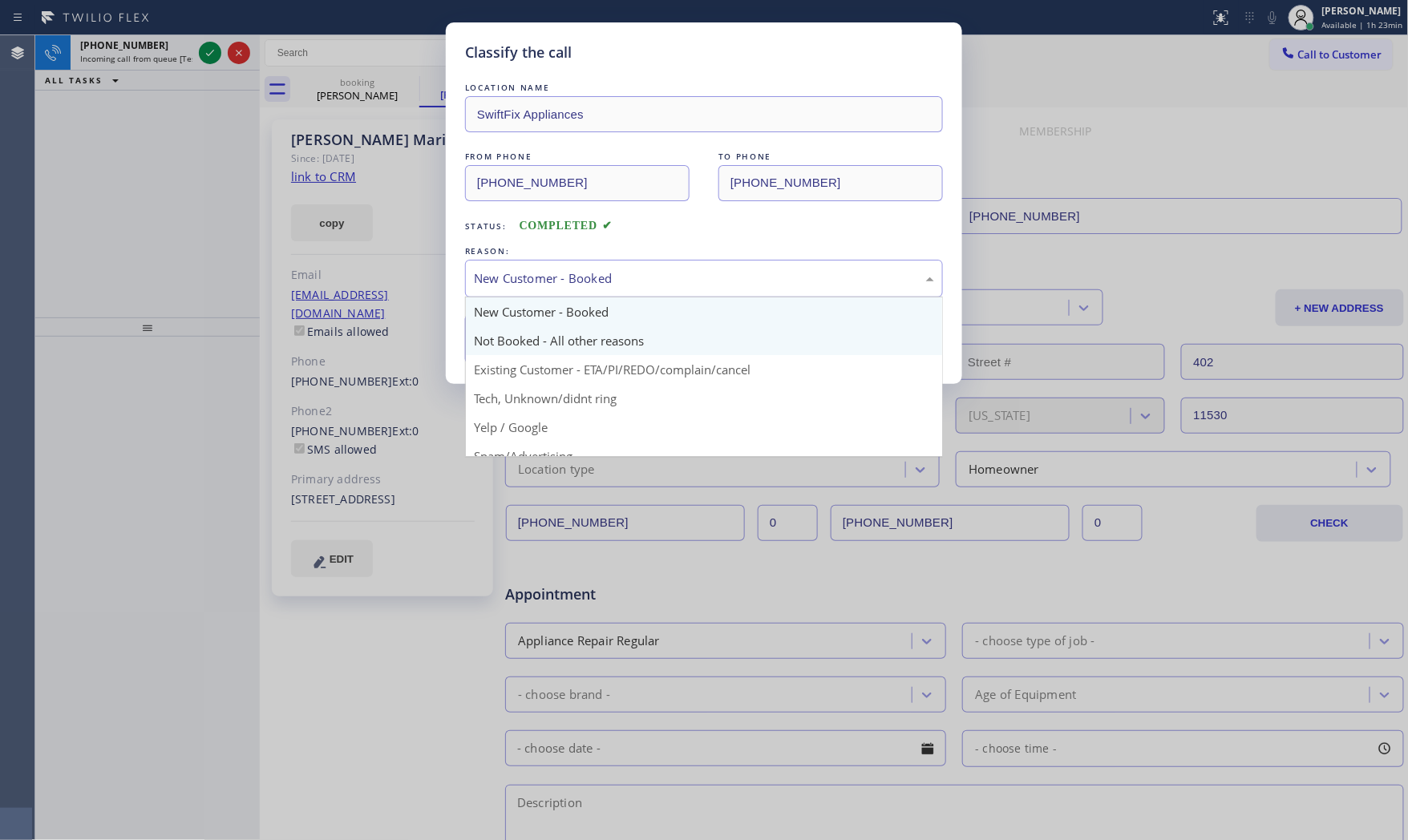
drag, startPoint x: 508, startPoint y: 286, endPoint x: 503, endPoint y: 338, distance: 52.2
click at [508, 297] on div "New Customer - Booked New Customer - Booked Not Booked - All other reasons Exis…" at bounding box center [704, 278] width 478 height 37
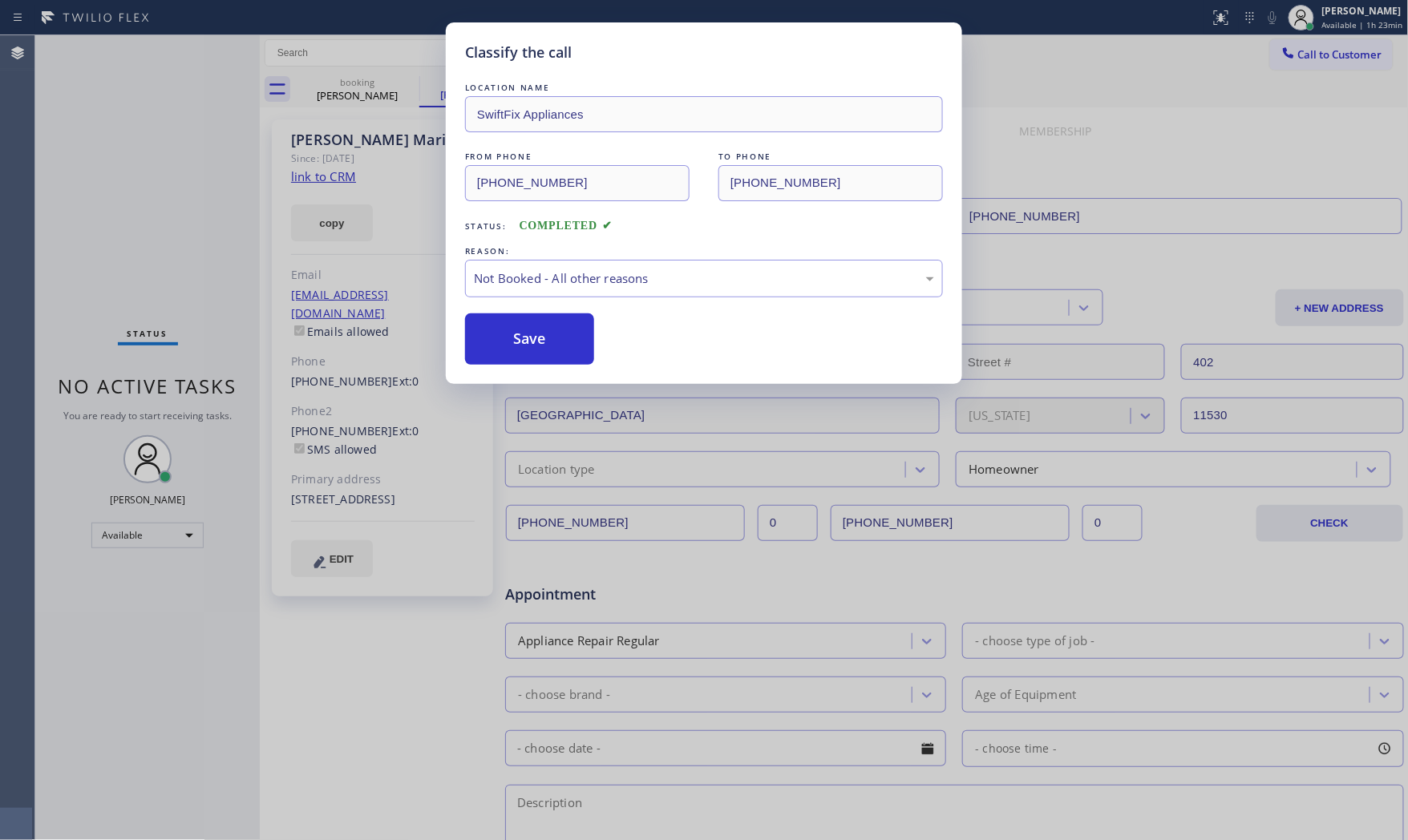
click at [503, 338] on button "Save" at bounding box center [529, 338] width 129 height 51
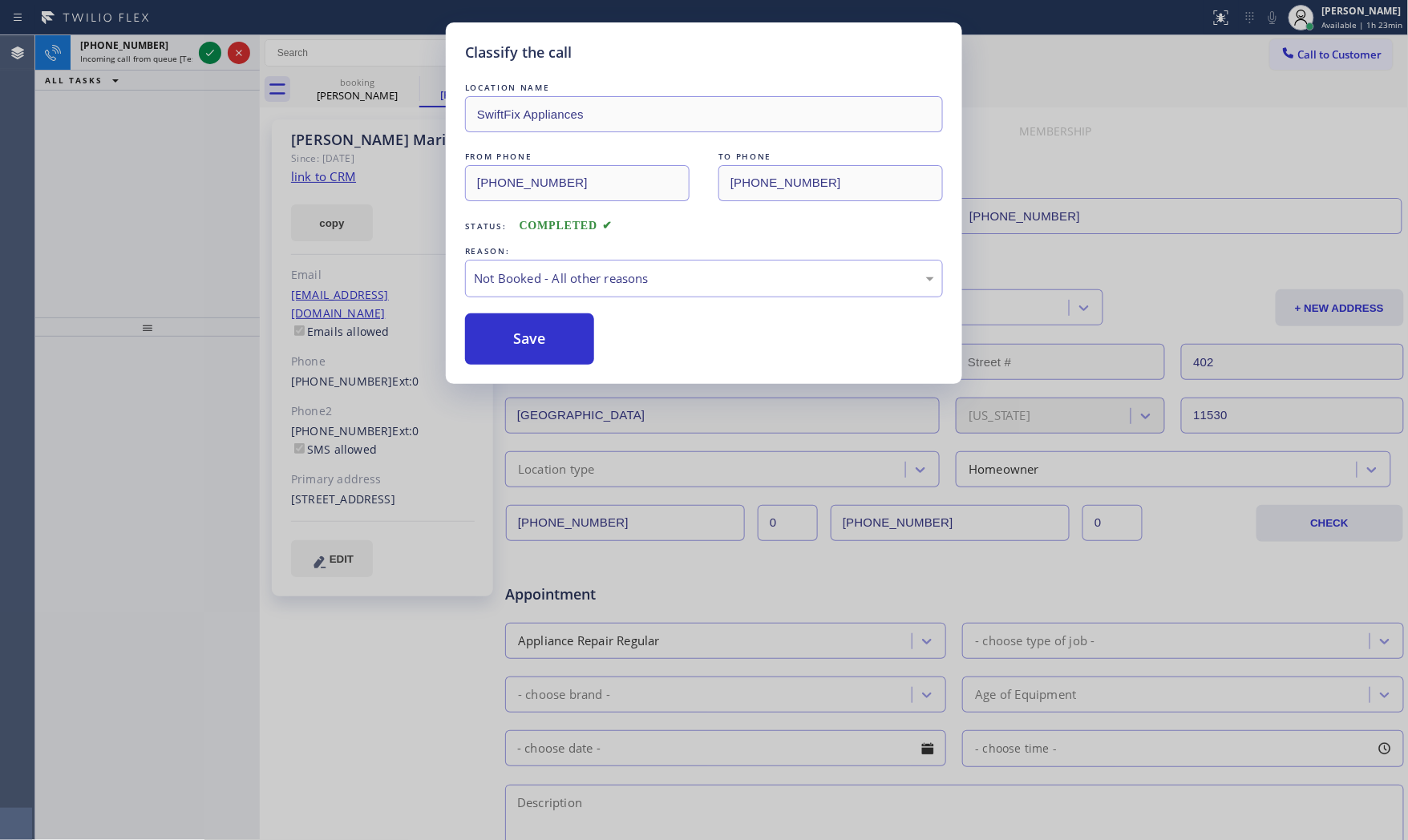
click at [503, 338] on button "Save" at bounding box center [529, 338] width 129 height 51
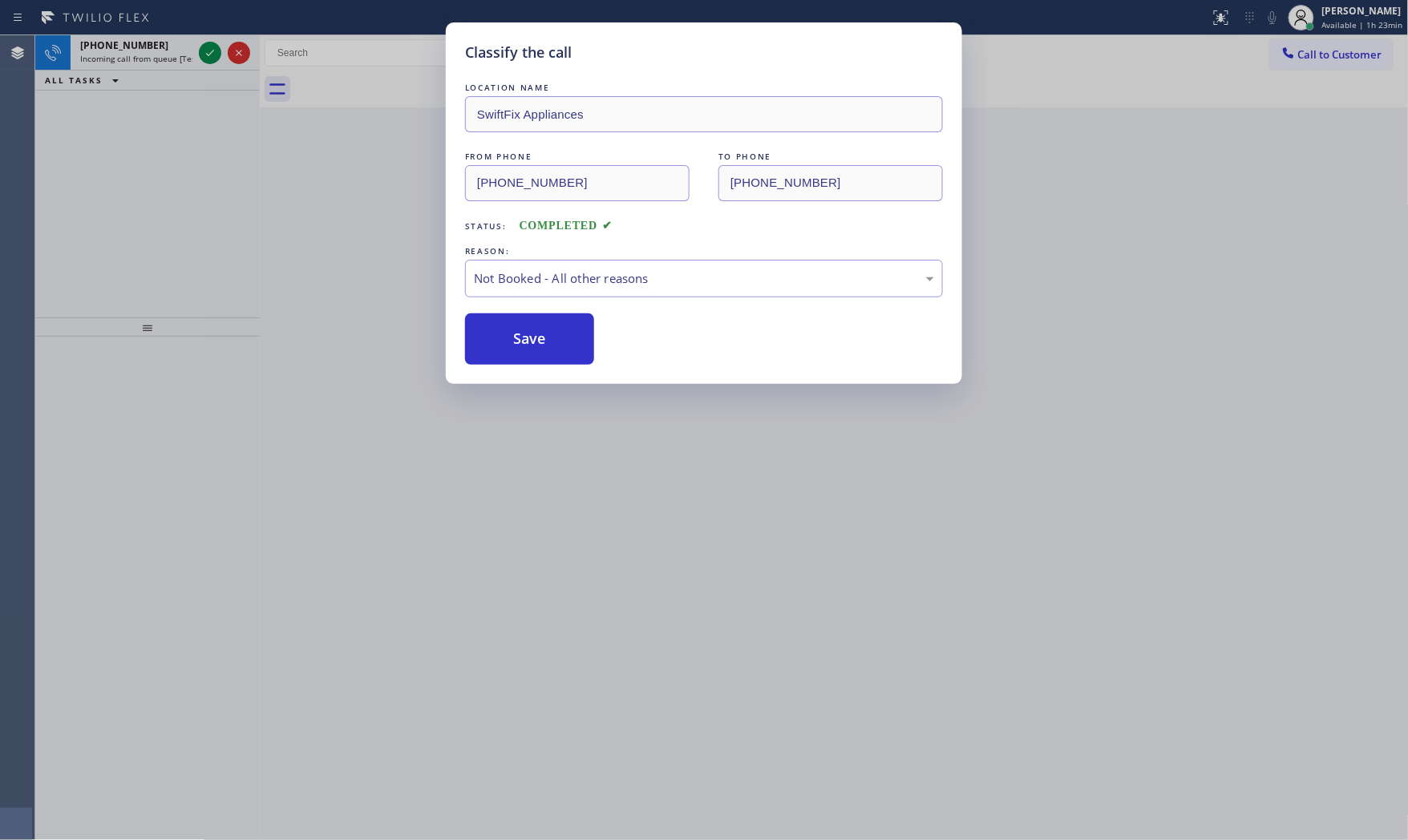
click at [503, 338] on button "Save" at bounding box center [529, 338] width 129 height 51
click at [176, 58] on div "Classify the call LOCATION NAME 5 Star Appliance Repair FROM PHONE [PHONE_NUMBE…" at bounding box center [721, 437] width 1373 height 805
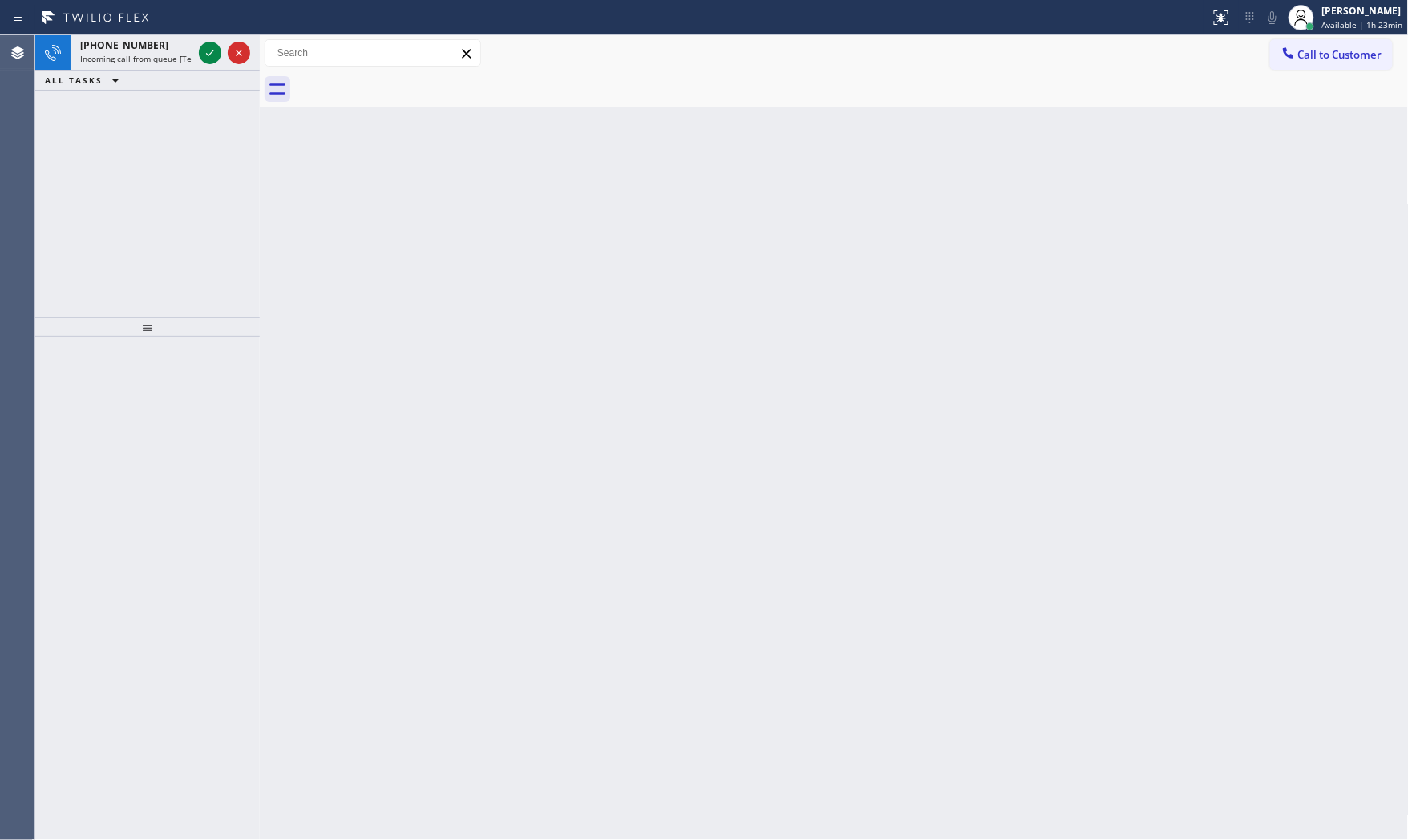
click at [176, 58] on span "Incoming call from queue [Test] All" at bounding box center [147, 58] width 133 height 11
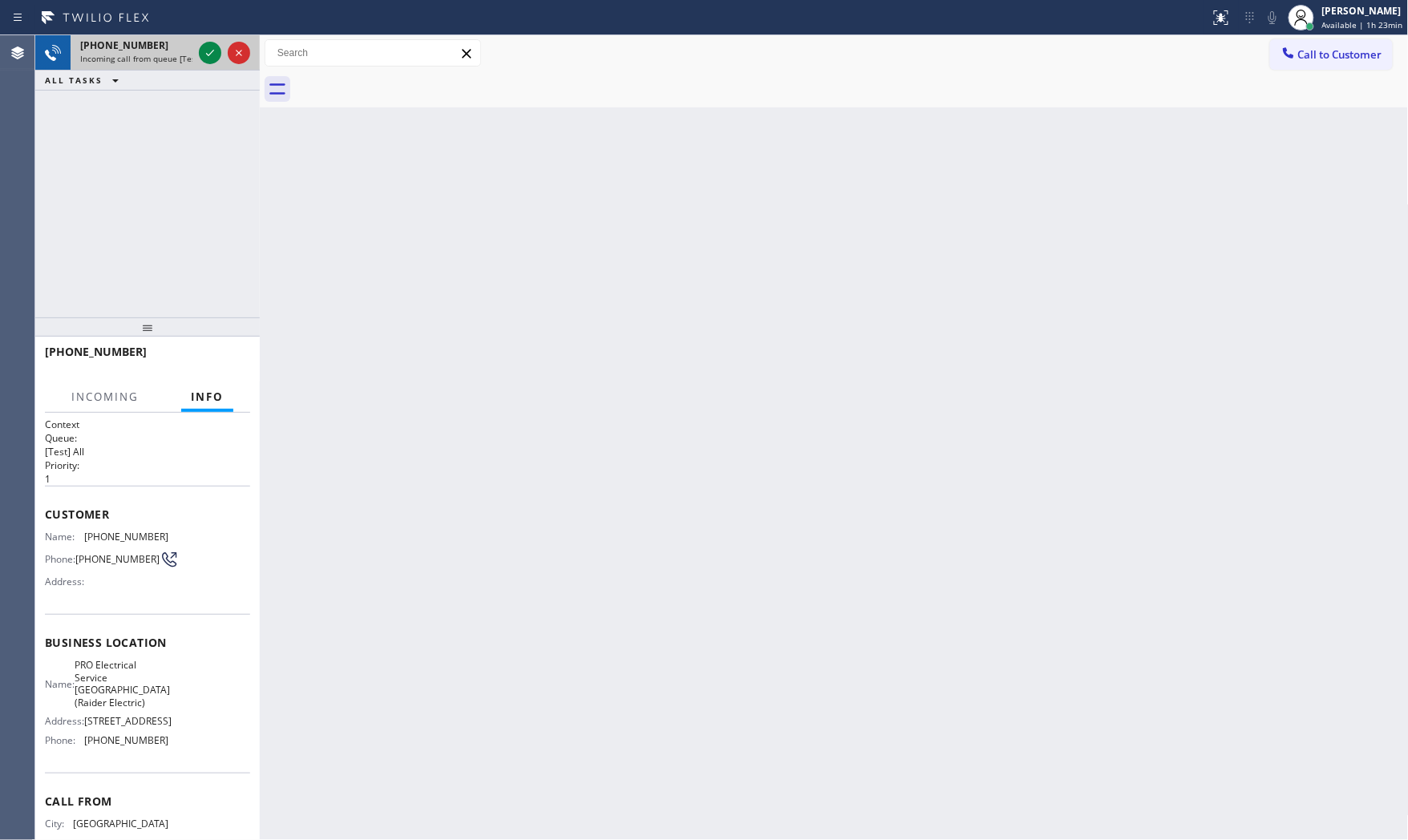
click at [196, 58] on div at bounding box center [224, 52] width 58 height 35
click at [204, 58] on icon at bounding box center [210, 53] width 19 height 19
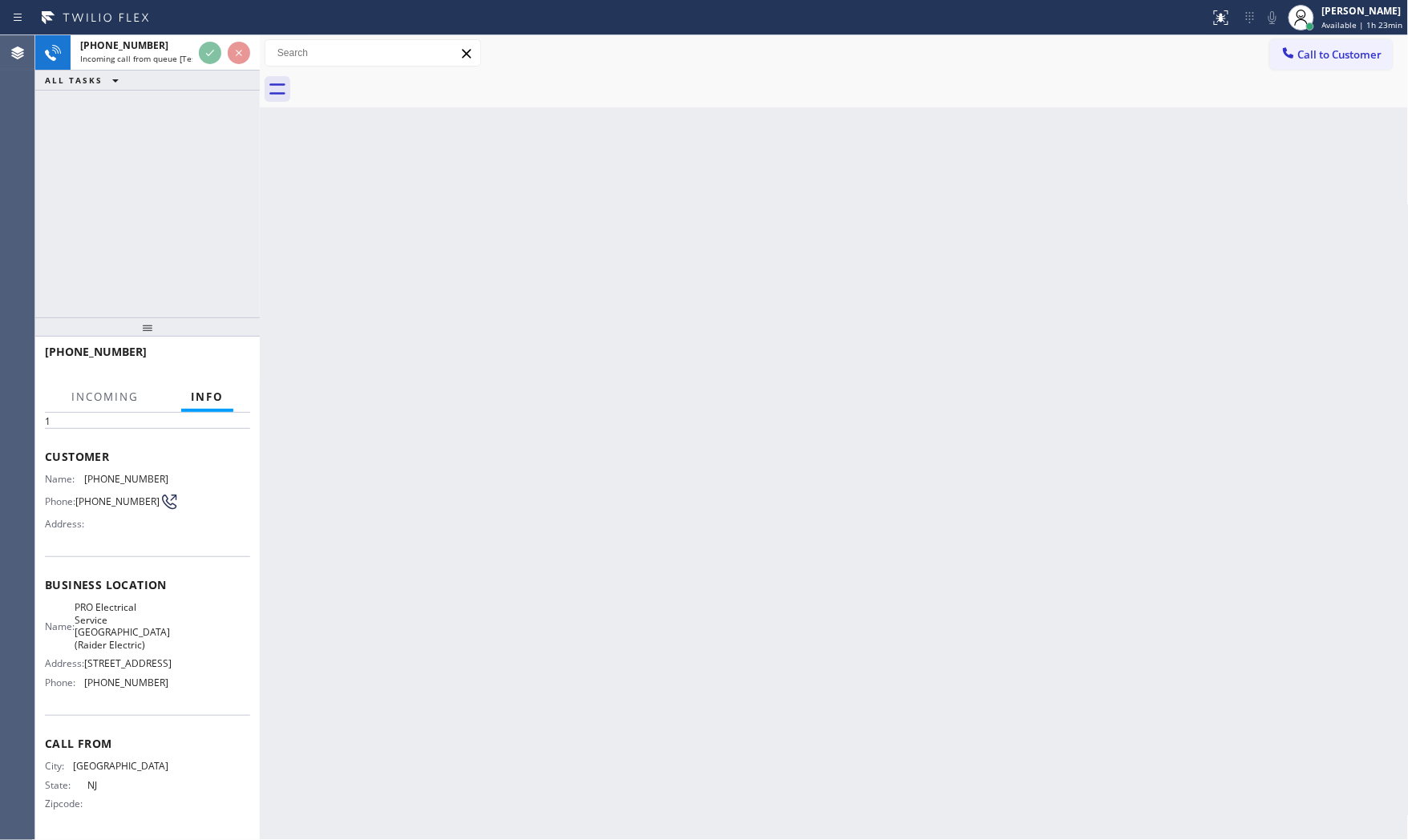
scroll to position [98, 0]
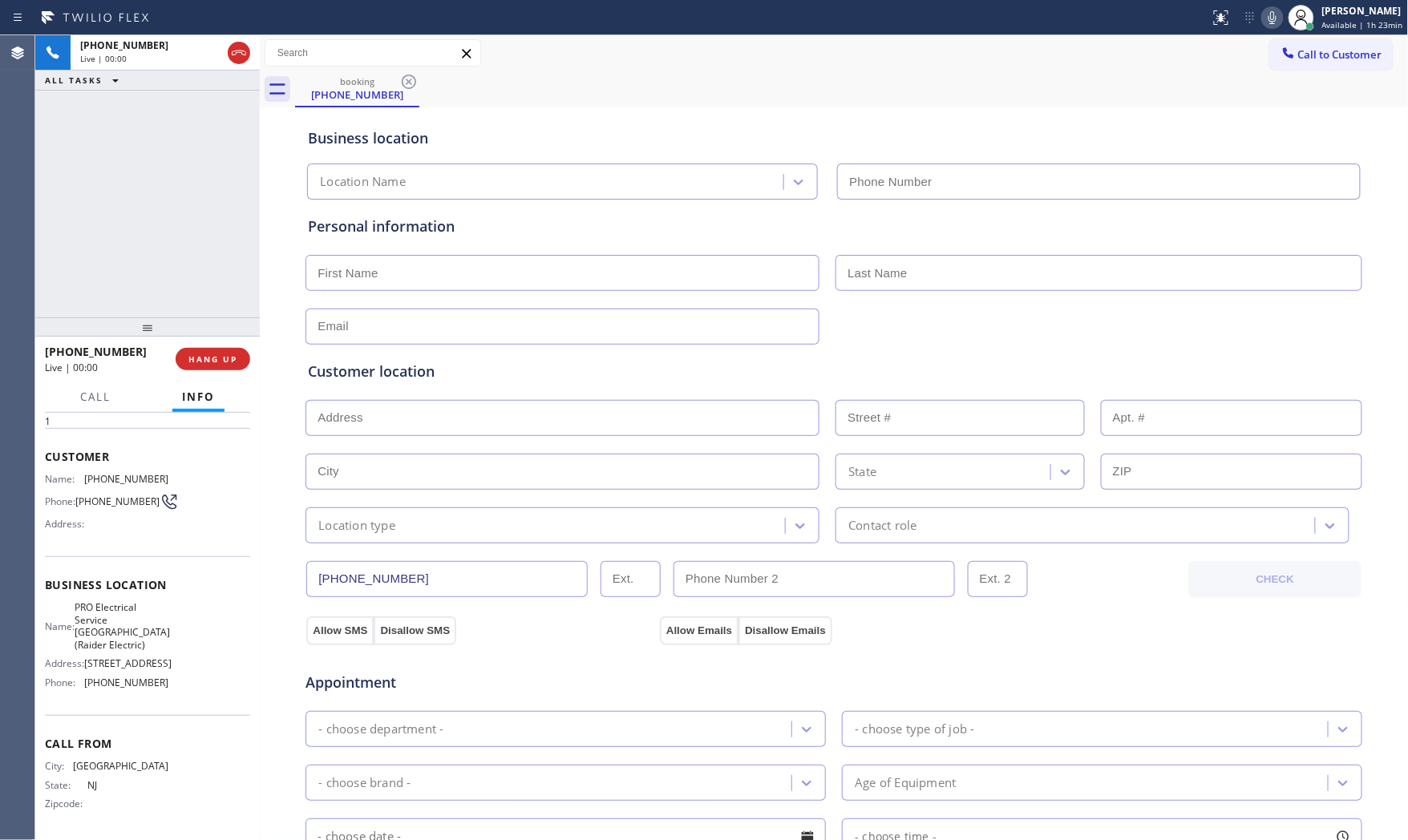
type input "[PHONE_NUMBER]"
click at [218, 365] on button "HANG UP" at bounding box center [213, 360] width 75 height 23
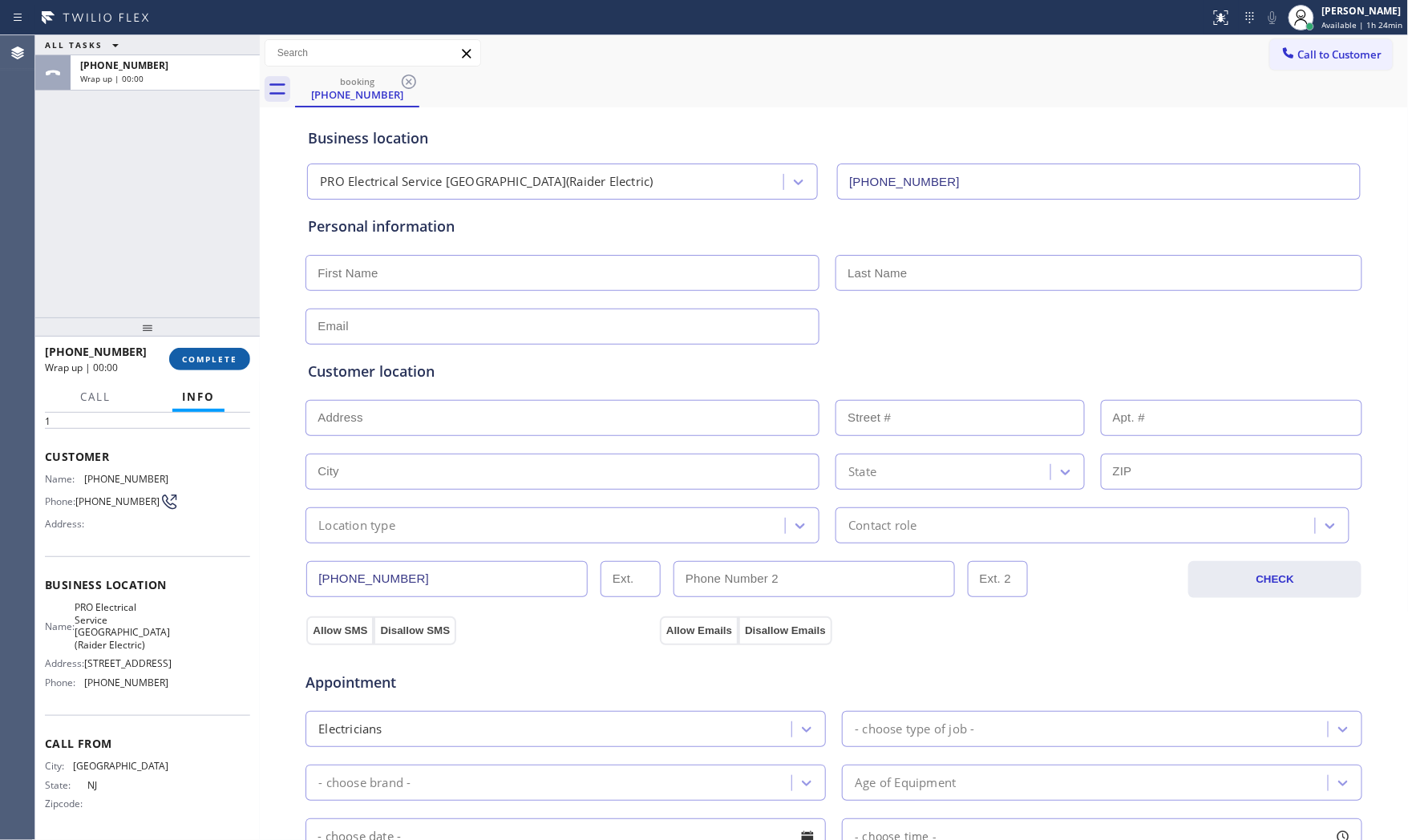
click at [218, 365] on button "COMPLETE" at bounding box center [209, 360] width 81 height 23
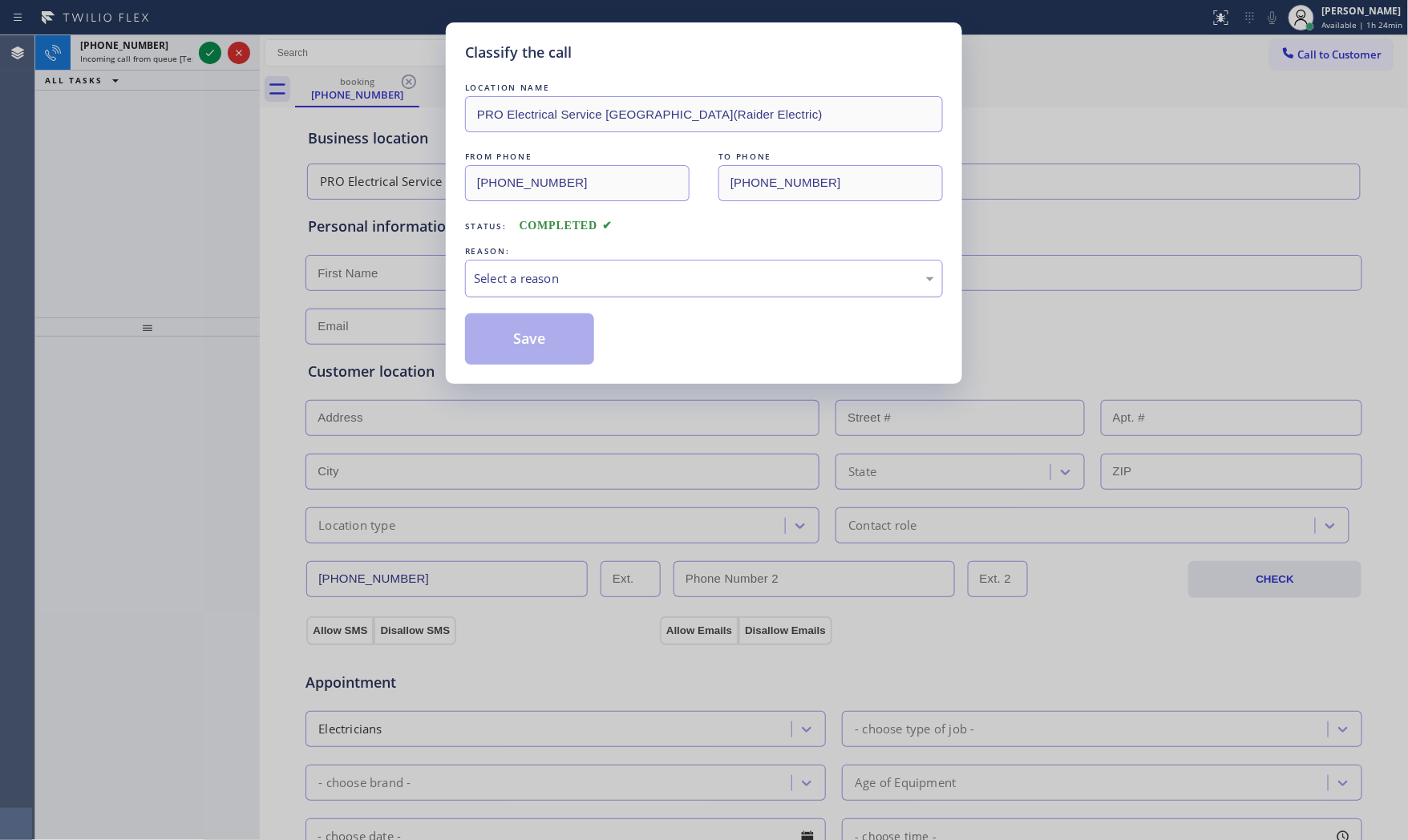
drag, startPoint x: 490, startPoint y: 265, endPoint x: 501, endPoint y: 295, distance: 32.0
click at [498, 282] on div "Select a reason" at bounding box center [704, 278] width 478 height 37
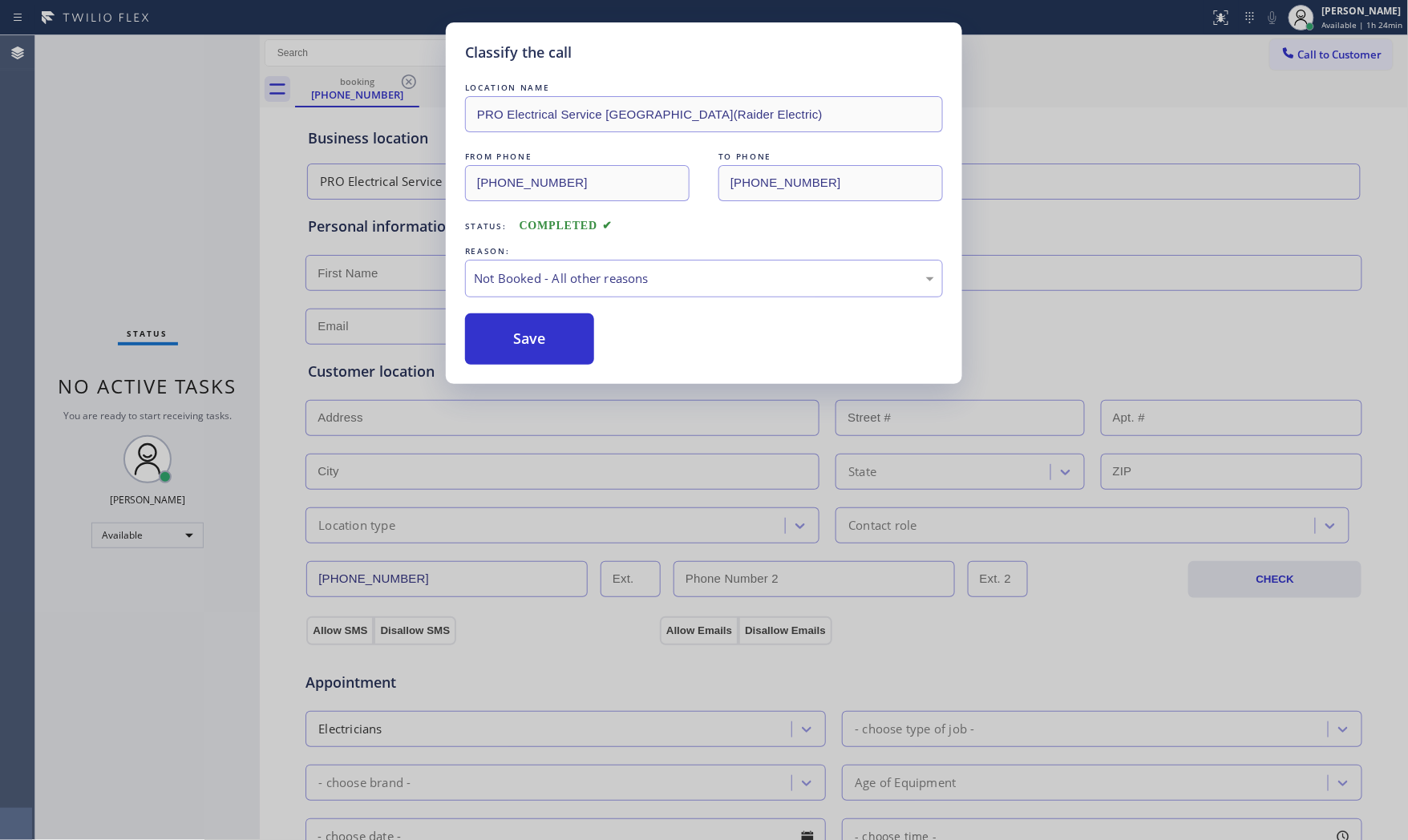
click at [512, 334] on button "Save" at bounding box center [529, 338] width 129 height 51
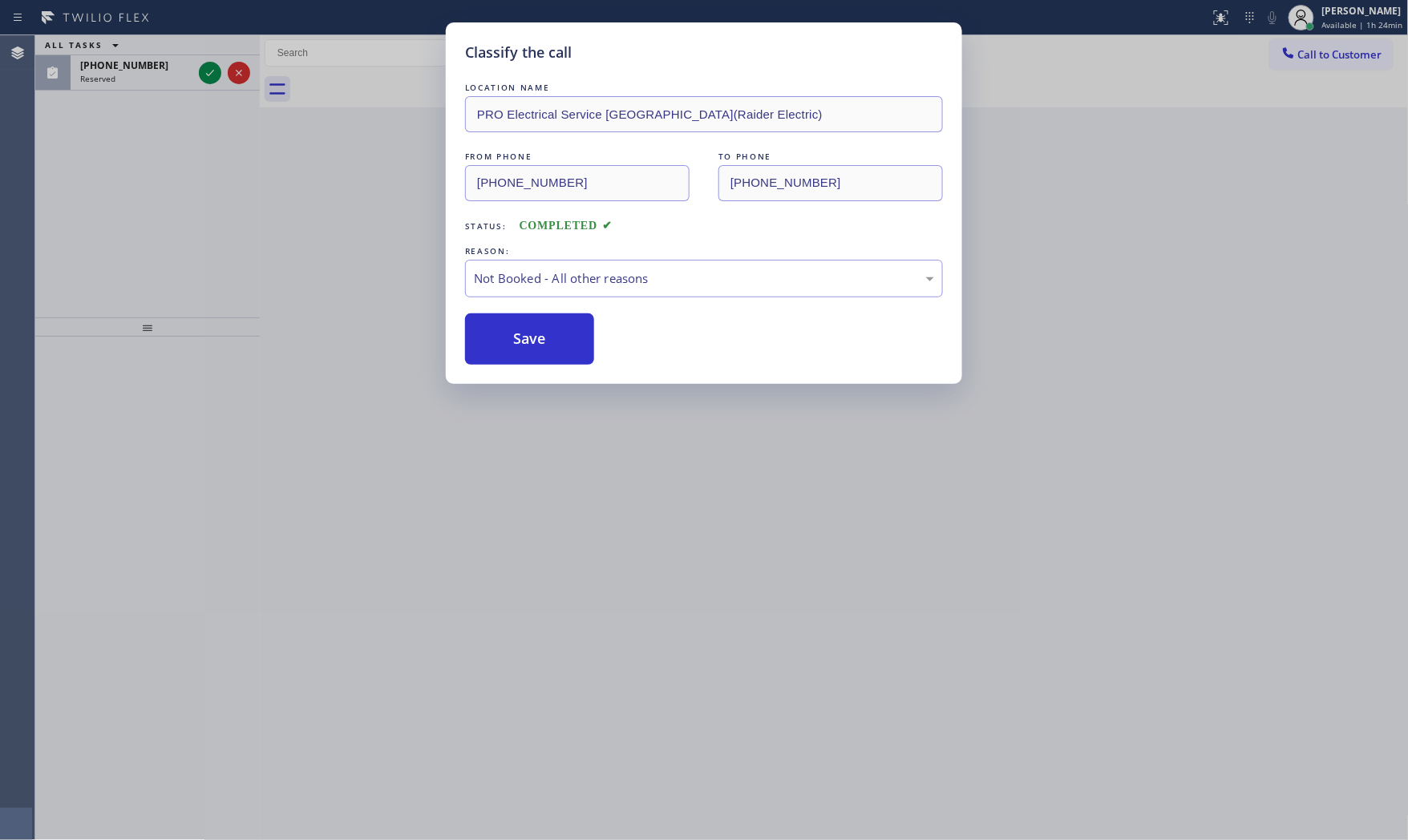
click at [512, 334] on button "Save" at bounding box center [529, 338] width 129 height 51
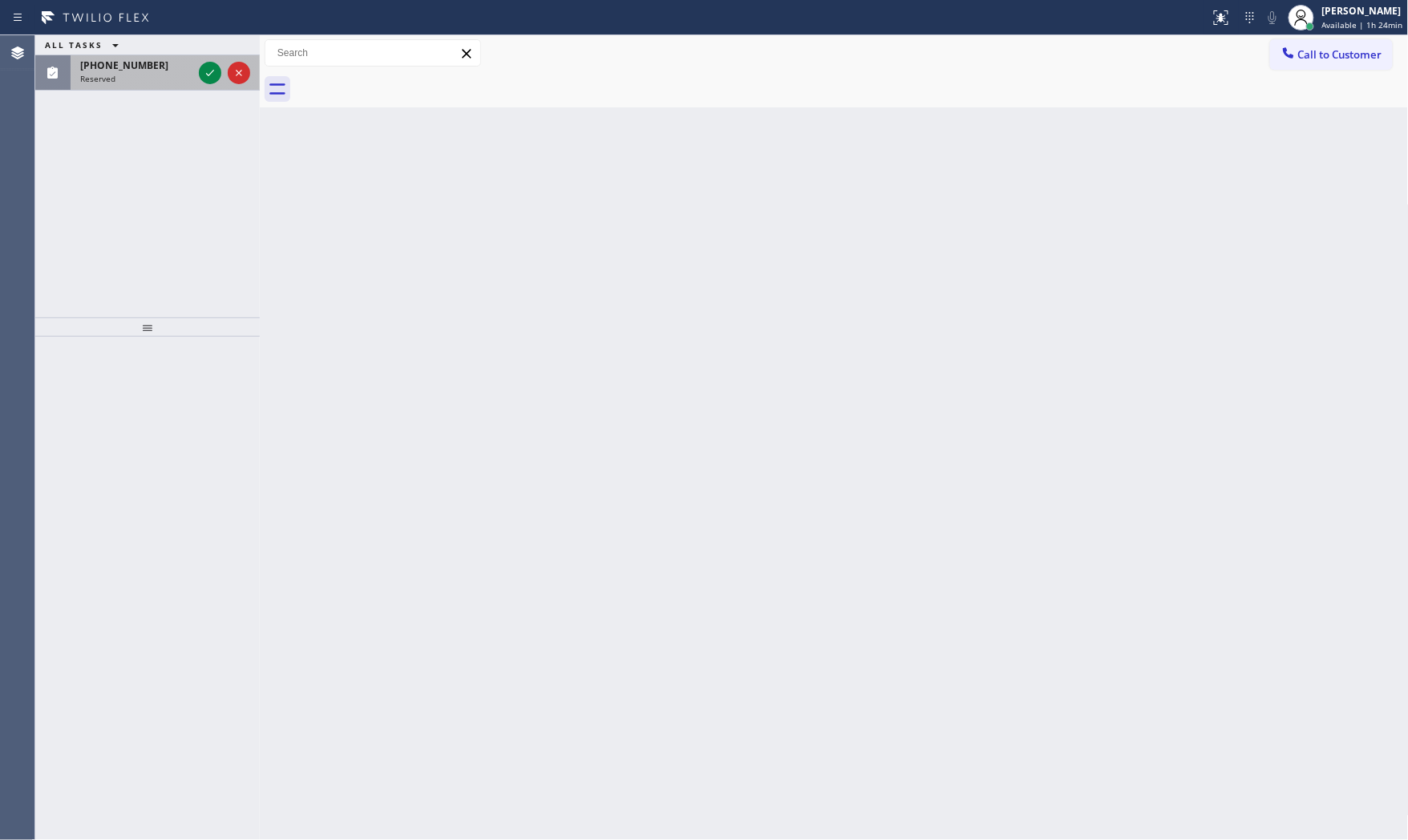
click at [132, 75] on div "Reserved" at bounding box center [136, 79] width 112 height 11
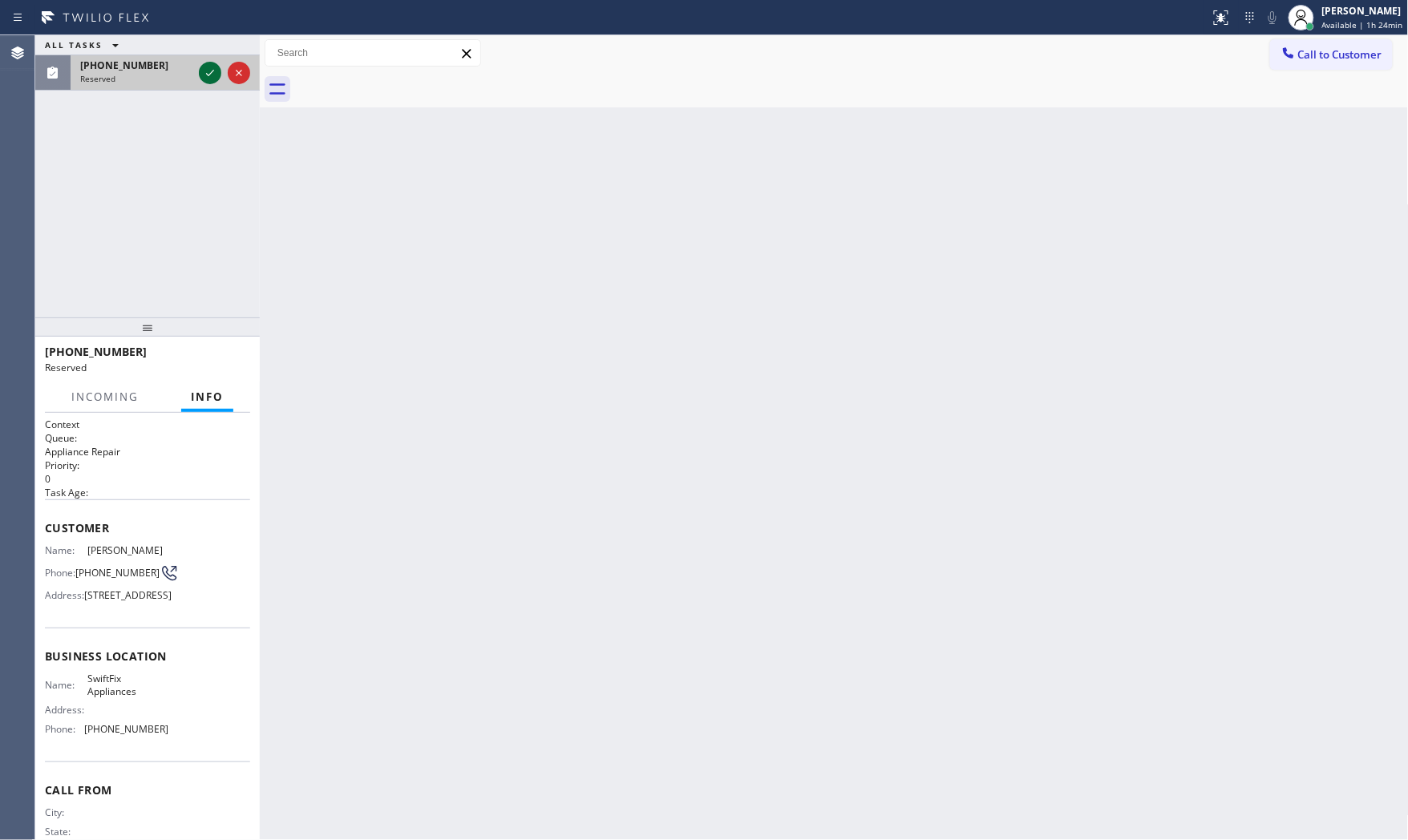
click at [202, 81] on icon at bounding box center [210, 73] width 19 height 19
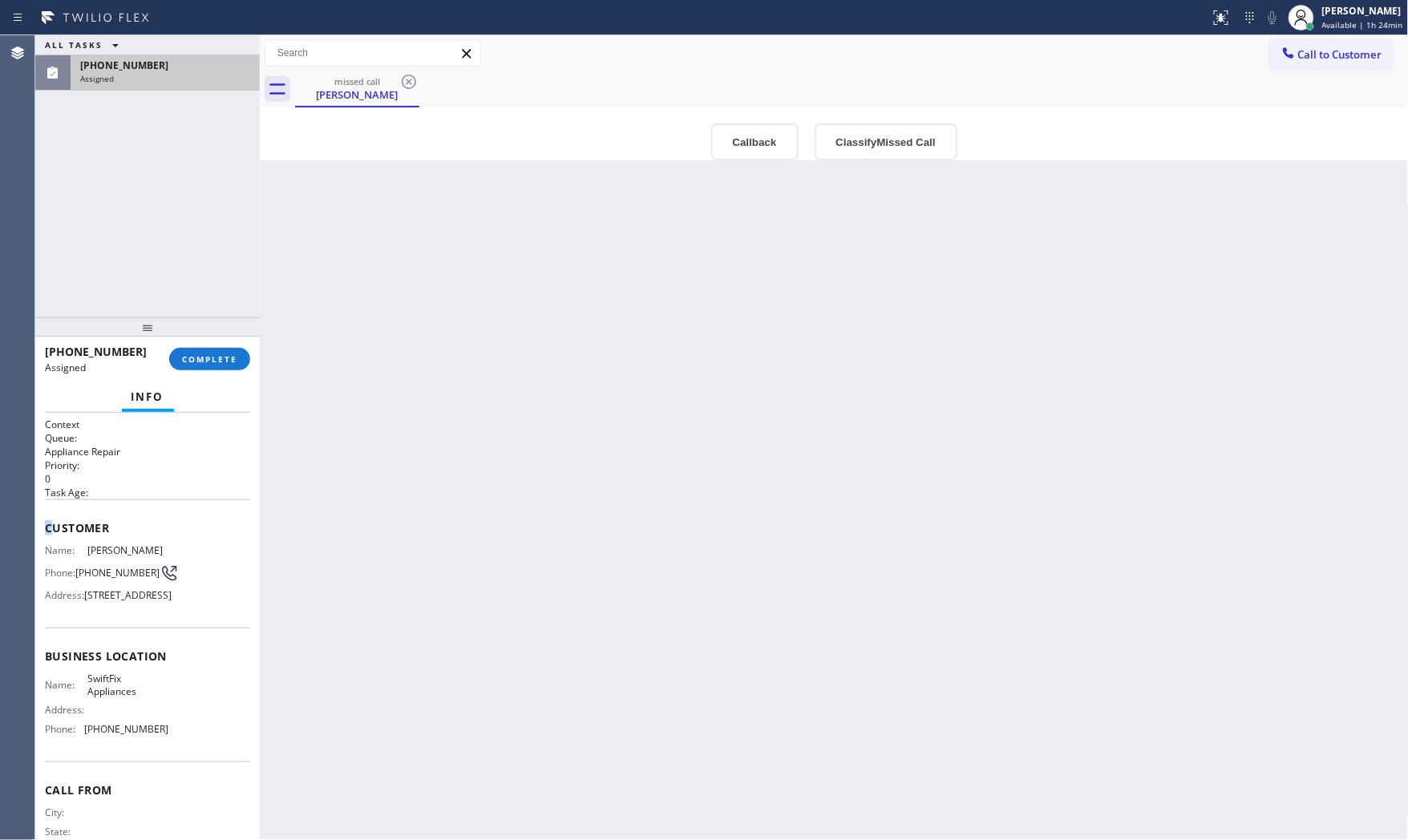
click at [46, 529] on span "Customer" at bounding box center [147, 528] width 205 height 15
click at [115, 601] on span "[STREET_ADDRESS]" at bounding box center [128, 595] width 88 height 12
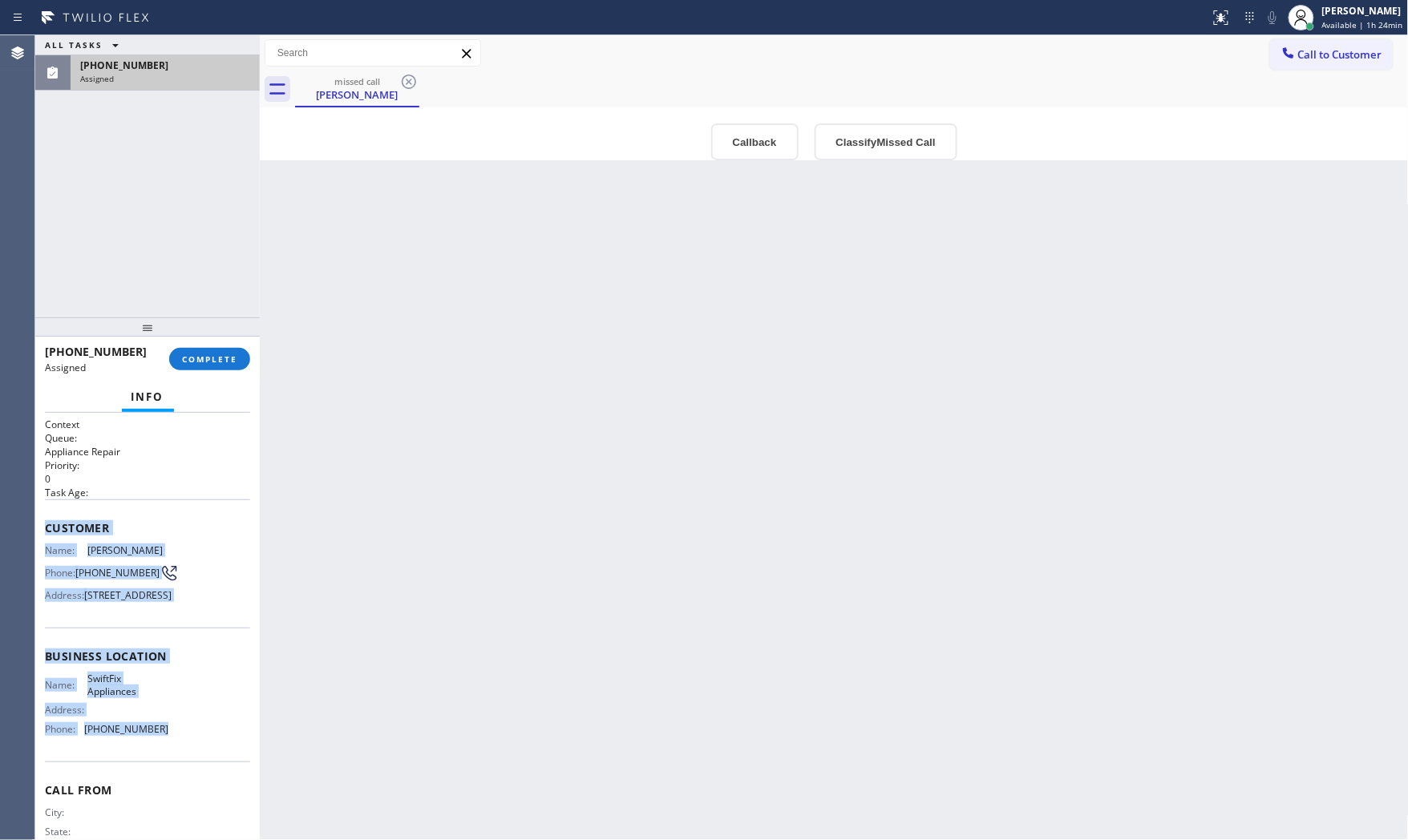
drag, startPoint x: 46, startPoint y: 523, endPoint x: 179, endPoint y: 774, distance: 284.1
click at [179, 774] on div "Context Queue: Appliance Repair Priority: 0 Task Age: Customer Name: [PERSON_NA…" at bounding box center [147, 650] width 205 height 465
copy div "Customer Name: [PERSON_NAME] Phone: [PHONE_NUMBER] Address: [STREET_ADDRESS] Bu…"
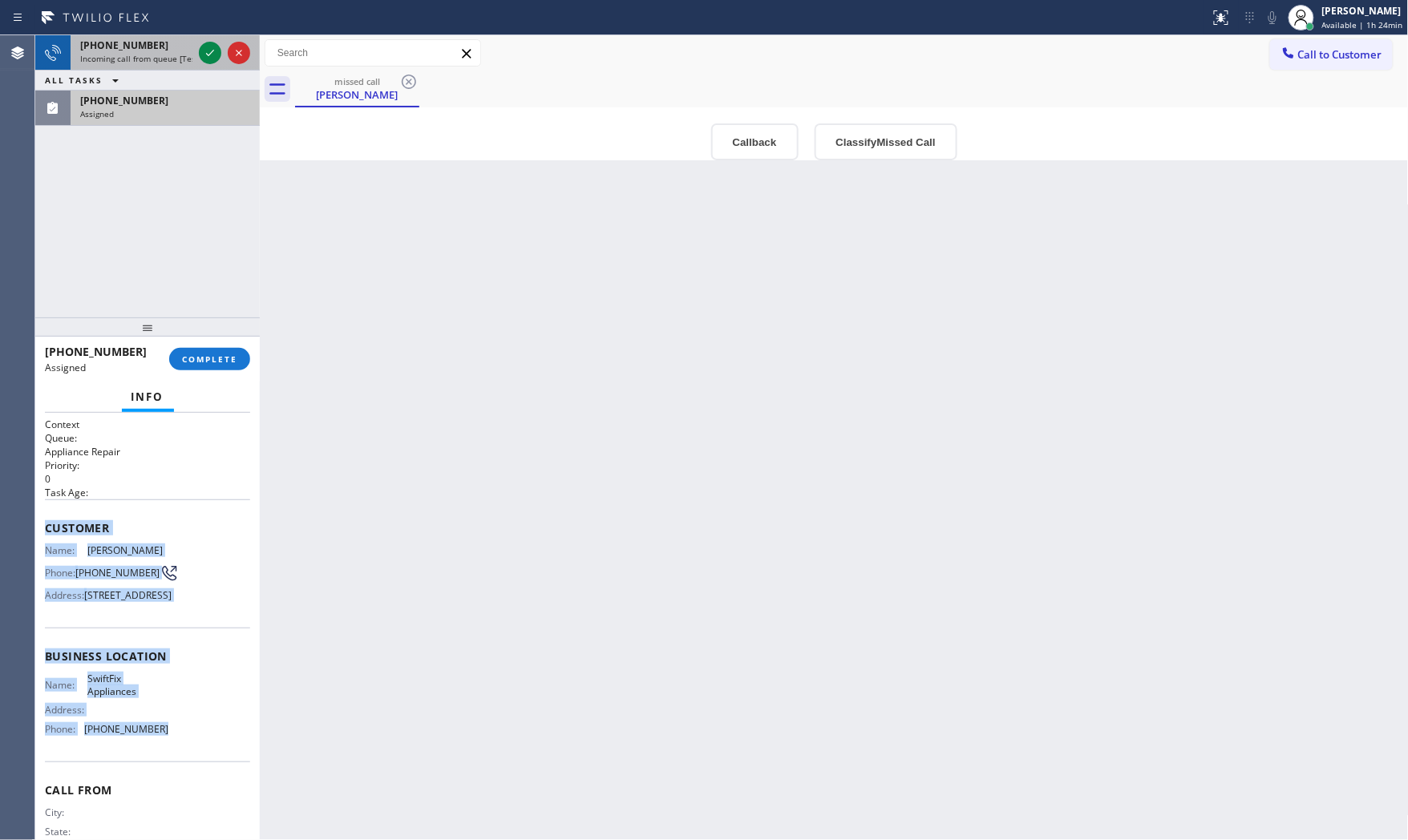
click at [149, 53] on span "Incoming call from queue [Test] All" at bounding box center [147, 58] width 133 height 11
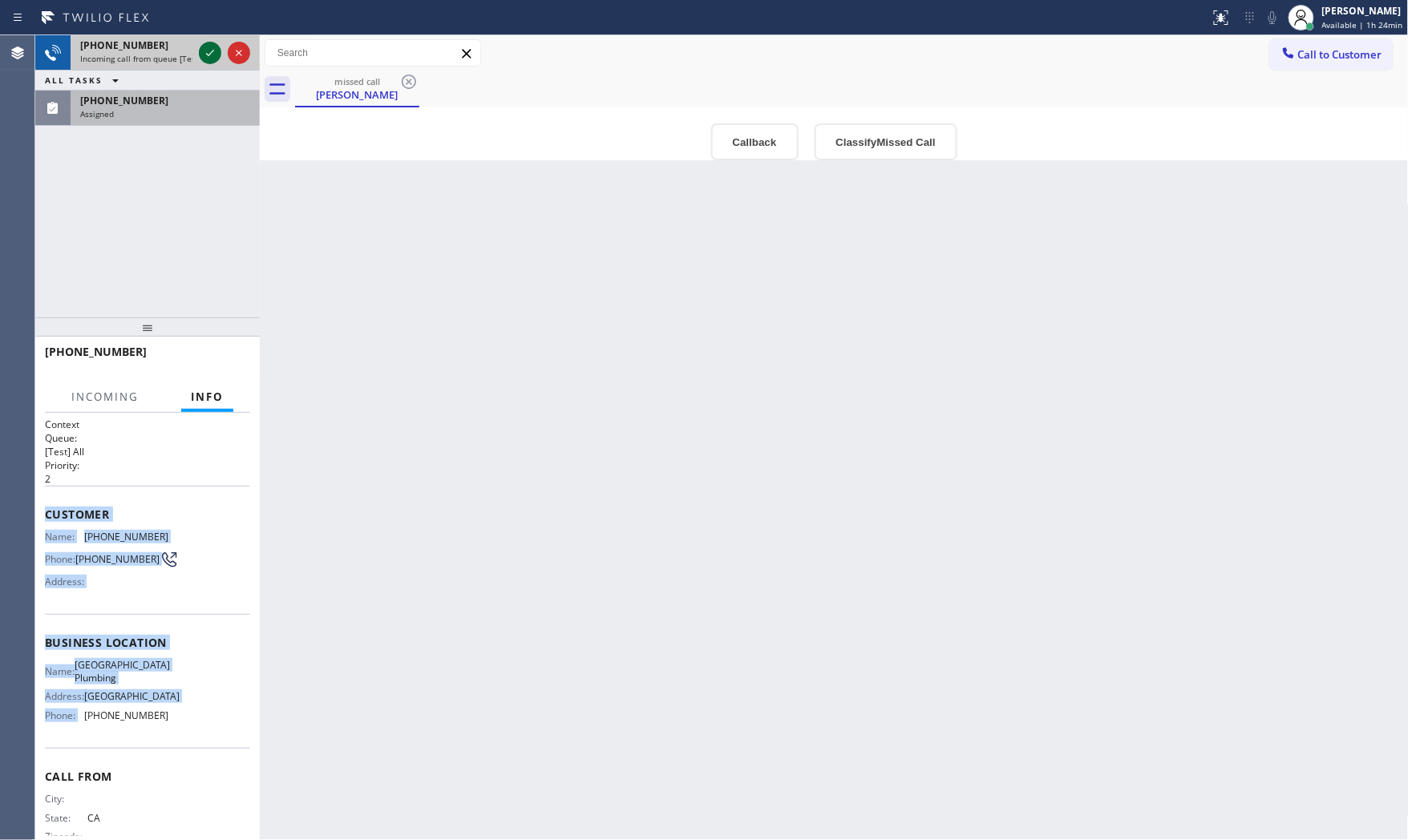
click at [213, 51] on icon at bounding box center [210, 53] width 8 height 6
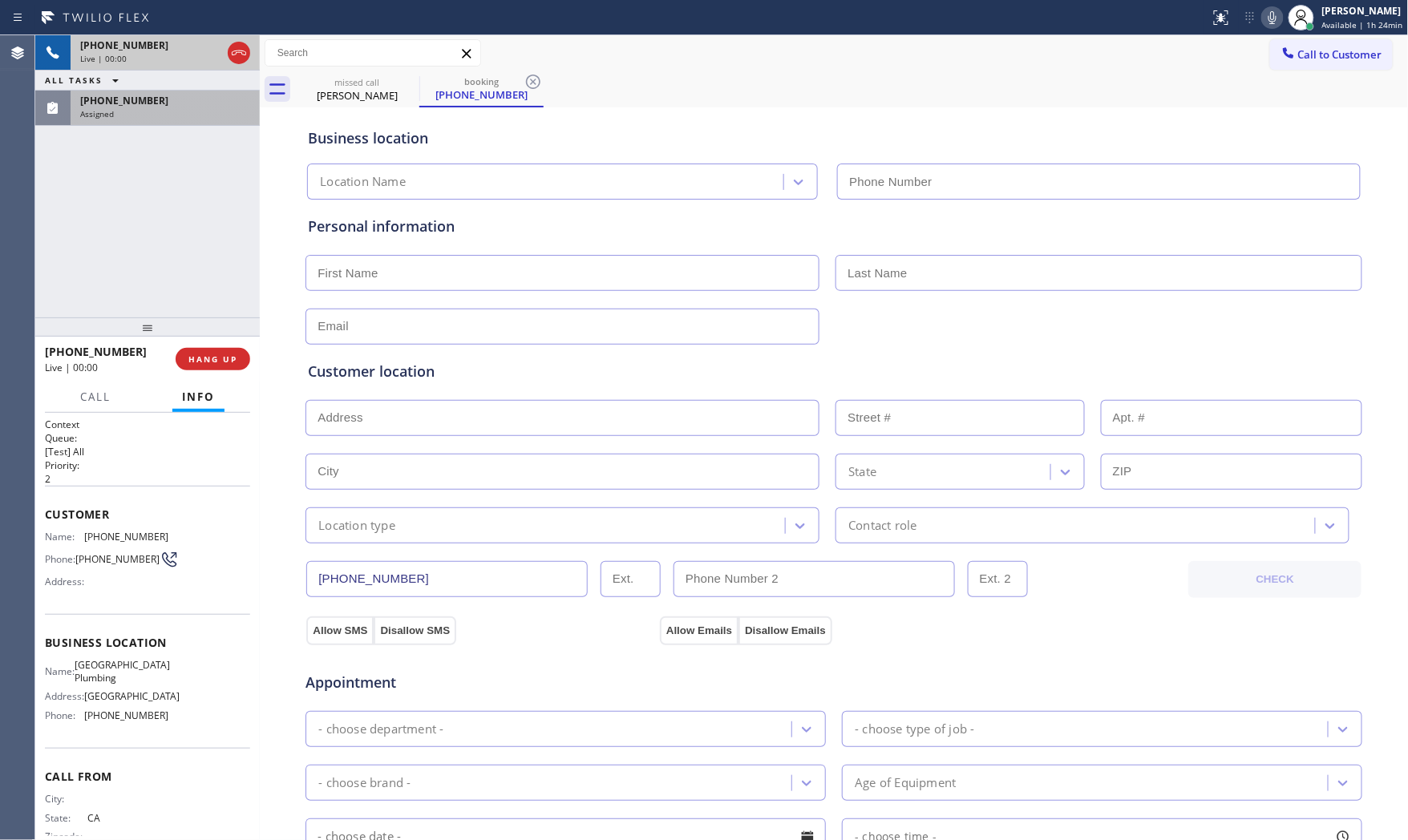
click at [335, 555] on div "[PHONE_NUMBER] CHECK" at bounding box center [834, 571] width 1059 height 54
type input "[PHONE_NUMBER]"
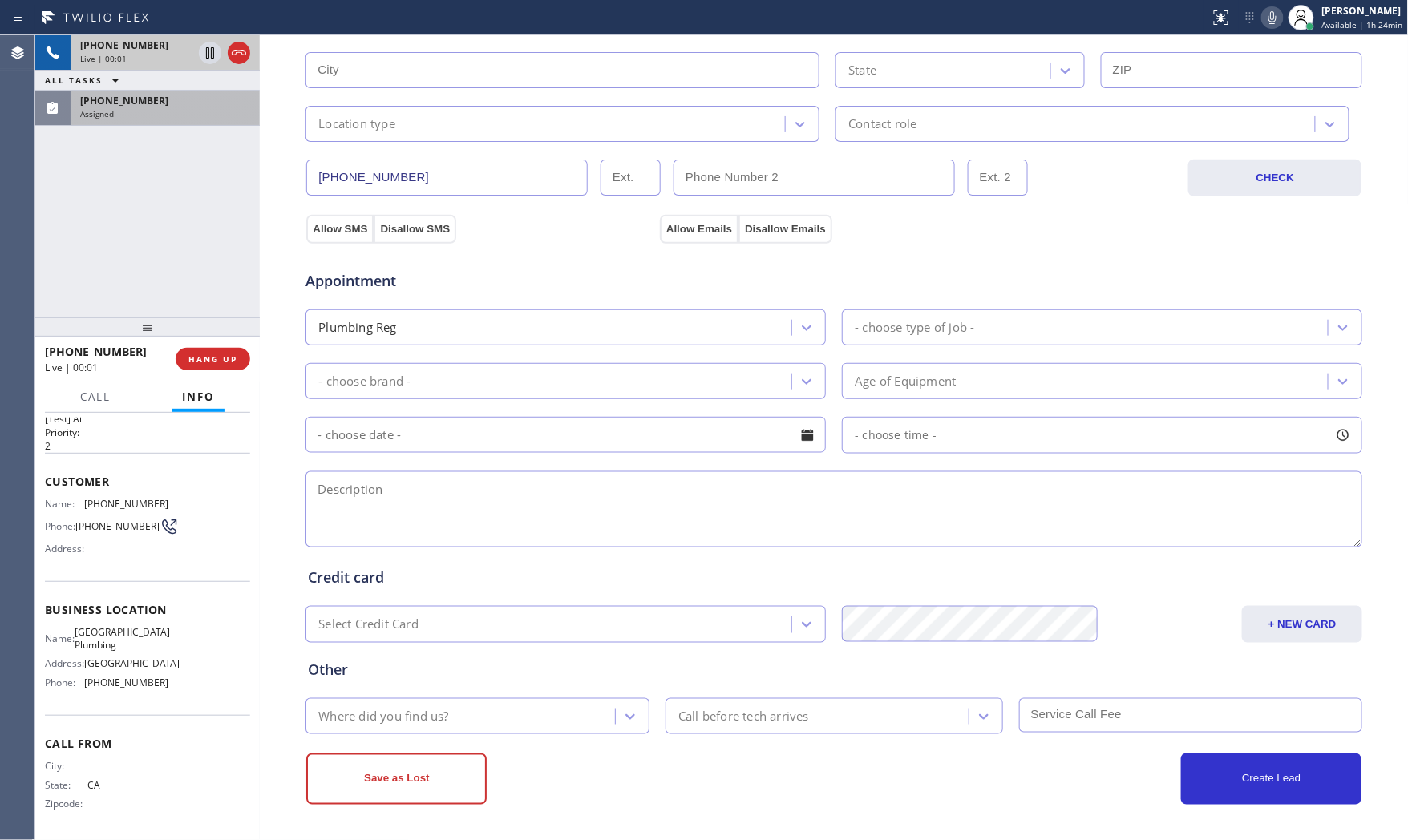
scroll to position [37, 0]
click at [220, 364] on button "HANG UP" at bounding box center [213, 360] width 75 height 23
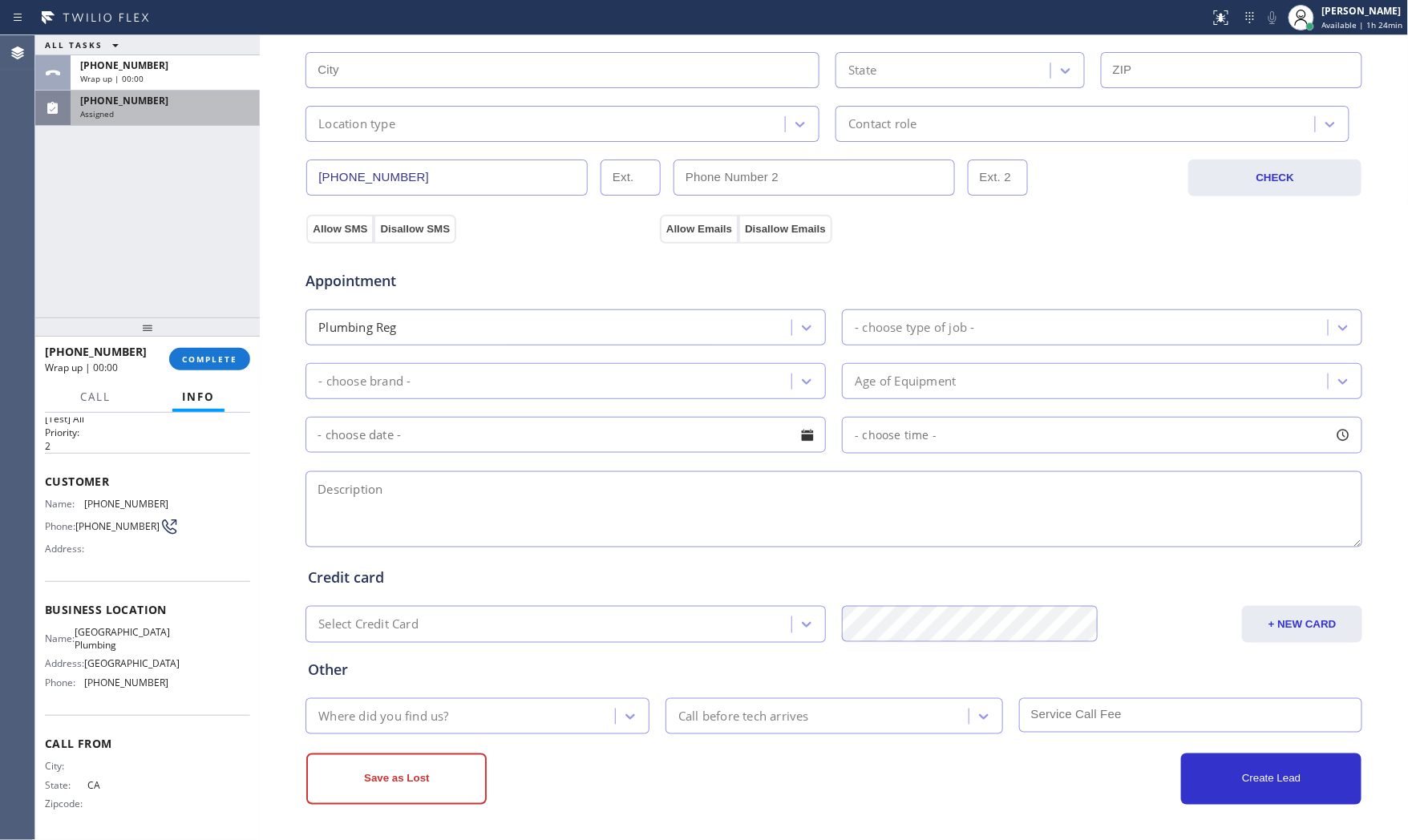
click at [177, 131] on div "ALL TASKS ALL TASKS ACTIVE TASKS TASKS IN WRAP UP [PHONE_NUMBER] Wrap up | 00:[…" at bounding box center [147, 176] width 225 height 282
click at [175, 114] on div "Assigned" at bounding box center [165, 114] width 170 height 11
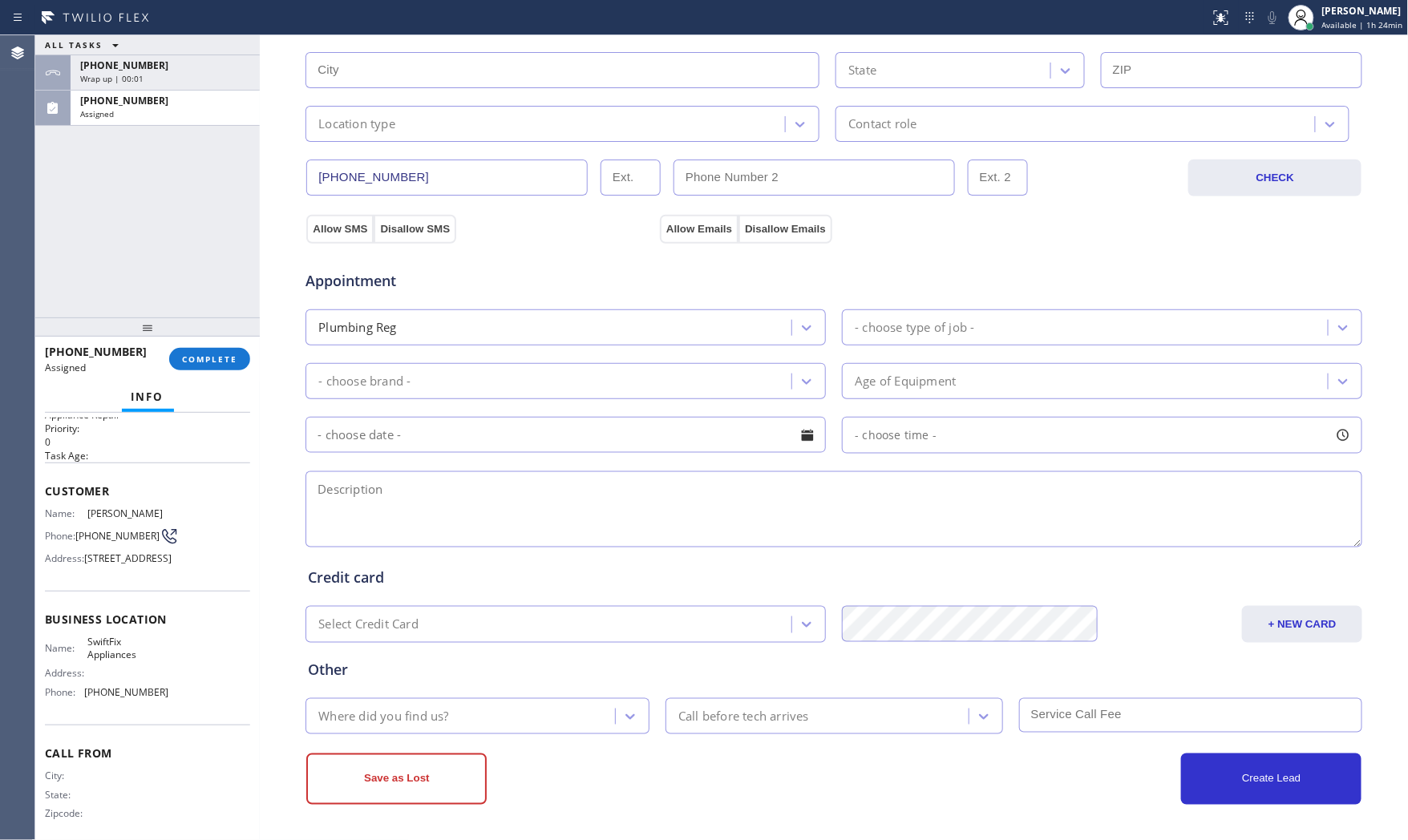
click at [212, 359] on span "COMPLETE" at bounding box center [209, 360] width 55 height 11
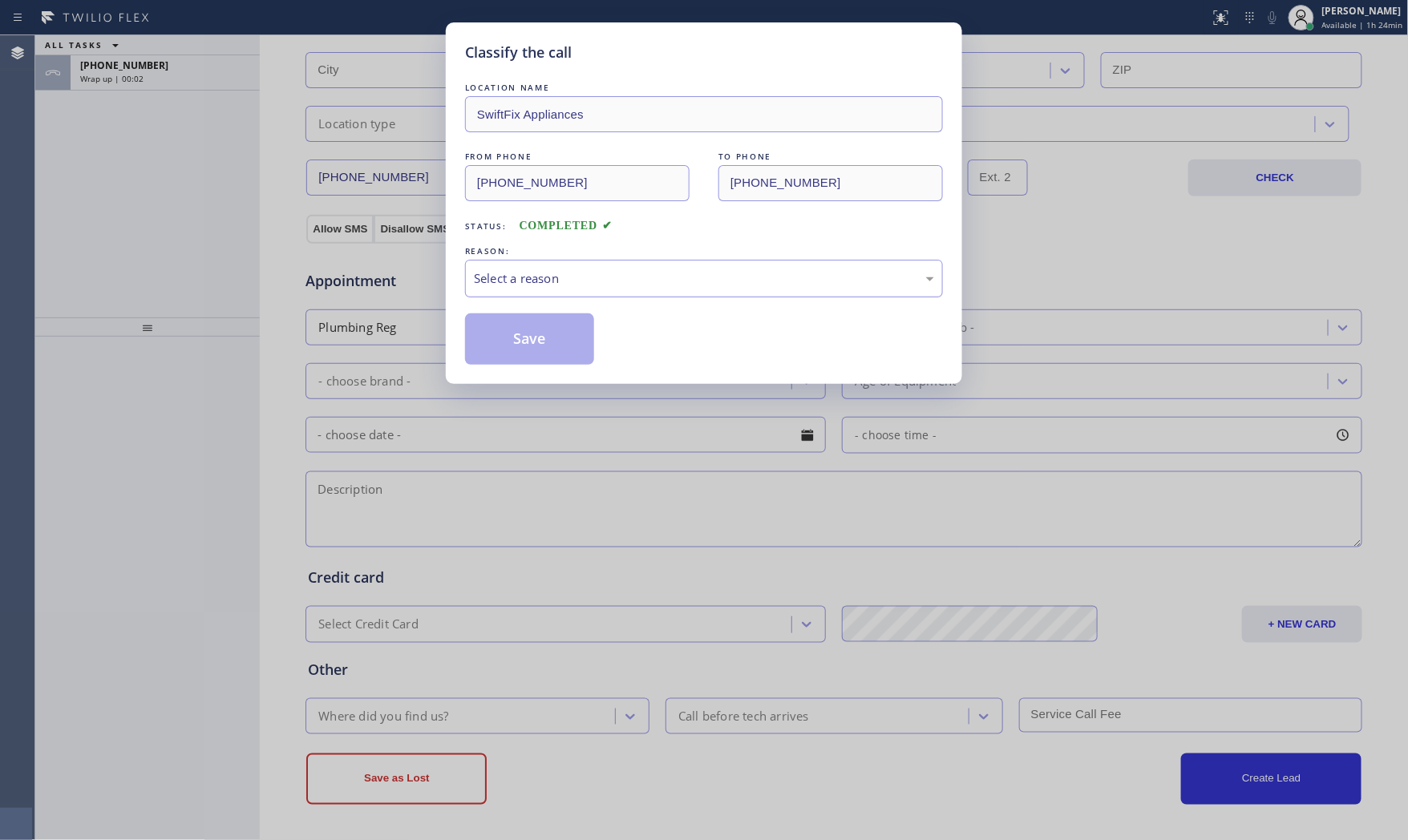
drag, startPoint x: 544, startPoint y: 270, endPoint x: 538, endPoint y: 294, distance: 24.7
click at [542, 276] on div "Select a reason" at bounding box center [704, 278] width 460 height 19
click at [528, 340] on button "Save" at bounding box center [529, 338] width 129 height 51
click at [170, 78] on div "Classify the call LOCATION NAME 5 Star Appliance Repair FROM PHONE [PHONE_NUMBE…" at bounding box center [721, 437] width 1373 height 805
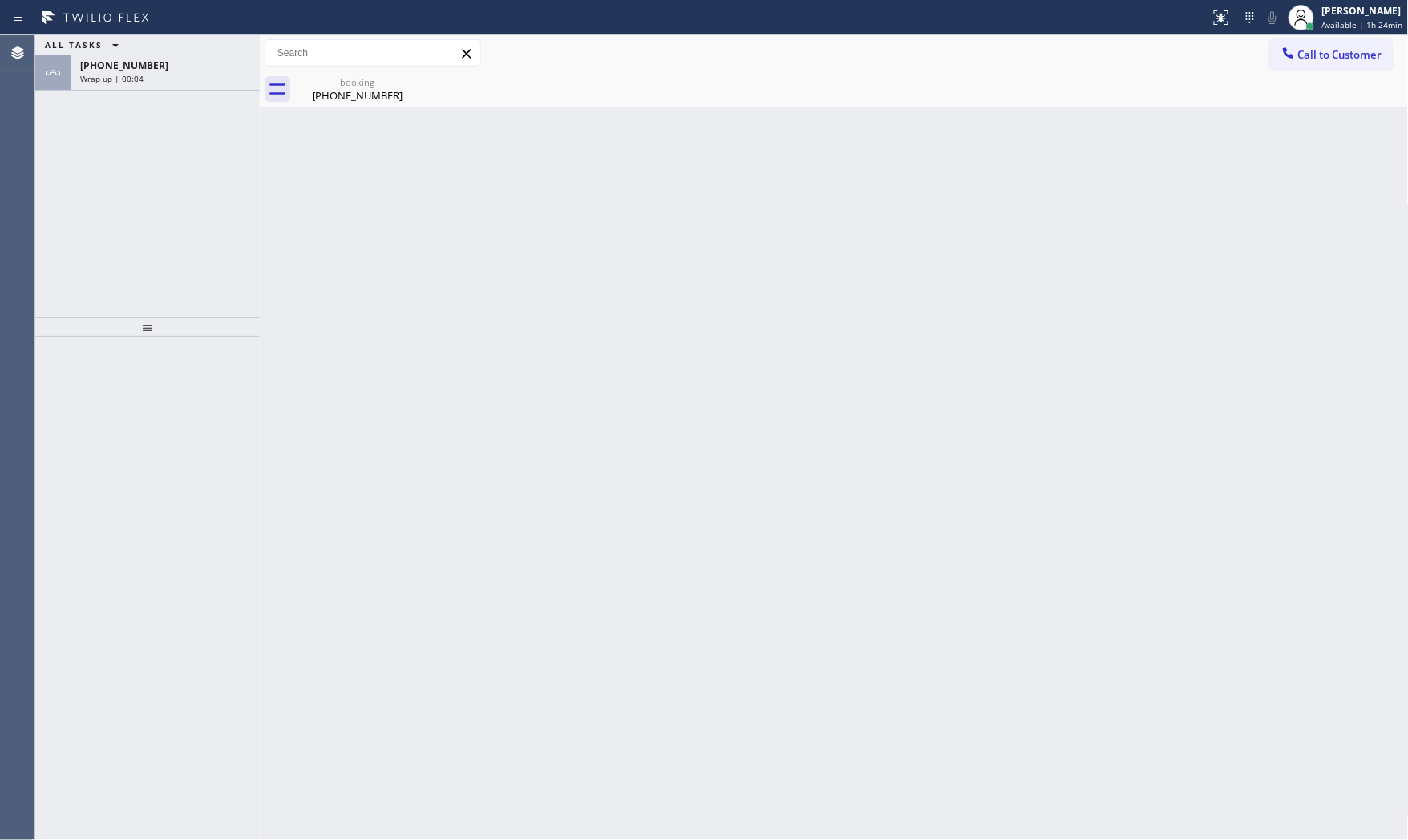
click at [170, 78] on div "Wrap up | 00:04" at bounding box center [165, 79] width 170 height 11
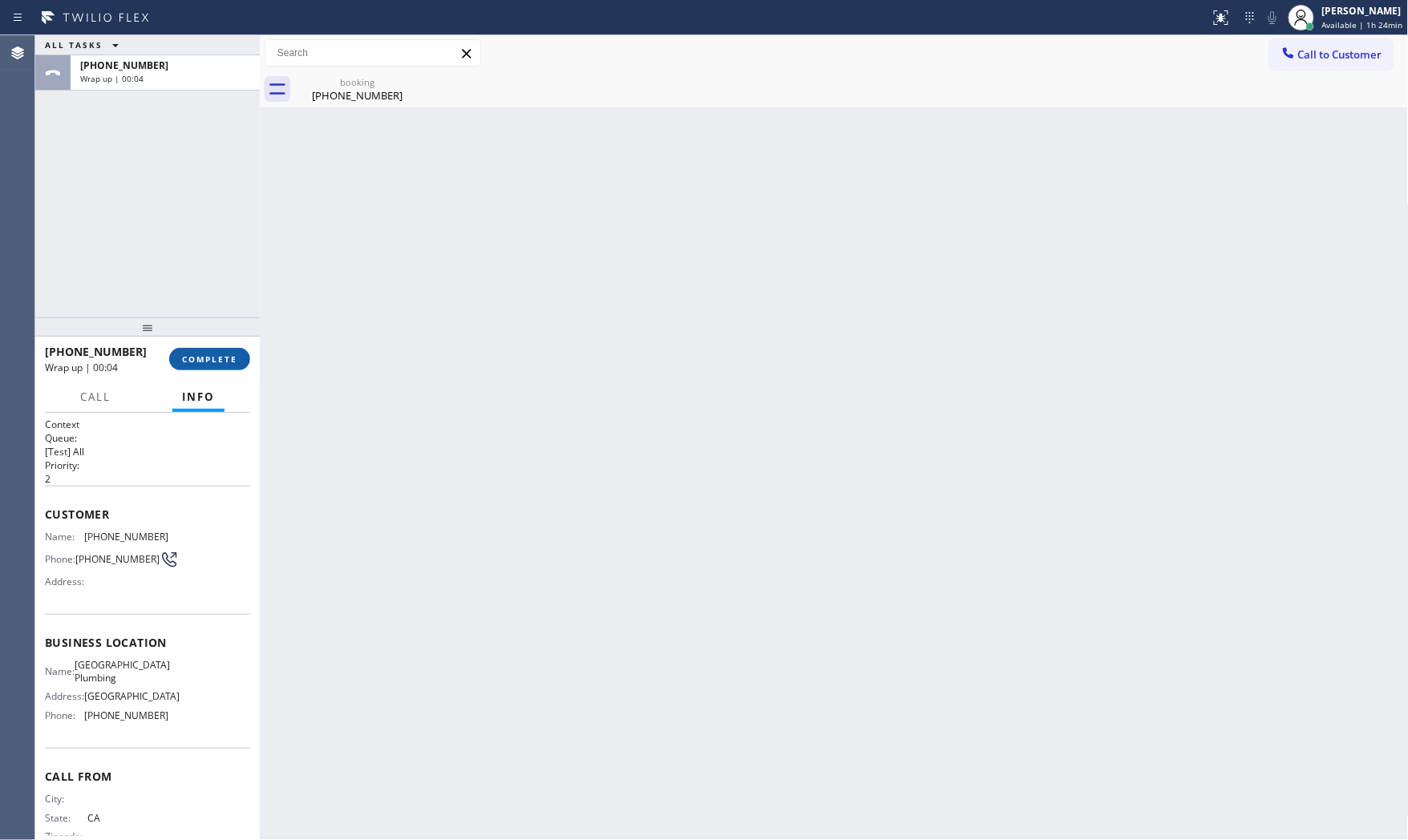
click at [186, 348] on button "COMPLETE" at bounding box center [209, 360] width 81 height 23
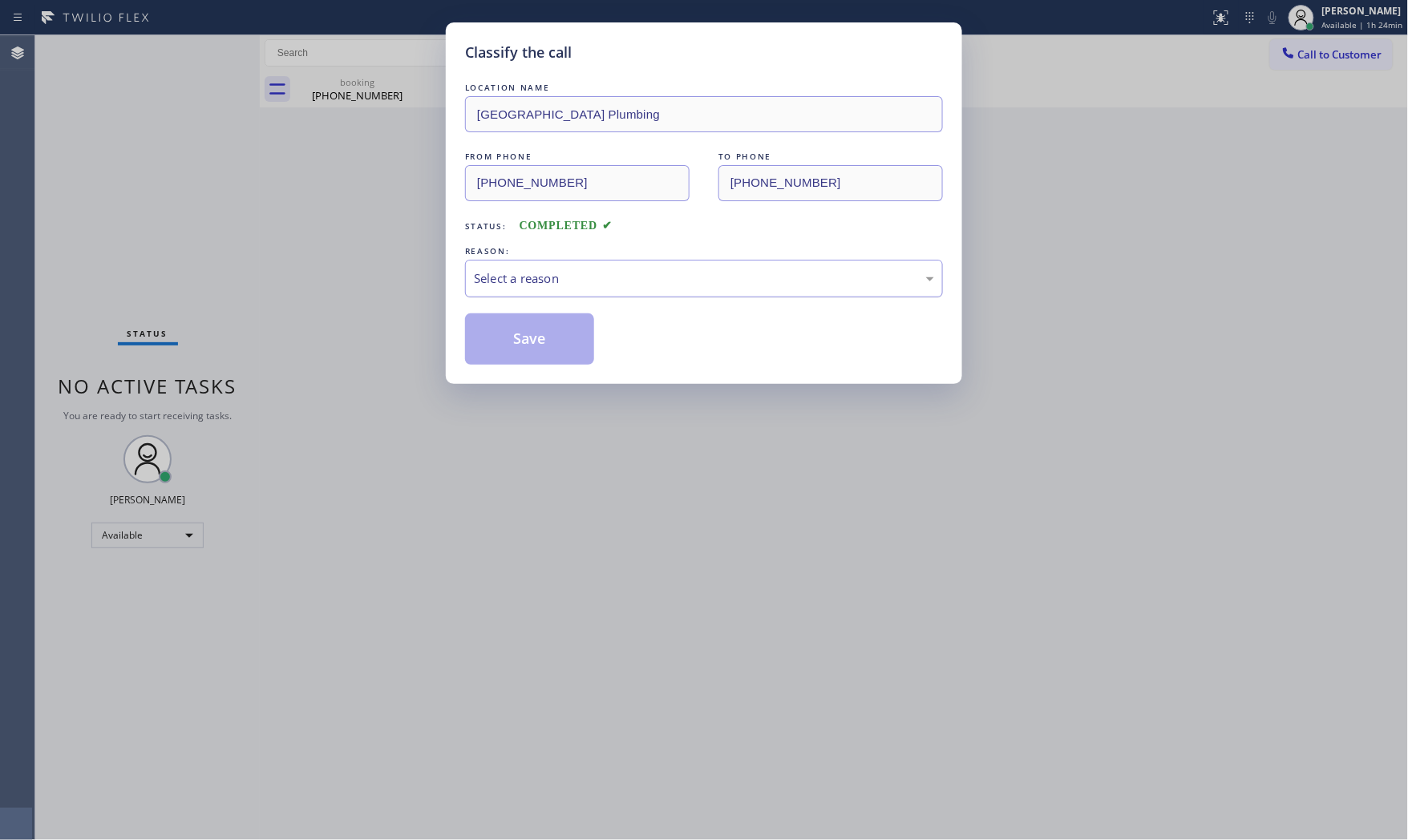
click at [503, 289] on div "Select a reason" at bounding box center [704, 278] width 478 height 37
click at [508, 334] on button "Save" at bounding box center [529, 338] width 129 height 51
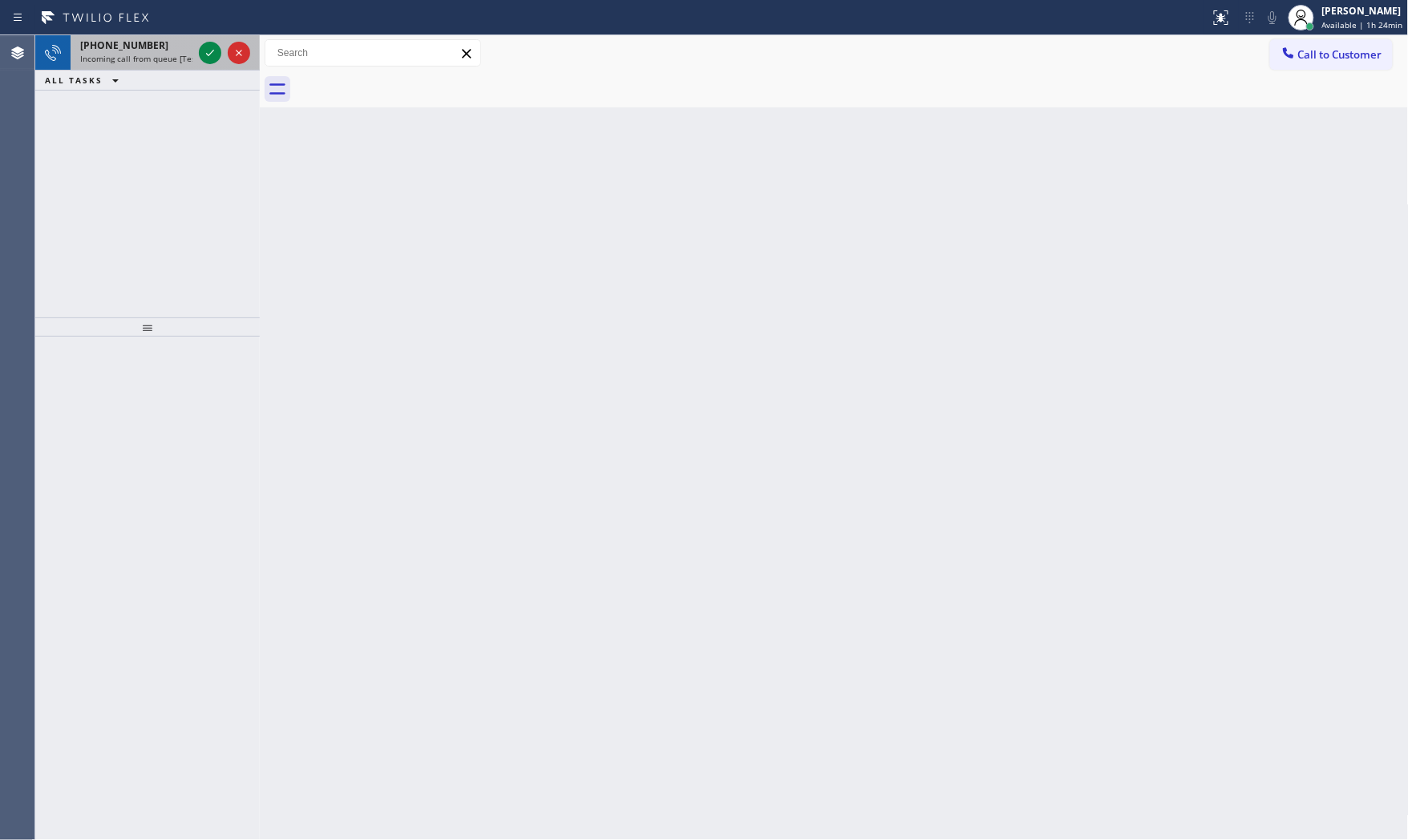
click at [101, 45] on span "[PHONE_NUMBER]" at bounding box center [124, 45] width 89 height 14
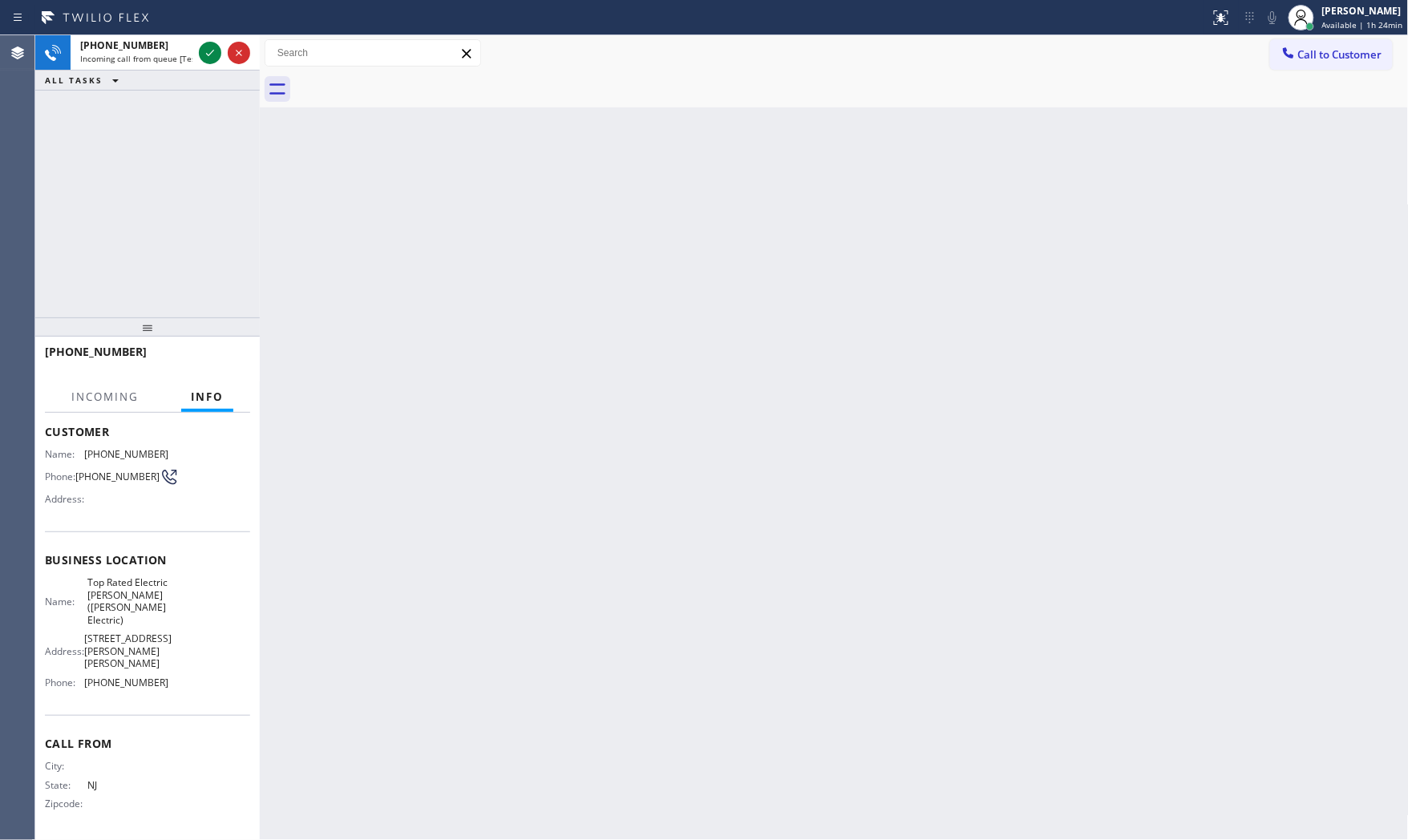
scroll to position [98, 0]
click at [207, 54] on icon at bounding box center [210, 53] width 8 height 6
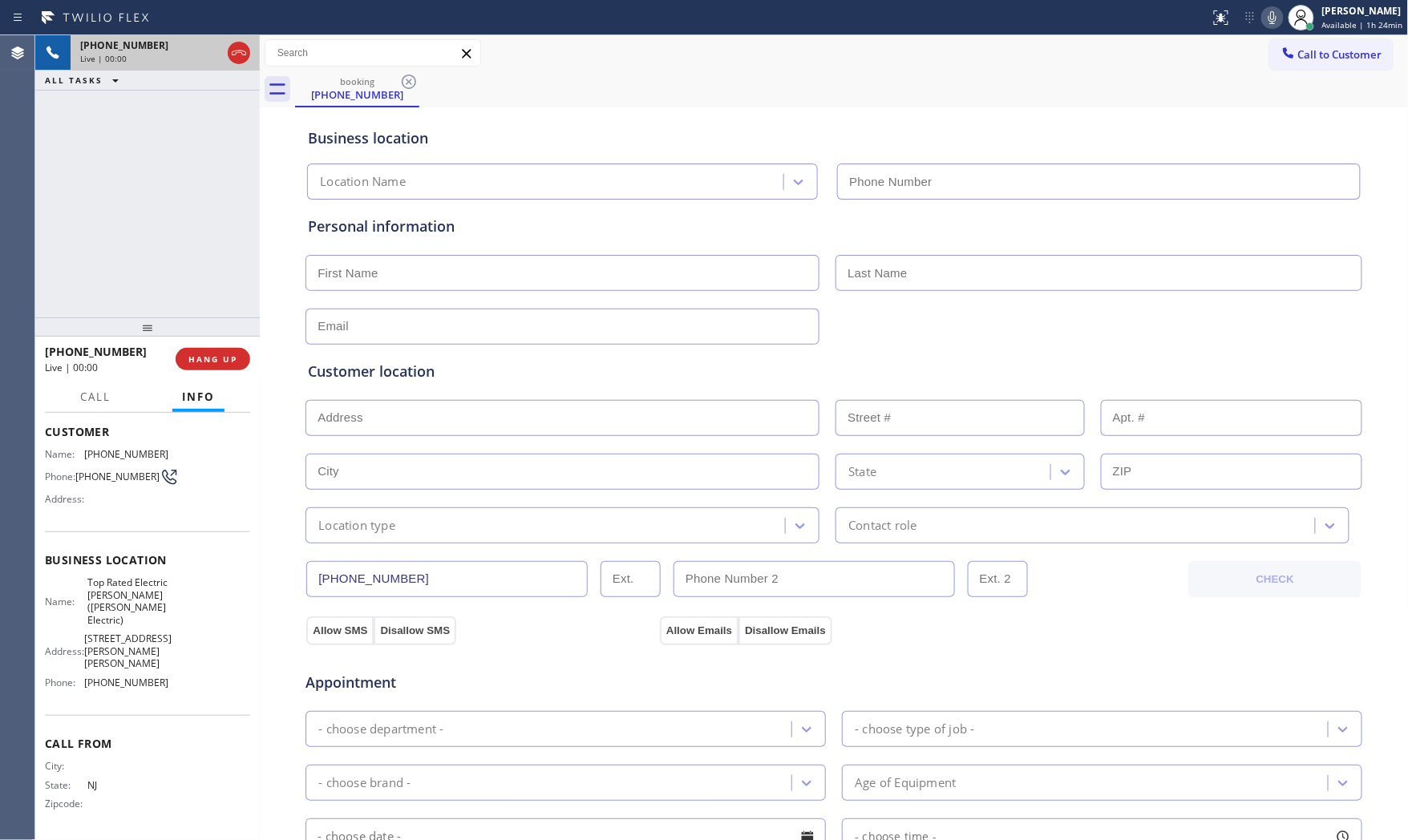
type input "[PHONE_NUMBER]"
click at [210, 356] on span "HANG UP" at bounding box center [213, 360] width 49 height 11
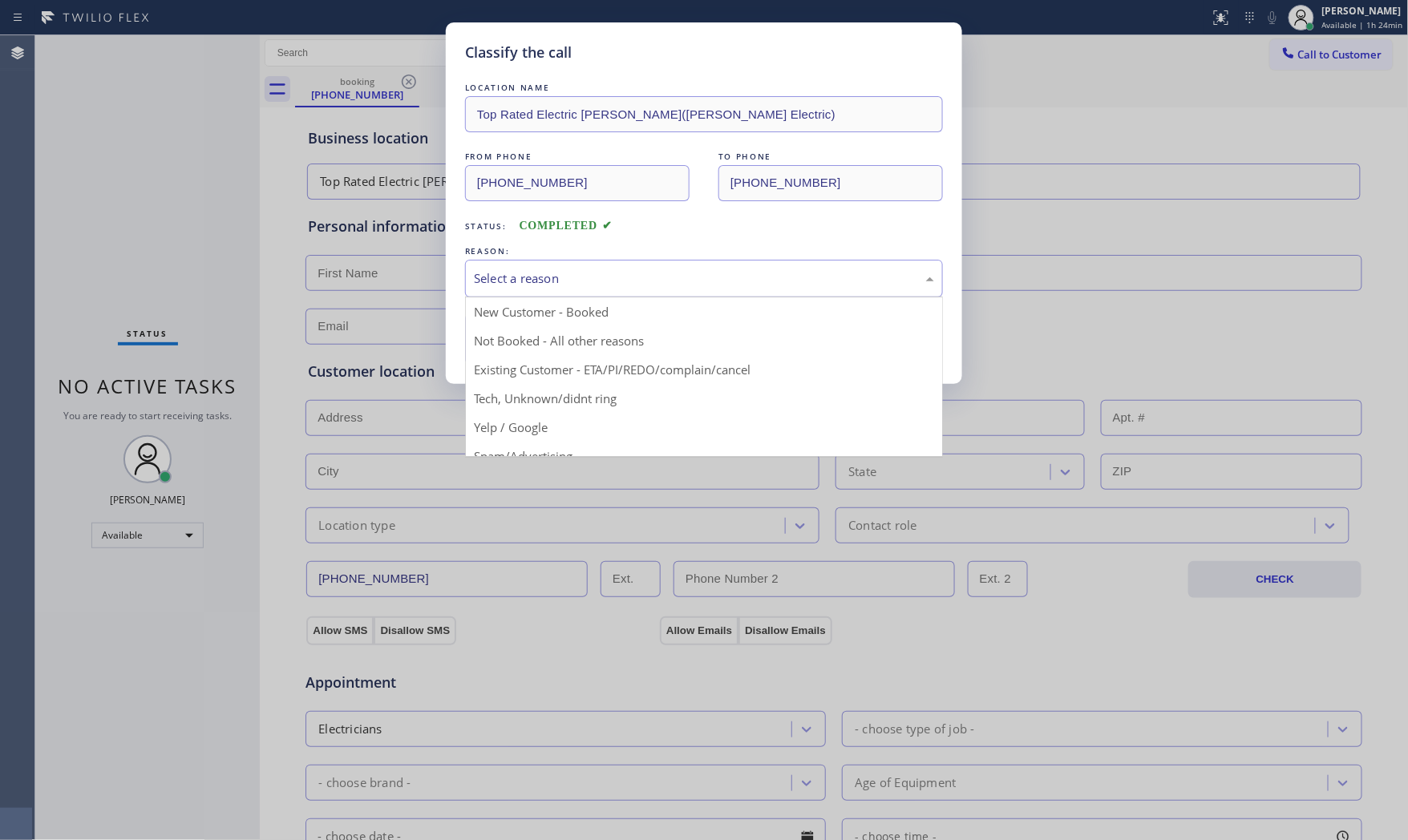
click at [597, 277] on div "Select a reason" at bounding box center [704, 278] width 460 height 19
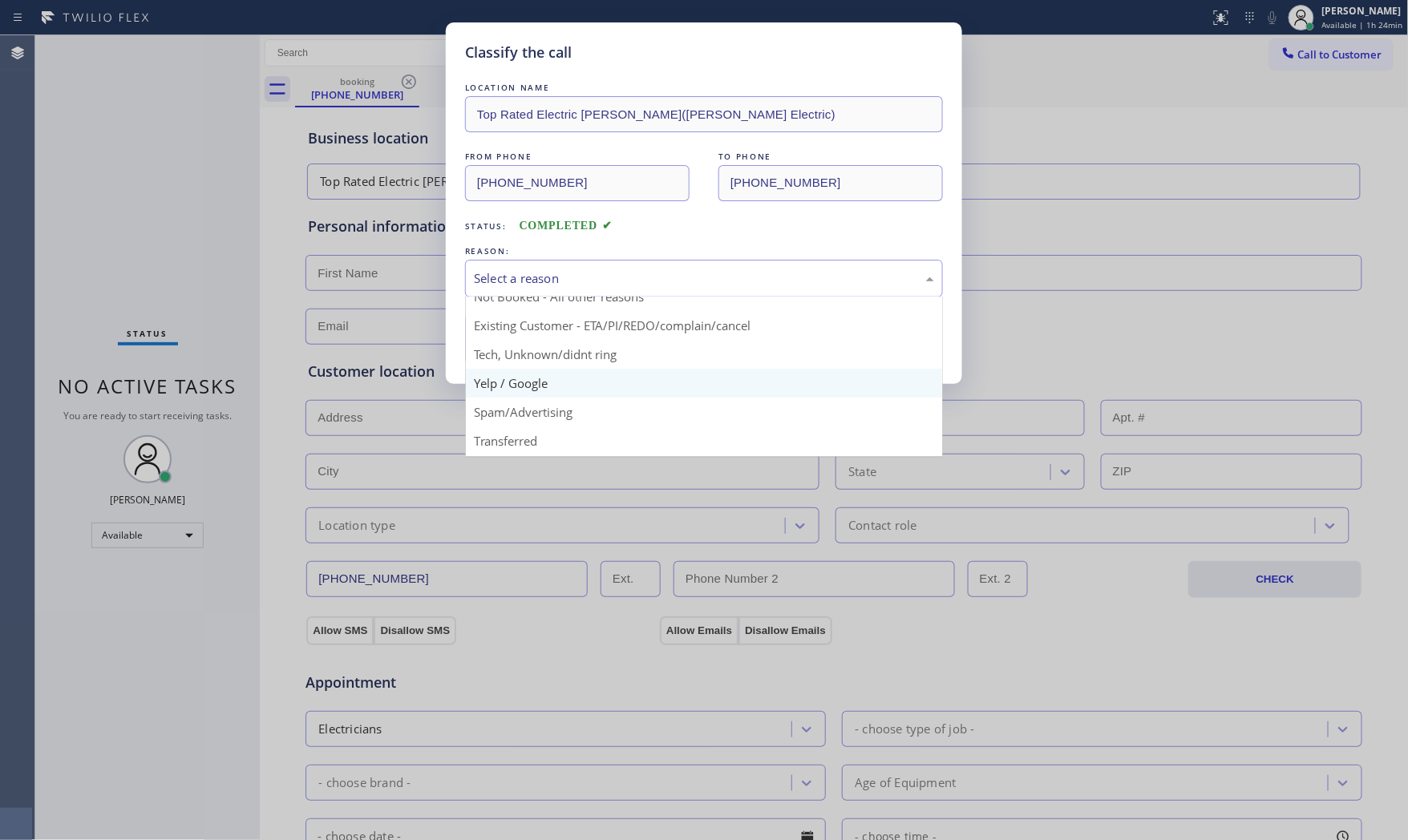
scroll to position [89, 0]
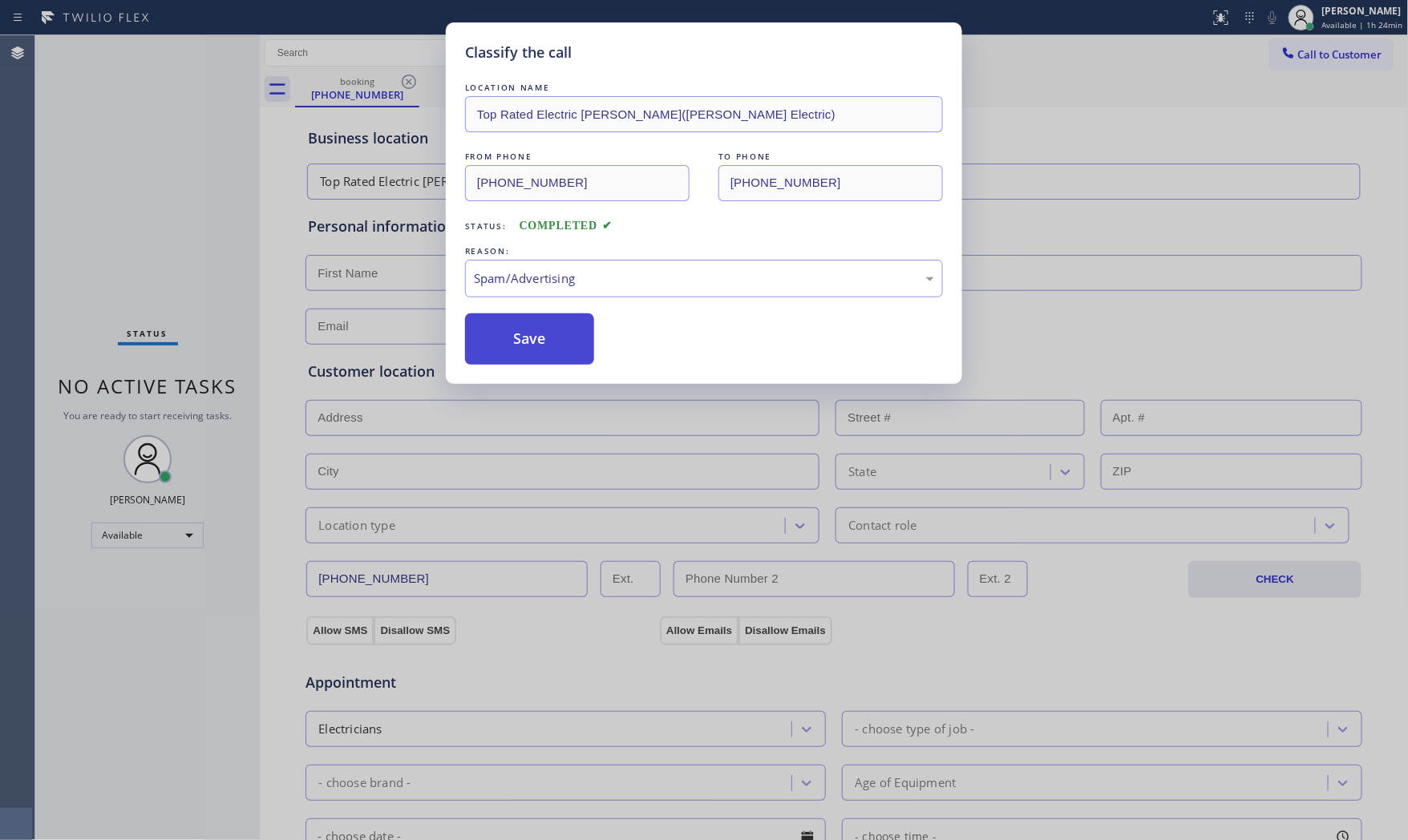
click at [542, 363] on button "Save" at bounding box center [529, 338] width 129 height 51
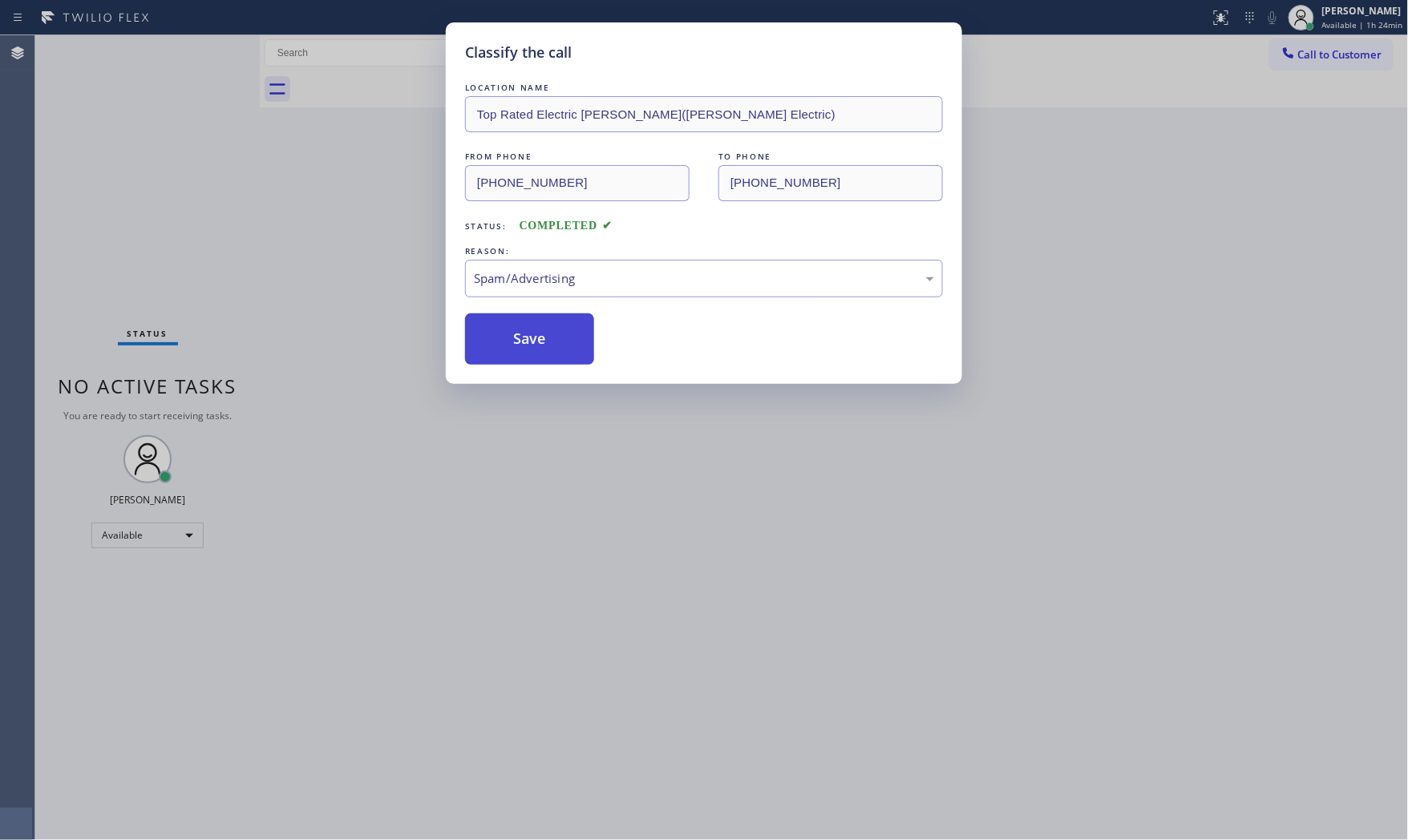
click at [542, 362] on button "Save" at bounding box center [529, 338] width 129 height 51
click at [541, 359] on button "Save" at bounding box center [529, 338] width 129 height 51
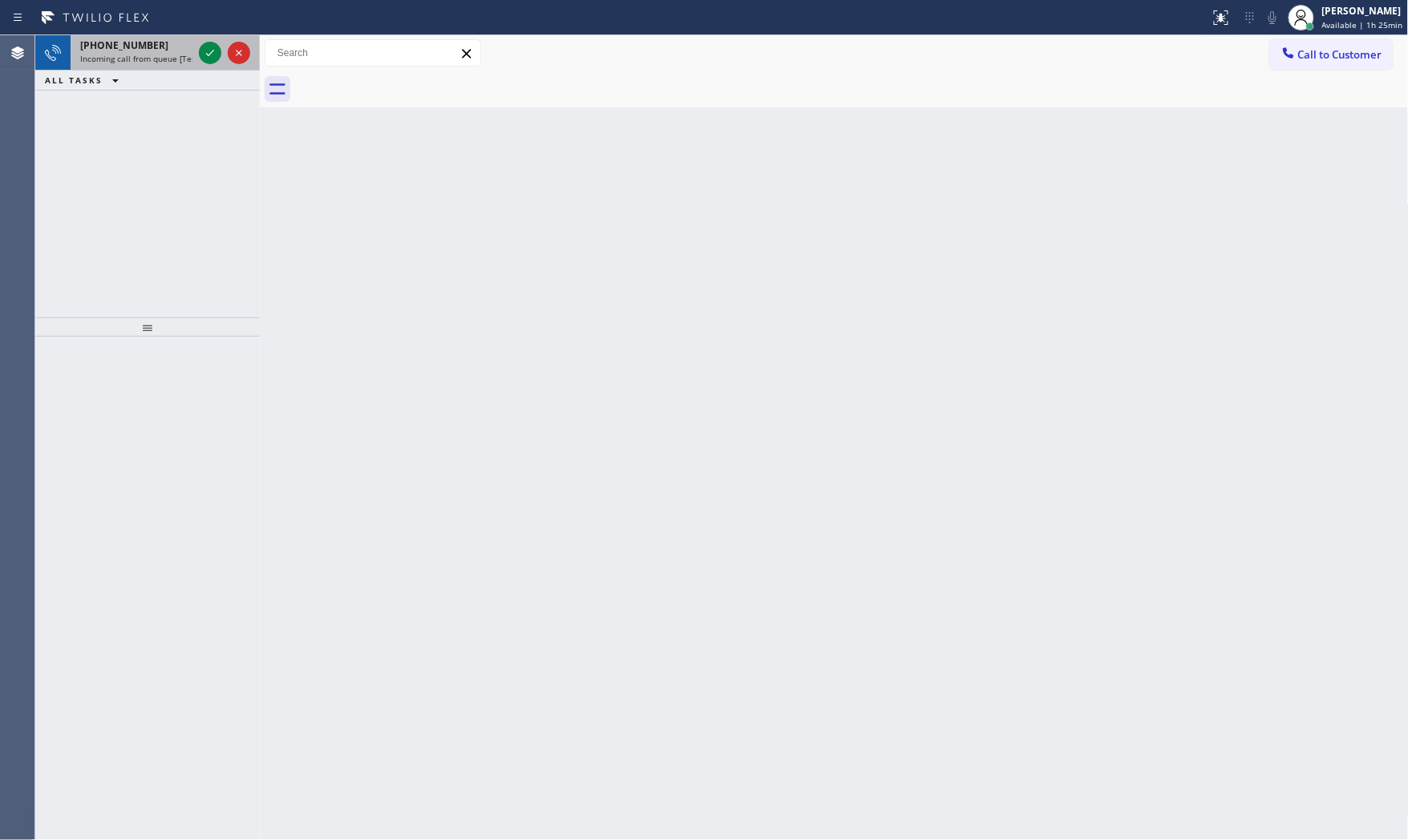
click at [157, 45] on div "[PHONE_NUMBER]" at bounding box center [136, 45] width 112 height 14
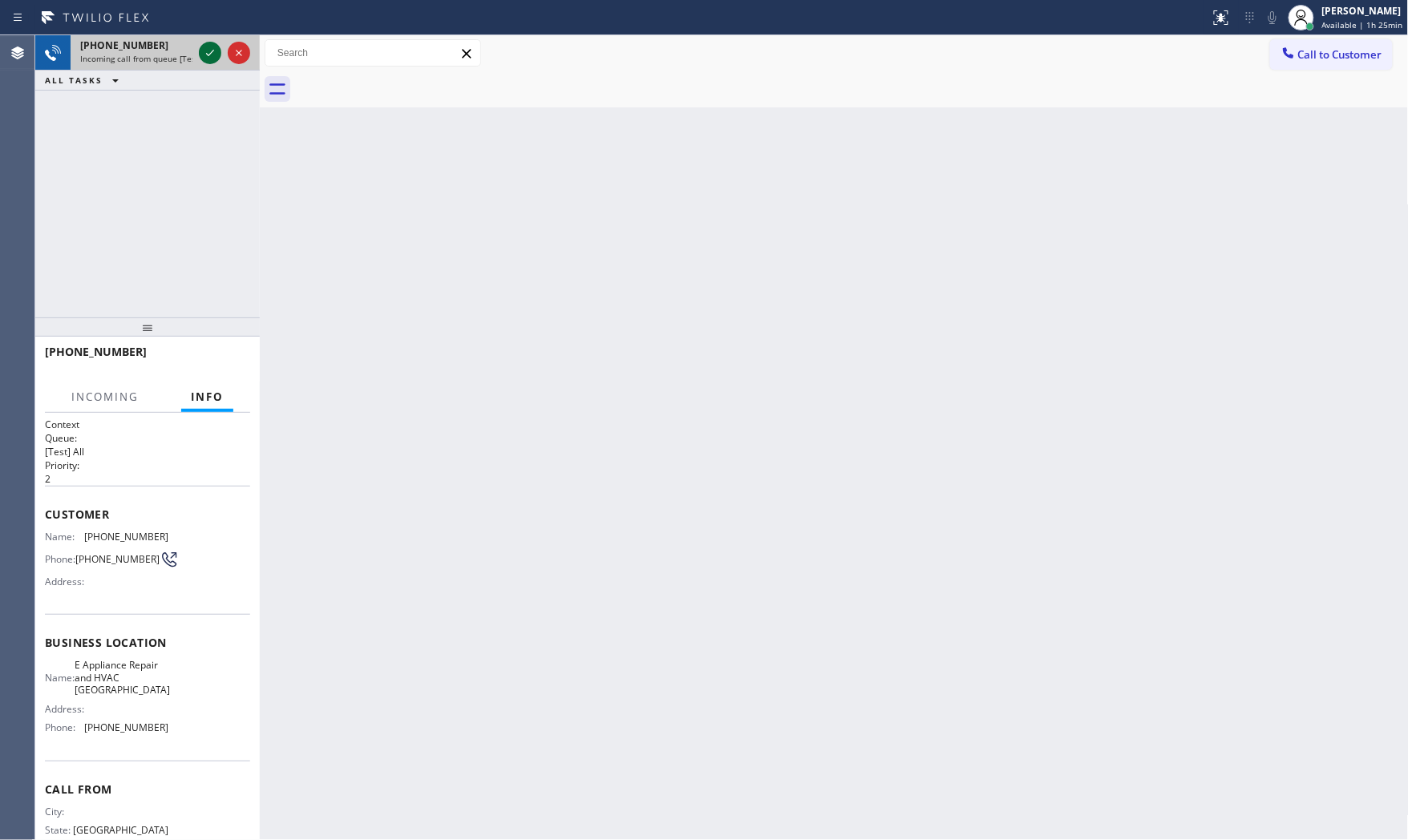
click at [206, 51] on icon at bounding box center [210, 53] width 19 height 19
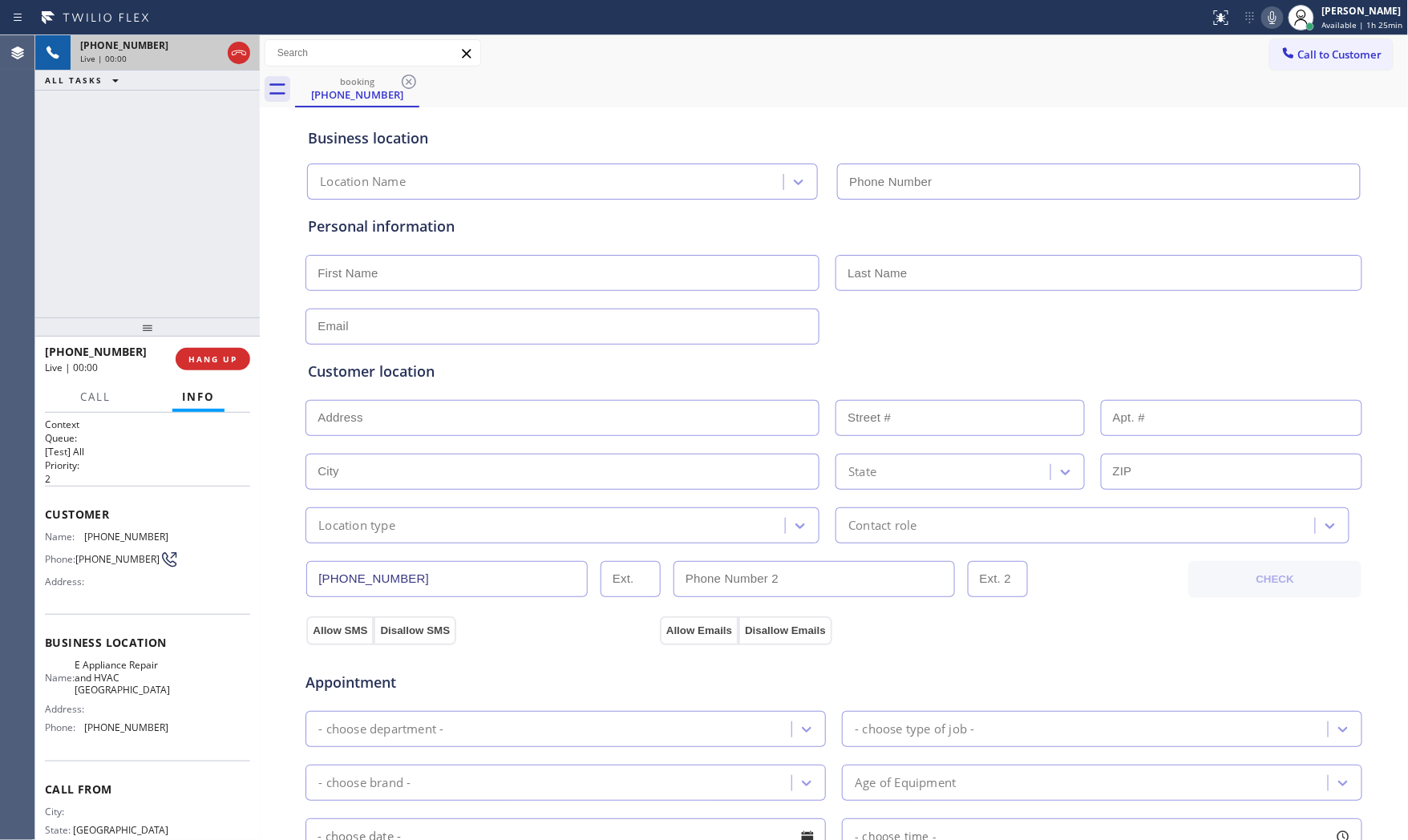
type input "[PHONE_NUMBER]"
click at [244, 358] on button "HANG UP" at bounding box center [213, 360] width 75 height 23
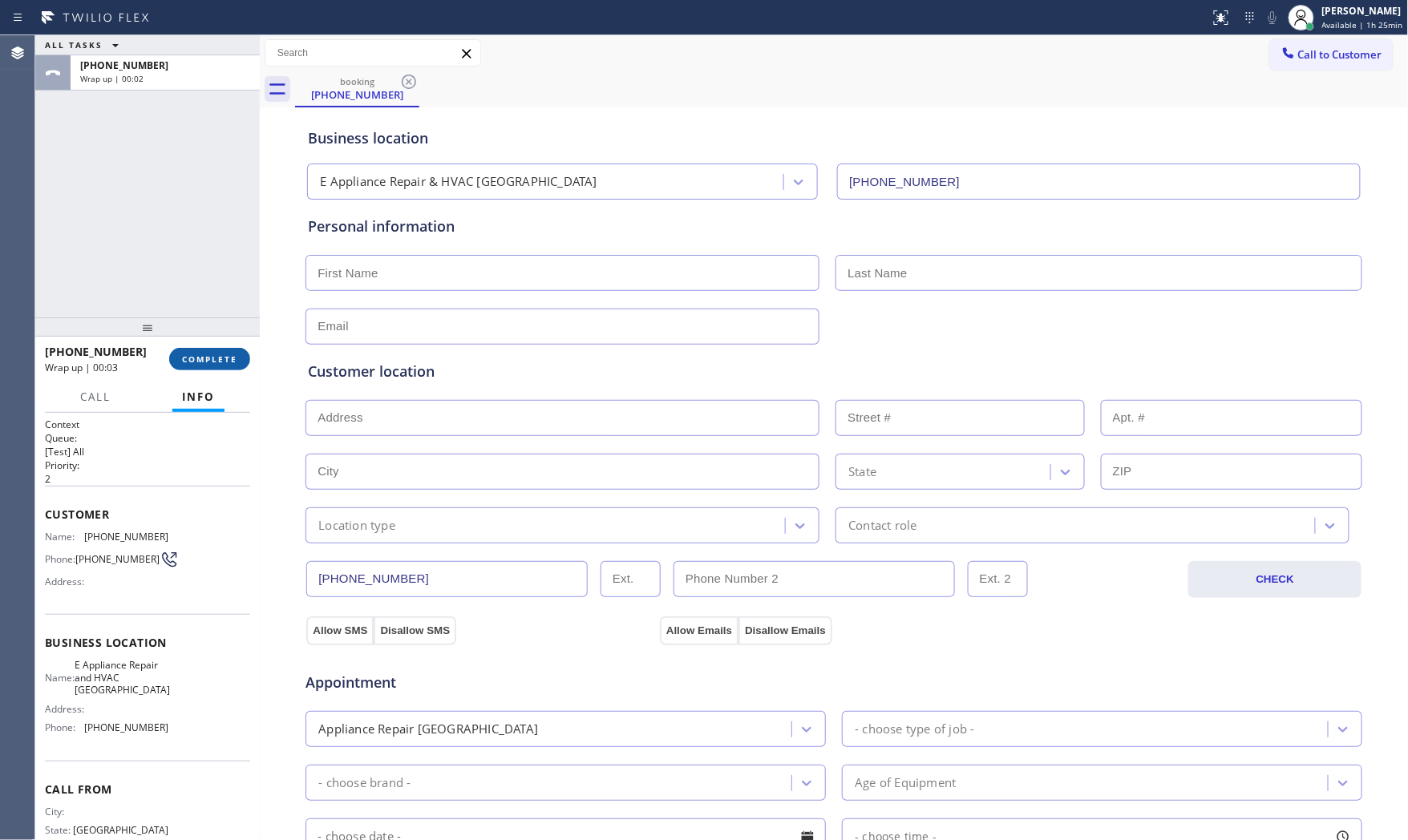
click at [214, 362] on span "COMPLETE" at bounding box center [209, 360] width 55 height 11
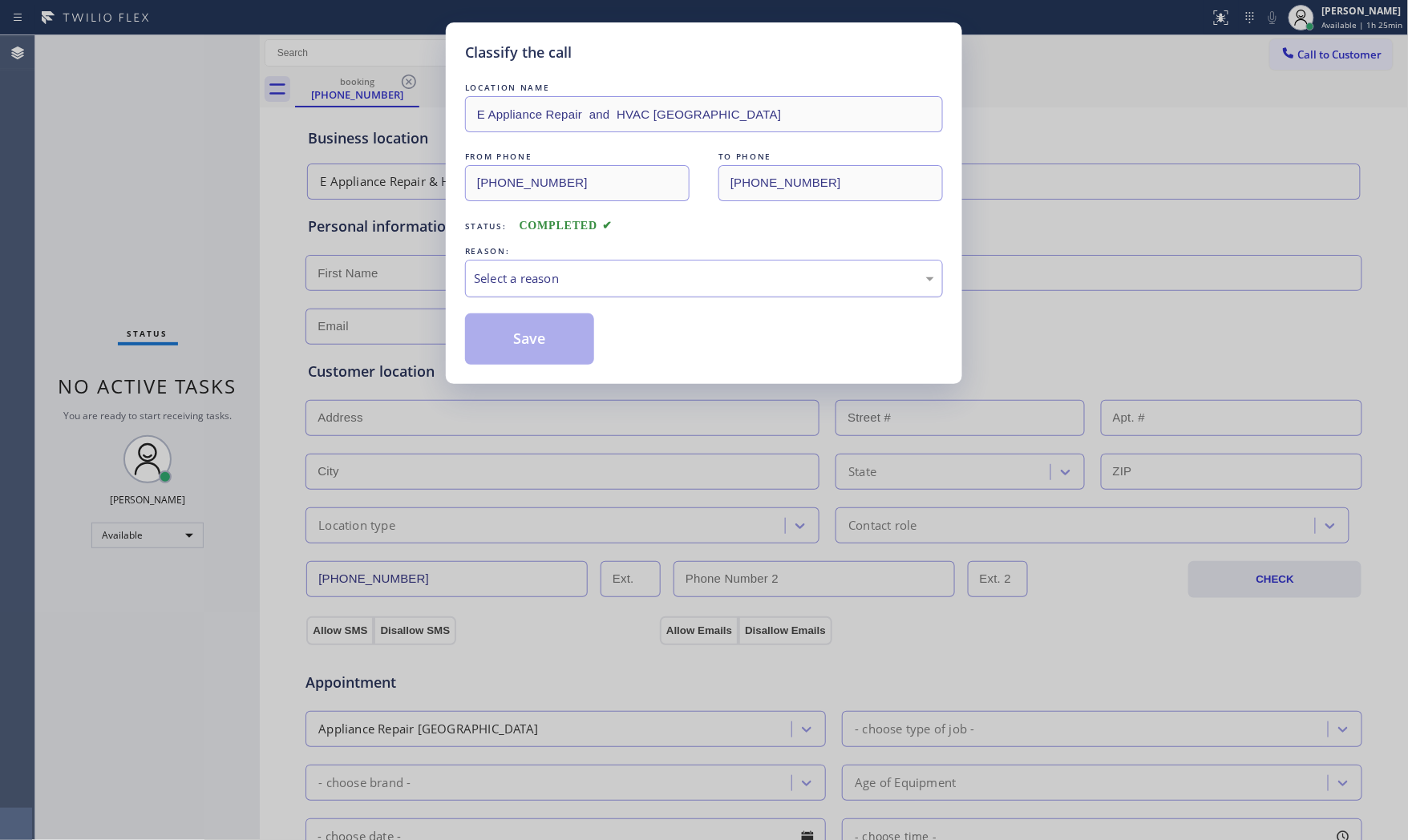
click at [491, 291] on div "Select a reason" at bounding box center [704, 278] width 478 height 37
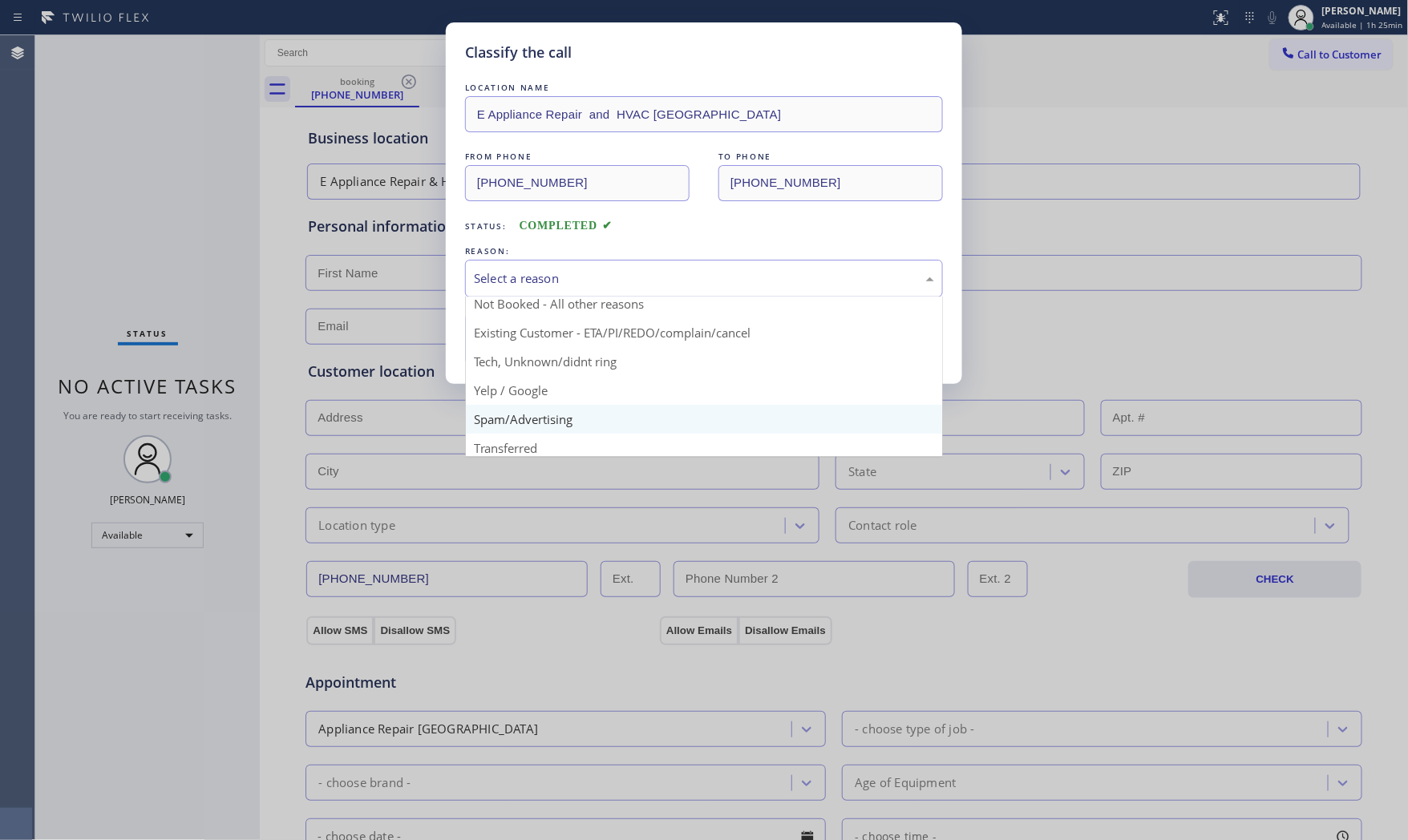
scroll to position [89, 0]
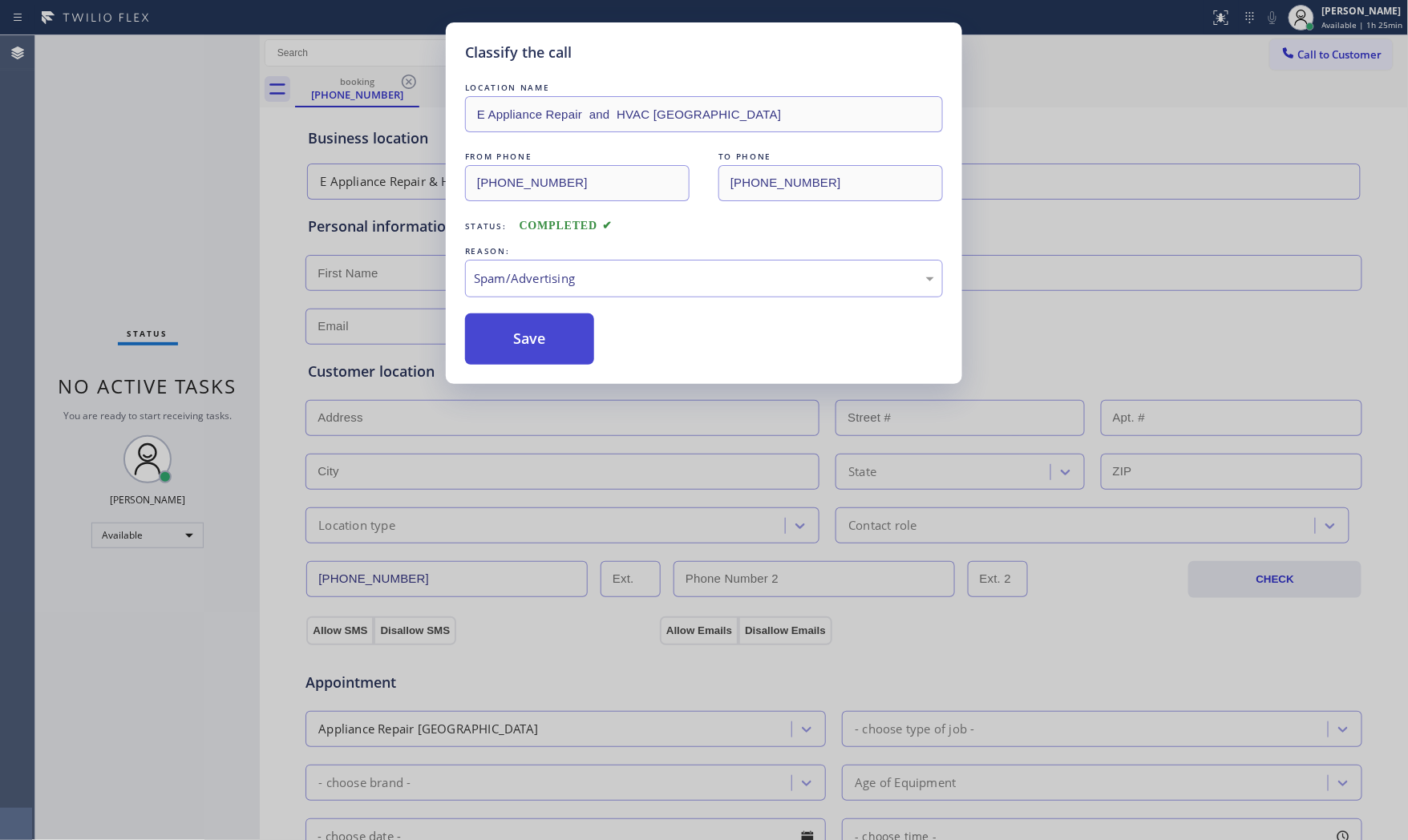
click at [517, 364] on button "Save" at bounding box center [529, 338] width 129 height 51
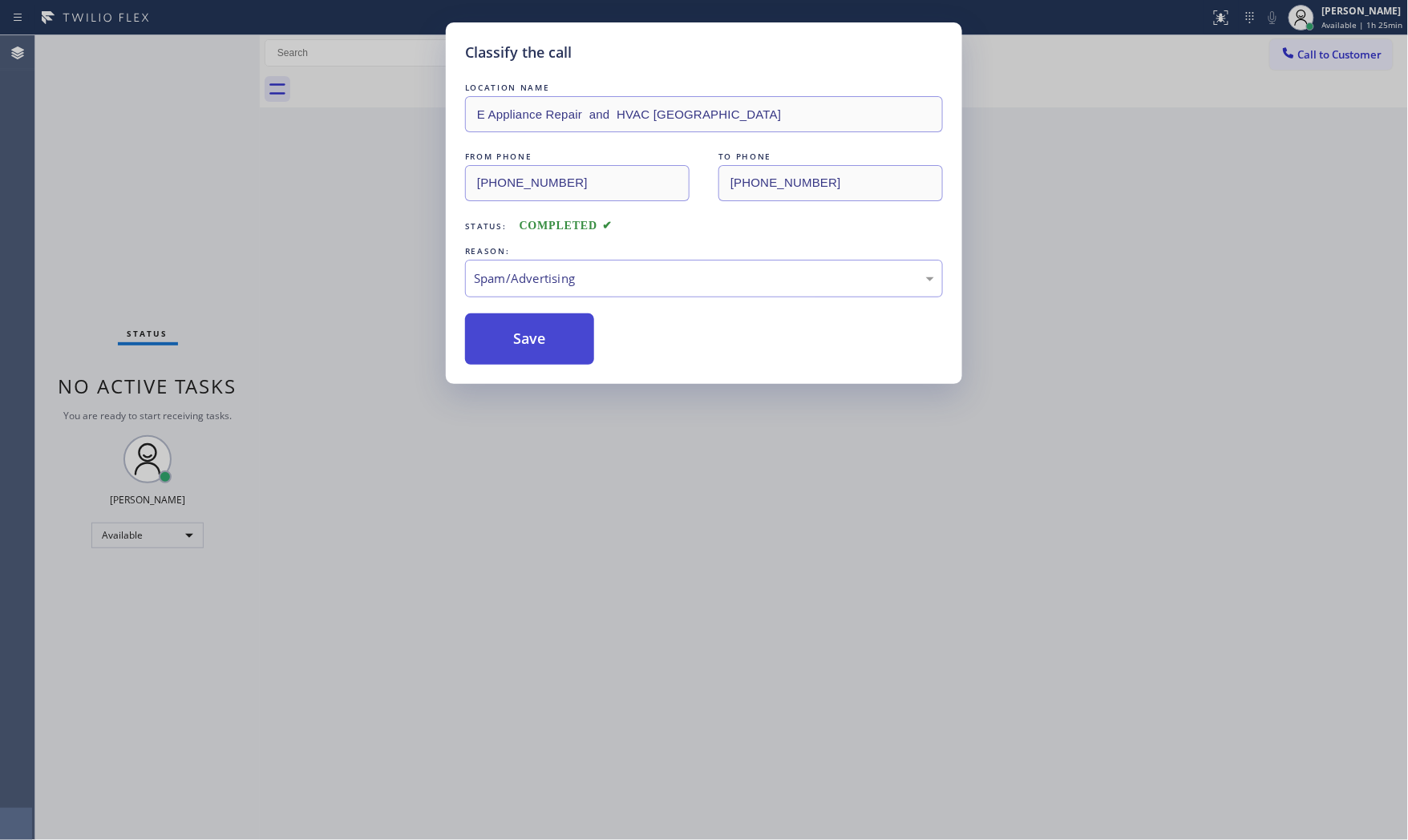
click at [517, 364] on button "Save" at bounding box center [529, 338] width 129 height 51
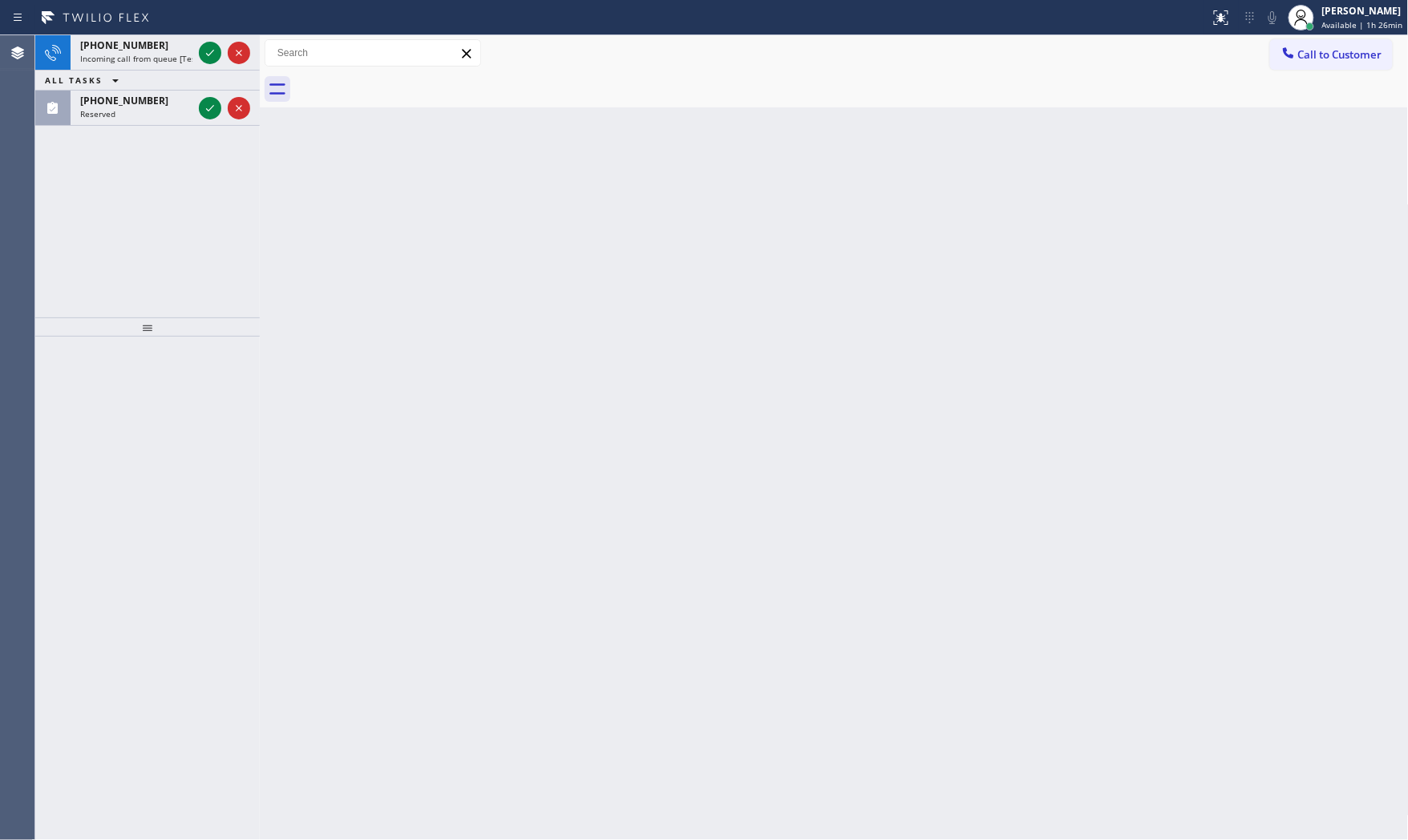
click at [215, 54] on div "[PHONE_NUMBER] Incoming call from queue [Test] All ALL TASKS ALL TASKS ACTIVE T…" at bounding box center [147, 80] width 225 height 91
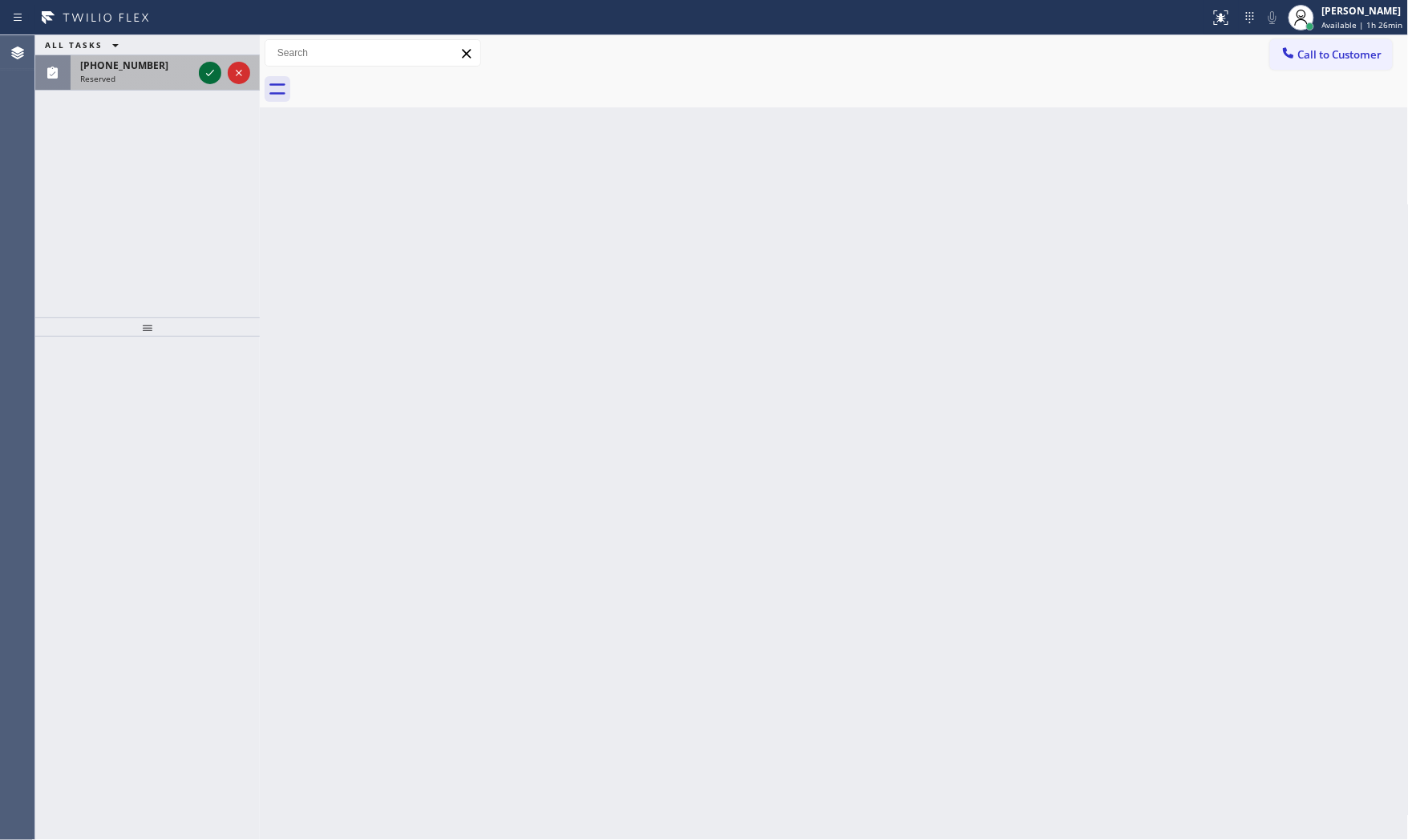
click at [209, 75] on icon at bounding box center [210, 73] width 8 height 6
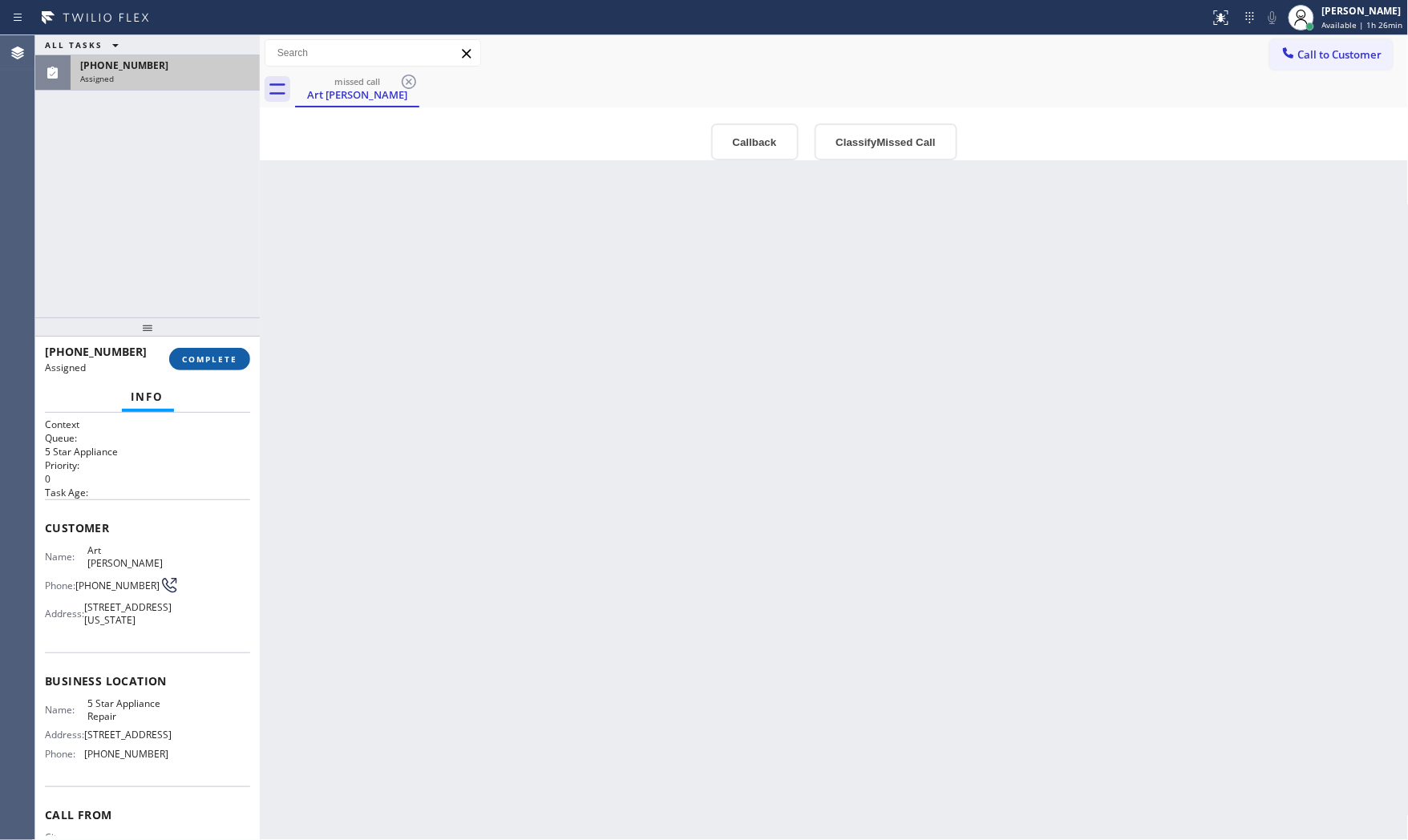
click at [205, 360] on span "COMPLETE" at bounding box center [209, 360] width 55 height 11
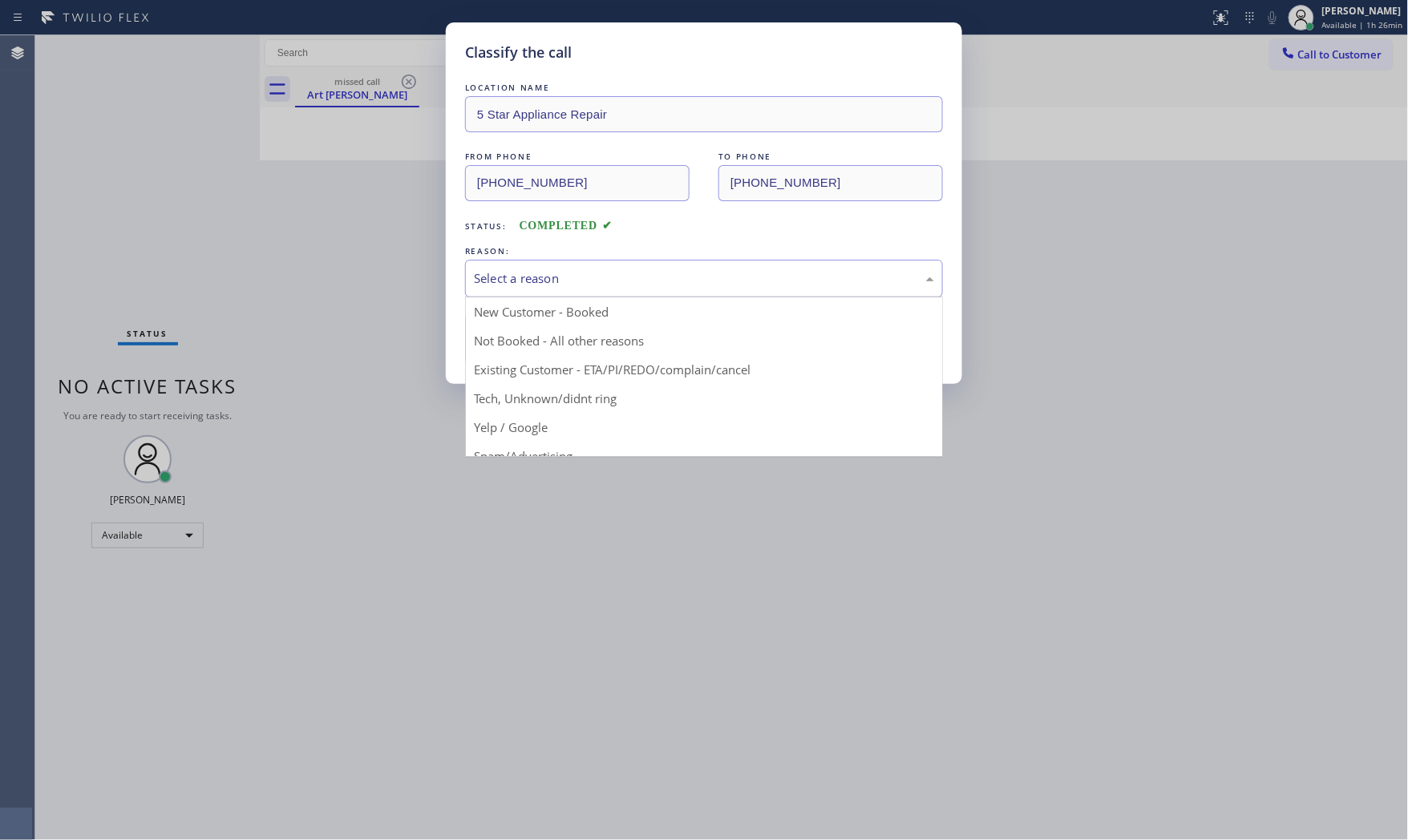
drag, startPoint x: 486, startPoint y: 283, endPoint x: 487, endPoint y: 292, distance: 9.1
click at [486, 286] on div "Select a reason" at bounding box center [704, 278] width 460 height 19
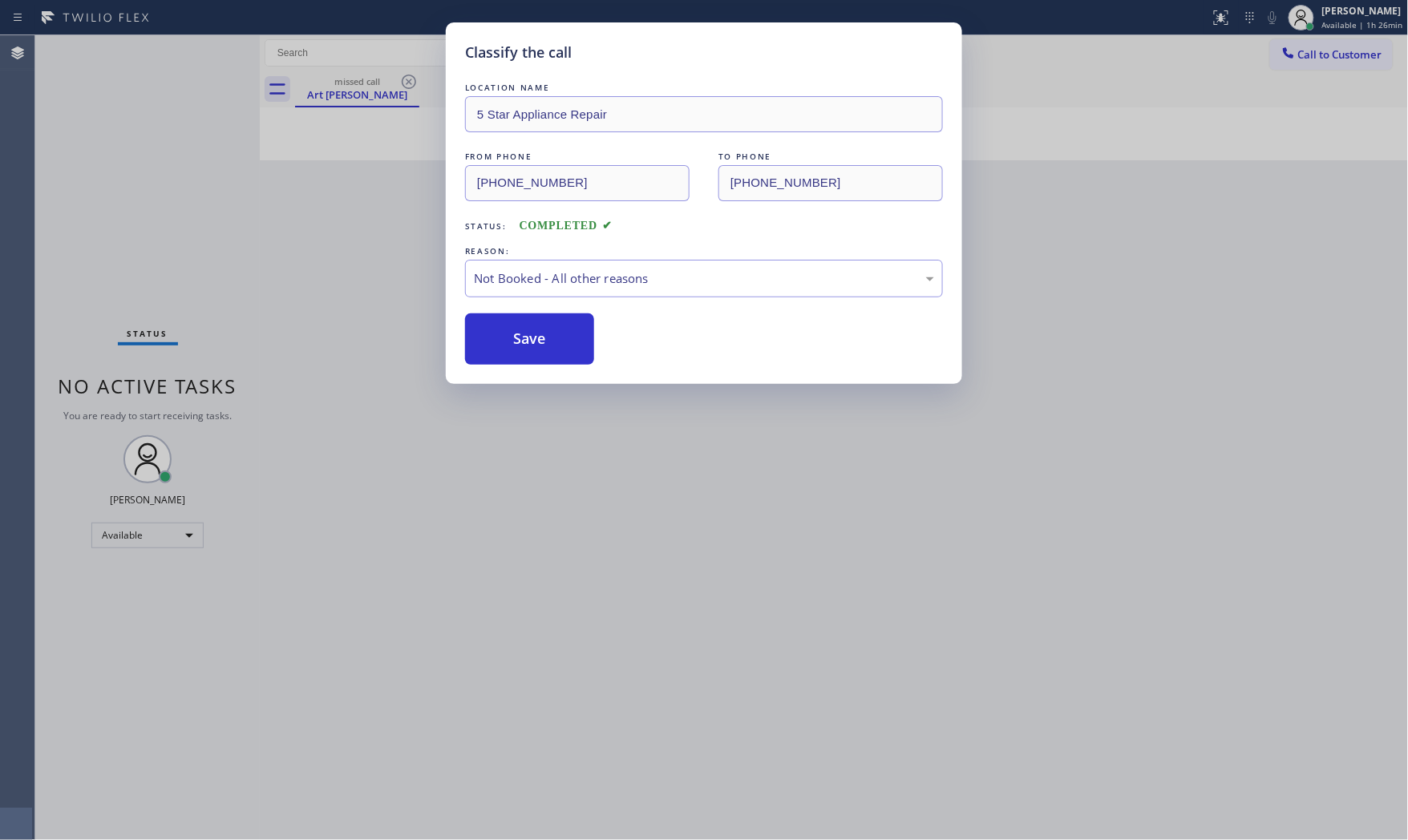
click at [499, 334] on button "Save" at bounding box center [529, 338] width 129 height 51
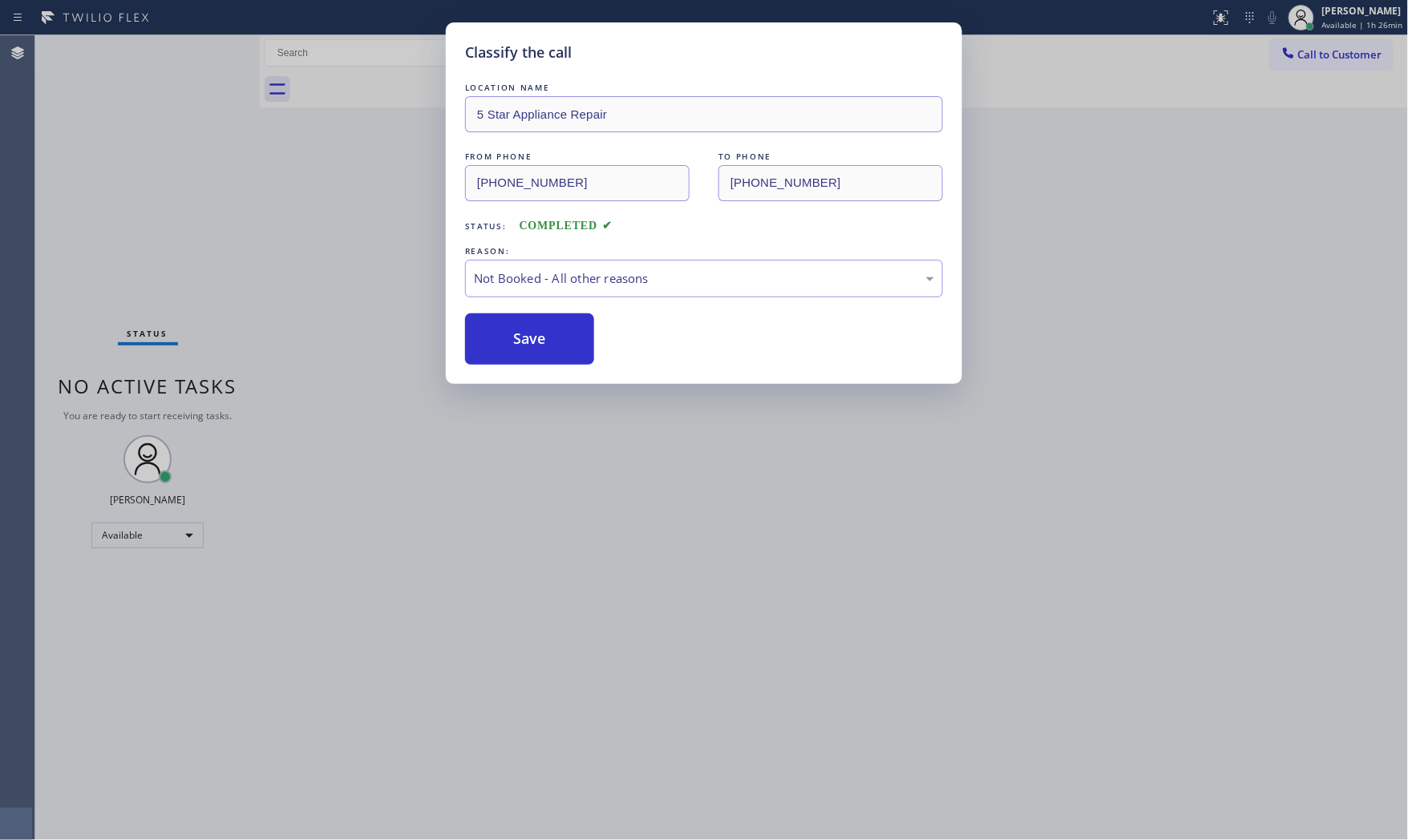
click at [499, 334] on button "Save" at bounding box center [529, 338] width 129 height 51
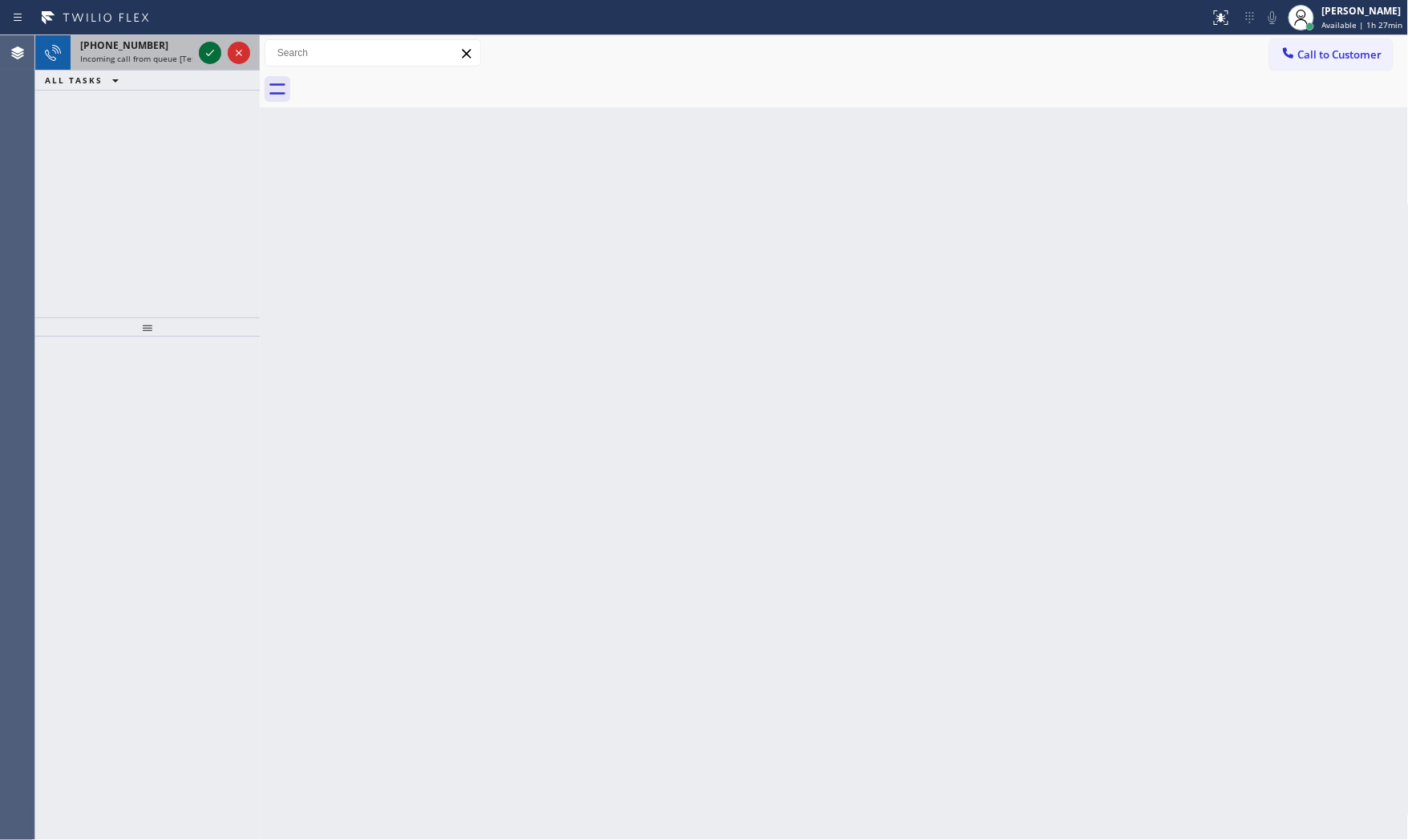
click at [205, 53] on icon at bounding box center [210, 53] width 19 height 19
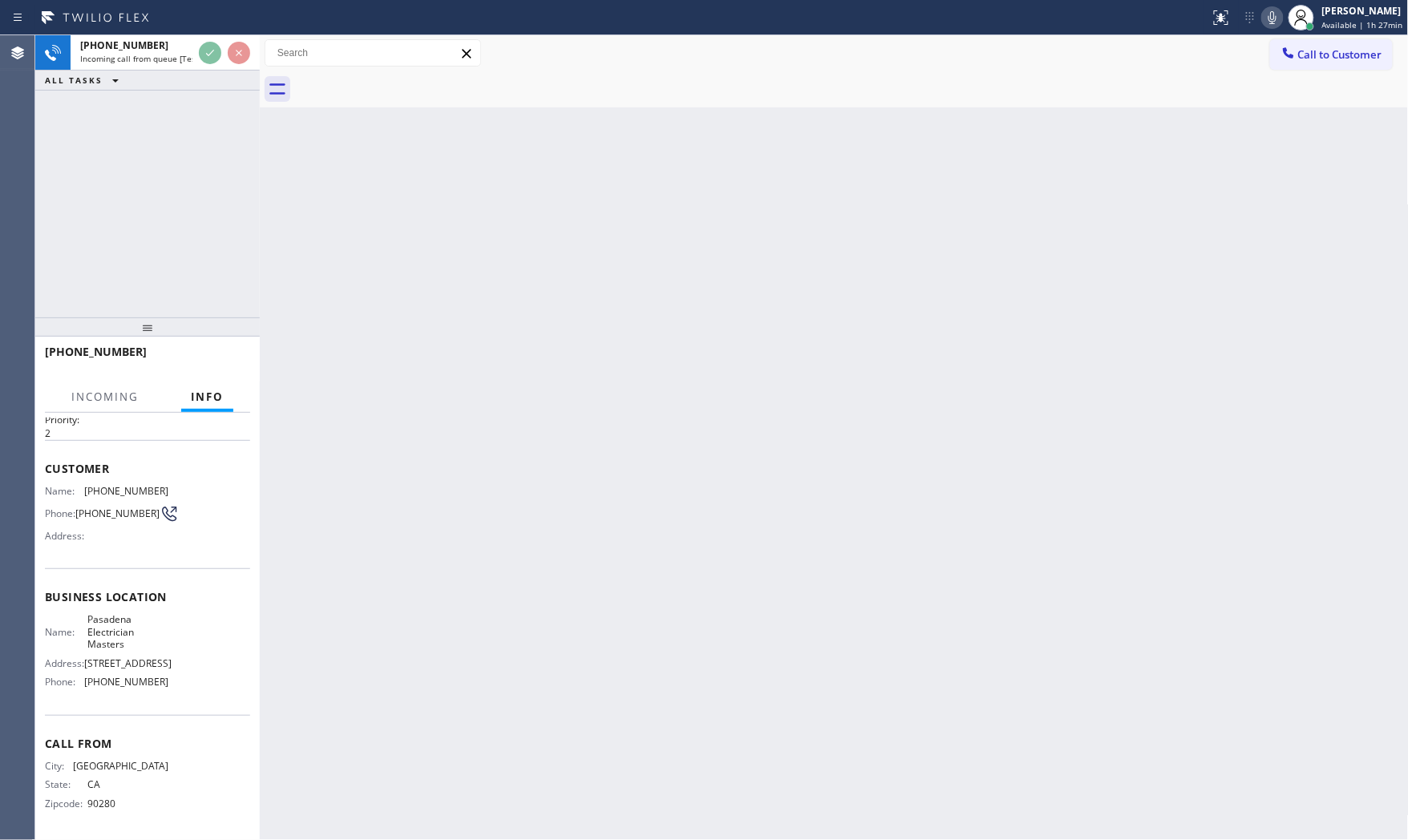
scroll to position [62, 0]
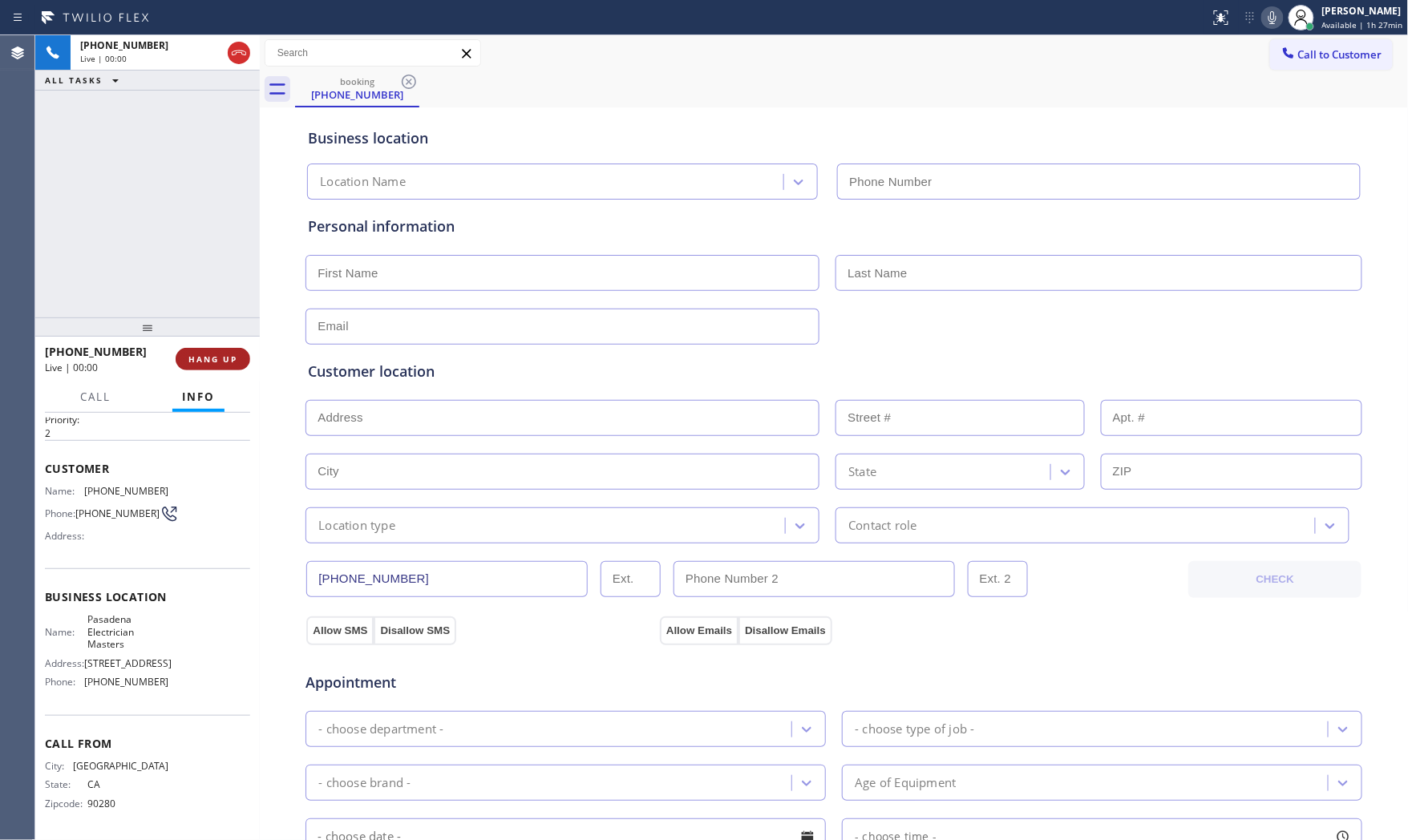
type input "[PHONE_NUMBER]"
click at [214, 364] on span "HANG UP" at bounding box center [213, 360] width 49 height 11
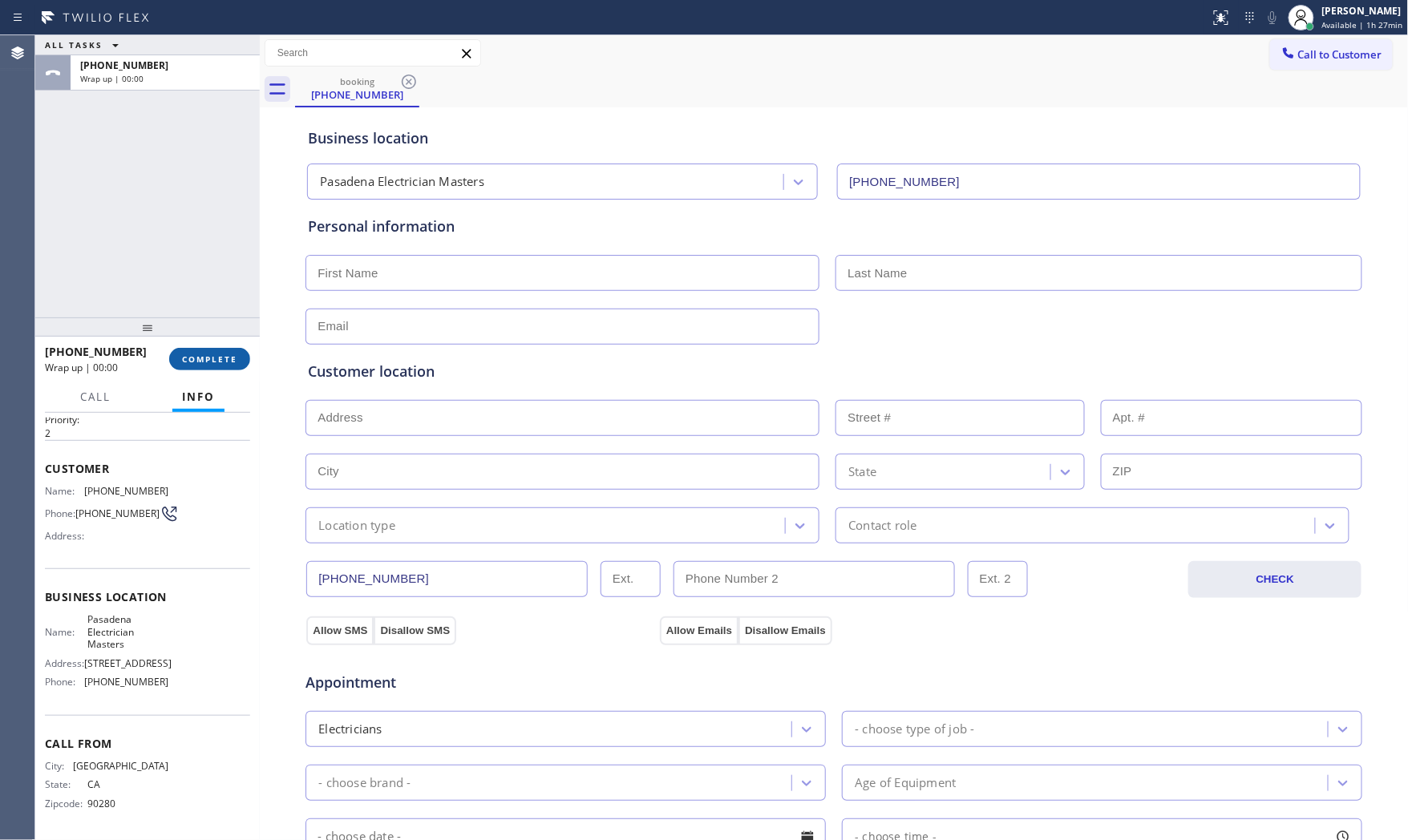
click at [214, 364] on span "COMPLETE" at bounding box center [209, 360] width 55 height 11
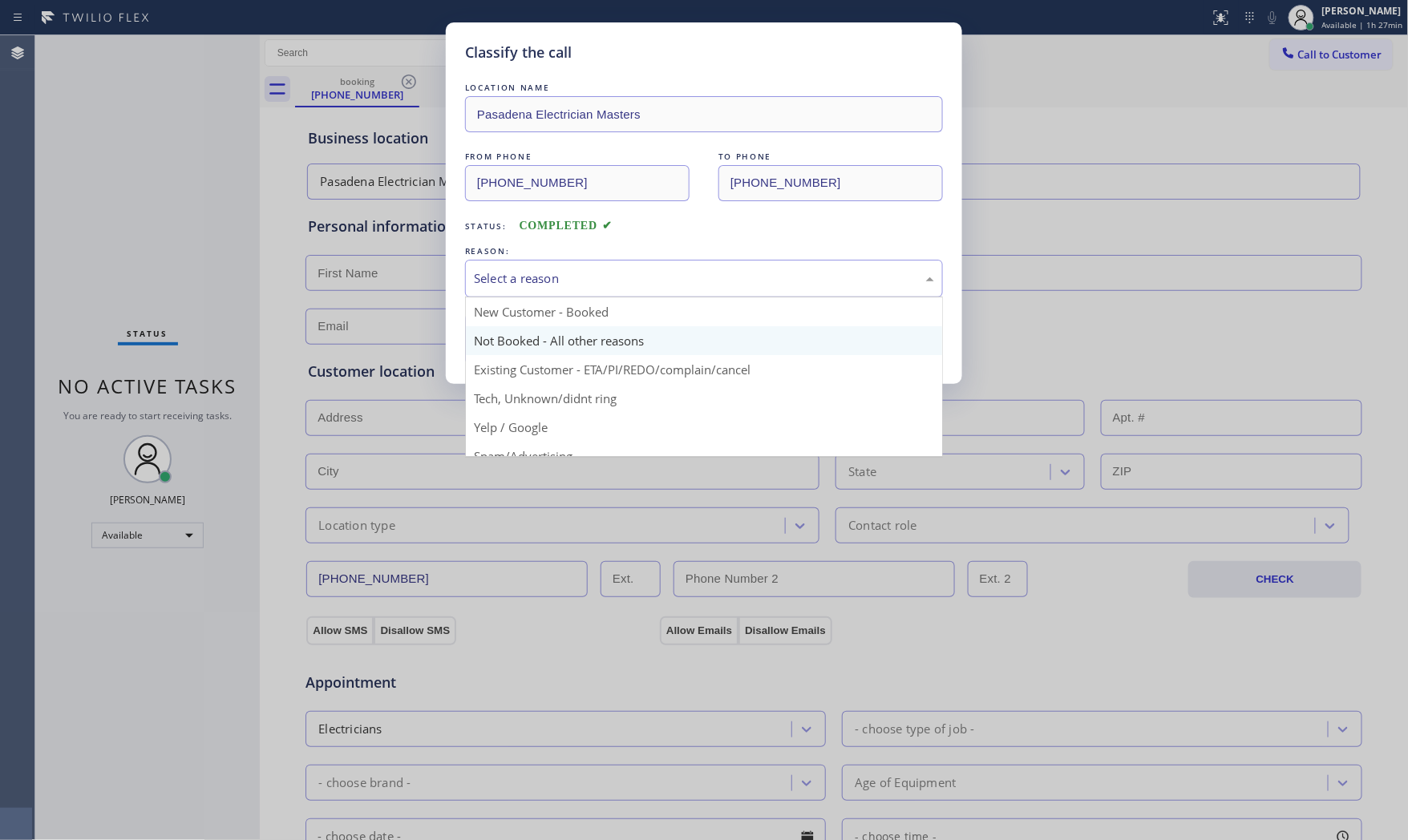
drag, startPoint x: 516, startPoint y: 275, endPoint x: 515, endPoint y: 325, distance: 50.0
click at [516, 275] on div "Select a reason" at bounding box center [704, 278] width 460 height 19
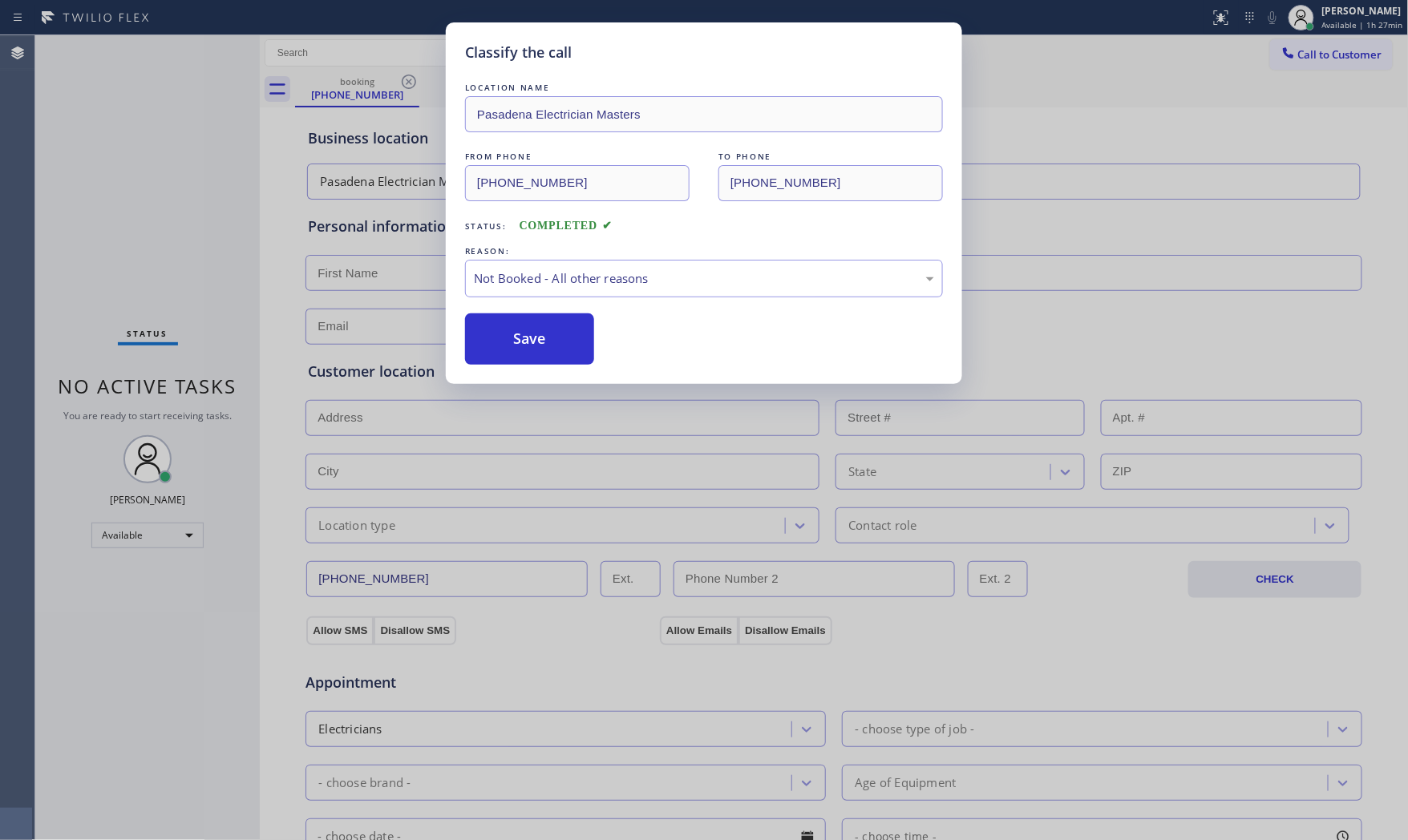
click at [514, 338] on button "Save" at bounding box center [529, 338] width 129 height 51
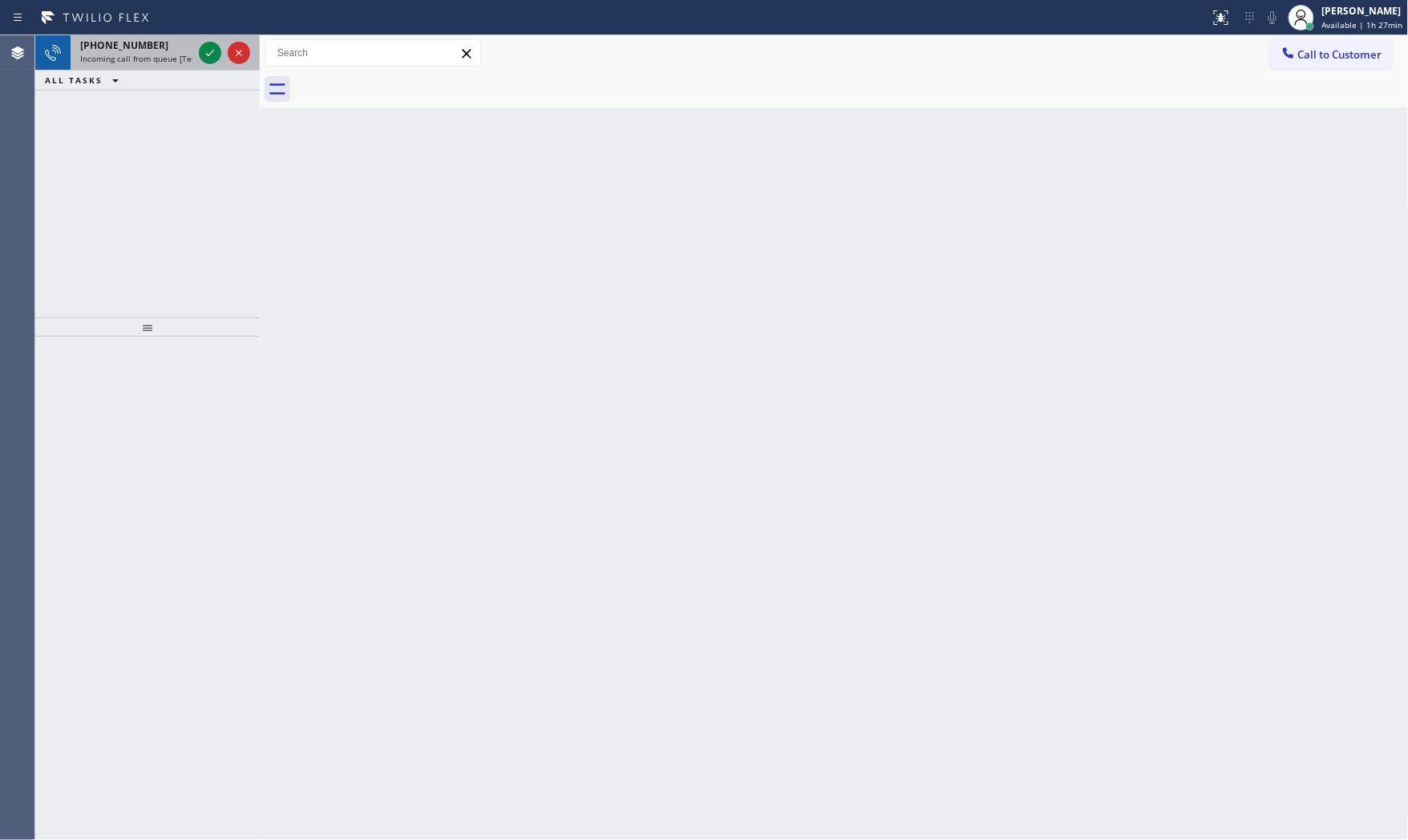
click at [170, 67] on div "[PHONE_NUMBER] Incoming call from queue [Test] All" at bounding box center [133, 52] width 125 height 35
click at [143, 38] on span "[PHONE_NUMBER]" at bounding box center [124, 45] width 89 height 14
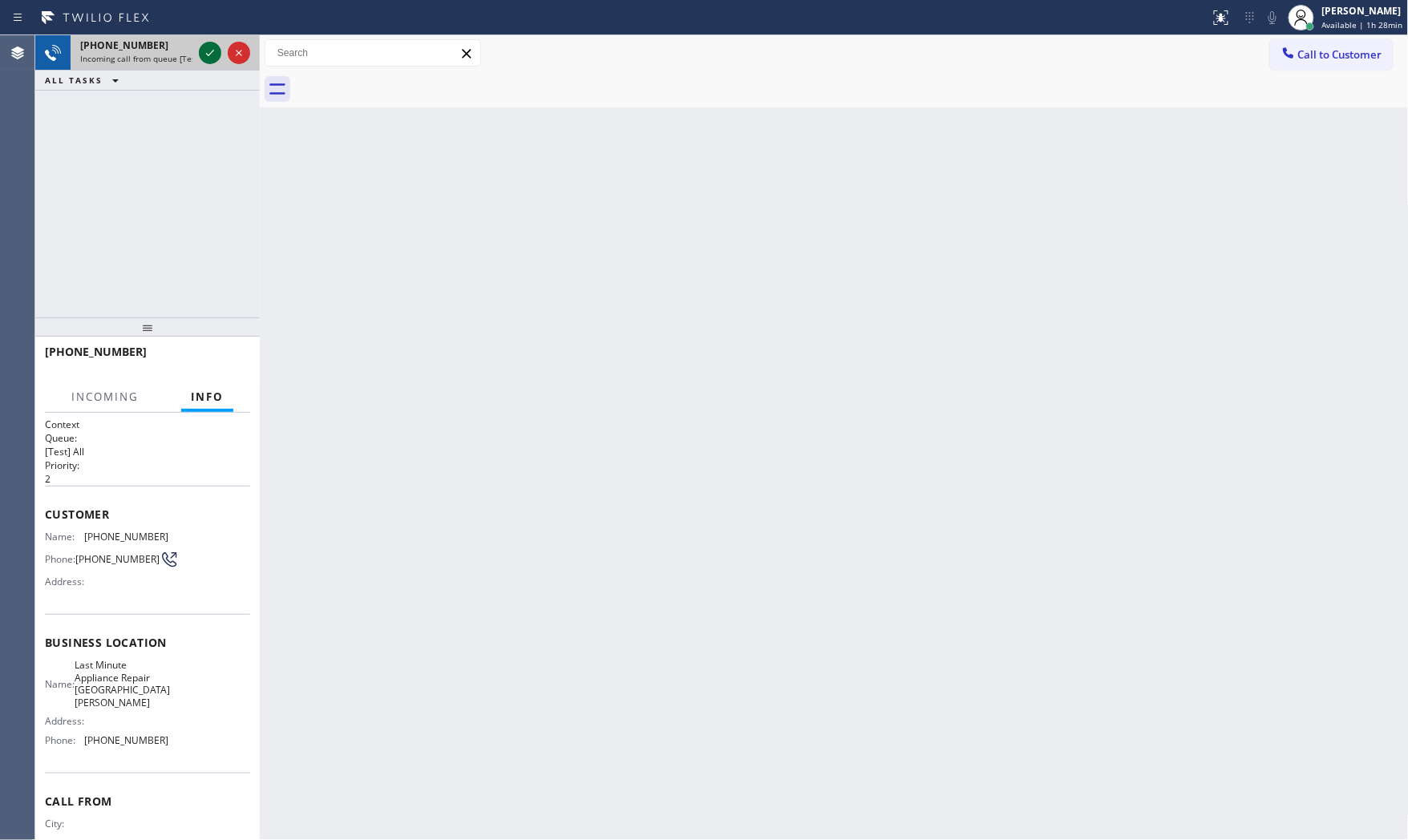
click at [212, 50] on icon at bounding box center [210, 53] width 19 height 19
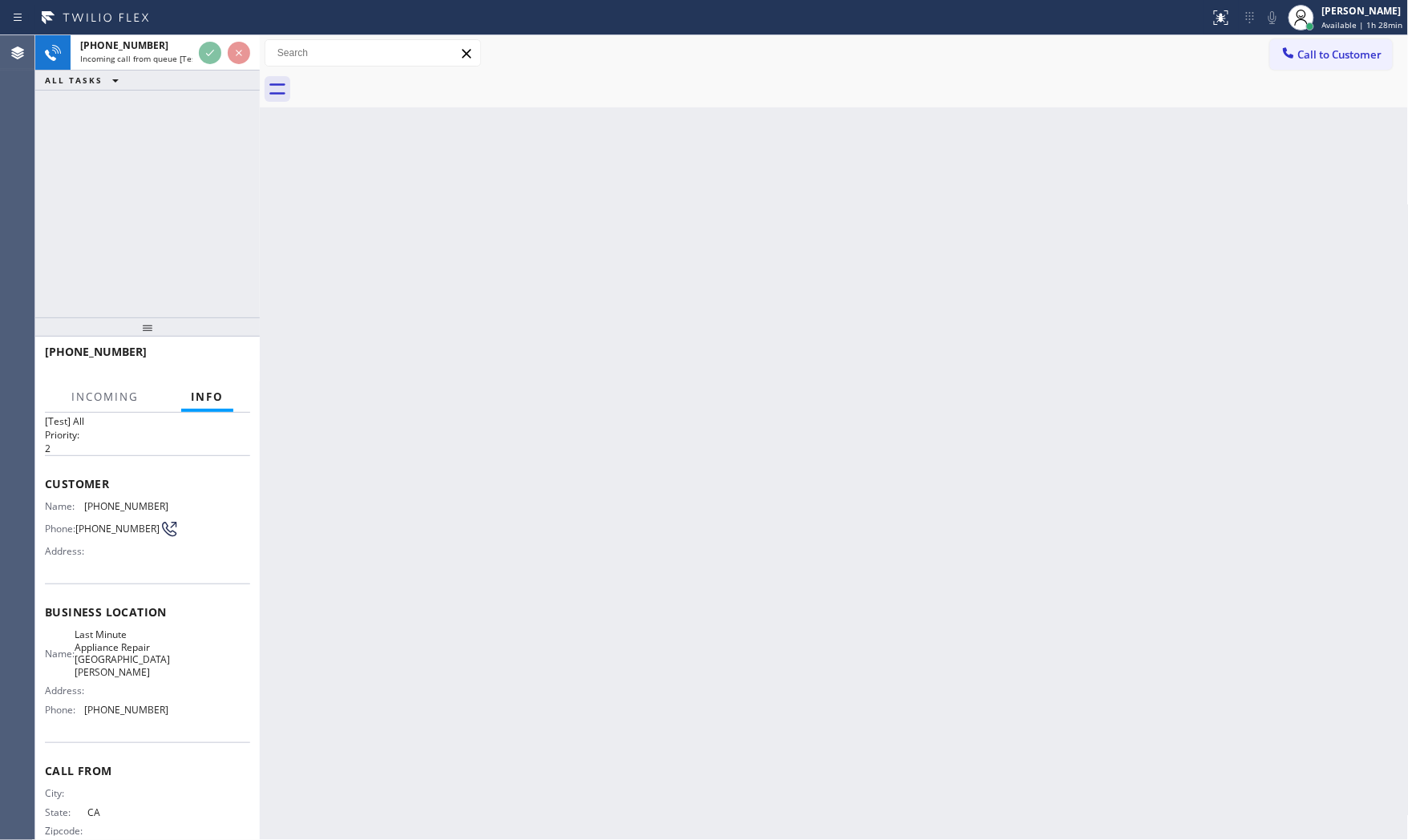
scroll to position [62, 0]
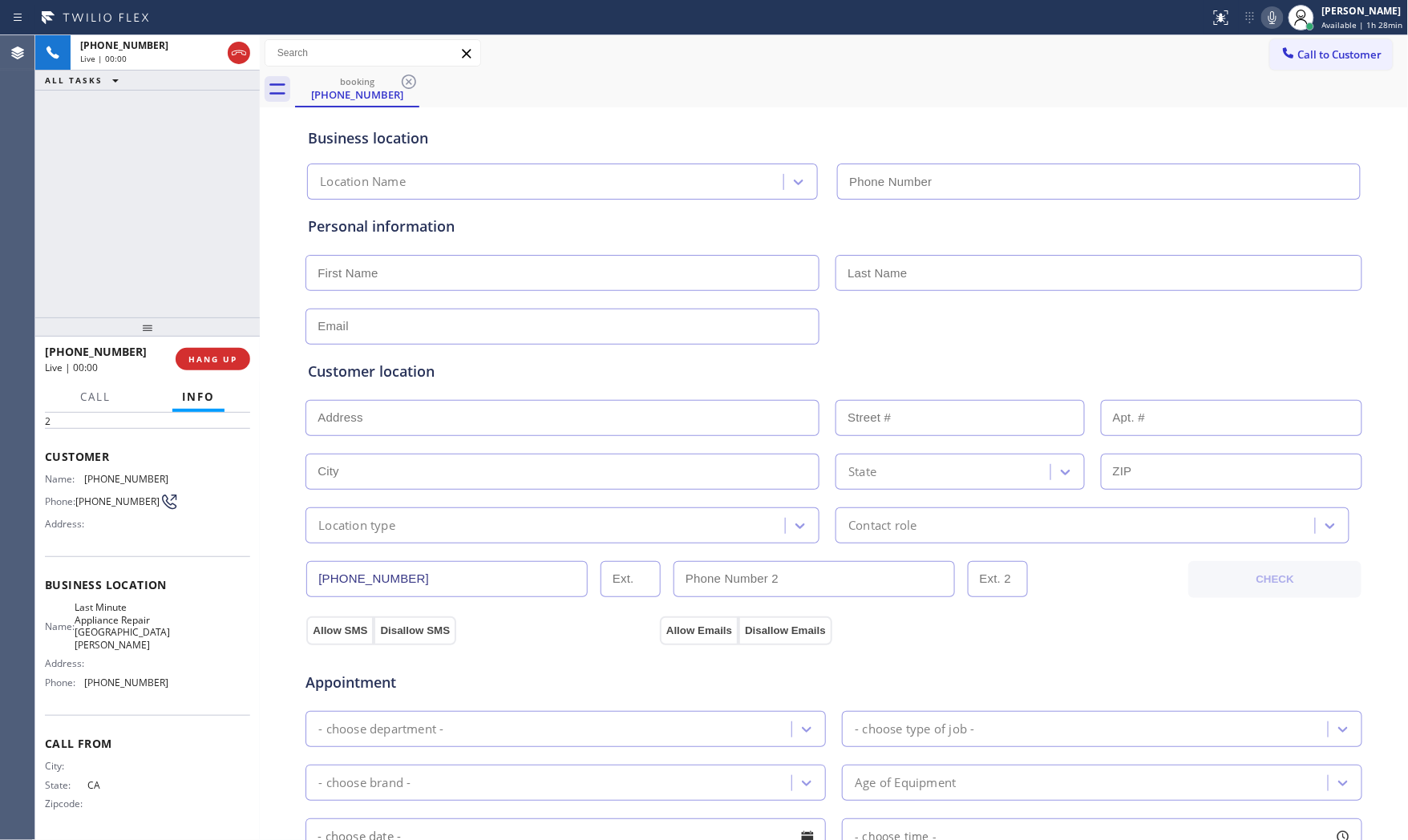
type input "[PHONE_NUMBER]"
click at [221, 371] on div "[PHONE_NUMBER] Live | 00:00 HANG UP" at bounding box center [147, 359] width 205 height 41
click at [222, 363] on span "HANG UP" at bounding box center [213, 360] width 49 height 11
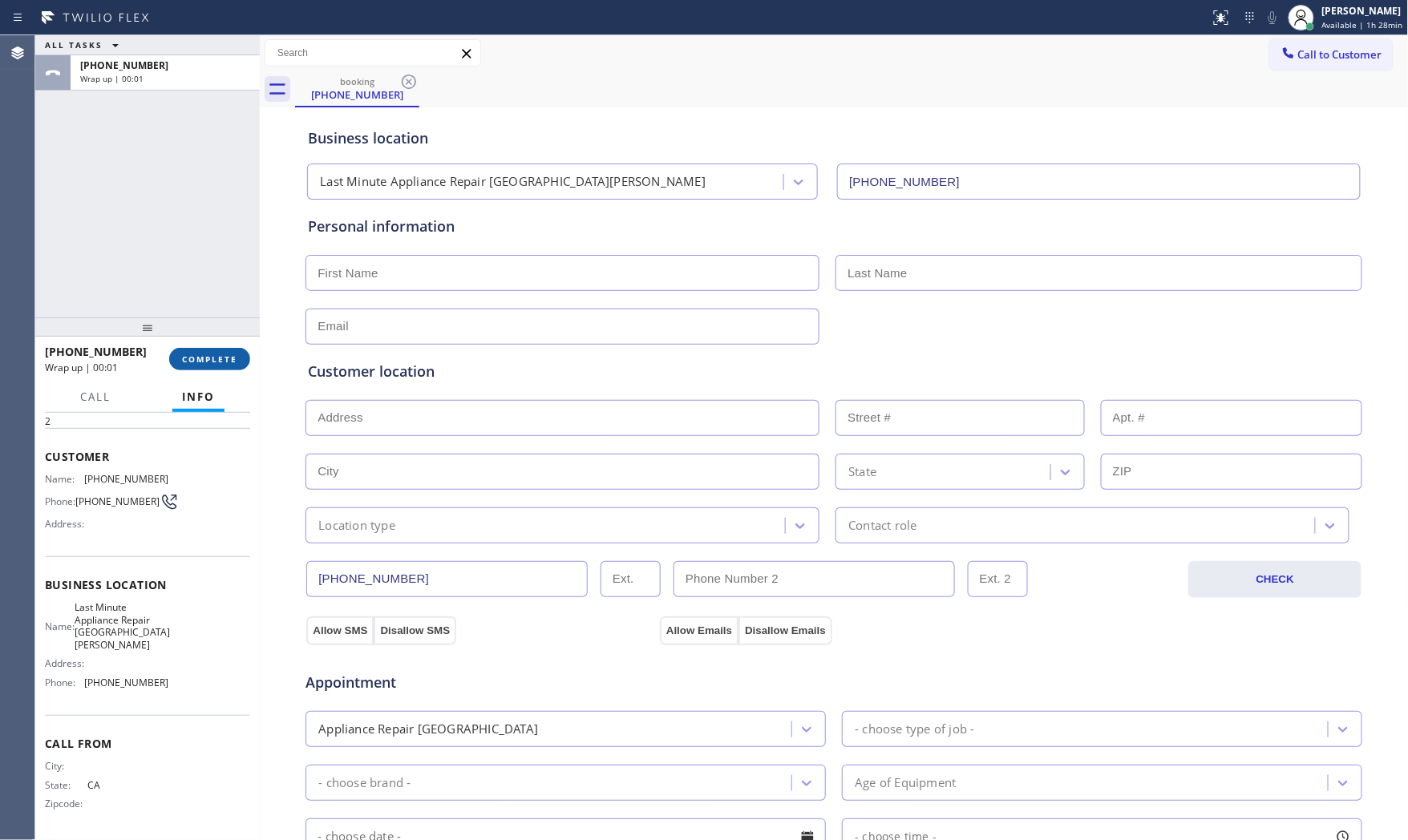
click at [244, 368] on button "COMPLETE" at bounding box center [209, 360] width 81 height 23
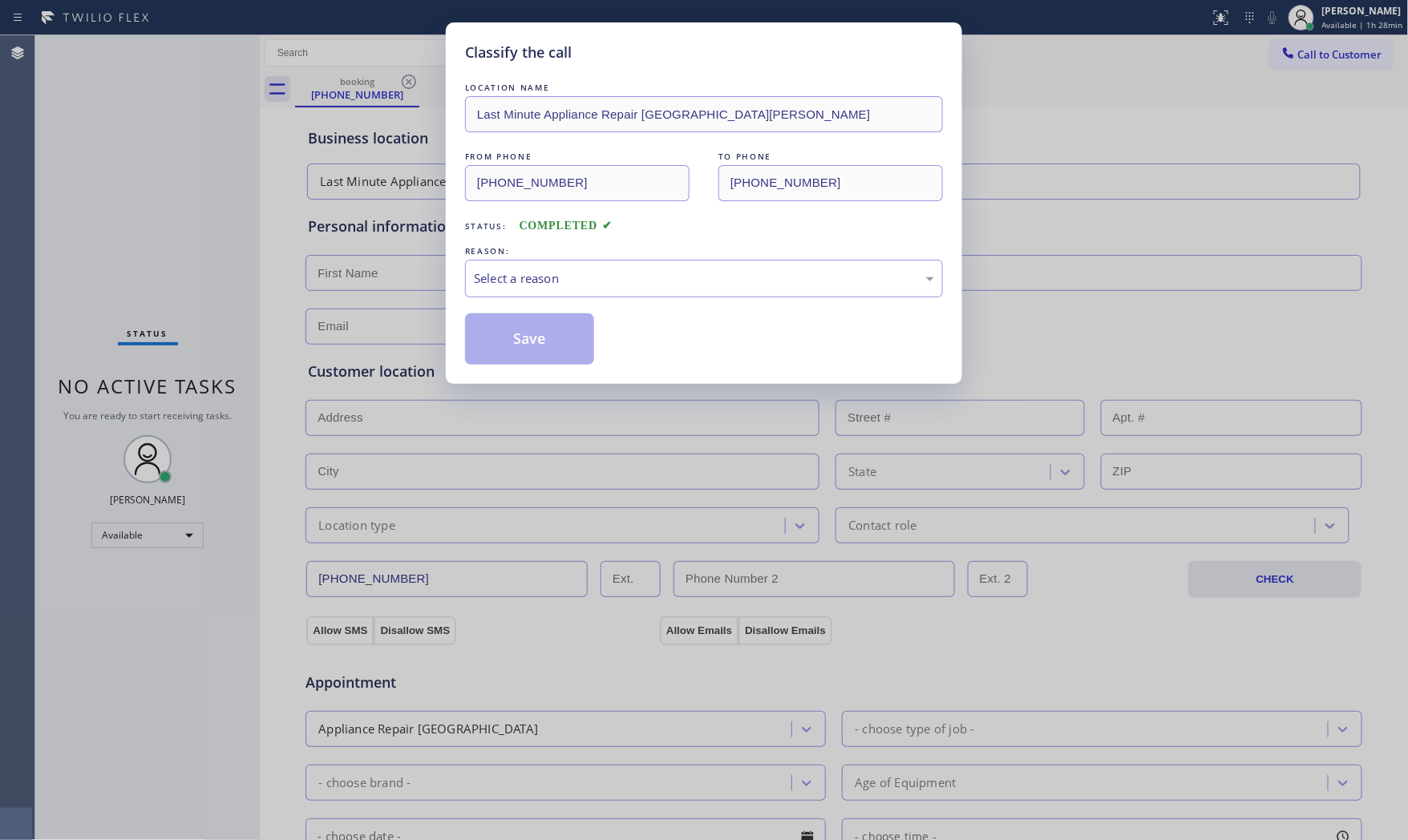
drag, startPoint x: 525, startPoint y: 283, endPoint x: 526, endPoint y: 294, distance: 11.0
click at [525, 283] on div "Select a reason" at bounding box center [704, 278] width 460 height 19
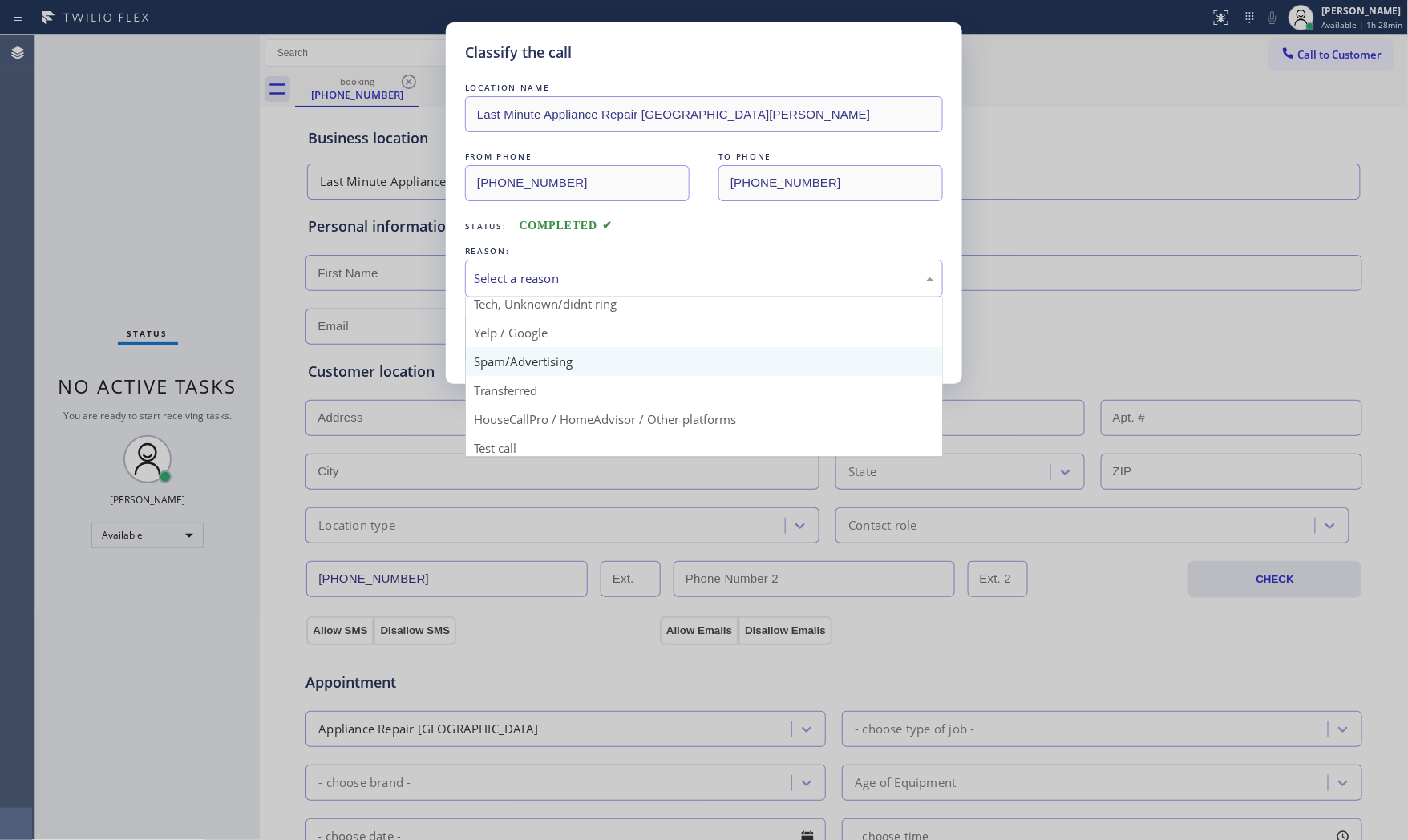
scroll to position [100, 0]
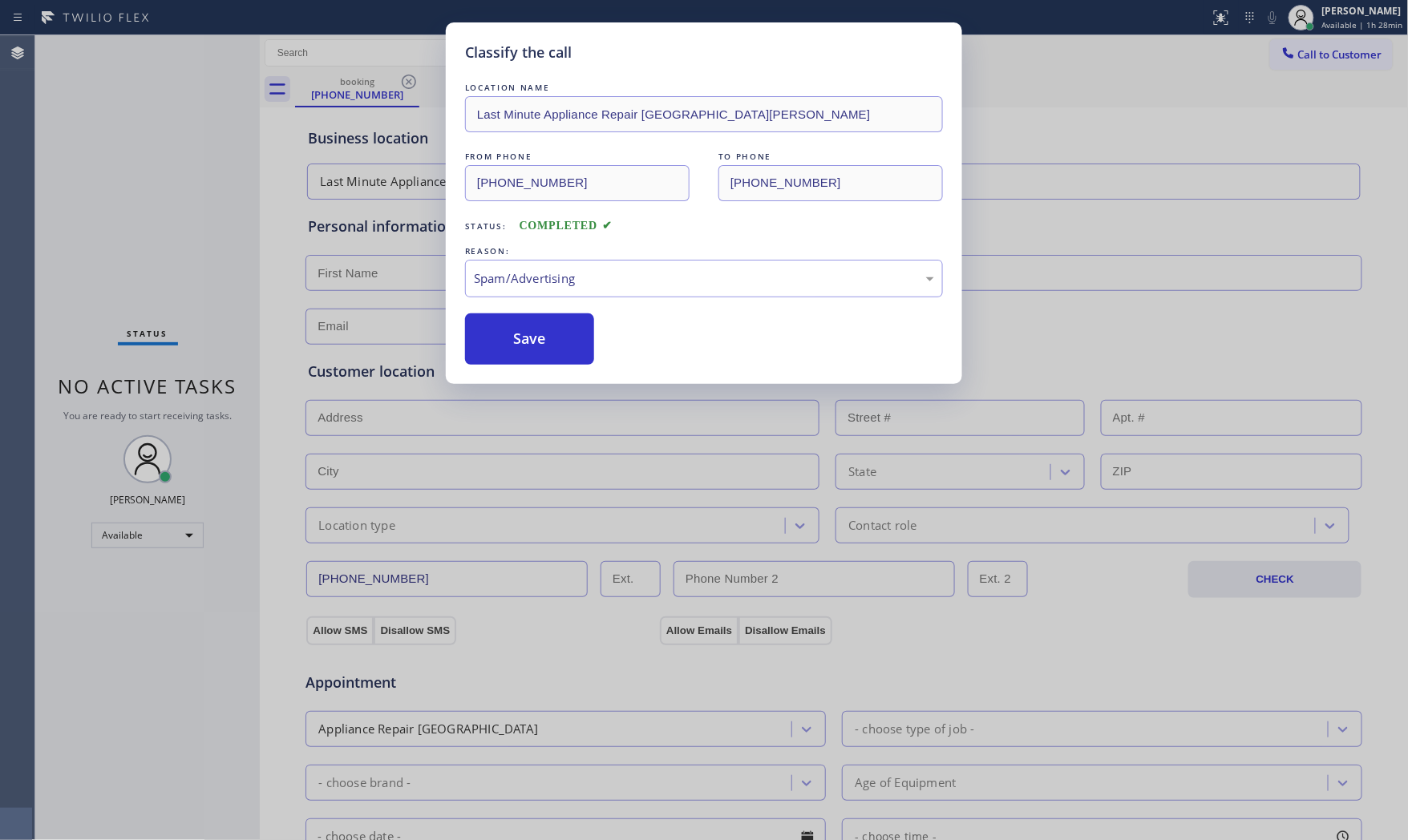
click at [531, 362] on button "Save" at bounding box center [529, 338] width 129 height 51
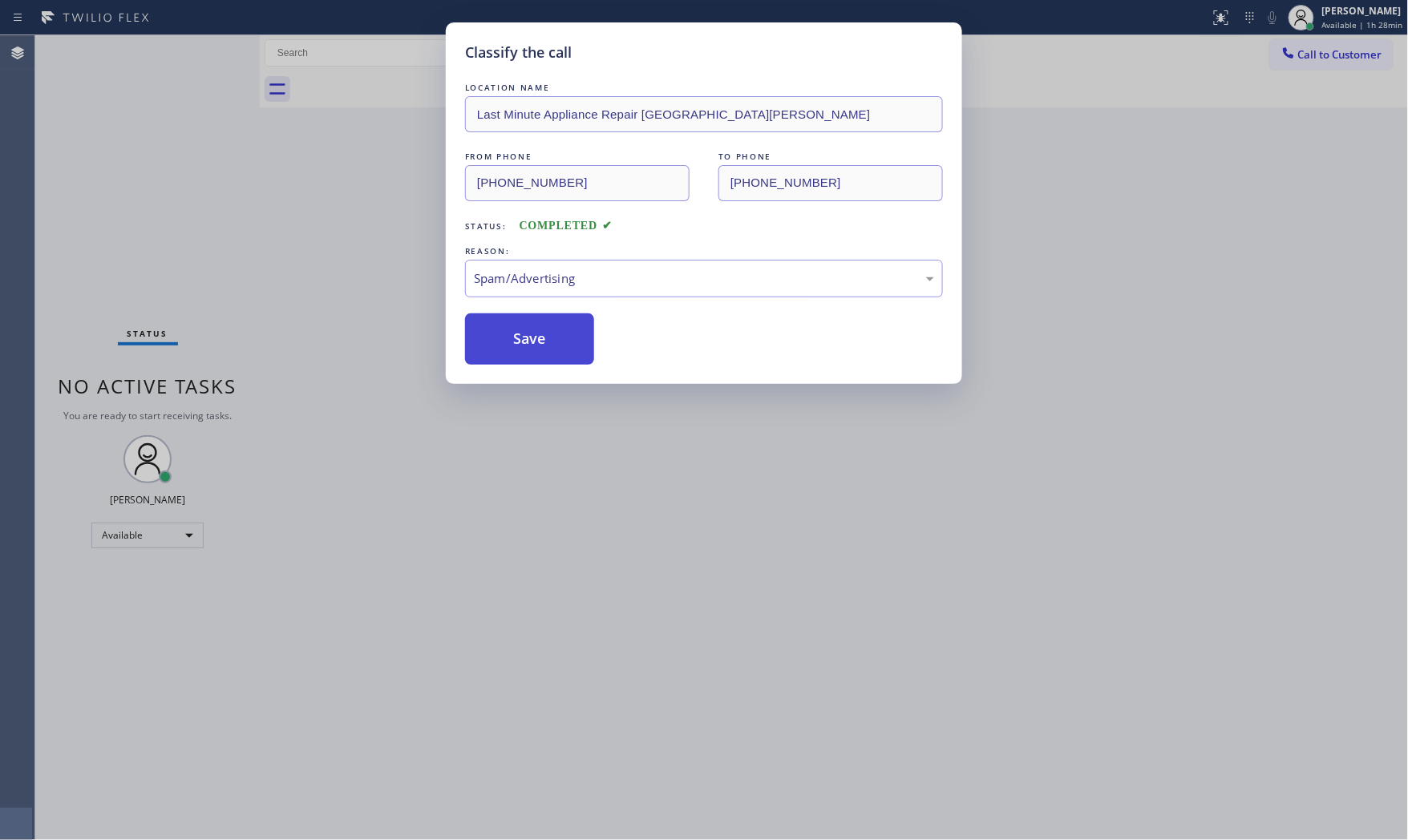
click at [532, 359] on button "Save" at bounding box center [529, 338] width 129 height 51
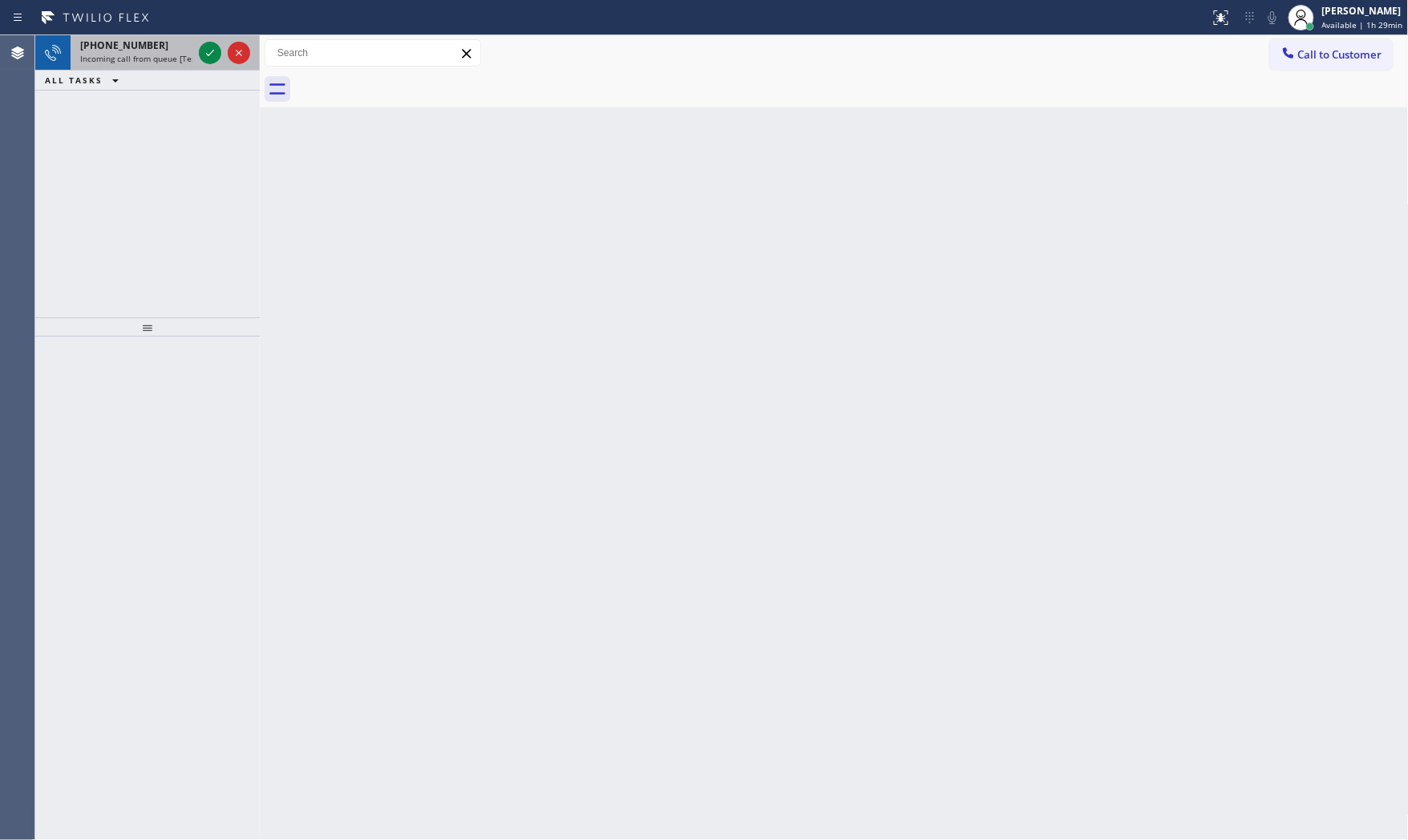
click at [225, 54] on div at bounding box center [224, 52] width 58 height 35
drag, startPoint x: 137, startPoint y: 52, endPoint x: 146, endPoint y: 52, distance: 9.0
click at [137, 53] on span "Incoming call from queue [Test] All" at bounding box center [147, 58] width 133 height 11
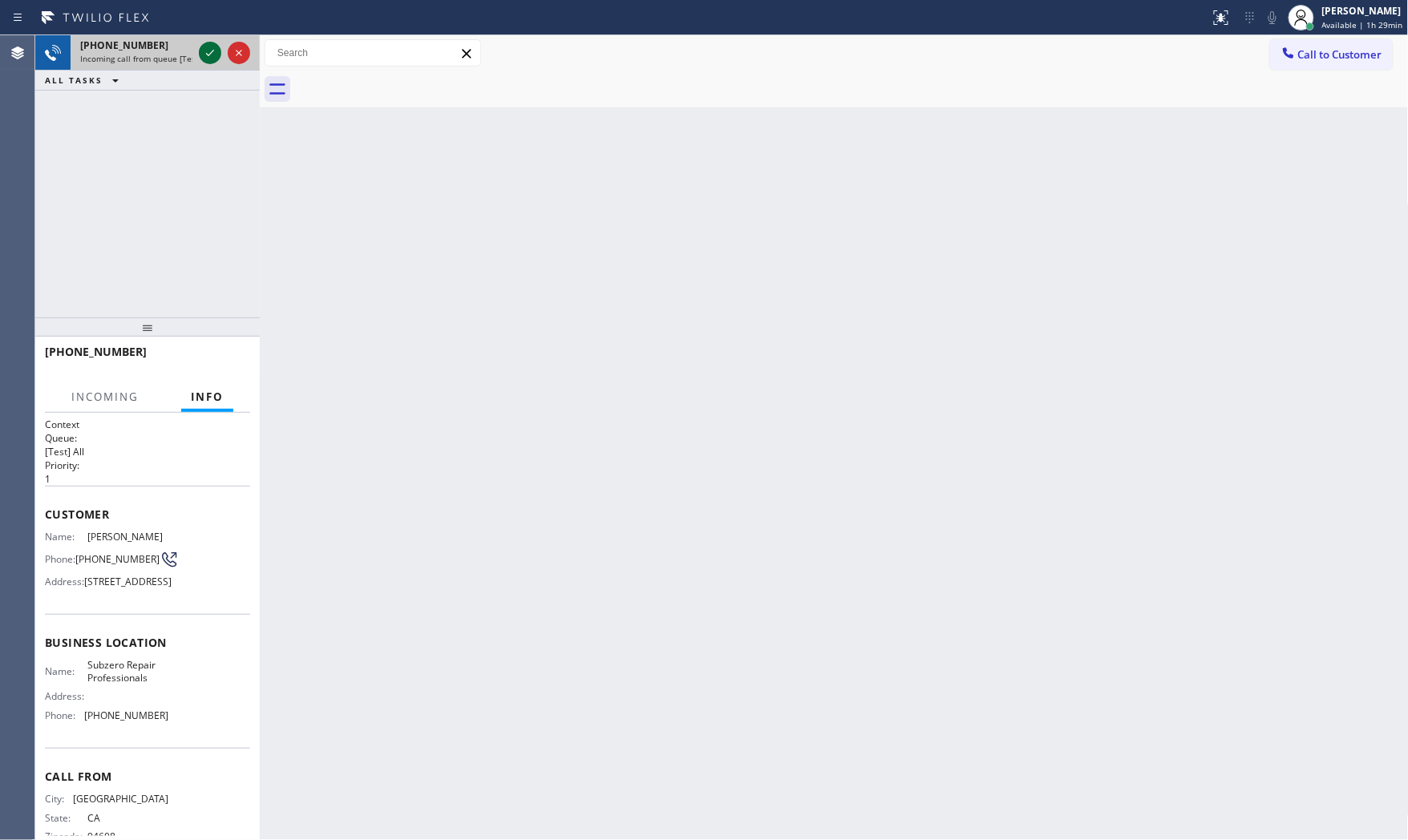
click at [206, 51] on icon at bounding box center [210, 53] width 19 height 19
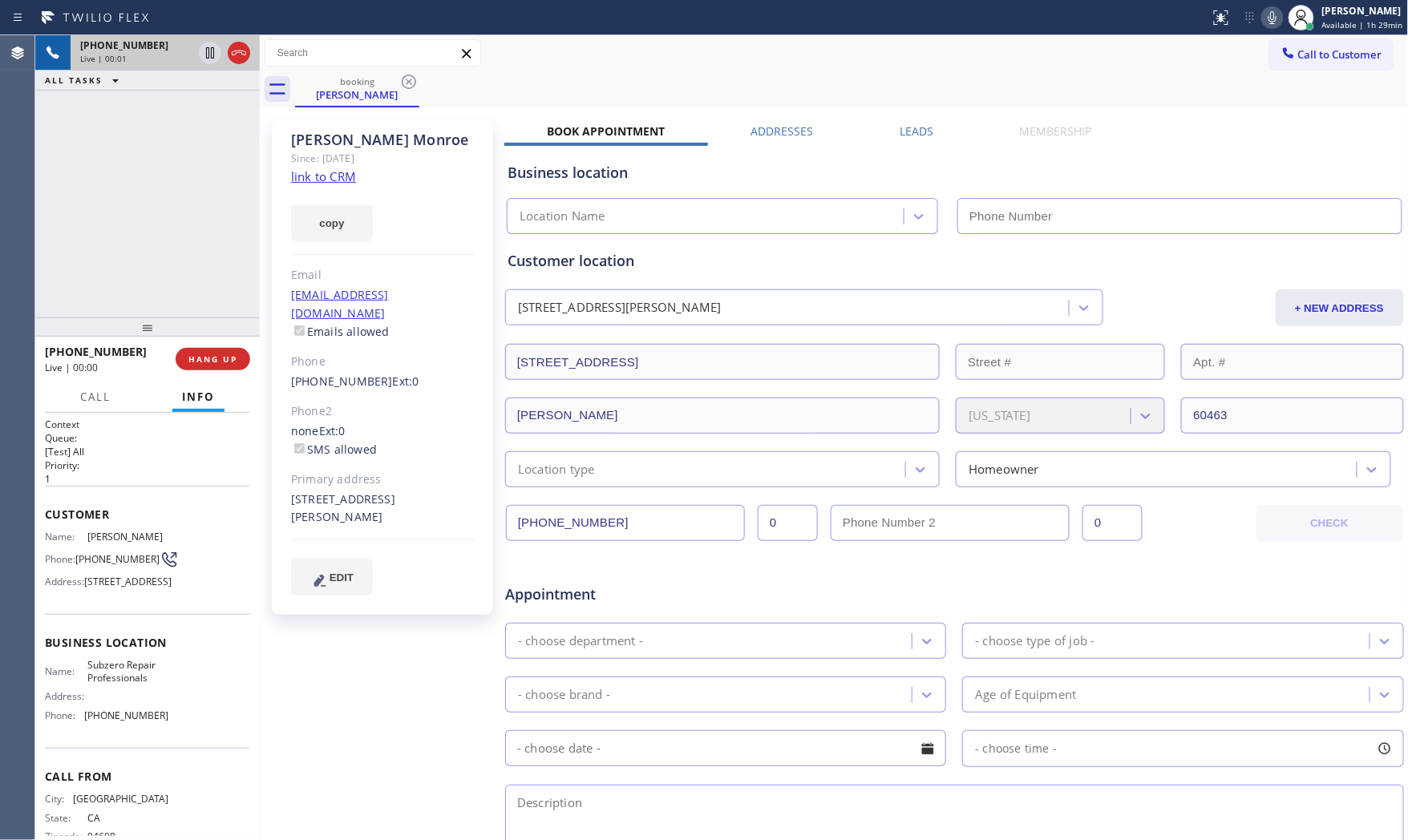
type input "[PHONE_NUMBER]"
click at [326, 187] on div "copy" at bounding box center [383, 213] width 184 height 55
click at [326, 186] on div "copy" at bounding box center [383, 213] width 184 height 55
click at [326, 183] on link "link to CRM" at bounding box center [324, 176] width 65 height 16
click at [1263, 20] on icon at bounding box center [1273, 18] width 19 height 19
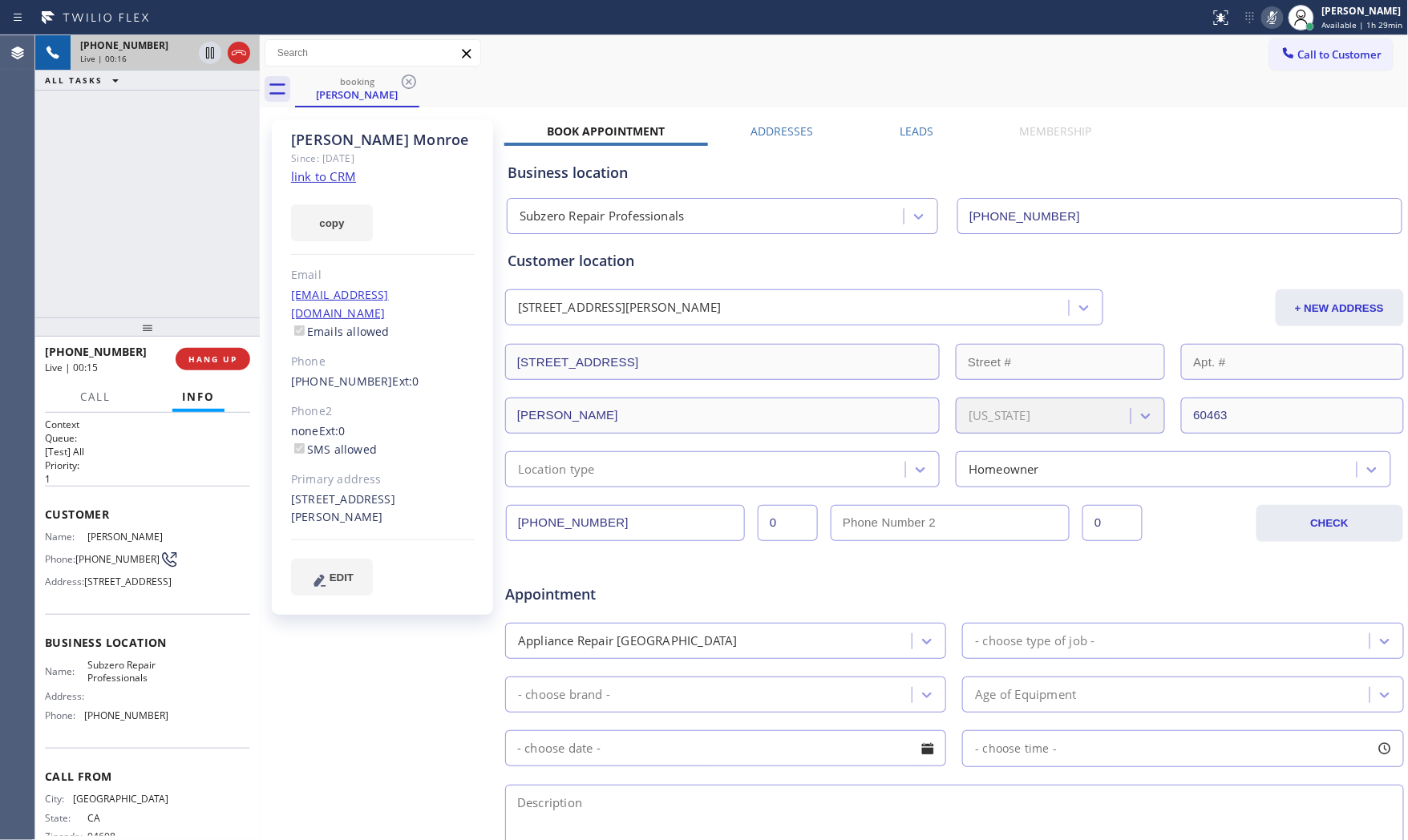
click at [1272, 23] on icon at bounding box center [1273, 18] width 8 height 13
click at [1268, 9] on icon at bounding box center [1273, 18] width 19 height 19
click at [210, 54] on icon at bounding box center [210, 53] width 19 height 19
click at [1275, 20] on icon at bounding box center [1273, 18] width 19 height 19
click at [213, 54] on icon at bounding box center [210, 53] width 11 height 11
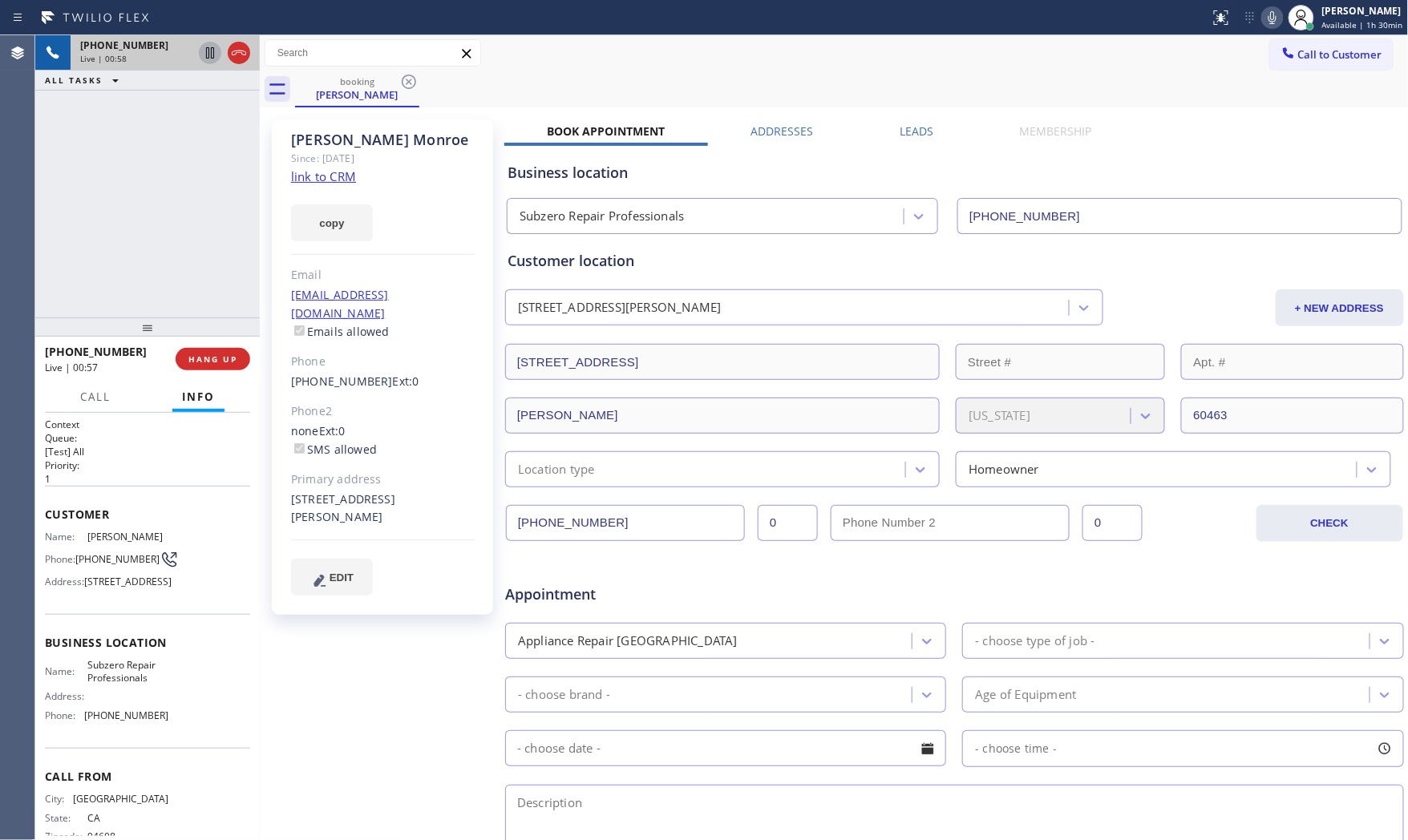
click at [122, 396] on div "Call Info" at bounding box center [147, 398] width 205 height 32
click at [110, 395] on button "Call" at bounding box center [95, 397] width 50 height 32
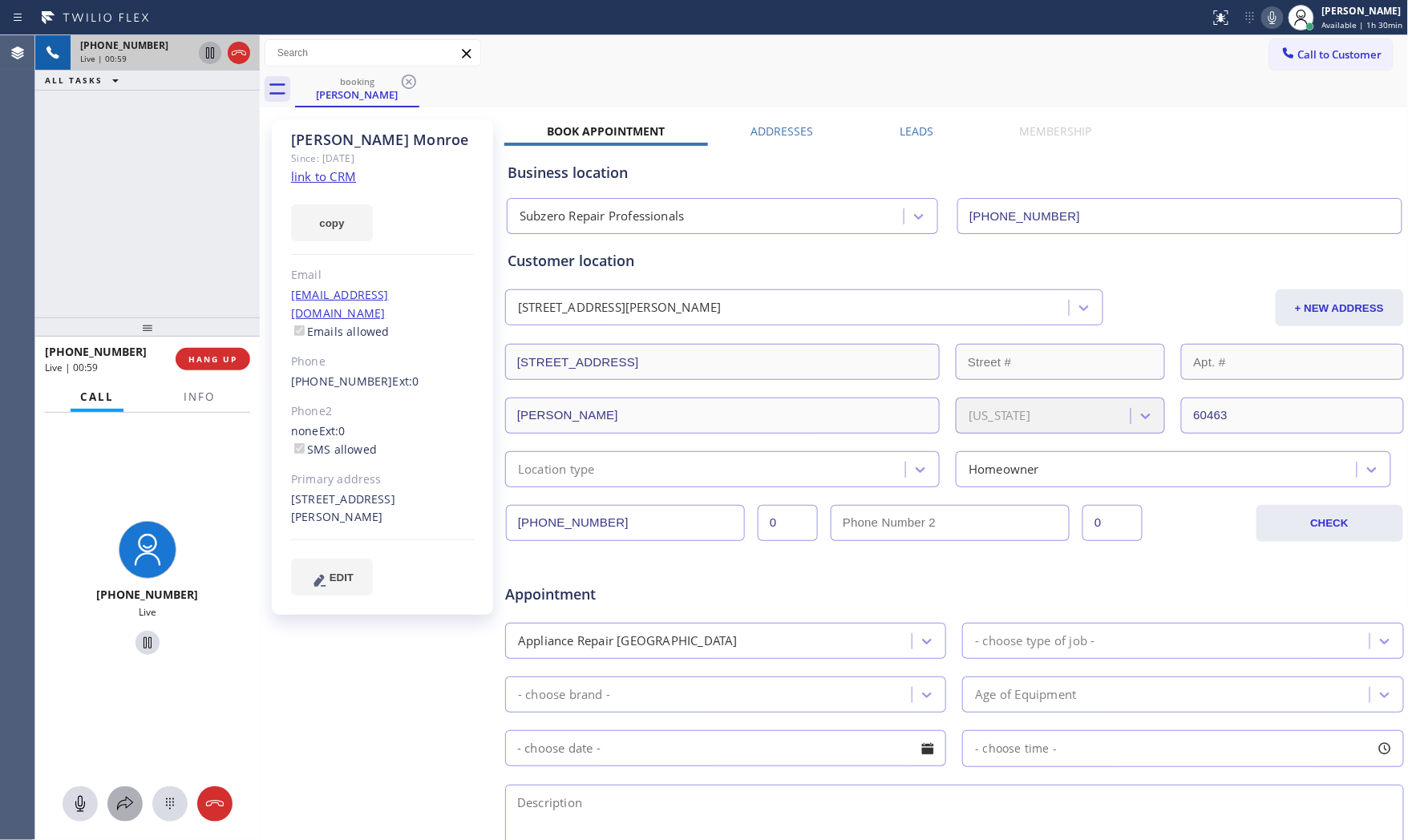
click at [127, 813] on icon at bounding box center [125, 804] width 19 height 19
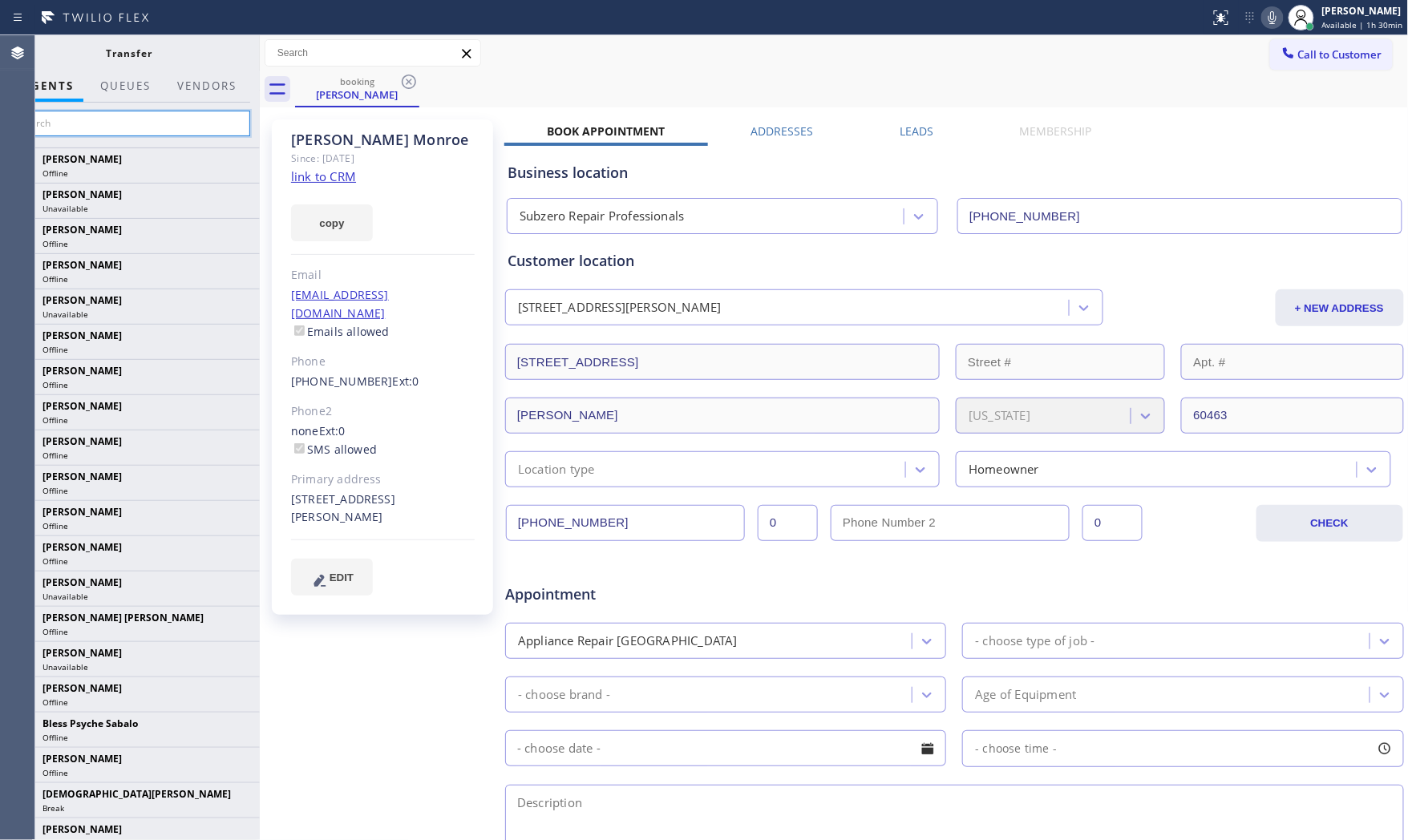
click at [114, 134] on input "text" at bounding box center [129, 123] width 241 height 26
type input "Rica"
click at [266, 197] on div "[PERSON_NAME] Since: [DATE] link to CRM copy Email [EMAIL_ADDRESS][DOMAIN_NAME]…" at bounding box center [384, 631] width 240 height 1039
drag, startPoint x: 260, startPoint y: 194, endPoint x: 330, endPoint y: 190, distance: 70.1
click at [260, 192] on div at bounding box center [260, 437] width 0 height 805
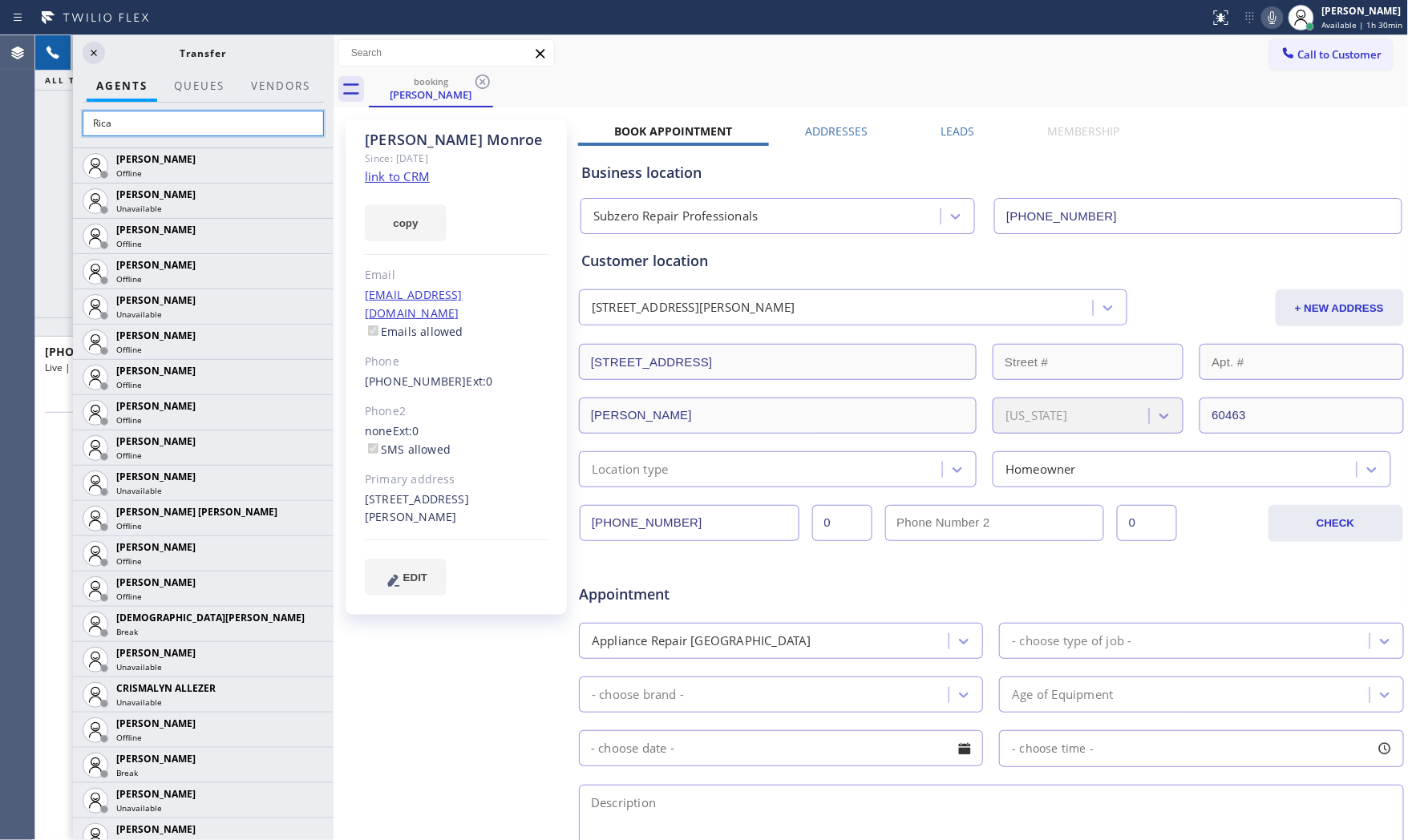
click at [209, 126] on input "Rica" at bounding box center [203, 123] width 241 height 26
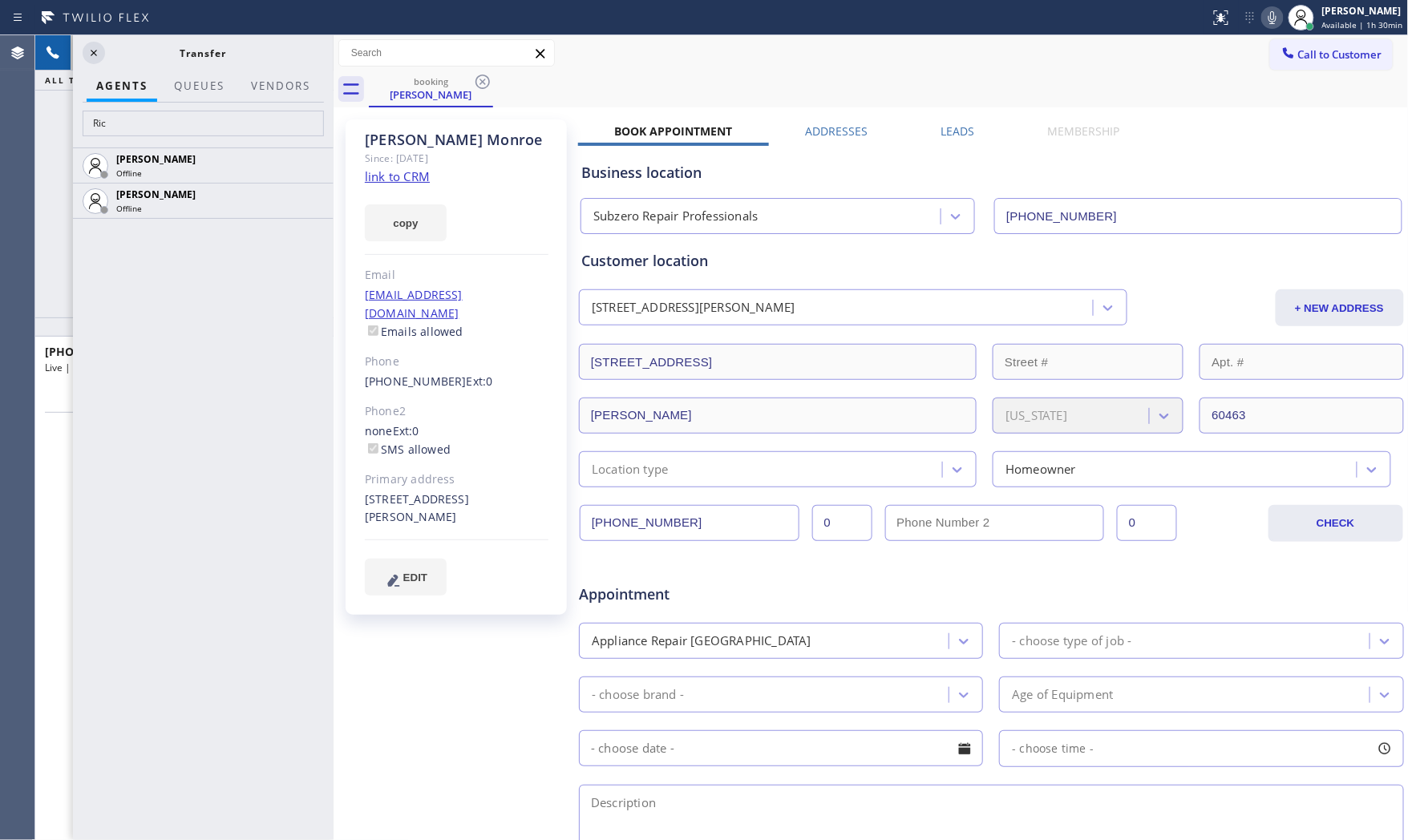
click at [1264, 27] on div "Status report No issues detected If you experience an issue, please download th…" at bounding box center [1307, 17] width 205 height 35
click at [1266, 22] on icon at bounding box center [1273, 18] width 19 height 19
click at [194, 130] on input "Ric" at bounding box center [203, 123] width 241 height 26
type input "Aler"
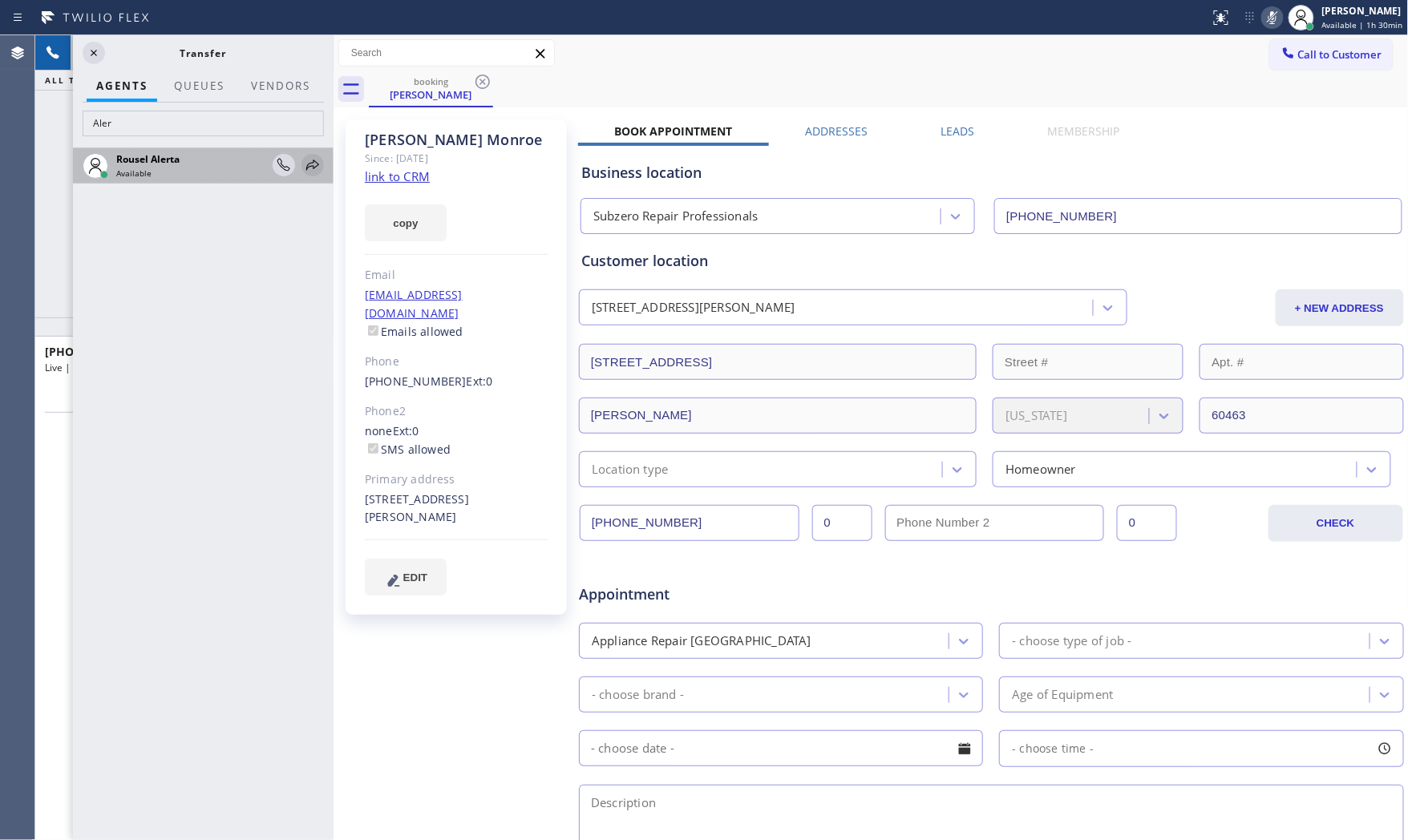
click at [317, 168] on icon at bounding box center [313, 166] width 19 height 19
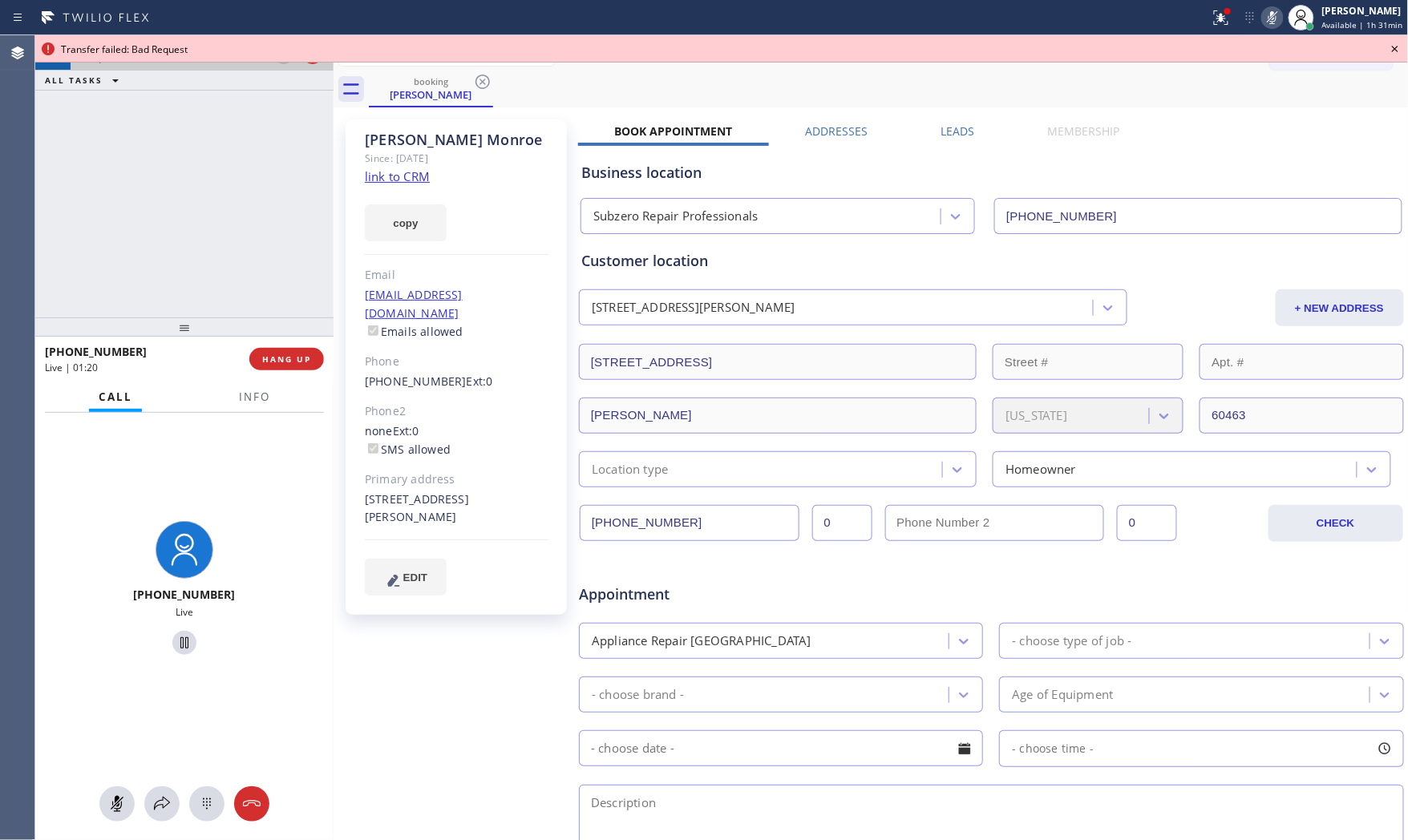
click at [1399, 46] on icon at bounding box center [1396, 49] width 19 height 19
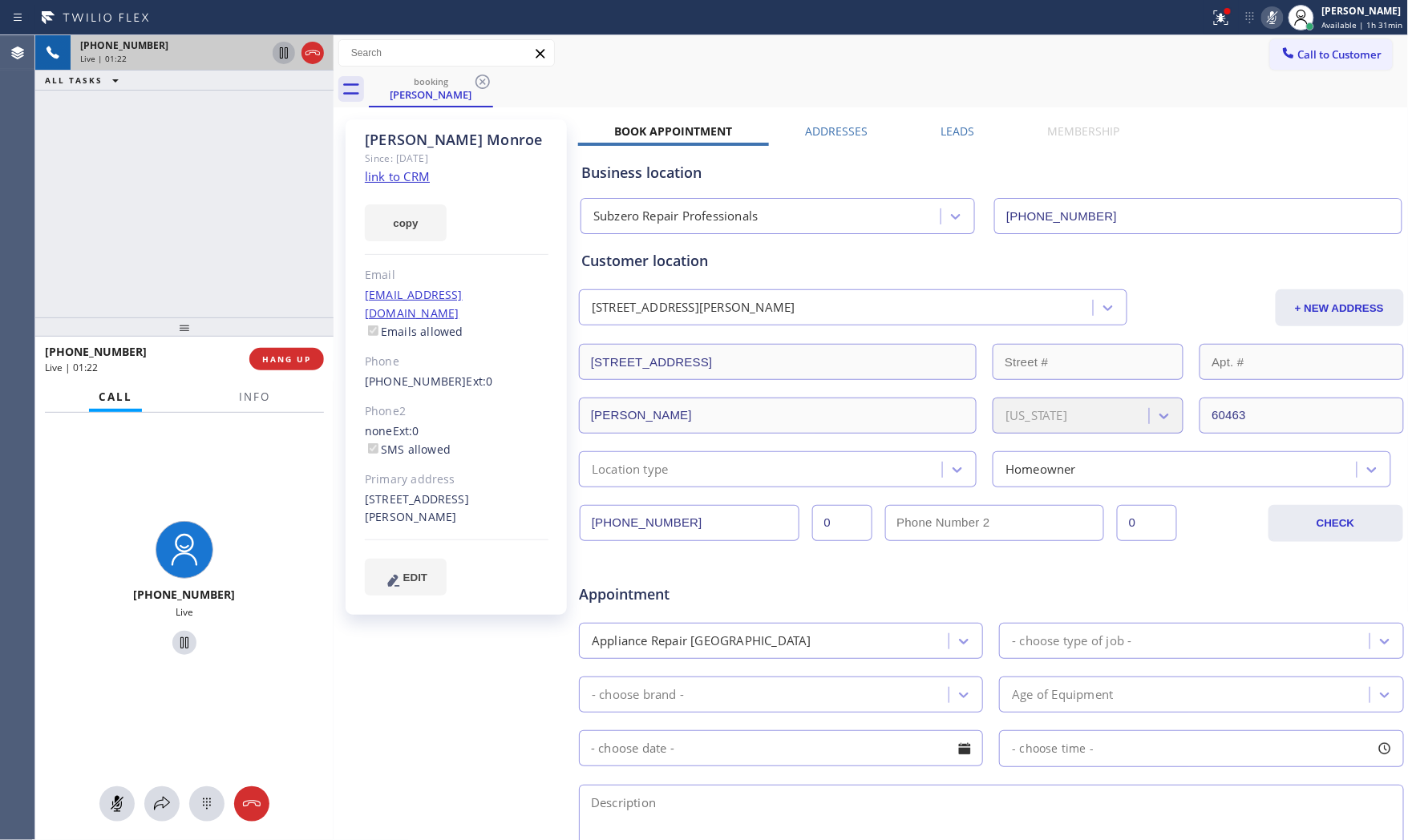
click at [149, 820] on div at bounding box center [184, 803] width 298 height 35
click at [155, 803] on icon at bounding box center [162, 804] width 19 height 19
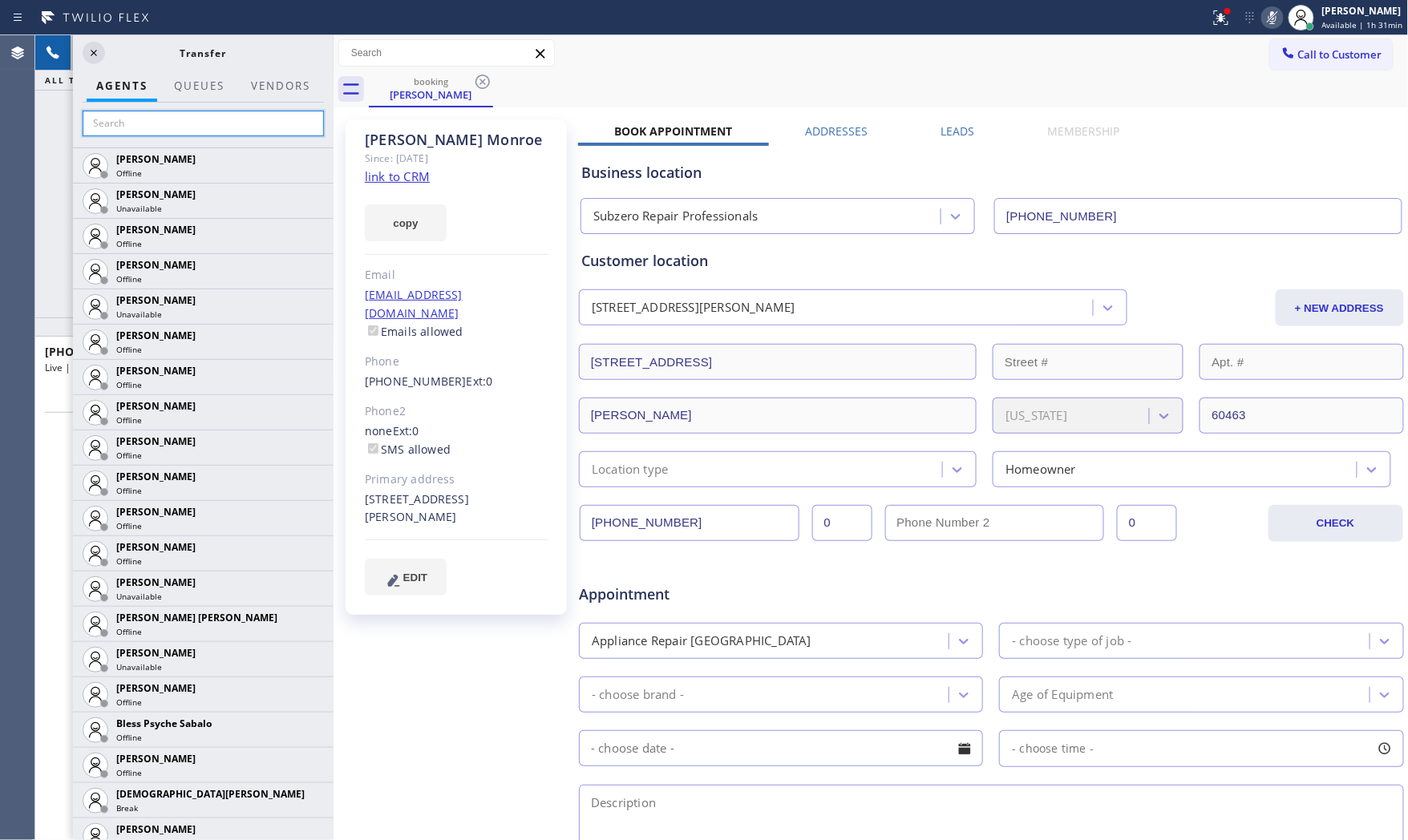
click at [161, 131] on input "text" at bounding box center [203, 123] width 241 height 26
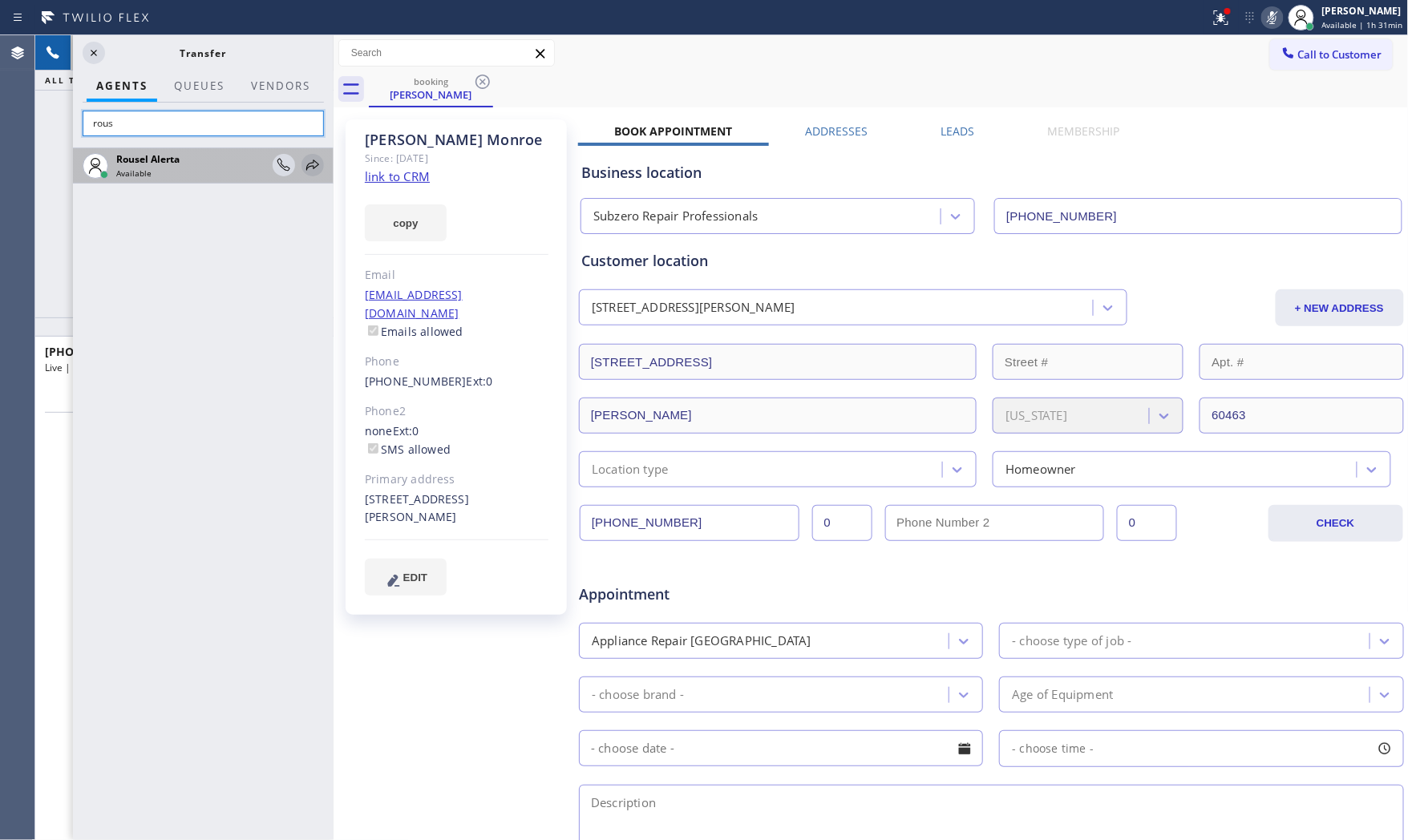
type input "rous"
click at [317, 166] on icon at bounding box center [313, 166] width 19 height 19
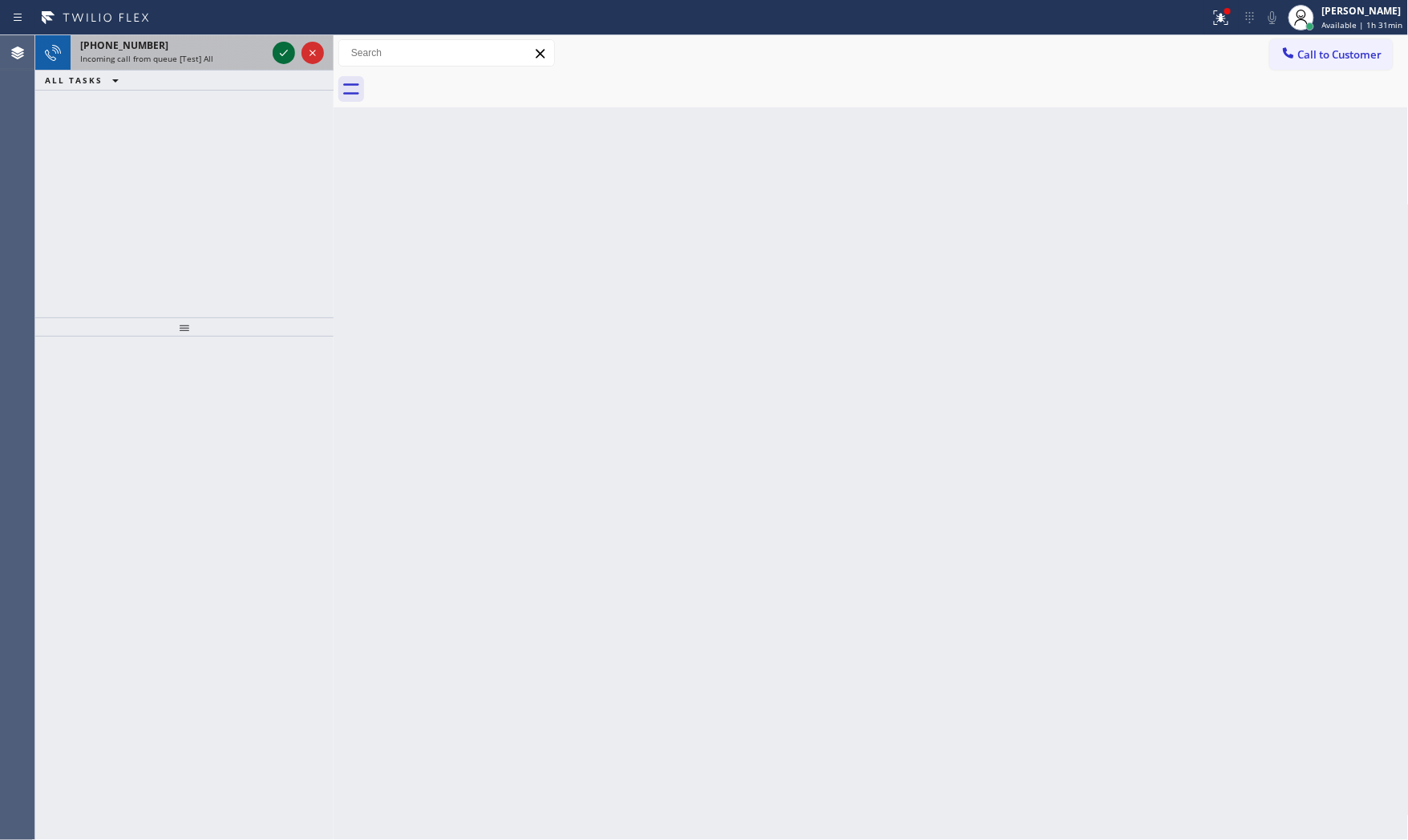
click at [274, 52] on div at bounding box center [284, 53] width 23 height 19
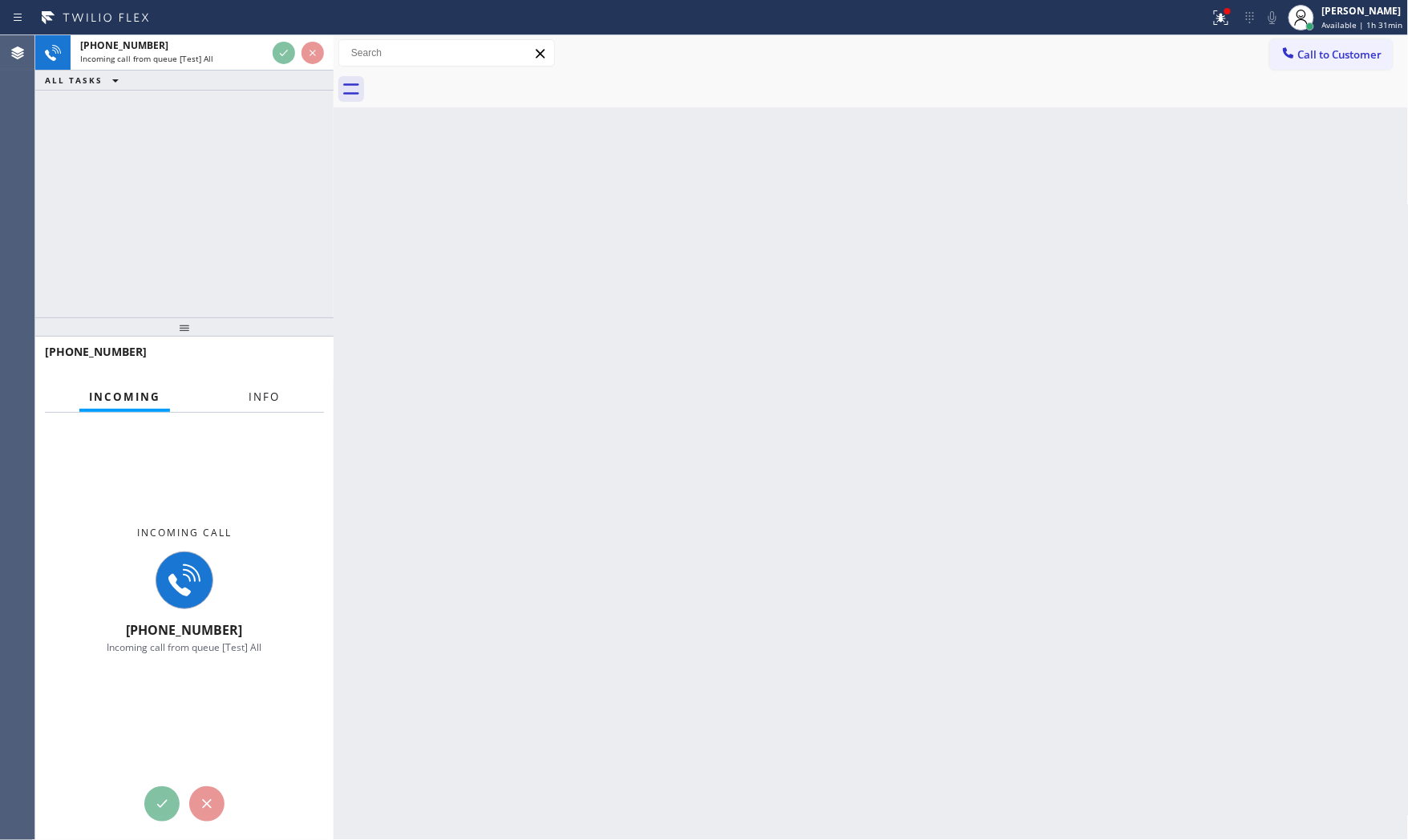
click at [265, 398] on span "Info" at bounding box center [264, 397] width 32 height 15
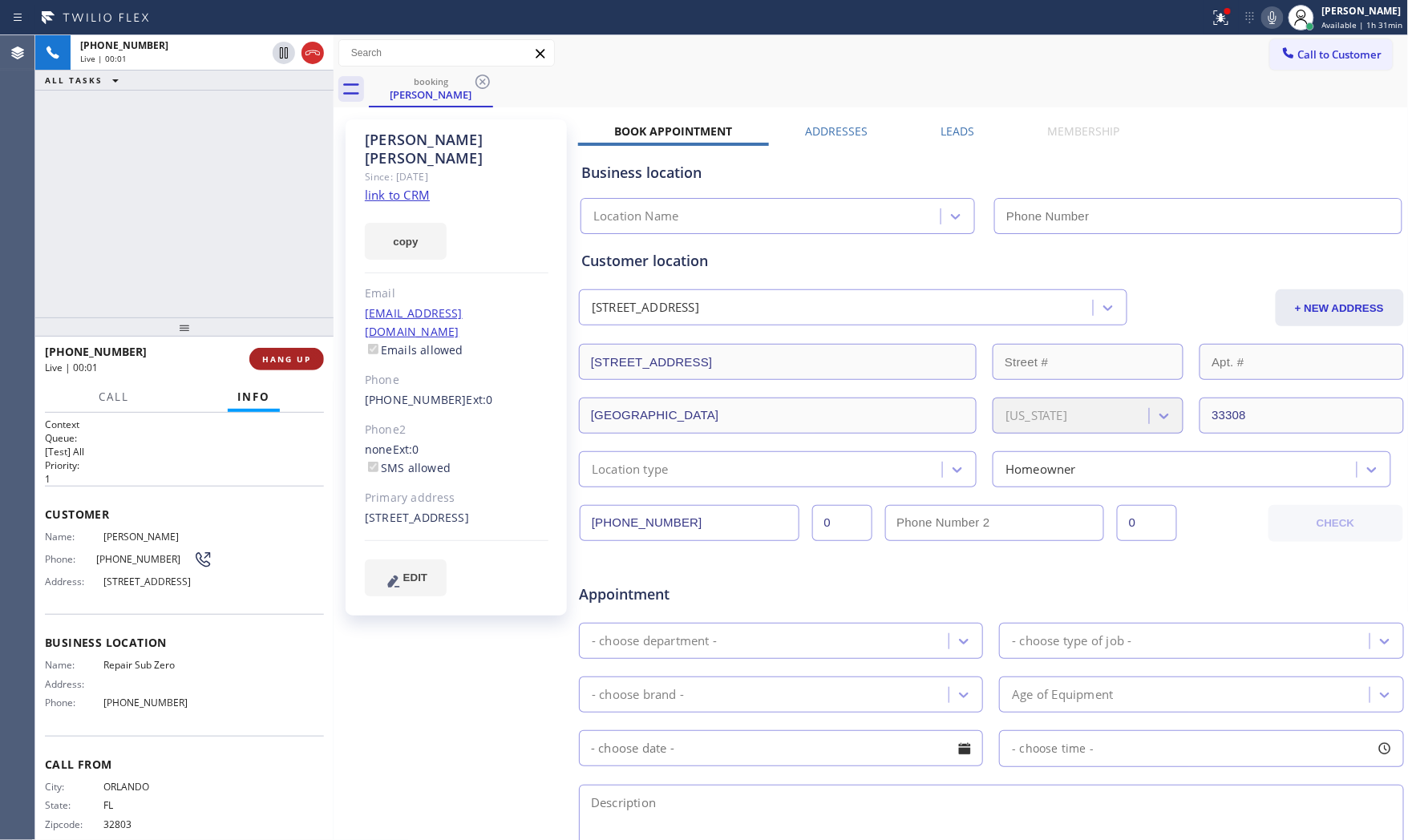
type input "[PHONE_NUMBER]"
click at [295, 366] on button "HANG UP" at bounding box center [287, 360] width 75 height 23
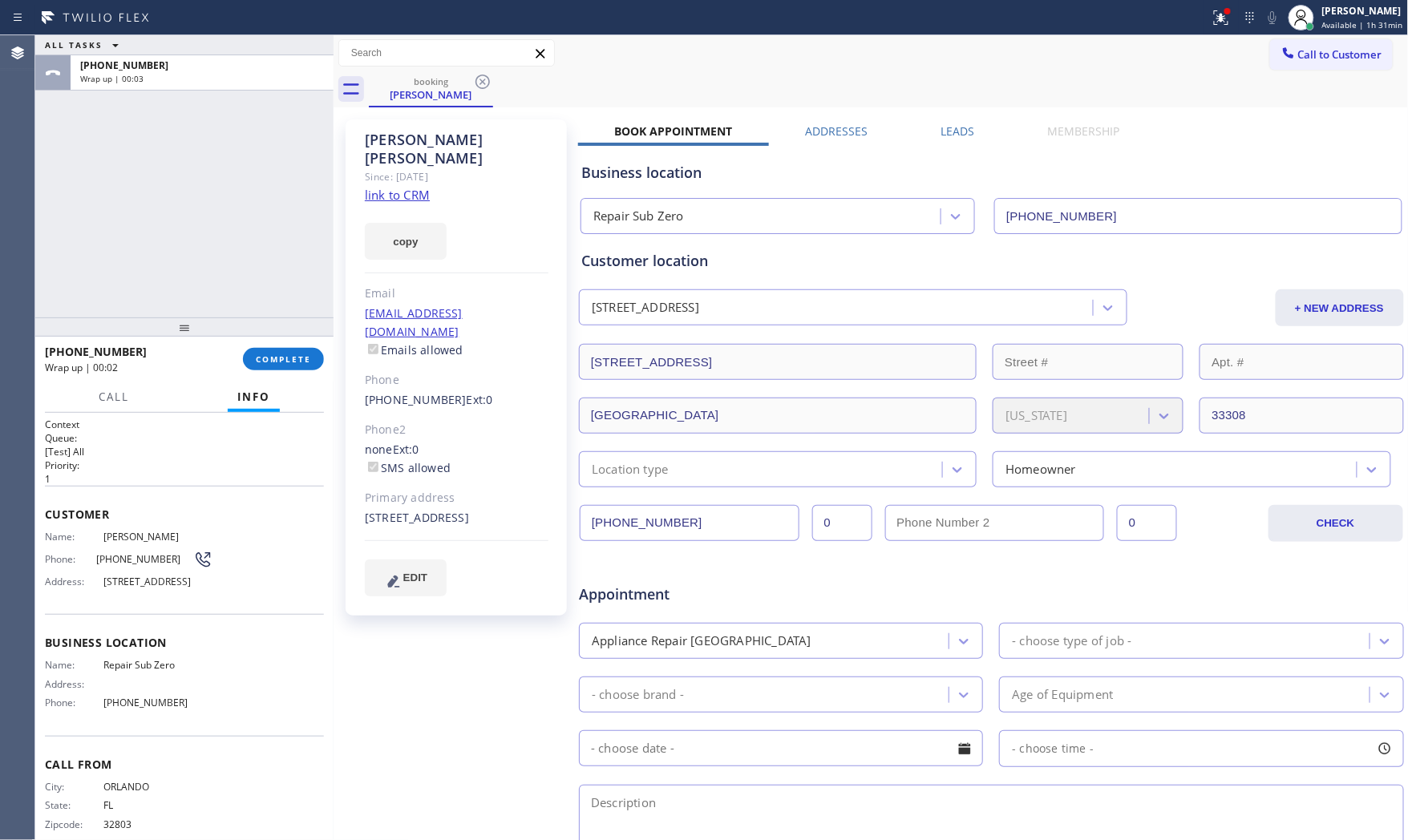
click at [389, 187] on link "link to CRM" at bounding box center [397, 195] width 65 height 16
click at [286, 359] on span "COMPLETE" at bounding box center [283, 360] width 55 height 11
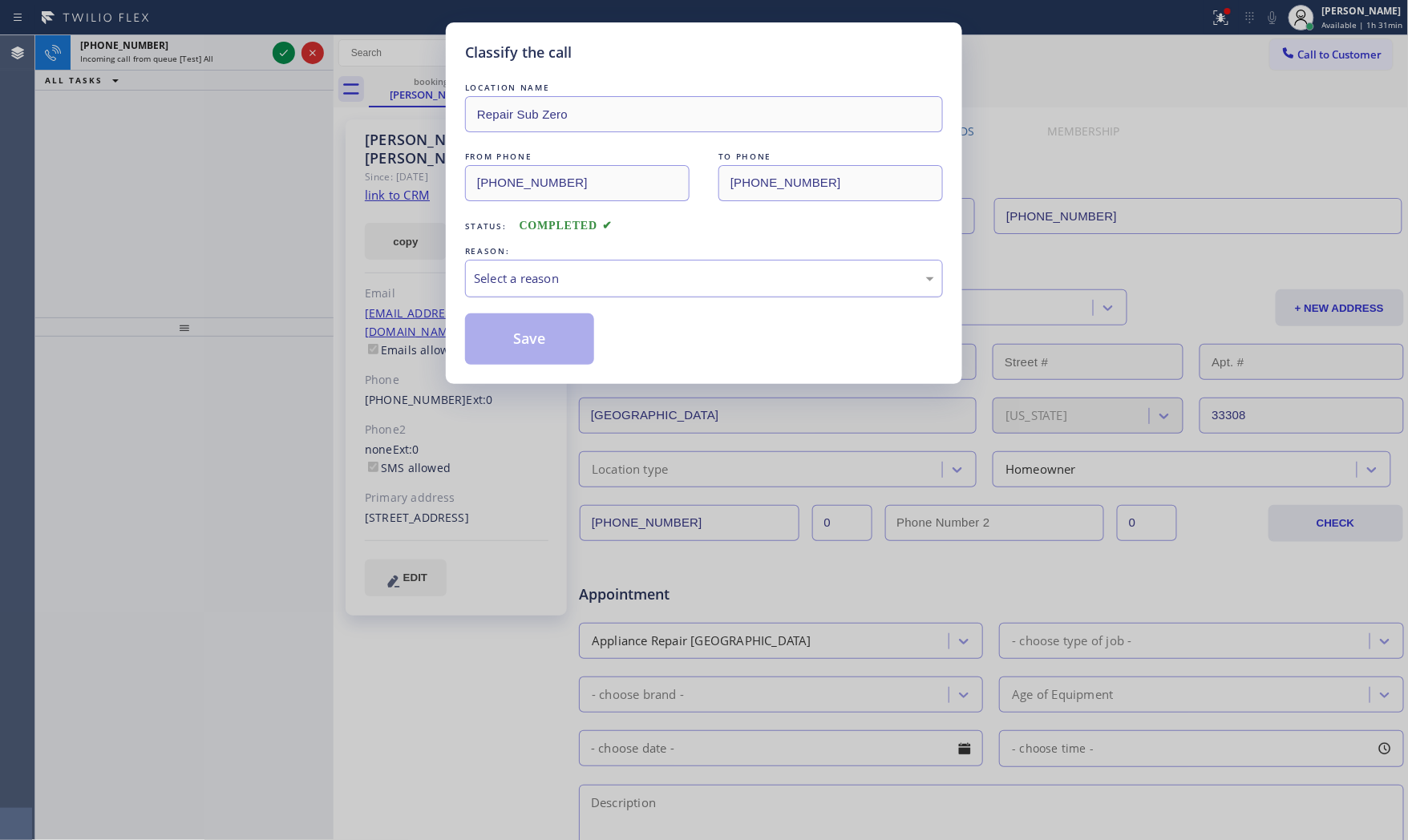
click at [573, 279] on div "Select a reason" at bounding box center [704, 278] width 460 height 19
click at [556, 327] on button "Save" at bounding box center [529, 338] width 129 height 51
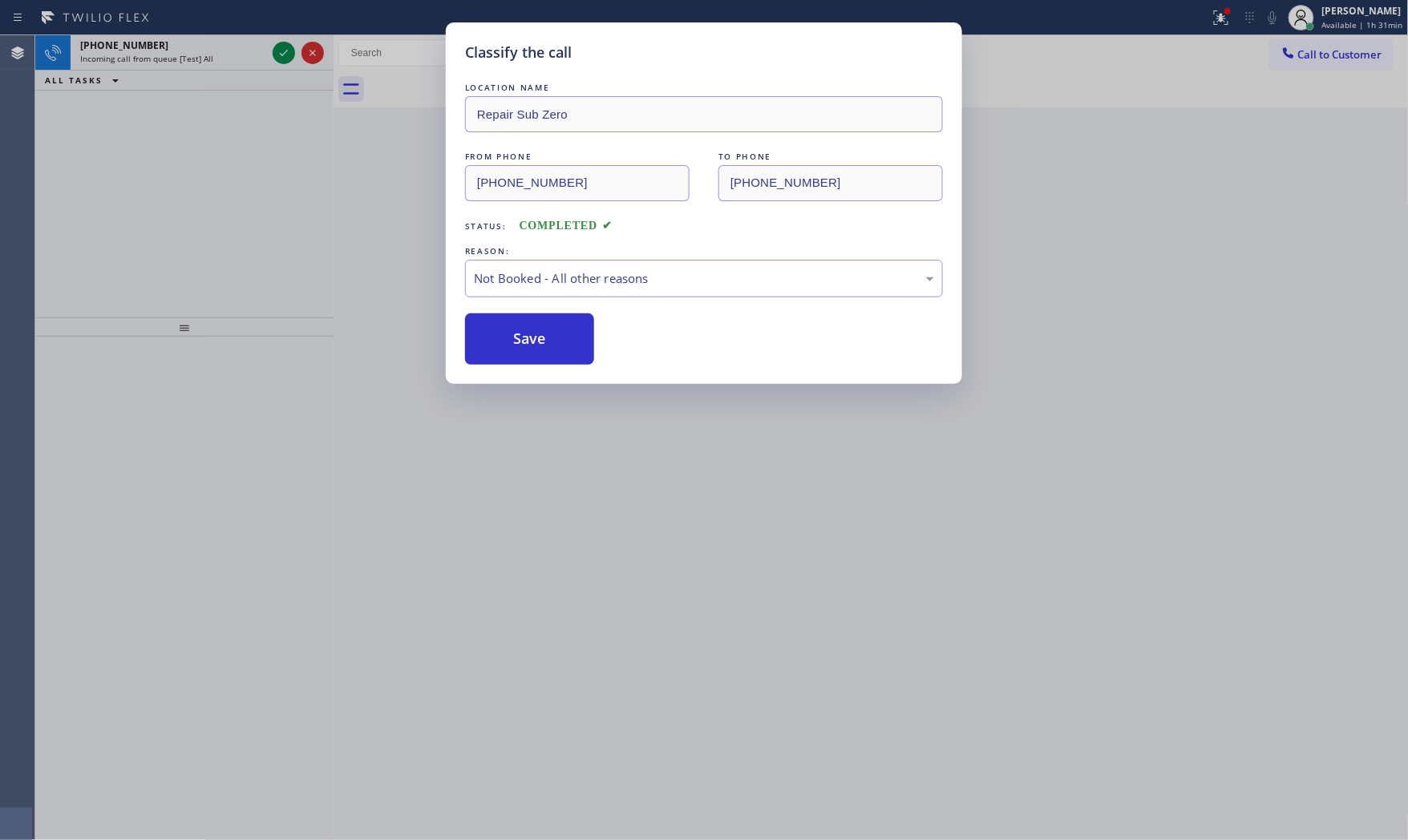
click at [556, 327] on button "Save" at bounding box center [529, 338] width 129 height 51
click at [205, 58] on div "Classify the call LOCATION NAME Repair Sub Zero FROM PHONE [PHONE_NUMBER] TO PH…" at bounding box center [704, 420] width 1408 height 840
click at [205, 58] on div "Classify the call LOCATION NAME 5 Star Appliance Repair FROM PHONE [PHONE_NUMBE…" at bounding box center [721, 437] width 1373 height 805
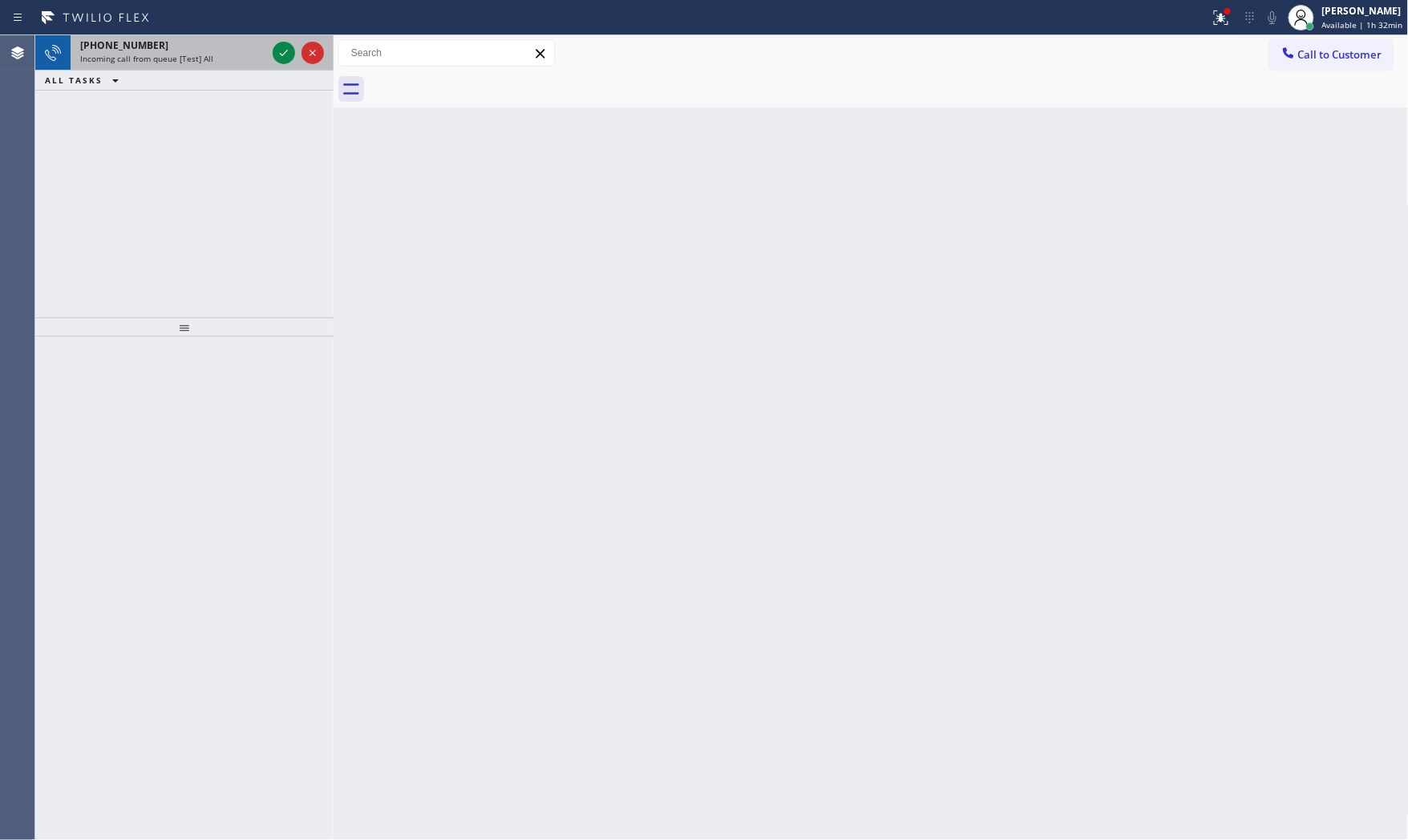
click at [205, 58] on span "Incoming call from queue [Test] All" at bounding box center [147, 58] width 133 height 11
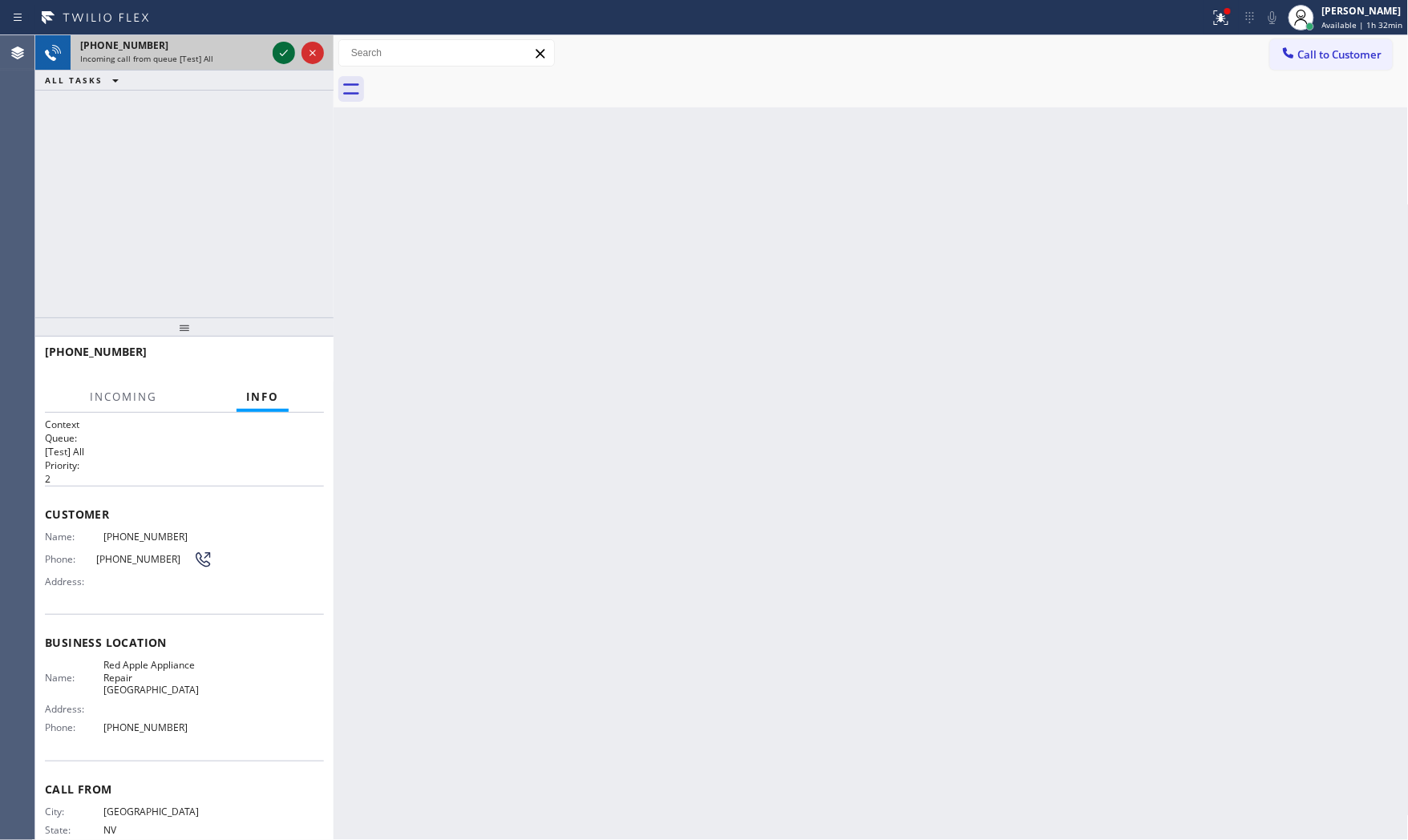
click at [278, 48] on icon at bounding box center [284, 53] width 19 height 19
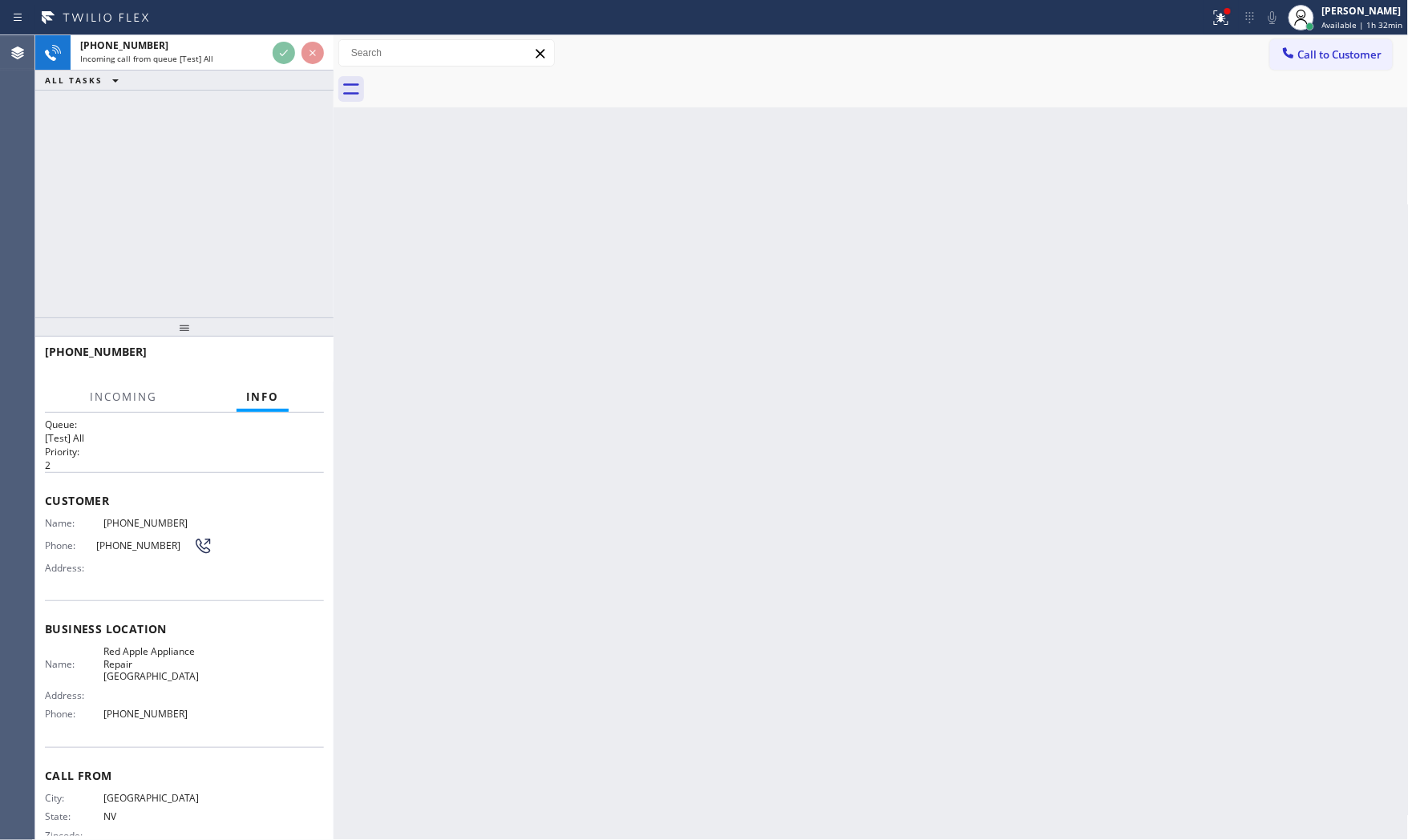
scroll to position [32, 0]
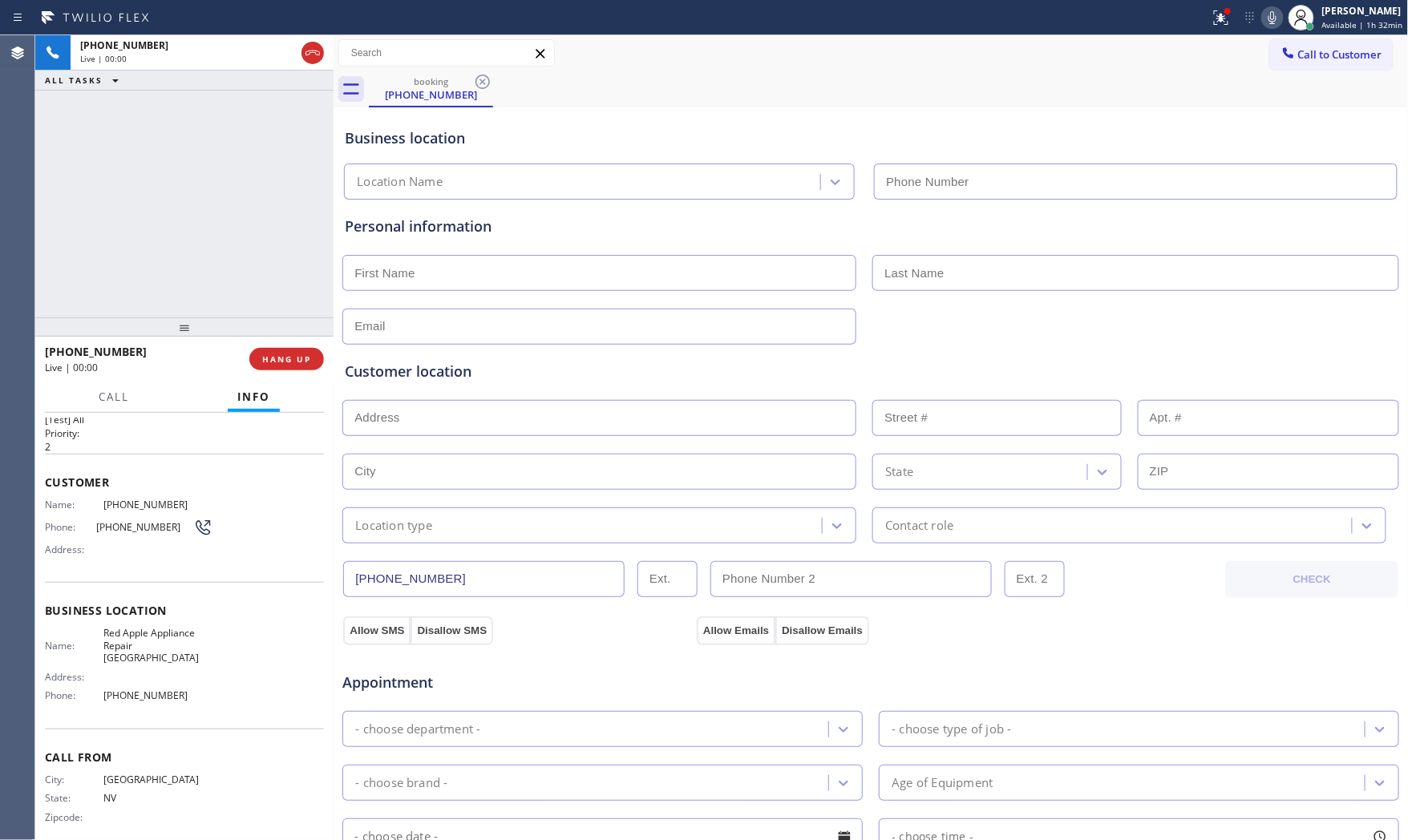
drag, startPoint x: 330, startPoint y: 411, endPoint x: 261, endPoint y: 401, distance: 69.7
click at [334, 401] on div at bounding box center [334, 437] width 0 height 805
type input "[PHONE_NUMBER]"
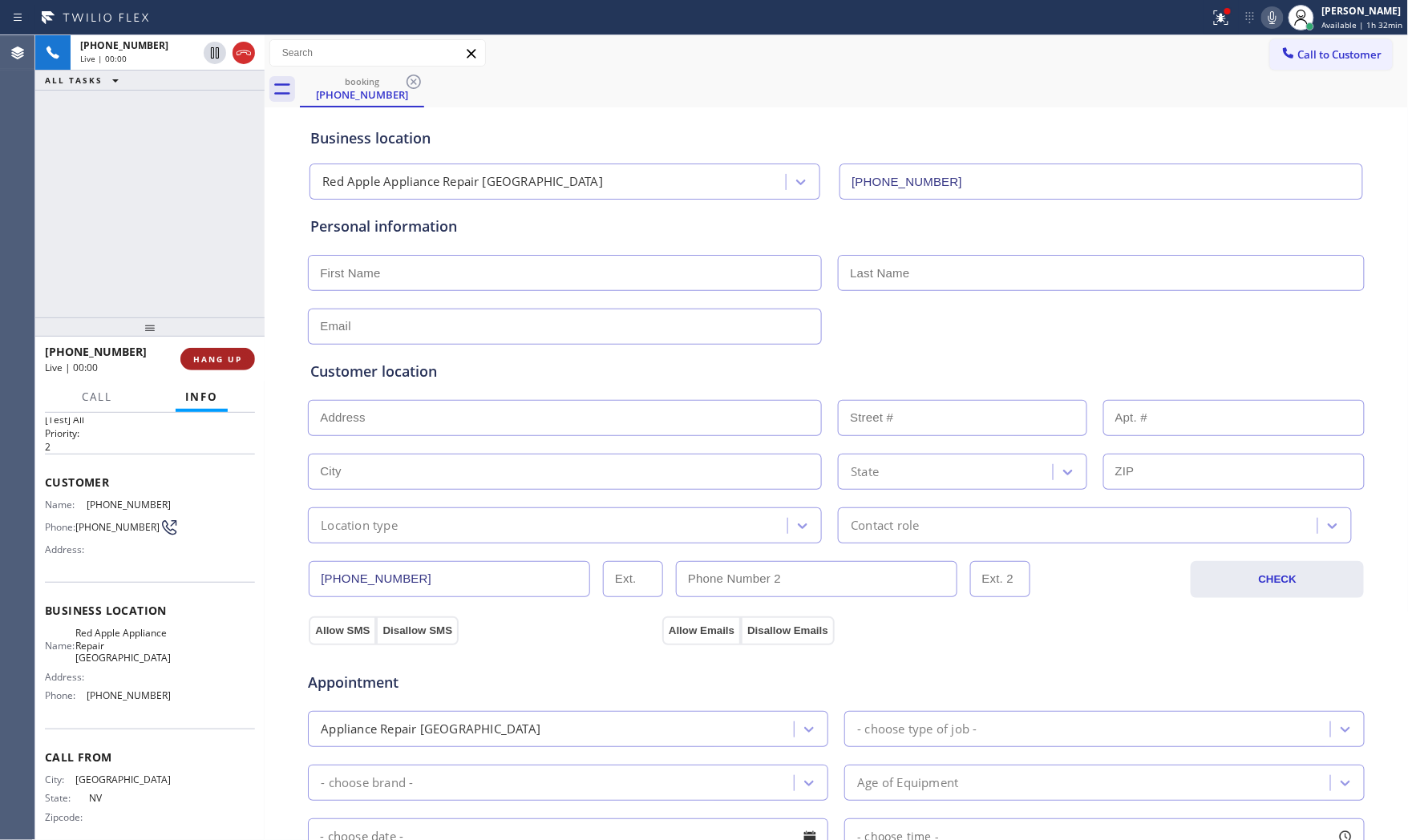
click at [218, 354] on span "HANG UP" at bounding box center [218, 360] width 49 height 11
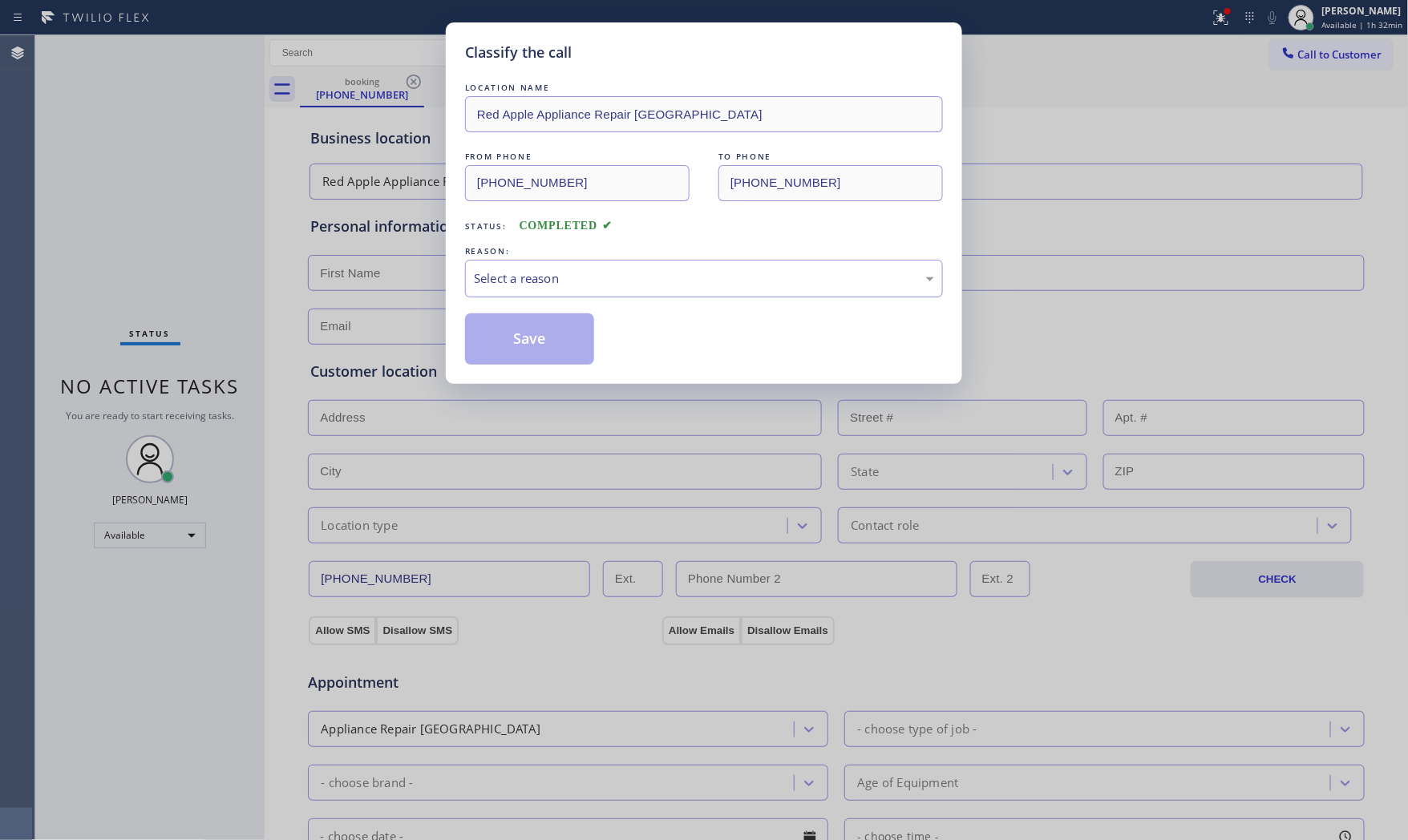
click at [515, 274] on div "Select a reason" at bounding box center [704, 278] width 460 height 19
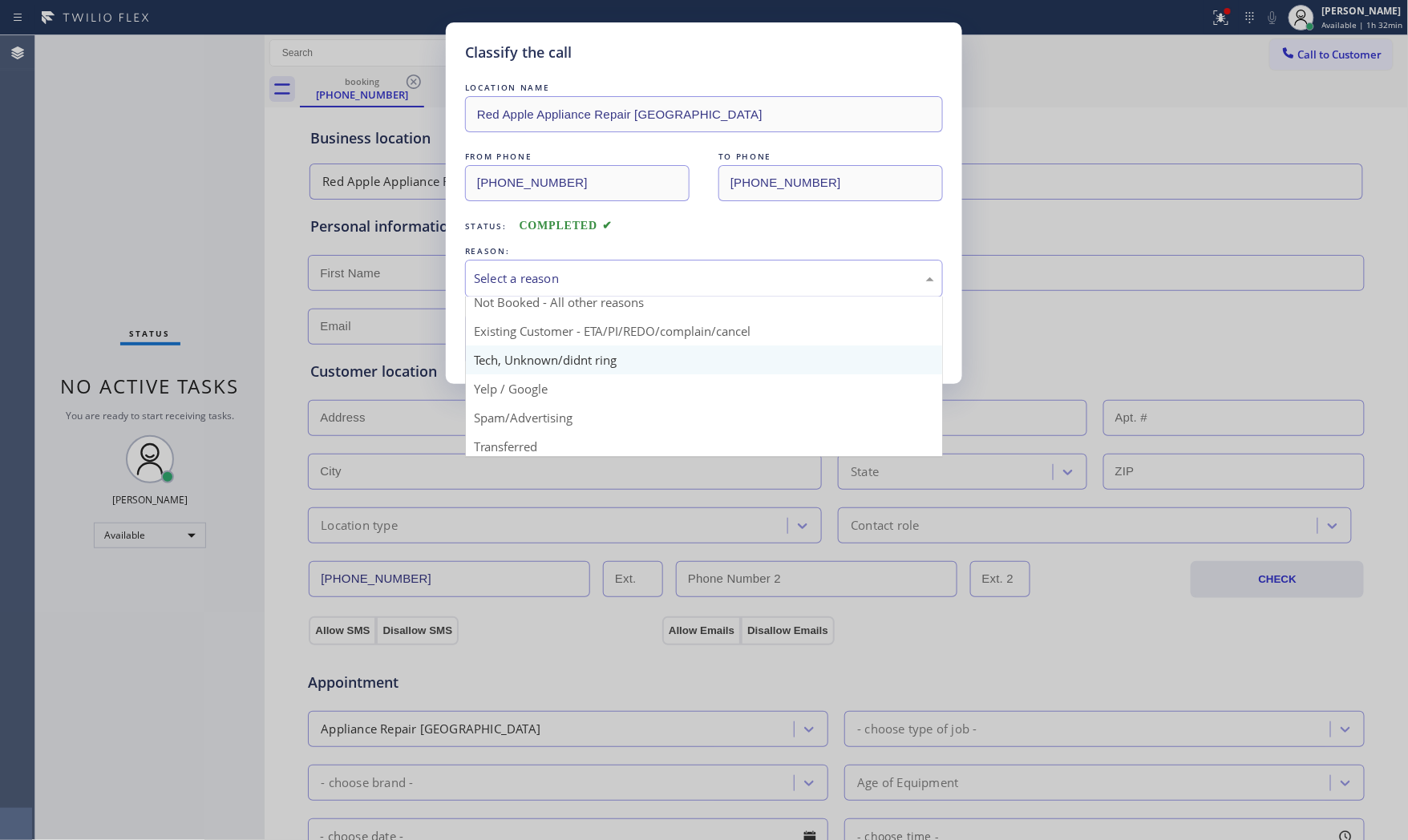
scroll to position [100, 0]
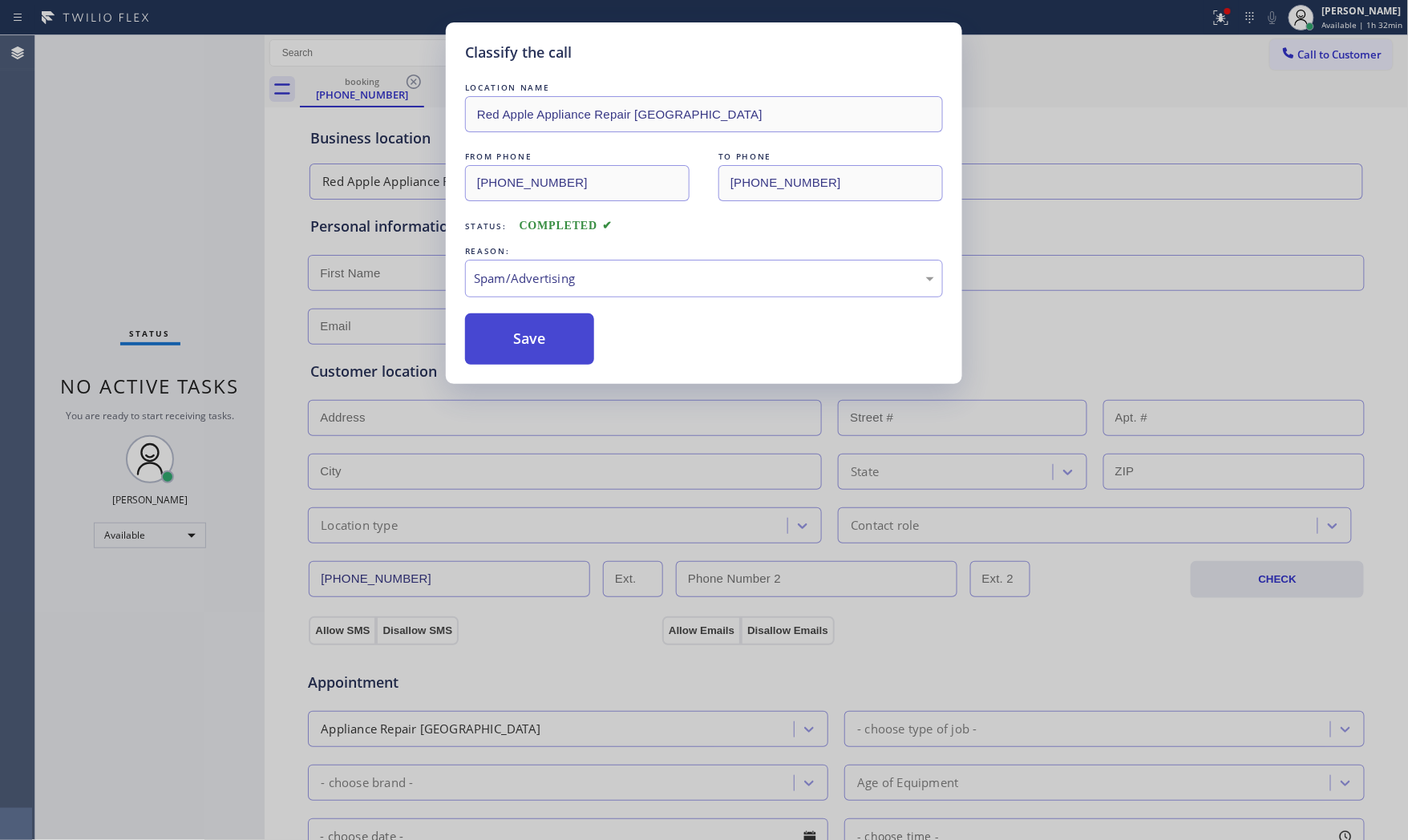
click at [513, 351] on button "Save" at bounding box center [529, 338] width 129 height 51
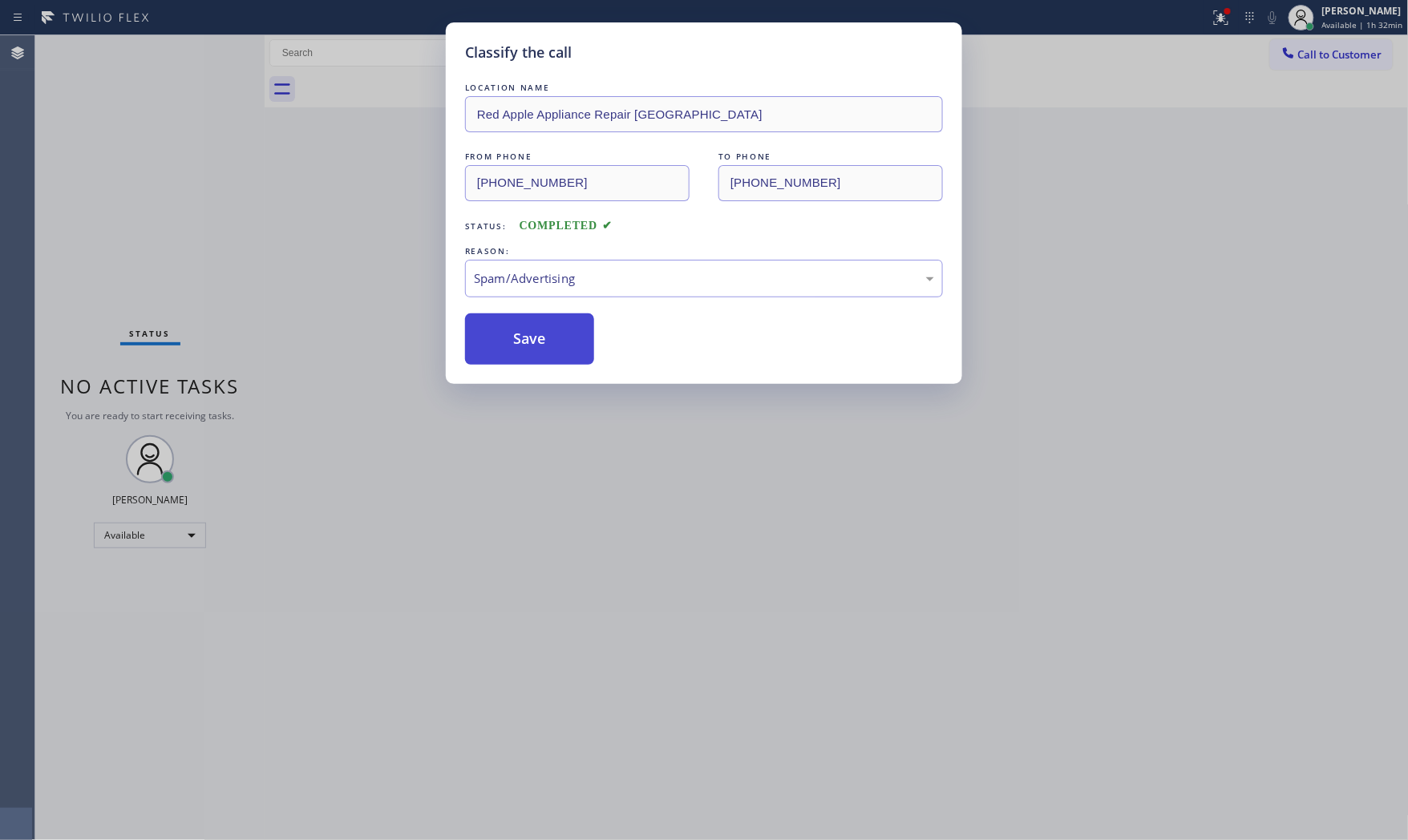
click at [513, 351] on button "Save" at bounding box center [529, 338] width 129 height 51
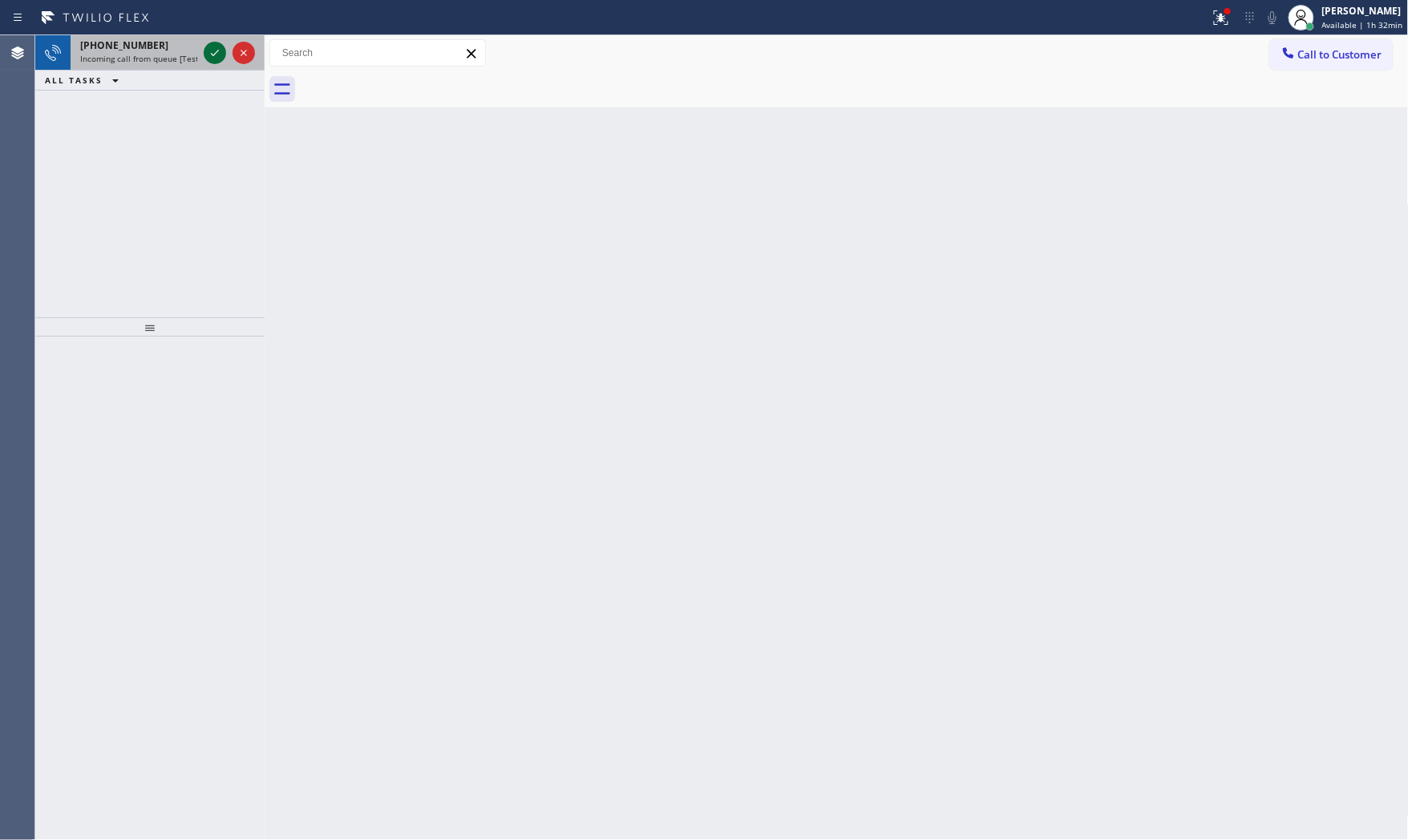
click at [213, 56] on icon at bounding box center [215, 53] width 19 height 19
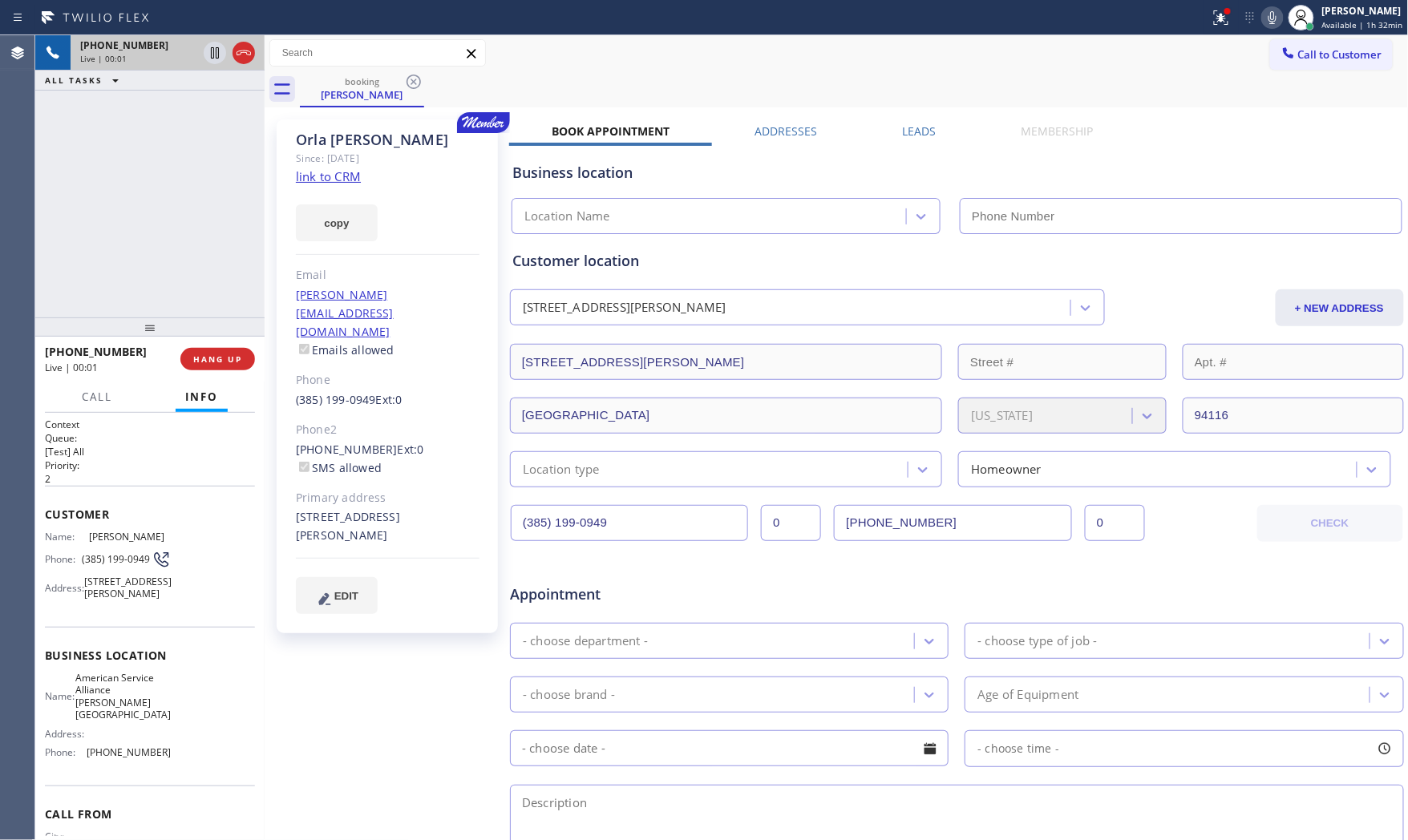
type input "[PHONE_NUMBER]"
click at [332, 172] on link "link to CRM" at bounding box center [328, 176] width 65 height 16
click at [228, 369] on button "HANG UP" at bounding box center [218, 360] width 75 height 23
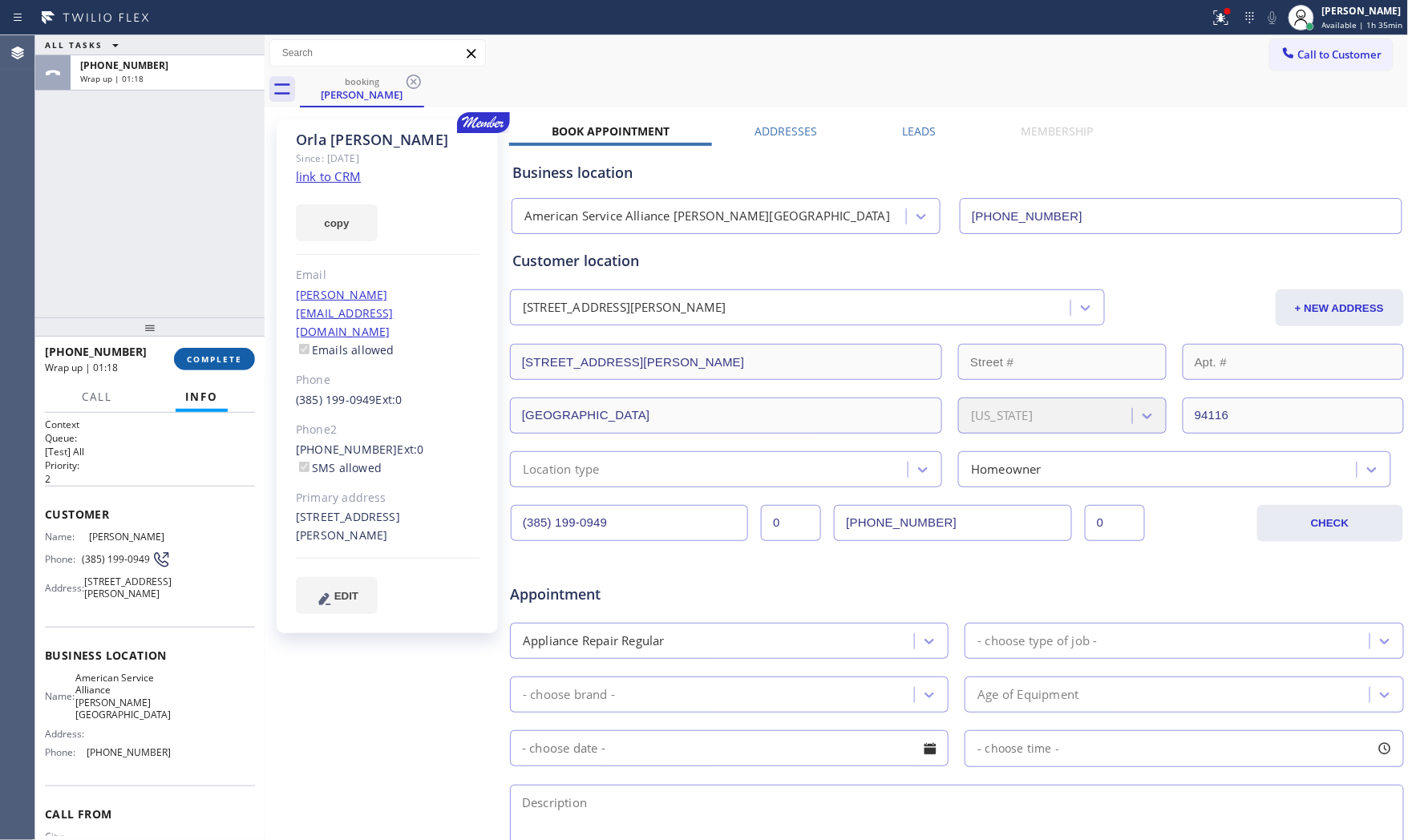
click at [209, 351] on button "COMPLETE" at bounding box center [214, 360] width 81 height 23
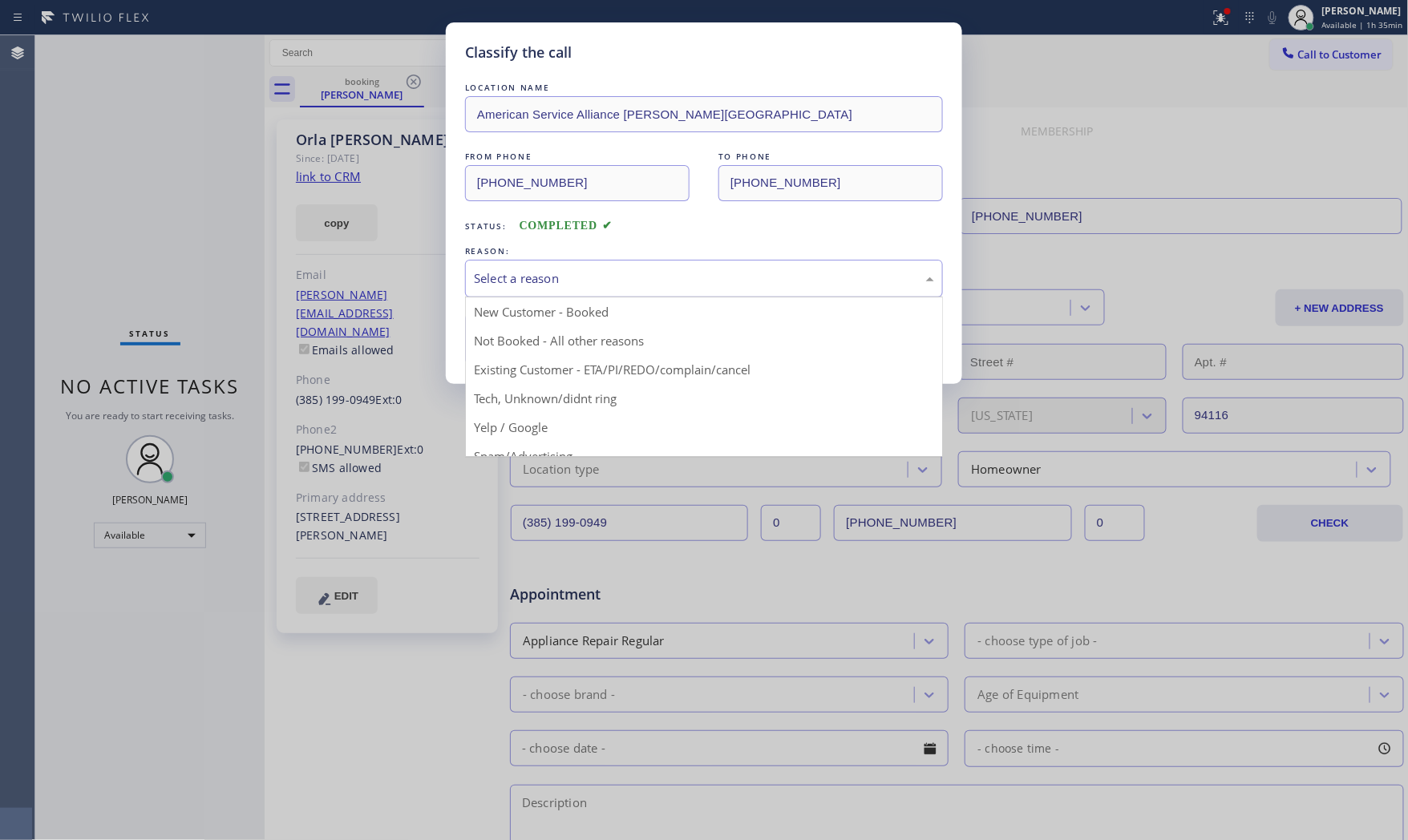
click at [538, 279] on div "Select a reason" at bounding box center [704, 278] width 460 height 19
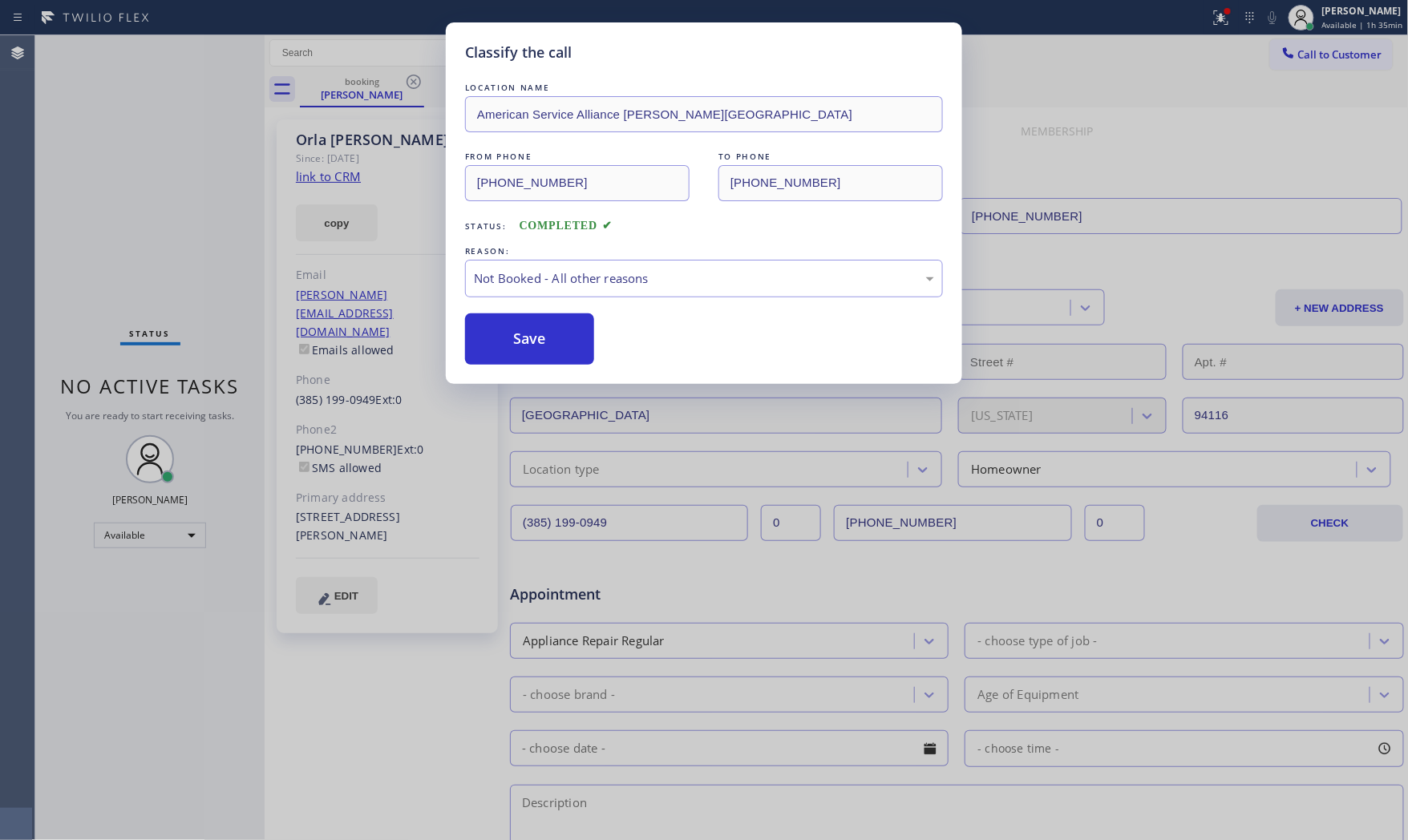
click at [518, 331] on button "Save" at bounding box center [529, 338] width 129 height 51
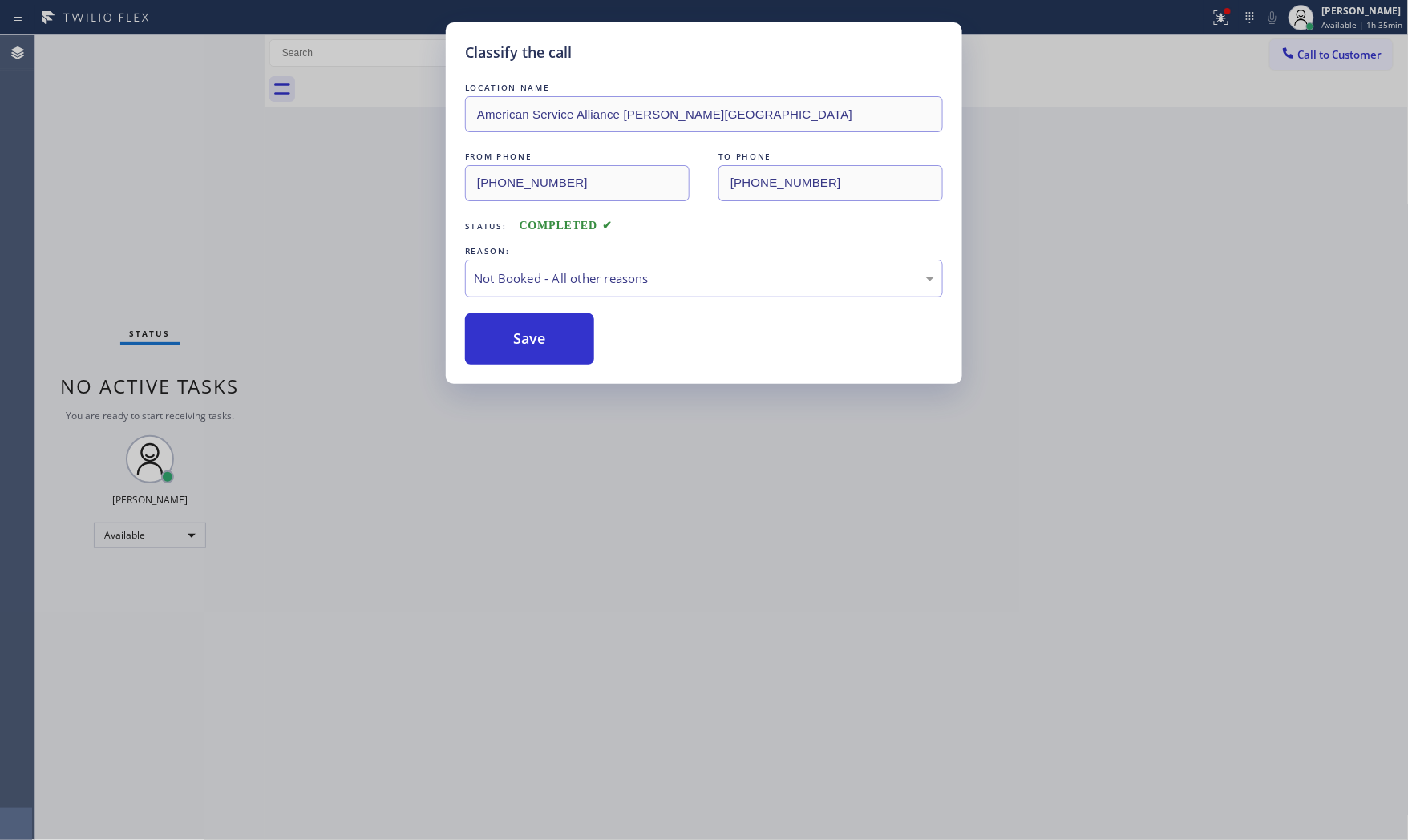
click at [518, 331] on button "Save" at bounding box center [529, 338] width 129 height 51
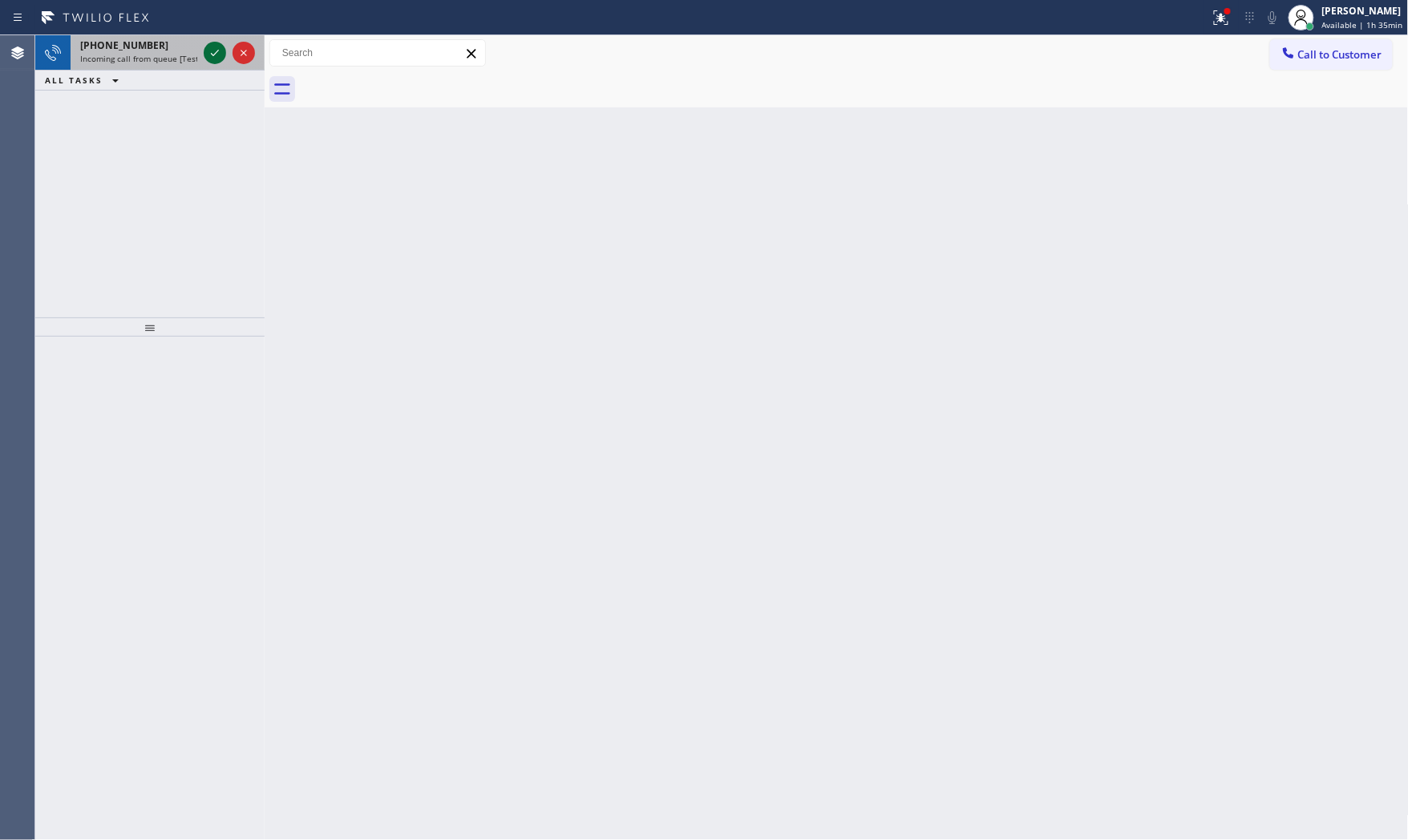
click at [219, 58] on icon at bounding box center [215, 53] width 19 height 19
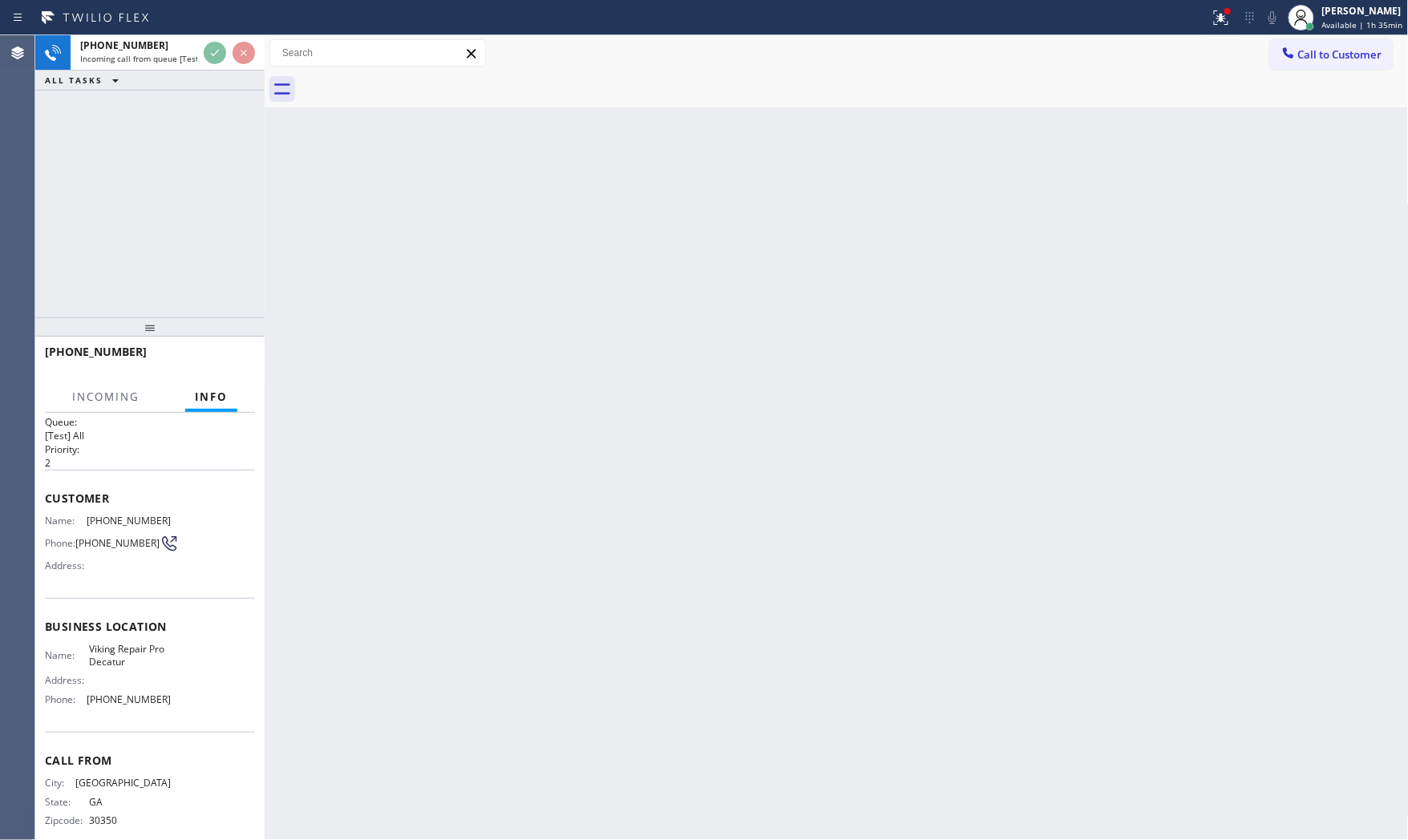
scroll to position [37, 0]
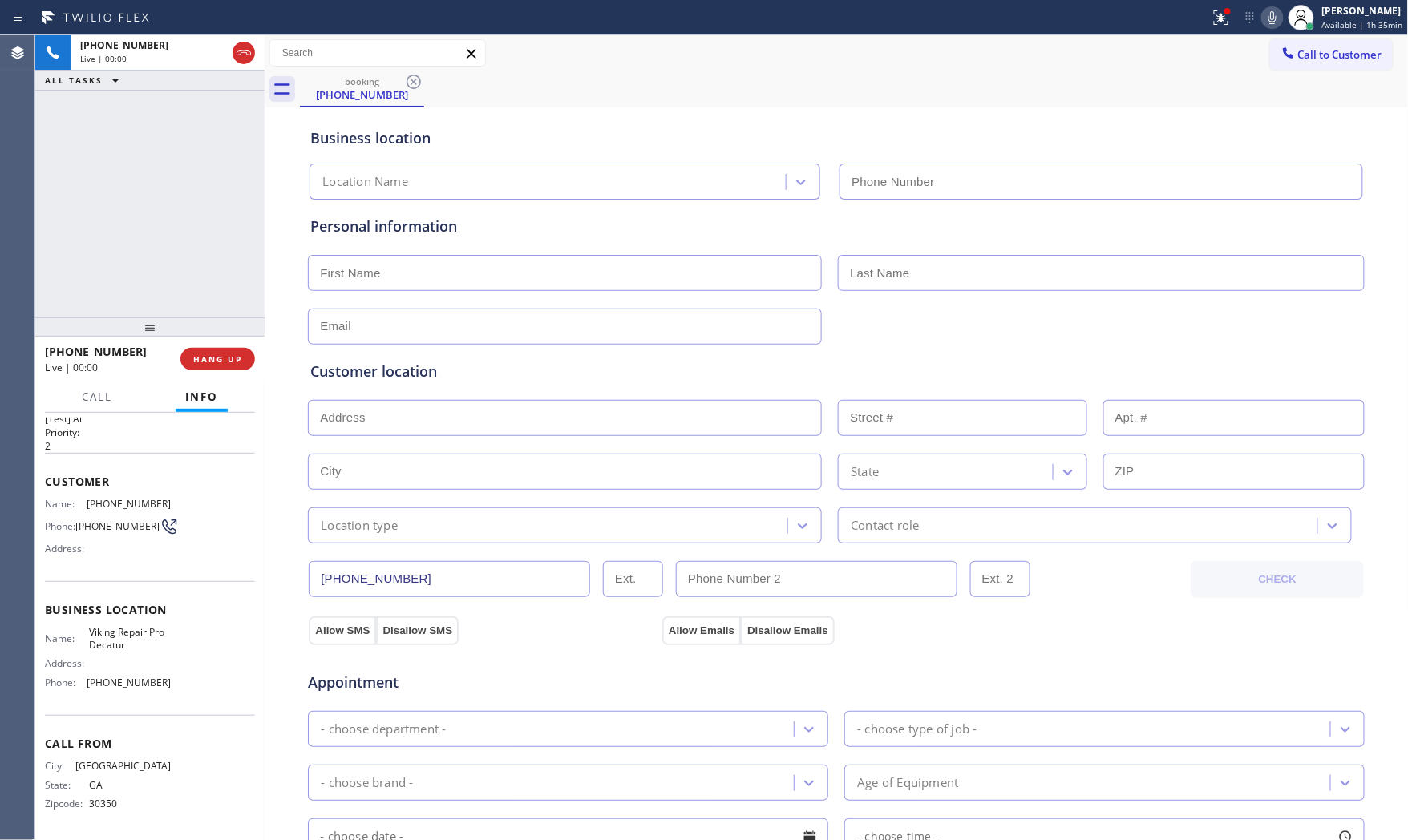
type input "[PHONE_NUMBER]"
click at [1233, 19] on div at bounding box center [1221, 18] width 35 height 19
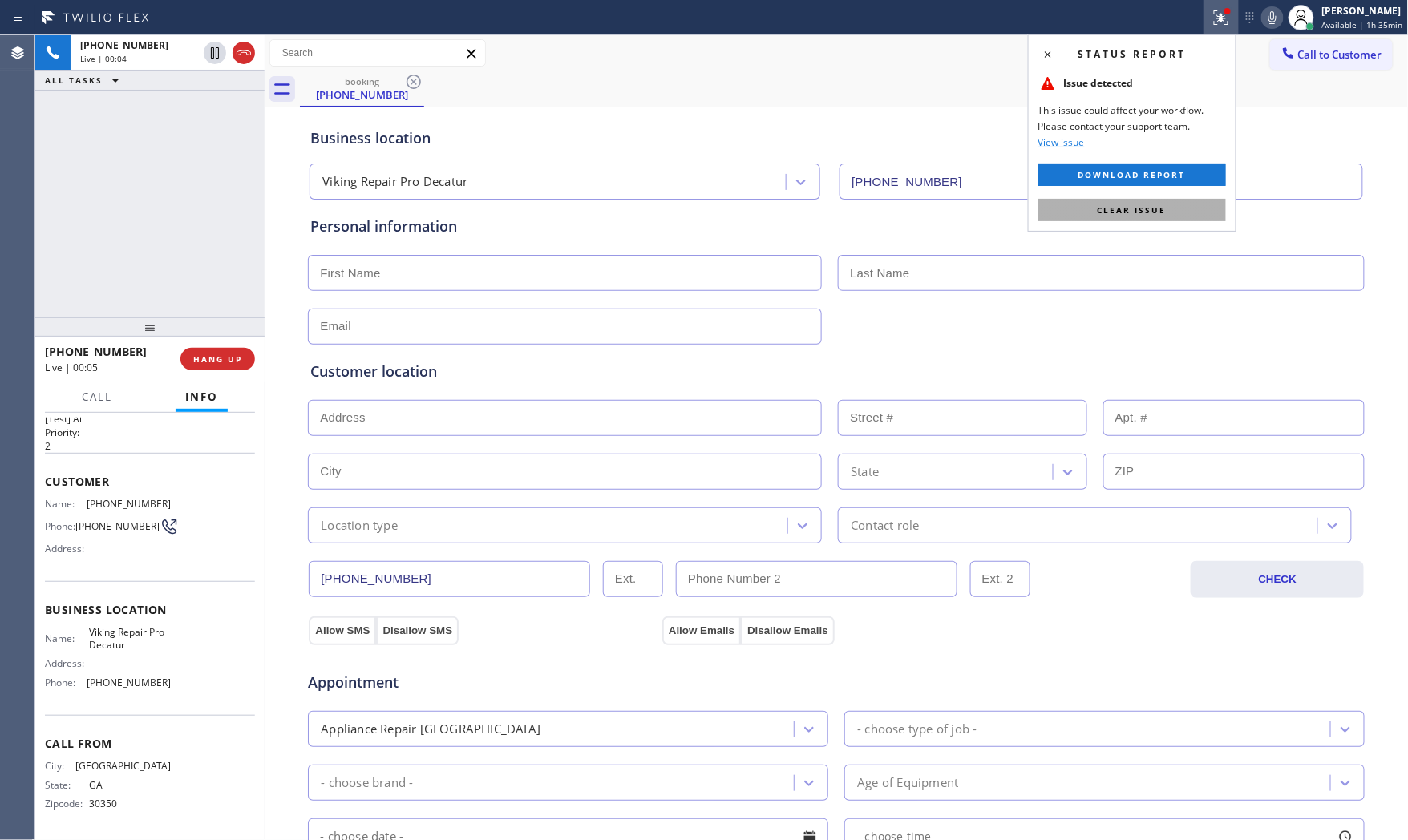
click at [1201, 213] on button "Clear issue" at bounding box center [1132, 210] width 188 height 23
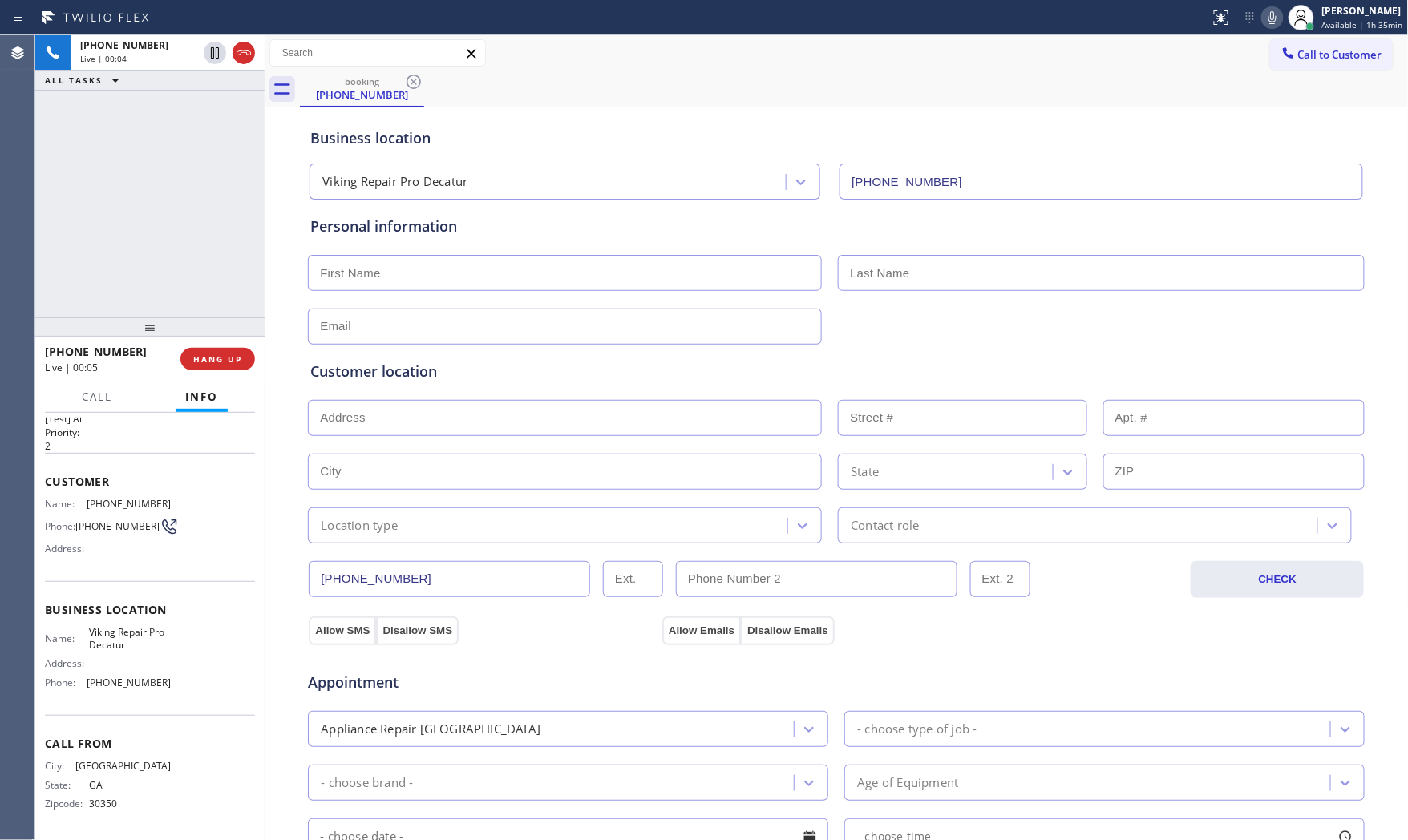
click at [1270, 18] on icon at bounding box center [1273, 18] width 19 height 19
click at [1276, 19] on icon at bounding box center [1273, 18] width 19 height 19
click at [227, 360] on span "HANG UP" at bounding box center [218, 360] width 49 height 11
click at [227, 360] on span "COMPLETE" at bounding box center [214, 360] width 55 height 11
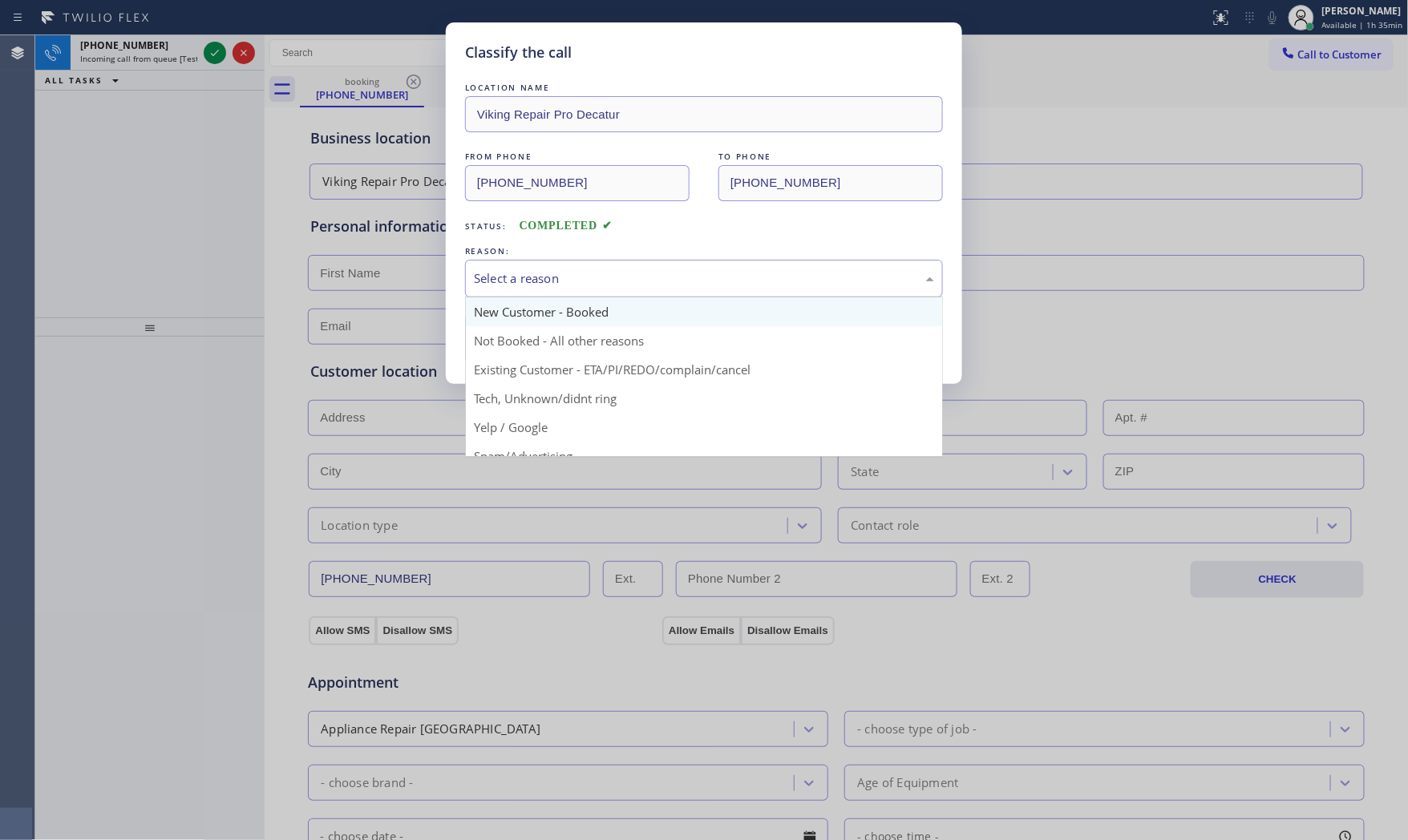
drag, startPoint x: 547, startPoint y: 273, endPoint x: 513, endPoint y: 322, distance: 59.6
click at [534, 291] on div "Select a reason" at bounding box center [704, 278] width 478 height 37
drag, startPoint x: 519, startPoint y: 289, endPoint x: 509, endPoint y: 341, distance: 53.0
click at [519, 292] on div "New Customer - Booked" at bounding box center [704, 278] width 478 height 37
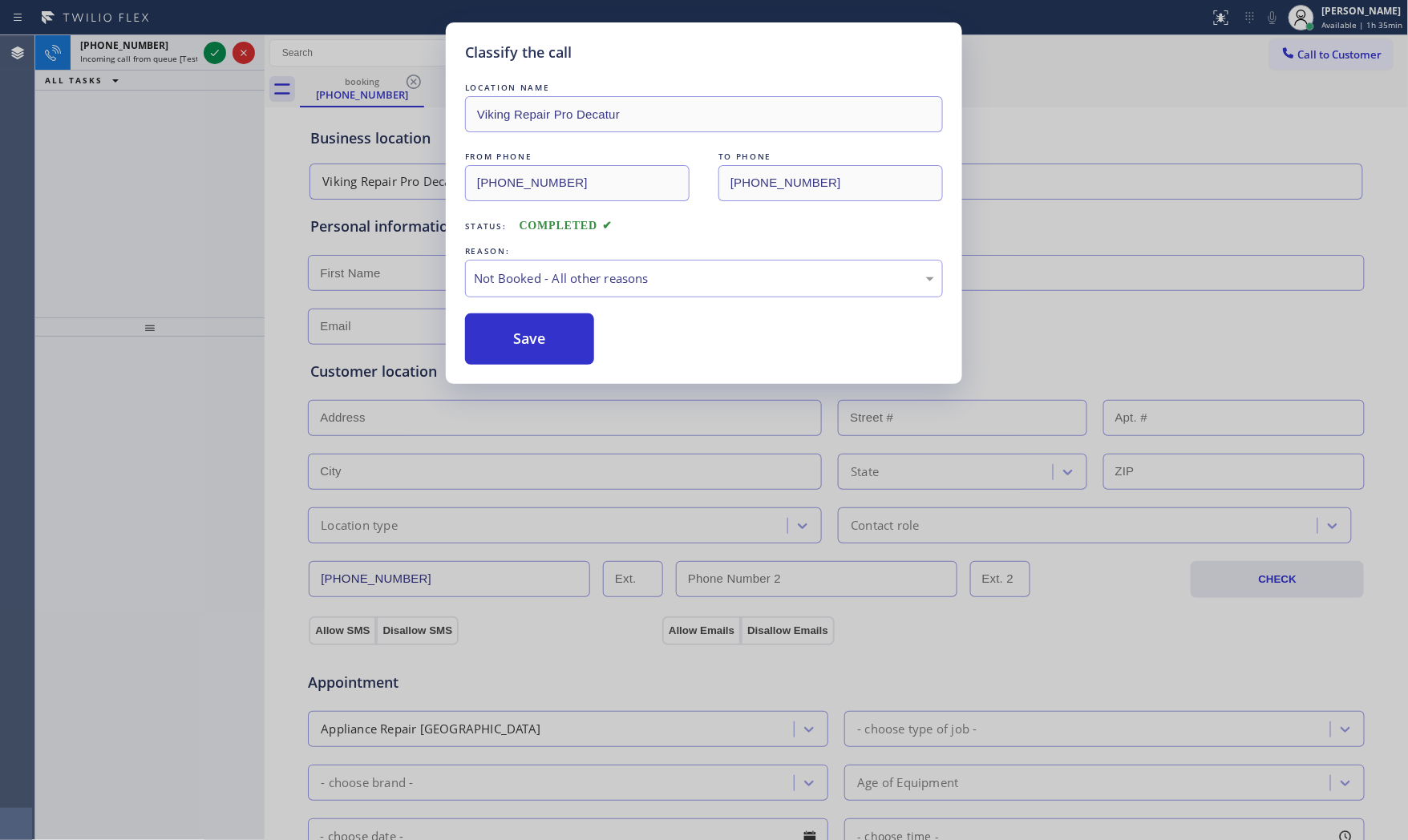
click at [509, 341] on button "Save" at bounding box center [529, 338] width 129 height 51
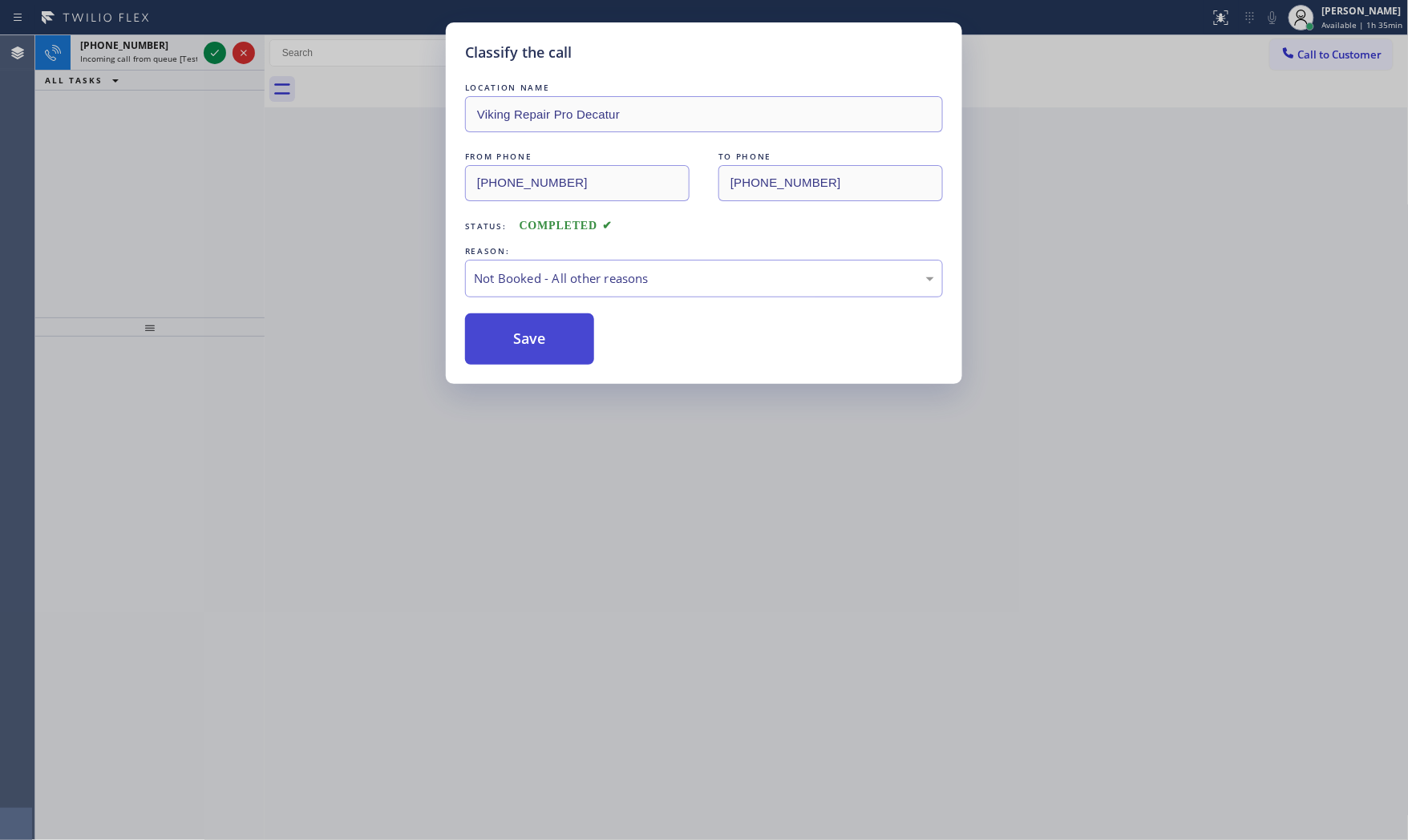
click at [508, 341] on button "Save" at bounding box center [529, 338] width 129 height 51
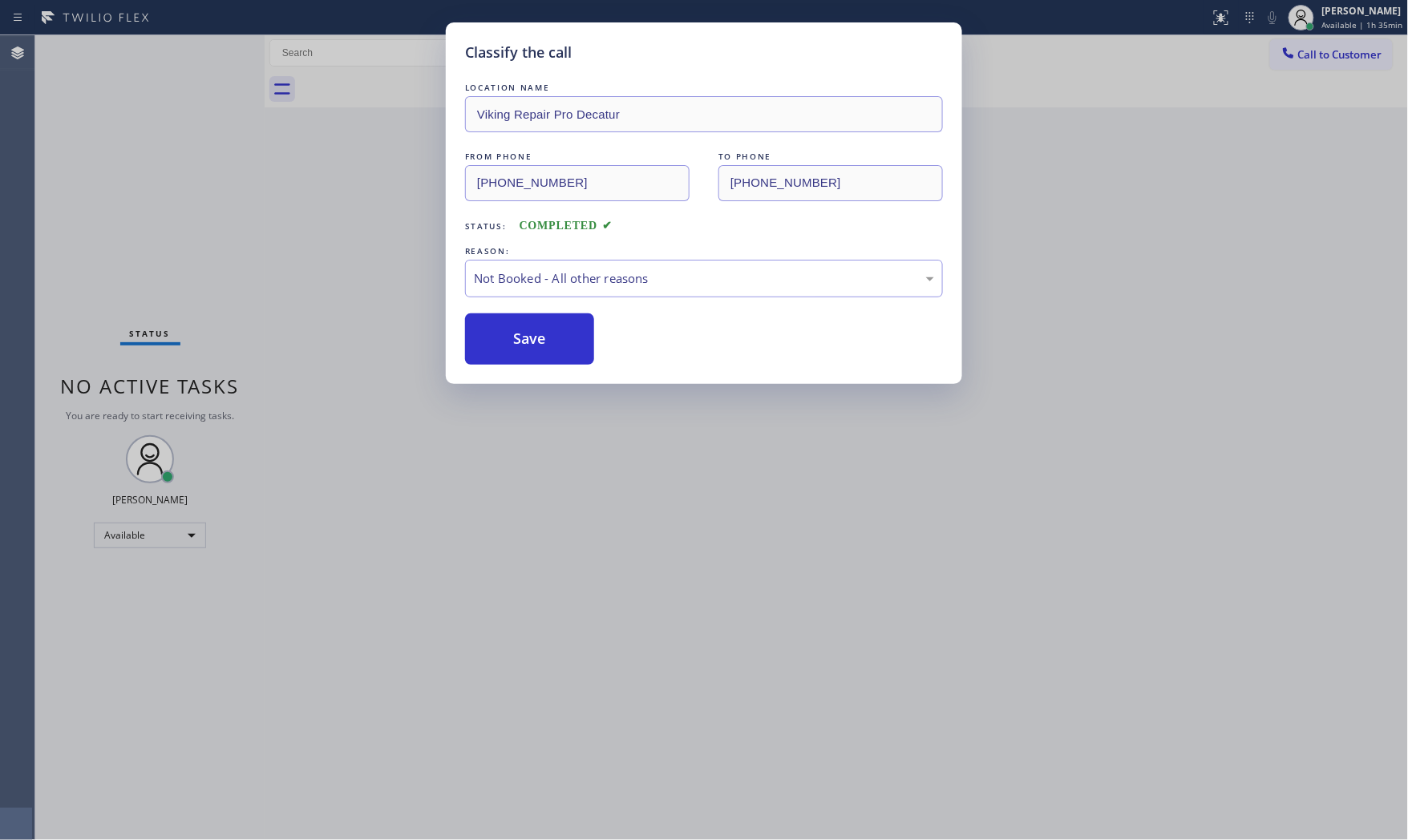
click at [206, 53] on div "Classify the call LOCATION NAME Viking Repair Pro Decatur FROM PHONE [PHONE_NUM…" at bounding box center [704, 420] width 1408 height 840
click at [206, 53] on div "Classify the call LOCATION NAME 5 Star Appliance Repair FROM PHONE [PHONE_NUMBE…" at bounding box center [721, 437] width 1373 height 805
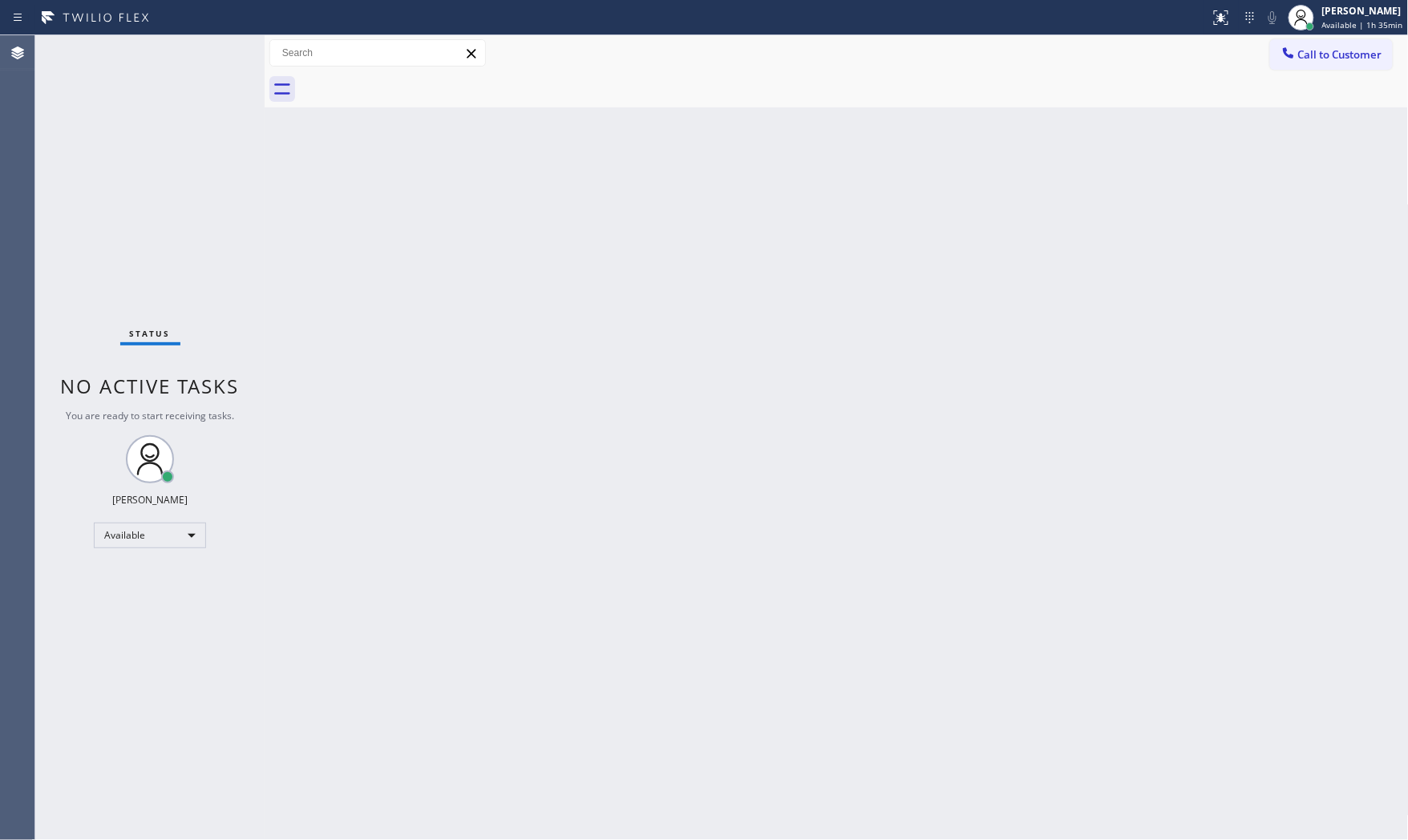
click at [218, 48] on div "Status No active tasks You are ready to start receiving tasks. [PERSON_NAME] Av…" at bounding box center [149, 437] width 229 height 805
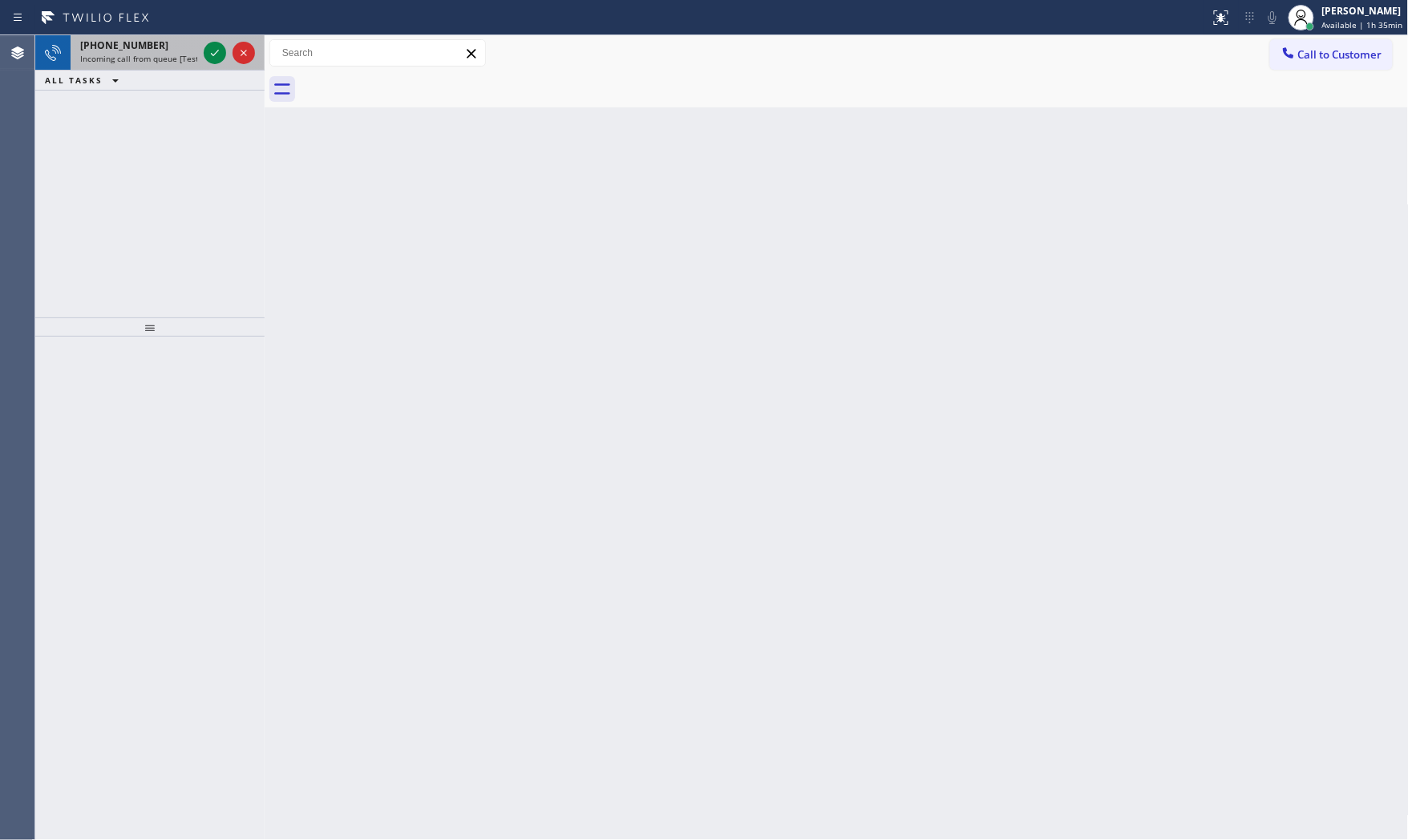
click at [163, 54] on span "Incoming call from queue [Test] All" at bounding box center [147, 58] width 133 height 11
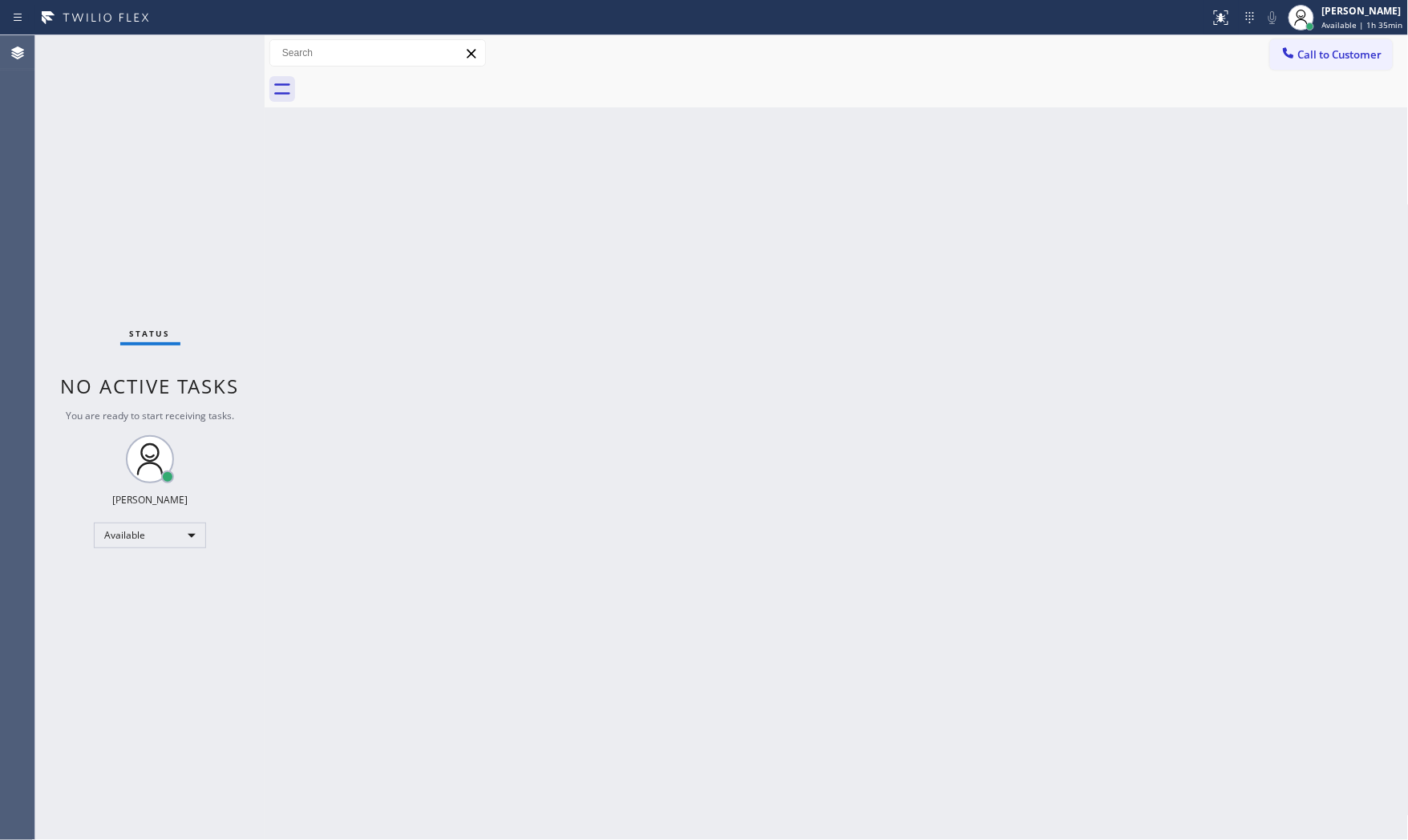
drag, startPoint x: 181, startPoint y: 52, endPoint x: 158, endPoint y: 45, distance: 24.0
click at [158, 45] on div "Status No active tasks You are ready to start receiving tasks. [PERSON_NAME] Av…" at bounding box center [149, 437] width 229 height 805
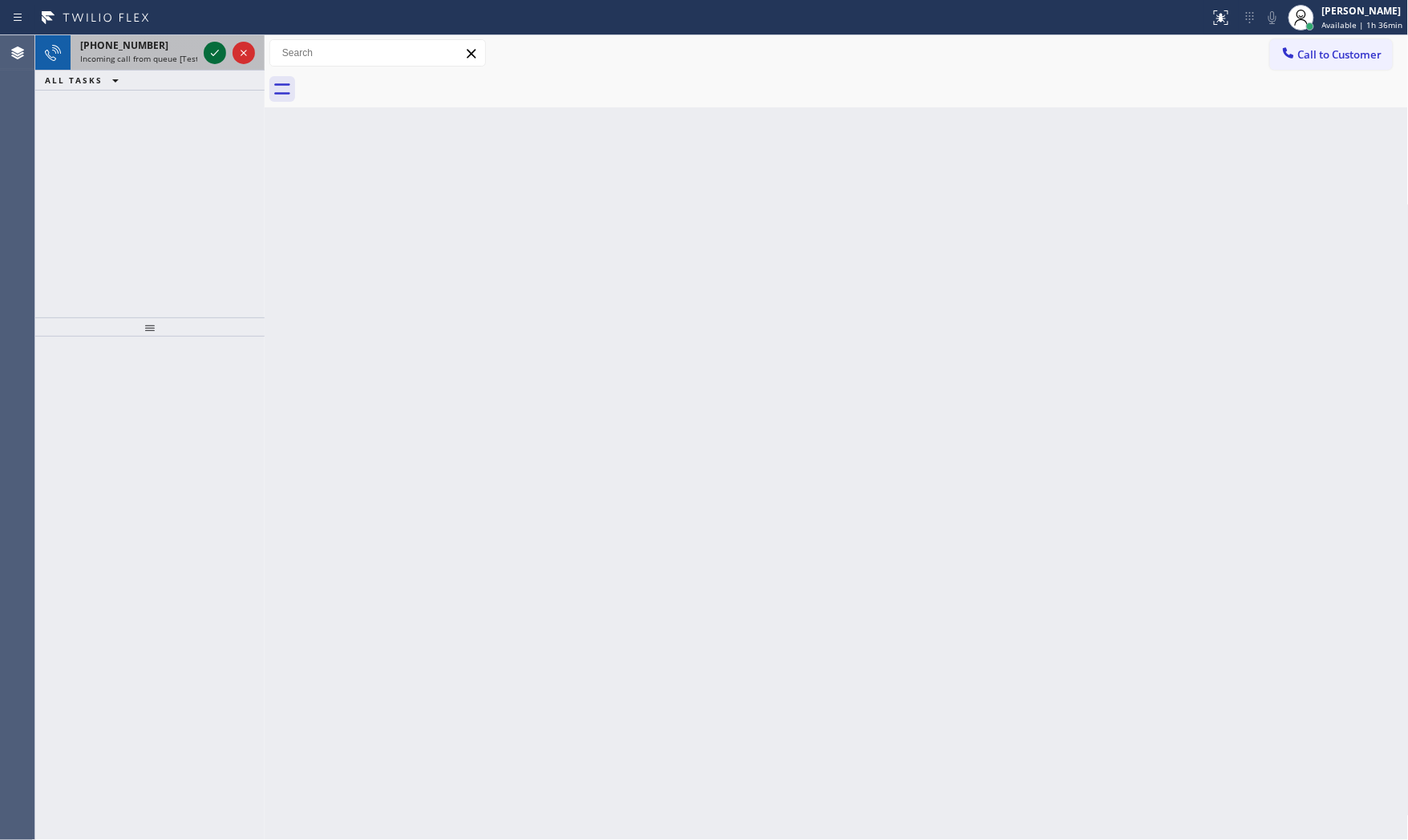
click at [211, 50] on icon at bounding box center [215, 53] width 19 height 19
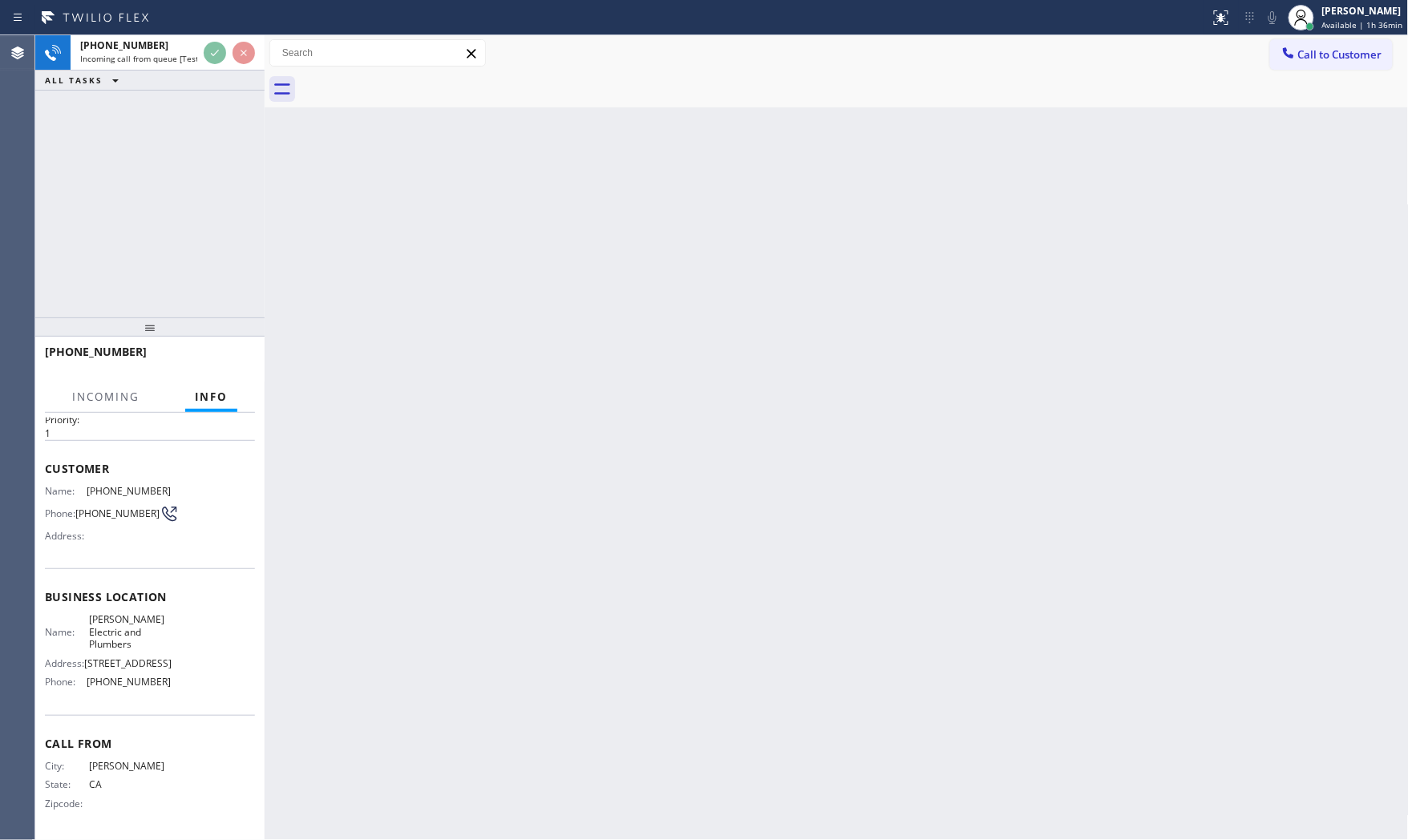
scroll to position [62, 0]
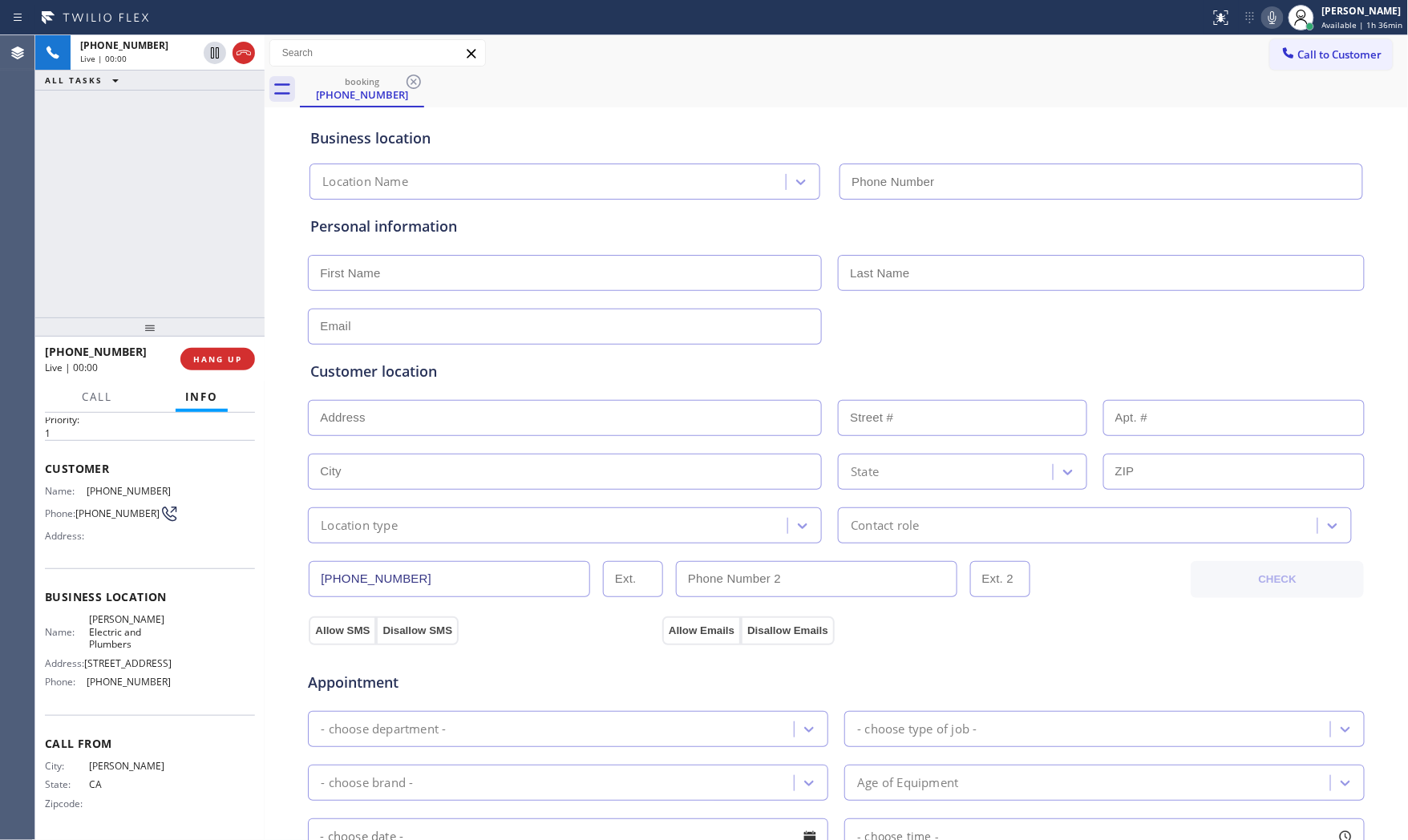
type input "[PHONE_NUMBER]"
click at [1268, 24] on icon at bounding box center [1273, 18] width 19 height 19
click at [202, 364] on button "HANG UP" at bounding box center [218, 360] width 75 height 23
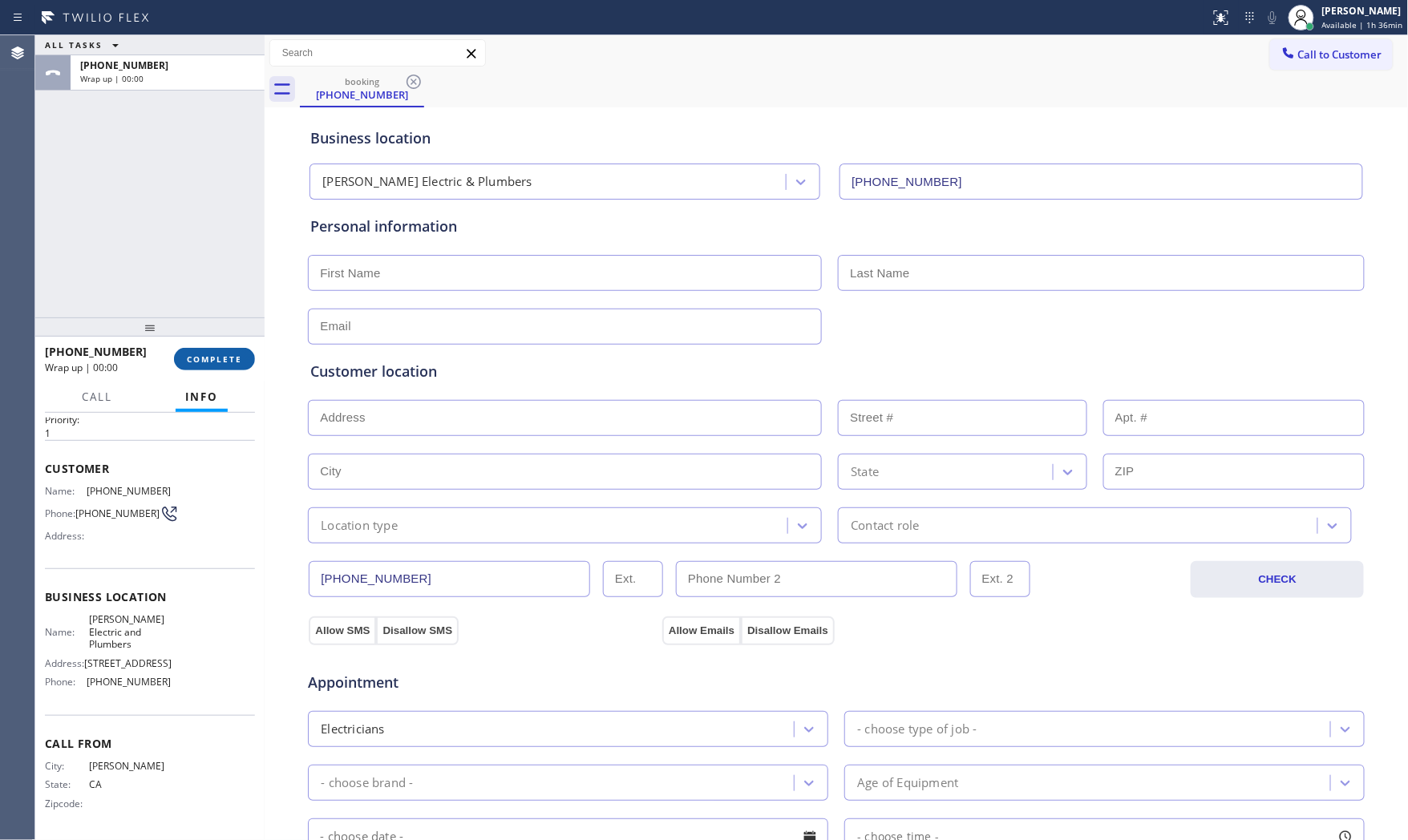
click at [209, 363] on span "COMPLETE" at bounding box center [214, 360] width 55 height 11
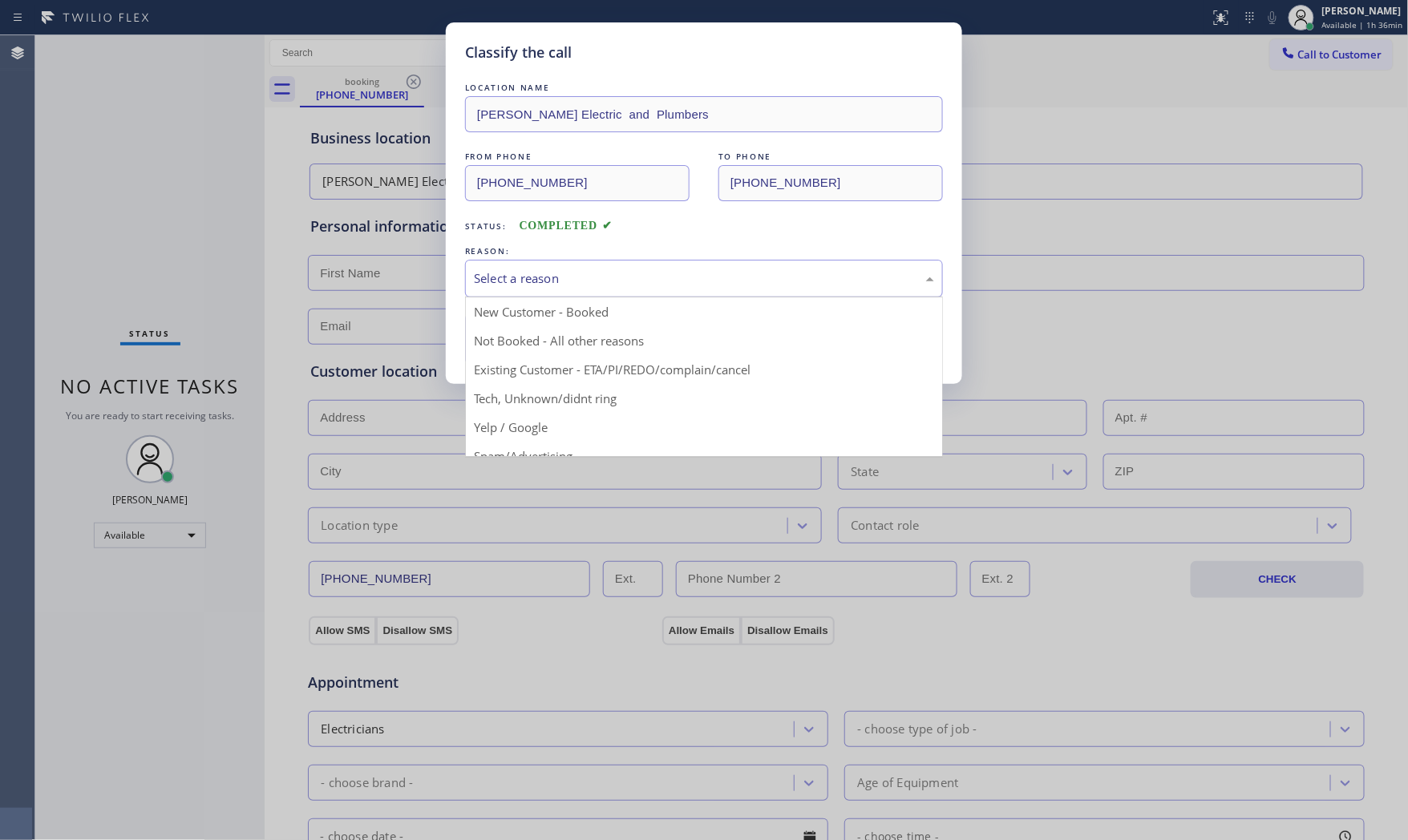
click at [623, 279] on div "Select a reason" at bounding box center [704, 278] width 460 height 19
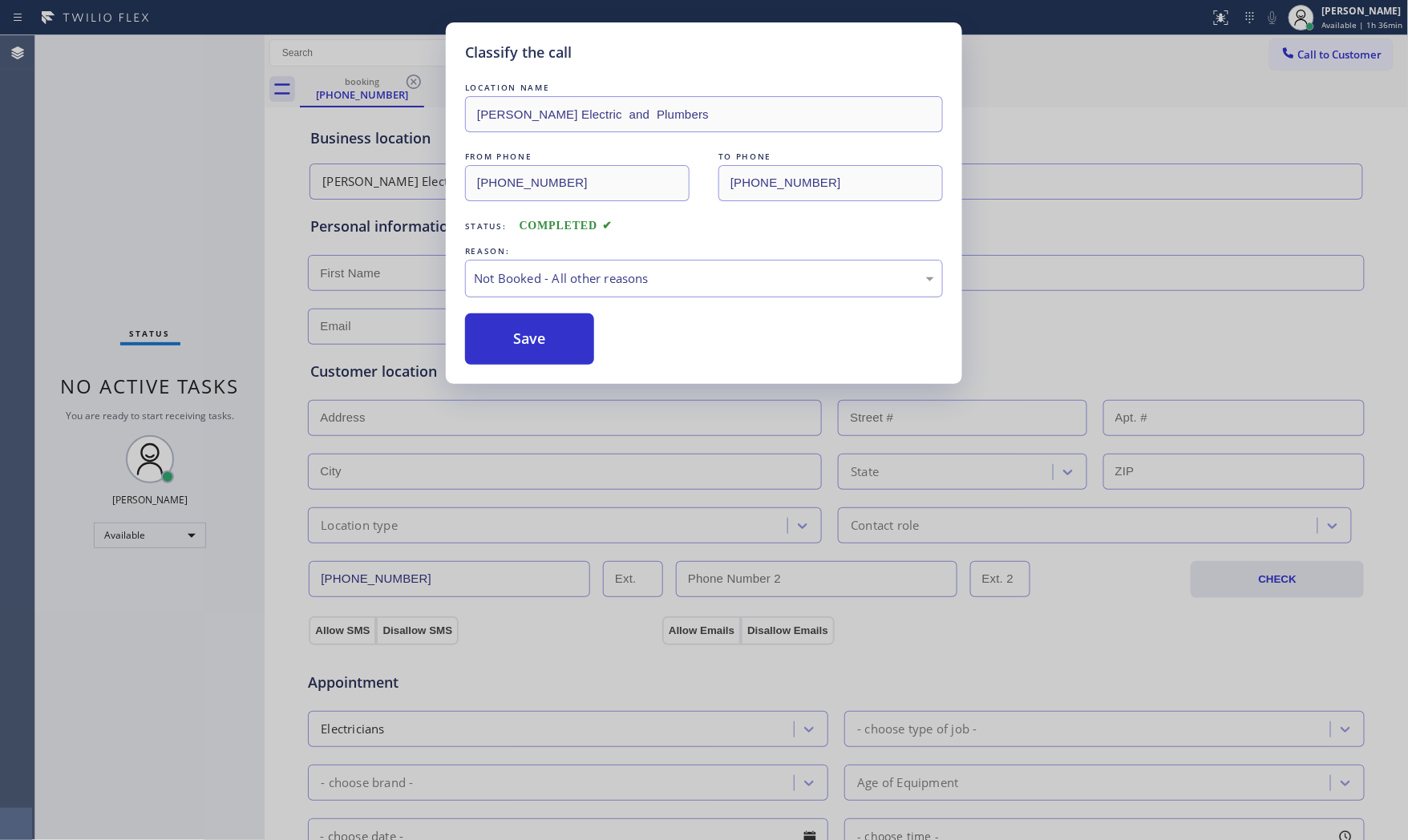
click at [549, 291] on div "Not Booked - All other reasons" at bounding box center [704, 278] width 478 height 37
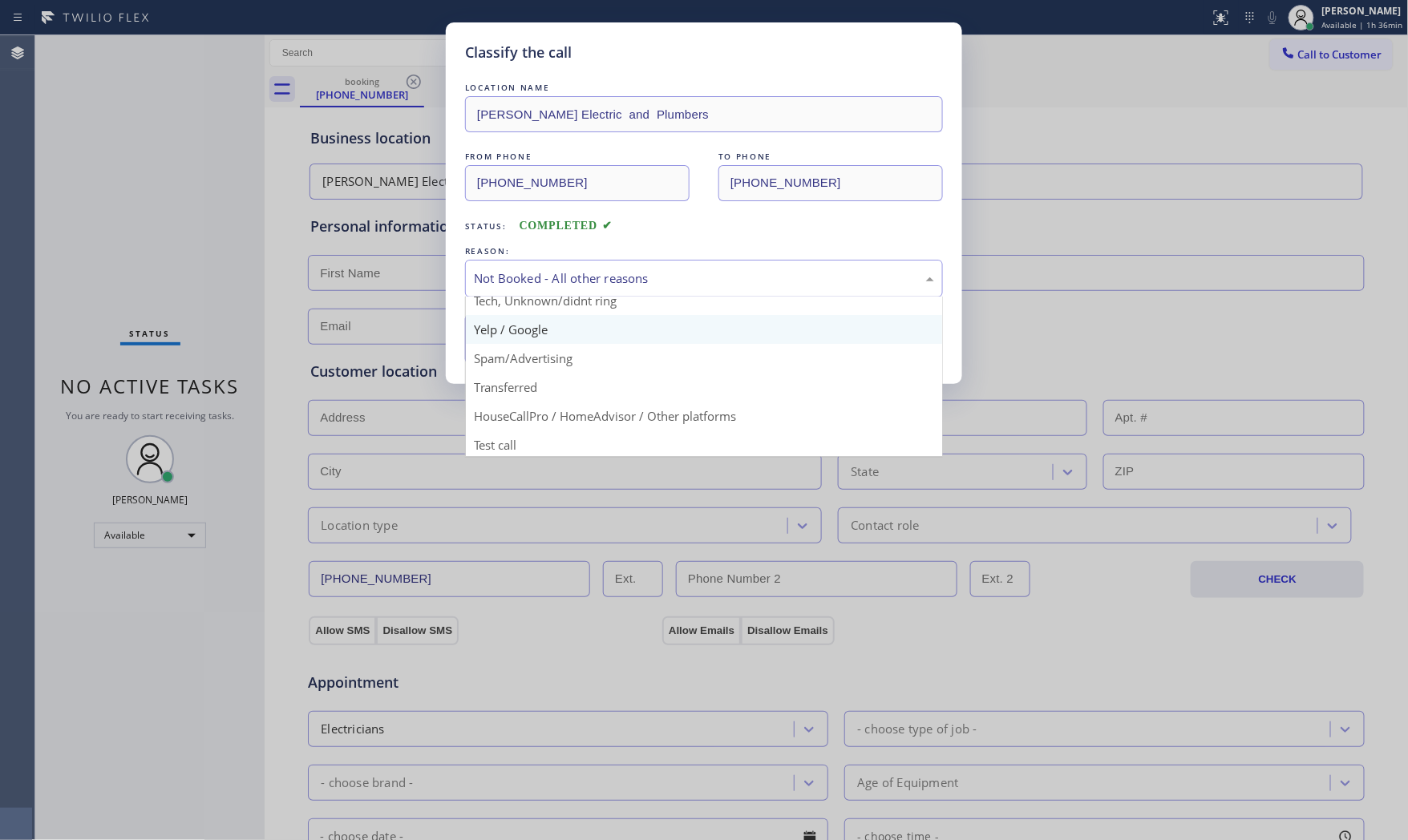
scroll to position [100, 0]
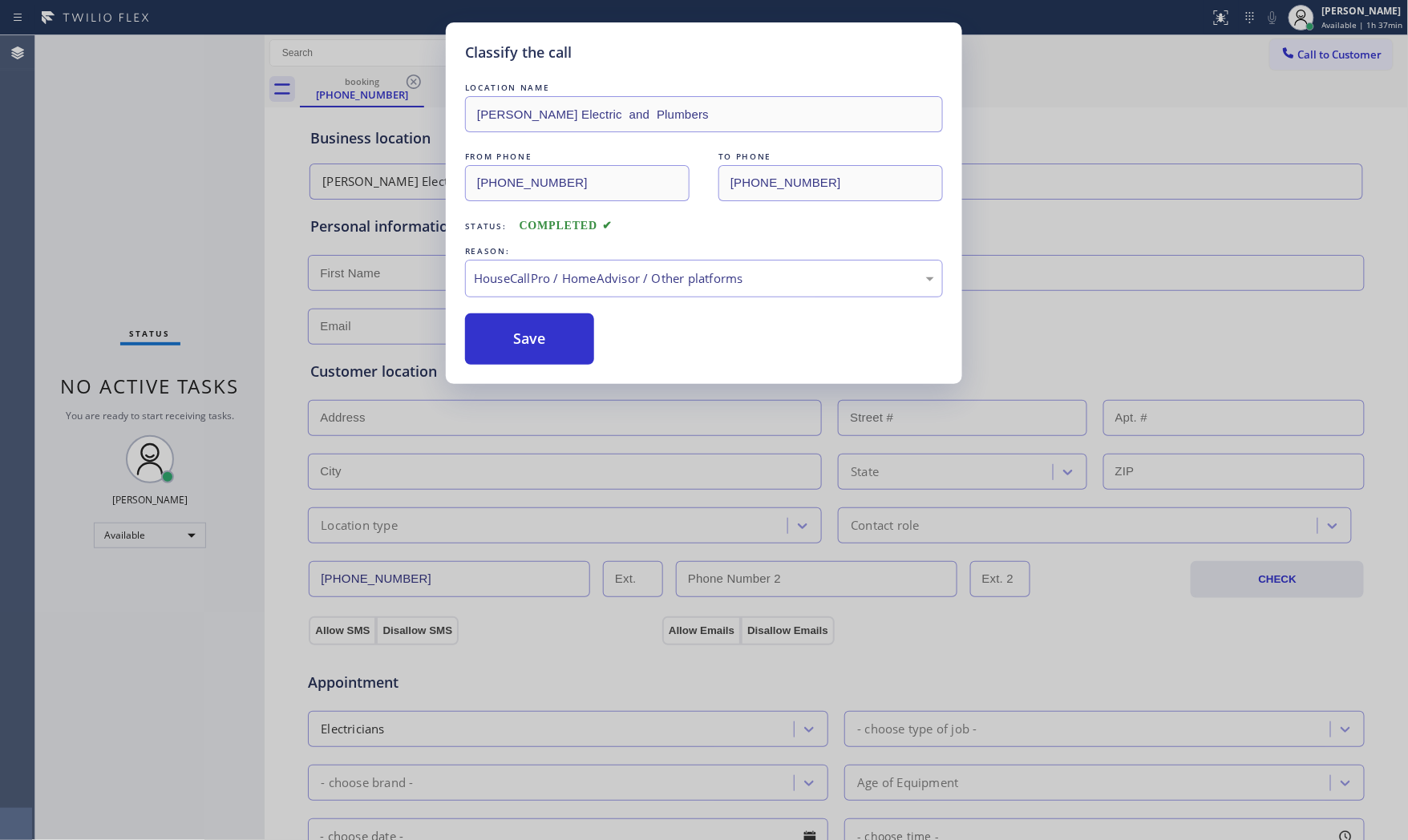
drag, startPoint x: 565, startPoint y: 410, endPoint x: 564, endPoint y: 388, distance: 22.0
click at [563, 371] on div "Classify the call LOCATION NAME [PERSON_NAME] Electric and Plumbers FROM PHONE …" at bounding box center [704, 203] width 516 height 361
click at [554, 355] on button "Save" at bounding box center [529, 338] width 129 height 51
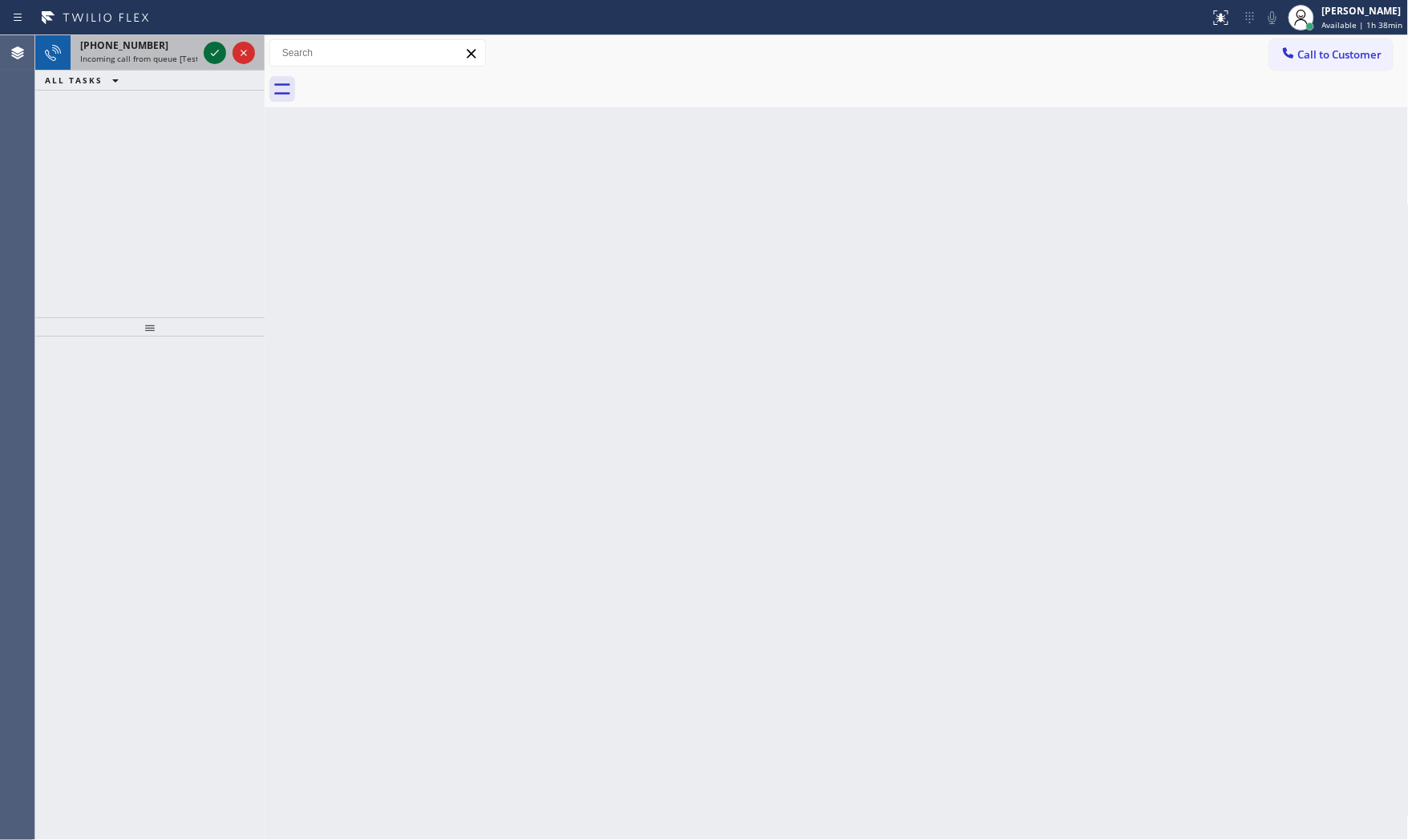
click at [222, 57] on icon at bounding box center [215, 53] width 19 height 19
click at [212, 58] on icon at bounding box center [215, 53] width 19 height 19
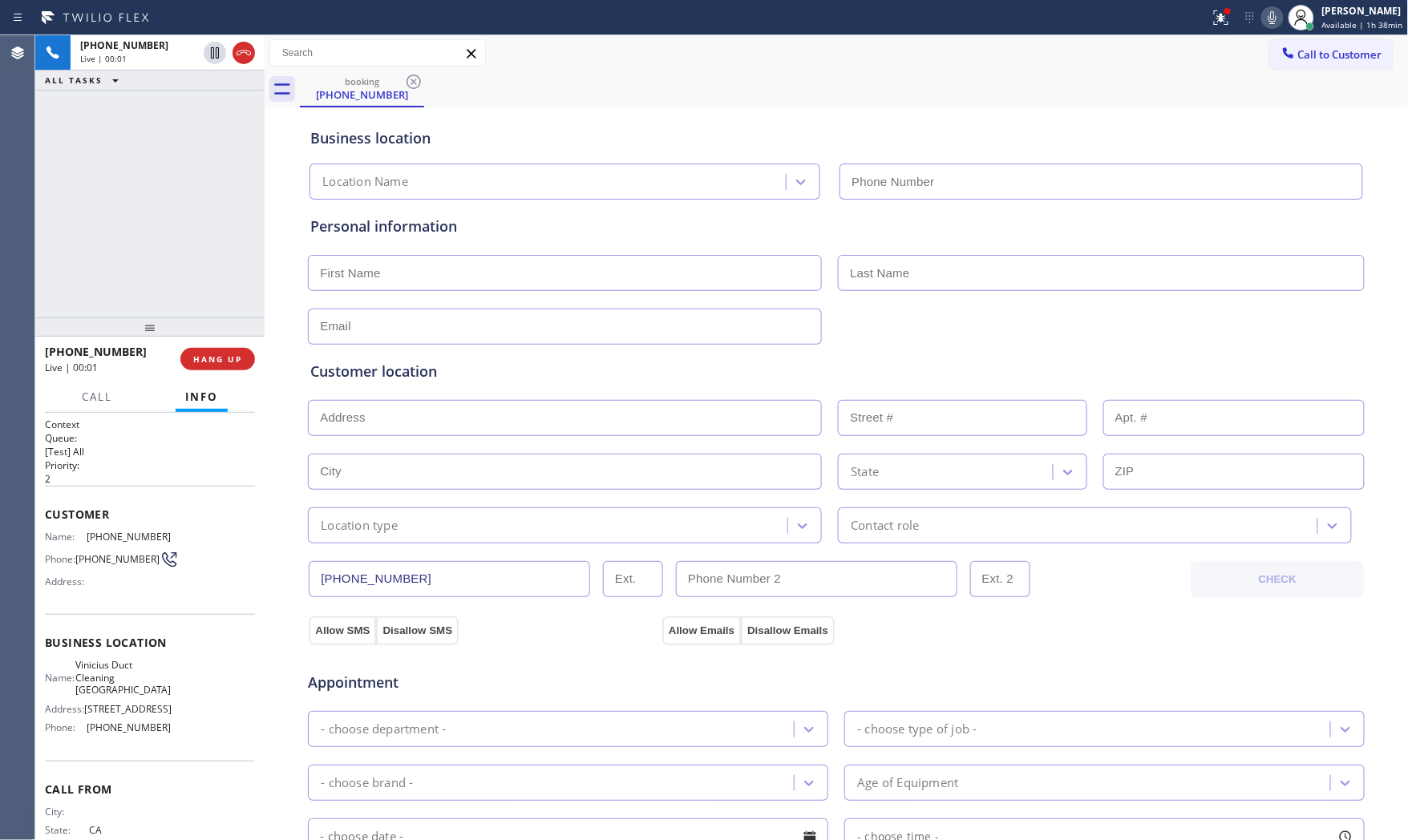
click at [685, 37] on div "Call to Customer Outbound call Location Elite AC Heating Repair Your caller id …" at bounding box center [836, 53] width 1144 height 36
type input "[PHONE_NUMBER]"
click at [1224, 11] on div at bounding box center [1228, 11] width 6 height 6
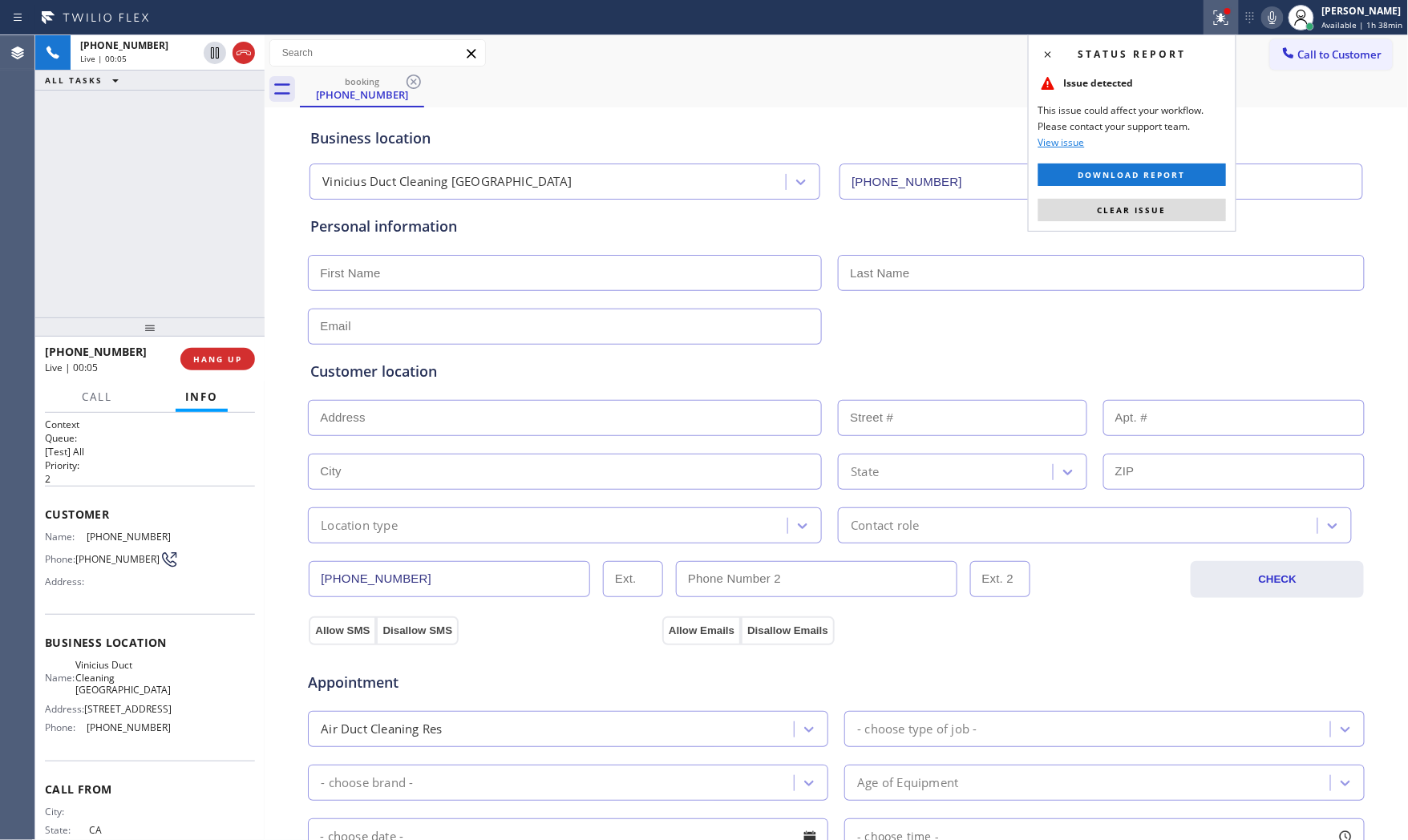
click at [1199, 223] on div "Status report Issue detected This issue could affect your workflow. Please cont…" at bounding box center [1132, 132] width 209 height 197
click at [1197, 217] on button "Clear issue" at bounding box center [1132, 210] width 188 height 23
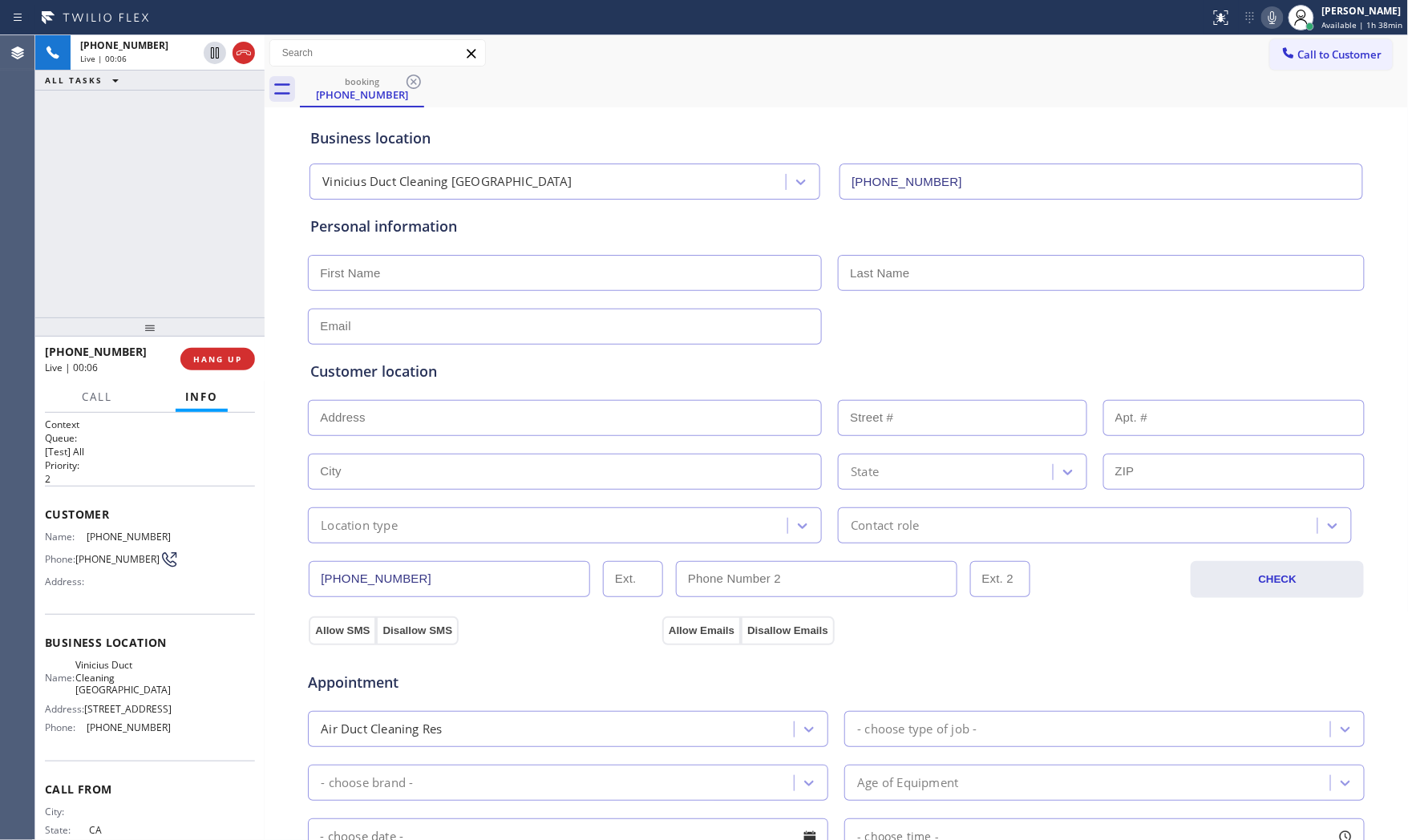
click at [1273, 21] on icon at bounding box center [1273, 18] width 19 height 19
click at [1272, 12] on icon at bounding box center [1273, 18] width 19 height 19
click at [129, 54] on button "ALL TASKS" at bounding box center [84, 45] width 99 height 19
click at [132, 64] on button "ALL TASKS" at bounding box center [93, 65] width 115 height 21
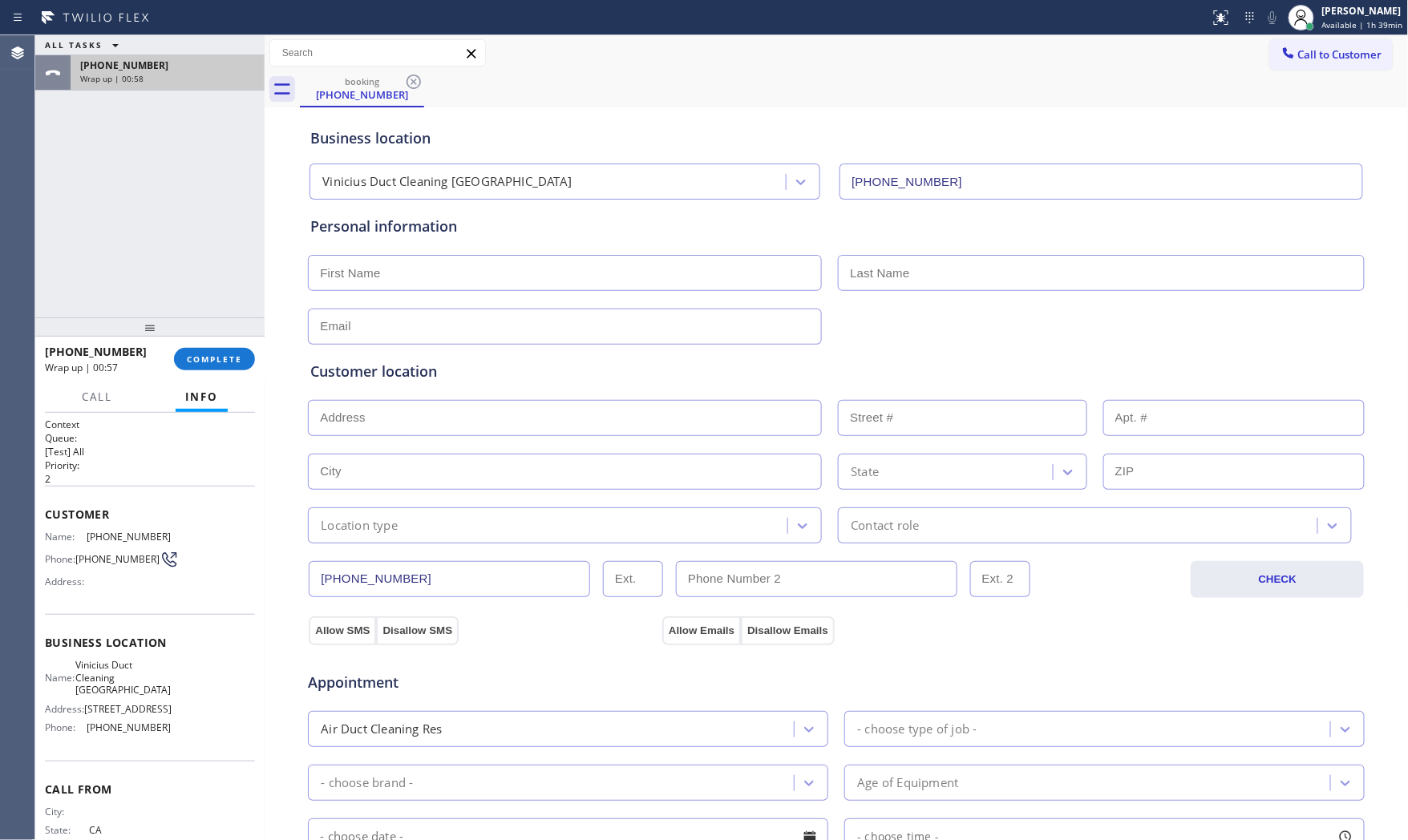
click at [193, 57] on div "[PHONE_NUMBER] Wrap up | 00:58" at bounding box center [164, 72] width 188 height 35
click at [227, 380] on div "[PHONE_NUMBER] Wrap up | 00:58 COMPLETE" at bounding box center [149, 359] width 229 height 45
click at [227, 362] on span "COMPLETE" at bounding box center [214, 360] width 55 height 11
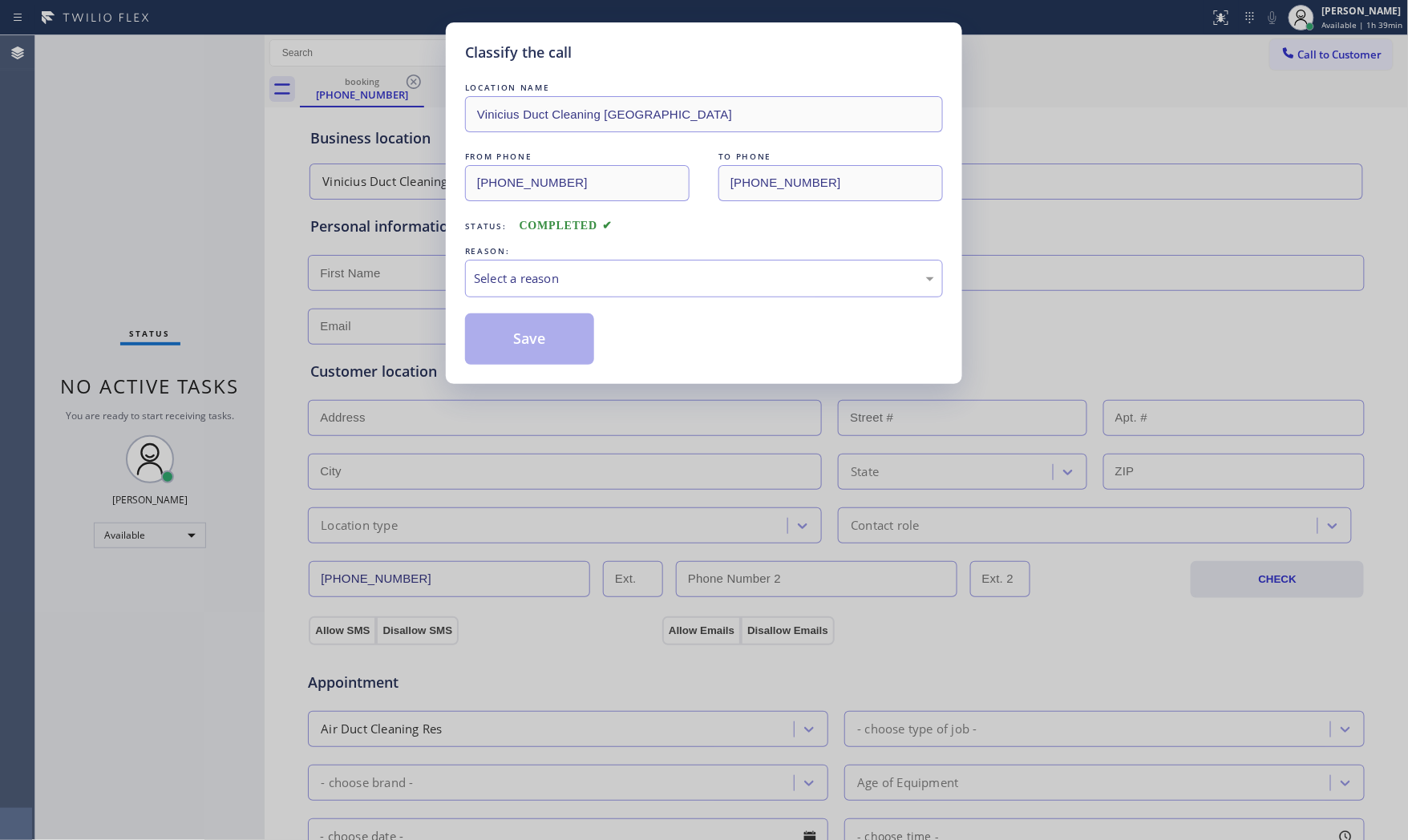
click at [595, 293] on div "Select a reason" at bounding box center [704, 278] width 478 height 37
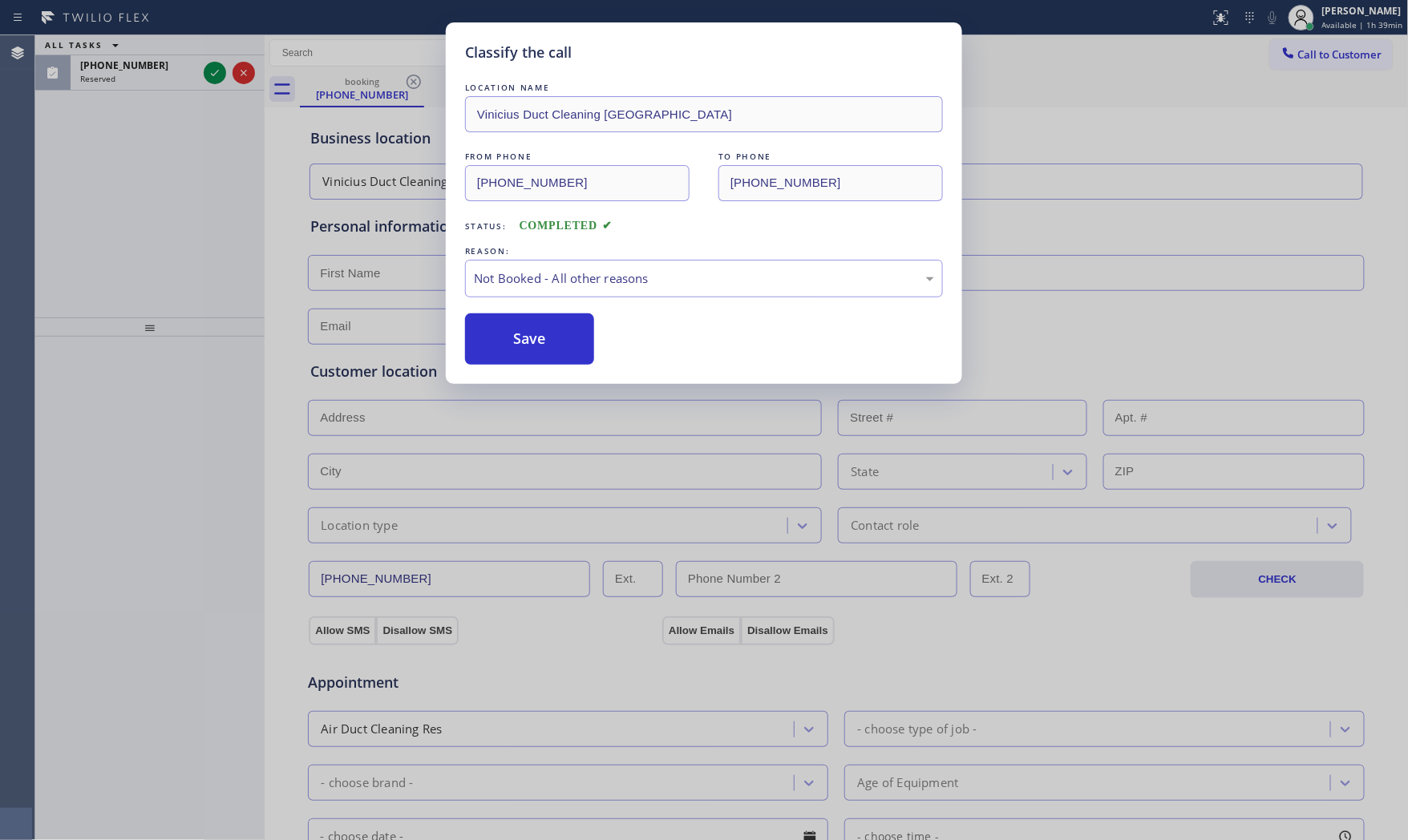
click at [555, 342] on button "Save" at bounding box center [529, 338] width 129 height 51
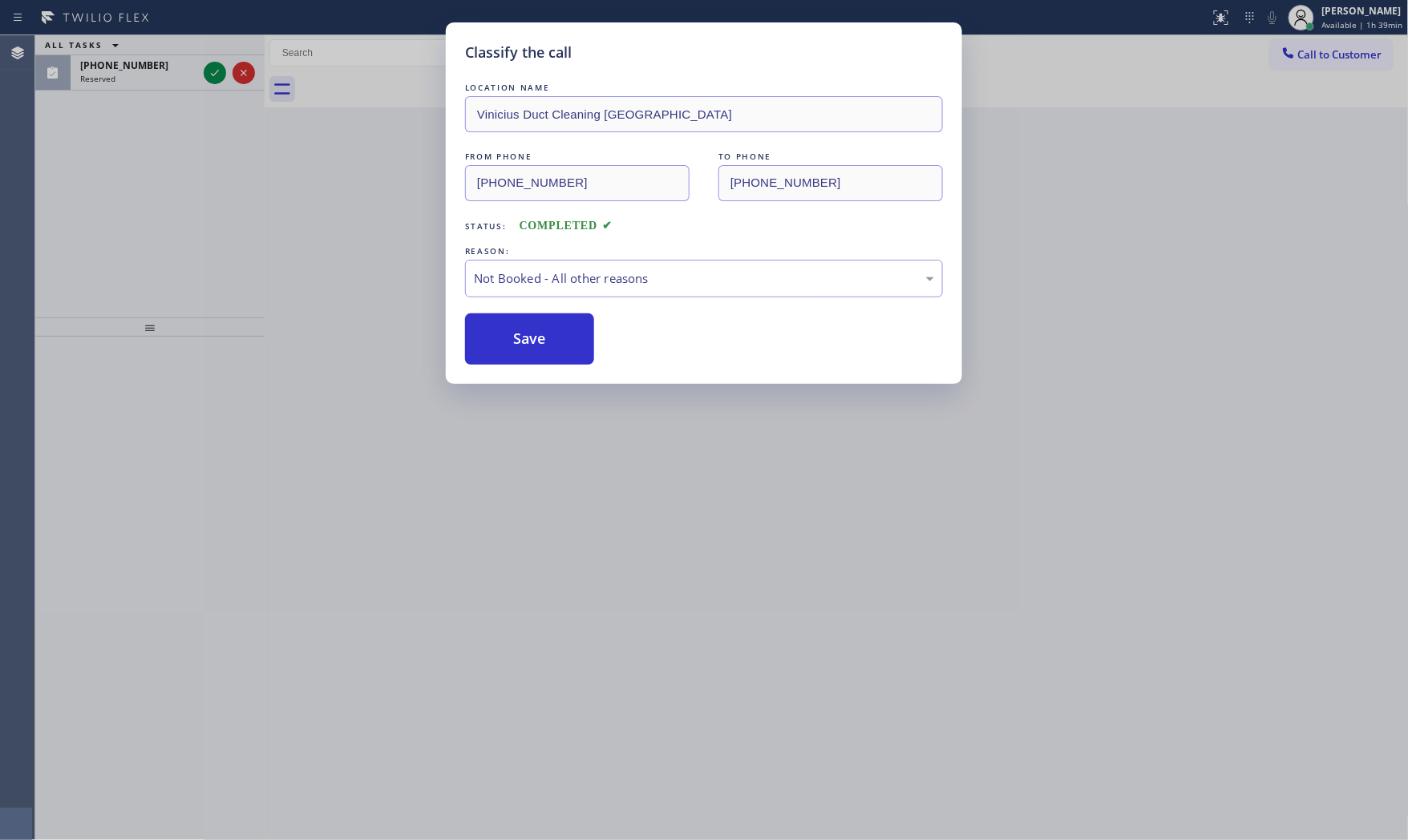
click at [555, 342] on button "Save" at bounding box center [529, 338] width 129 height 51
click at [213, 66] on icon at bounding box center [215, 73] width 19 height 19
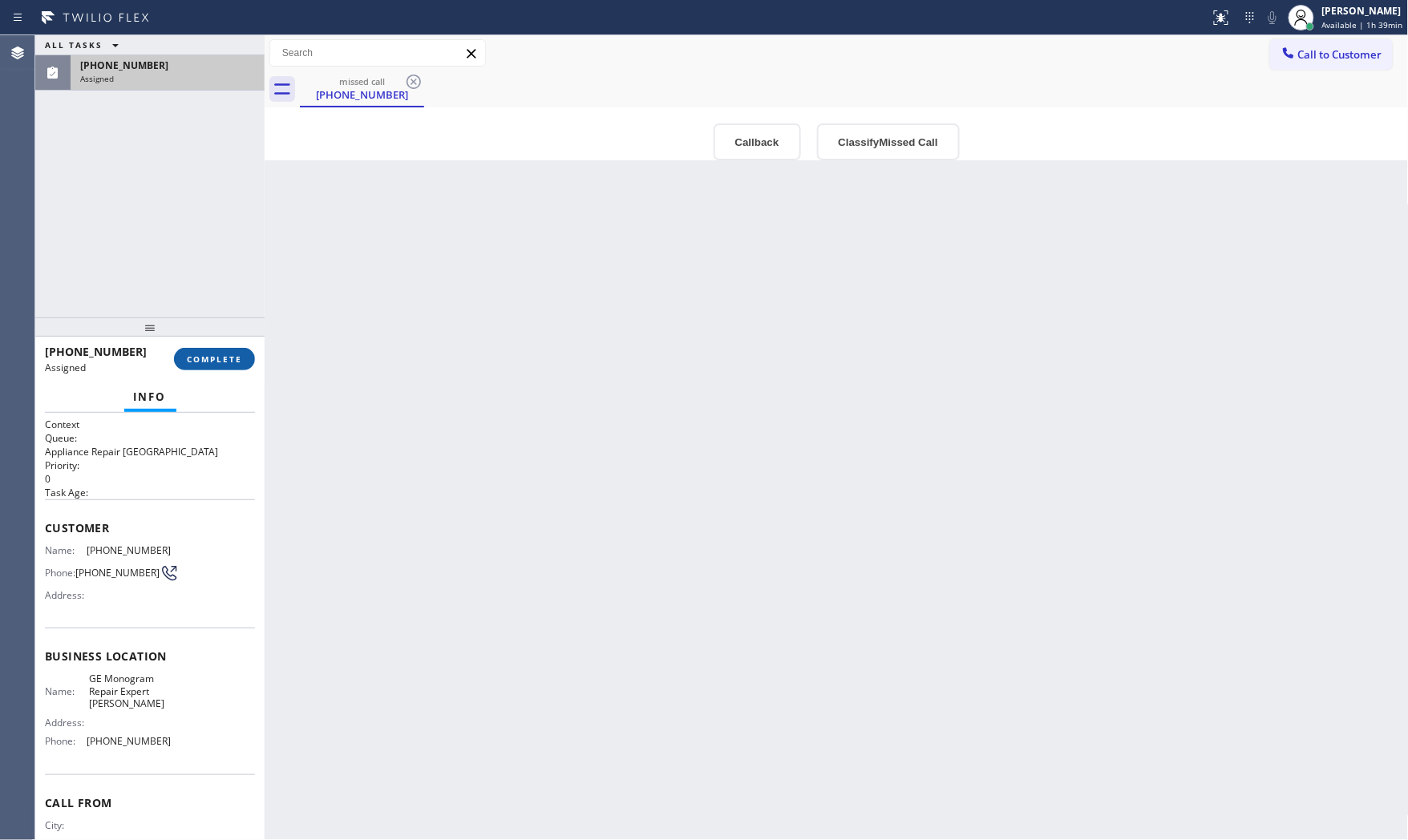
click at [214, 364] on button "COMPLETE" at bounding box center [214, 360] width 81 height 23
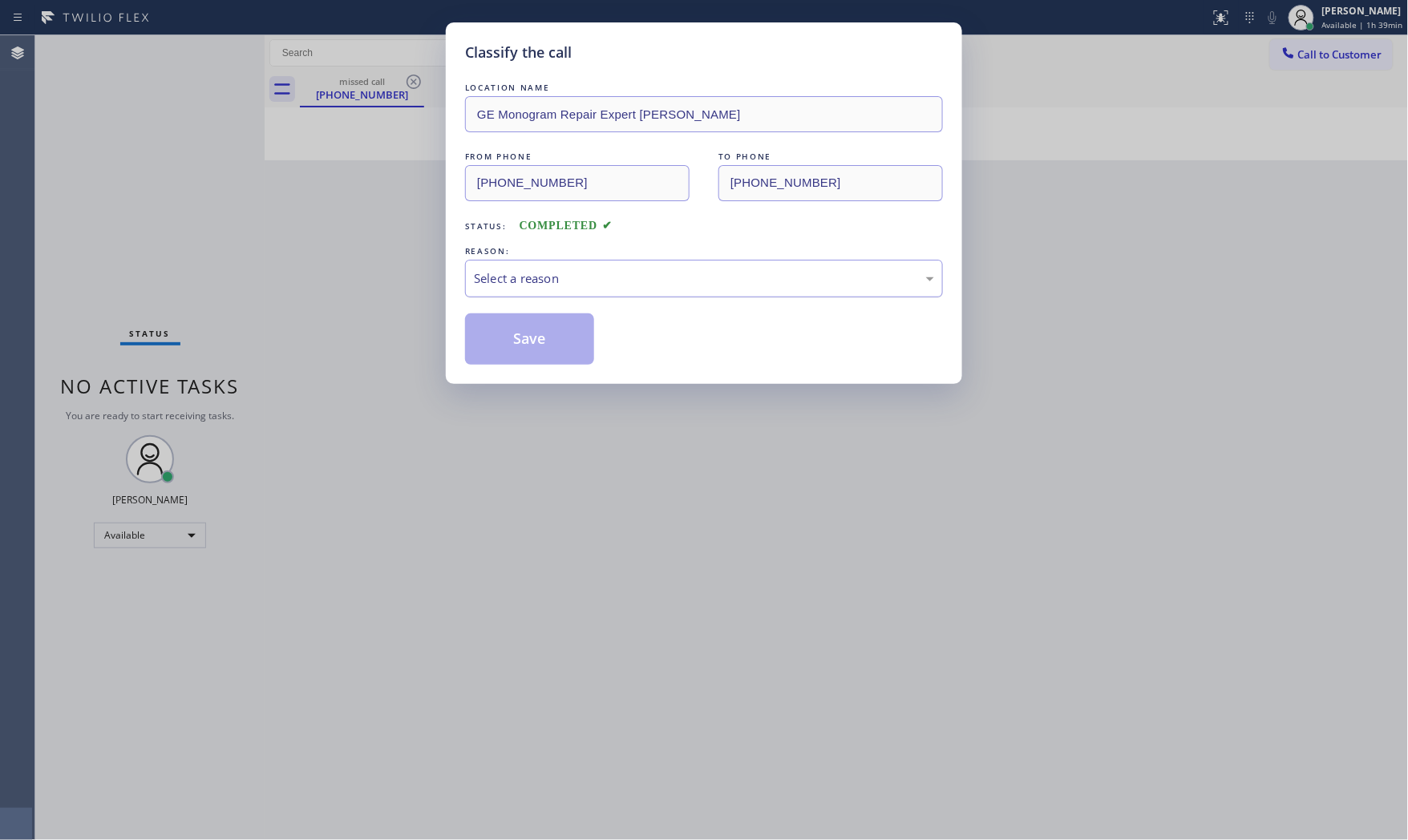
click at [530, 276] on div "Select a reason" at bounding box center [704, 278] width 460 height 19
click at [519, 342] on button "Save" at bounding box center [529, 338] width 129 height 51
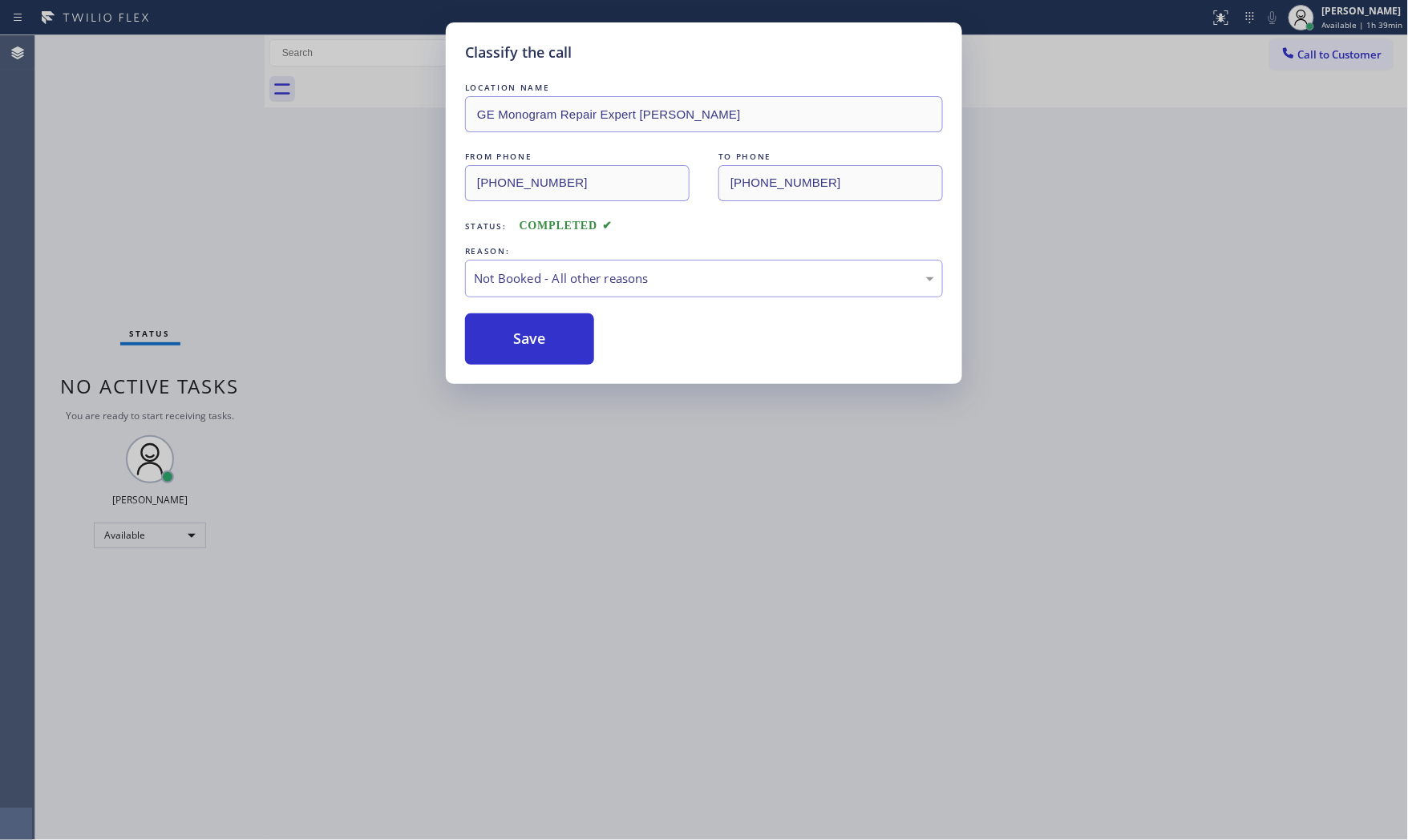
click at [519, 342] on button "Save" at bounding box center [529, 338] width 129 height 51
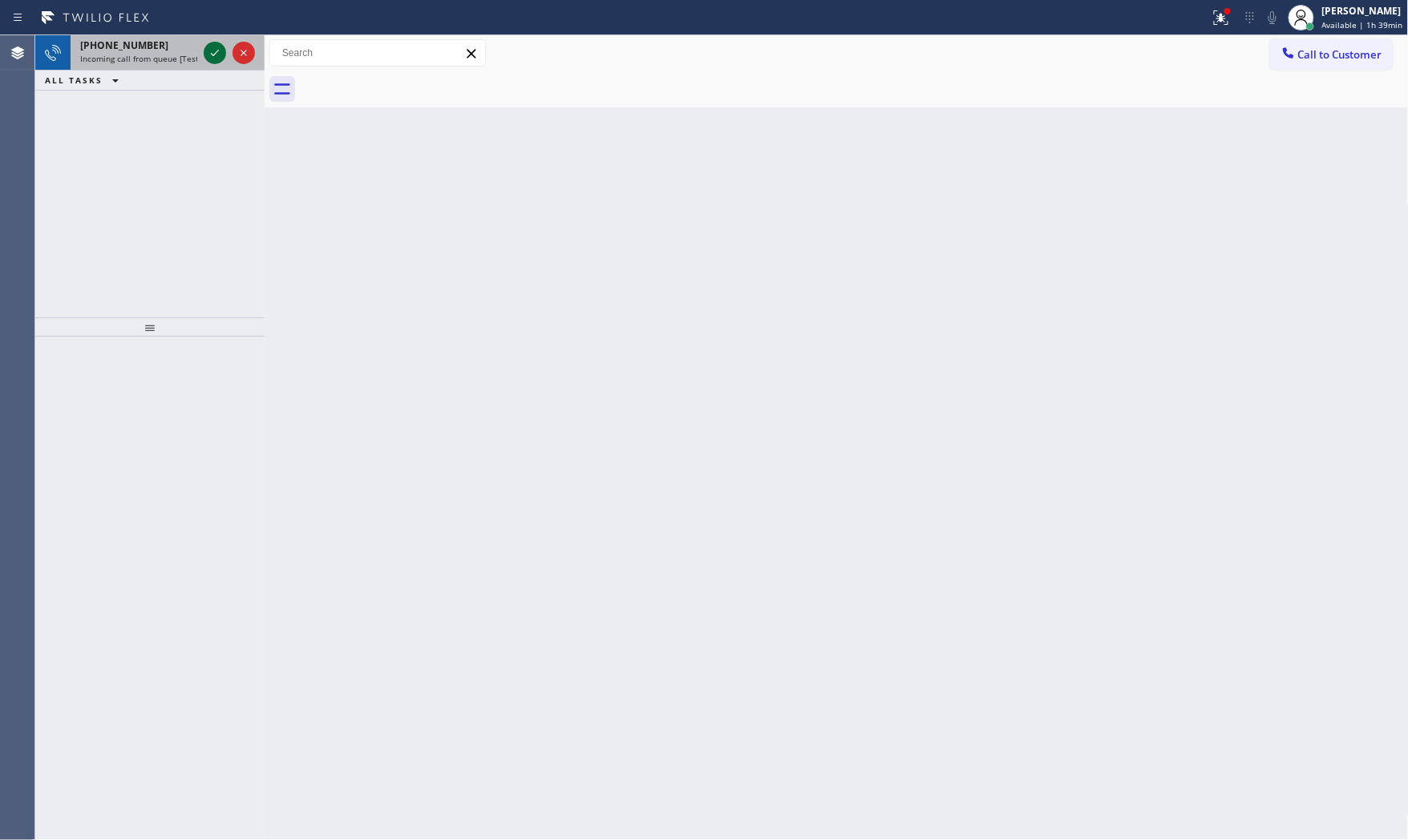
click at [214, 53] on icon at bounding box center [215, 53] width 19 height 19
click at [215, 56] on icon at bounding box center [215, 53] width 19 height 19
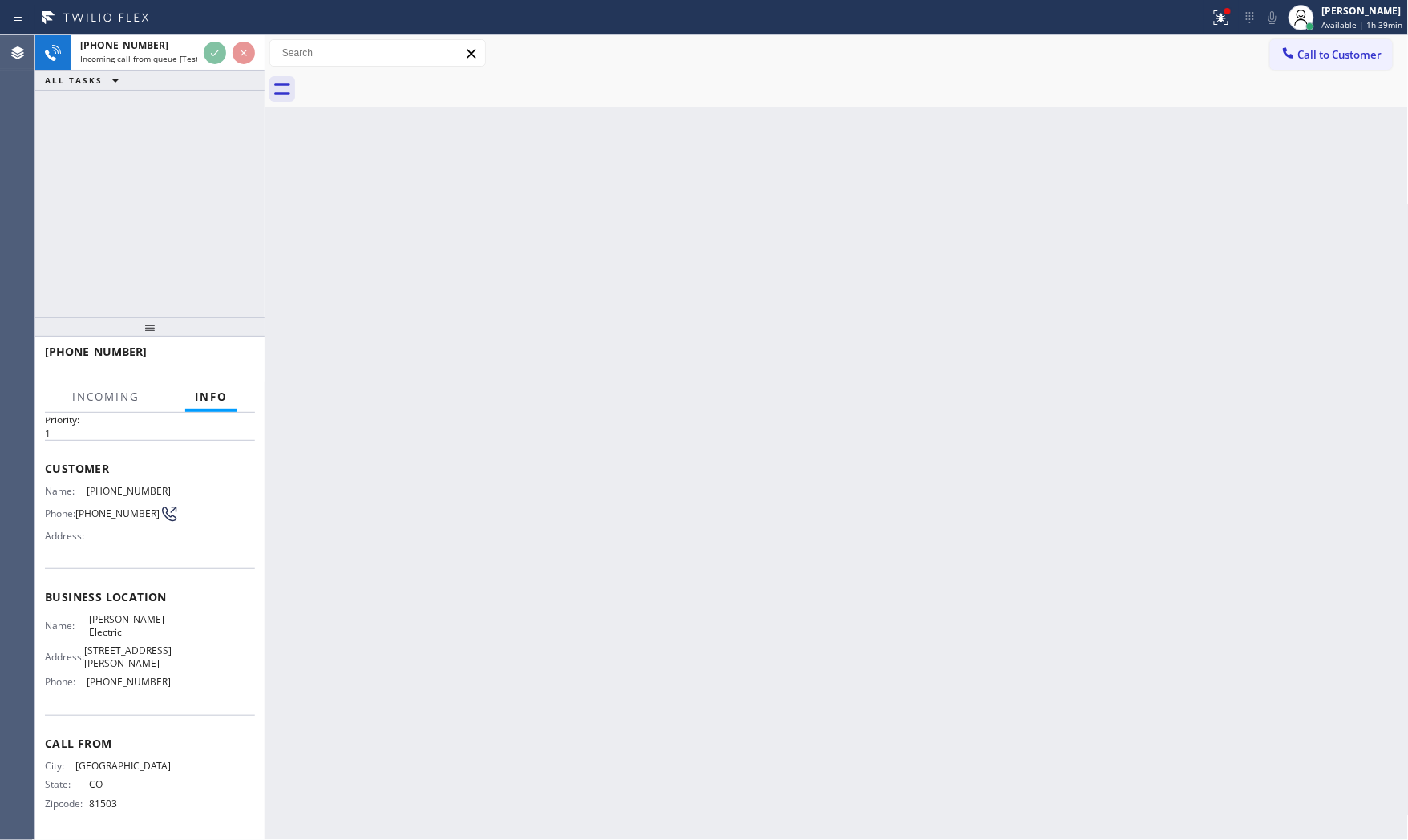
scroll to position [50, 0]
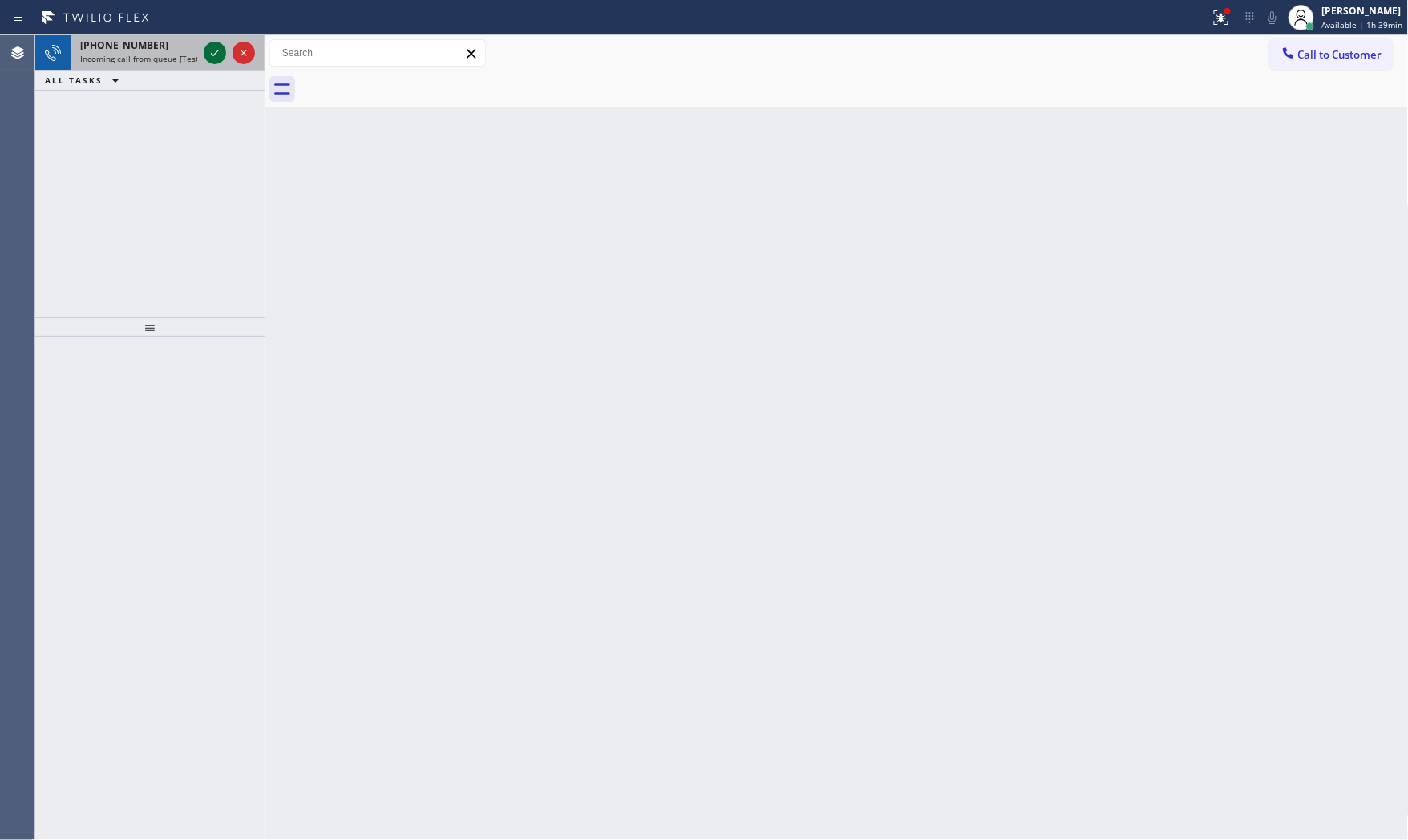
click at [215, 56] on icon at bounding box center [215, 53] width 19 height 19
click at [217, 49] on icon at bounding box center [215, 53] width 19 height 19
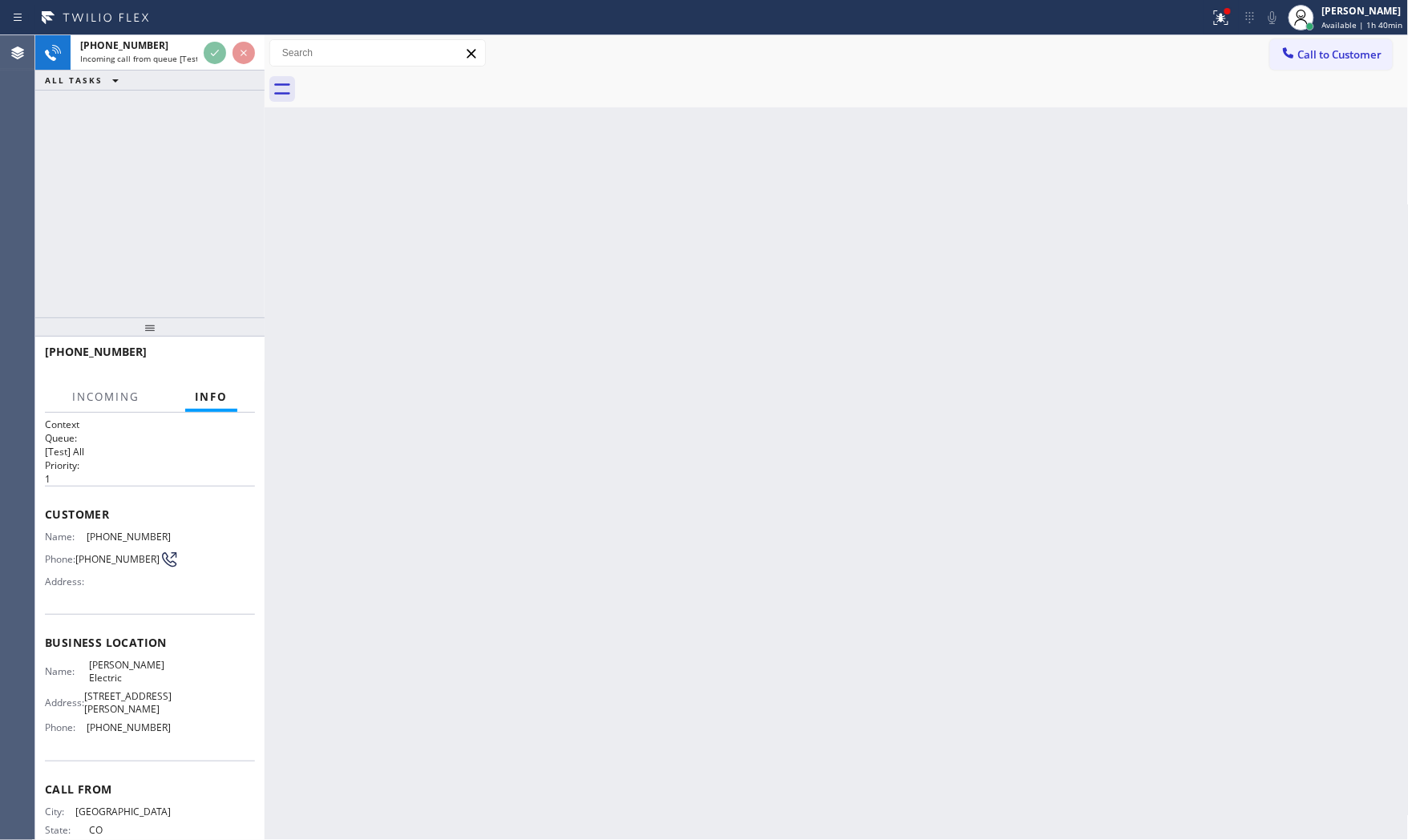
click at [314, 286] on div "Back to Dashboard Change Sender ID Customers Technicians Select a contact Outbo…" at bounding box center [836, 437] width 1144 height 805
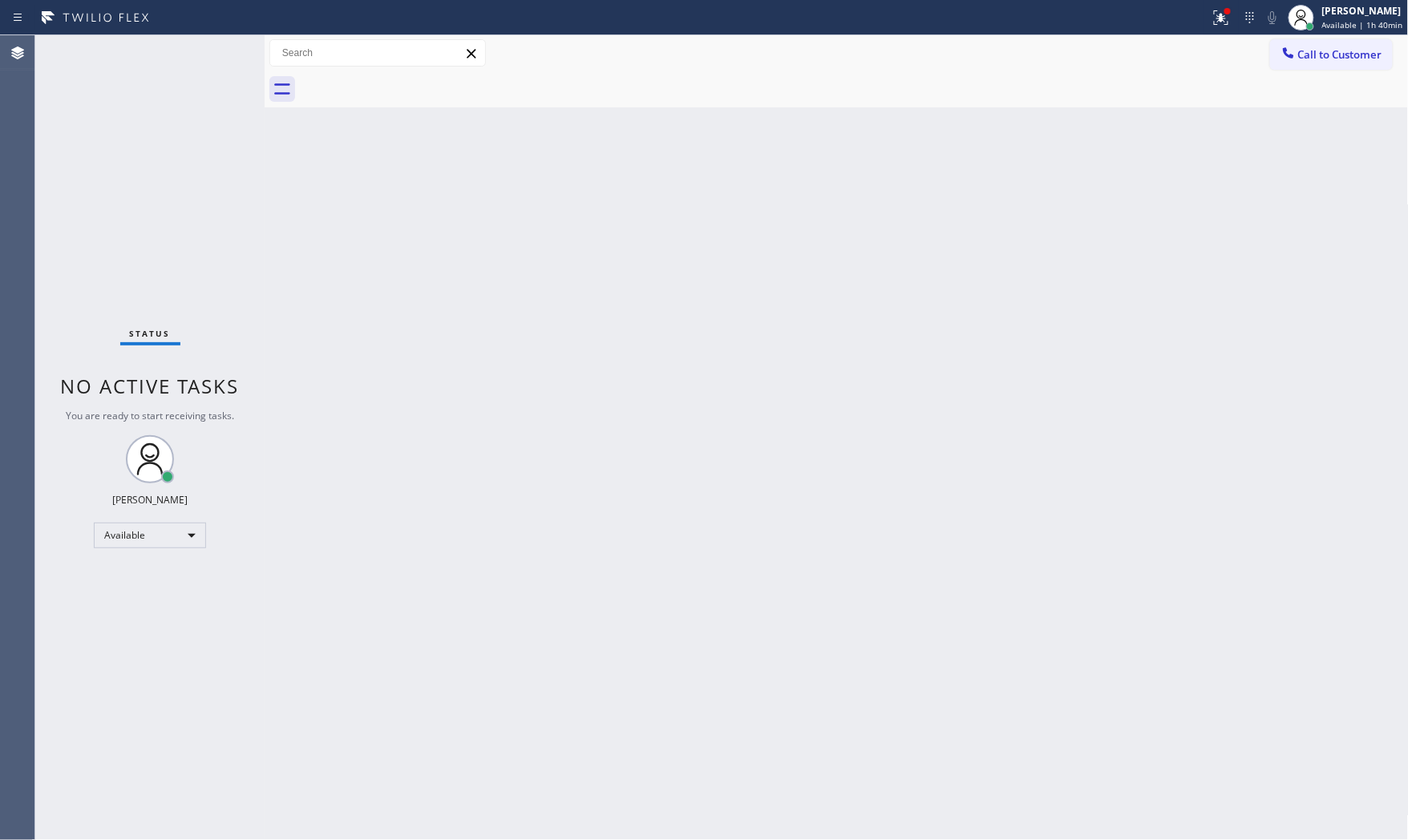
click at [314, 286] on div "Back to Dashboard Change Sender ID Customers Technicians Select a contact Outbo…" at bounding box center [836, 437] width 1144 height 805
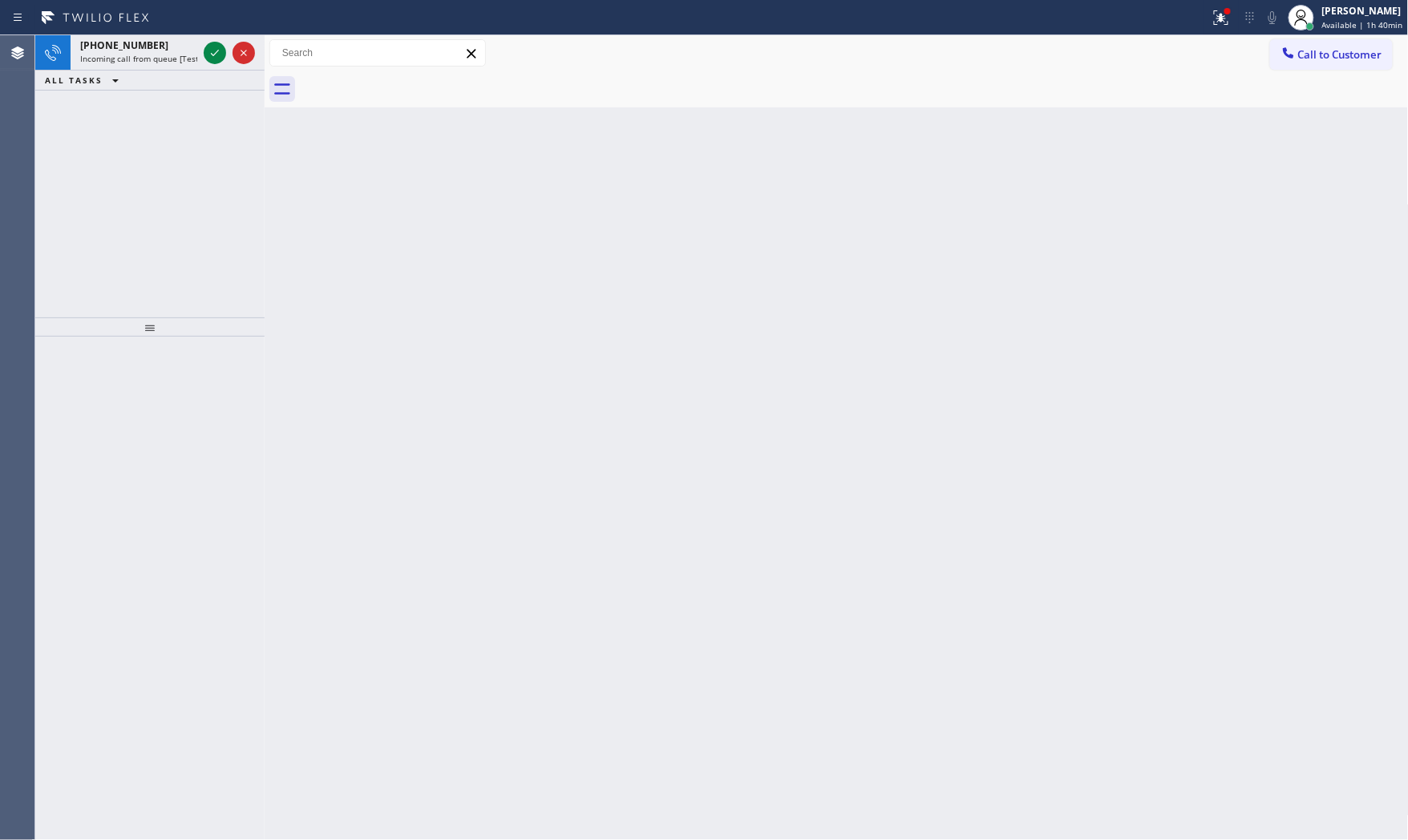
click at [314, 286] on div "Back to Dashboard Change Sender ID Customers Technicians Select a contact Outbo…" at bounding box center [836, 437] width 1144 height 805
click at [217, 48] on icon at bounding box center [215, 53] width 19 height 19
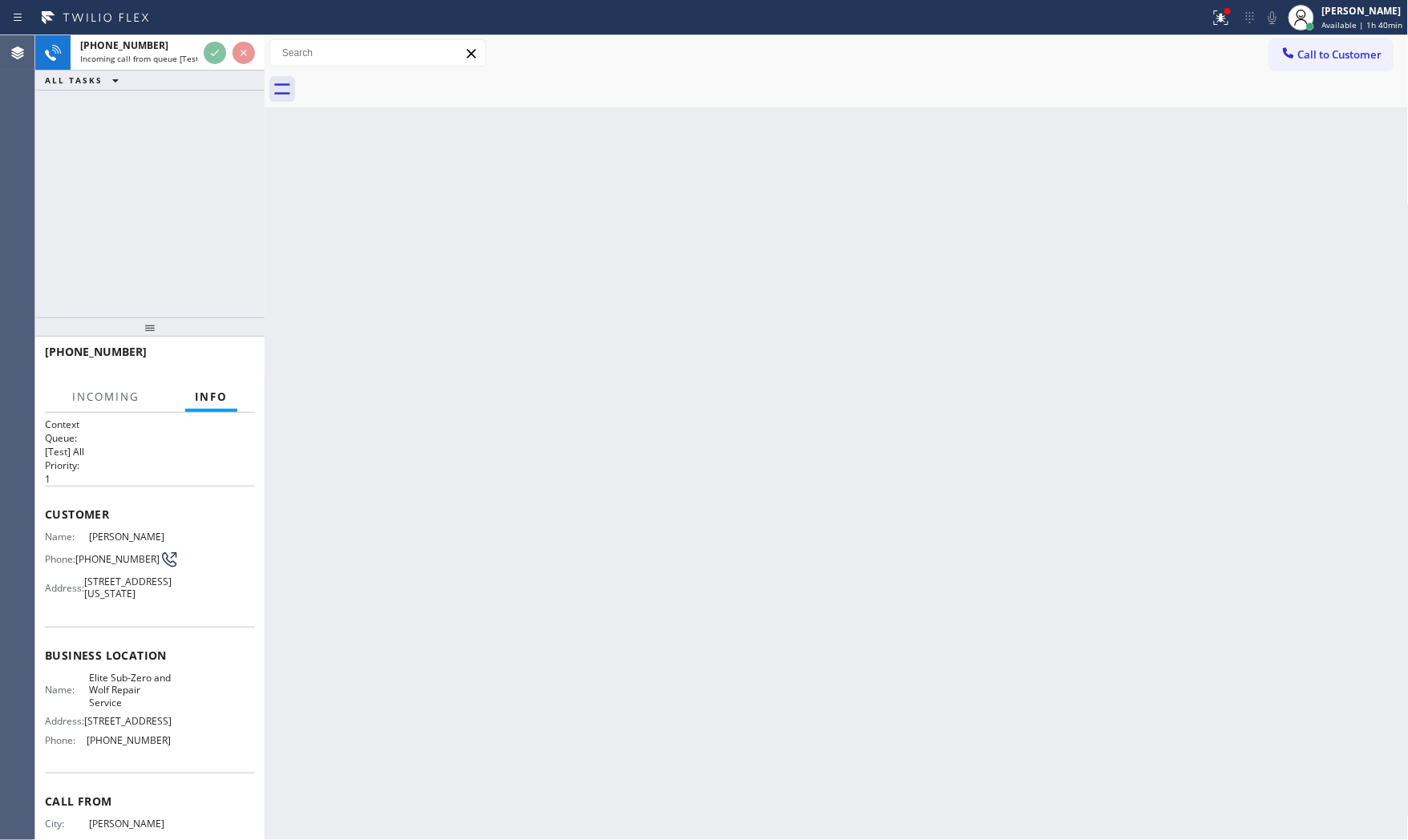
click at [362, 359] on div "Back to Dashboard Change Sender ID Customers Technicians Select a contact Outbo…" at bounding box center [836, 437] width 1144 height 805
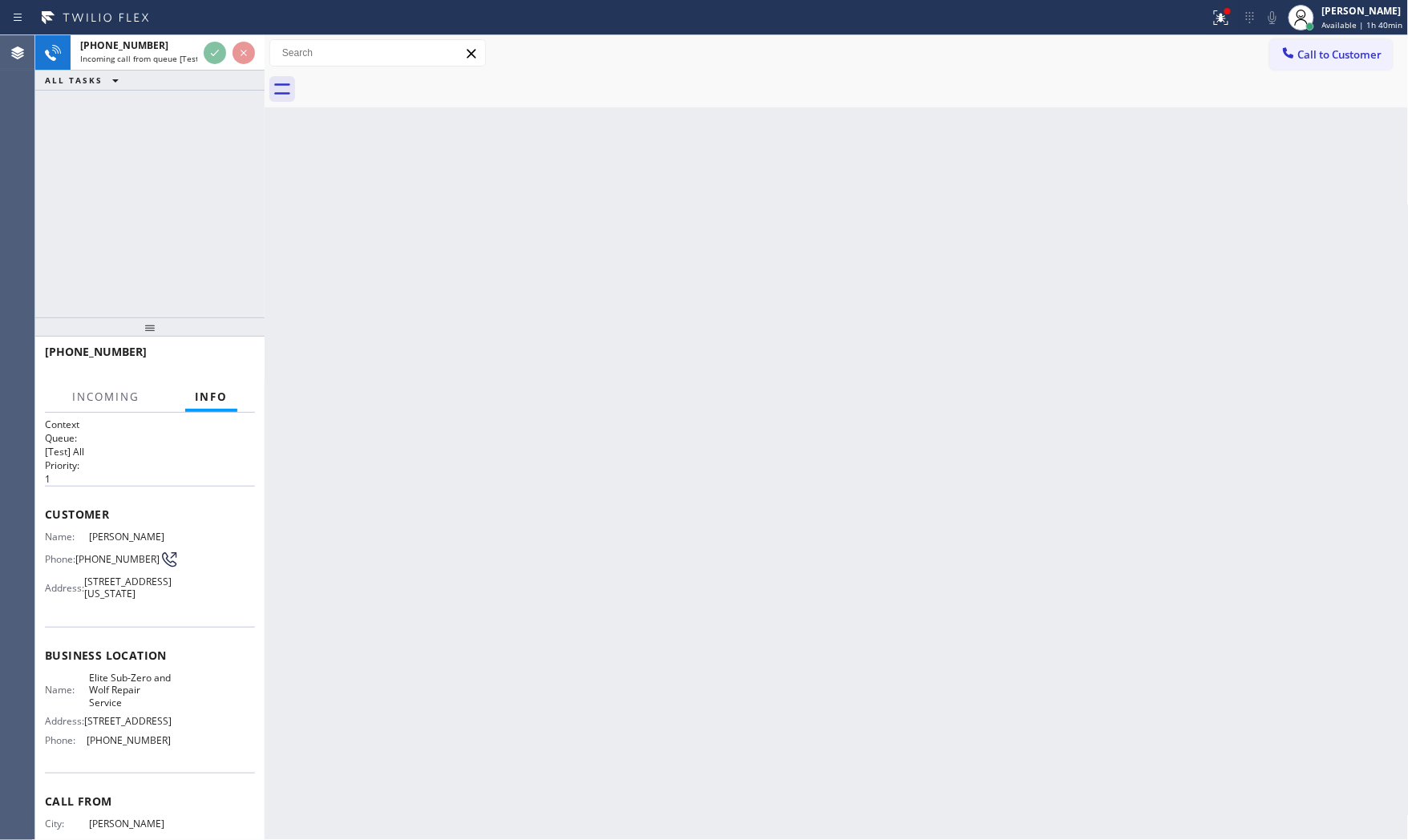
click at [362, 359] on div "Back to Dashboard Change Sender ID Customers Technicians Select a contact Outbo…" at bounding box center [836, 437] width 1144 height 805
click at [330, 263] on div "Back to Dashboard Change Sender ID Customers Technicians Select a contact Outbo…" at bounding box center [836, 437] width 1144 height 805
click at [250, 170] on div "[PHONE_NUMBER] Incoming call from queue [Test] All ALL TASKS ALL TASKS ACTIVE T…" at bounding box center [149, 176] width 229 height 282
click at [333, 213] on div "Back to Dashboard Change Sender ID Customers Technicians Select a contact Outbo…" at bounding box center [836, 437] width 1144 height 805
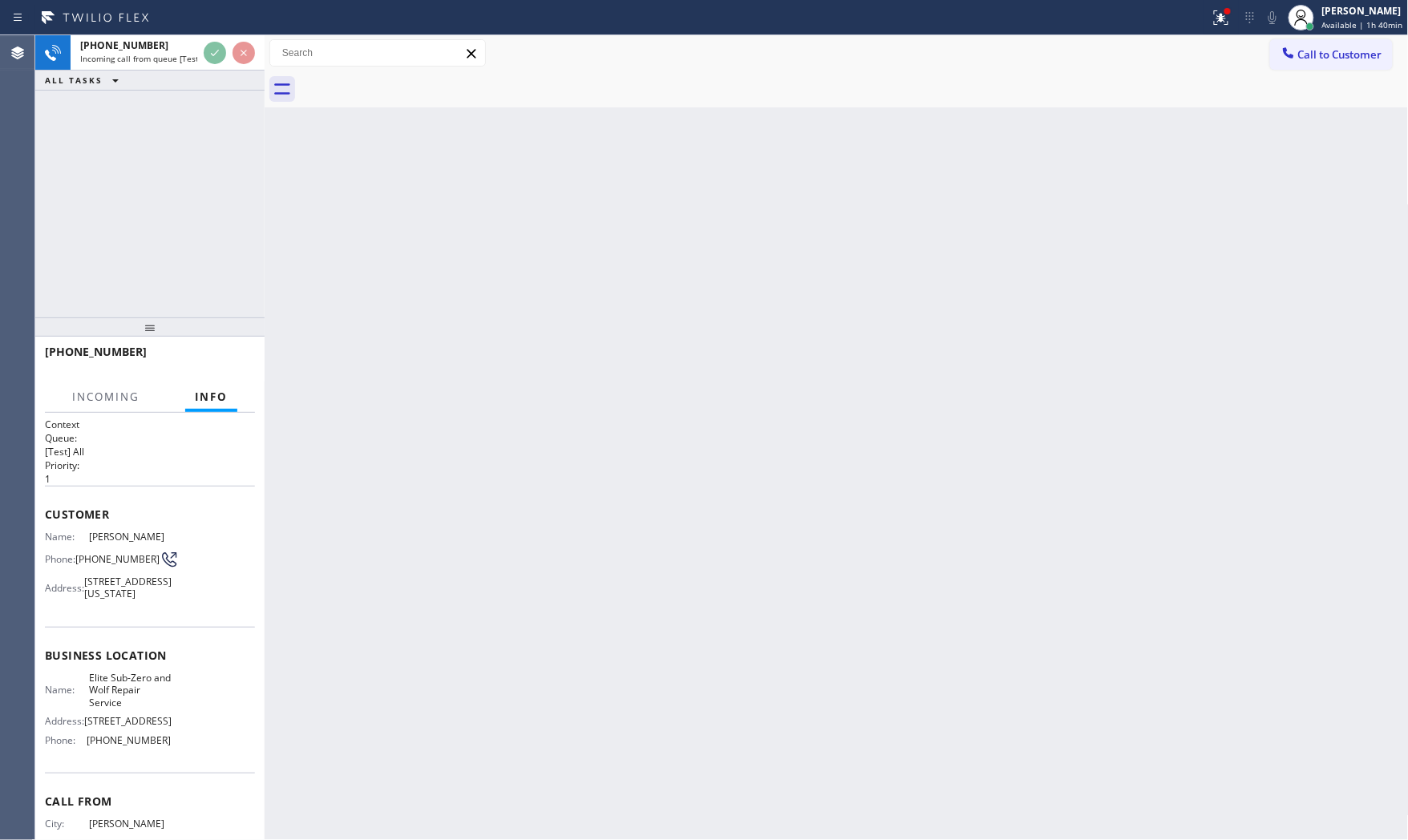
click at [333, 213] on div "Back to Dashboard Change Sender ID Customers Technicians Select a contact Outbo…" at bounding box center [836, 437] width 1144 height 805
click at [335, 213] on div "Back to Dashboard Change Sender ID Customers Technicians Select a contact Outbo…" at bounding box center [836, 437] width 1144 height 805
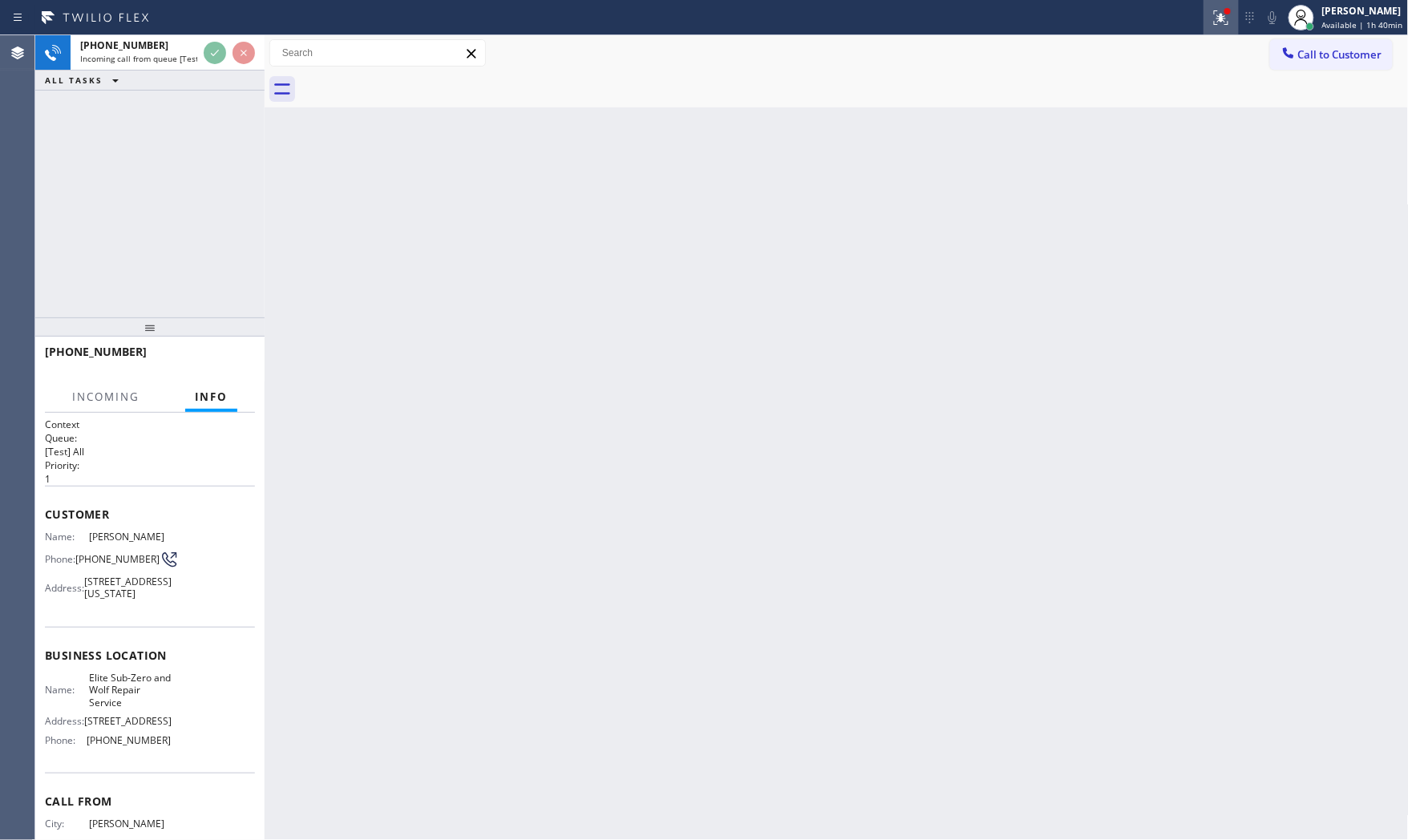
click at [1207, 25] on button at bounding box center [1221, 17] width 35 height 35
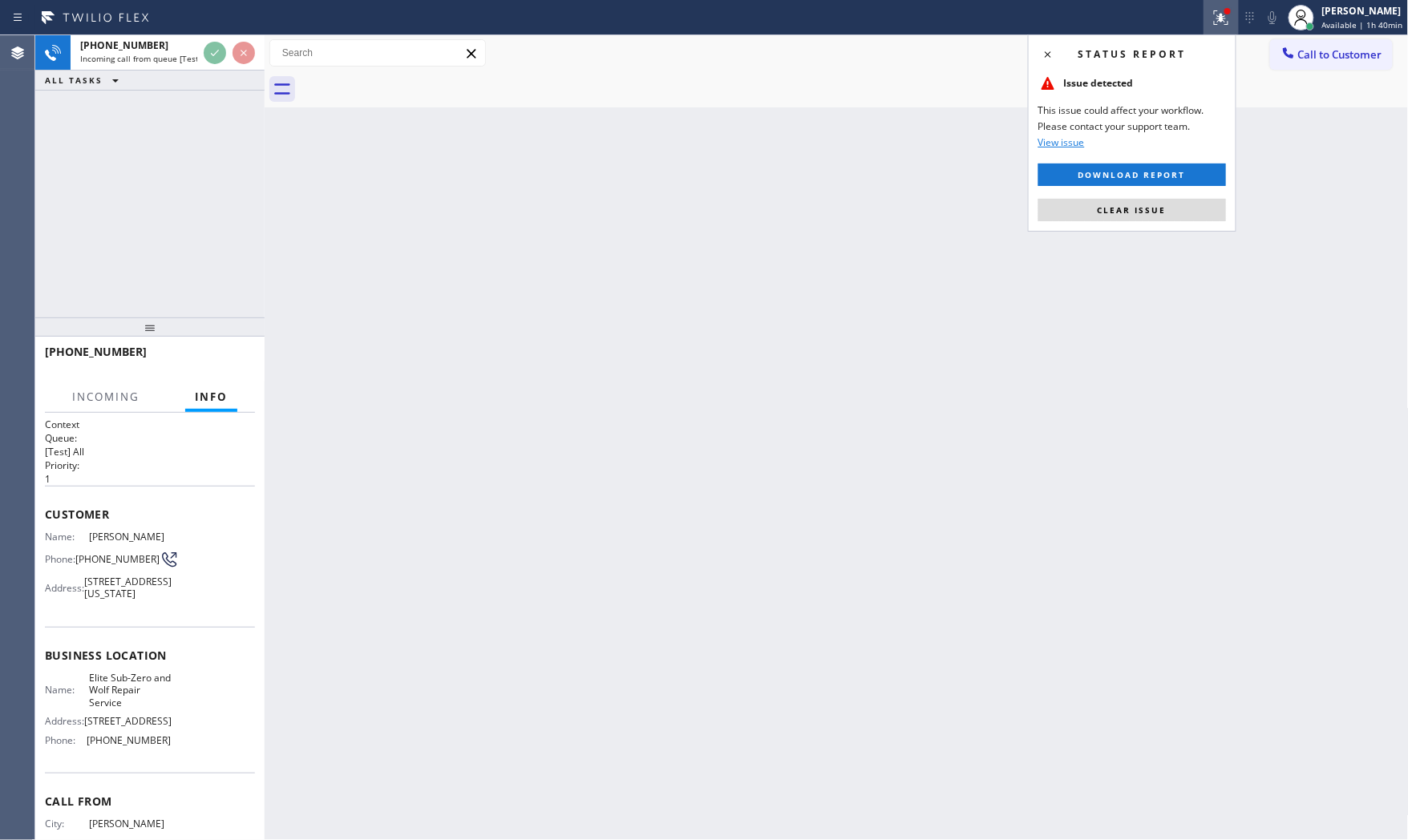
click at [1173, 191] on div "Status report Issue detected This issue could affect your workflow. Please cont…" at bounding box center [1132, 132] width 209 height 197
click at [1172, 204] on button "Clear issue" at bounding box center [1132, 210] width 188 height 23
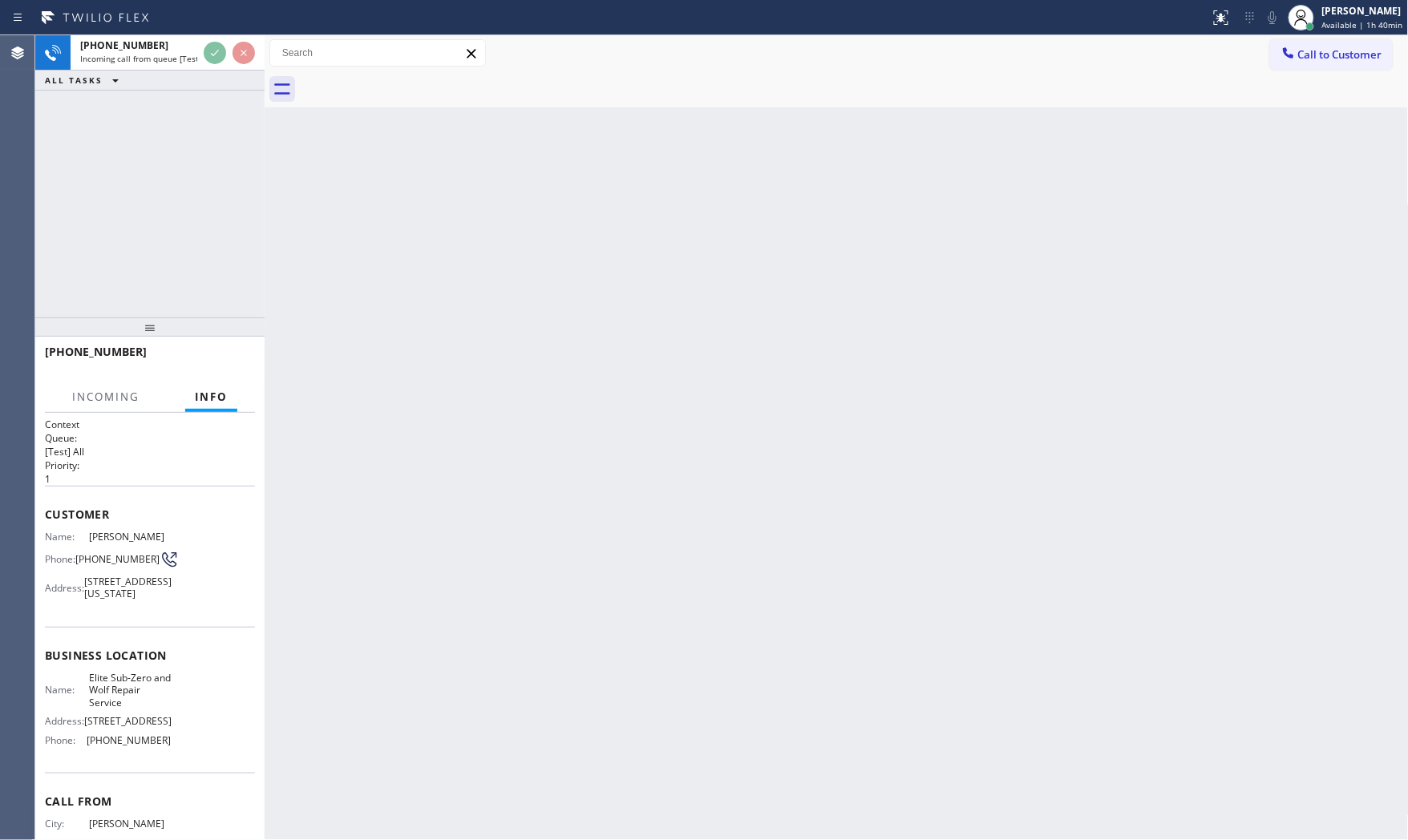
click at [394, 145] on div "Back to Dashboard Change Sender ID Customers Technicians Select a contact Outbo…" at bounding box center [836, 437] width 1144 height 805
click at [388, 145] on div "Back to Dashboard Change Sender ID Customers Technicians Select a contact Outbo…" at bounding box center [836, 437] width 1144 height 805
drag, startPoint x: 385, startPoint y: 144, endPoint x: 283, endPoint y: 104, distance: 109.6
click at [377, 143] on div "Back to Dashboard Change Sender ID Customers Technicians Select a contact Outbo…" at bounding box center [836, 437] width 1144 height 805
click at [187, 57] on span "Incoming call from queue [Test] All" at bounding box center [147, 58] width 133 height 11
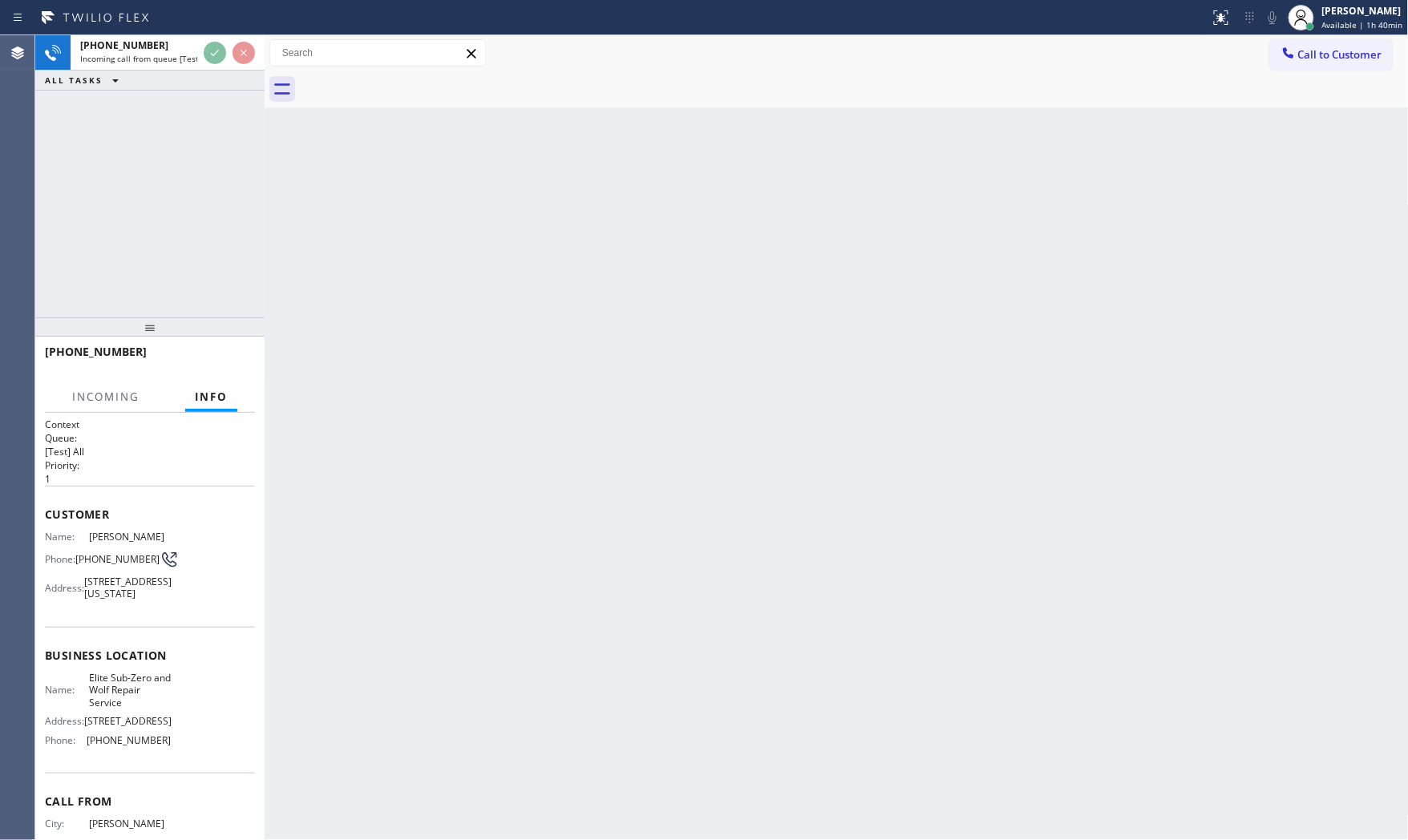
click at [414, 228] on div "Back to Dashboard Change Sender ID Customers Technicians Select a contact Outbo…" at bounding box center [836, 437] width 1144 height 805
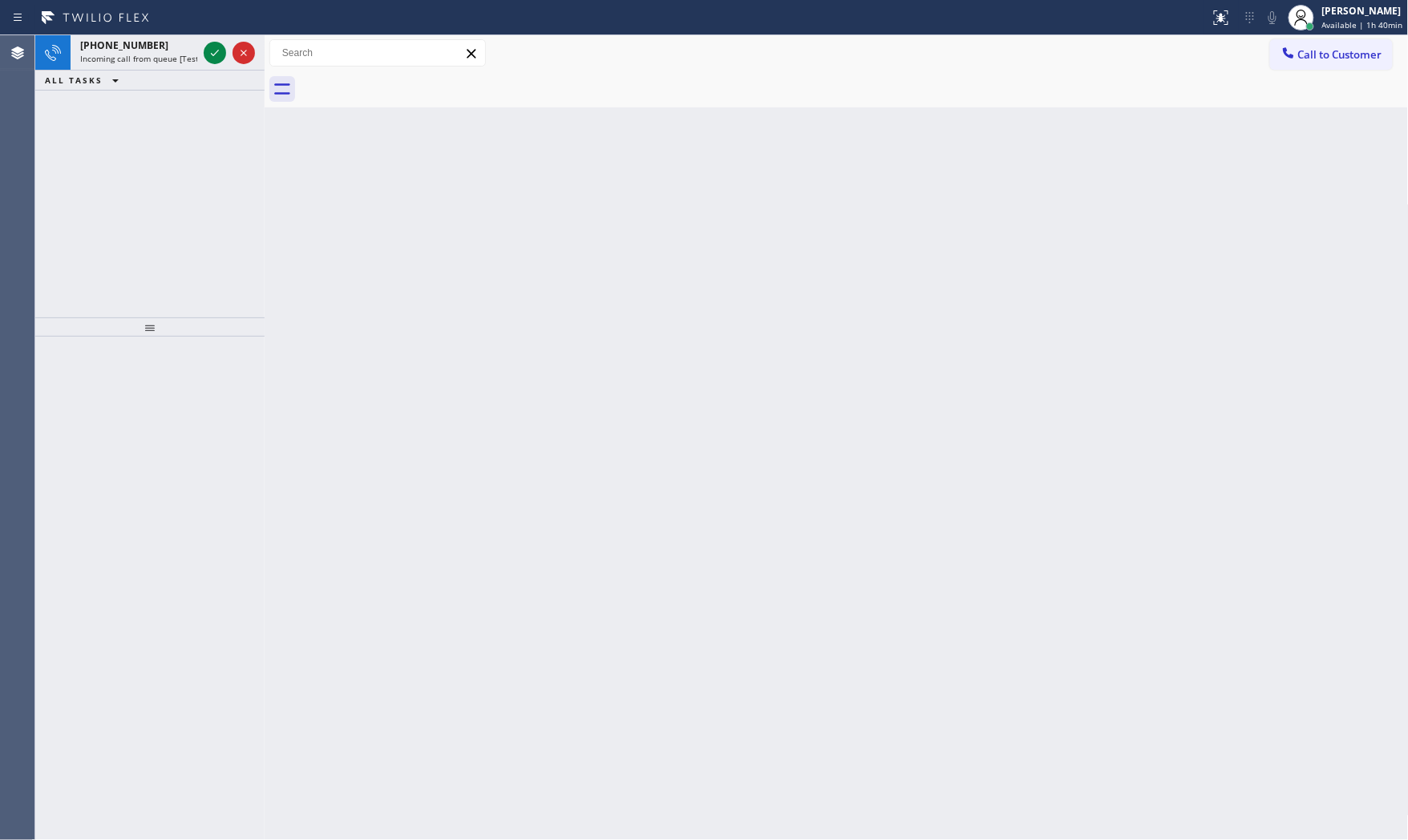
click at [414, 228] on div "Back to Dashboard Change Sender ID Customers Technicians Select a contact Outbo…" at bounding box center [836, 437] width 1144 height 805
click at [195, 53] on span "Incoming call from queue [Test] All" at bounding box center [147, 58] width 133 height 11
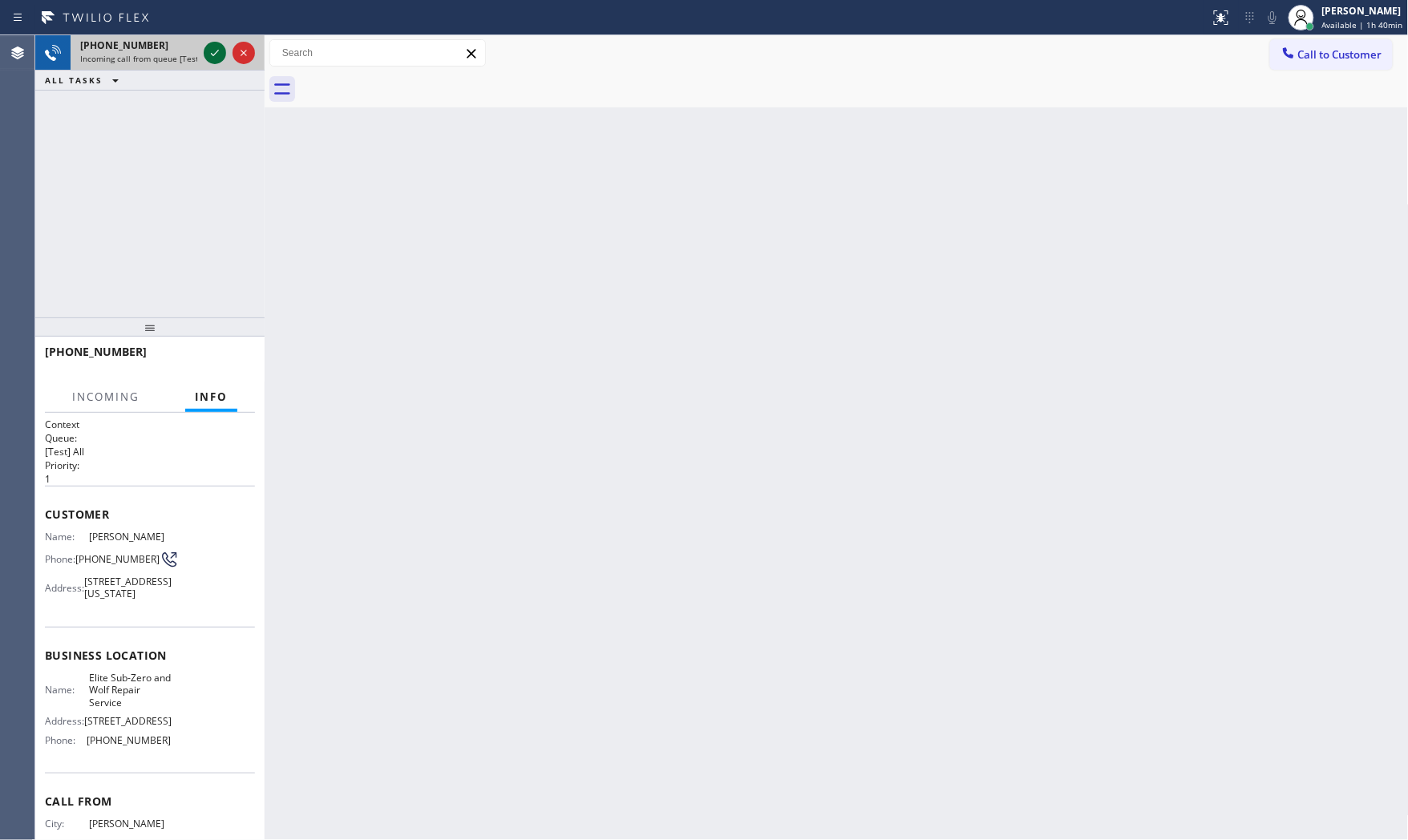
click at [217, 53] on icon at bounding box center [215, 53] width 19 height 19
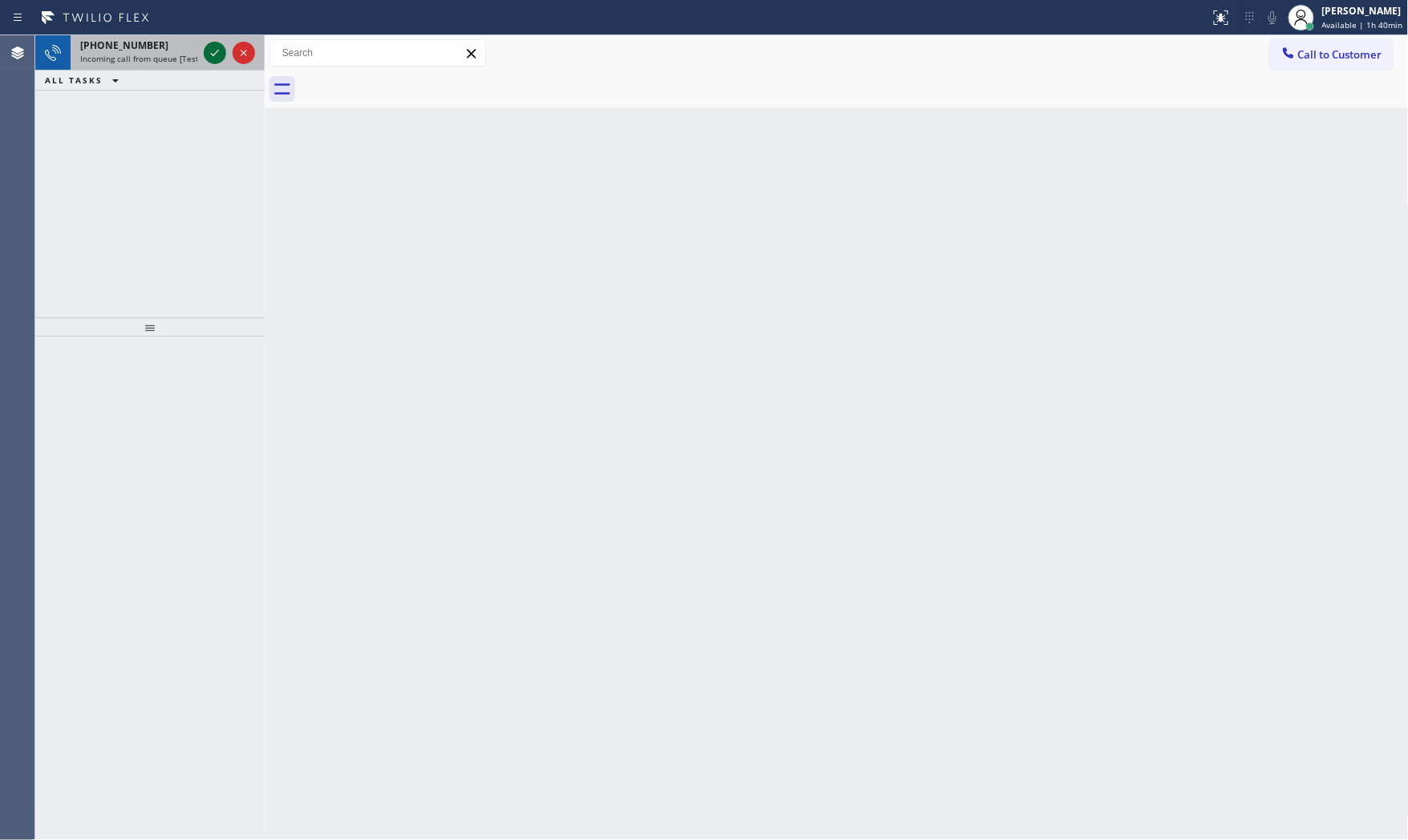
click at [209, 51] on icon at bounding box center [215, 53] width 19 height 19
click at [209, 44] on icon at bounding box center [215, 53] width 19 height 19
click at [210, 45] on icon at bounding box center [215, 53] width 19 height 19
click at [207, 58] on icon at bounding box center [215, 53] width 19 height 19
click at [209, 56] on icon at bounding box center [215, 53] width 19 height 19
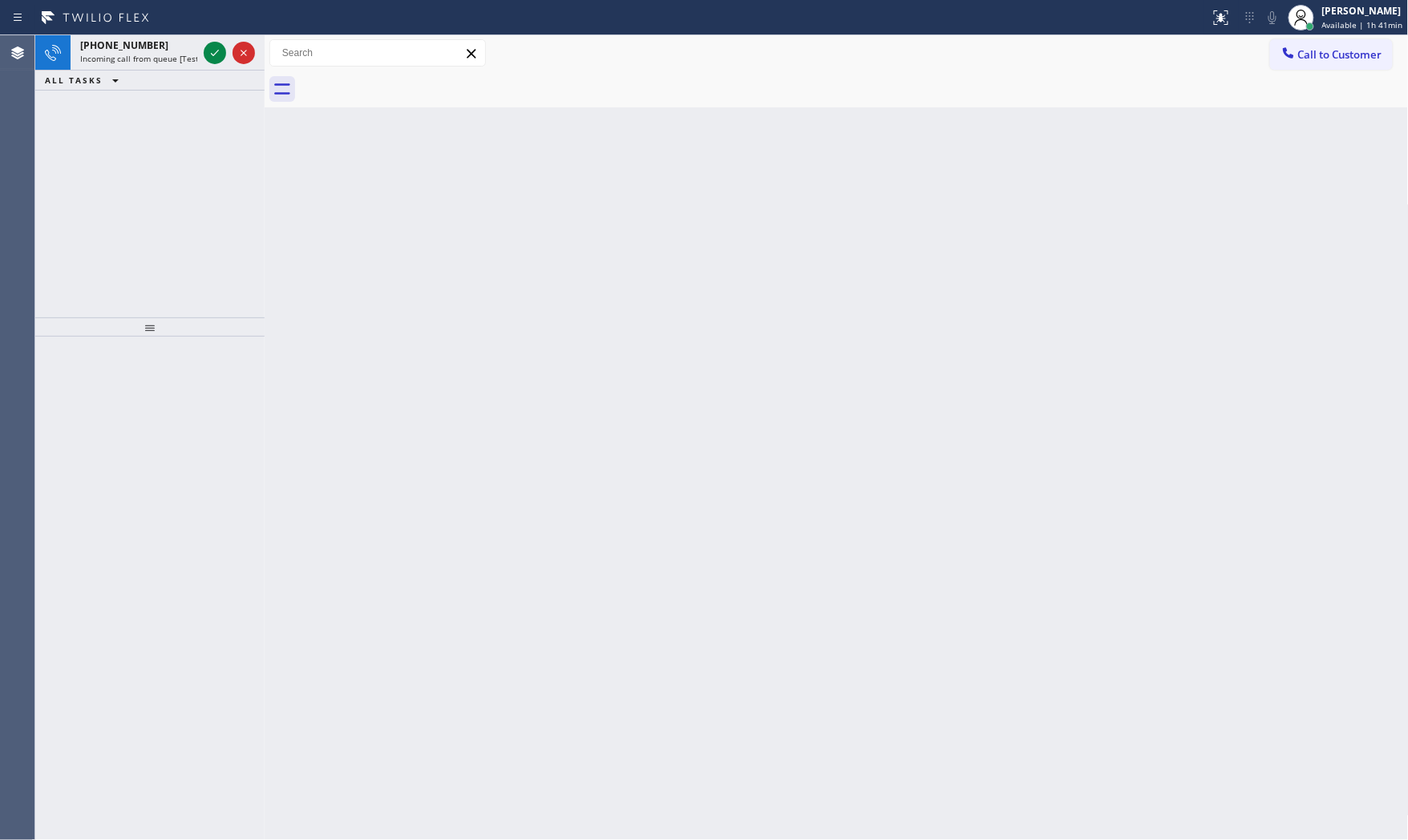
click at [194, 18] on div at bounding box center [605, 18] width 1198 height 26
click at [193, 59] on span "Incoming call from queue [Test] All" at bounding box center [147, 58] width 133 height 11
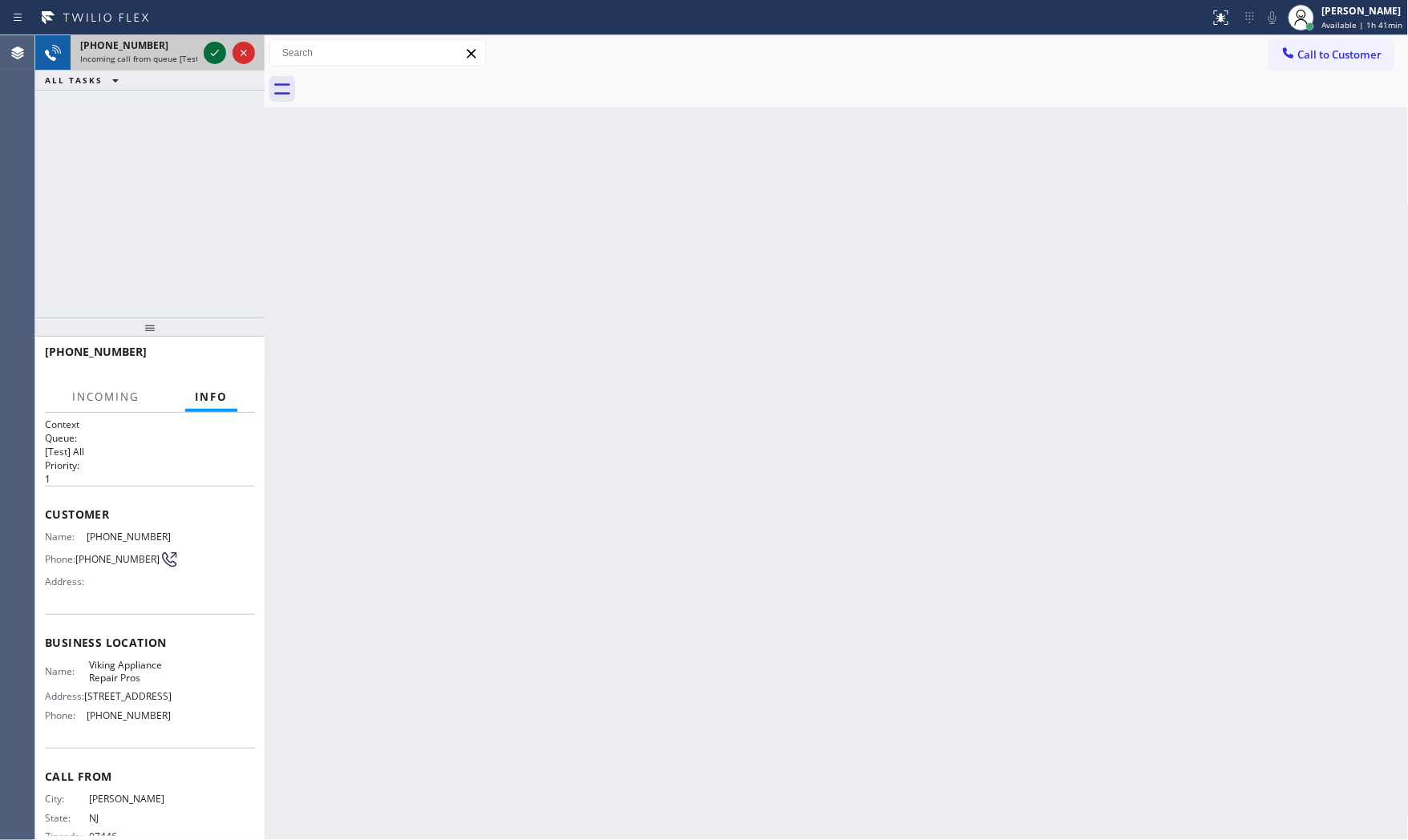
click at [205, 58] on icon at bounding box center [215, 53] width 19 height 19
click at [1371, 23] on span "Available | 1h 41min" at bounding box center [1363, 25] width 81 height 11
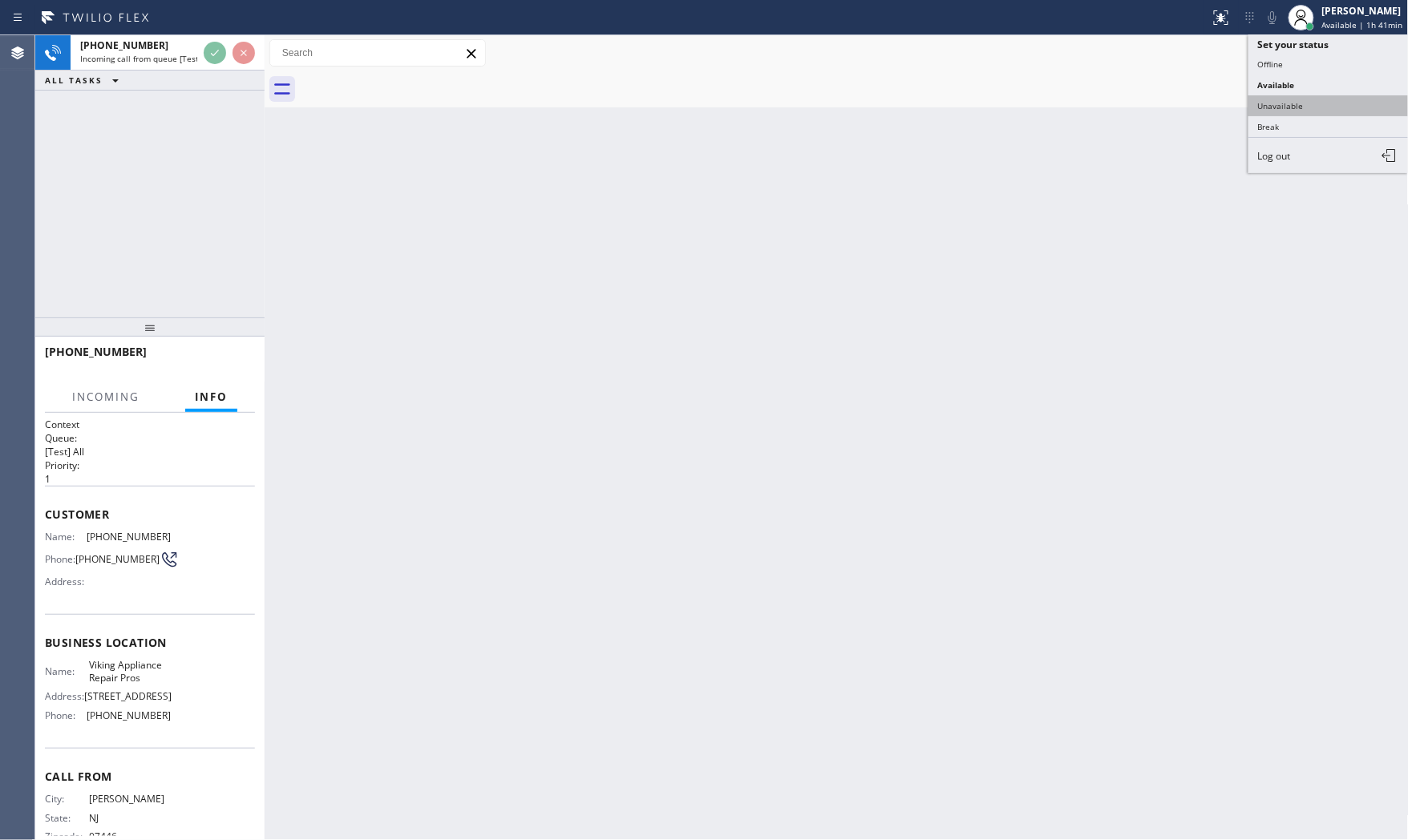
click at [1322, 106] on button "Unavailable" at bounding box center [1329, 106] width 161 height 21
